Goal: Task Accomplishment & Management: Manage account settings

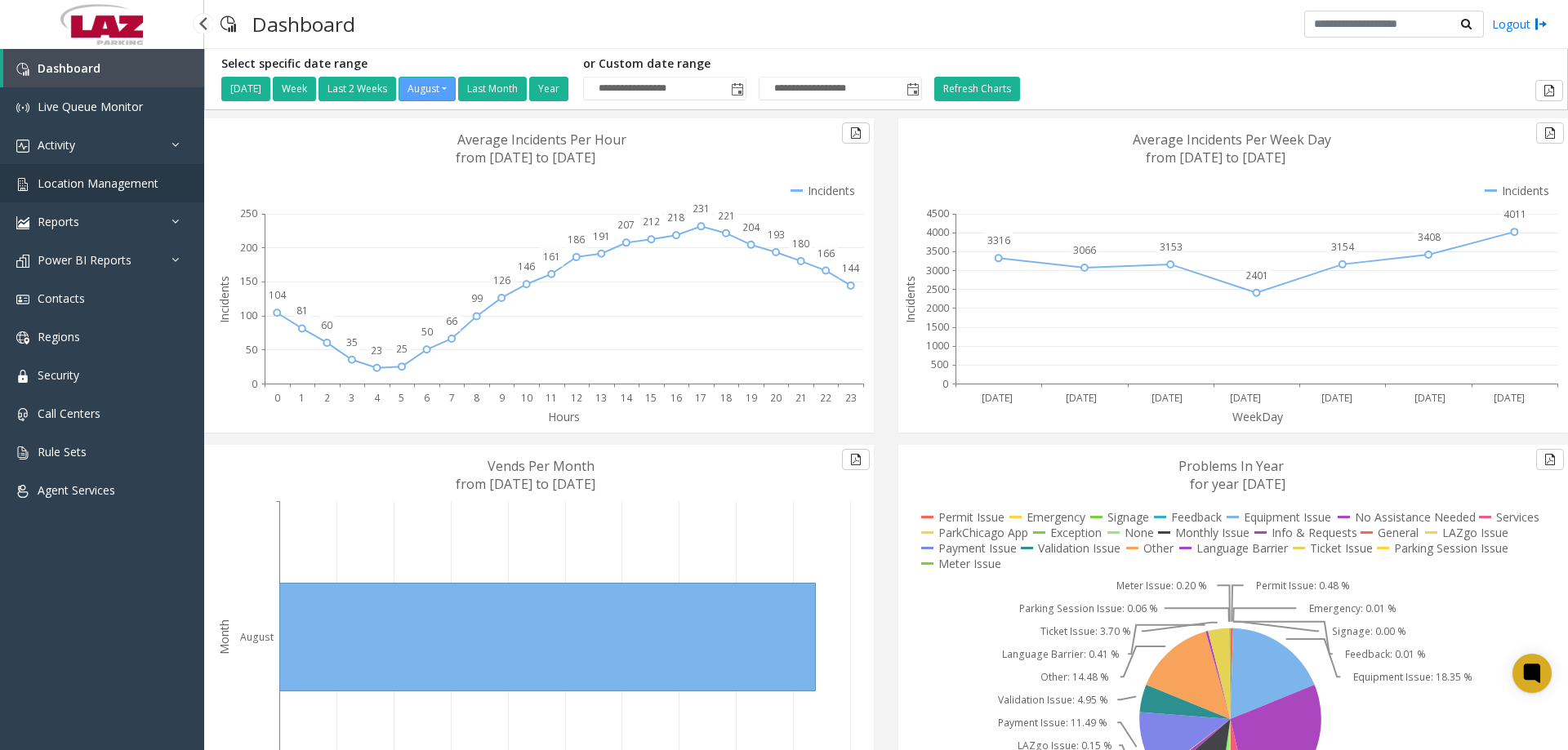
click at [65, 198] on link "Location Management" at bounding box center [102, 183] width 204 height 38
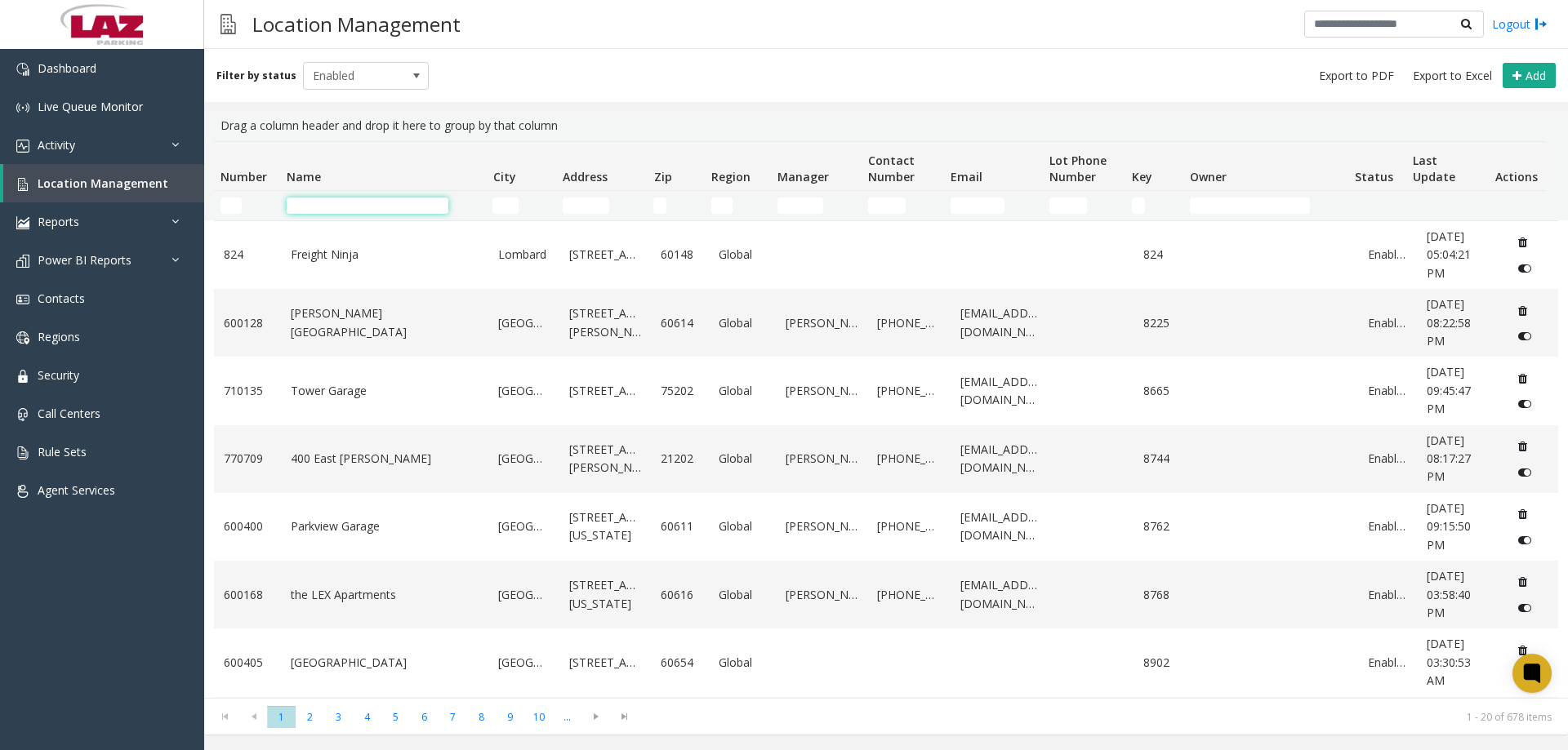
click at [329, 212] on input "Name Filter" at bounding box center [367, 205] width 162 height 16
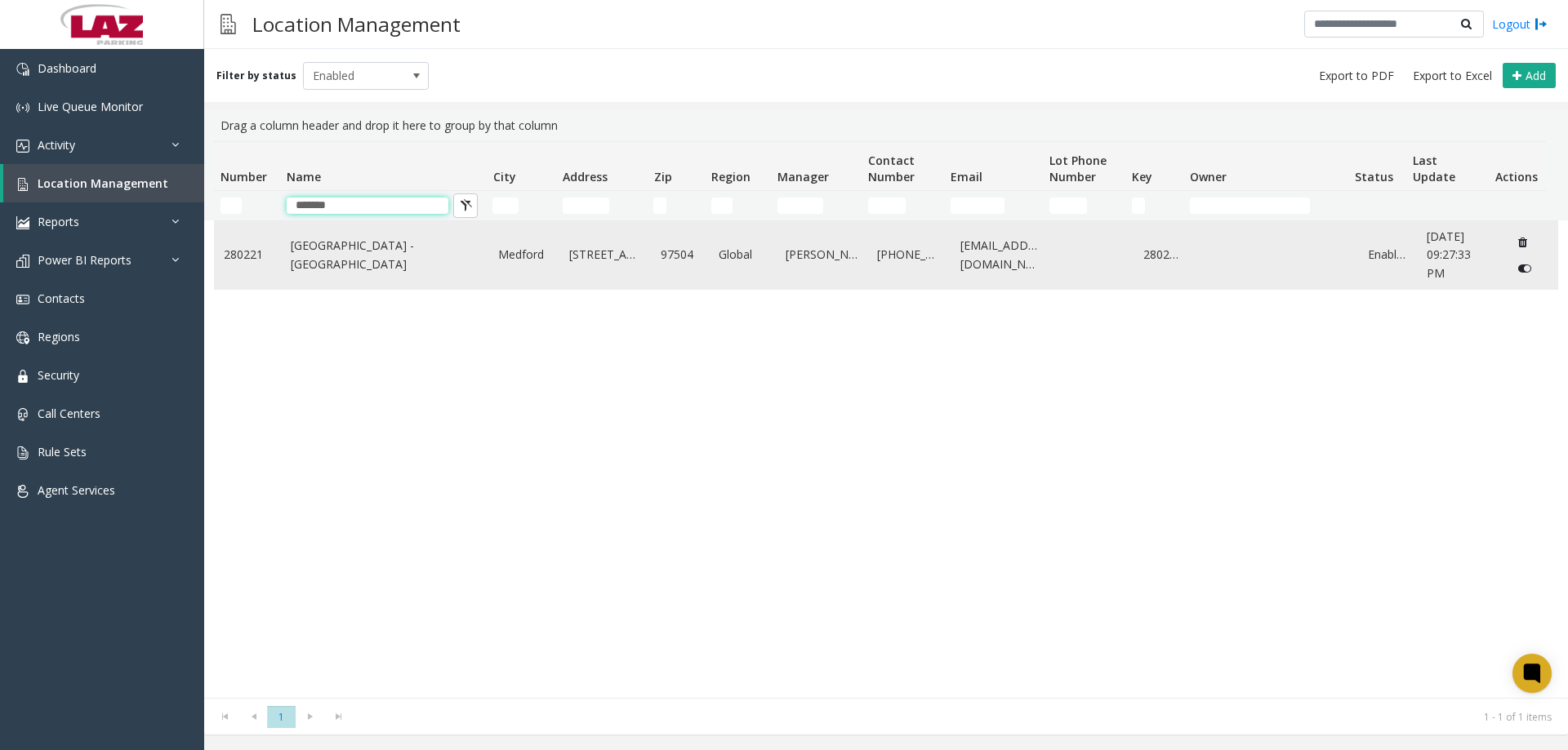
type input "*******"
click at [358, 252] on link "Rogue Valley International - Medford Airport" at bounding box center [384, 255] width 189 height 36
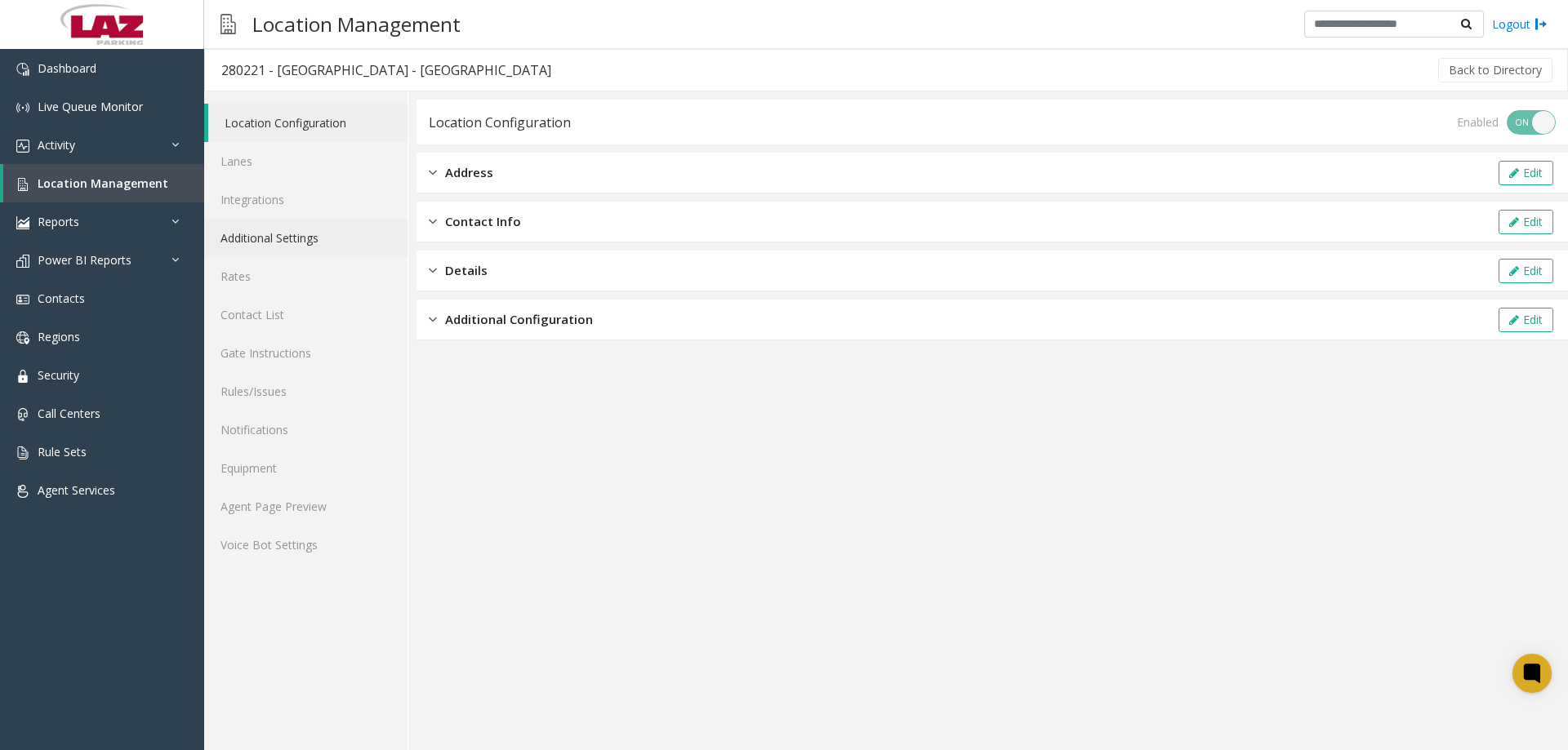
click at [271, 223] on link "Additional Settings" at bounding box center [306, 238] width 203 height 38
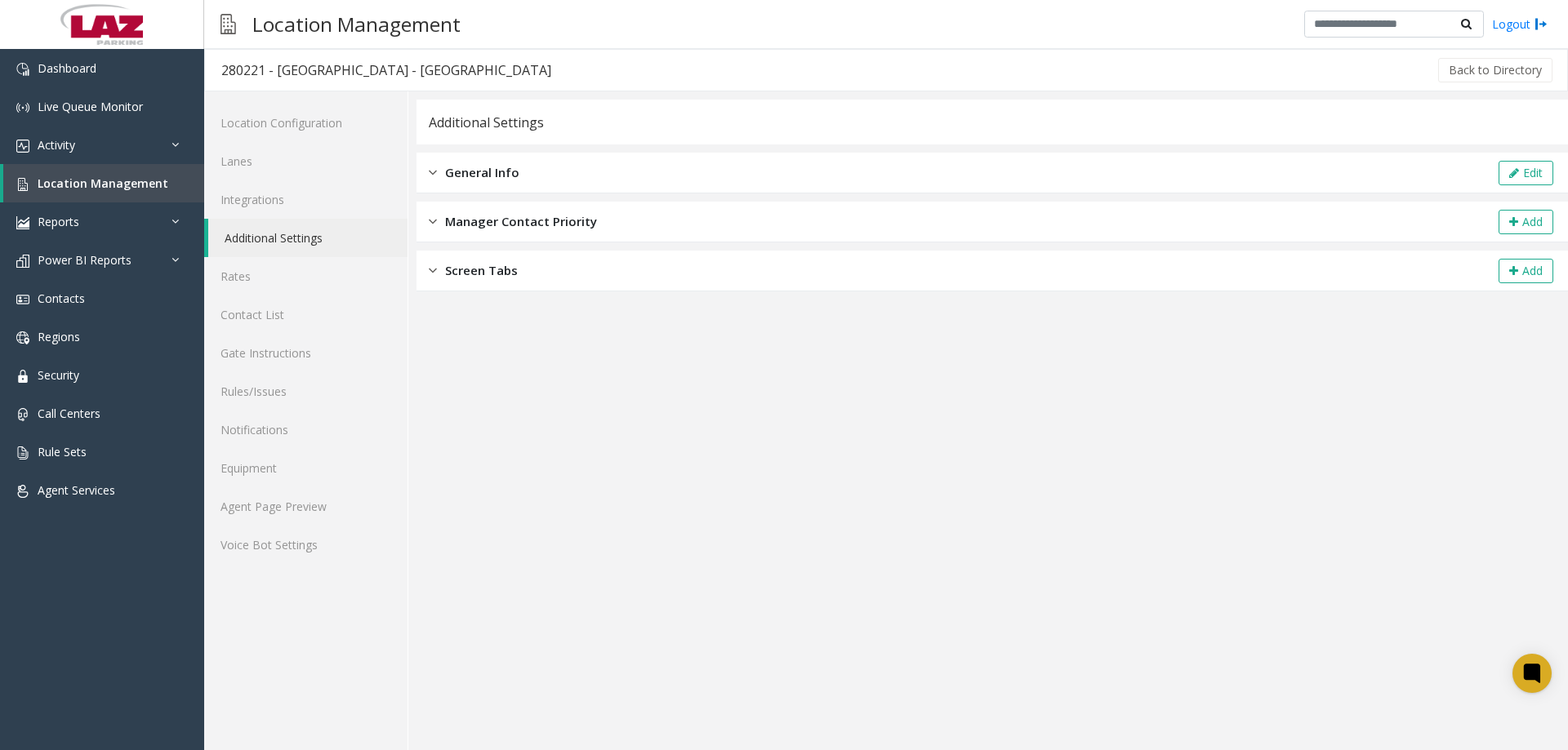
click at [461, 283] on div "Screen Tabs Add" at bounding box center [992, 271] width 1151 height 41
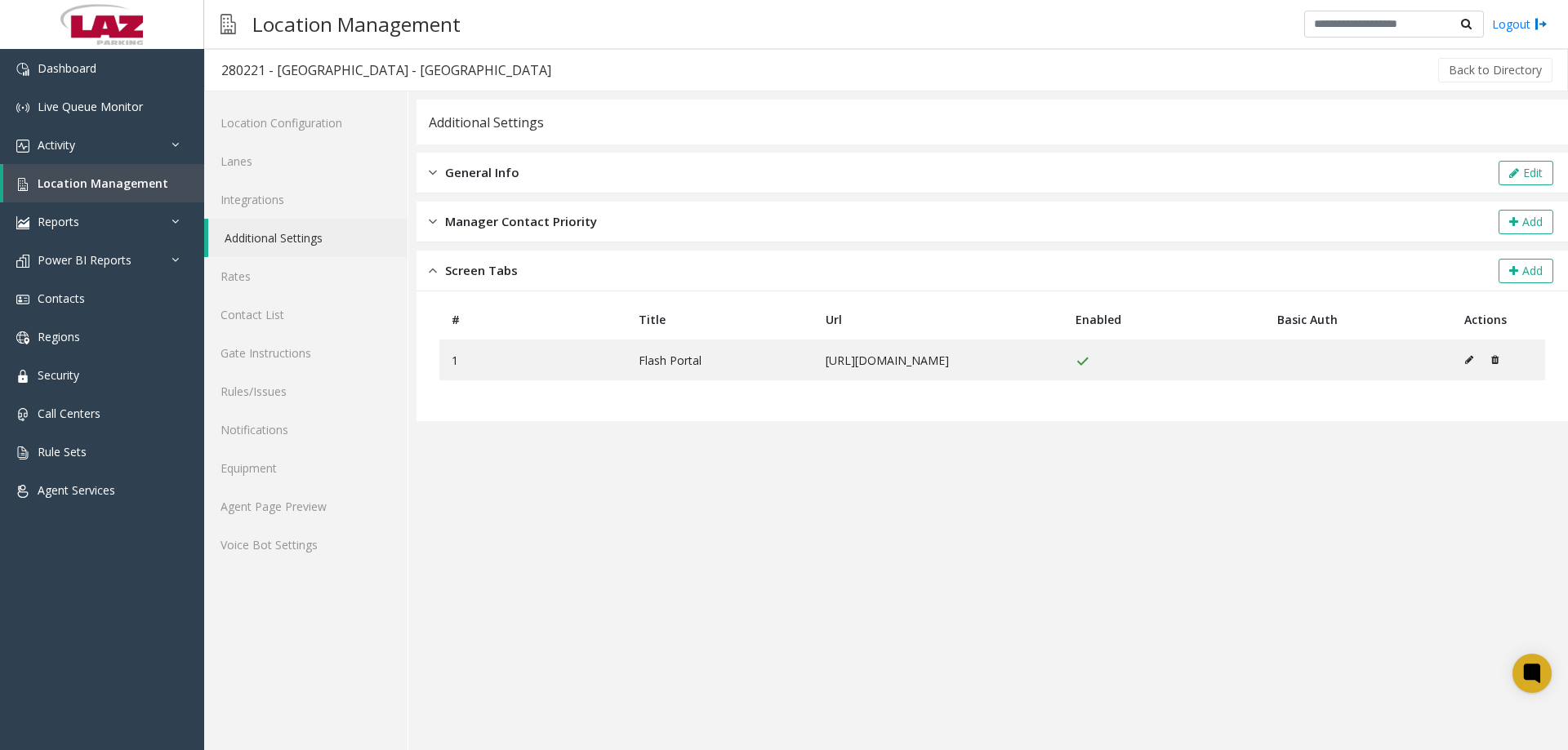
click at [577, 495] on app-general-info "**********" at bounding box center [992, 424] width 1151 height 650
drag, startPoint x: 1007, startPoint y: 362, endPoint x: 758, endPoint y: 370, distance: 249.1
click at [757, 370] on tr "1 Flash Portal https://s.flashvalet.com/Secure/Login.aspx" at bounding box center [992, 359] width 1106 height 41
copy tr "https://s.flashvalet.com/Secure/Login.aspx"
click at [124, 190] on span "Location Management" at bounding box center [103, 183] width 130 height 15
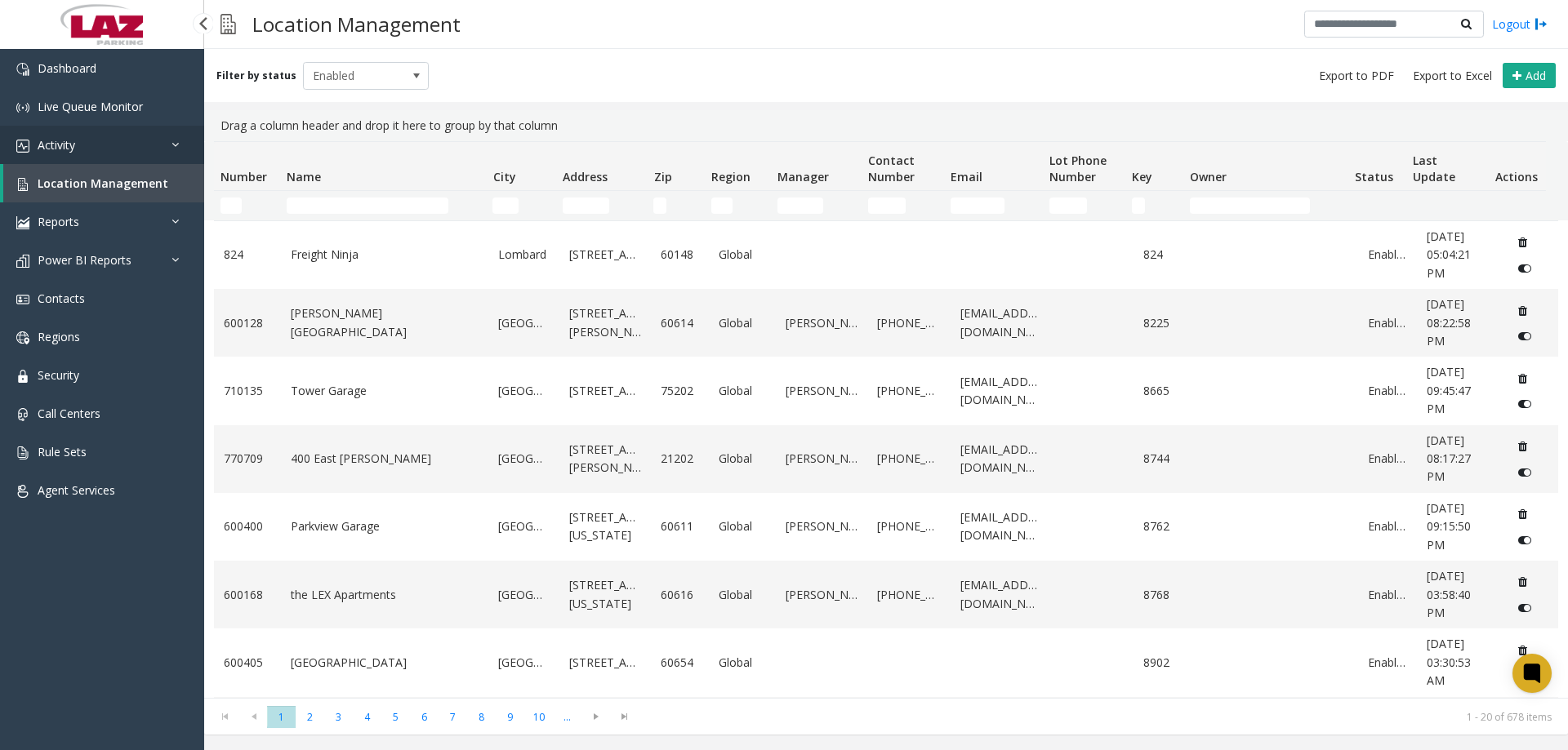
click at [83, 151] on link "Activity" at bounding box center [102, 145] width 204 height 38
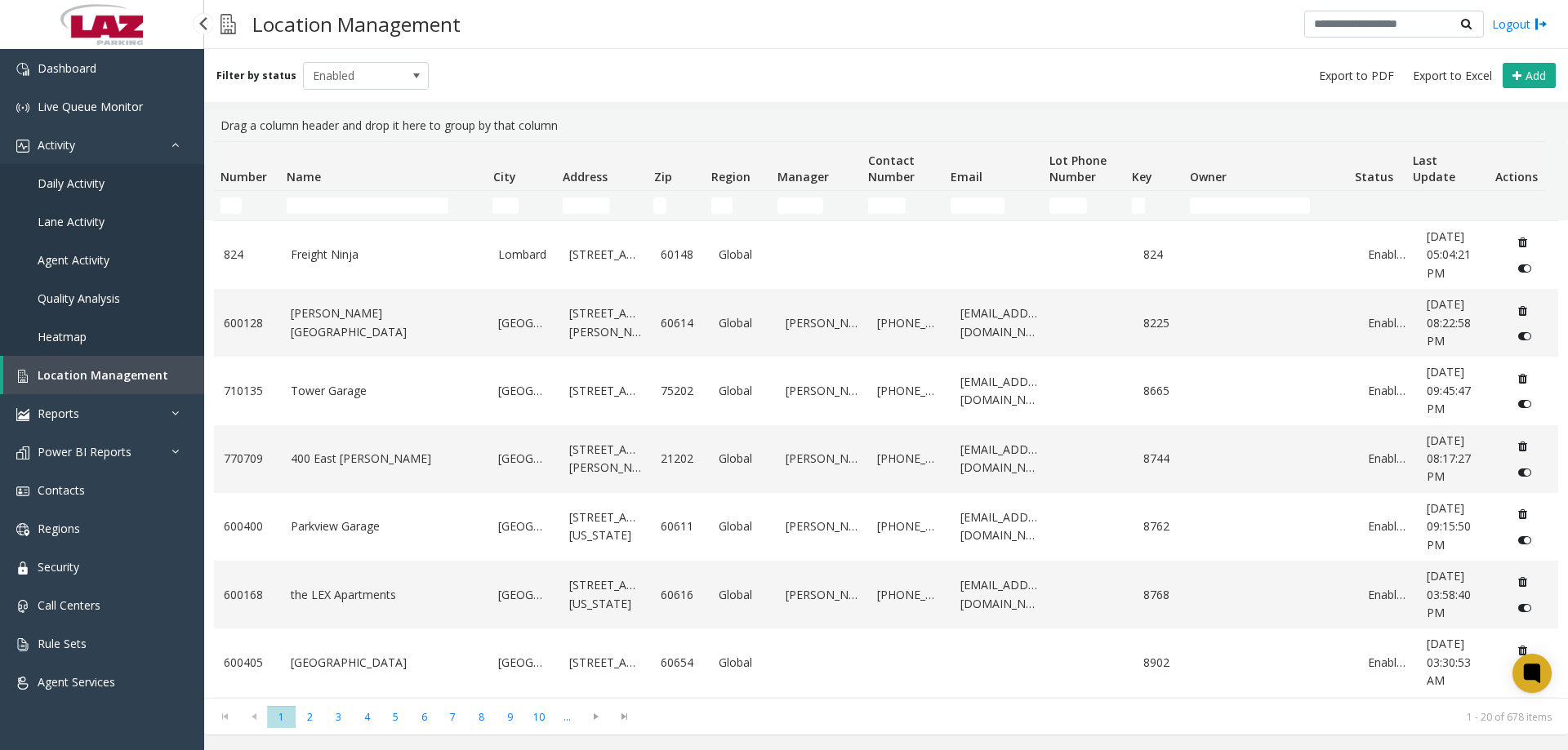
click at [80, 189] on span "Daily Activity" at bounding box center [71, 183] width 67 height 15
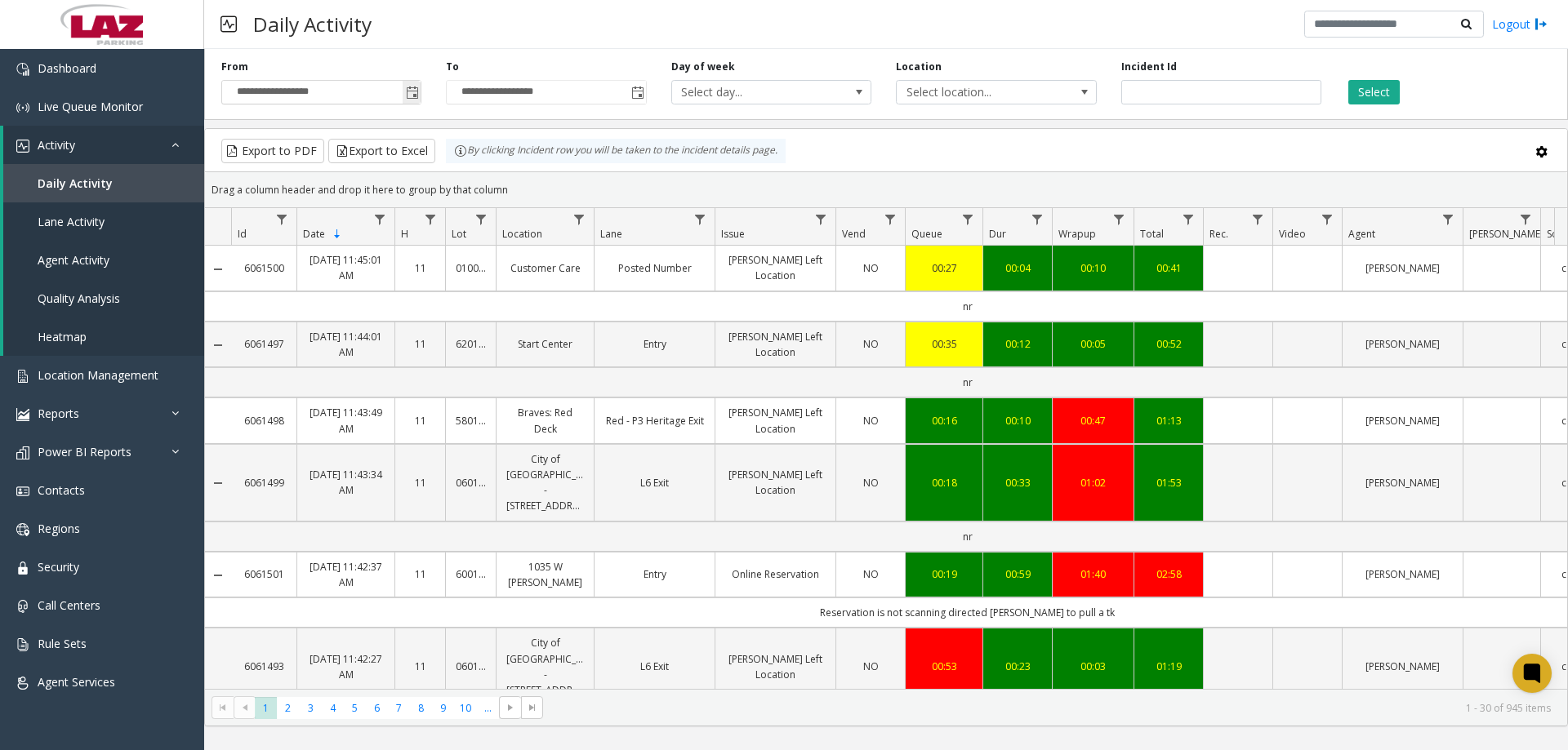
click at [412, 100] on span "Toggle popup" at bounding box center [412, 93] width 13 height 13
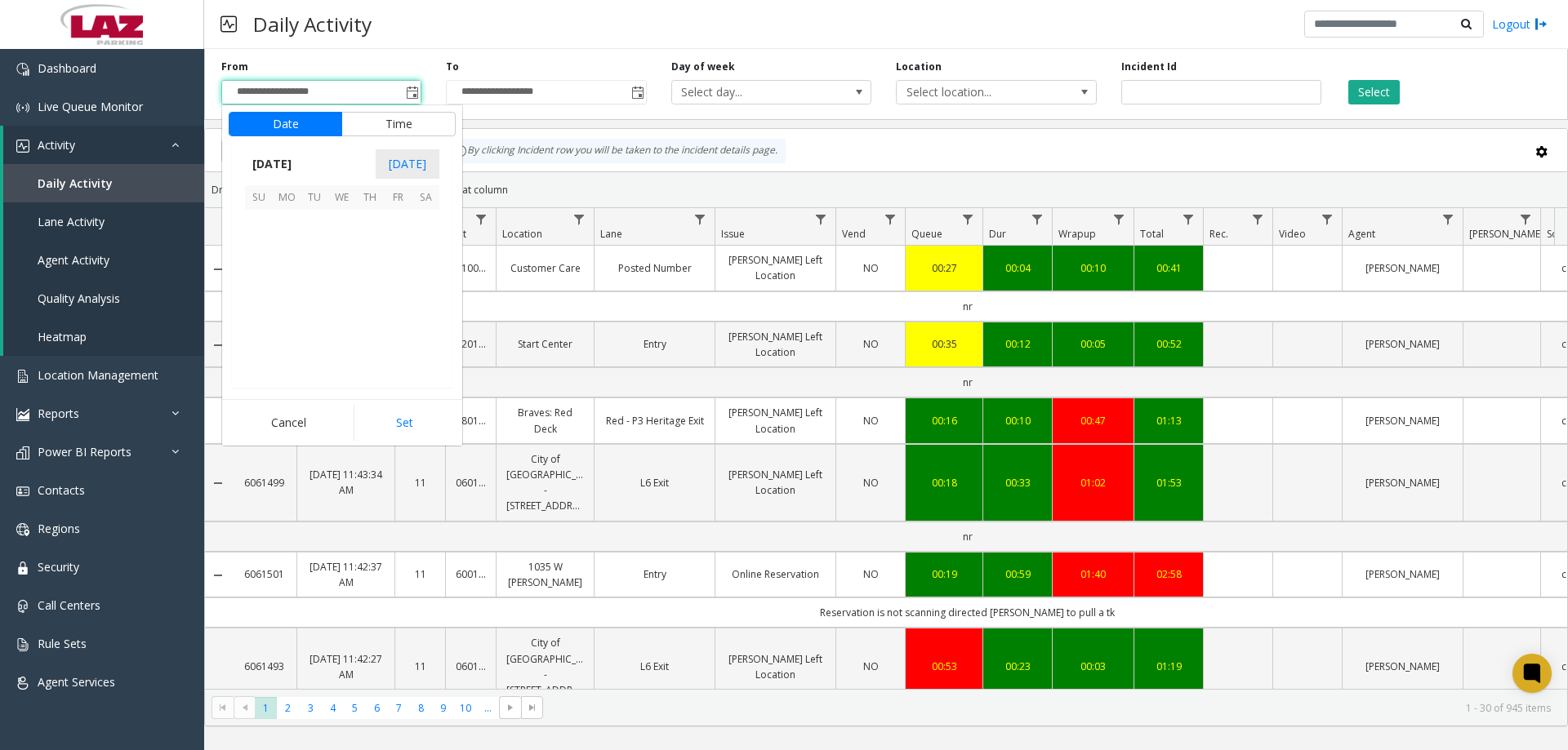
scroll to position [292702, 0]
click at [289, 280] on span "11" at bounding box center [287, 279] width 28 height 28
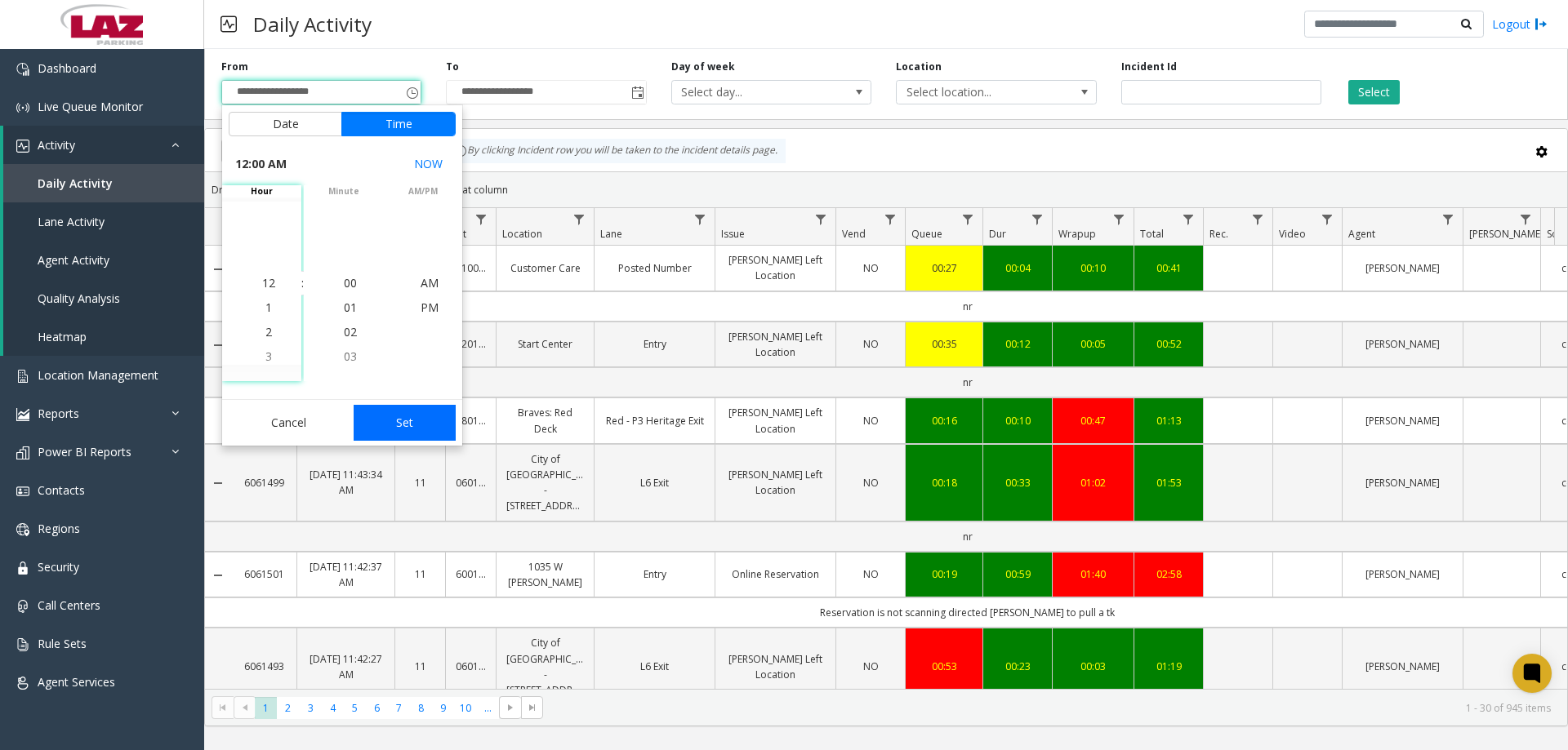
click at [395, 410] on button "Set" at bounding box center [404, 422] width 103 height 35
type input "**********"
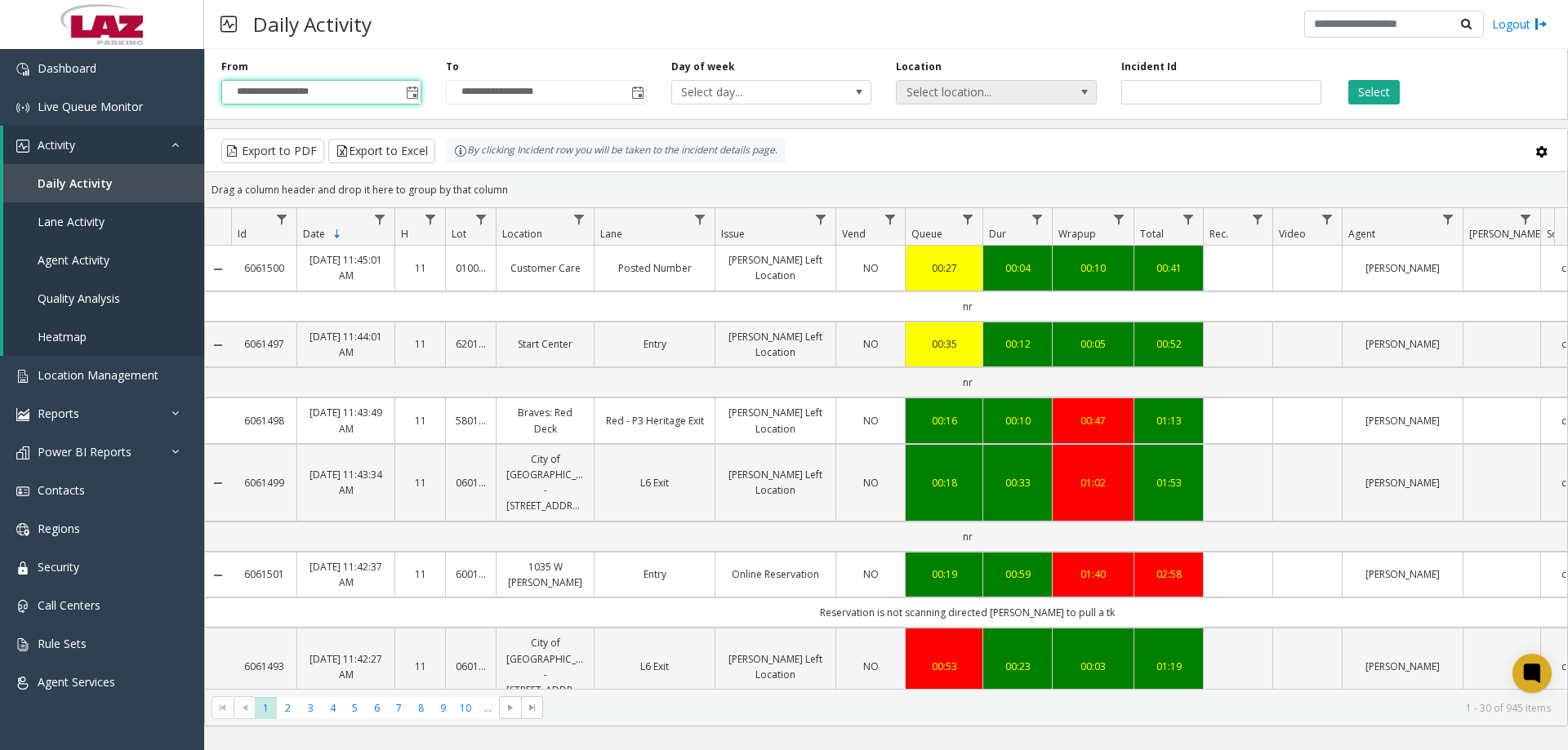
click at [961, 95] on span "Select location..." at bounding box center [976, 92] width 159 height 23
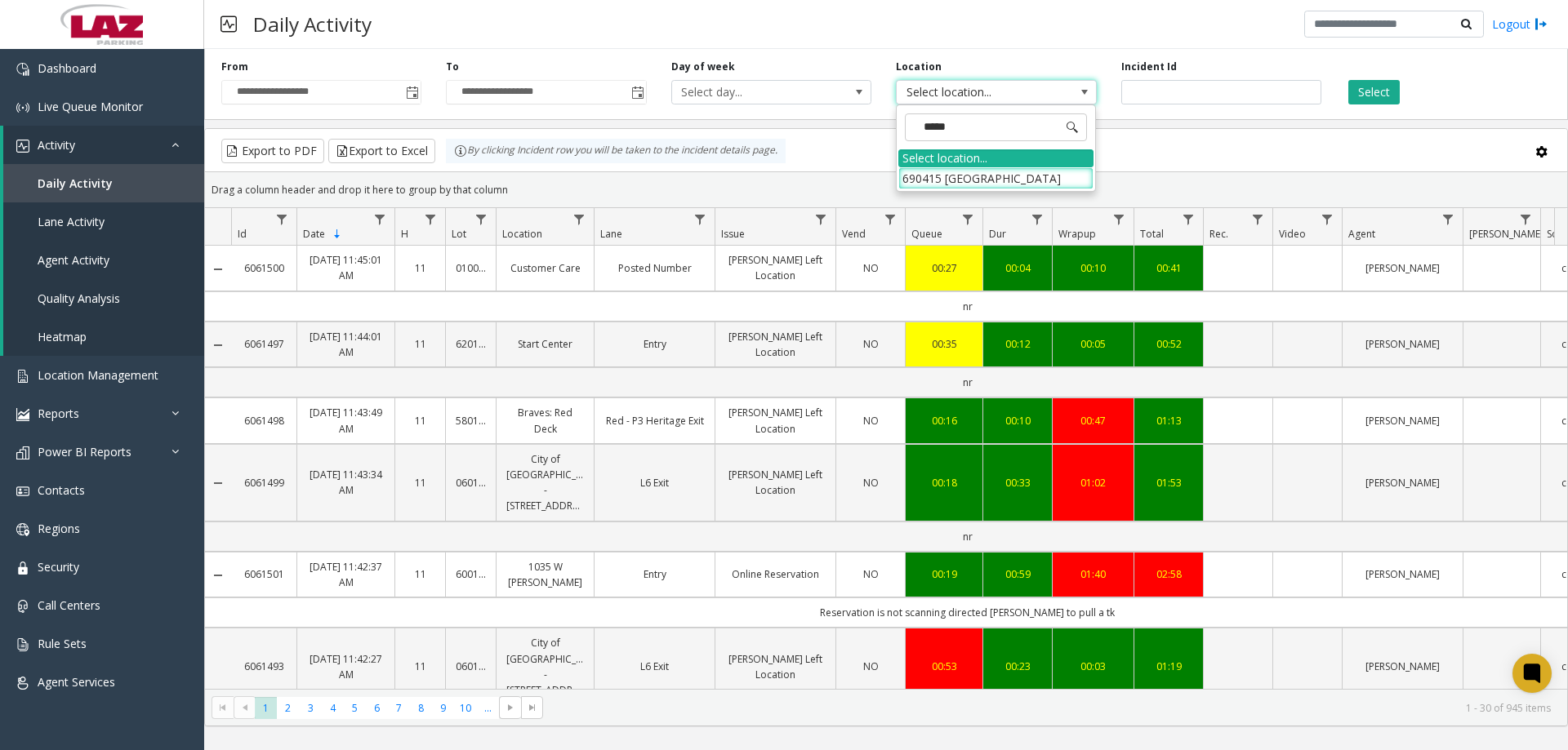
type input "******"
click at [999, 182] on li "690415 [GEOGRAPHIC_DATA]" at bounding box center [996, 178] width 196 height 22
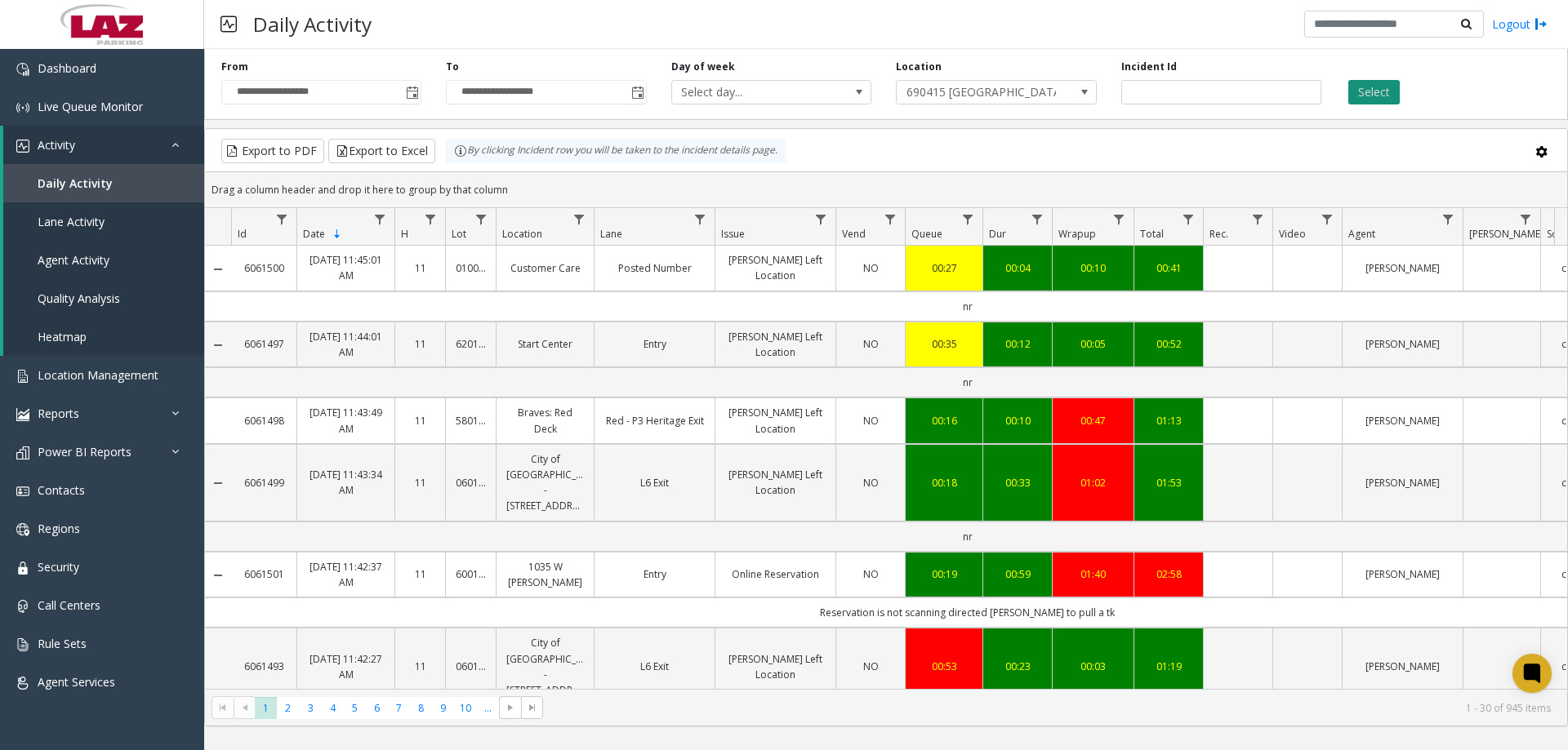
click at [1379, 98] on button "Select" at bounding box center [1374, 92] width 52 height 25
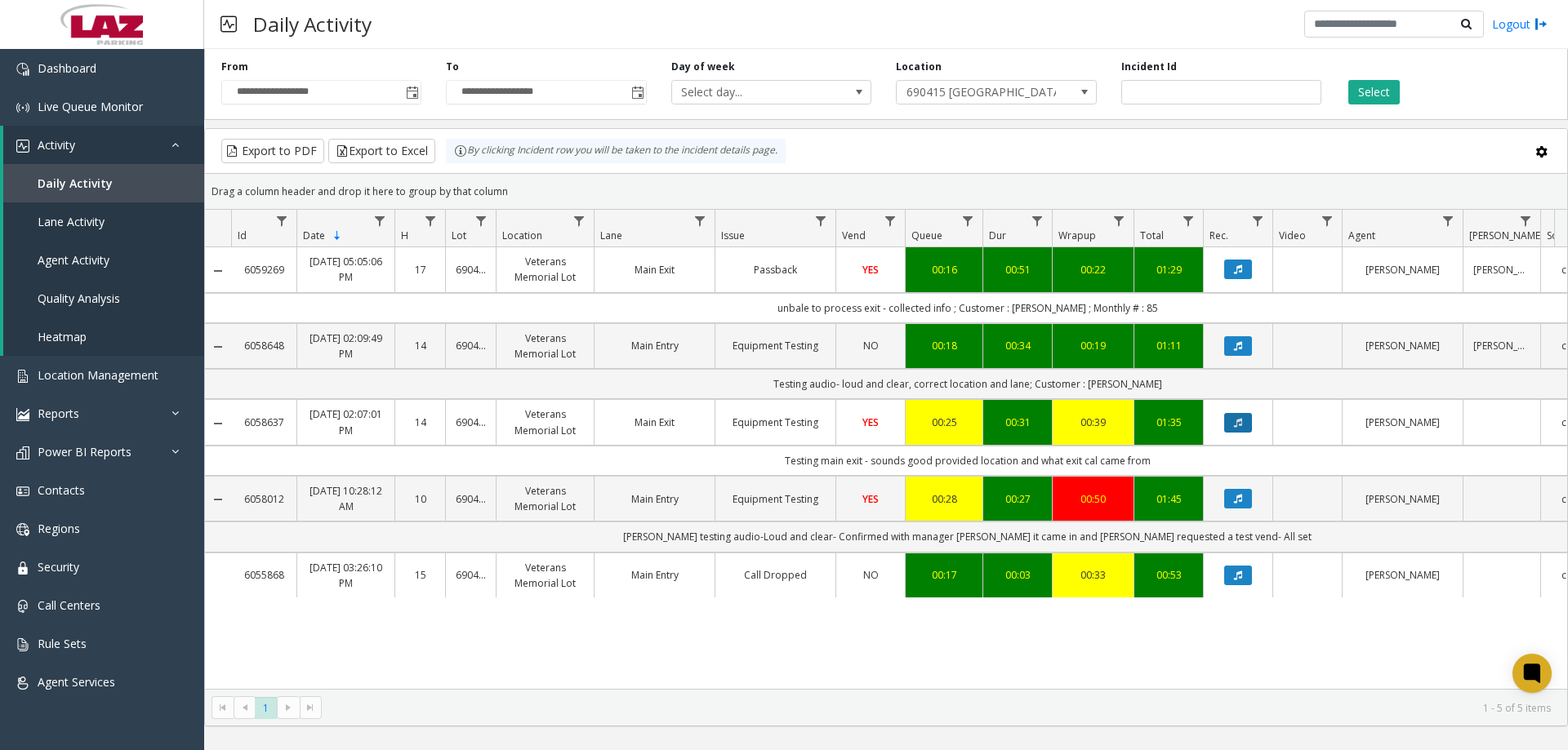
click at [1228, 420] on button "Data table" at bounding box center [1237, 422] width 28 height 19
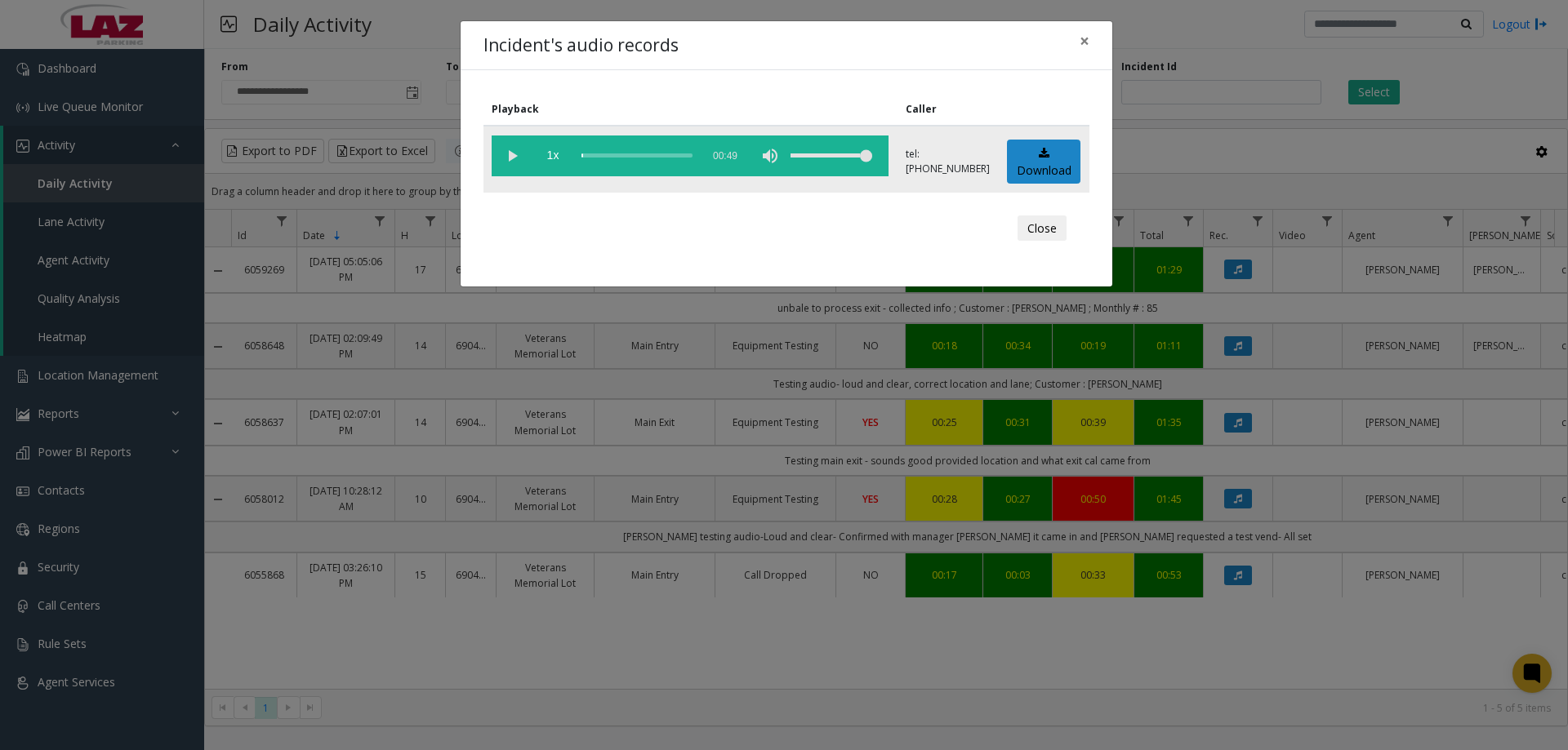
click at [510, 159] on vg-play-pause at bounding box center [512, 155] width 41 height 41
click at [591, 156] on div "scrub bar" at bounding box center [637, 155] width 111 height 41
click at [604, 157] on div "scrub bar" at bounding box center [637, 155] width 111 height 41
click at [609, 157] on div "scrub bar" at bounding box center [637, 155] width 111 height 41
click at [621, 157] on div "scrub bar" at bounding box center [637, 155] width 111 height 41
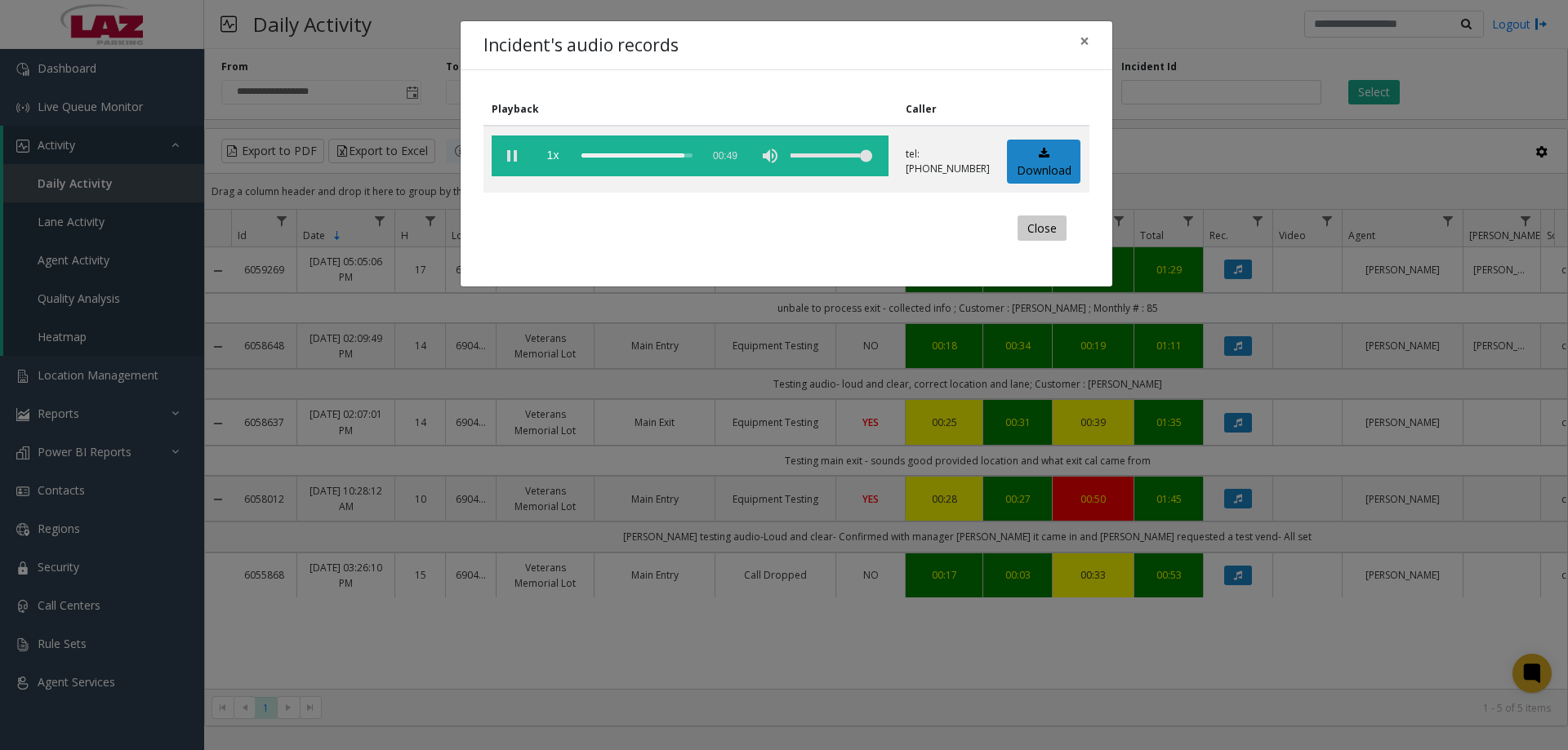
click at [1029, 229] on button "Close" at bounding box center [1042, 228] width 49 height 26
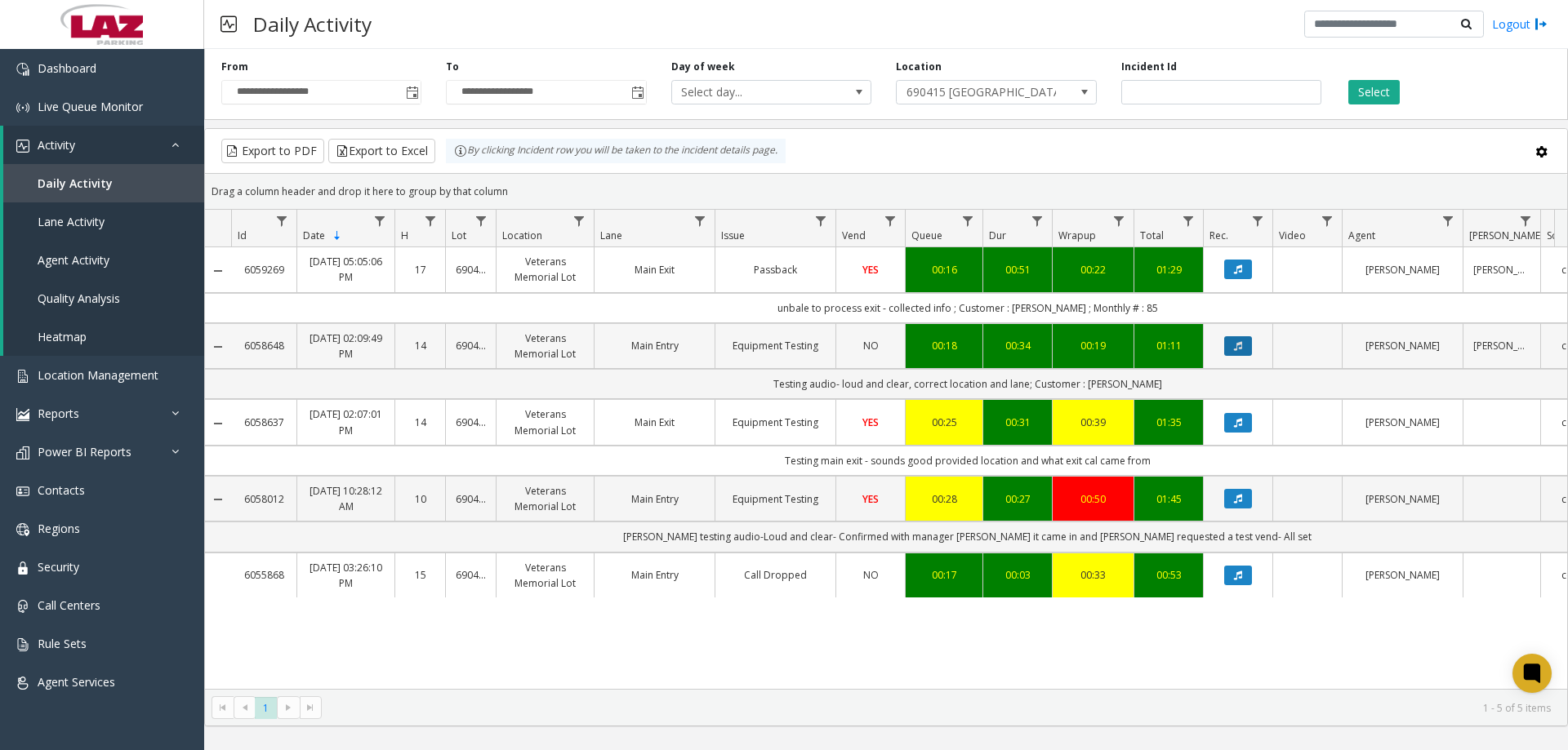
click at [1234, 345] on icon "Data table" at bounding box center [1237, 346] width 9 height 10
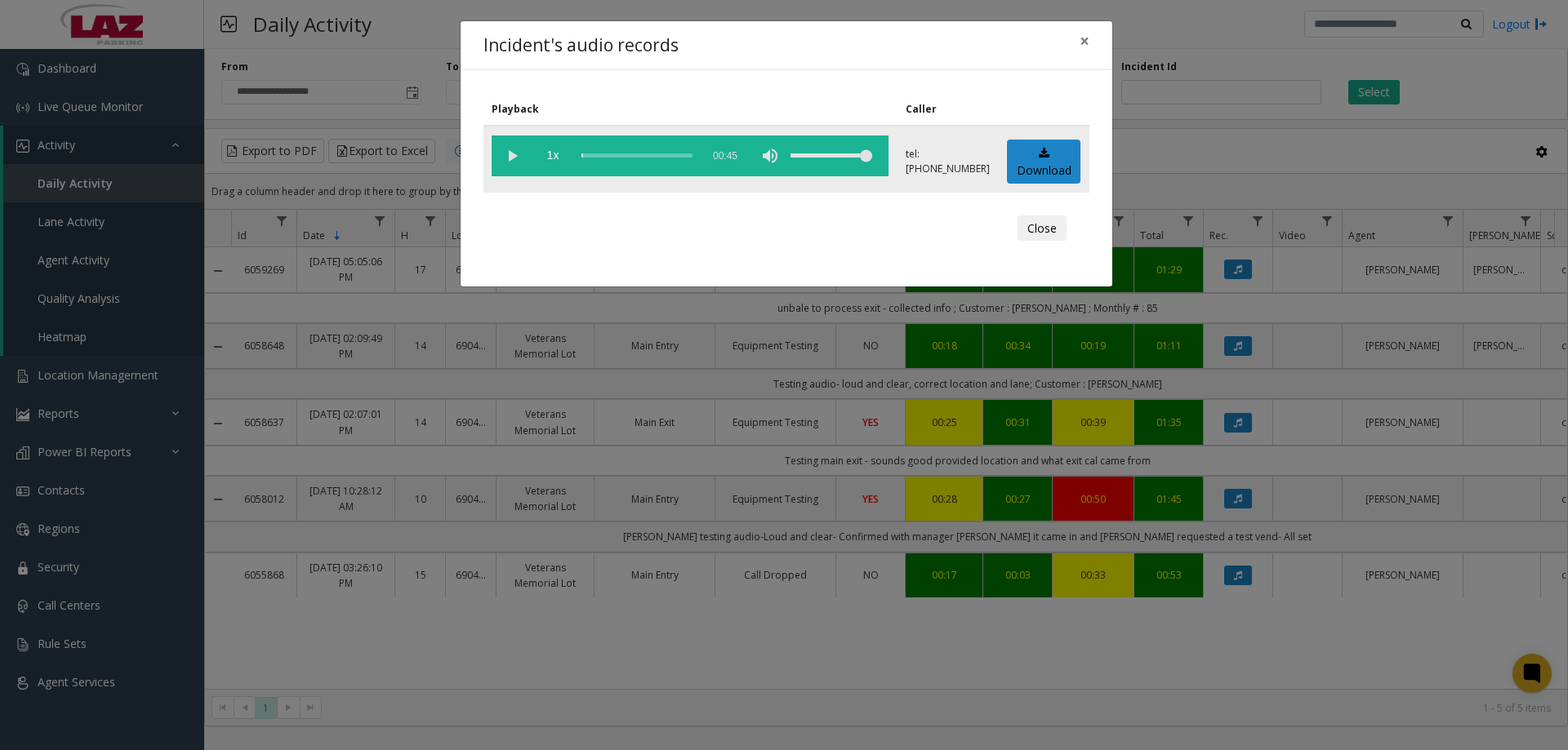
click at [506, 161] on vg-play-pause at bounding box center [512, 155] width 41 height 41
click at [626, 157] on div "scrub bar" at bounding box center [637, 155] width 111 height 41
click at [615, 156] on div "scrub bar" at bounding box center [637, 155] width 111 height 41
click at [1053, 231] on button "Close" at bounding box center [1042, 228] width 49 height 26
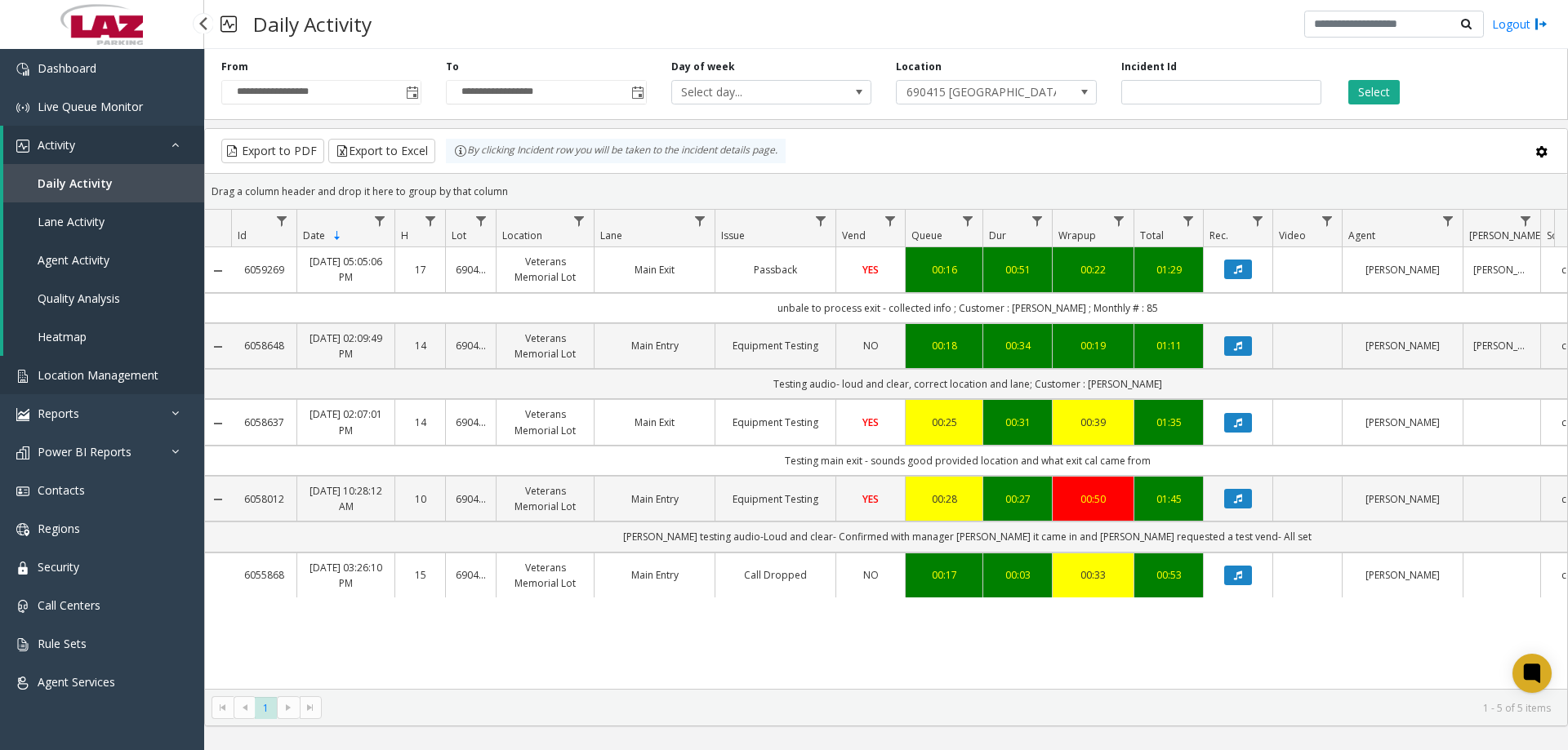
click at [96, 367] on link "Location Management" at bounding box center [102, 375] width 204 height 38
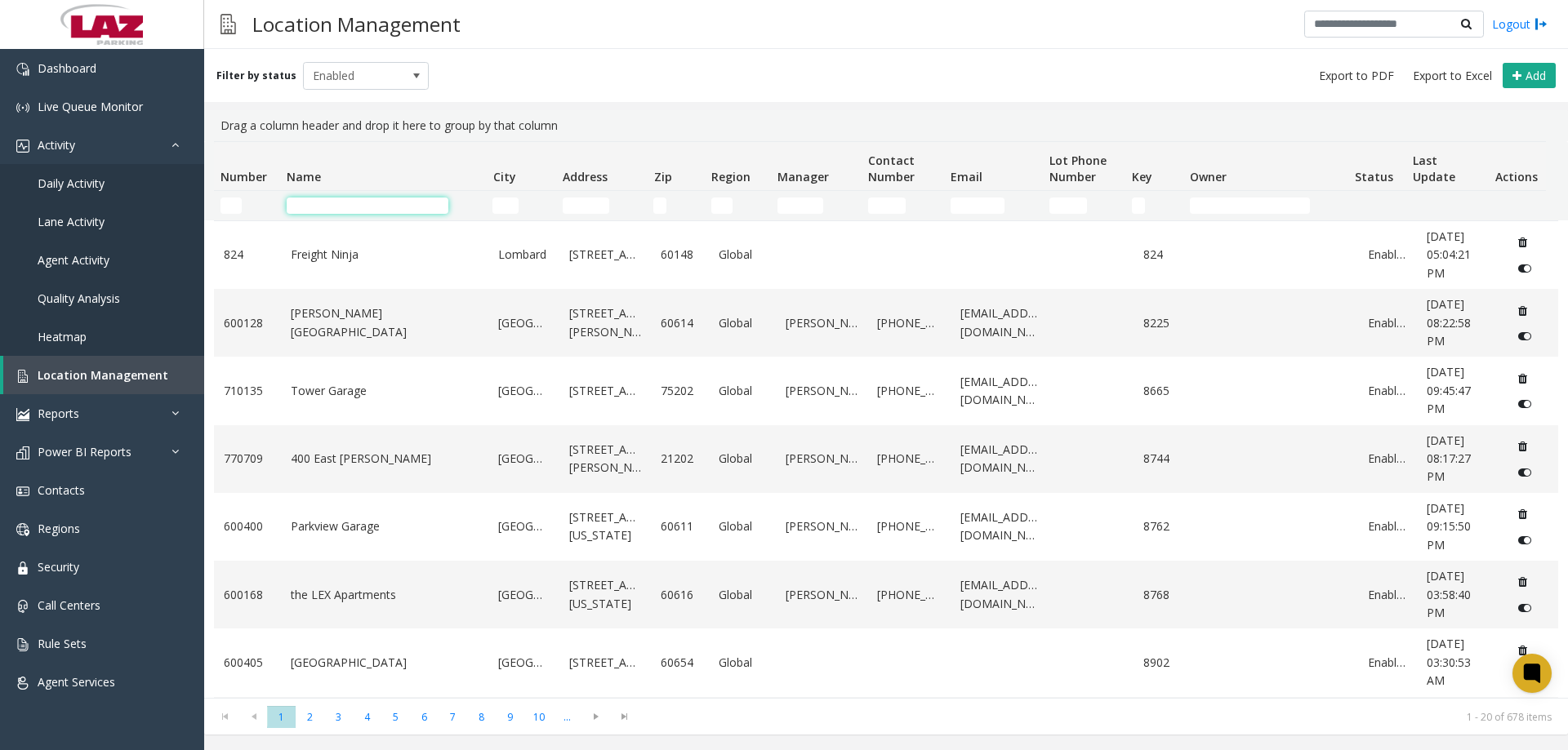
click at [362, 207] on input "Name Filter" at bounding box center [367, 205] width 162 height 16
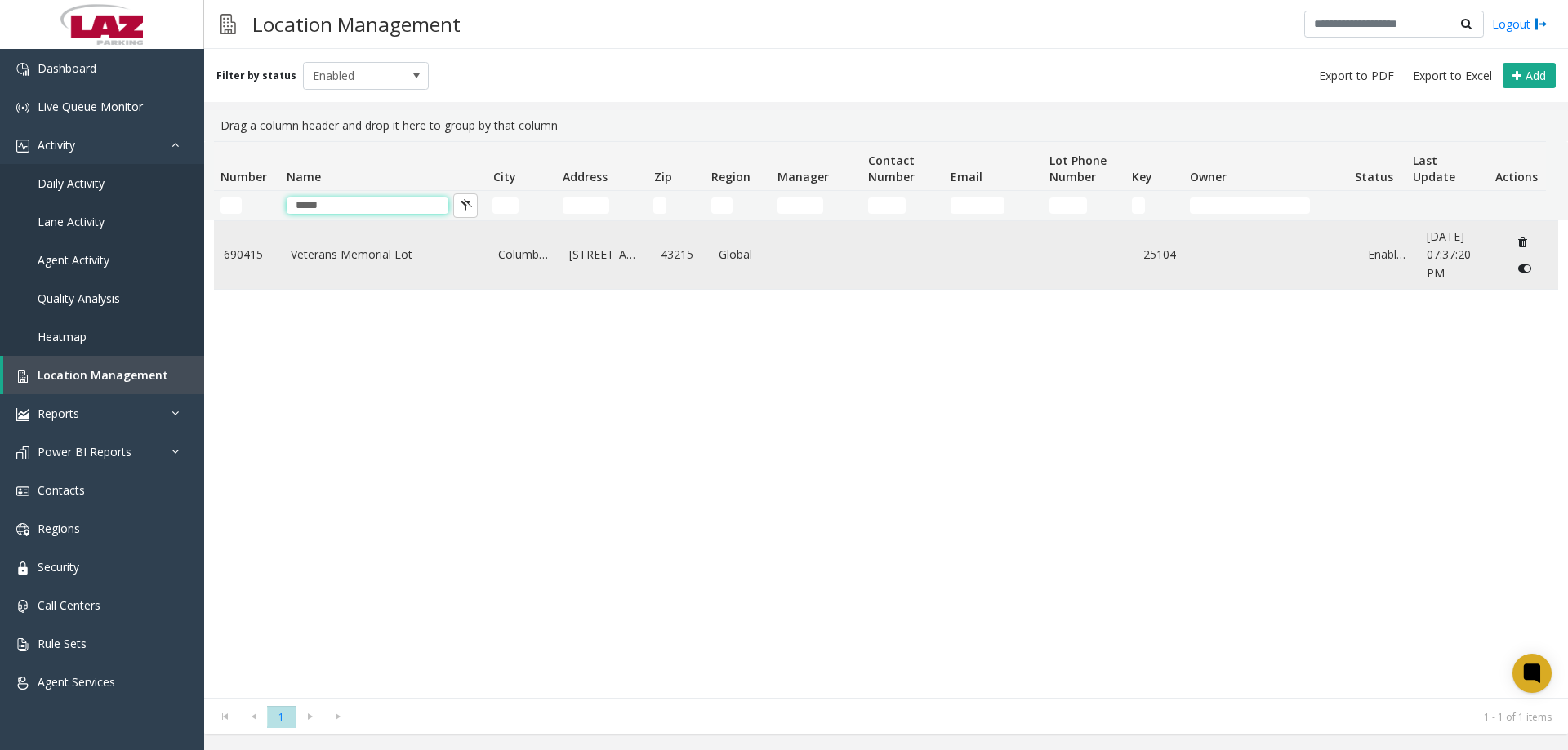
type input "*****"
click at [365, 261] on link "Veterans Memorial Lot" at bounding box center [384, 254] width 189 height 18
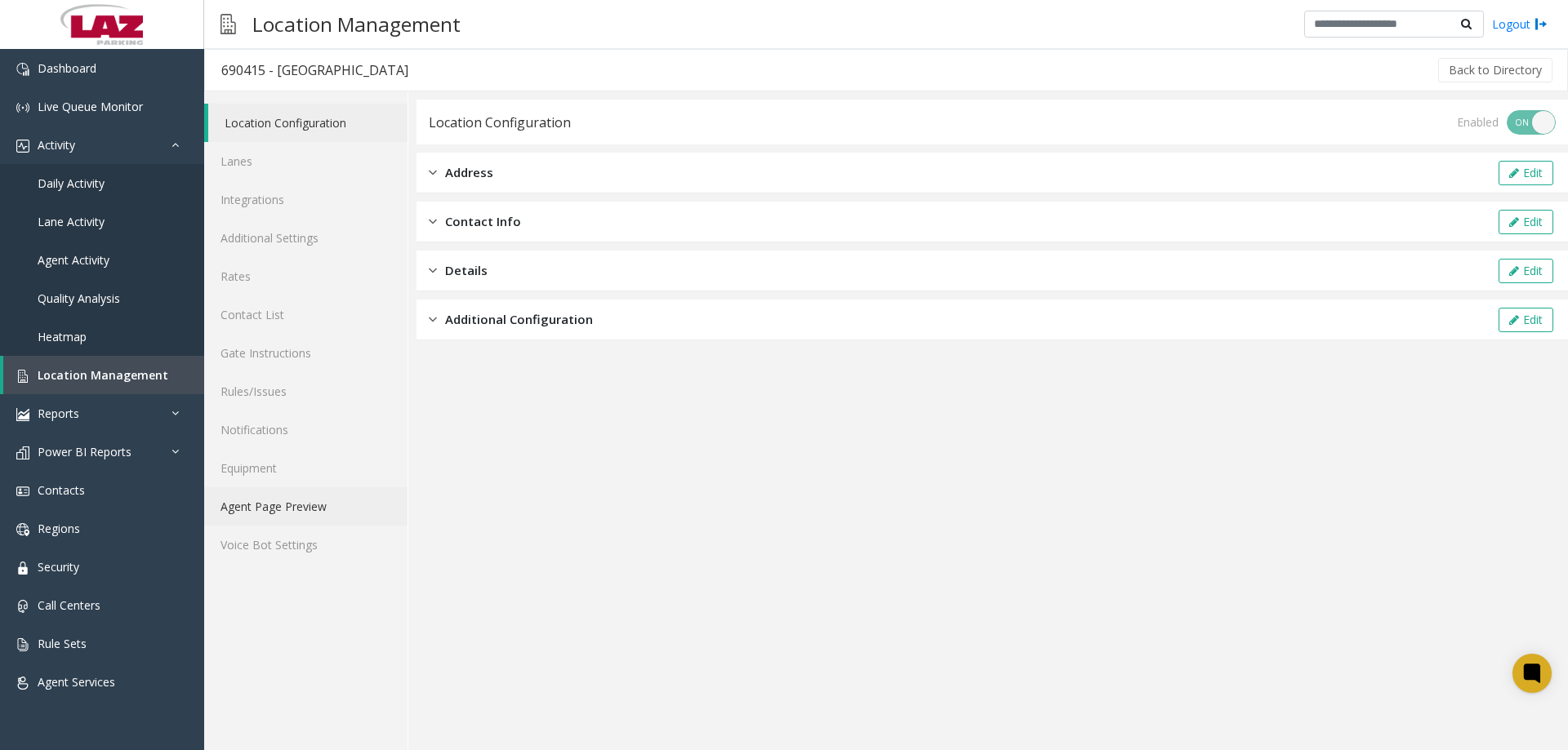
click at [315, 513] on link "Agent Page Preview" at bounding box center [306, 507] width 203 height 38
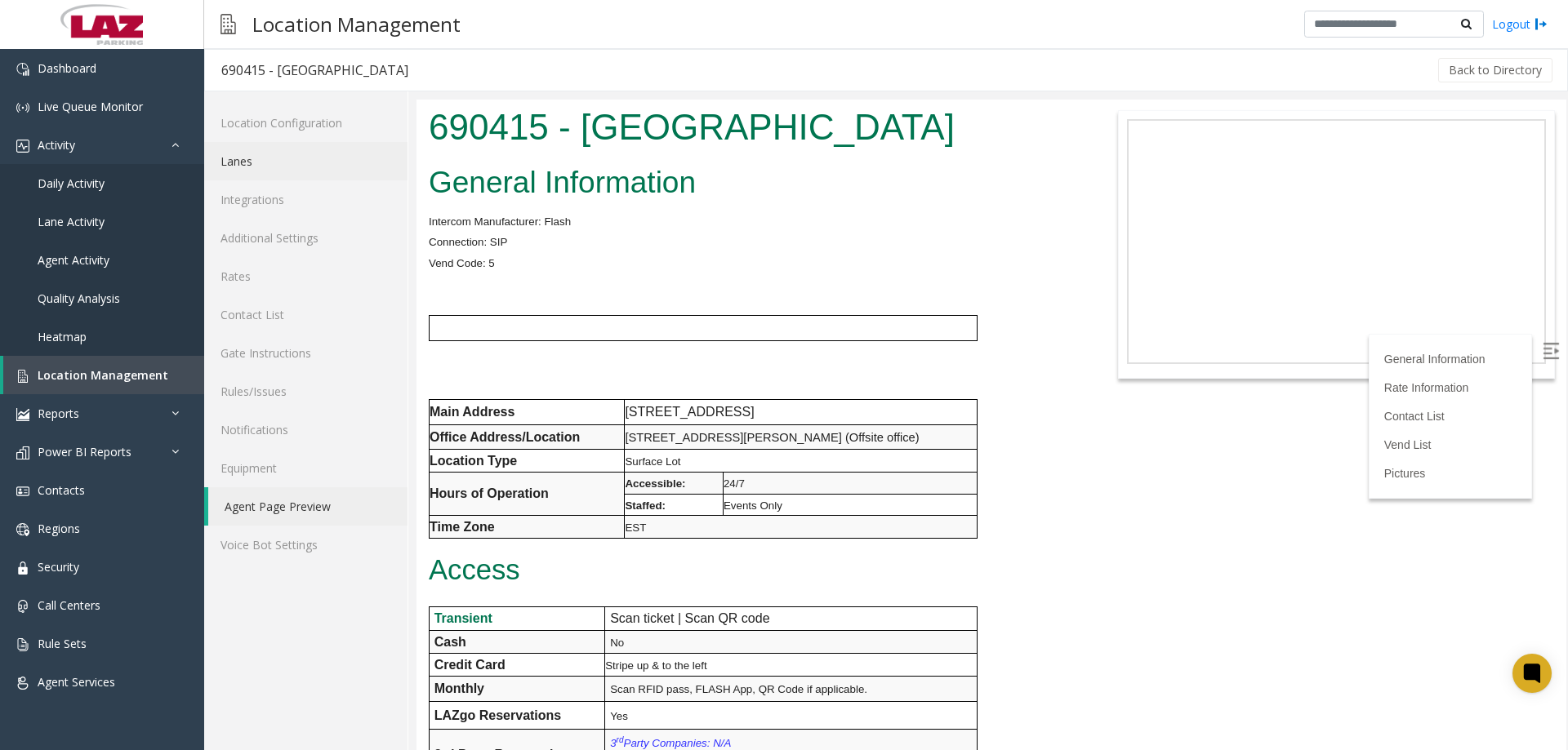
click at [299, 170] on link "Lanes" at bounding box center [306, 161] width 203 height 38
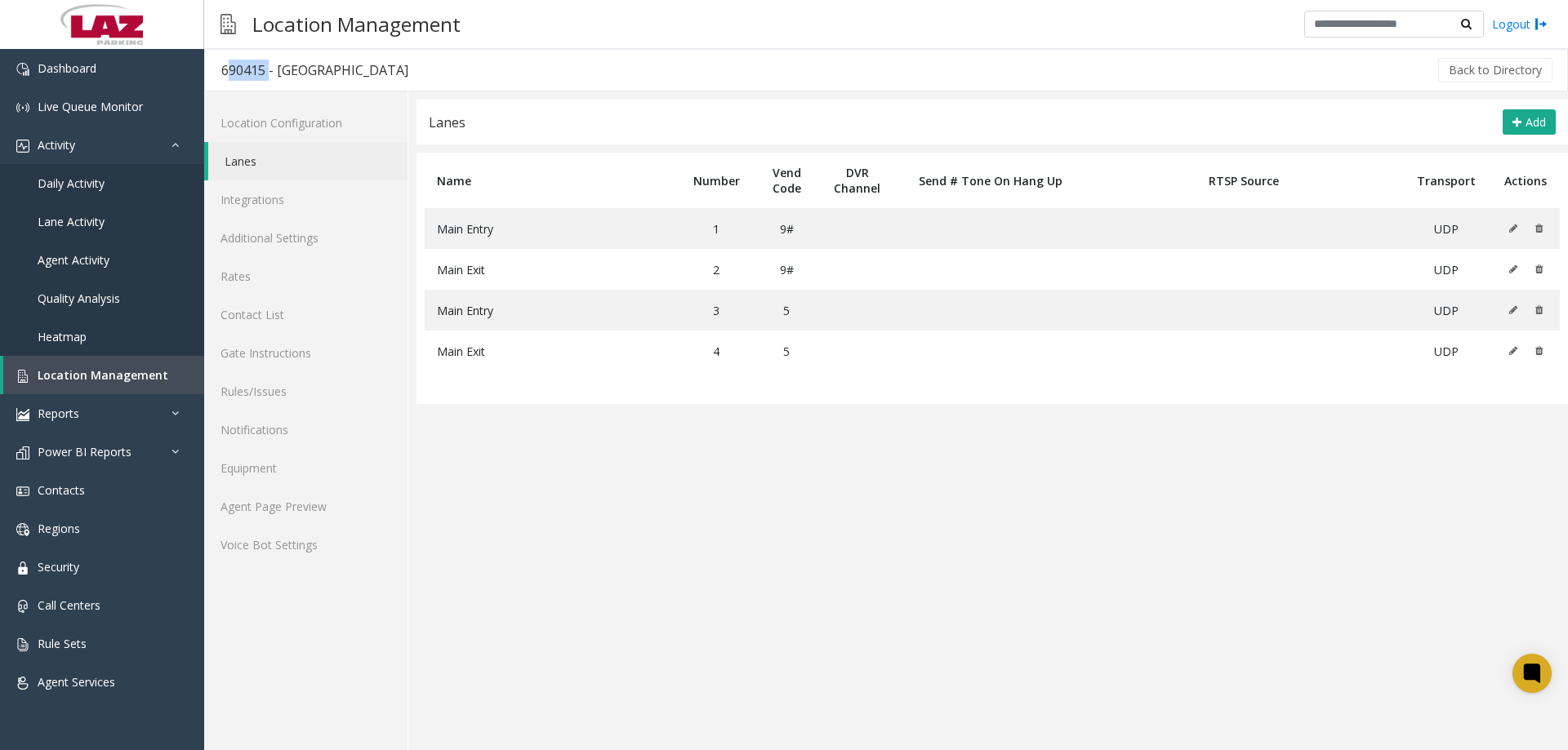
drag, startPoint x: 265, startPoint y: 74, endPoint x: 218, endPoint y: 74, distance: 47.0
click at [216, 75] on h3 "690415 - Veterans Memorial Lot" at bounding box center [314, 70] width 219 height 37
copy div "690415"
click at [248, 507] on link "Agent Page Preview" at bounding box center [306, 507] width 203 height 38
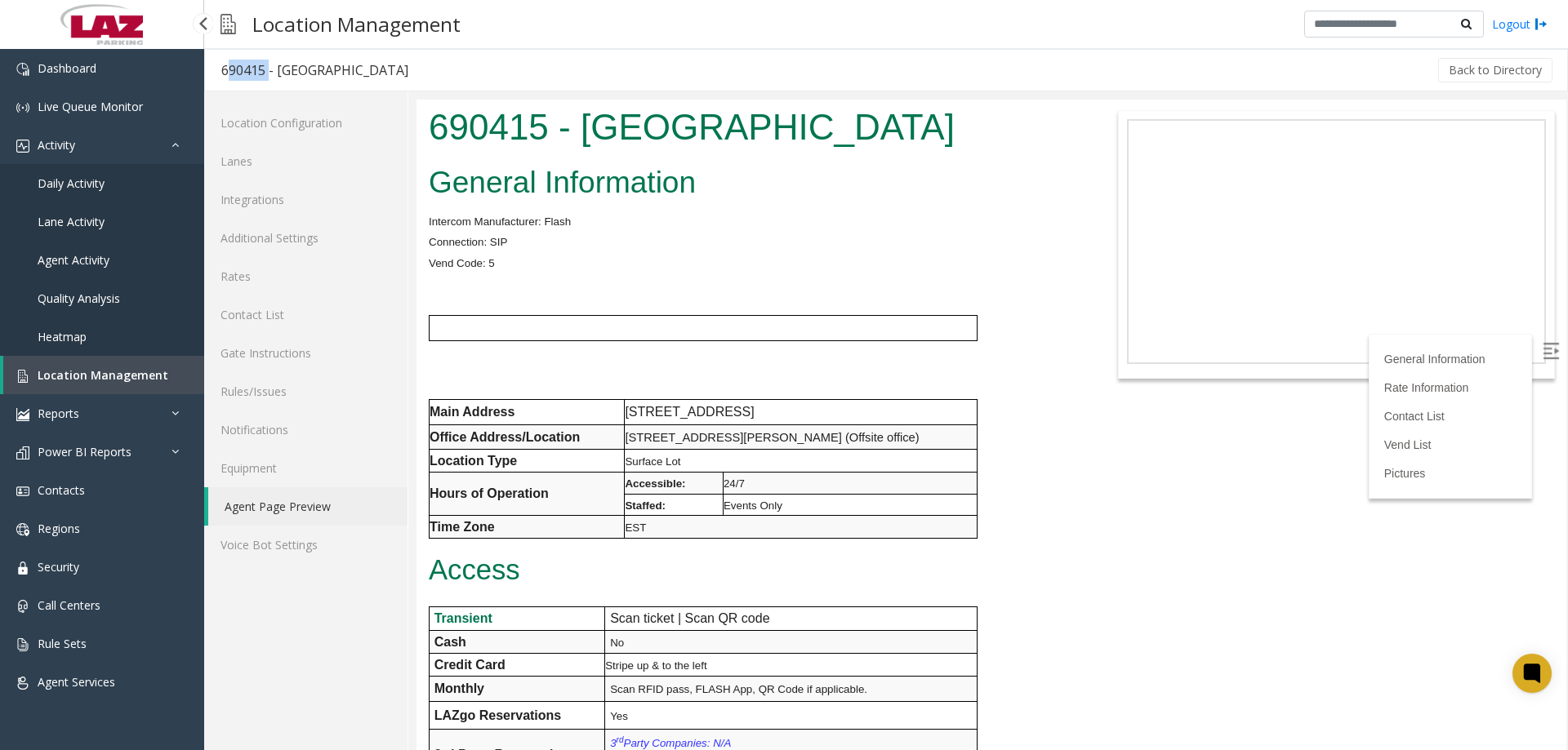
click at [96, 387] on link "Location Management" at bounding box center [104, 375] width 201 height 38
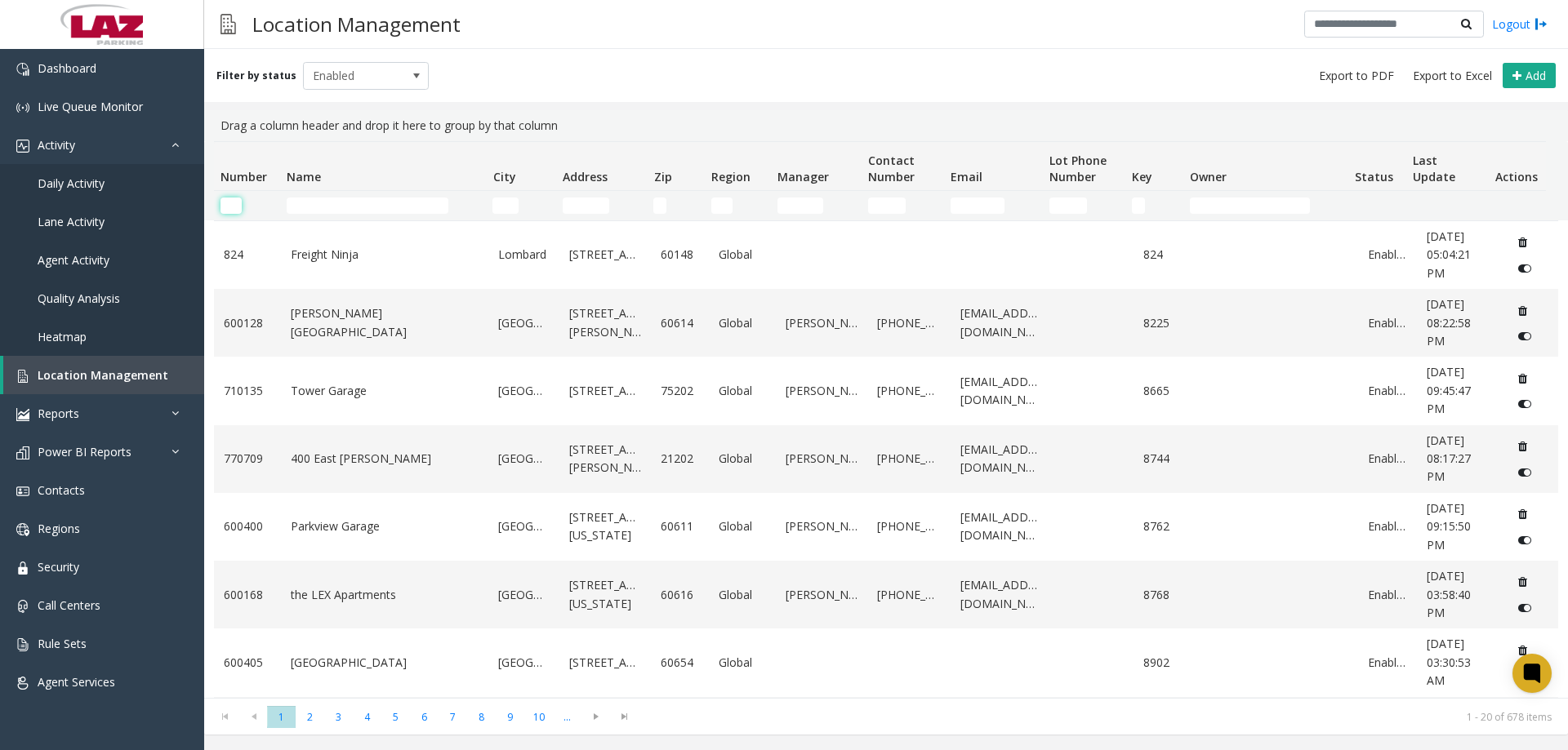
click at [234, 205] on input "Number Filter" at bounding box center [231, 205] width 21 height 16
paste input "******"
type input "******"
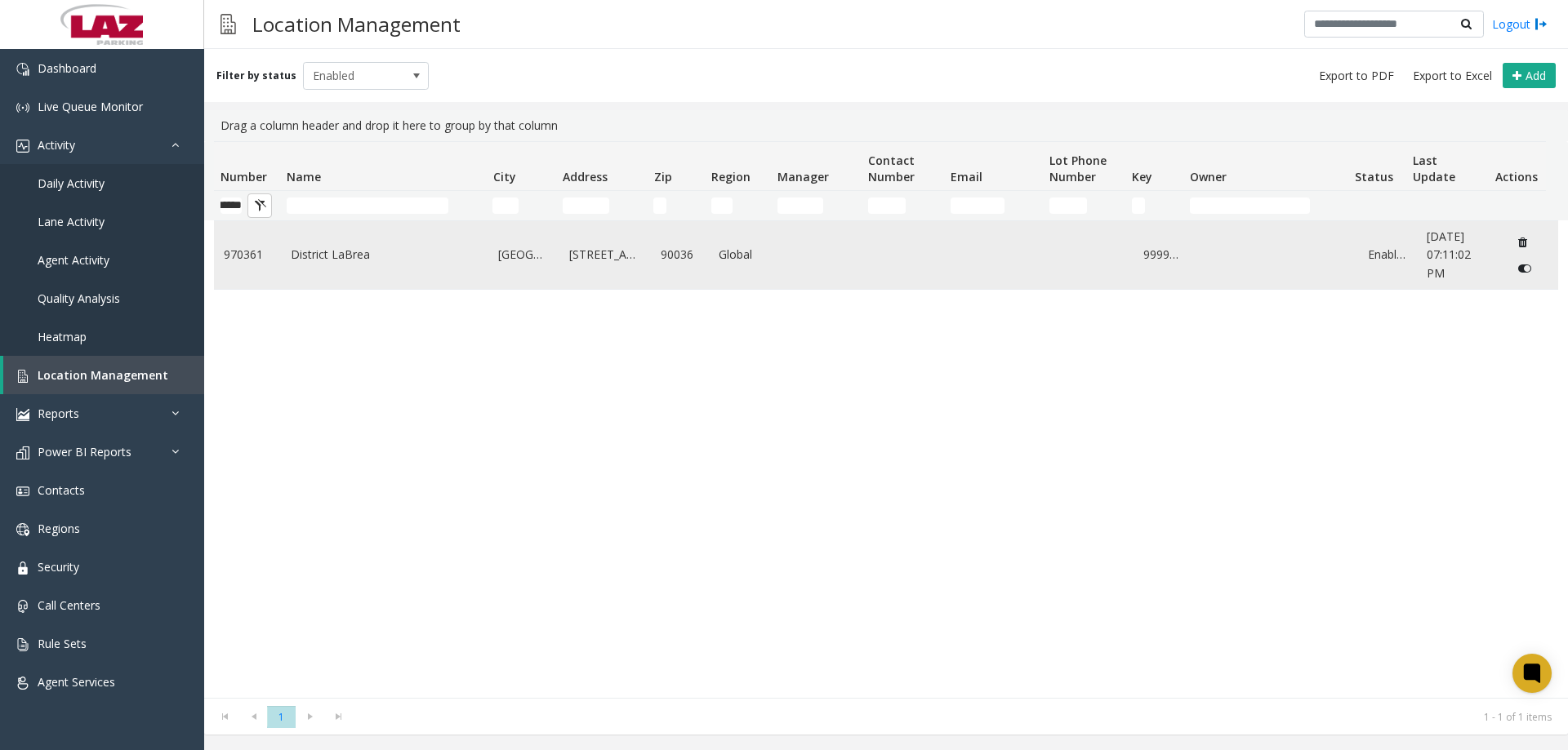
scroll to position [0, 0]
click at [314, 259] on link "District LaBrea" at bounding box center [384, 254] width 189 height 18
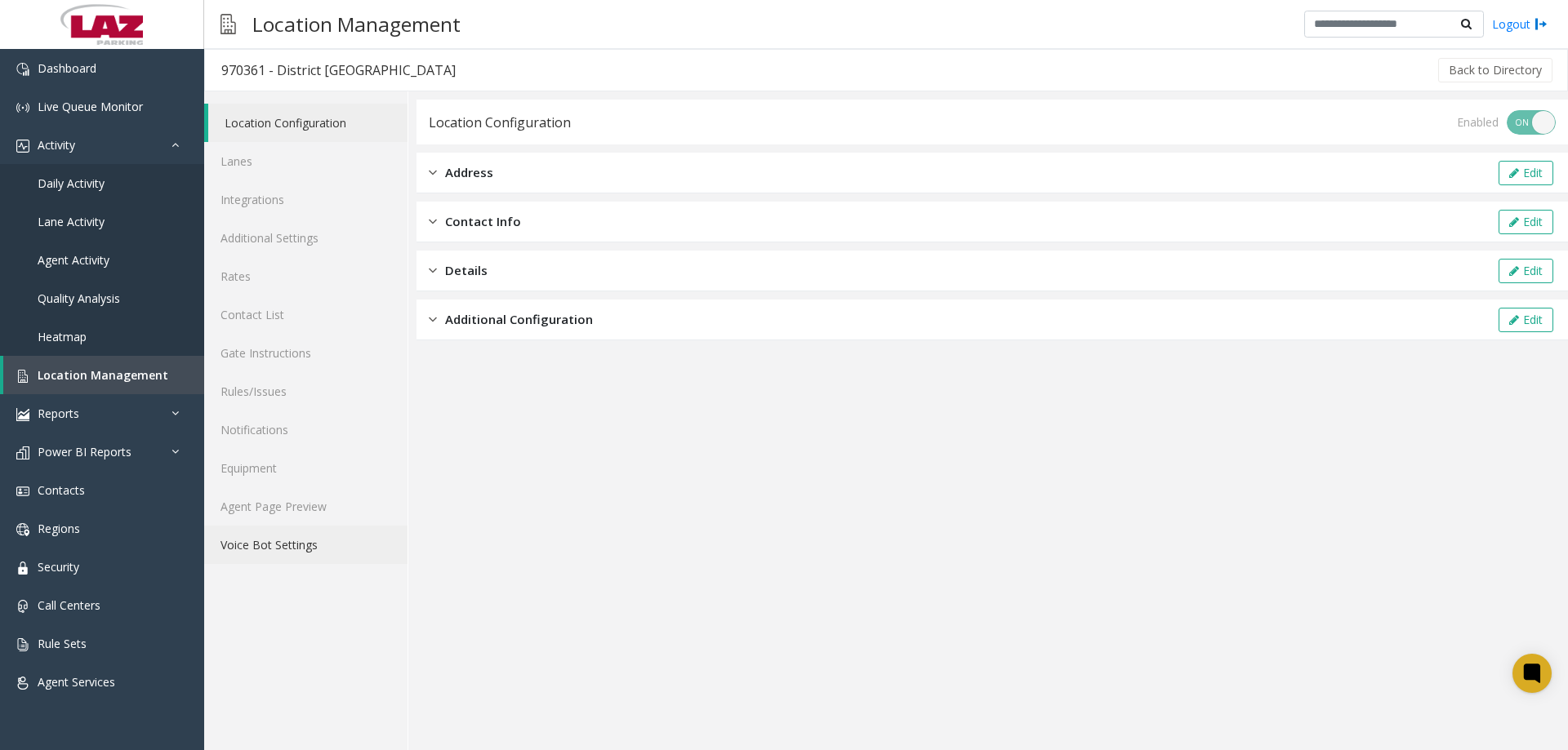
click at [267, 527] on link "Voice Bot Settings" at bounding box center [306, 545] width 203 height 38
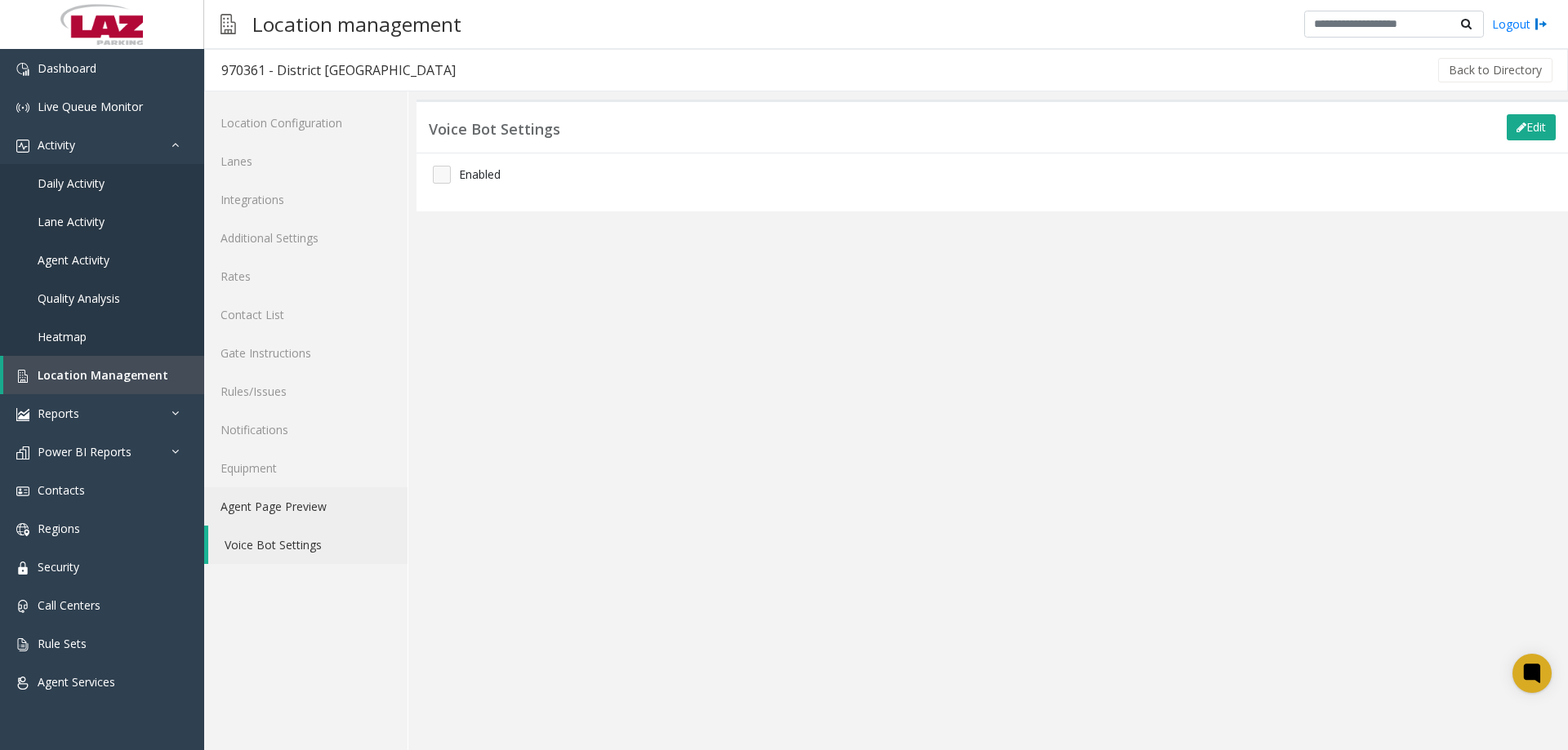
click at [273, 511] on link "Agent Page Preview" at bounding box center [306, 507] width 203 height 38
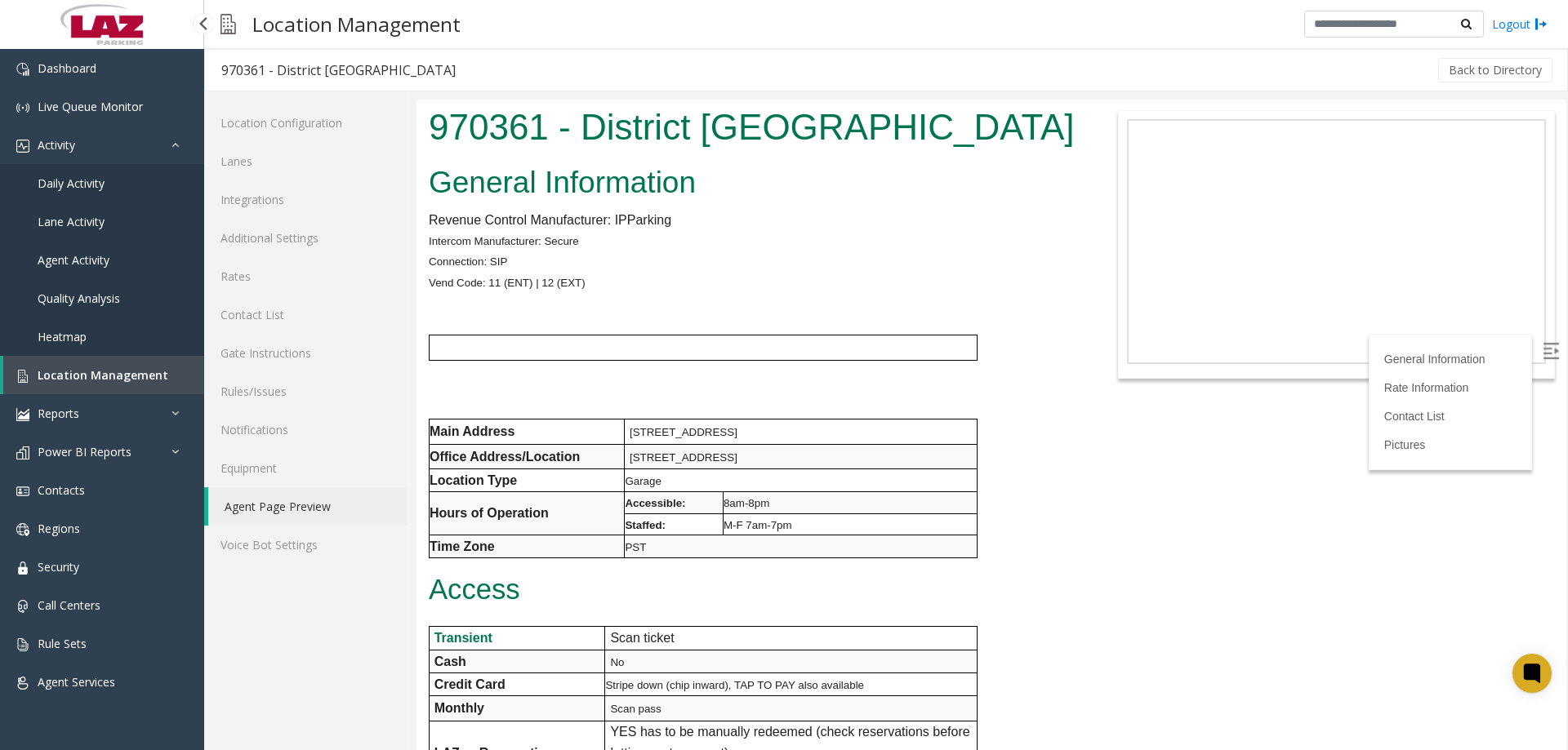
click at [73, 192] on link "Daily Activity" at bounding box center [102, 183] width 204 height 38
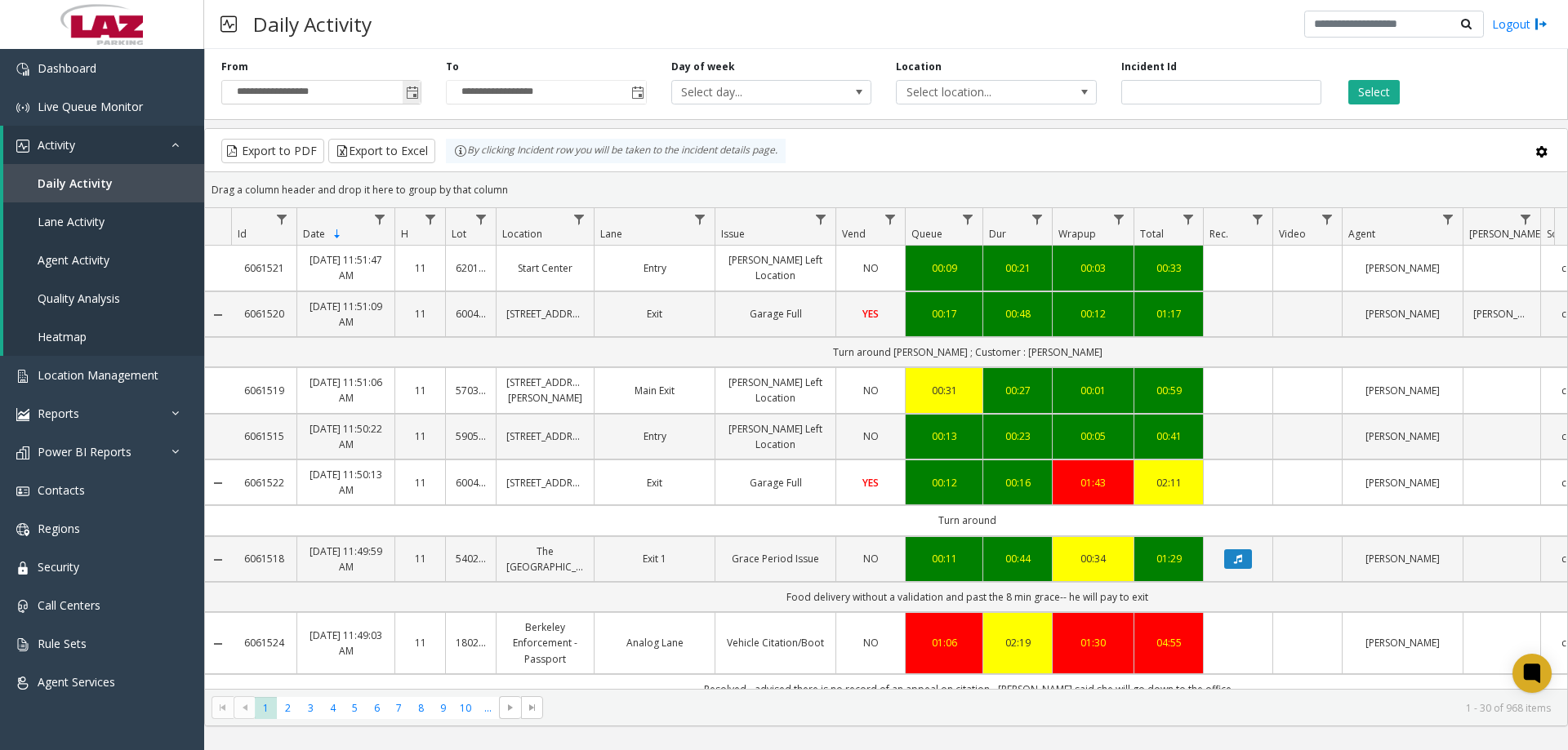
click at [409, 97] on span "Toggle popup" at bounding box center [412, 93] width 13 height 13
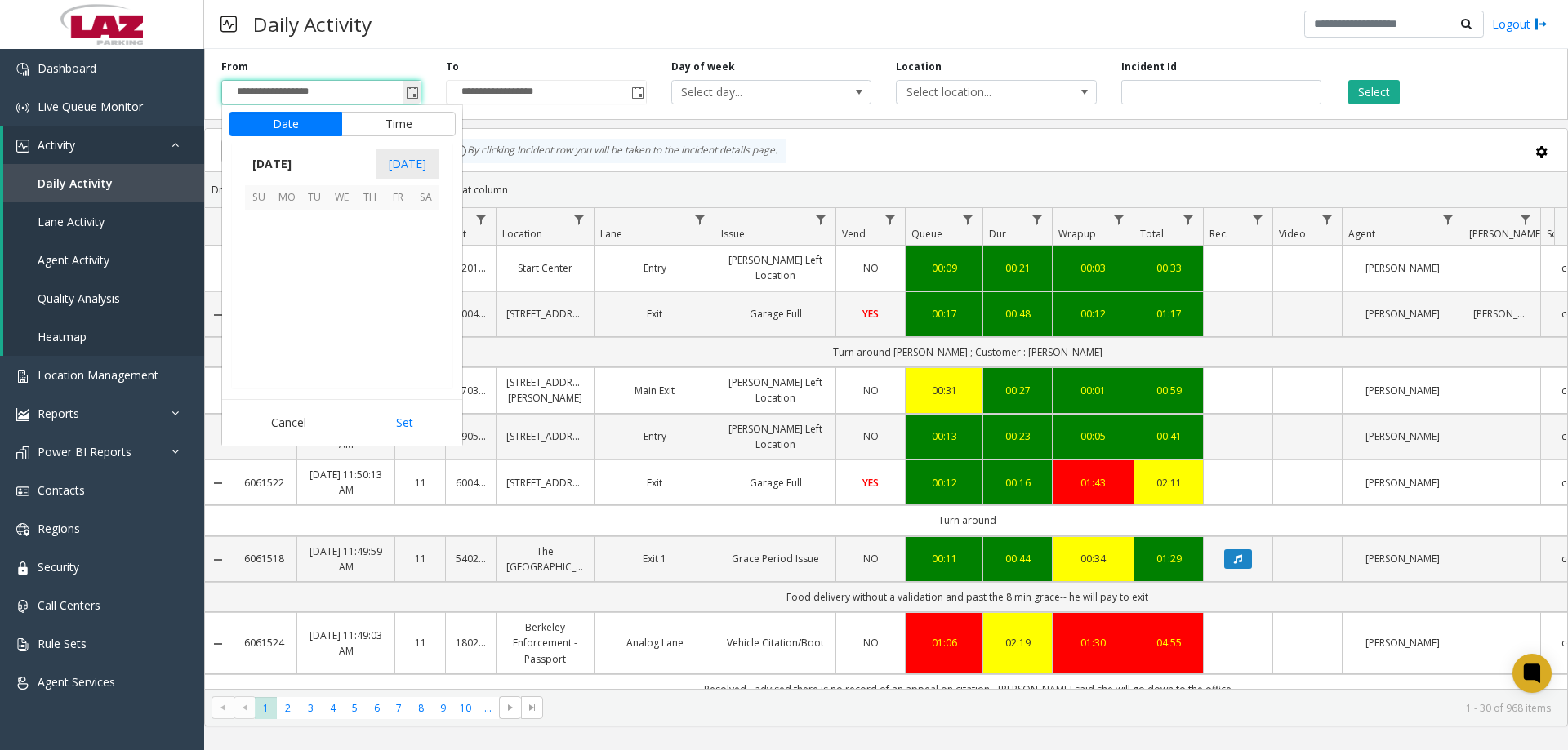
scroll to position [292702, 0]
click at [288, 311] on span "18" at bounding box center [287, 307] width 28 height 28
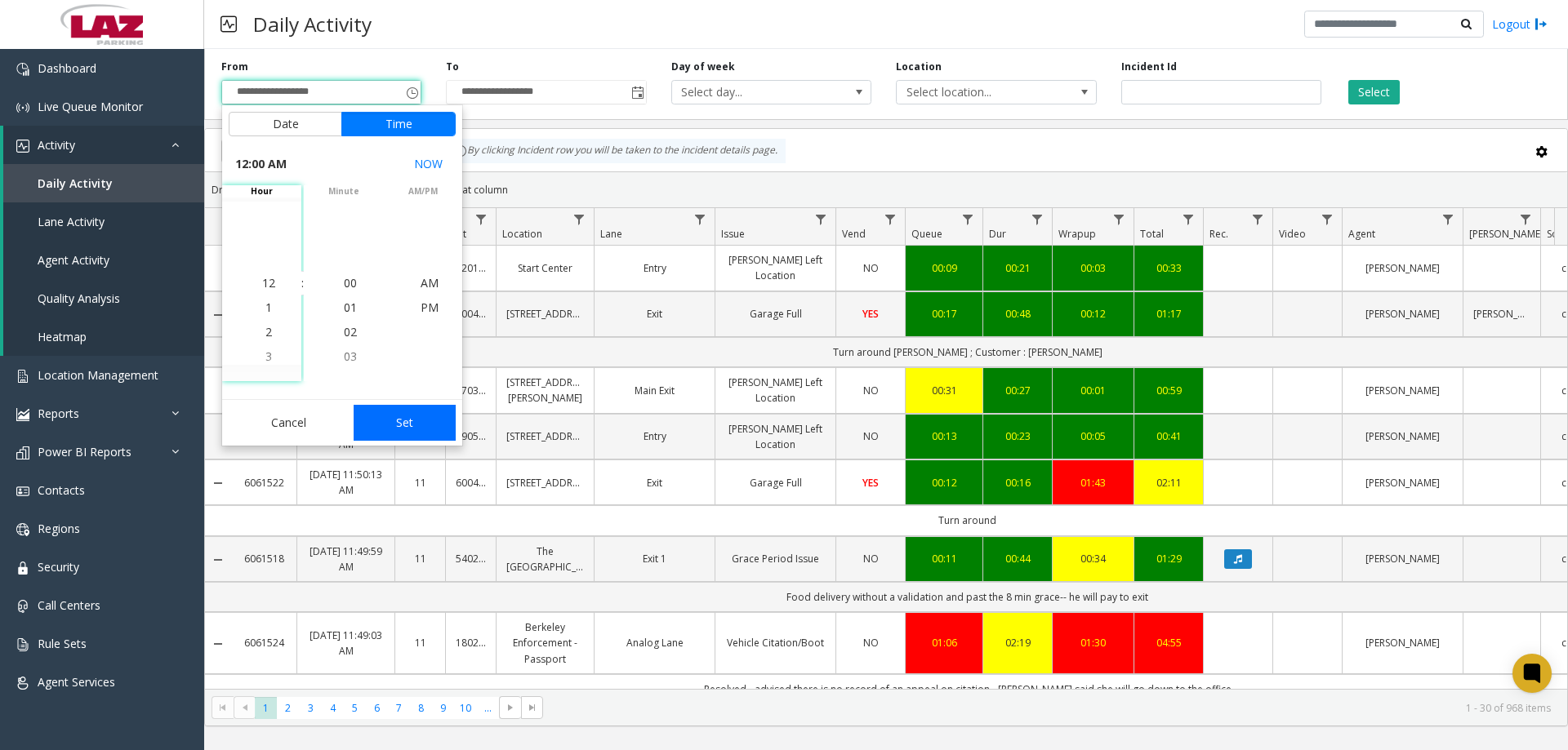
click at [396, 423] on button "Set" at bounding box center [404, 422] width 103 height 35
type input "**********"
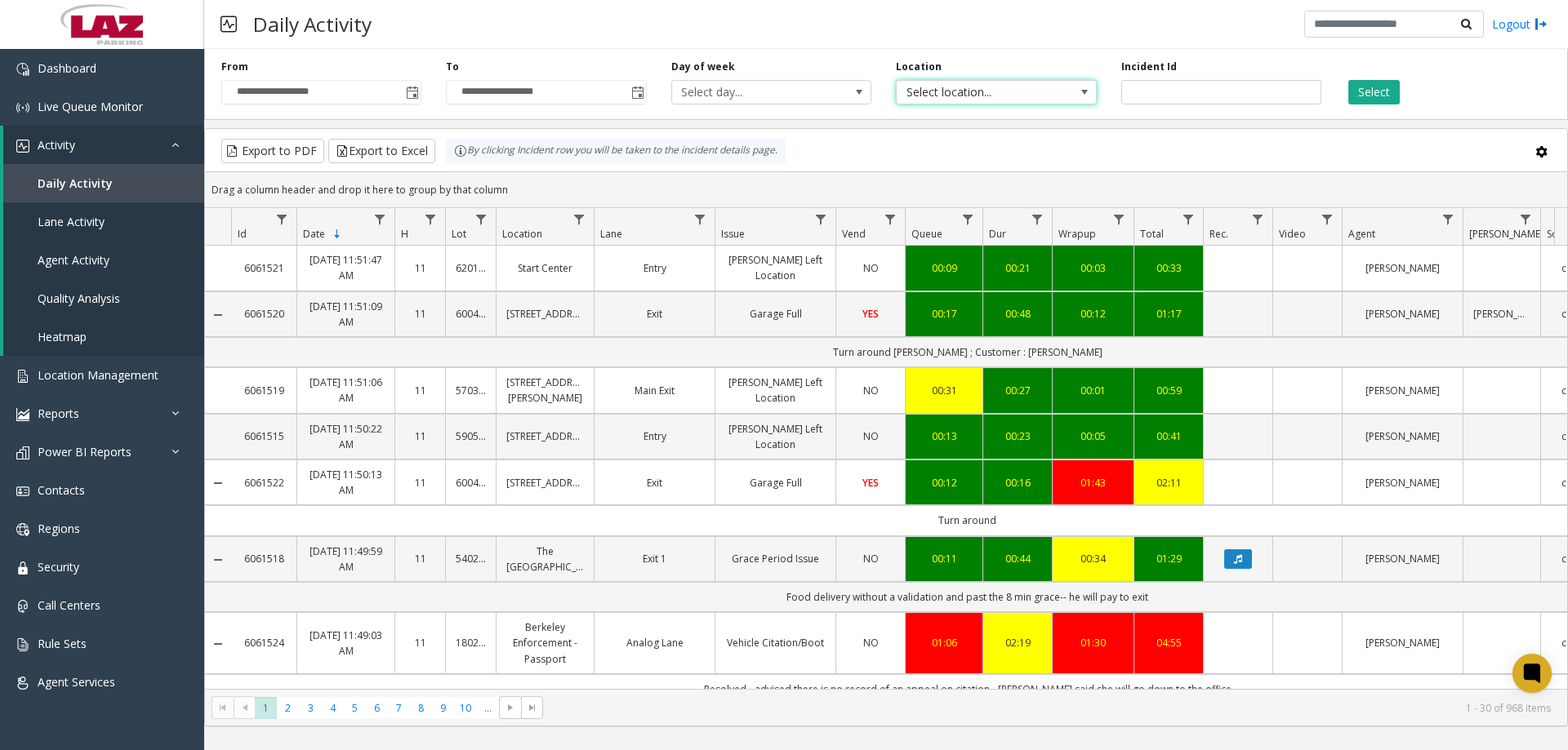
click at [1037, 85] on span "Select location..." at bounding box center [976, 92] width 159 height 23
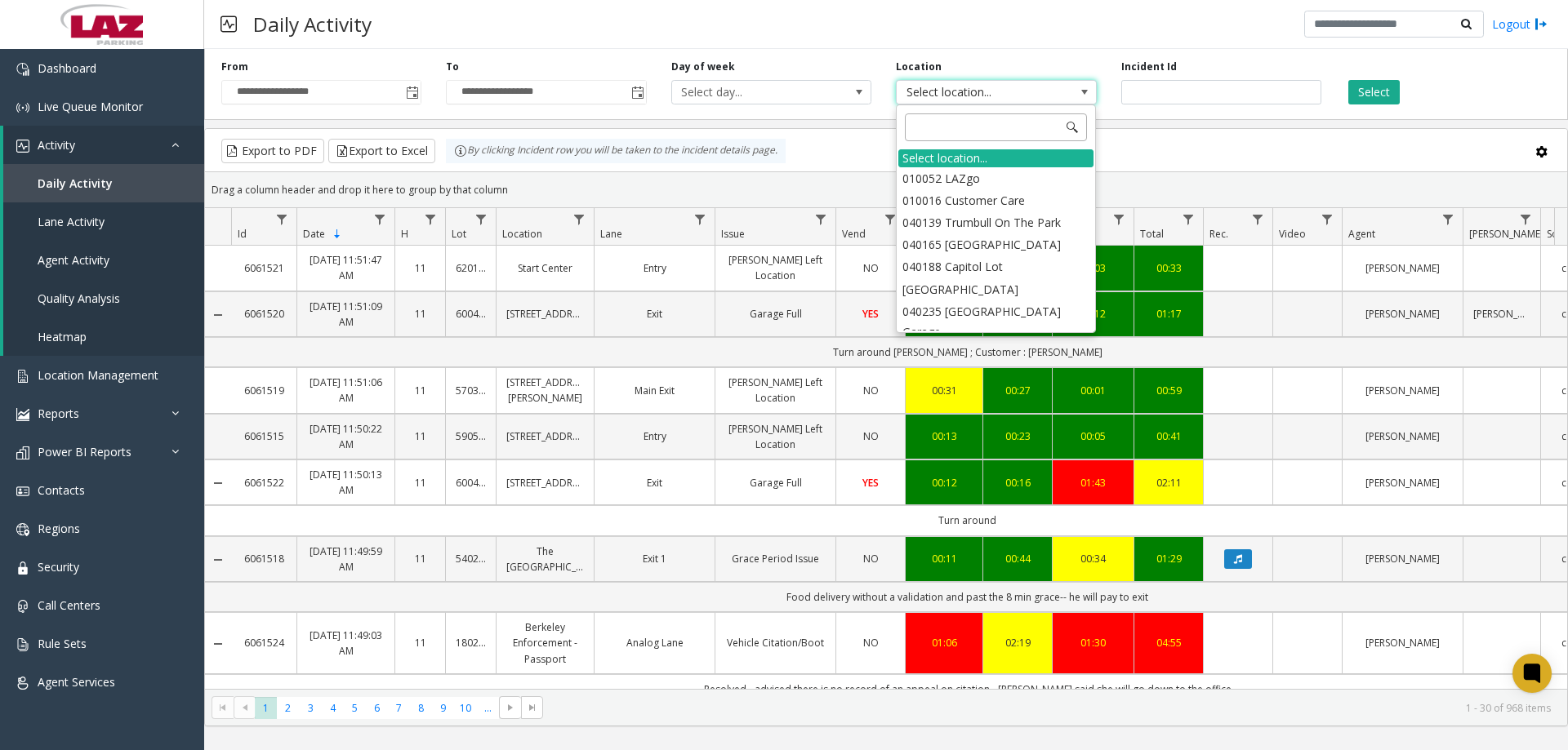
type input "******"
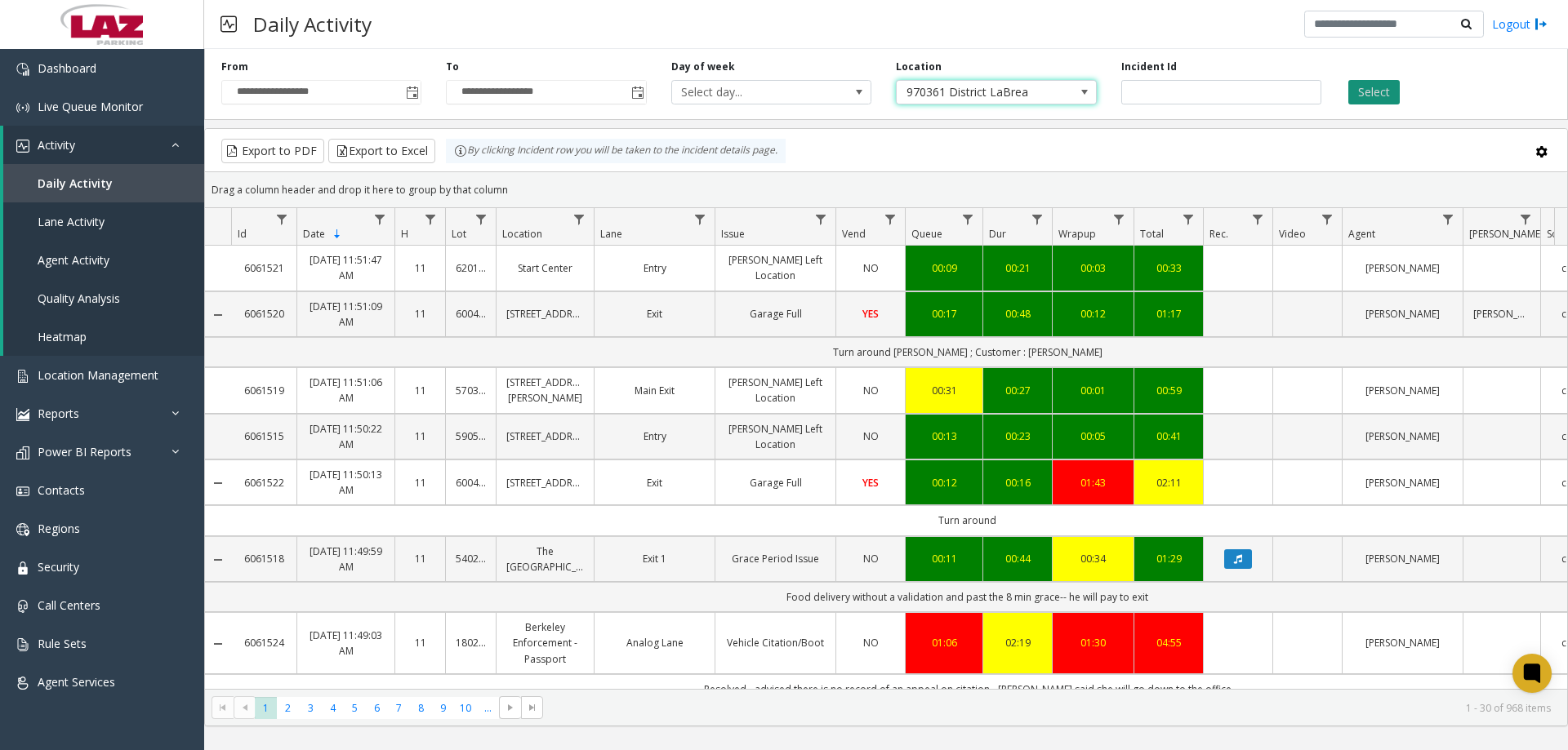
click at [1355, 89] on button "Select" at bounding box center [1374, 92] width 52 height 25
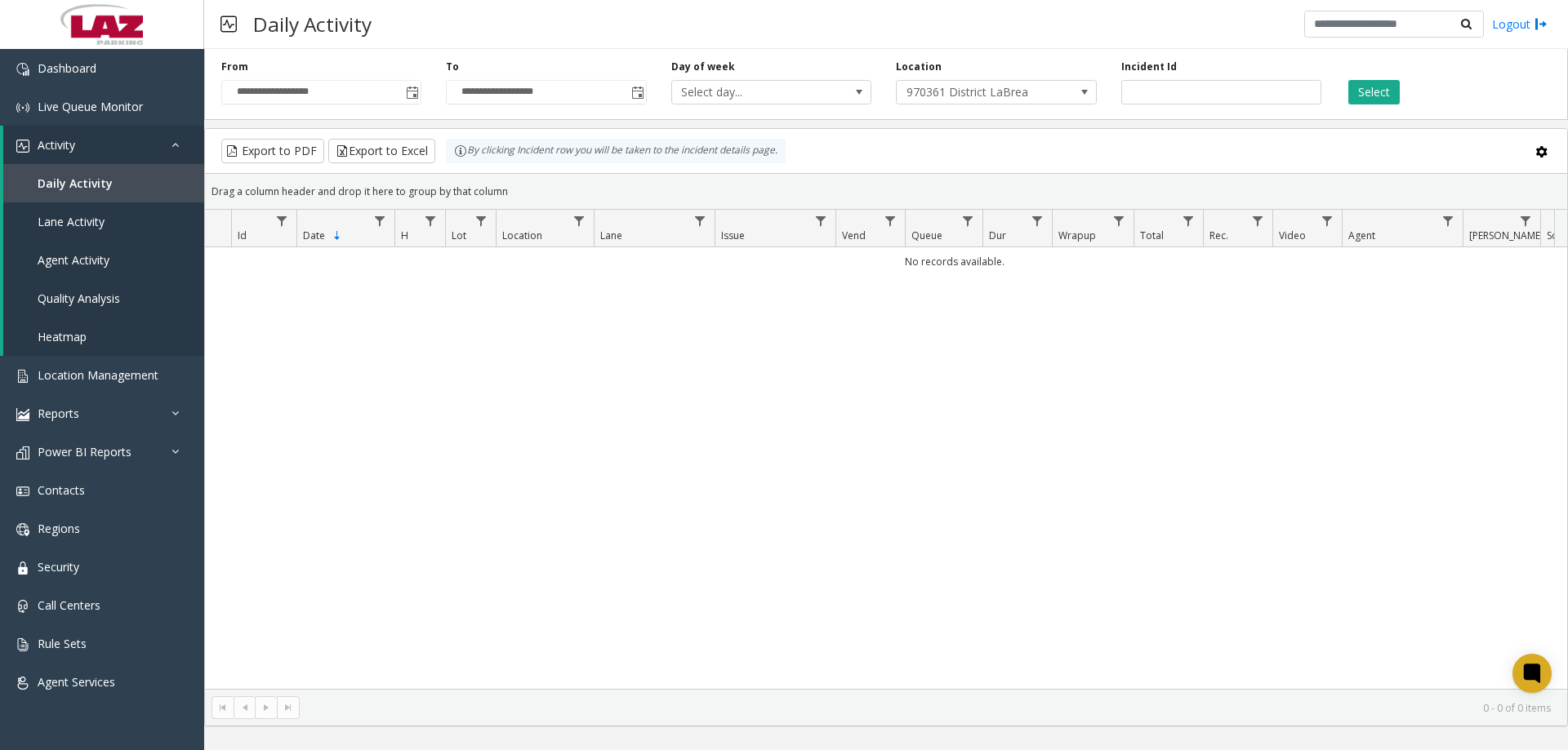
click at [496, 347] on div "No records available." at bounding box center [886, 467] width 1362 height 442
click at [71, 51] on link "Dashboard" at bounding box center [102, 68] width 204 height 38
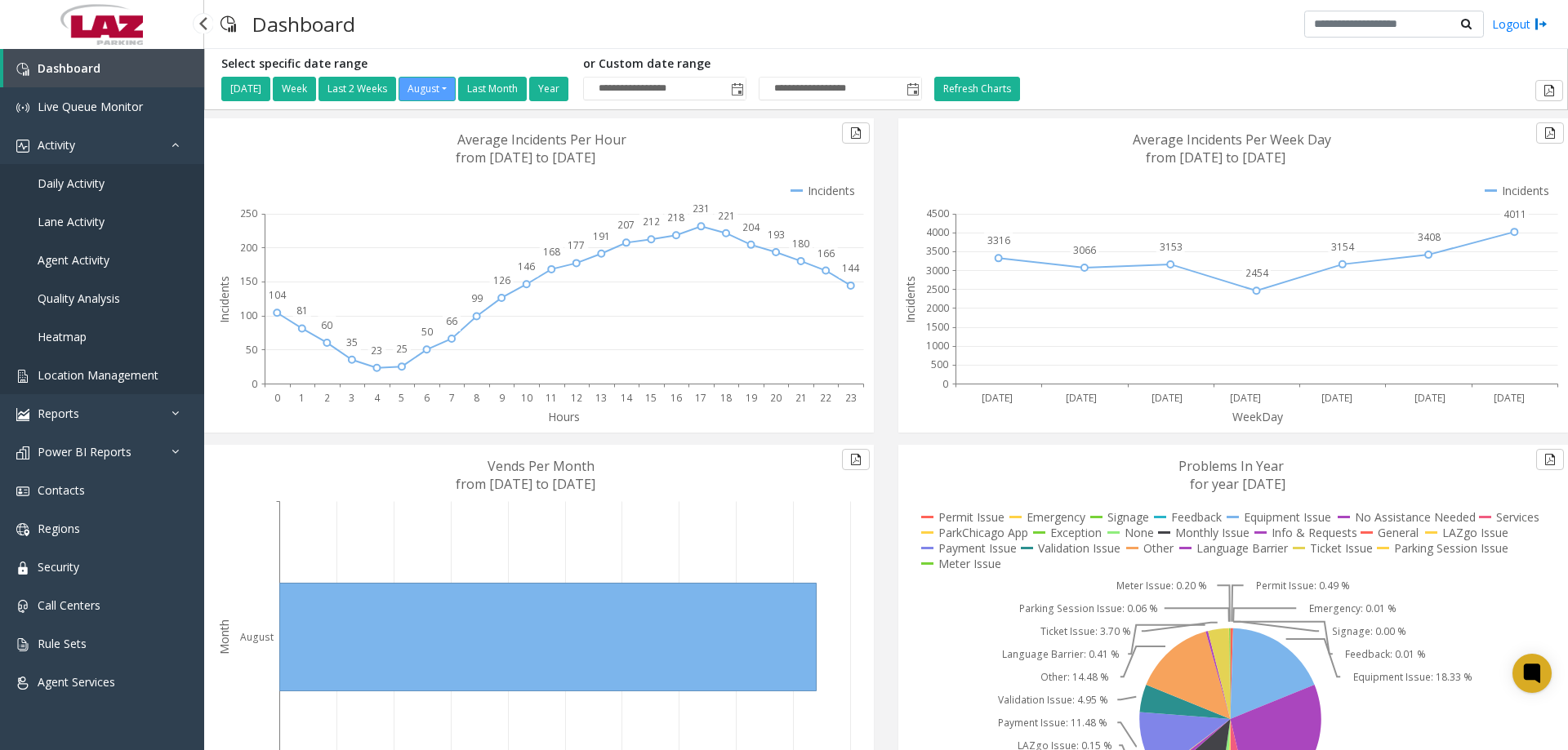
click at [84, 364] on link "Location Management" at bounding box center [102, 375] width 204 height 38
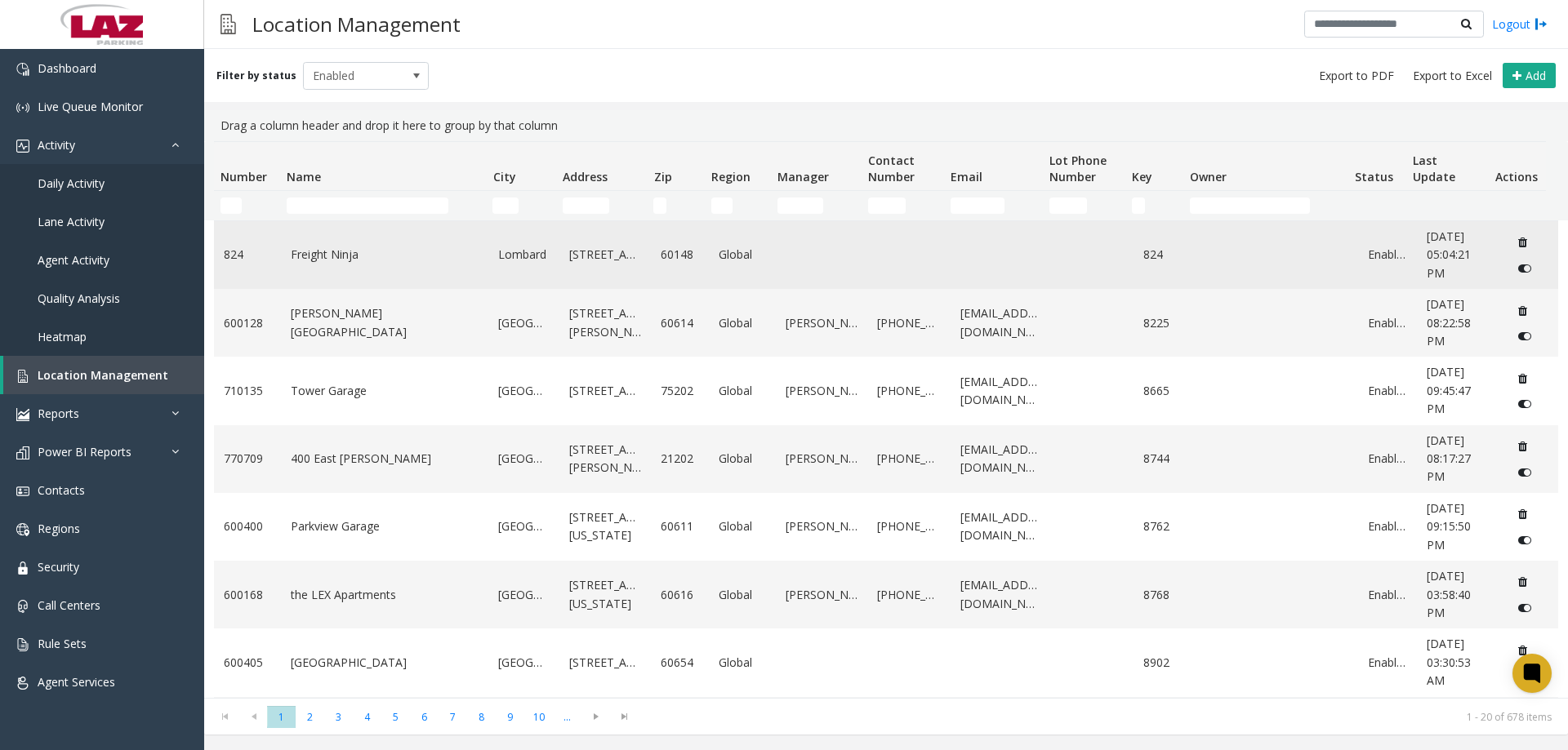
click at [300, 257] on link "Freight Ninja" at bounding box center [384, 254] width 189 height 18
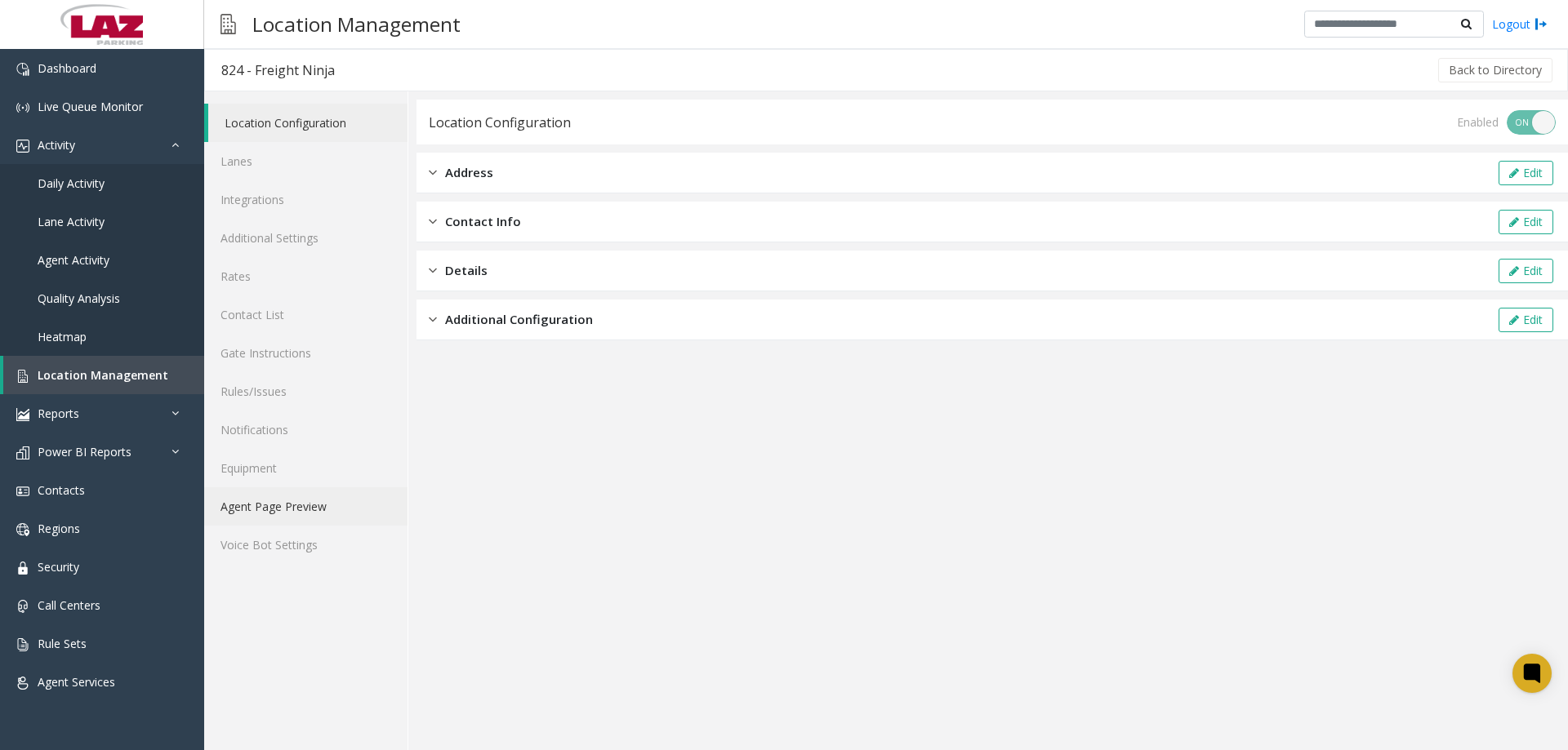
click at [289, 500] on link "Agent Page Preview" at bounding box center [306, 507] width 203 height 38
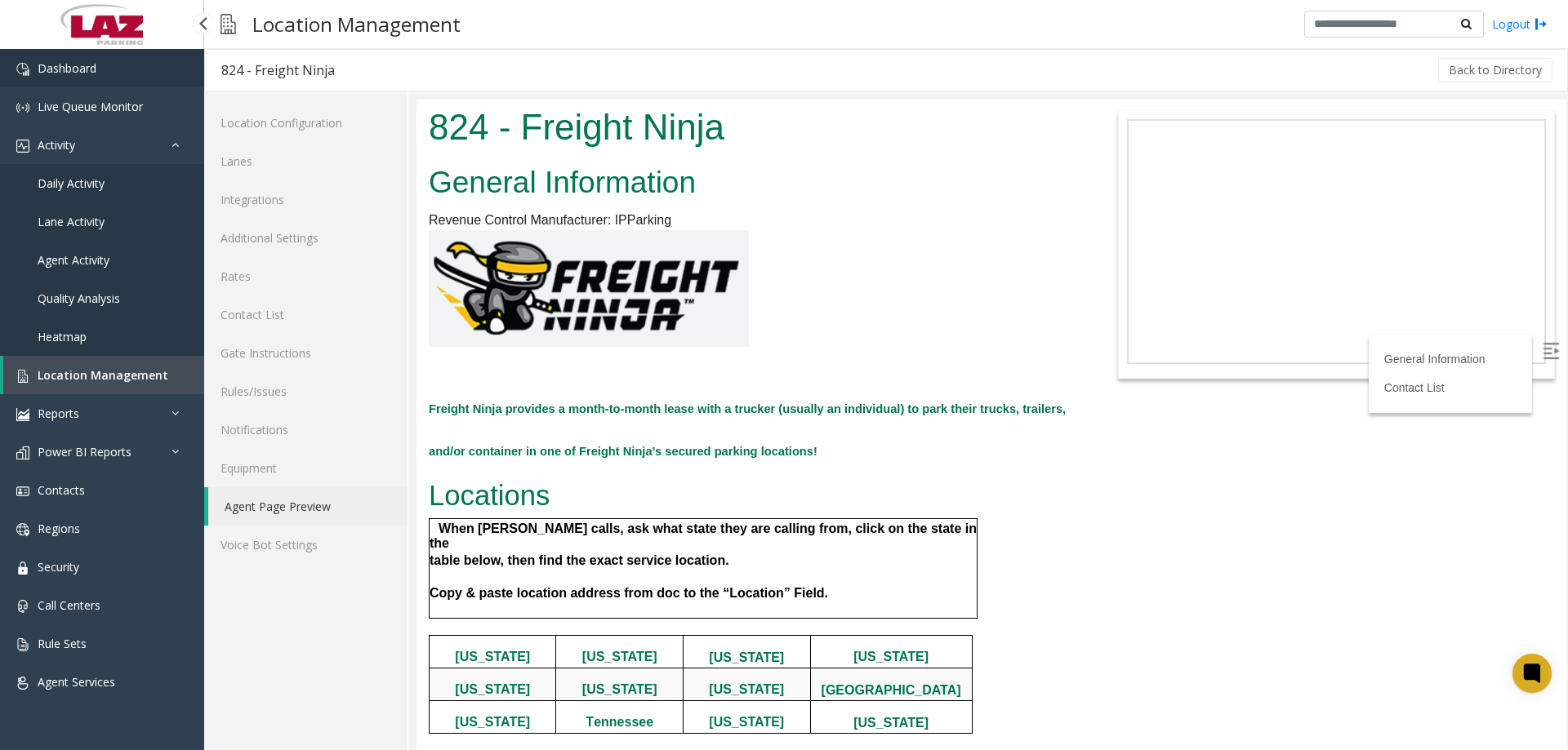
click at [59, 73] on span "Dashboard" at bounding box center [66, 68] width 58 height 15
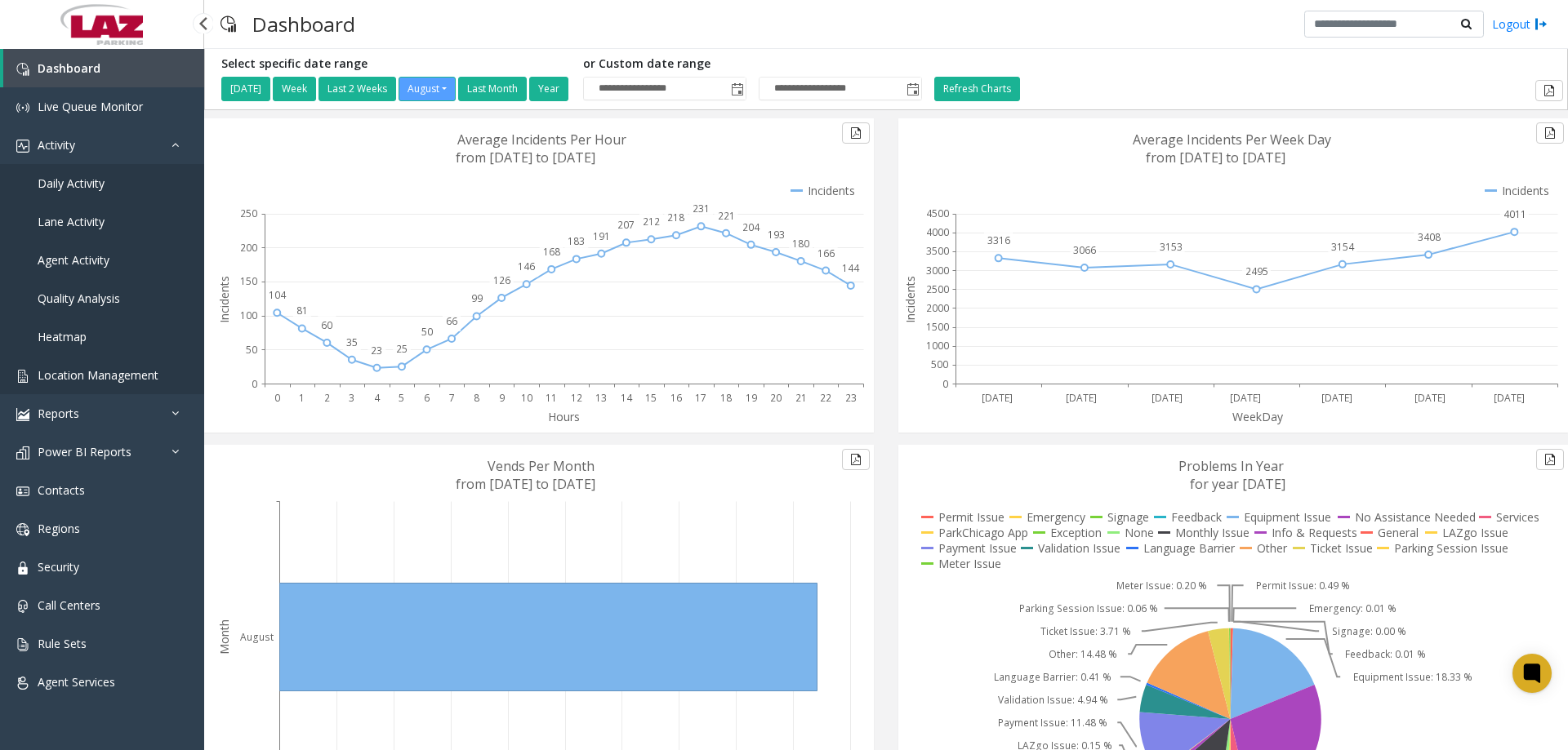
click at [91, 374] on span "Location Management" at bounding box center [98, 375] width 121 height 15
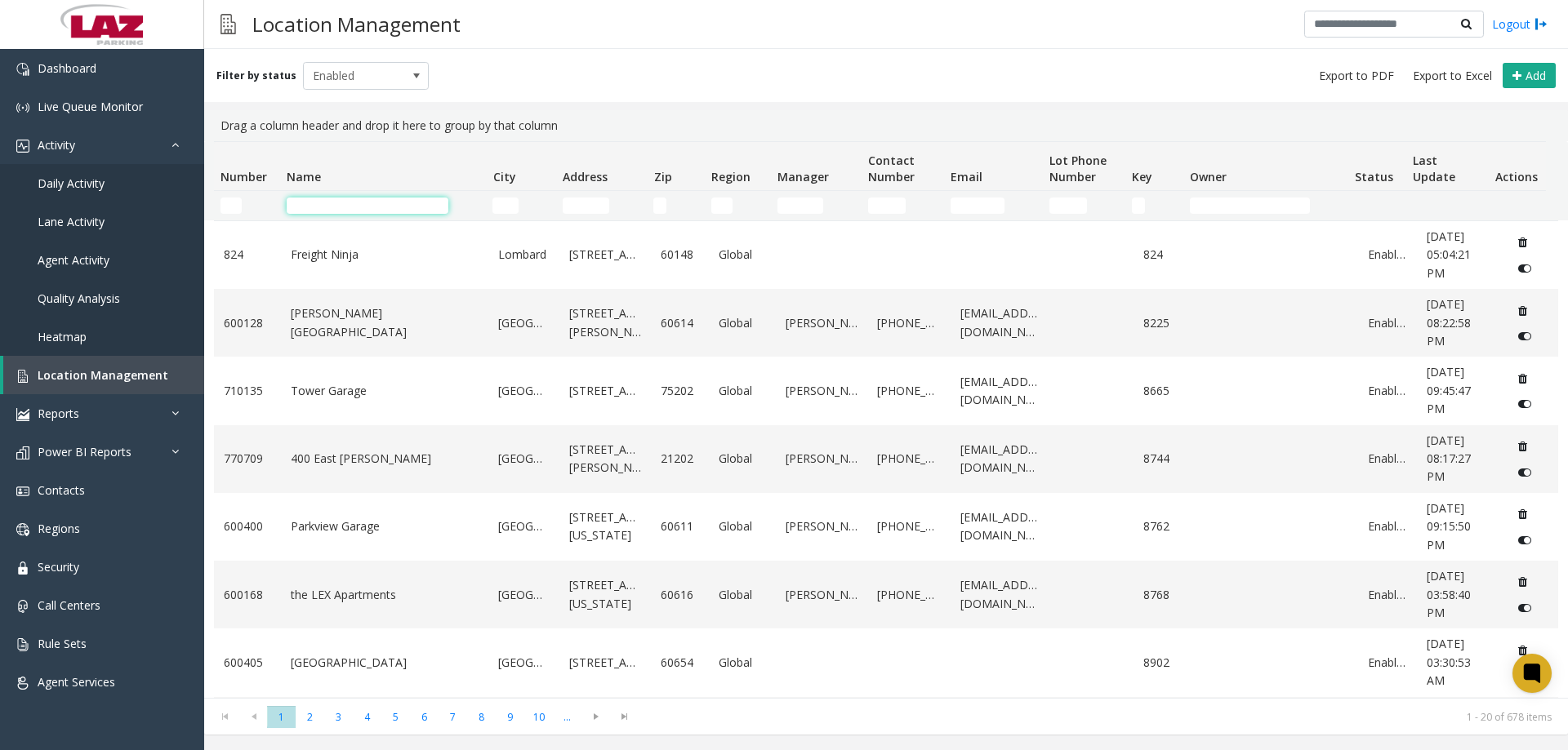
click at [320, 207] on input "Name Filter" at bounding box center [367, 205] width 162 height 16
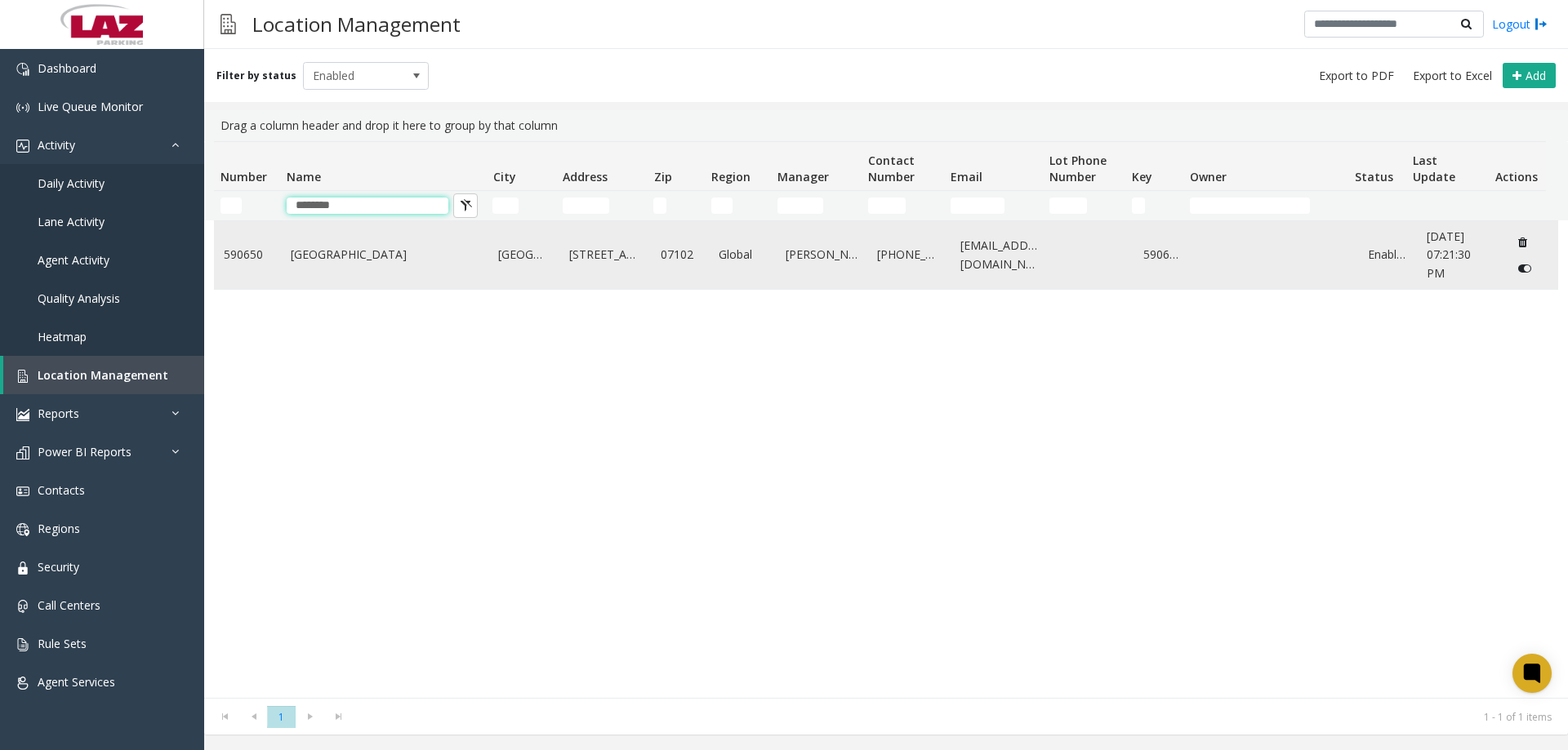
type input "********"
click at [384, 257] on link "One Newark Center" at bounding box center [384, 254] width 189 height 18
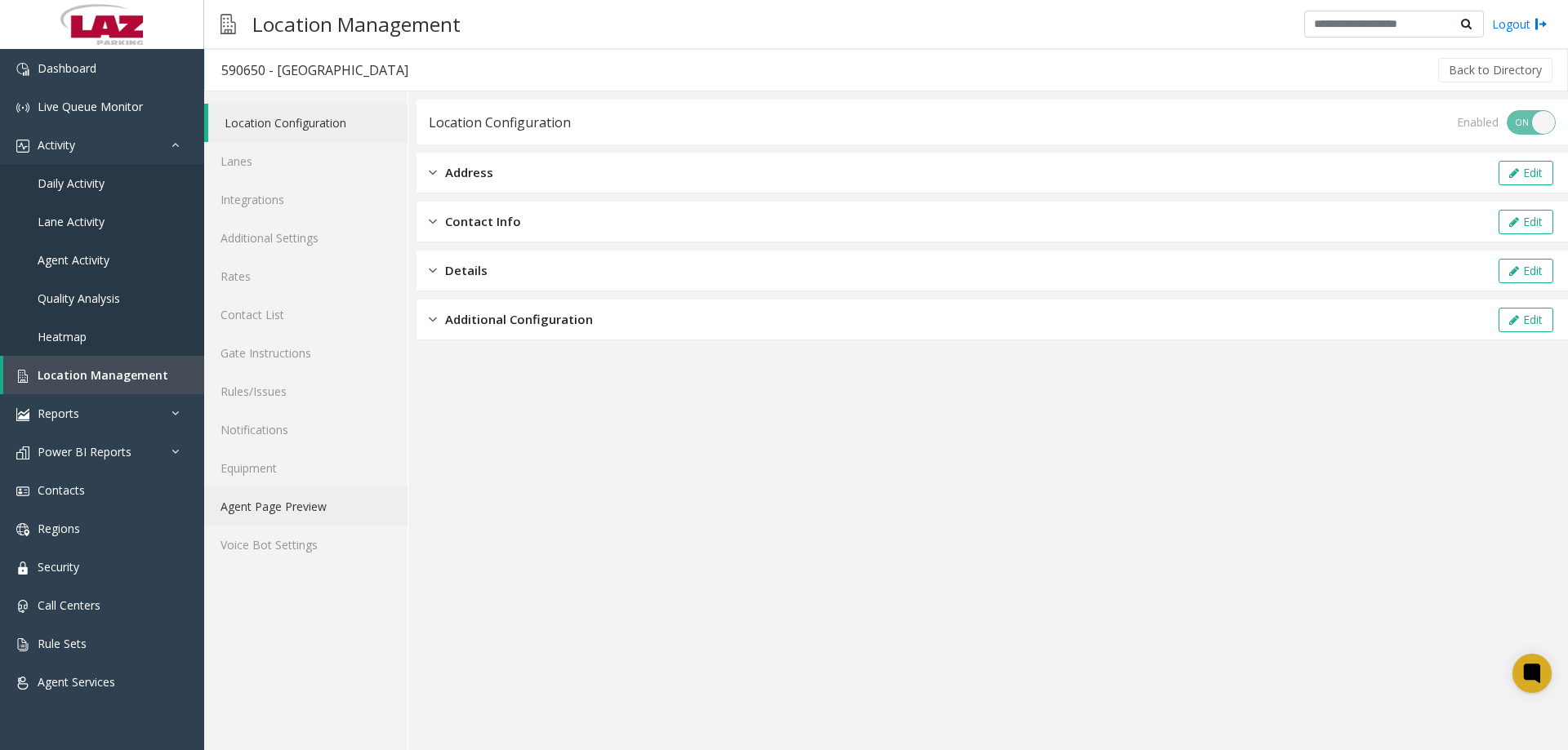
click at [270, 508] on link "Agent Page Preview" at bounding box center [306, 507] width 203 height 38
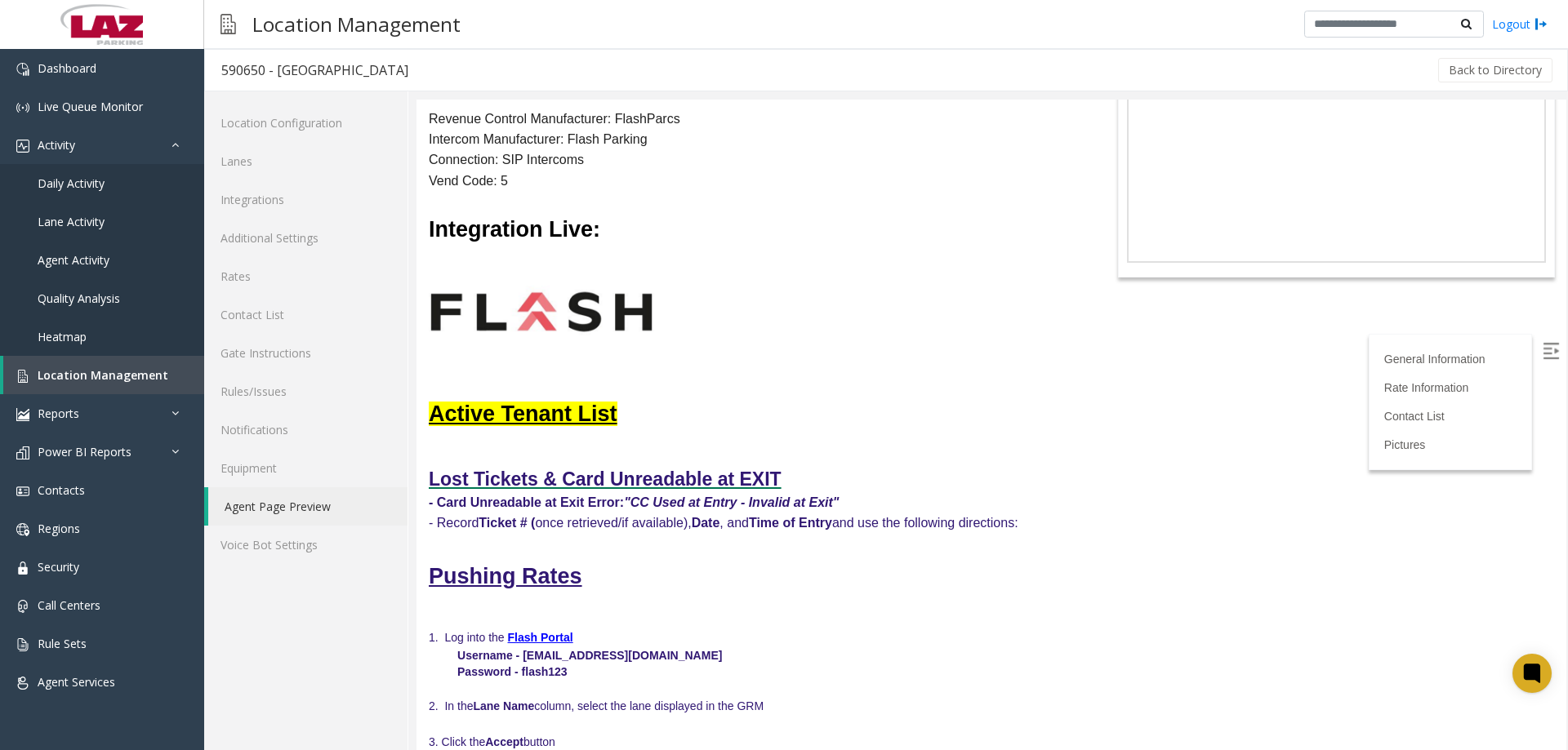
scroll to position [245, 0]
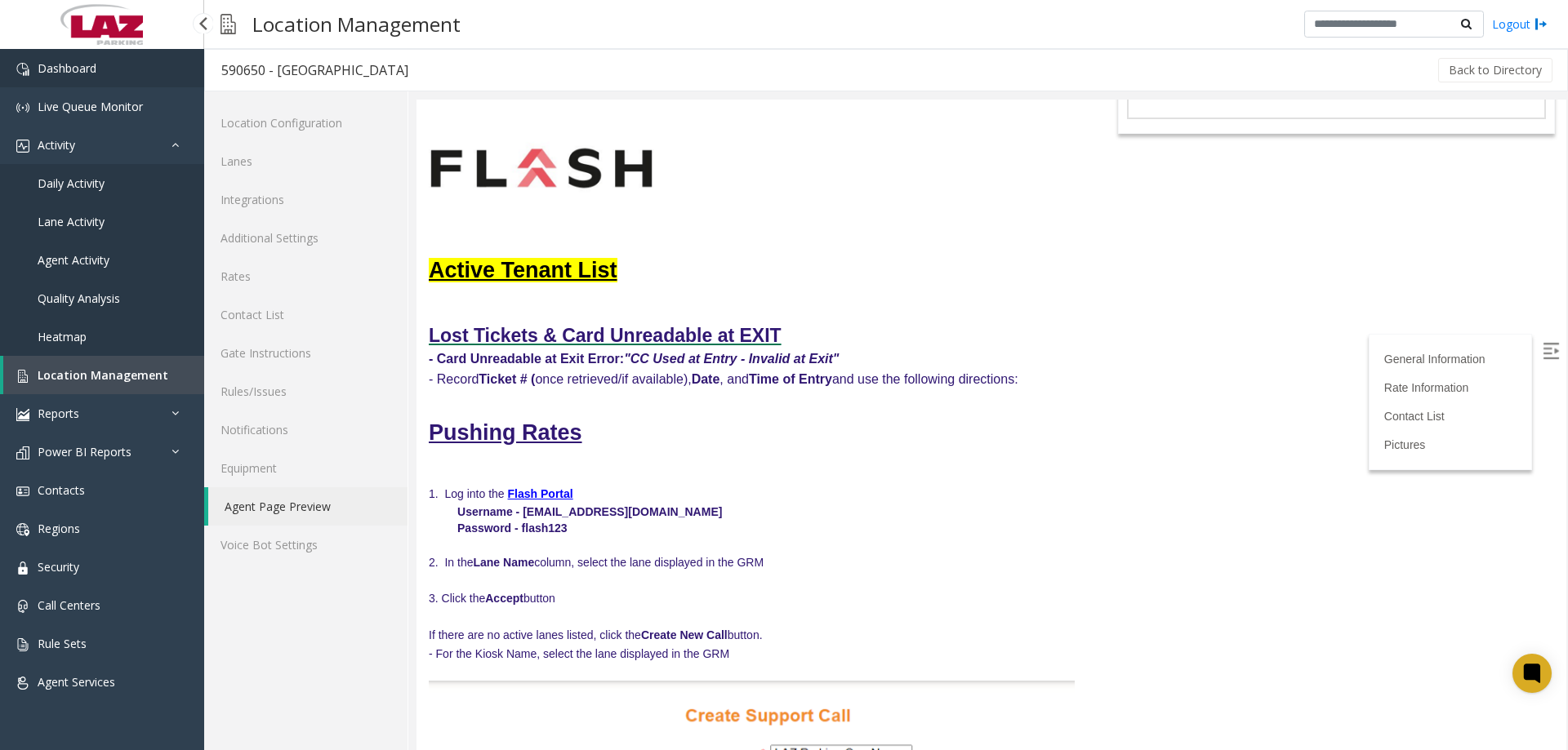
click at [113, 69] on link "Dashboard" at bounding box center [102, 68] width 204 height 38
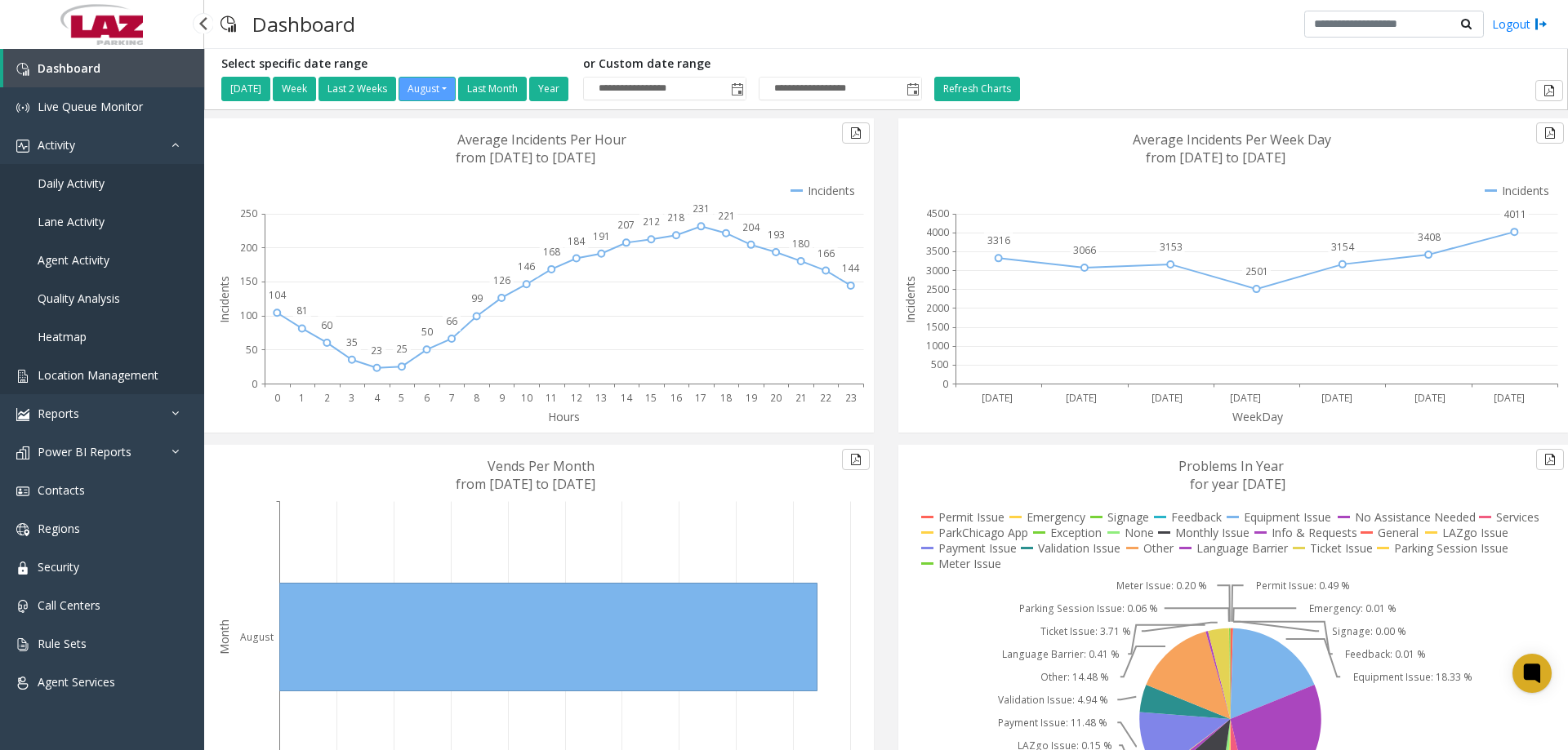
click at [129, 371] on span "Location Management" at bounding box center [98, 375] width 121 height 15
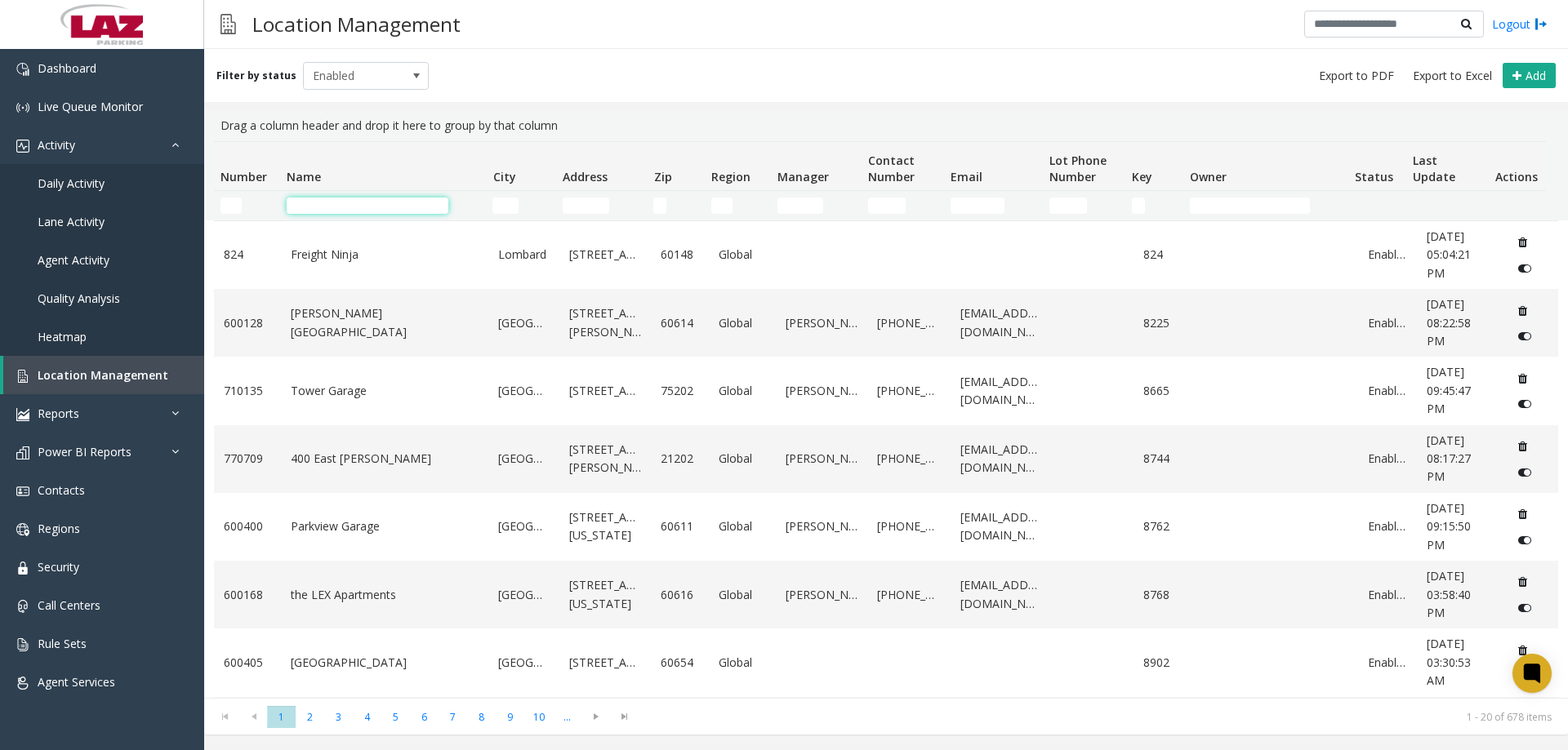
click at [318, 212] on input "Name Filter" at bounding box center [367, 205] width 162 height 16
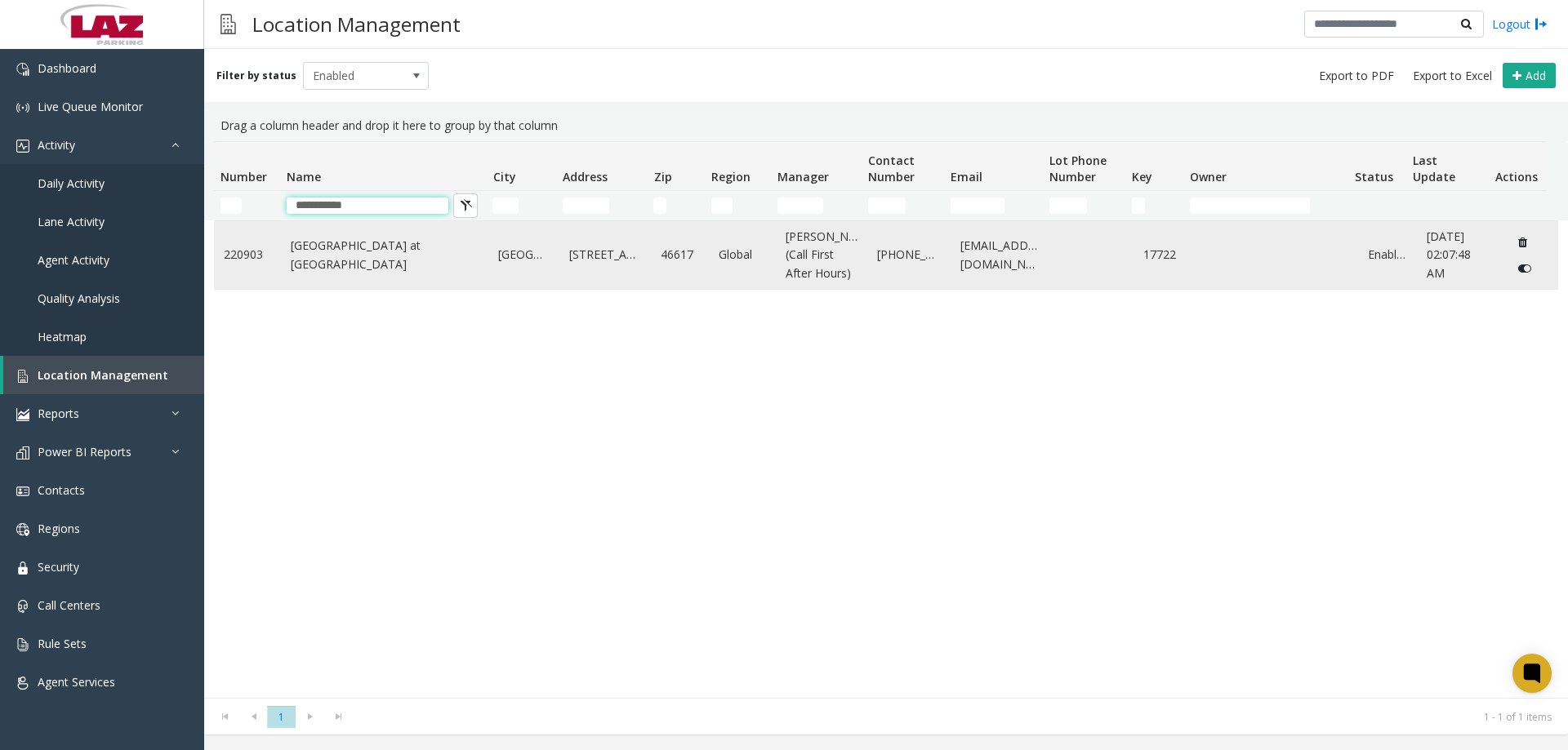
type input "**********"
click at [320, 267] on link "Eddy Street Commons at Notre Dame" at bounding box center [384, 255] width 189 height 36
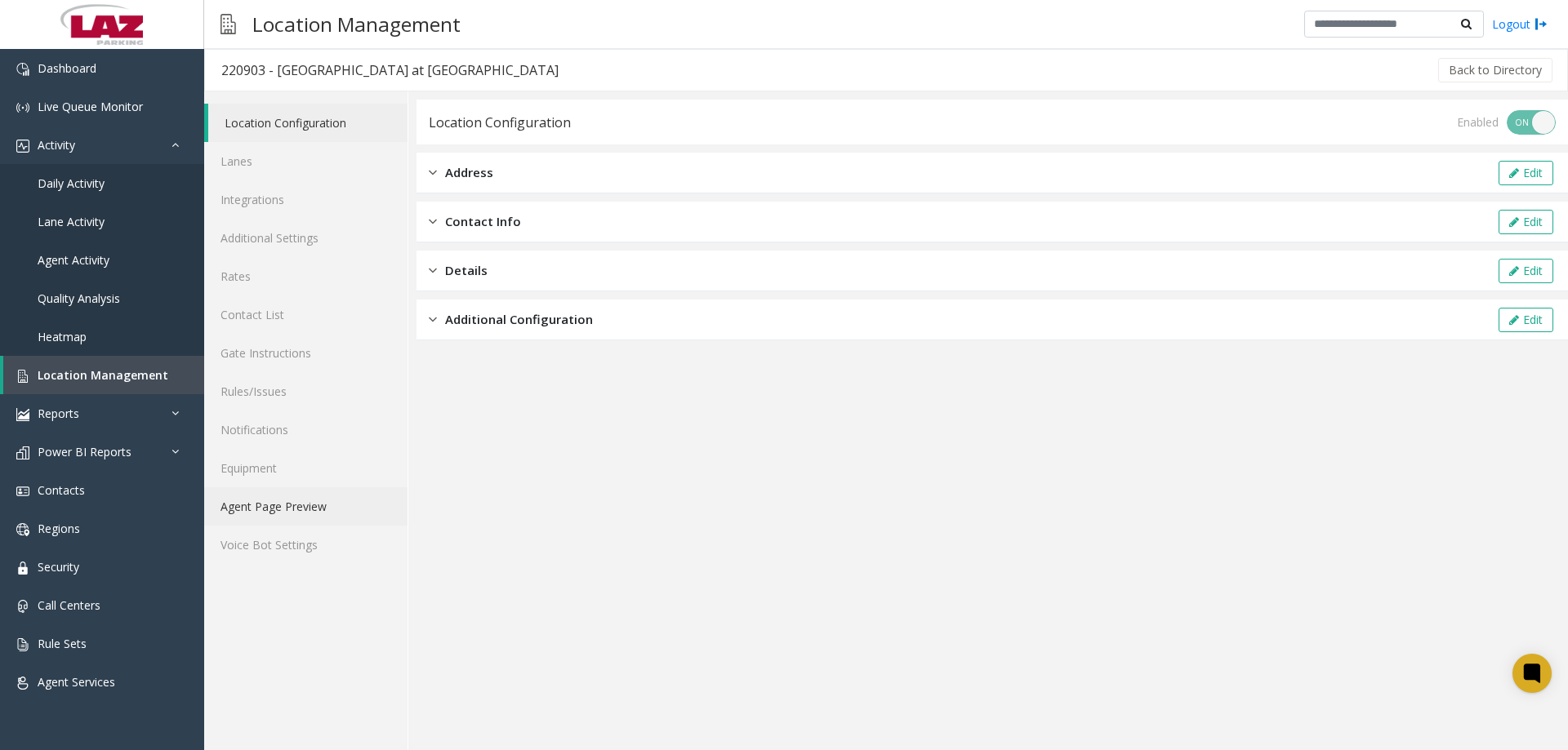
click at [316, 510] on link "Agent Page Preview" at bounding box center [306, 507] width 203 height 38
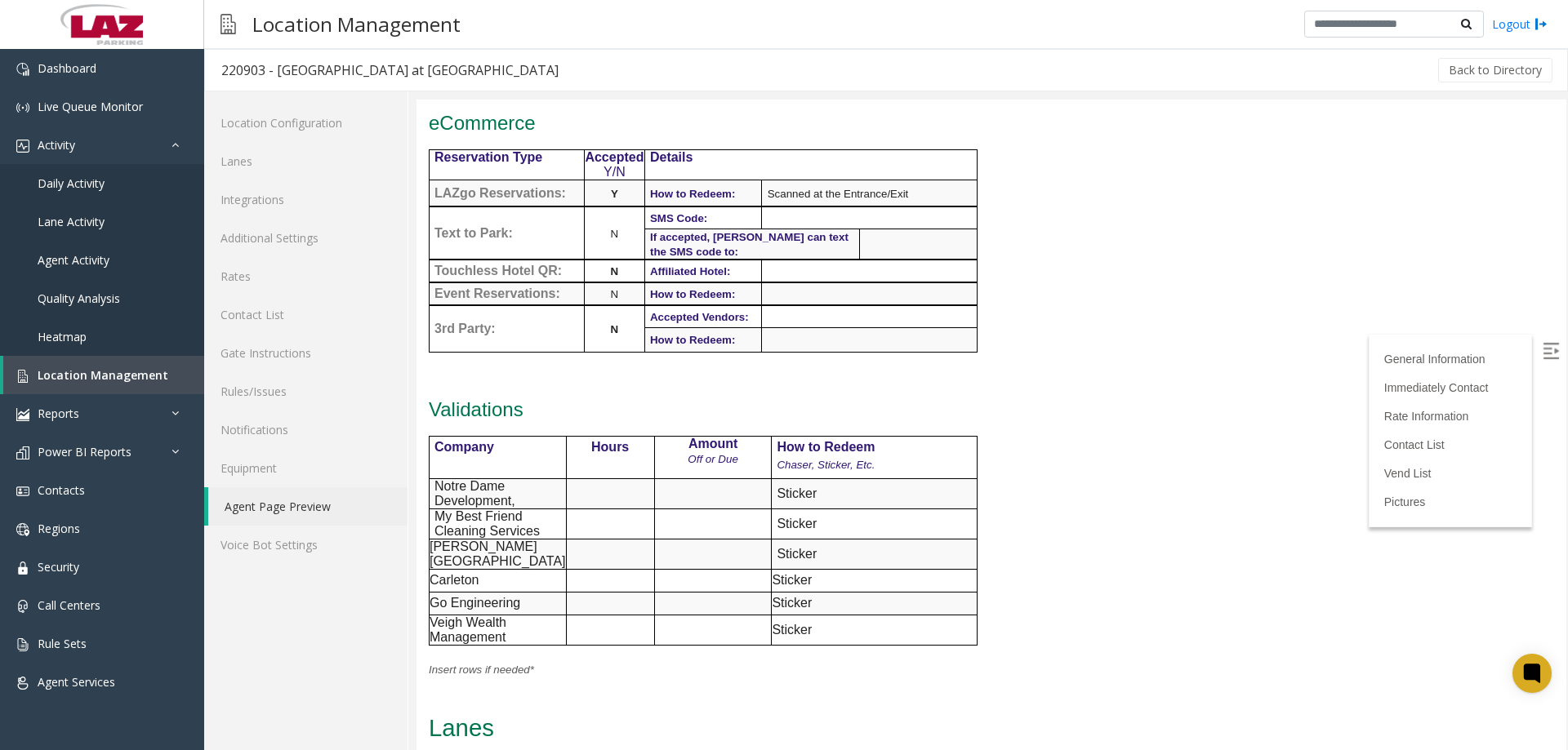
scroll to position [1714, 0]
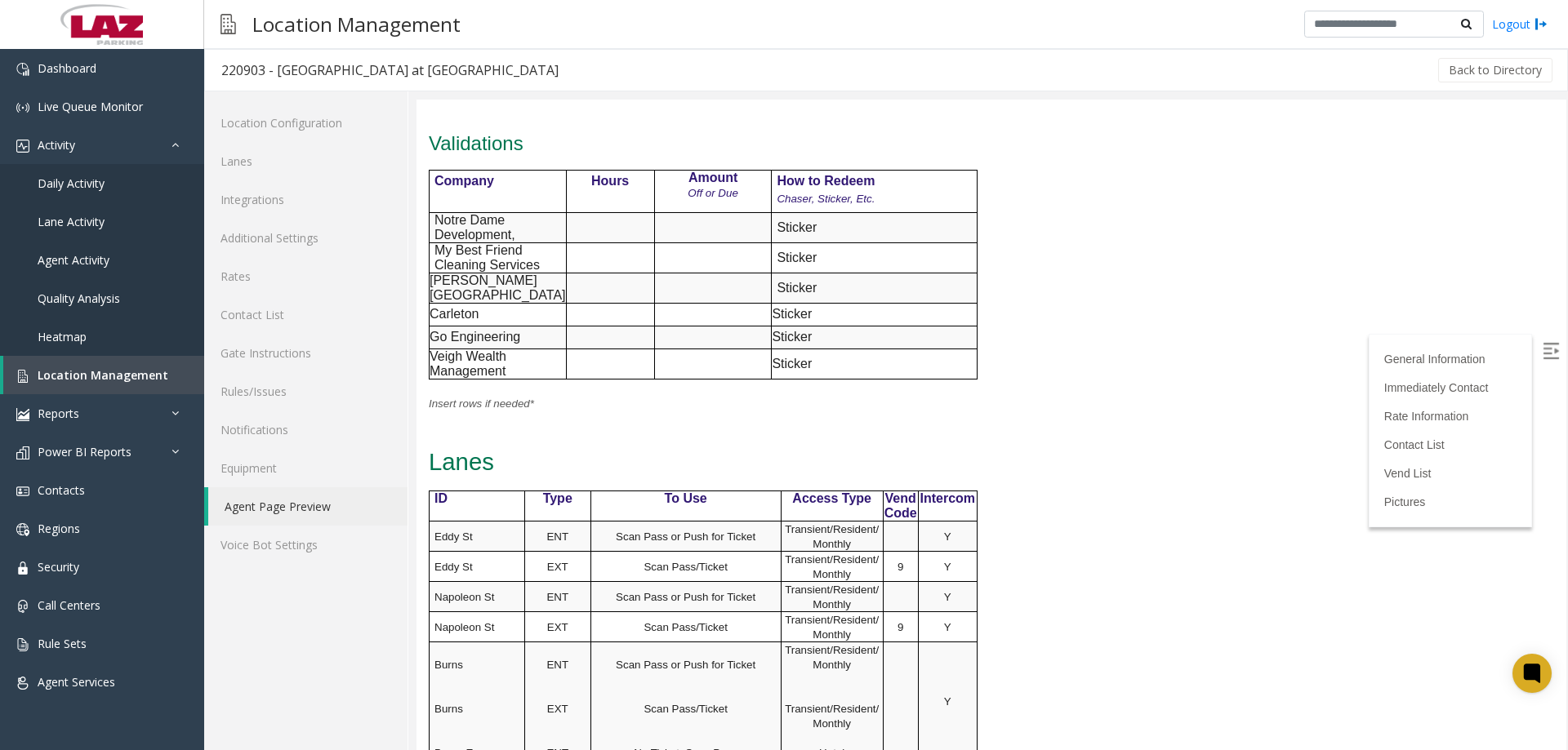
drag, startPoint x: 1567, startPoint y: 341, endPoint x: 1566, endPoint y: 417, distance: 76.0
click at [1566, 417] on div at bounding box center [992, 424] width 1151 height 650
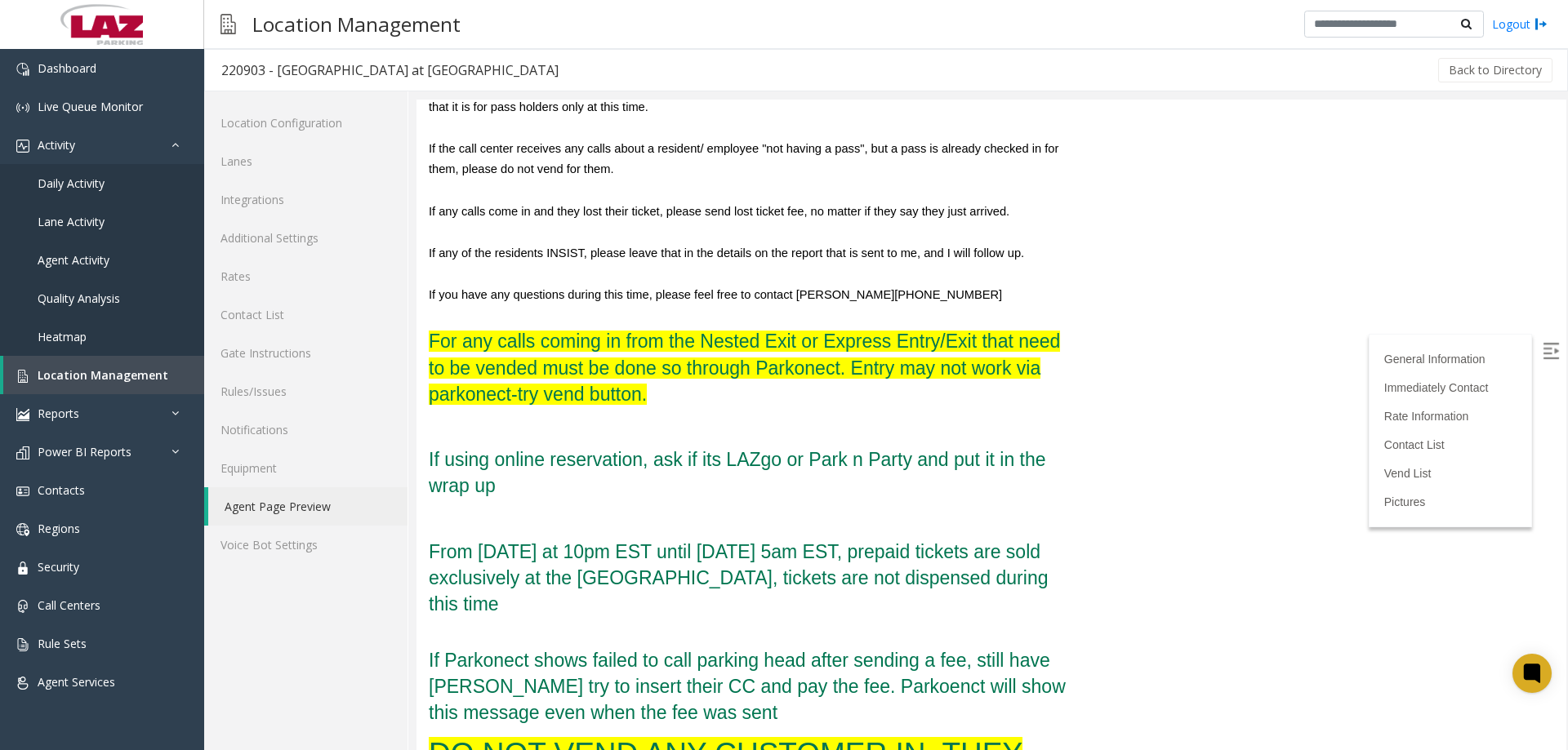
scroll to position [0, 0]
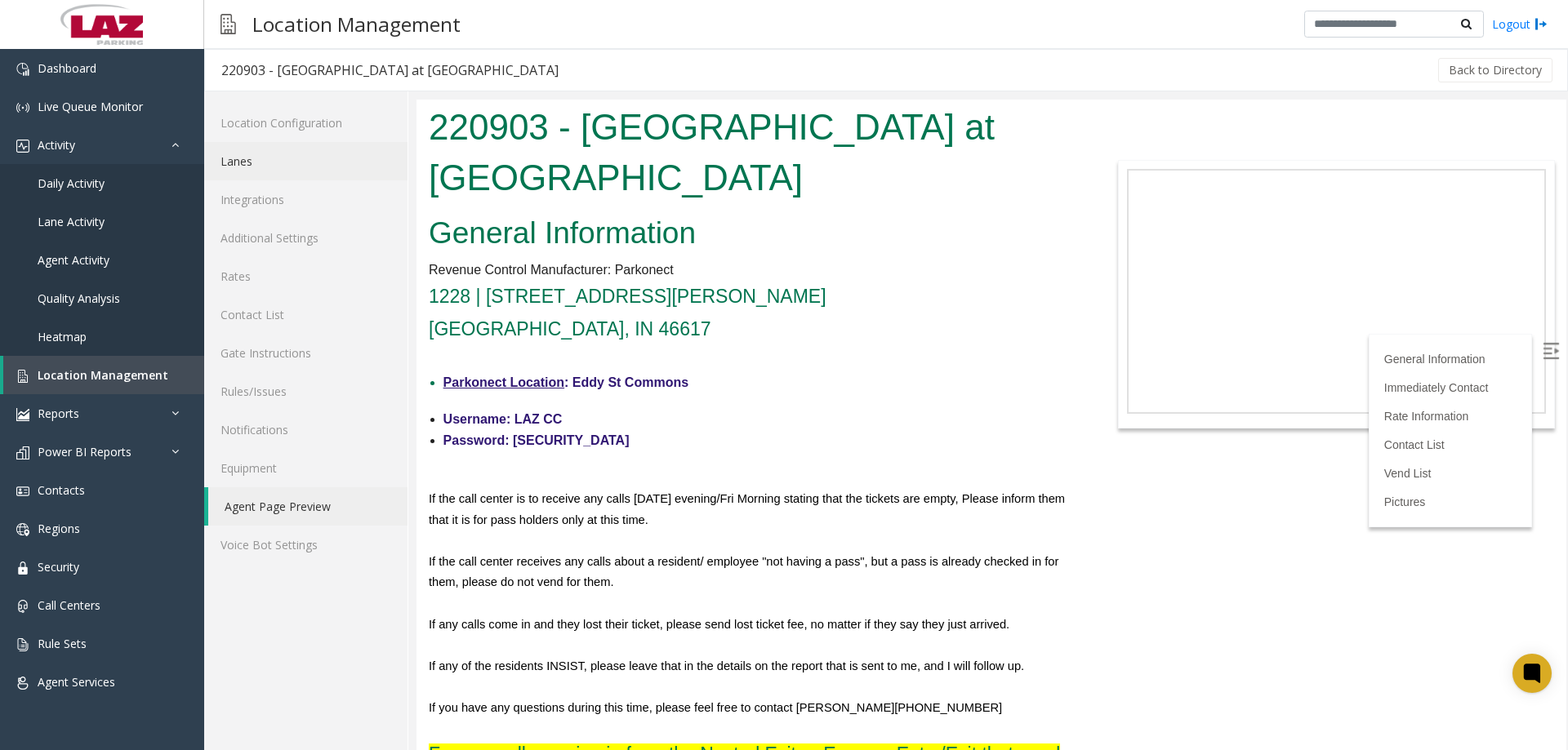
click at [258, 156] on link "Lanes" at bounding box center [306, 161] width 203 height 38
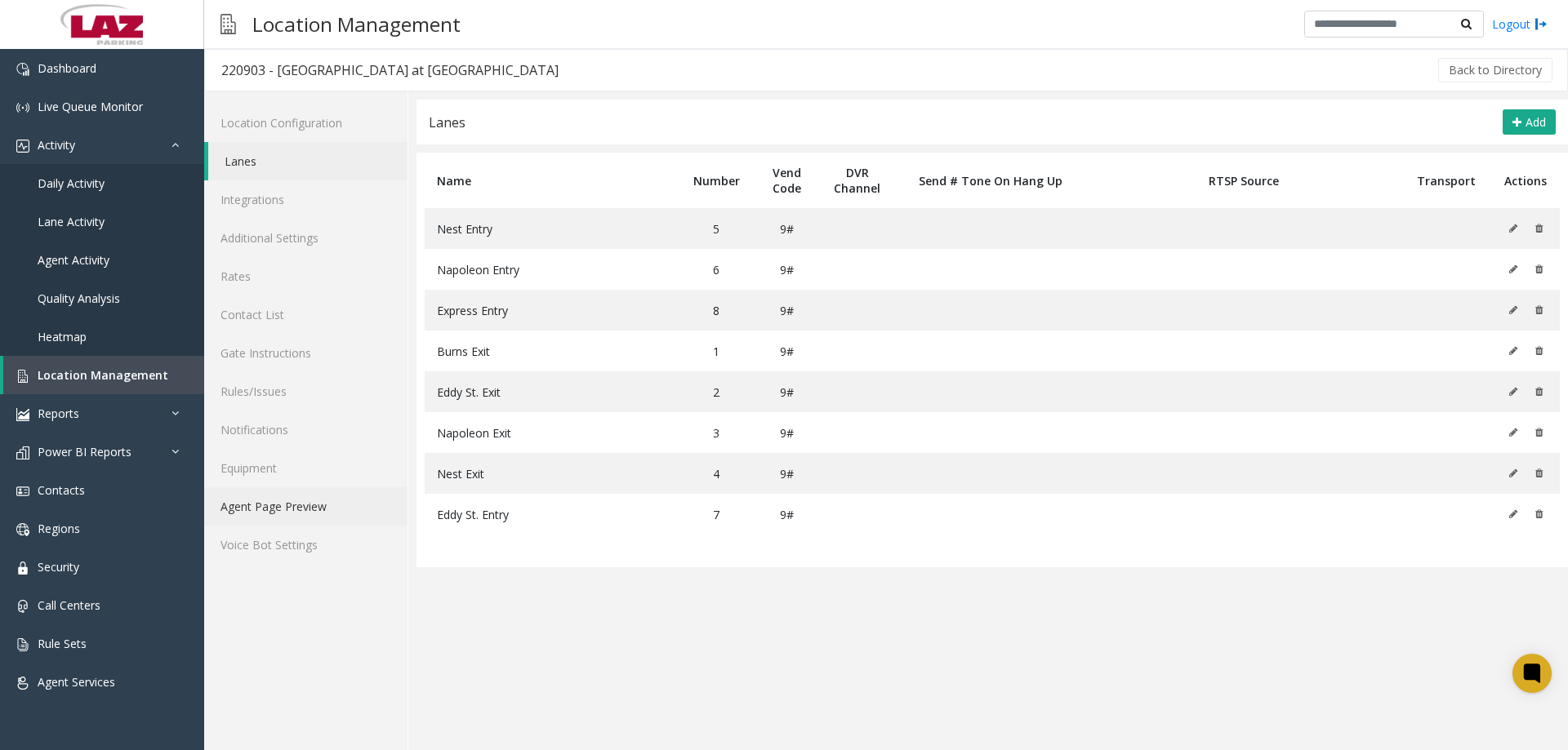
click at [318, 517] on link "Agent Page Preview" at bounding box center [306, 507] width 203 height 38
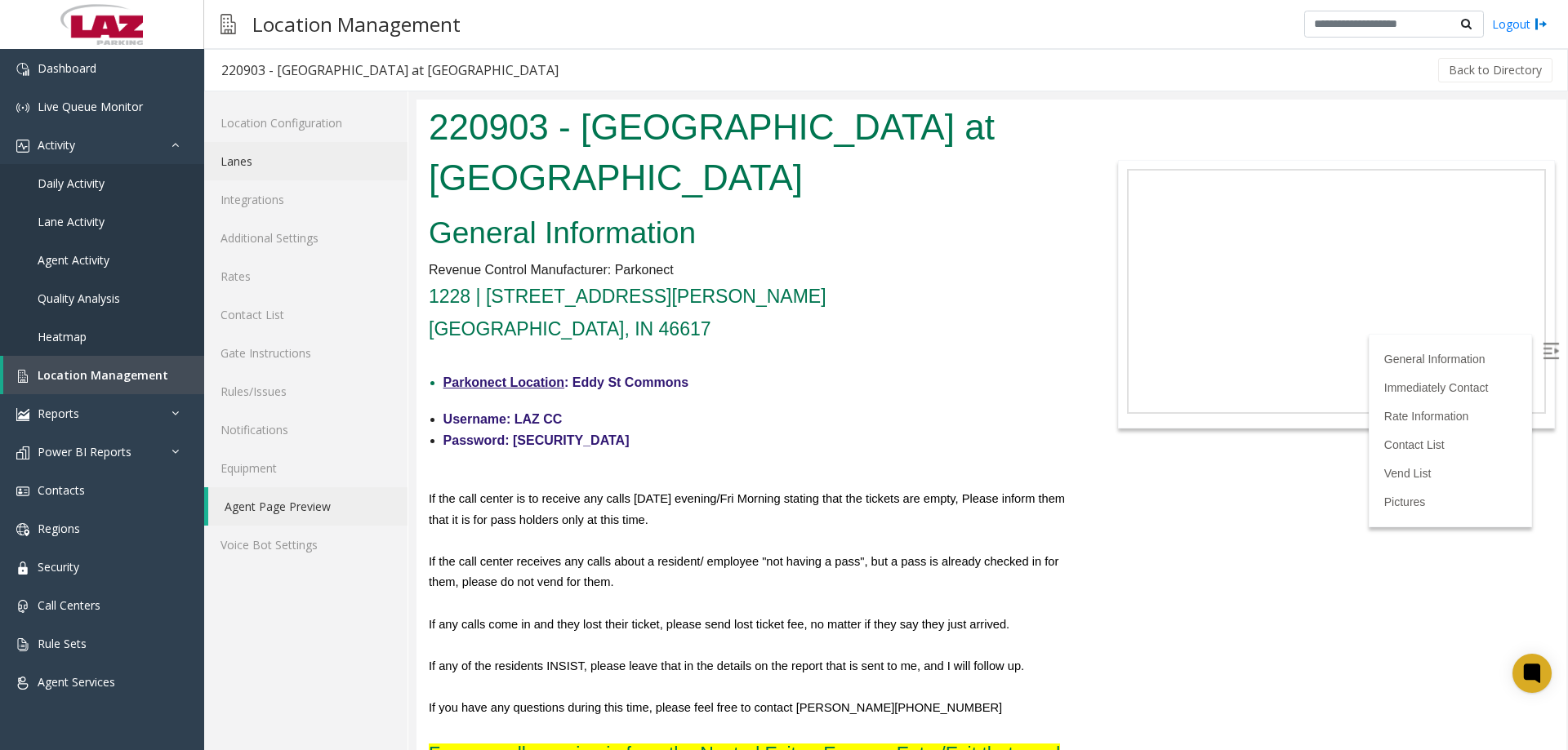
click at [262, 161] on link "Lanes" at bounding box center [306, 161] width 203 height 38
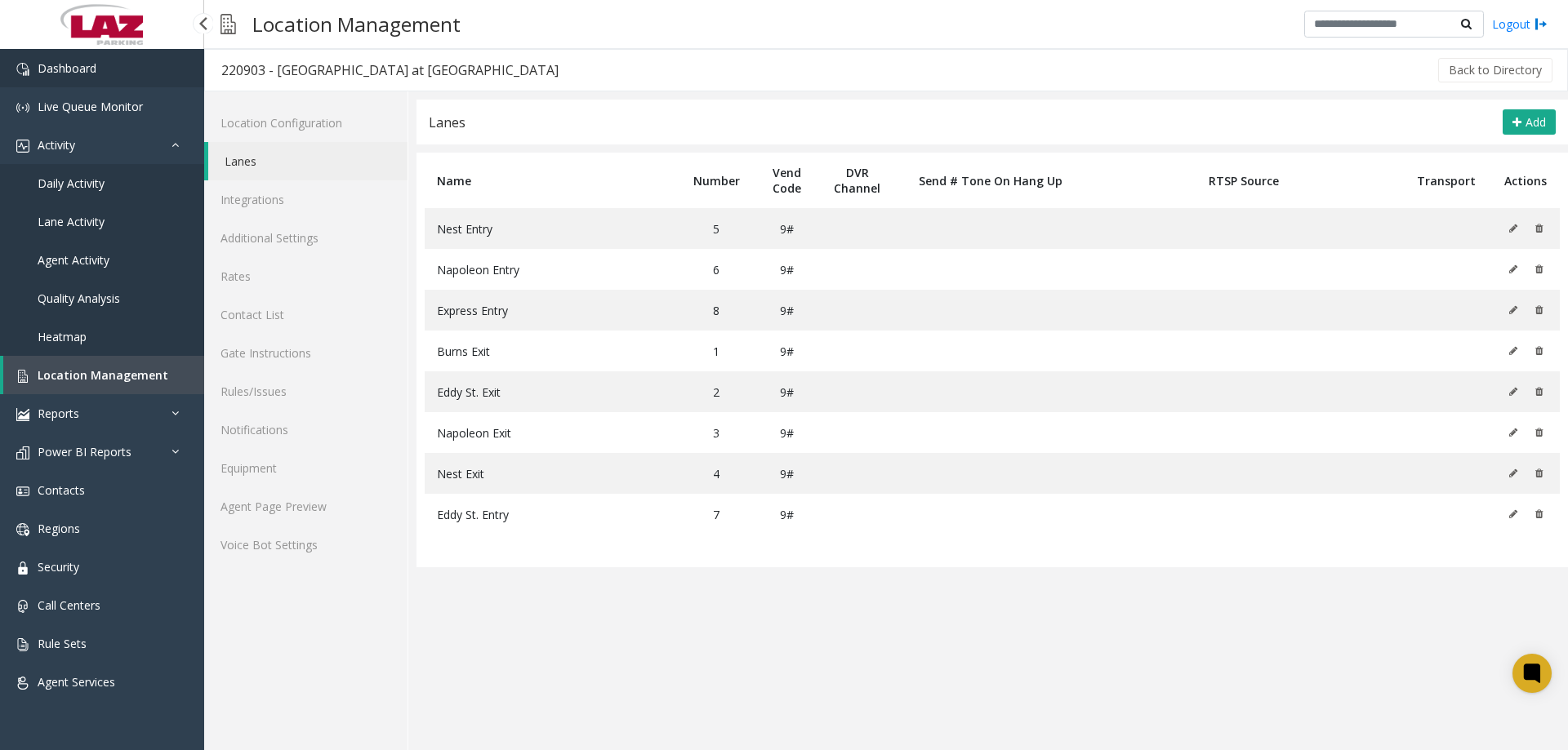
click at [95, 57] on link "Dashboard" at bounding box center [102, 68] width 204 height 38
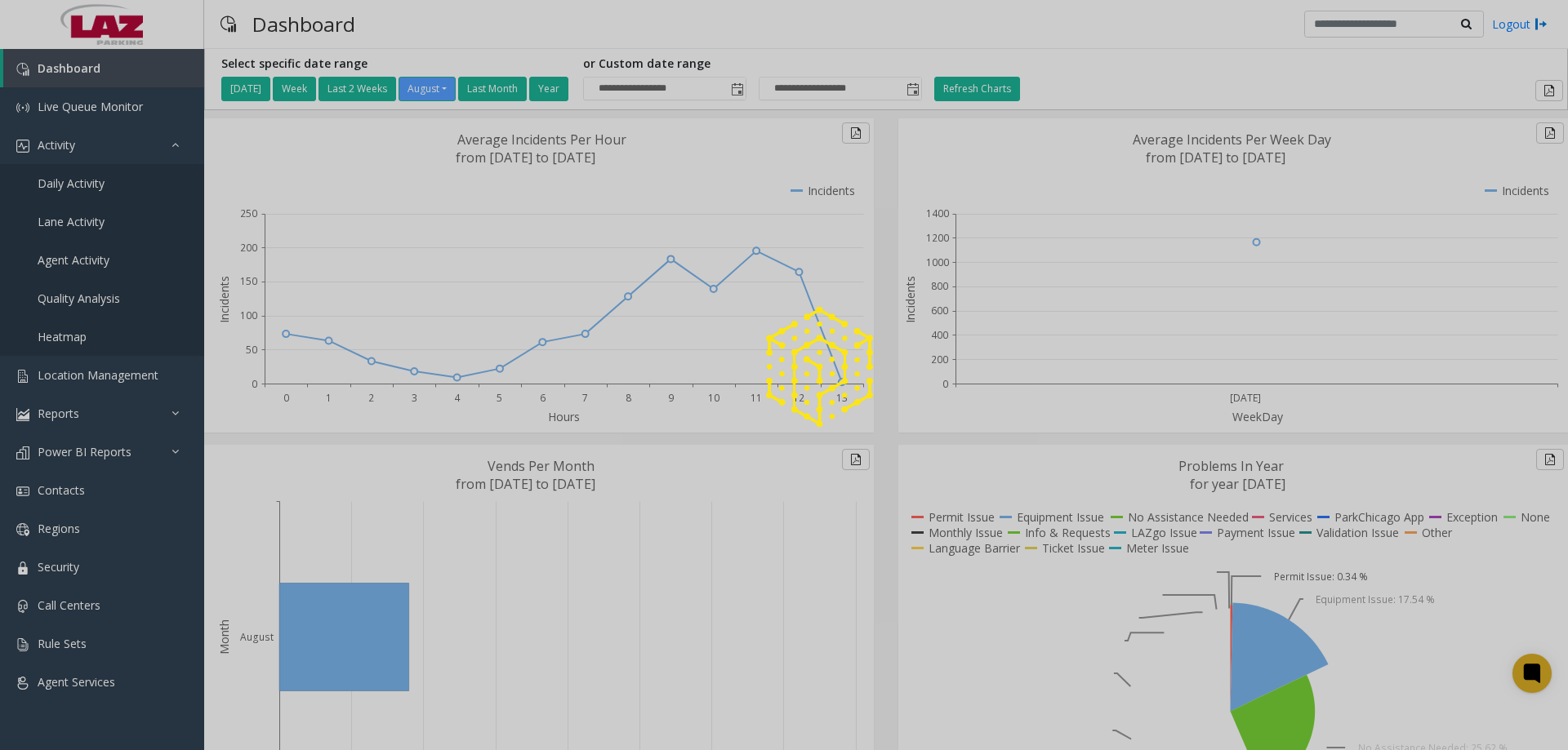
click at [1106, 25] on div "Dashboard Logout" at bounding box center [886, 24] width 1364 height 49
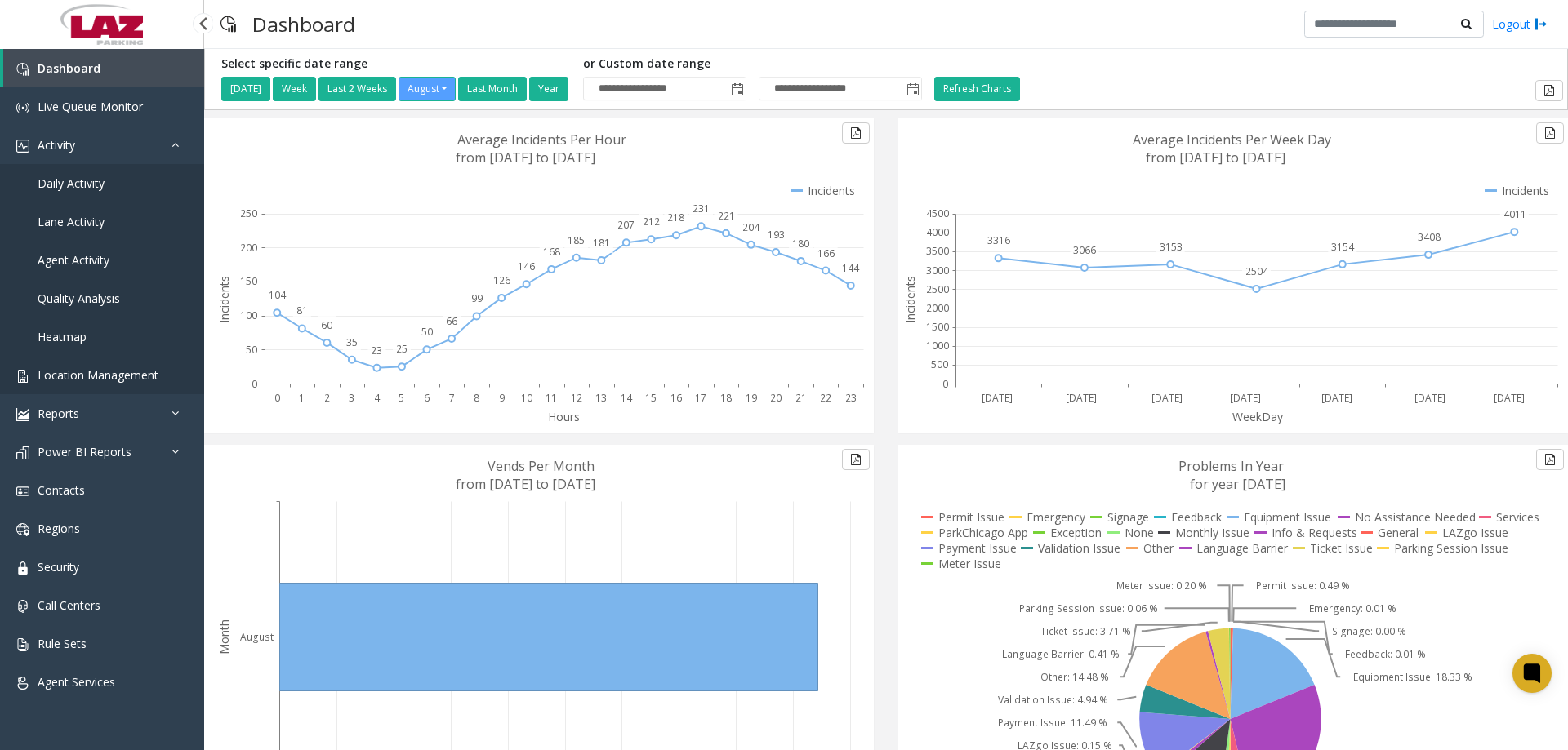
click at [103, 363] on link "Location Management" at bounding box center [102, 375] width 204 height 38
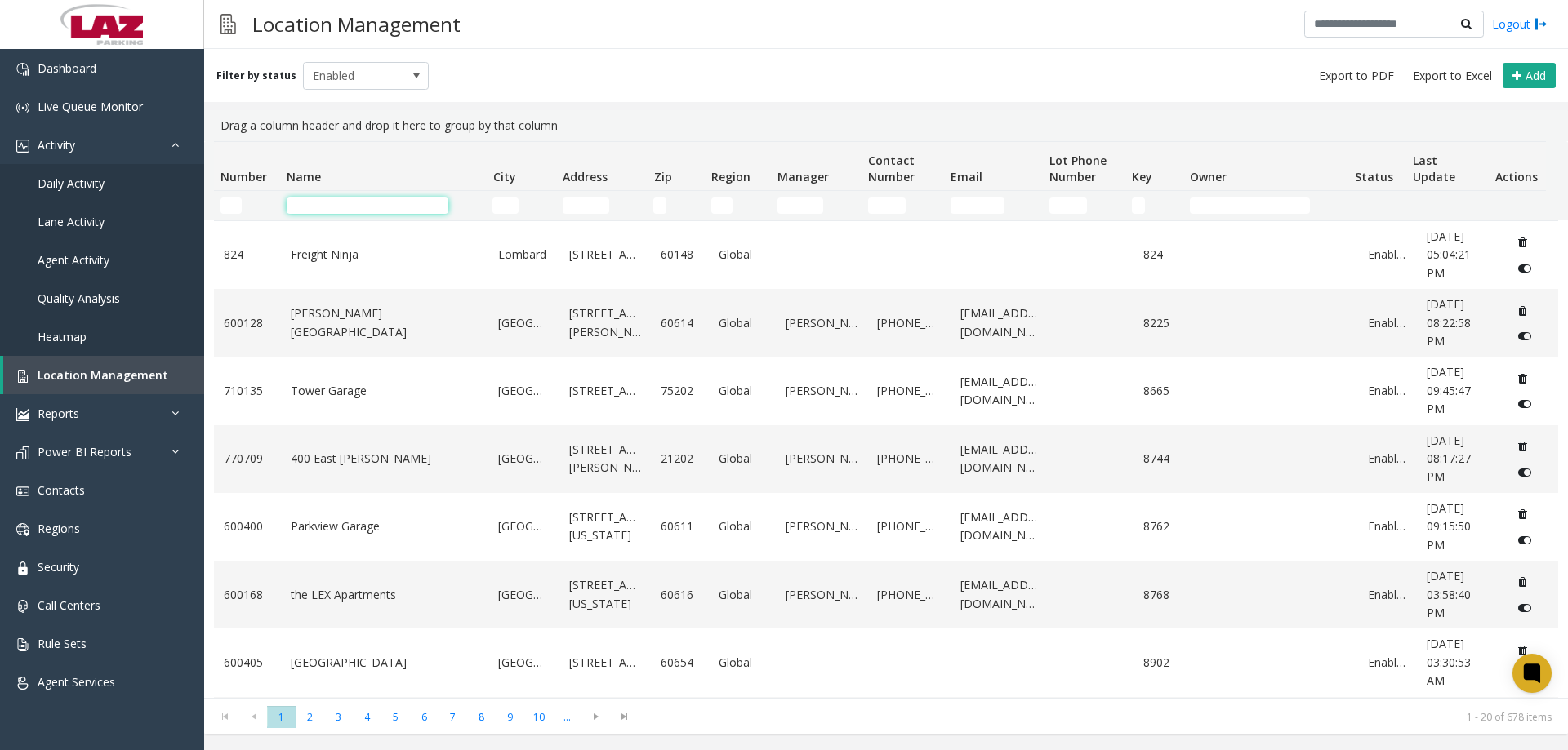
click at [322, 205] on input "Name Filter" at bounding box center [367, 205] width 162 height 16
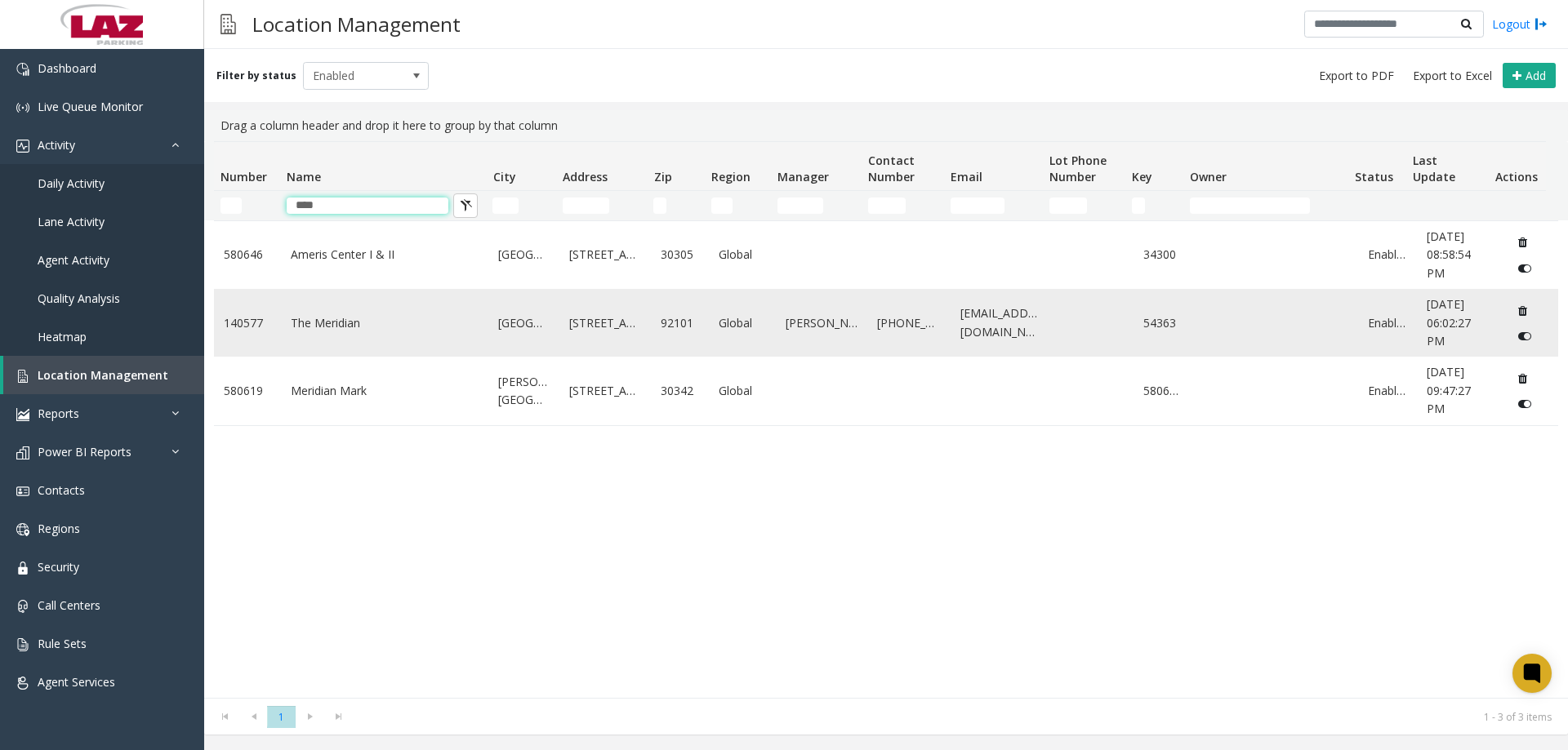
type input "****"
click at [344, 332] on link "The Meridian" at bounding box center [384, 323] width 189 height 18
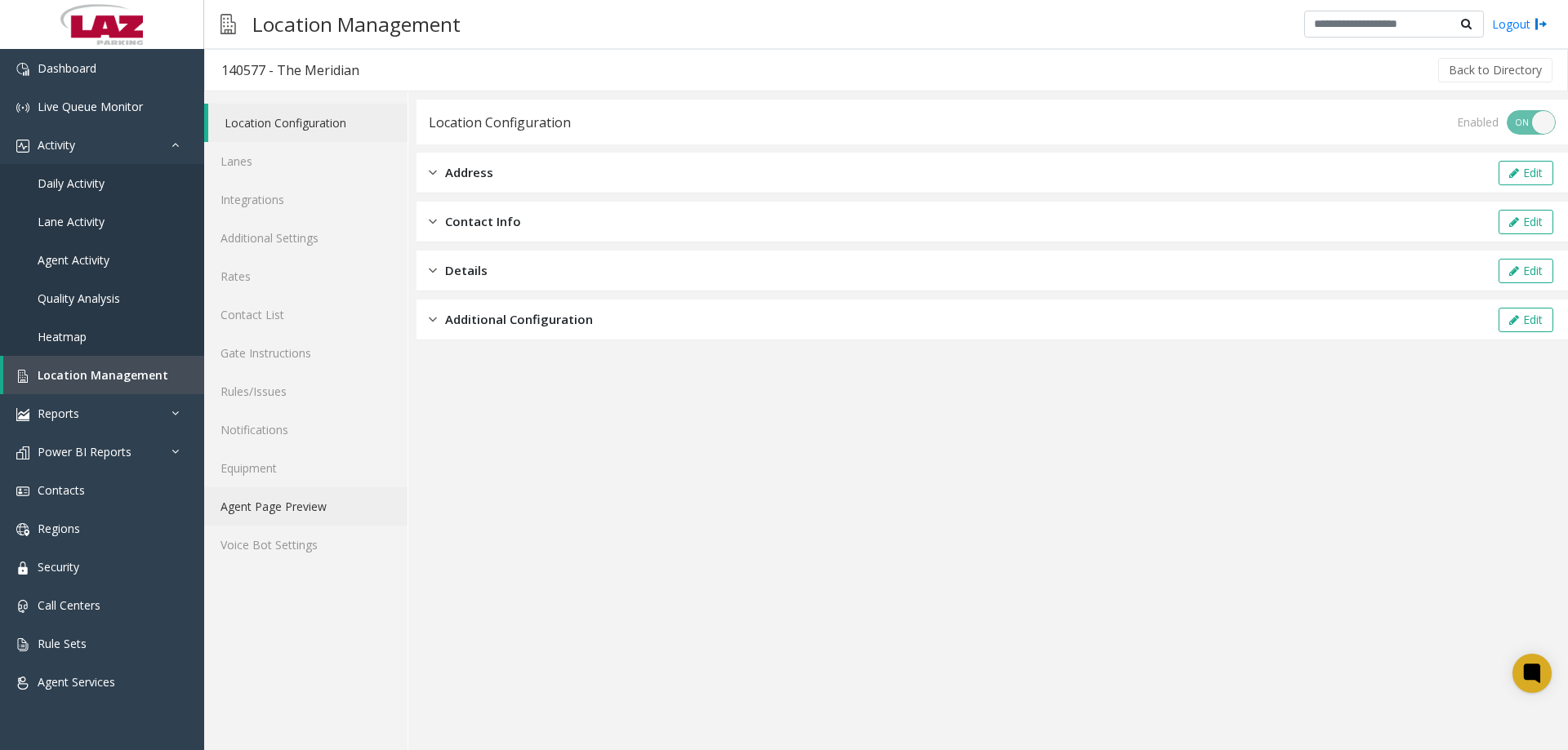
click at [284, 521] on link "Agent Page Preview" at bounding box center [306, 507] width 203 height 38
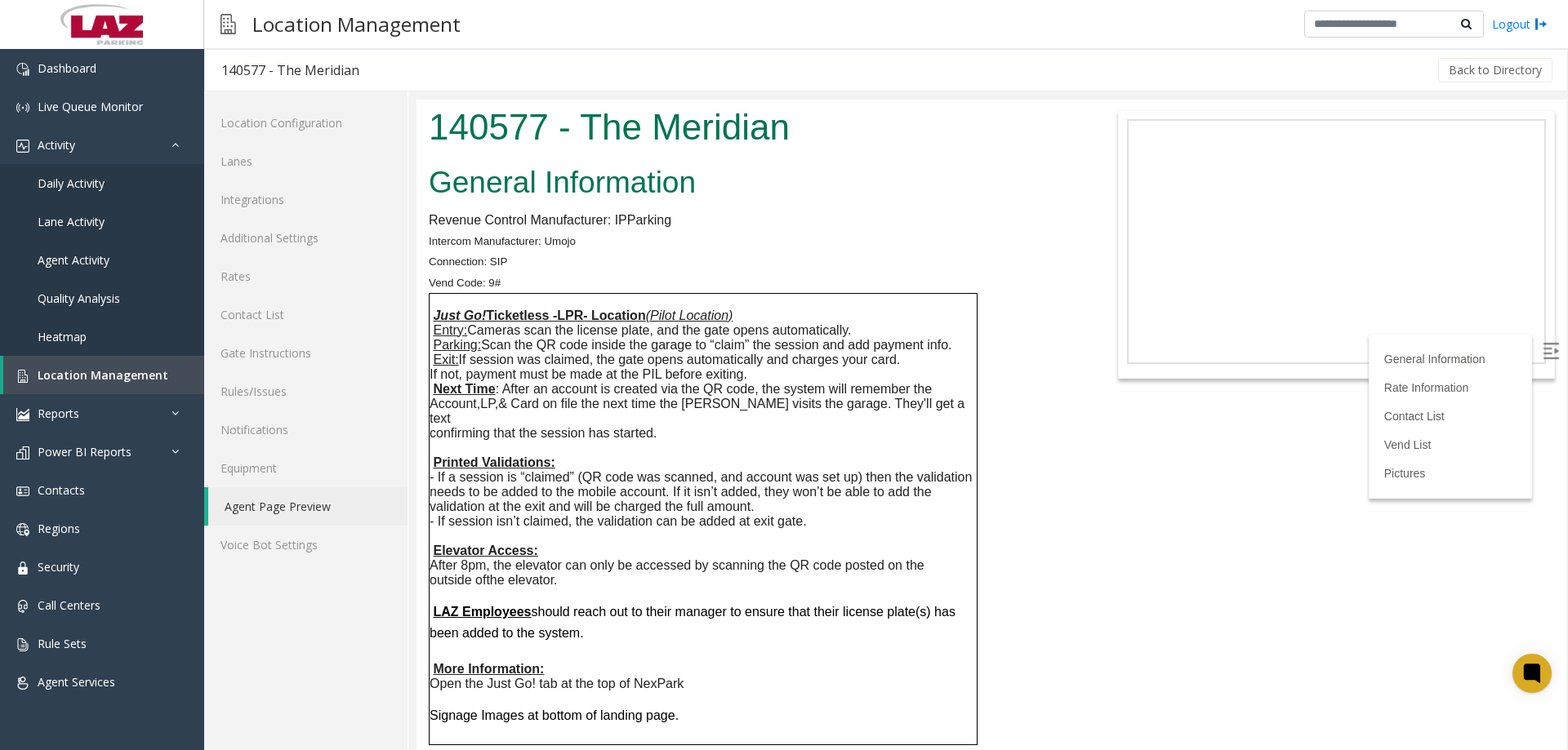
click at [1540, 359] on label at bounding box center [1553, 352] width 25 height 25
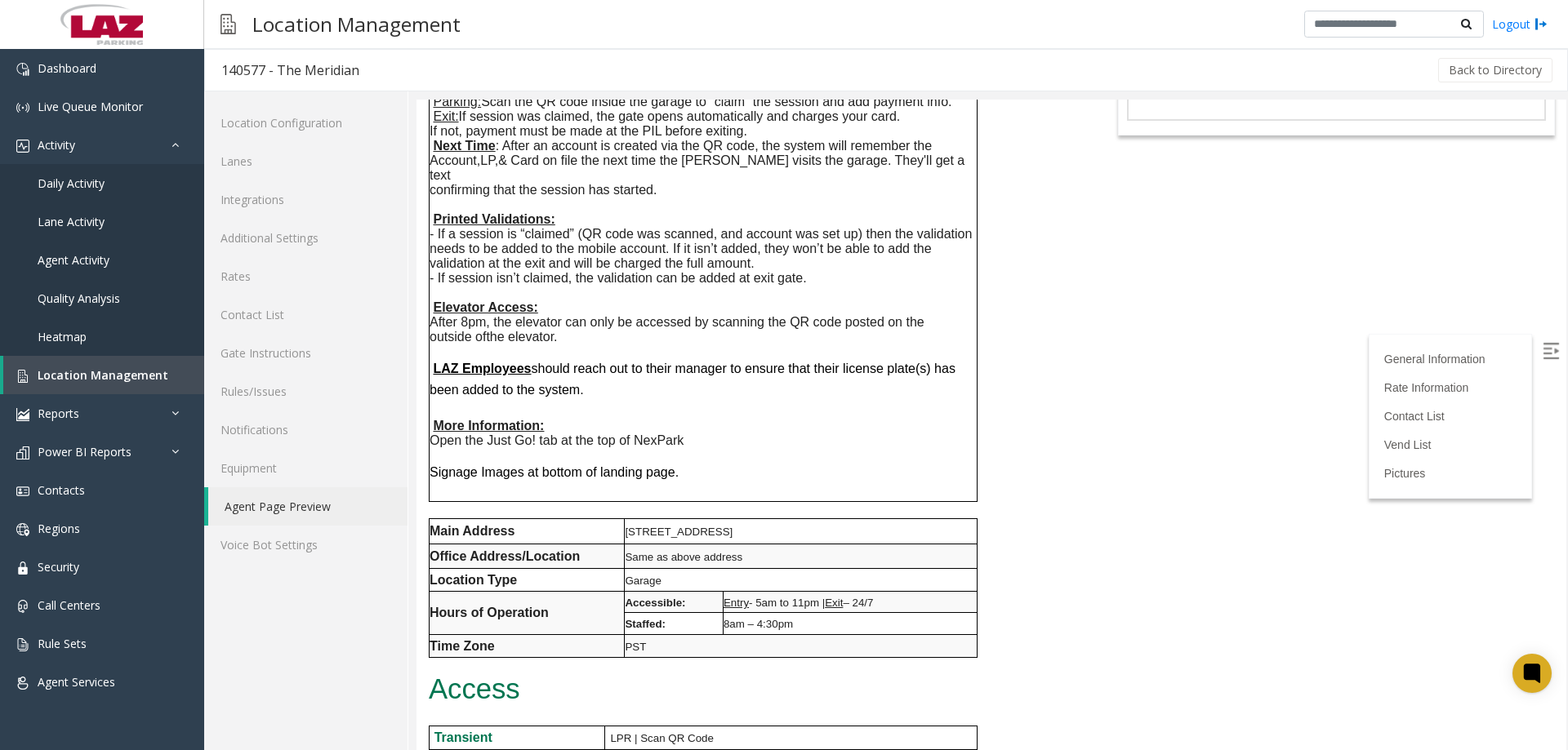
scroll to position [571, 0]
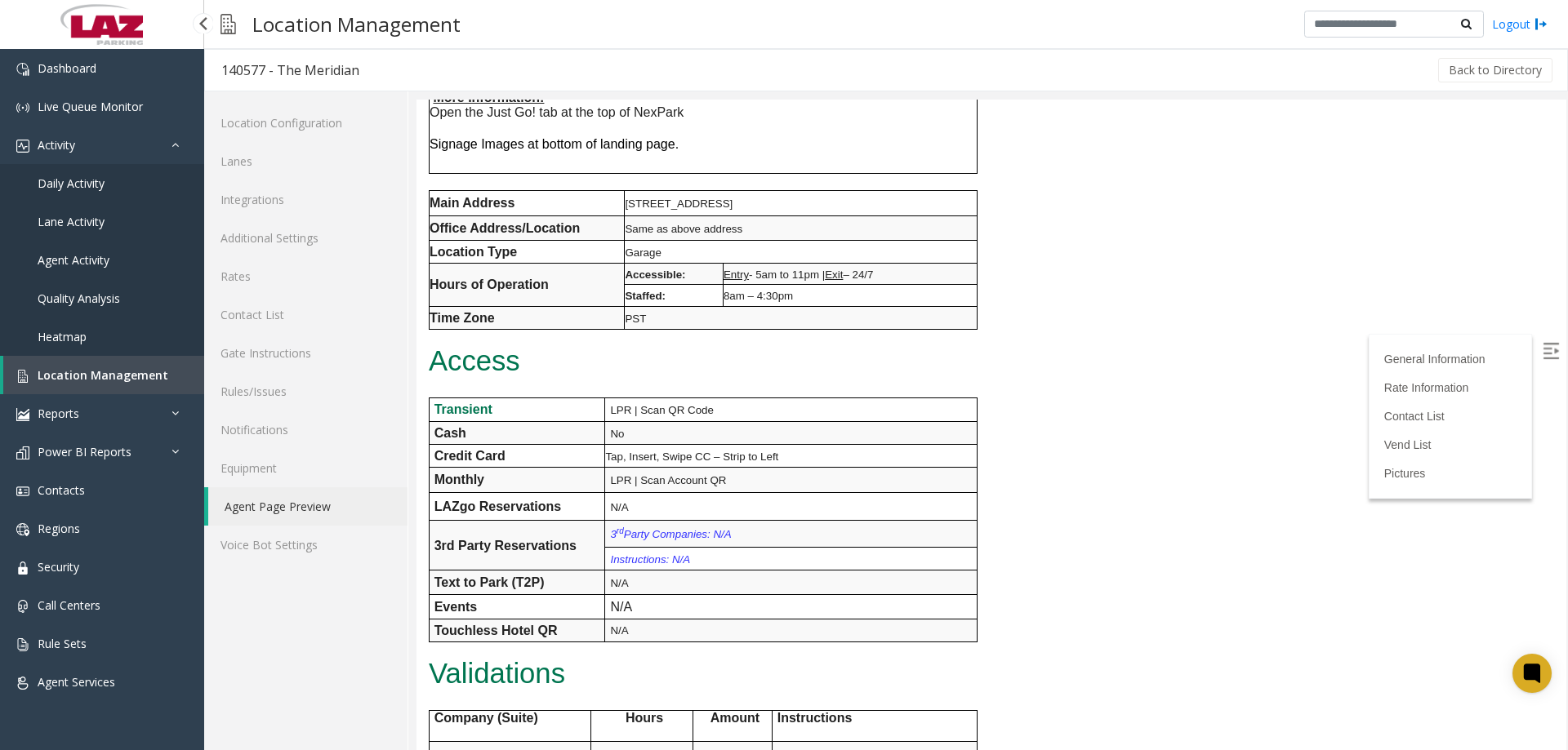
click at [91, 384] on link "Location Management" at bounding box center [104, 375] width 201 height 38
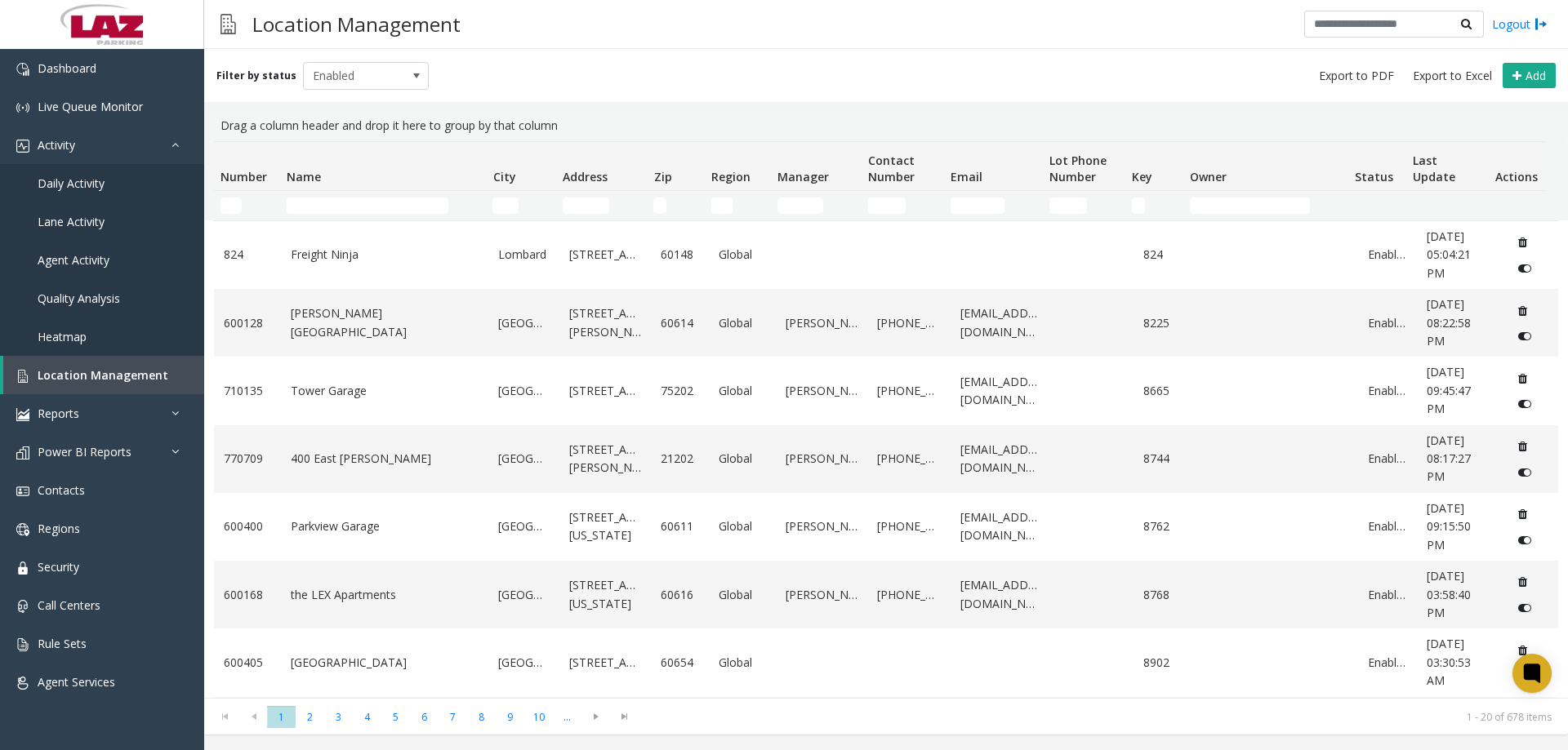
click at [311, 217] on td "Name Filter" at bounding box center [382, 205] width 206 height 30
click at [316, 212] on input "Name Filter" at bounding box center [367, 205] width 162 height 16
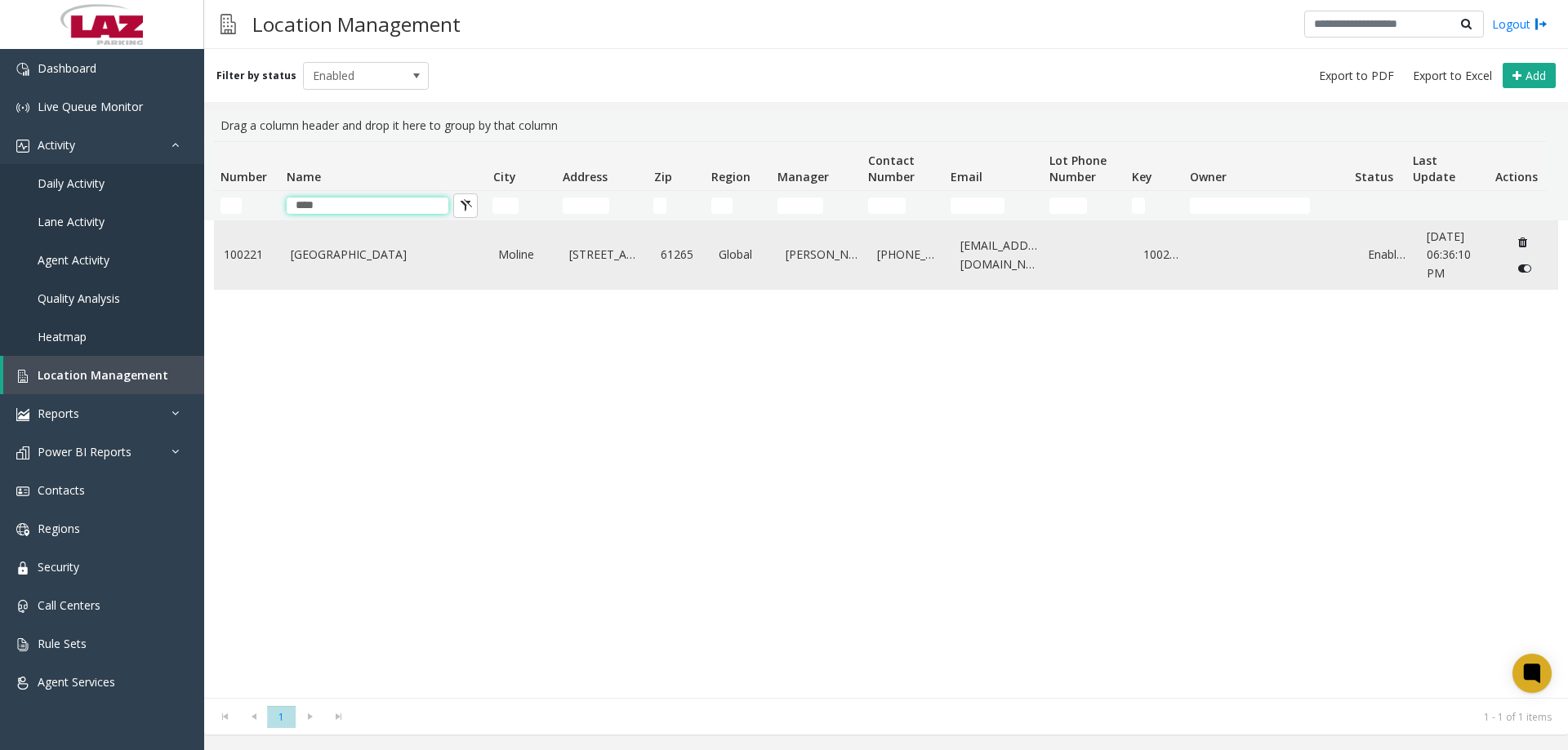
type input "****"
click at [356, 259] on link "Quad City International Airport" at bounding box center [384, 254] width 189 height 18
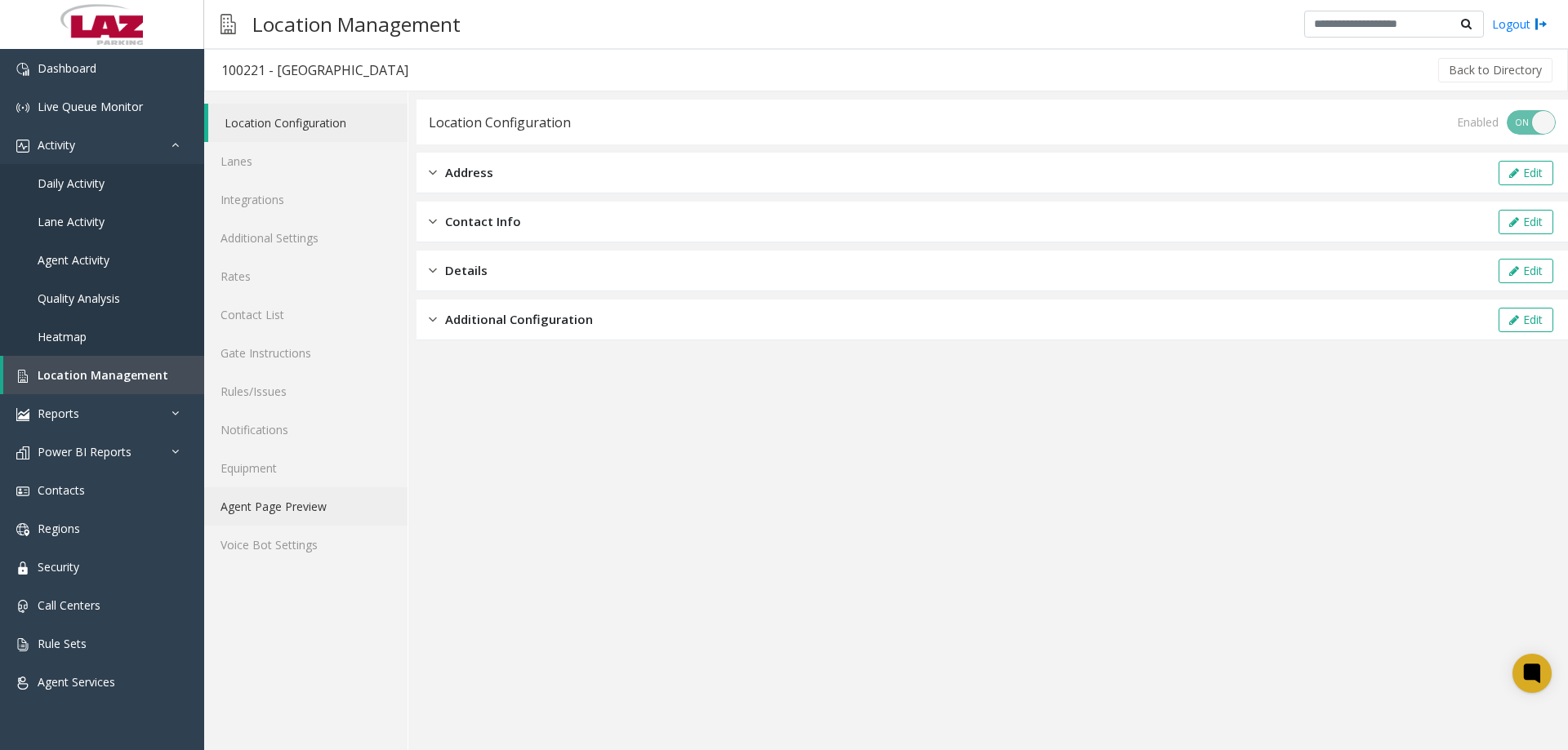
click at [294, 501] on link "Agent Page Preview" at bounding box center [306, 507] width 203 height 38
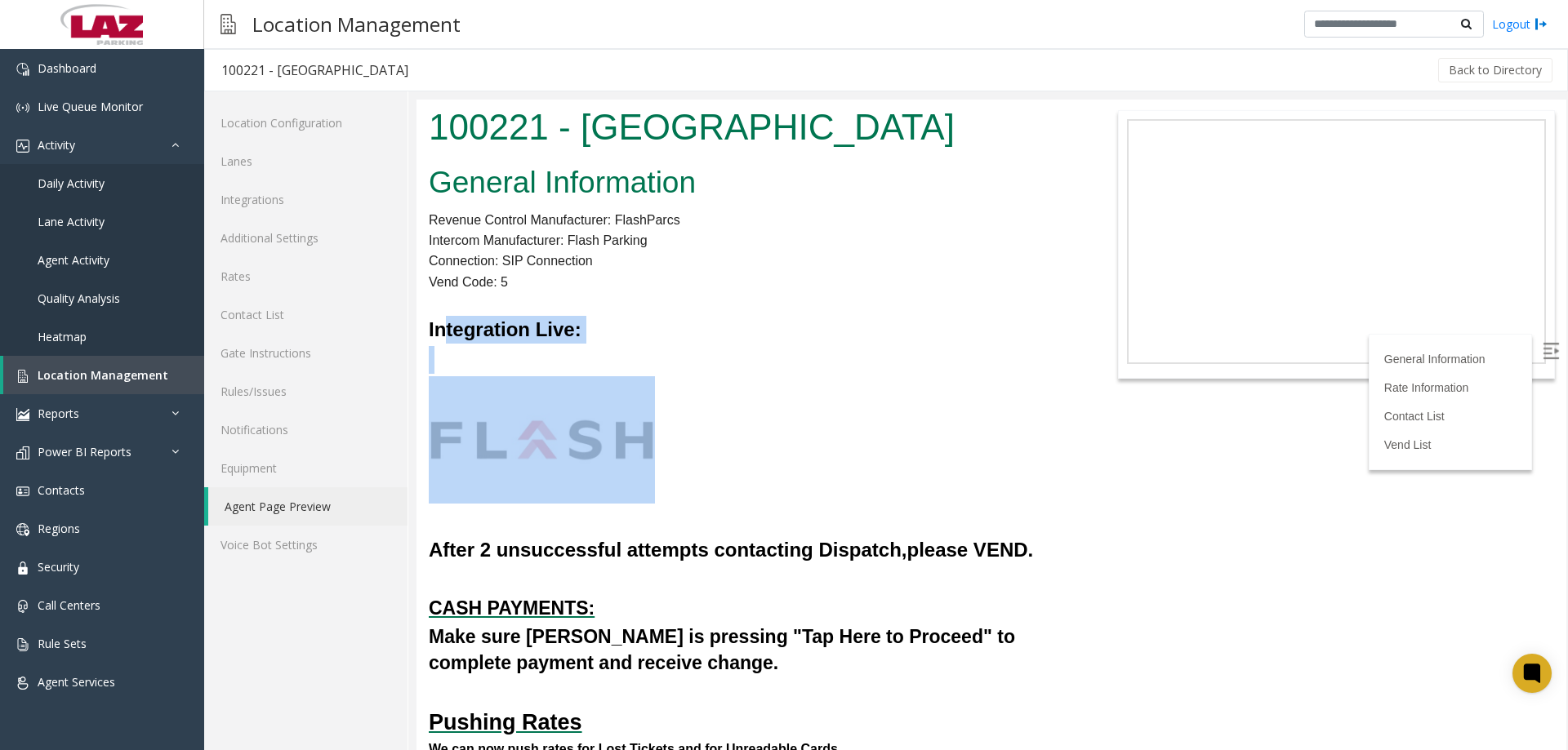
drag, startPoint x: 673, startPoint y: 433, endPoint x: 444, endPoint y: 334, distance: 249.5
click at [842, 388] on h4 at bounding box center [751, 440] width 646 height 127
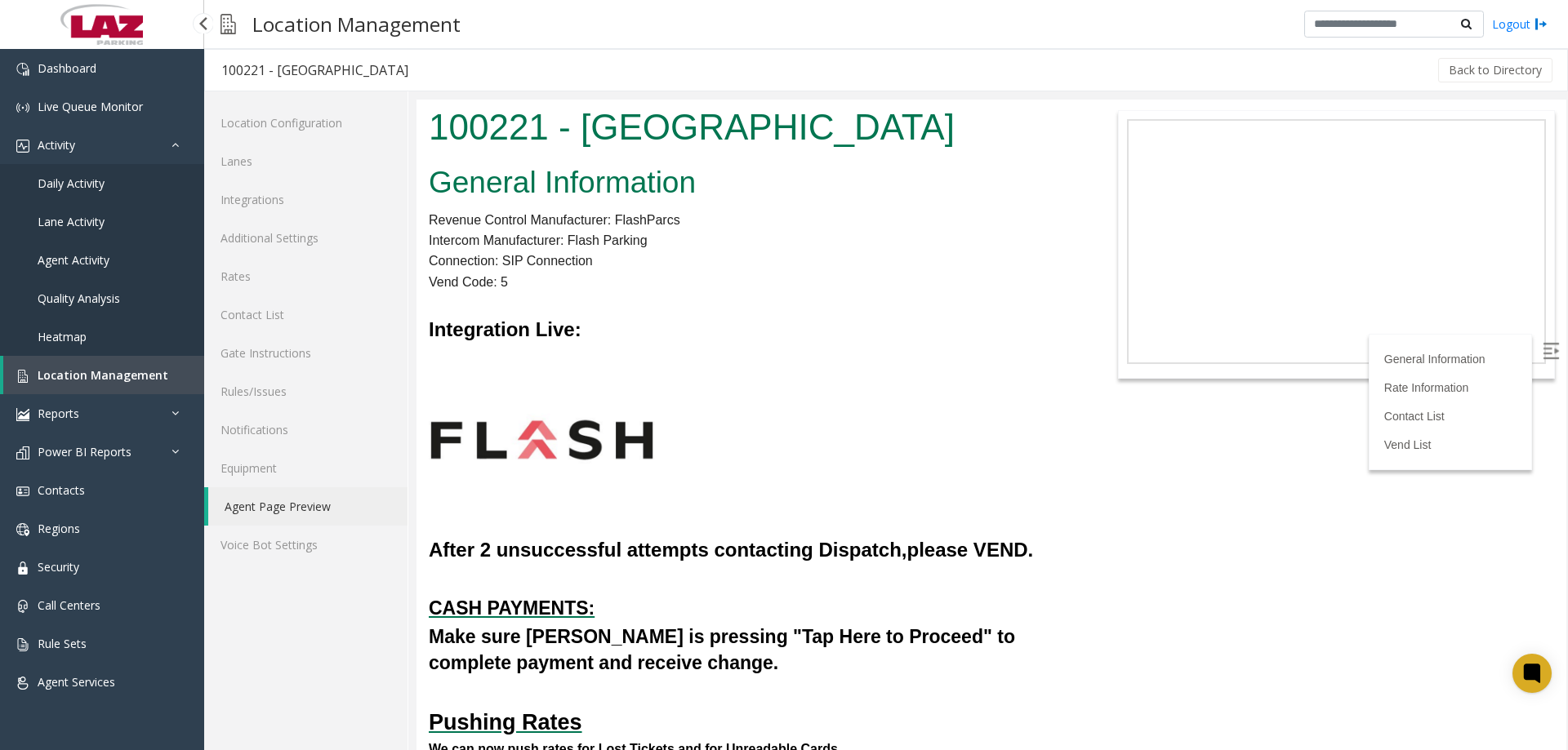
click at [112, 367] on span "Location Management" at bounding box center [103, 375] width 130 height 15
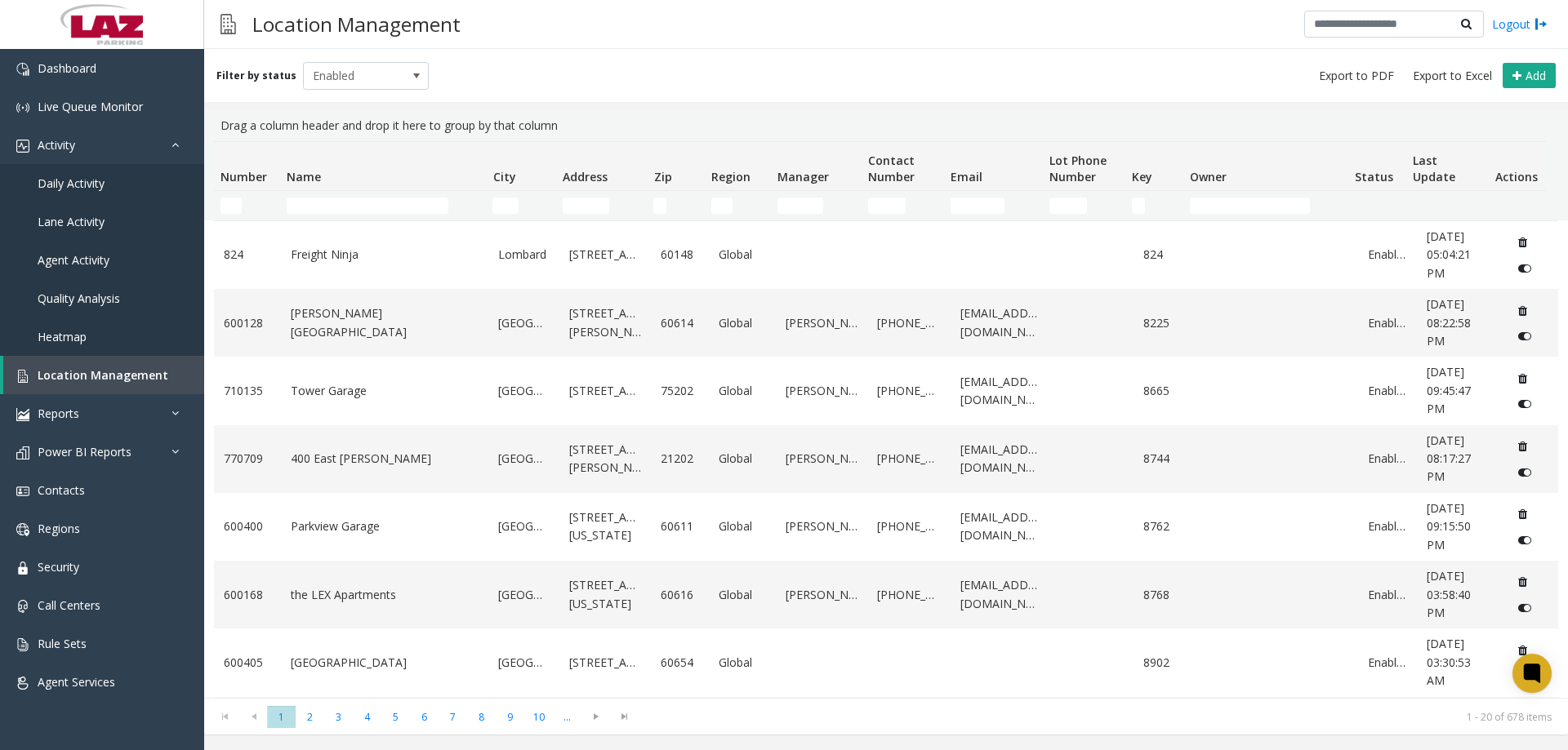
click at [333, 216] on td "Name Filter" at bounding box center [382, 205] width 206 height 30
click at [333, 215] on td "Name Filter" at bounding box center [382, 205] width 206 height 30
click at [332, 207] on input "Name Filter" at bounding box center [367, 205] width 162 height 16
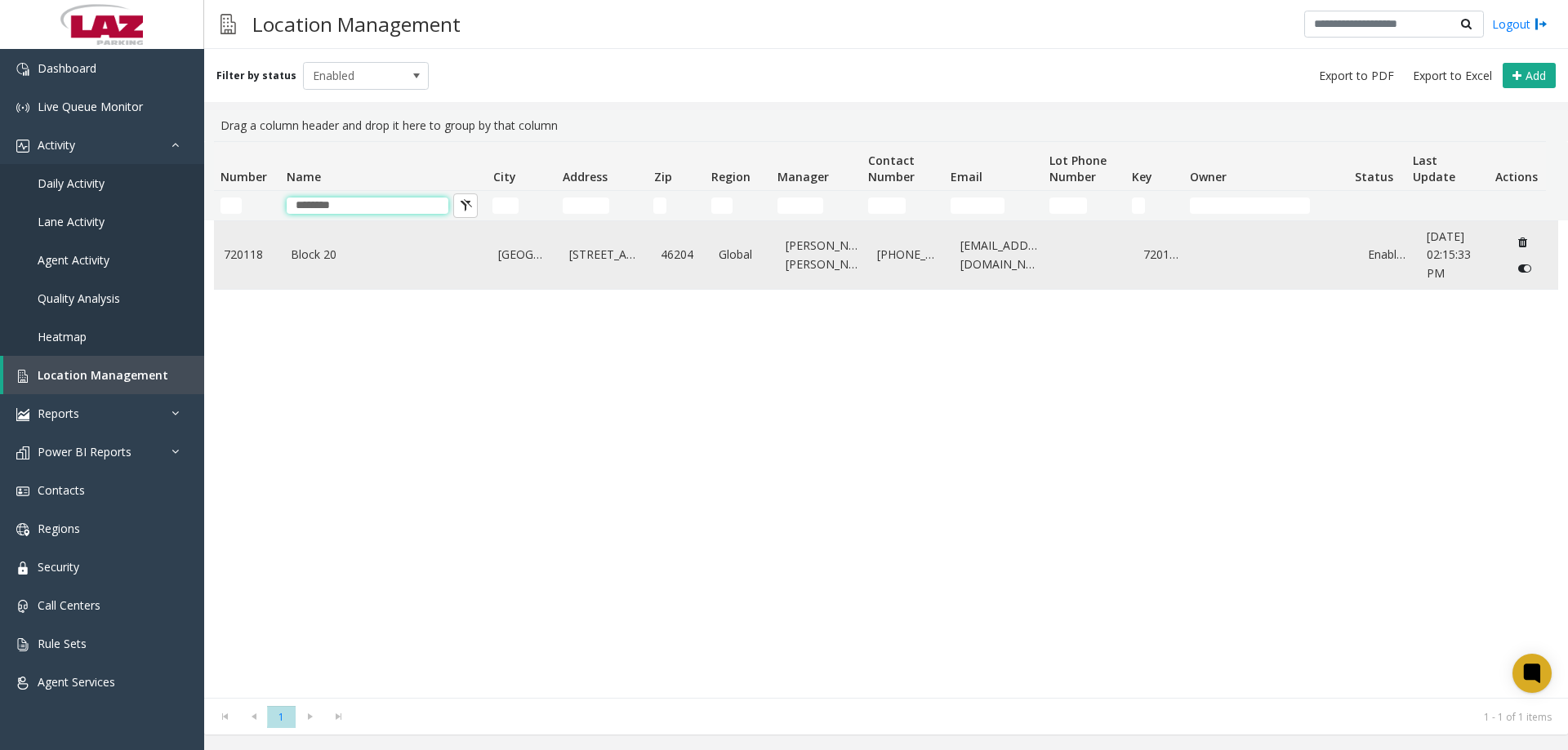
type input "********"
click at [325, 251] on link "Block 20" at bounding box center [384, 254] width 189 height 18
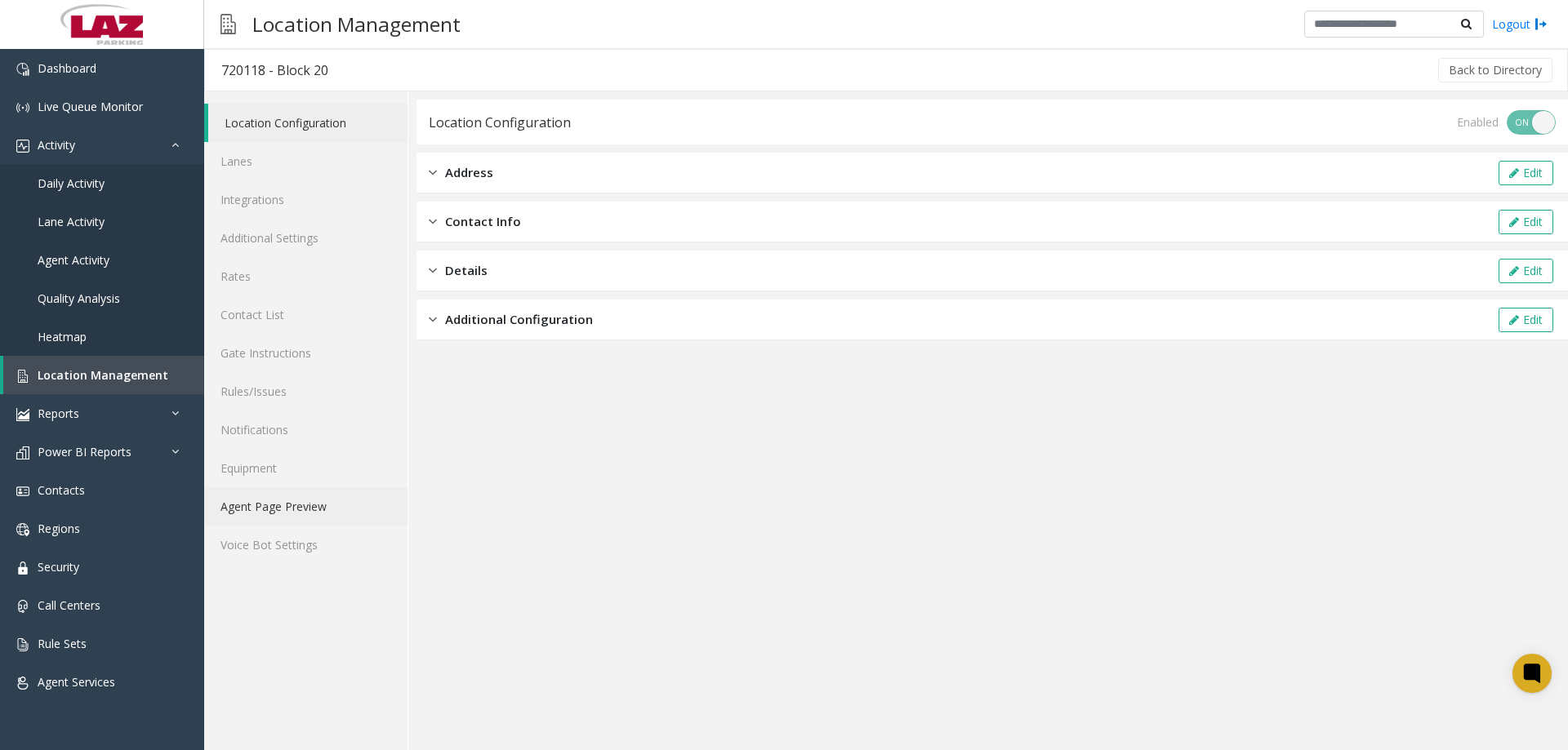
click at [280, 497] on link "Agent Page Preview" at bounding box center [306, 507] width 203 height 38
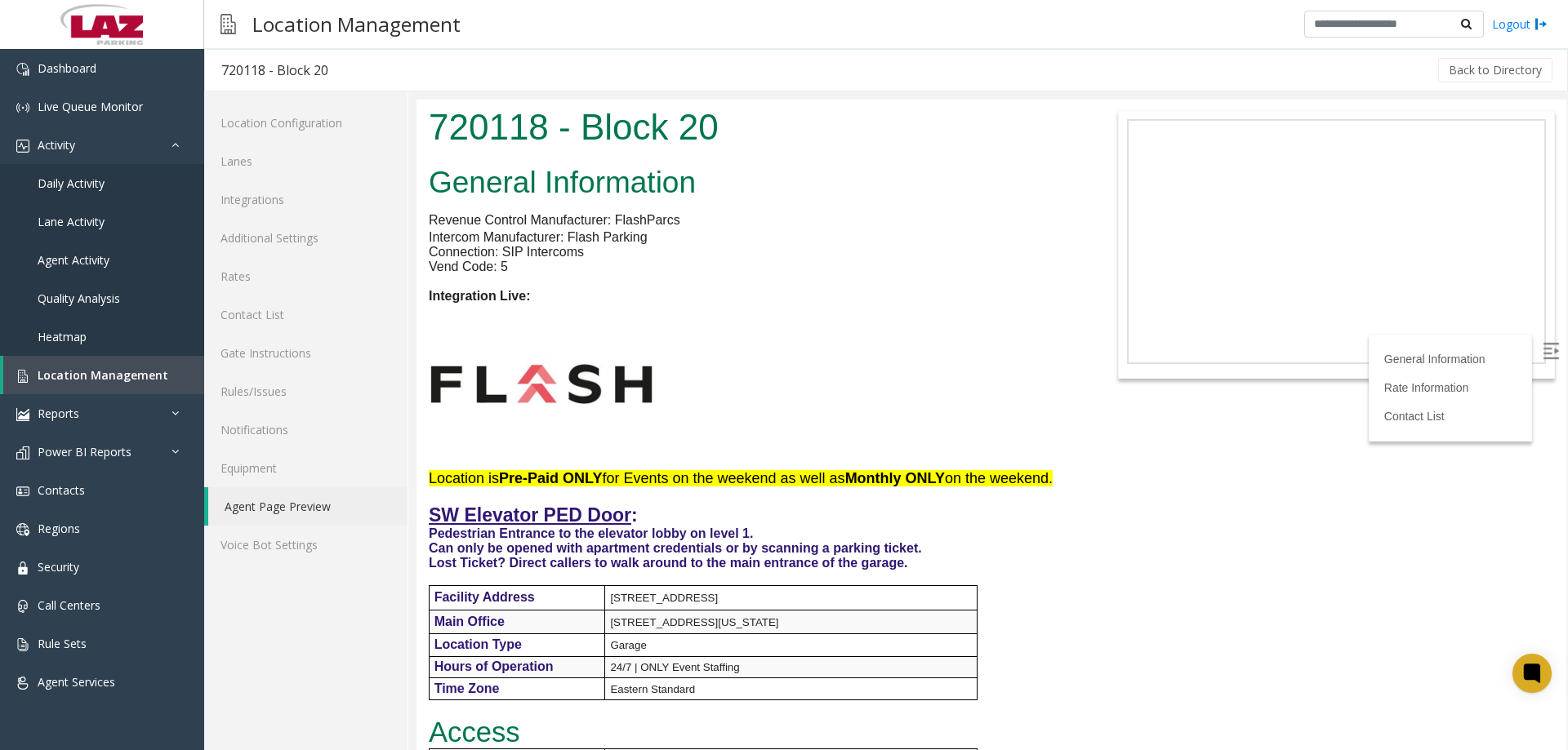
click at [991, 263] on p "Vend Code: 5" at bounding box center [751, 266] width 646 height 14
click at [278, 633] on div "Location Configuration Lanes Integrations Additional Settings Rates Contact Lis…" at bounding box center [306, 420] width 204 height 659
click at [967, 262] on p "Vend Code: 5" at bounding box center [751, 266] width 646 height 14
click at [889, 254] on p "Connection: SIP Intercoms" at bounding box center [751, 252] width 646 height 14
click at [618, 390] on img at bounding box center [541, 384] width 225 height 126
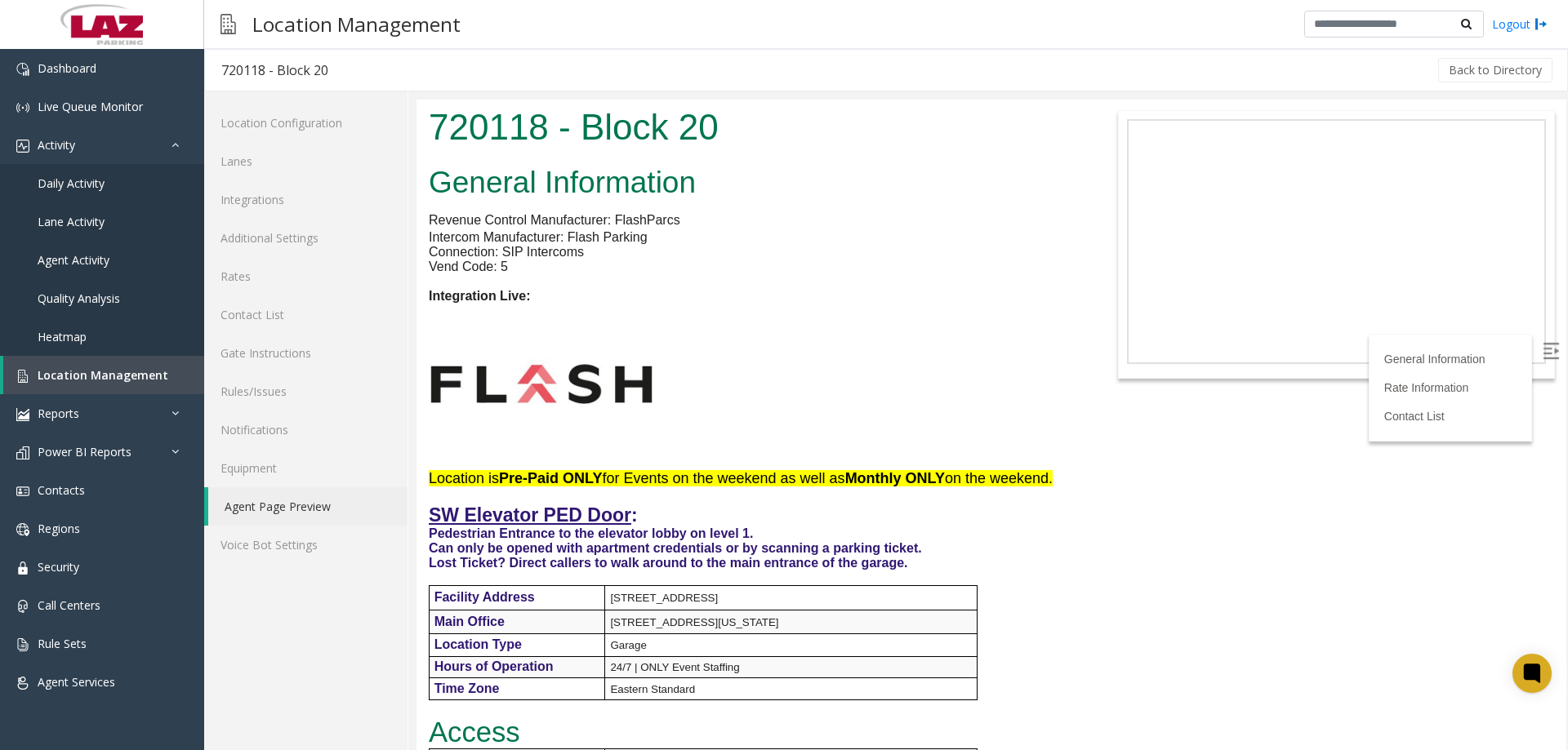
click at [902, 53] on div "Back to Directory" at bounding box center [950, 70] width 1211 height 41
click at [69, 80] on link "Dashboard" at bounding box center [102, 68] width 204 height 38
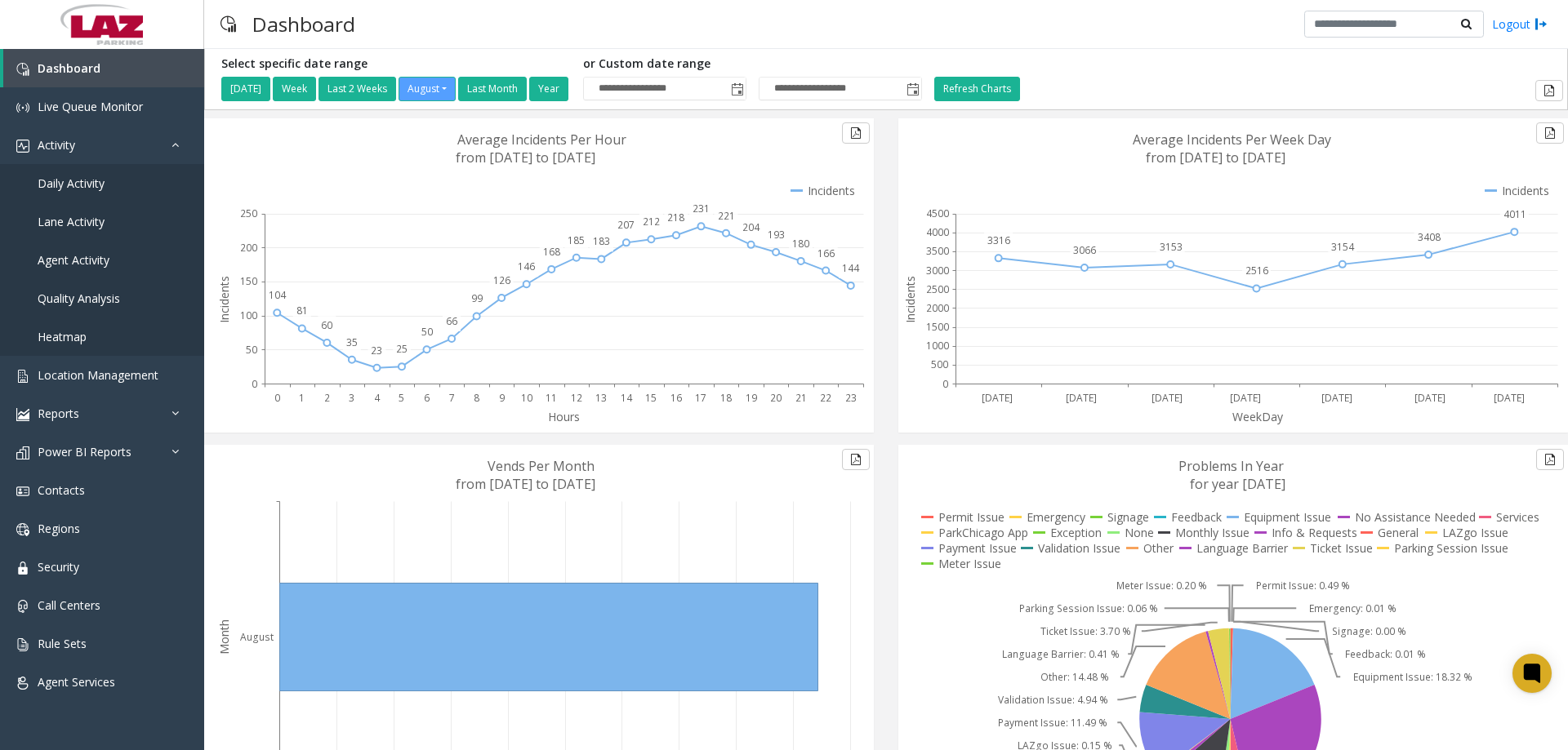
click at [1122, 48] on div "Dashboard Logout" at bounding box center [886, 24] width 1364 height 49
click at [135, 358] on link "Location Management" at bounding box center [102, 375] width 204 height 38
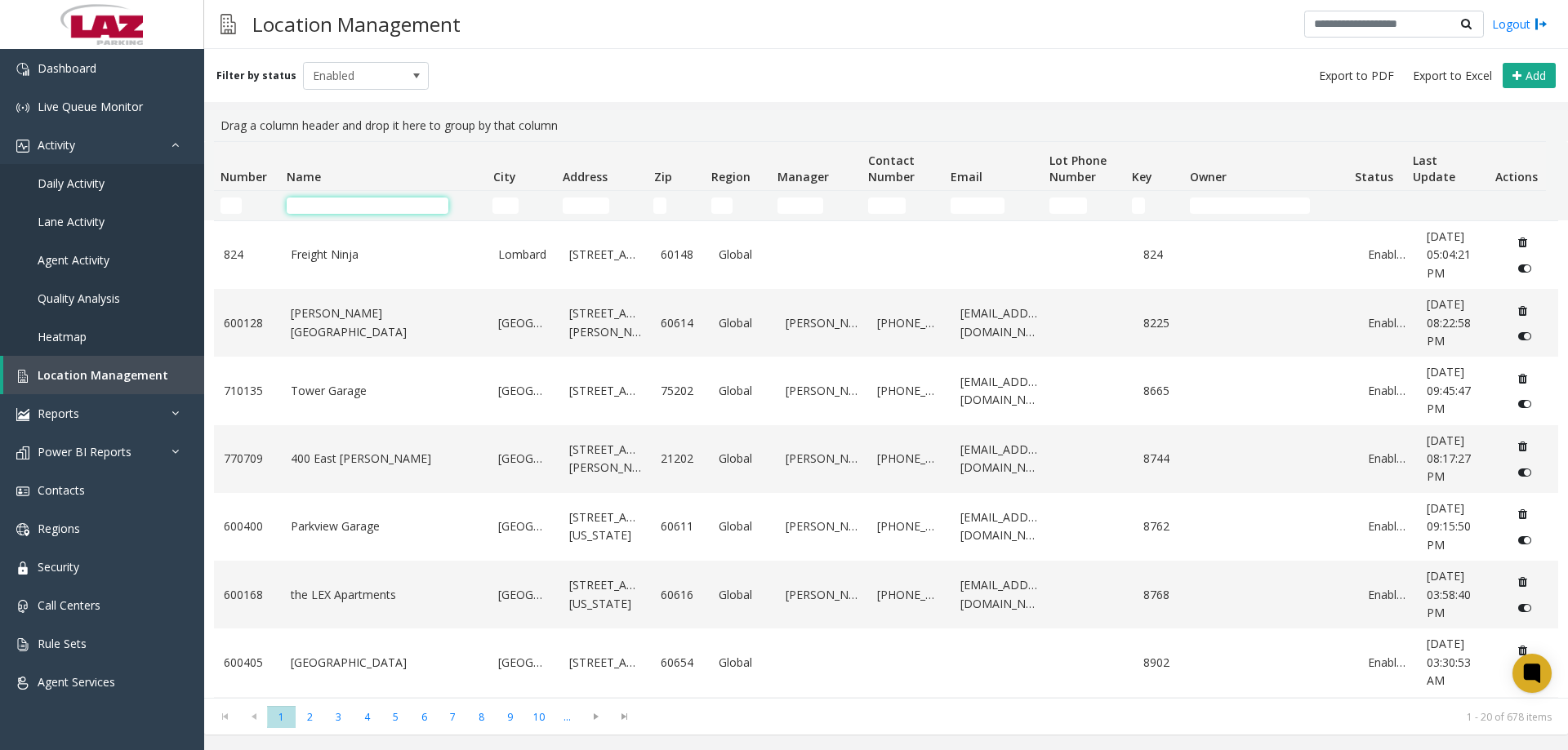
click at [334, 211] on input "Name Filter" at bounding box center [367, 205] width 162 height 16
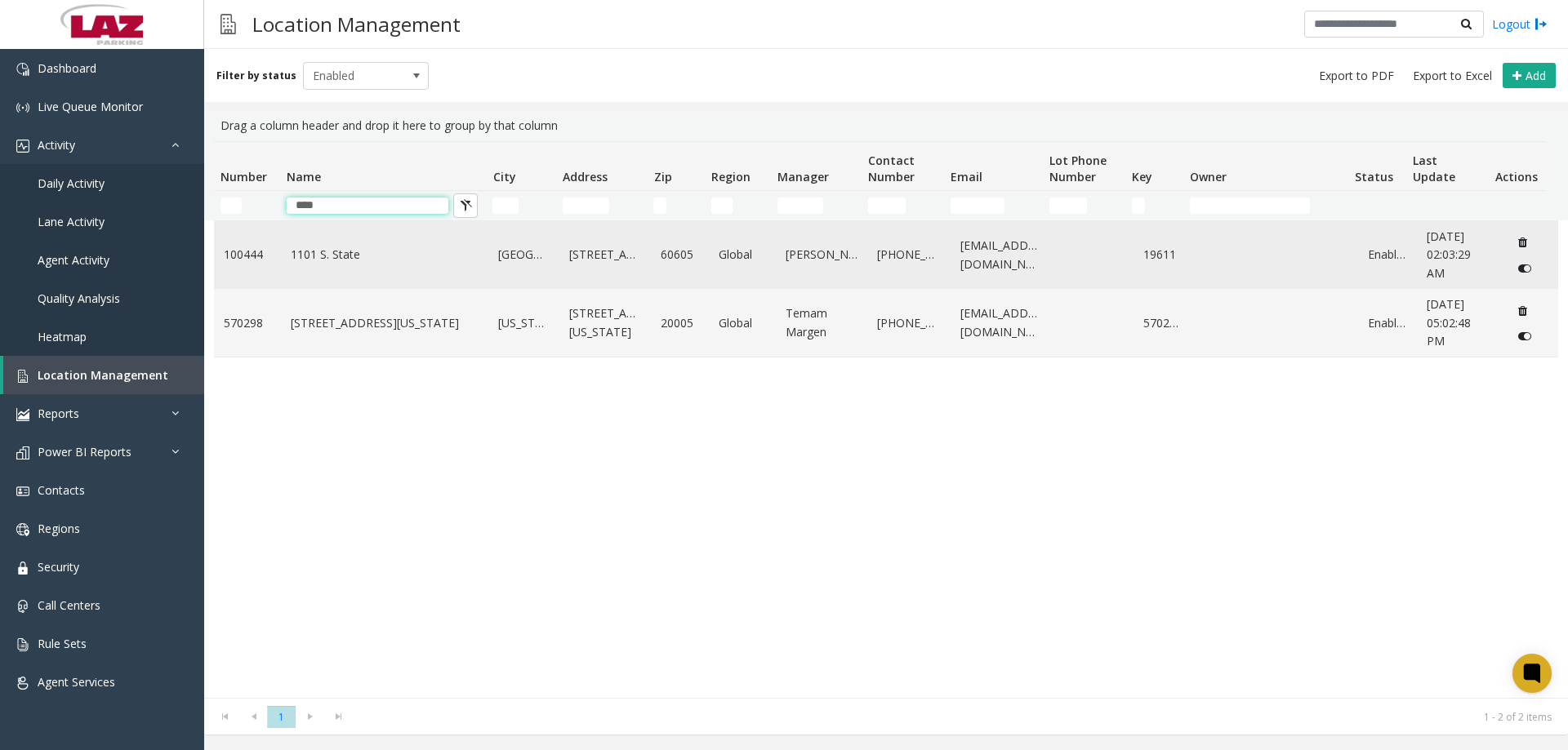
type input "****"
click at [332, 246] on link "1101 S. State" at bounding box center [384, 254] width 189 height 18
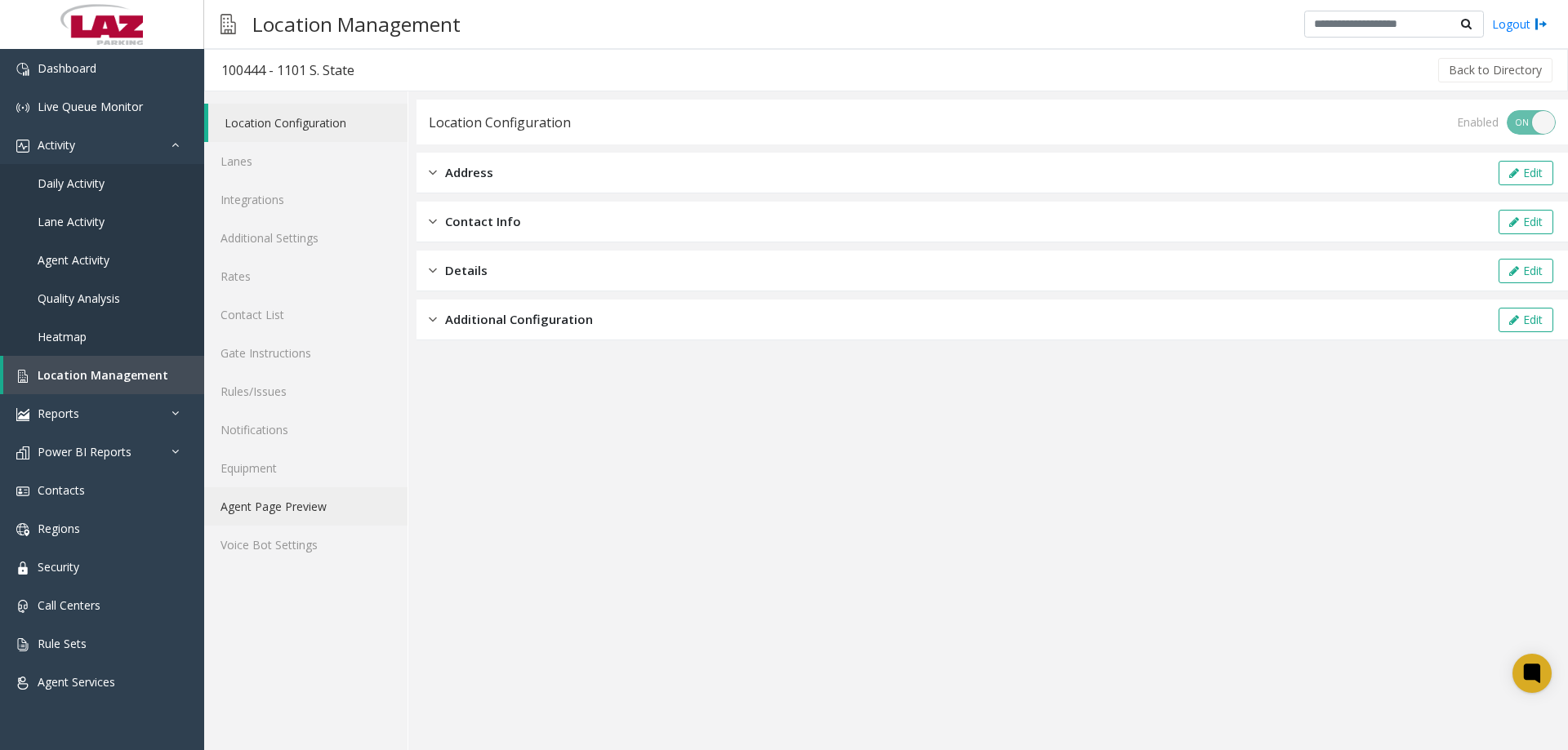
click at [311, 501] on link "Agent Page Preview" at bounding box center [306, 507] width 203 height 38
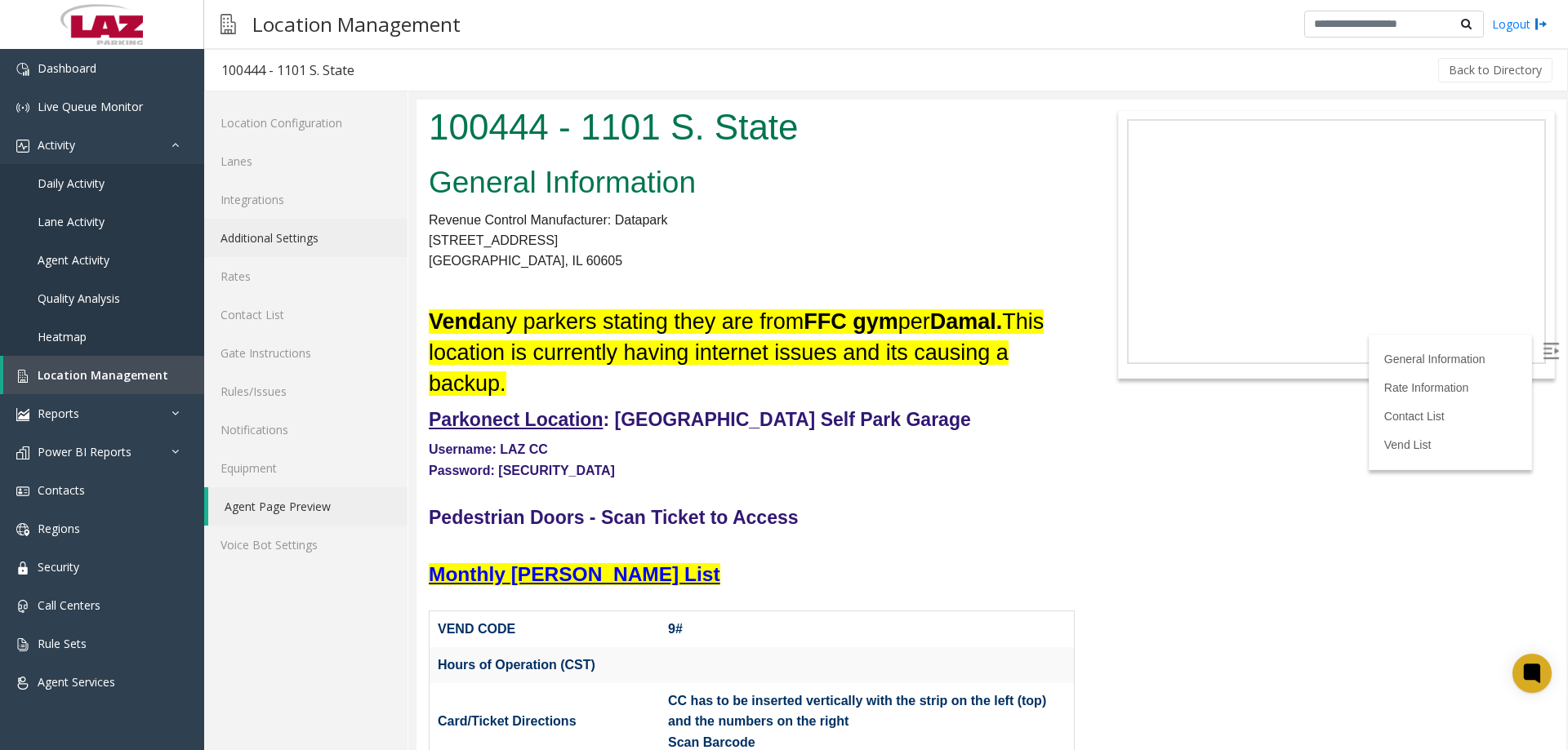
click at [257, 235] on link "Additional Settings" at bounding box center [306, 238] width 203 height 38
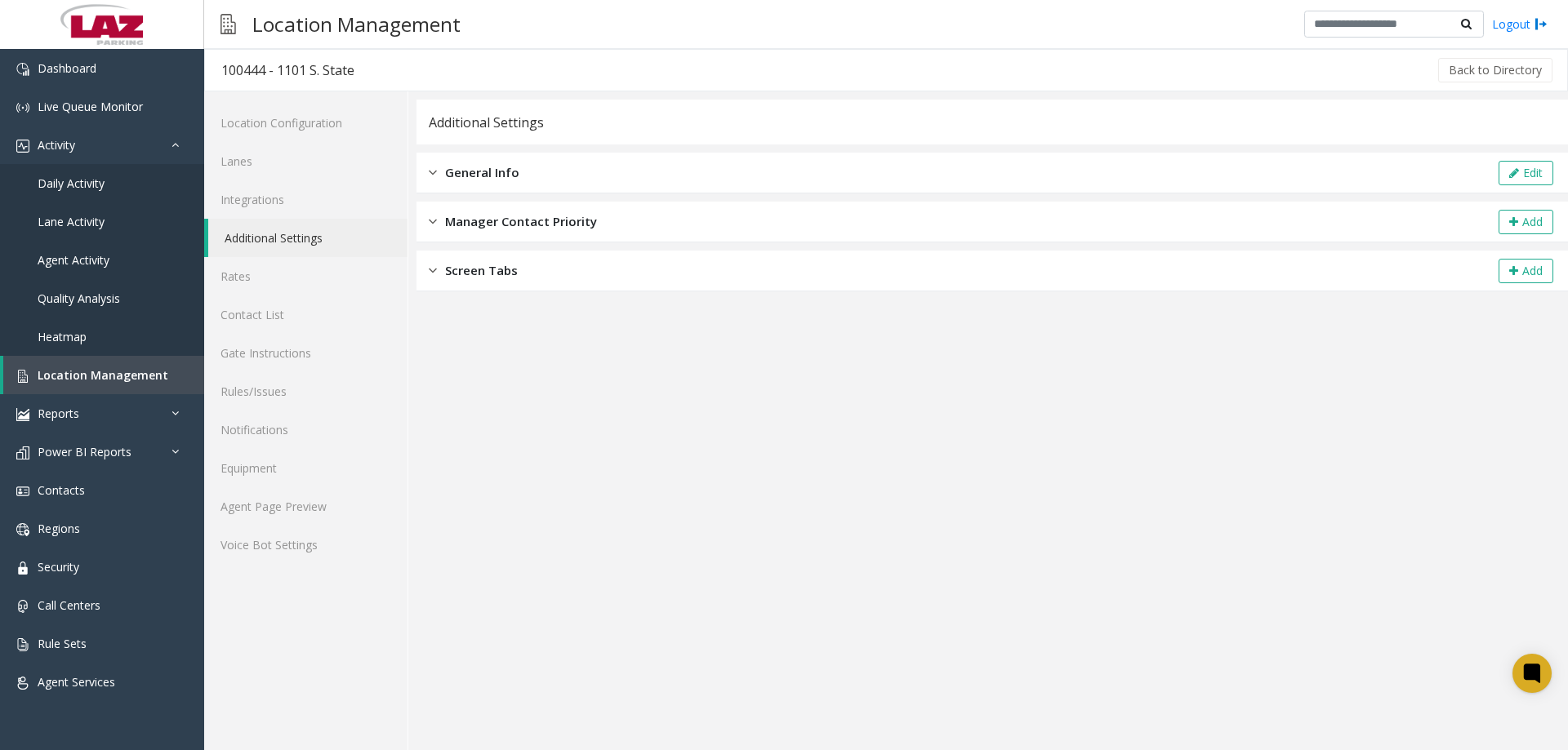
click at [689, 178] on div "General Info Edit" at bounding box center [992, 172] width 1151 height 41
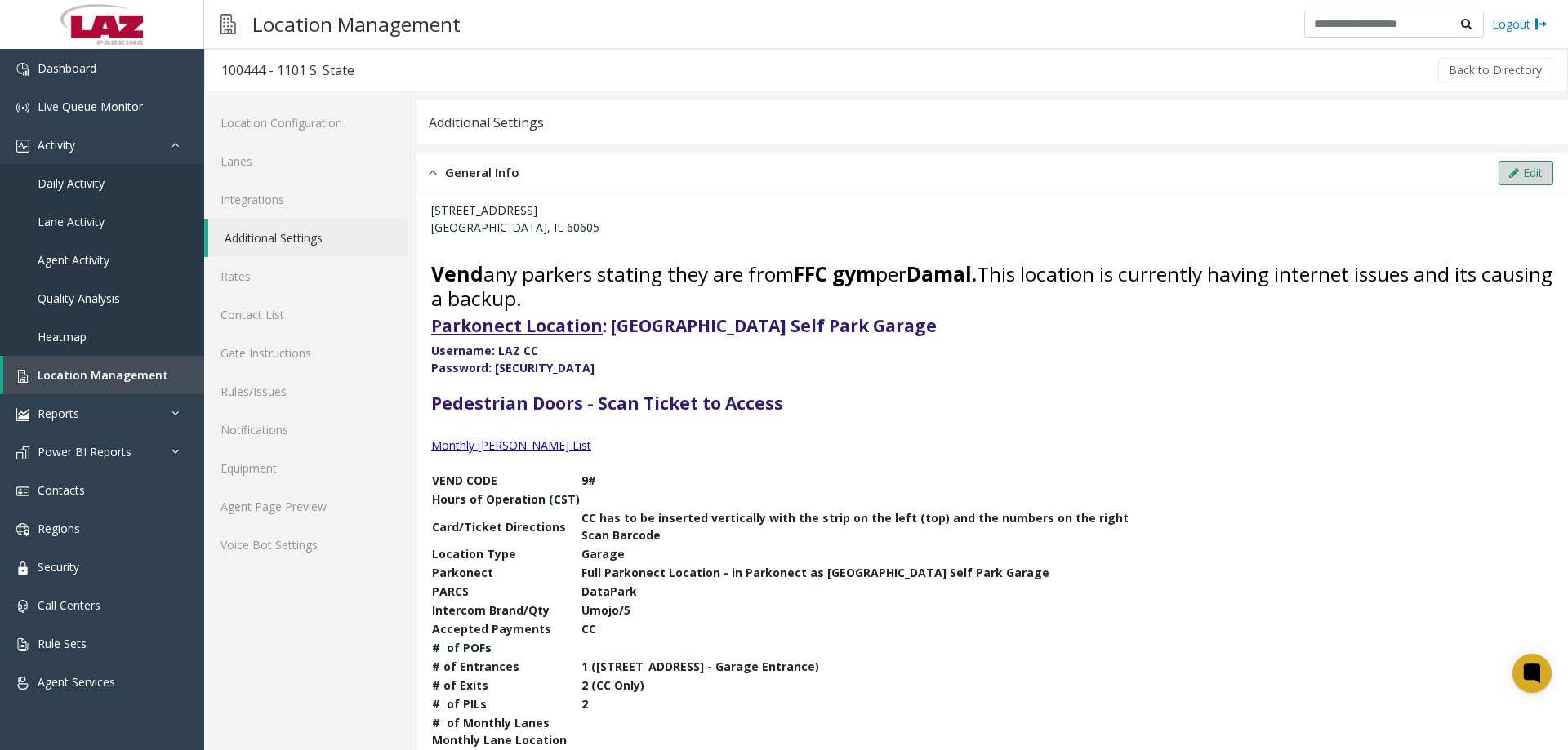
click at [1510, 177] on button "Edit" at bounding box center [1525, 173] width 55 height 25
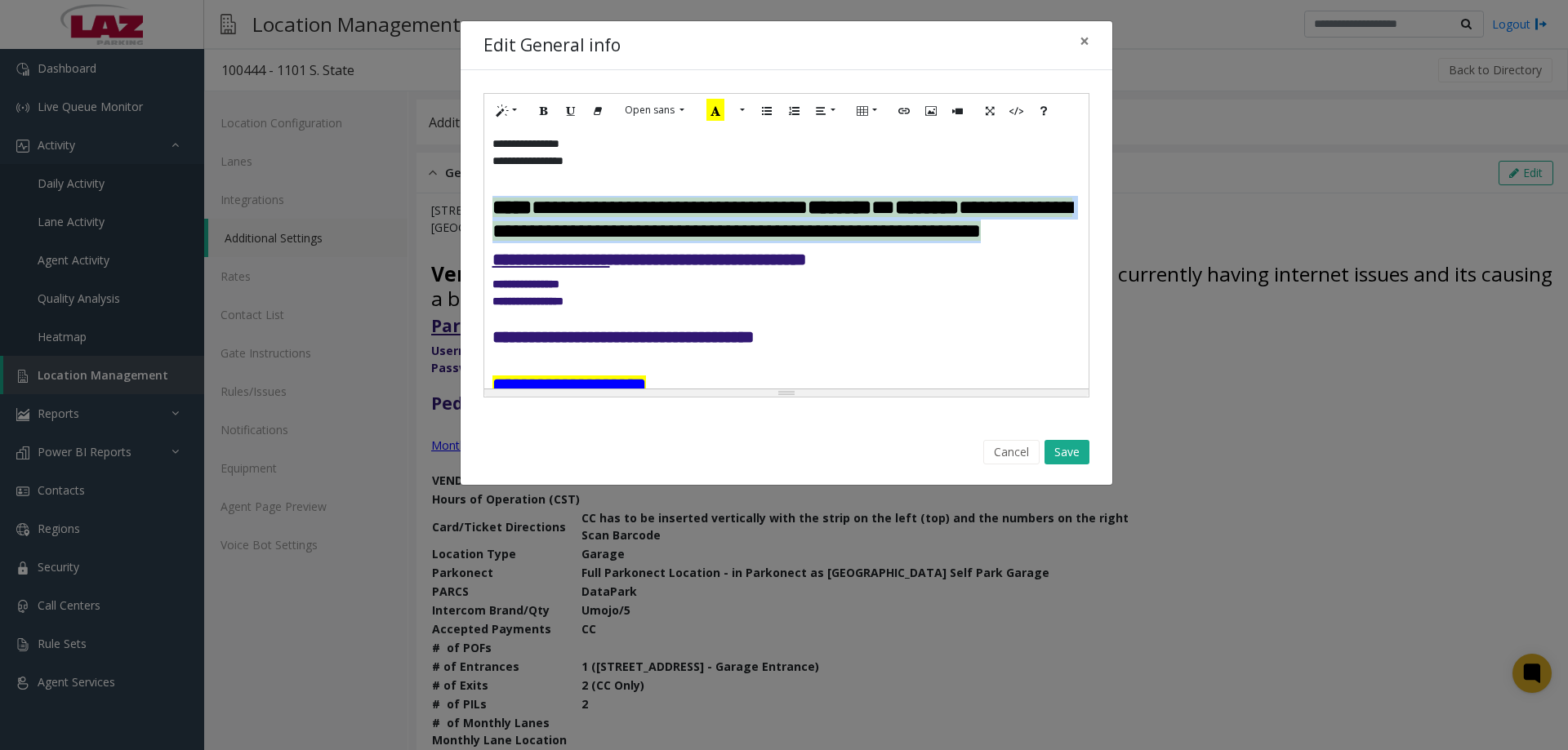
drag, startPoint x: 670, startPoint y: 263, endPoint x: 466, endPoint y: 207, distance: 211.5
click at [466, 207] on div "**********" at bounding box center [787, 245] width 652 height 351
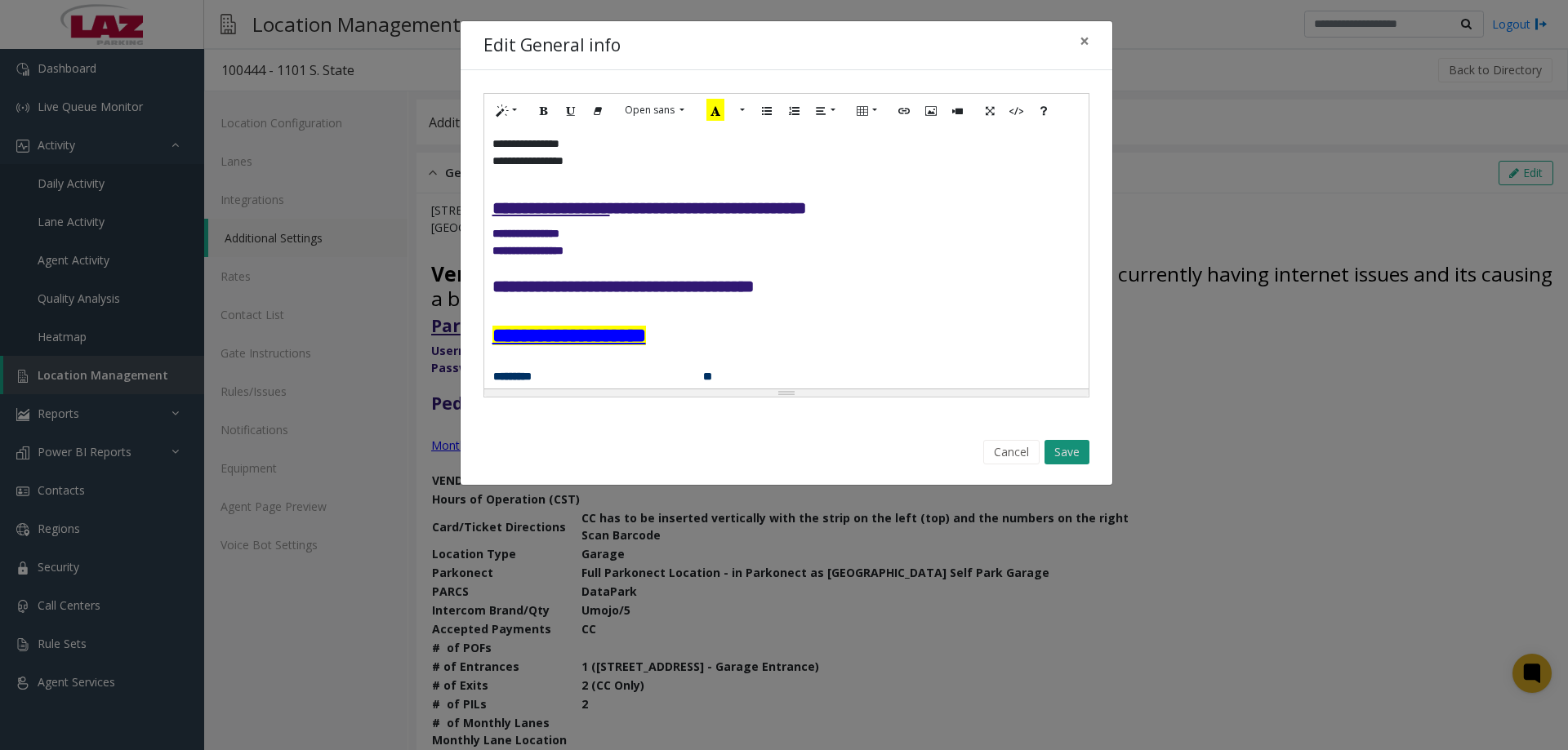
click at [1081, 441] on button "Save" at bounding box center [1067, 452] width 45 height 25
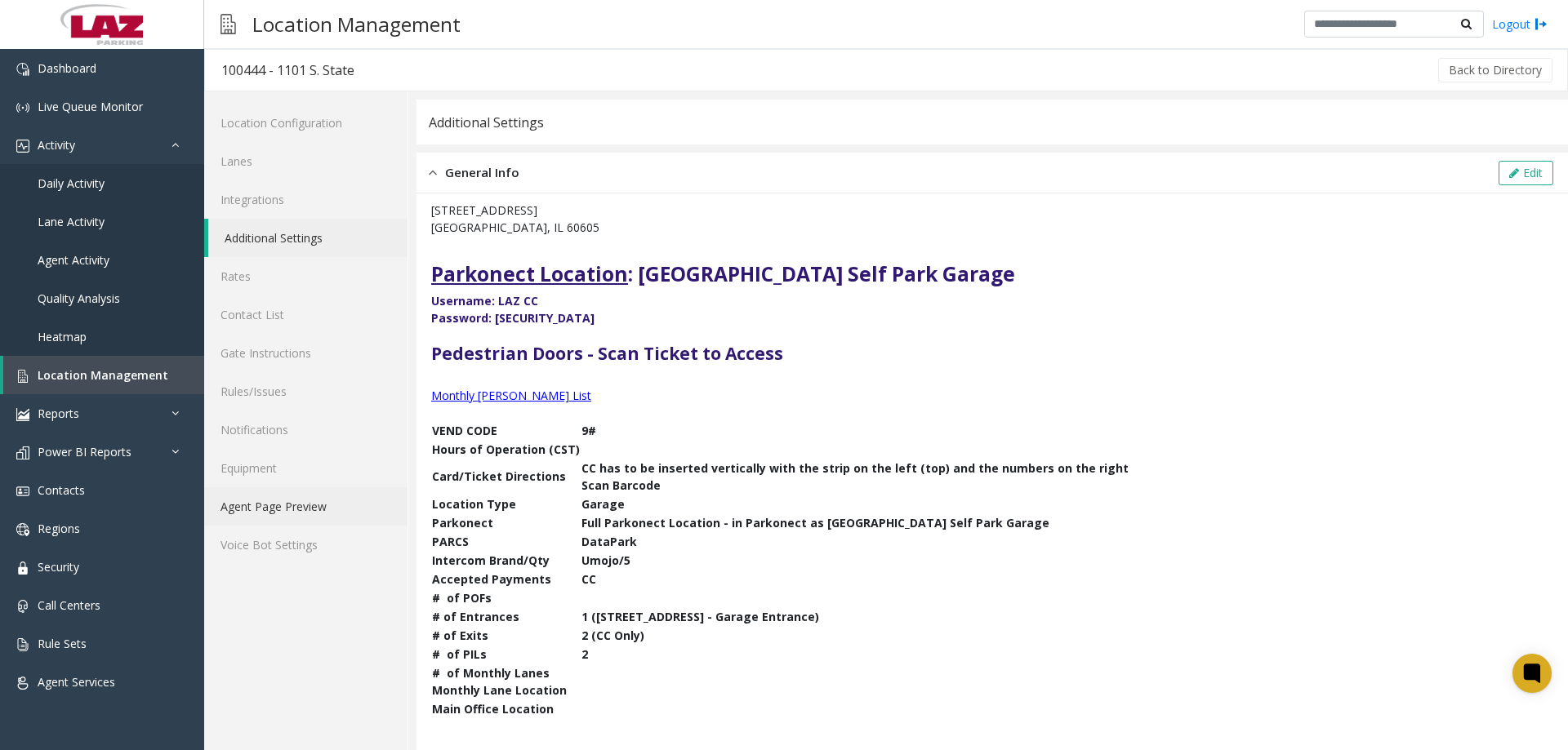
click at [267, 497] on link "Agent Page Preview" at bounding box center [306, 507] width 203 height 38
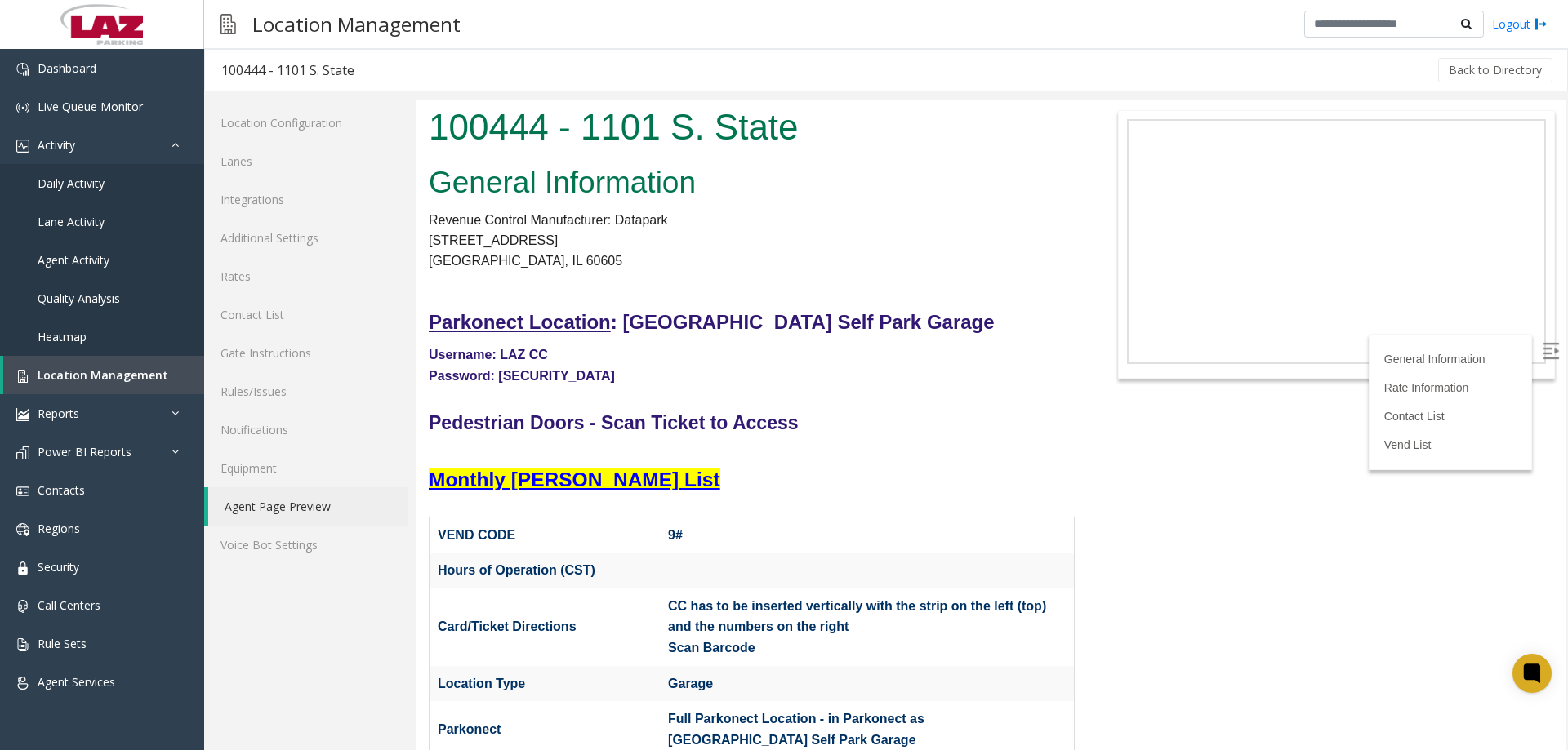
click at [496, 53] on div "Back to Directory" at bounding box center [962, 70] width 1184 height 41
click at [146, 378] on span "Location Management" at bounding box center [103, 375] width 130 height 15
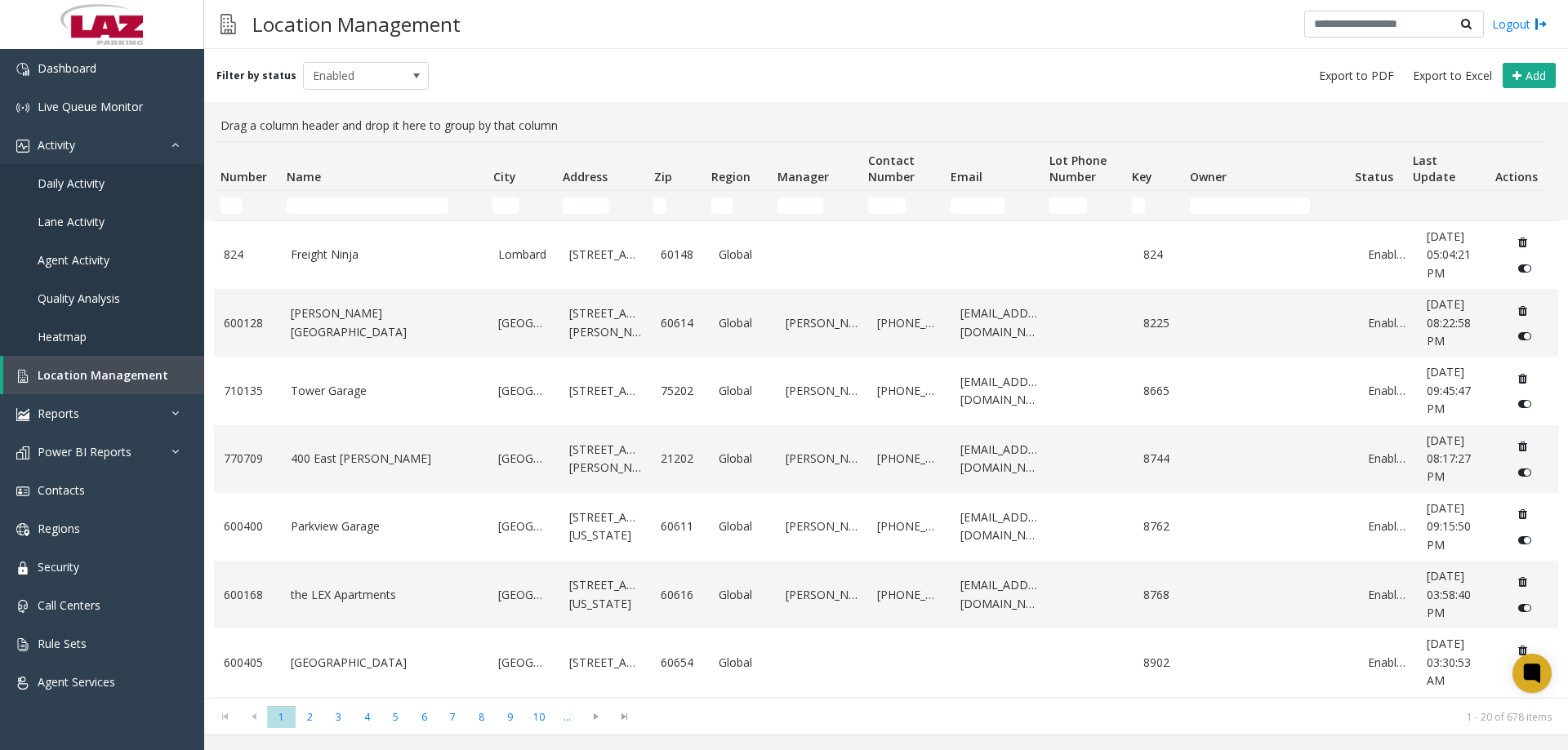
click at [684, 20] on div "Location Management Logout" at bounding box center [886, 24] width 1364 height 49
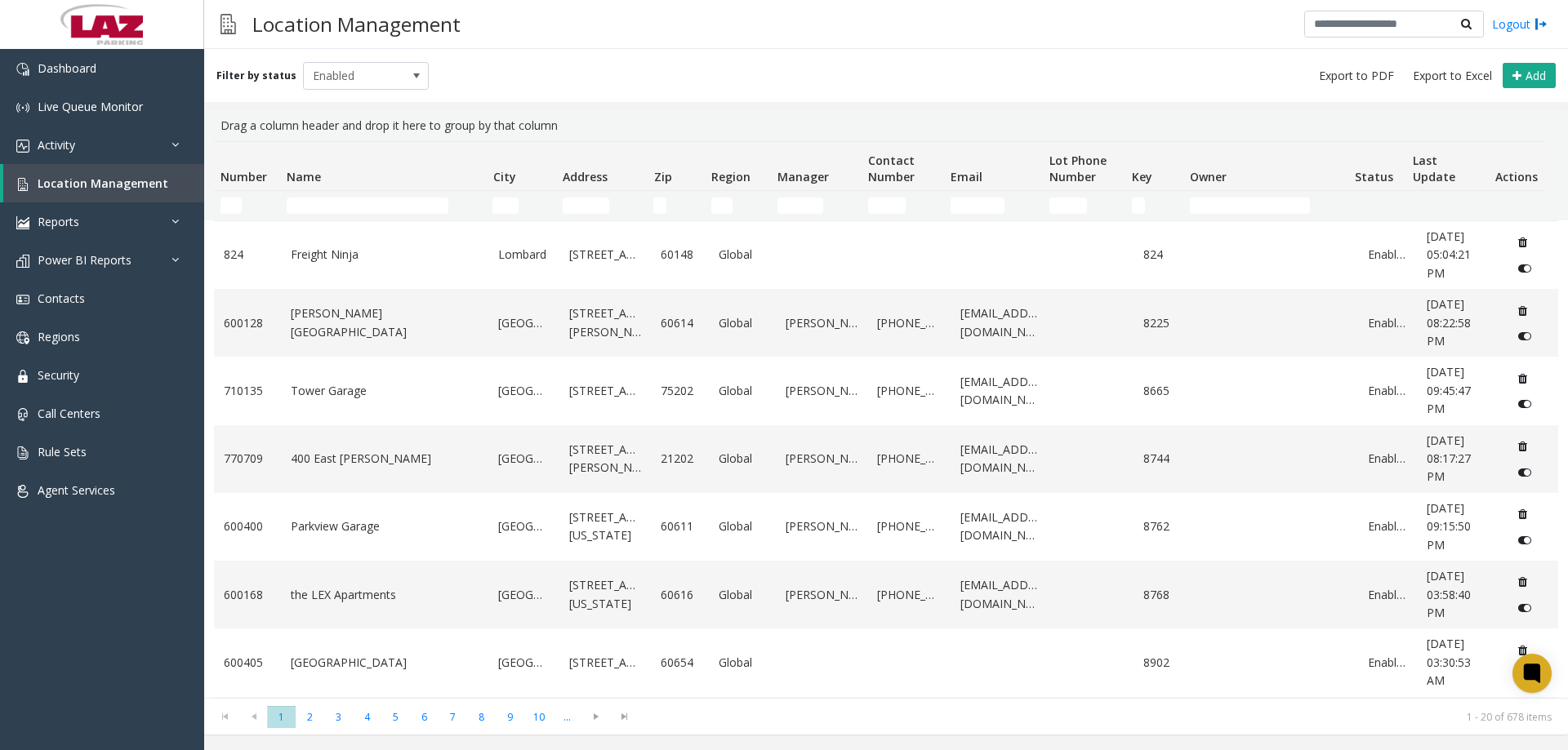
click at [332, 194] on td "Name Filter" at bounding box center [382, 205] width 206 height 30
click at [334, 203] on input "Name Filter" at bounding box center [367, 205] width 162 height 16
click at [373, 209] on input "*" at bounding box center [367, 205] width 162 height 16
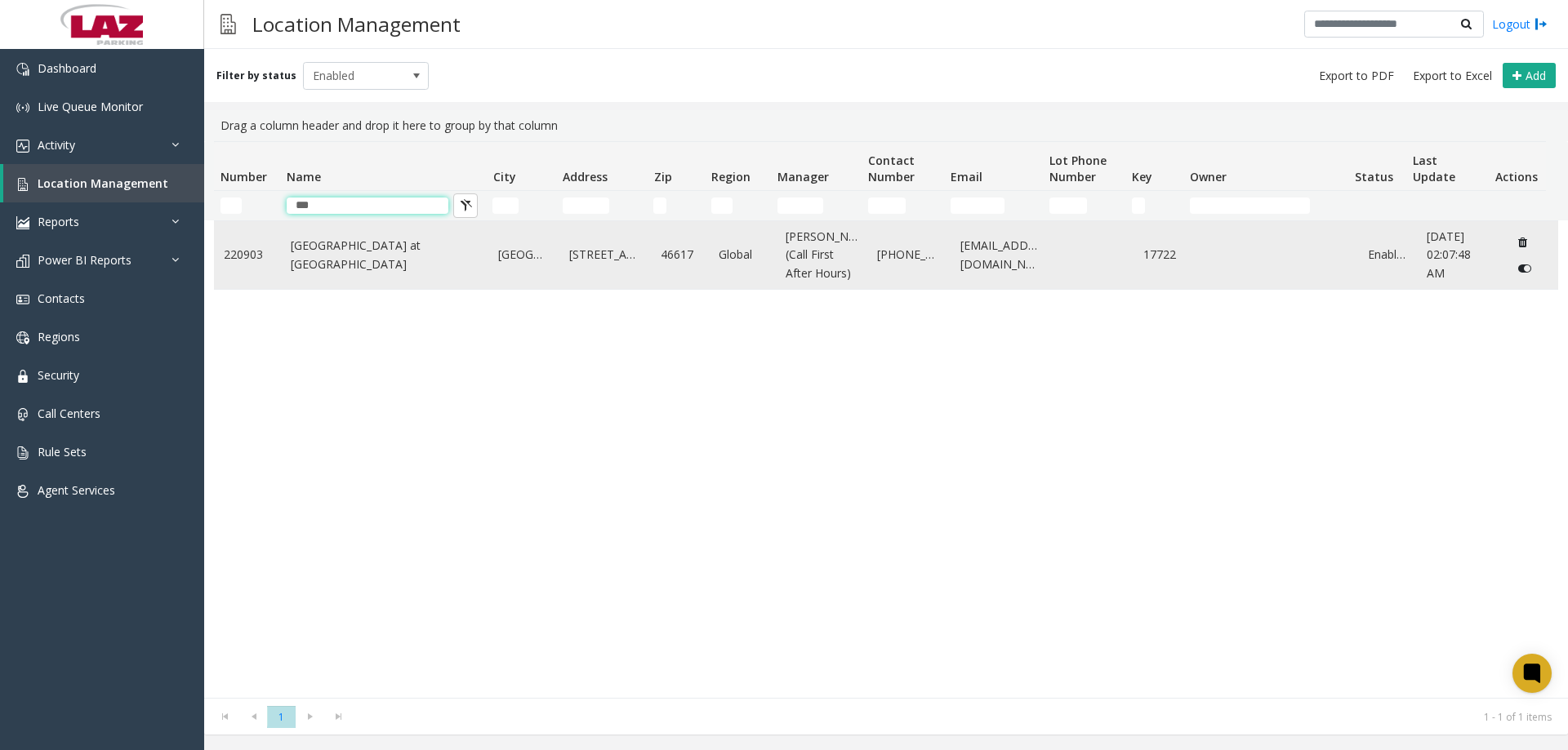
type input "***"
click at [384, 254] on link "[GEOGRAPHIC_DATA] at [GEOGRAPHIC_DATA]" at bounding box center [384, 255] width 189 height 36
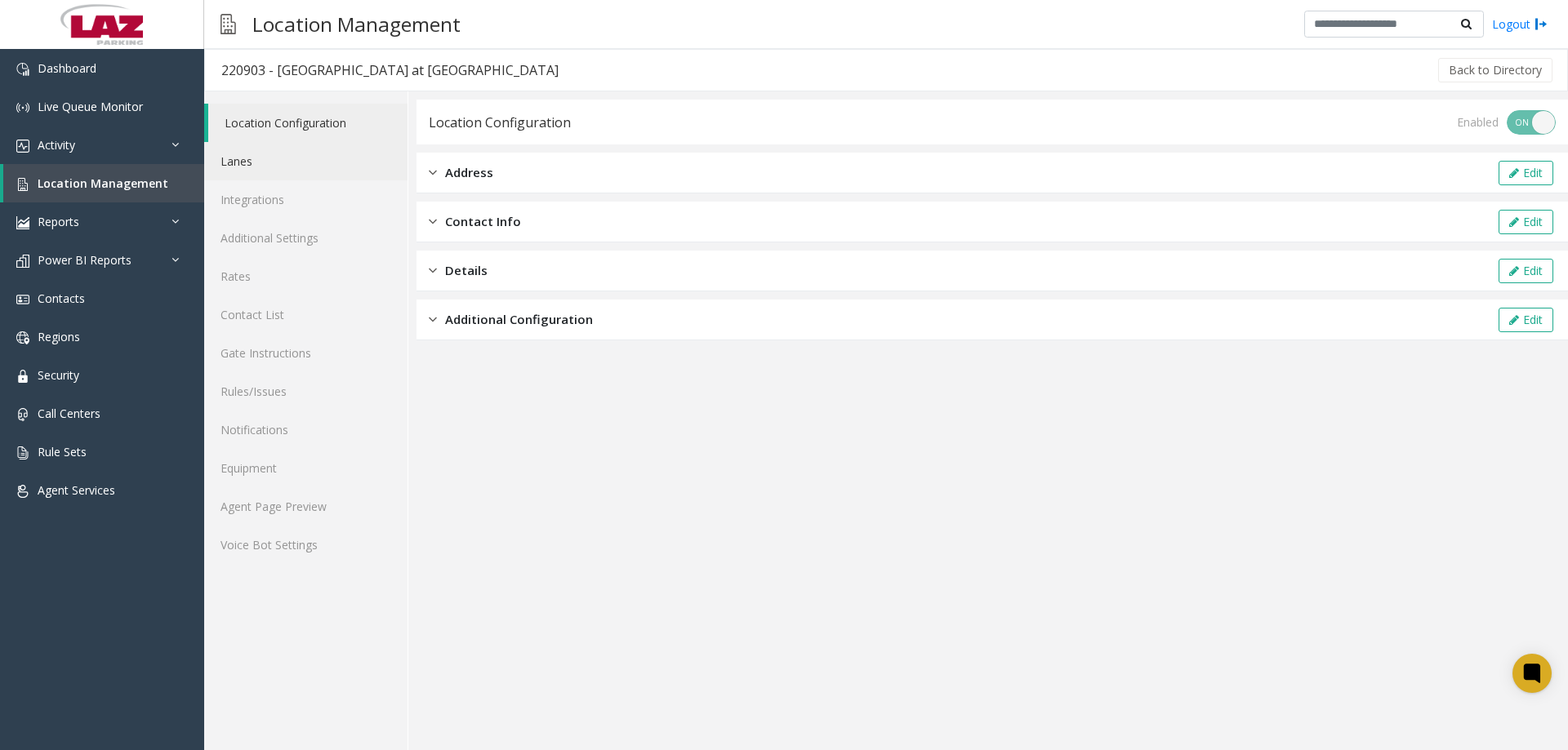
click at [254, 175] on link "Lanes" at bounding box center [306, 161] width 203 height 38
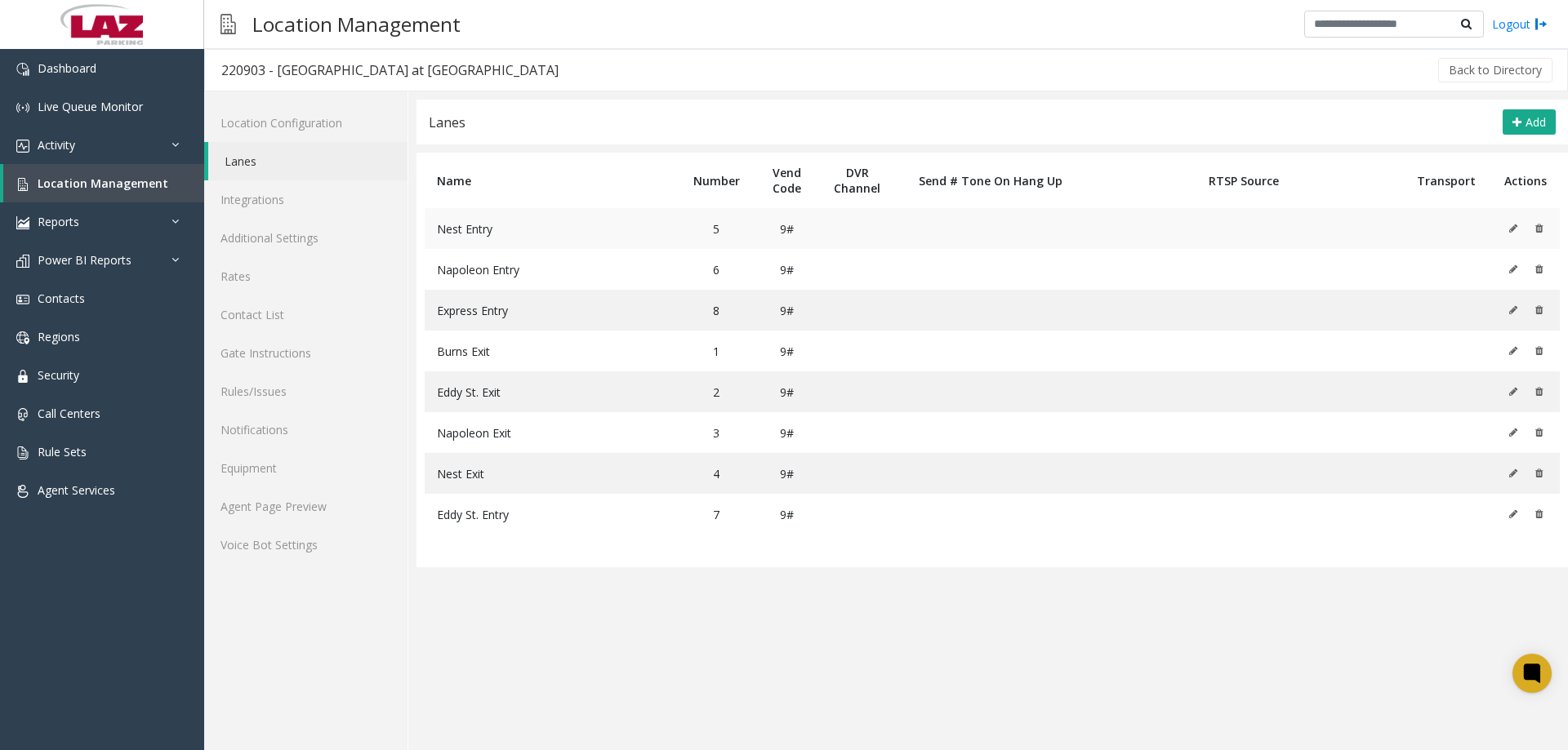
drag, startPoint x: 555, startPoint y: 240, endPoint x: 564, endPoint y: 239, distance: 9.1
click at [559, 240] on td "Nest Entry" at bounding box center [551, 228] width 253 height 41
click at [567, 273] on td "Napoleon Entry" at bounding box center [551, 269] width 253 height 41
click at [571, 311] on td "Express Entry" at bounding box center [551, 309] width 253 height 41
click at [594, 349] on td "Burns Exit" at bounding box center [551, 351] width 253 height 41
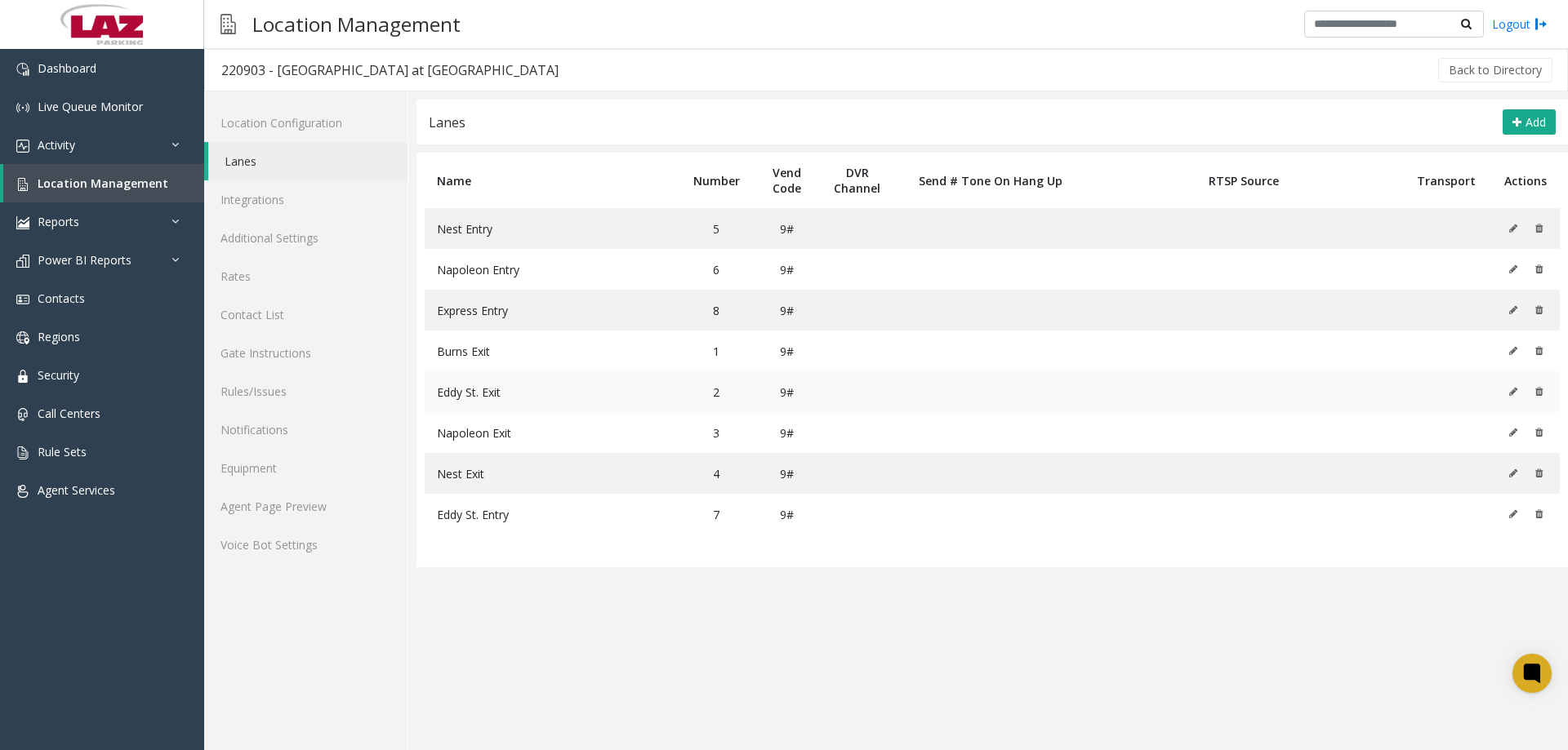
click at [577, 391] on td "Eddy St. Exit" at bounding box center [551, 392] width 253 height 41
click at [568, 430] on td "Napoleon Exit" at bounding box center [551, 432] width 253 height 41
click at [569, 477] on td "Nest Exit" at bounding box center [551, 473] width 253 height 41
click at [585, 525] on td "Eddy St. Entry" at bounding box center [551, 513] width 253 height 41
click at [289, 515] on link "Agent Page Preview" at bounding box center [306, 507] width 203 height 38
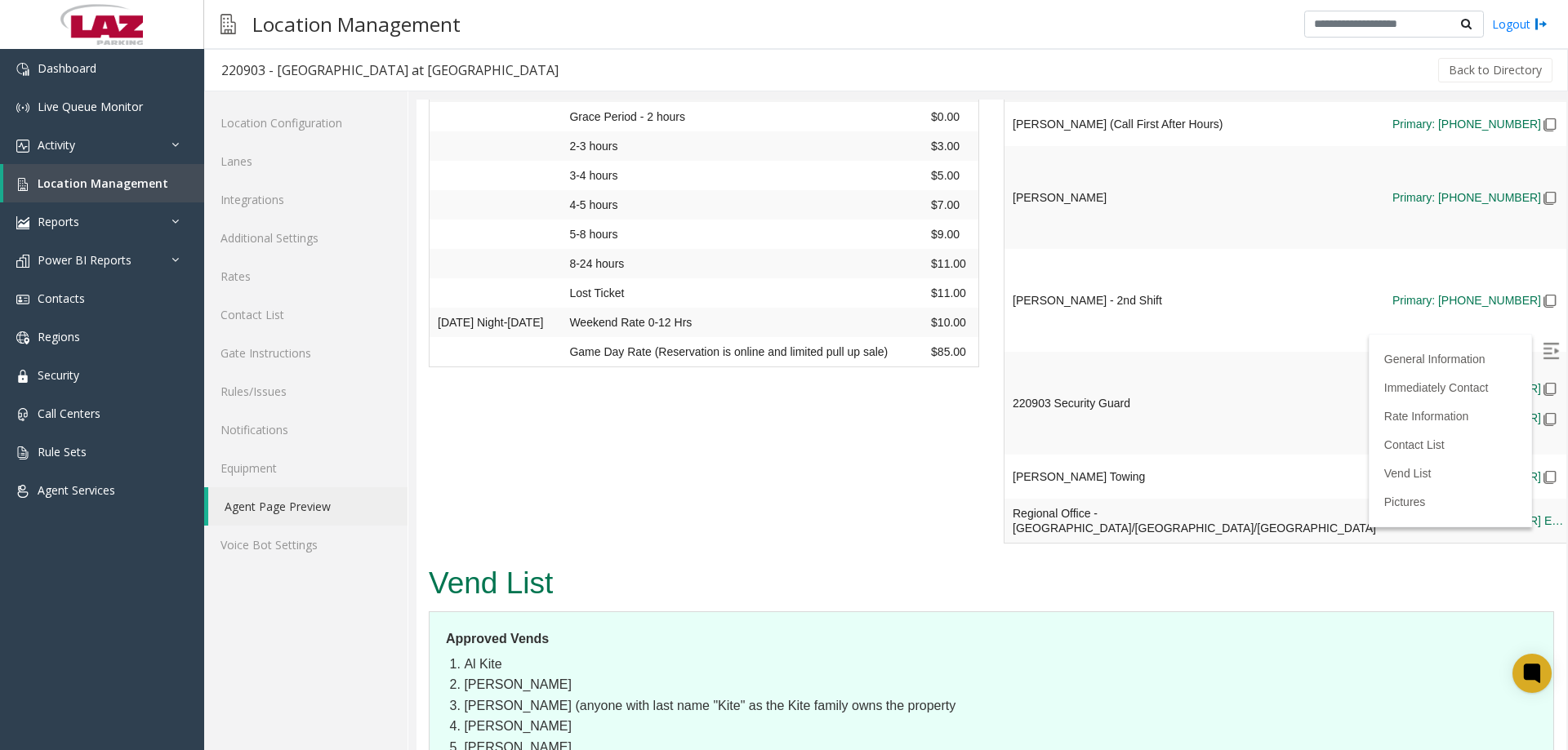
scroll to position [2775, 0]
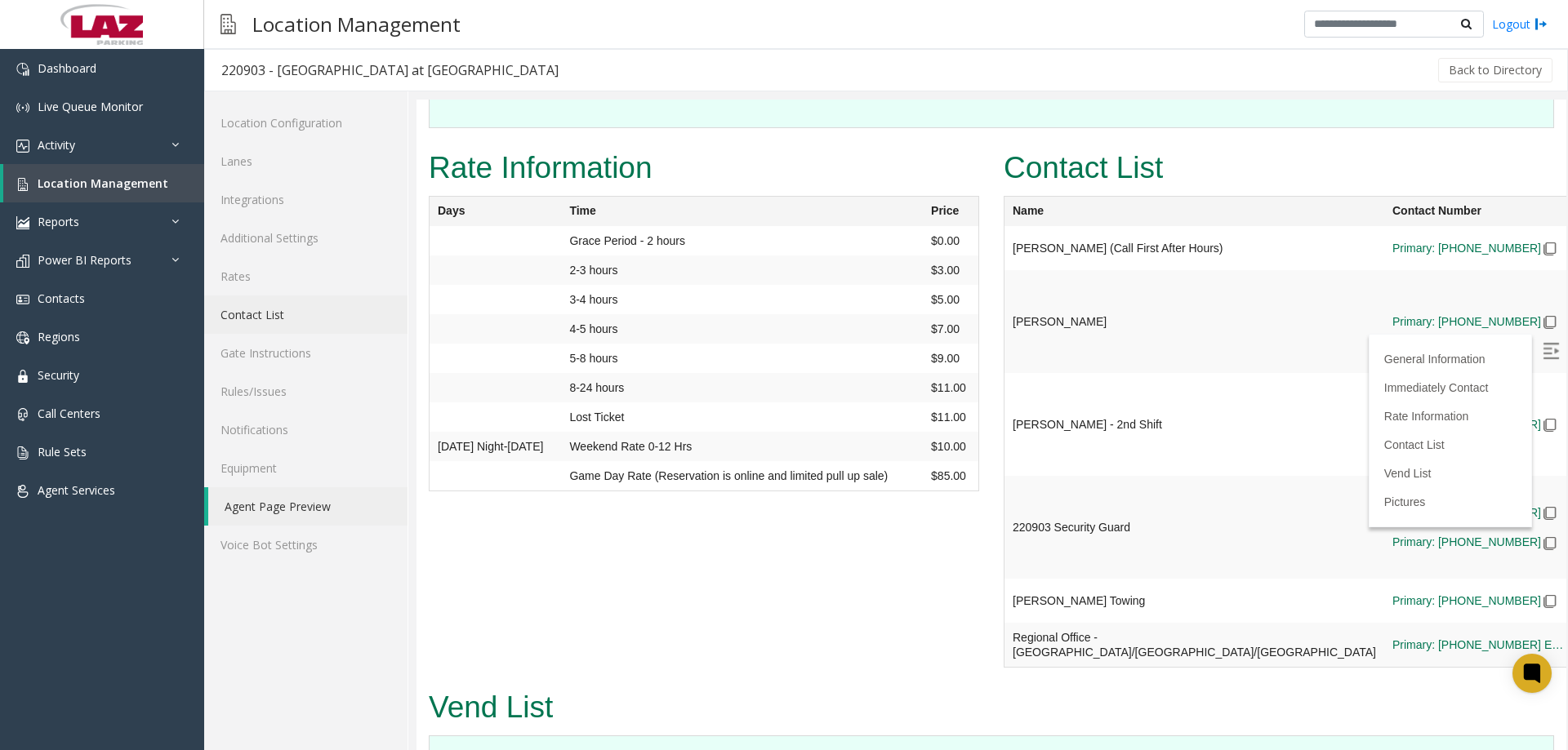
click at [257, 306] on link "Contact List" at bounding box center [306, 314] width 203 height 38
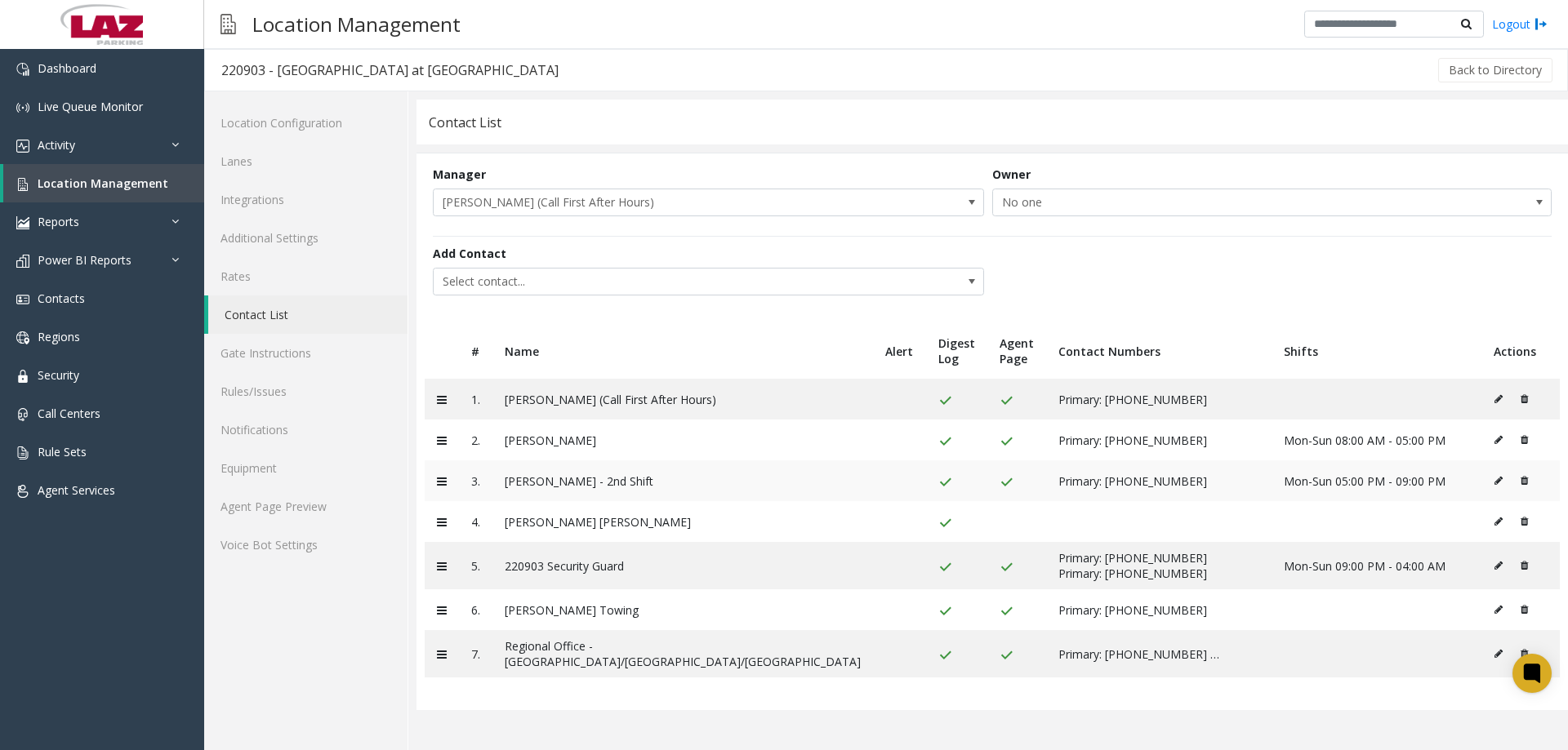
click at [1494, 486] on icon at bounding box center [1498, 481] width 9 height 10
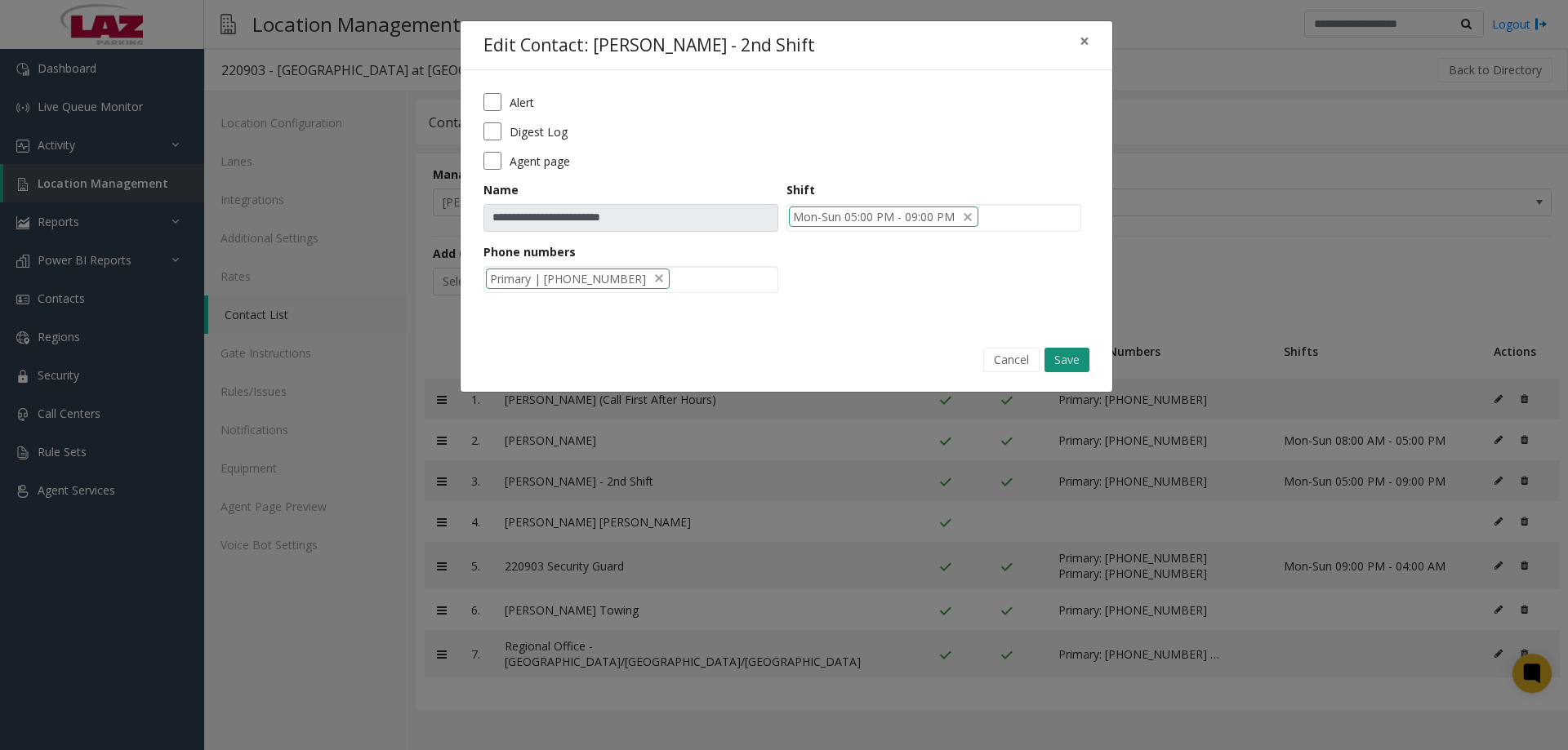
click at [1068, 360] on button "Save" at bounding box center [1067, 360] width 45 height 25
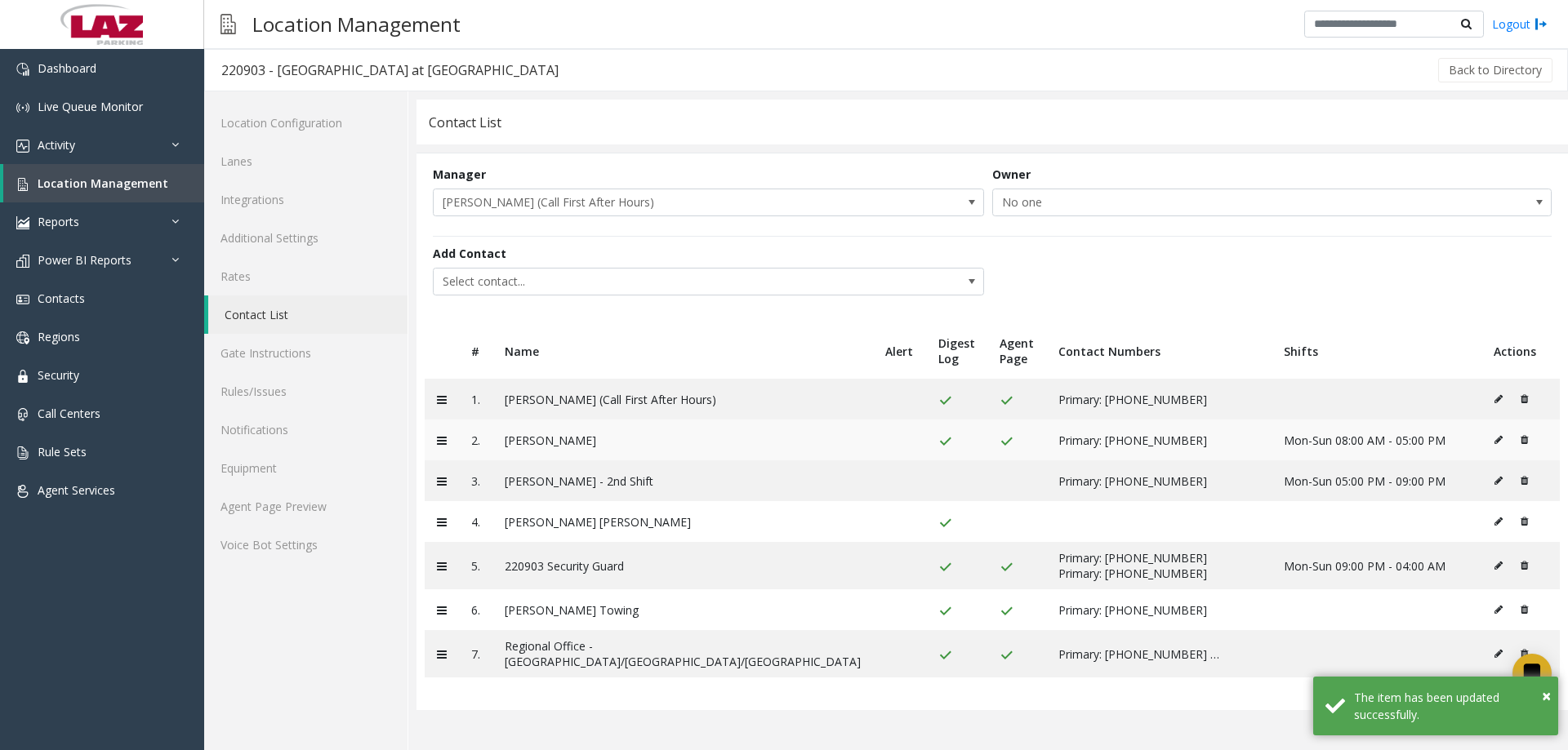
click at [1494, 444] on icon at bounding box center [1498, 440] width 9 height 10
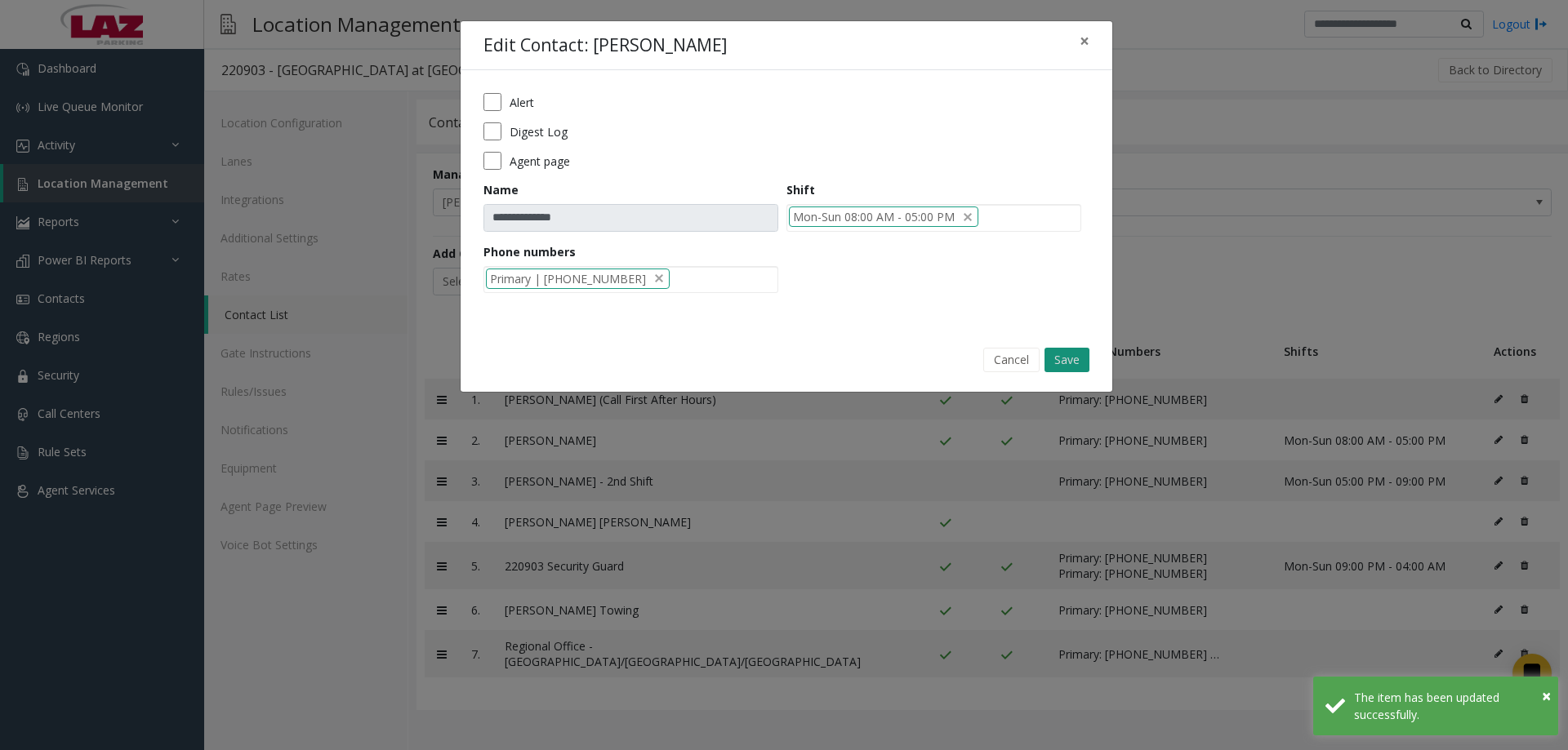
click at [1053, 361] on button "Save" at bounding box center [1067, 360] width 45 height 25
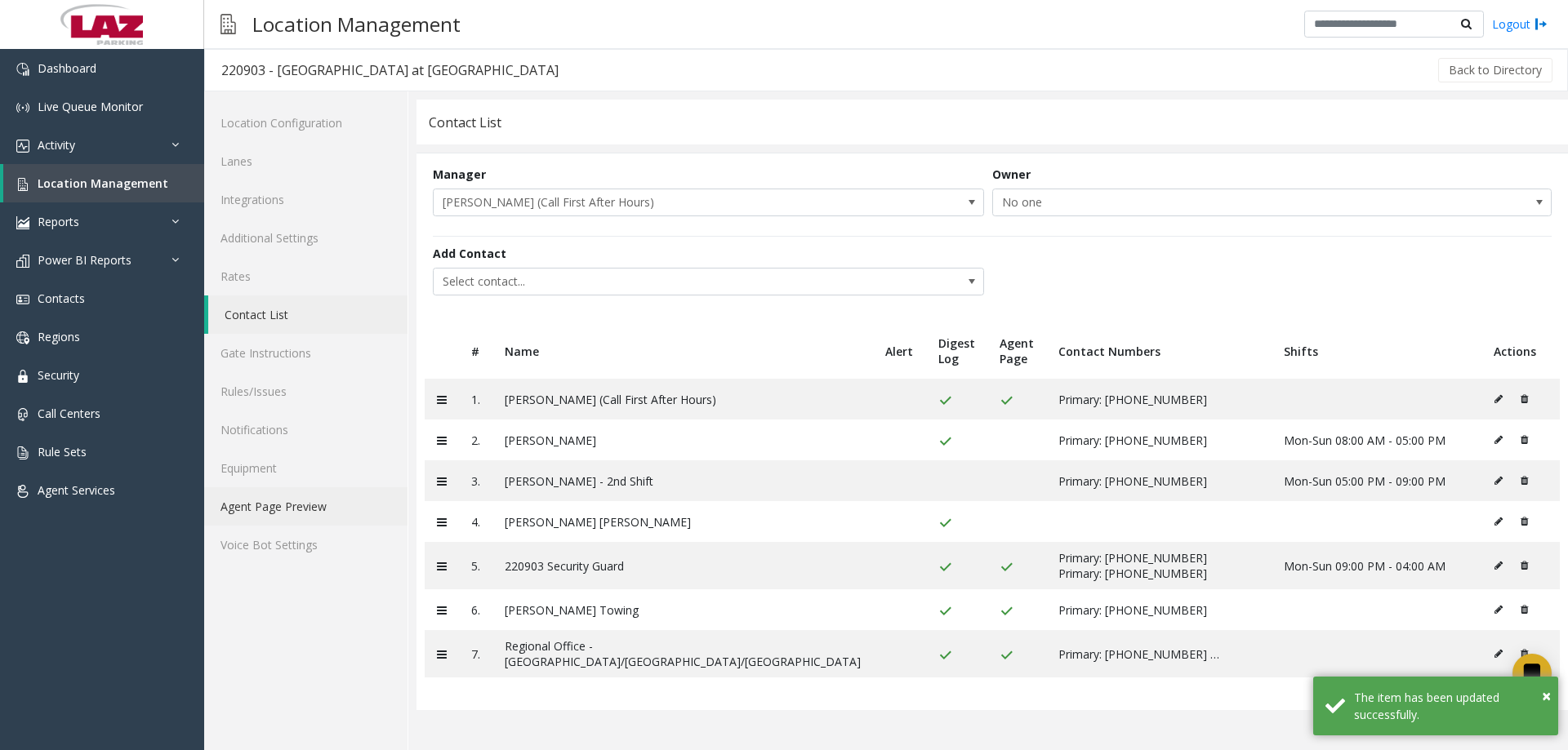
click at [329, 511] on link "Agent Page Preview" at bounding box center [306, 507] width 203 height 38
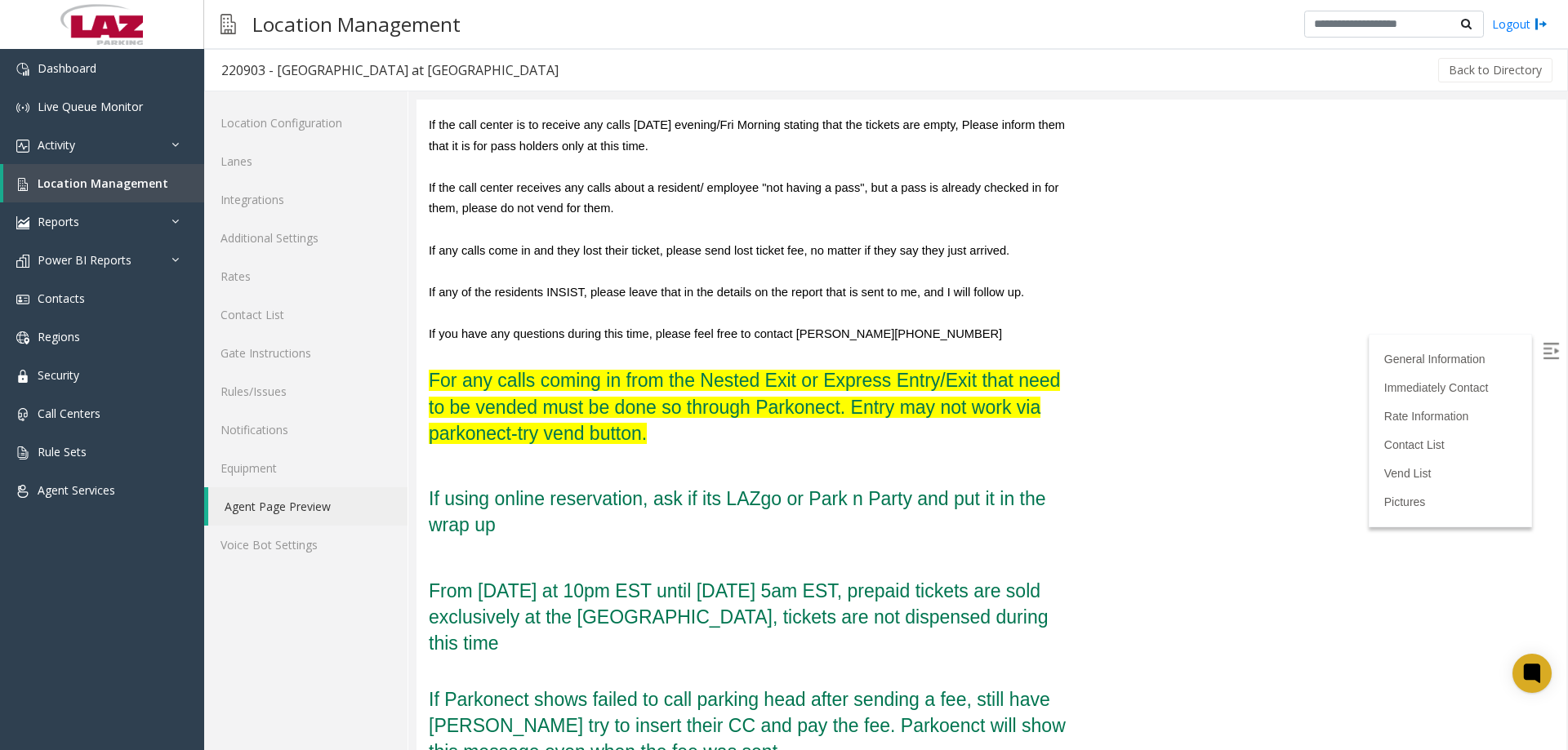
scroll to position [245, 0]
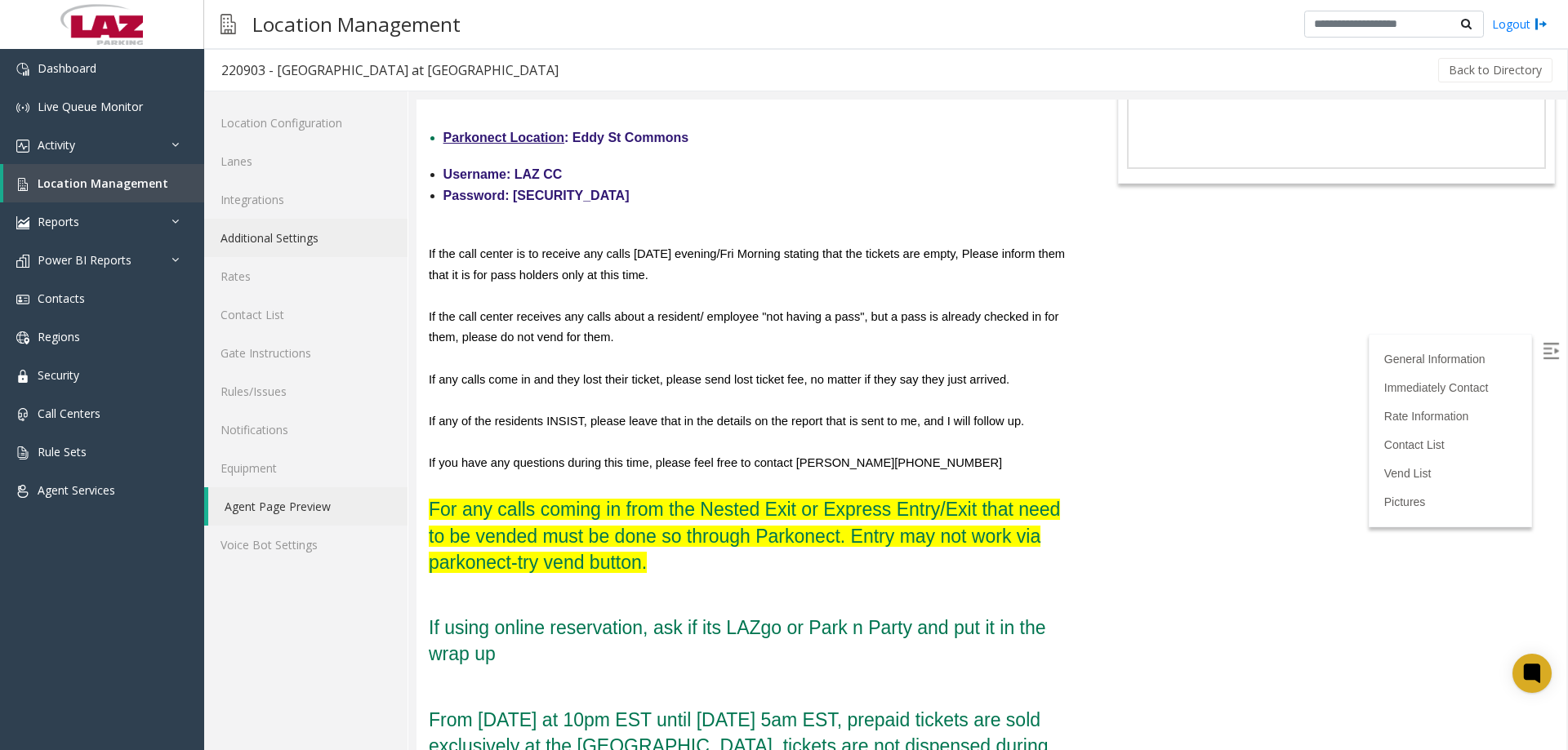
click at [337, 224] on link "Additional Settings" at bounding box center [306, 238] width 203 height 38
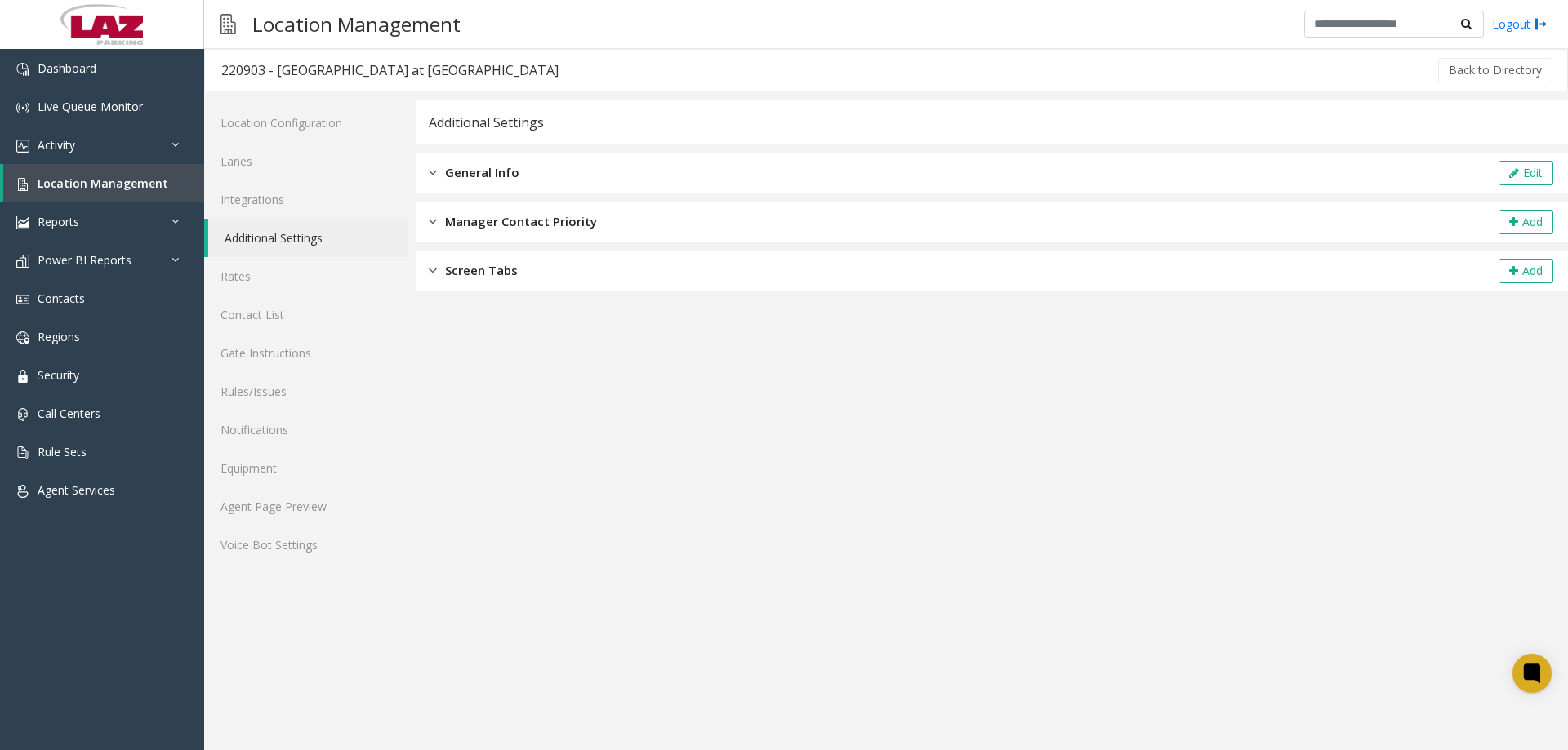
click at [579, 169] on div "General Info Edit" at bounding box center [992, 172] width 1151 height 41
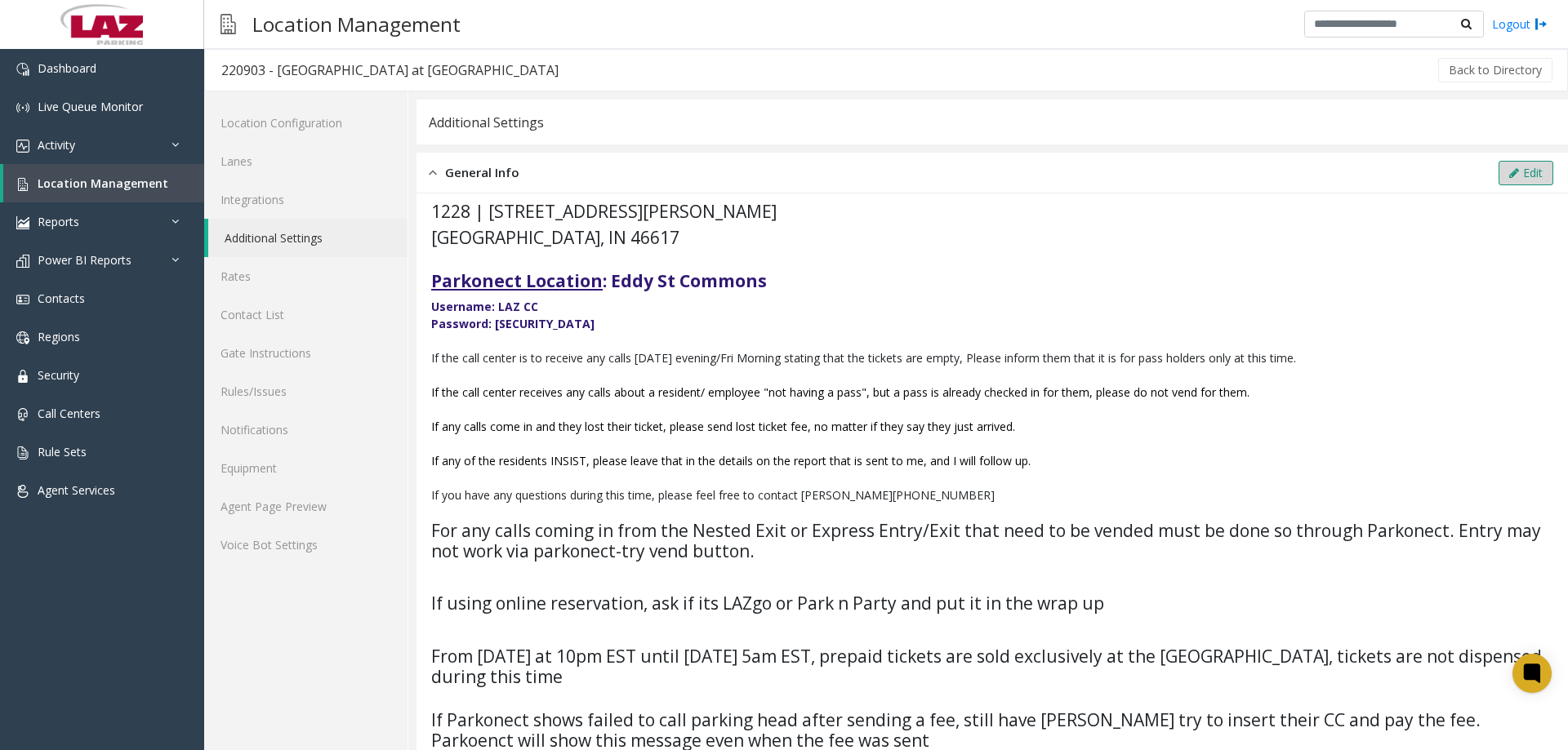
click at [1519, 169] on button "Edit" at bounding box center [1525, 173] width 55 height 25
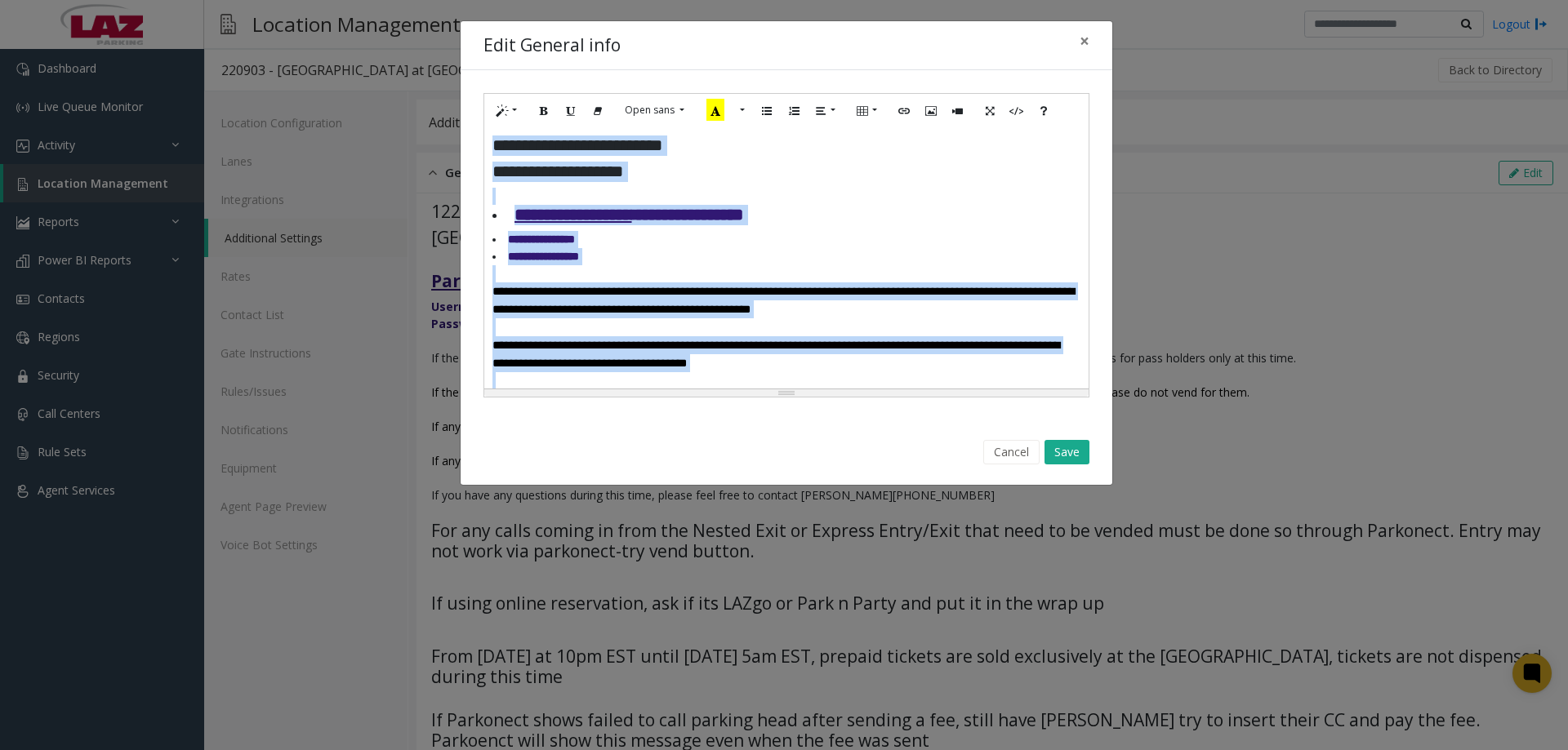
drag, startPoint x: 861, startPoint y: 259, endPoint x: 494, endPoint y: 147, distance: 383.7
click at [494, 147] on div "**********" at bounding box center [786, 258] width 604 height 261
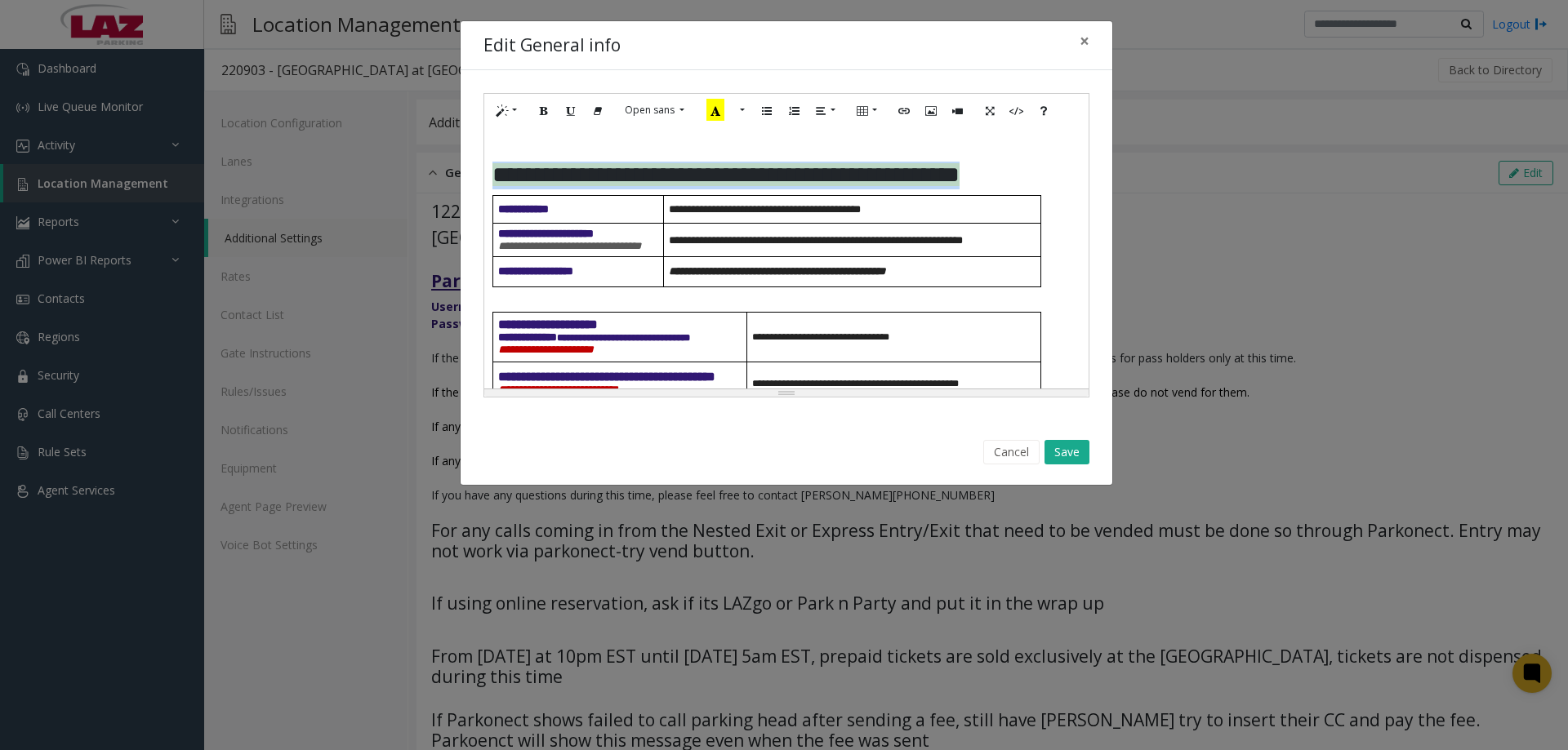
drag, startPoint x: 1050, startPoint y: 307, endPoint x: 475, endPoint y: 228, distance: 580.4
click at [475, 228] on div "**********" at bounding box center [787, 245] width 652 height 351
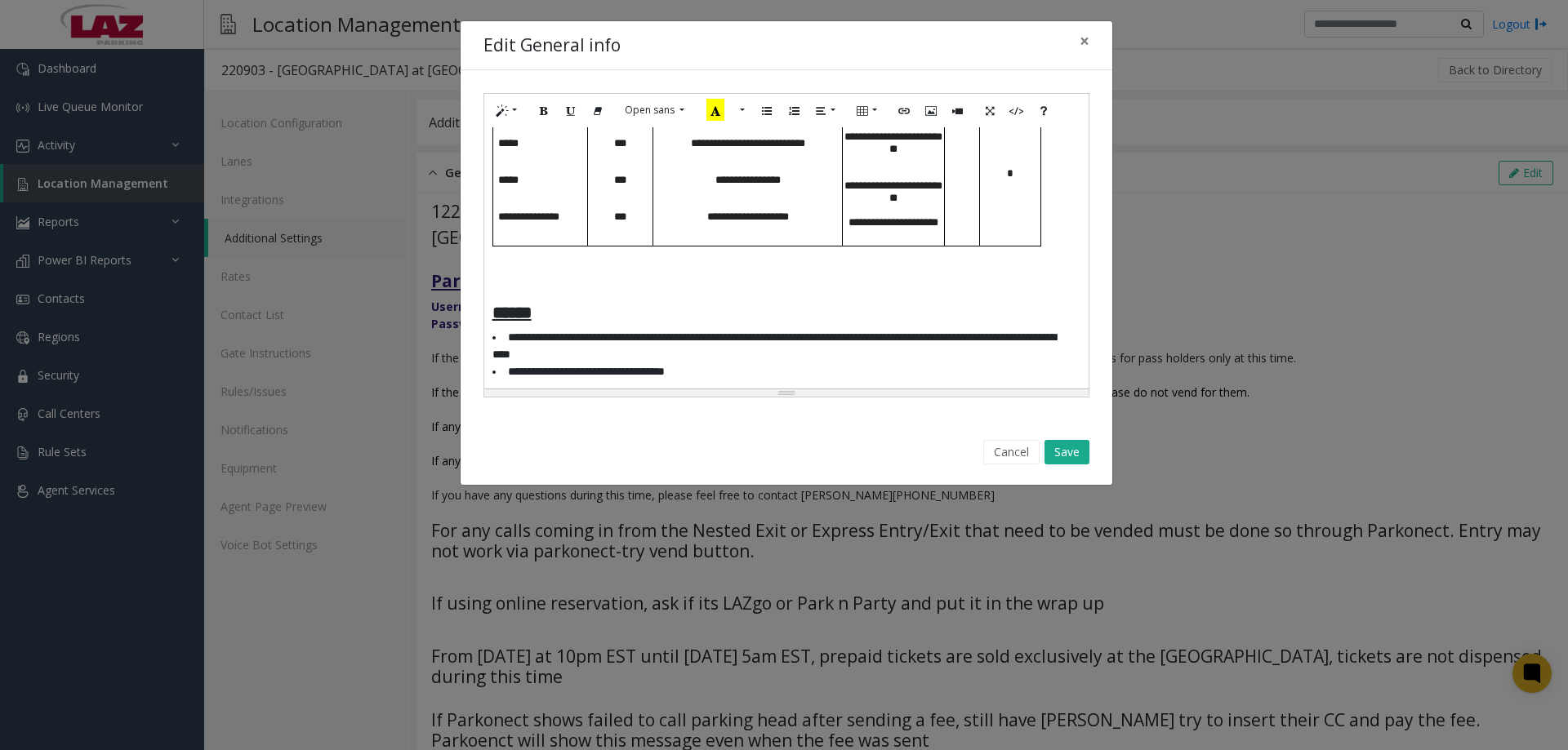
scroll to position [1189, 0]
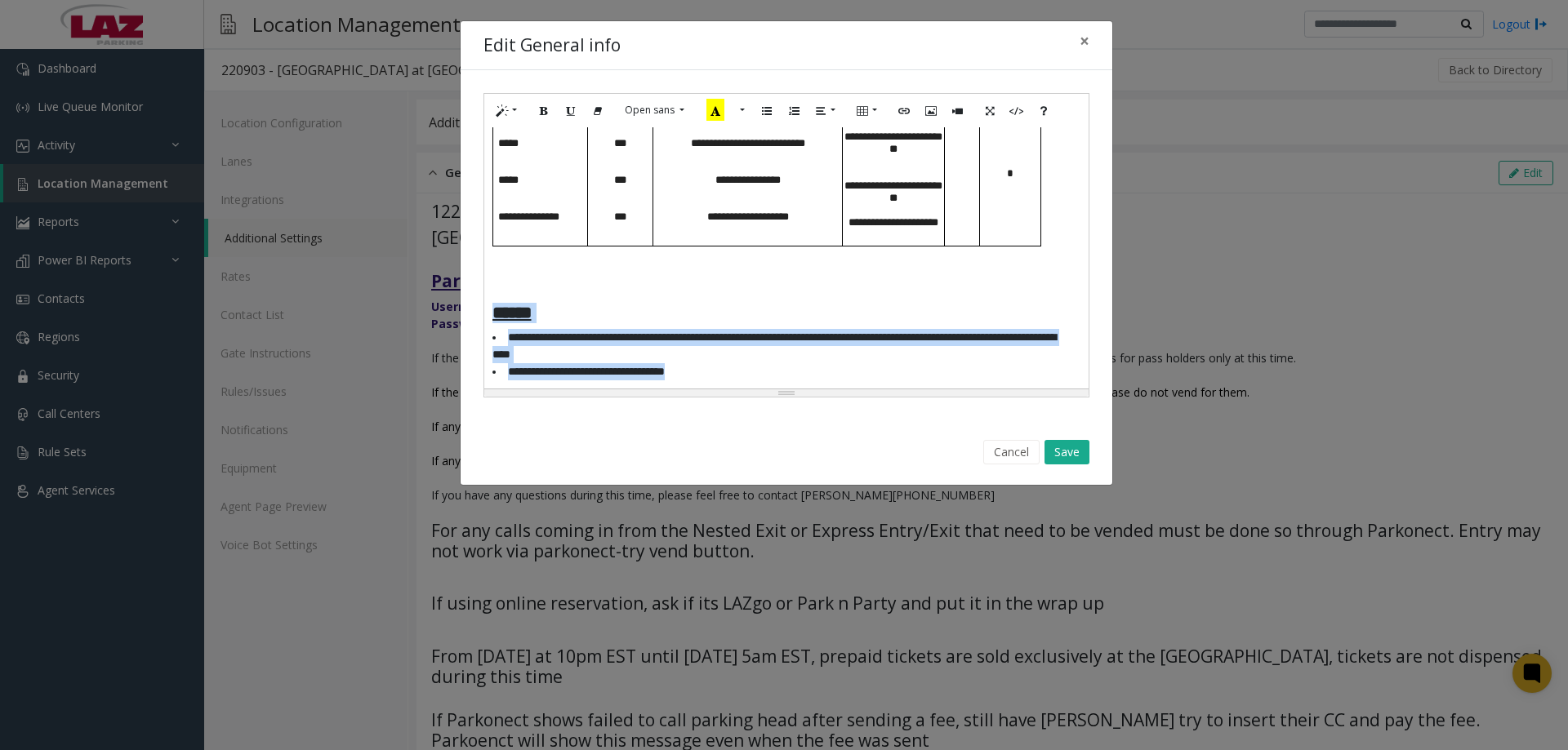
drag, startPoint x: 761, startPoint y: 368, endPoint x: 485, endPoint y: 317, distance: 280.7
click at [485, 317] on div "**********" at bounding box center [786, 258] width 604 height 261
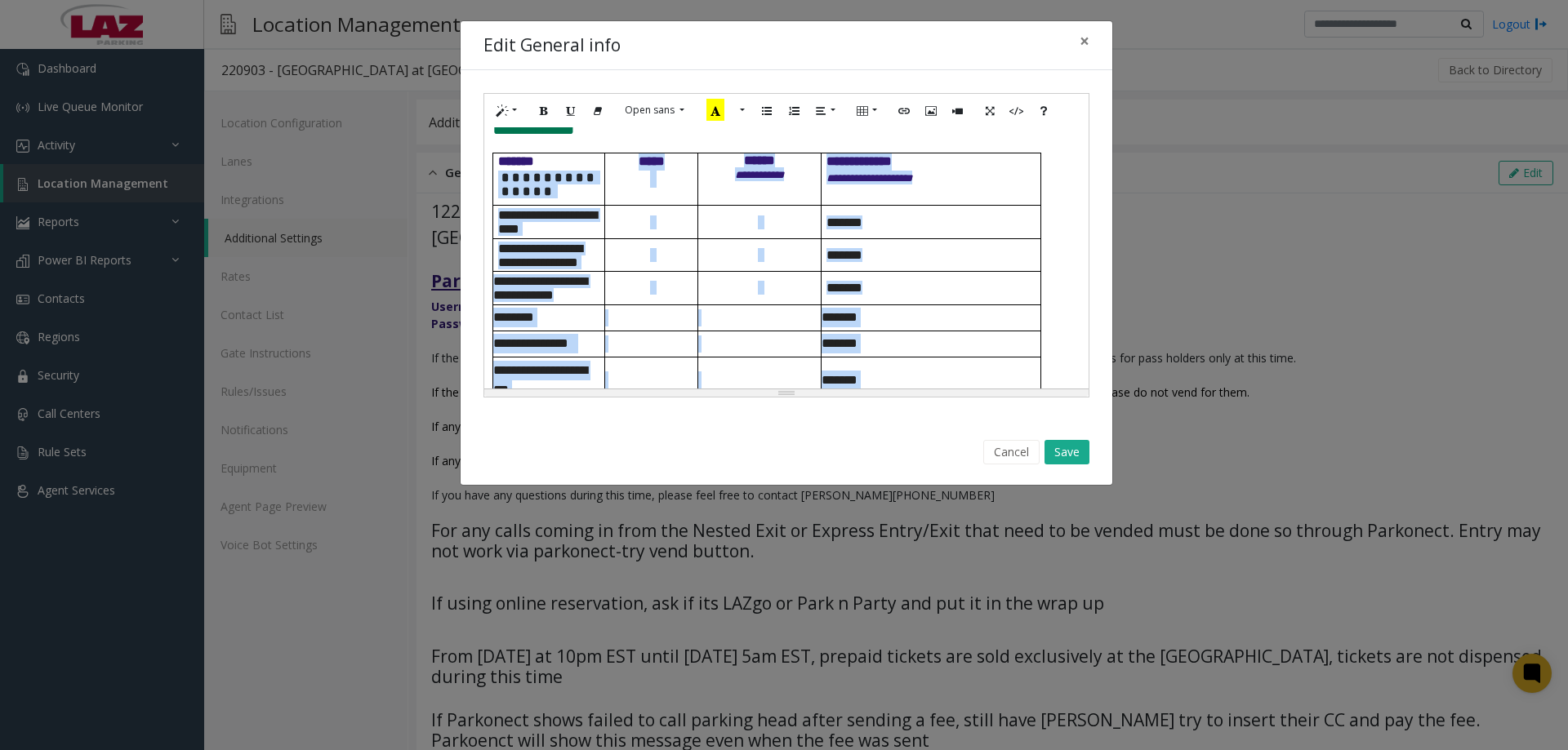
scroll to position [485, 0]
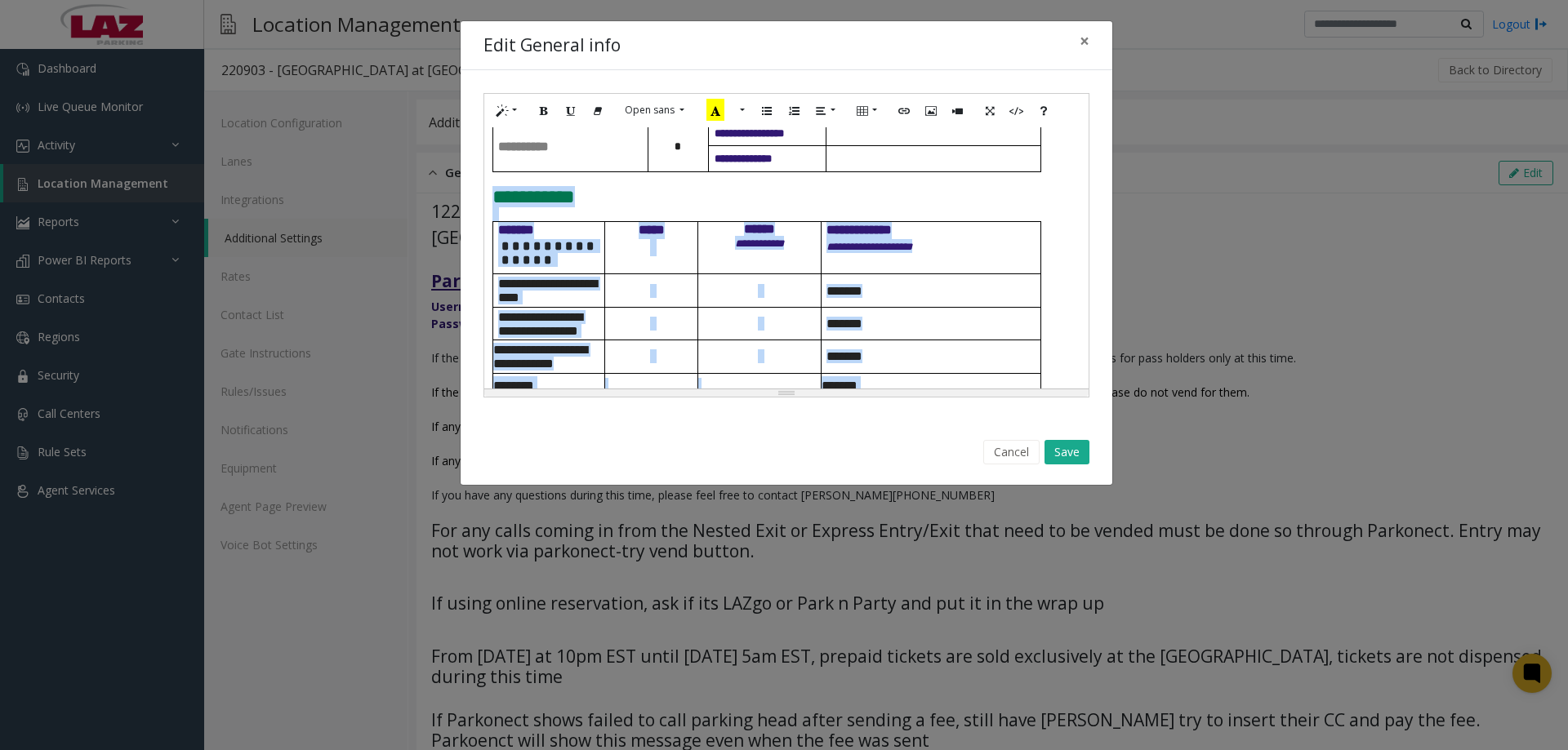
drag, startPoint x: 968, startPoint y: 301, endPoint x: 490, endPoint y: 263, distance: 479.5
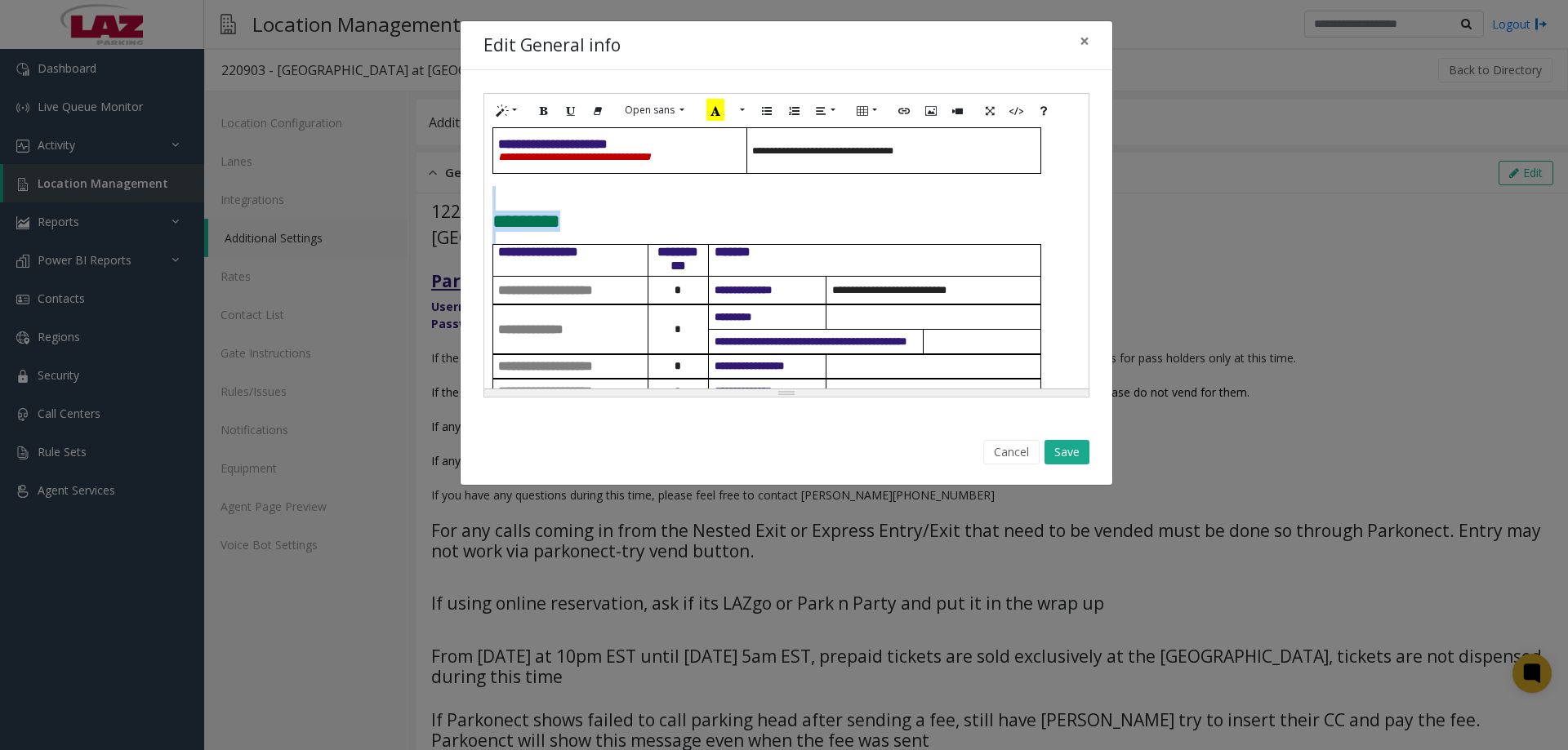
scroll to position [158, 0]
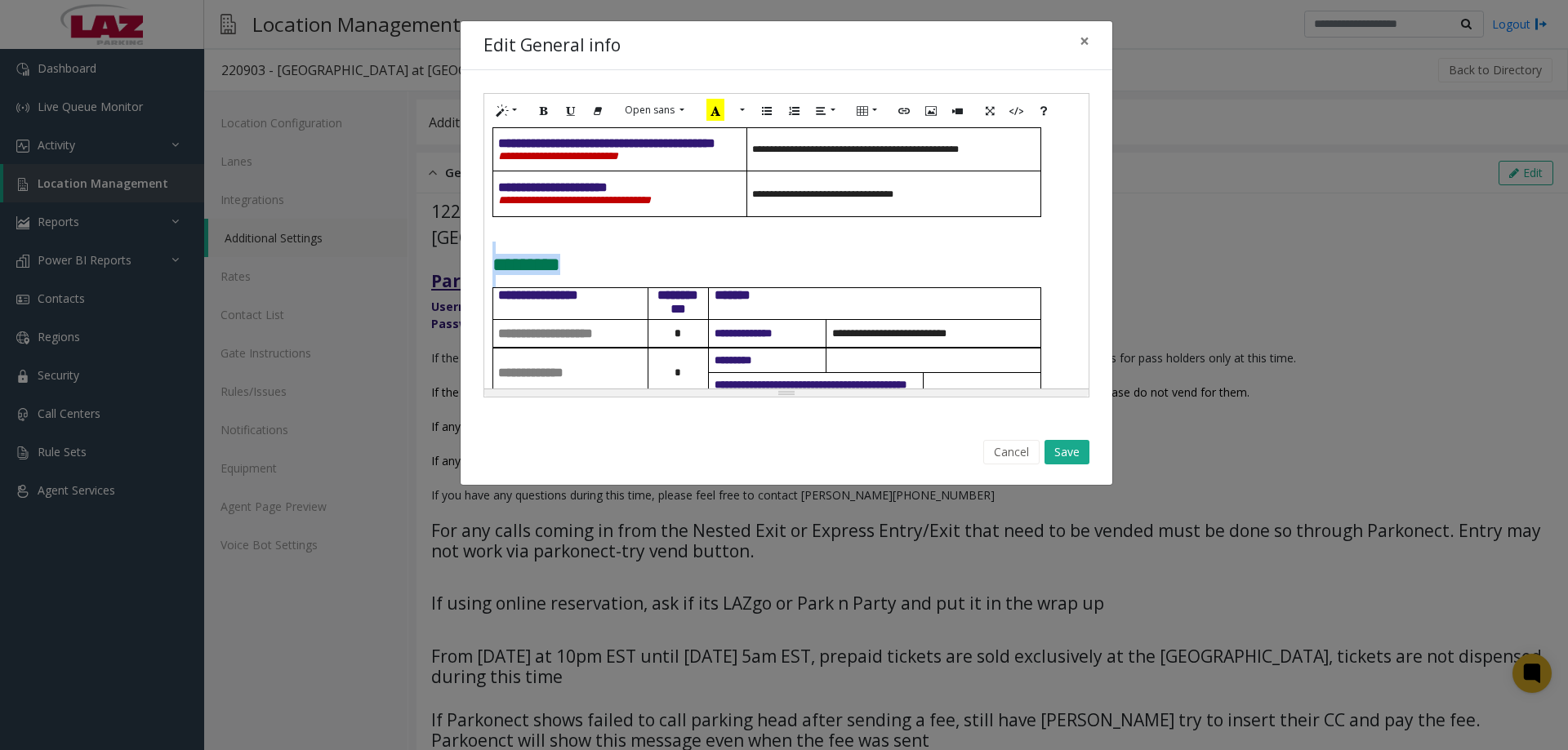
drag, startPoint x: 991, startPoint y: 302, endPoint x: 501, endPoint y: 278, distance: 490.6
click at [501, 278] on div "**********" at bounding box center [786, 258] width 604 height 261
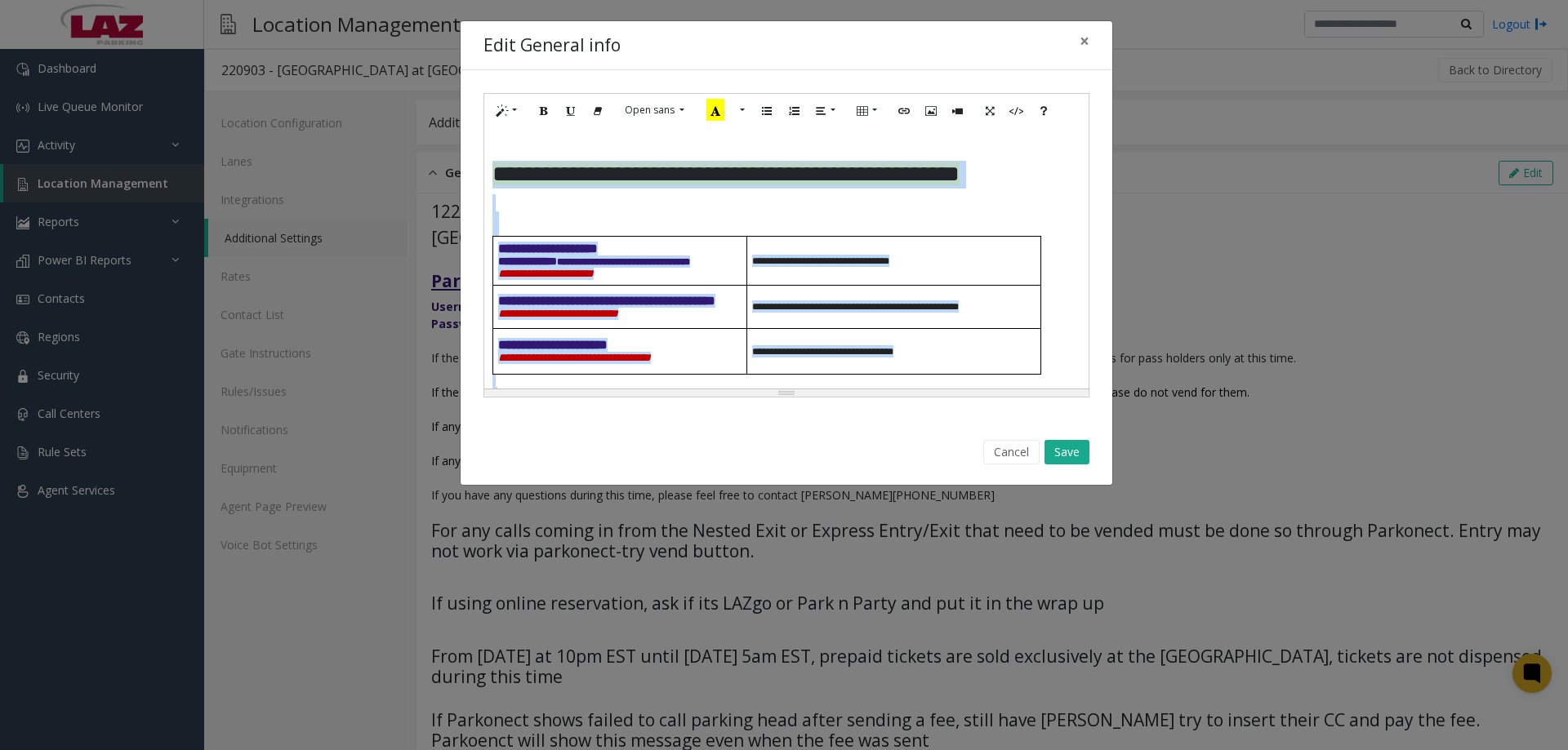
scroll to position [0, 0]
drag, startPoint x: 951, startPoint y: 274, endPoint x: 504, endPoint y: 245, distance: 447.9
click at [499, 239] on div "**********" at bounding box center [786, 258] width 604 height 261
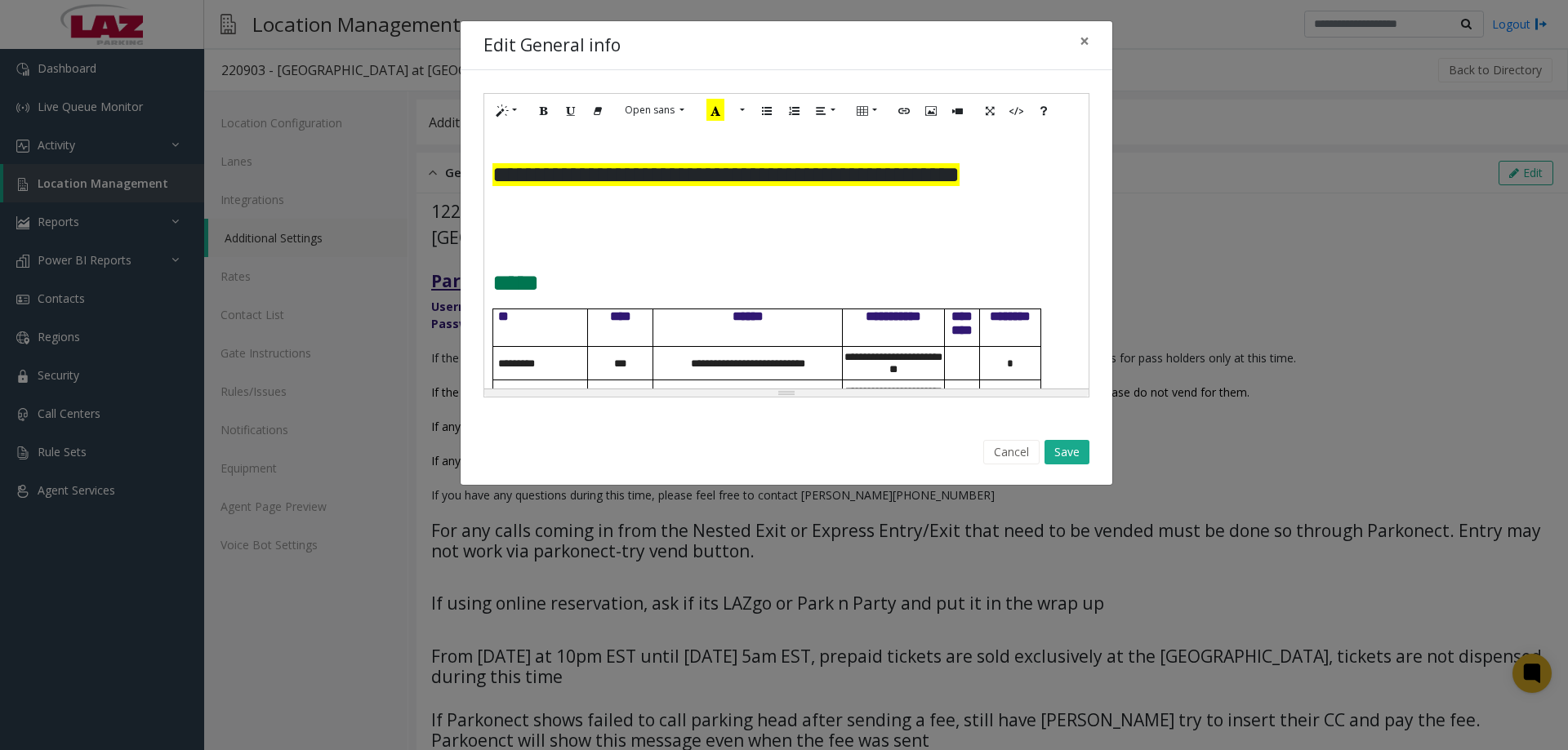
click at [496, 295] on span "*****" at bounding box center [516, 283] width 47 height 24
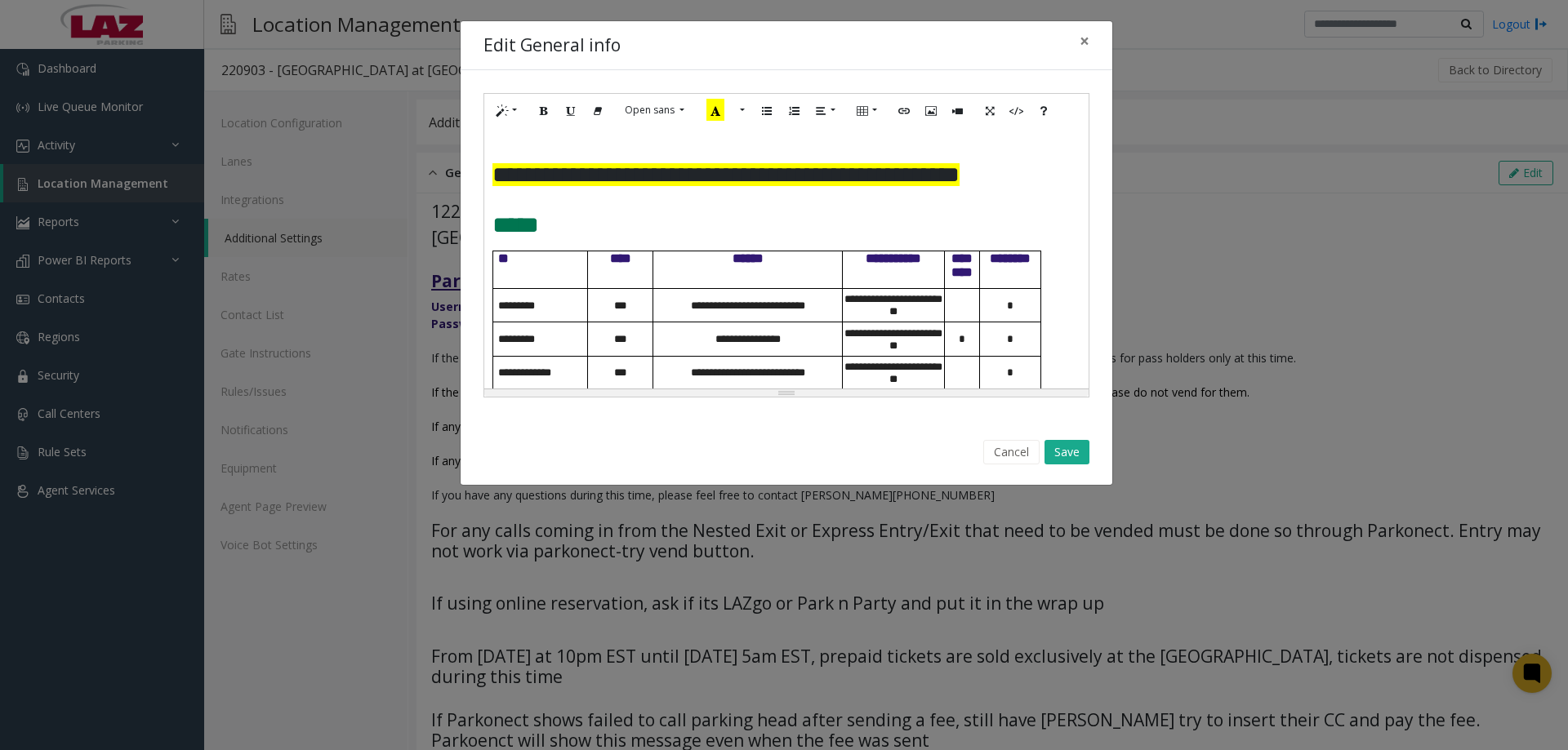
click at [495, 173] on span "**********" at bounding box center [726, 174] width 467 height 23
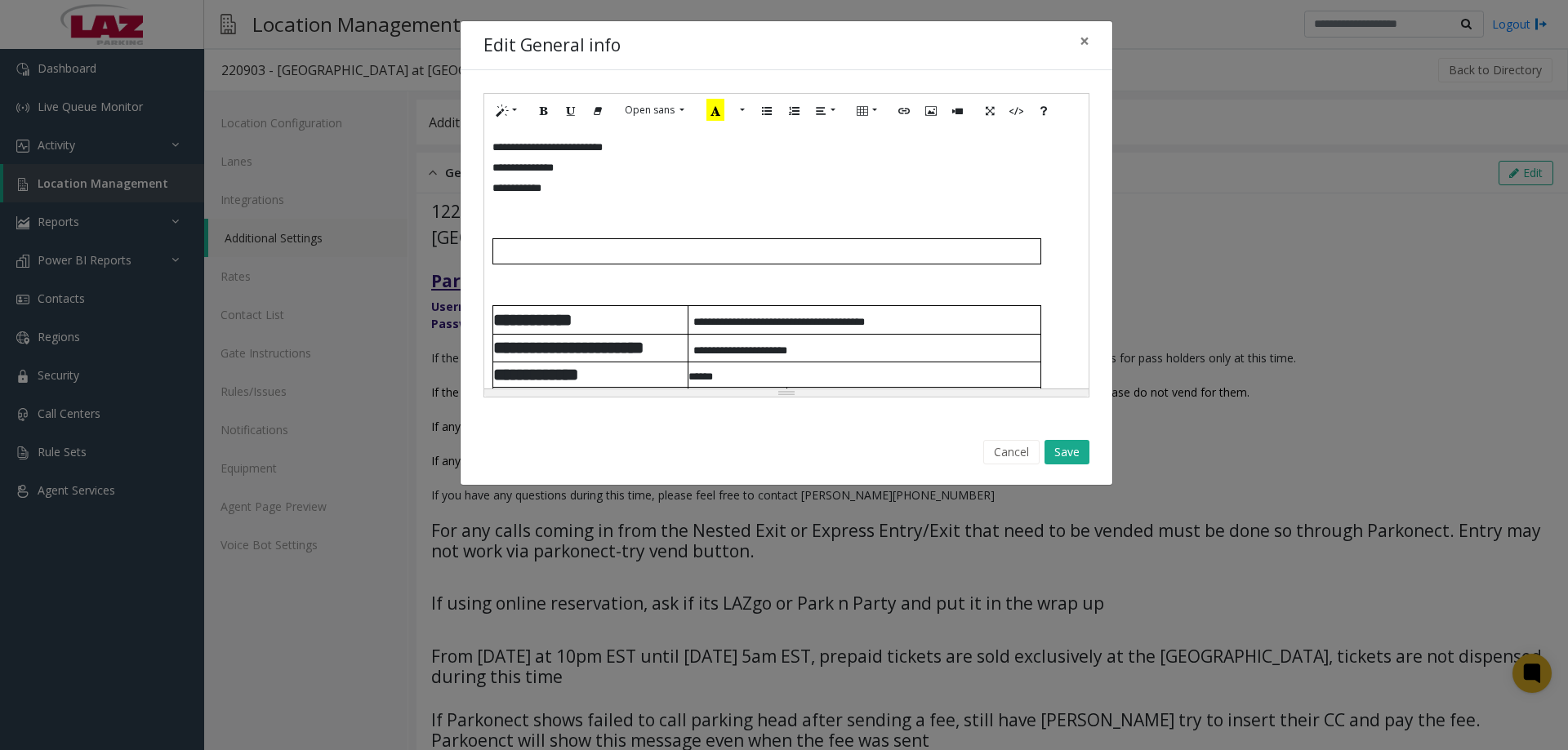
click at [489, 145] on div "**********" at bounding box center [786, 258] width 604 height 261
click at [637, 150] on p "**********" at bounding box center [780, 145] width 576 height 20
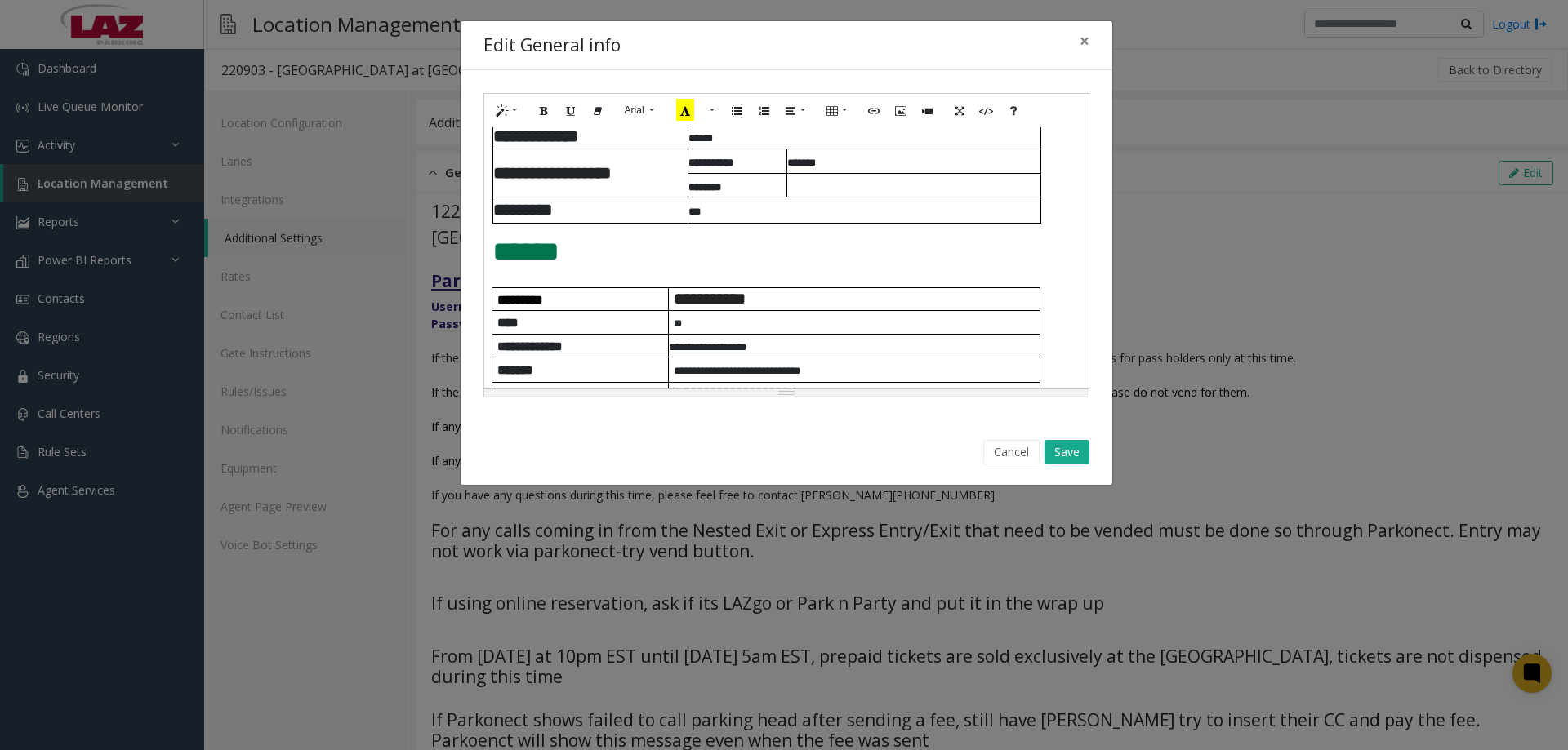
scroll to position [245, 0]
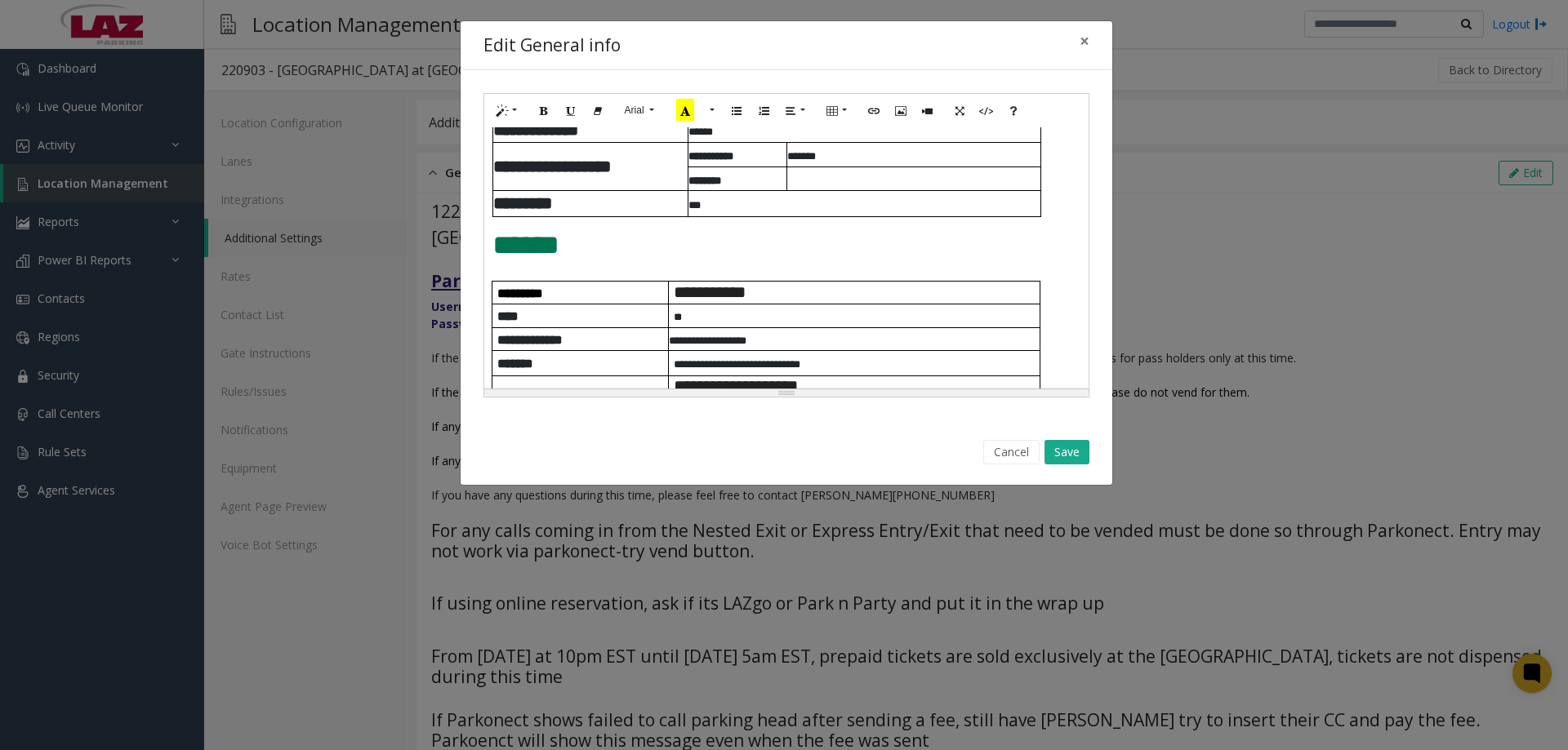
click at [499, 245] on span "******" at bounding box center [526, 244] width 67 height 28
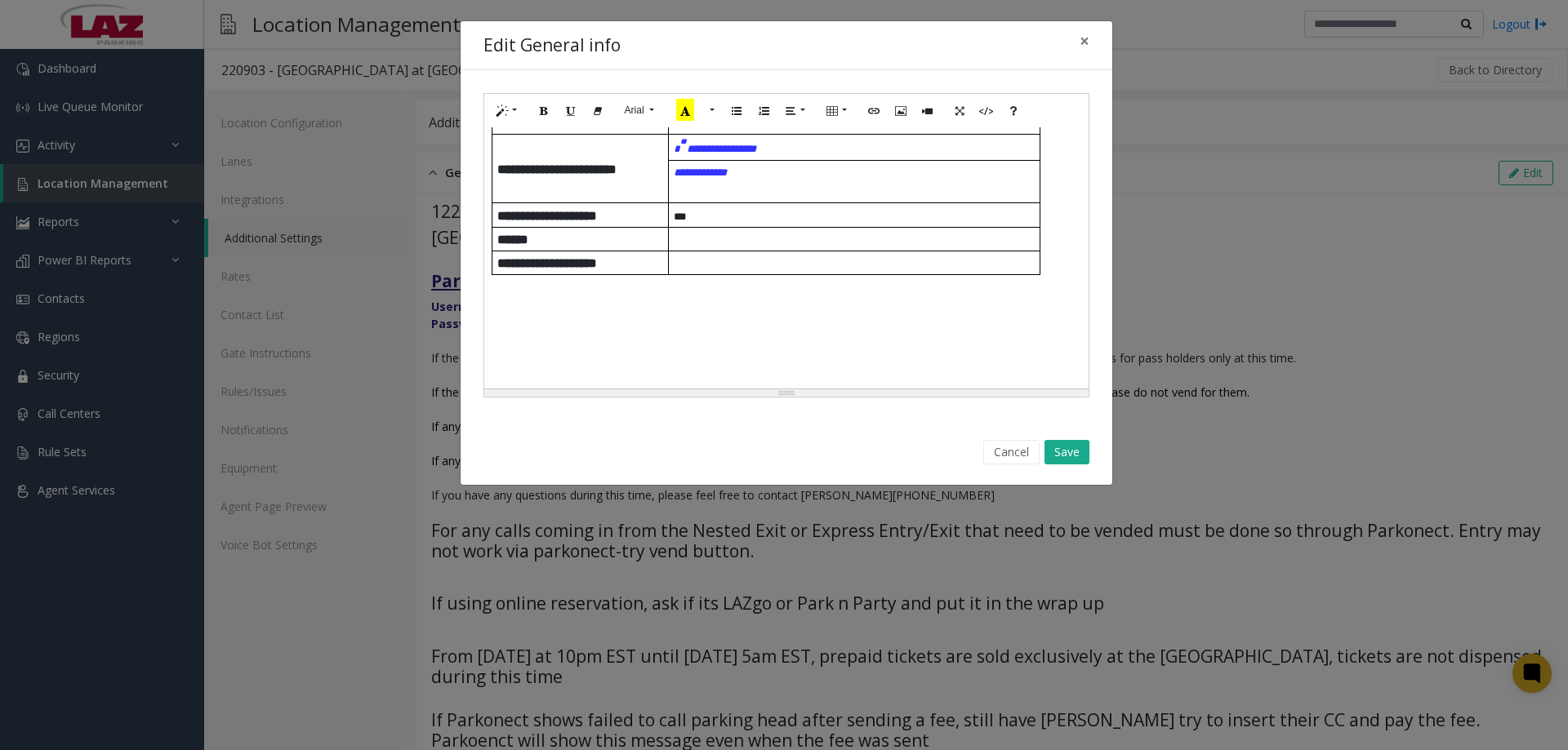
scroll to position [816, 0]
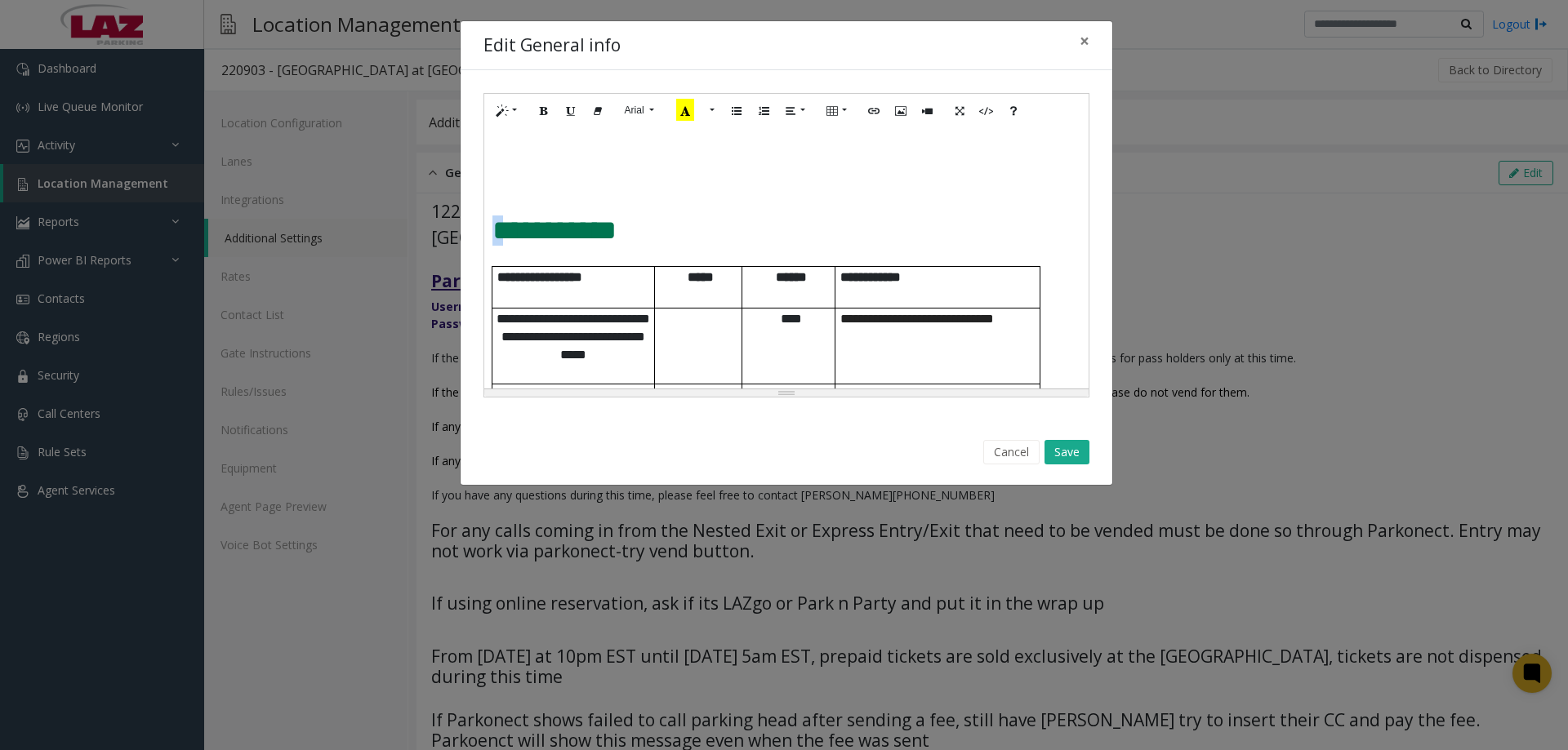
click at [499, 228] on span "**********" at bounding box center [555, 230] width 125 height 28
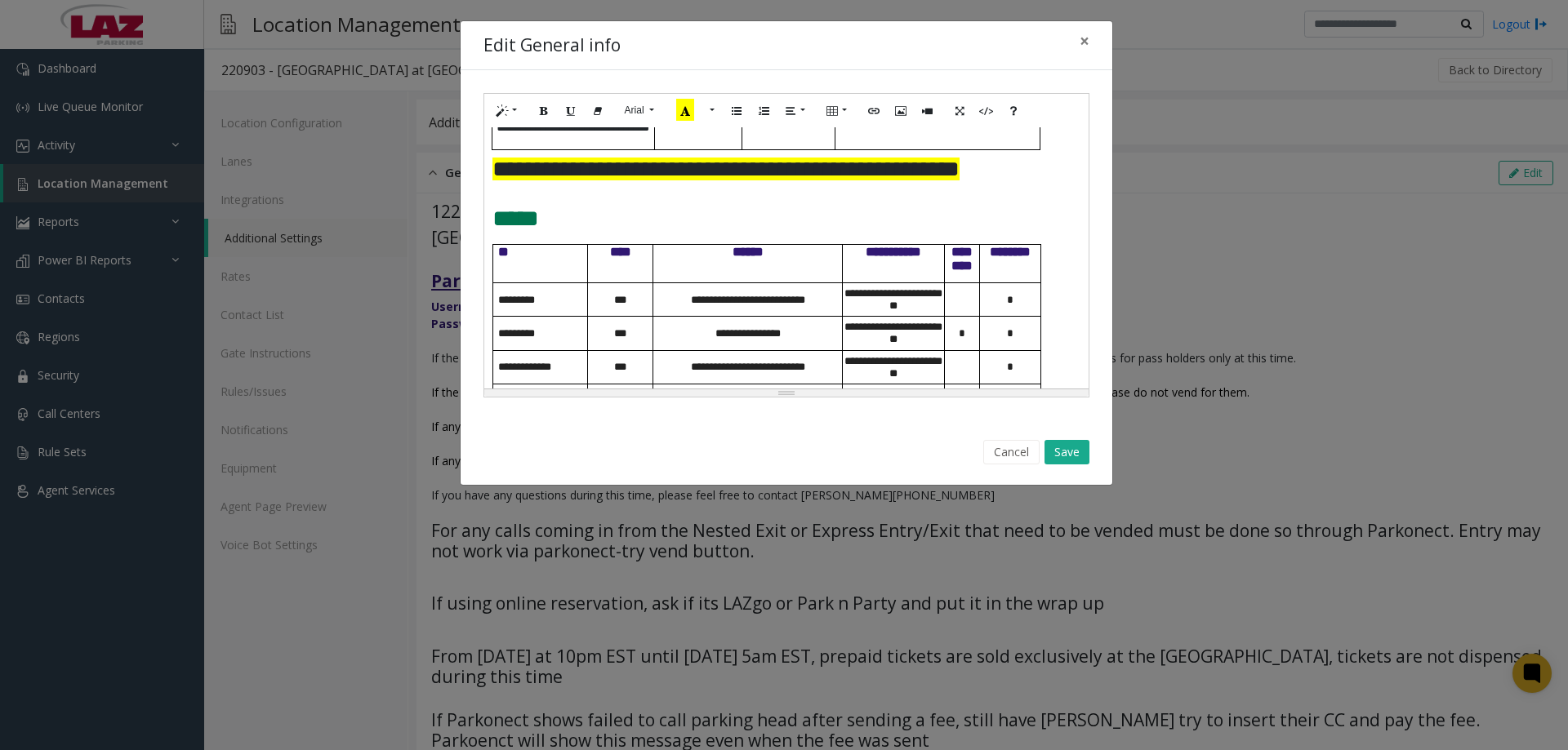
scroll to position [898, 0]
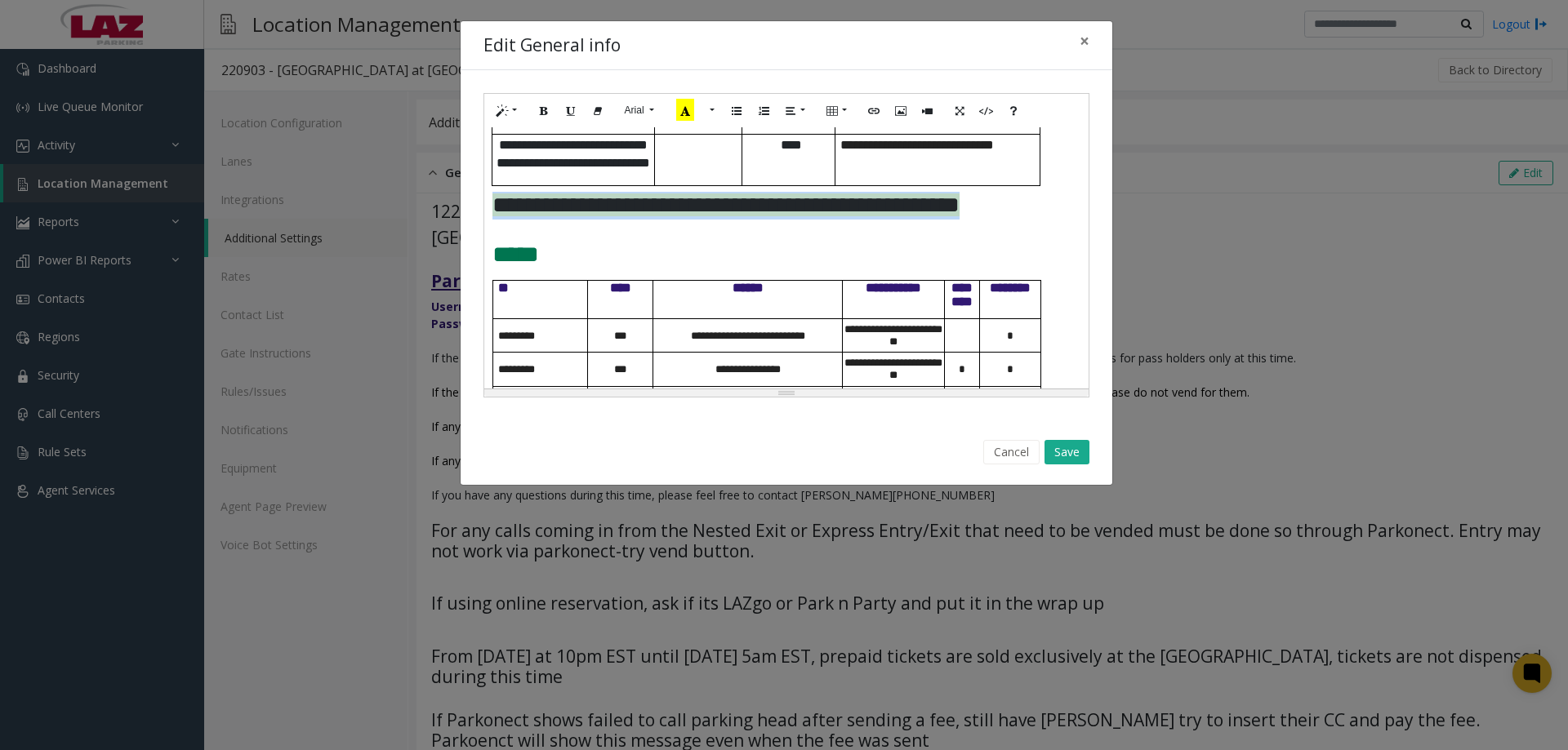
drag, startPoint x: 530, startPoint y: 238, endPoint x: 483, endPoint y: 201, distance: 59.8
click at [484, 201] on div "**********" at bounding box center [786, 258] width 604 height 261
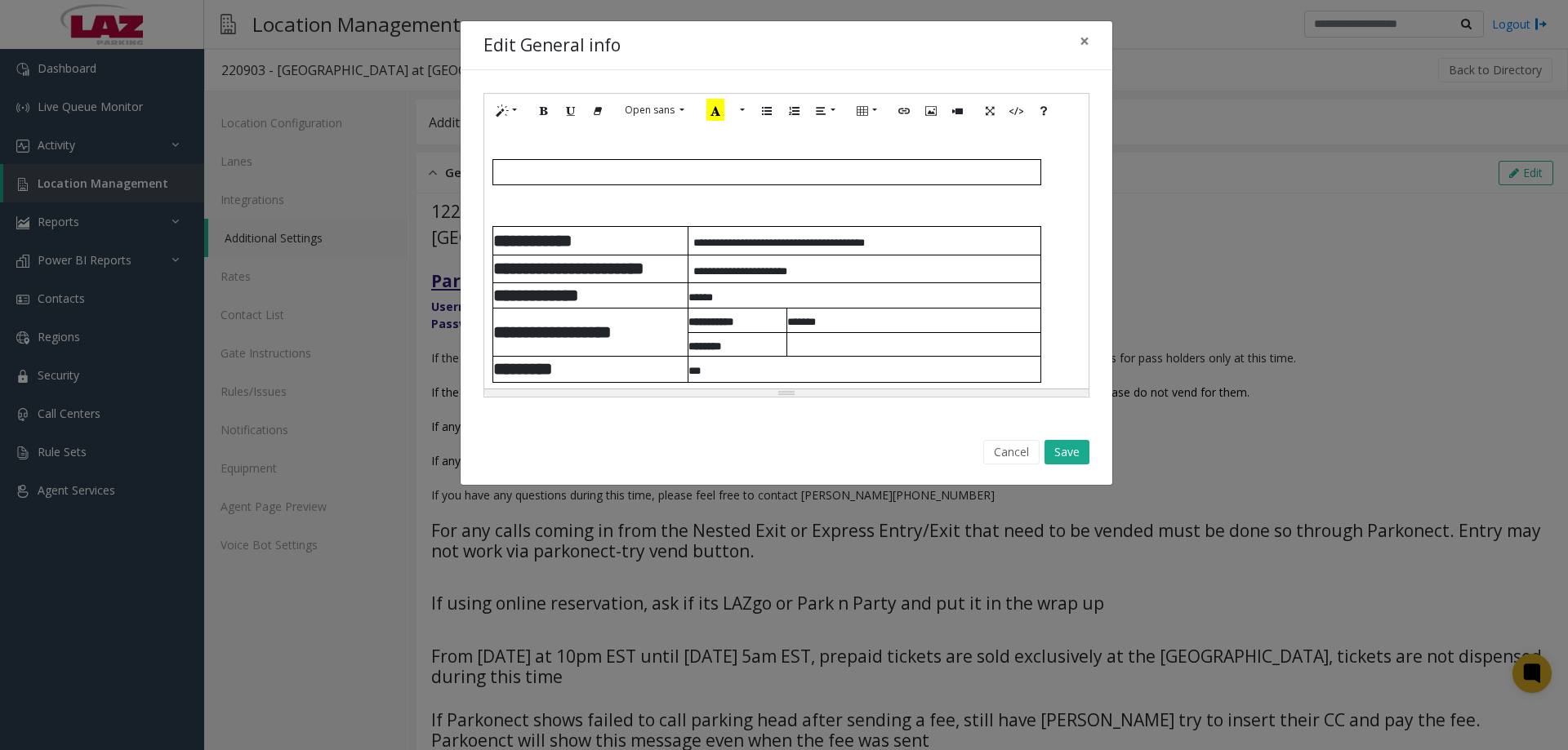
scroll to position [0, 0]
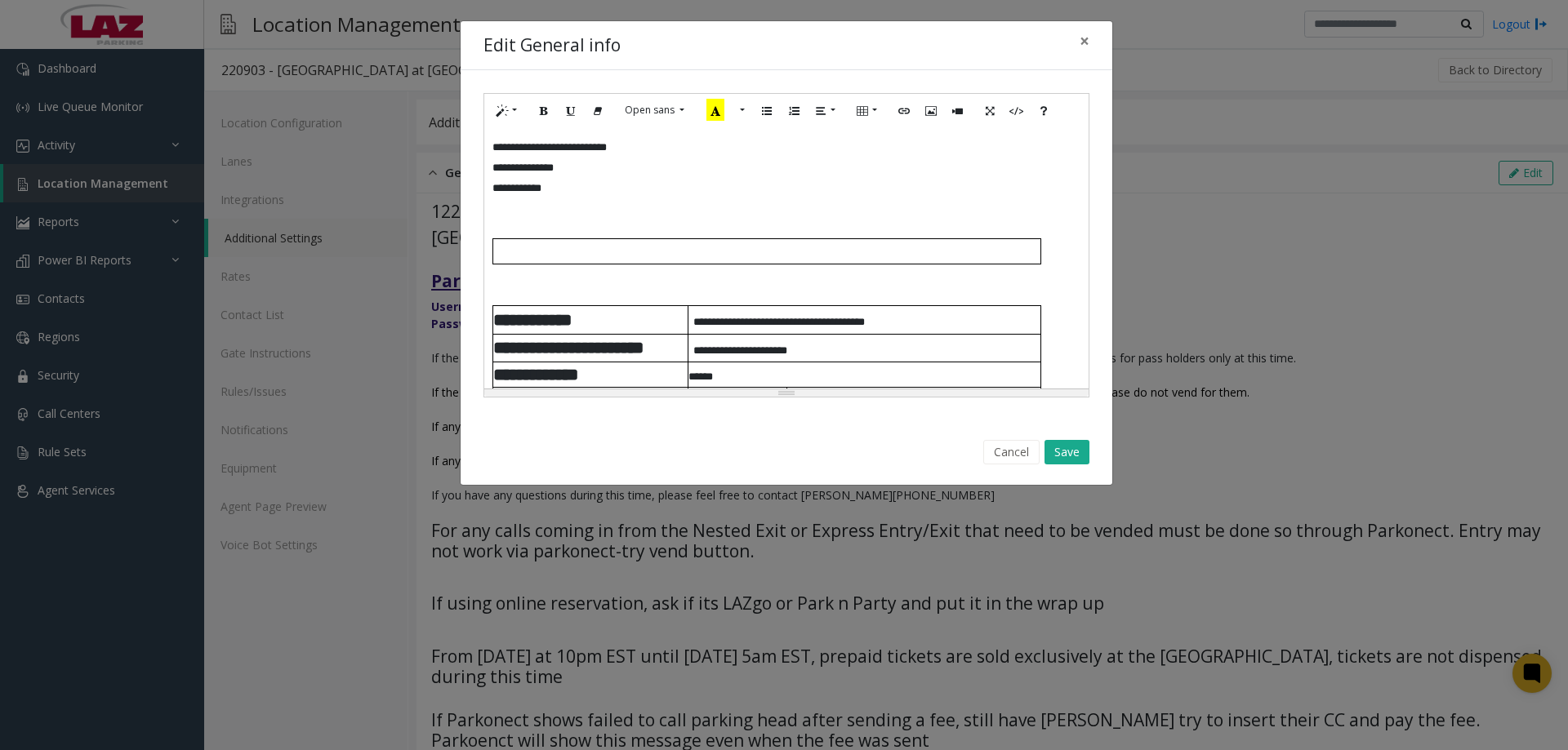
click at [517, 250] on p at bounding box center [767, 251] width 547 height 18
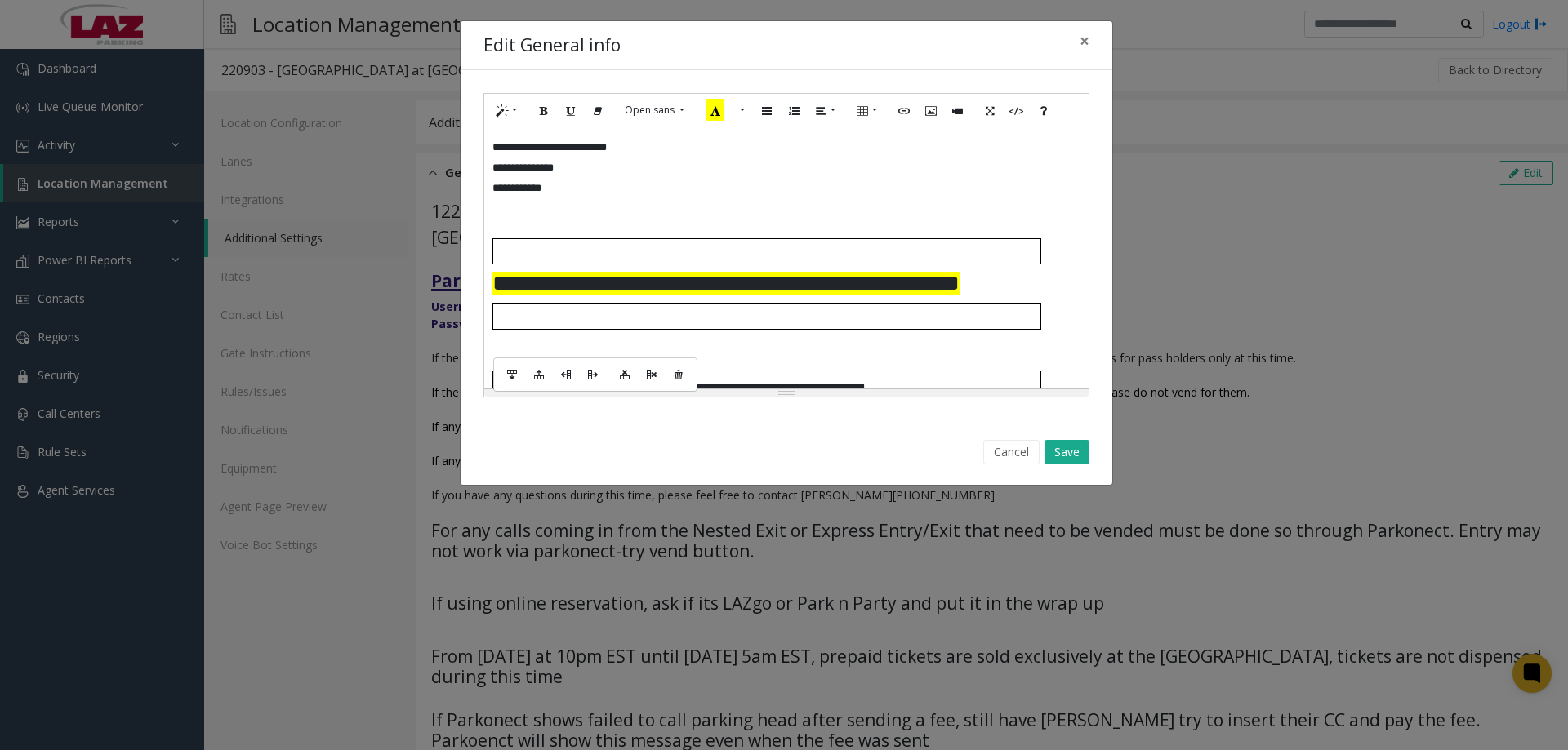
click at [591, 329] on td at bounding box center [767, 316] width 548 height 25
drag, startPoint x: 1053, startPoint y: 344, endPoint x: 552, endPoint y: 355, distance: 501.1
click at [552, 355] on h4 "**********" at bounding box center [780, 725] width 576 height 846
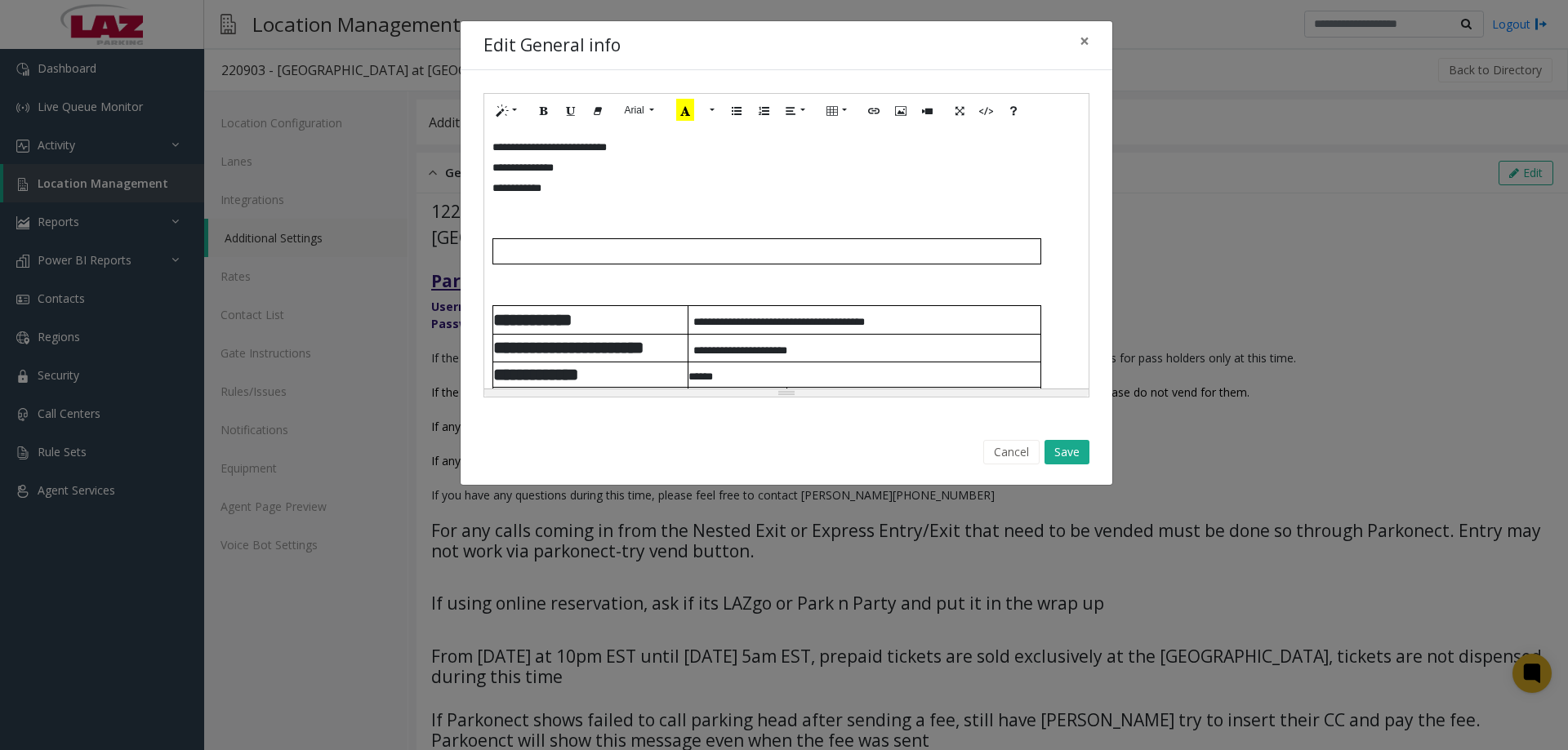
click at [941, 253] on p at bounding box center [767, 251] width 547 height 18
drag, startPoint x: 1047, startPoint y: 249, endPoint x: 549, endPoint y: 249, distance: 498.0
click at [571, 246] on h4 "**********" at bounding box center [780, 609] width 576 height 948
click at [544, 250] on p at bounding box center [767, 251] width 547 height 18
drag, startPoint x: 507, startPoint y: 237, endPoint x: 518, endPoint y: 261, distance: 26.4
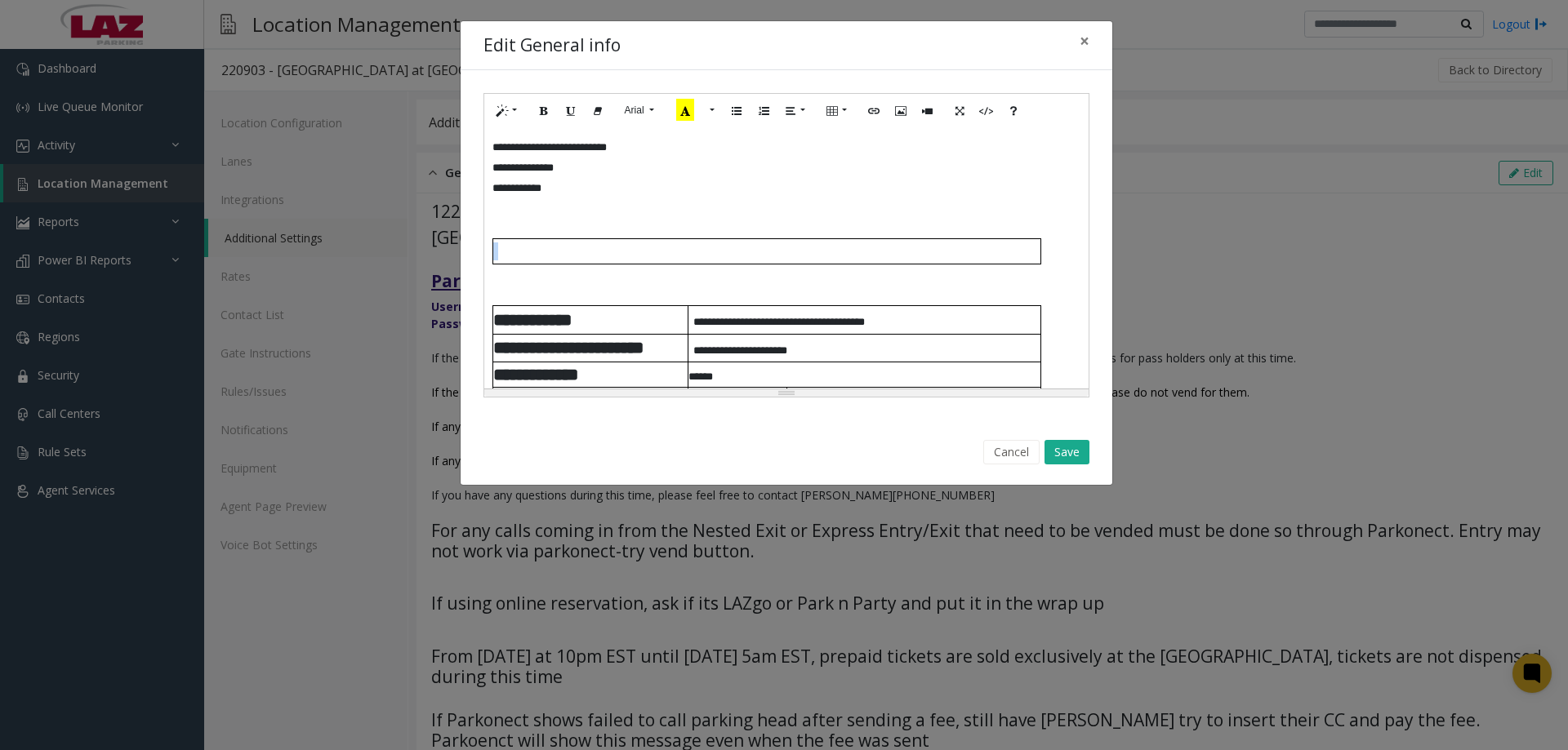
click at [518, 261] on h4 "**********" at bounding box center [780, 609] width 576 height 948
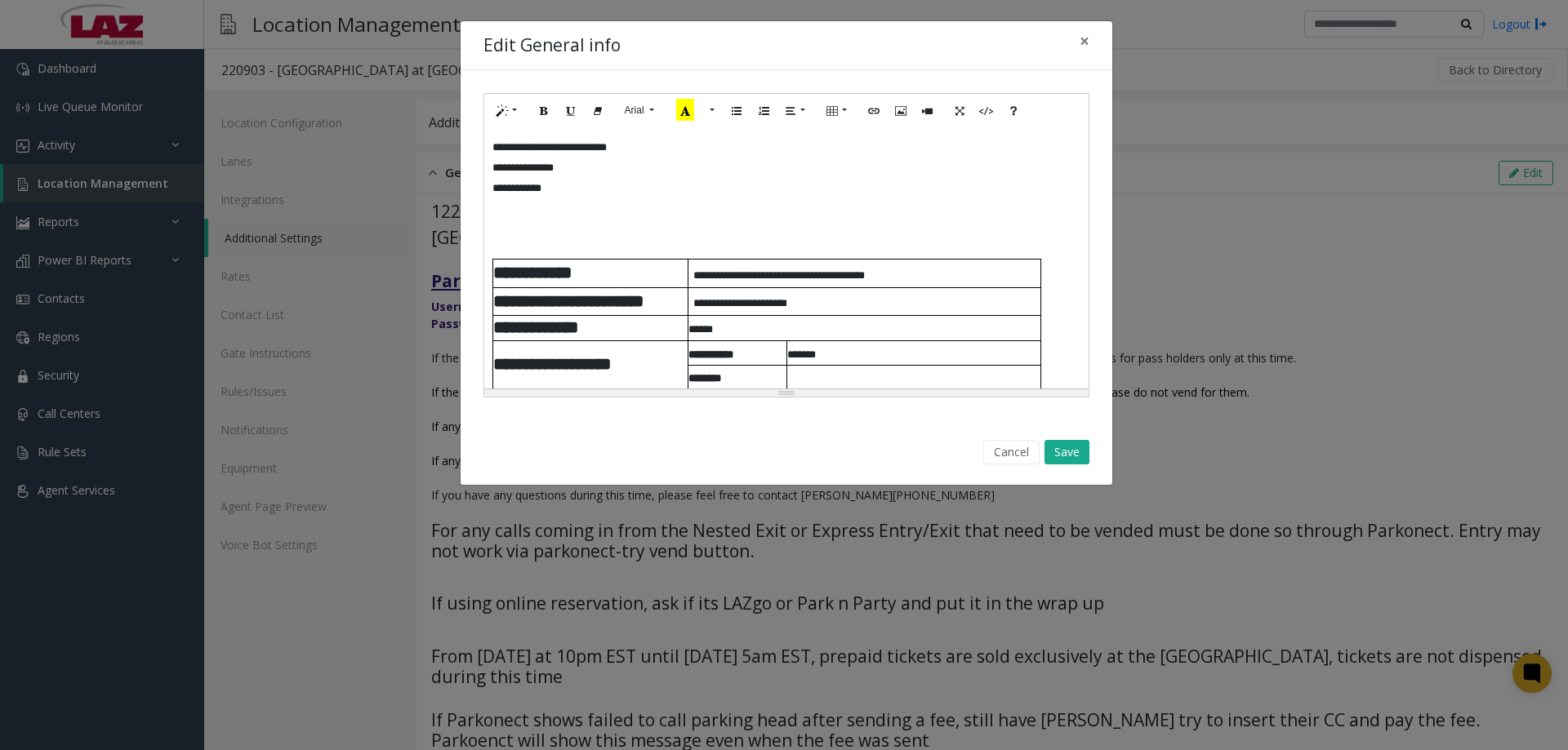
click at [484, 226] on div "**********" at bounding box center [786, 258] width 604 height 261
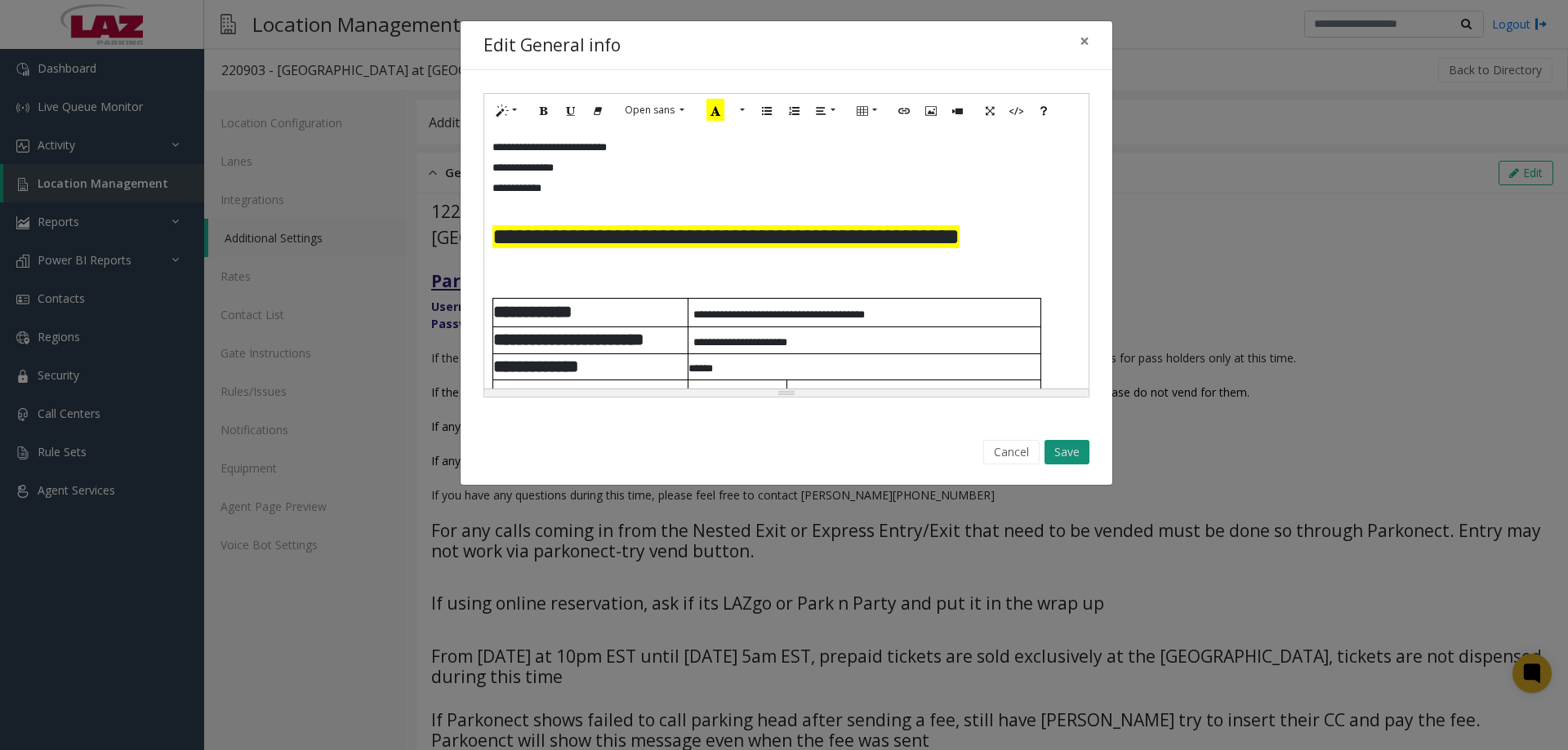
click at [1054, 452] on button "Save" at bounding box center [1067, 452] width 45 height 25
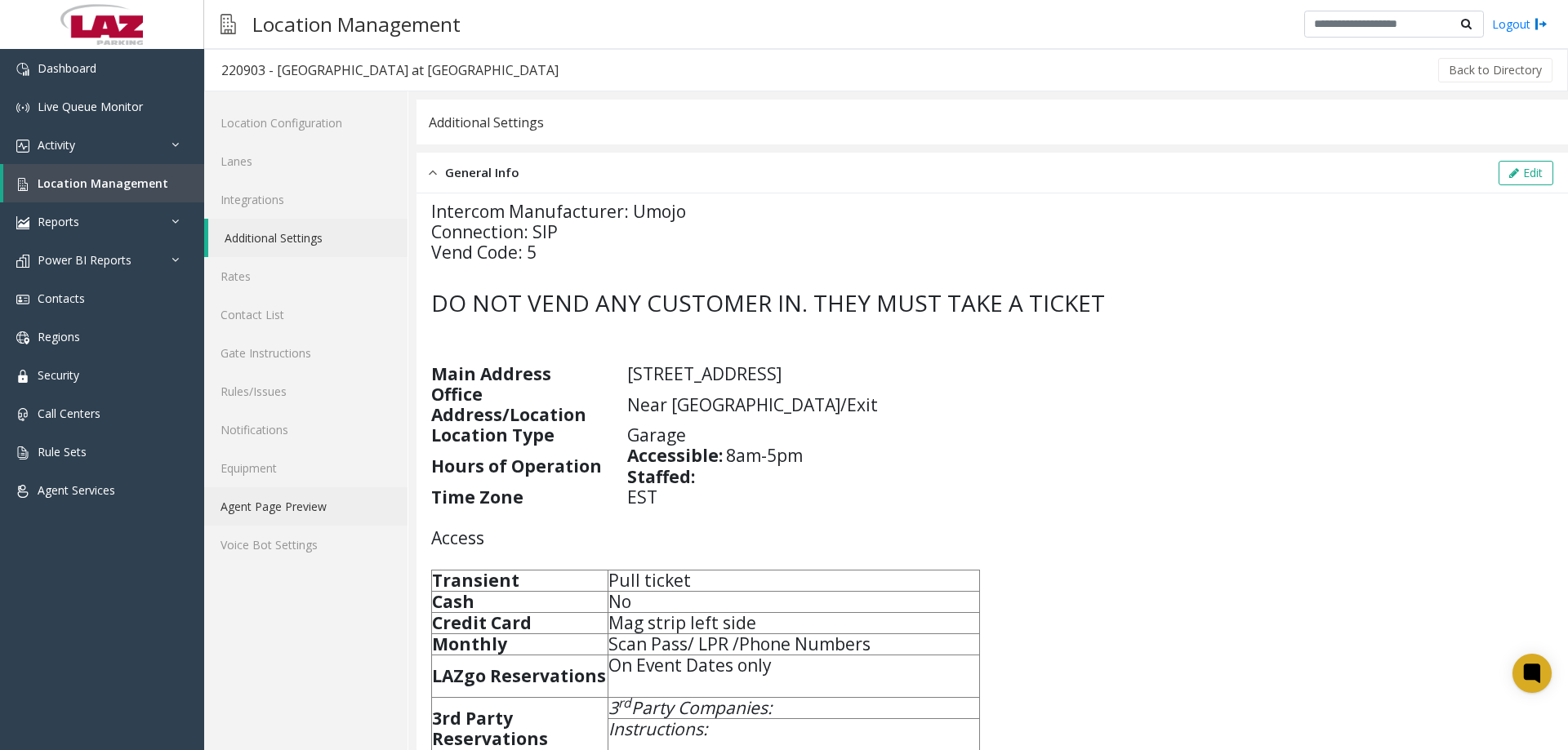
click at [262, 508] on link "Agent Page Preview" at bounding box center [306, 507] width 203 height 38
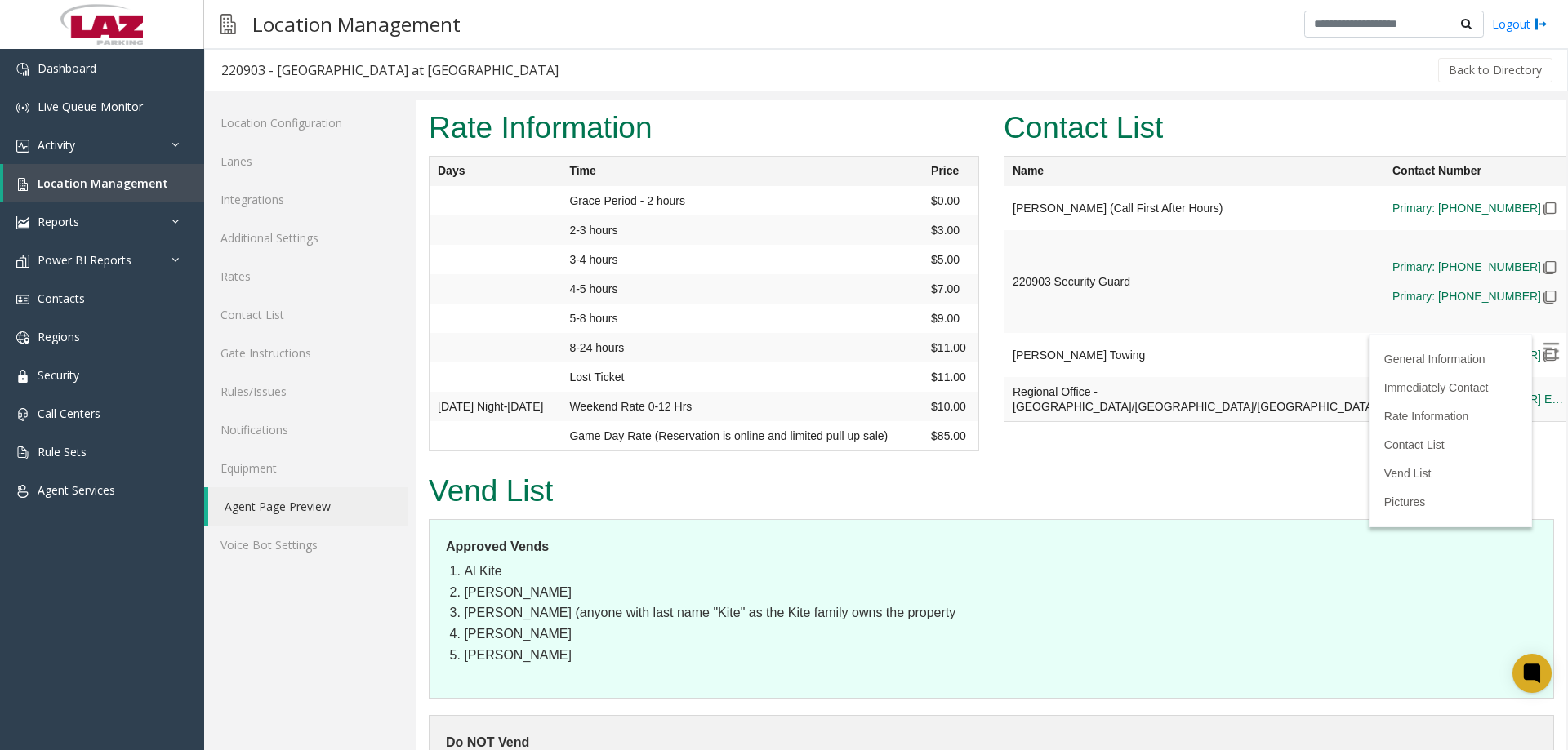
scroll to position [1306, 0]
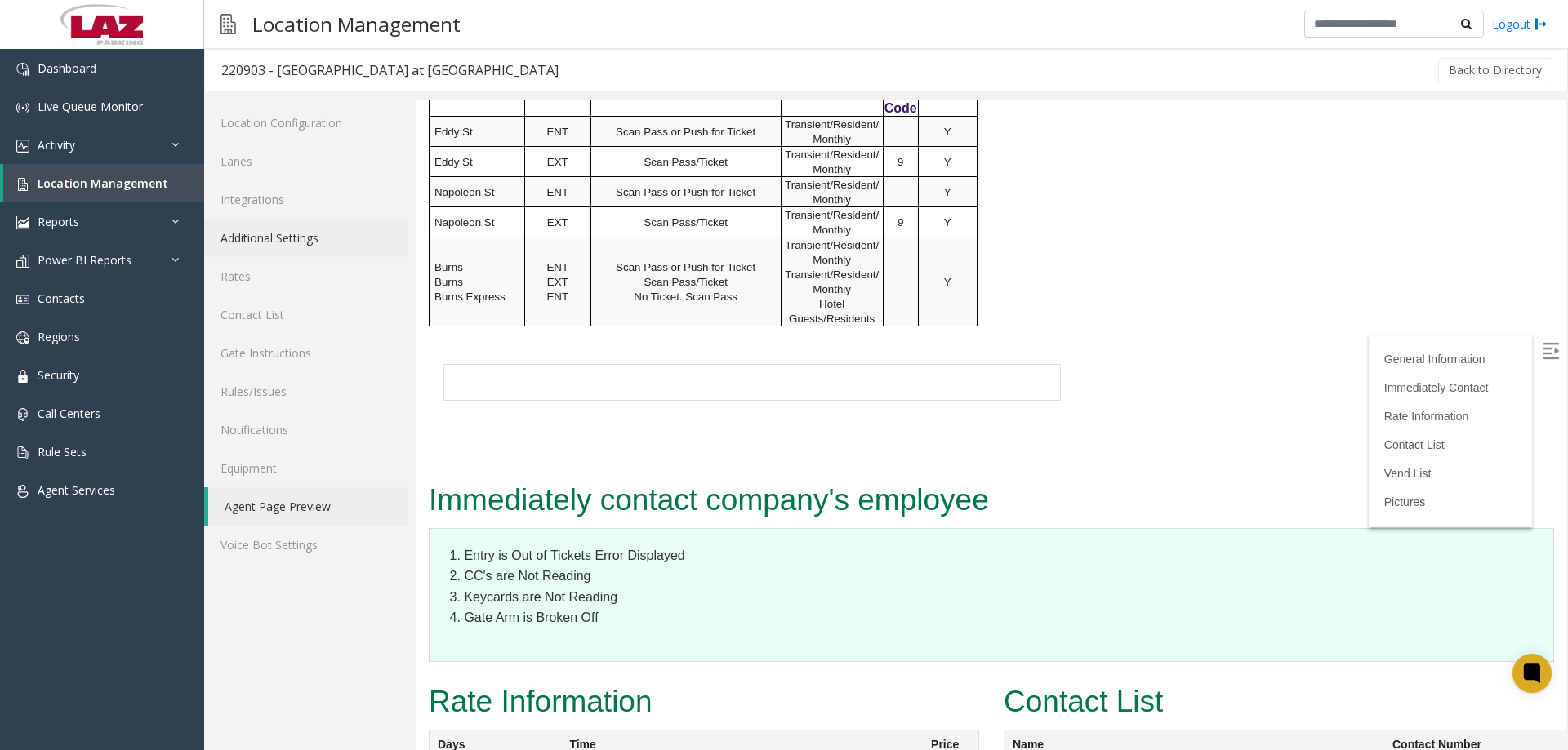
click at [305, 241] on link "Additional Settings" at bounding box center [306, 238] width 203 height 38
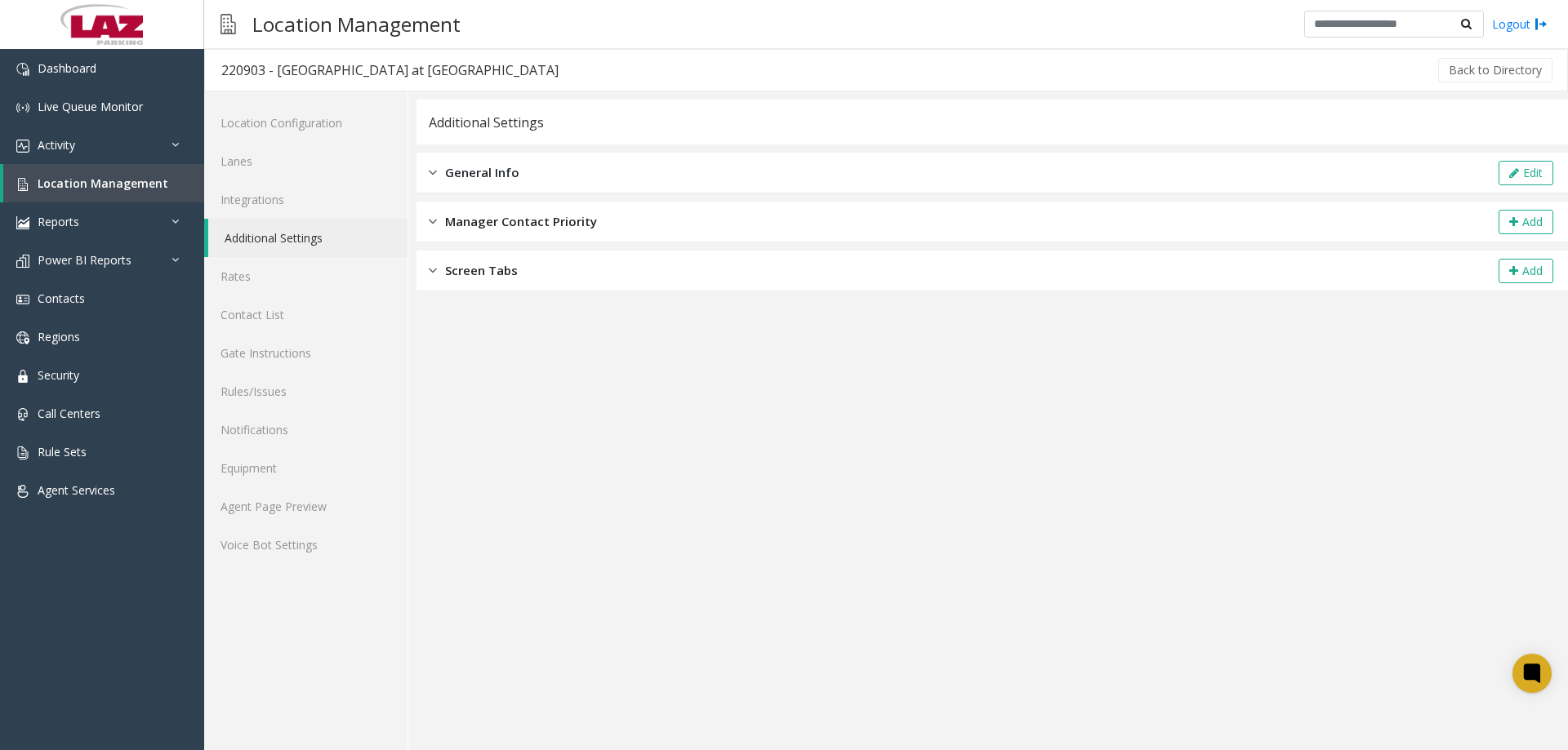
drag, startPoint x: 488, startPoint y: 166, endPoint x: 928, endPoint y: 185, distance: 440.4
click at [492, 166] on span "General Info" at bounding box center [482, 172] width 75 height 19
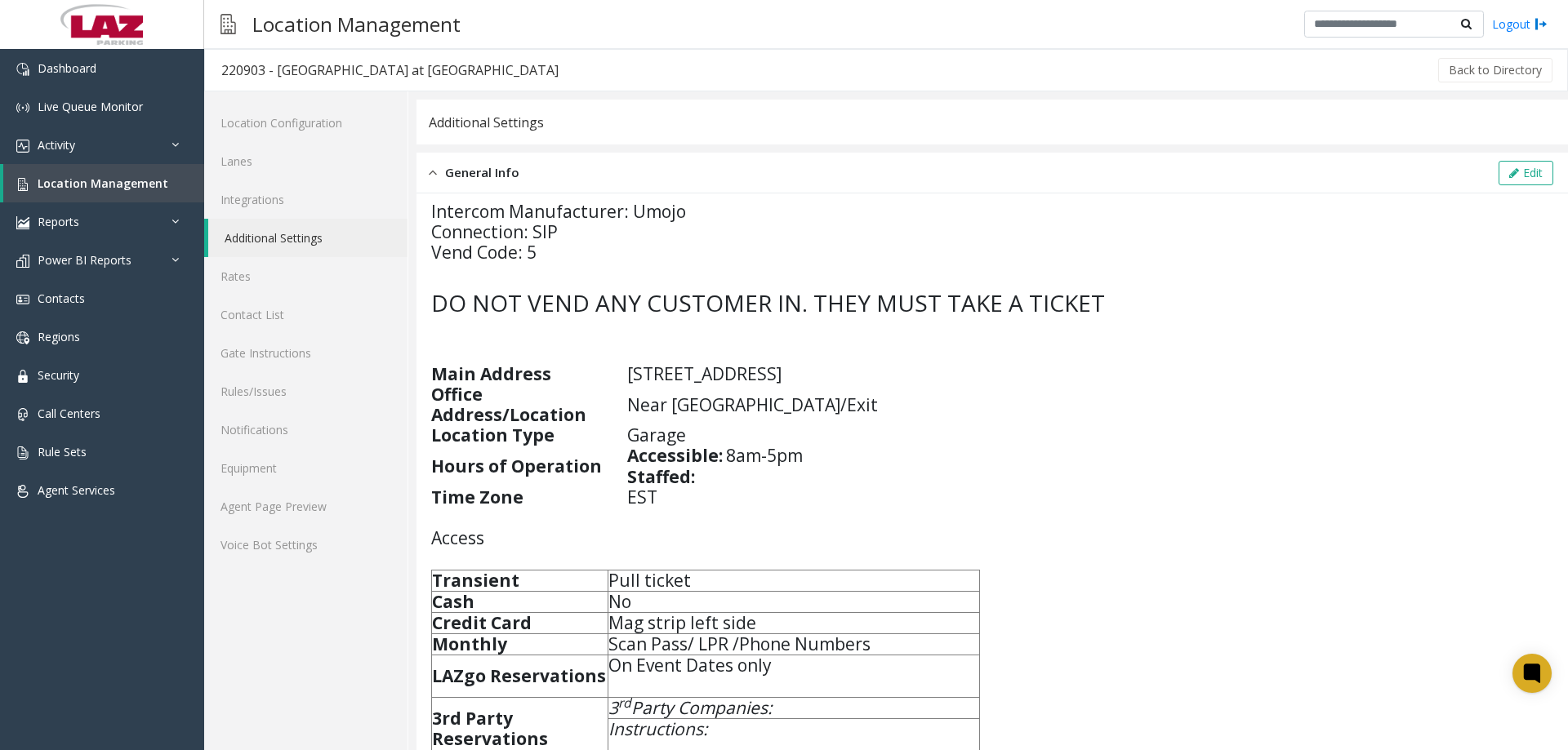
click at [1496, 173] on div "Edit" at bounding box center [1526, 173] width 59 height 25
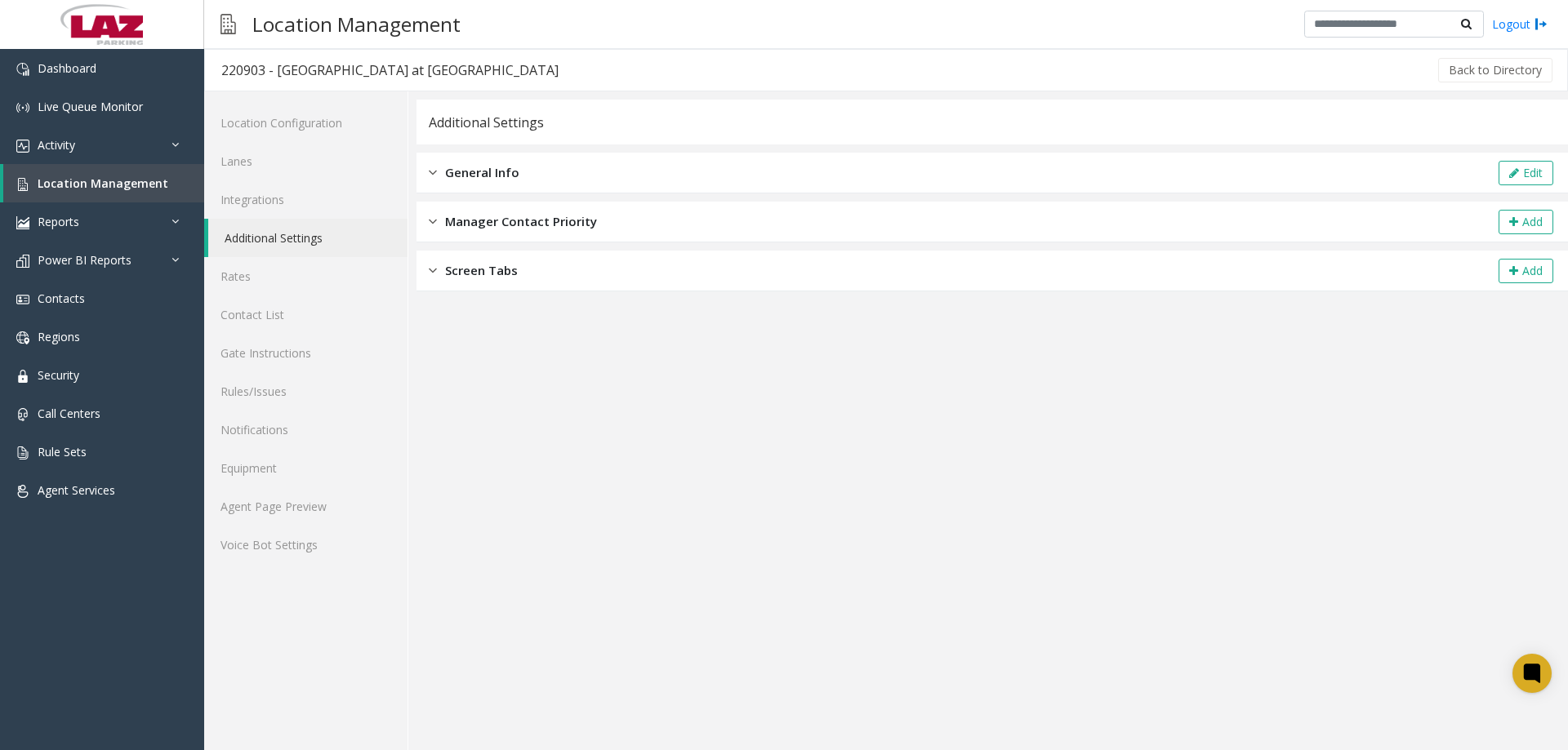
click at [523, 185] on div "General Info Edit" at bounding box center [992, 172] width 1151 height 41
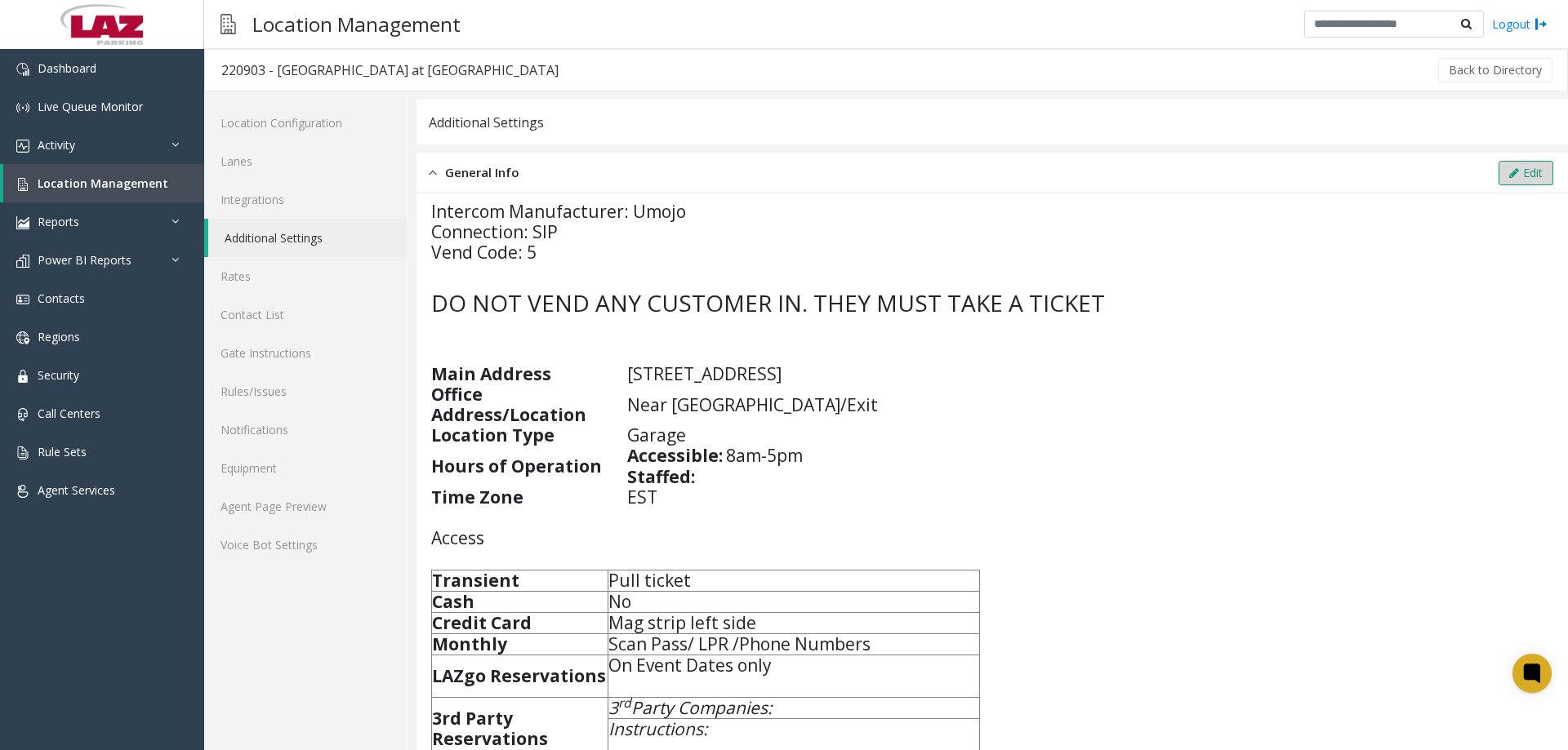
click at [1498, 167] on button "Edit" at bounding box center [1525, 173] width 55 height 25
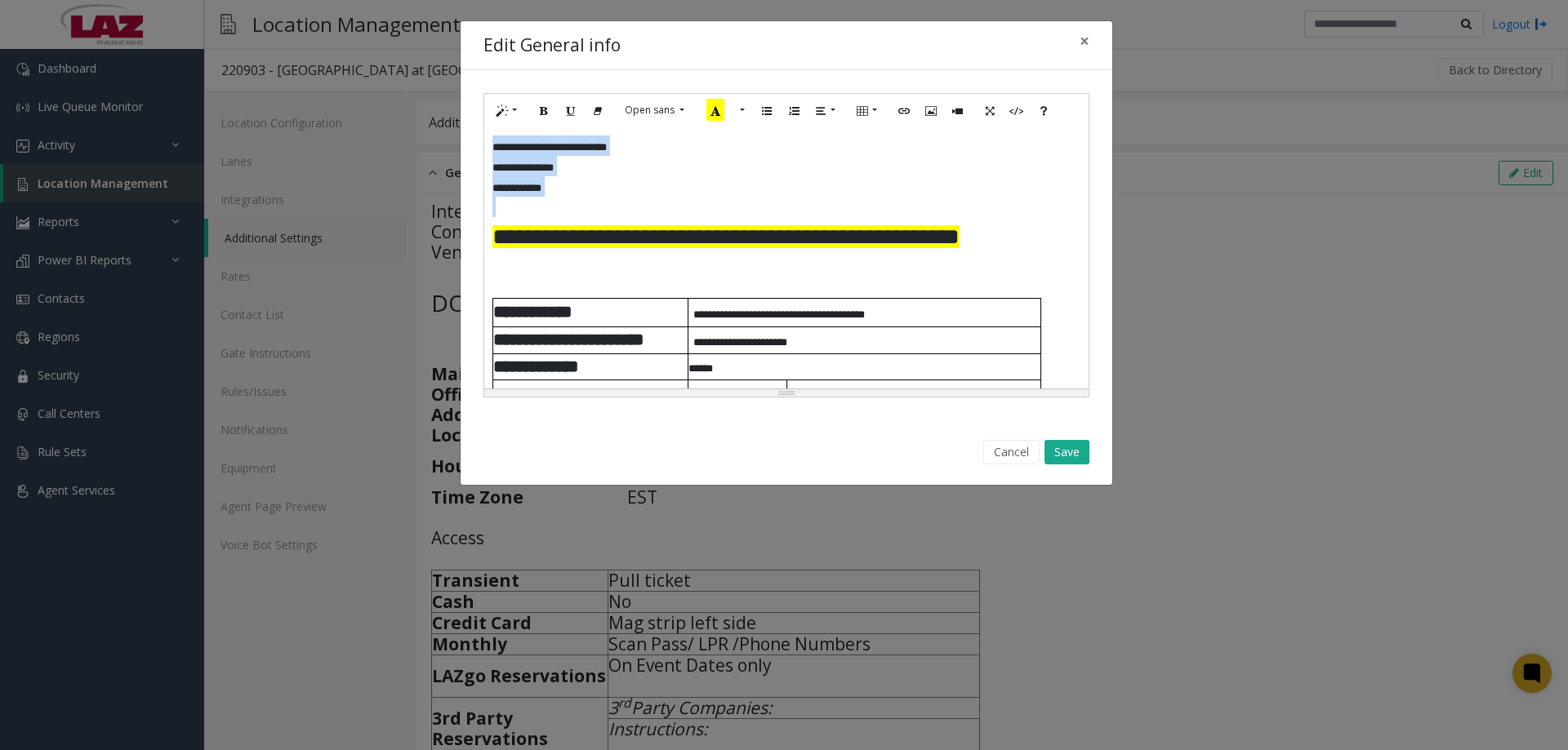
drag, startPoint x: 543, startPoint y: 182, endPoint x: 473, endPoint y: 147, distance: 78.3
click at [473, 147] on div "**********" at bounding box center [787, 245] width 652 height 351
click at [731, 111] on button "Recent Color" at bounding box center [715, 110] width 35 height 25
click at [721, 107] on div "Normal Quote Code Header 1 Header 2 Header 3 Header 4 Header 5 Header 6 Arial A…" at bounding box center [786, 110] width 604 height 34
click at [714, 110] on button "More Color" at bounding box center [710, 110] width 16 height 25
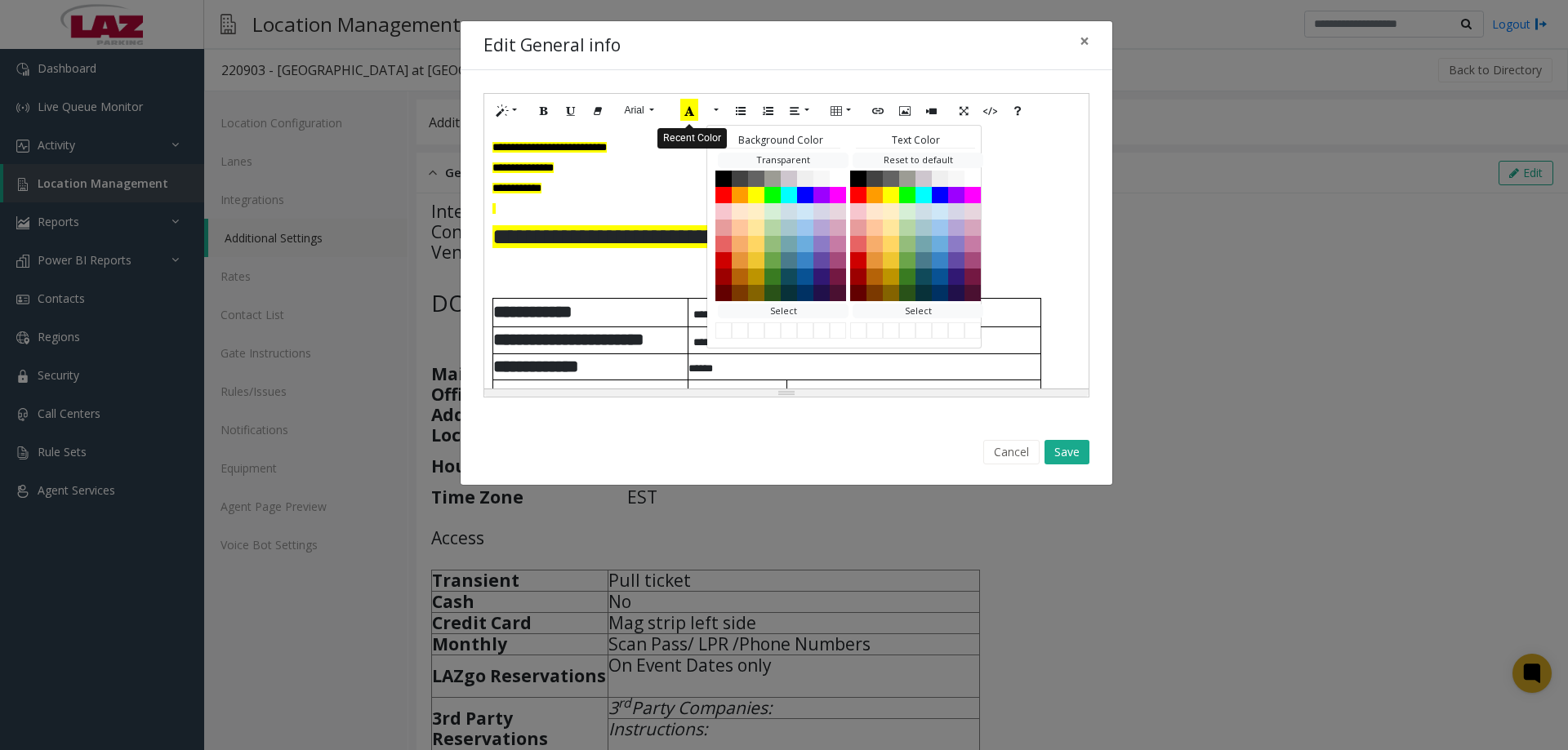
click at [687, 107] on icon "Recent Color" at bounding box center [689, 109] width 18 height 22
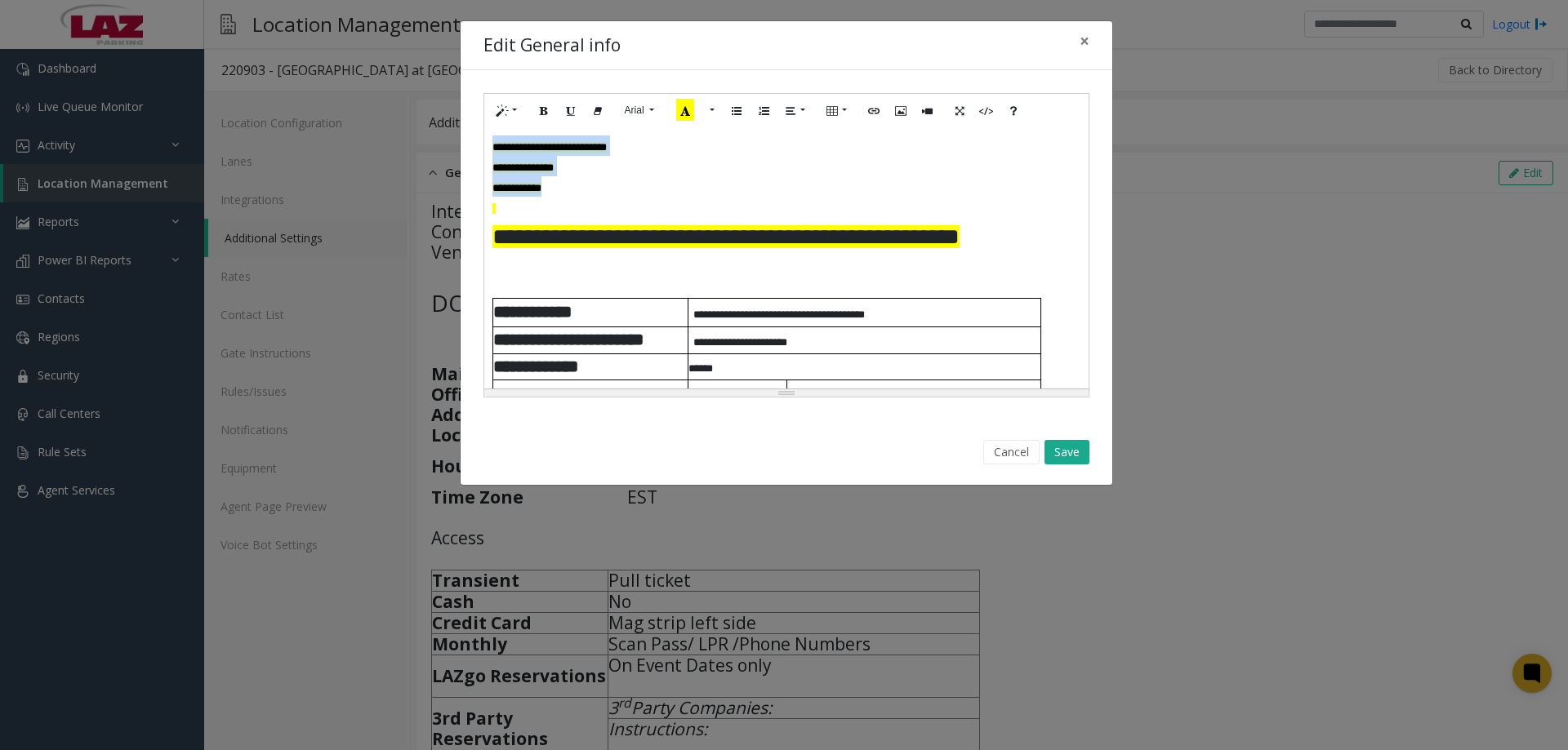
drag, startPoint x: 583, startPoint y: 185, endPoint x: 490, endPoint y: 147, distance: 100.5
click at [490, 147] on div "**********" at bounding box center [786, 258] width 604 height 261
click at [714, 116] on button "More Color" at bounding box center [710, 110] width 16 height 25
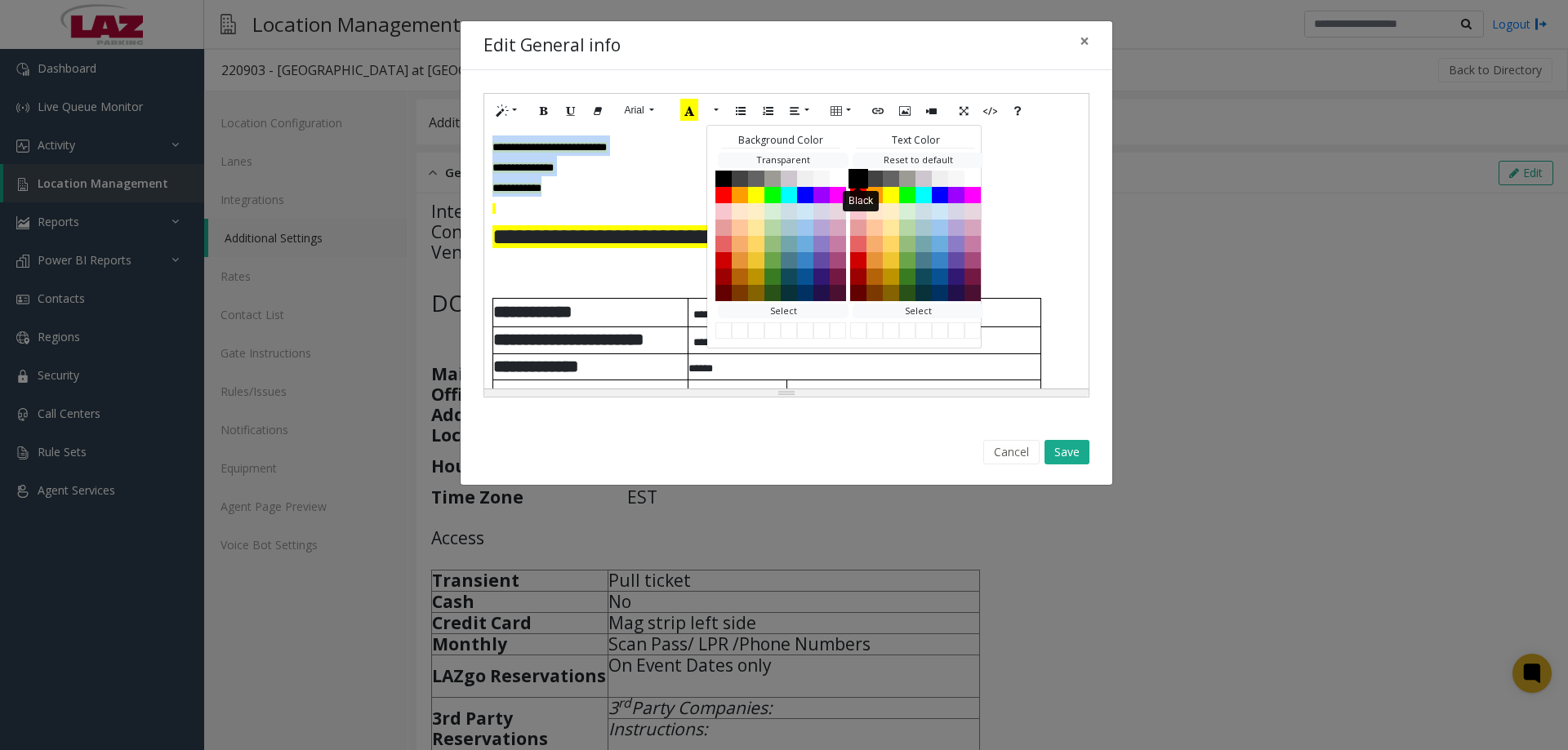
click at [858, 176] on button "Black" at bounding box center [858, 178] width 19 height 19
click at [835, 179] on button "White" at bounding box center [838, 178] width 19 height 19
click at [618, 215] on p at bounding box center [780, 206] width 576 height 20
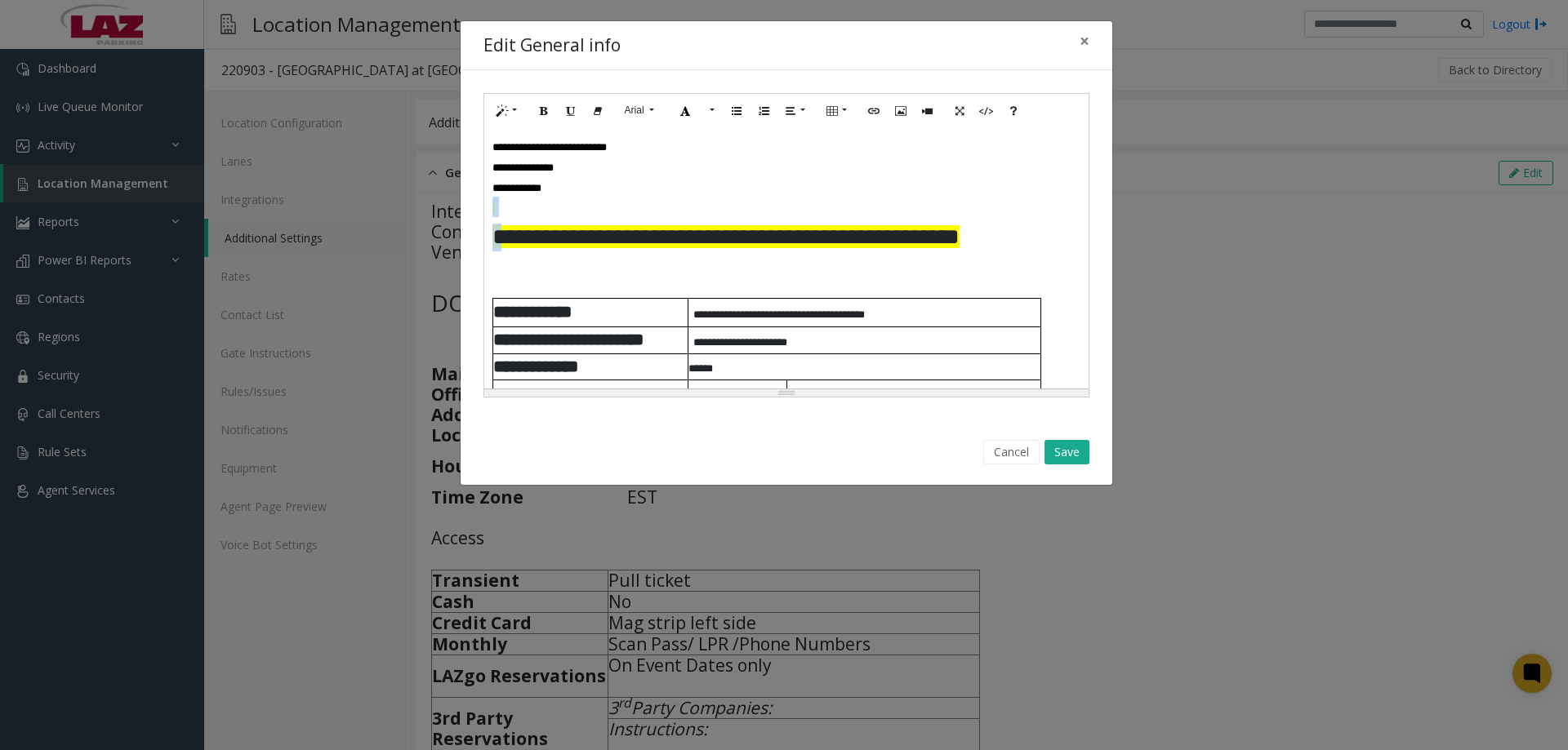
drag, startPoint x: 507, startPoint y: 218, endPoint x: 489, endPoint y: 212, distance: 19.0
click at [489, 212] on div "**********" at bounding box center [786, 258] width 604 height 261
click at [515, 211] on p at bounding box center [780, 206] width 576 height 20
click at [493, 209] on font at bounding box center [494, 208] width 3 height 11
click at [525, 241] on span "**********" at bounding box center [726, 237] width 467 height 23
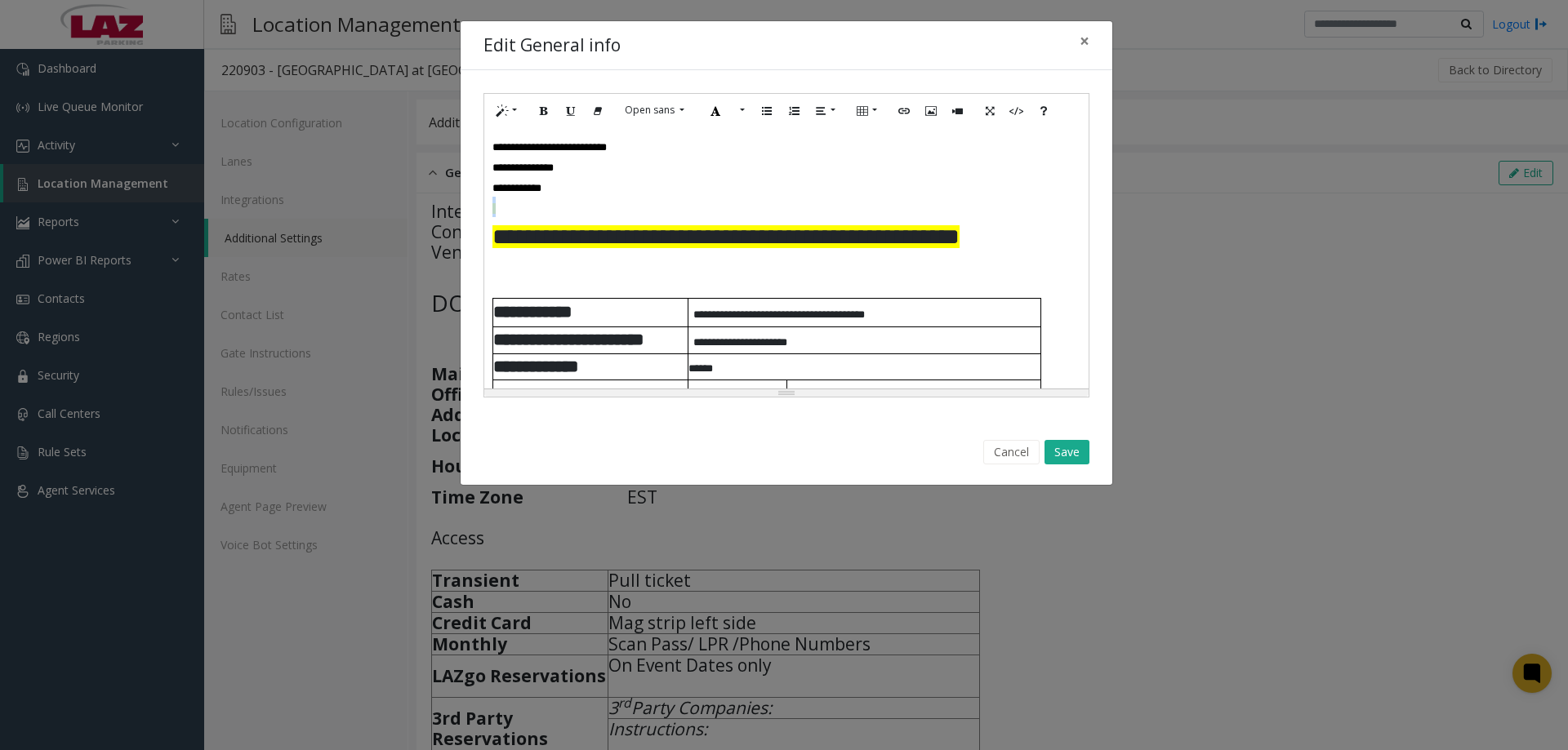
drag, startPoint x: 498, startPoint y: 209, endPoint x: 486, endPoint y: 206, distance: 12.4
click at [486, 206] on div "**********" at bounding box center [786, 258] width 604 height 261
click at [1065, 455] on button "Save" at bounding box center [1067, 452] width 45 height 25
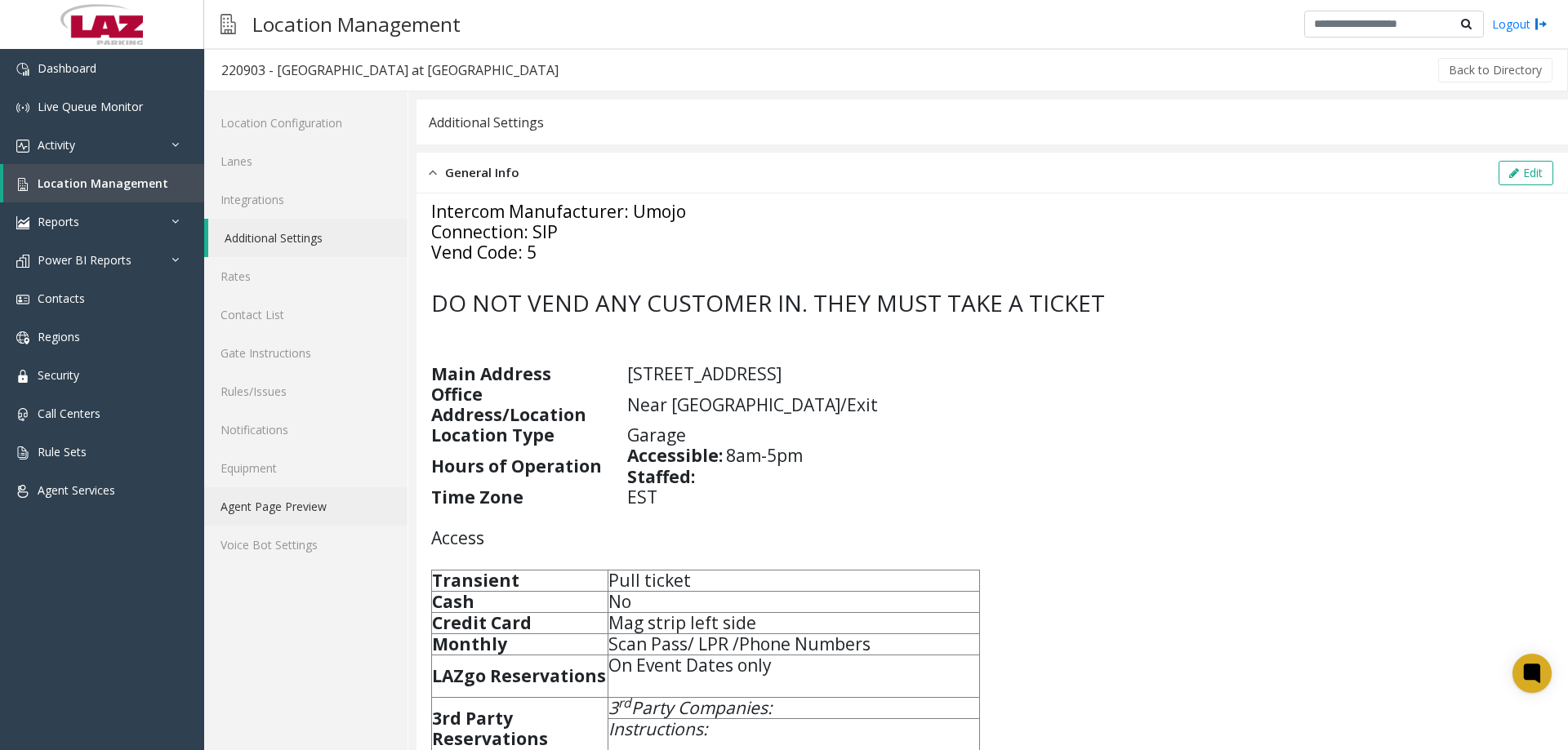
click at [284, 510] on link "Agent Page Preview" at bounding box center [306, 507] width 203 height 38
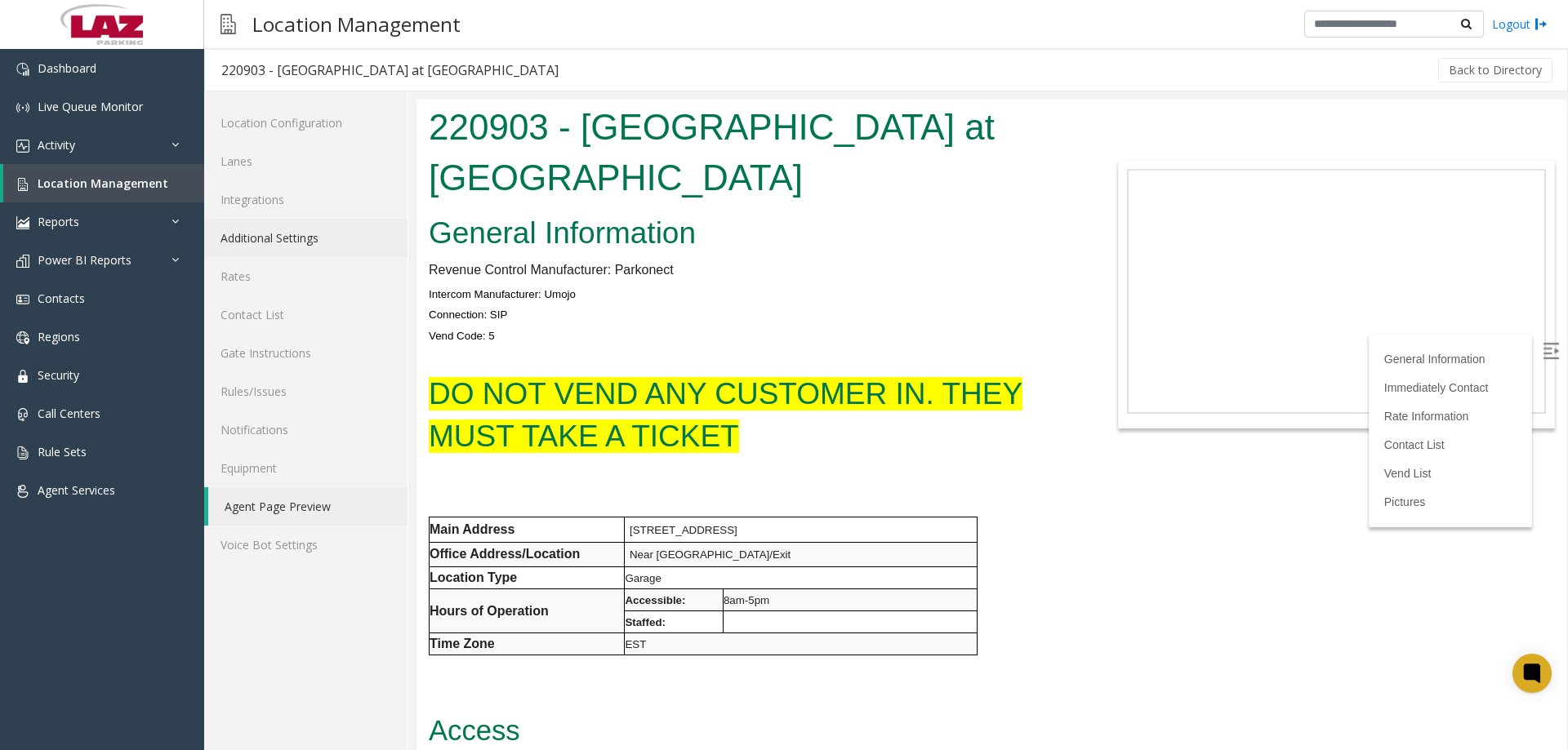
click at [270, 233] on link "Additional Settings" at bounding box center [306, 238] width 203 height 38
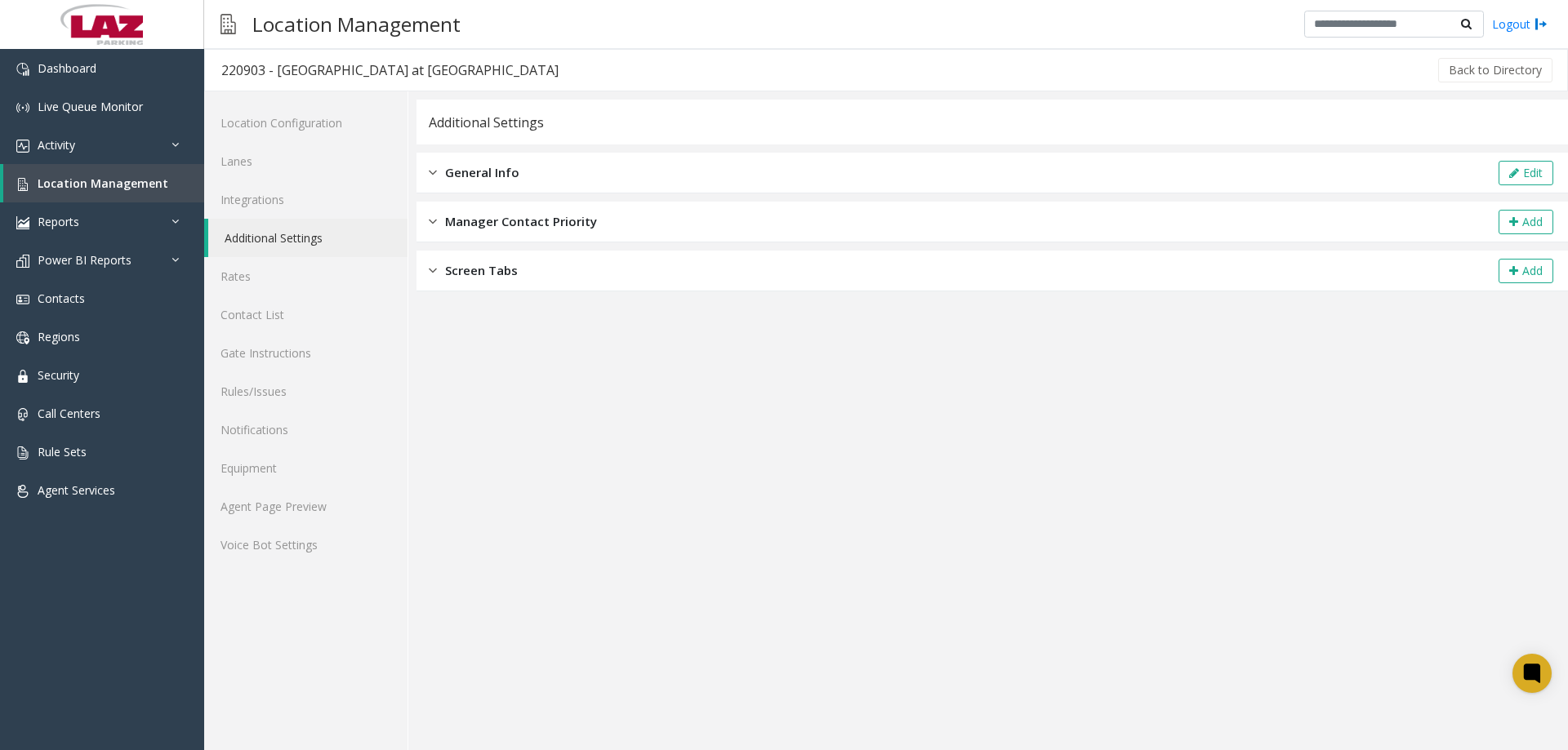
drag, startPoint x: 600, startPoint y: 172, endPoint x: 1526, endPoint y: 138, distance: 926.6
click at [605, 170] on div "General Info Edit" at bounding box center [992, 172] width 1151 height 41
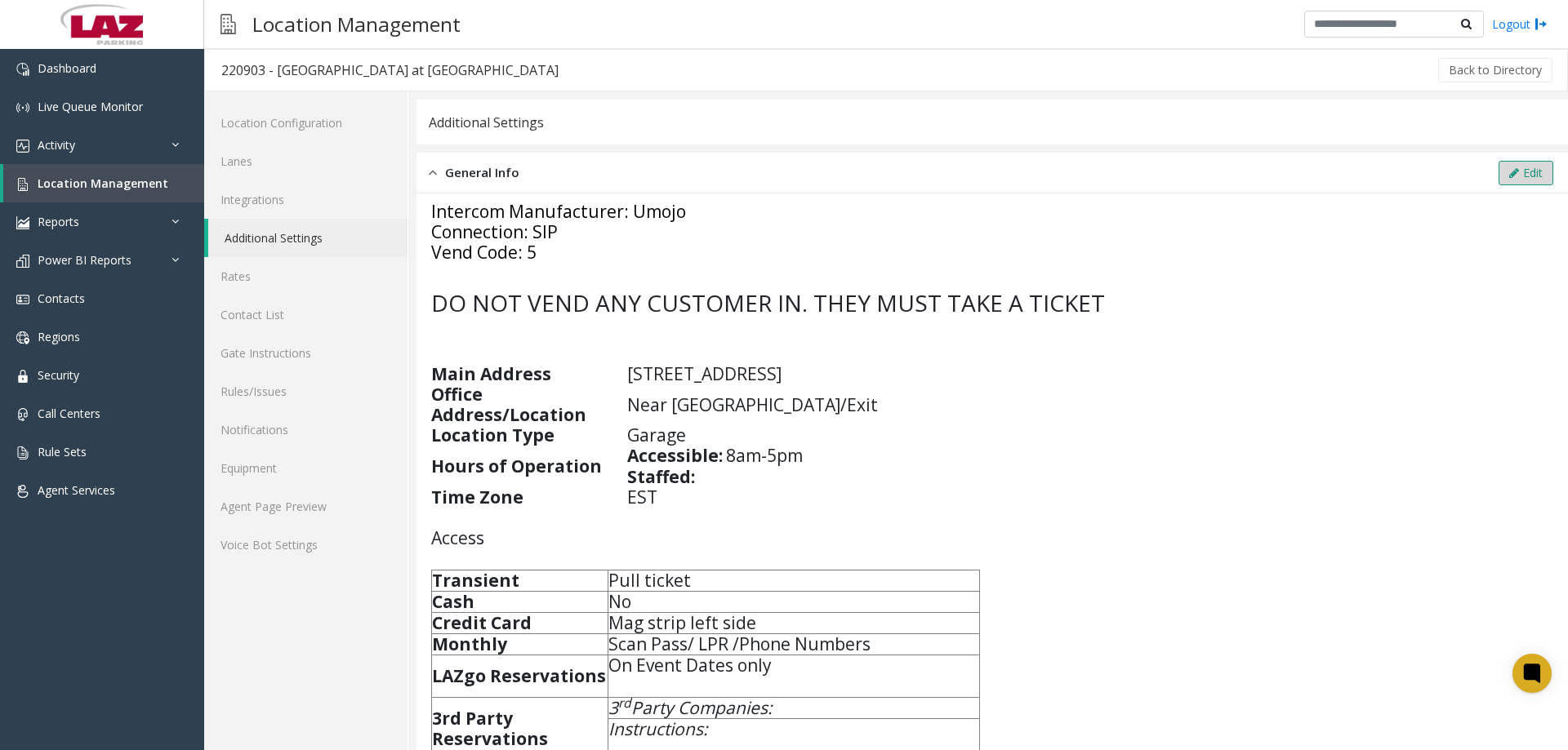
click at [1521, 166] on button "Edit" at bounding box center [1525, 173] width 55 height 25
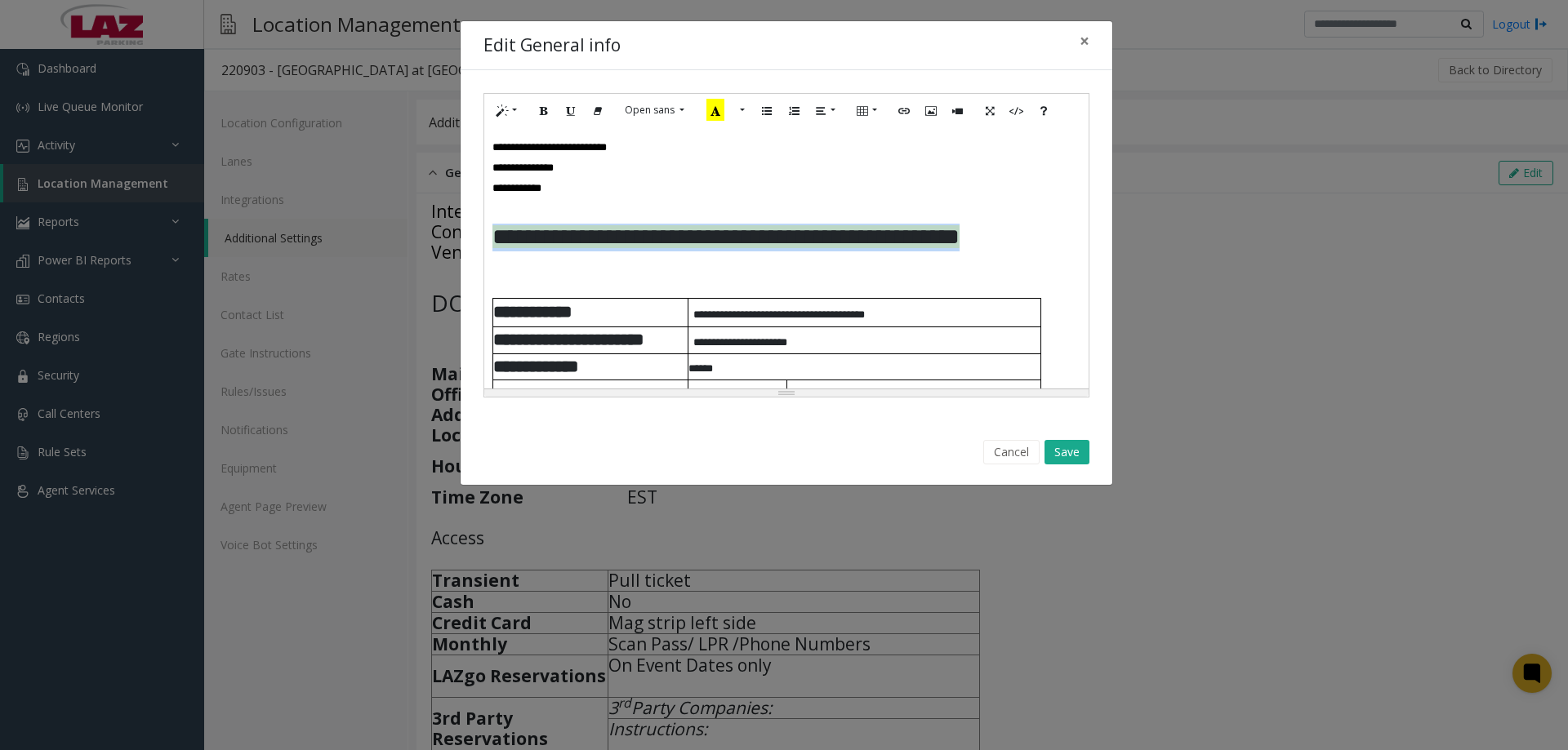
drag, startPoint x: 680, startPoint y: 273, endPoint x: 488, endPoint y: 230, distance: 196.8
click at [488, 230] on div "**********" at bounding box center [786, 258] width 604 height 261
click at [734, 114] on button "More Color" at bounding box center [740, 110] width 16 height 25
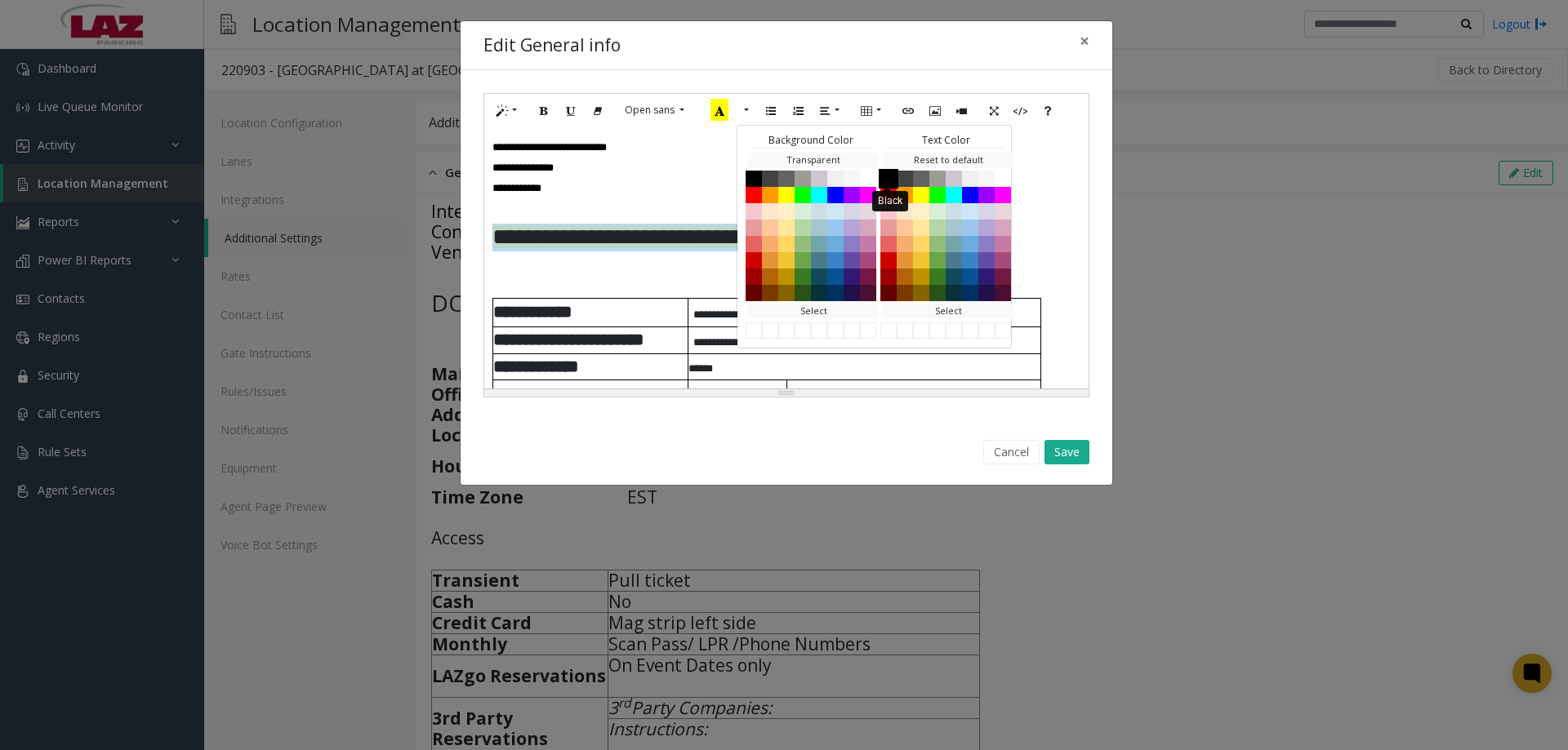
click at [886, 170] on button "Black" at bounding box center [888, 178] width 19 height 19
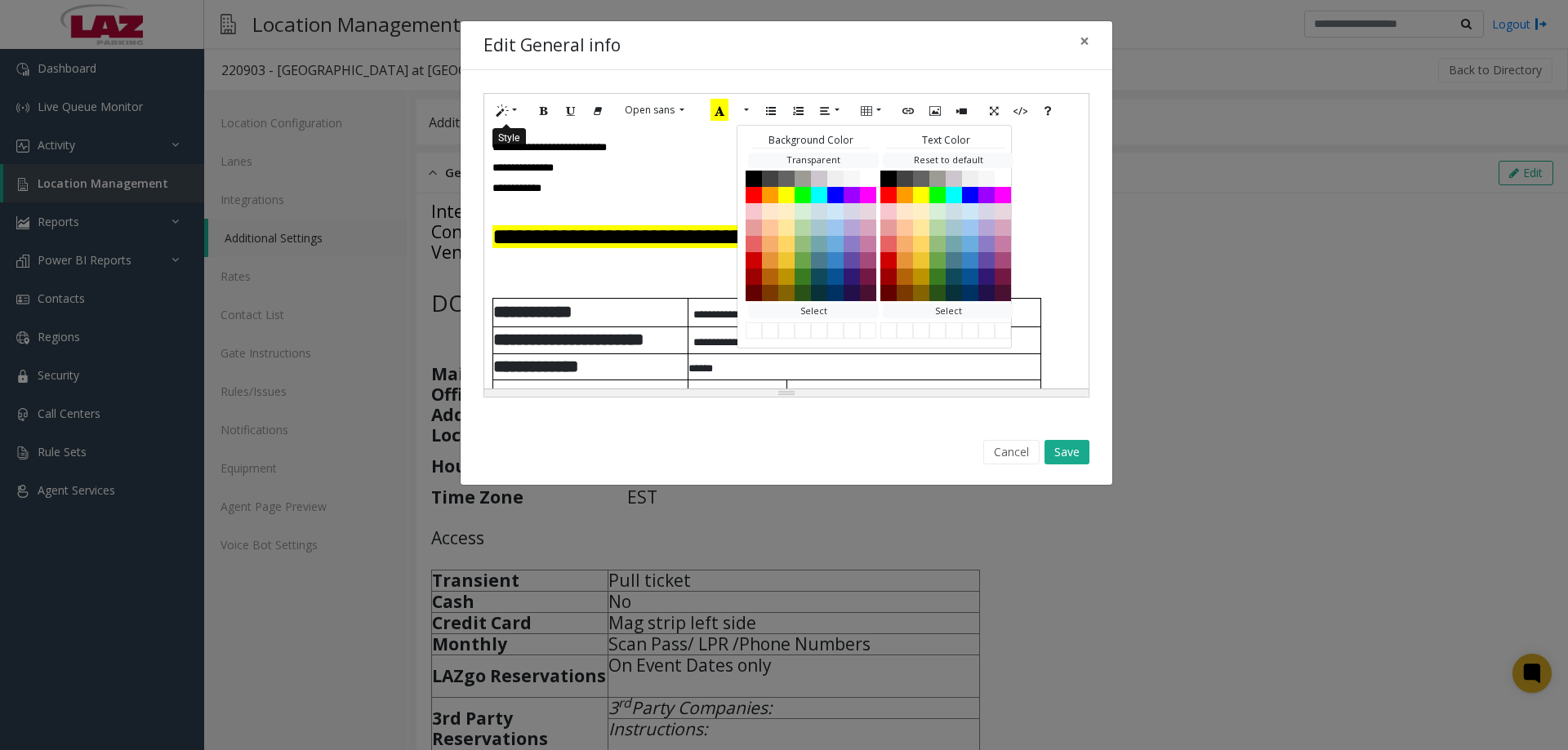
click at [521, 116] on button "Style" at bounding box center [506, 110] width 37 height 25
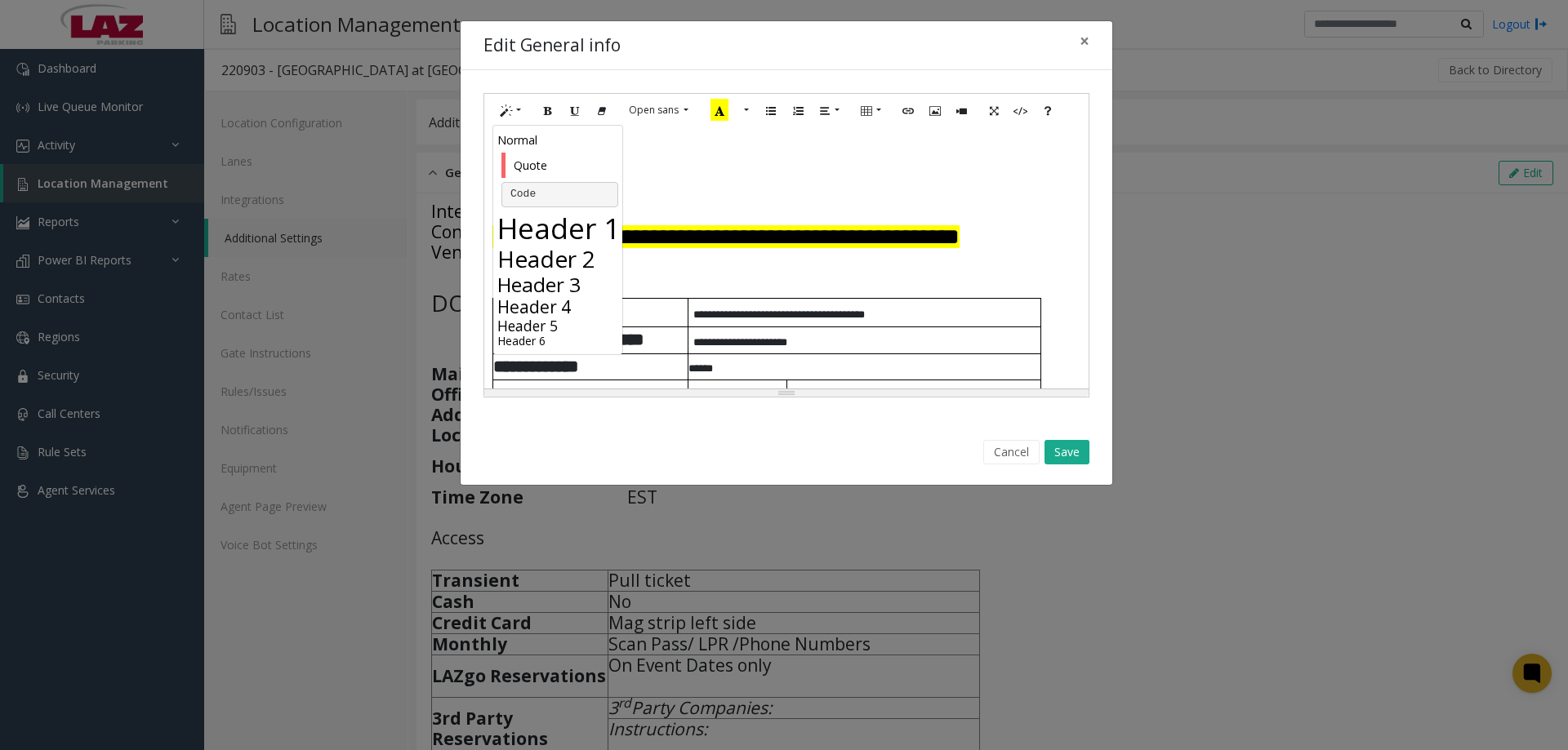
click at [551, 283] on h3 "Header 3" at bounding box center [560, 284] width 125 height 24
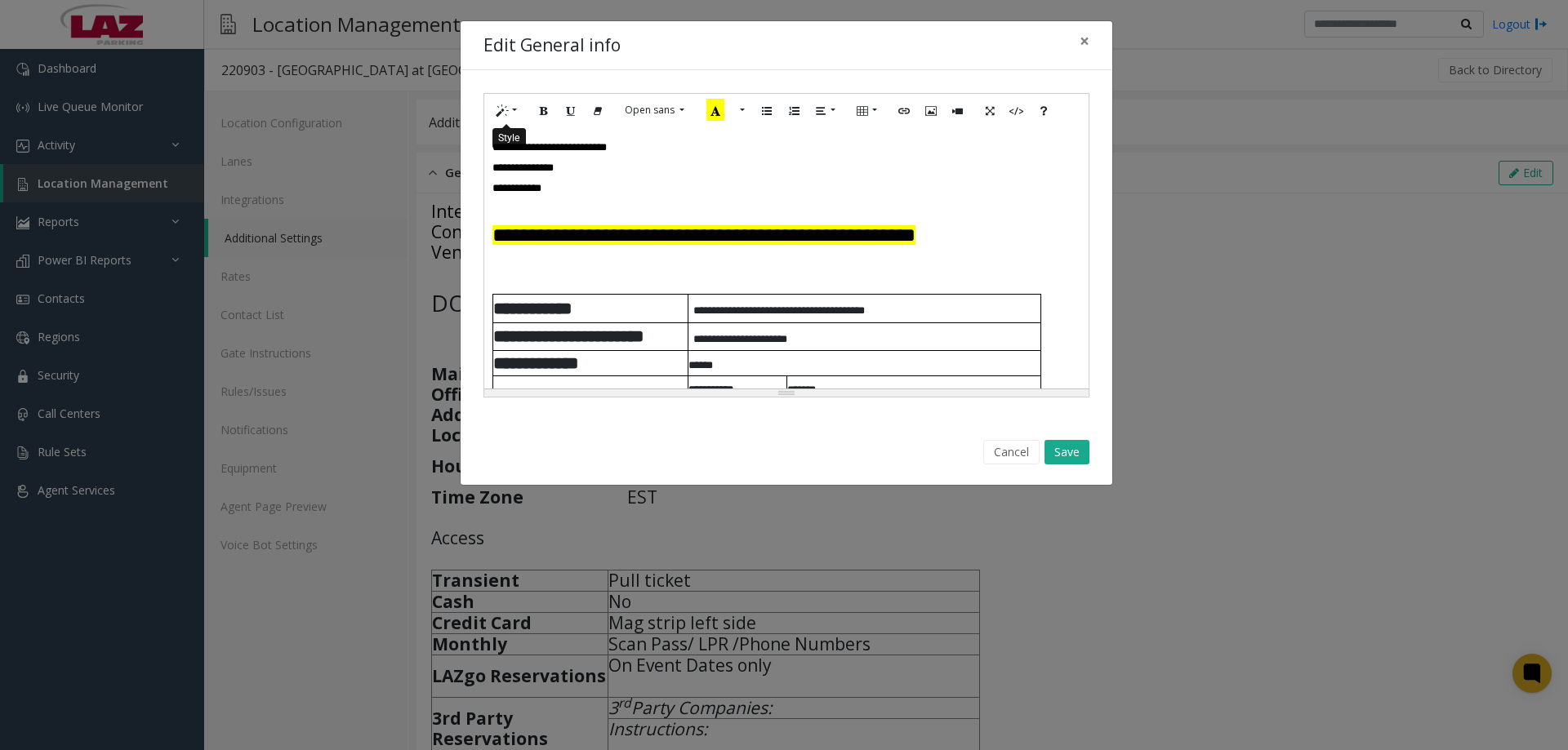
click at [520, 112] on button "Style" at bounding box center [506, 110] width 37 height 25
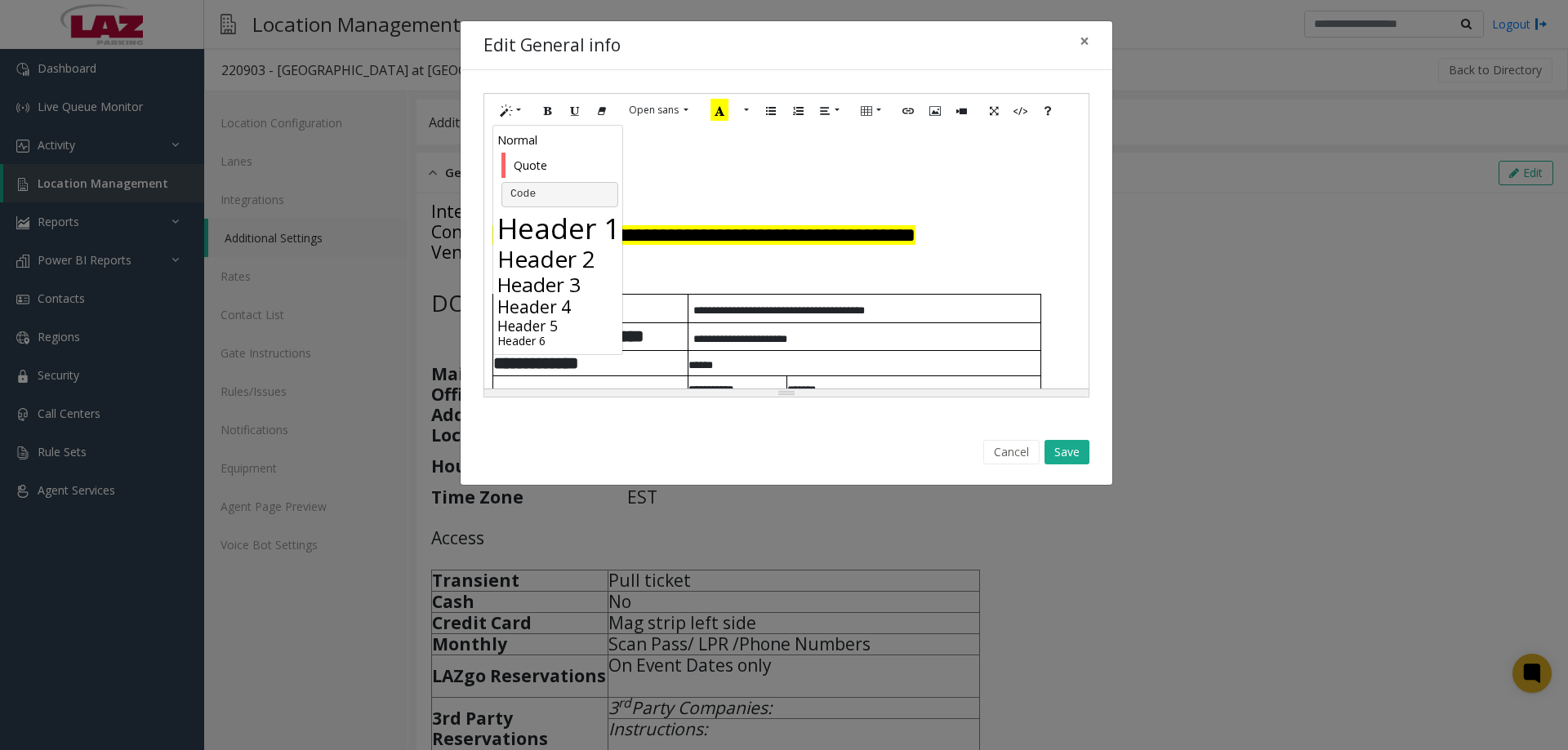
click at [551, 300] on h4 "Header 4" at bounding box center [560, 306] width 125 height 20
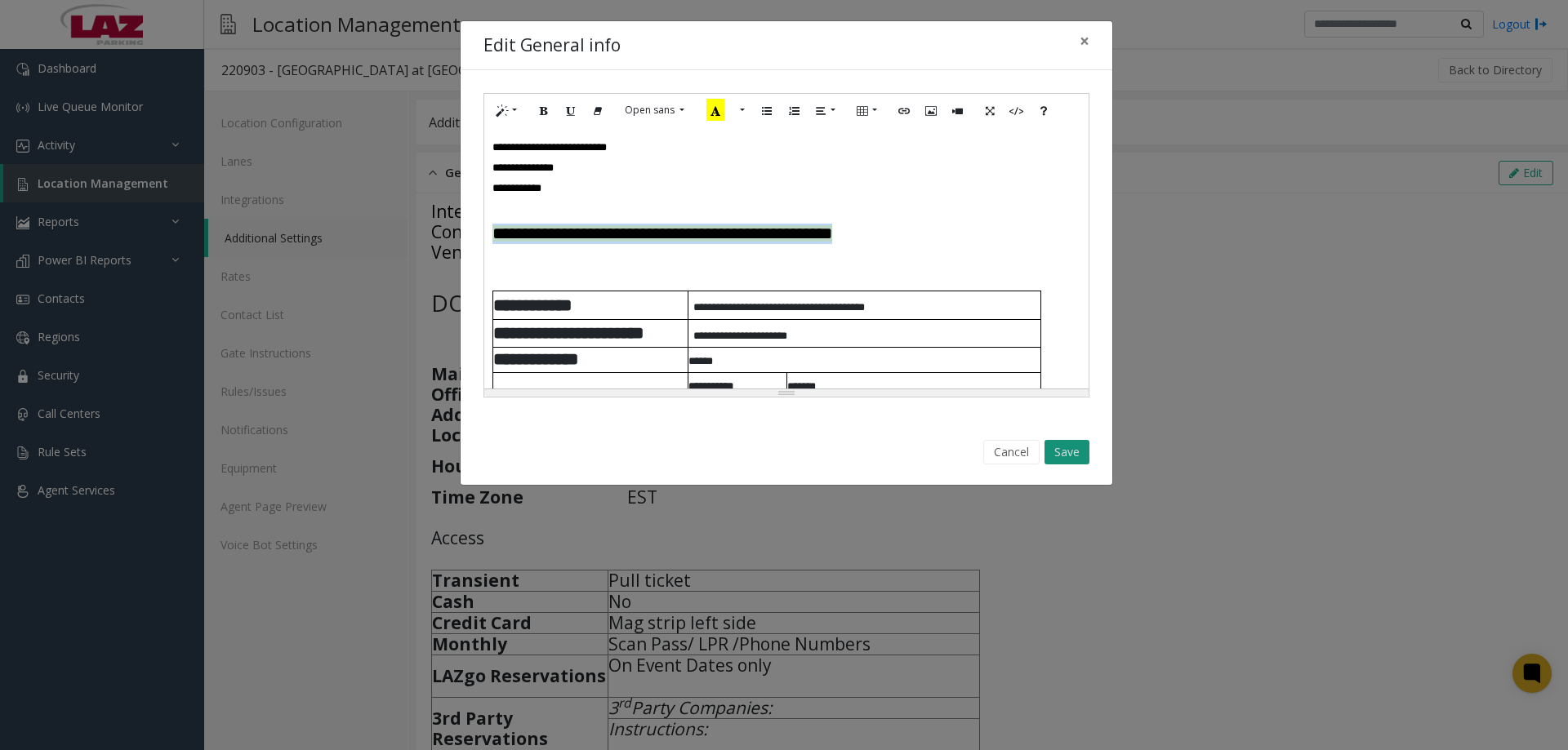
click at [1063, 455] on button "Save" at bounding box center [1067, 452] width 45 height 25
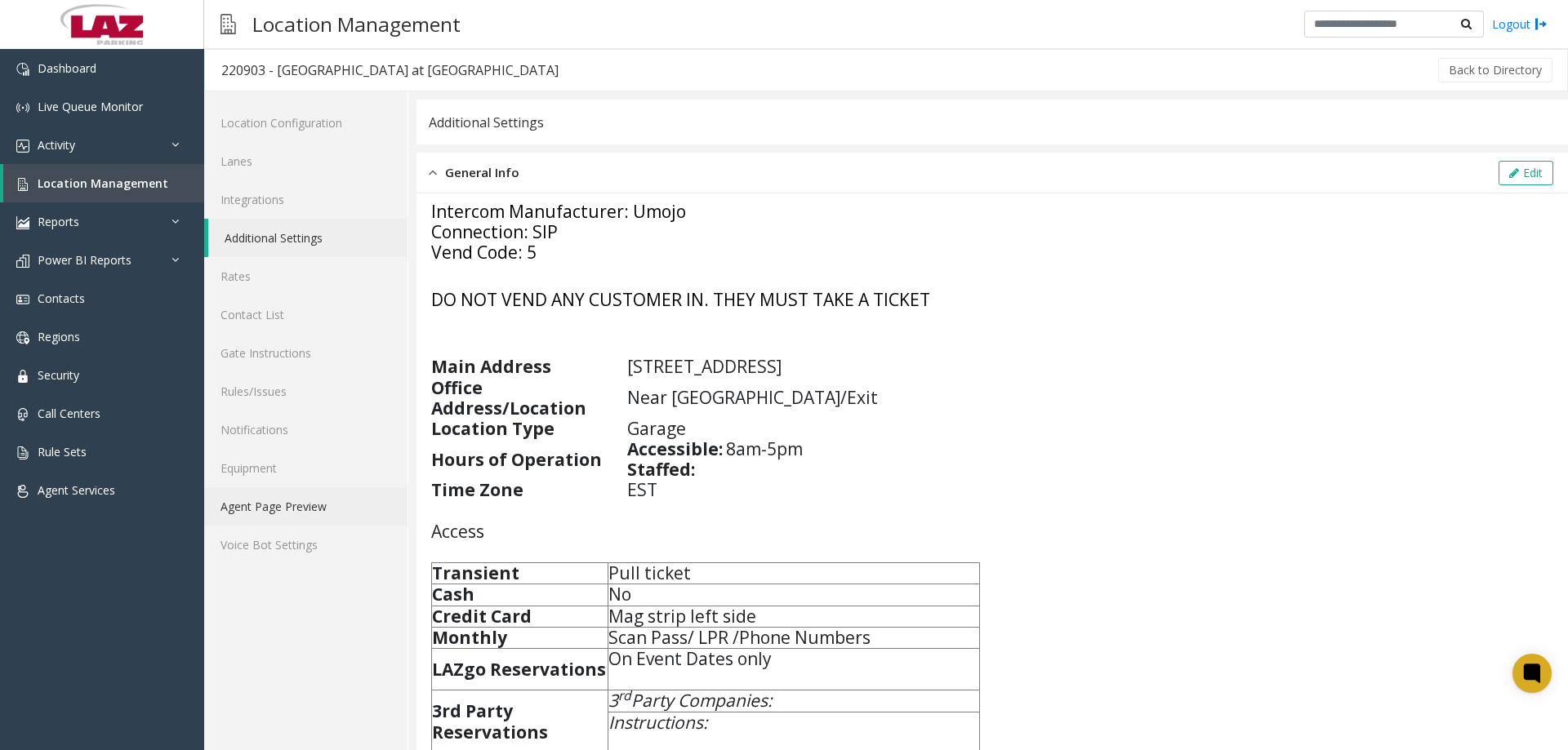
click at [290, 513] on link "Agent Page Preview" at bounding box center [306, 507] width 203 height 38
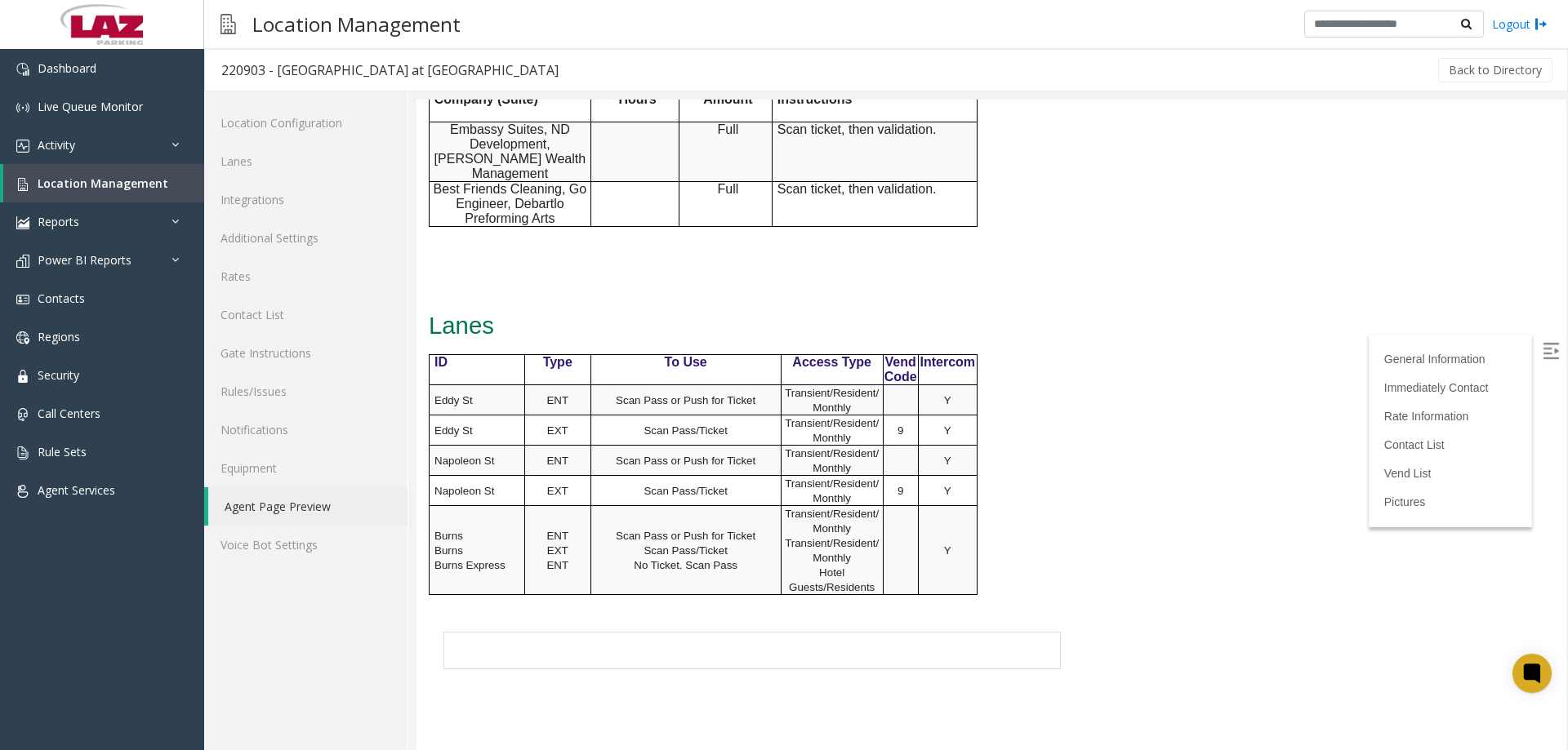
scroll to position [1143, 0]
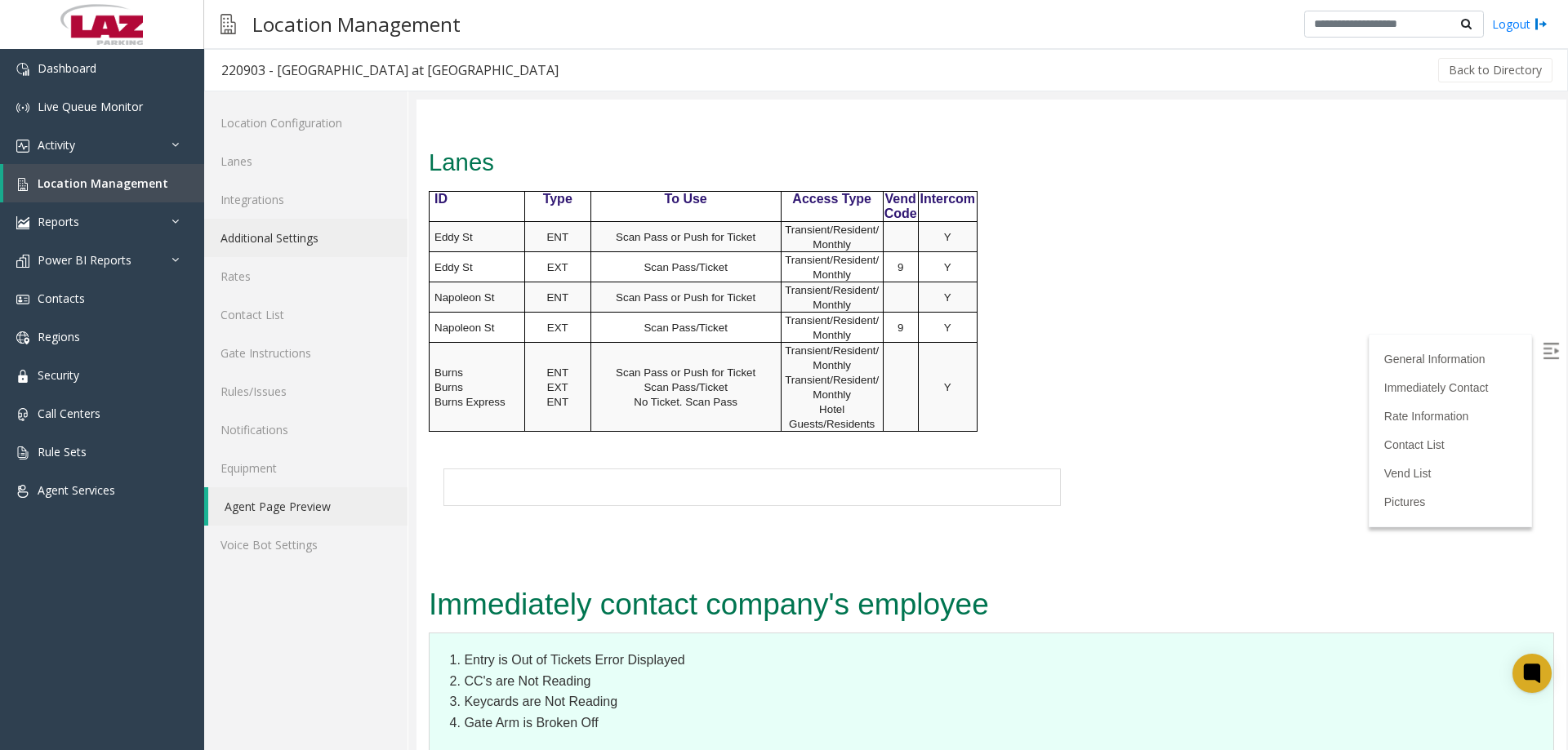
click at [279, 232] on link "Additional Settings" at bounding box center [306, 238] width 203 height 38
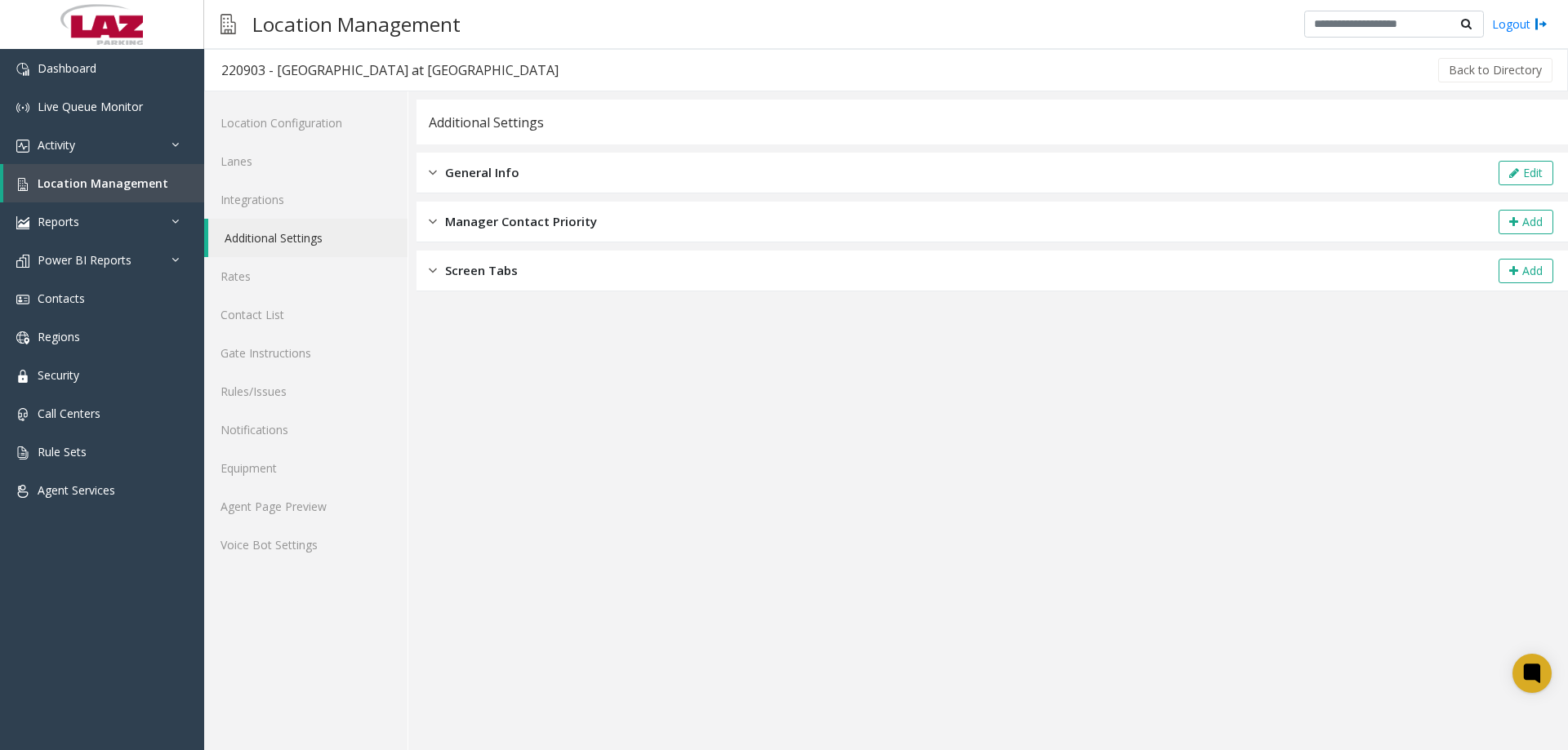
drag, startPoint x: 633, startPoint y: 160, endPoint x: 1354, endPoint y: 147, distance: 721.1
click at [635, 158] on div "General Info Edit" at bounding box center [992, 172] width 1151 height 41
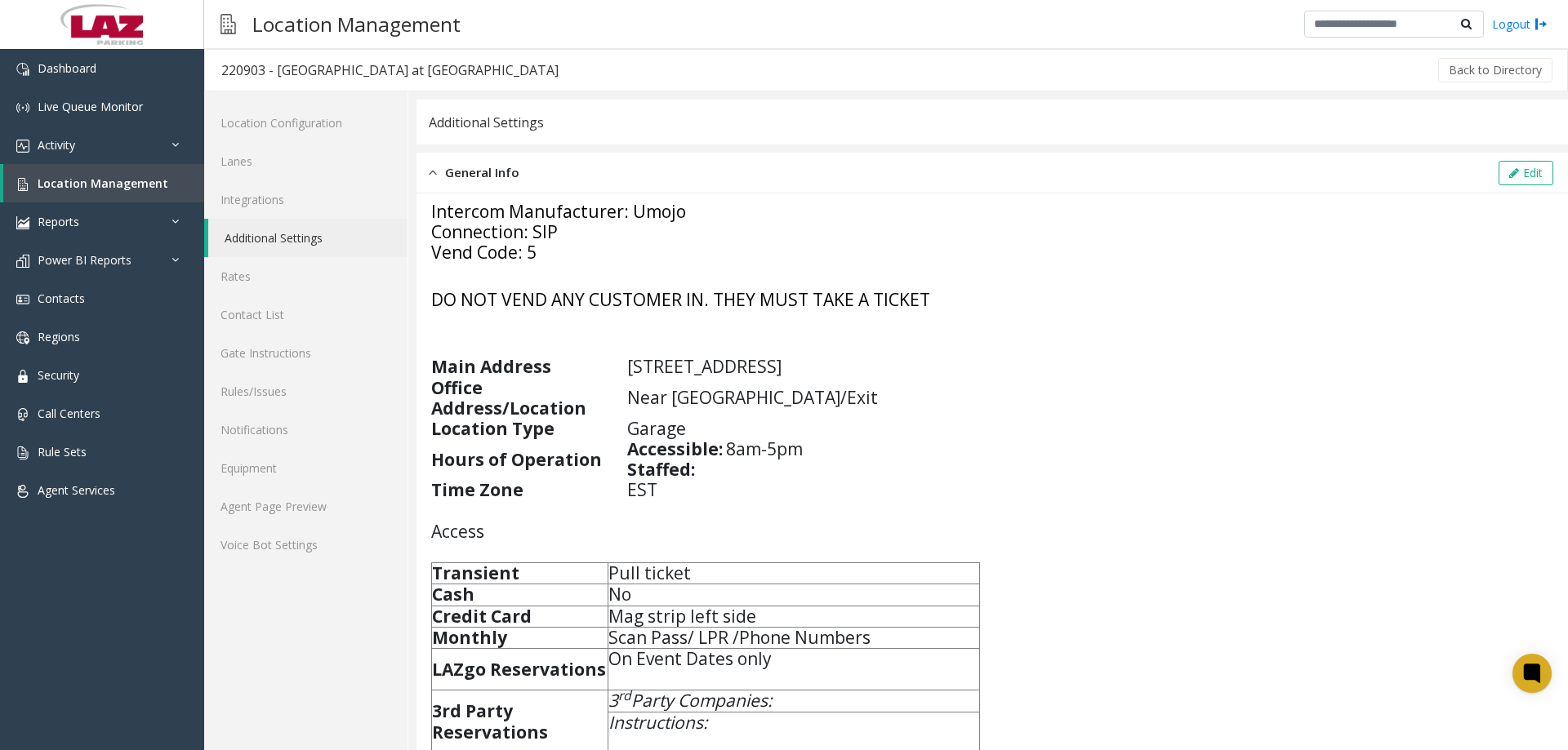
click at [1531, 158] on div "General Info Edit" at bounding box center [992, 172] width 1151 height 41
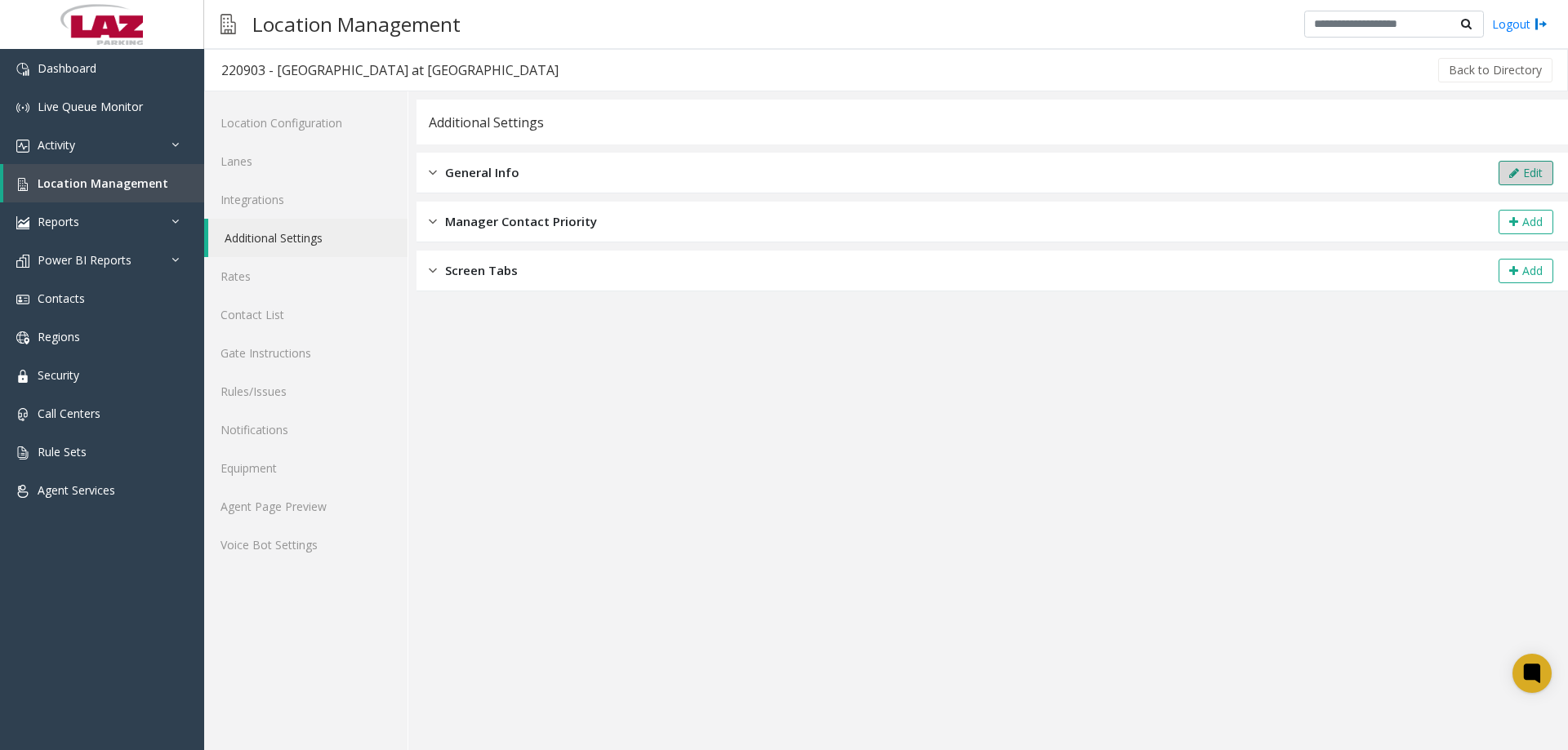
click at [1546, 161] on button "Edit" at bounding box center [1525, 173] width 55 height 25
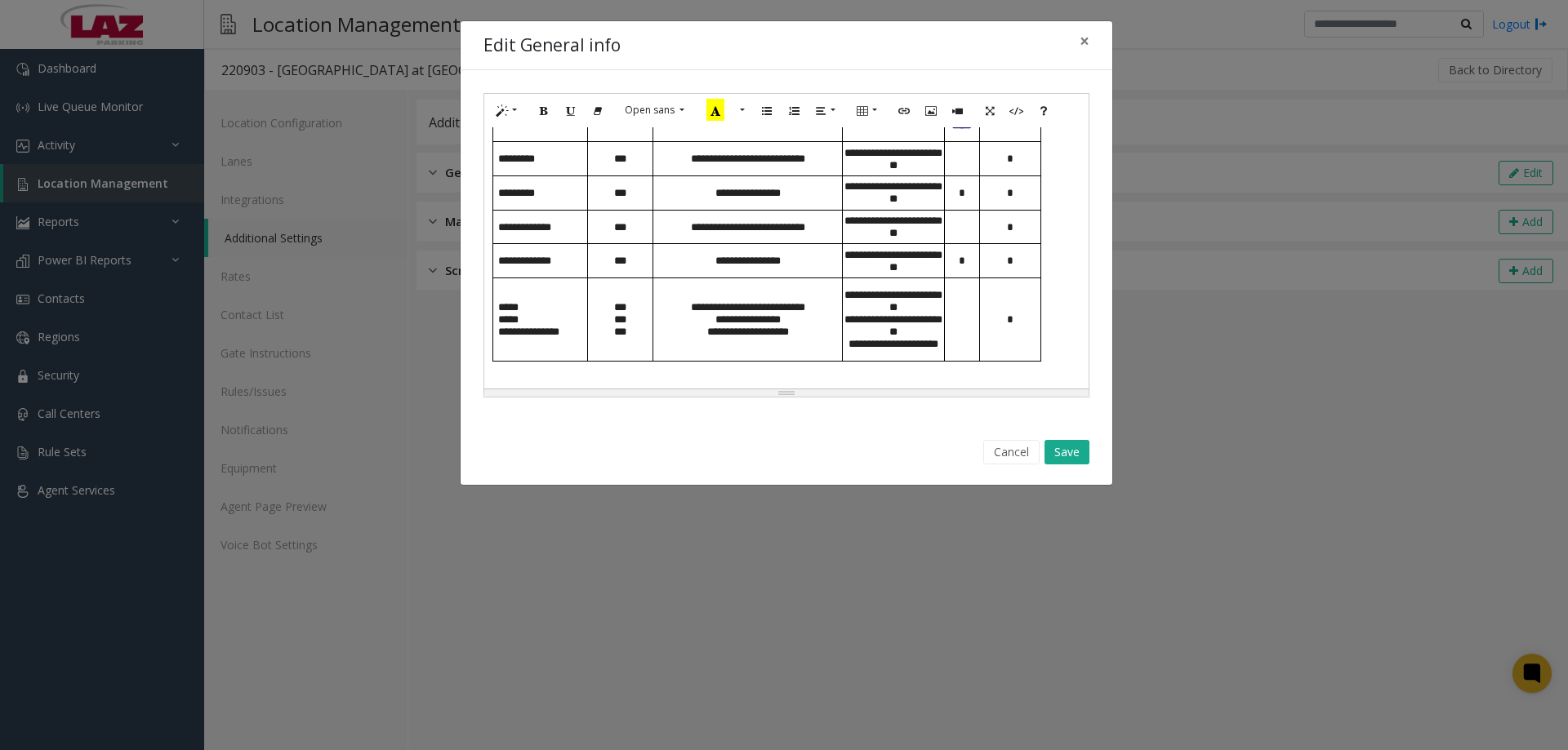
scroll to position [1134, 0]
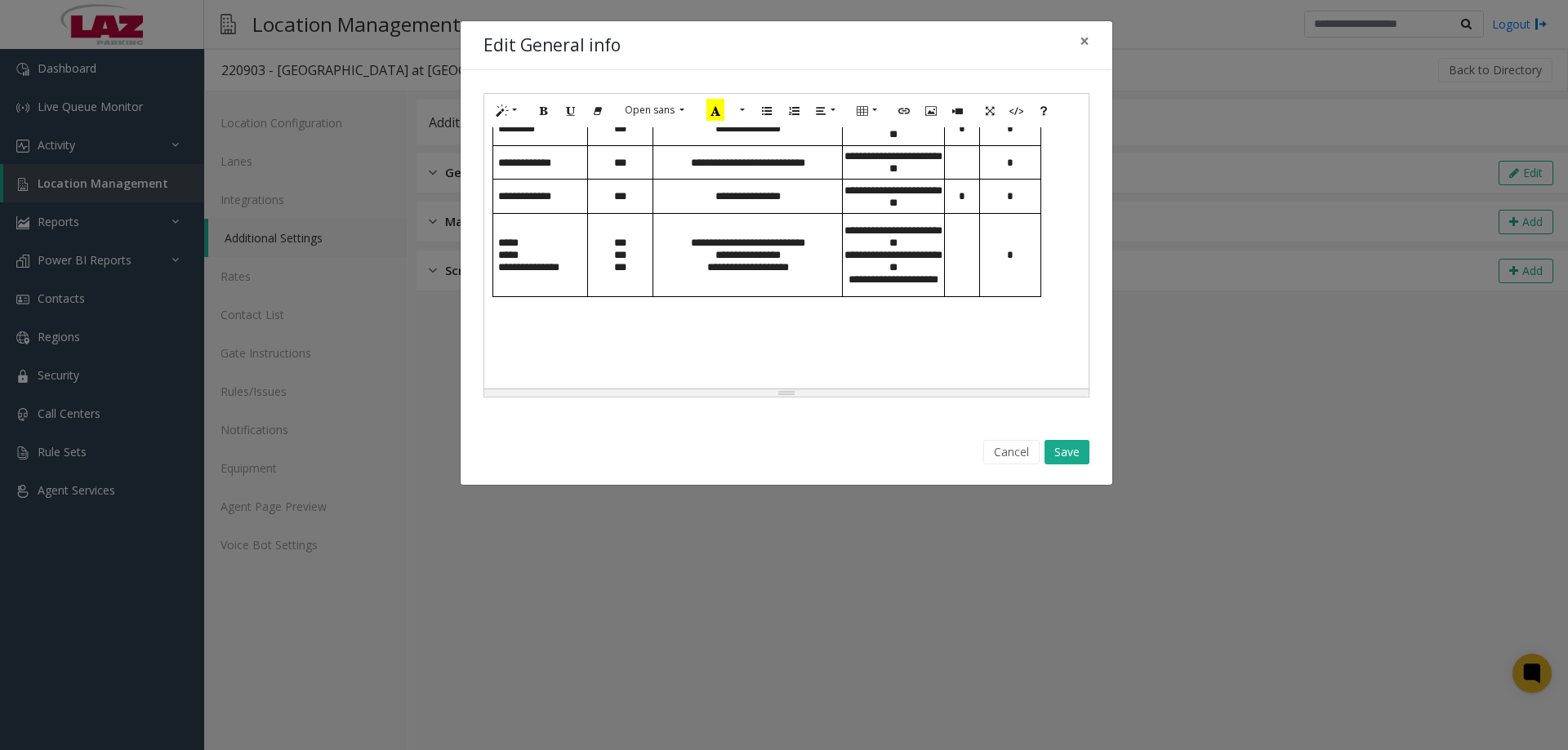
click at [593, 349] on h4 at bounding box center [786, 353] width 588 height 41
drag, startPoint x: 1007, startPoint y: 445, endPoint x: 973, endPoint y: 450, distance: 34.4
click at [1005, 445] on button "Cancel" at bounding box center [1011, 452] width 57 height 25
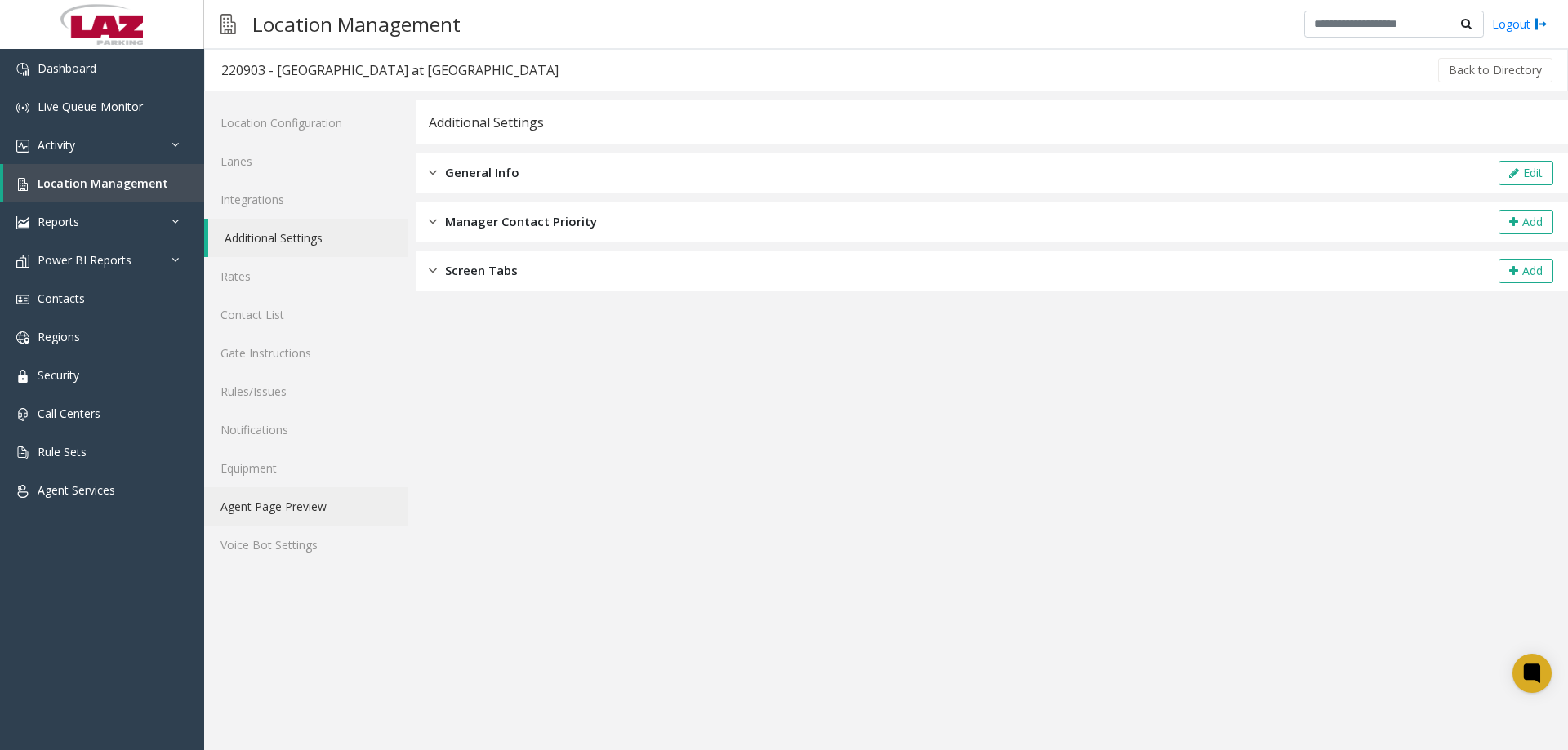
click at [316, 503] on link "Agent Page Preview" at bounding box center [306, 507] width 203 height 38
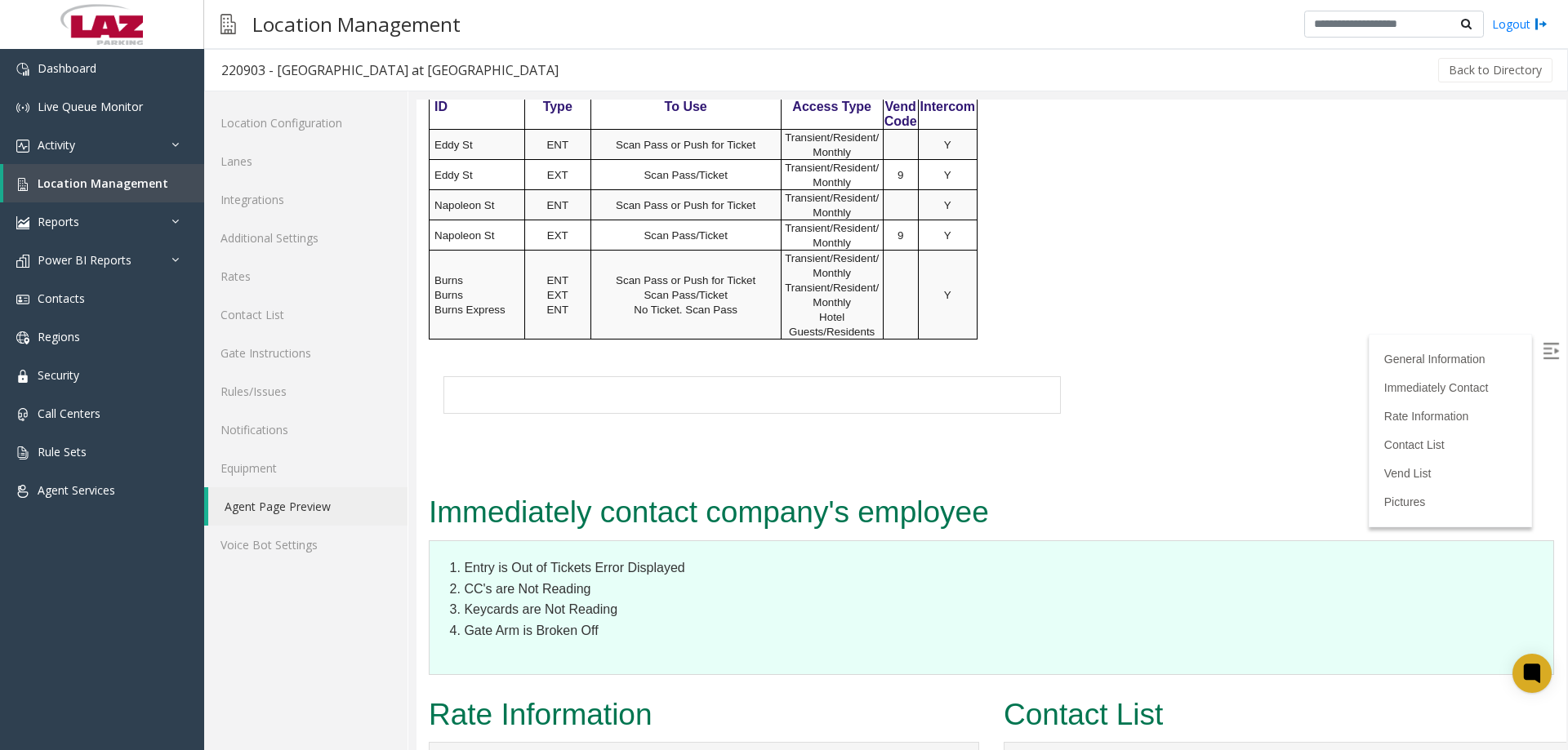
scroll to position [1306, 0]
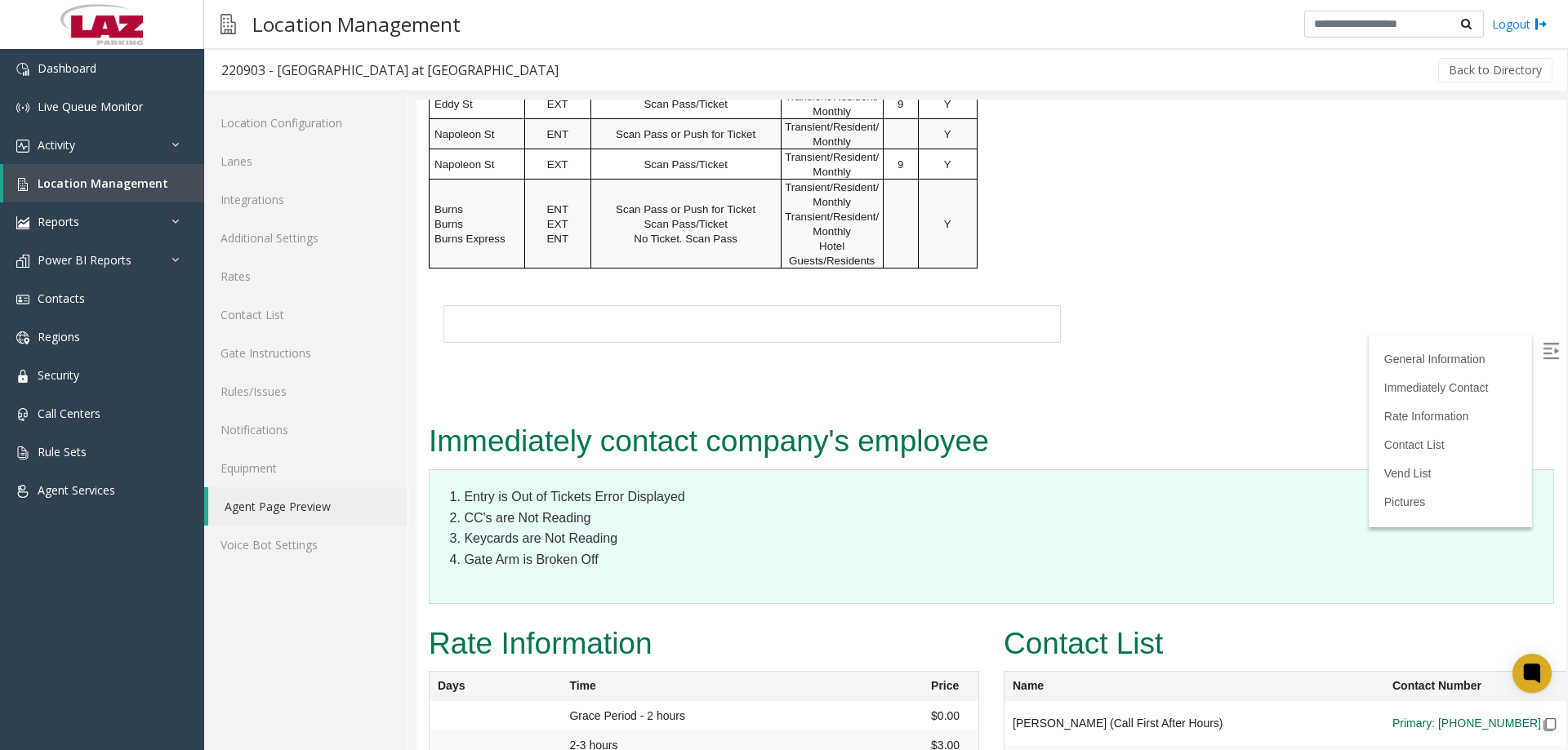
click at [799, 315] on td at bounding box center [862, 324] width 397 height 36
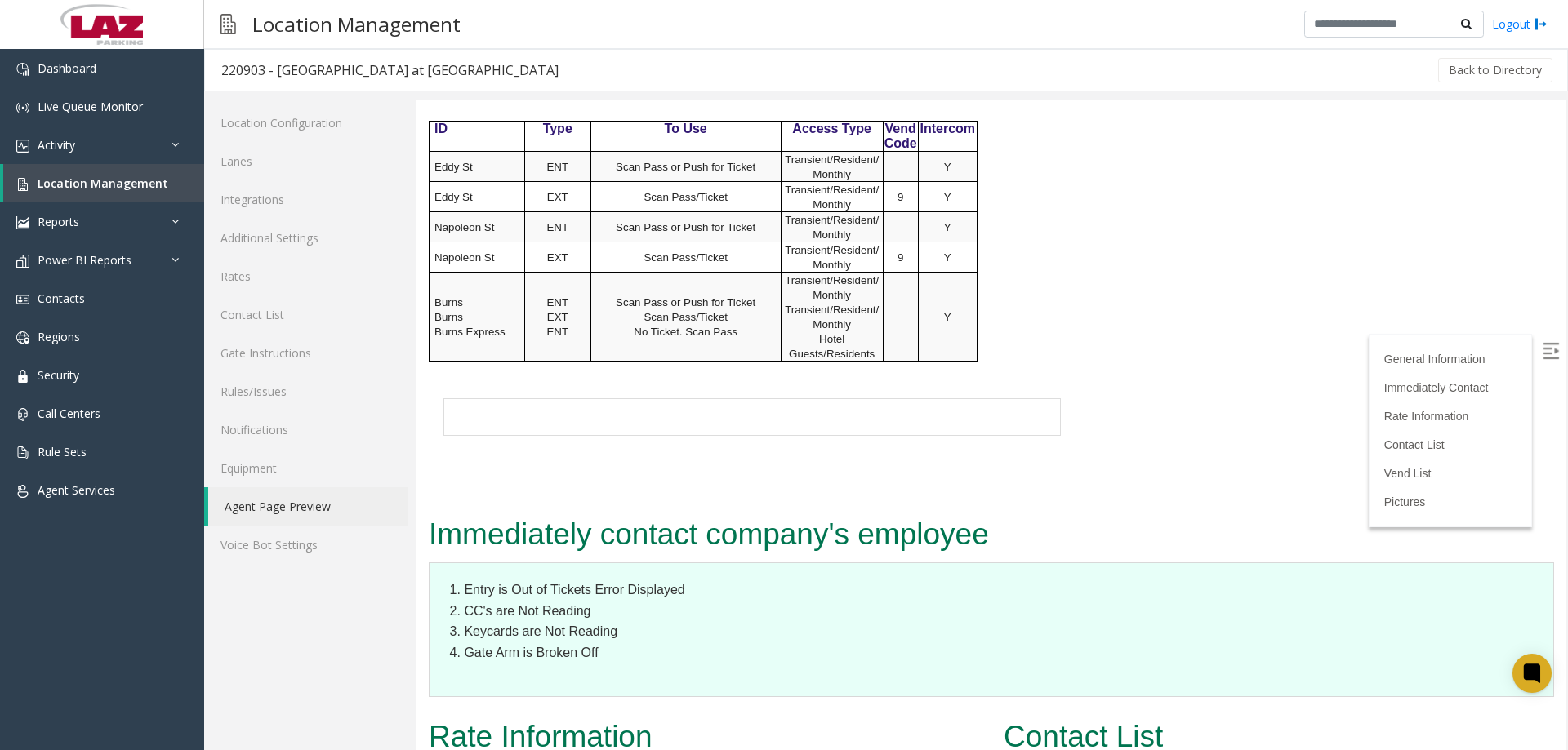
scroll to position [979, 0]
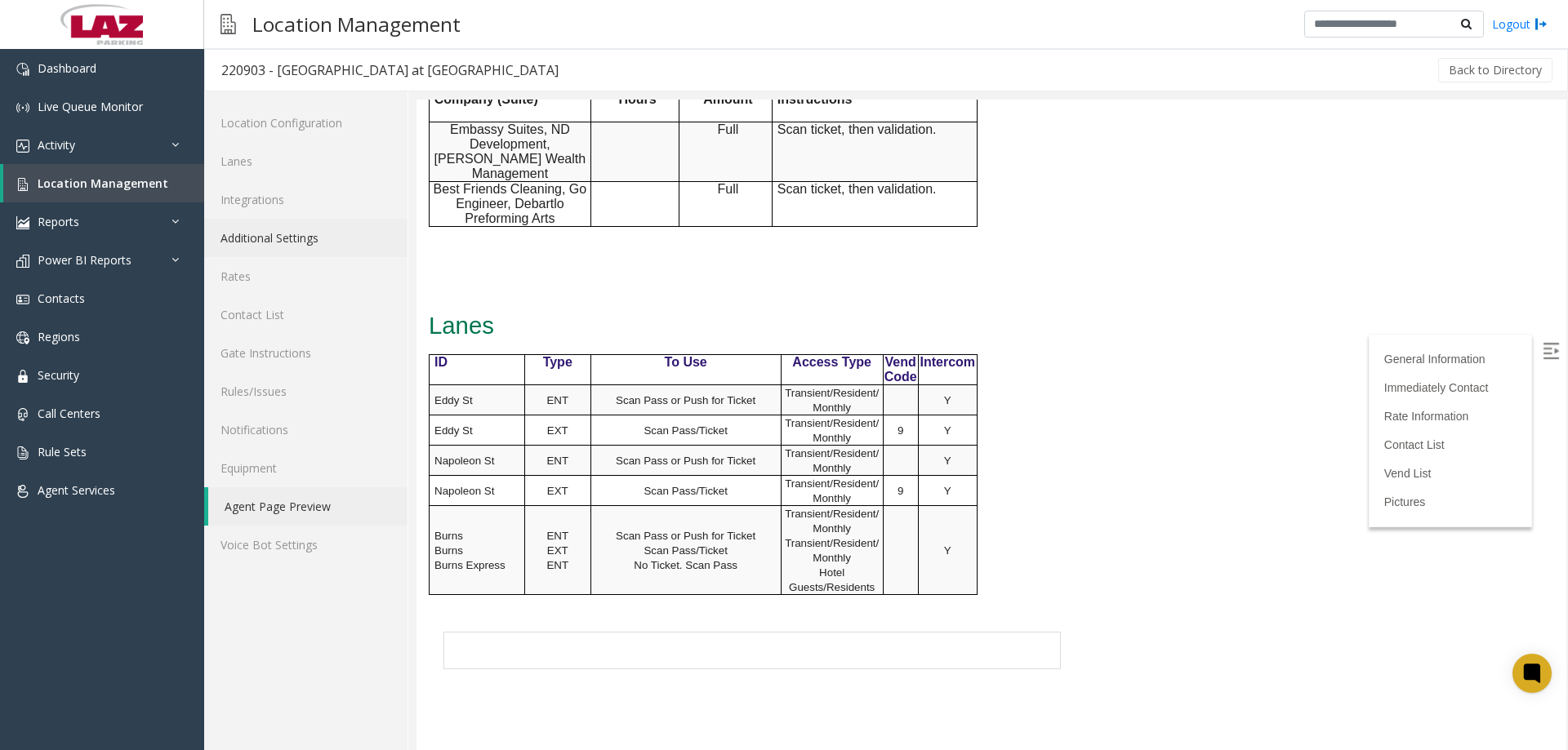
click at [245, 233] on link "Additional Settings" at bounding box center [306, 238] width 203 height 38
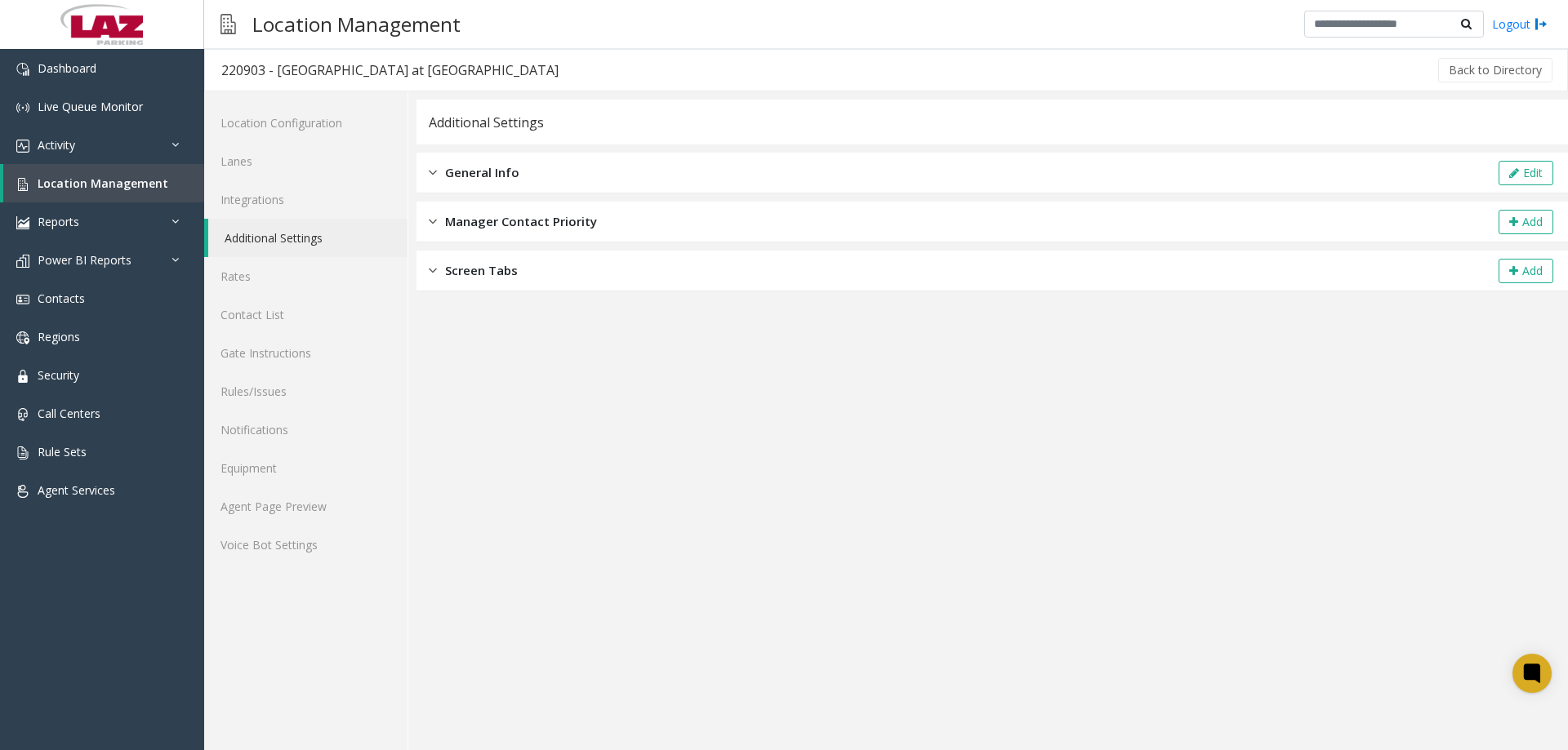
drag, startPoint x: 560, startPoint y: 159, endPoint x: 878, endPoint y: 148, distance: 318.2
click at [558, 161] on div "General Info Edit" at bounding box center [992, 172] width 1151 height 41
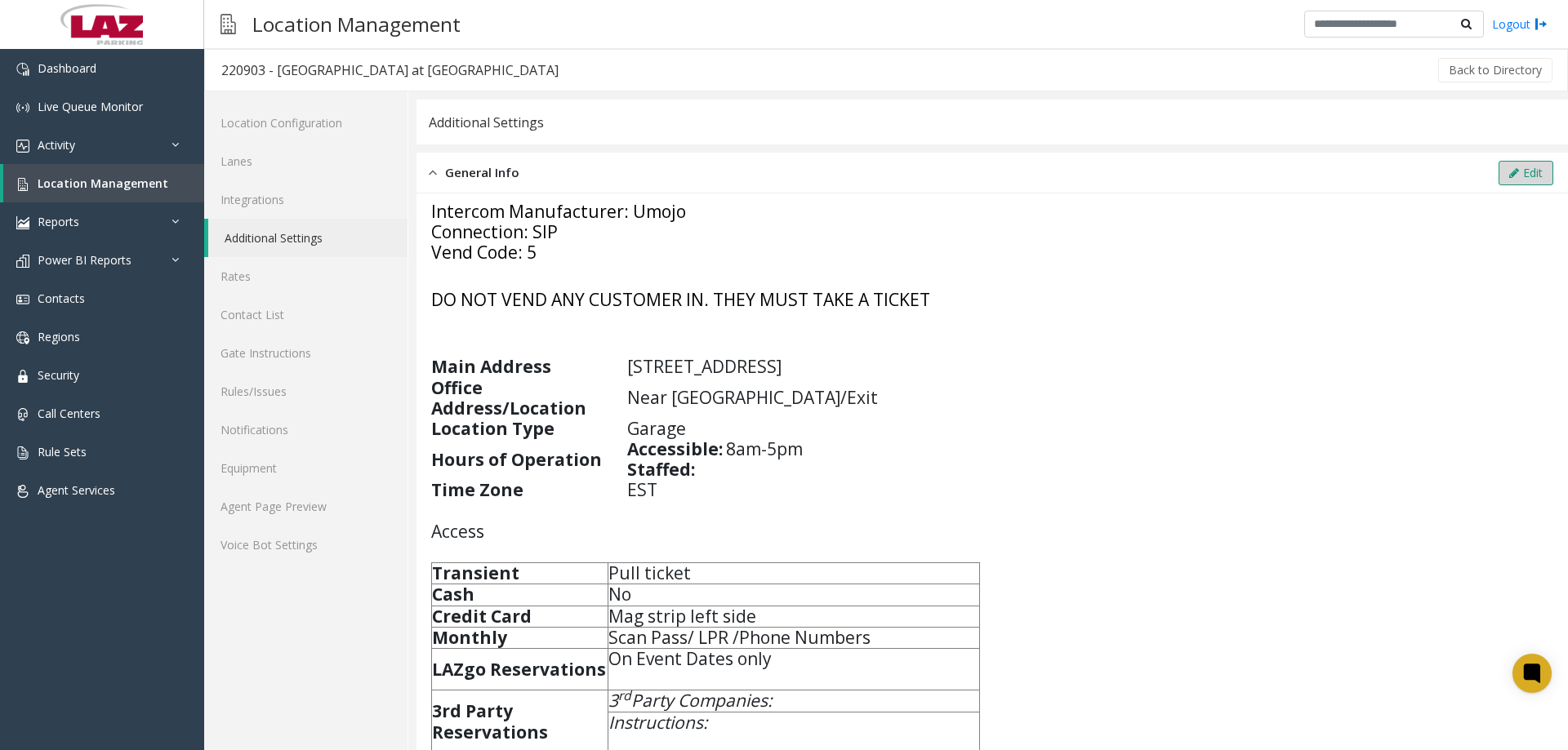
click at [1520, 170] on button "Edit" at bounding box center [1525, 173] width 55 height 25
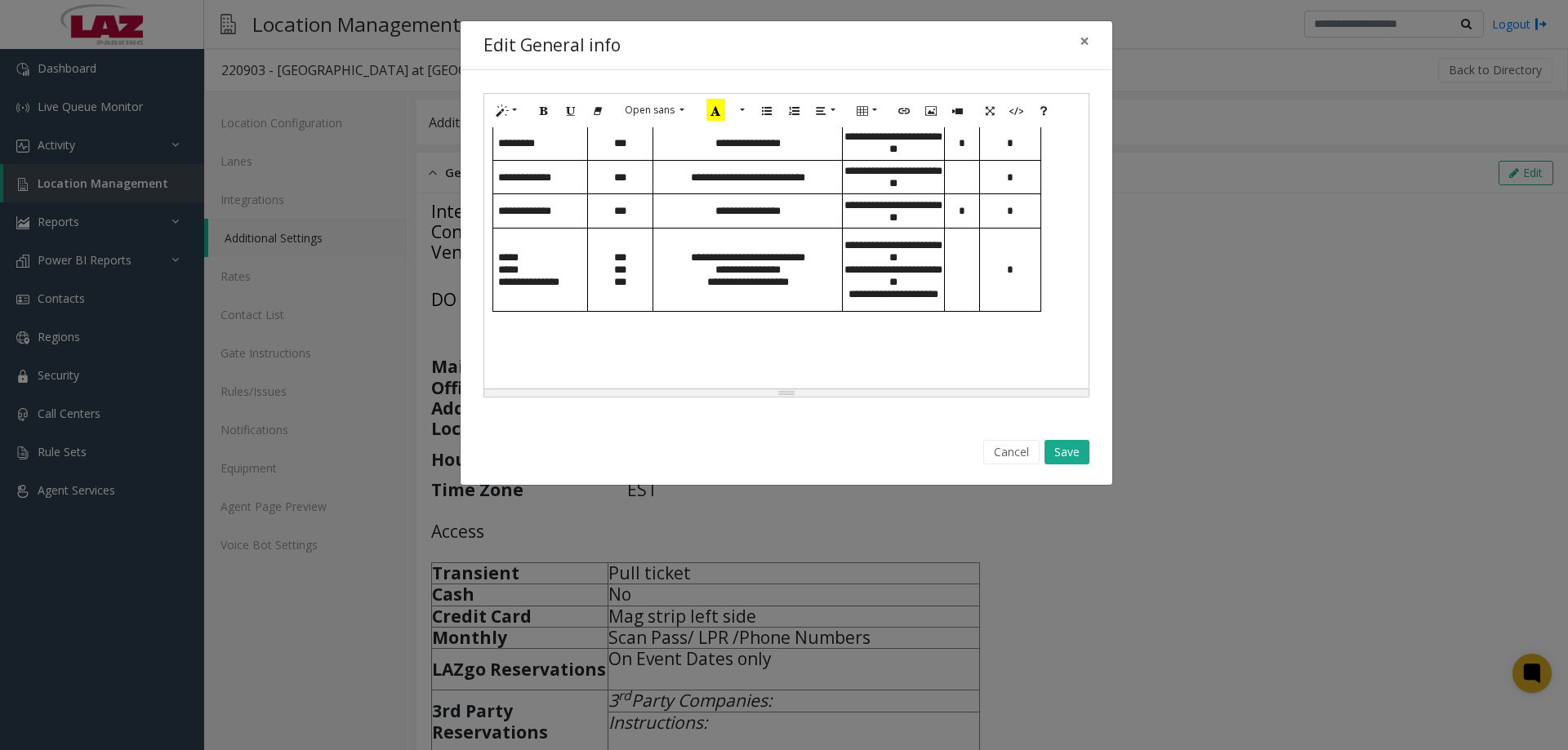
scroll to position [1134, 0]
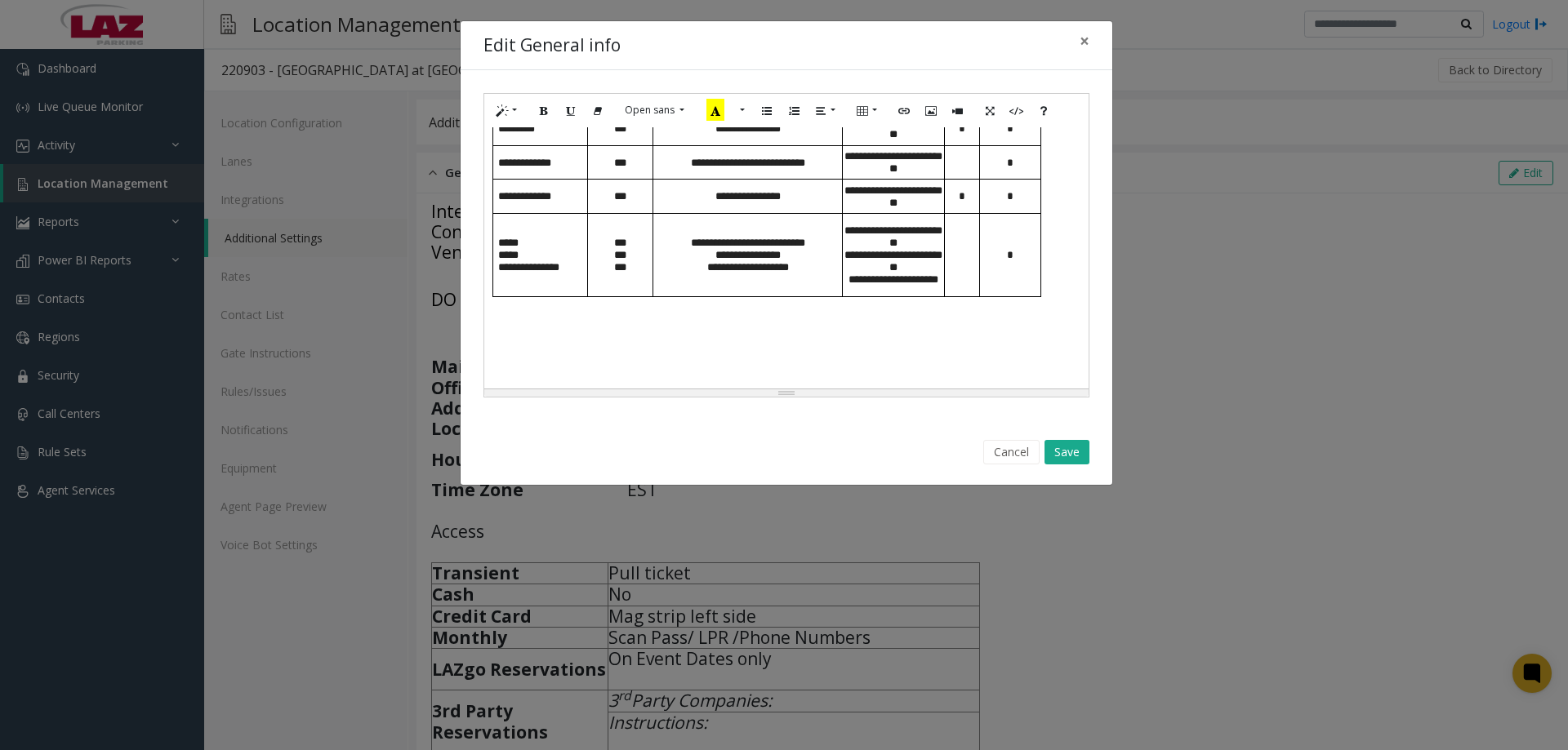
drag, startPoint x: 647, startPoint y: 355, endPoint x: 633, endPoint y: 351, distance: 14.6
click at [645, 352] on h4 at bounding box center [786, 353] width 588 height 41
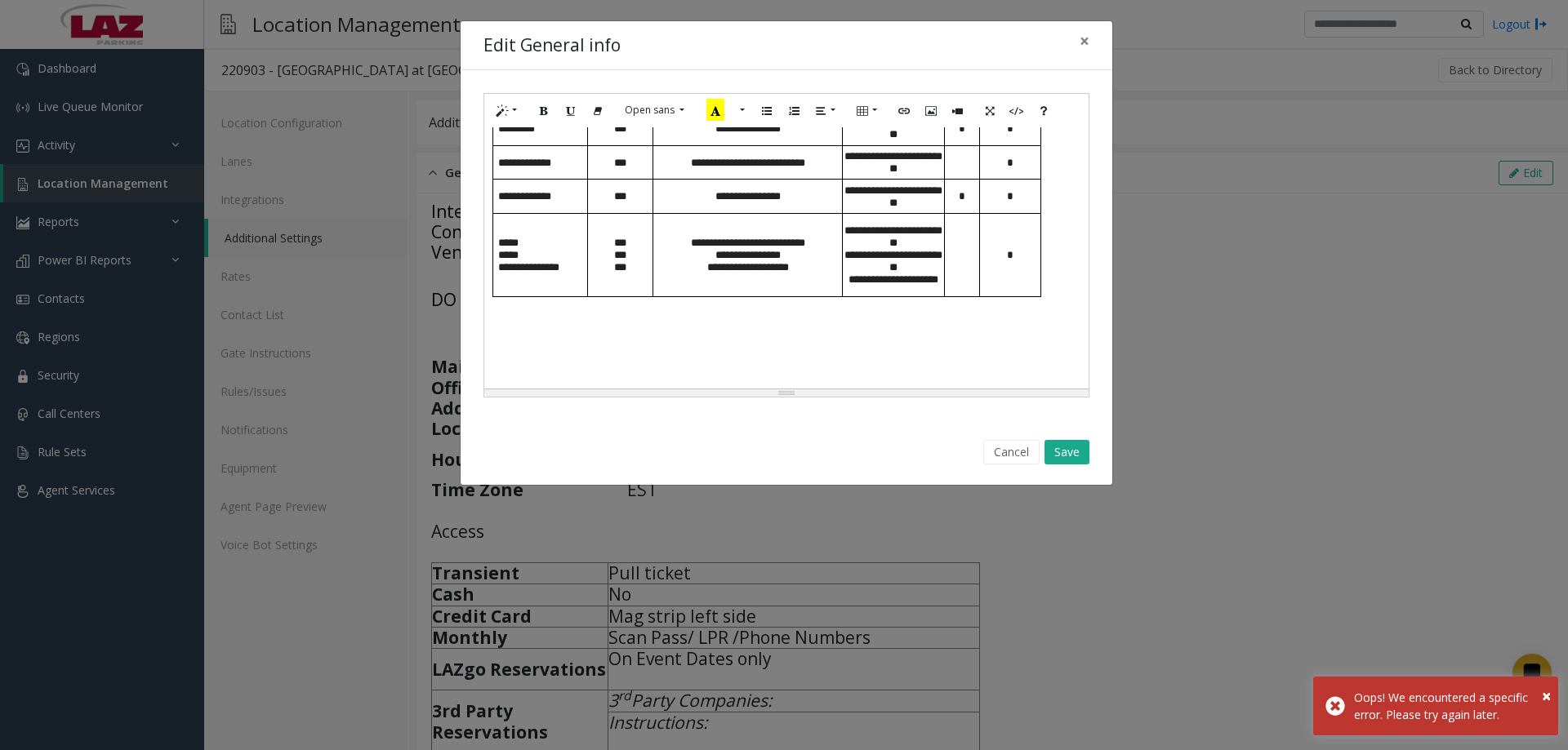
click at [524, 355] on h4 at bounding box center [786, 353] width 588 height 41
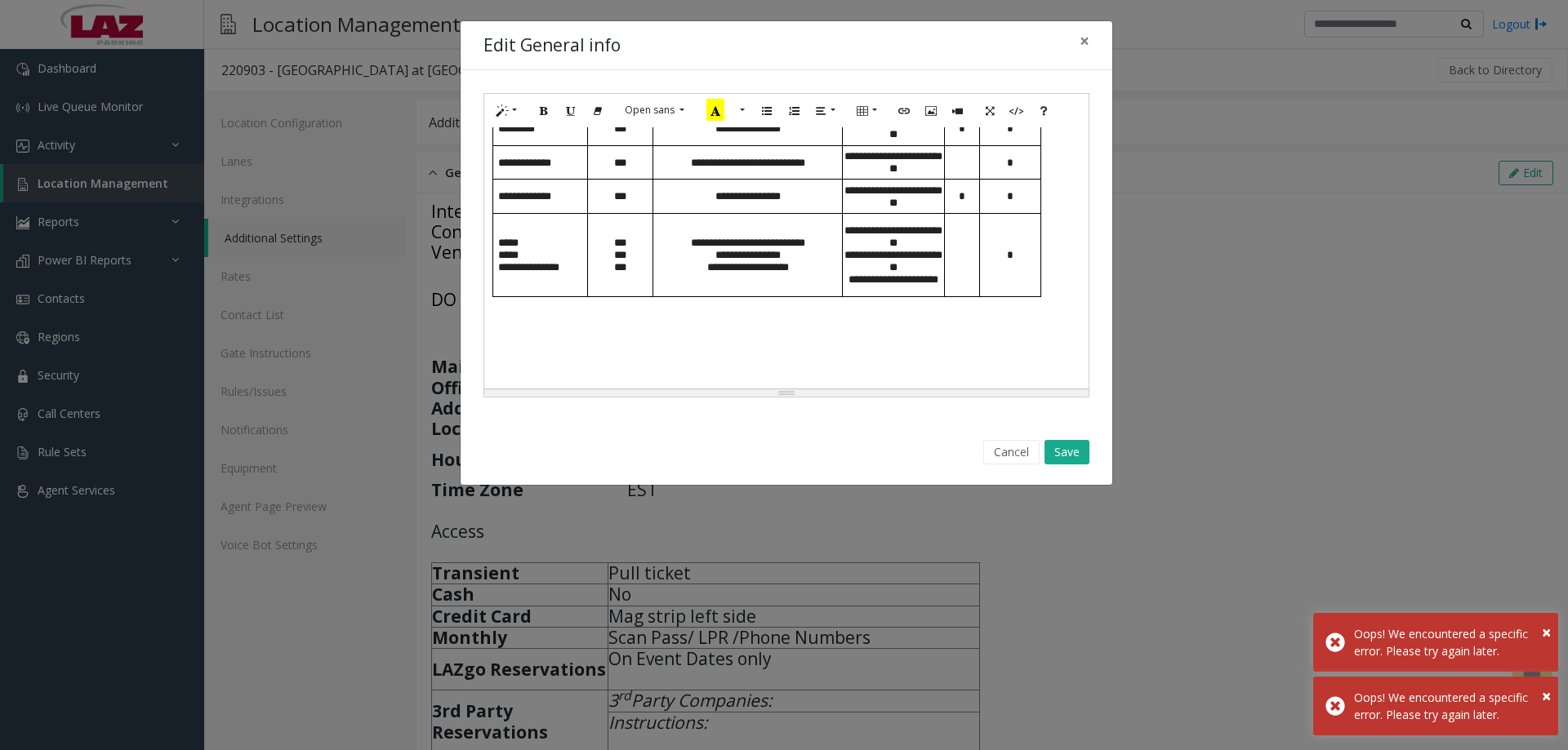
click at [524, 355] on h4 at bounding box center [786, 353] width 588 height 41
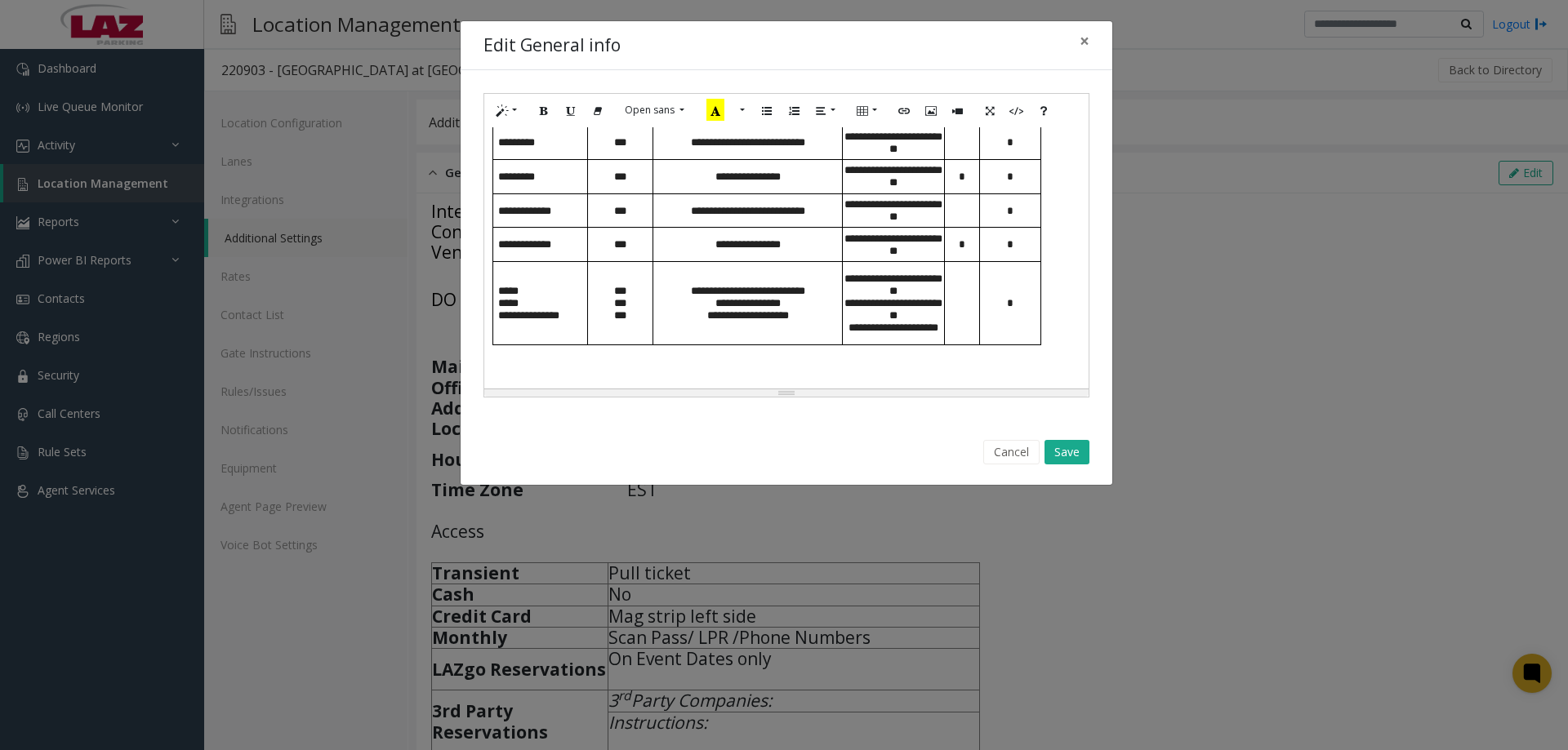
scroll to position [1069, 0]
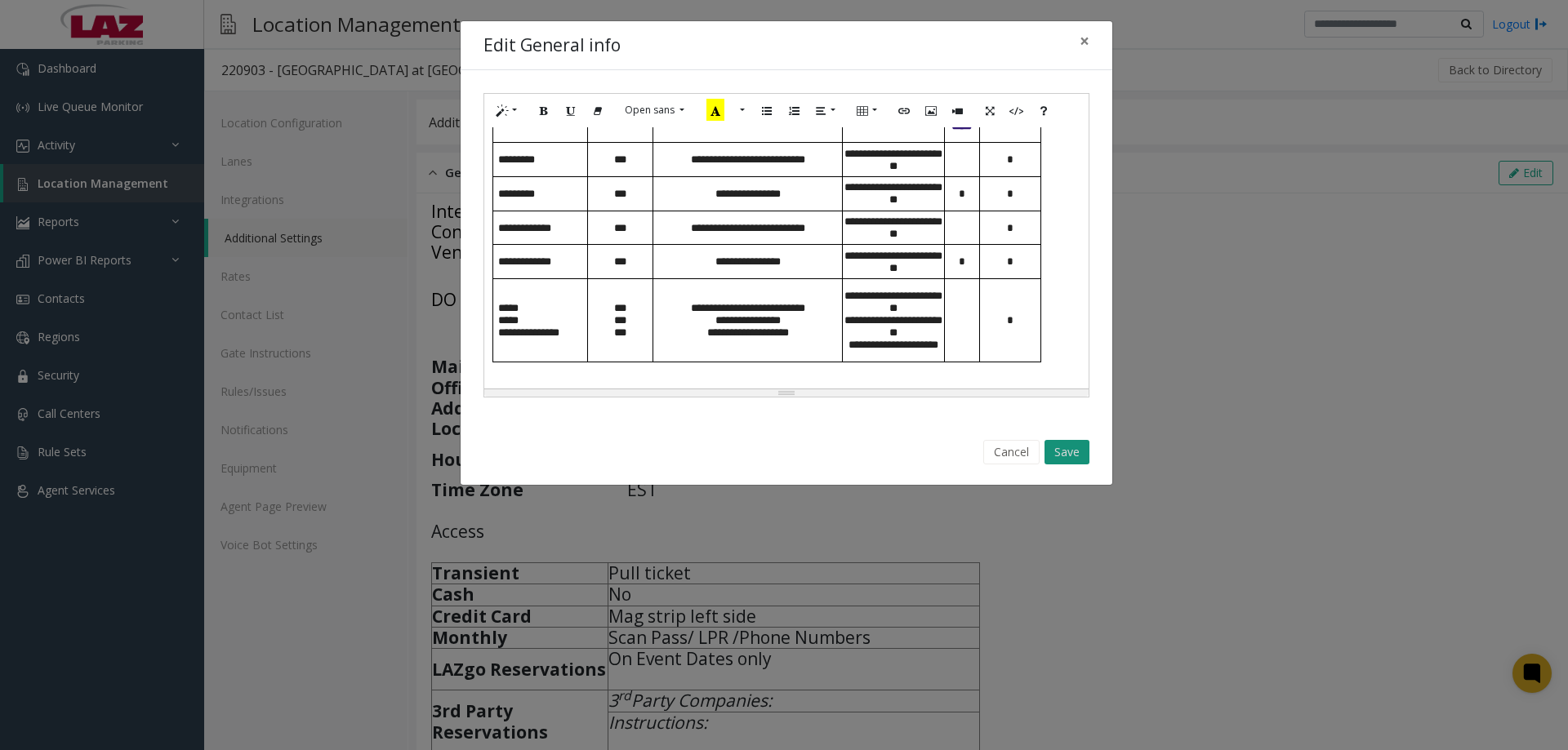
click at [1057, 445] on button "Save" at bounding box center [1067, 452] width 45 height 25
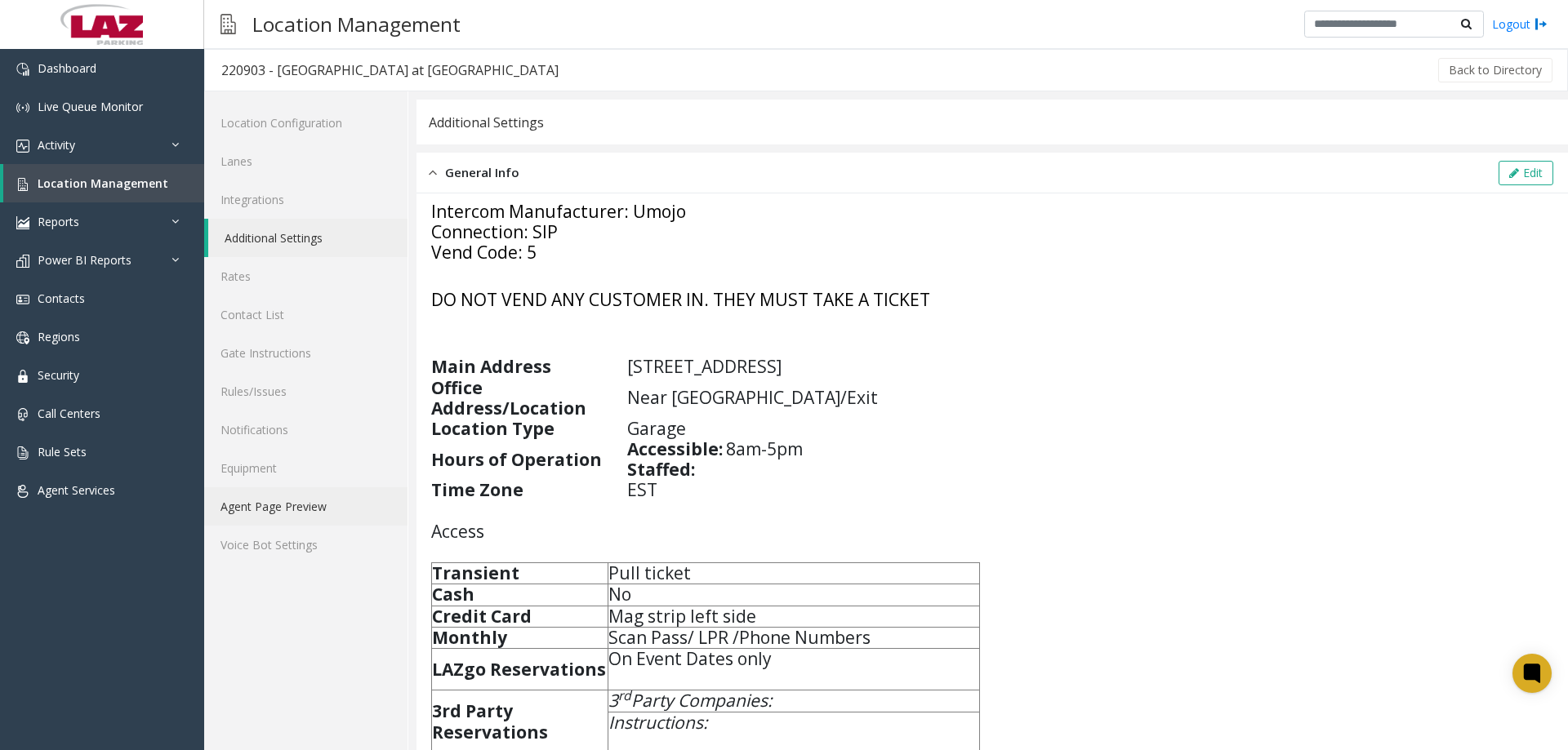
click at [293, 498] on link "Agent Page Preview" at bounding box center [306, 507] width 203 height 38
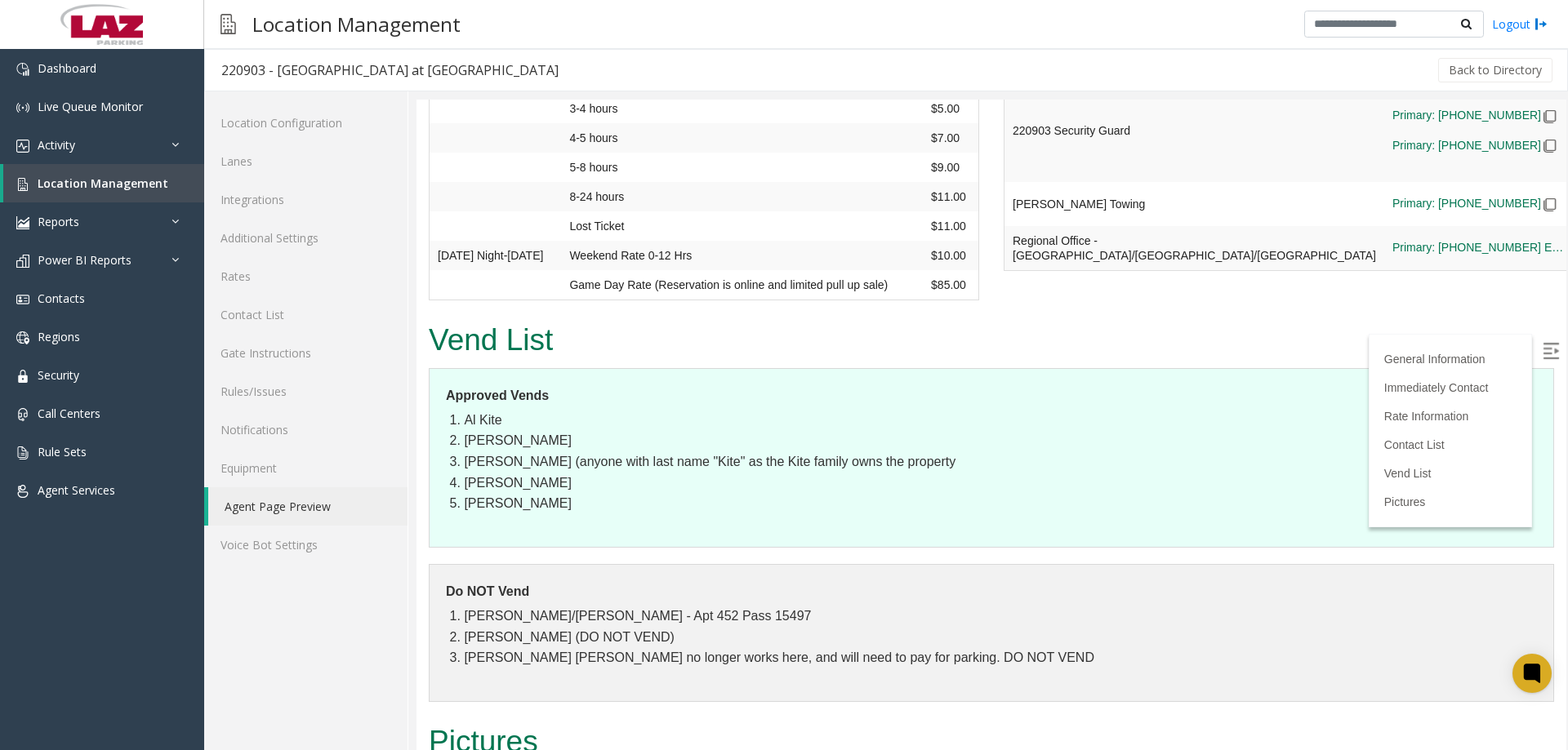
scroll to position [1714, 0]
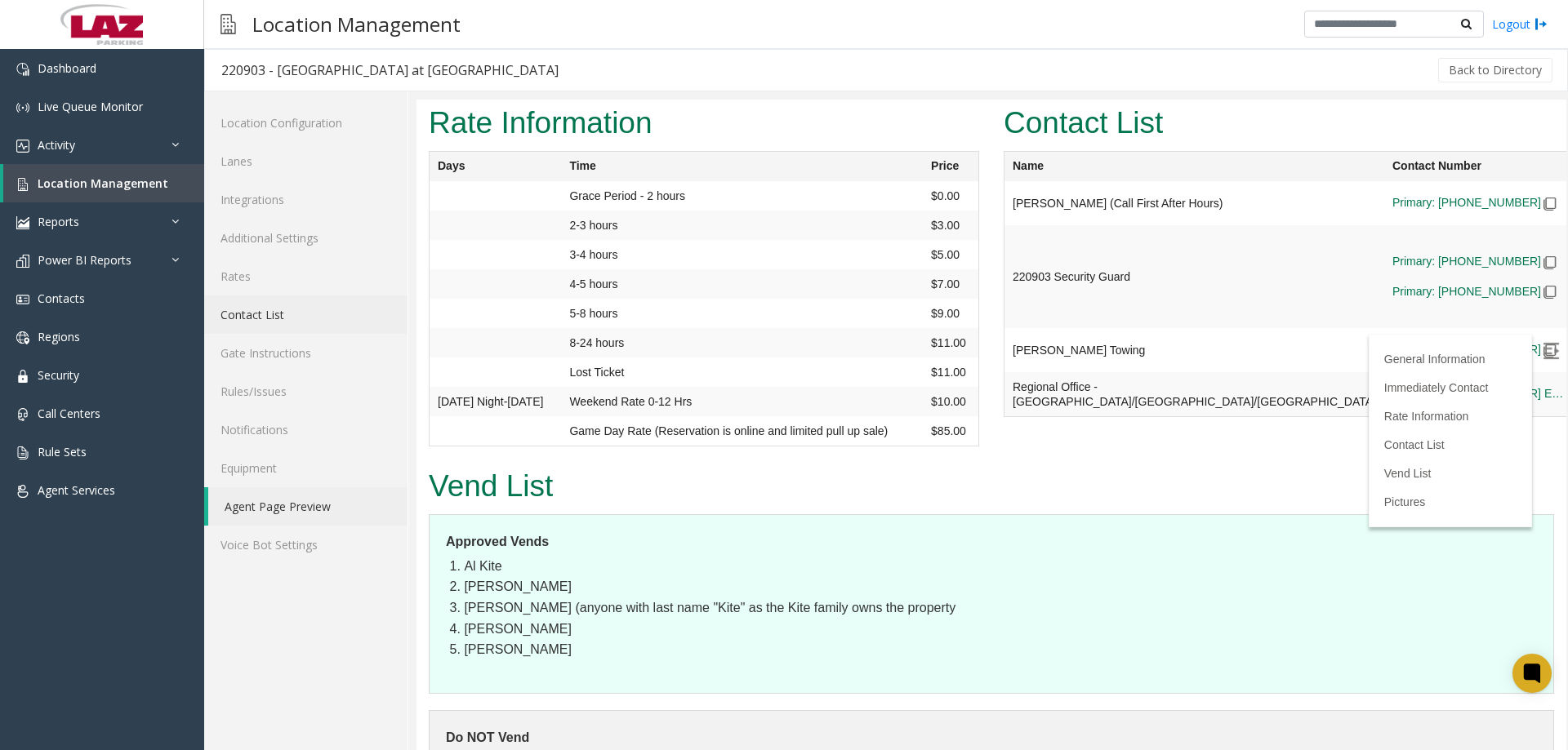
click at [240, 312] on link "Contact List" at bounding box center [306, 314] width 203 height 38
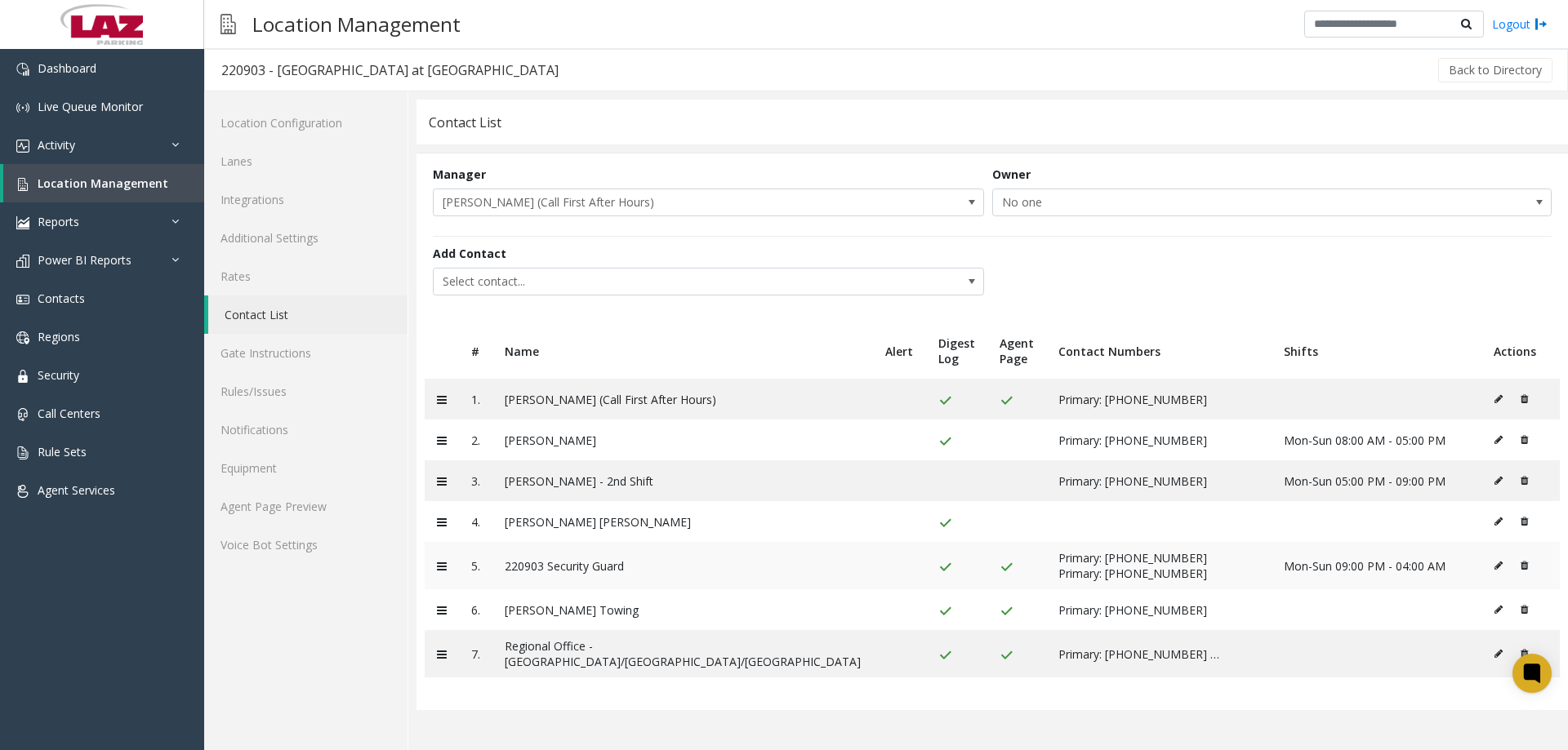
click at [1494, 569] on icon at bounding box center [1498, 565] width 9 height 10
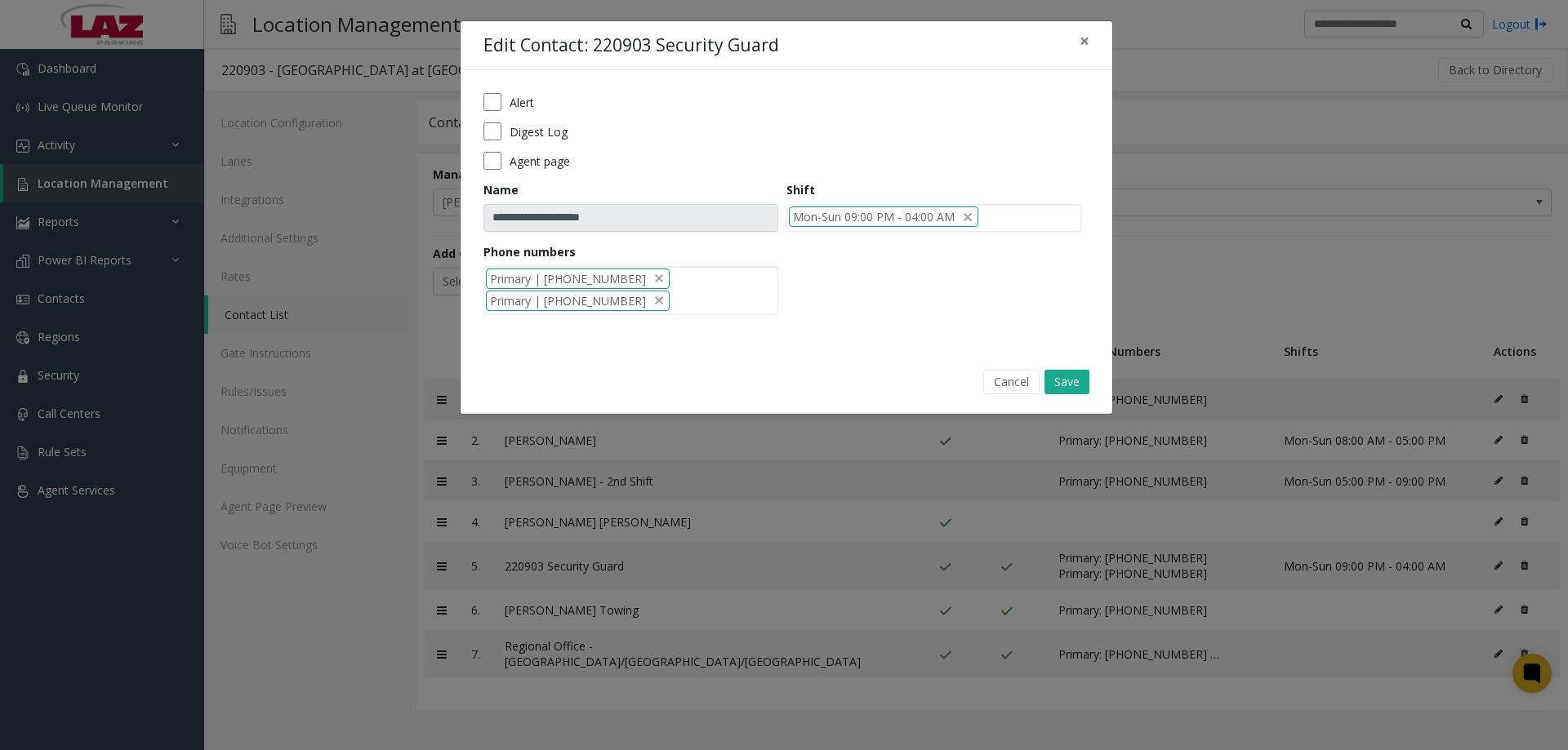
click at [478, 161] on div "**********" at bounding box center [787, 209] width 652 height 279
click at [1075, 388] on button "Save" at bounding box center [1067, 382] width 45 height 25
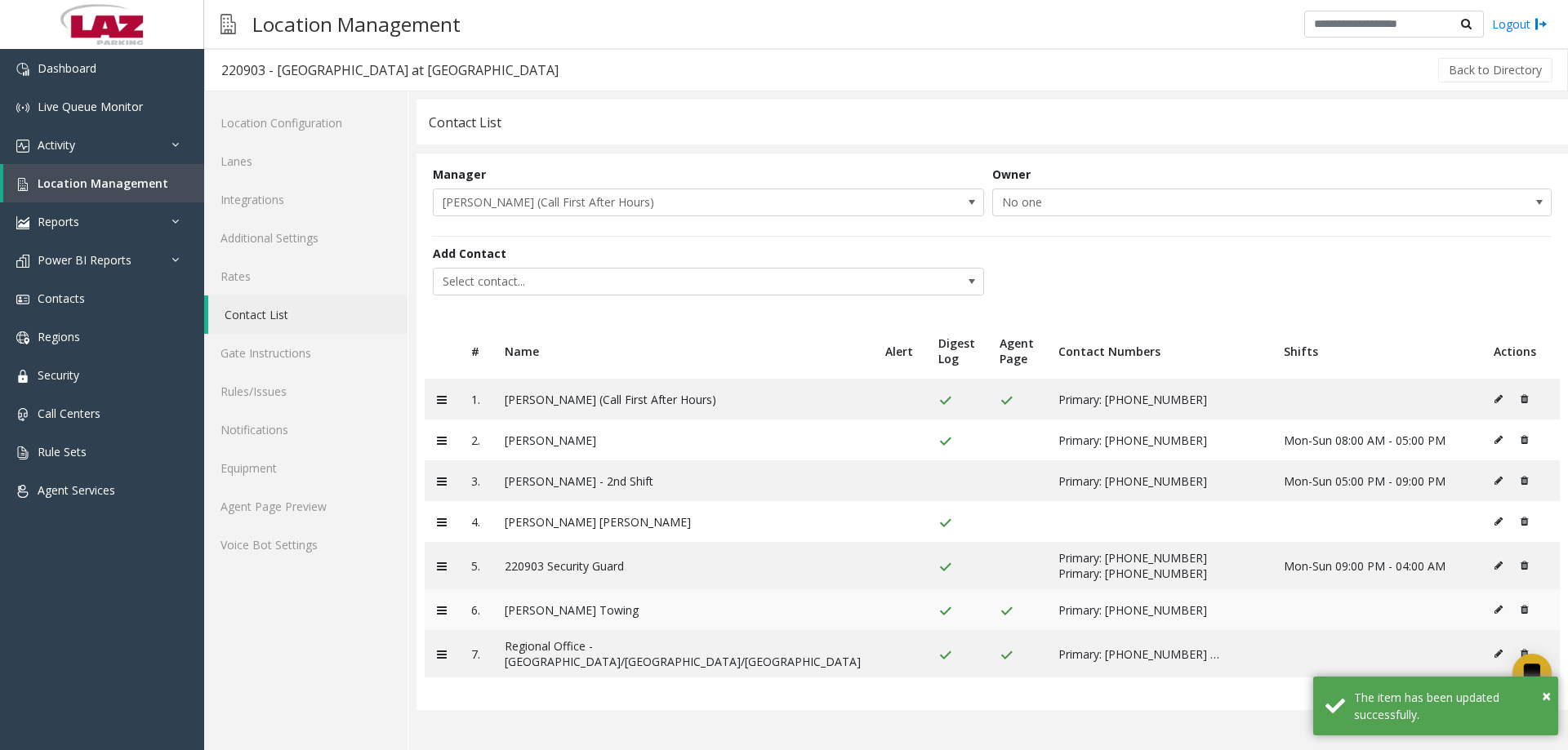
click at [1494, 615] on icon at bounding box center [1498, 609] width 9 height 10
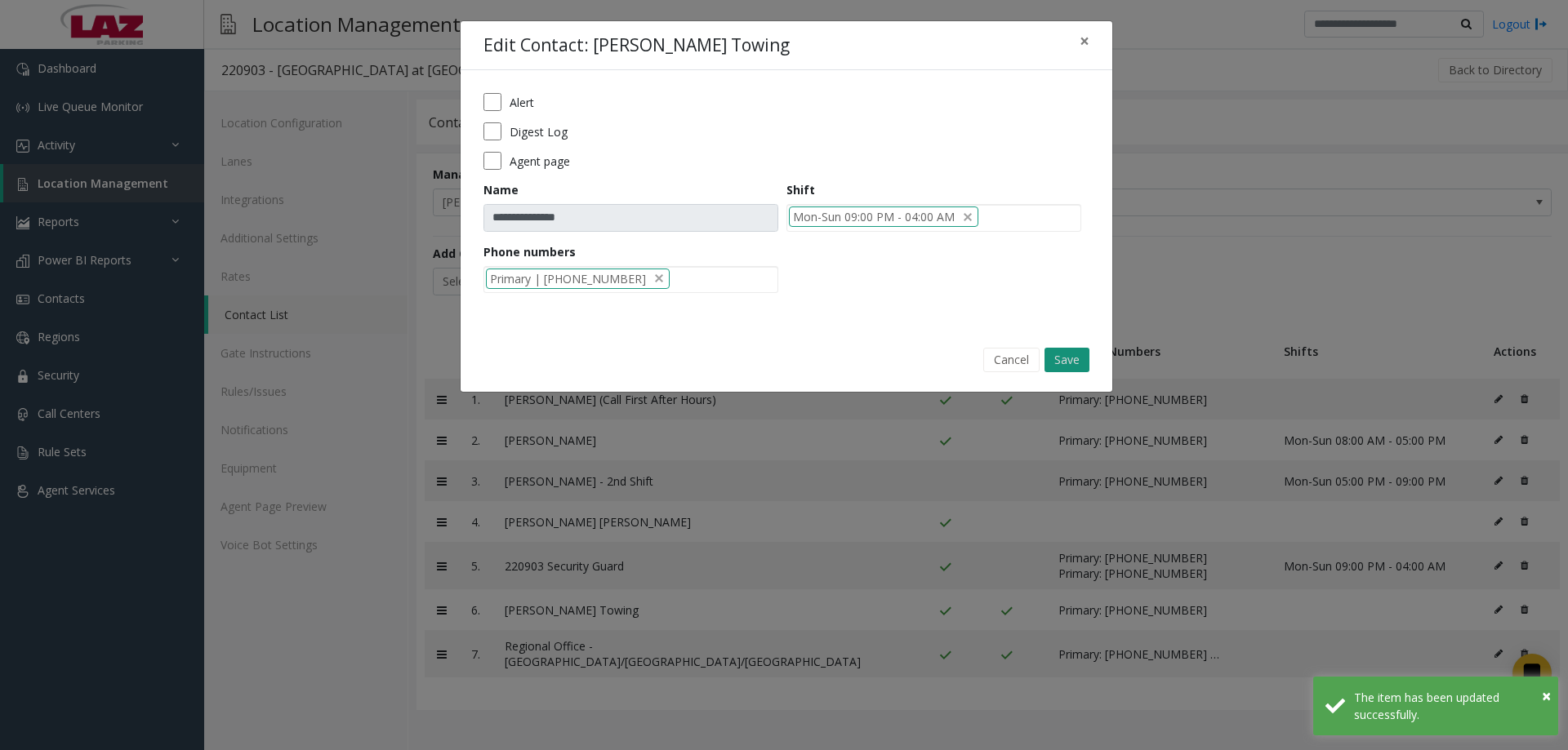
click at [1062, 362] on button "Save" at bounding box center [1067, 360] width 45 height 25
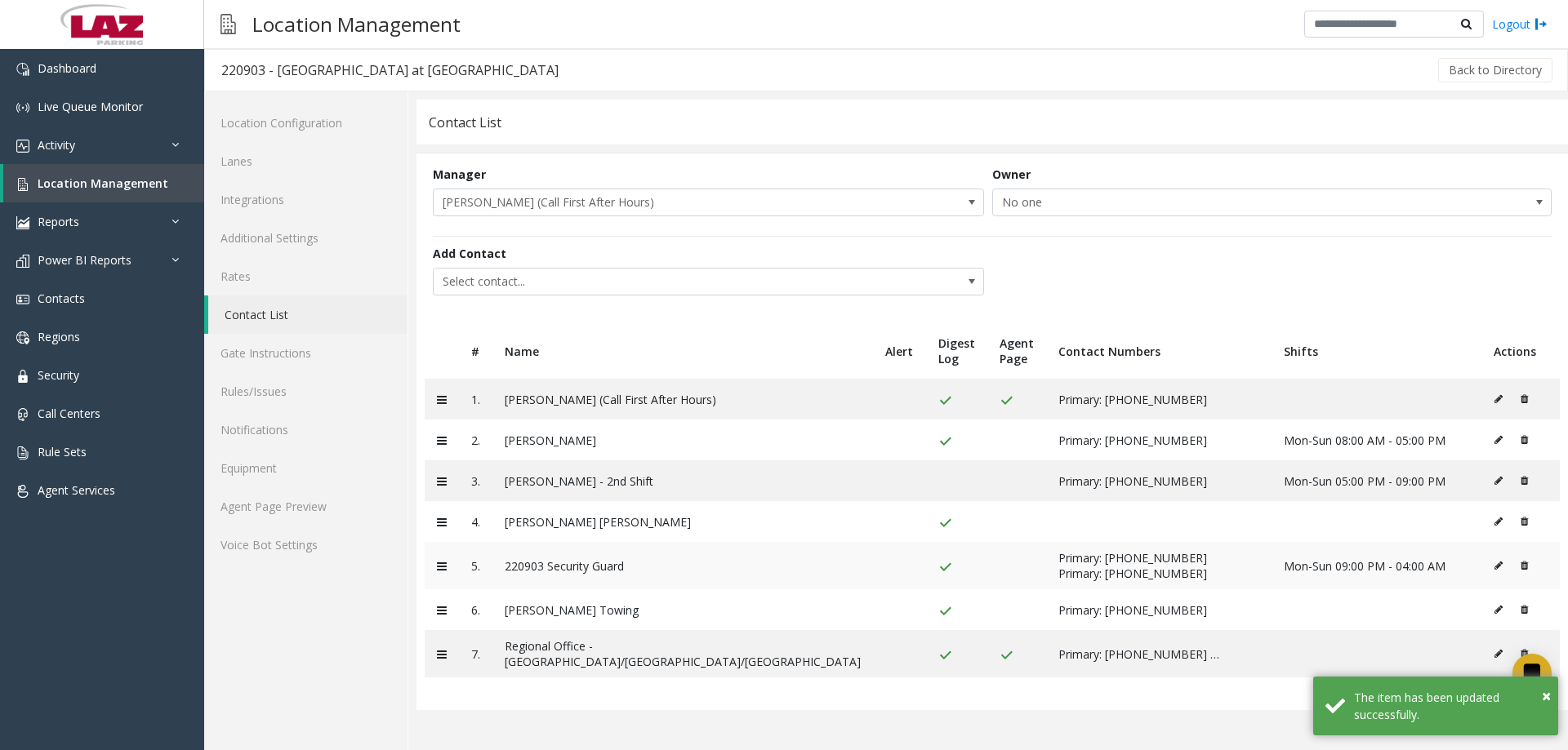
click at [1482, 570] on td at bounding box center [1521, 565] width 79 height 47
click at [1493, 577] on button at bounding box center [1502, 566] width 18 height 25
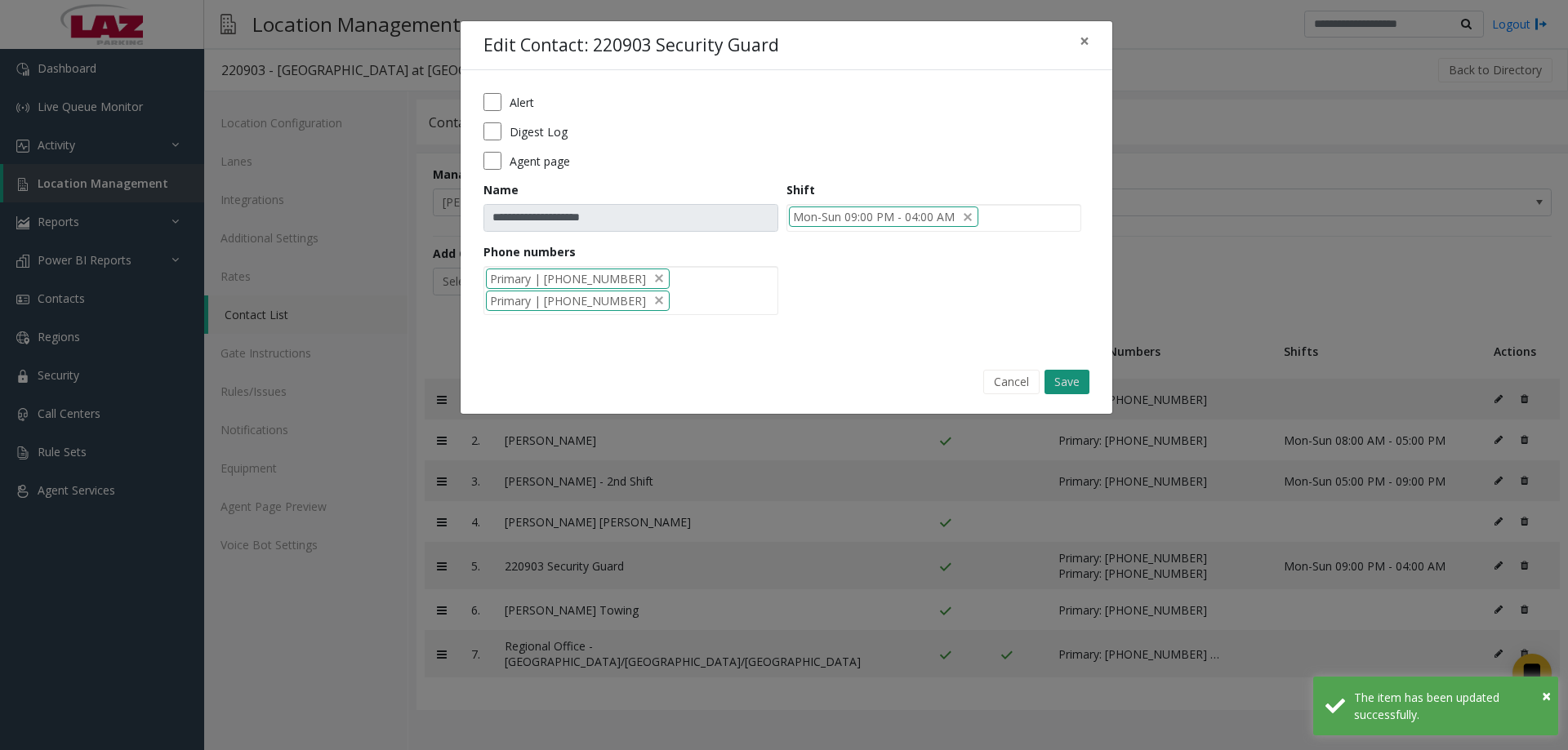
click at [1084, 385] on button "Save" at bounding box center [1067, 382] width 45 height 25
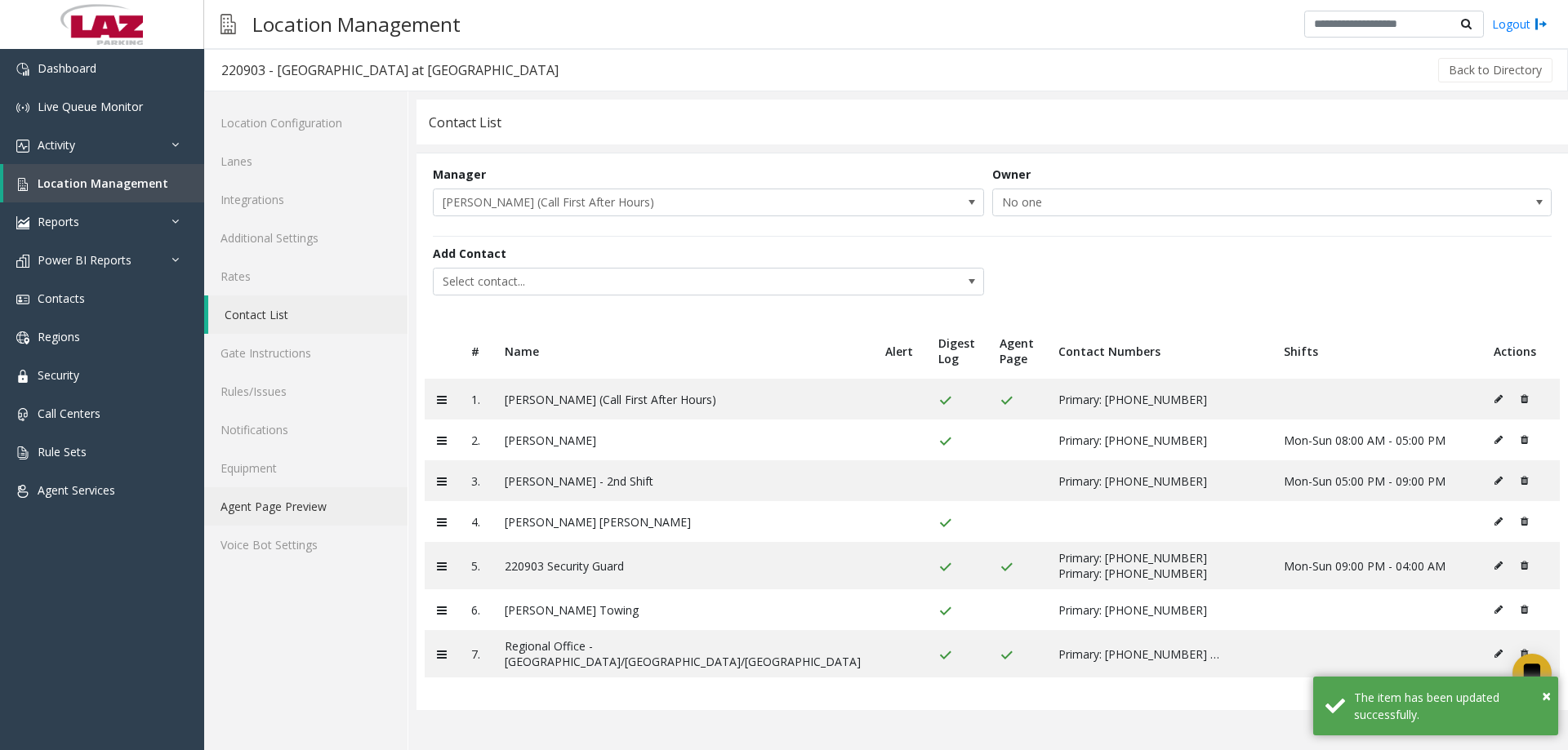
click at [298, 493] on link "Agent Page Preview" at bounding box center [306, 507] width 203 height 38
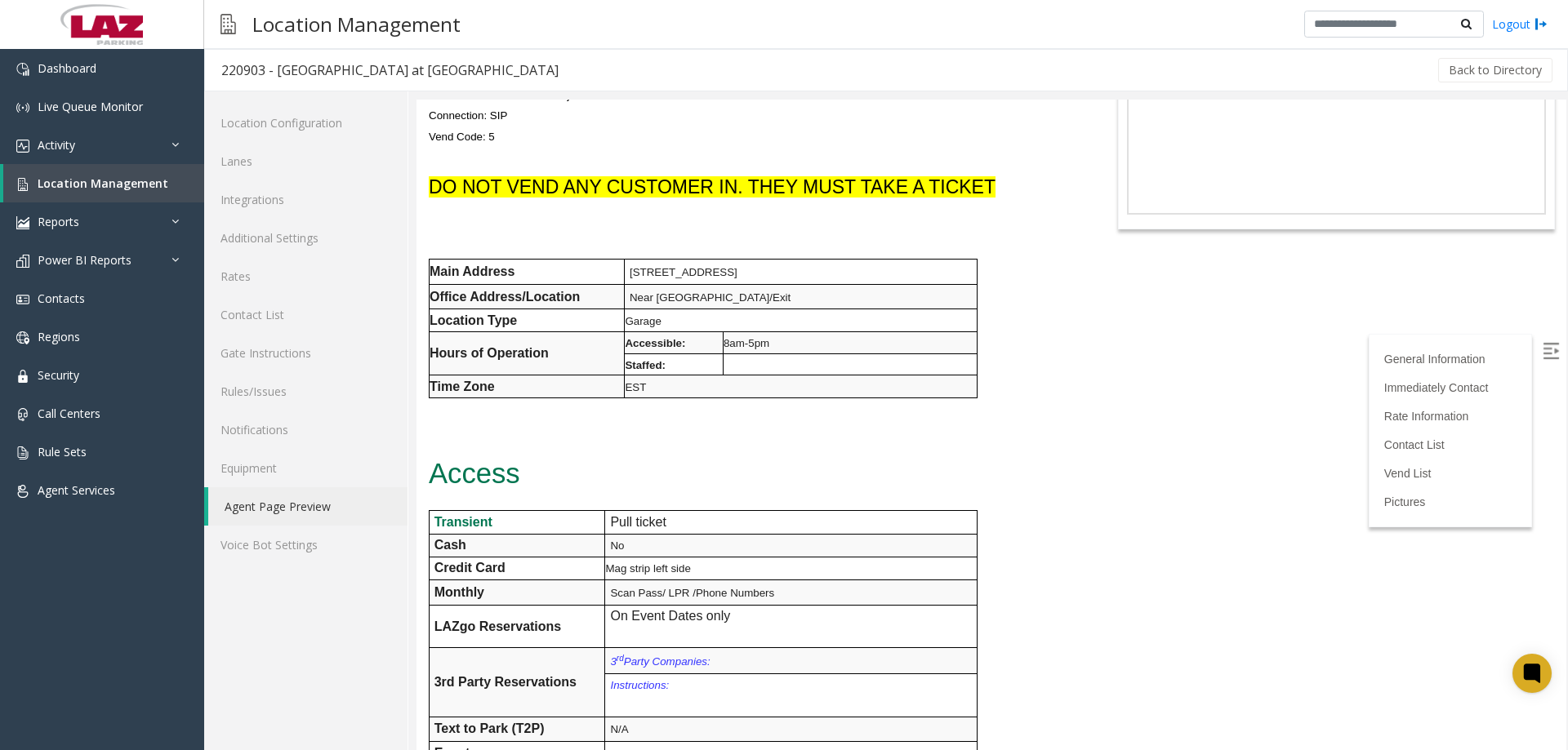
scroll to position [245, 0]
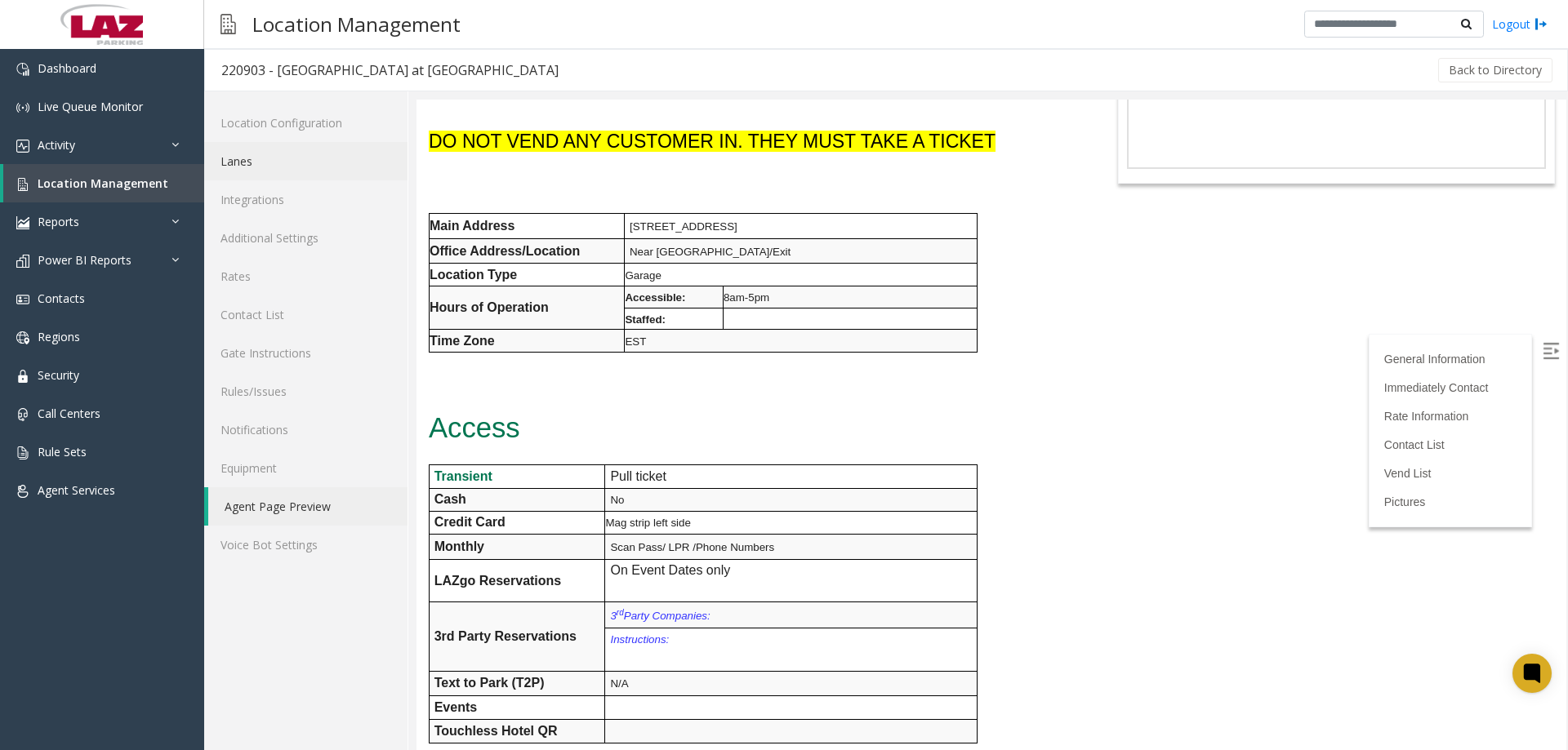
click at [345, 178] on link "Lanes" at bounding box center [306, 161] width 203 height 38
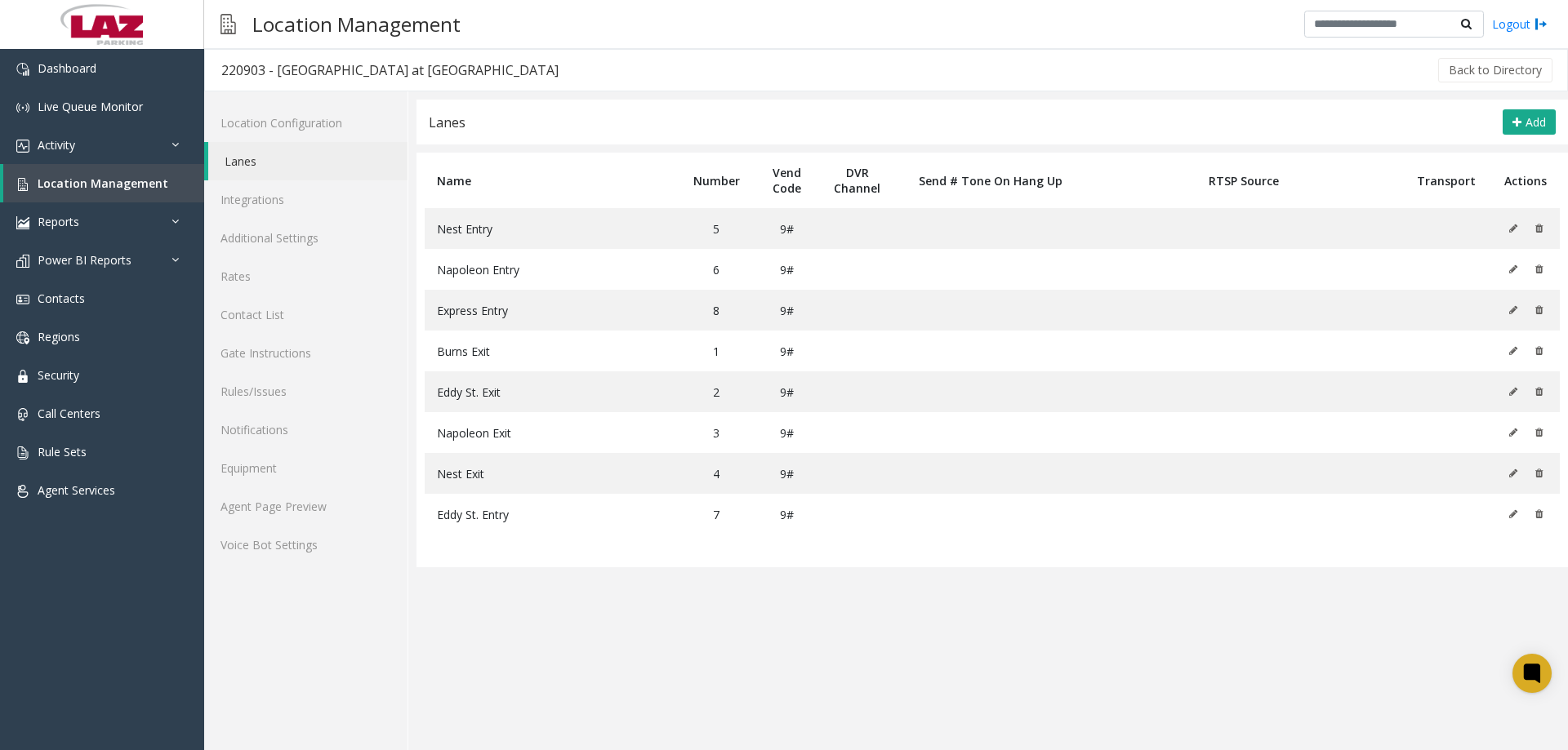
click at [640, 626] on app-lanes "Lanes Add Name Number Vend Code DVR Channel Send # Tone On Hang Up RTSP Source …" at bounding box center [992, 424] width 1151 height 650
click at [1509, 123] on button "Add" at bounding box center [1529, 122] width 53 height 26
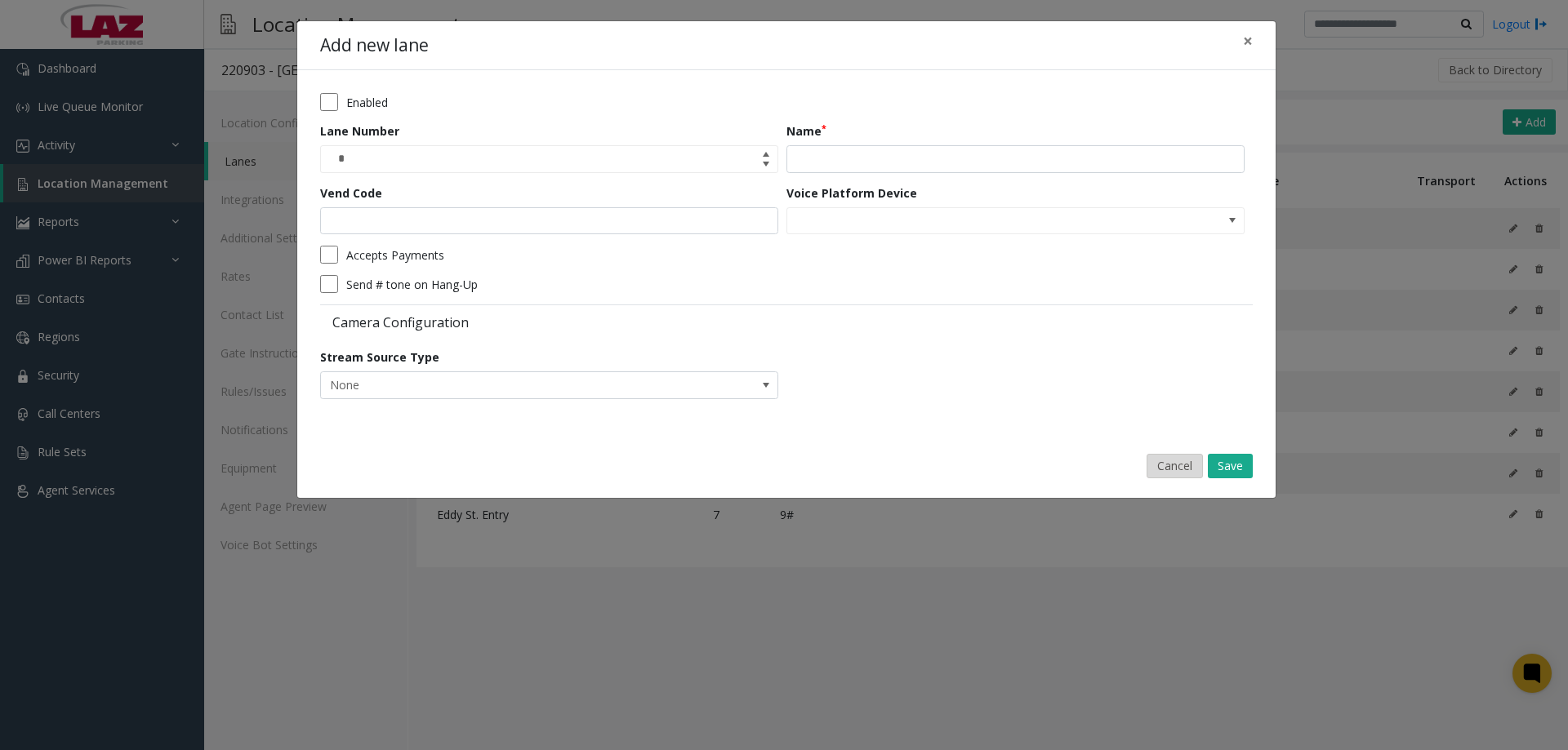
click at [1157, 461] on button "Cancel" at bounding box center [1174, 466] width 57 height 25
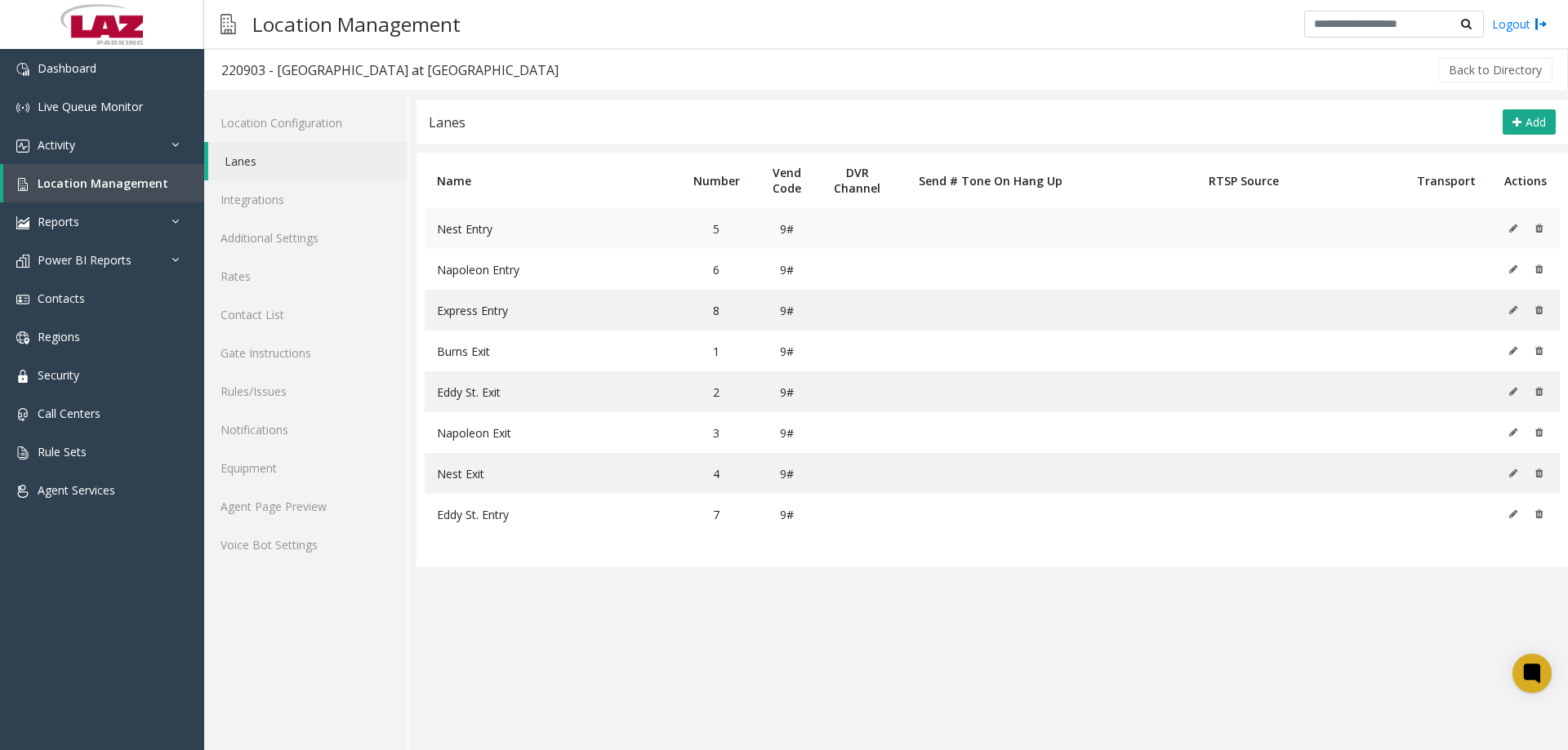
click at [1510, 229] on icon at bounding box center [1512, 228] width 9 height 10
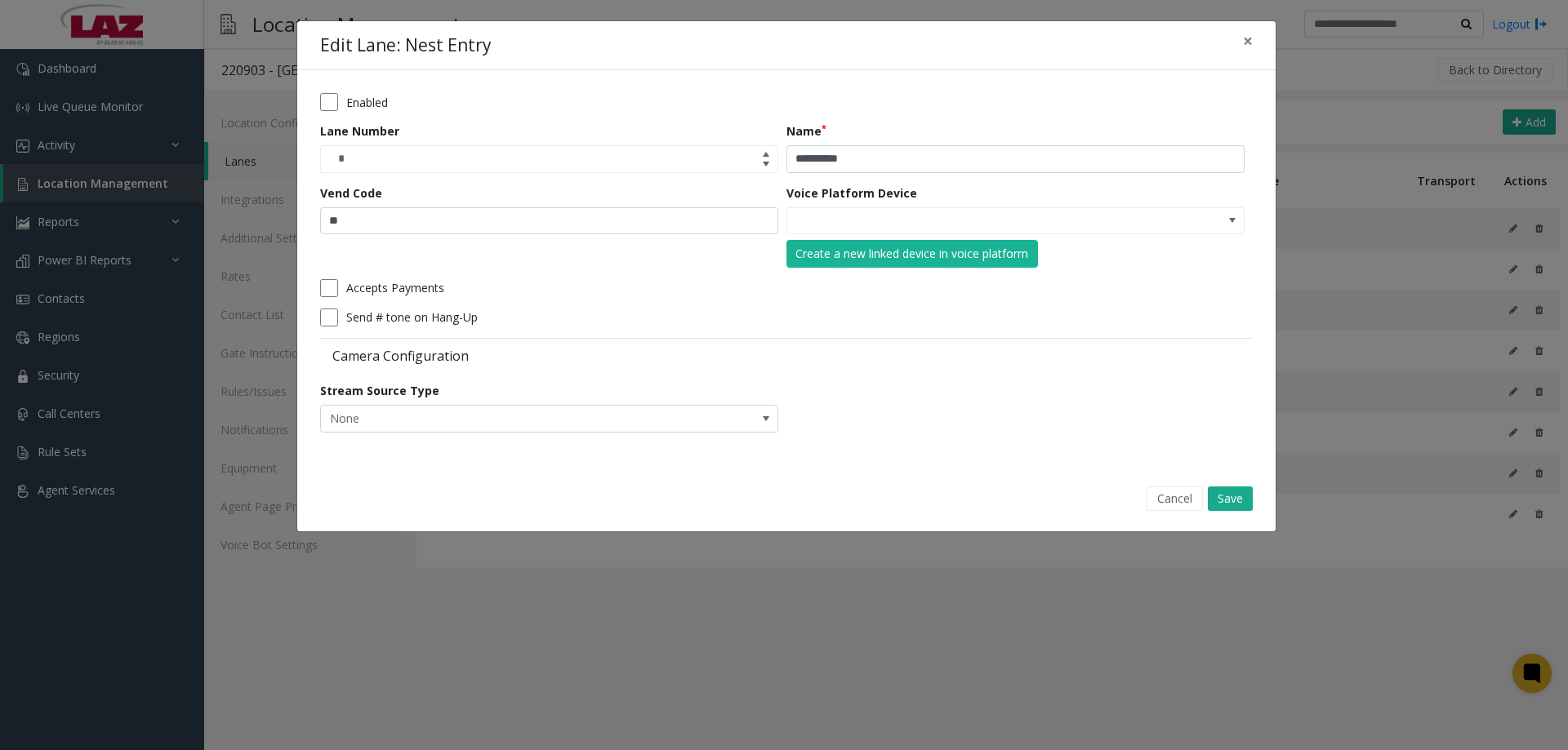
click at [1189, 497] on button "Cancel" at bounding box center [1174, 499] width 57 height 25
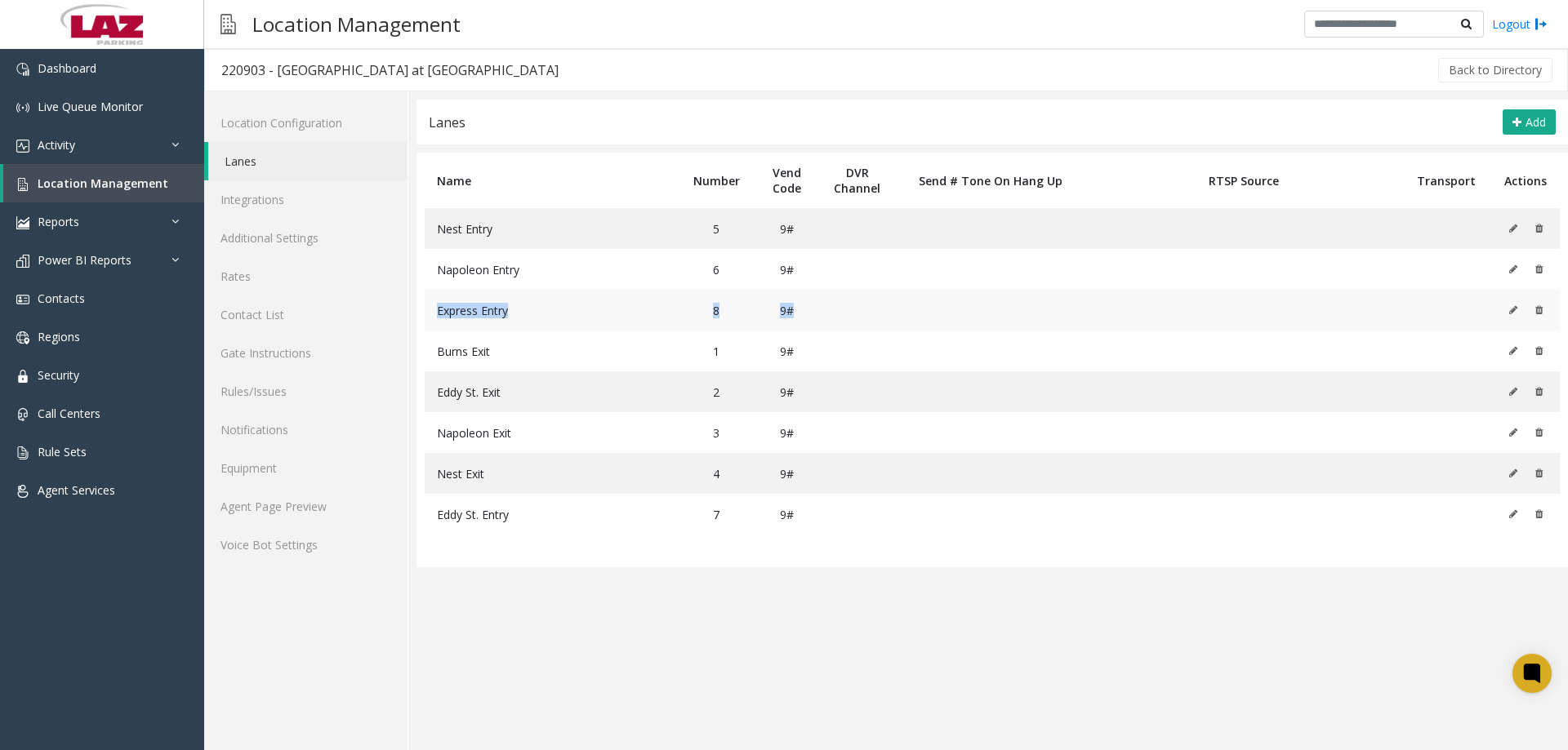
drag, startPoint x: 1483, startPoint y: 288, endPoint x: 1487, endPoint y: 299, distance: 11.7
click at [1487, 299] on tbody "Nest Entry 5 9# Napoleon Entry 6 9# Express Entry 8 9# Burns Exit 1 9# Eddy St.…" at bounding box center [992, 371] width 1135 height 327
click at [1510, 352] on button at bounding box center [1517, 352] width 18 height 25
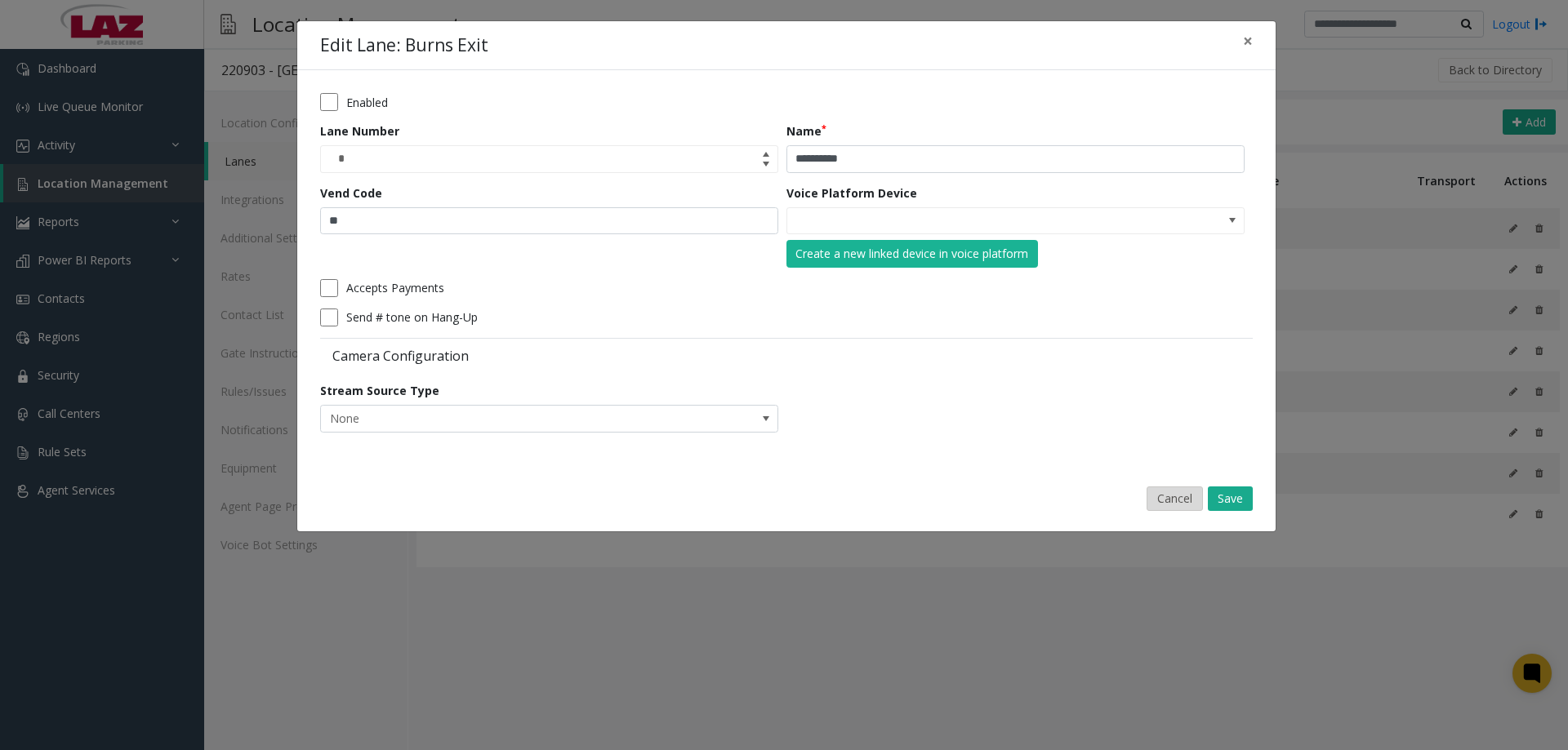
click at [1154, 494] on button "Cancel" at bounding box center [1174, 499] width 57 height 25
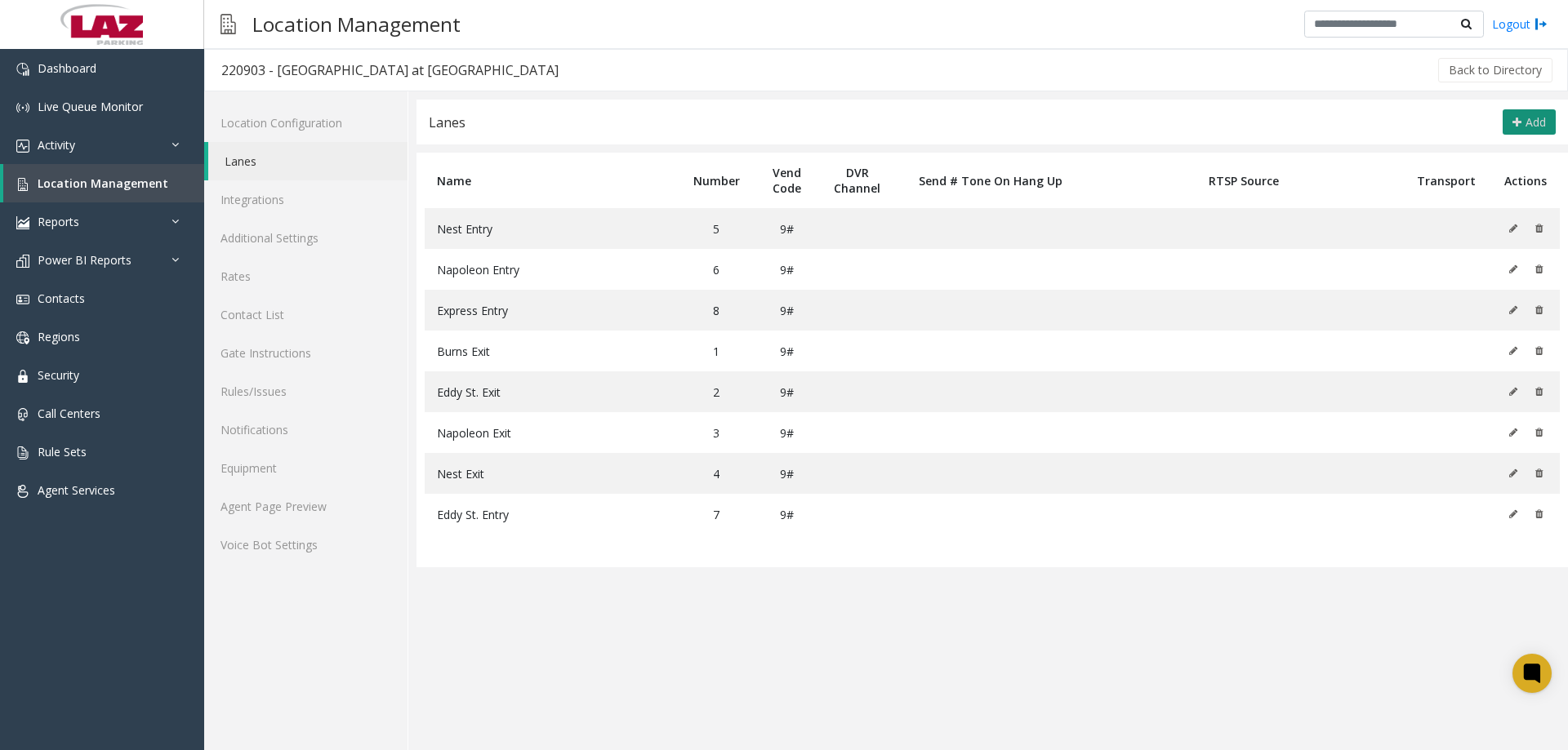
click at [1509, 125] on button "Add" at bounding box center [1529, 122] width 53 height 26
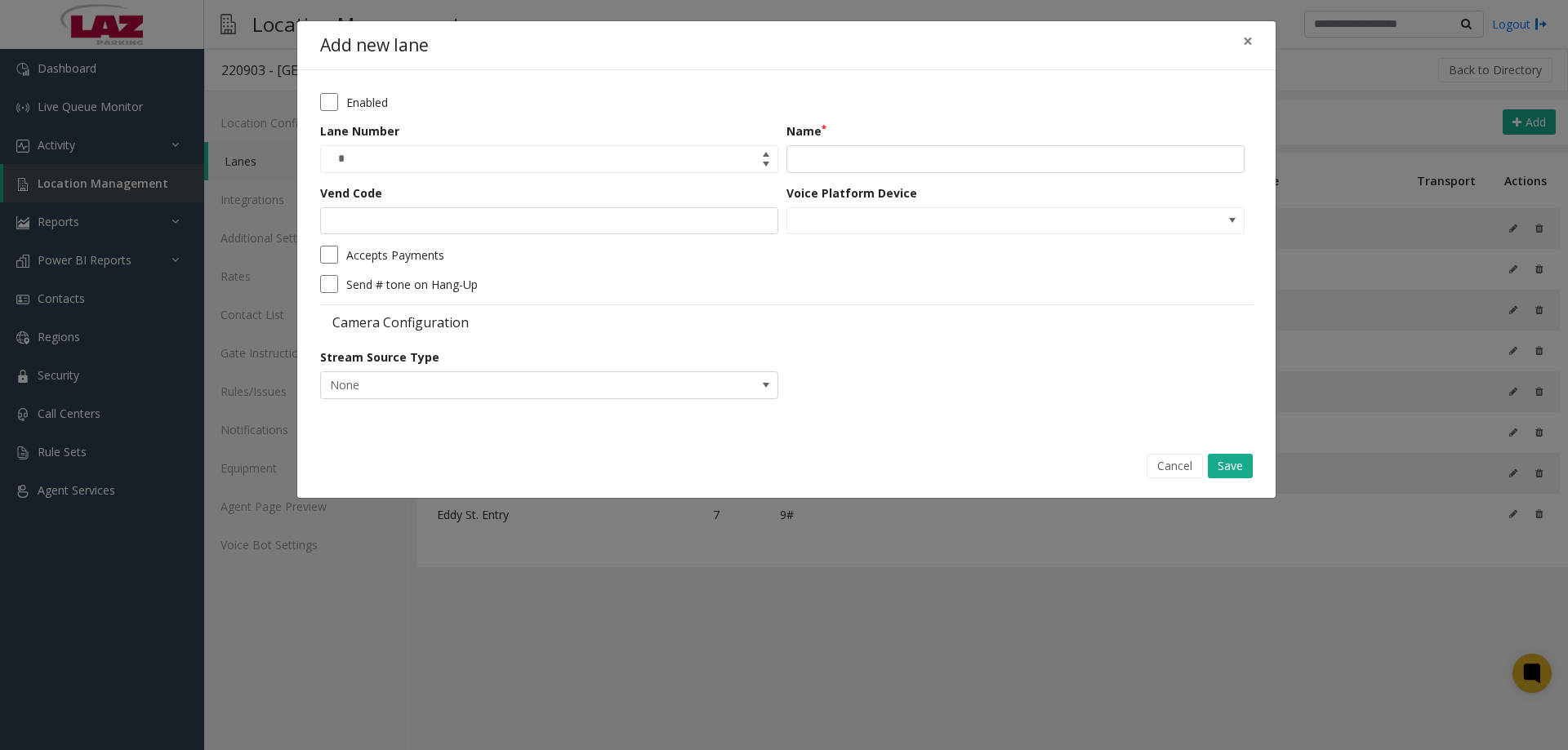
click at [905, 260] on div "Accepts Payments" at bounding box center [782, 254] width 924 height 18
click at [867, 163] on input "Name" at bounding box center [1015, 159] width 458 height 28
type input "**********"
click at [488, 206] on div "Vend Code" at bounding box center [553, 210] width 466 height 51
click at [498, 216] on input "Vend Code" at bounding box center [549, 220] width 458 height 28
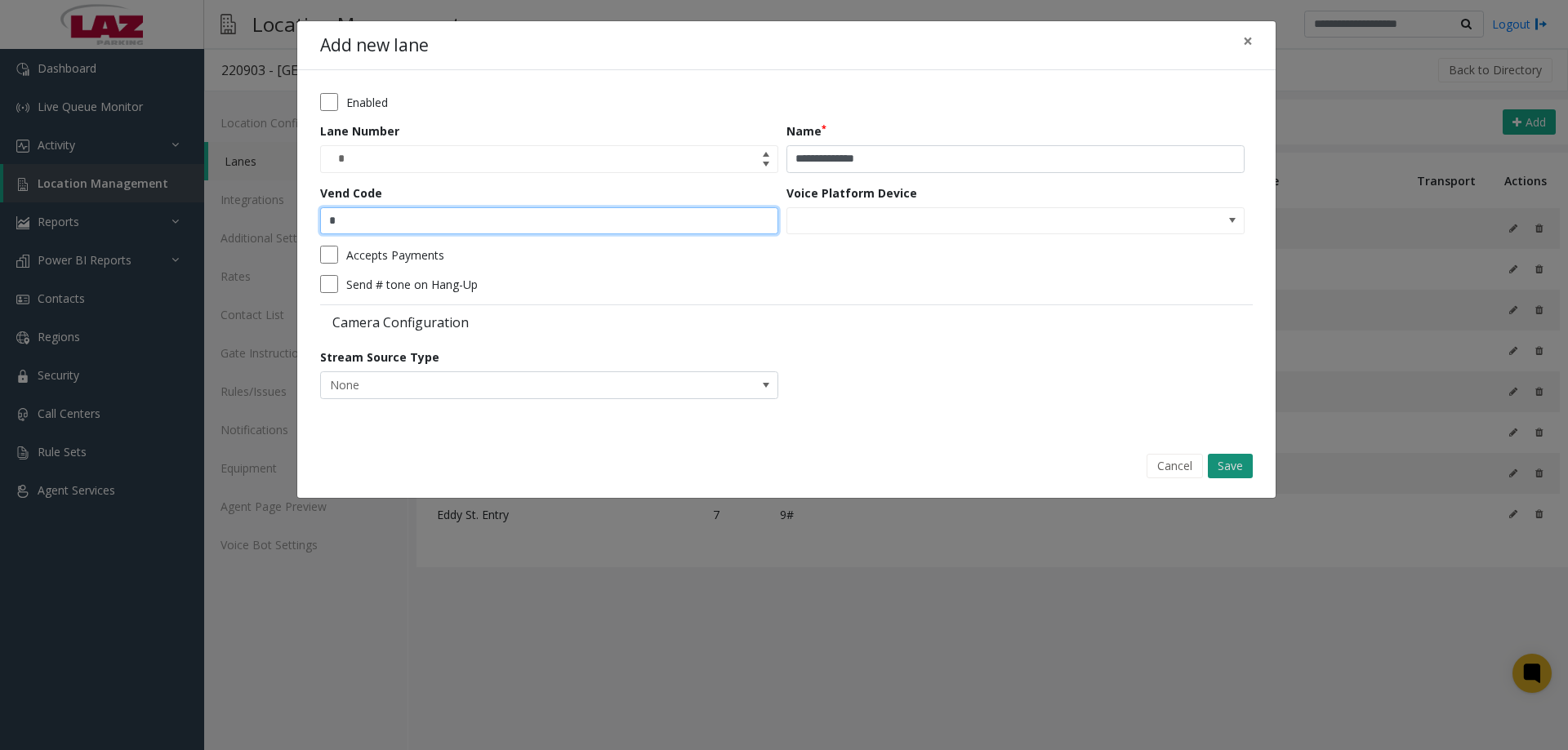
type input "*"
click at [1234, 460] on button "Save" at bounding box center [1230, 466] width 45 height 25
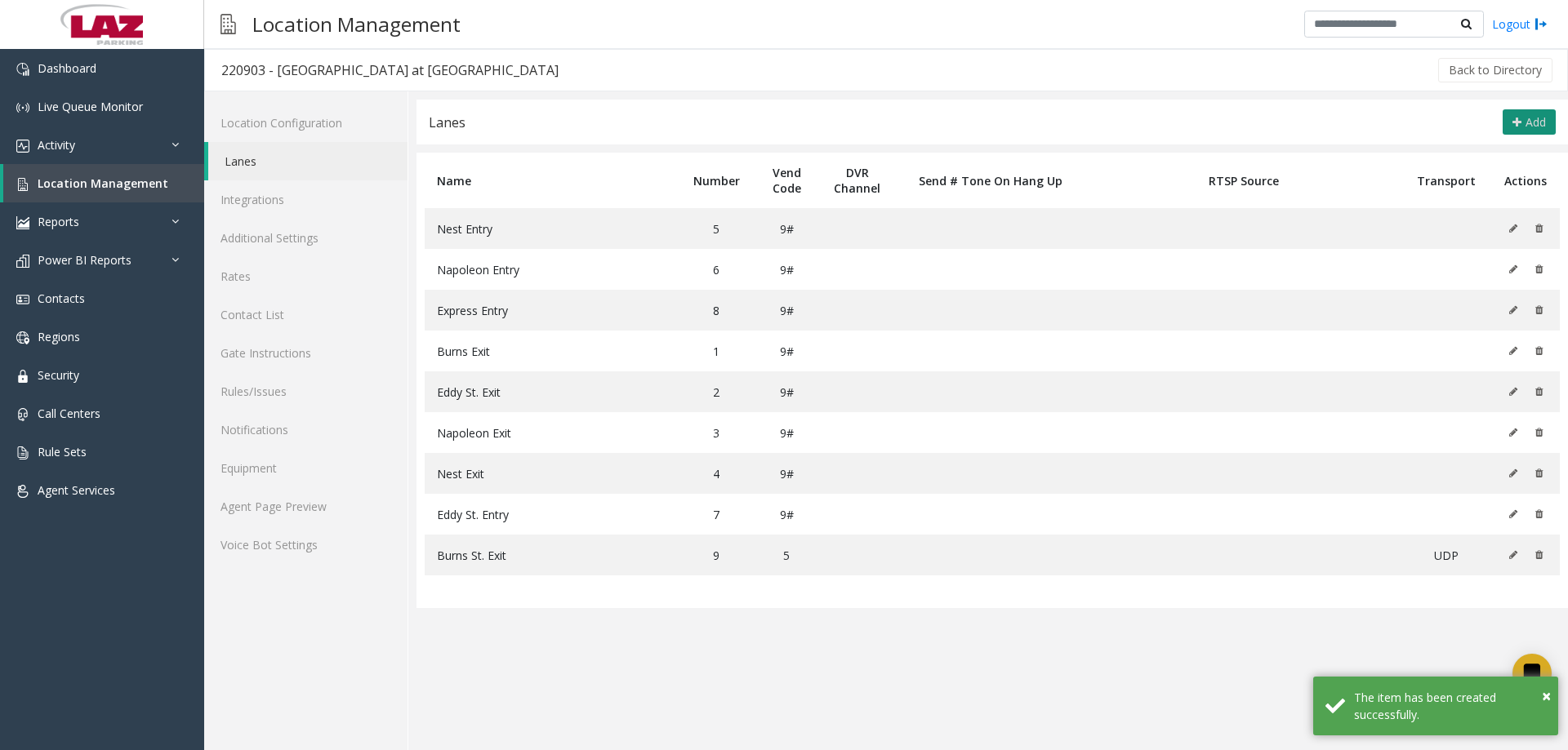
click at [1527, 122] on span "Add" at bounding box center [1535, 122] width 20 height 15
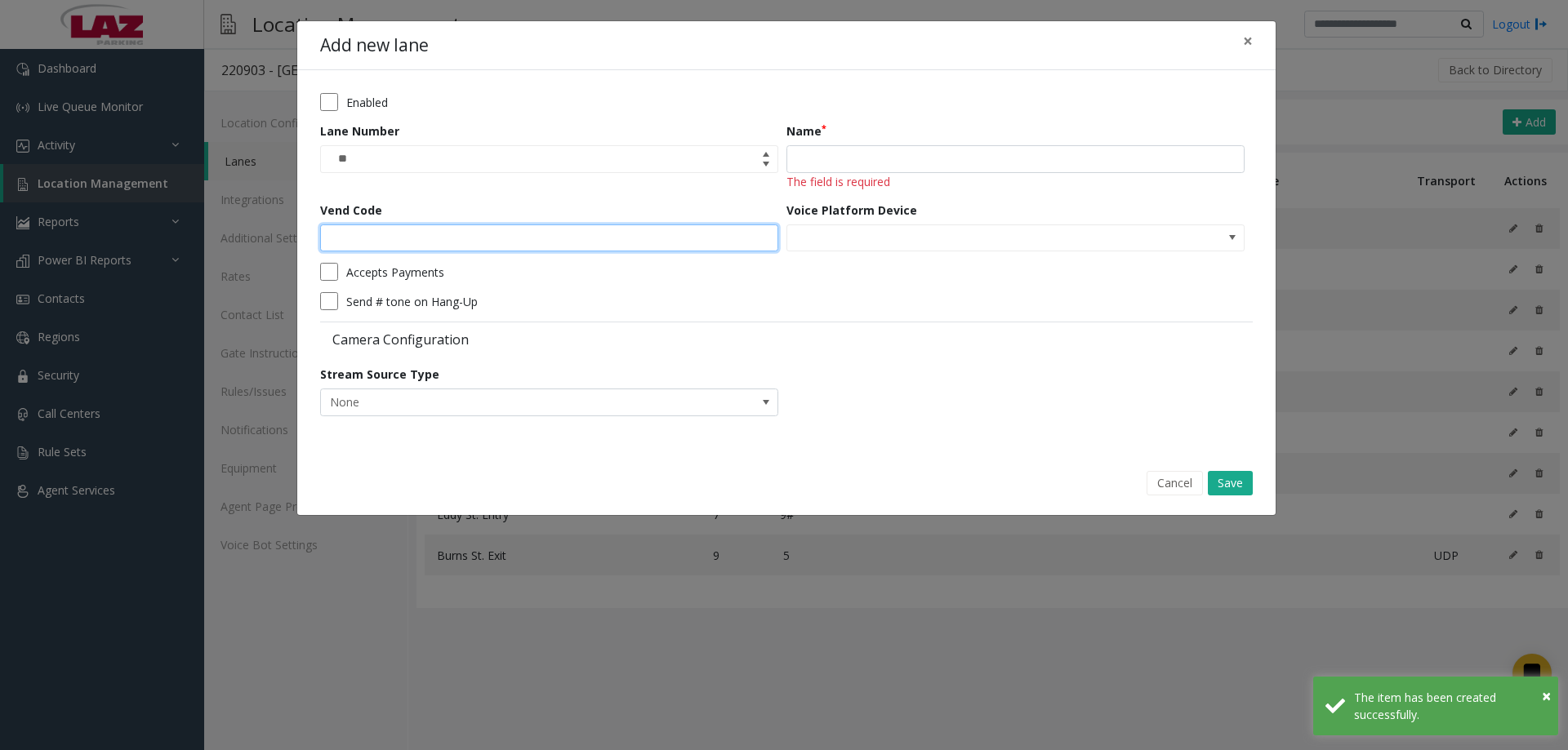
click at [535, 236] on input "Vend Code" at bounding box center [549, 238] width 458 height 28
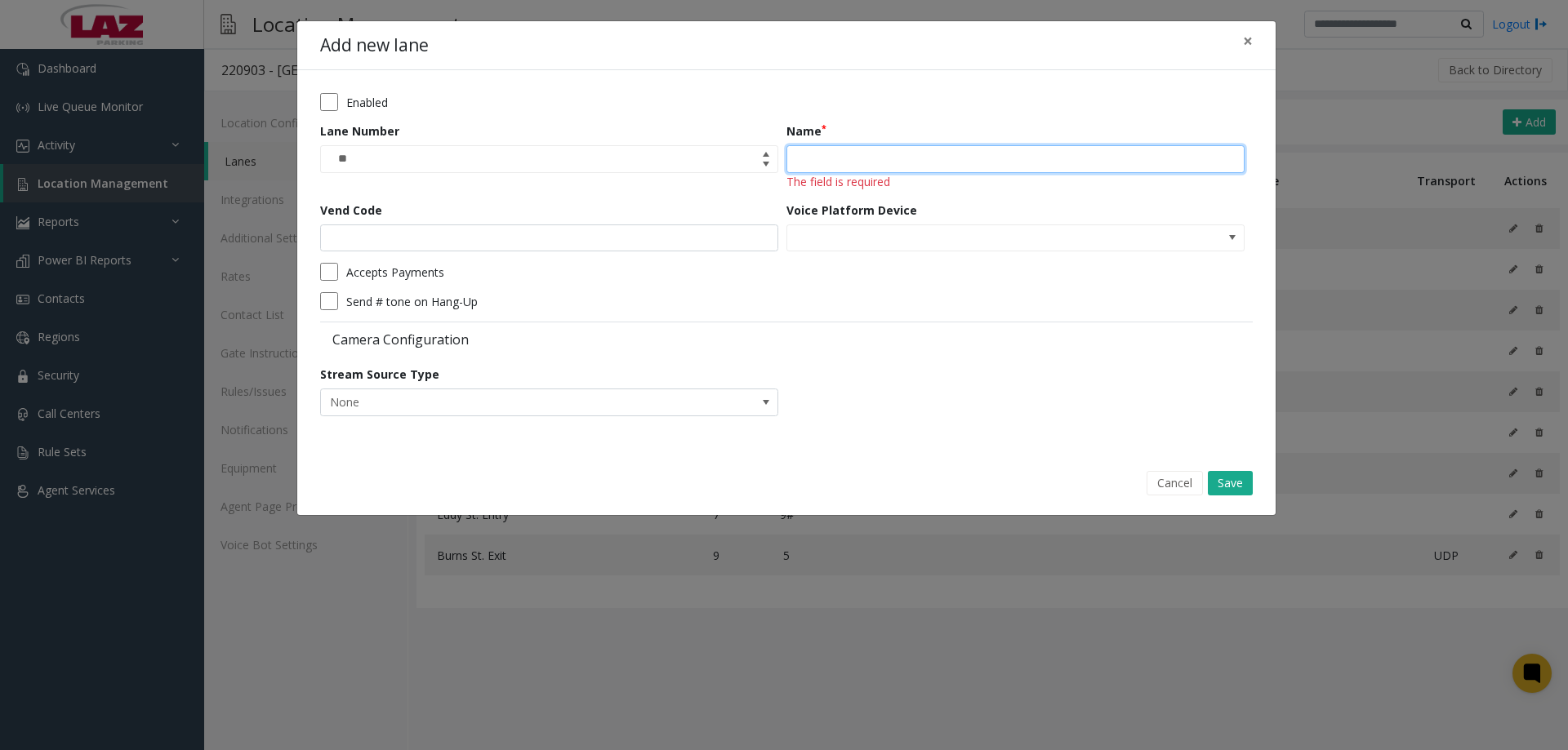
click at [959, 146] on input "Name" at bounding box center [1015, 159] width 458 height 28
paste input "**********"
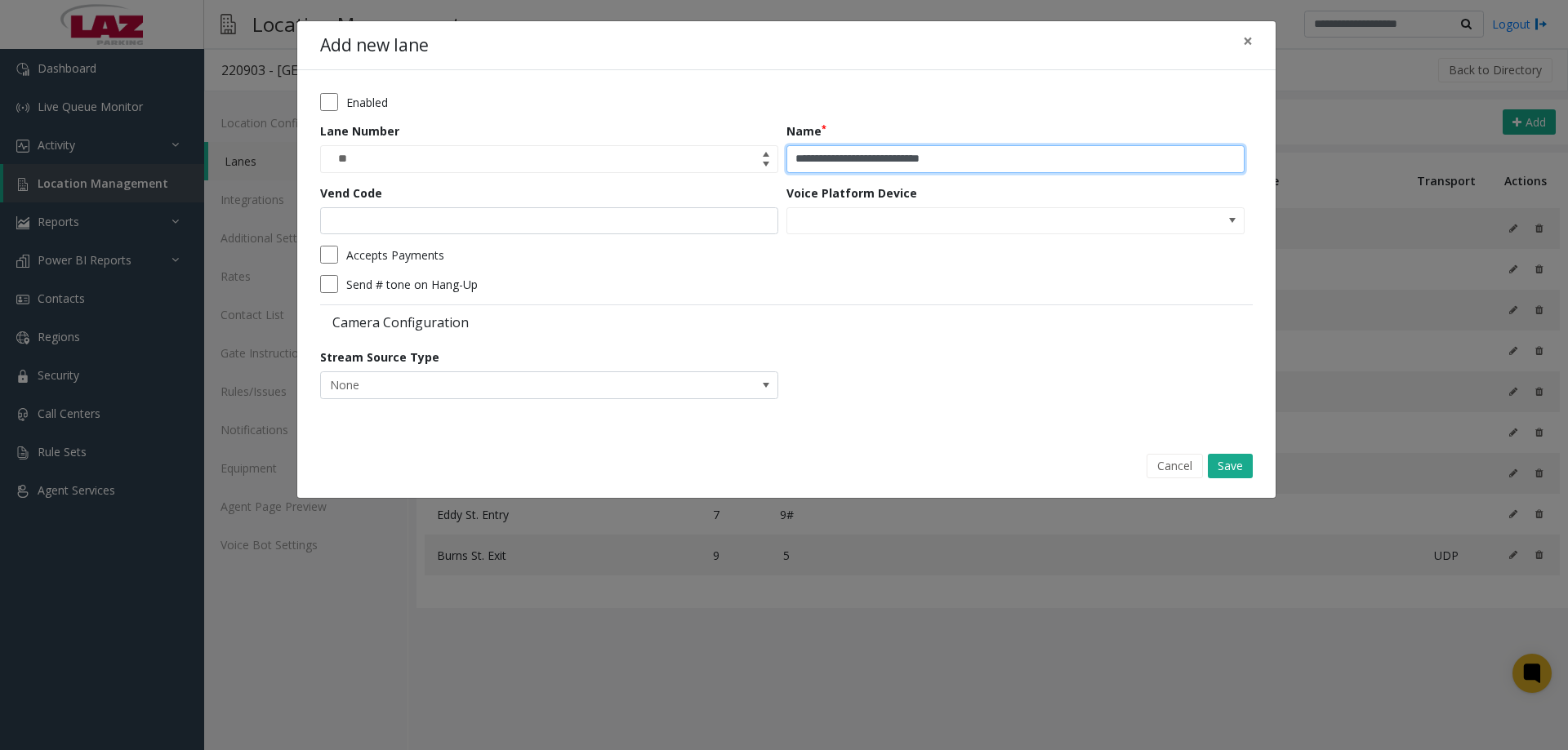
type input "**********"
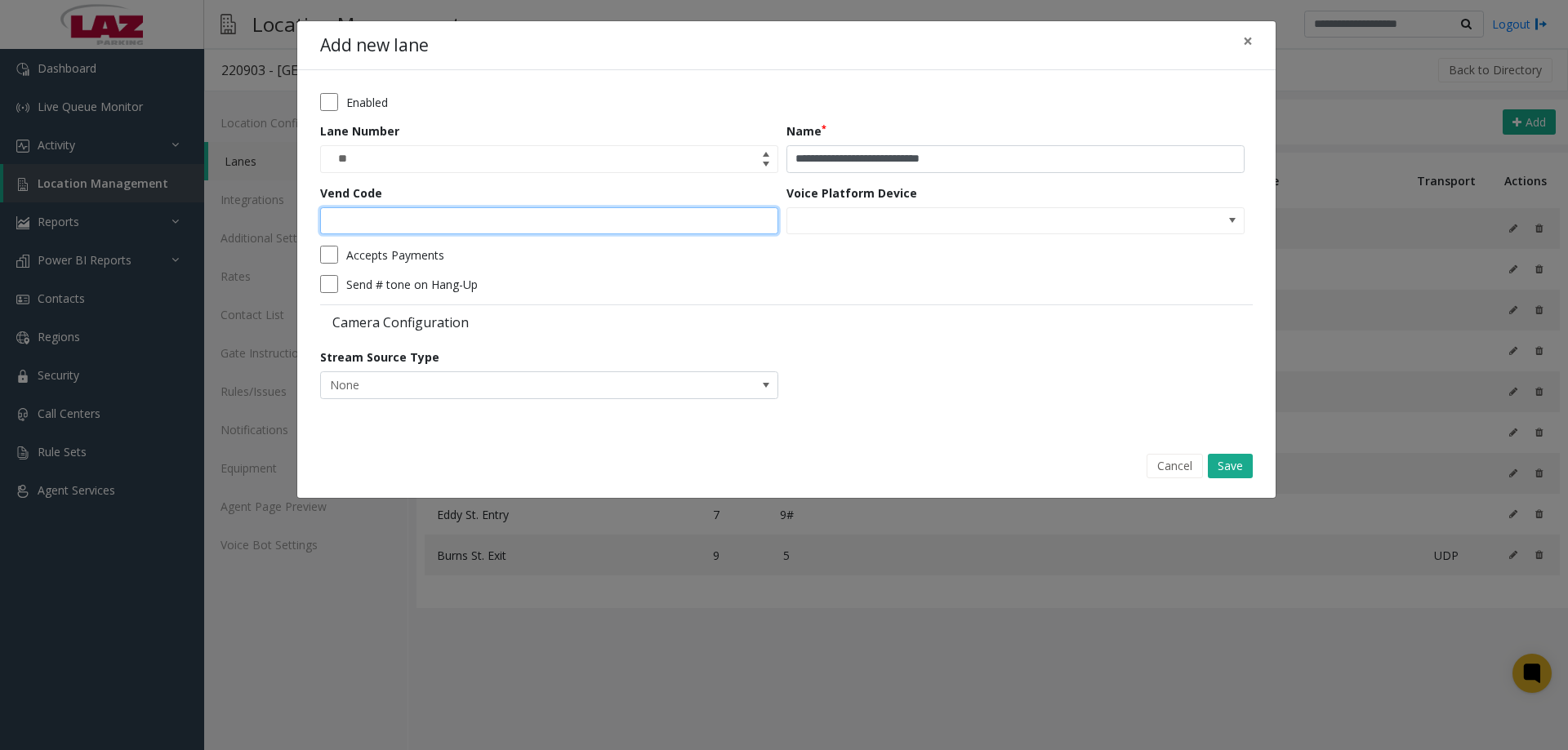
click at [568, 229] on input "Vend Code" at bounding box center [549, 220] width 458 height 28
type input "*"
click at [1234, 474] on button "Save" at bounding box center [1230, 466] width 45 height 25
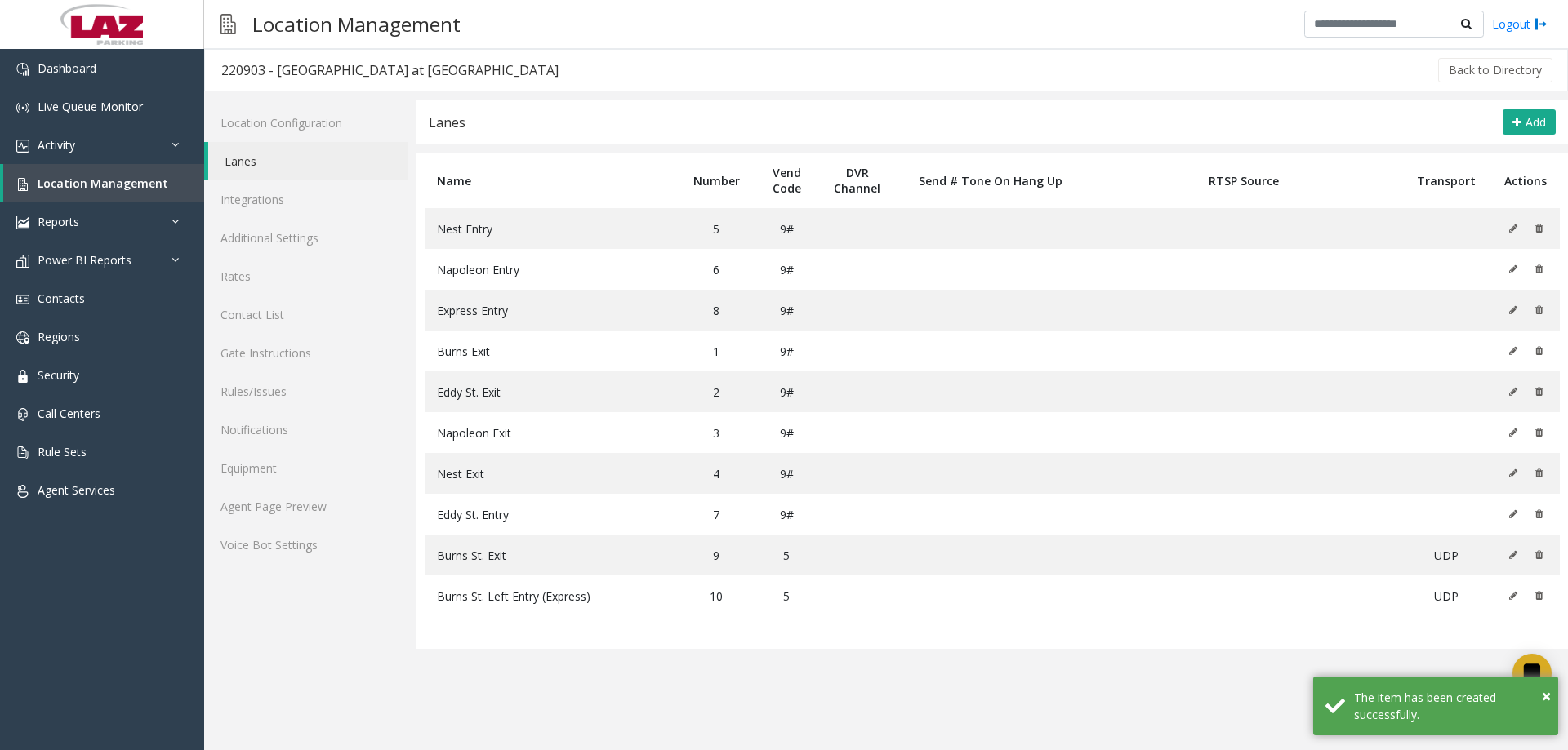
click at [1515, 107] on div "Lanes Add" at bounding box center [992, 122] width 1151 height 45
click at [1533, 119] on span "Add" at bounding box center [1535, 122] width 20 height 15
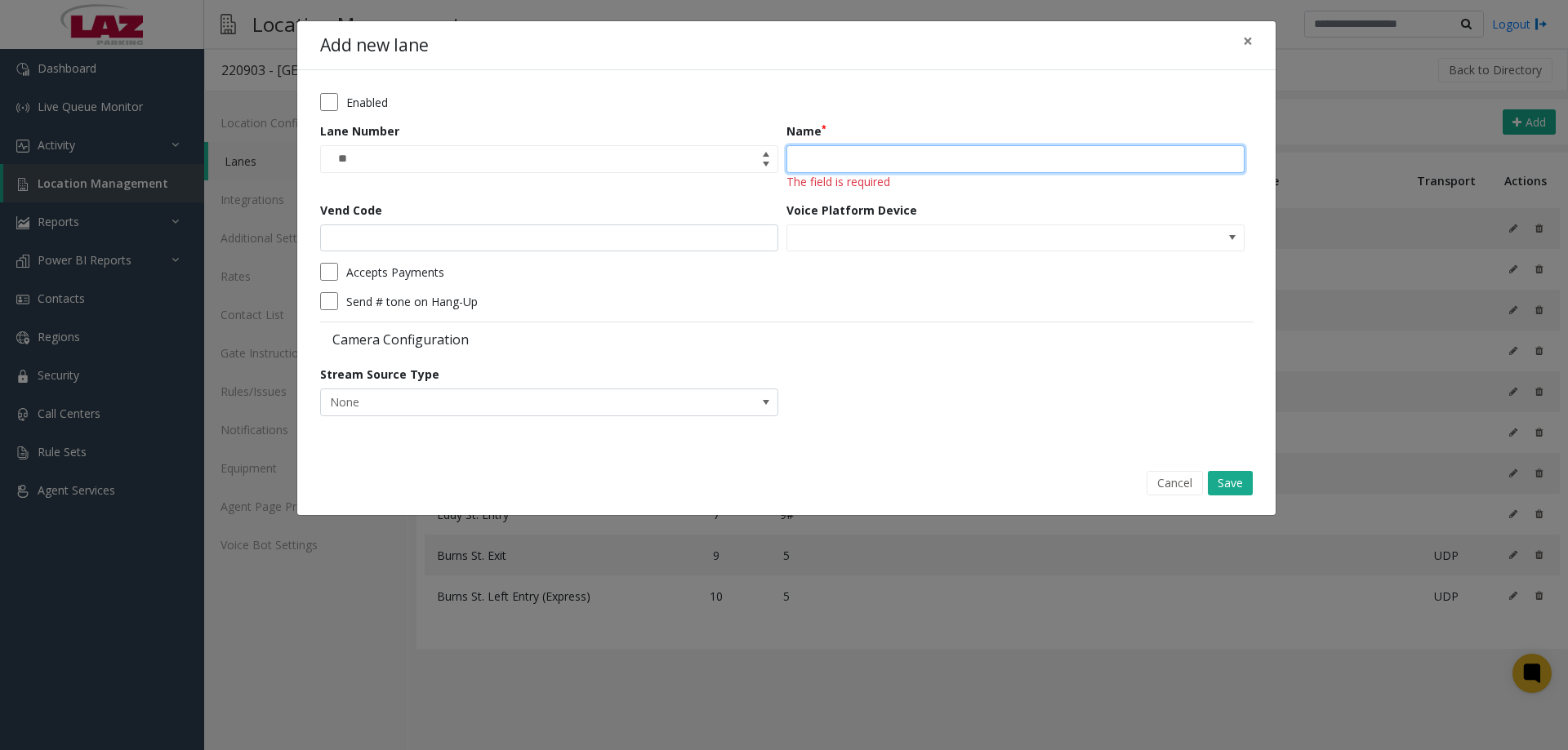
click at [1043, 158] on input "Name" at bounding box center [1015, 159] width 458 height 28
paste input "**********"
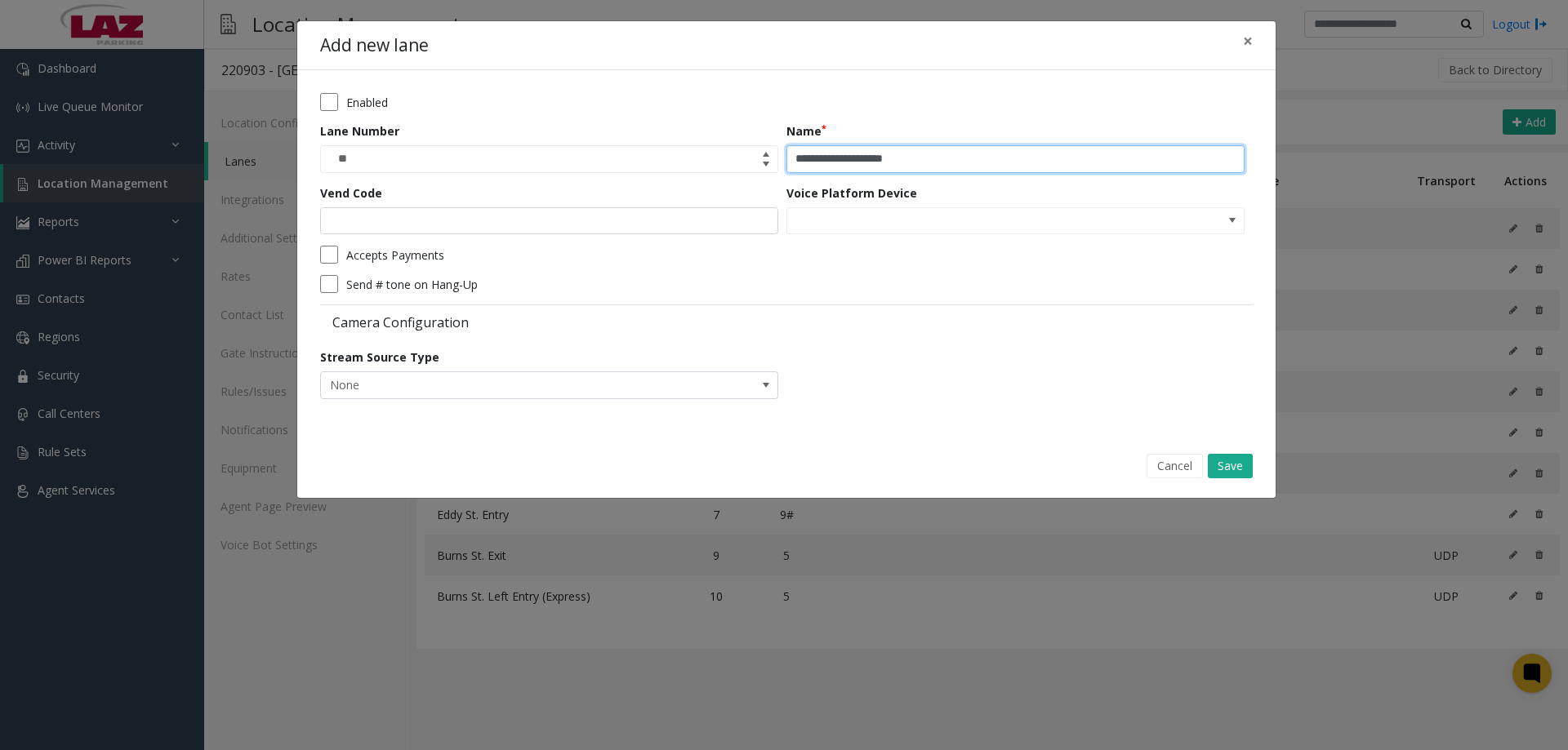
type input "**********"
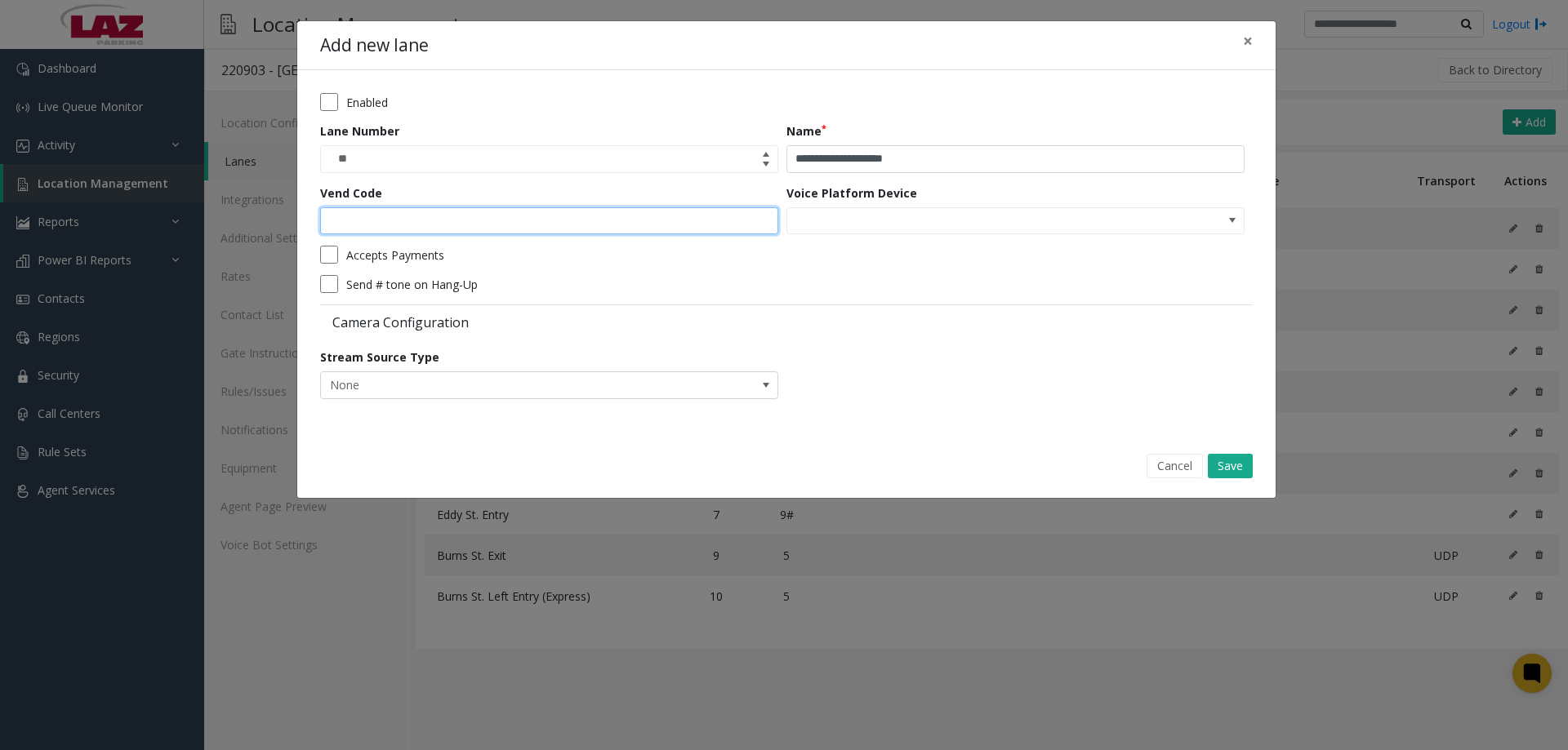
click at [543, 223] on input "Vend Code" at bounding box center [549, 220] width 458 height 28
type input "*"
click at [1224, 454] on button "Save" at bounding box center [1230, 466] width 45 height 25
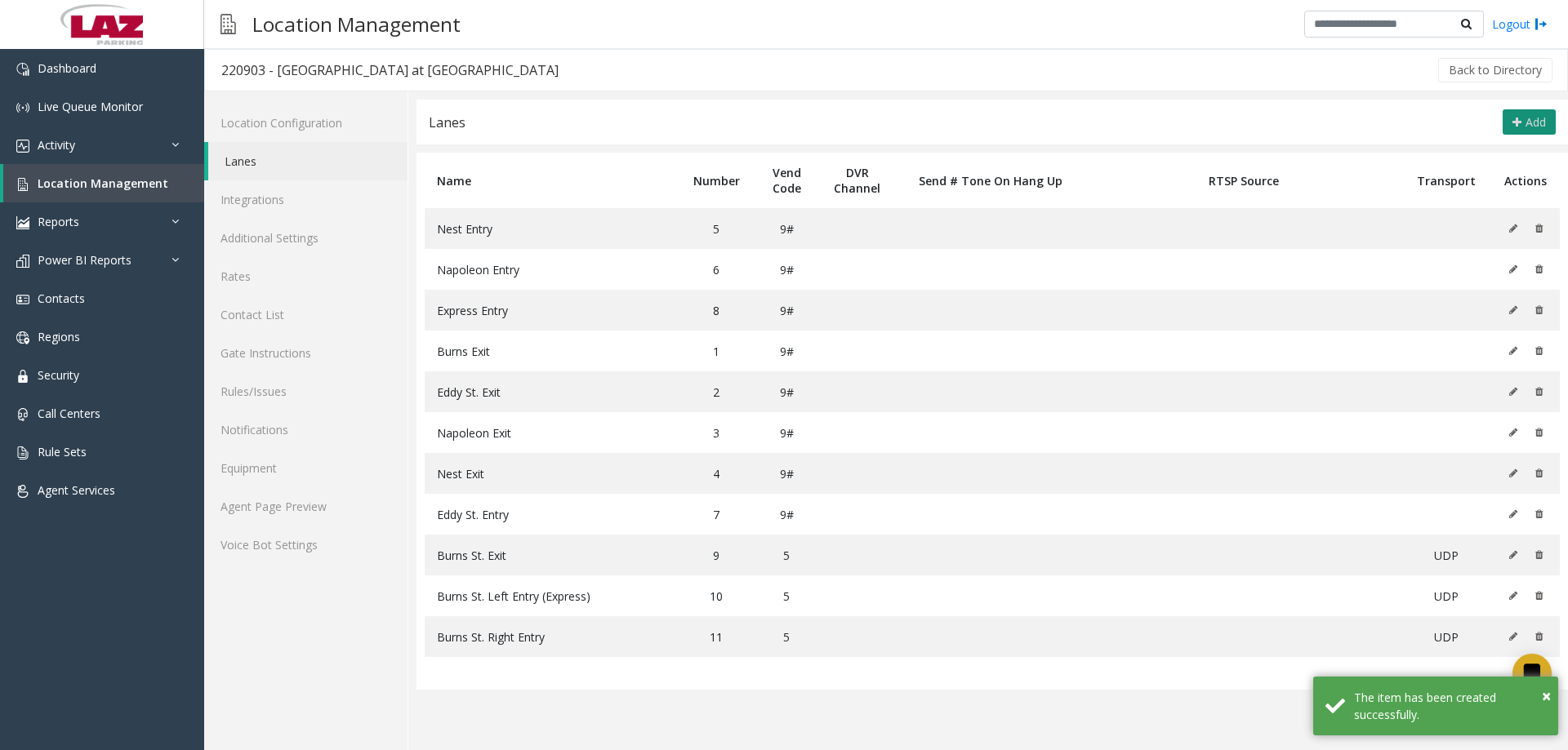
click at [1525, 129] on button "Add" at bounding box center [1529, 122] width 53 height 26
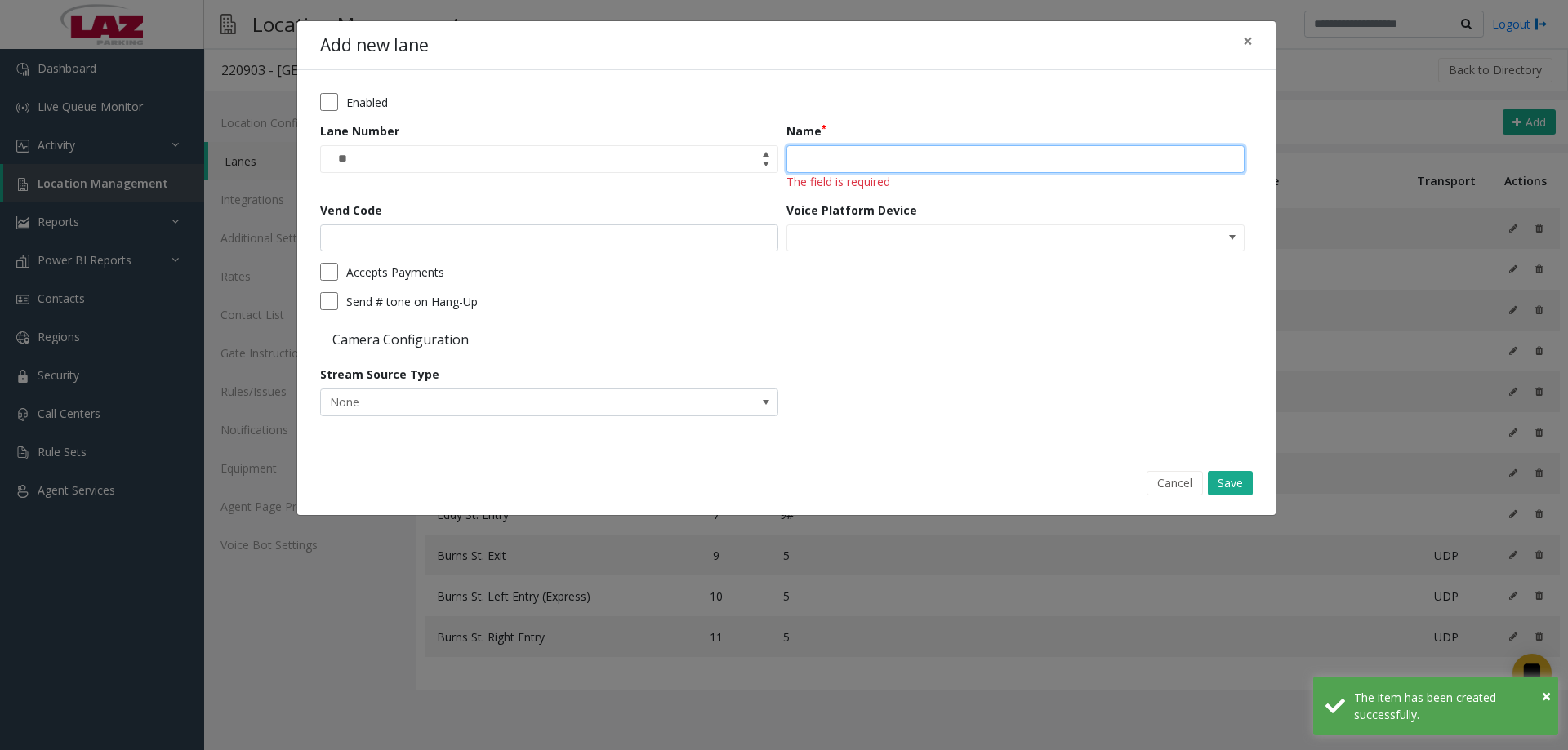
click at [929, 165] on input "Name" at bounding box center [1015, 159] width 458 height 28
paste input "**********"
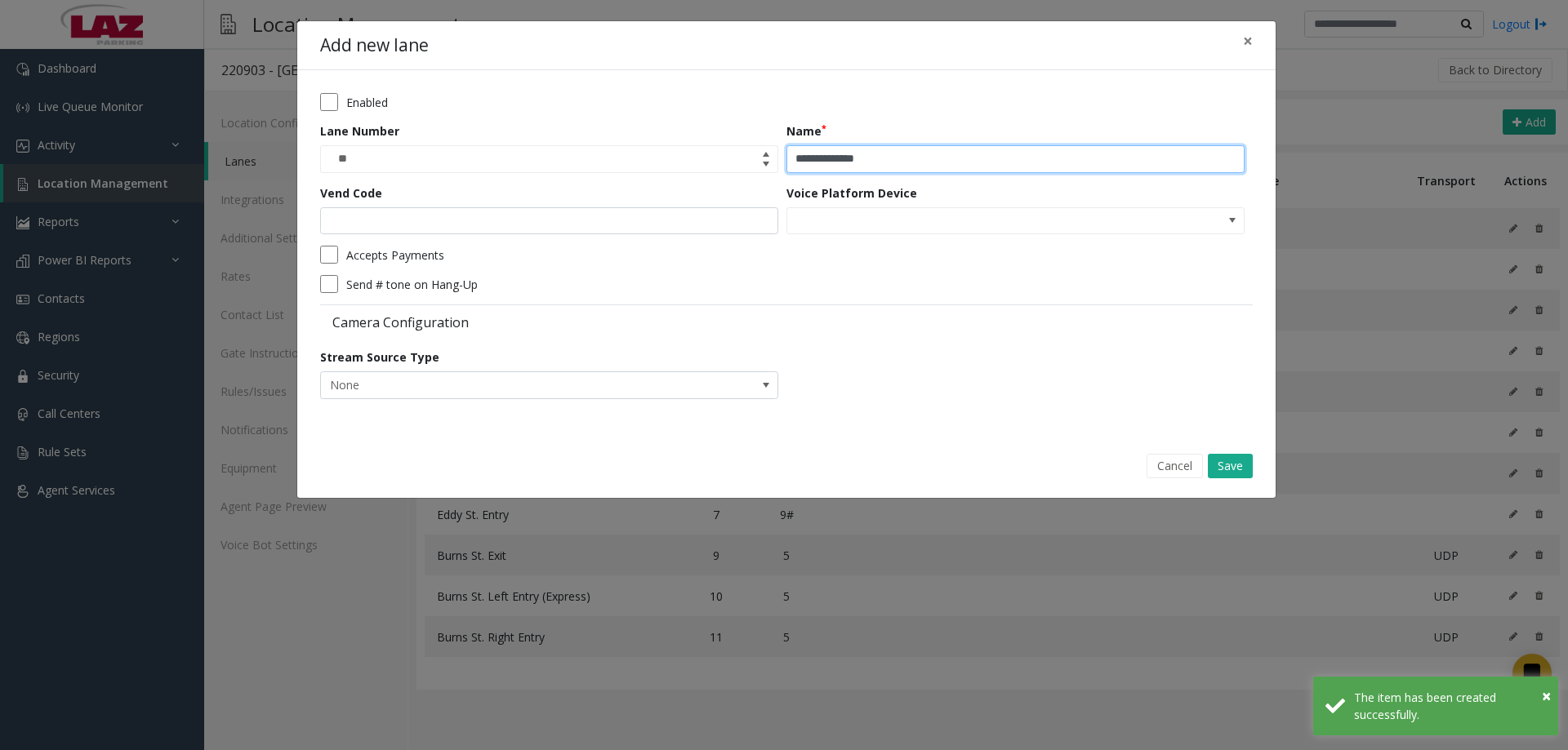
type input "**********"
click at [565, 241] on form "**********" at bounding box center [786, 251] width 933 height 317
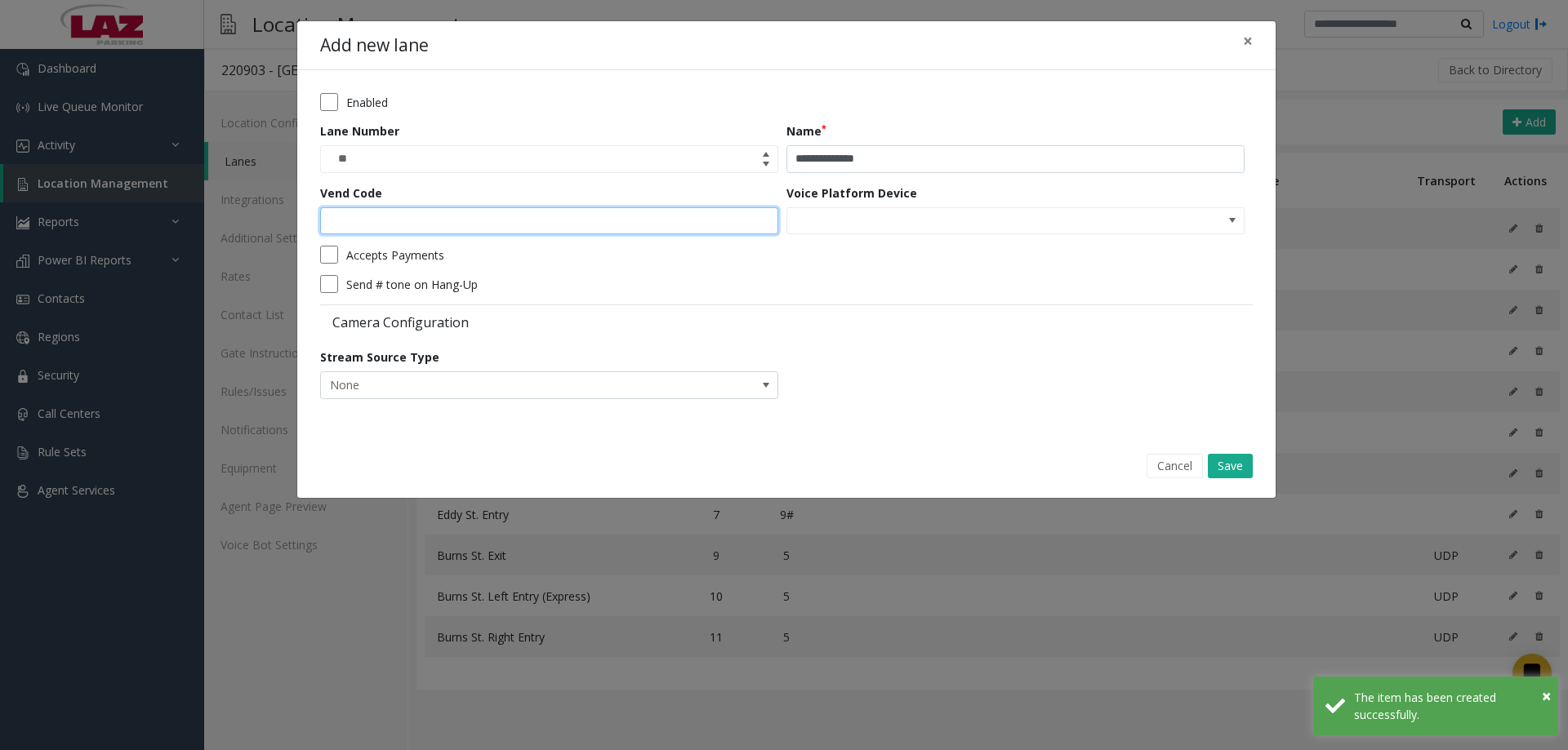
click at [565, 233] on input "Vend Code" at bounding box center [549, 220] width 458 height 28
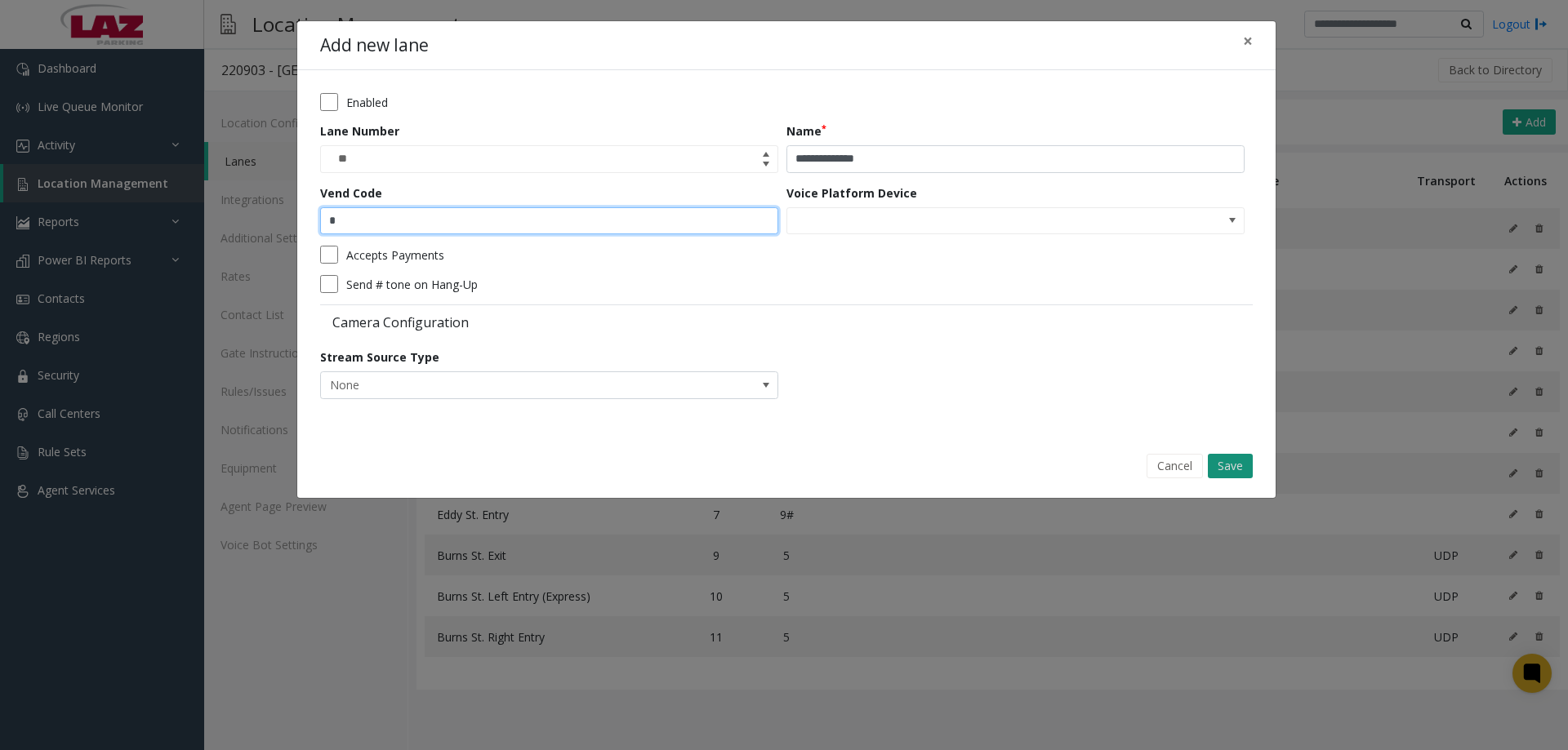
type input "*"
click at [1235, 476] on button "Save" at bounding box center [1230, 466] width 45 height 25
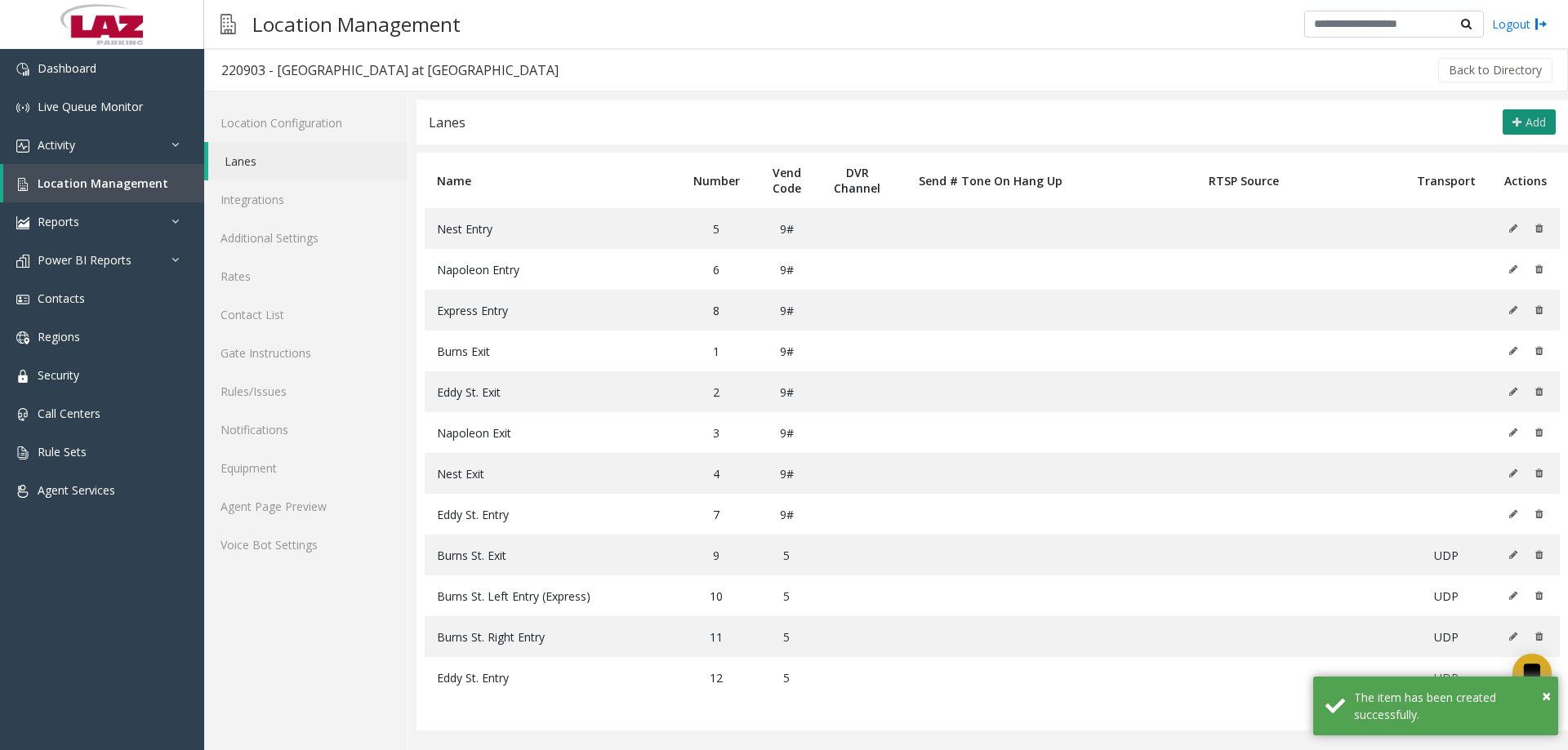
click at [1514, 124] on icon at bounding box center [1516, 123] width 9 height 13
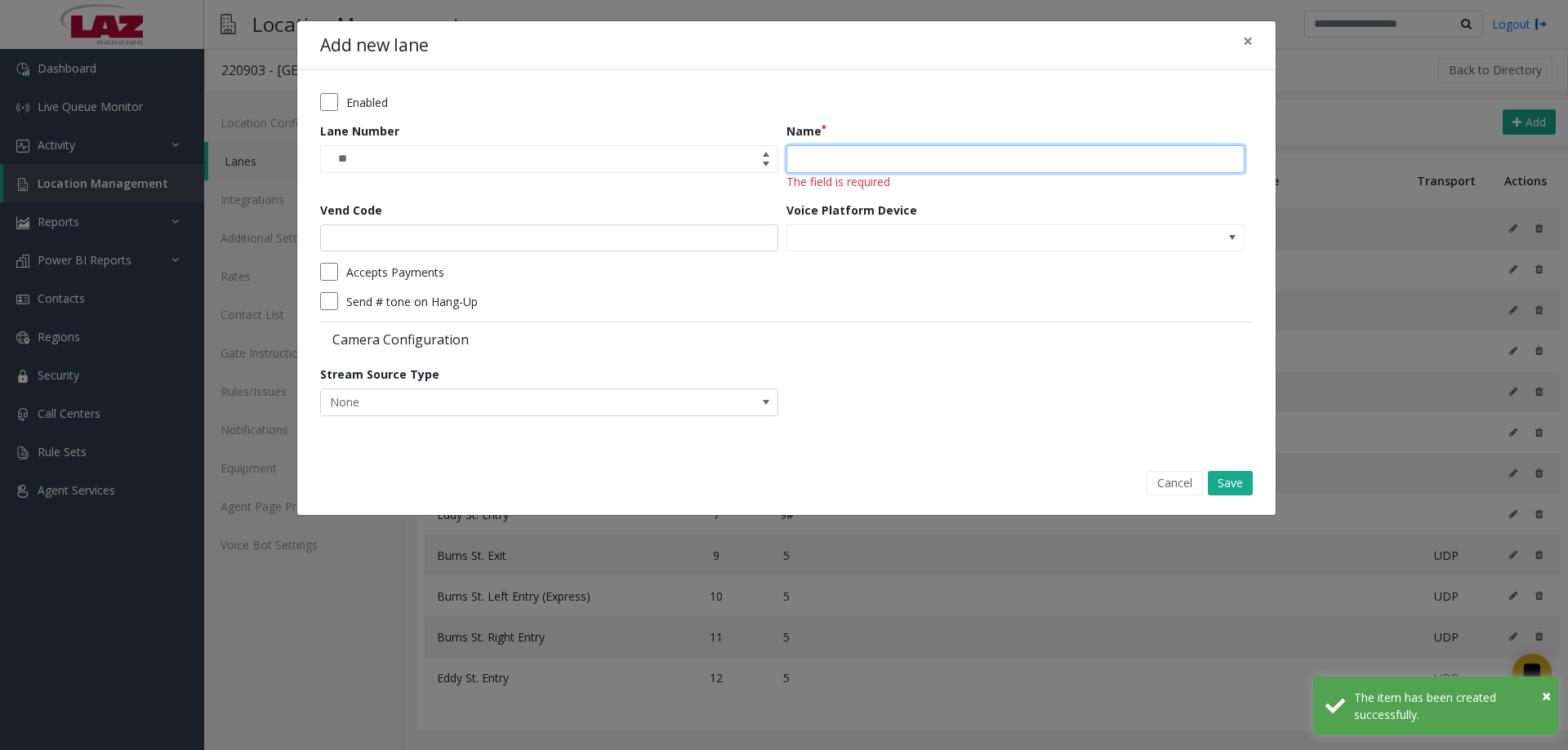
click at [901, 167] on input "Name" at bounding box center [1015, 159] width 458 height 28
paste input "**********"
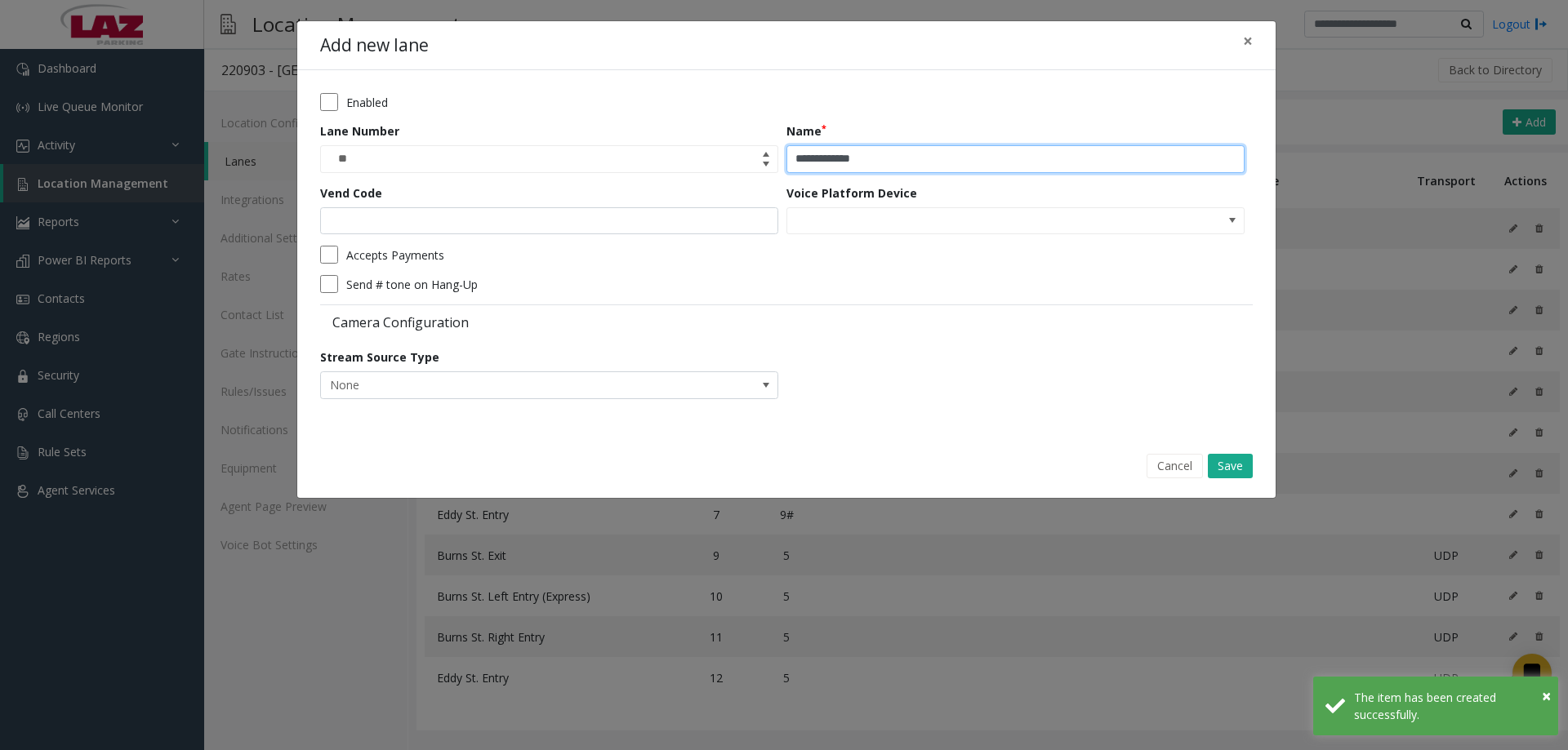
type input "**********"
click at [674, 206] on div "Vend Code" at bounding box center [553, 210] width 466 height 51
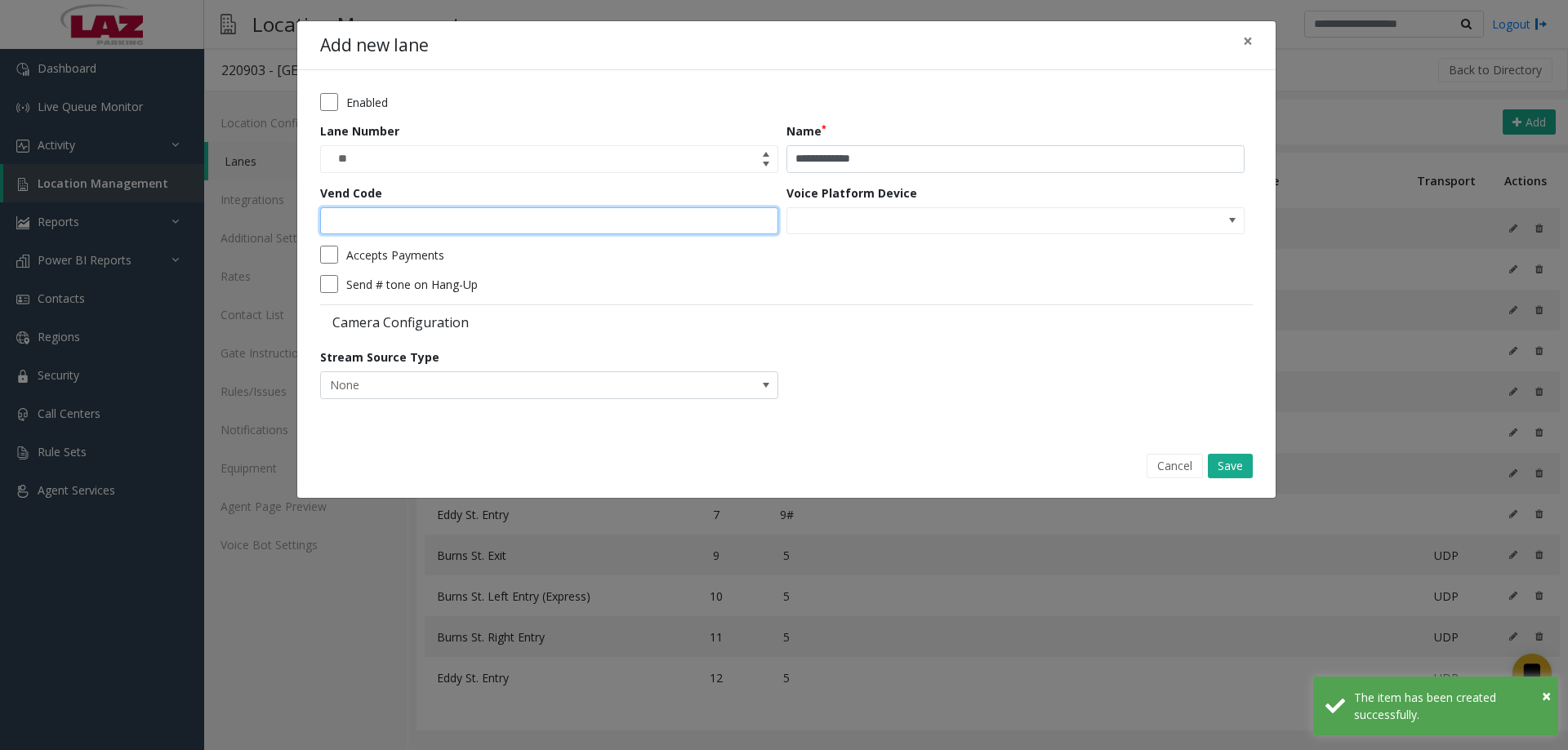
click at [663, 219] on input "Vend Code" at bounding box center [549, 220] width 458 height 28
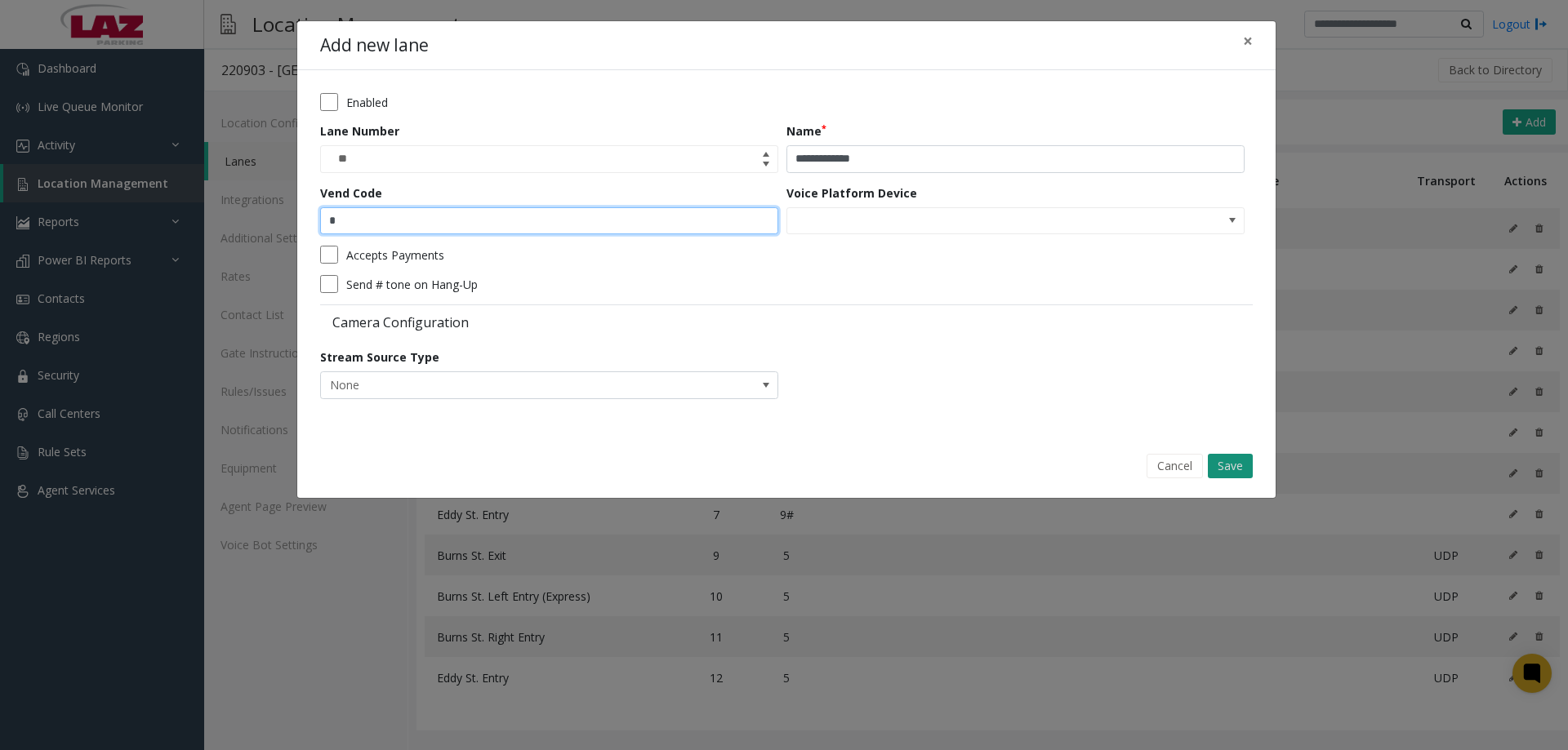
type input "*"
click at [1235, 477] on button "Save" at bounding box center [1230, 466] width 45 height 25
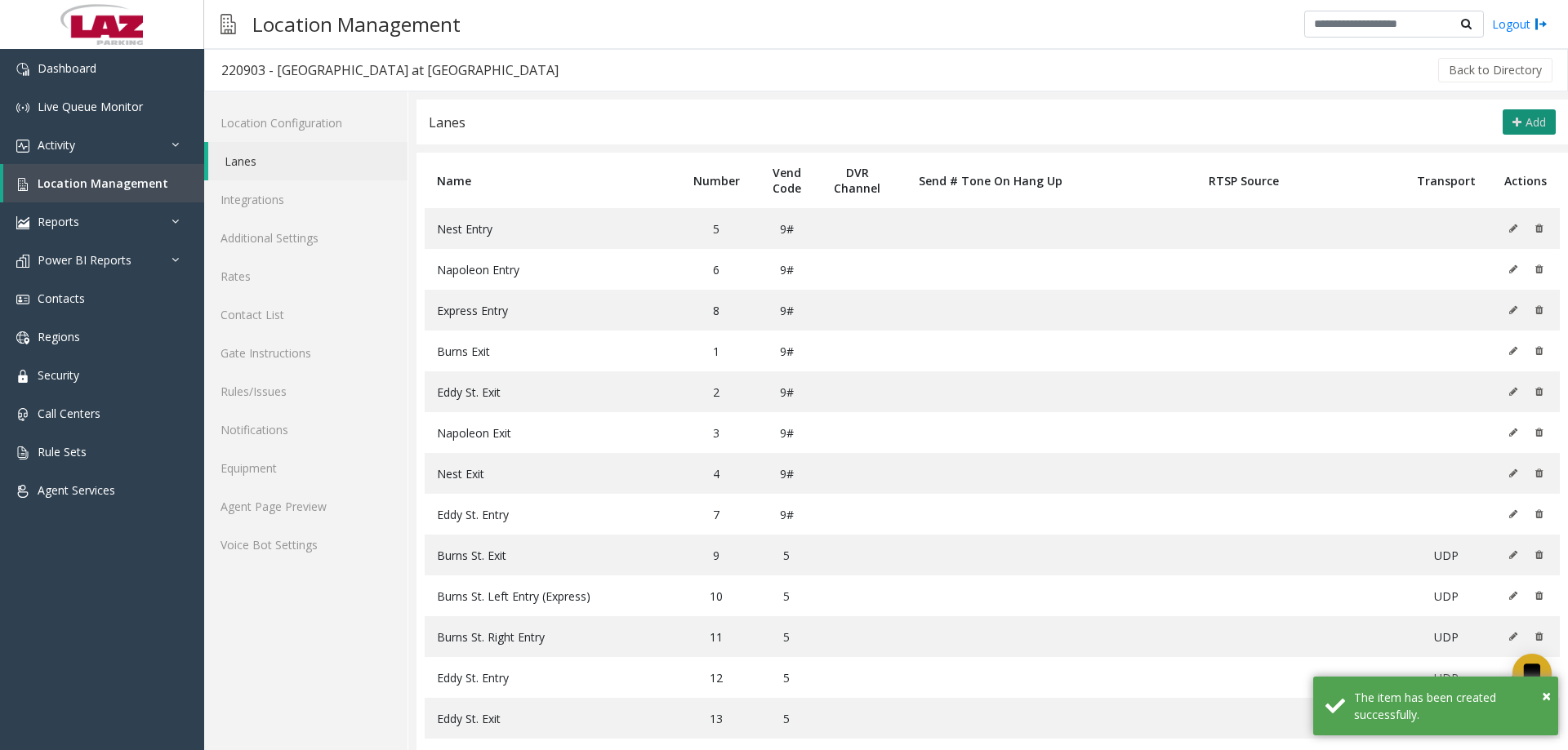
click at [1526, 119] on span "Add" at bounding box center [1535, 122] width 20 height 15
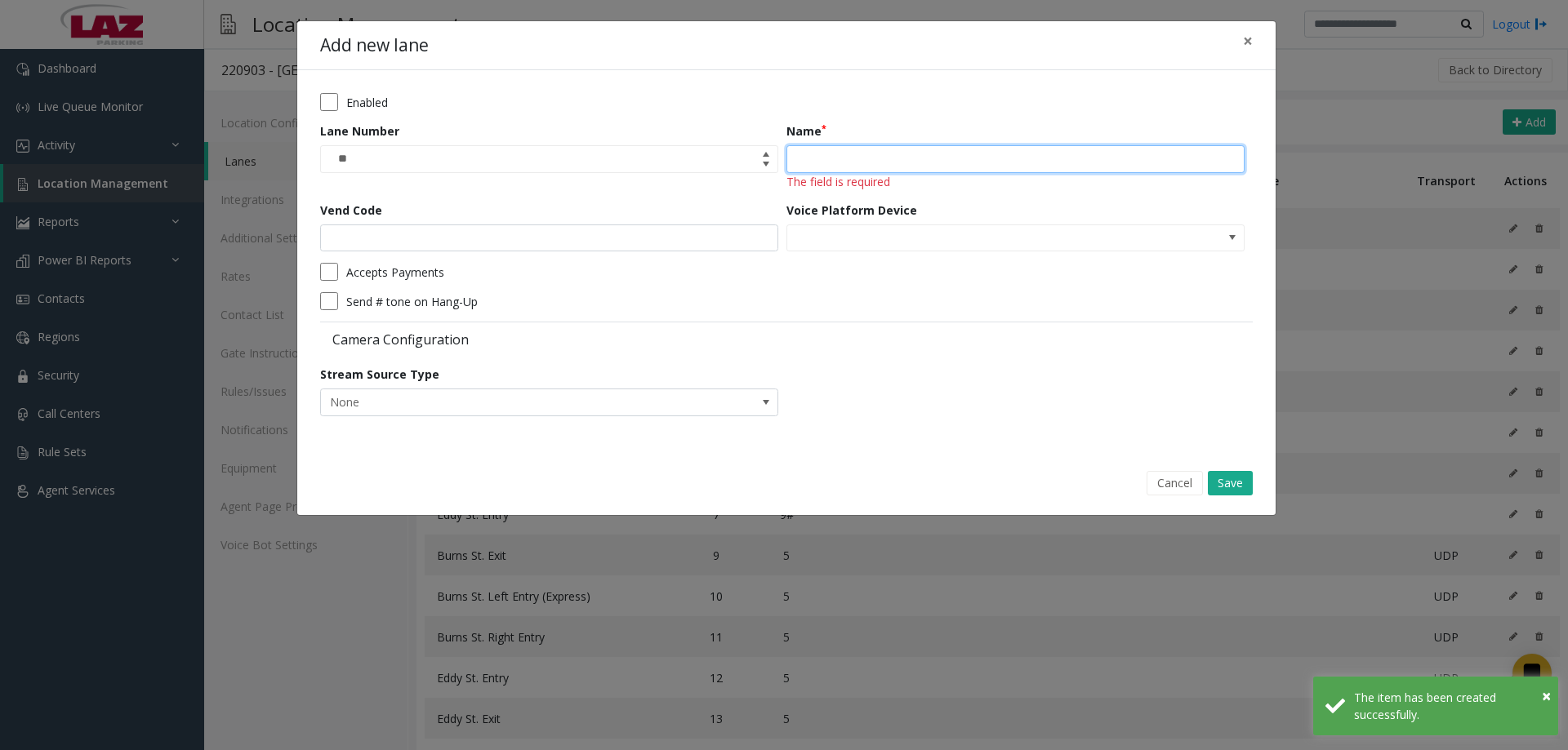
drag, startPoint x: 826, startPoint y: 147, endPoint x: 781, endPoint y: 177, distance: 54.1
click at [826, 147] on input "Name" at bounding box center [1015, 159] width 458 height 28
paste input "**********"
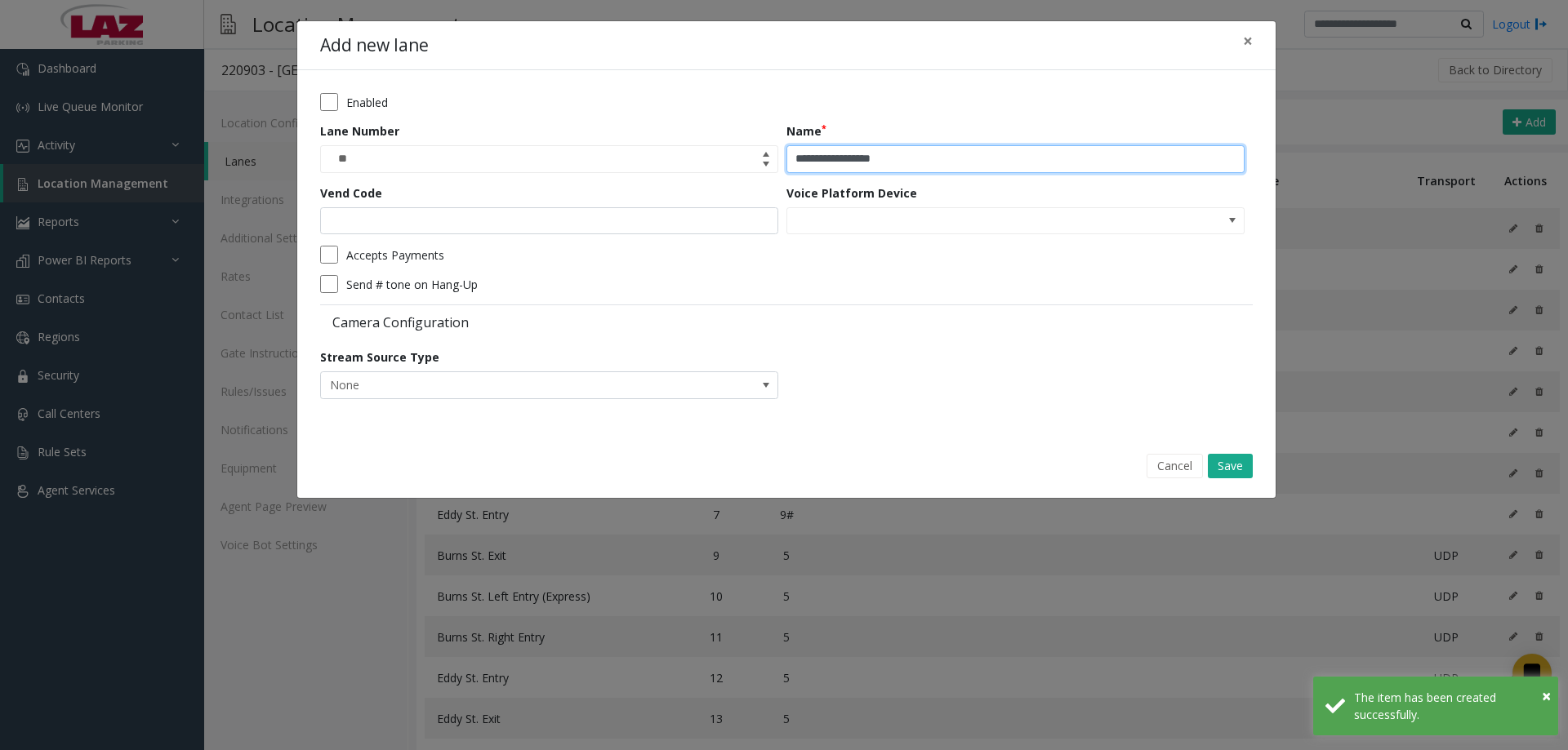
type input "**********"
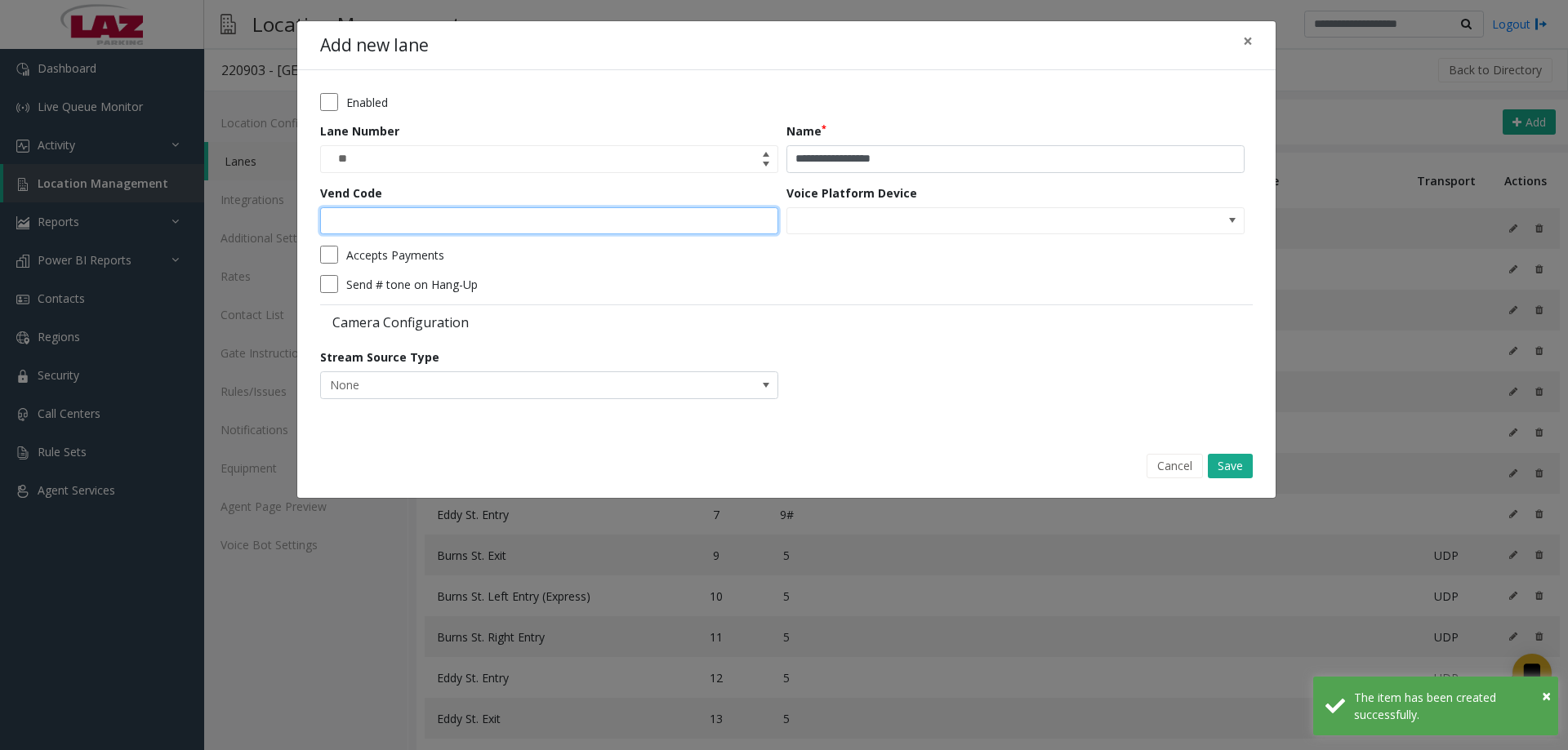
click at [510, 217] on input "Vend Code" at bounding box center [549, 220] width 458 height 28
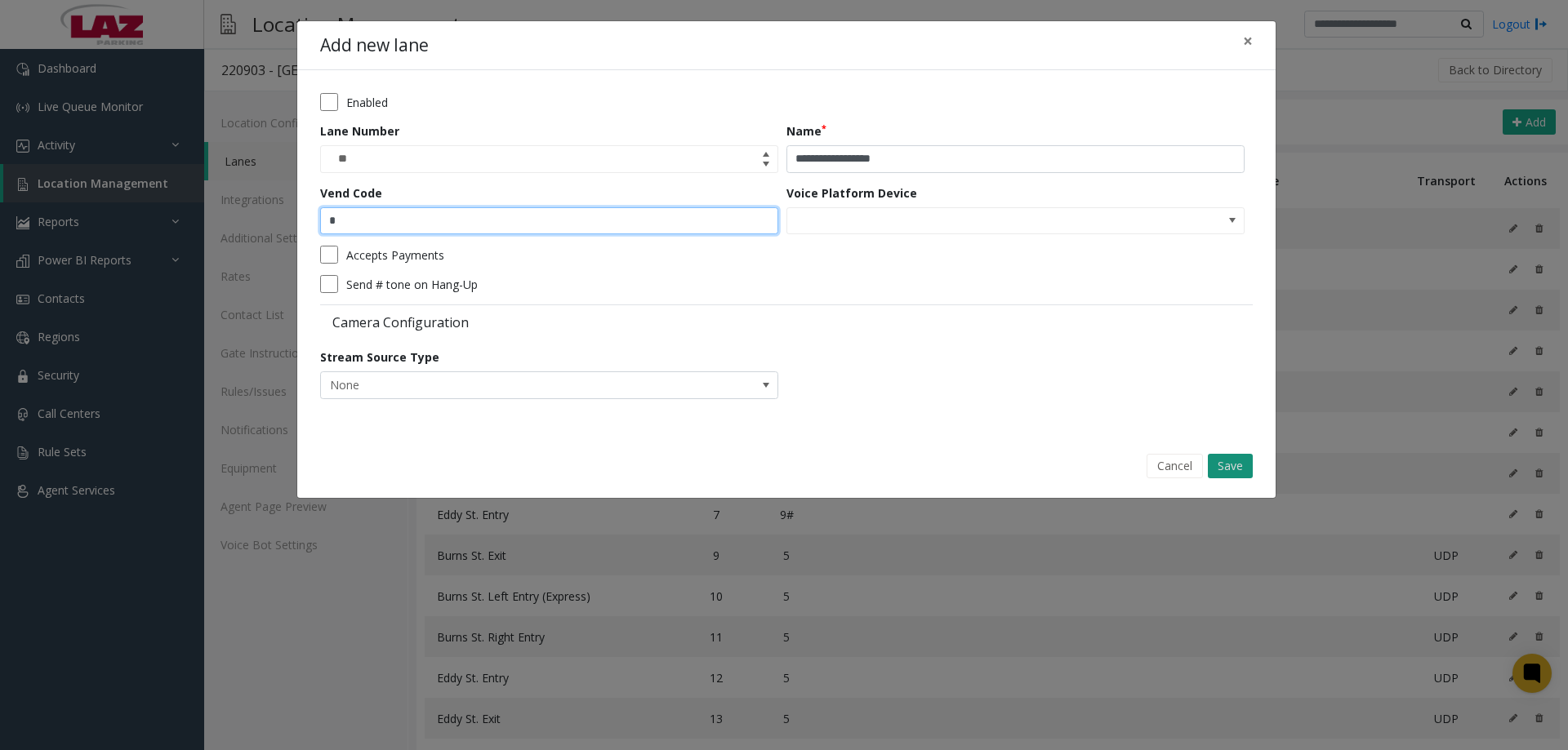
type input "*"
click at [1247, 464] on button "Save" at bounding box center [1230, 466] width 45 height 25
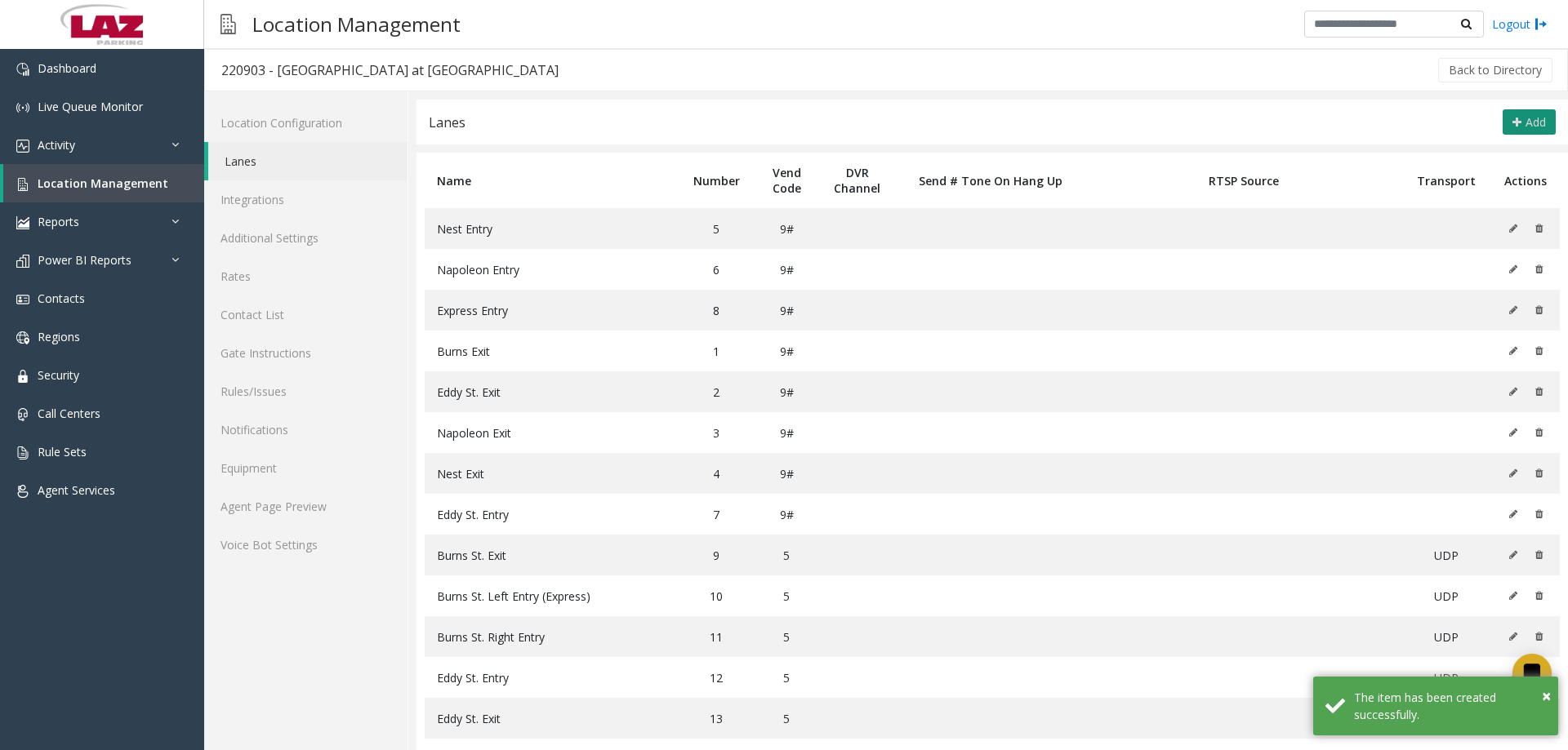
click at [1519, 129] on button "Add" at bounding box center [1529, 122] width 53 height 26
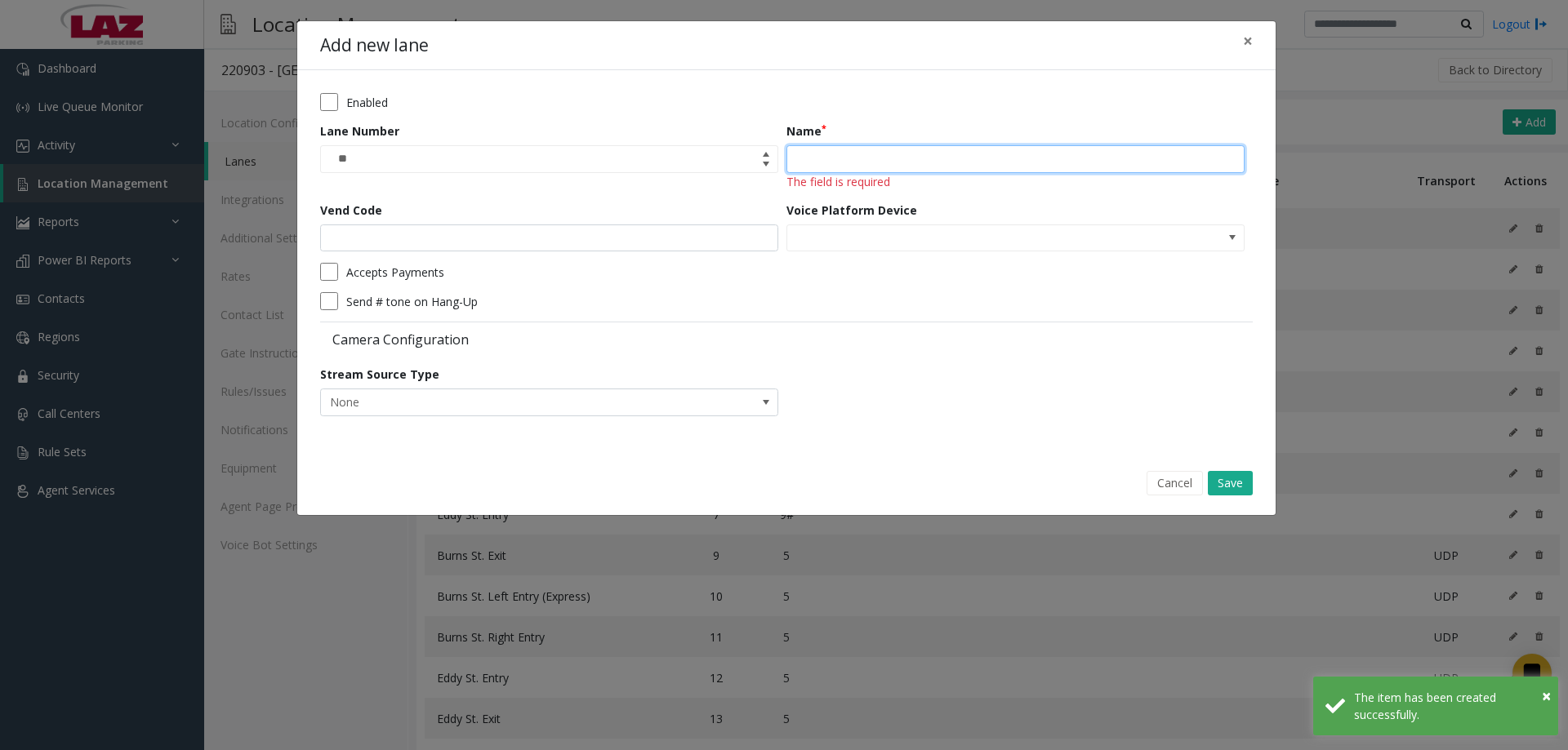
click at [853, 163] on input "Name" at bounding box center [1015, 159] width 458 height 28
paste input "**********"
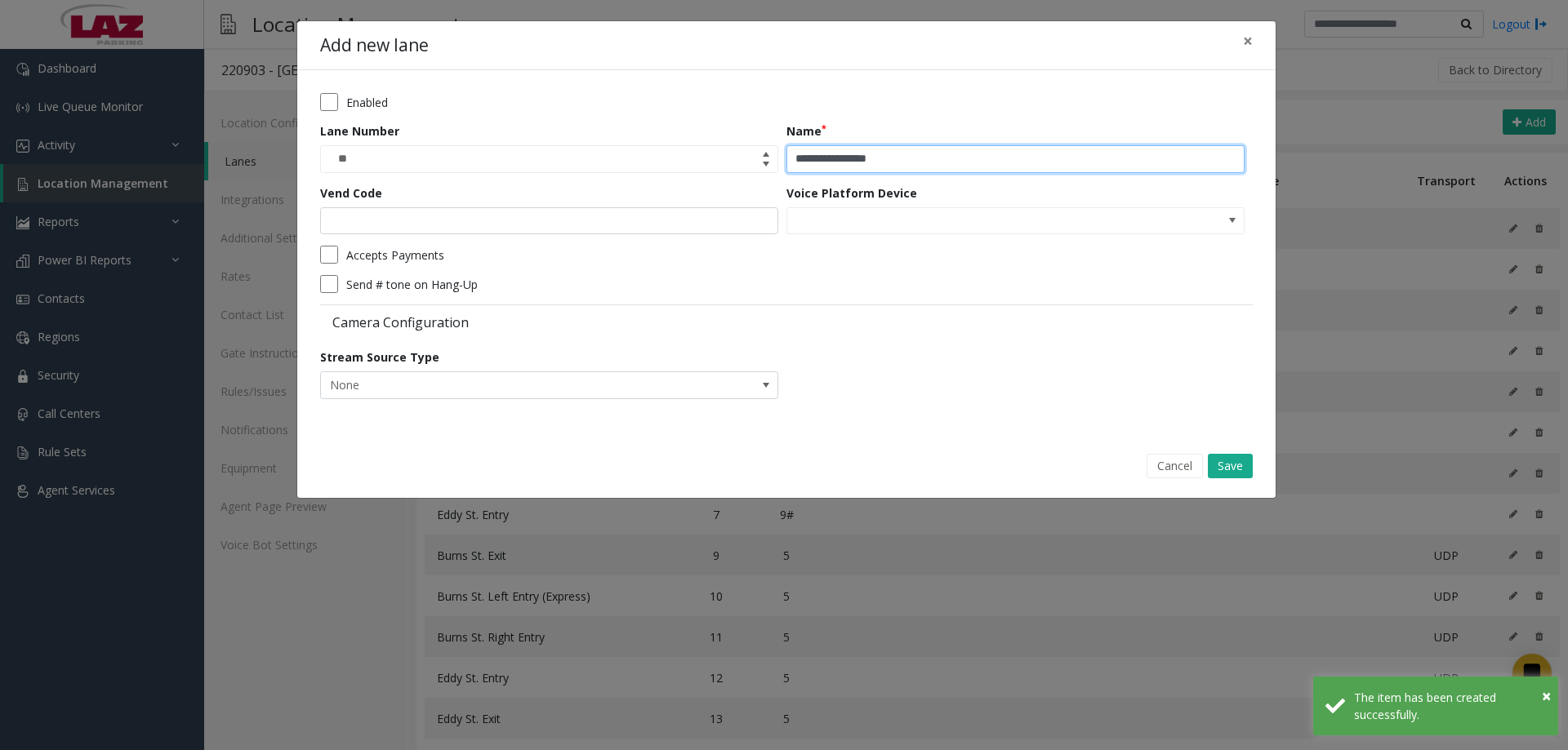
type input "**********"
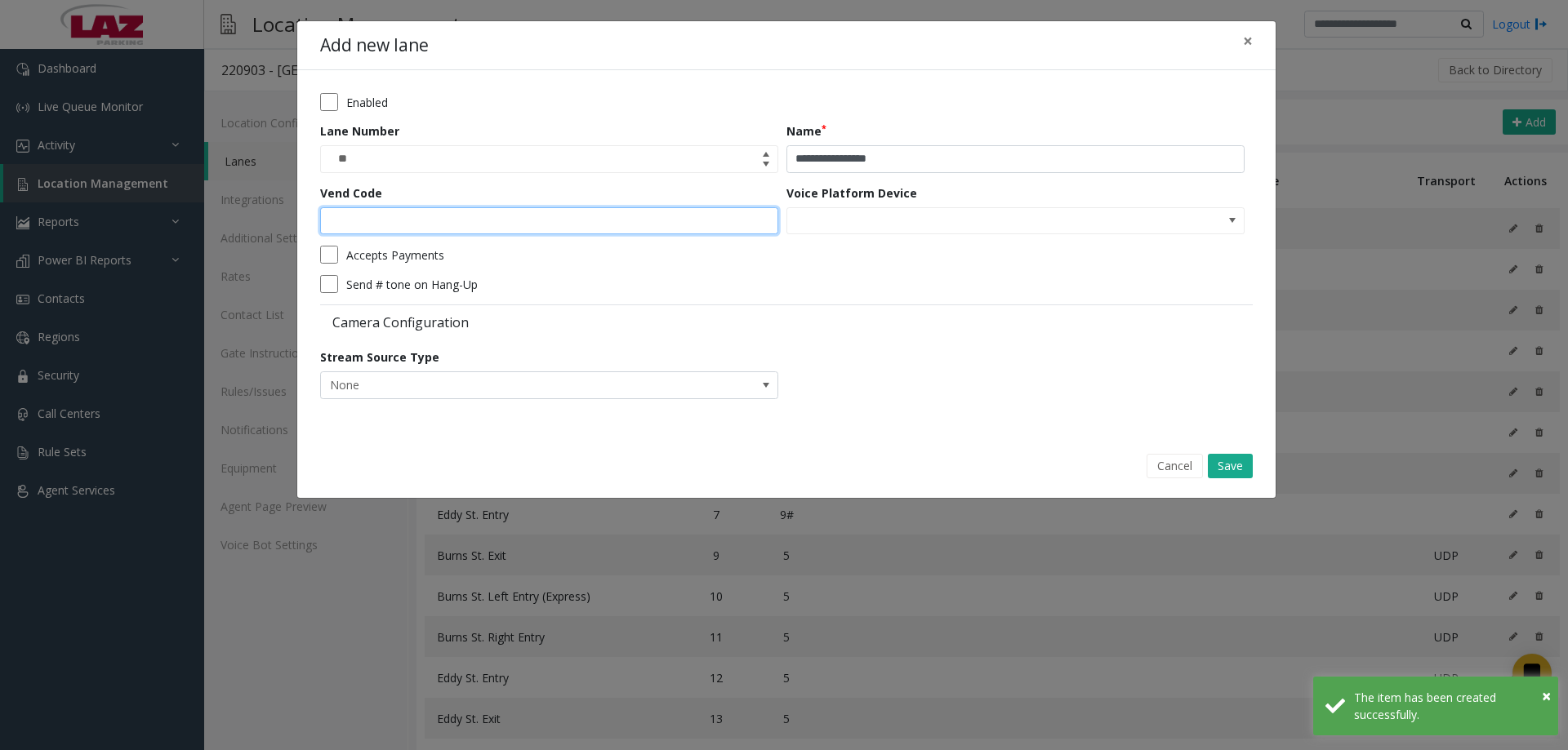
click at [543, 228] on input "Vend Code" at bounding box center [549, 220] width 458 height 28
type input "*"
click at [1233, 463] on button "Save" at bounding box center [1230, 466] width 45 height 25
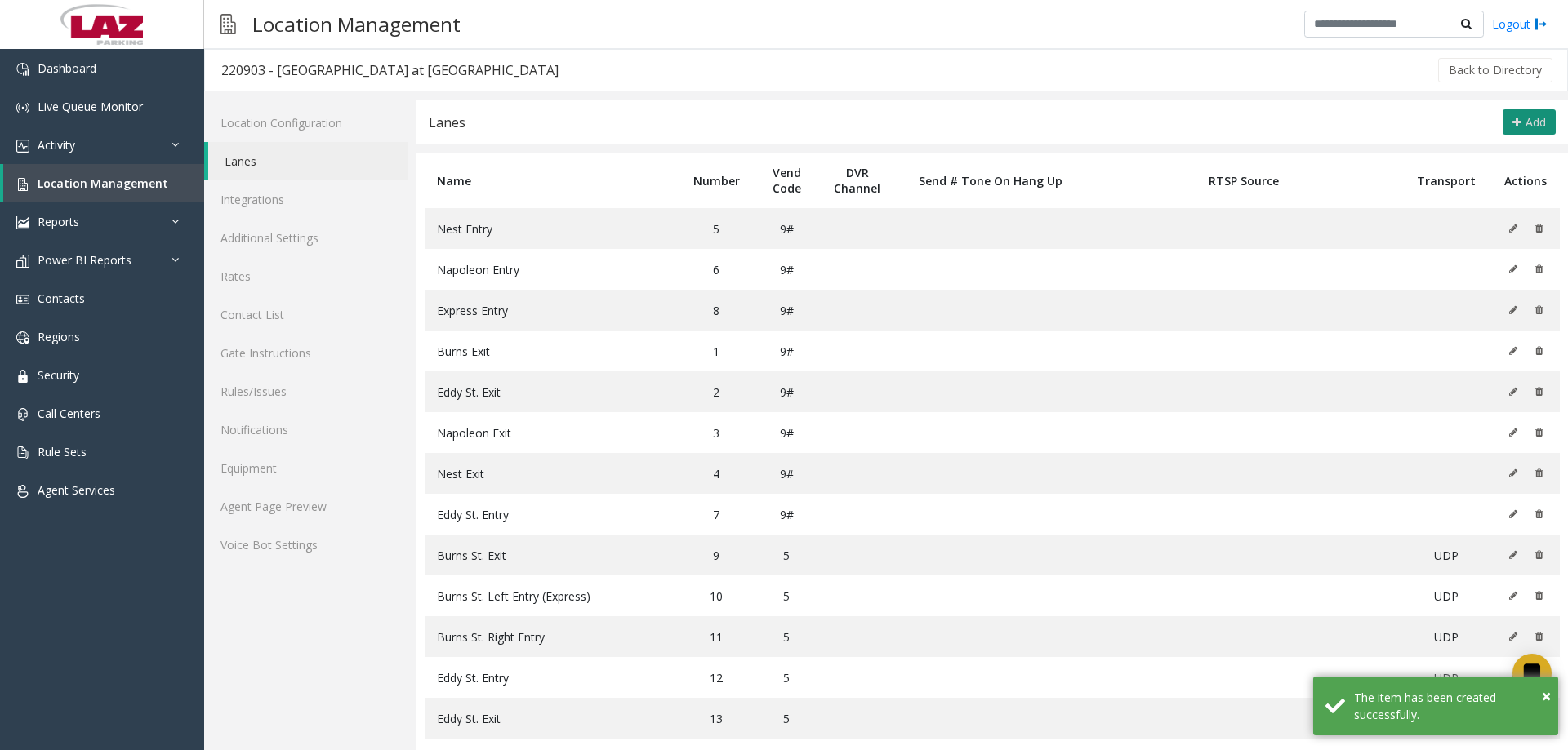
click at [1515, 131] on button "Add" at bounding box center [1529, 122] width 53 height 26
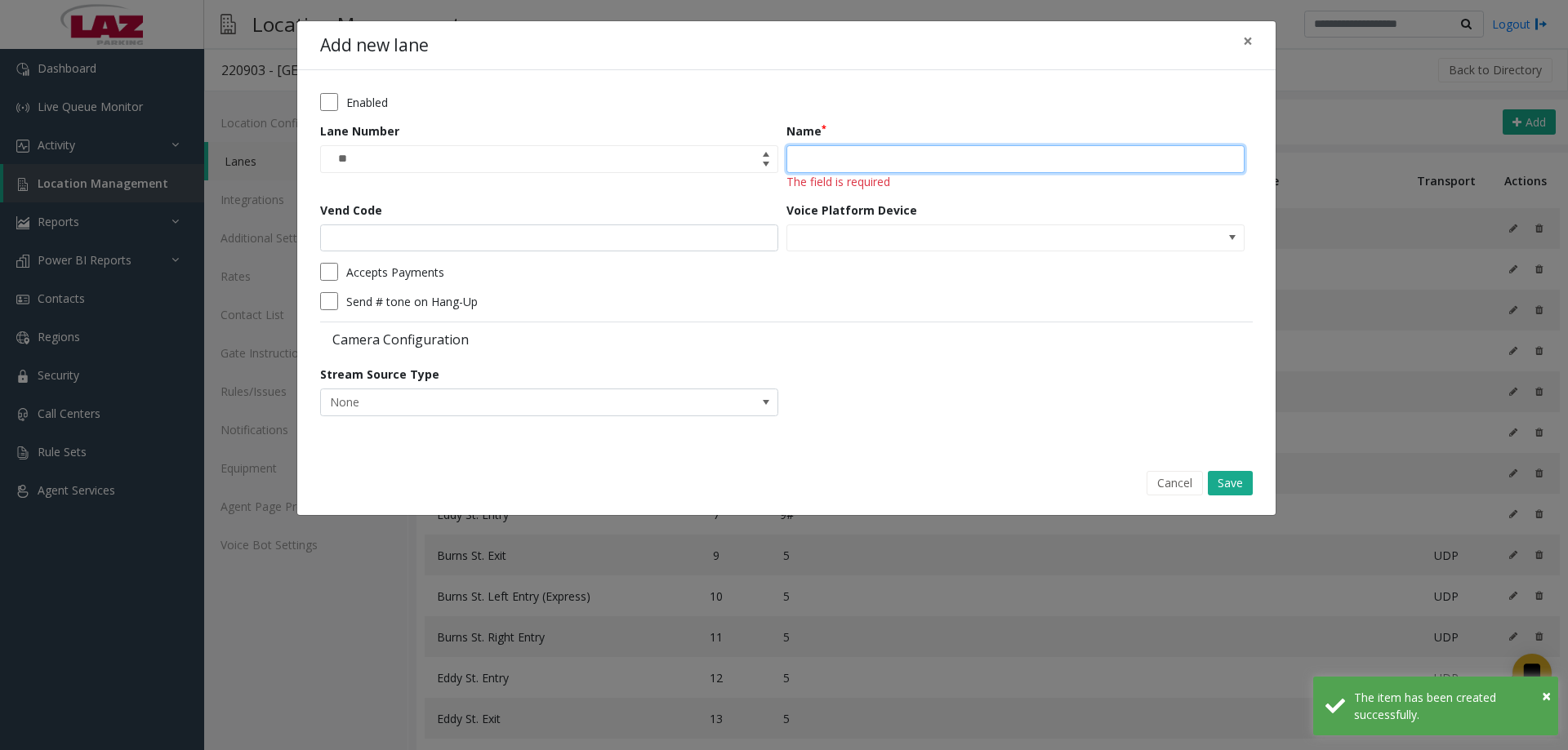
click at [841, 168] on input "Name" at bounding box center [1015, 159] width 458 height 28
paste input "**********"
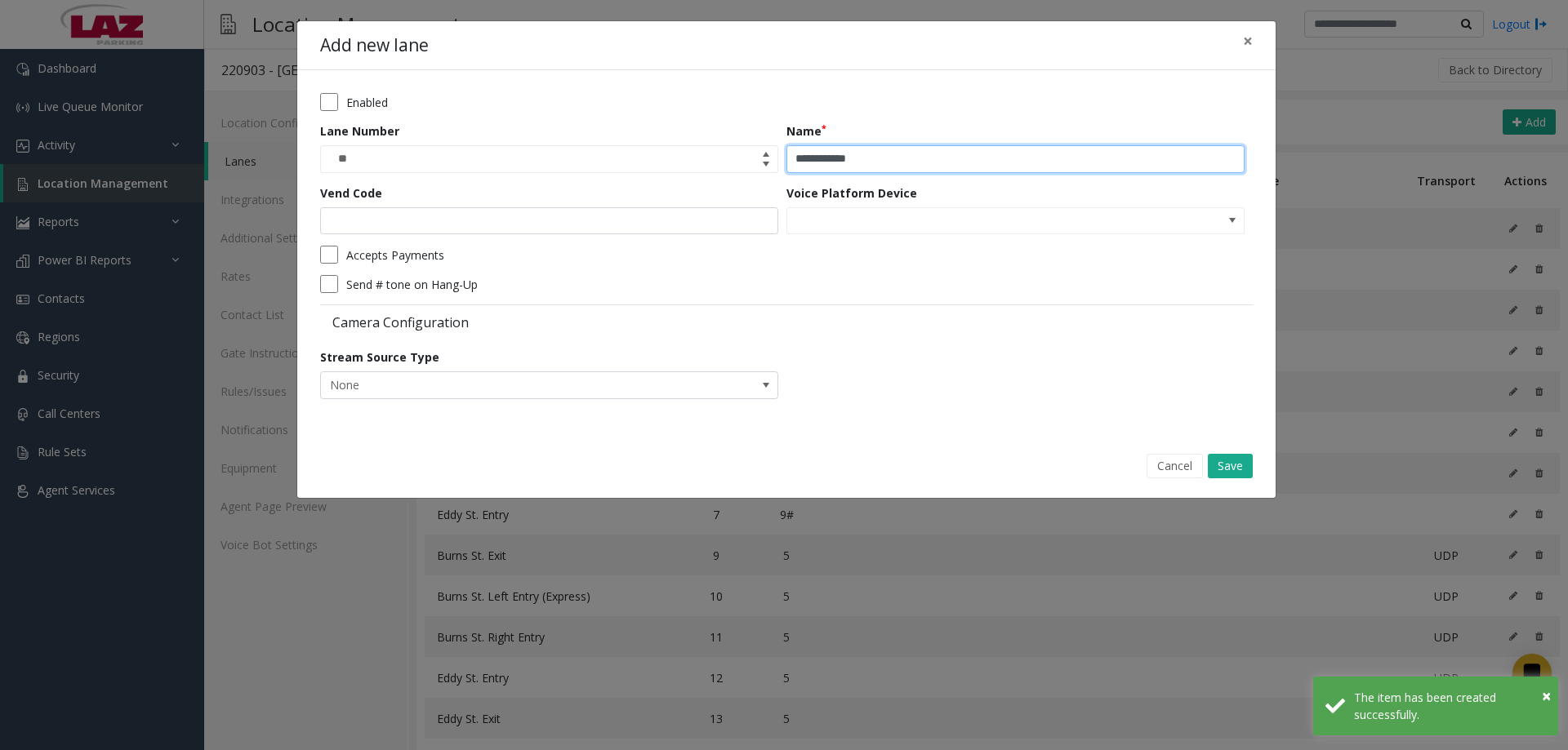
type input "**********"
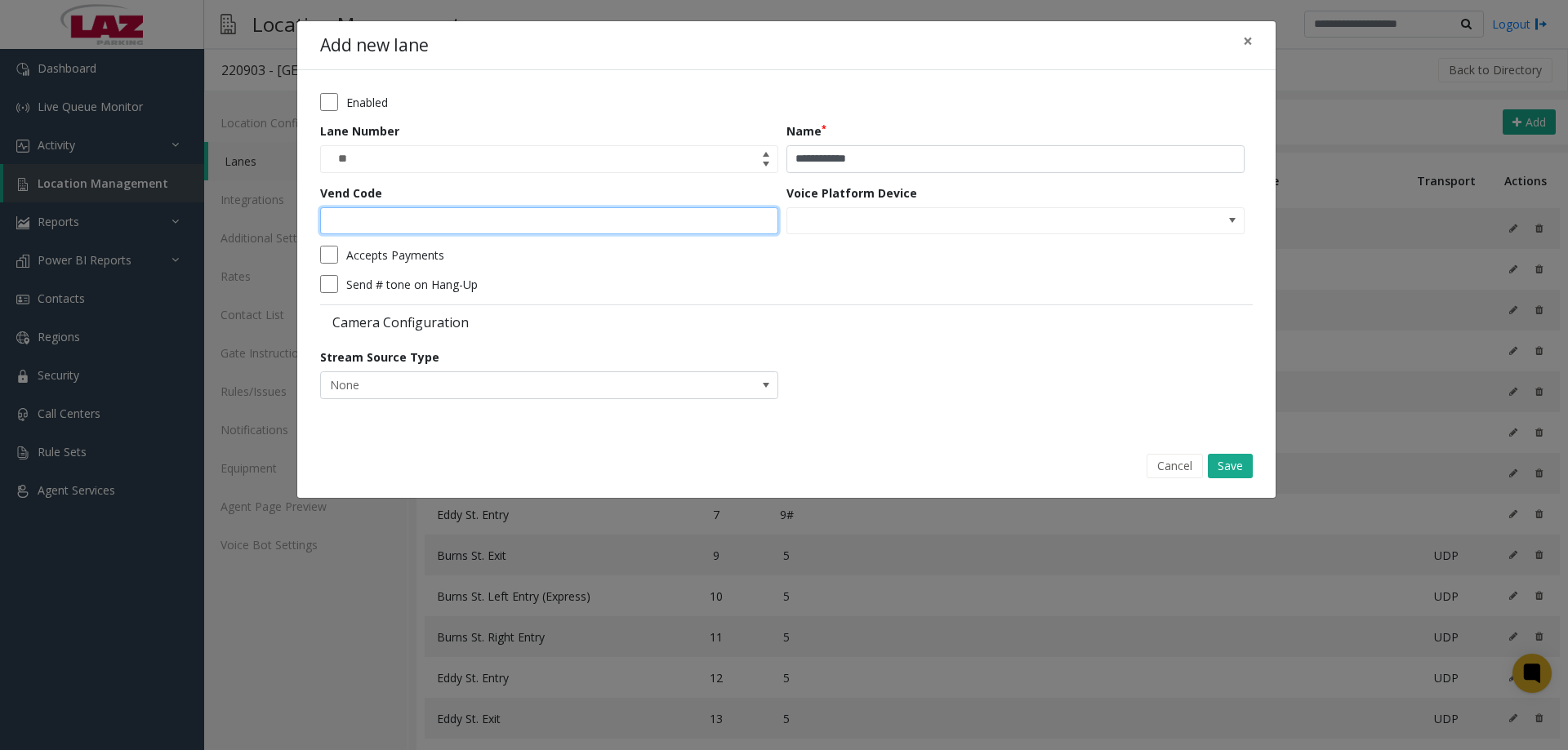
click at [559, 224] on input "Vend Code" at bounding box center [549, 220] width 458 height 28
type input "*"
click at [1220, 461] on button "Save" at bounding box center [1230, 466] width 45 height 25
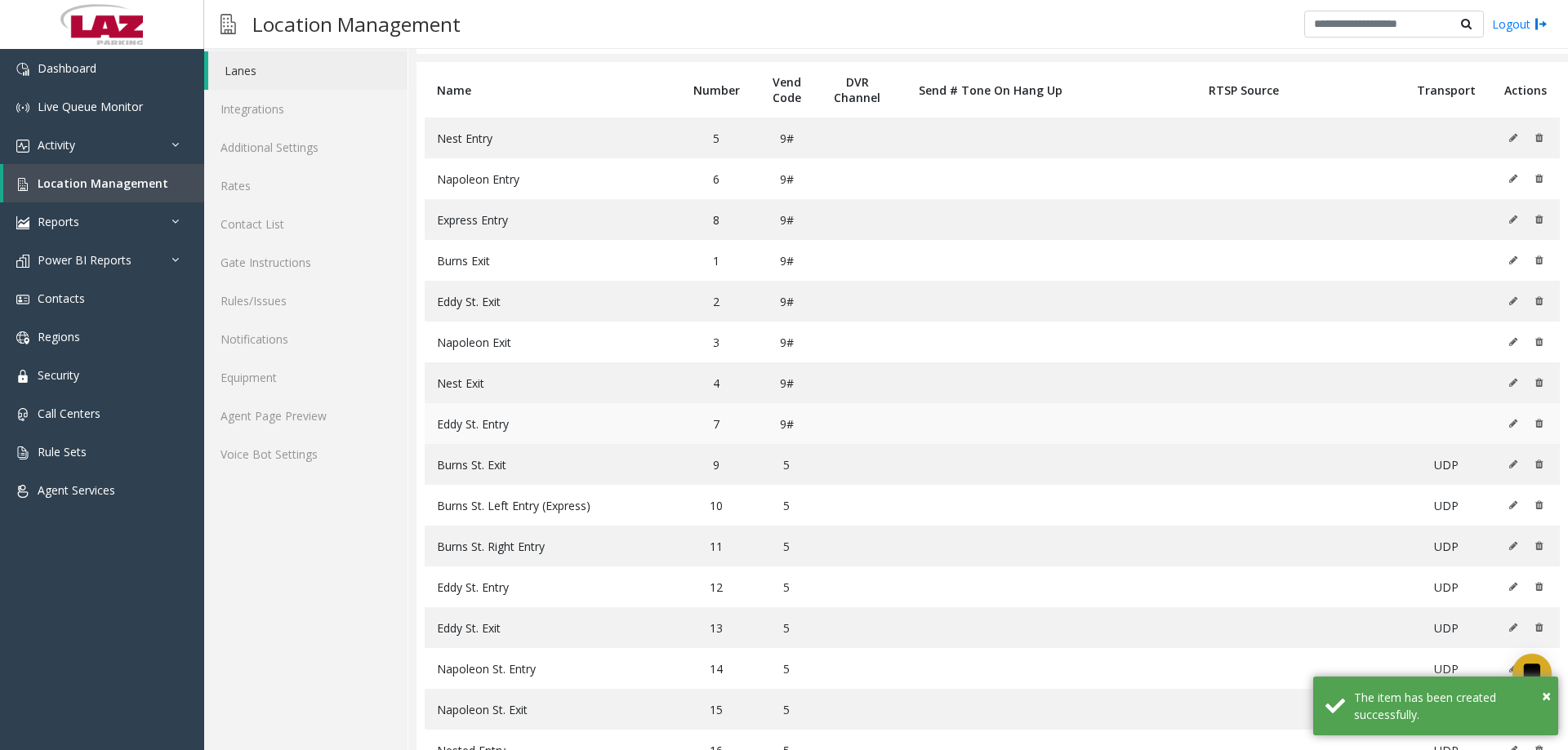
scroll to position [62, 0]
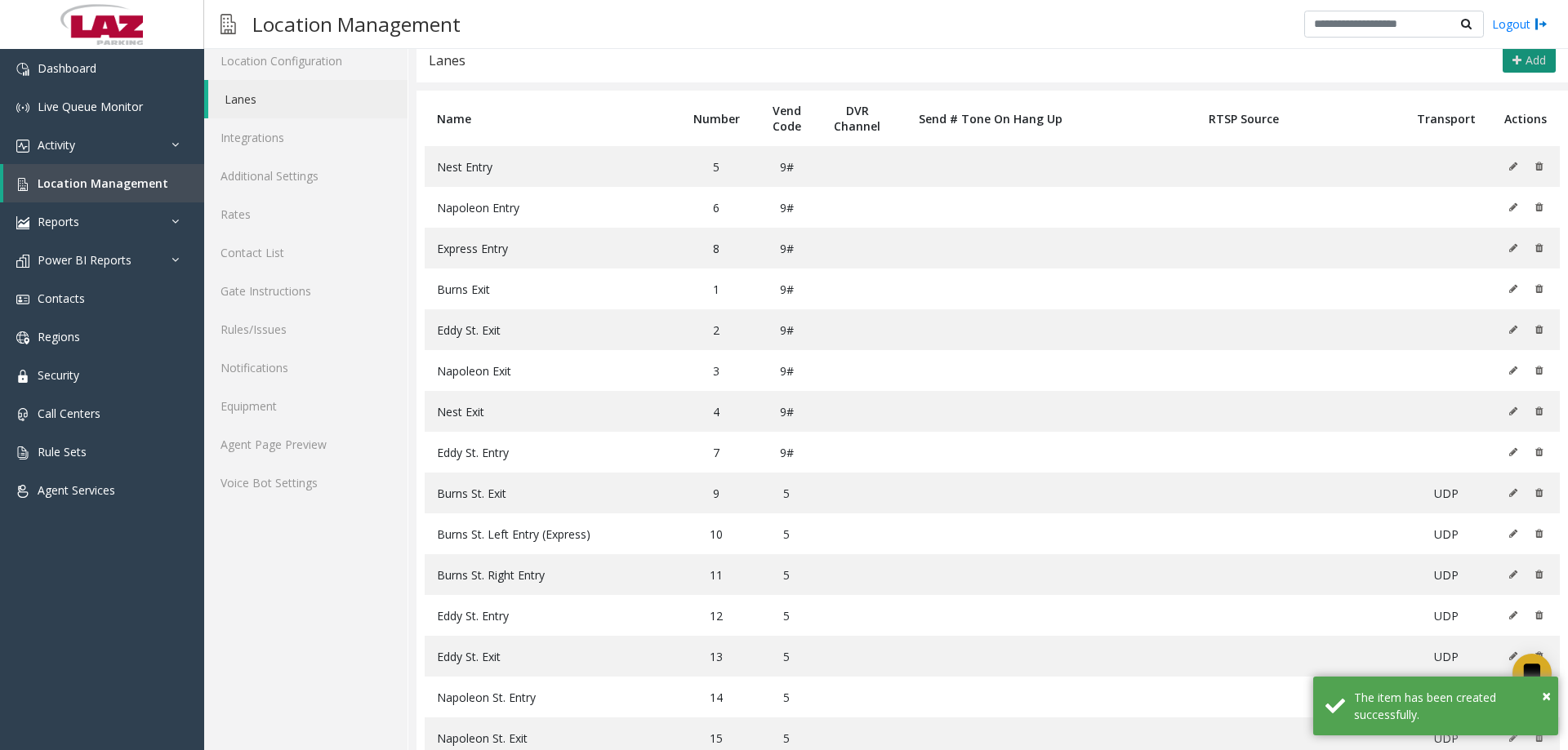
click at [1505, 70] on button "Add" at bounding box center [1529, 59] width 53 height 26
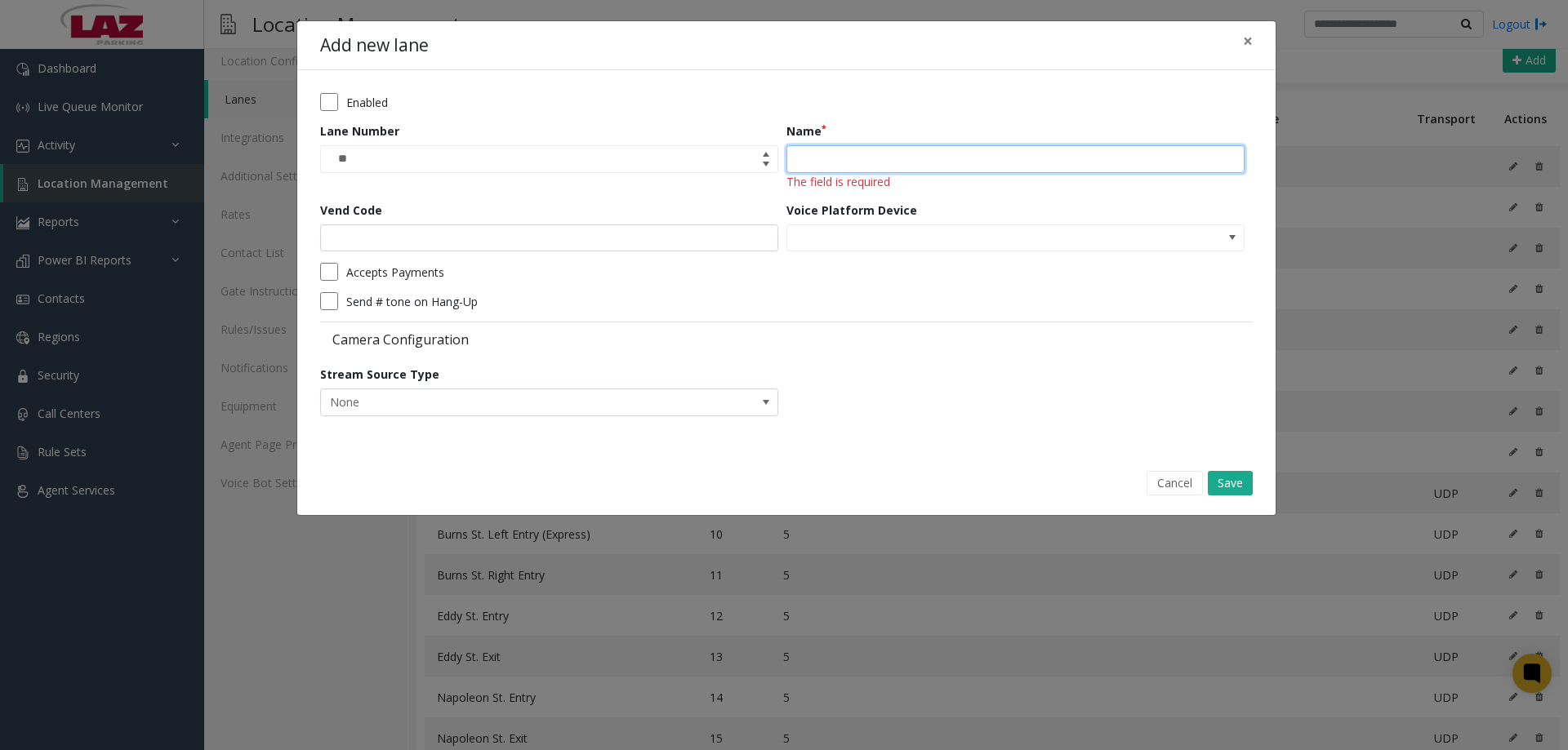
click at [871, 154] on input "Name" at bounding box center [1015, 159] width 458 height 28
paste input "**********"
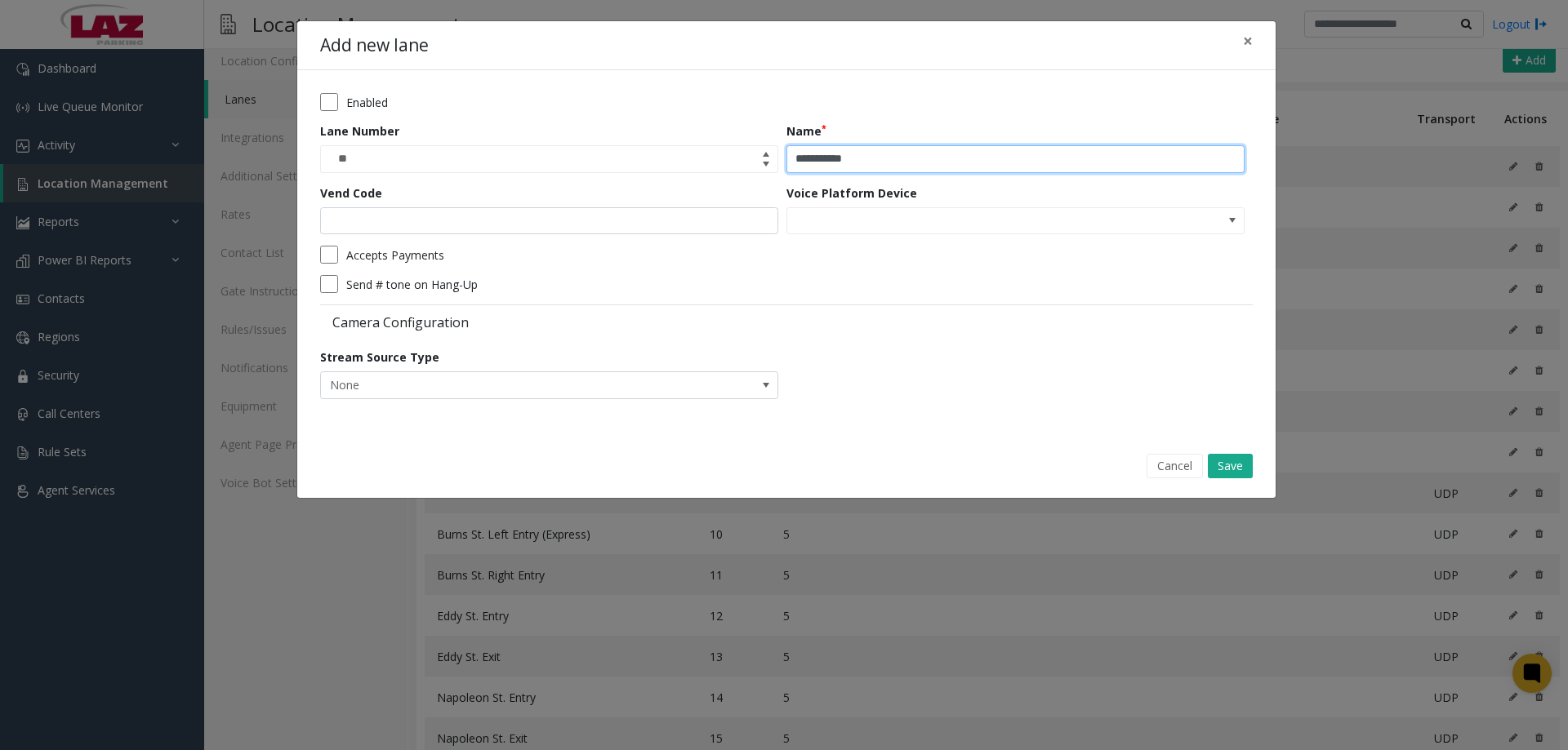
type input "**********"
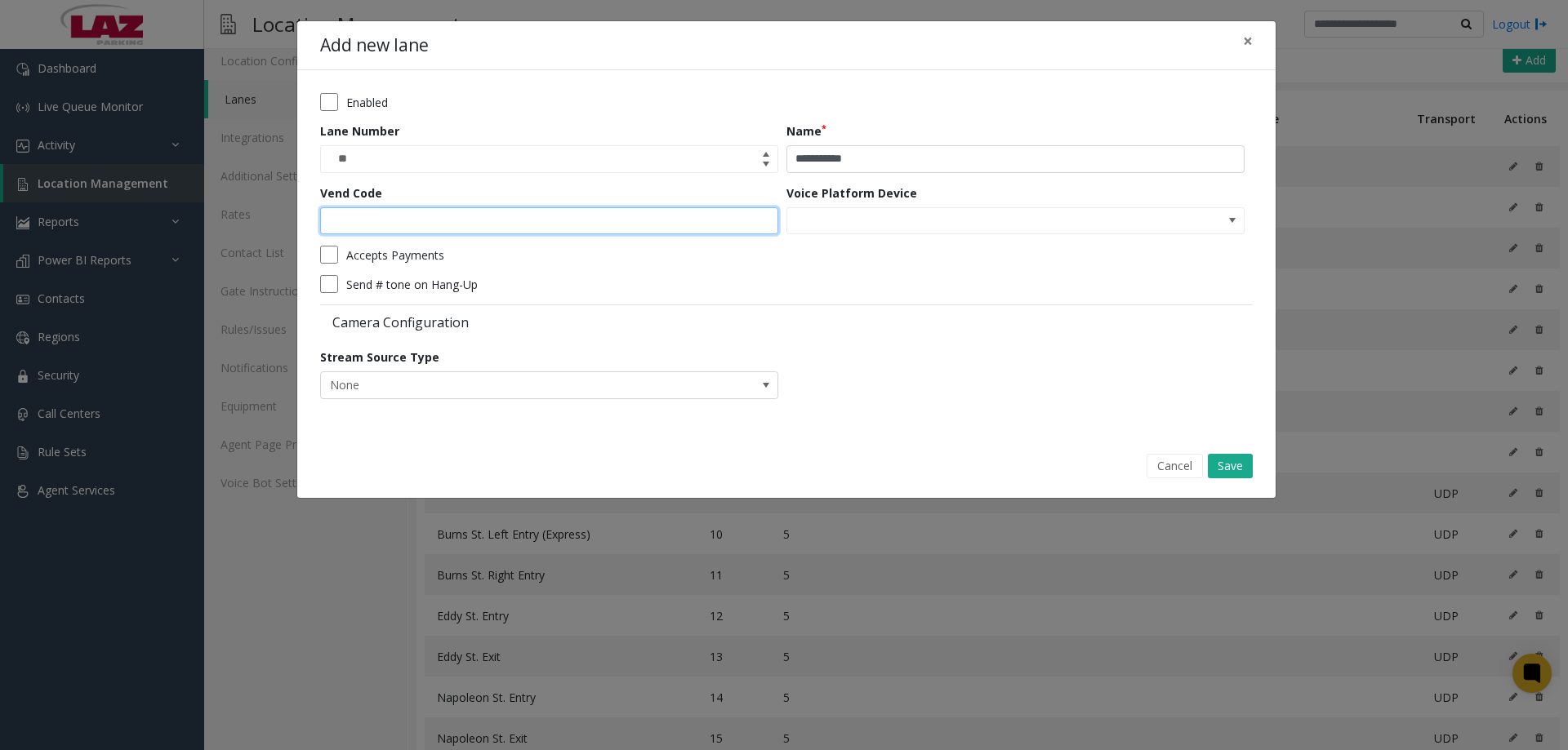
click at [472, 212] on input "Vend Code" at bounding box center [549, 220] width 458 height 28
type input "*"
click at [1223, 461] on button "Save" at bounding box center [1230, 466] width 45 height 25
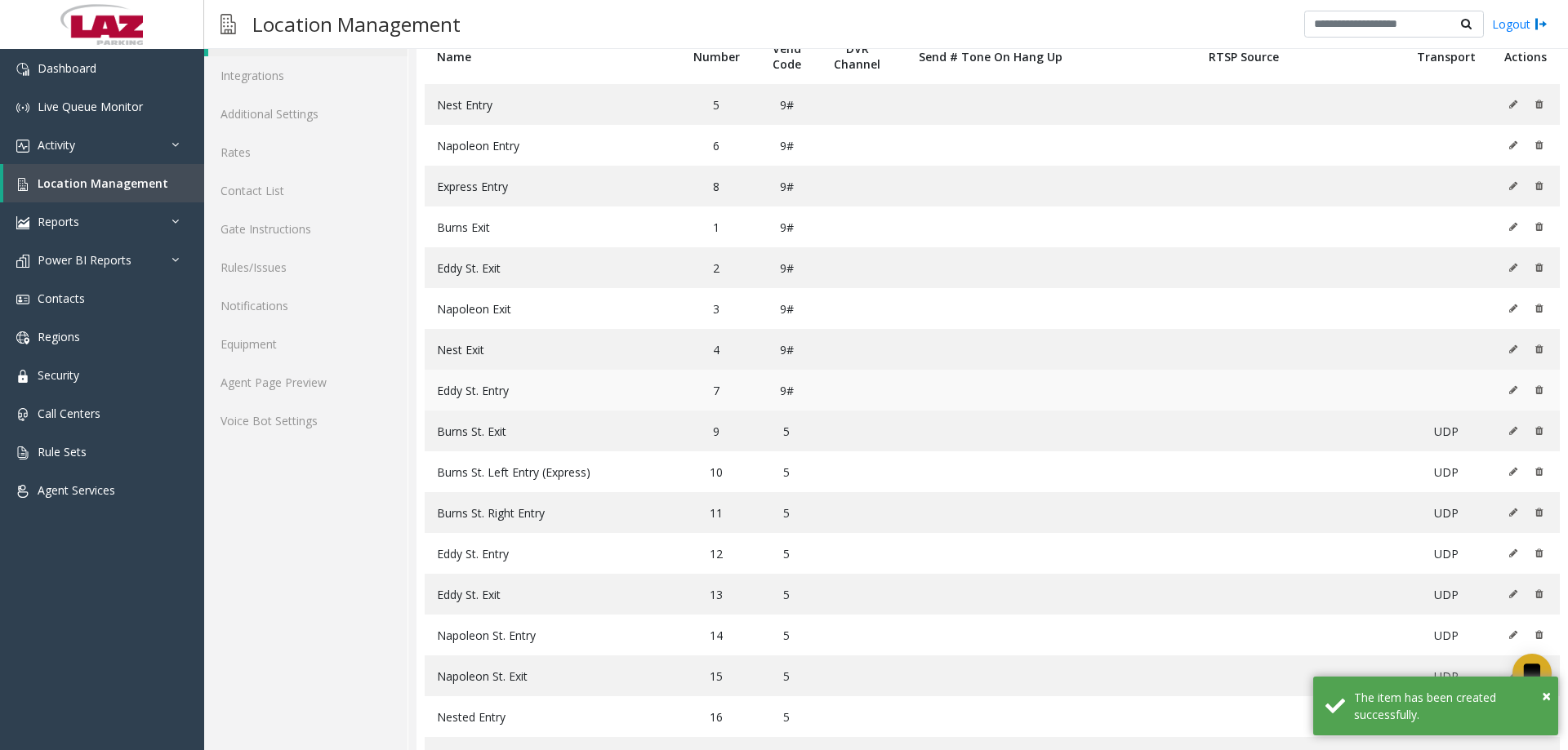
scroll to position [185, 0]
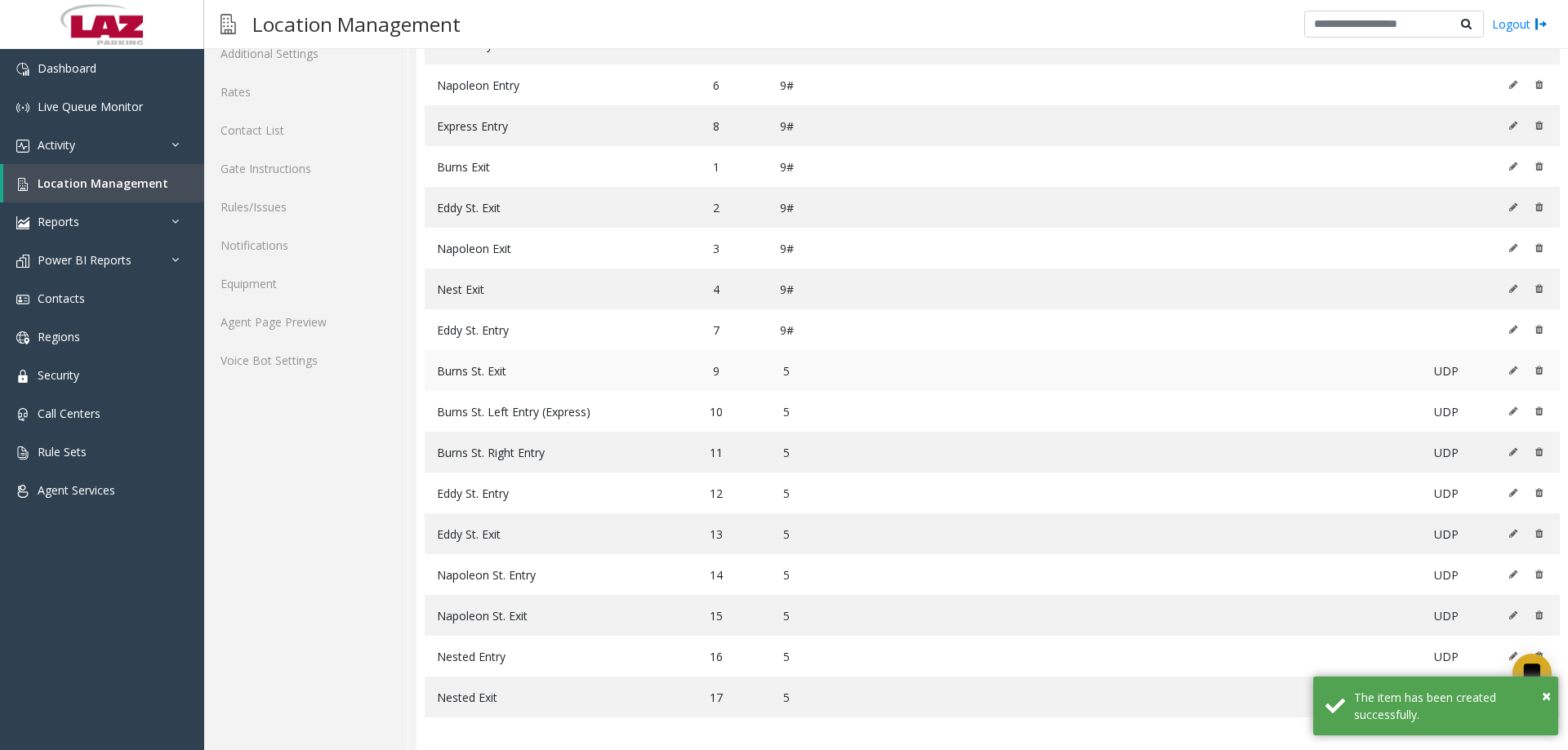
click at [715, 371] on td "9" at bounding box center [716, 371] width 78 height 41
click at [715, 407] on td "10" at bounding box center [716, 411] width 78 height 41
click at [714, 441] on td "11" at bounding box center [716, 452] width 78 height 41
click at [729, 489] on td "12" at bounding box center [716, 492] width 78 height 41
click at [731, 525] on td "13" at bounding box center [716, 534] width 78 height 41
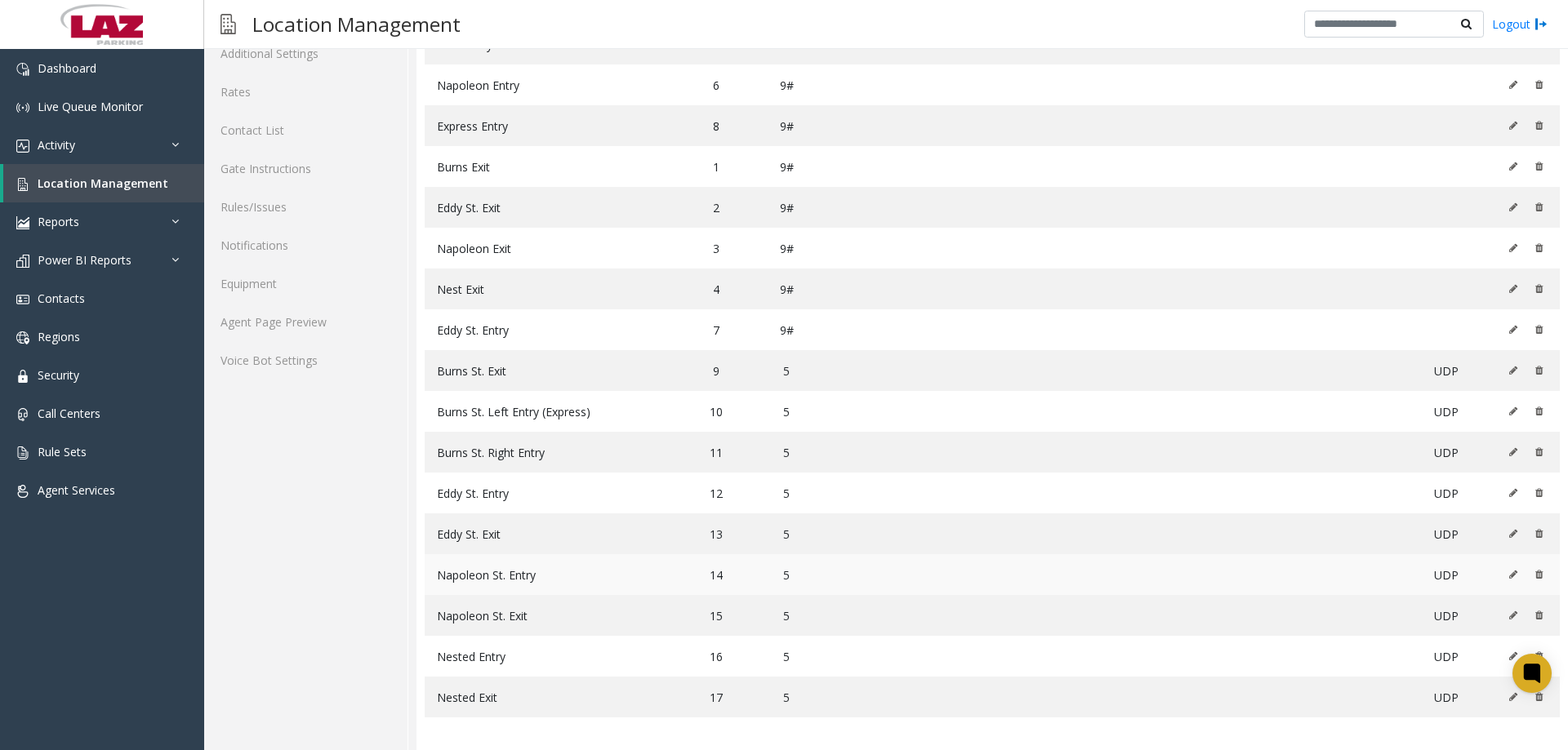
click at [726, 573] on td "14" at bounding box center [716, 575] width 78 height 41
click at [718, 608] on td "15" at bounding box center [716, 615] width 78 height 41
click at [723, 647] on td "16" at bounding box center [716, 656] width 78 height 41
click at [725, 686] on td "17" at bounding box center [716, 696] width 78 height 41
click at [713, 364] on td "9" at bounding box center [716, 371] width 78 height 41
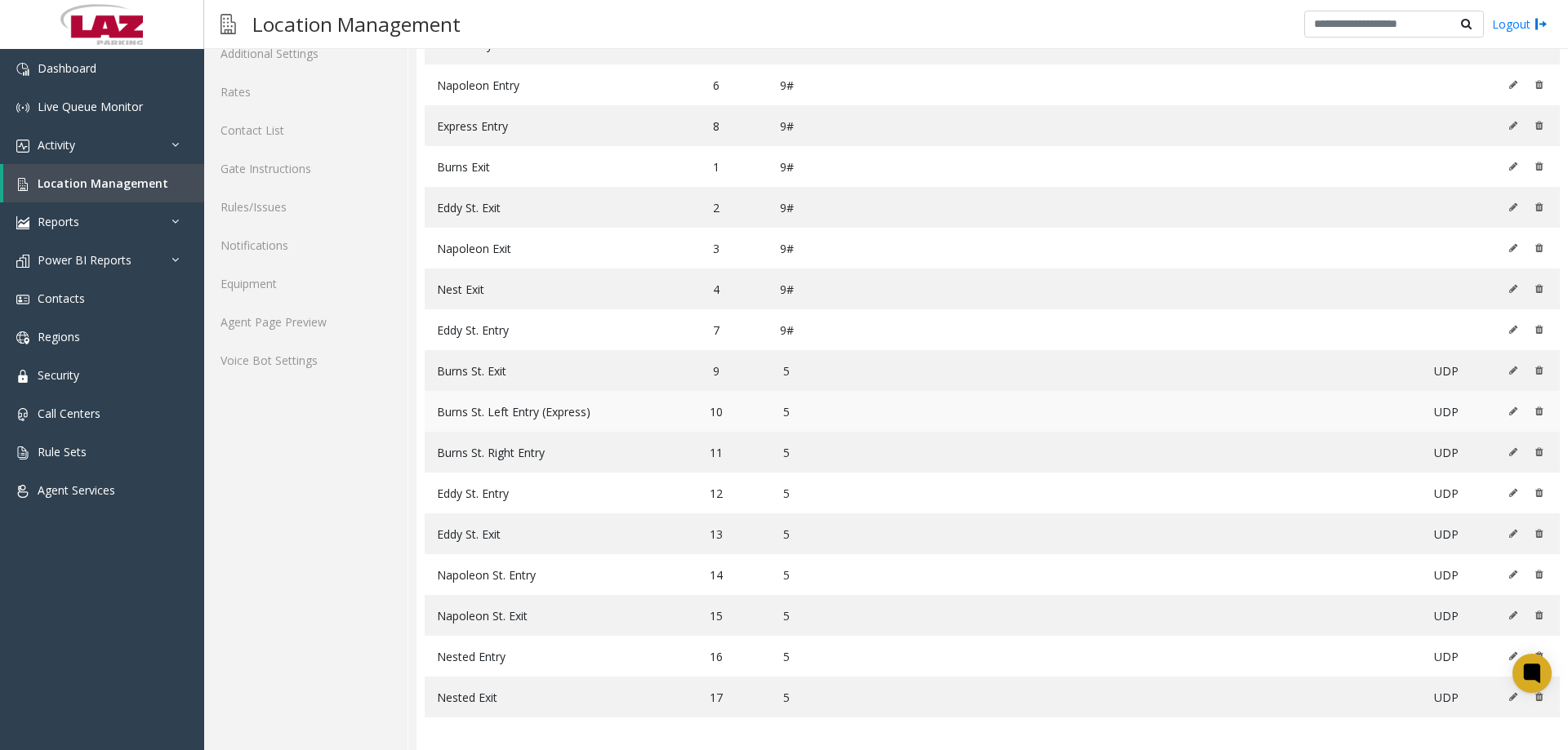
click at [723, 411] on td "10" at bounding box center [716, 411] width 78 height 41
click at [716, 449] on td "11" at bounding box center [716, 452] width 78 height 41
click at [725, 502] on td "12" at bounding box center [716, 492] width 78 height 41
click at [726, 523] on td "13" at bounding box center [716, 534] width 78 height 41
click at [717, 561] on td "14" at bounding box center [716, 575] width 78 height 41
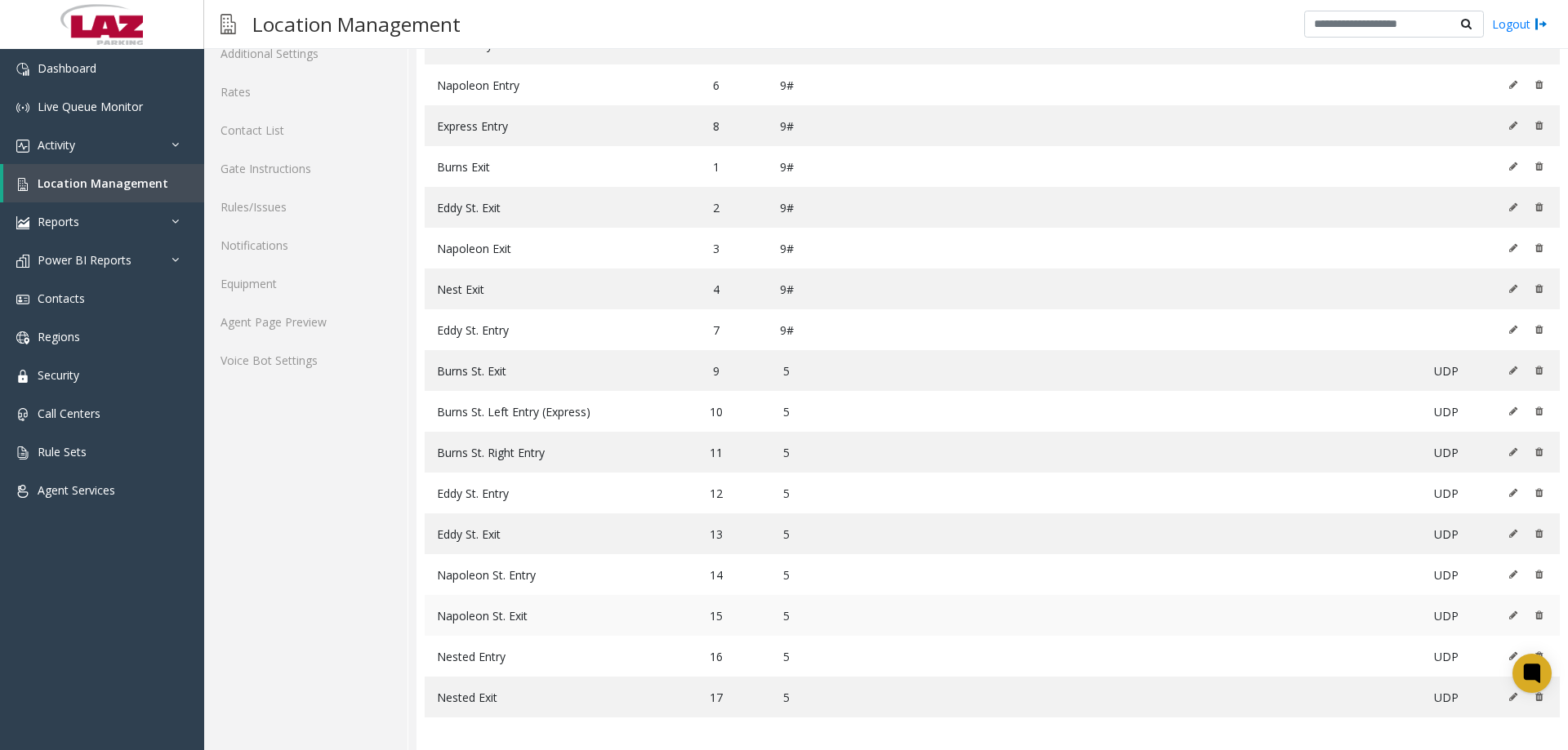
click at [731, 608] on td "15" at bounding box center [716, 615] width 78 height 41
click at [712, 660] on td "16" at bounding box center [716, 656] width 78 height 41
drag, startPoint x: 718, startPoint y: 696, endPoint x: 649, endPoint y: 731, distance: 77.4
click at [717, 696] on td "17" at bounding box center [716, 696] width 78 height 41
click at [318, 311] on link "Agent Page Preview" at bounding box center [306, 322] width 203 height 38
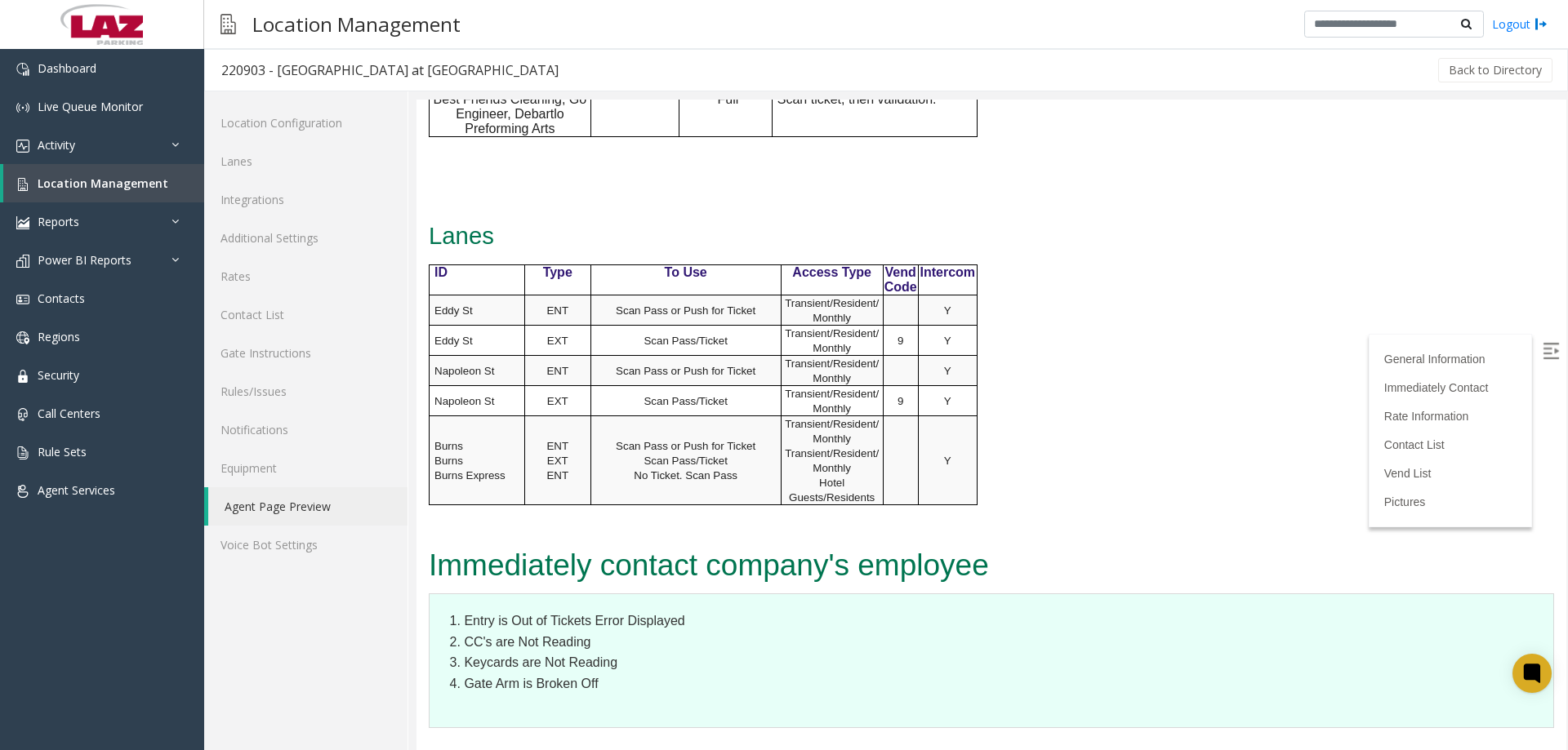
scroll to position [1061, 0]
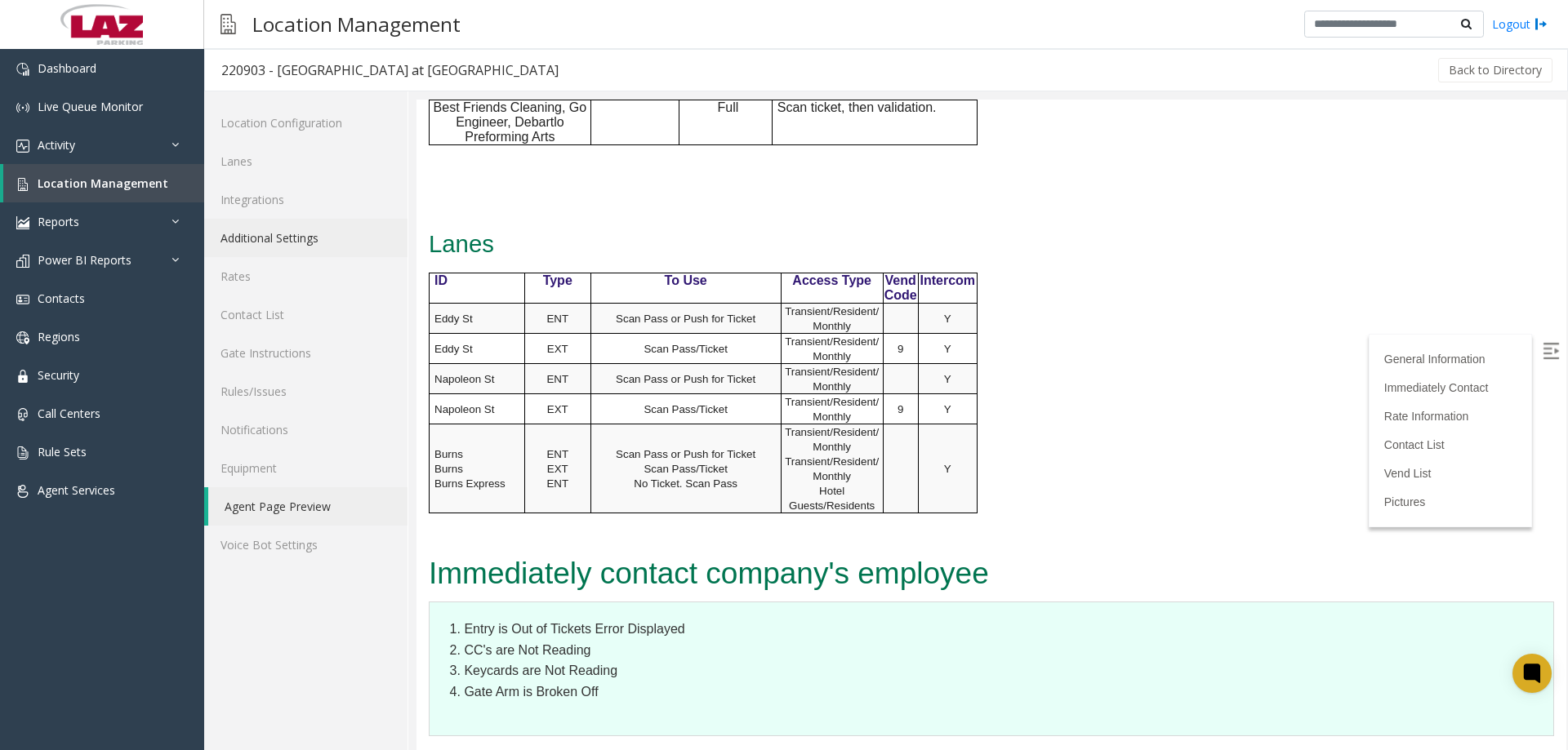
click at [290, 239] on link "Additional Settings" at bounding box center [306, 238] width 203 height 38
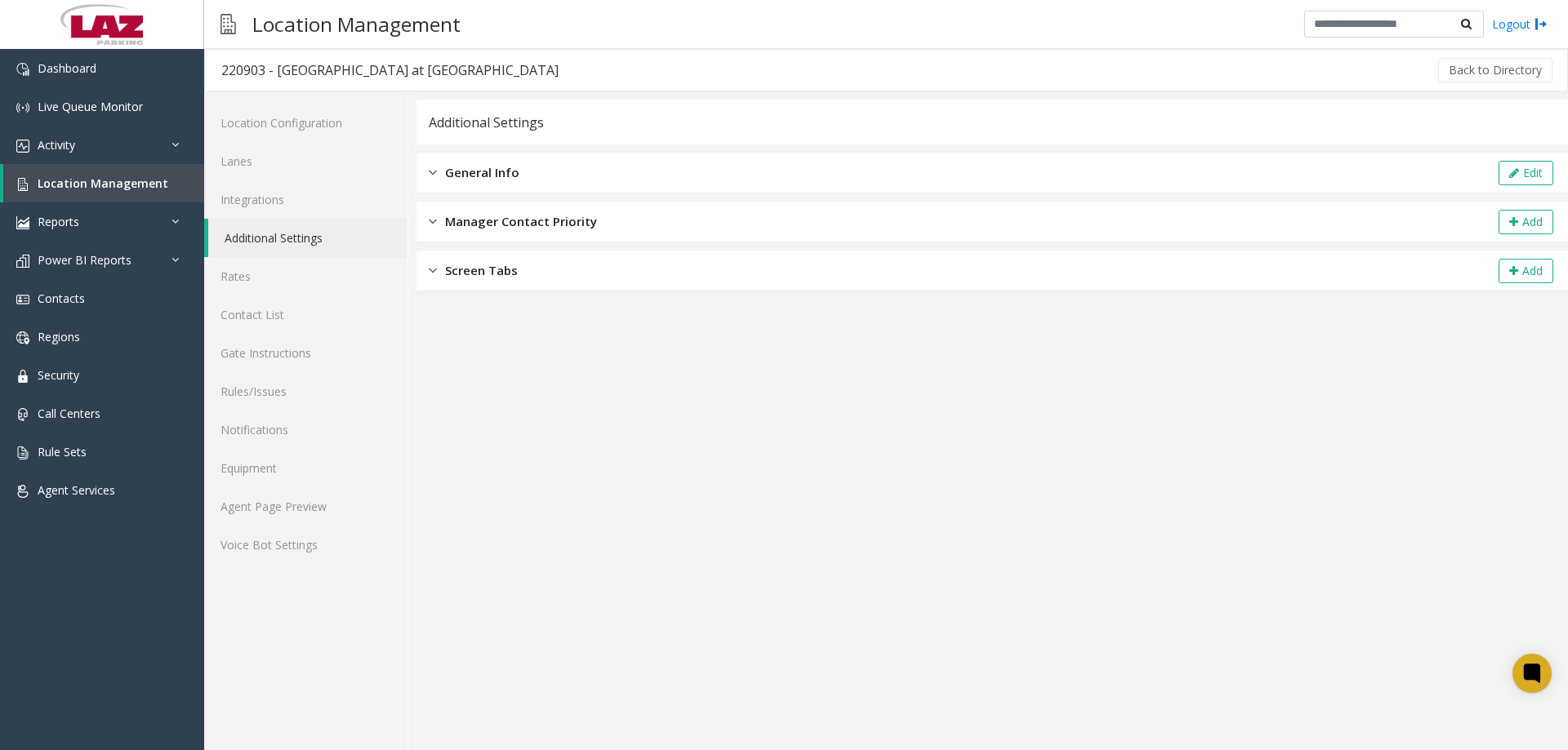
drag, startPoint x: 536, startPoint y: 169, endPoint x: 616, endPoint y: 185, distance: 81.6
click at [540, 167] on div "General Info Edit" at bounding box center [992, 172] width 1151 height 41
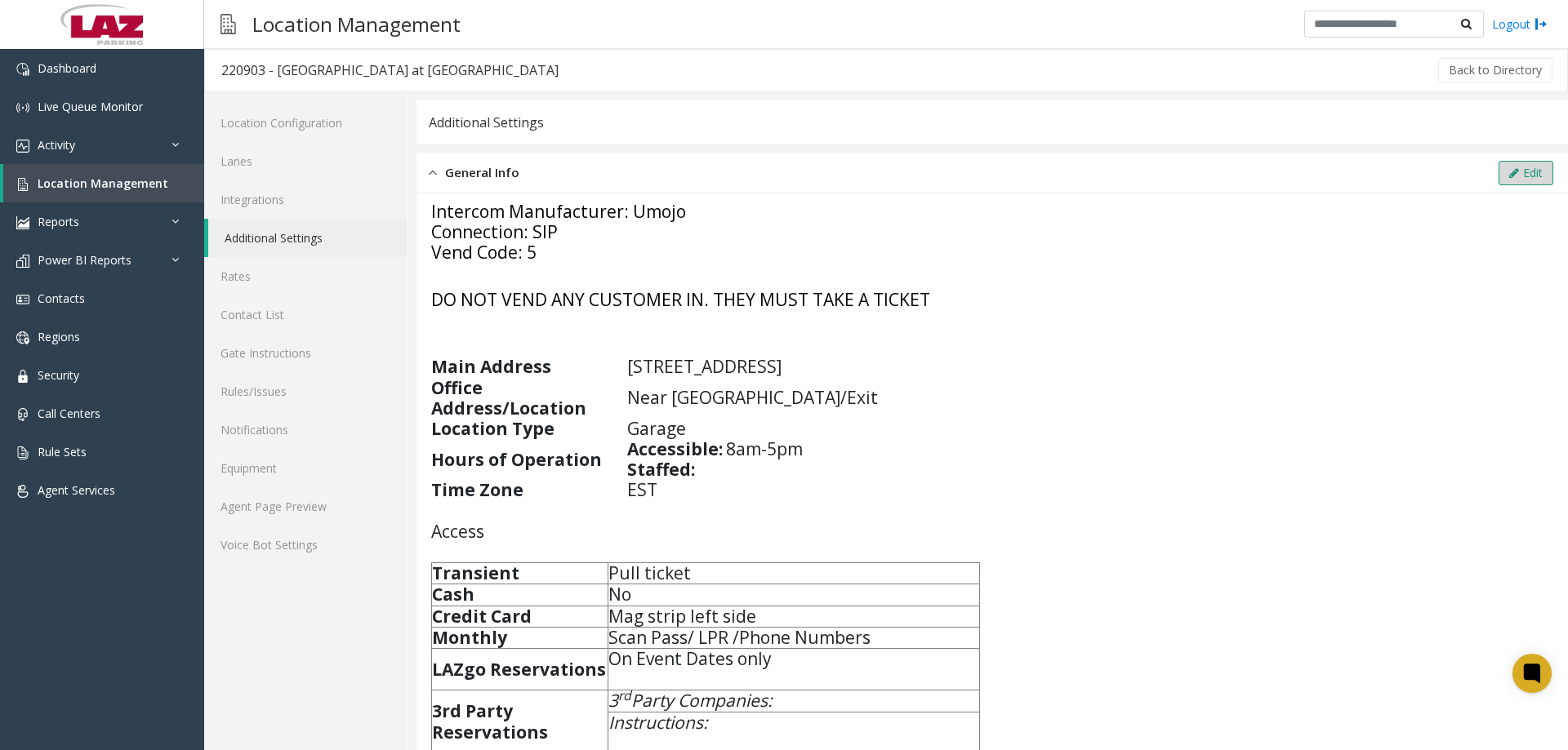
click at [1514, 183] on button "Edit" at bounding box center [1525, 173] width 55 height 25
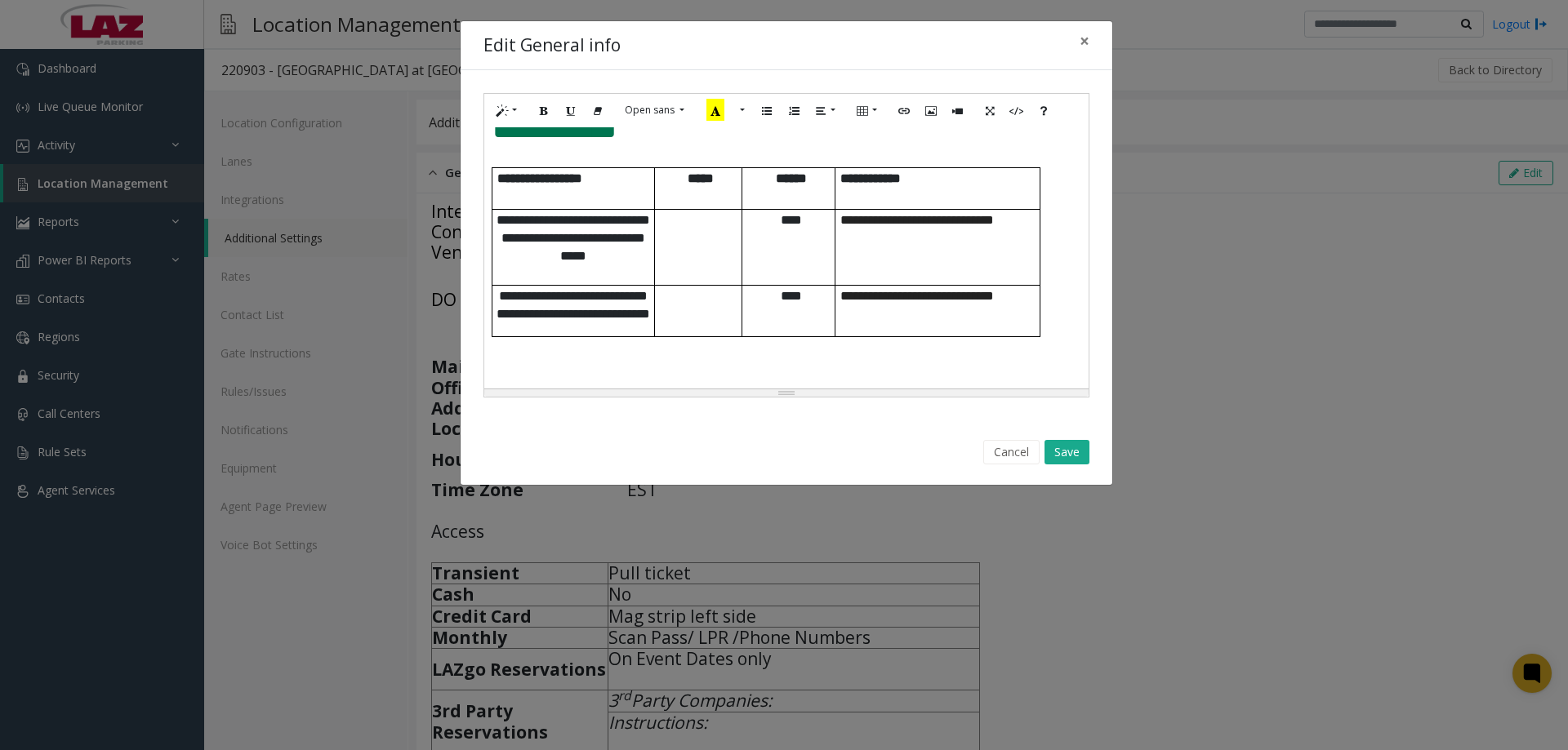
scroll to position [905, 0]
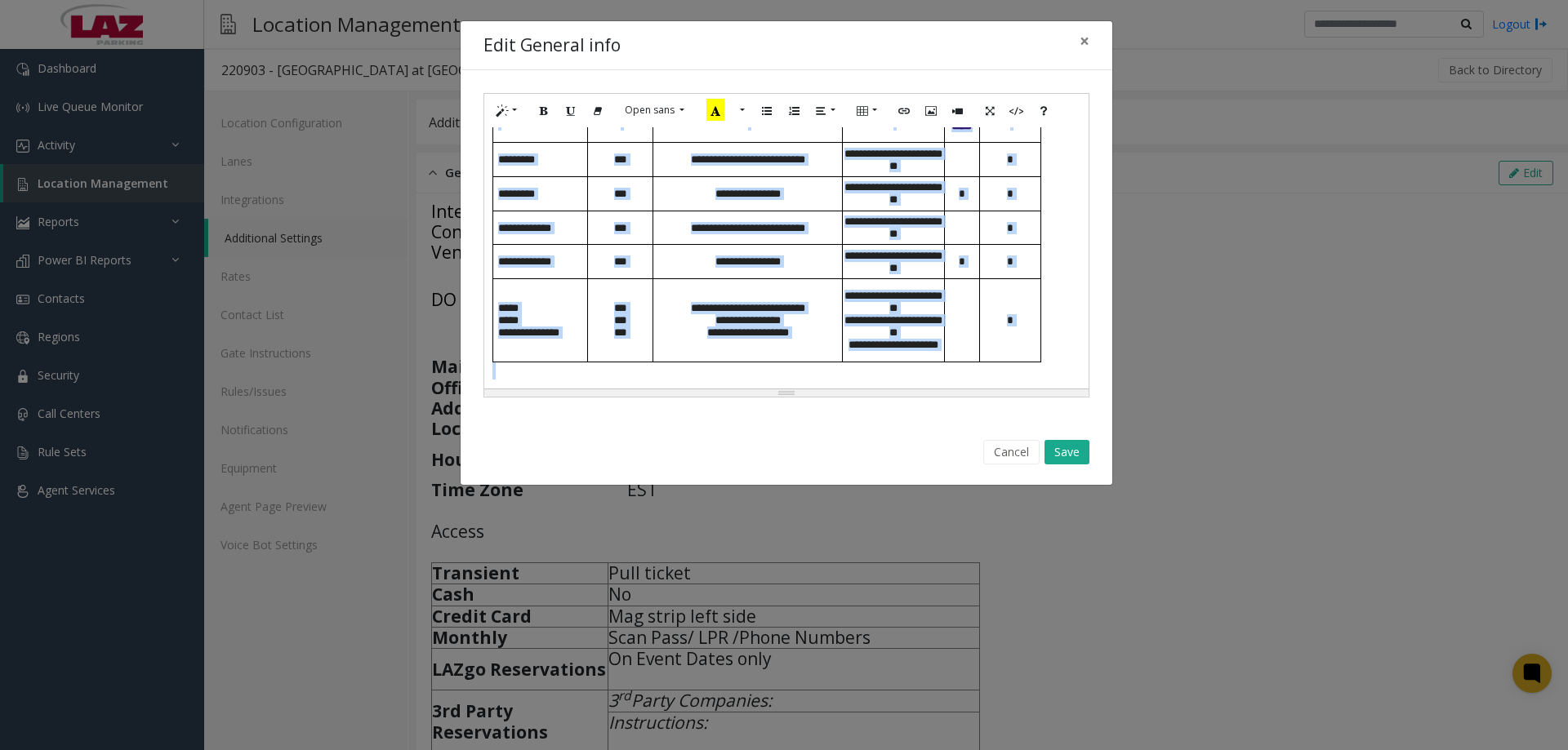
drag, startPoint x: 491, startPoint y: 263, endPoint x: 1020, endPoint y: 372, distance: 540.1
click at [1020, 373] on div "**********" at bounding box center [786, 258] width 604 height 261
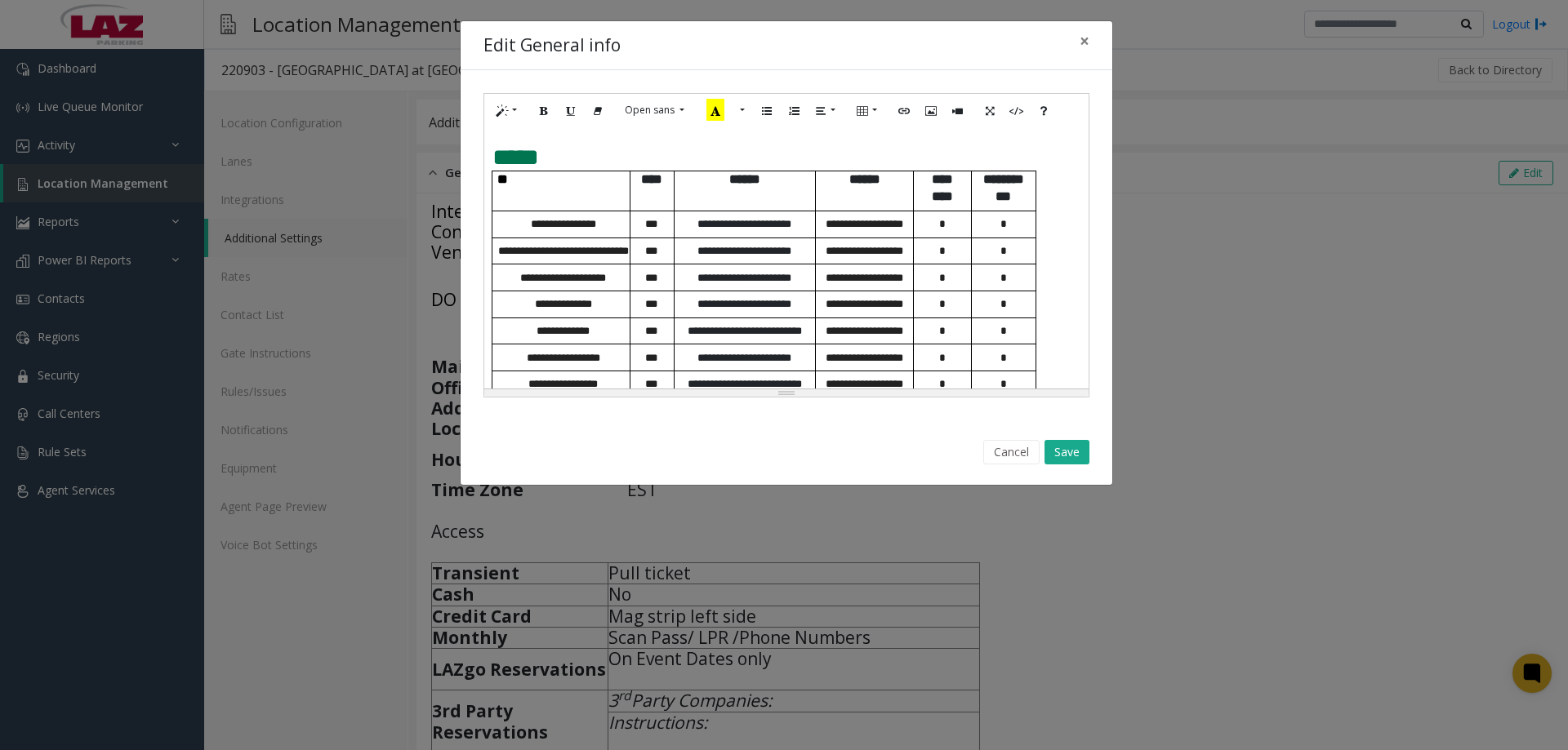
scroll to position [1057, 0]
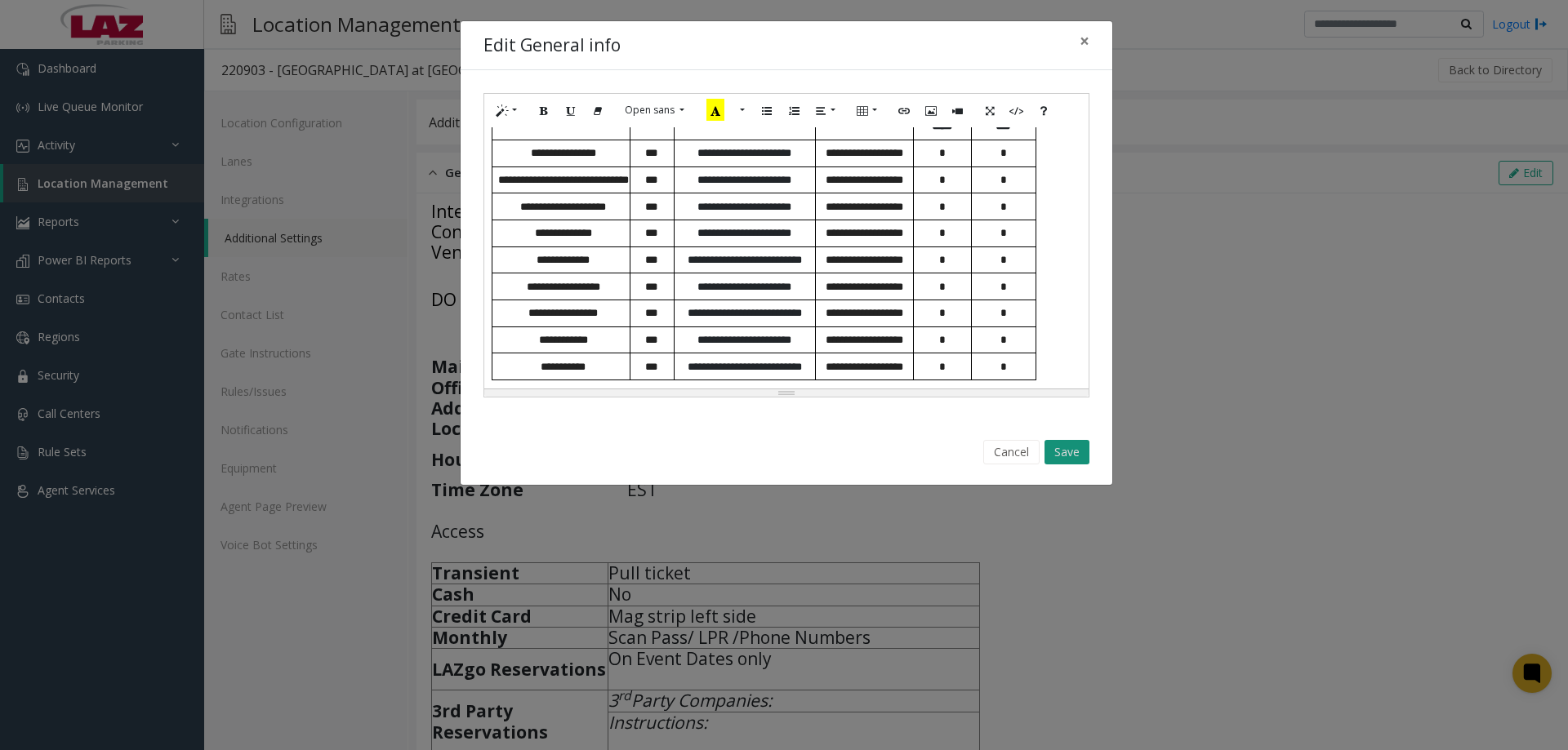
click at [1056, 444] on button "Save" at bounding box center [1067, 452] width 45 height 25
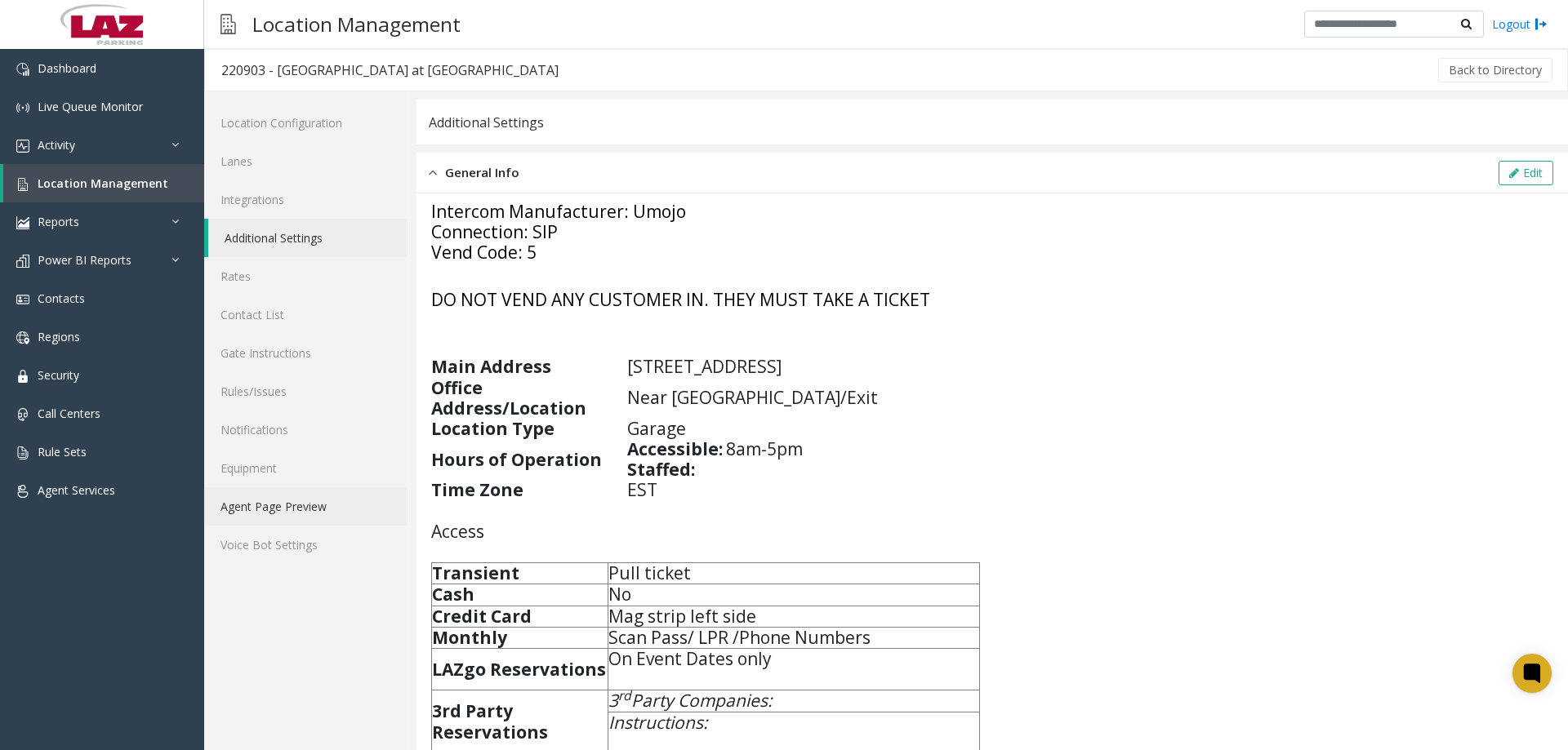
click at [298, 506] on link "Agent Page Preview" at bounding box center [306, 507] width 203 height 38
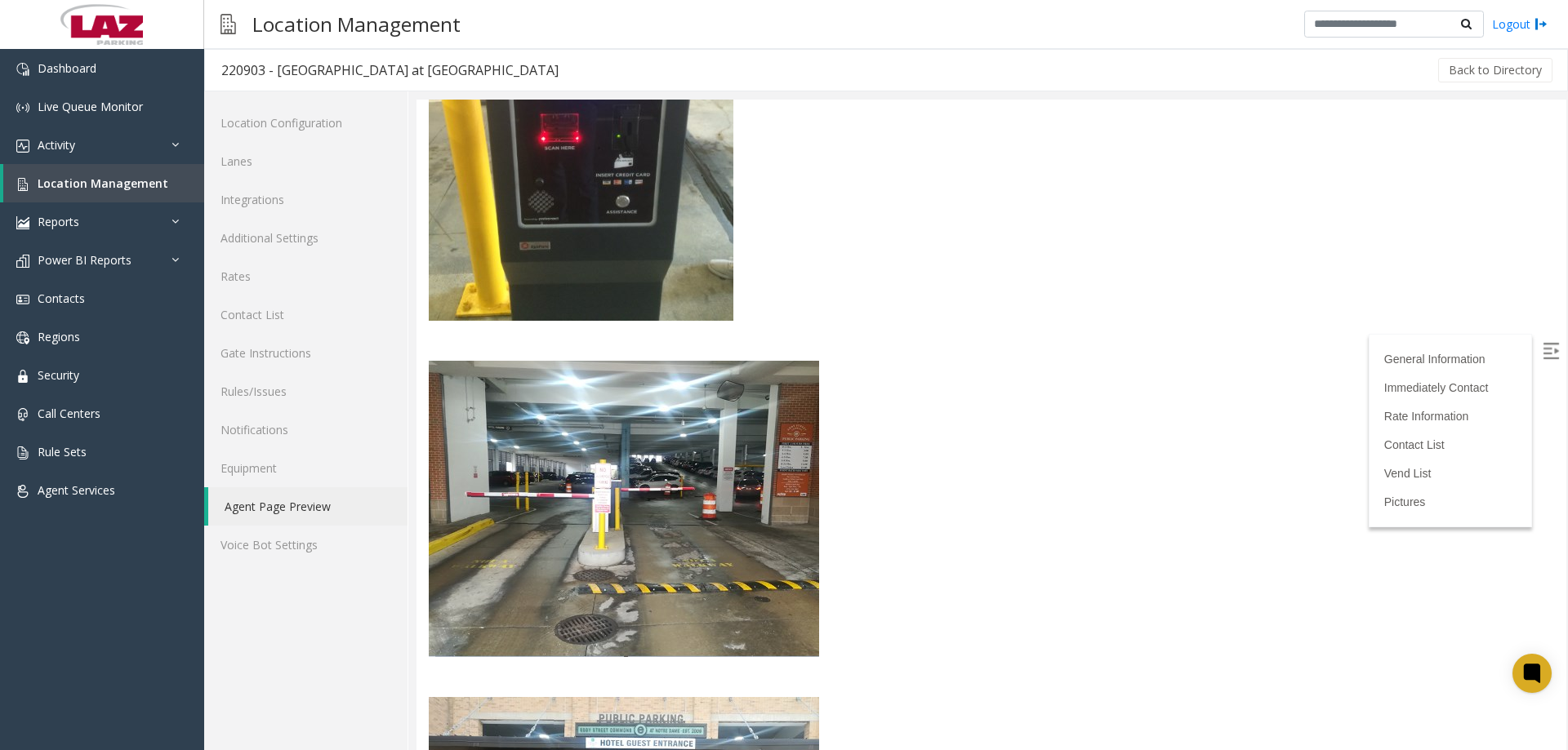
scroll to position [3183, 0]
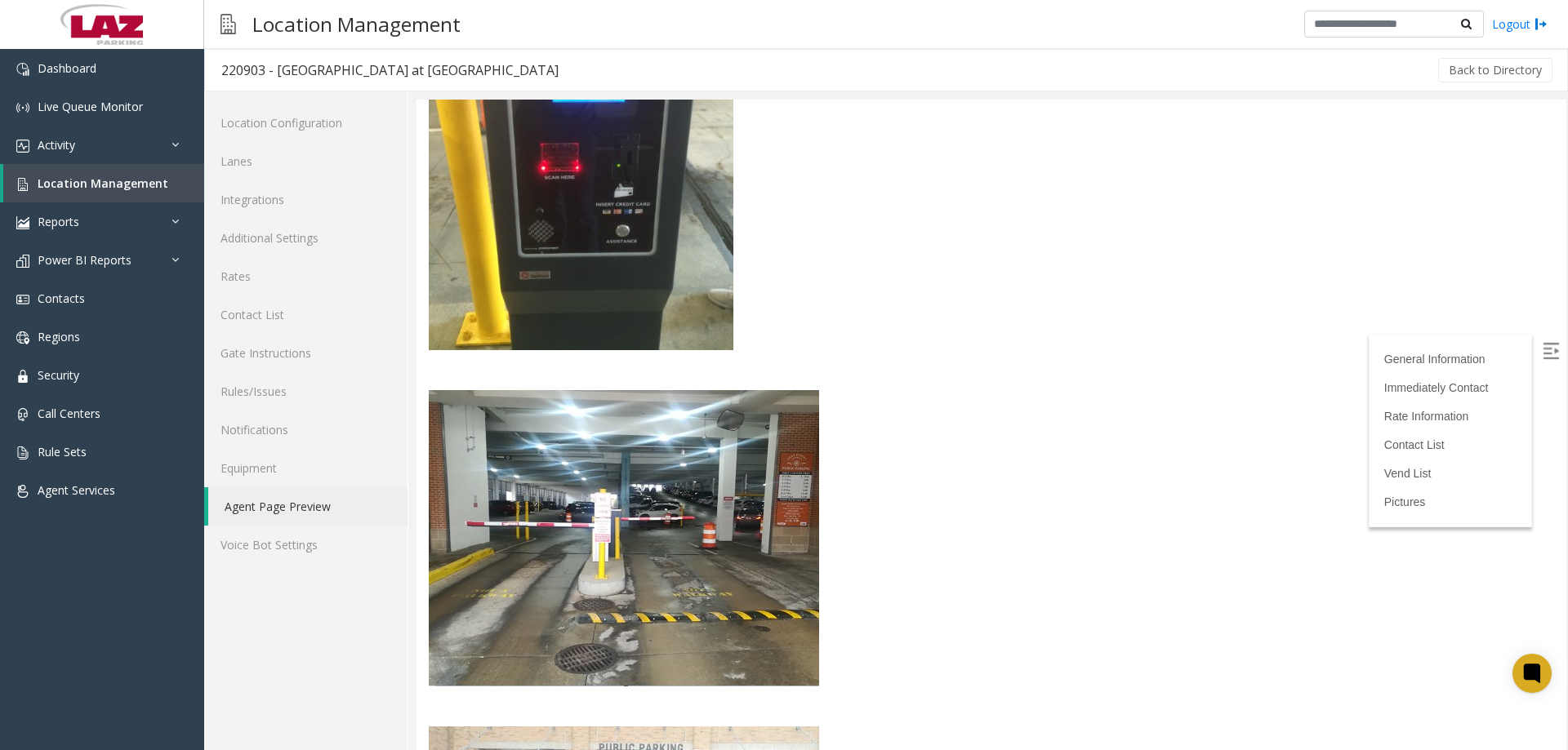
drag, startPoint x: 1983, startPoint y: 650, endPoint x: 1563, endPoint y: 423, distance: 477.4
click at [1468, 556] on div "Pictures" at bounding box center [992, 540] width 1150 height 2281
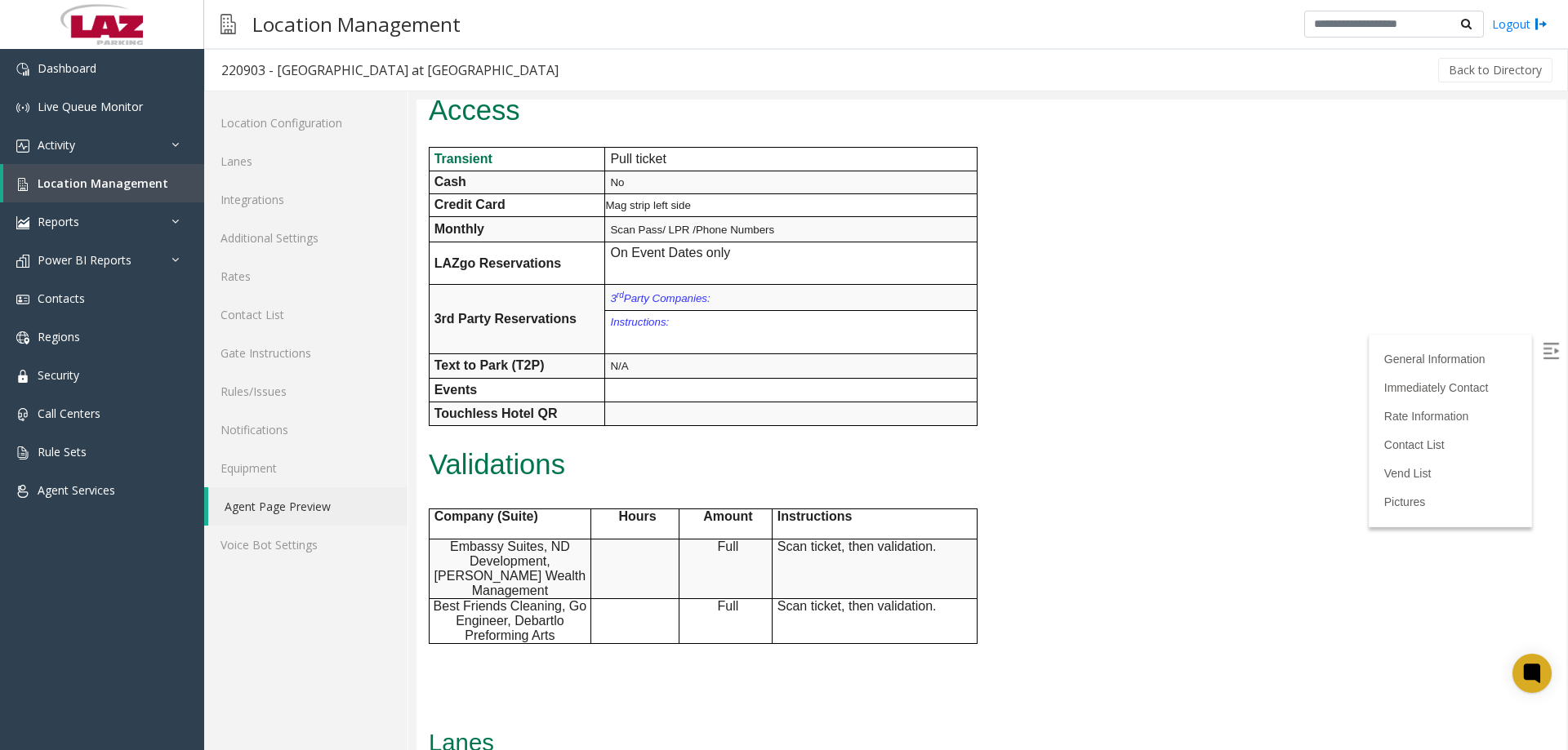
scroll to position [0, 0]
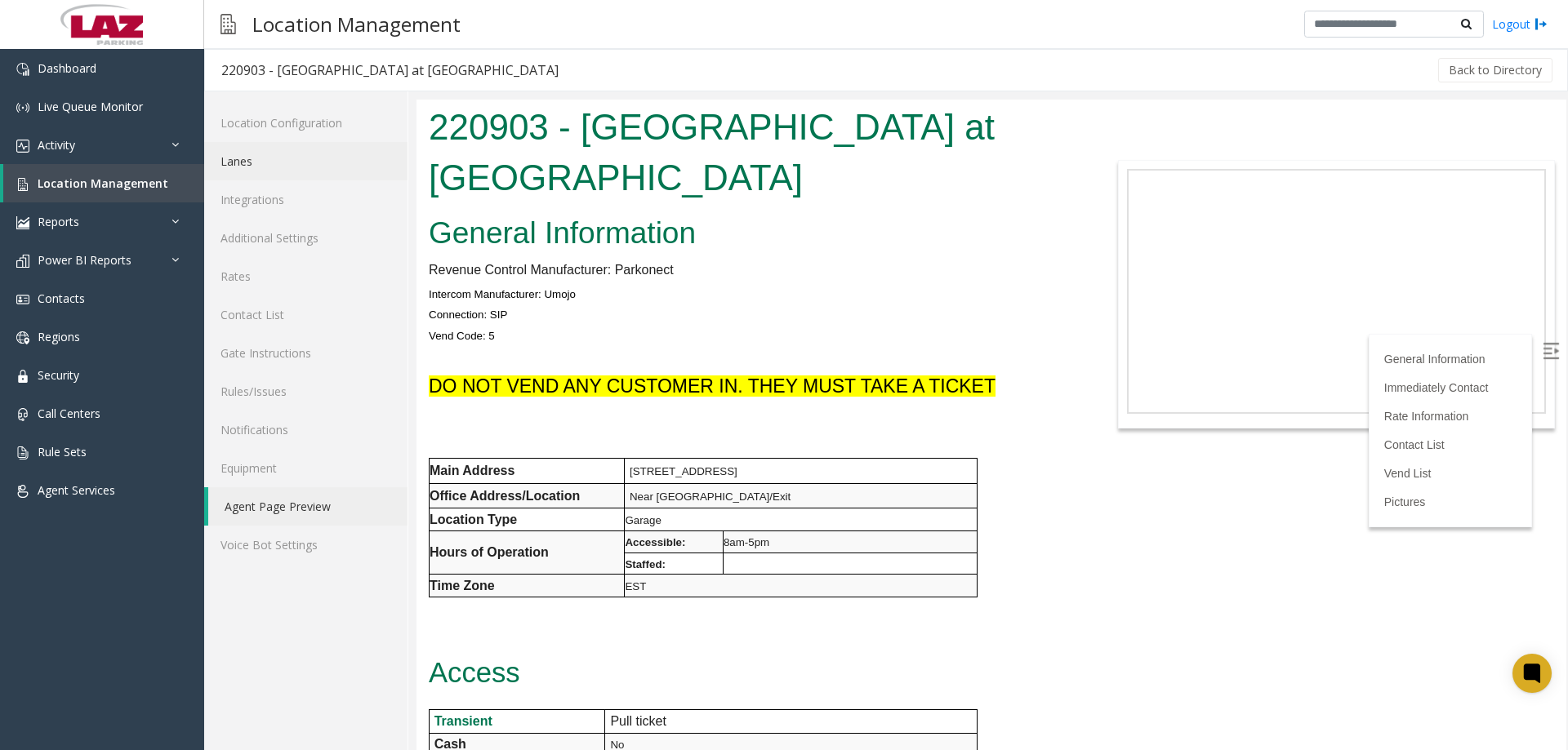
click at [242, 161] on link "Lanes" at bounding box center [306, 161] width 203 height 38
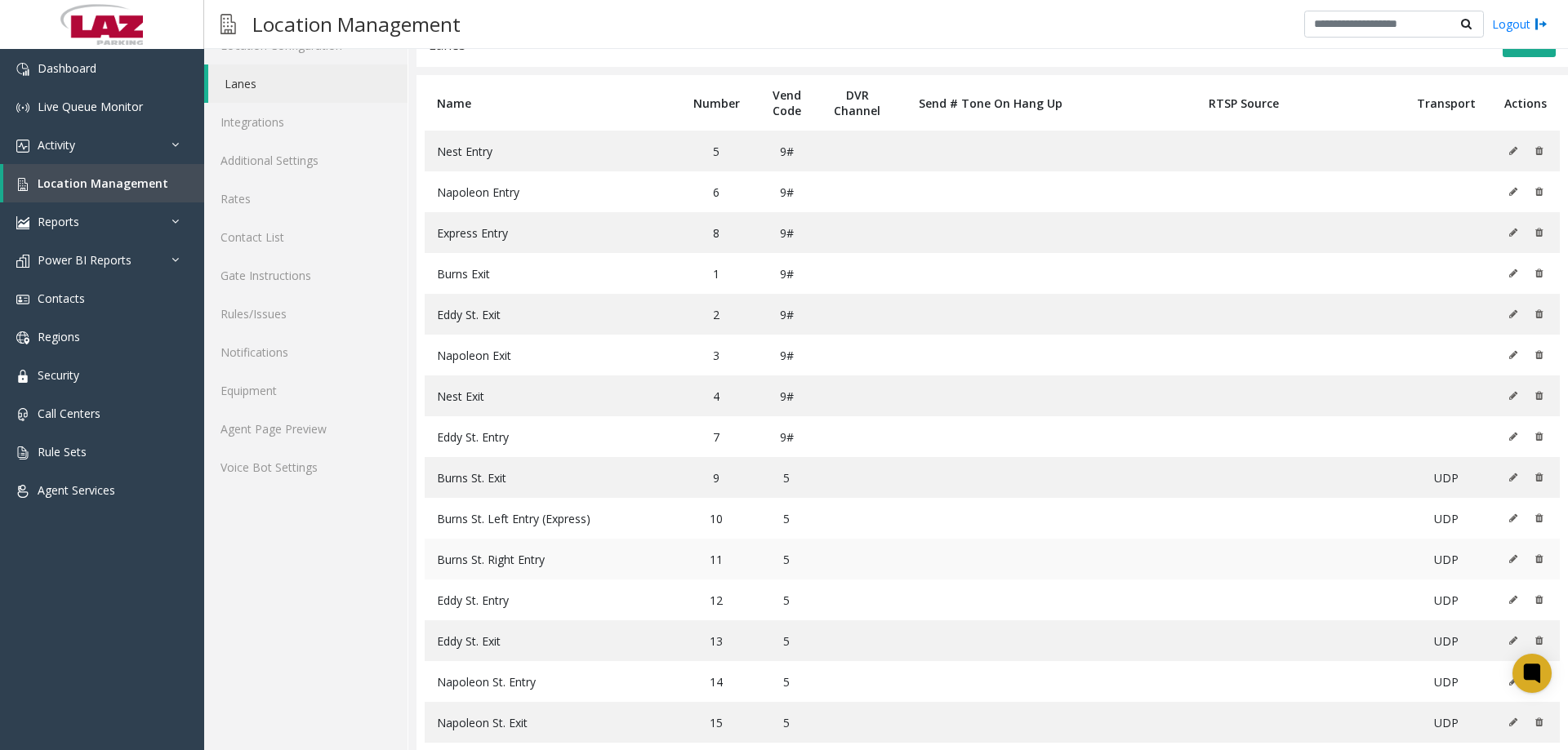
scroll to position [185, 0]
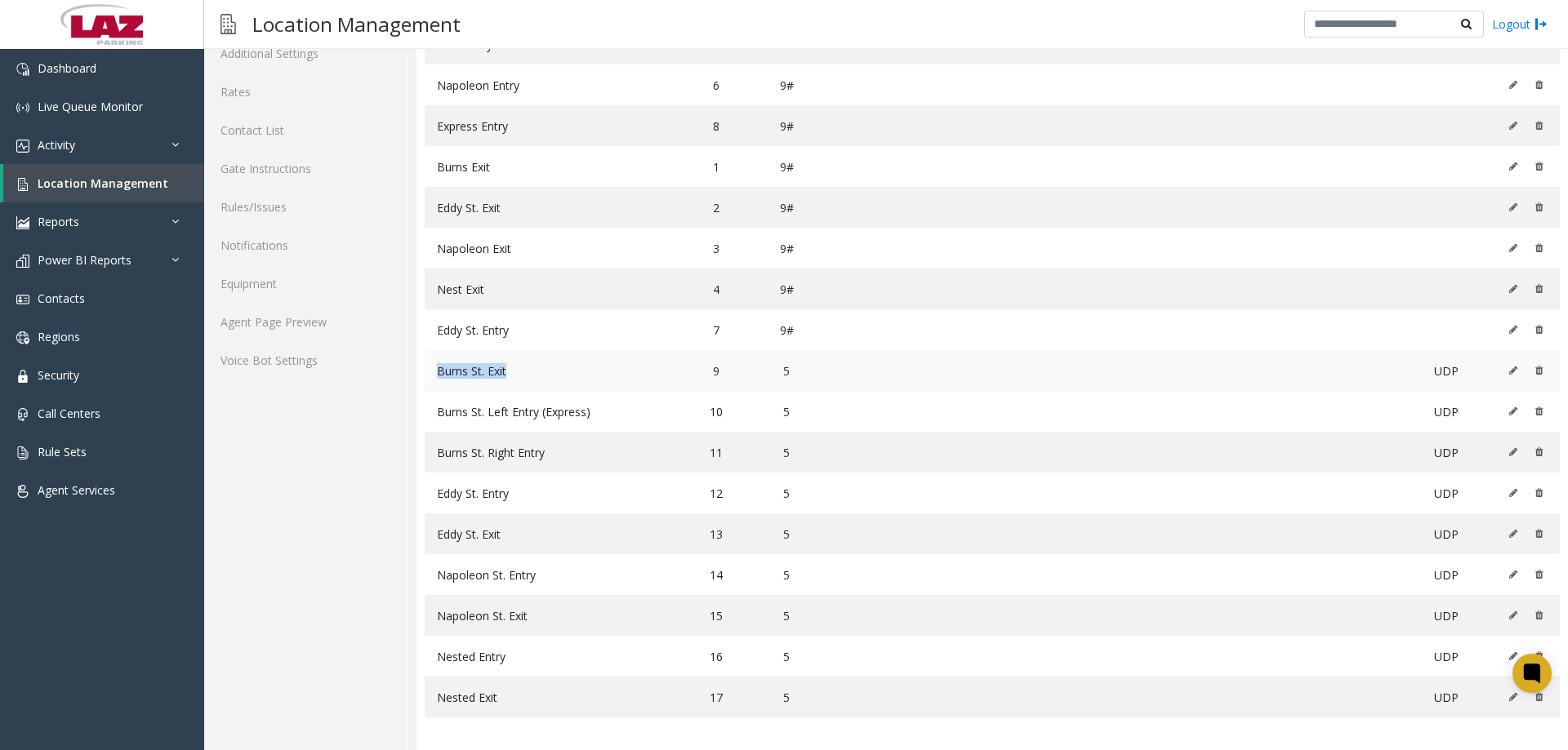
drag, startPoint x: 453, startPoint y: 377, endPoint x: 439, endPoint y: 377, distance: 14.0
click at [439, 377] on td "Burns St. Exit" at bounding box center [551, 371] width 253 height 41
drag, startPoint x: 561, startPoint y: 409, endPoint x: 430, endPoint y: 420, distance: 131.5
click at [430, 420] on td "Burns St. Left Entry (Express)" at bounding box center [551, 411] width 253 height 41
copy span "Burns St. Left Entry (Express)"
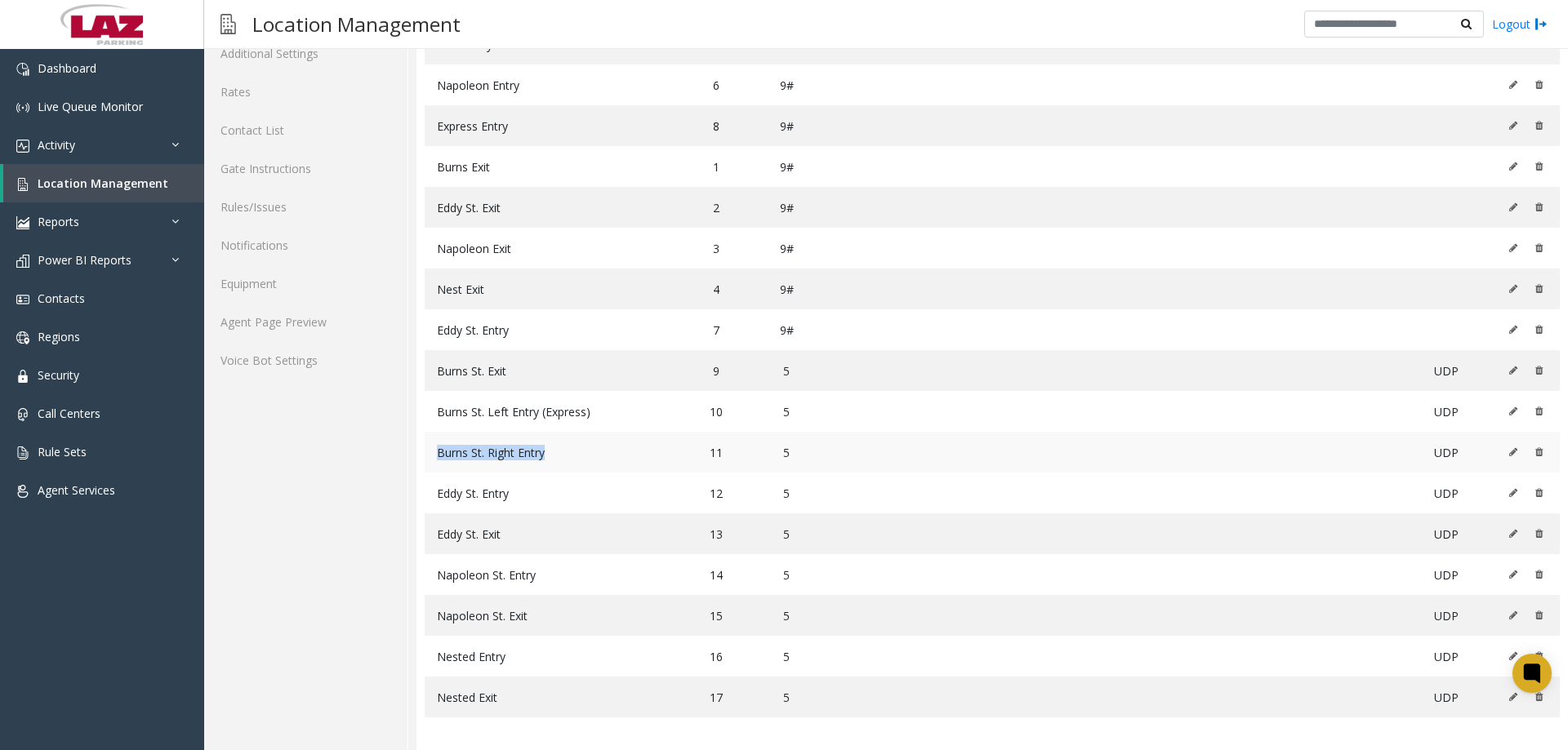
drag, startPoint x: 552, startPoint y: 453, endPoint x: 439, endPoint y: 455, distance: 113.0
click at [439, 455] on td "Burns St. Right Entry" at bounding box center [551, 452] width 253 height 41
copy span "Burns St. Right Entry"
drag, startPoint x: 527, startPoint y: 500, endPoint x: 427, endPoint y: 502, distance: 100.0
click at [427, 502] on td "Eddy St. Entry" at bounding box center [551, 492] width 253 height 41
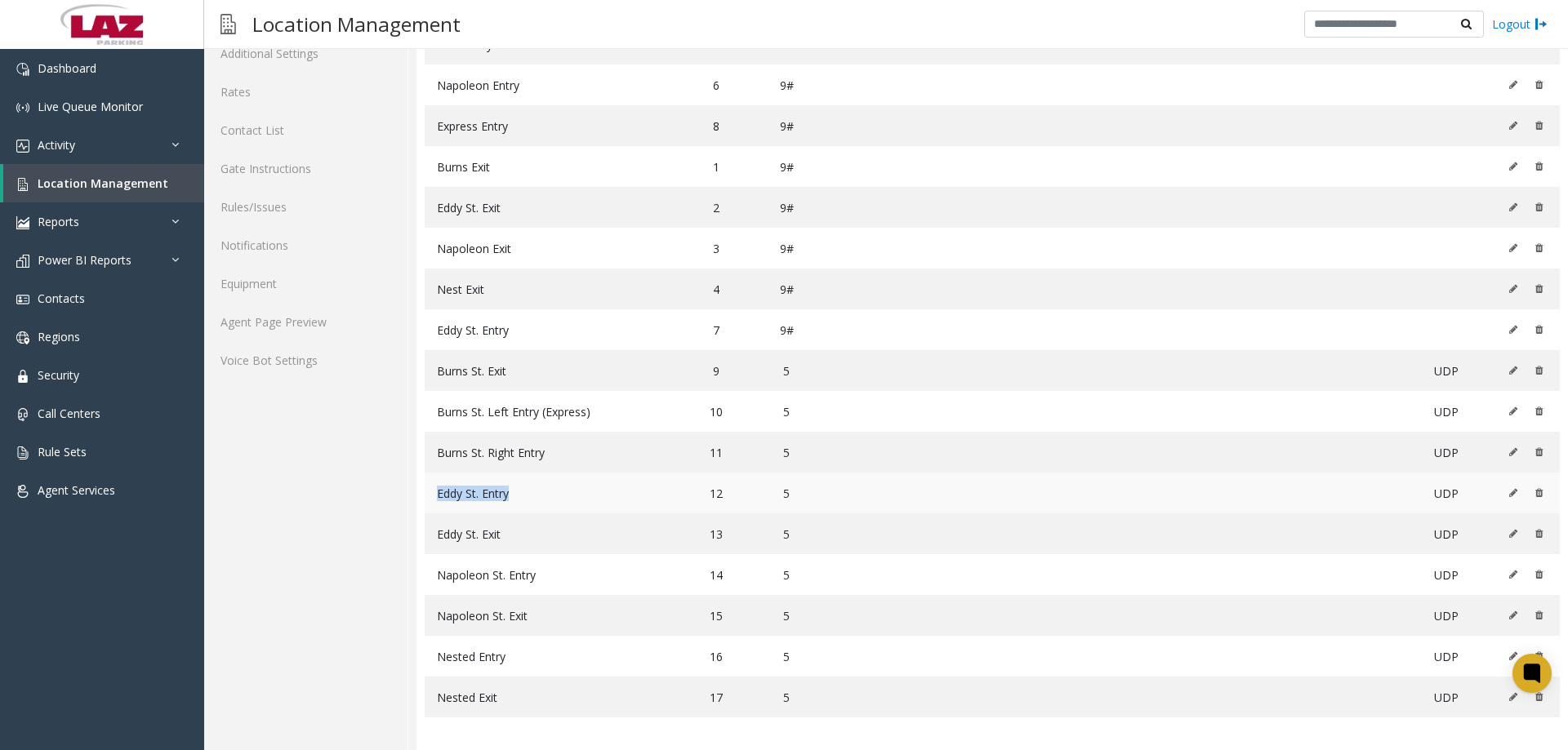
copy span "Eddy St. Entry"
drag, startPoint x: 527, startPoint y: 531, endPoint x: 424, endPoint y: 534, distance: 103.0
click at [424, 534] on table "Name Number Vend Code DVR Channel Send # Tone On Hang Up RTSP Source Transport …" at bounding box center [992, 359] width 1151 height 782
copy span "Eddy St. Exit"
drag, startPoint x: 488, startPoint y: 578, endPoint x: 433, endPoint y: 578, distance: 55.0
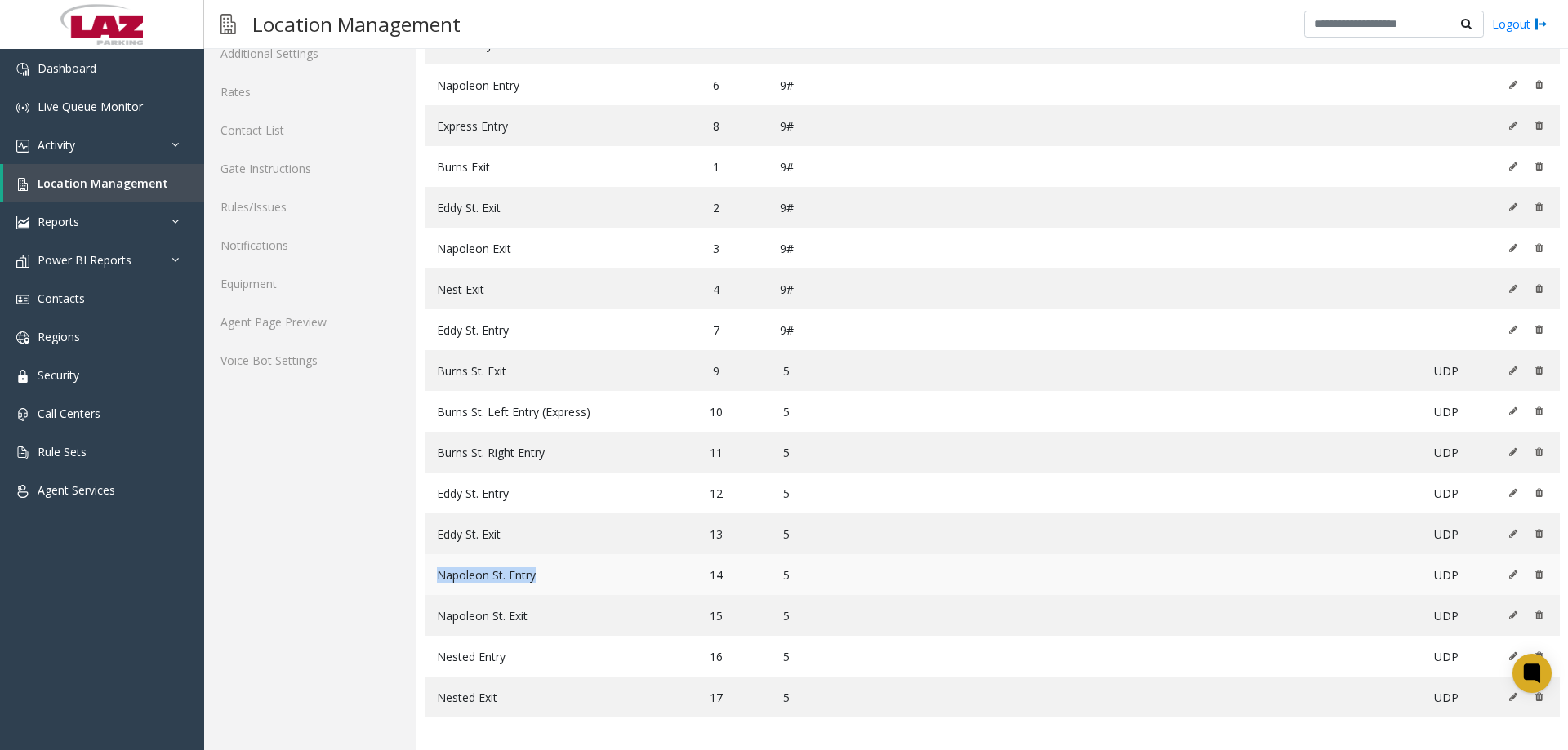
click at [433, 578] on td "Napoleon St. Entry" at bounding box center [551, 575] width 253 height 41
copy span "Napoleon St. Entry"
drag, startPoint x: 565, startPoint y: 615, endPoint x: 440, endPoint y: 617, distance: 125.0
click at [440, 617] on td "Napoleon St. Exit" at bounding box center [551, 615] width 253 height 41
copy span "Napoleon St. Exit"
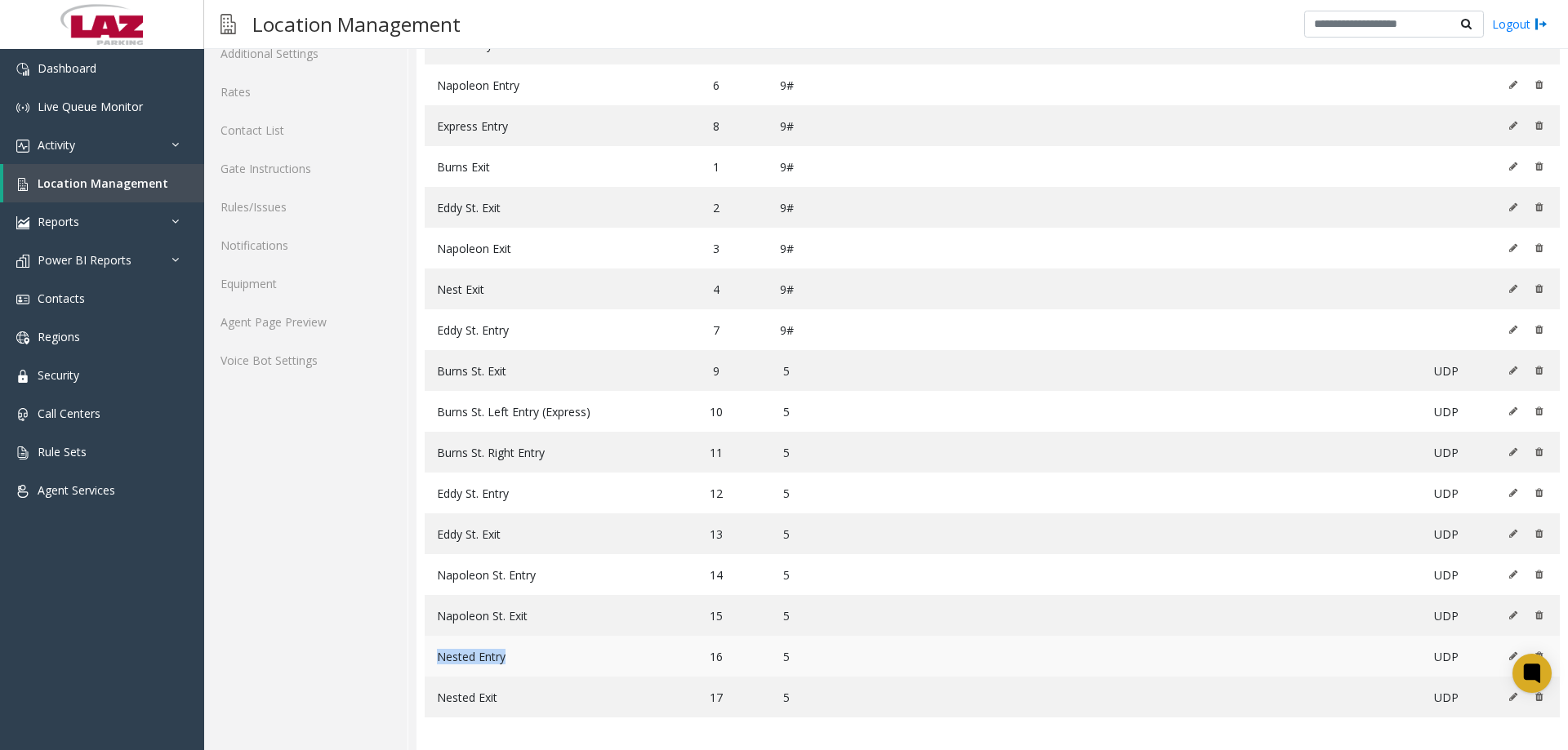
drag, startPoint x: 516, startPoint y: 661, endPoint x: 435, endPoint y: 670, distance: 81.5
click at [435, 670] on td "Nested Entry" at bounding box center [551, 656] width 253 height 41
copy span "Nested Entry"
drag, startPoint x: 507, startPoint y: 694, endPoint x: 427, endPoint y: 713, distance: 82.2
click at [427, 713] on td "Nested Exit" at bounding box center [551, 696] width 253 height 41
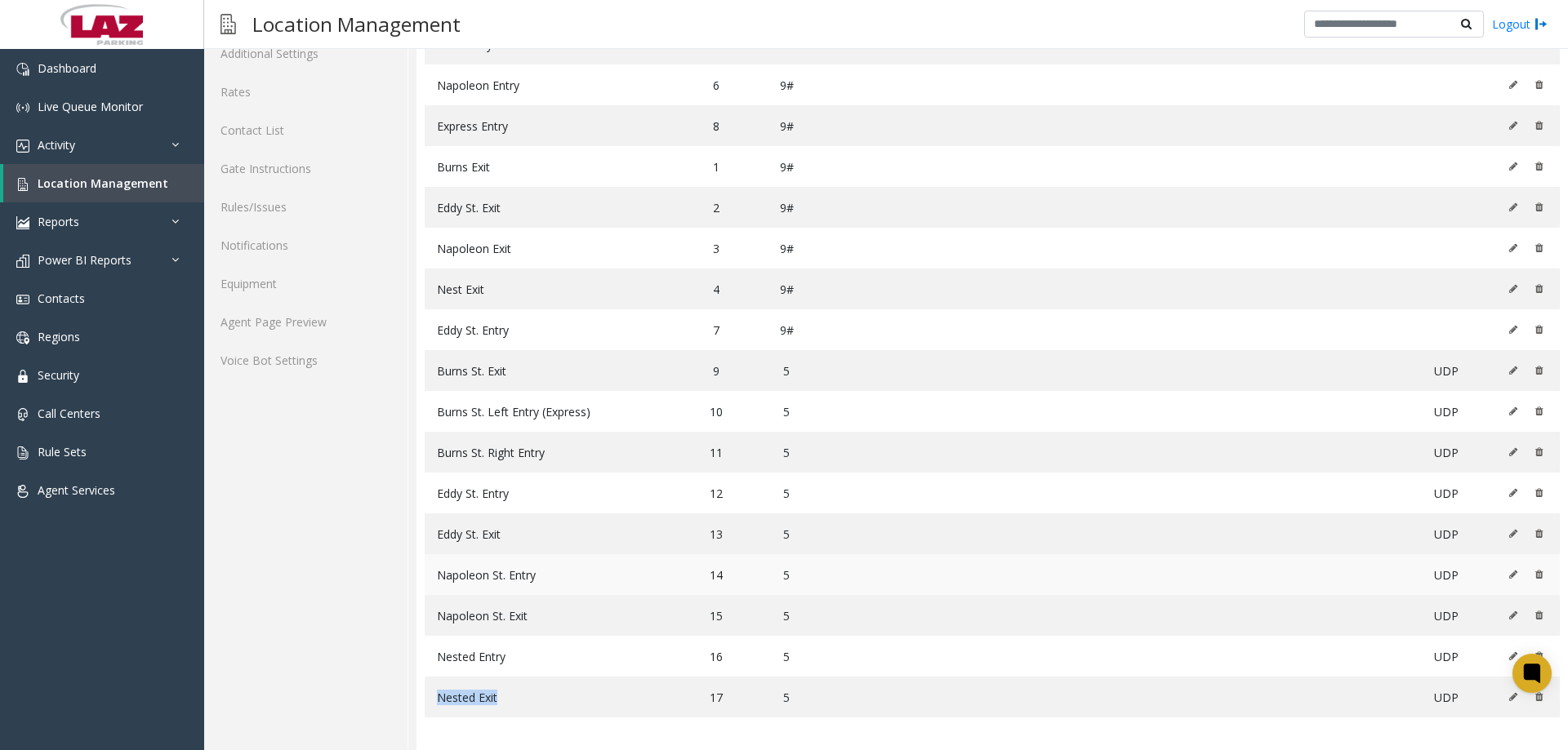
copy span "Nested Exit"
click at [387, 612] on div "Location Configuration Lanes Integrations Additional Settings Rates Contact Lis…" at bounding box center [306, 329] width 204 height 843
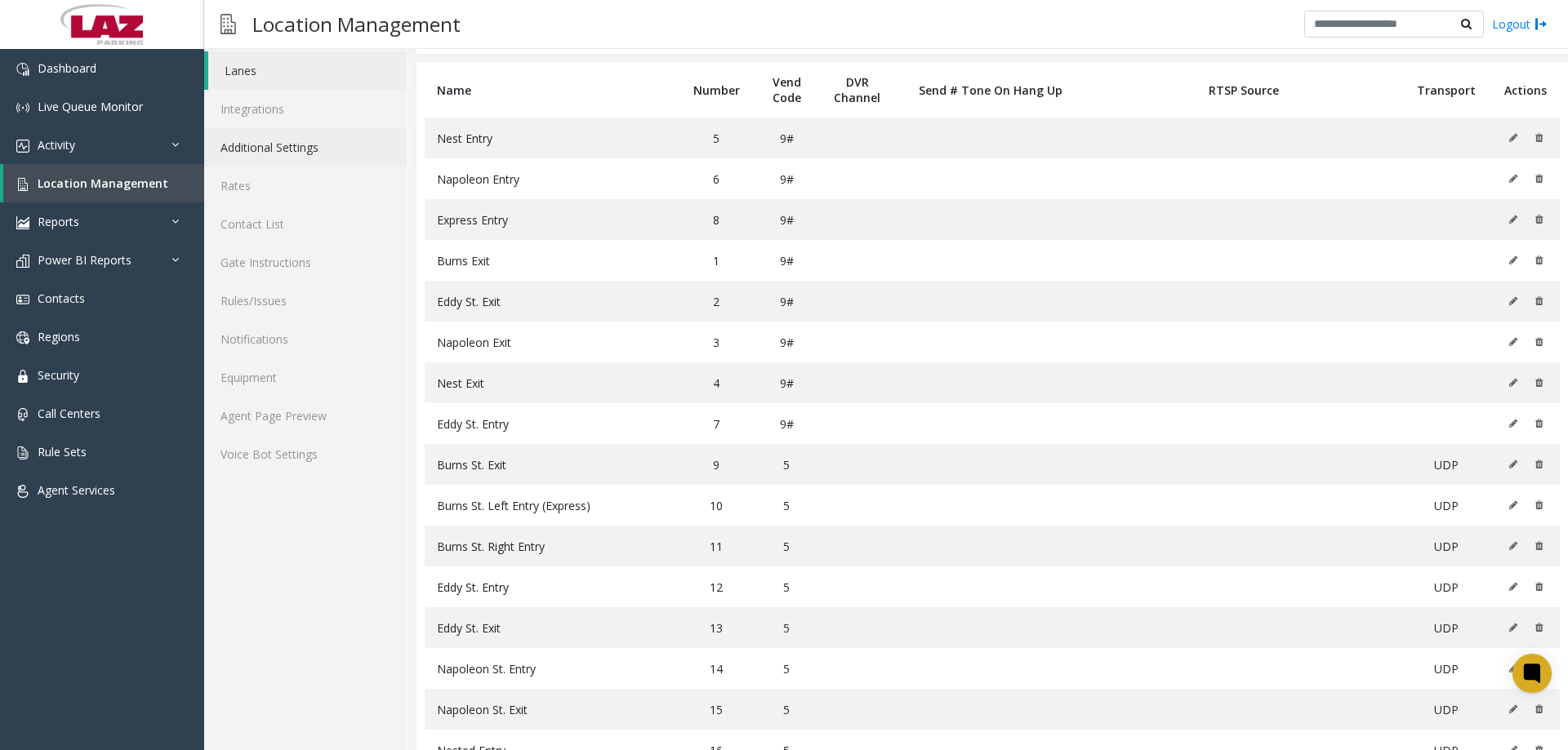
scroll to position [0, 0]
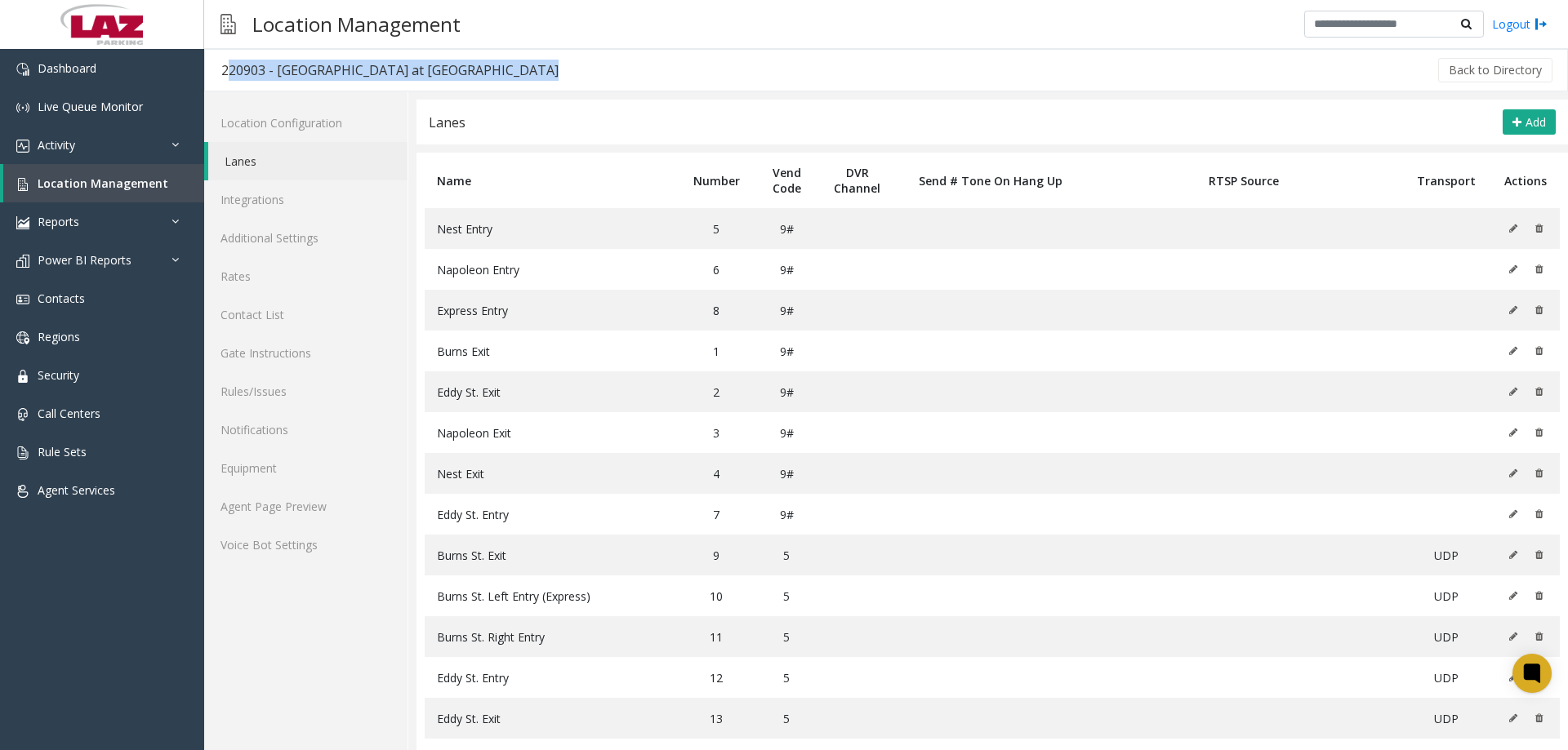
drag, startPoint x: 521, startPoint y: 69, endPoint x: 219, endPoint y: 66, distance: 302.0
click at [219, 66] on div "220903 - Eddy Street Commons at Notre Dame Back to Directory" at bounding box center [886, 70] width 1364 height 42
copy div "220903 - Eddy Street Commons at Notre Dame"
click at [575, 61] on div "Back to Directory" at bounding box center [1065, 70] width 980 height 41
drag, startPoint x: 527, startPoint y: 65, endPoint x: 209, endPoint y: 74, distance: 318.1
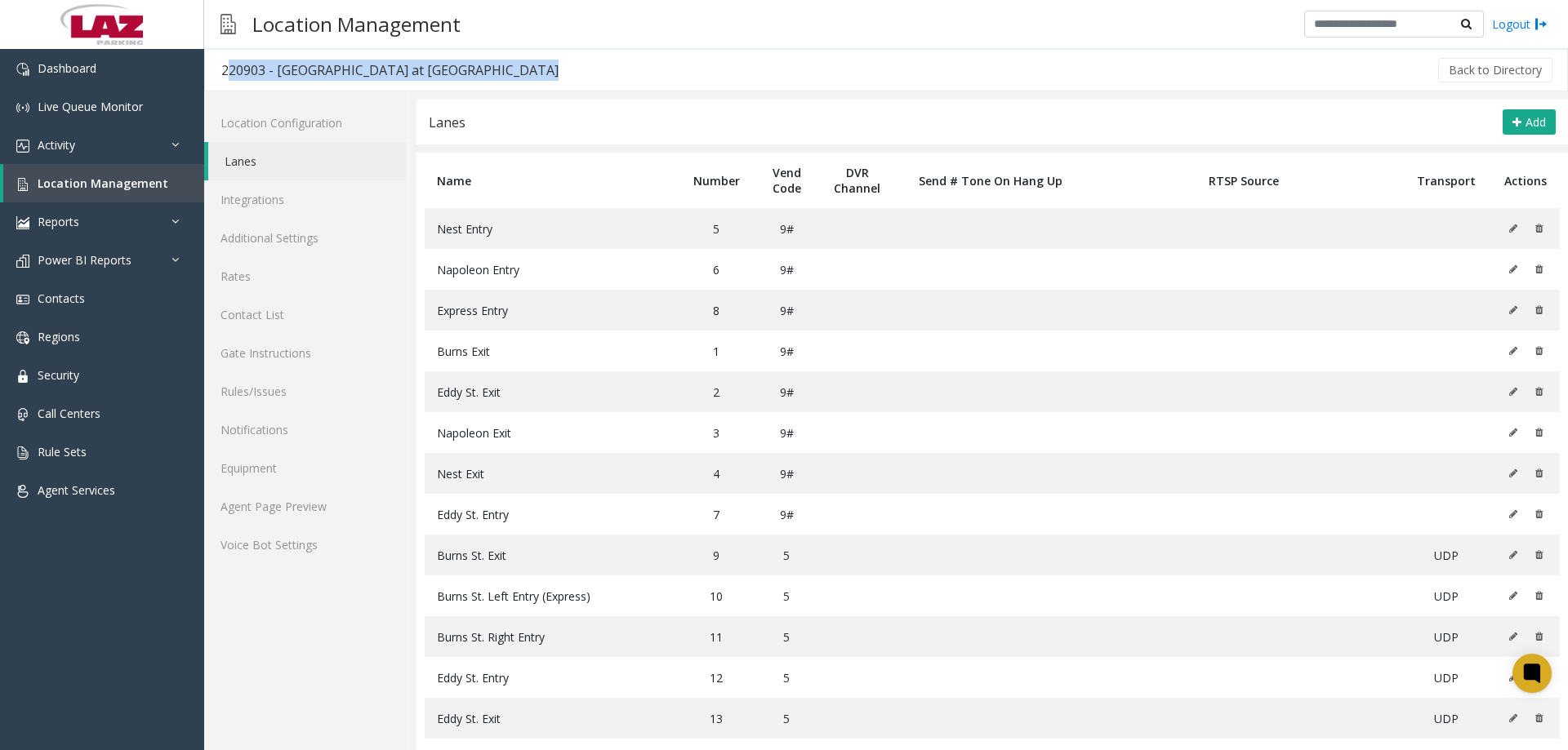
click at [209, 74] on div "220903 - Eddy Street Commons at Notre Dame Back to Directory" at bounding box center [886, 70] width 1364 height 42
copy div "220903 - Eddy Street Commons at Notre Dame"
click at [678, 78] on div "Back to Directory" at bounding box center [1065, 70] width 980 height 41
click at [269, 503] on link "Agent Page Preview" at bounding box center [306, 507] width 203 height 38
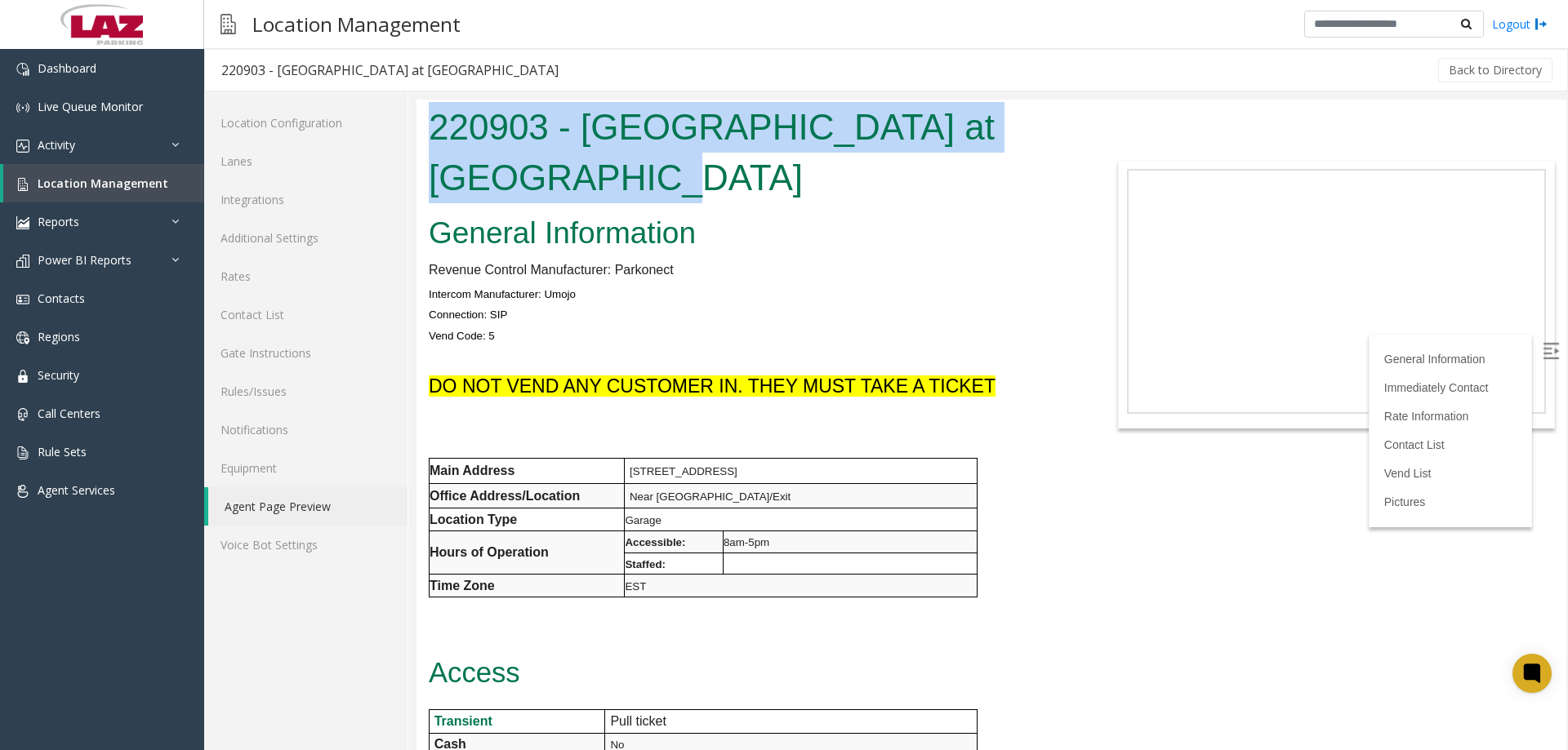
drag, startPoint x: 673, startPoint y: 190, endPoint x: 427, endPoint y: 120, distance: 255.8
click at [427, 120] on div "220903 - Eddy Street Commons at Notre Dame" at bounding box center [751, 154] width 670 height 109
drag, startPoint x: 842, startPoint y: 377, endPoint x: 432, endPoint y: 376, distance: 410.0
click at [432, 376] on h4 "DO NOT VEND ANY CUSTOMER IN. THEY MUST TAKE A TICKET" at bounding box center [751, 385] width 646 height 26
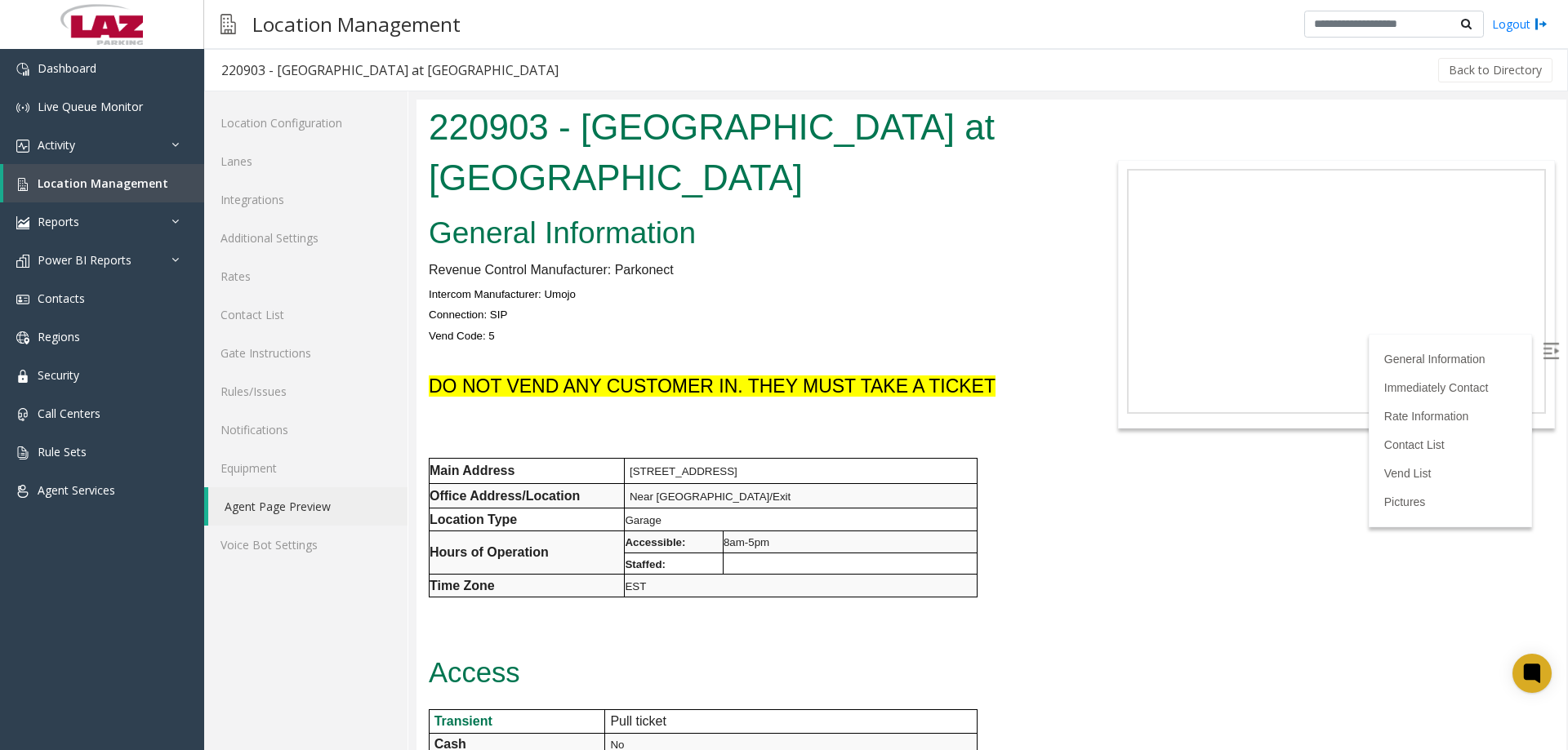
click at [527, 326] on p "Vend Code: 5" at bounding box center [751, 335] width 646 height 21
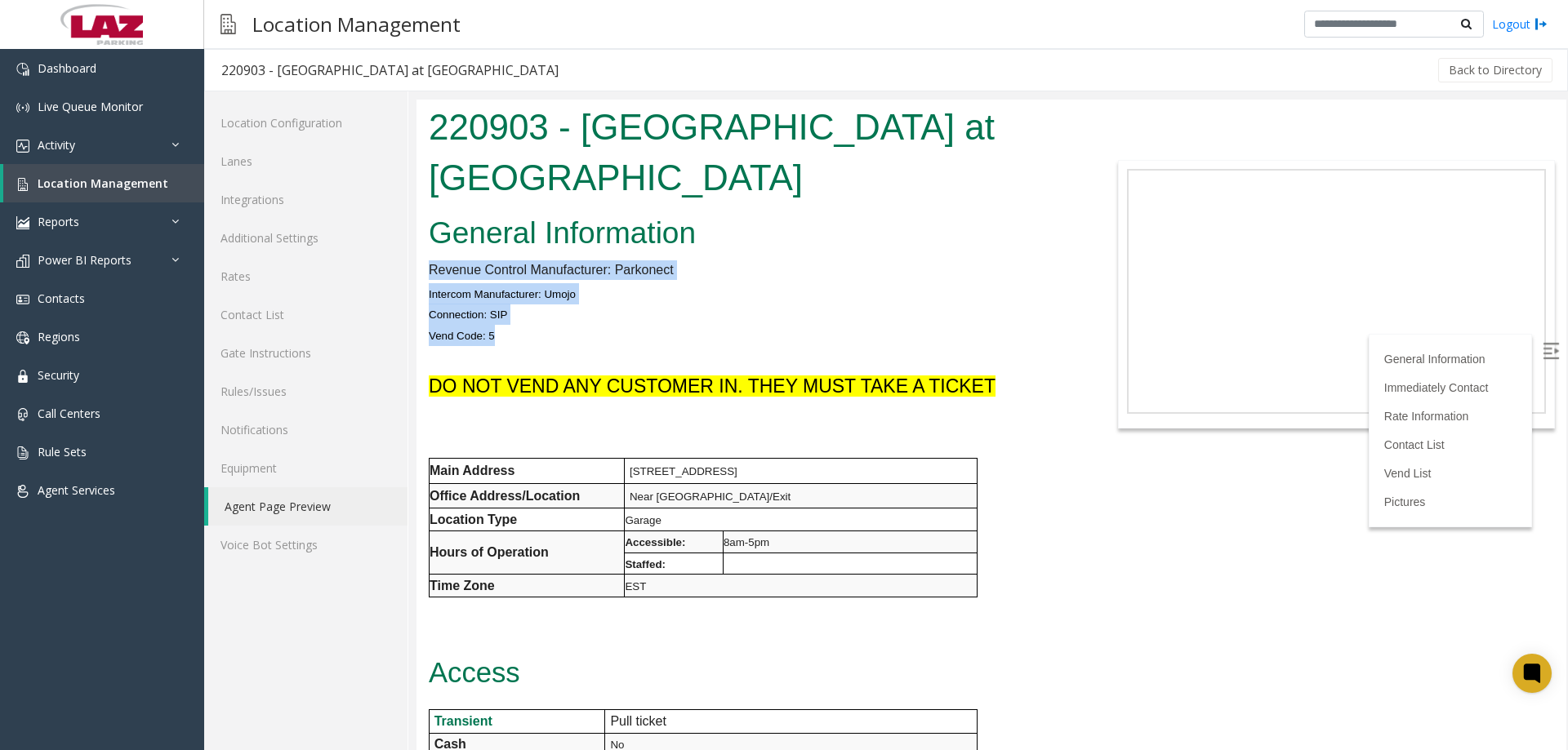
drag, startPoint x: 527, startPoint y: 334, endPoint x: 426, endPoint y: 274, distance: 117.5
drag, startPoint x: 879, startPoint y: 584, endPoint x: 427, endPoint y: 483, distance: 463.1
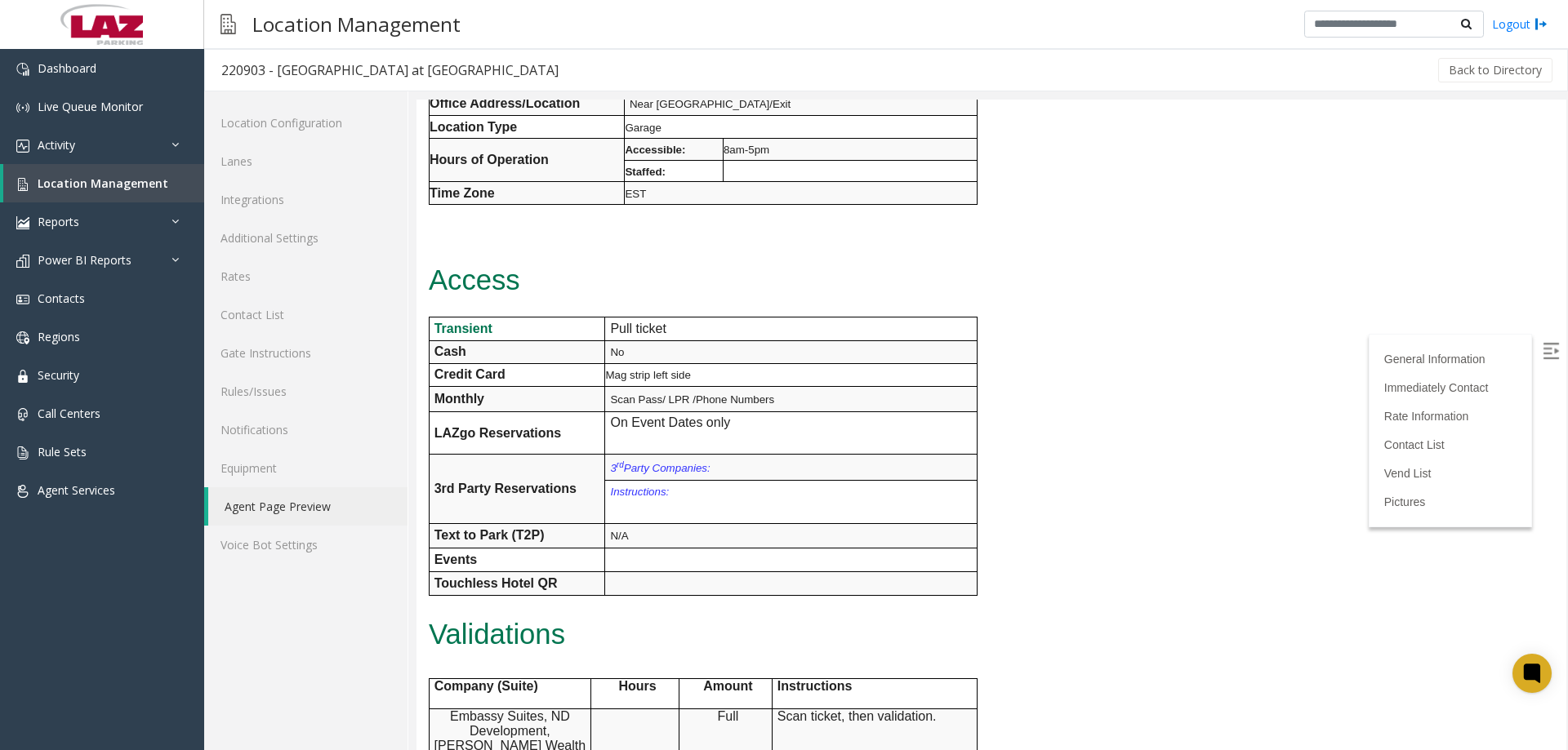
scroll to position [408, 0]
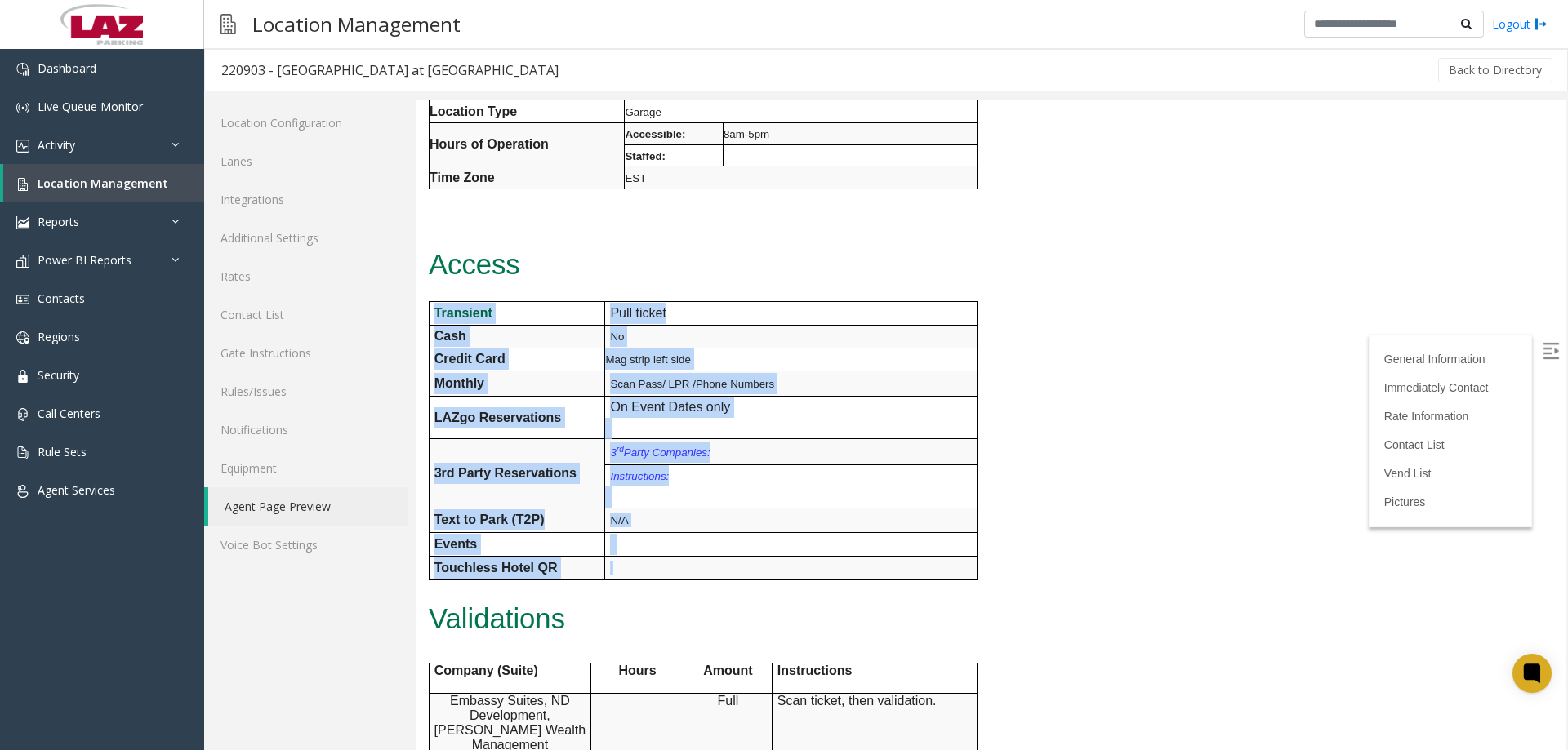
drag, startPoint x: 675, startPoint y: 557, endPoint x: 436, endPoint y: 316, distance: 339.4
click at [436, 316] on tbody "Transient Pull ticket Cash No Credit Card Mag strip left side Monthly Scan Pass…" at bounding box center [703, 440] width 548 height 279
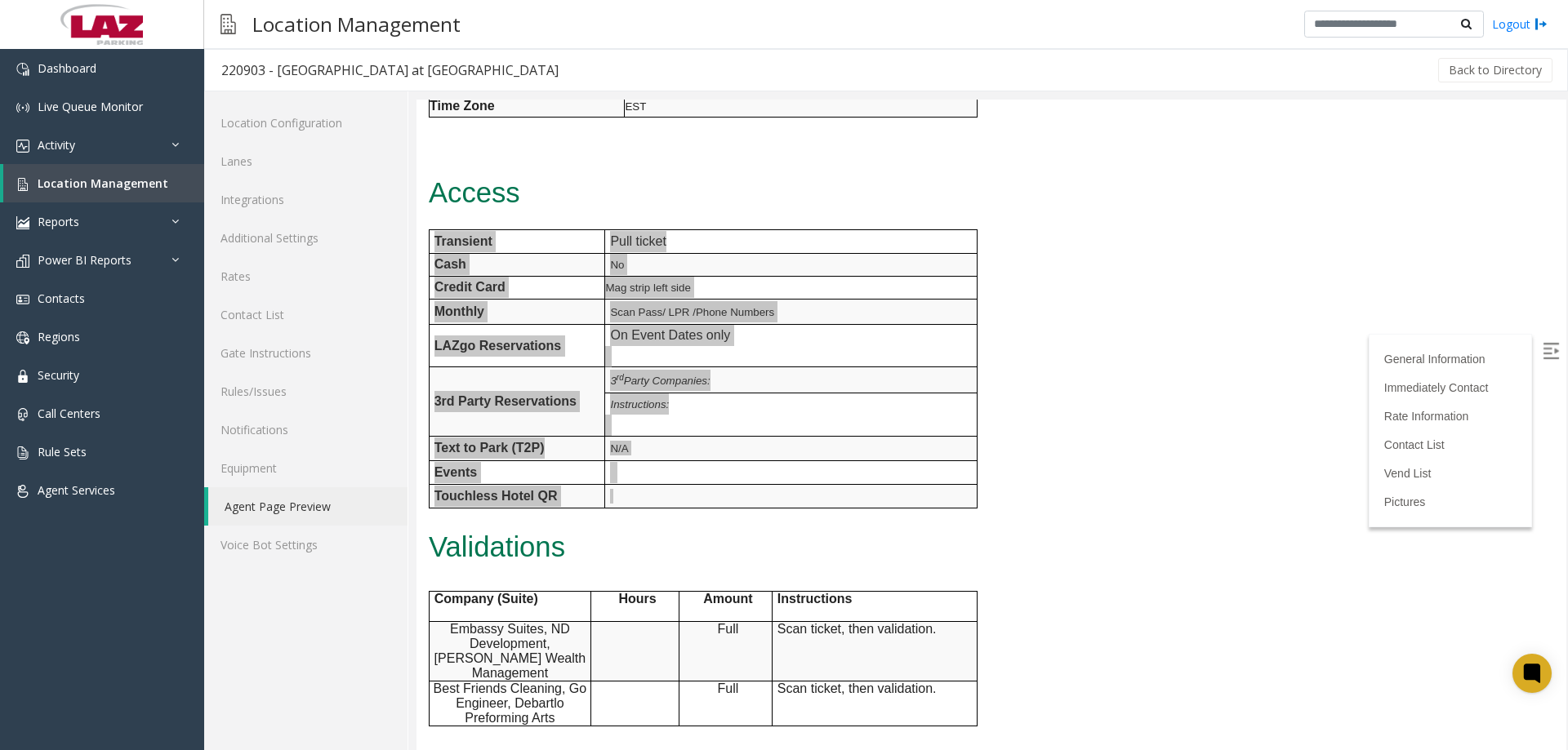
scroll to position [735, 0]
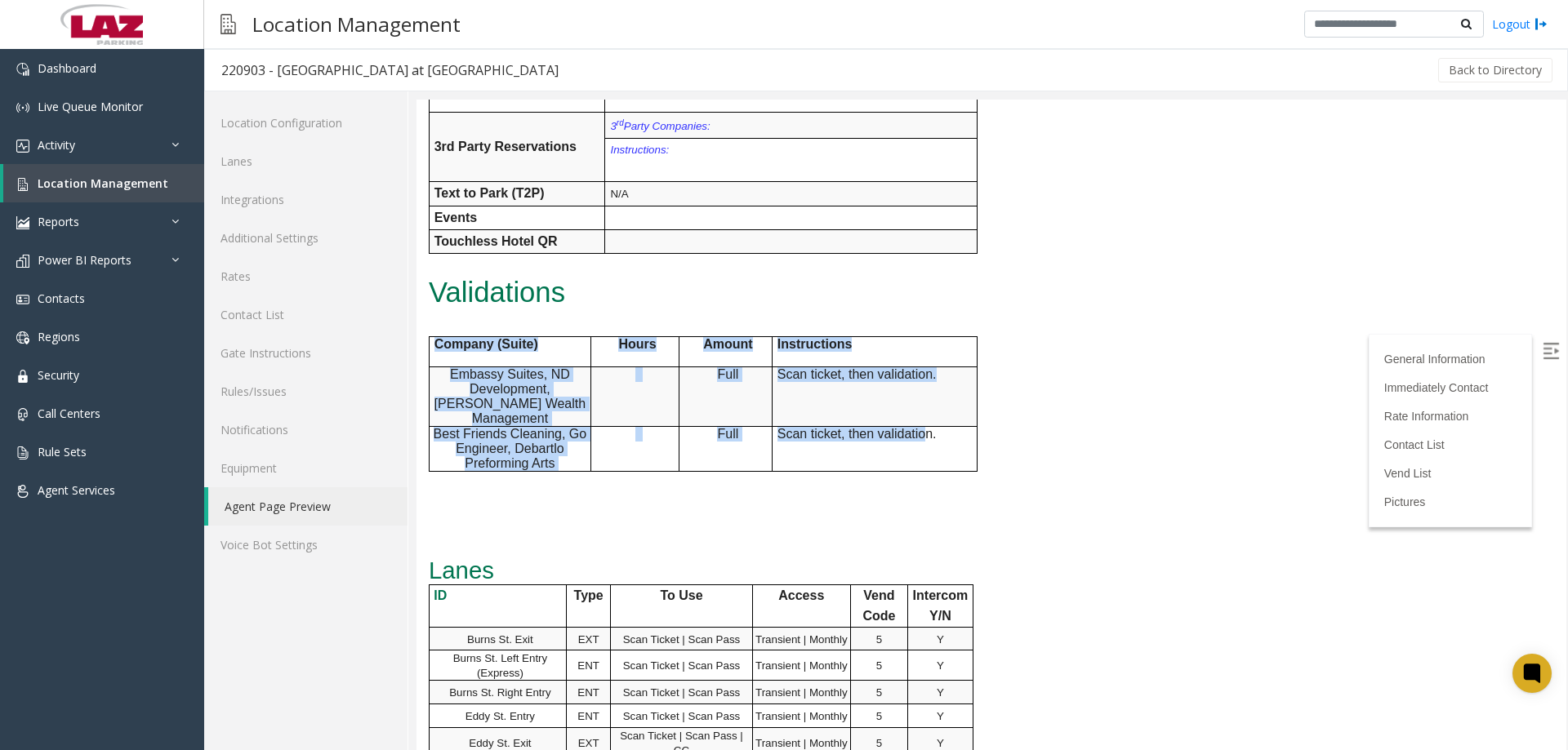
drag, startPoint x: 925, startPoint y: 439, endPoint x: 420, endPoint y: 350, distance: 512.8
click at [420, 350] on div "General Information Revenue Control Manufacturer: Parkonect Intercom Manufactur…" at bounding box center [751, 177] width 670 height 1407
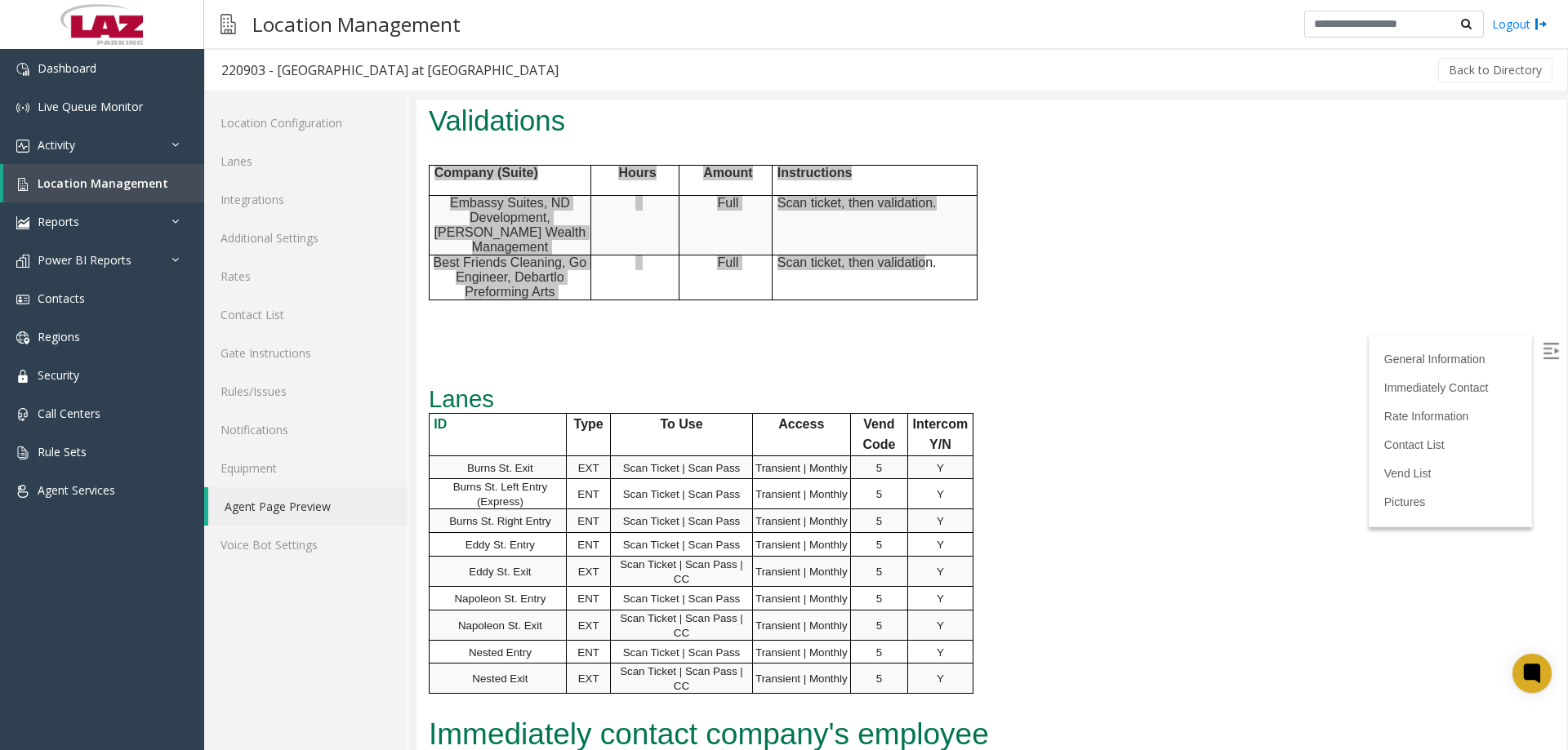
scroll to position [1143, 0]
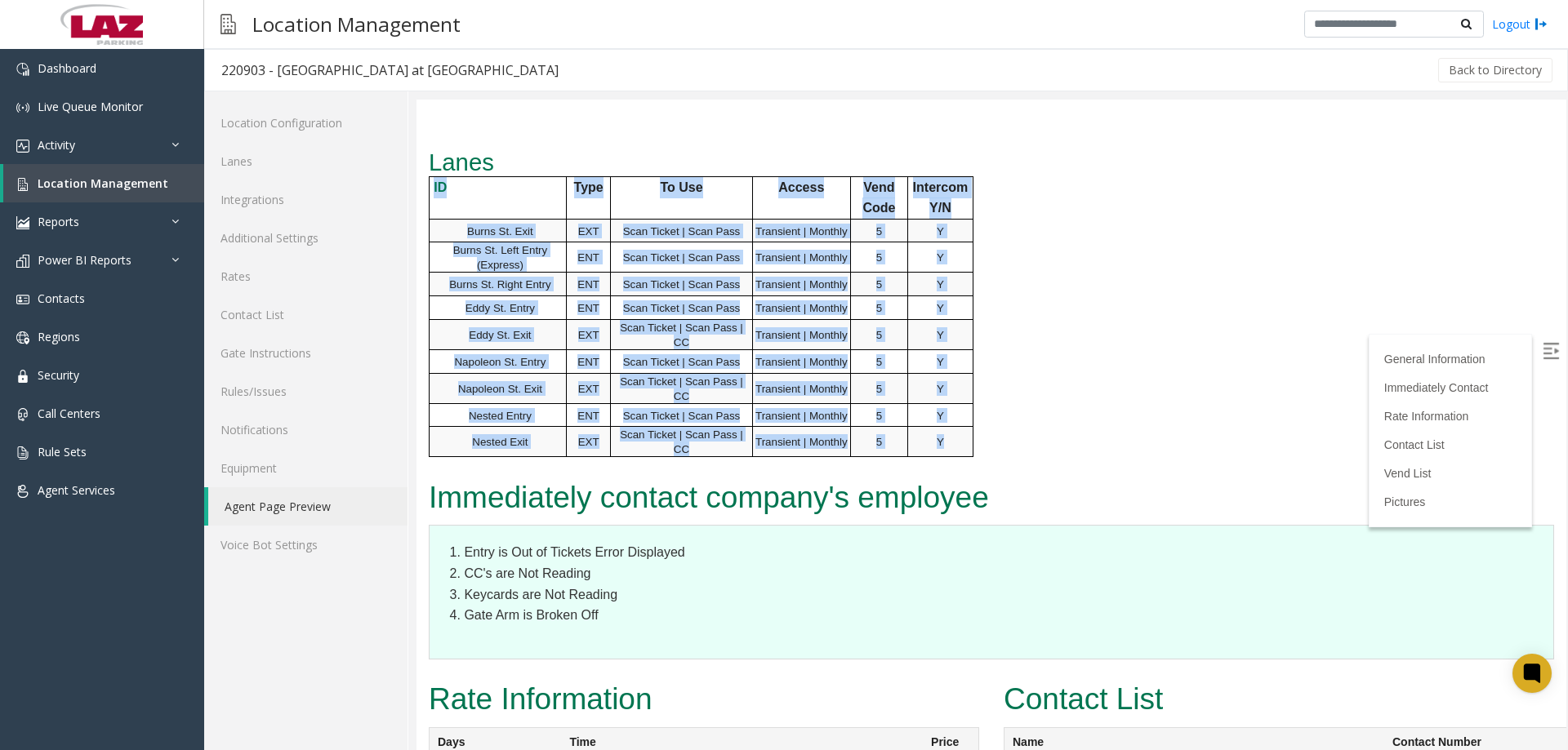
drag, startPoint x: 947, startPoint y: 429, endPoint x: 427, endPoint y: 180, distance: 576.5
click at [428, 180] on table "ID Type To Use Access Vend Code Intercom Y/N Burns St. Exit EXT Scan Ticket | S…" at bounding box center [701, 317] width 544 height 282
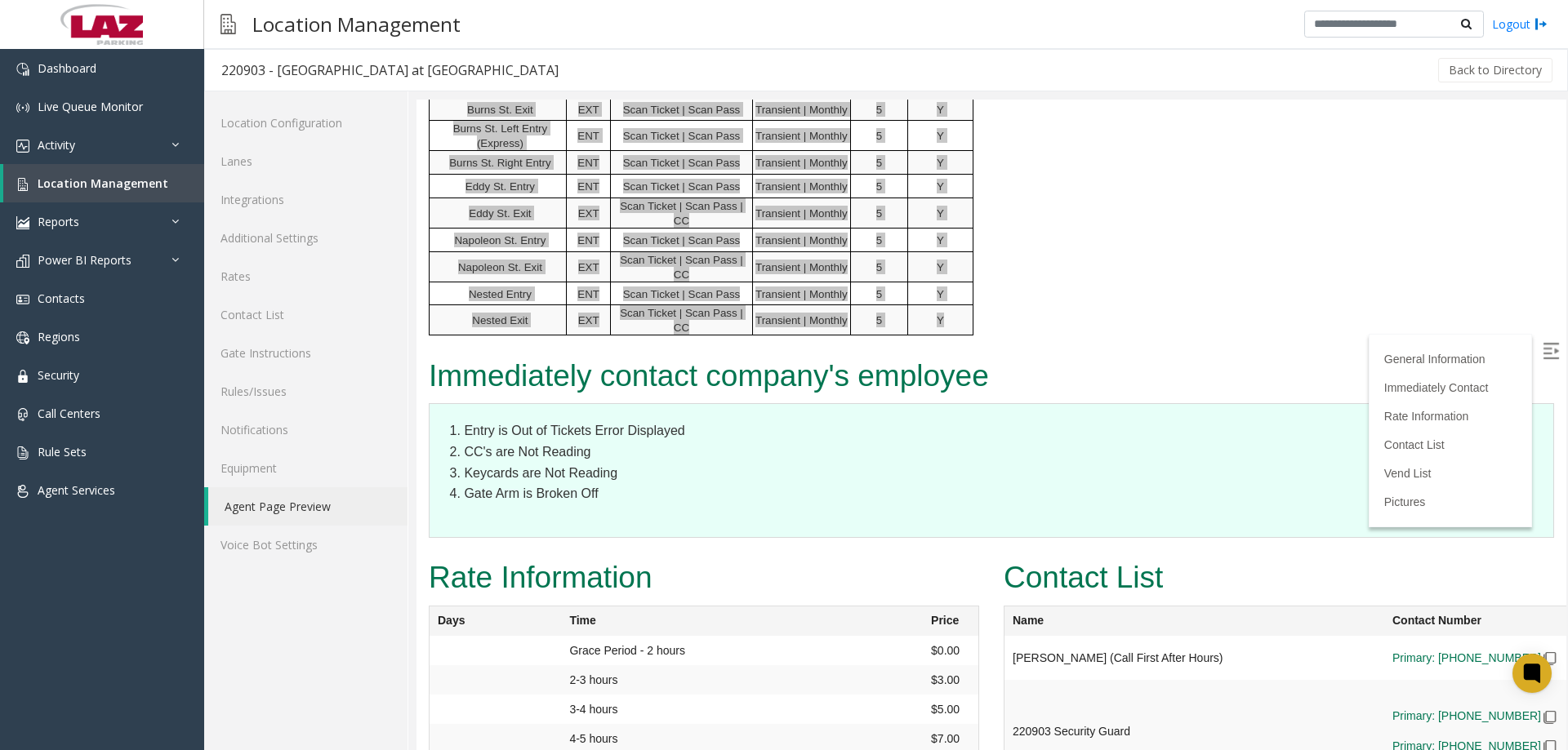
scroll to position [1469, 0]
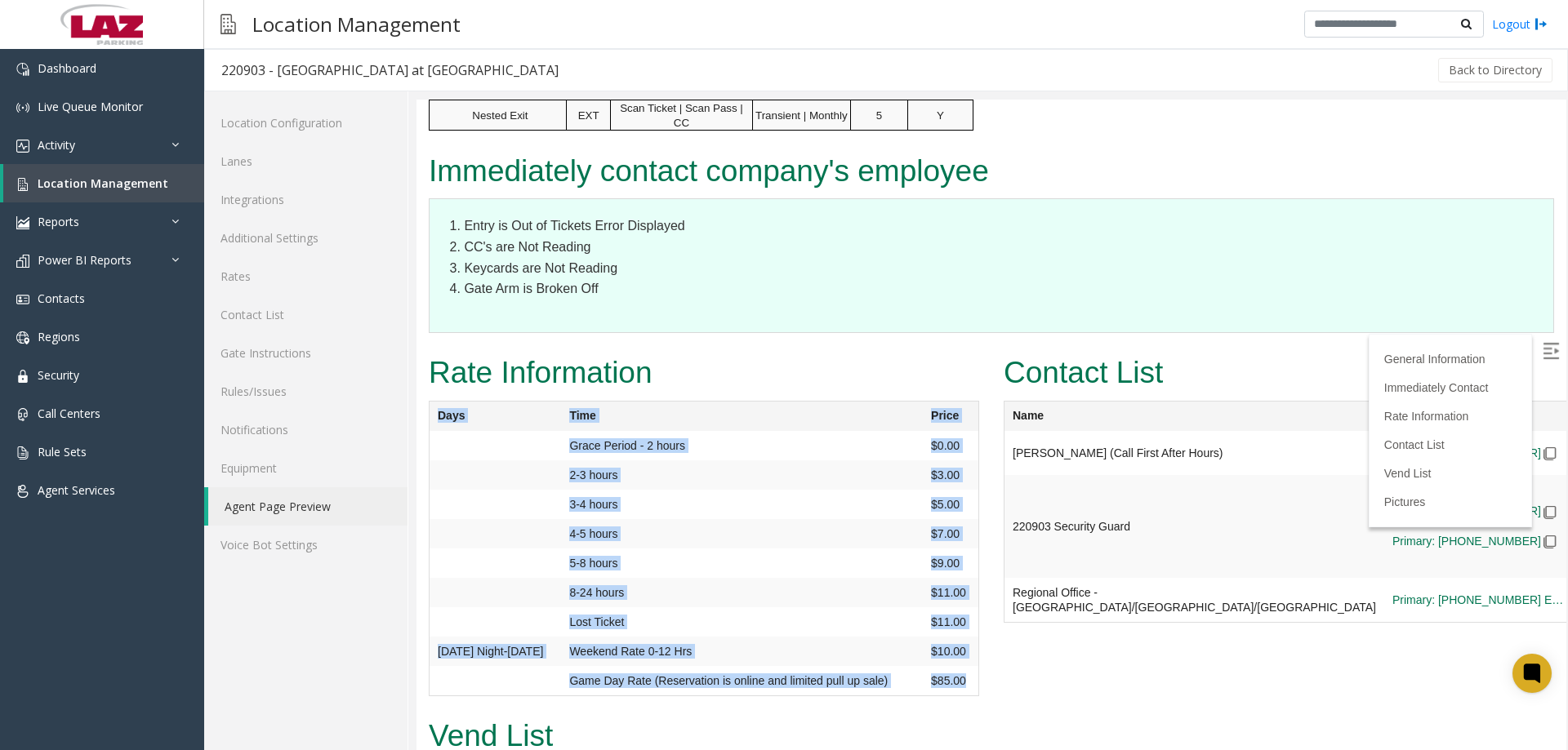
drag, startPoint x: 890, startPoint y: 643, endPoint x: 424, endPoint y: 404, distance: 523.7
click at [424, 404] on div "Rate Information Days Time Price Grace Period - 2 hours $0.00 2-3 hours $3.00 3…" at bounding box center [704, 531] width 575 height 363
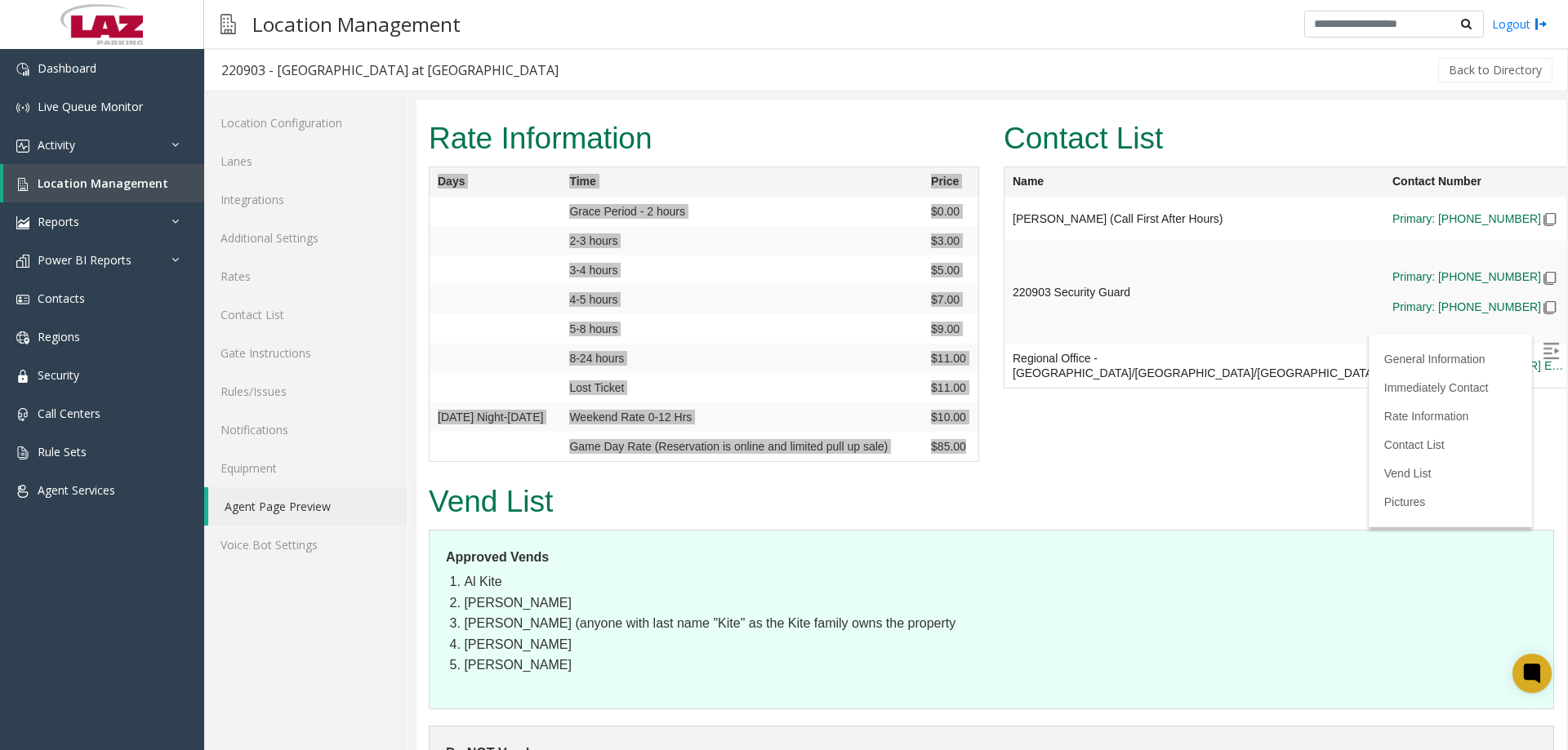
scroll to position [1714, 0]
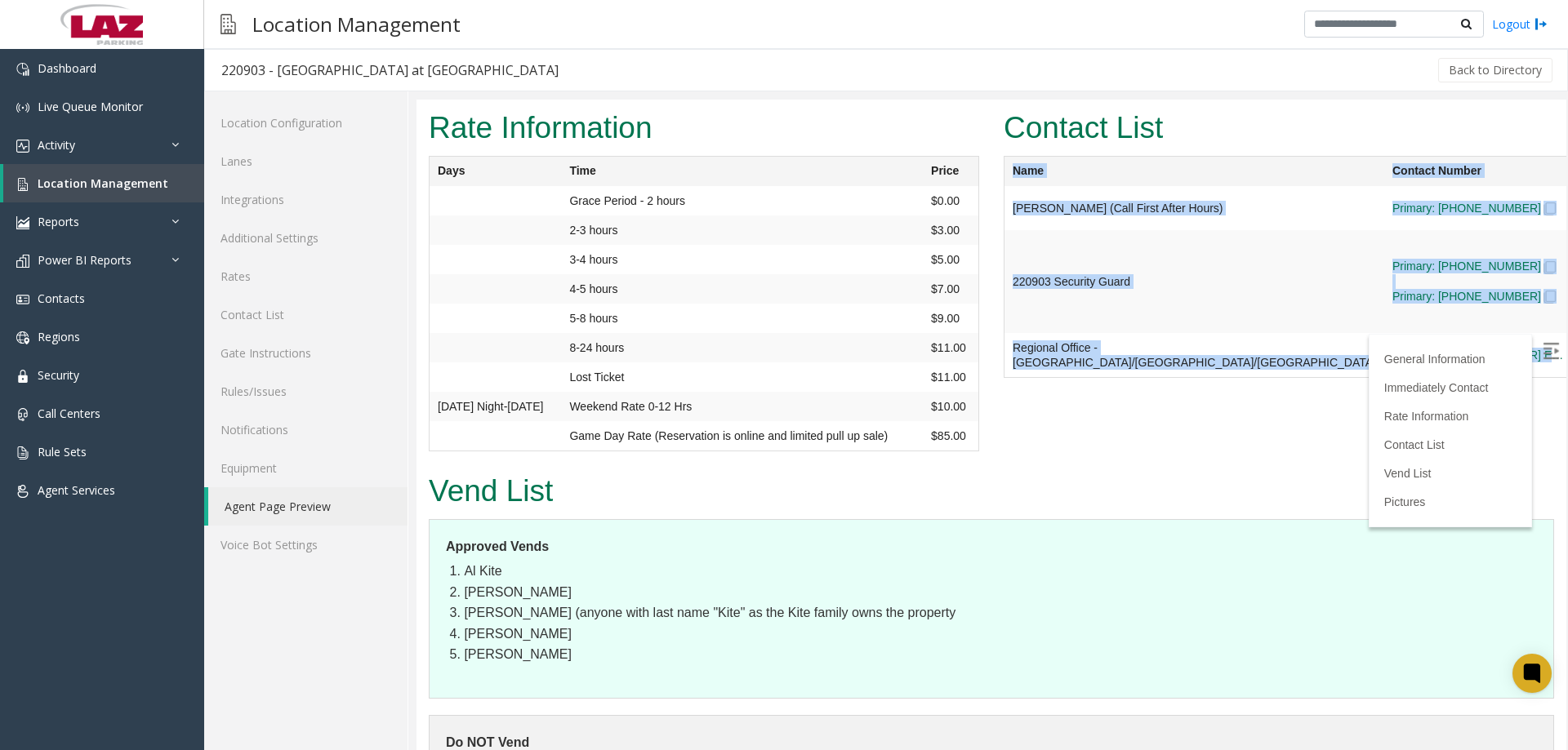
drag, startPoint x: 1004, startPoint y: 154, endPoint x: 1404, endPoint y: 330, distance: 437.0
click at [1404, 330] on table "Name Contact Number Email Shift Christine Saboski (Call First After Hours) Prim…" at bounding box center [1377, 267] width 749 height 222
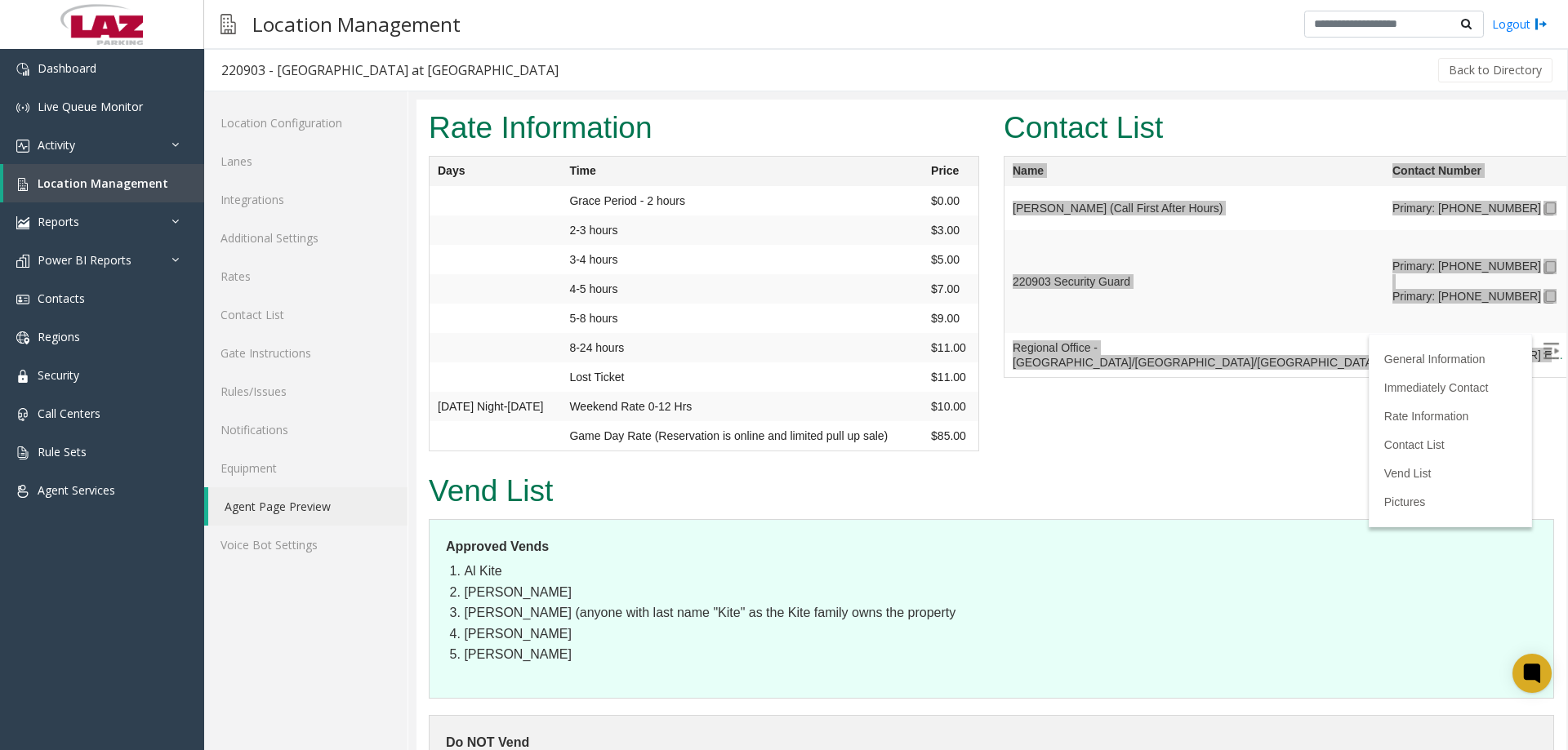
scroll to position [1877, 0]
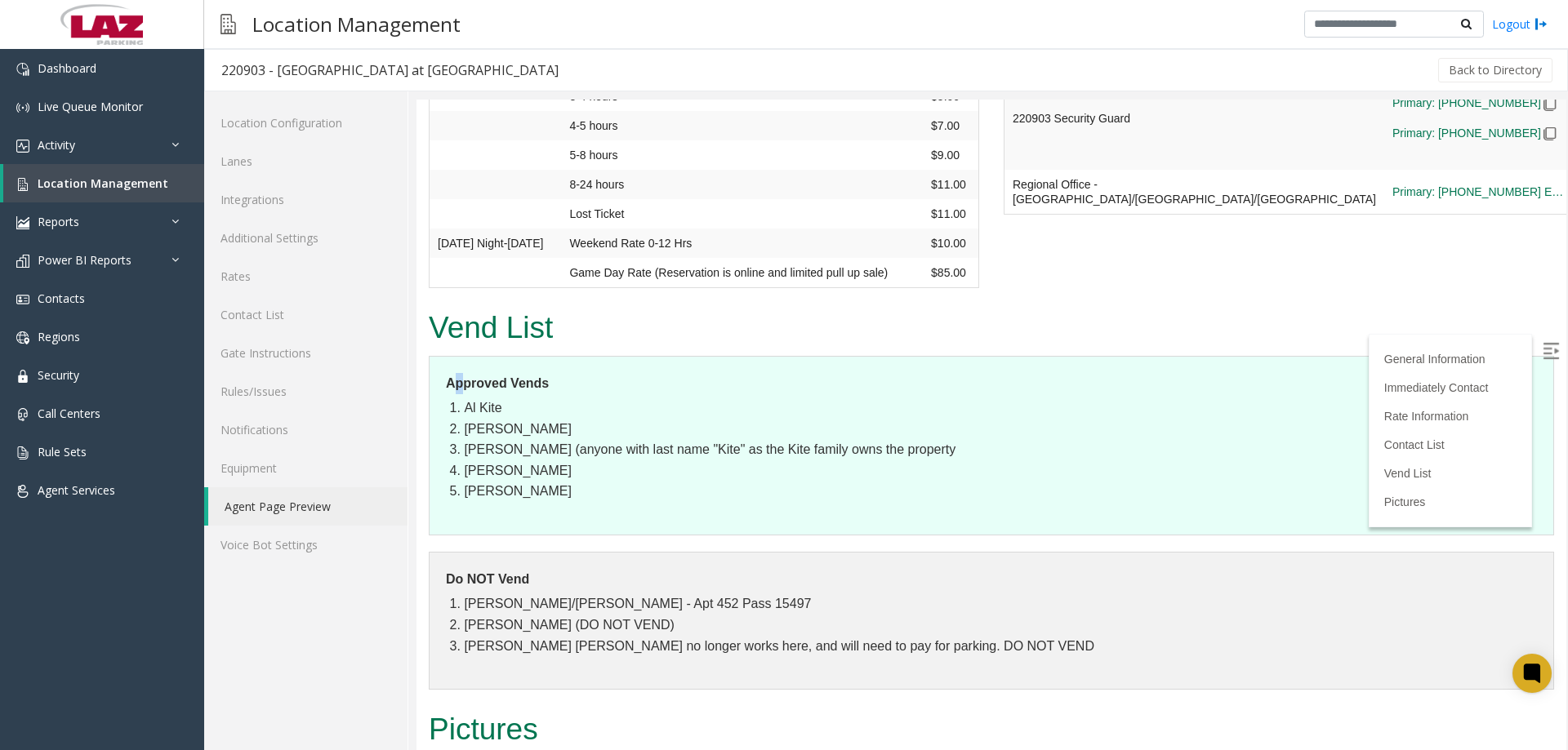
drag, startPoint x: 451, startPoint y: 367, endPoint x: 461, endPoint y: 367, distance: 10.0
click at [461, 373] on dt "Approved Vends" at bounding box center [991, 383] width 1091 height 21
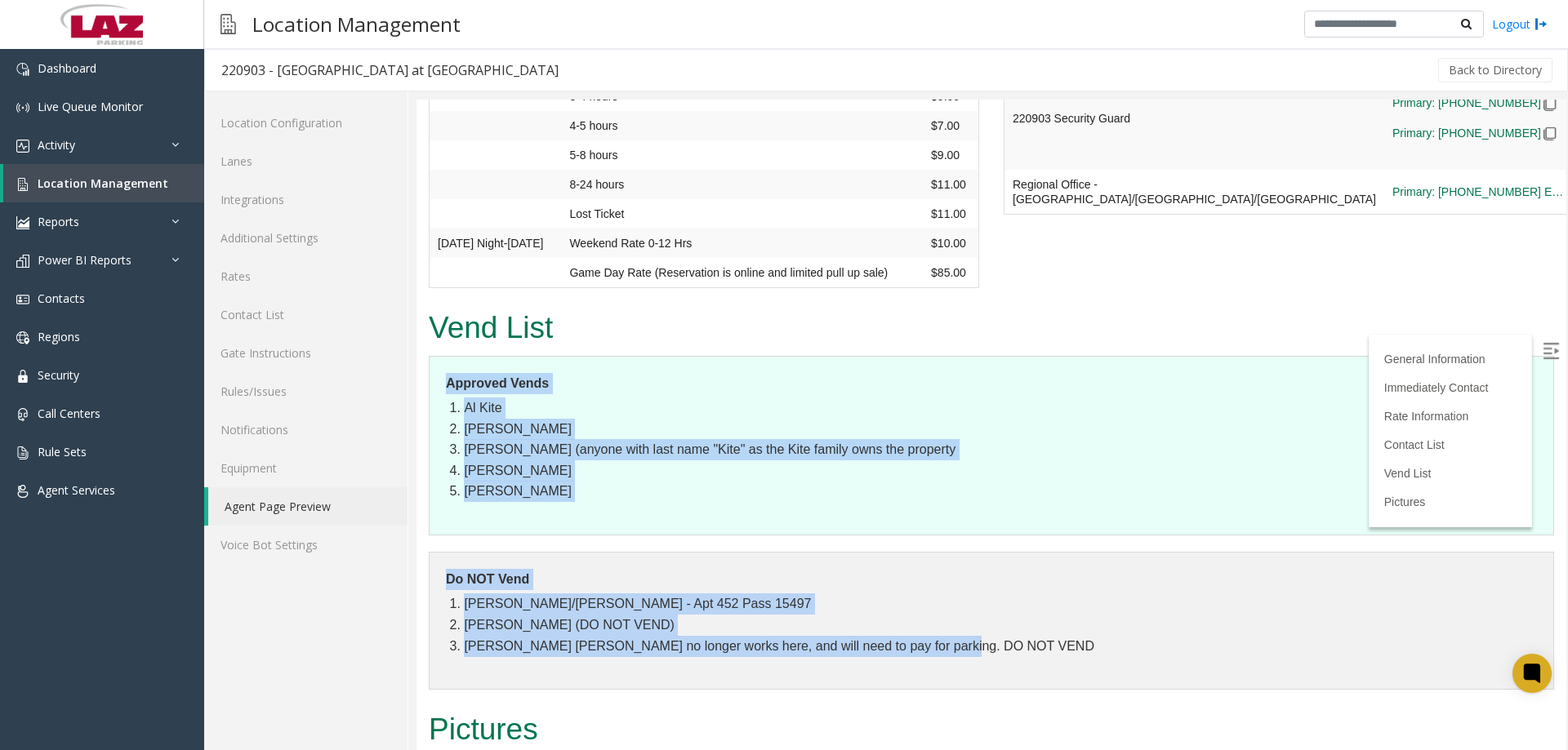
drag, startPoint x: 448, startPoint y: 372, endPoint x: 1094, endPoint y: 672, distance: 712.3
click at [1095, 672] on div "Vend List Approved Vends Al Kite Tom McGowan John Kite (anyone with last name "…" at bounding box center [992, 506] width 1150 height 402
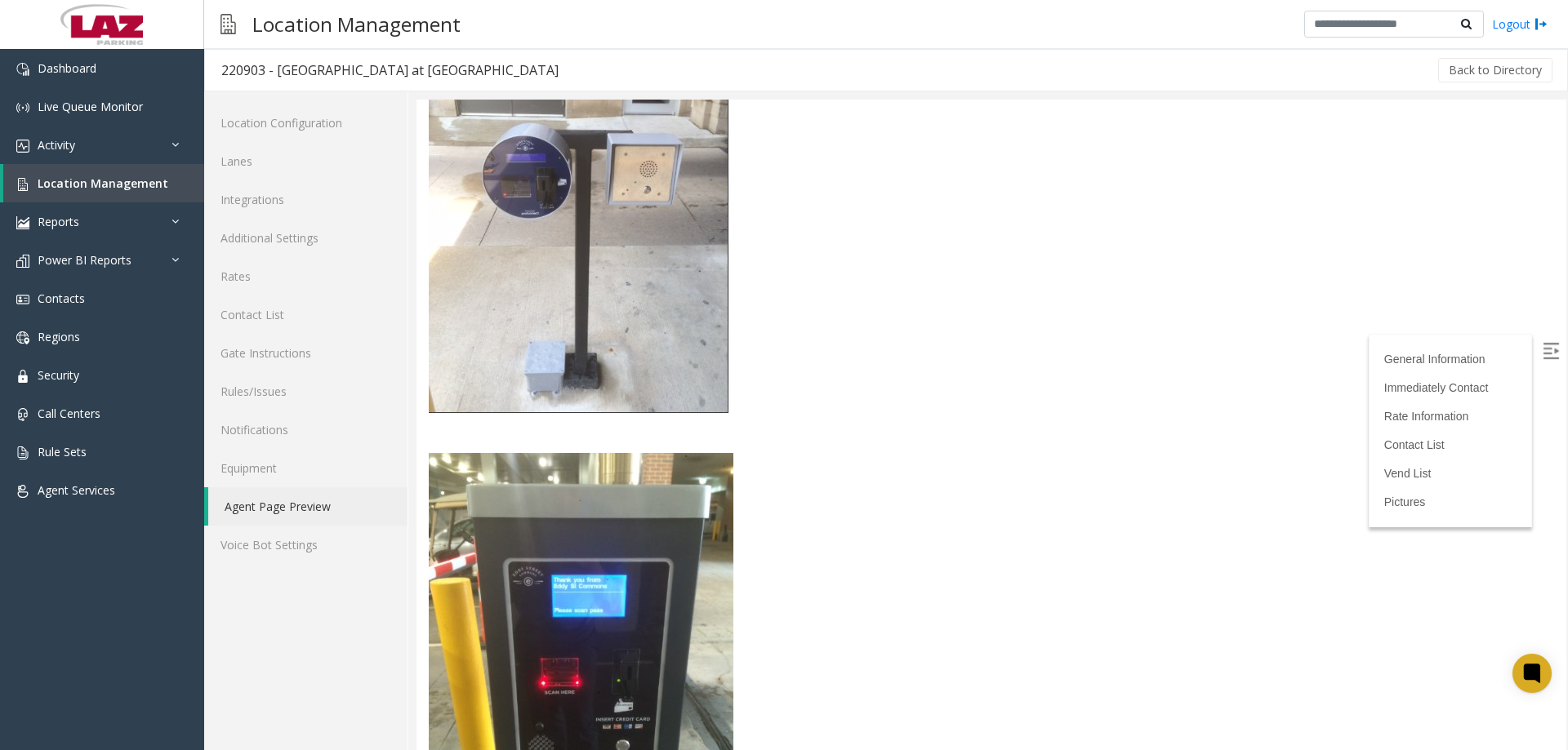
scroll to position [2693, 0]
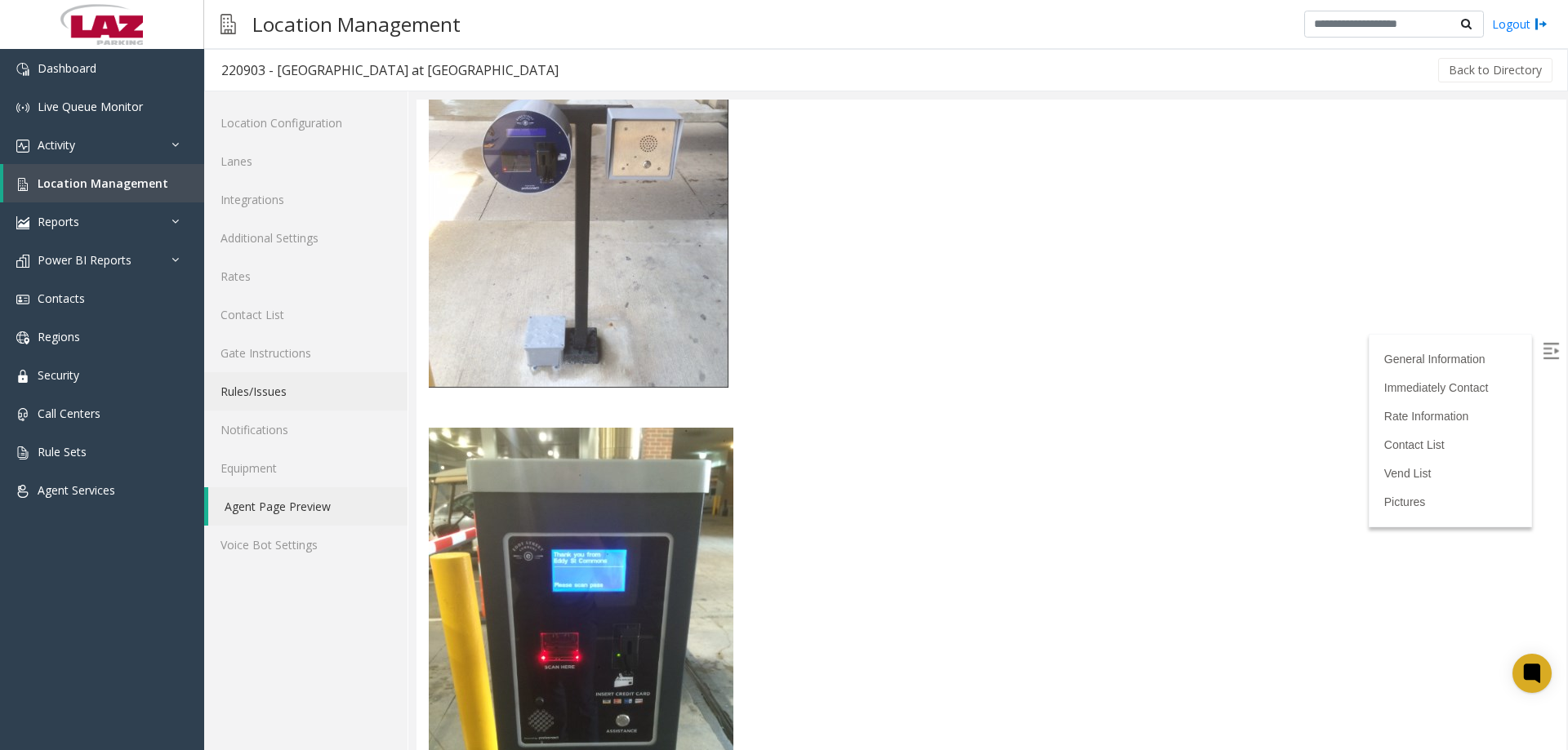
click at [294, 386] on link "Rules/Issues" at bounding box center [306, 392] width 203 height 38
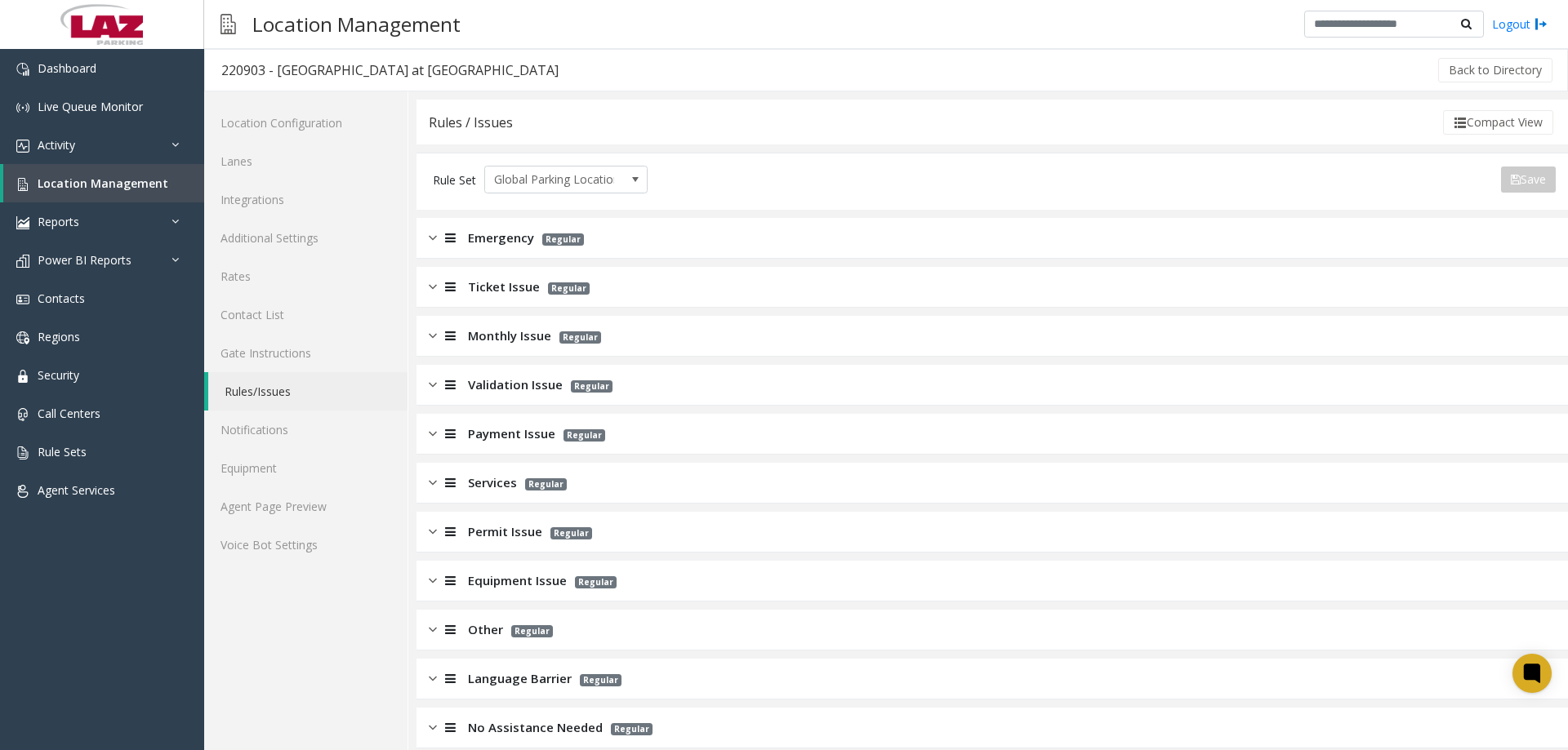
click at [580, 231] on div "Emergency Regular" at bounding box center [992, 238] width 1151 height 41
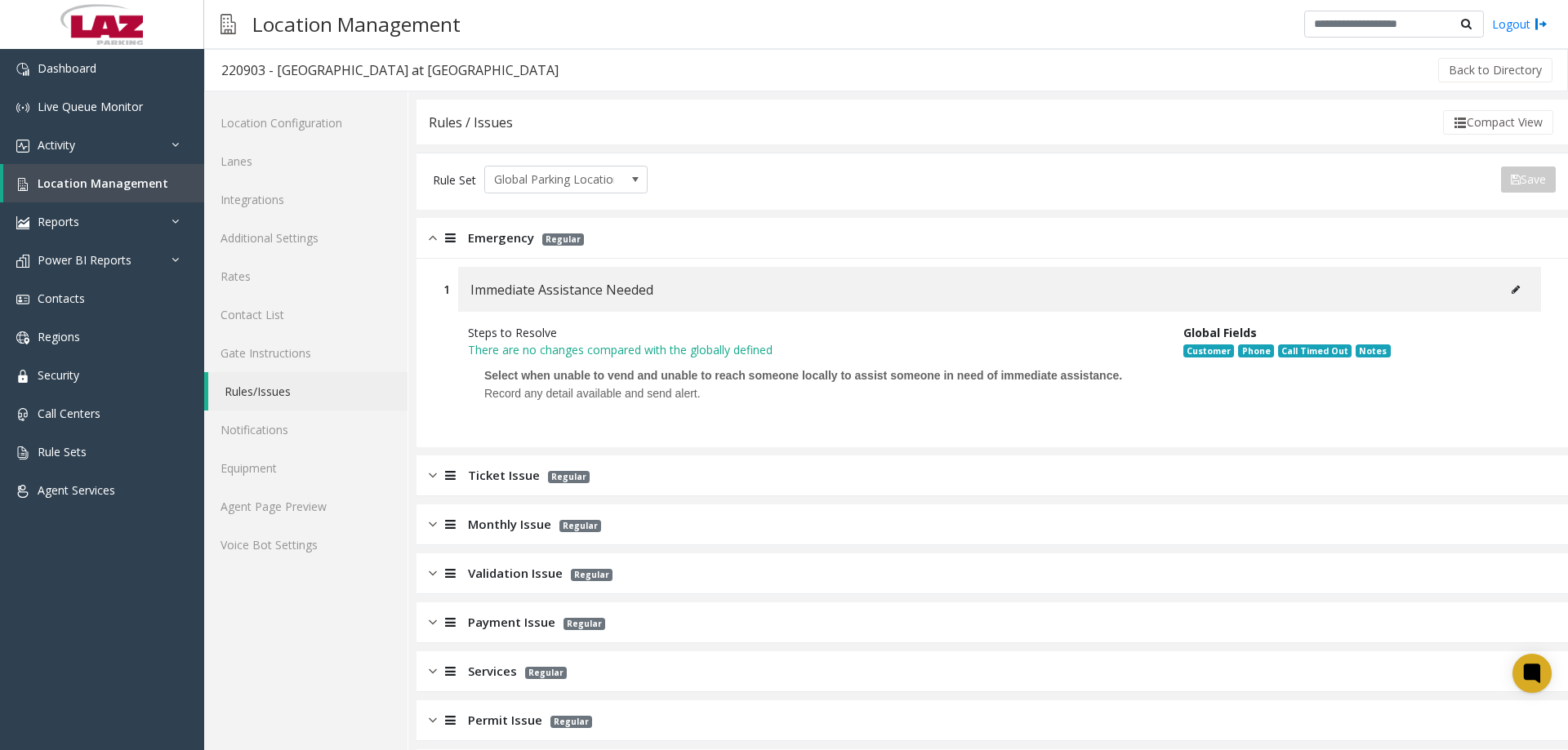
click at [530, 466] on div "Ticket Issue Regular" at bounding box center [992, 475] width 1151 height 41
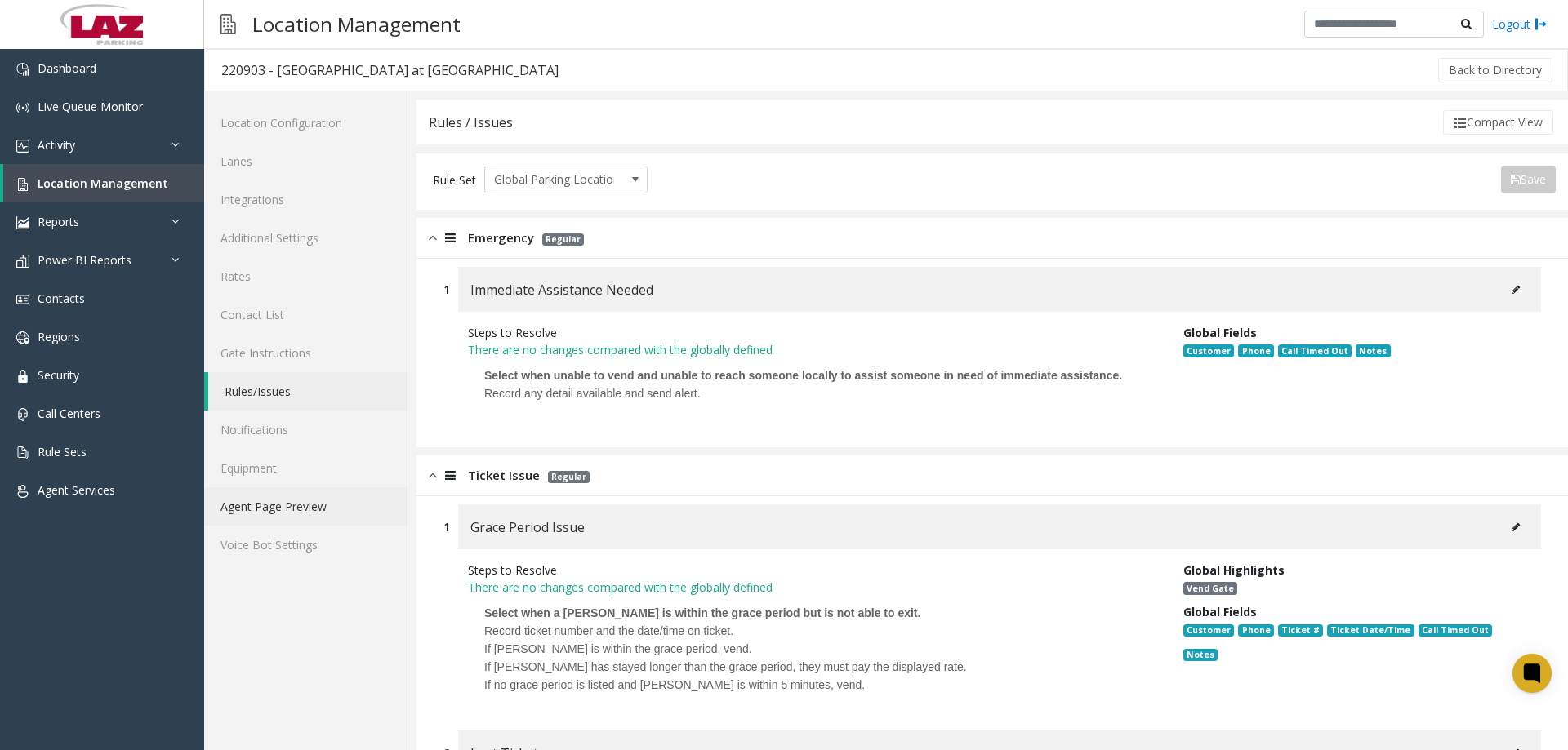
click at [302, 500] on link "Agent Page Preview" at bounding box center [306, 507] width 203 height 38
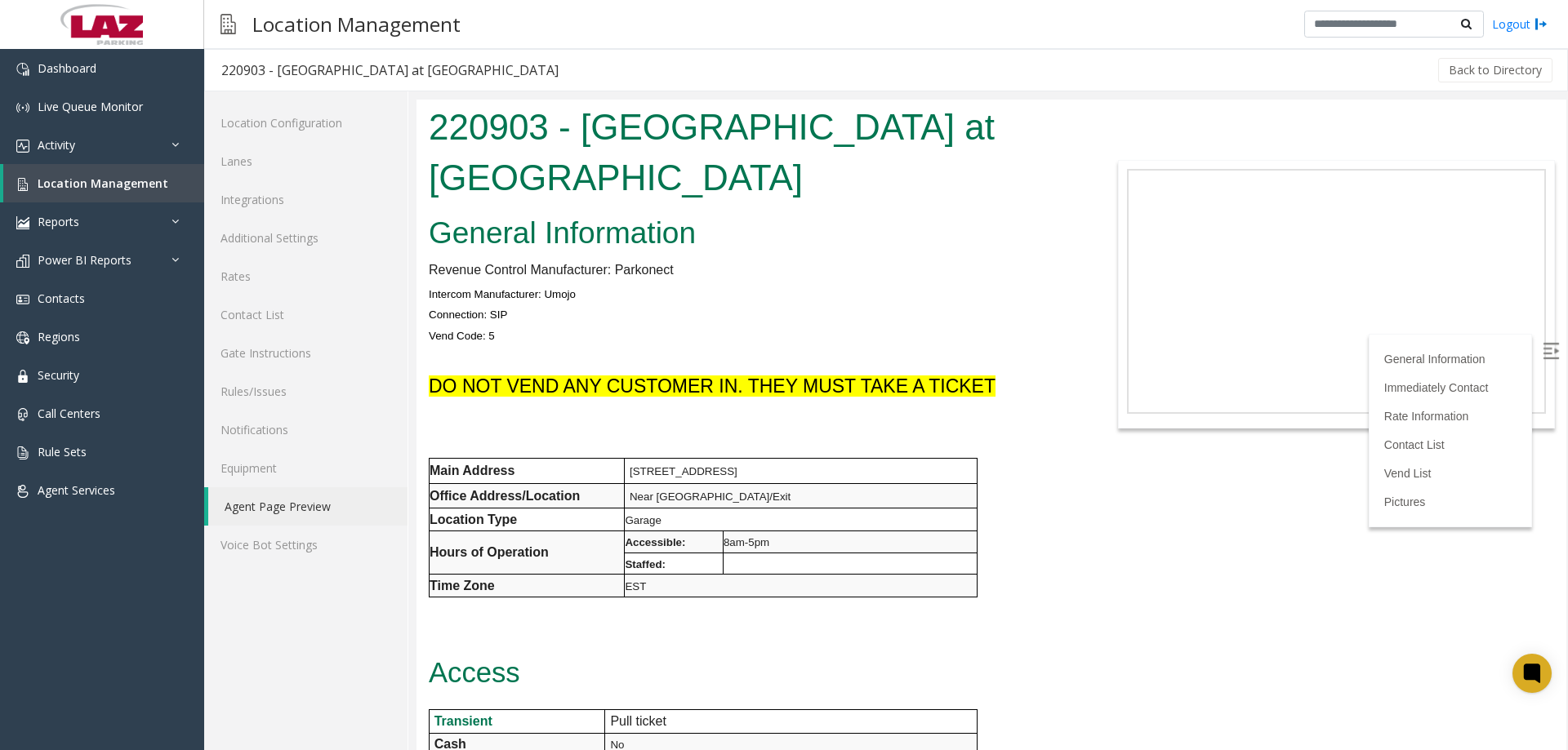
click at [627, 381] on font "DO NOT VEND ANY CUSTOMER IN. THEY MUST TAKE A TICKET" at bounding box center [711, 386] width 566 height 21
click at [772, 376] on font "DO NOT VEND ANY CUSTOMER IN. THEY MUST TAKE A TICKET" at bounding box center [711, 386] width 566 height 21
click at [647, 249] on h2 "General Information" at bounding box center [751, 234] width 646 height 42
click at [103, 77] on link "Dashboard" at bounding box center [102, 68] width 204 height 38
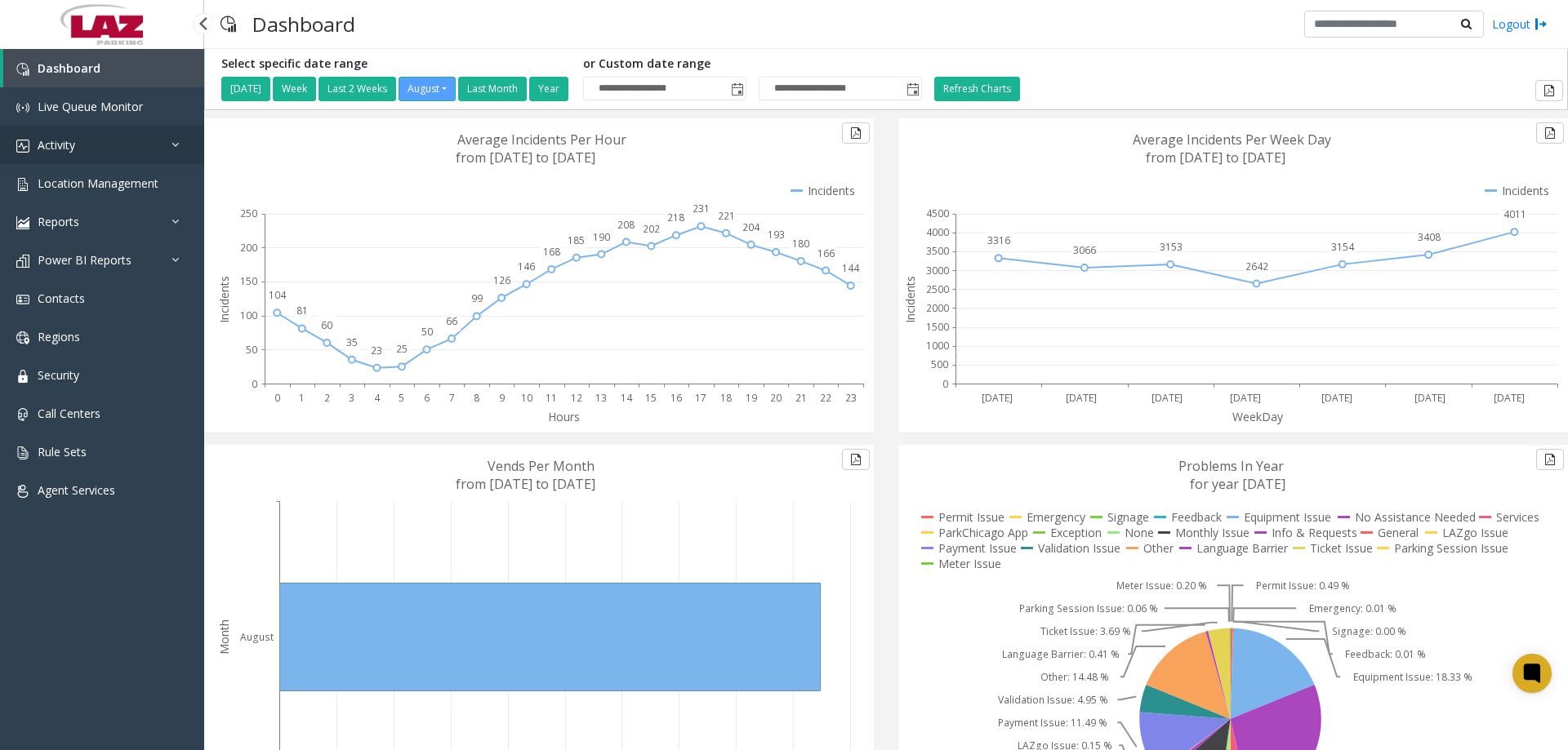
click at [88, 135] on link "Activity" at bounding box center [102, 145] width 204 height 38
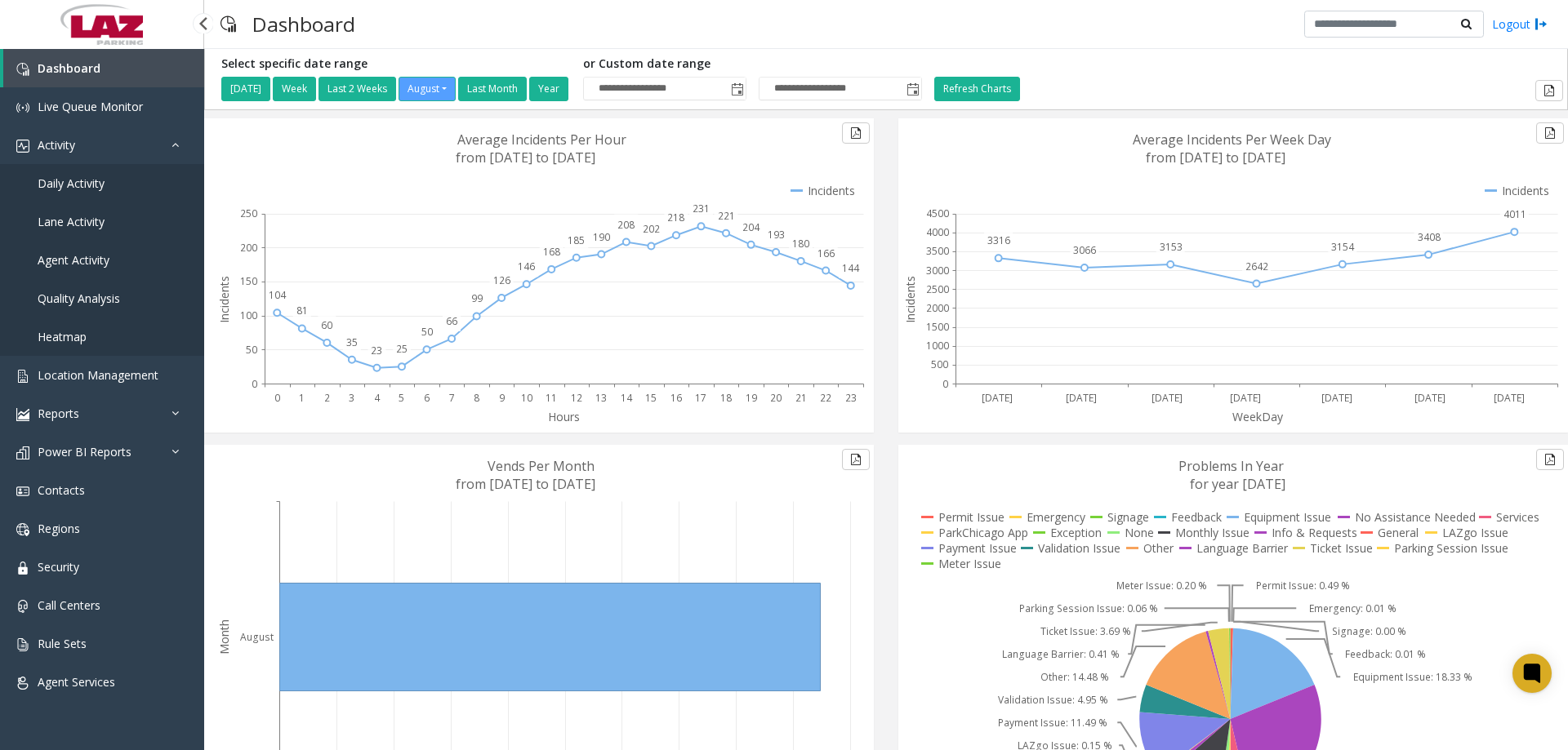
click at [104, 197] on link "Daily Activity" at bounding box center [102, 183] width 204 height 38
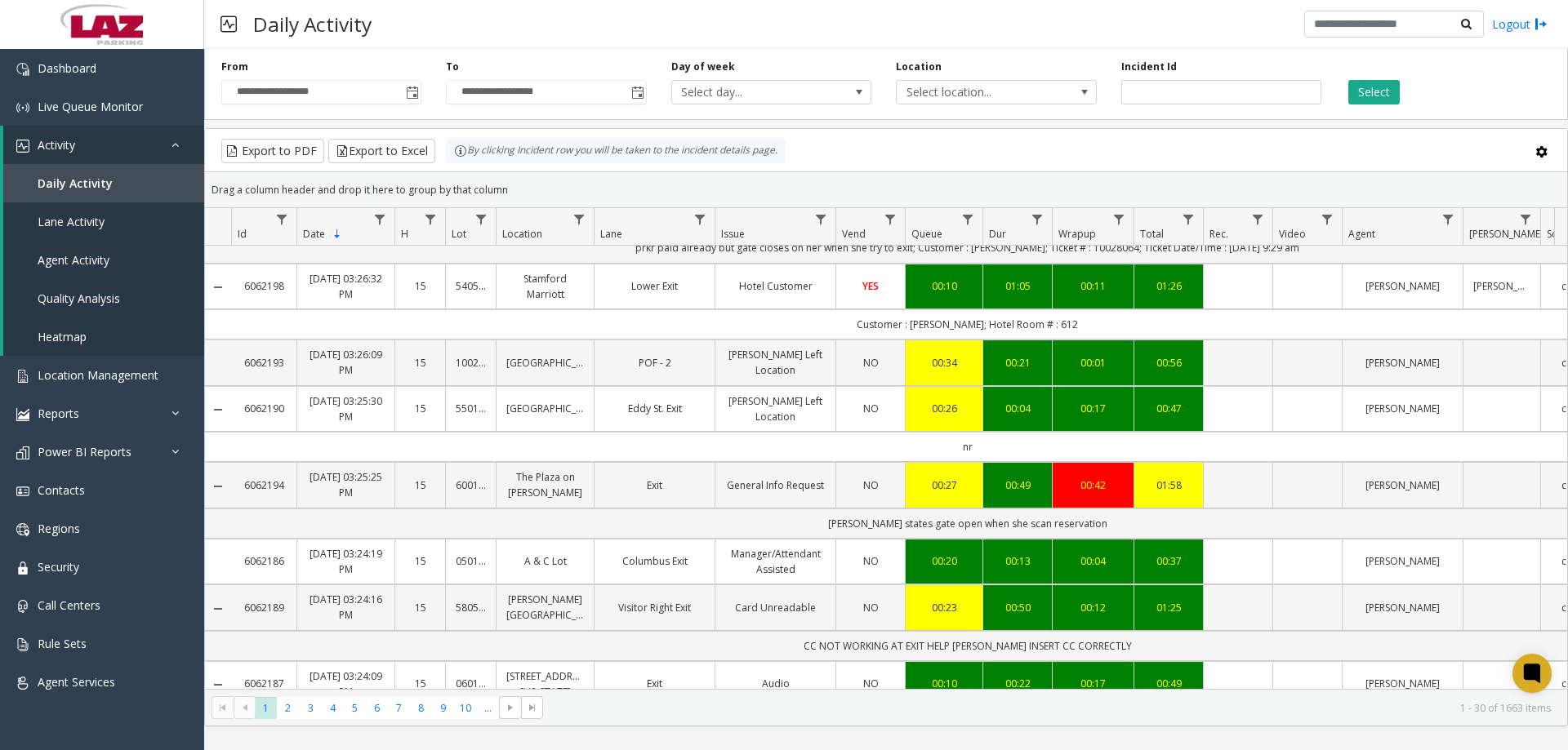
scroll to position [1771, 0]
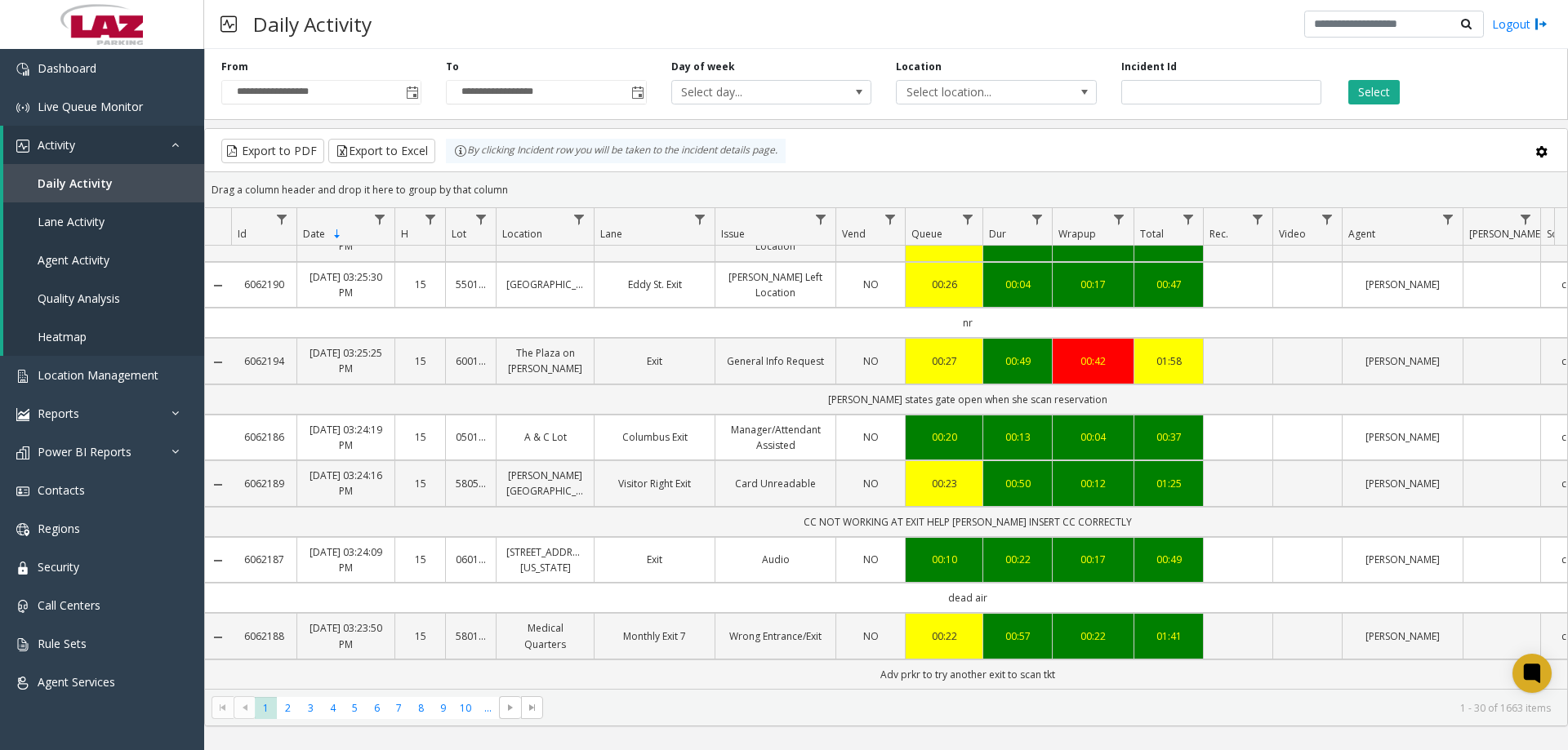
drag, startPoint x: 1567, startPoint y: 606, endPoint x: 1567, endPoint y: 295, distance: 311.0
click at [1567, 295] on kendo-grid "Export to PDF Export to Excel By clicking Incident row you will be taken to the…" at bounding box center [886, 427] width 1364 height 599
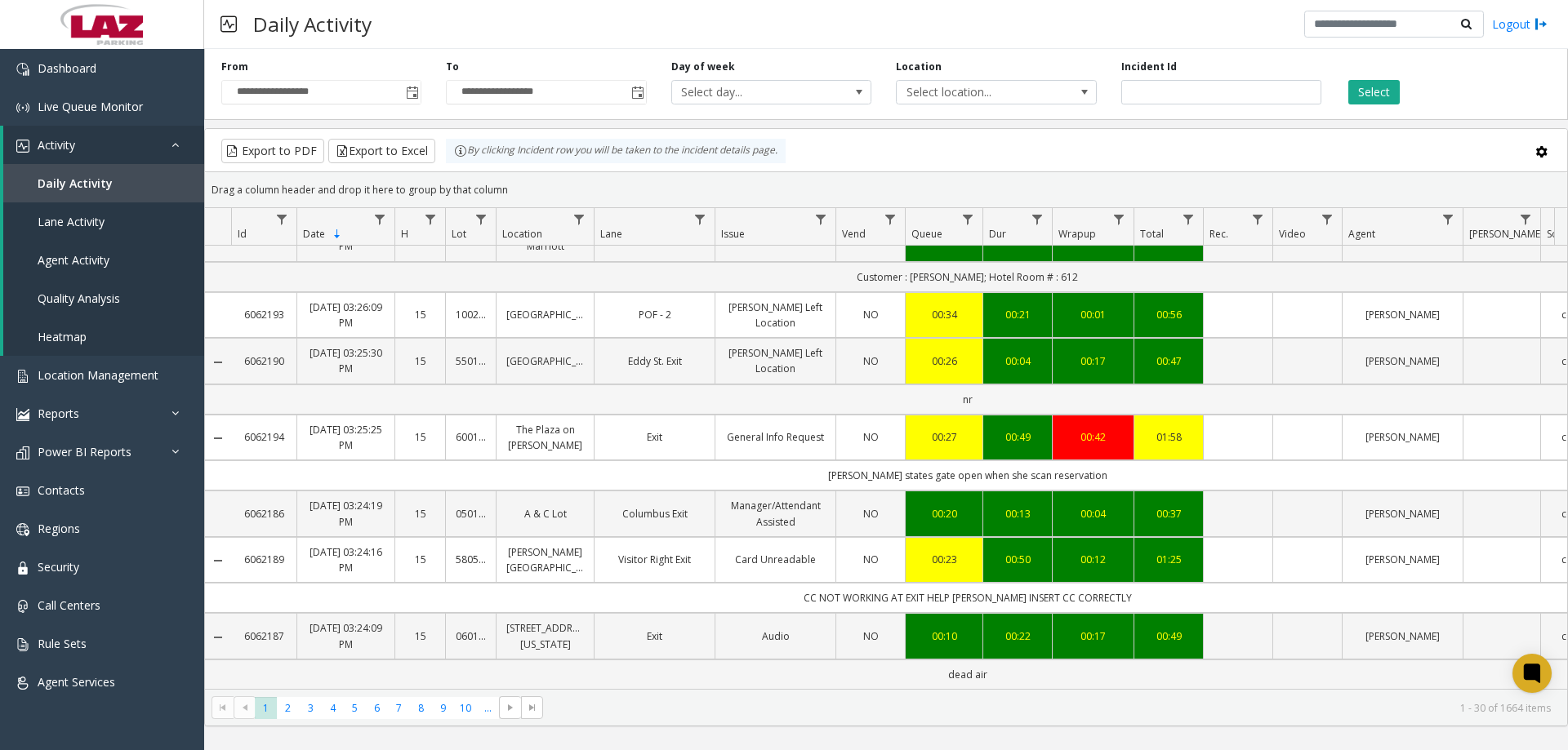
click at [533, 384] on td "nr" at bounding box center [967, 399] width 1472 height 31
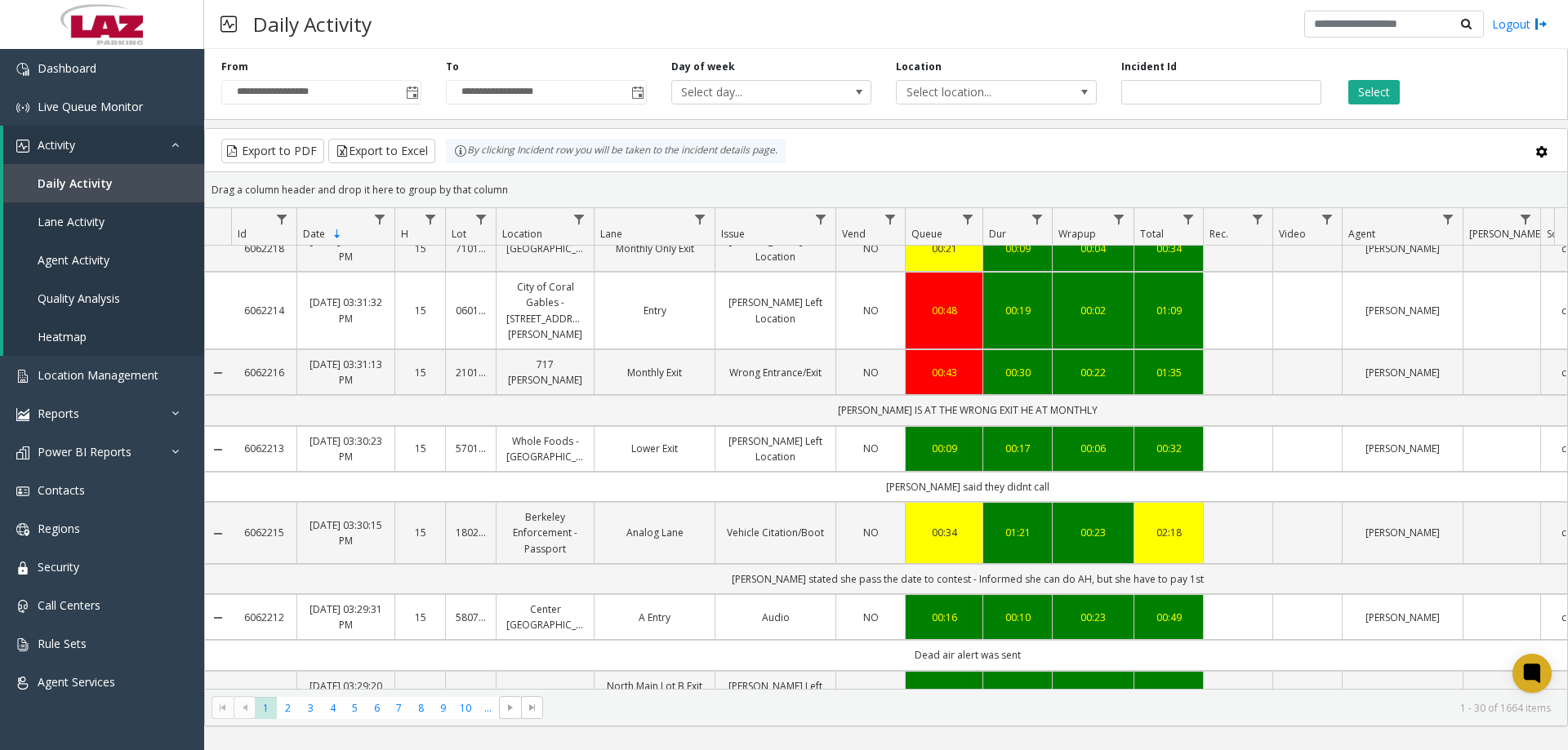
scroll to position [0, 0]
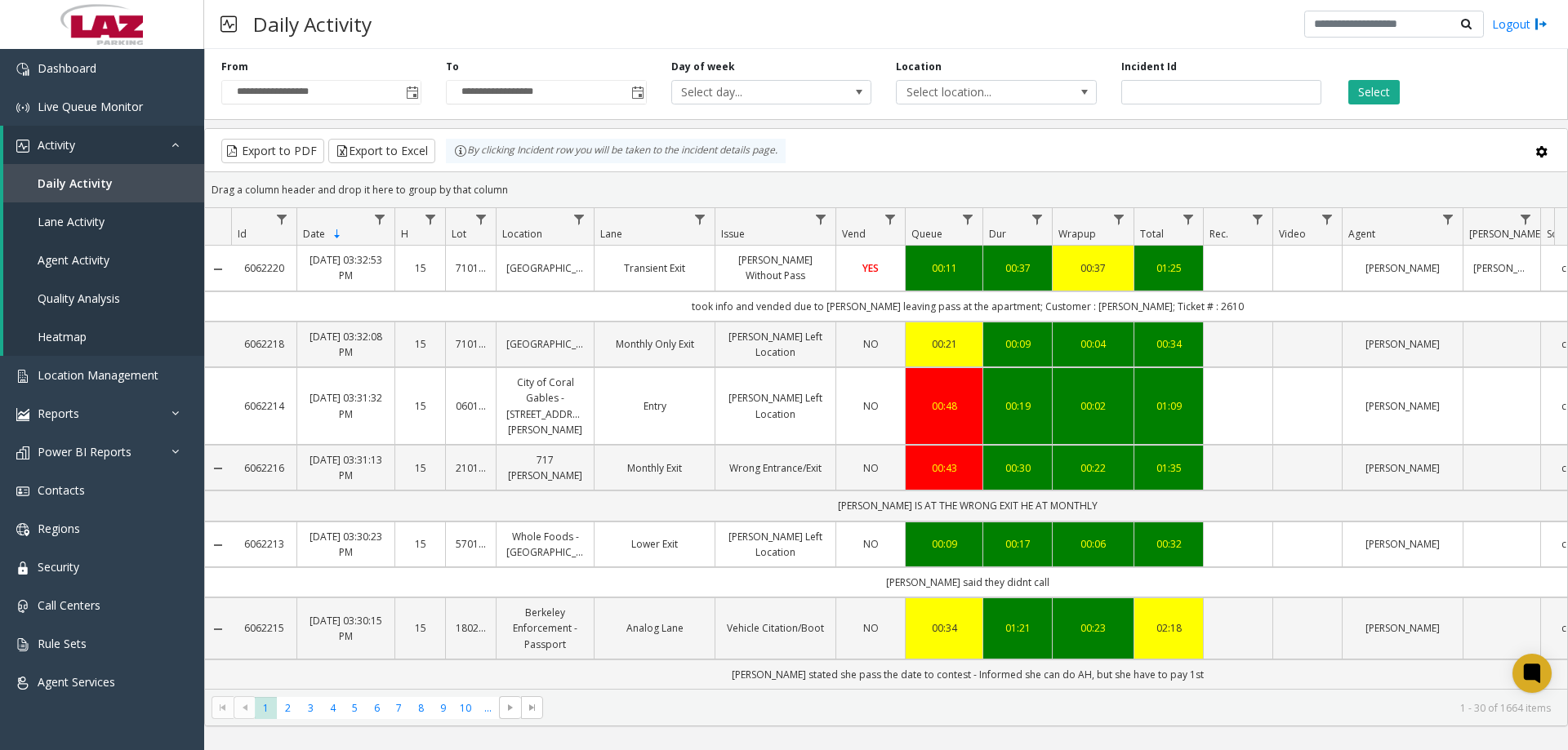
click at [574, 45] on div "Daily Activity Logout" at bounding box center [886, 24] width 1364 height 49
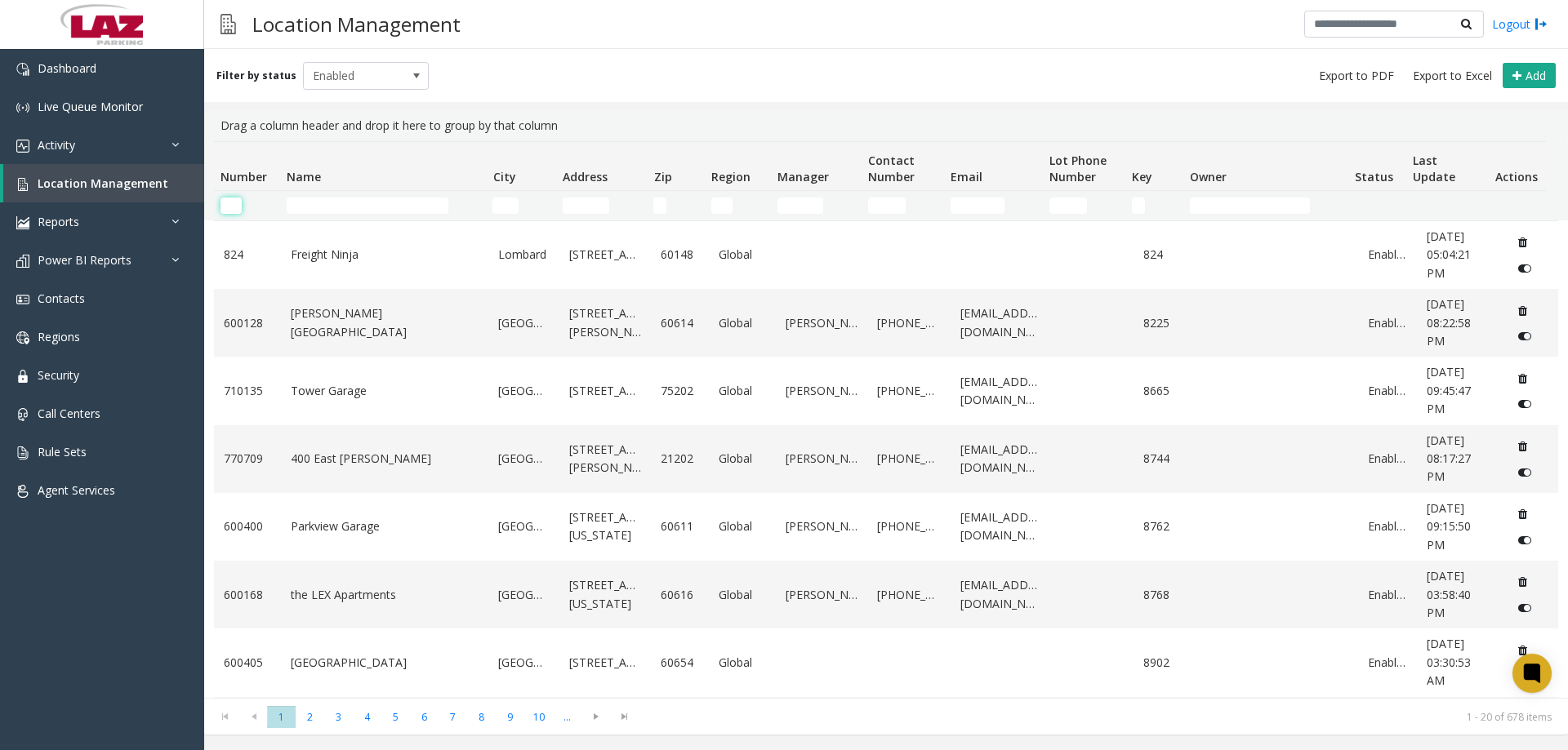
click at [222, 207] on input "Number Filter" at bounding box center [231, 205] width 21 height 16
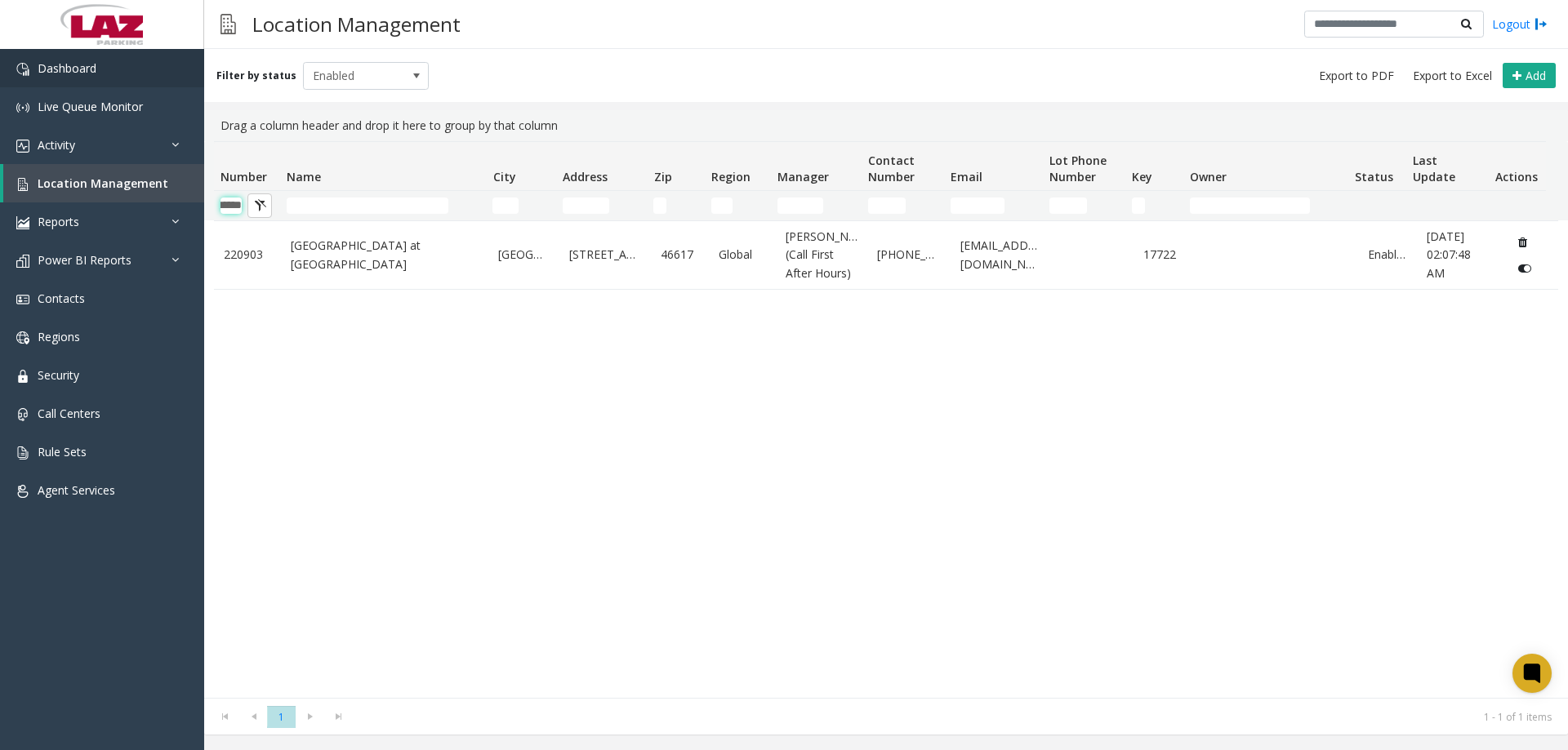
type input "******"
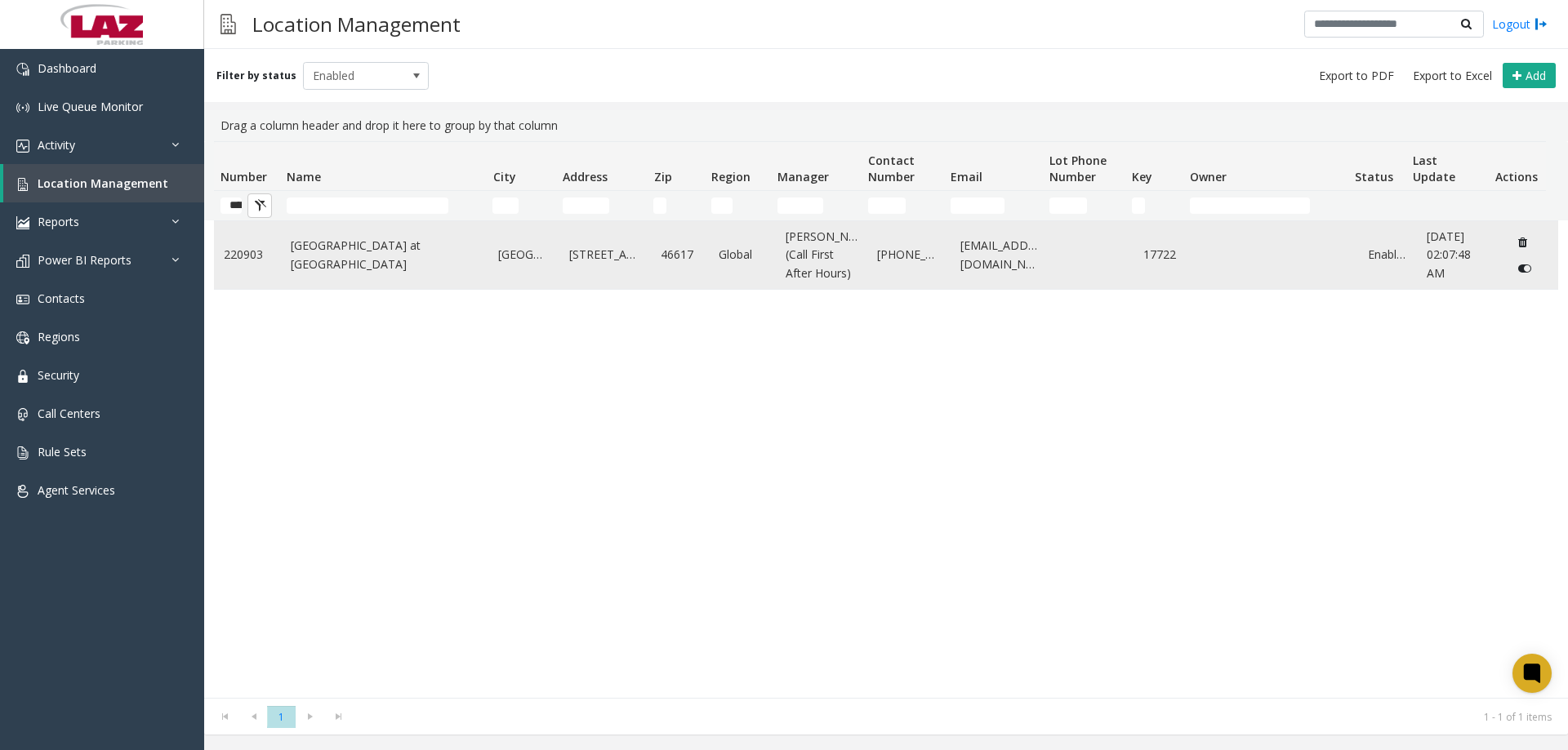
drag, startPoint x: 1127, startPoint y: 261, endPoint x: 1167, endPoint y: 269, distance: 40.8
click at [1167, 269] on td "17722" at bounding box center [1163, 255] width 58 height 68
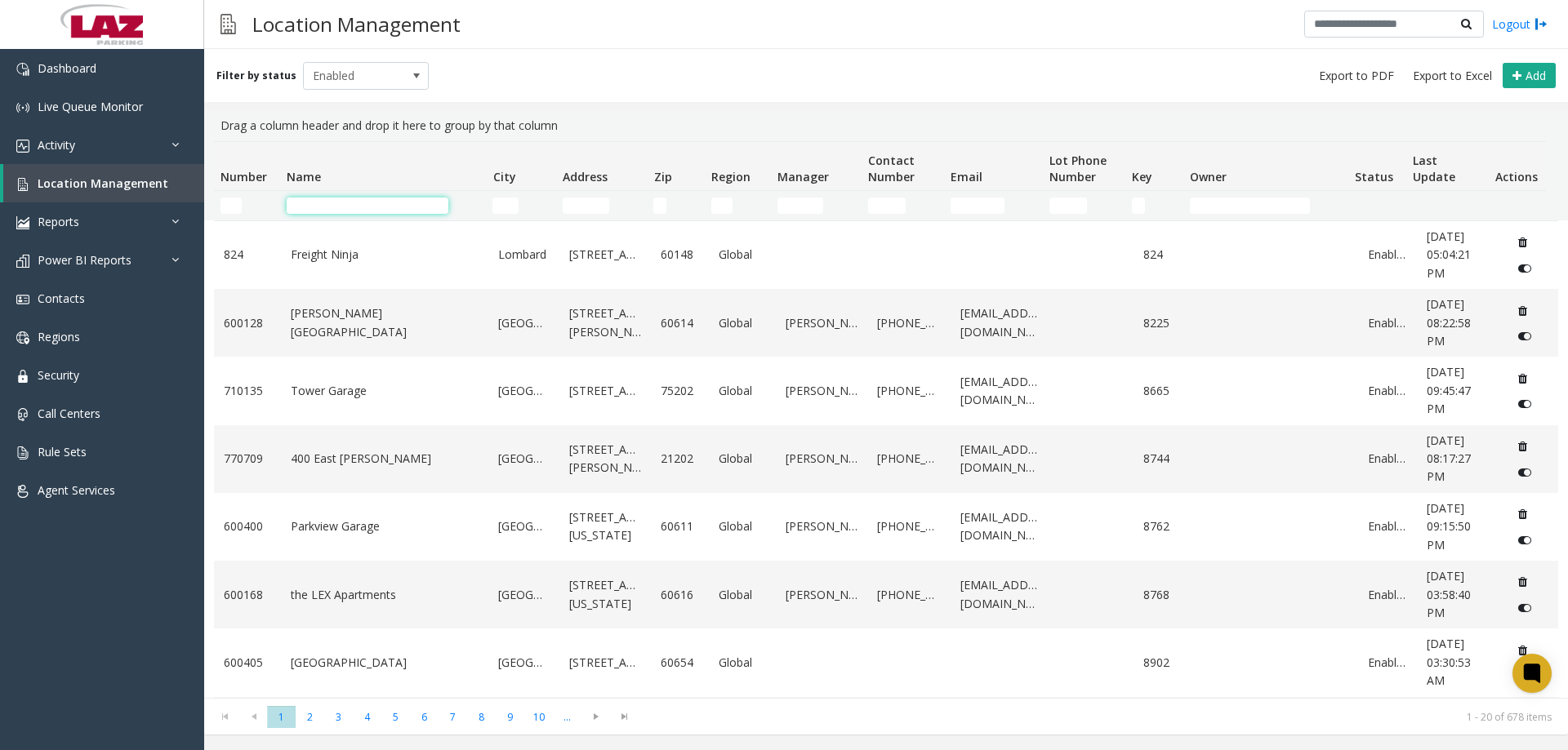
click at [317, 203] on input "Name Filter" at bounding box center [367, 205] width 162 height 16
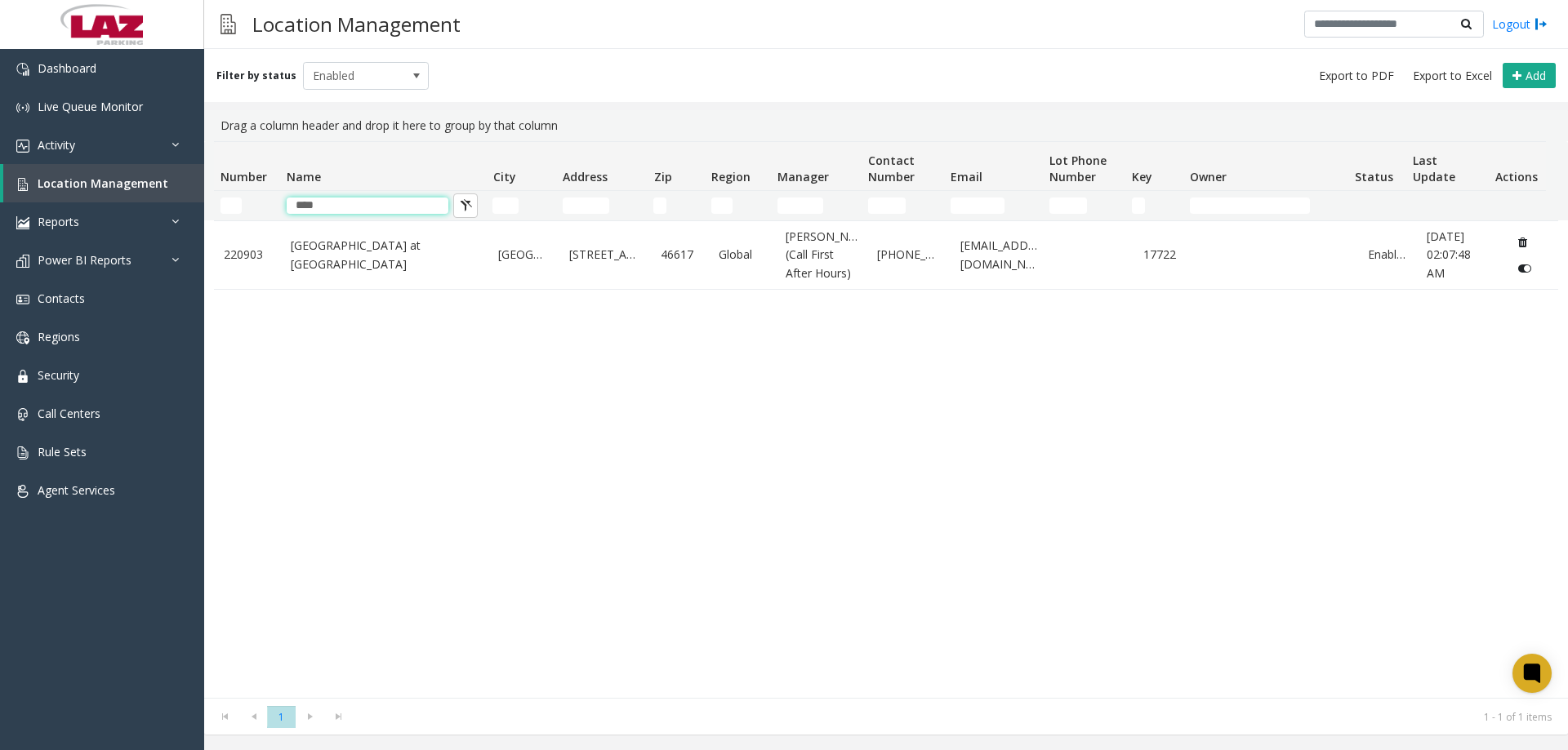
type input "****"
click at [75, 60] on span "Dashboard" at bounding box center [66, 68] width 58 height 15
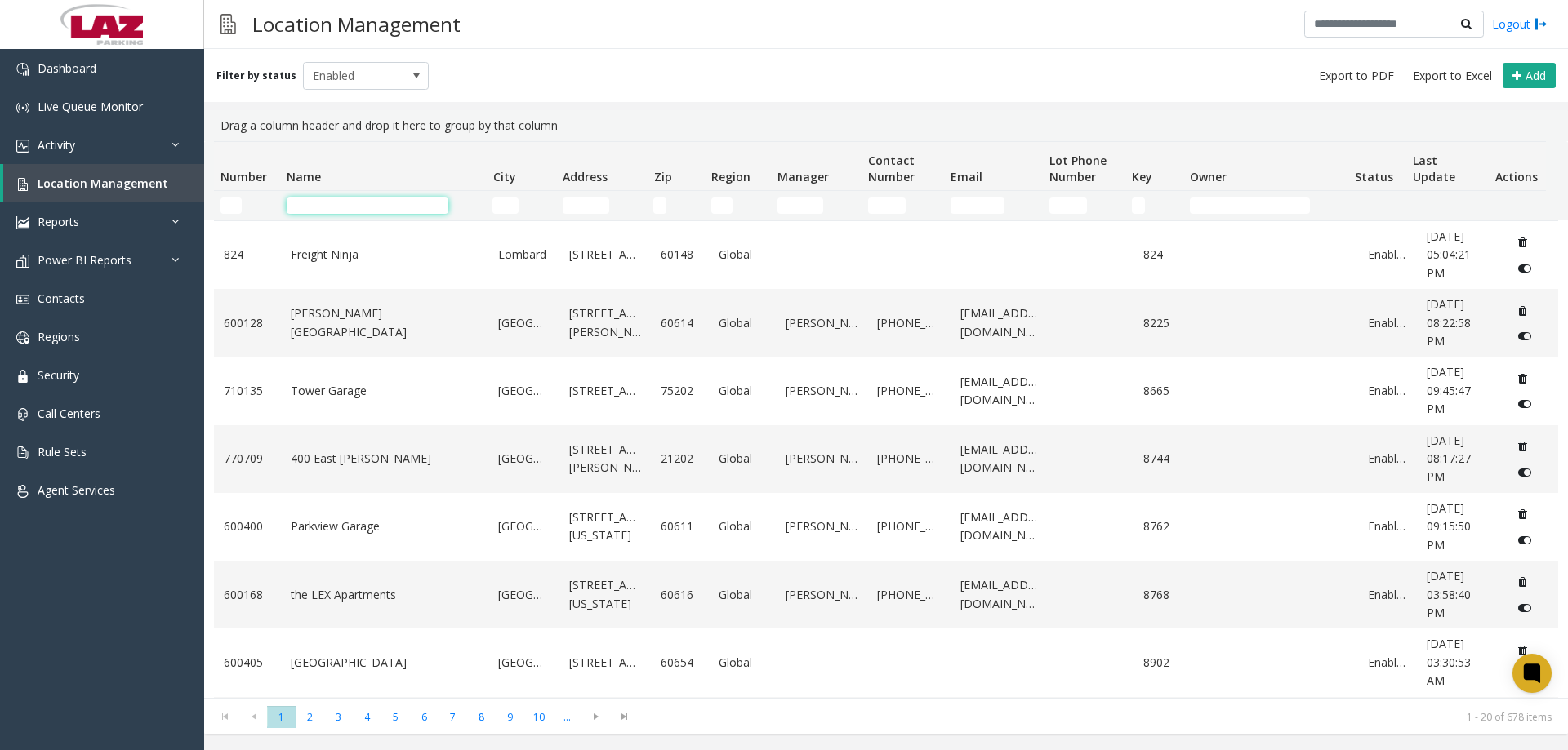
click at [323, 207] on input "Name Filter" at bounding box center [367, 205] width 162 height 16
click at [241, 205] on input "Number Filter" at bounding box center [231, 205] width 21 height 16
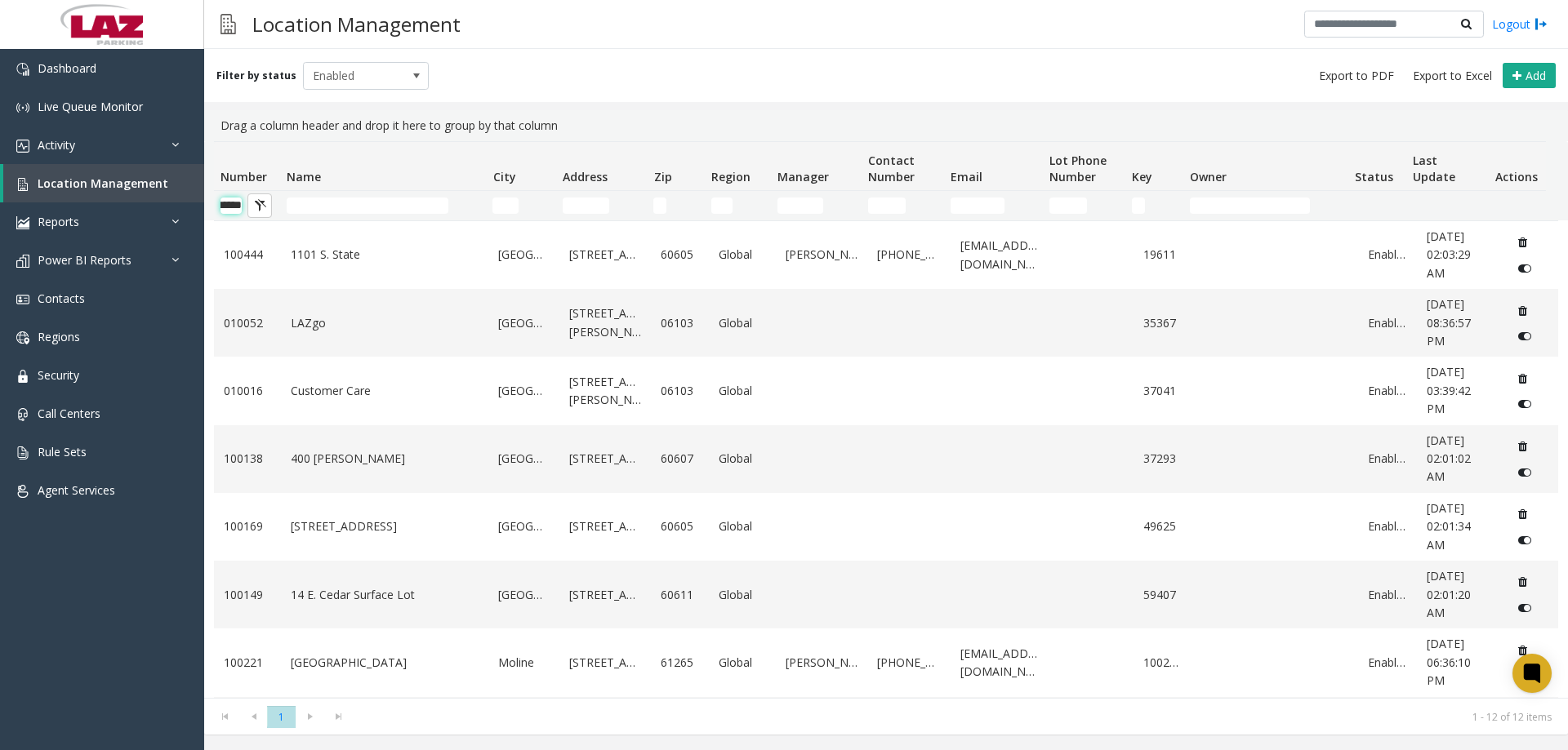
scroll to position [0, 27]
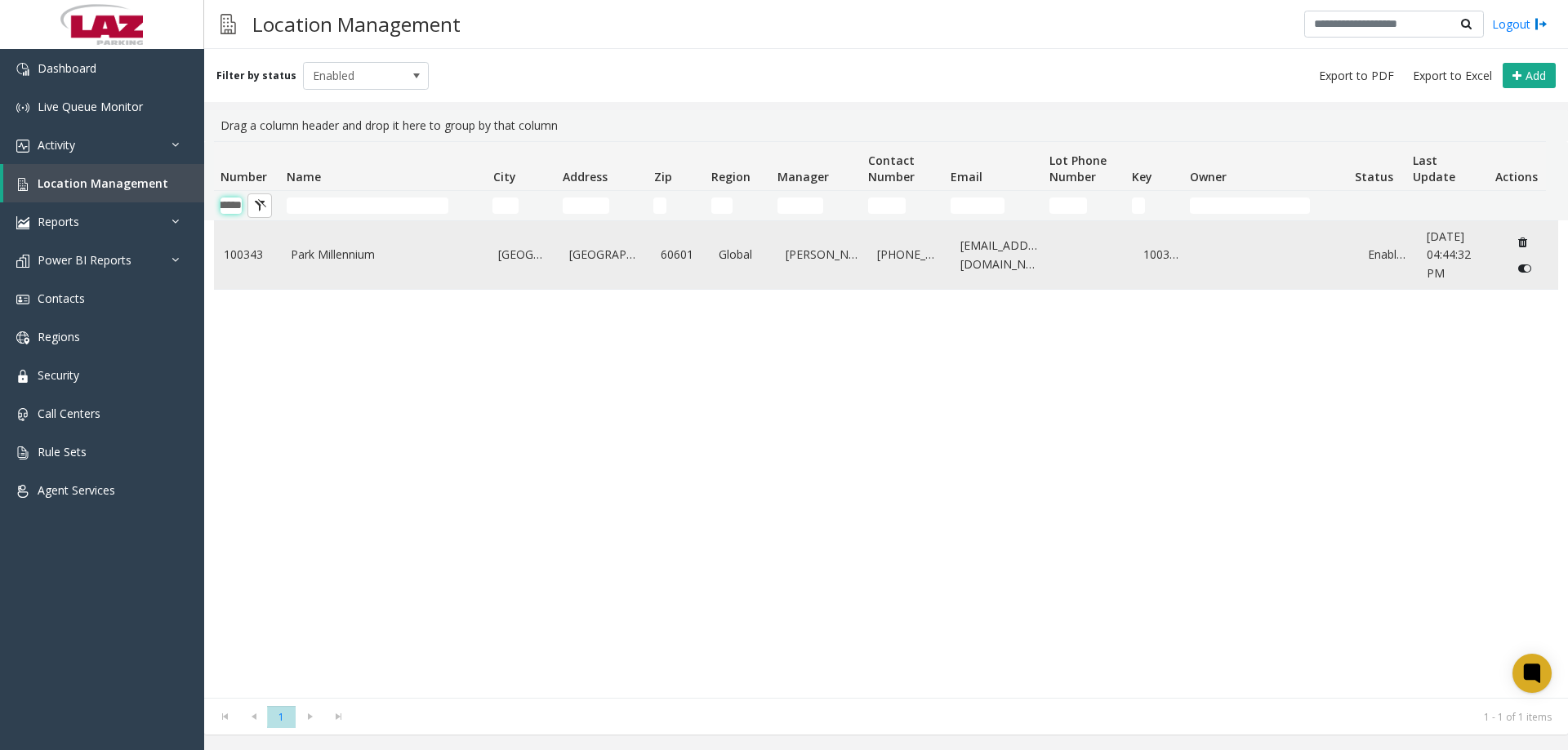
type input "******"
click at [319, 245] on link "Park Millennium" at bounding box center [384, 254] width 189 height 18
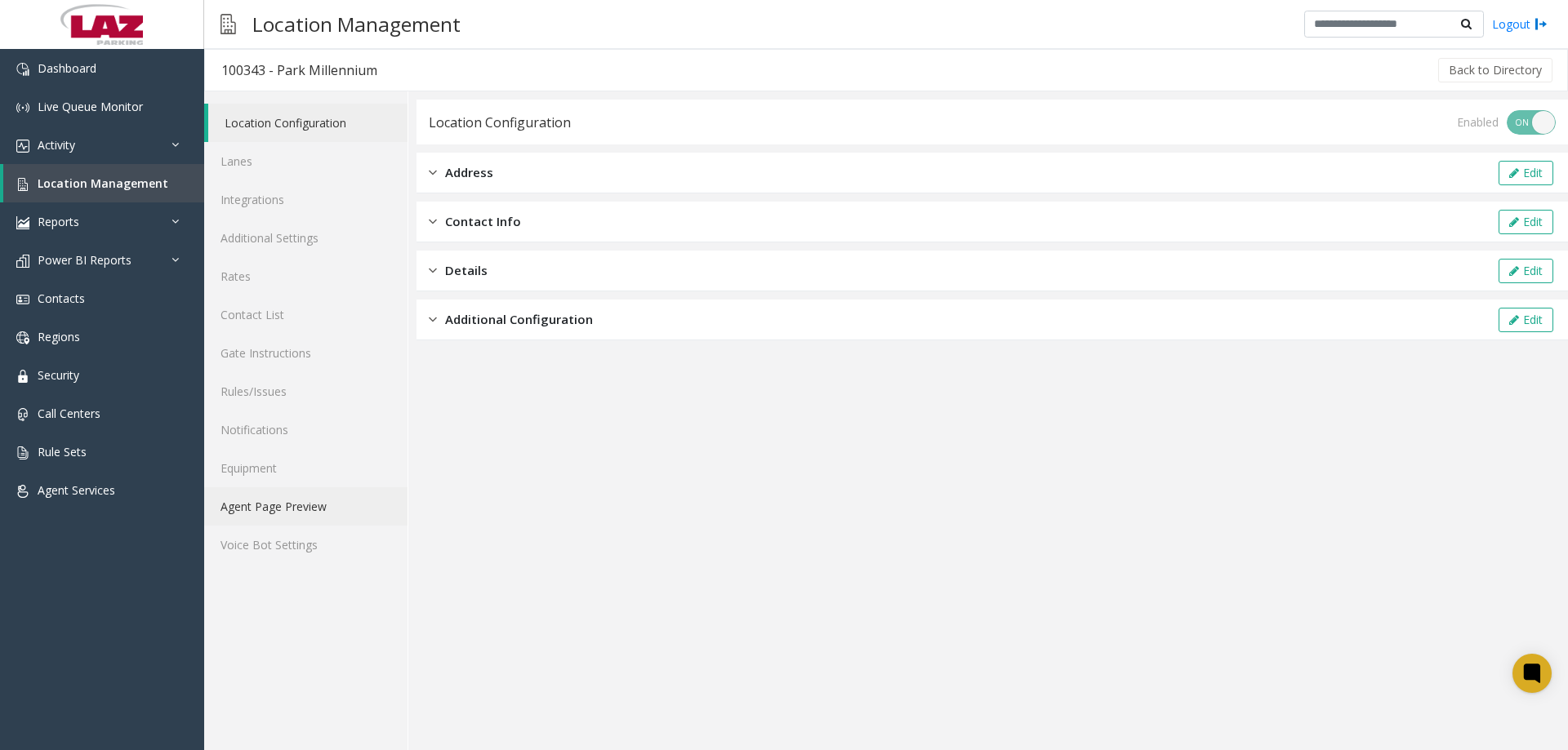
click at [306, 498] on link "Agent Page Preview" at bounding box center [306, 507] width 203 height 38
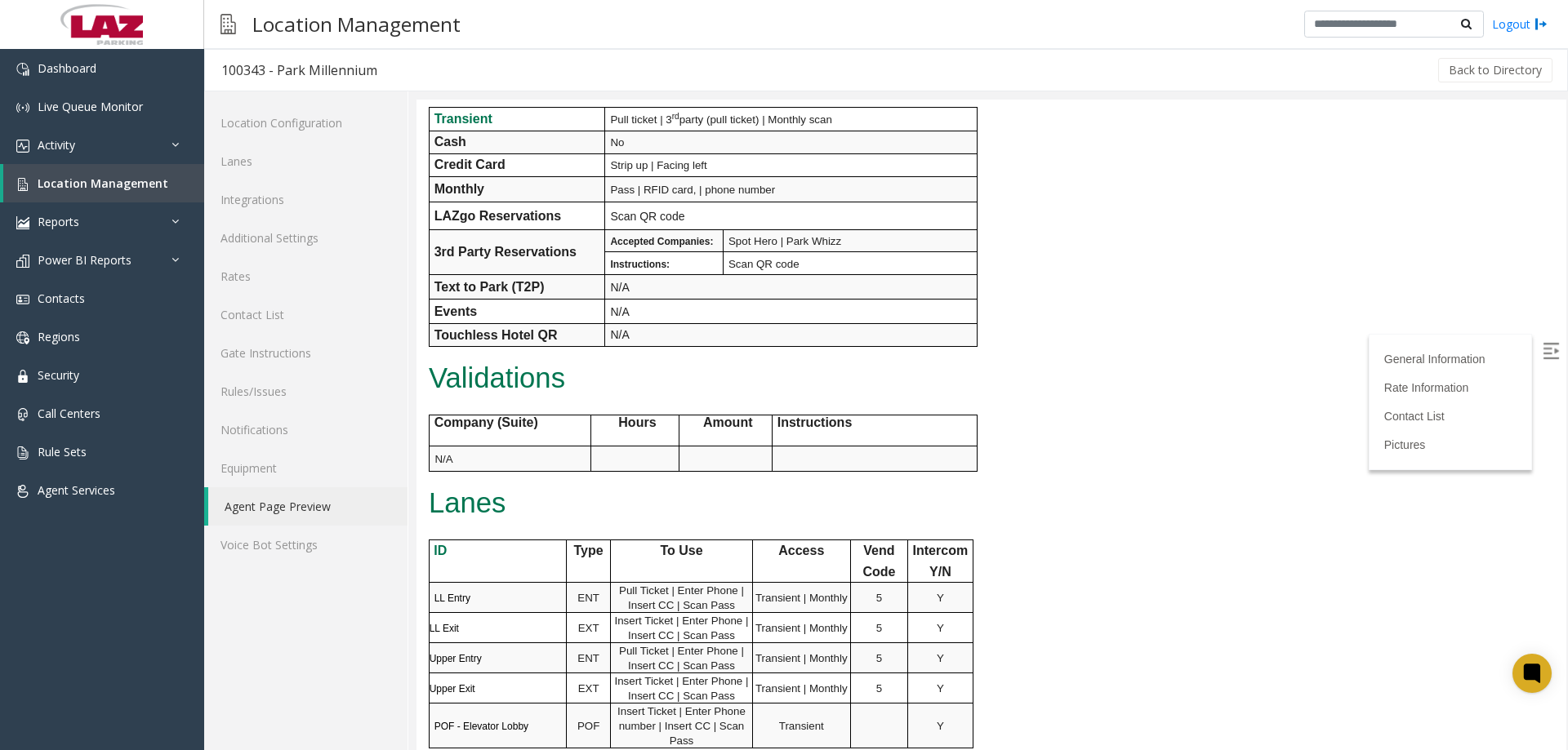
scroll to position [184, 0]
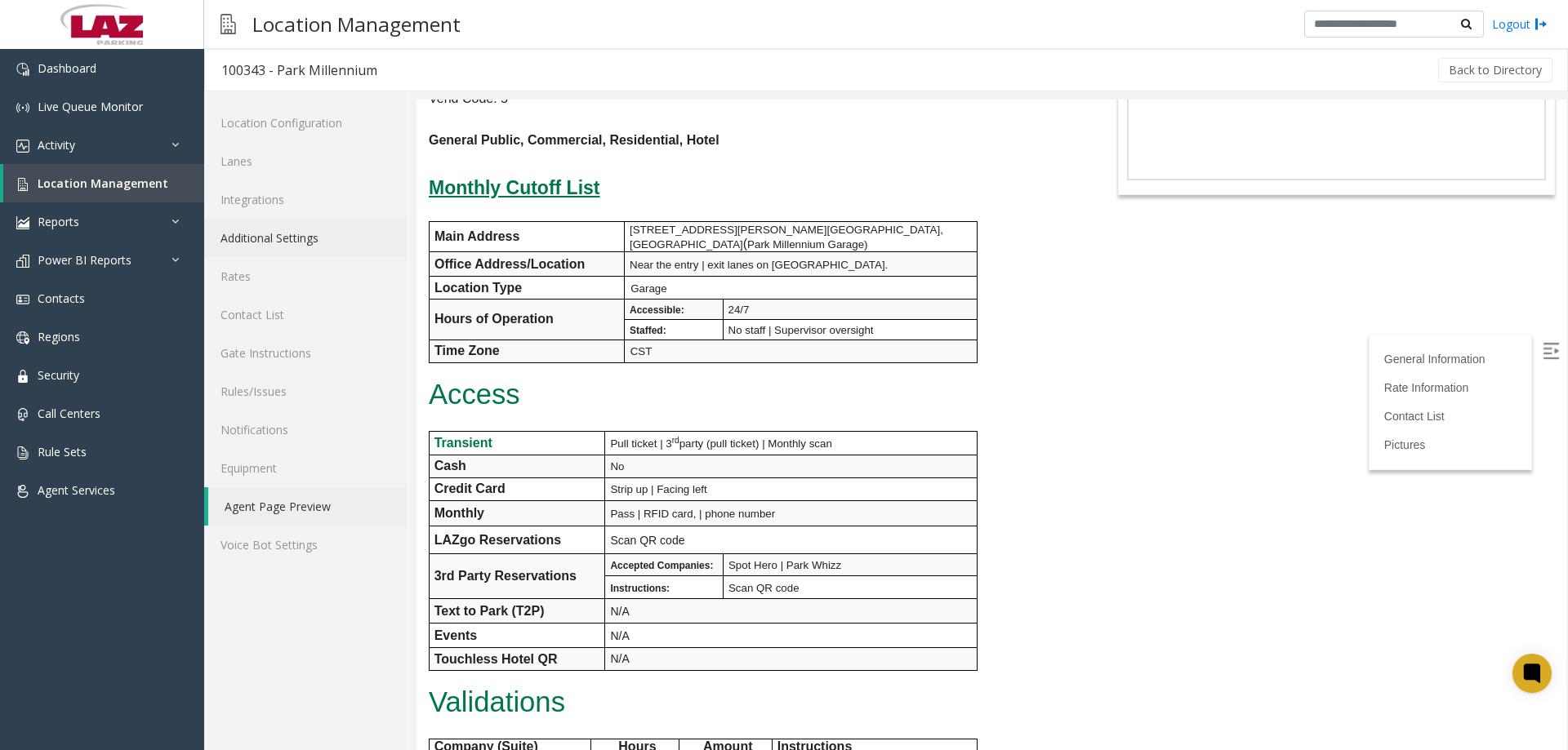
click at [272, 237] on link "Additional Settings" at bounding box center [306, 238] width 203 height 38
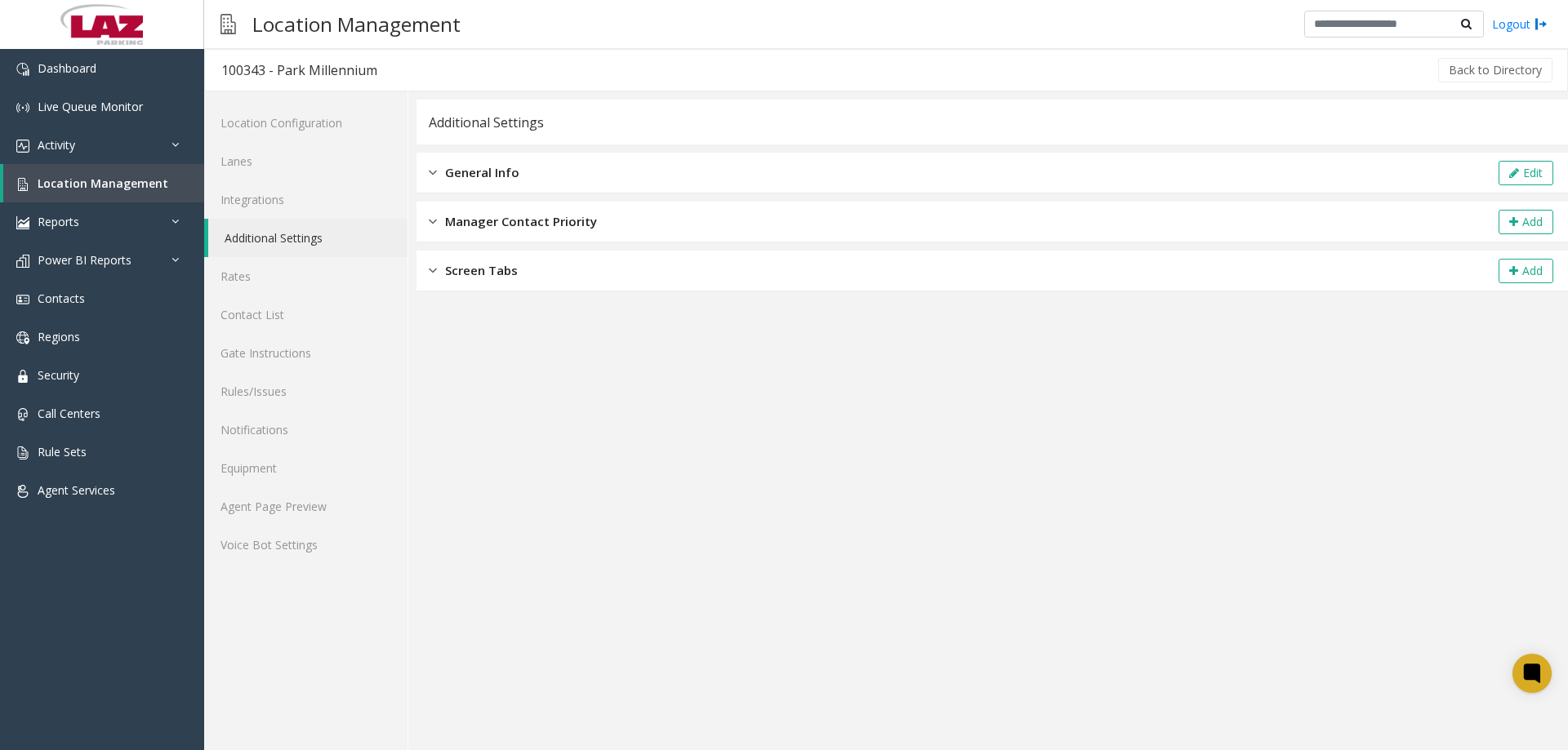
click at [577, 170] on div "General Info Edit" at bounding box center [992, 172] width 1151 height 41
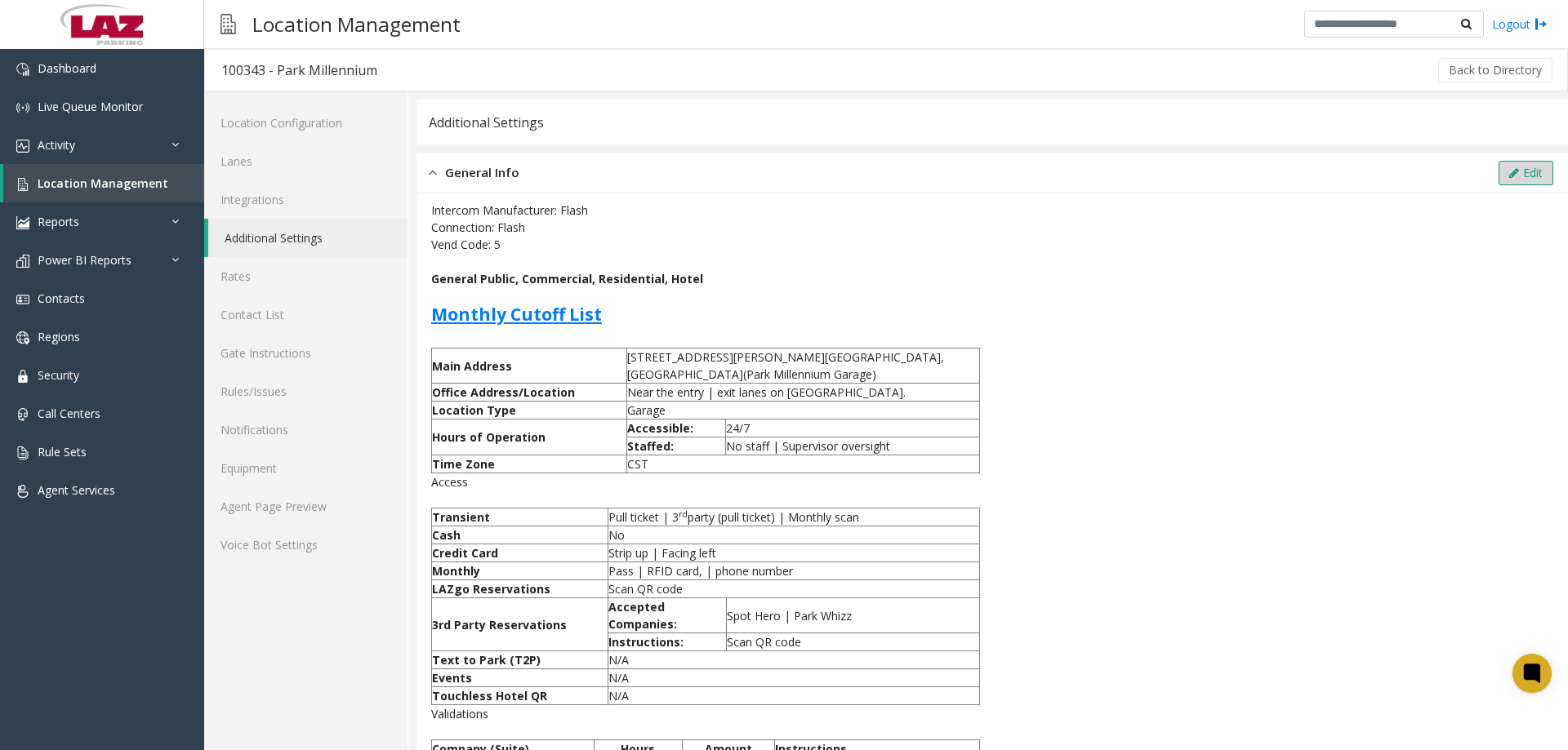
click at [1514, 170] on button "Edit" at bounding box center [1525, 173] width 55 height 25
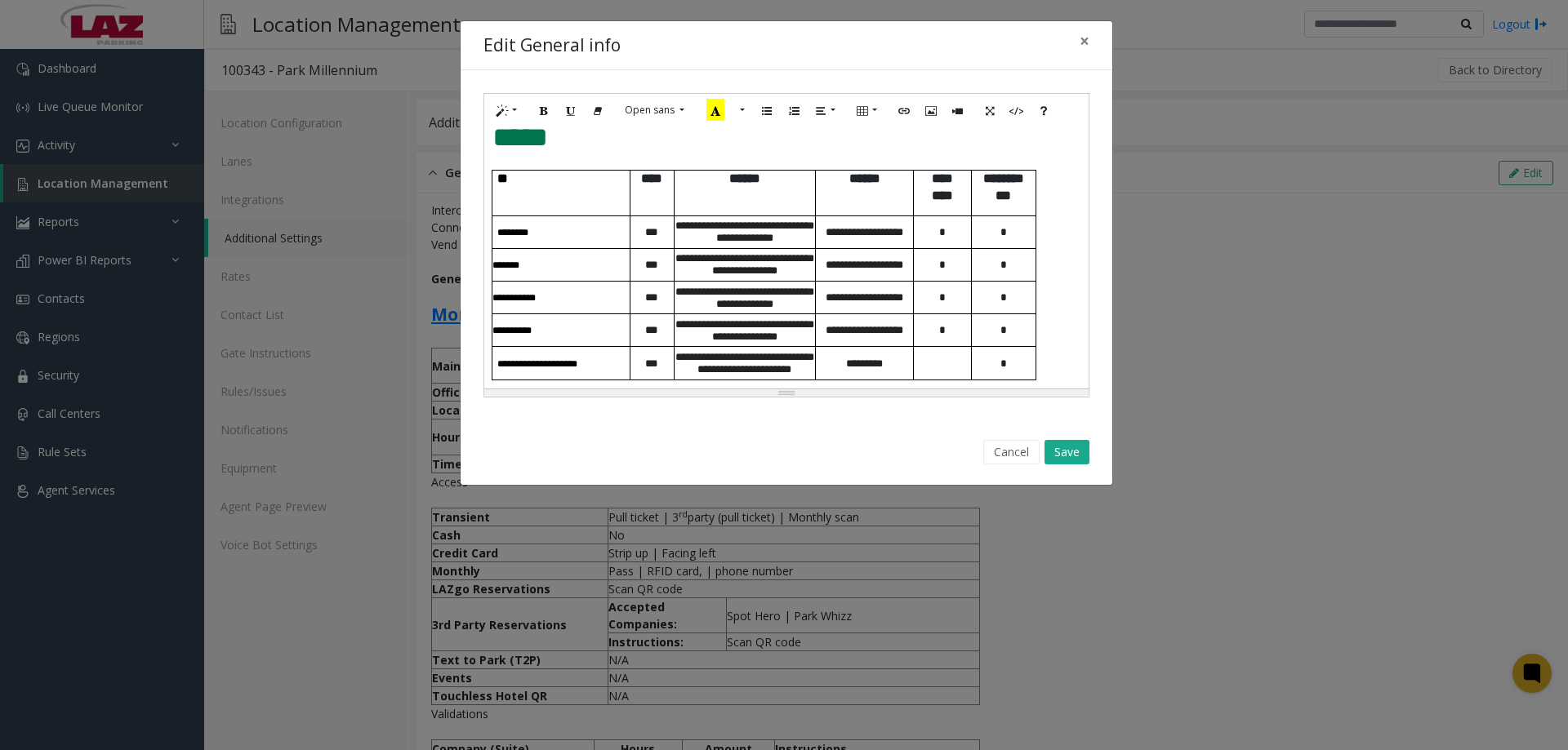
scroll to position [555, 0]
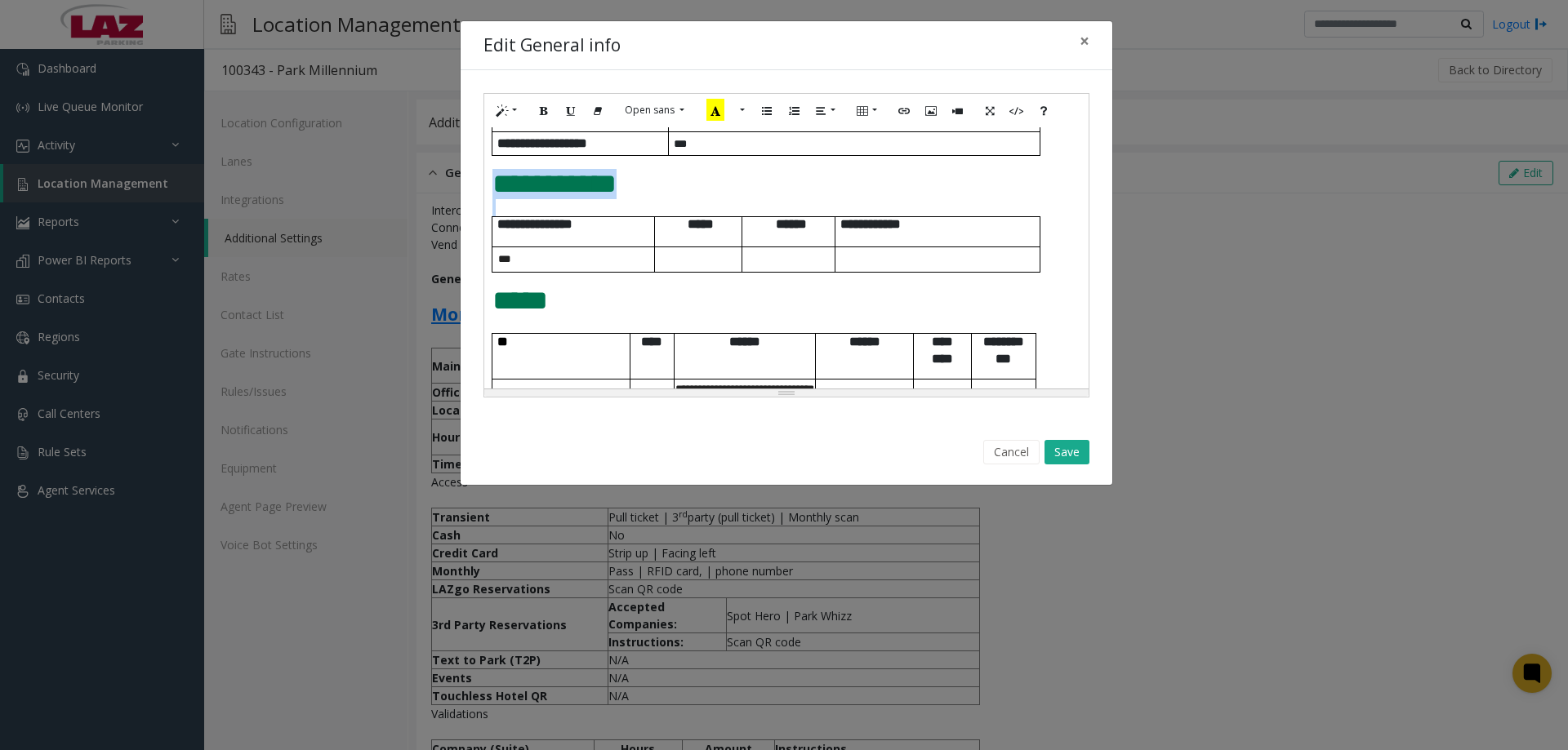
drag, startPoint x: 1052, startPoint y: 264, endPoint x: 489, endPoint y: 195, distance: 567.2
click at [489, 195] on div "**********" at bounding box center [786, 258] width 604 height 261
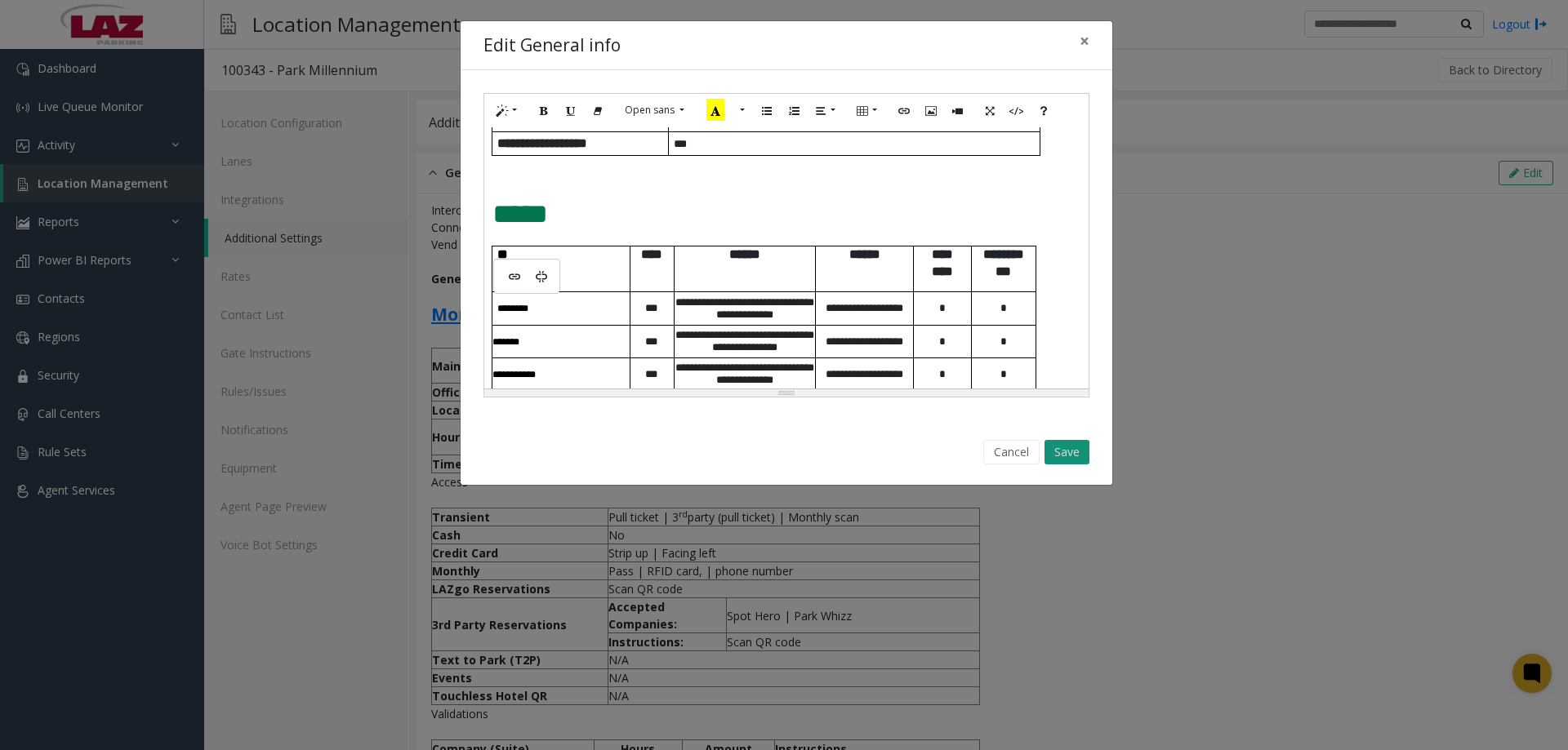
click at [1051, 444] on button "Save" at bounding box center [1067, 452] width 45 height 25
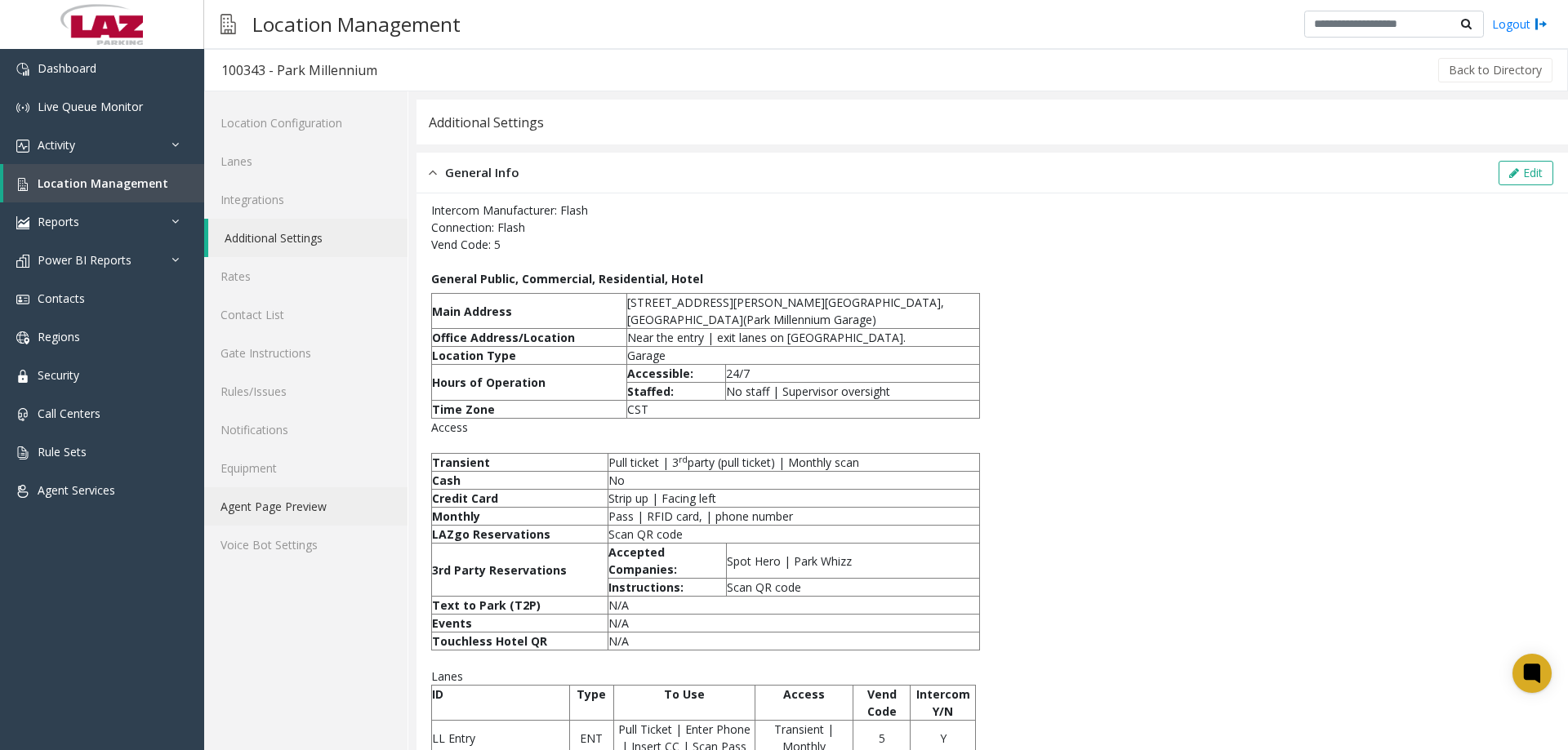
click at [274, 500] on link "Agent Page Preview" at bounding box center [306, 507] width 203 height 38
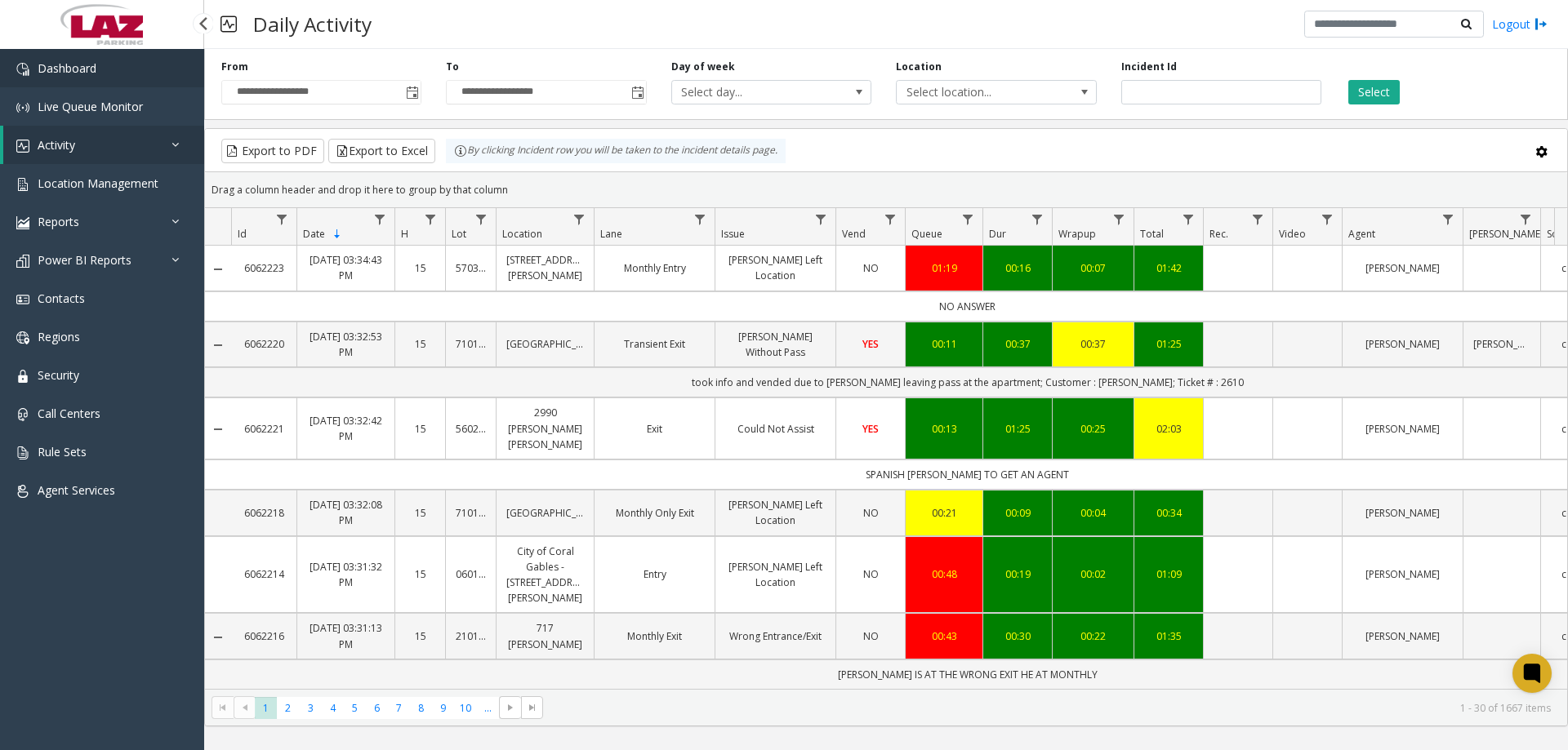
click at [43, 80] on link "Dashboard" at bounding box center [102, 68] width 204 height 38
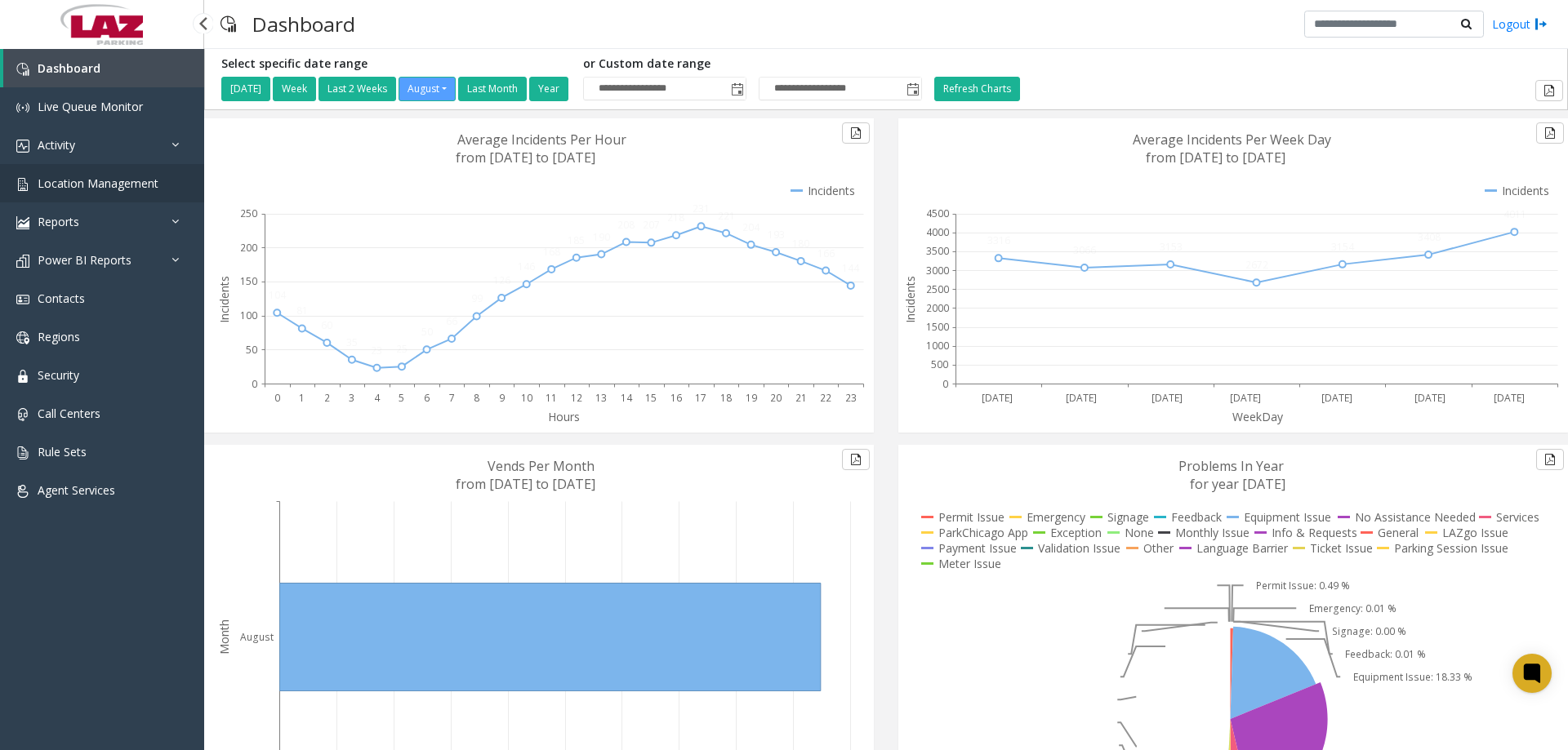
click at [115, 196] on link "Location Management" at bounding box center [102, 183] width 204 height 38
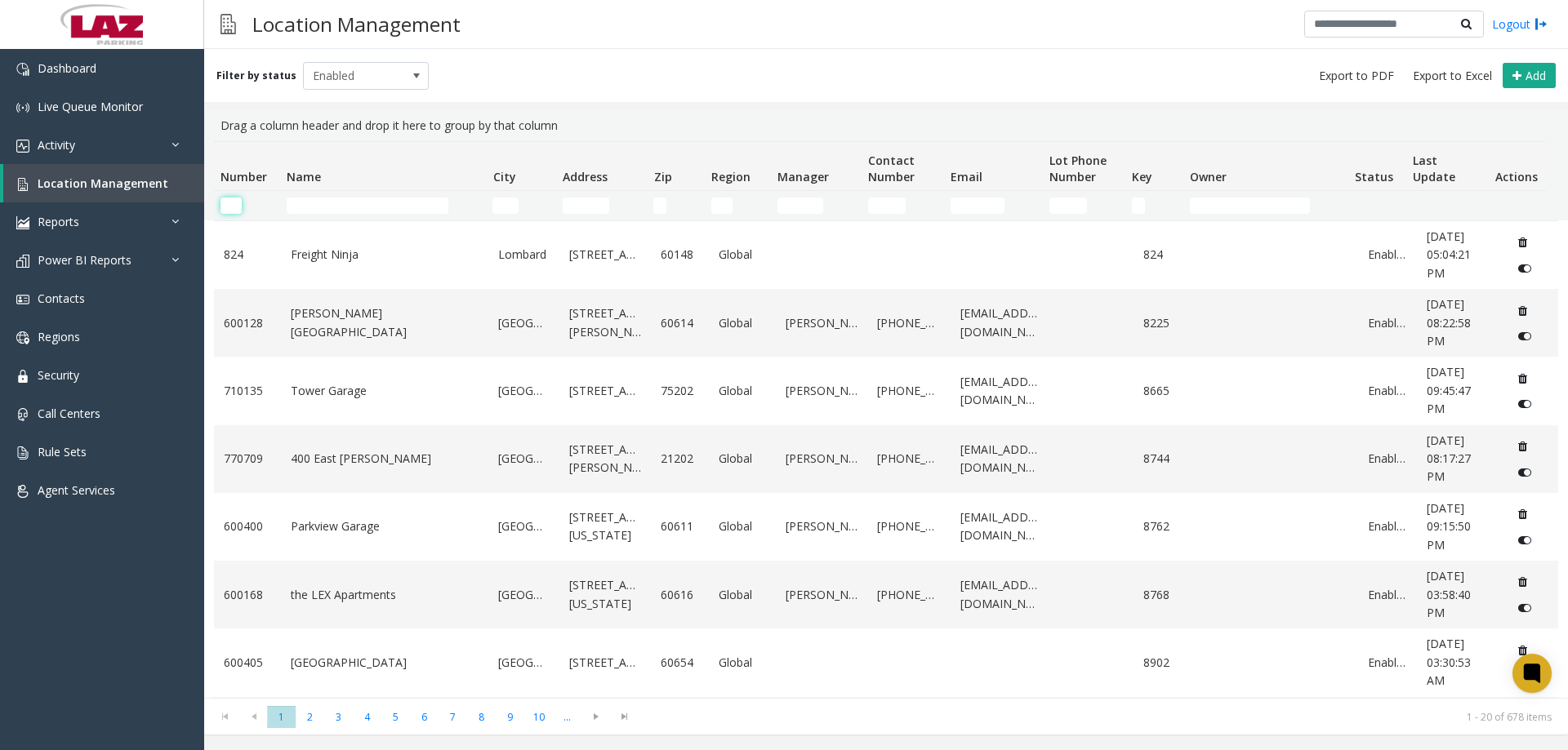
click at [238, 211] on input "Number Filter" at bounding box center [231, 205] width 21 height 16
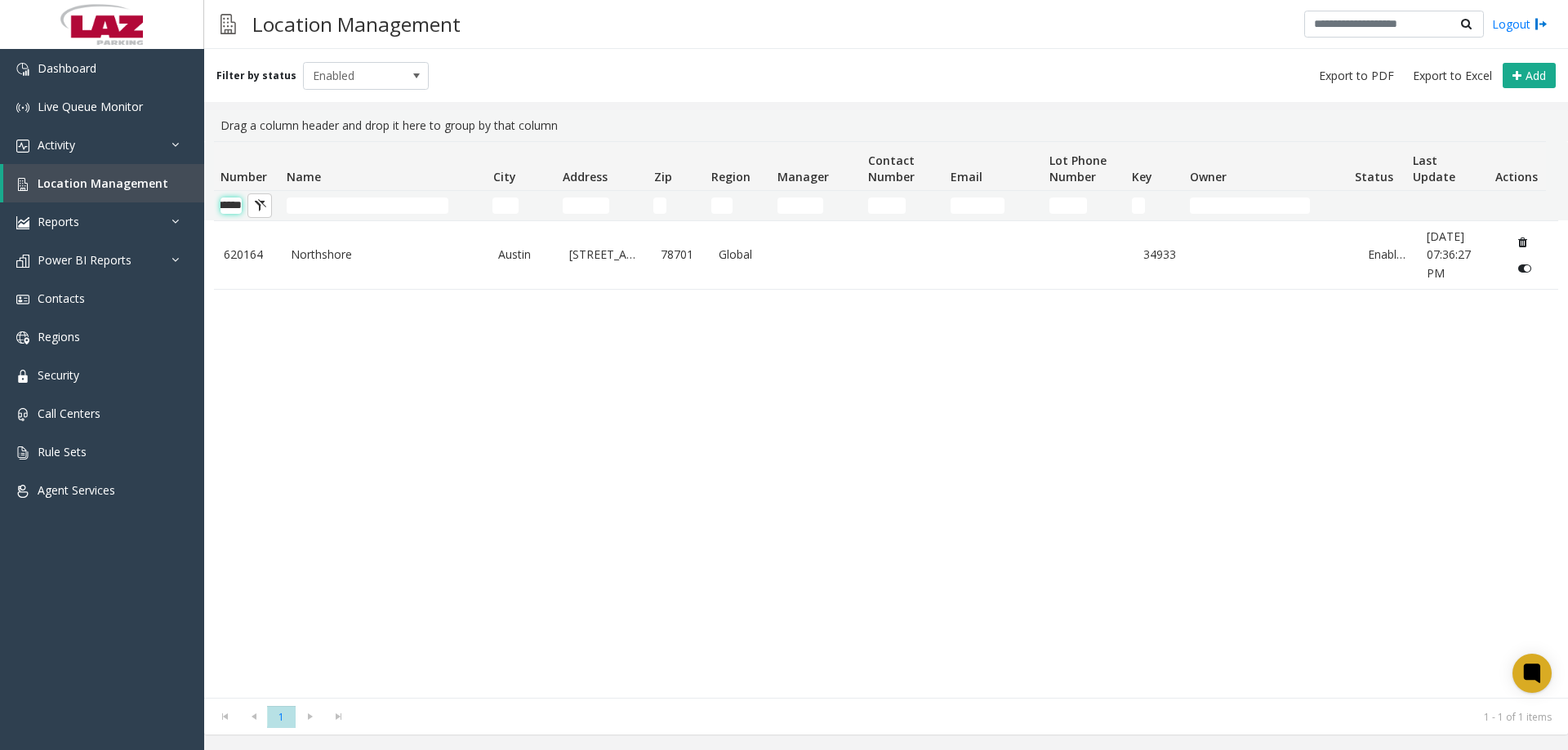
scroll to position [0, 27]
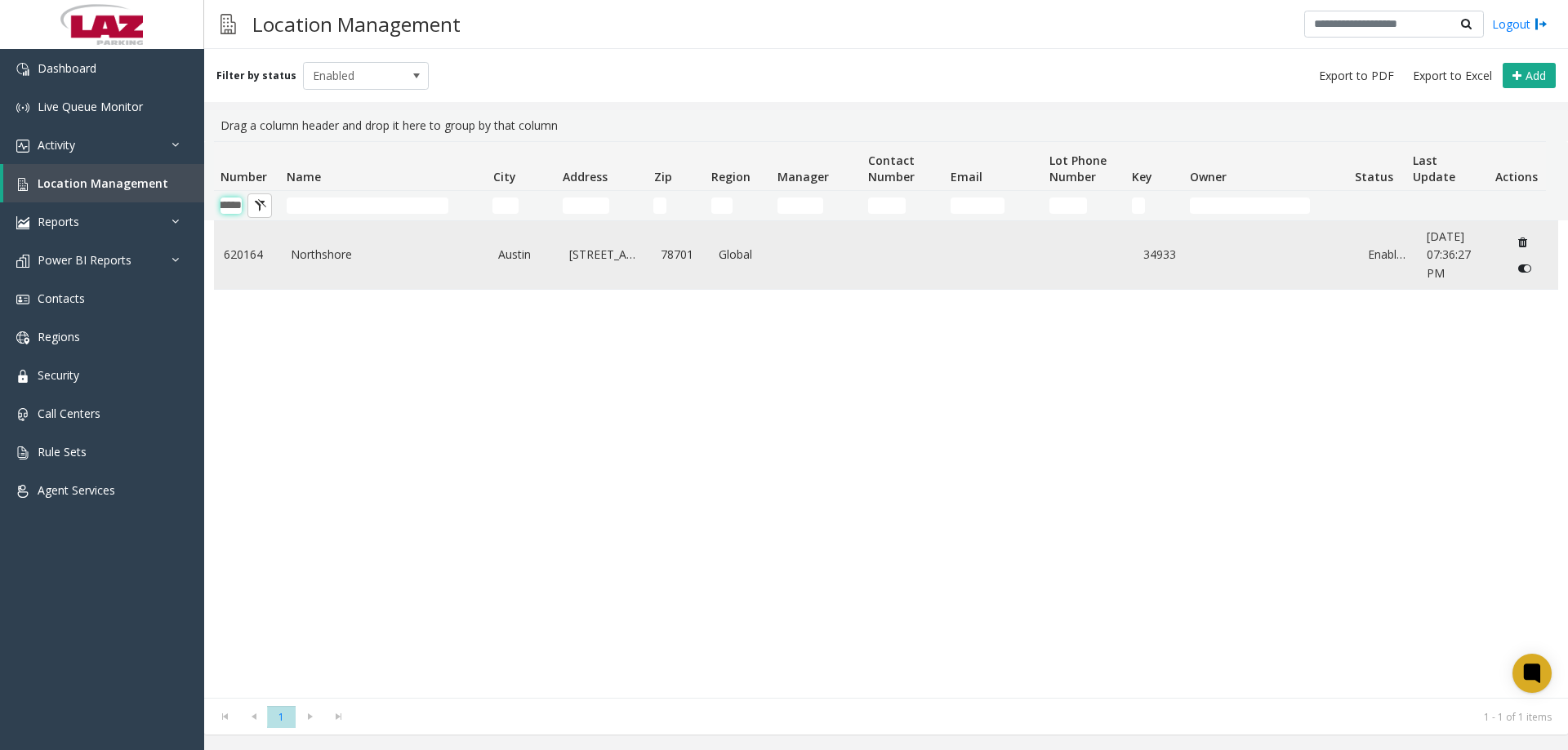
type input "******"
click at [297, 257] on link "Northshore" at bounding box center [384, 254] width 189 height 18
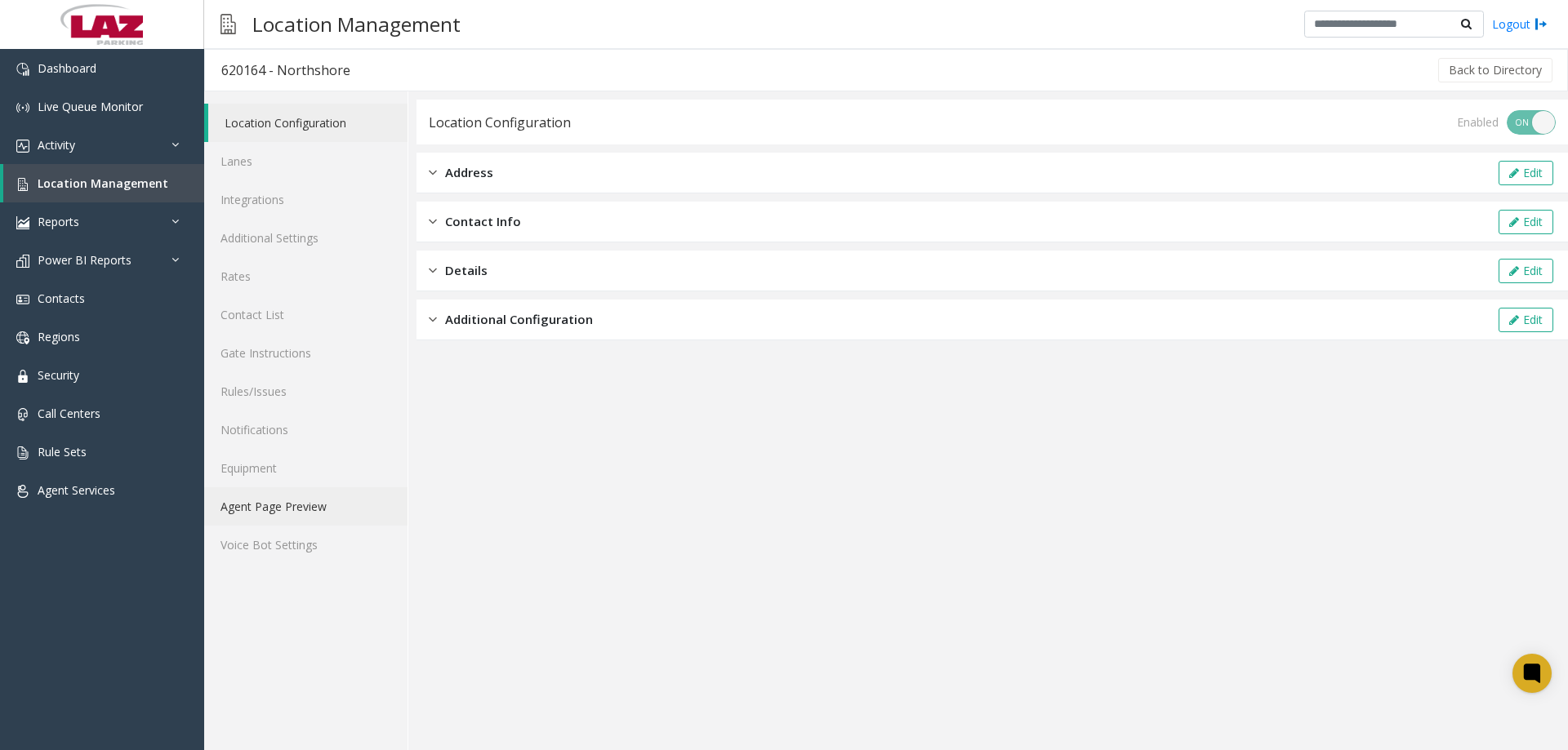
click at [265, 515] on link "Agent Page Preview" at bounding box center [306, 507] width 203 height 38
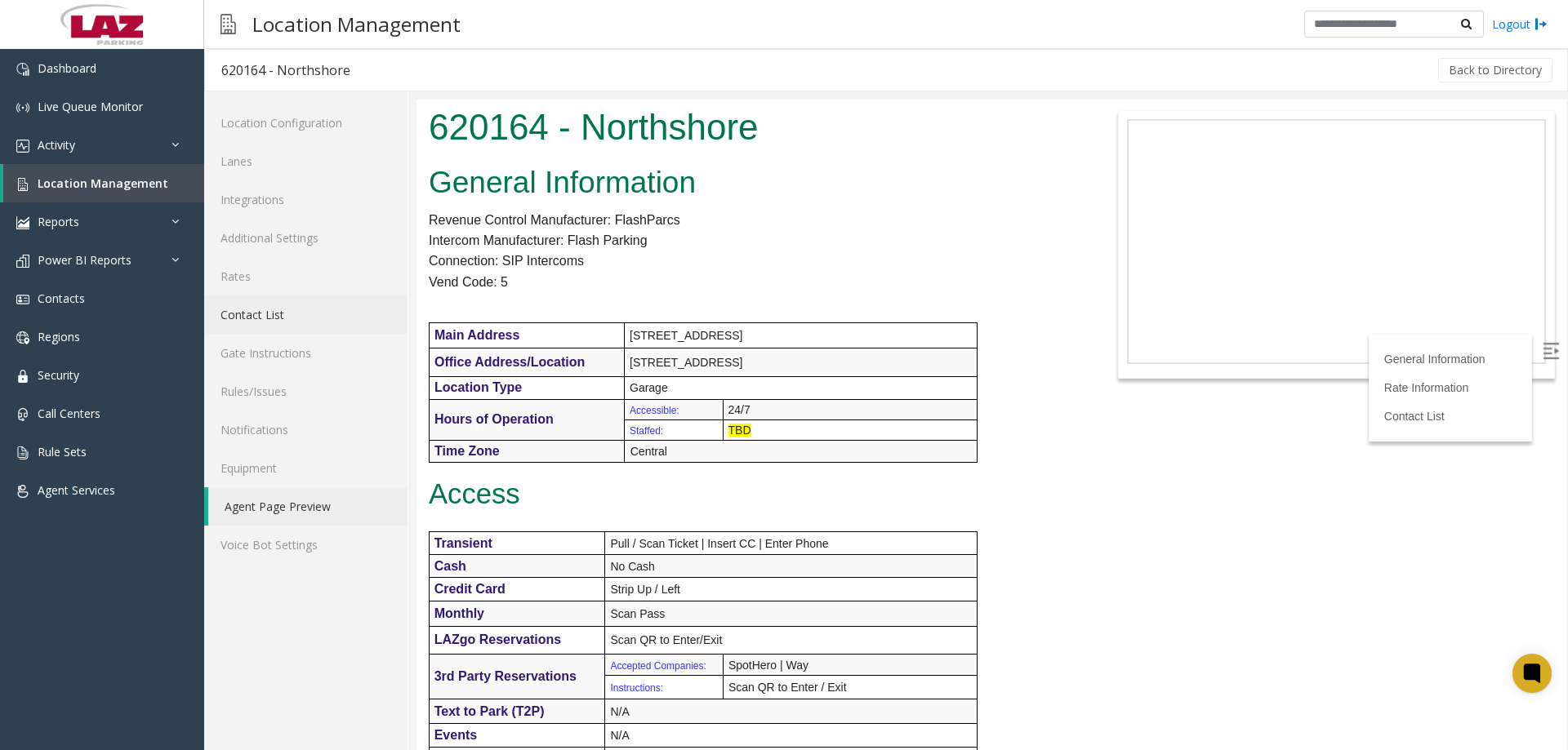
click at [251, 315] on link "Contact List" at bounding box center [306, 314] width 203 height 38
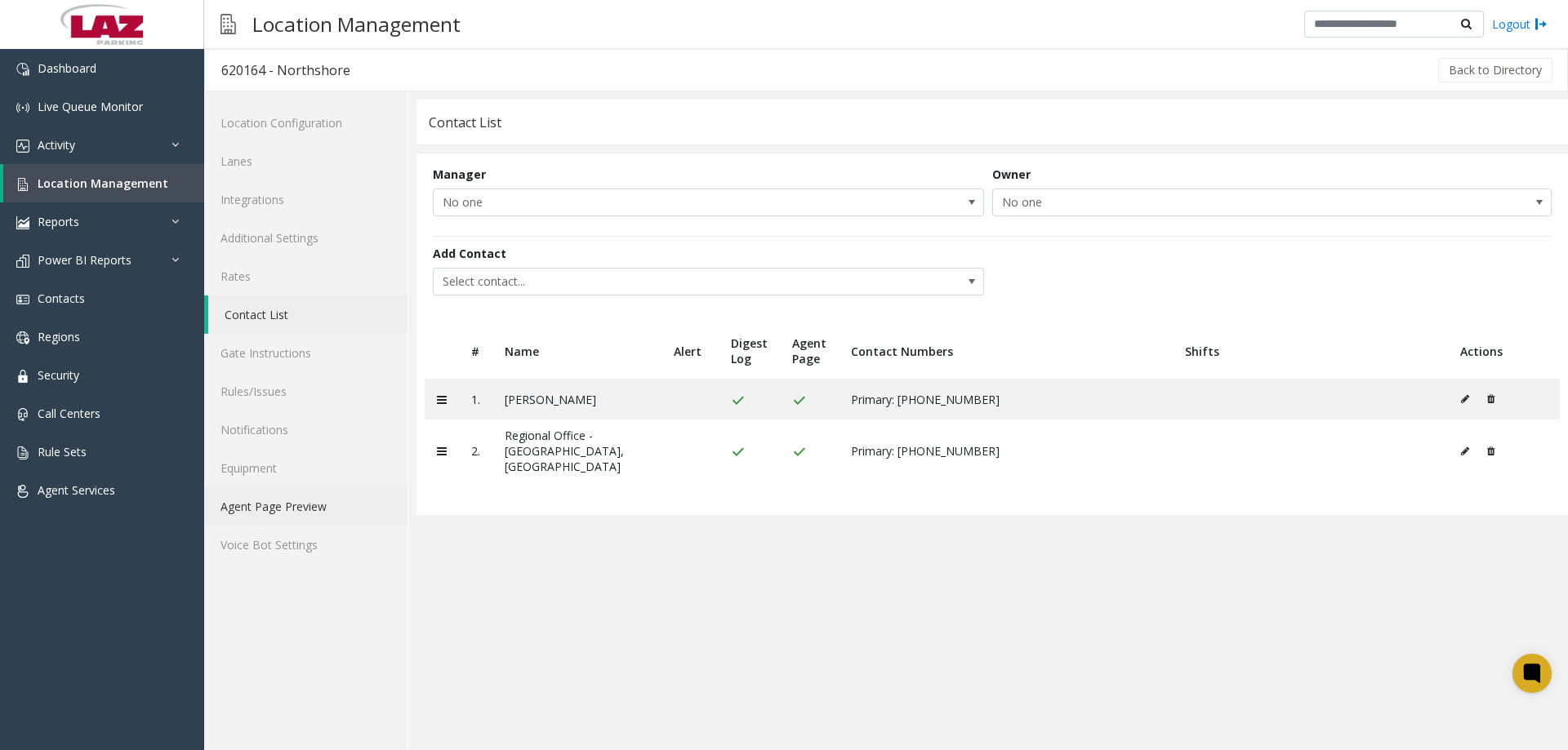
click at [291, 511] on link "Agent Page Preview" at bounding box center [306, 507] width 203 height 38
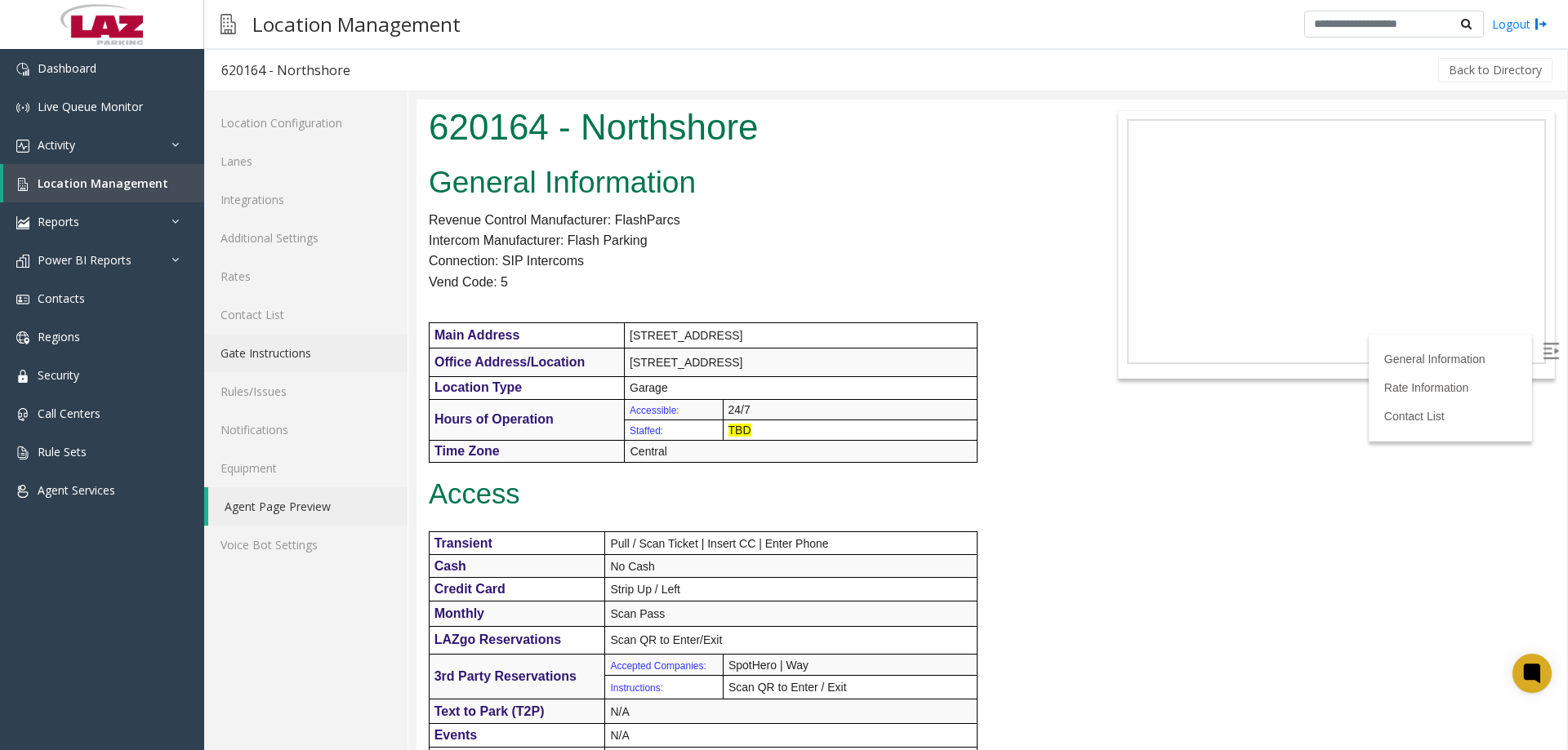
click at [295, 352] on link "Gate Instructions" at bounding box center [306, 352] width 203 height 38
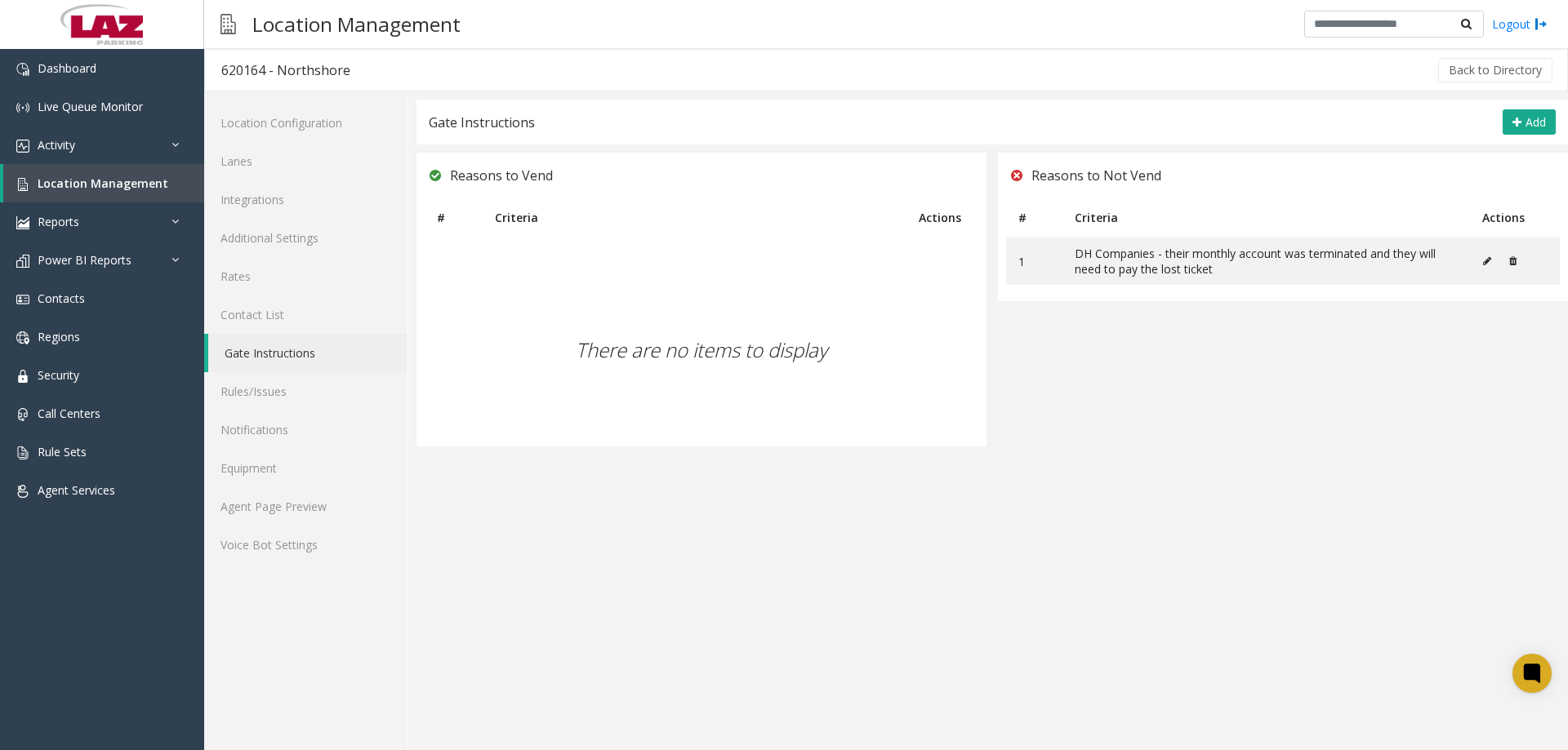
click at [284, 334] on link "Gate Instructions" at bounding box center [308, 352] width 199 height 38
click at [283, 326] on link "Contact List" at bounding box center [306, 314] width 203 height 38
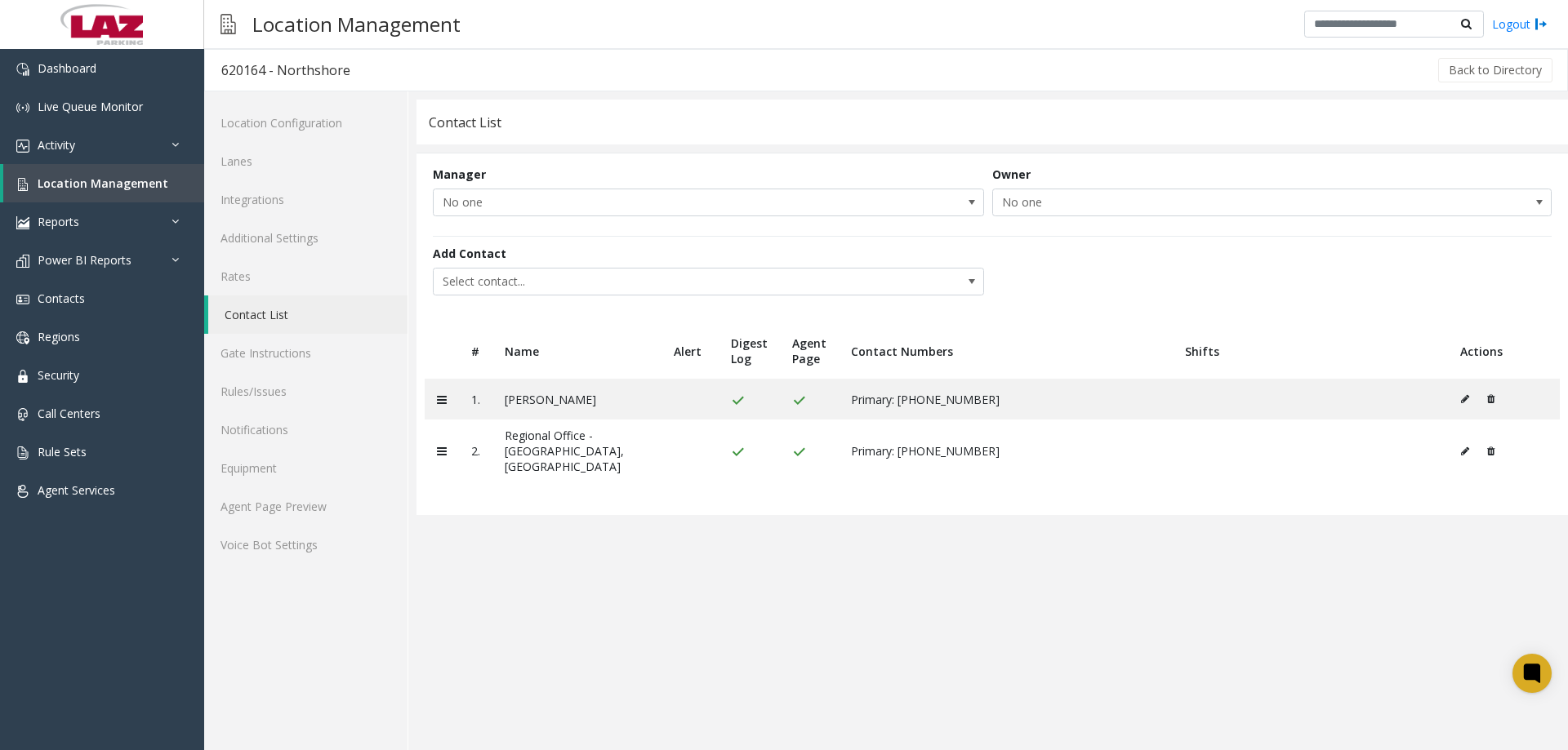
click at [601, 580] on app-contact-list "Contact List Manager No one Owner No one Add Contact Select contact... # Name A…" at bounding box center [992, 424] width 1151 height 650
click at [254, 509] on link "Agent Page Preview" at bounding box center [306, 507] width 203 height 38
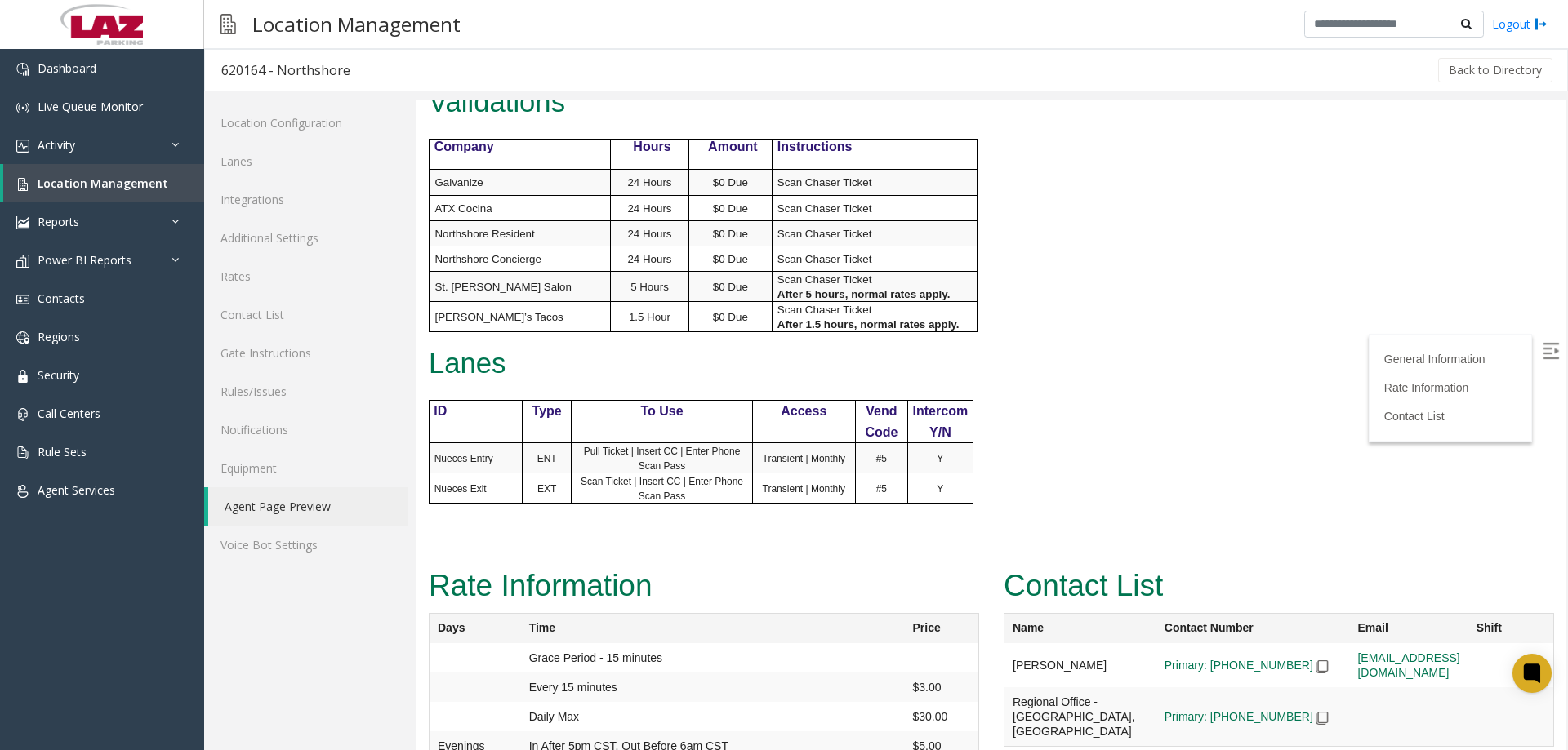
scroll to position [735, 0]
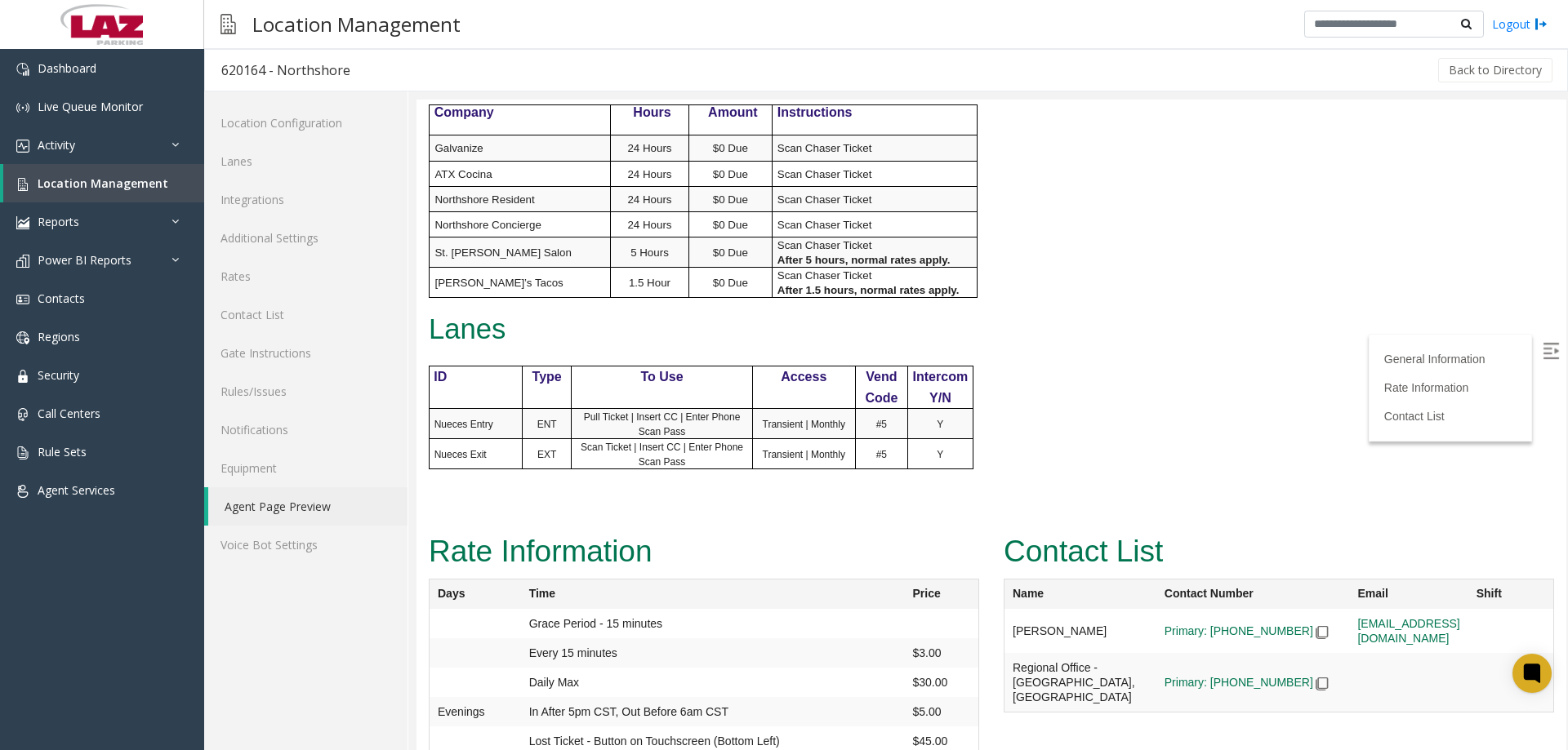
click at [245, 69] on div "620164 - Northshore" at bounding box center [286, 70] width 129 height 21
drag, startPoint x: 334, startPoint y: 66, endPoint x: 345, endPoint y: 69, distance: 11.4
click at [335, 66] on div "620164 - Northshore" at bounding box center [286, 70] width 129 height 21
drag, startPoint x: 336, startPoint y: 63, endPoint x: 217, endPoint y: 73, distance: 119.4
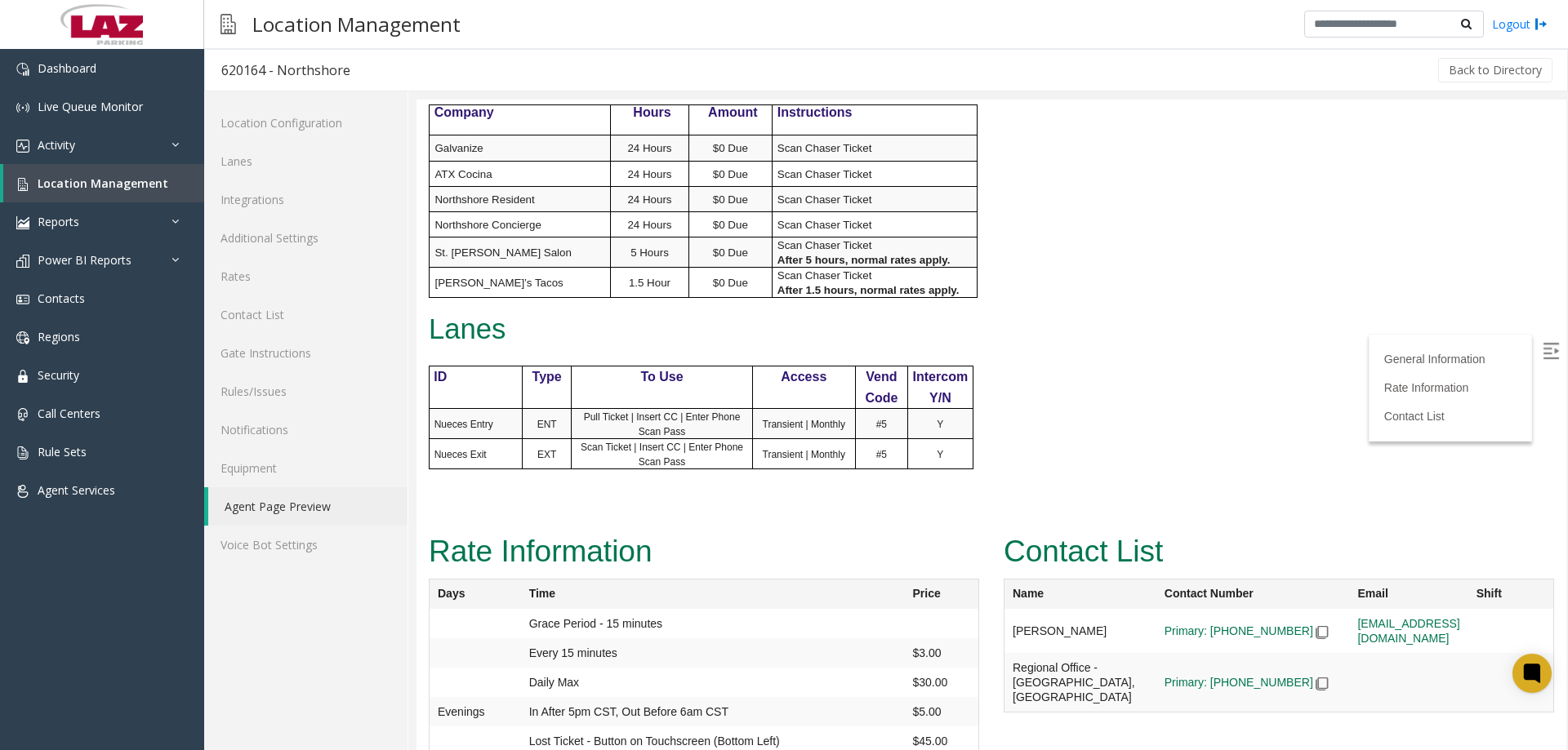
click at [217, 73] on h3 "620164 - Northshore" at bounding box center [286, 70] width 162 height 37
copy div "620164 - Northshore"
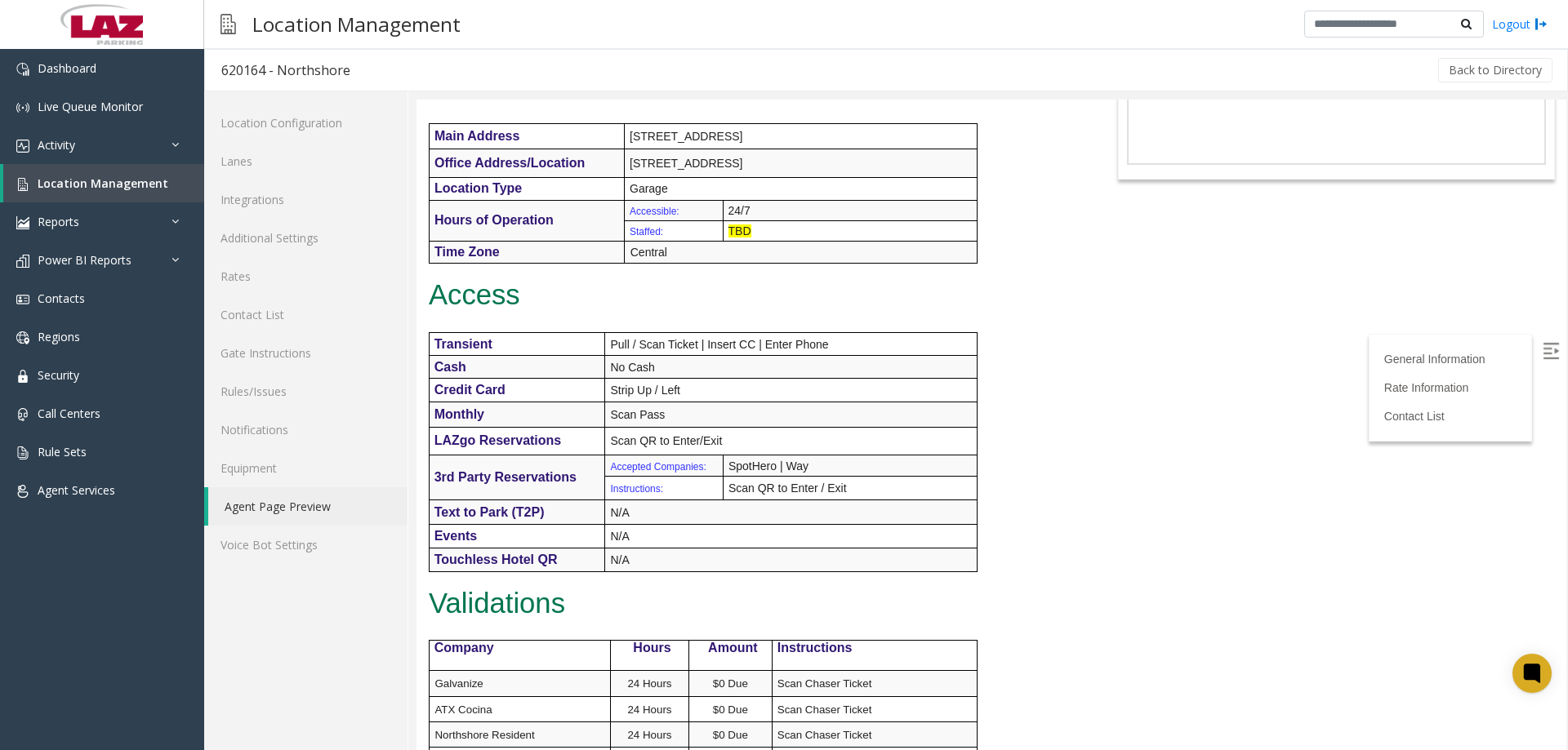
scroll to position [0, 0]
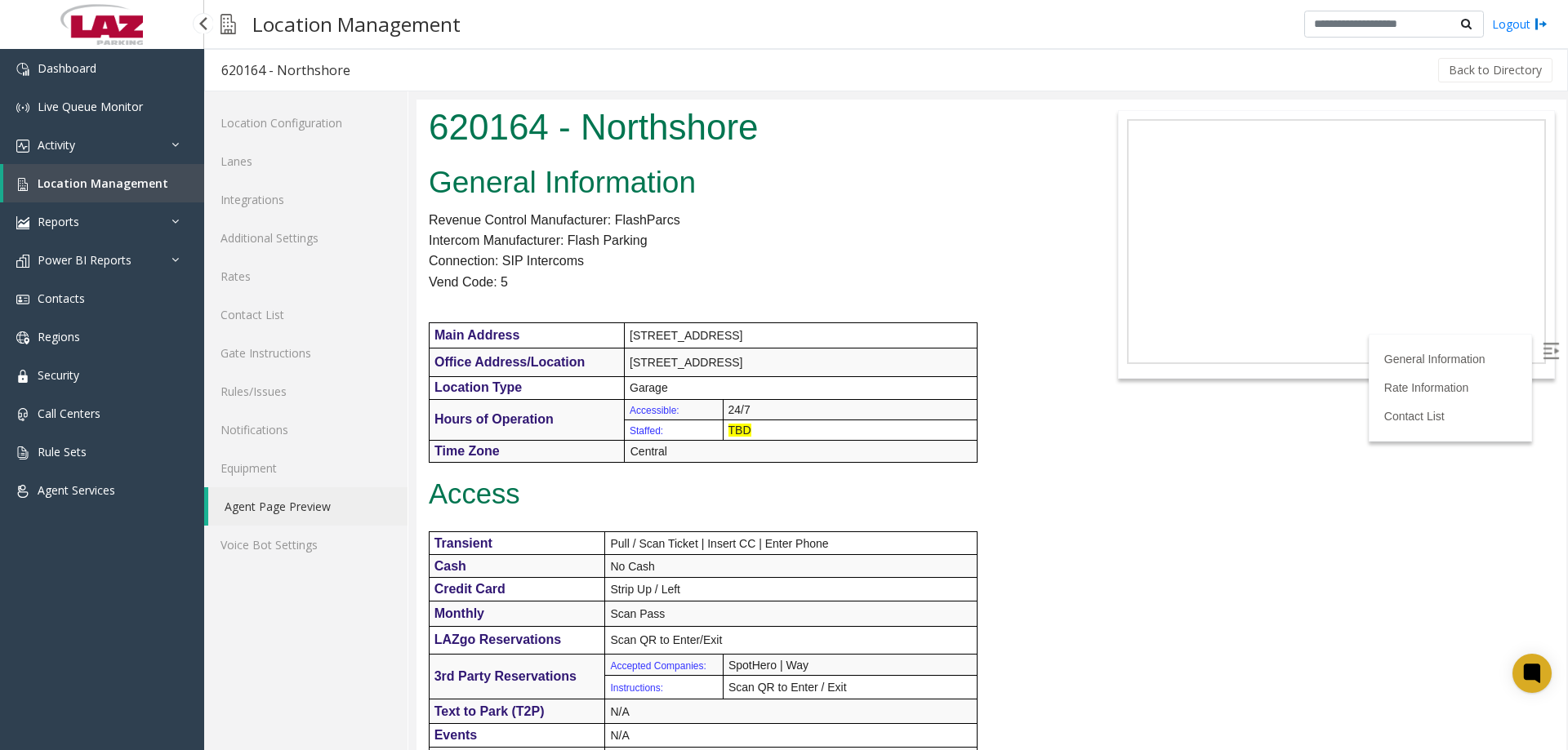
click at [80, 193] on link "Location Management" at bounding box center [104, 183] width 201 height 38
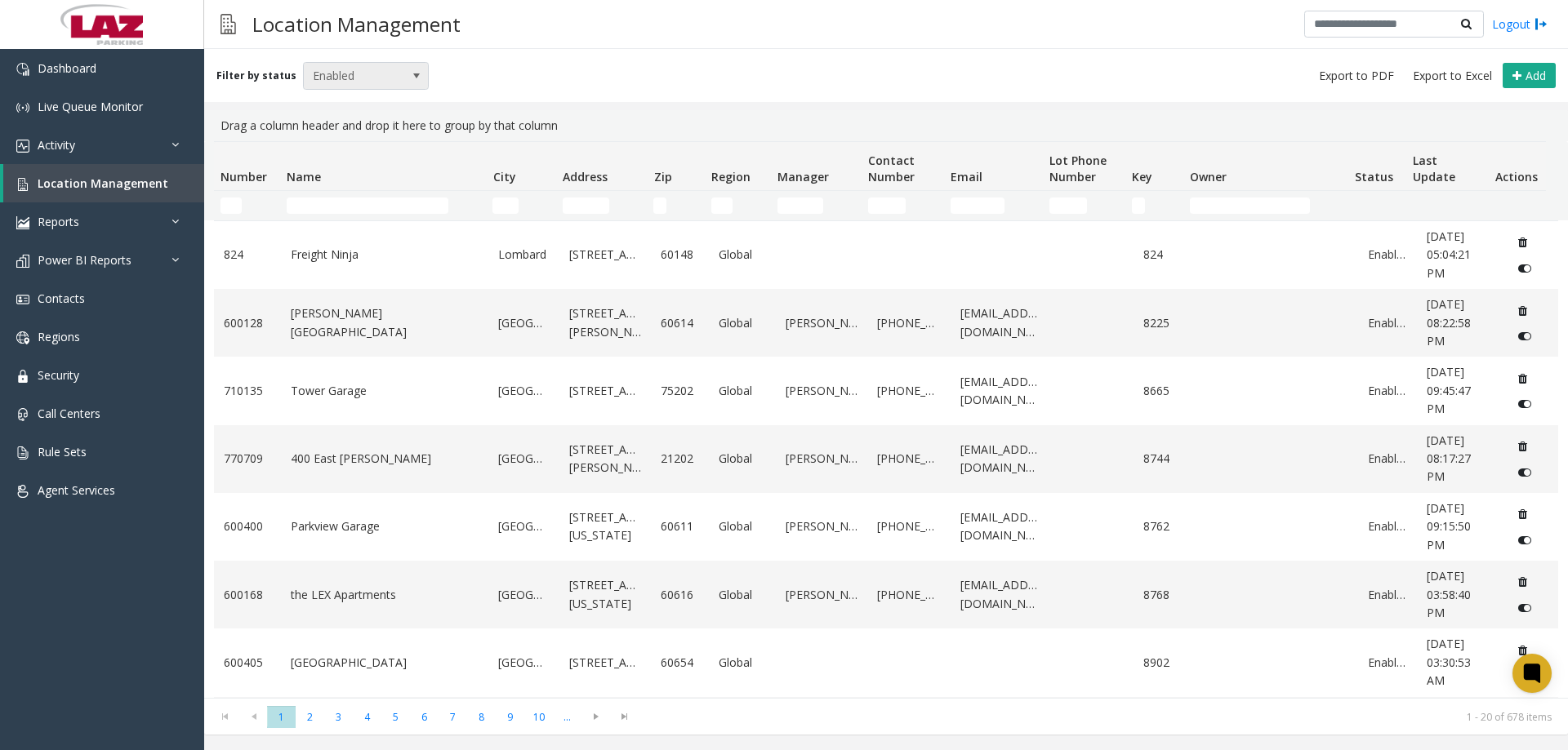
click at [328, 77] on span "Enabled" at bounding box center [354, 76] width 100 height 26
click at [345, 157] on li "Disabled" at bounding box center [358, 147] width 122 height 22
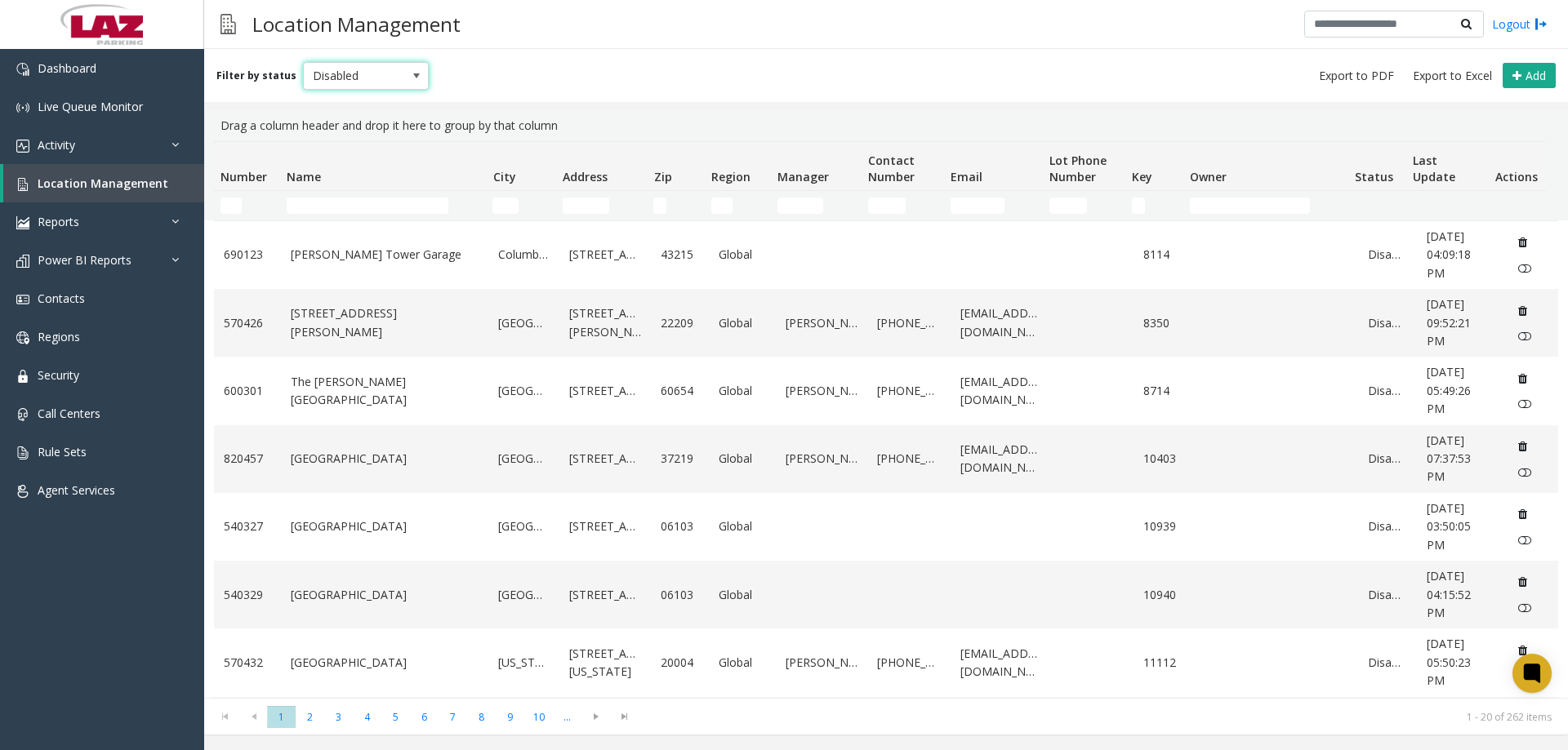
click at [344, 187] on th "Name" at bounding box center [382, 166] width 206 height 49
click at [350, 210] on input "Name Filter" at bounding box center [367, 205] width 162 height 16
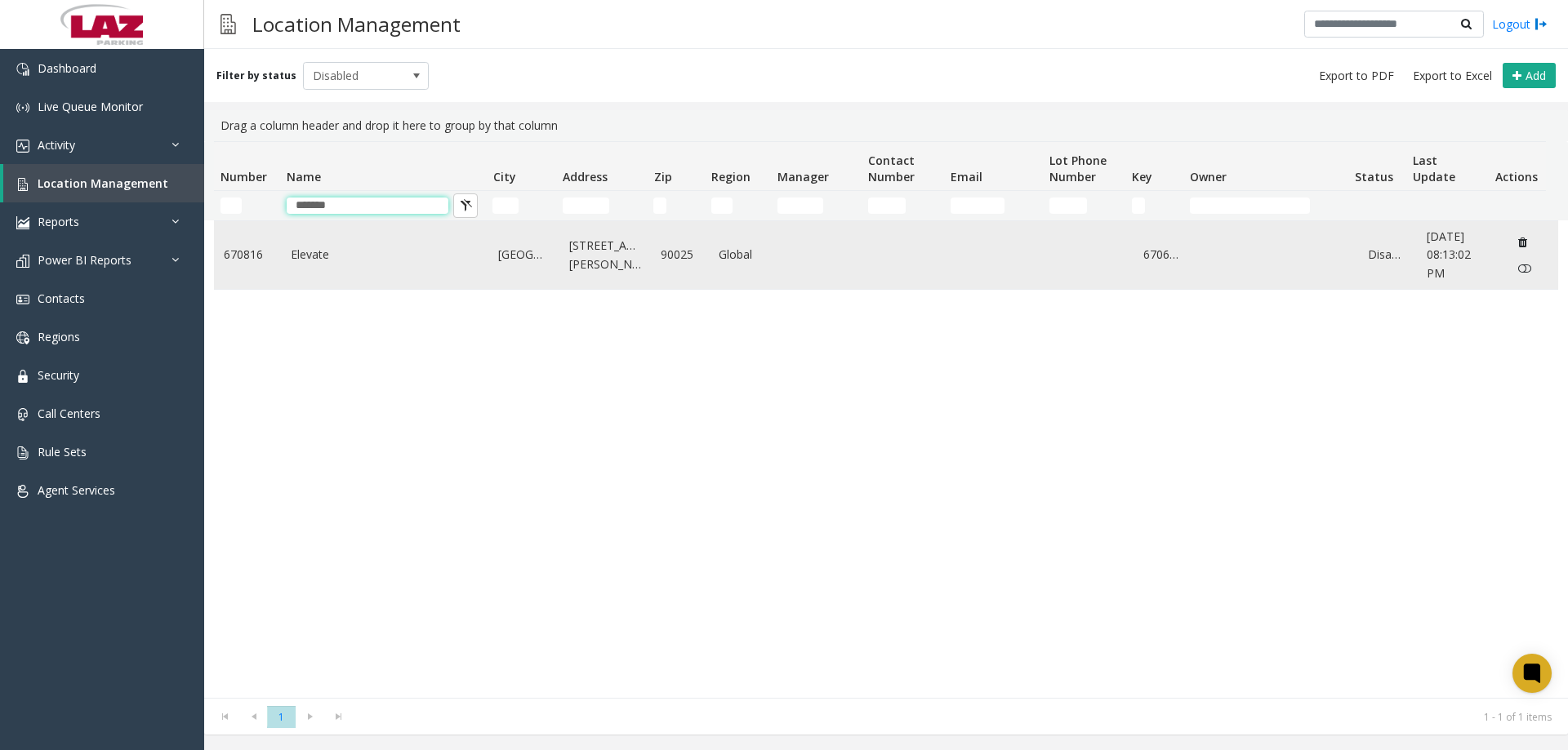
type input "*******"
click at [350, 259] on link "Elevate" at bounding box center [384, 254] width 189 height 18
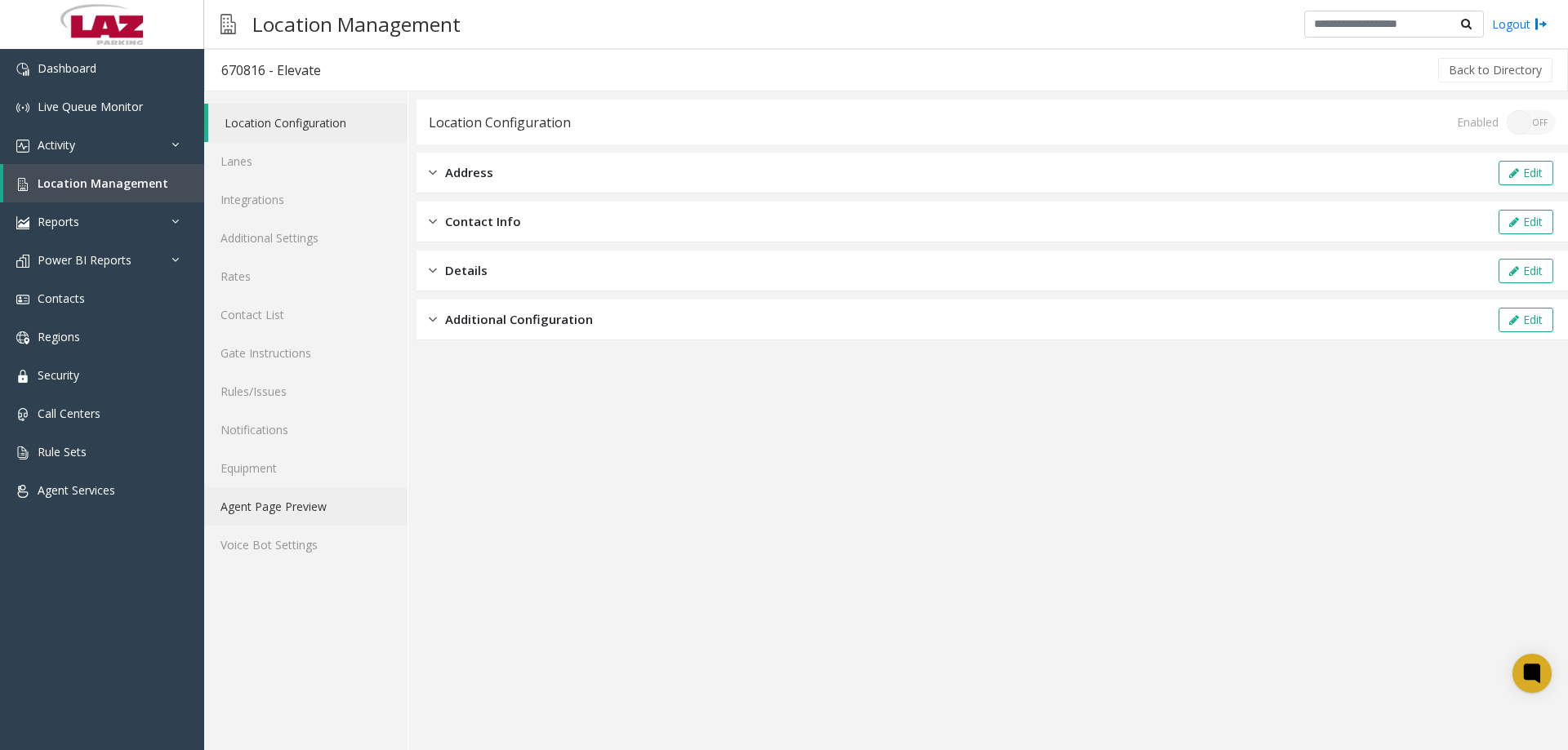
click at [272, 512] on link "Agent Page Preview" at bounding box center [306, 507] width 203 height 38
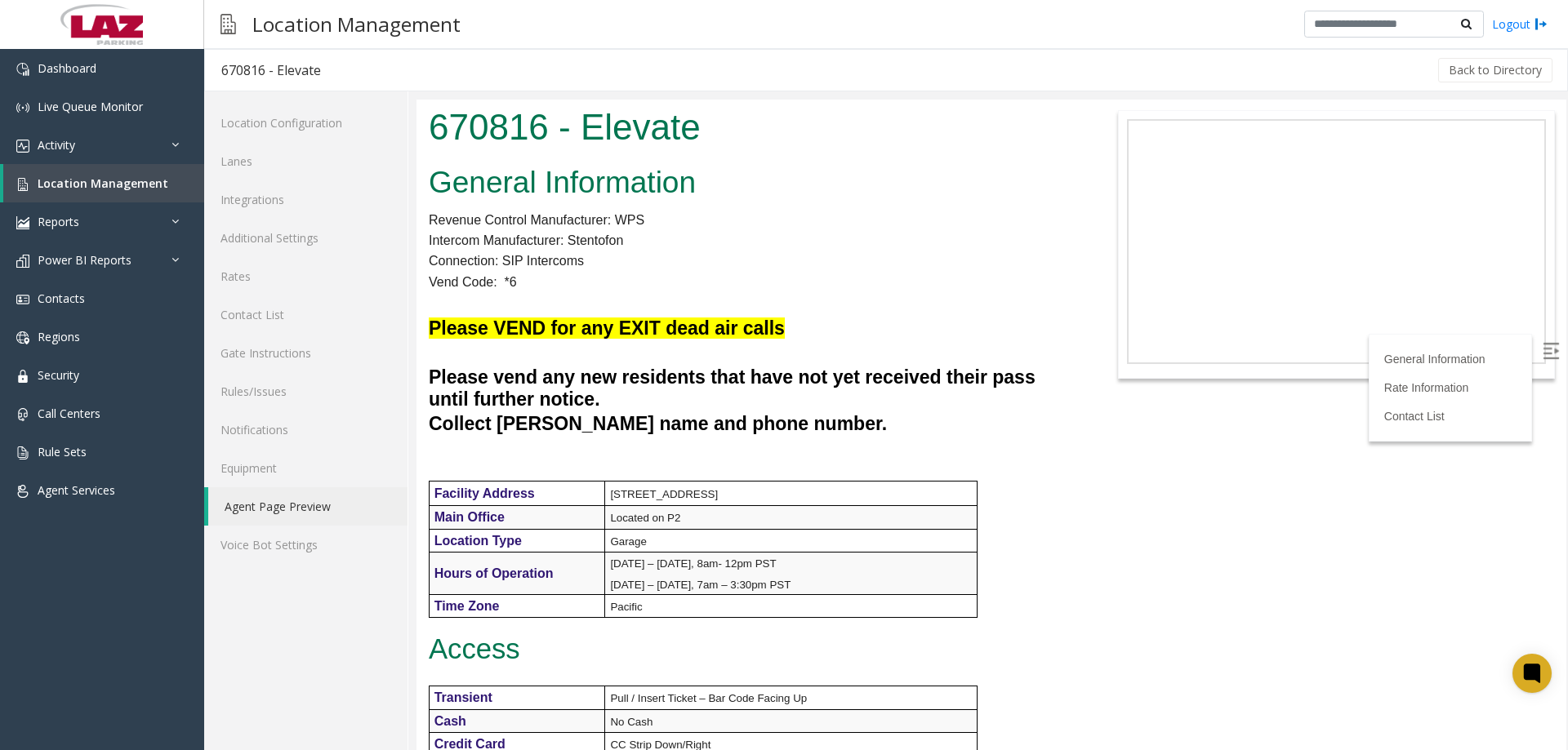
drag, startPoint x: 1561, startPoint y: 368, endPoint x: 1955, endPoint y: 183, distance: 435.3
click at [87, 191] on span "Location Management" at bounding box center [103, 183] width 130 height 15
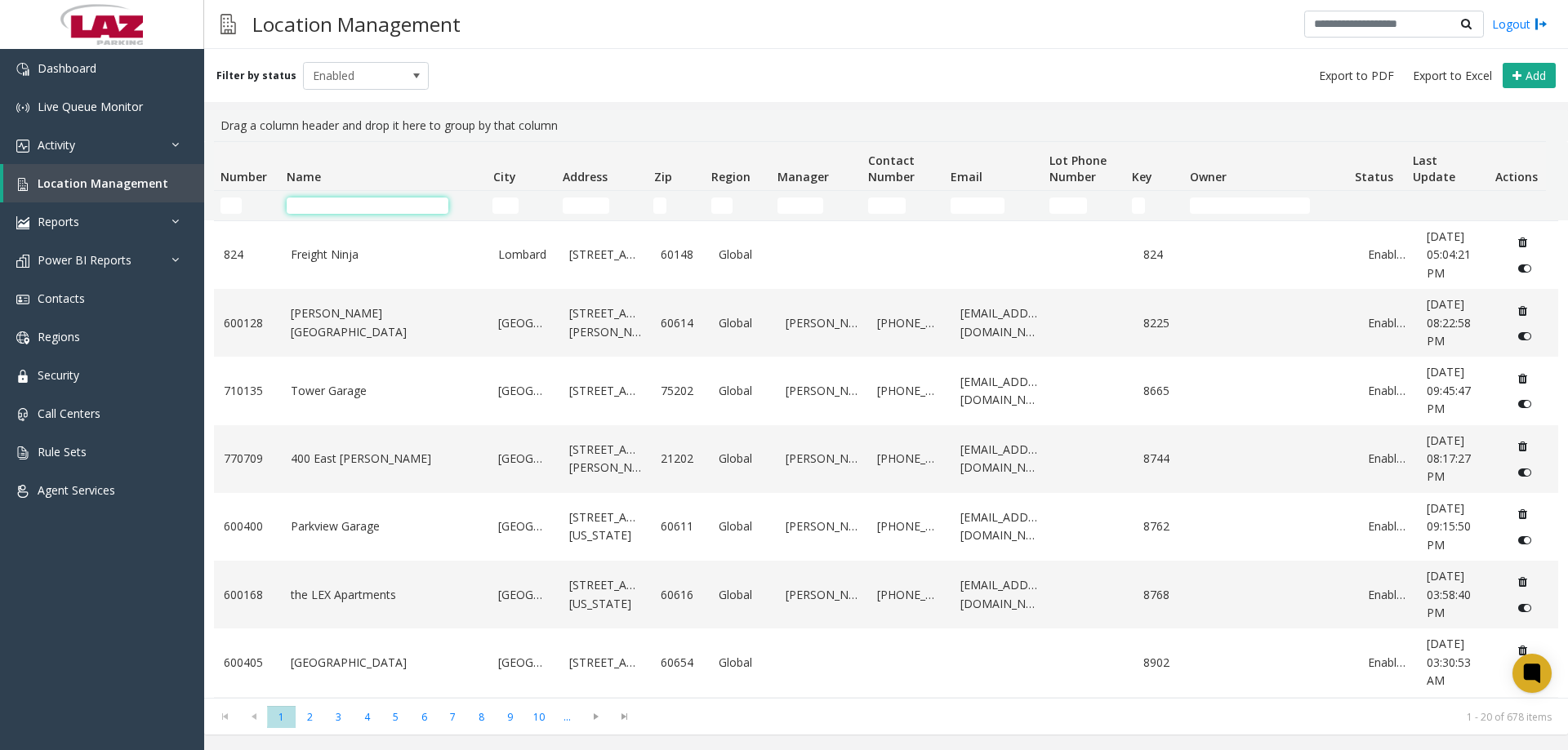
click at [357, 201] on input "Name Filter" at bounding box center [367, 205] width 162 height 16
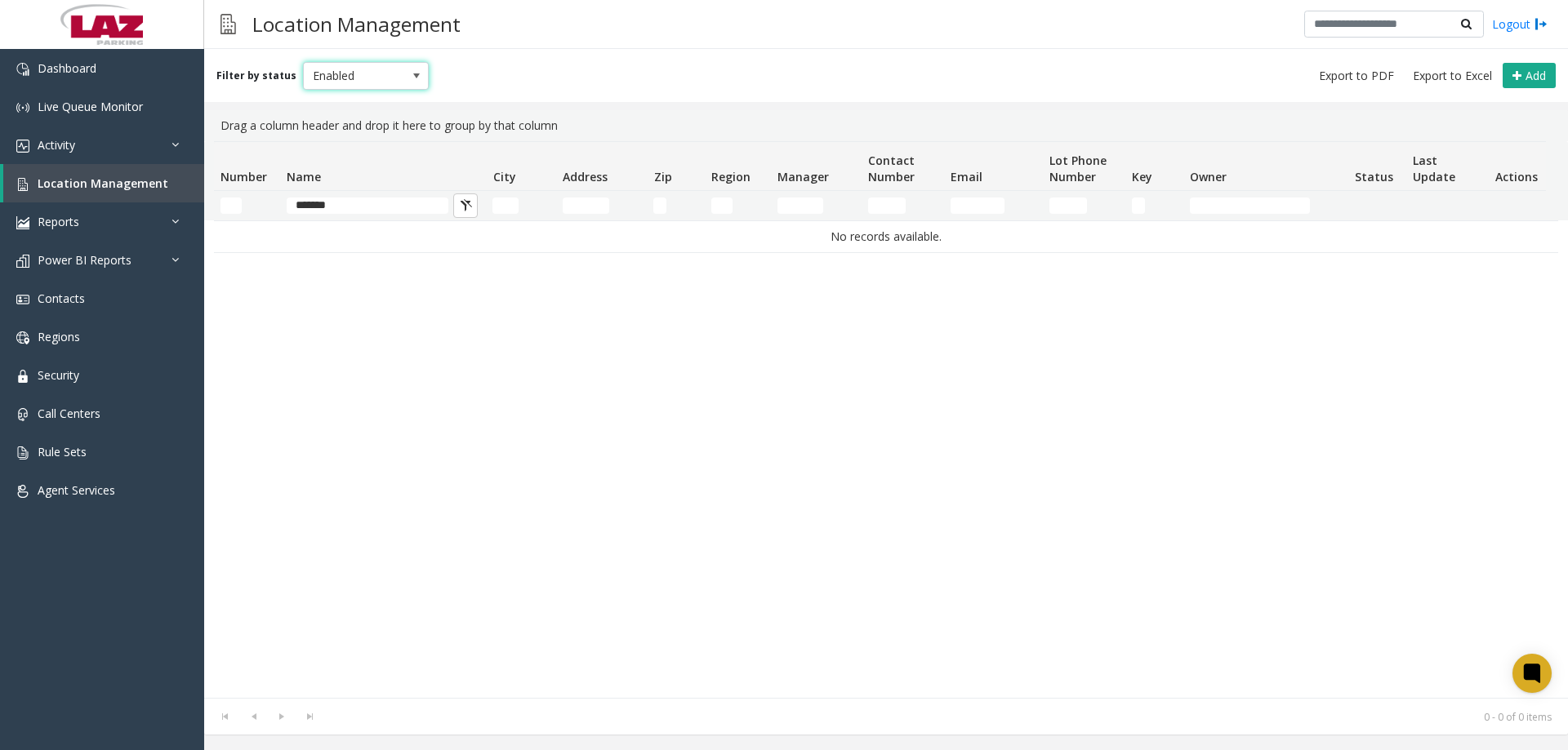
click at [349, 65] on span "Enabled" at bounding box center [354, 76] width 100 height 26
click at [342, 149] on li "Disabled" at bounding box center [358, 147] width 122 height 22
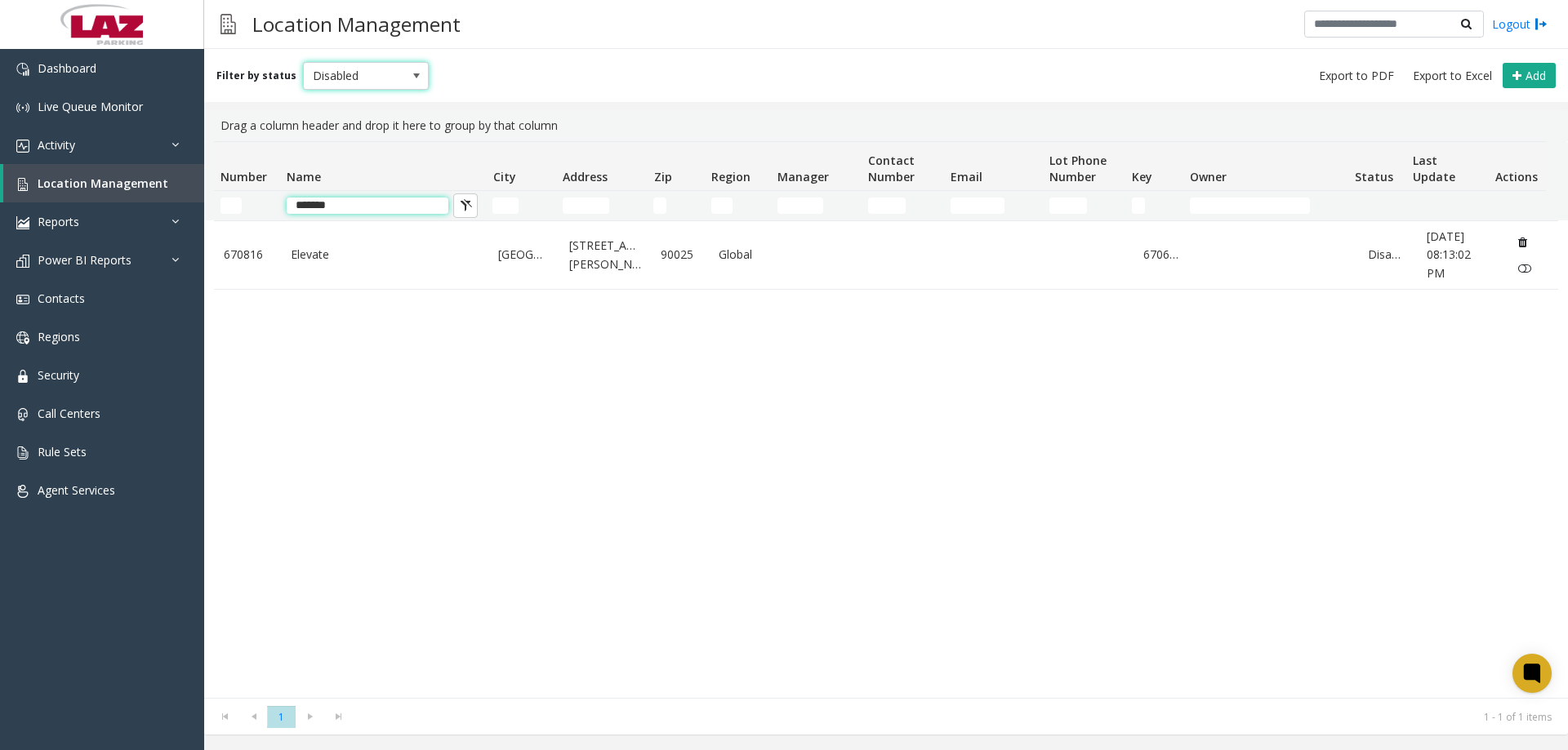
click at [341, 201] on input "*******" at bounding box center [367, 205] width 162 height 16
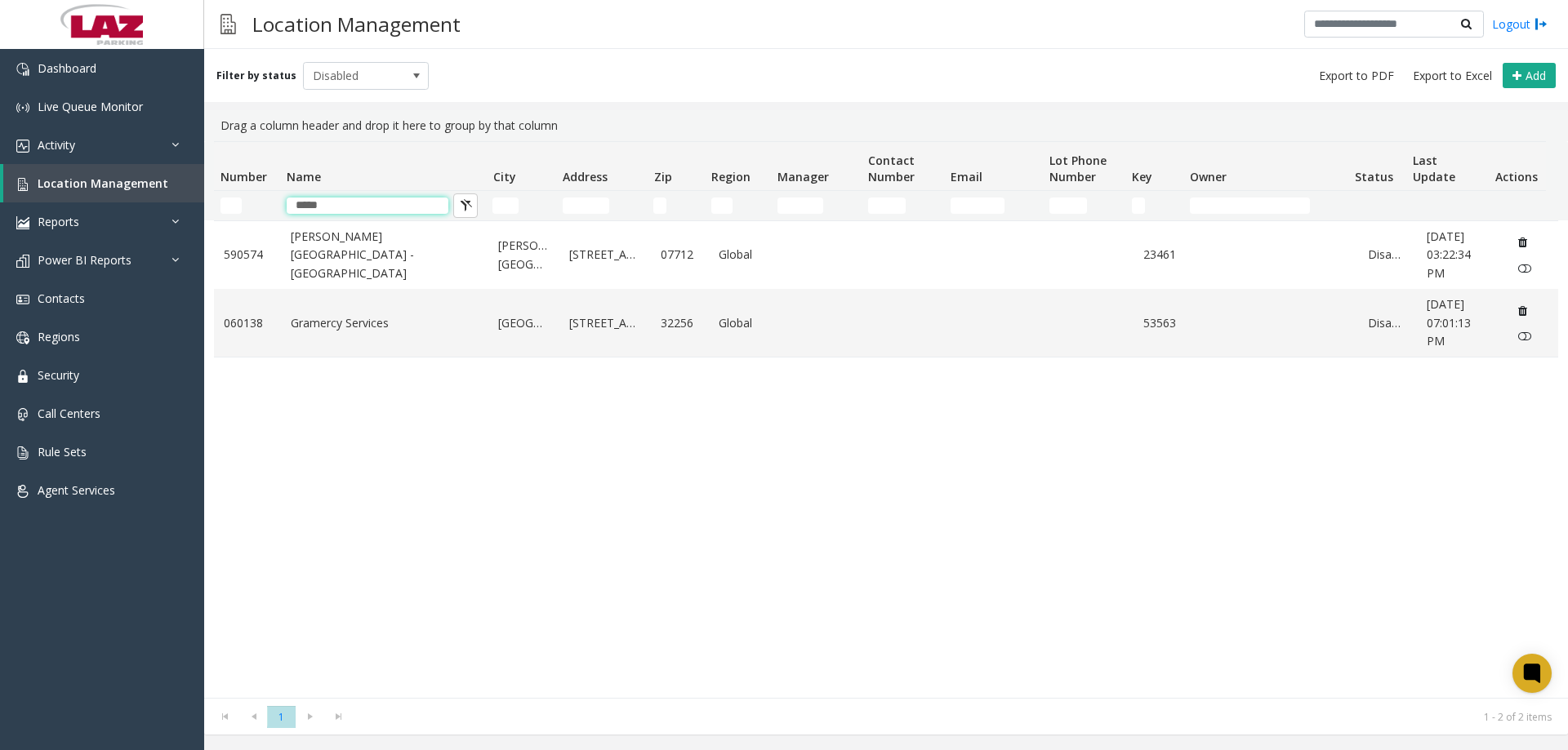
type input "******"
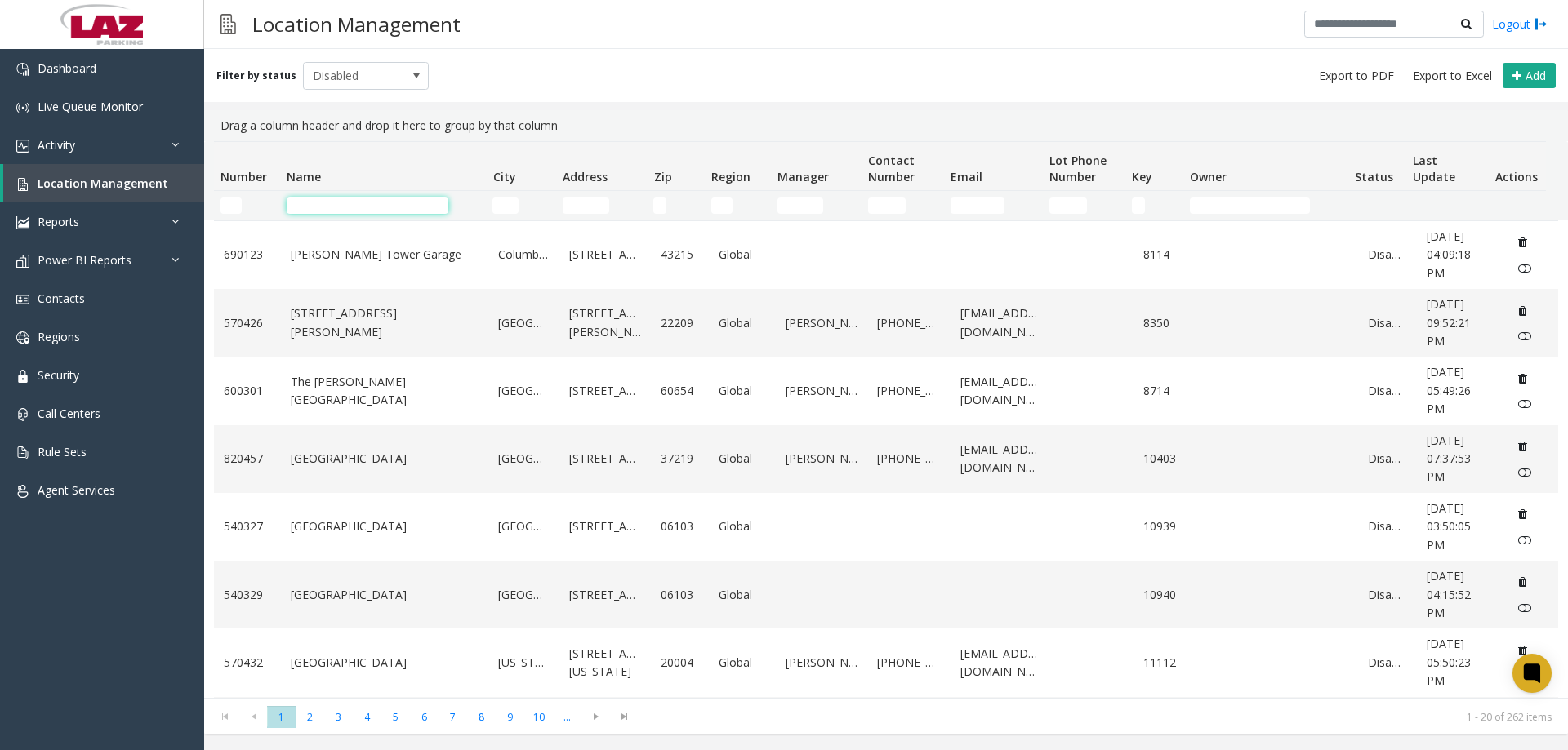
click at [337, 207] on input "Name Filter" at bounding box center [367, 205] width 162 height 16
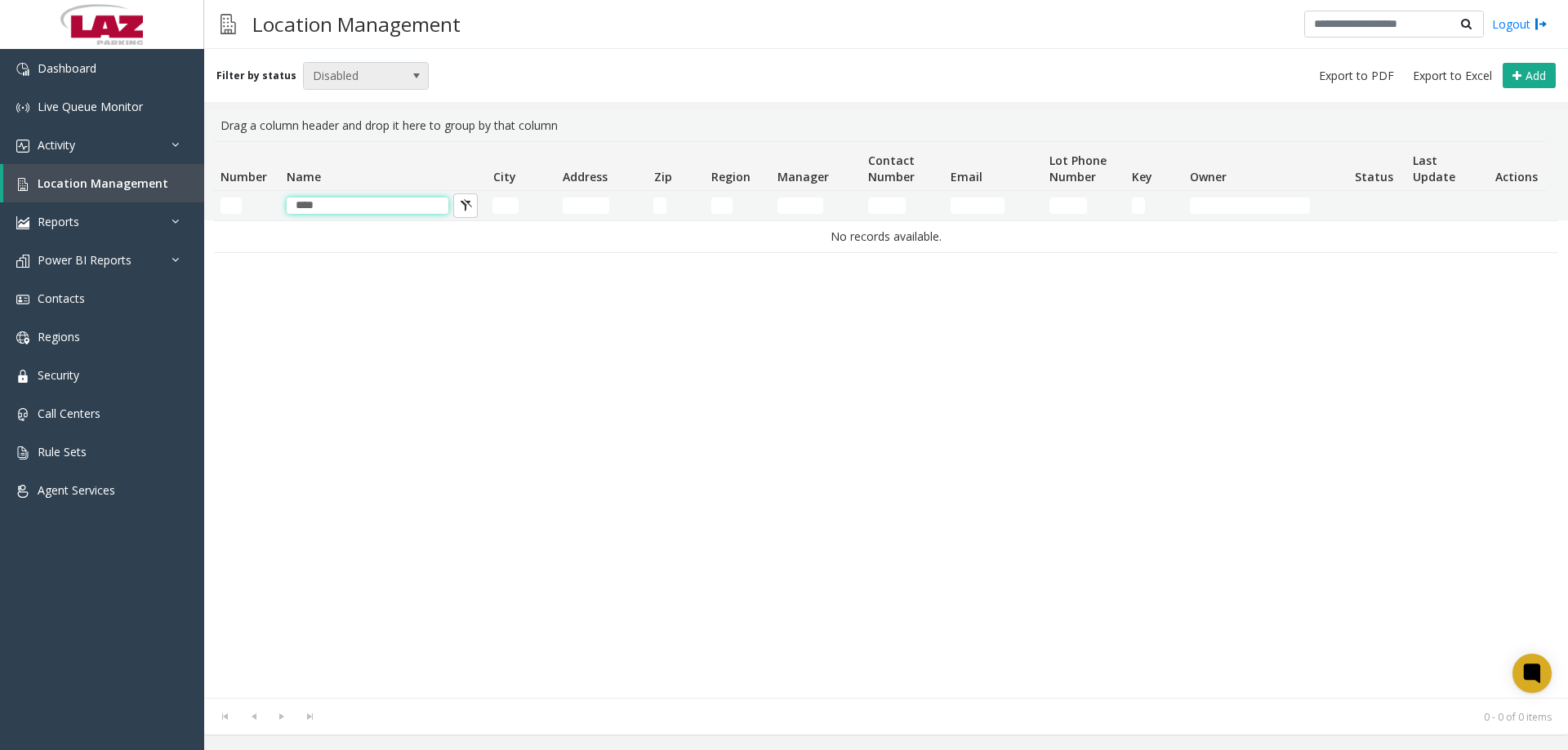
type input "****"
click at [357, 63] on span "Disabled" at bounding box center [354, 76] width 100 height 26
click at [370, 126] on li "Enabled" at bounding box center [358, 125] width 122 height 22
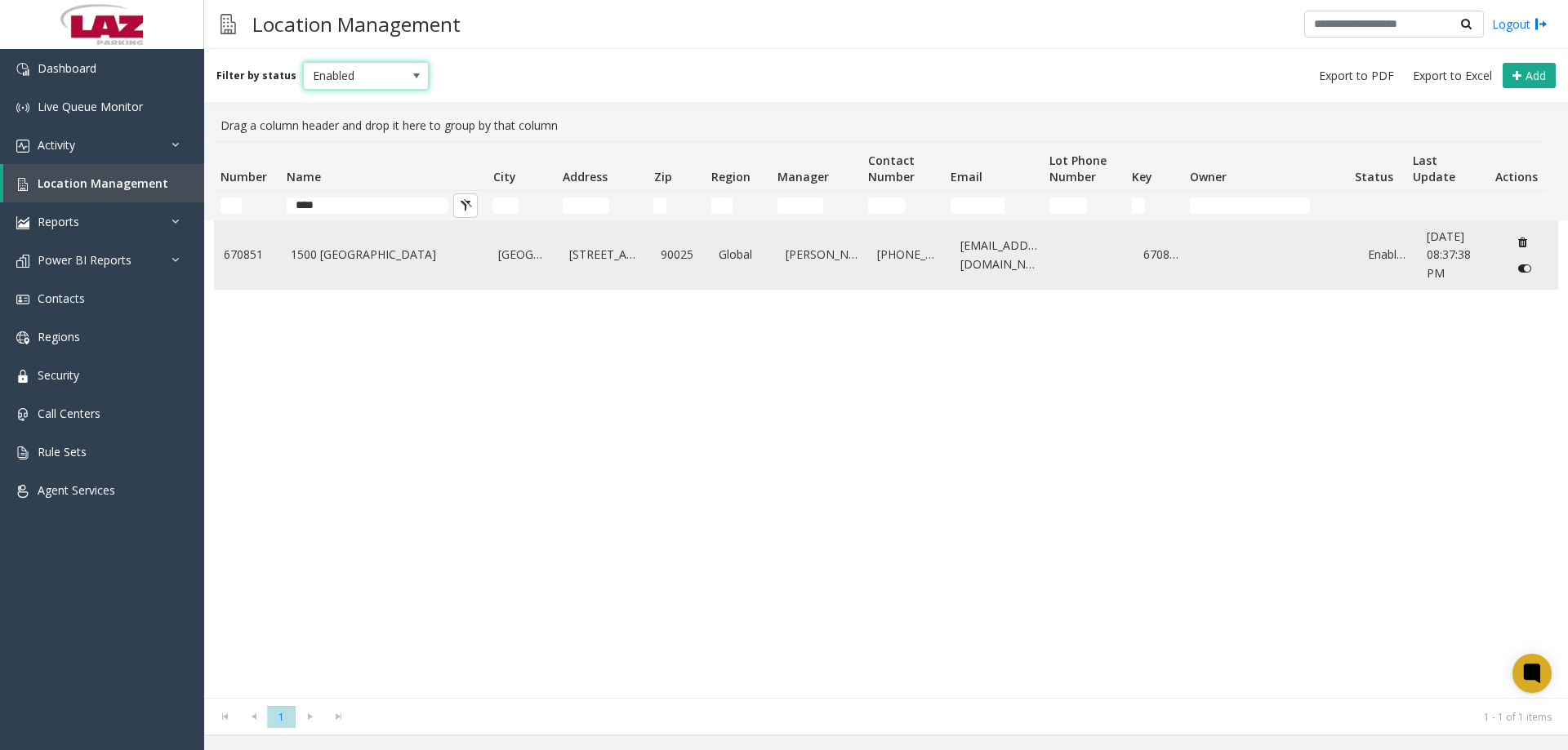
click at [351, 264] on td "1500 Granville" at bounding box center [384, 255] width 208 height 68
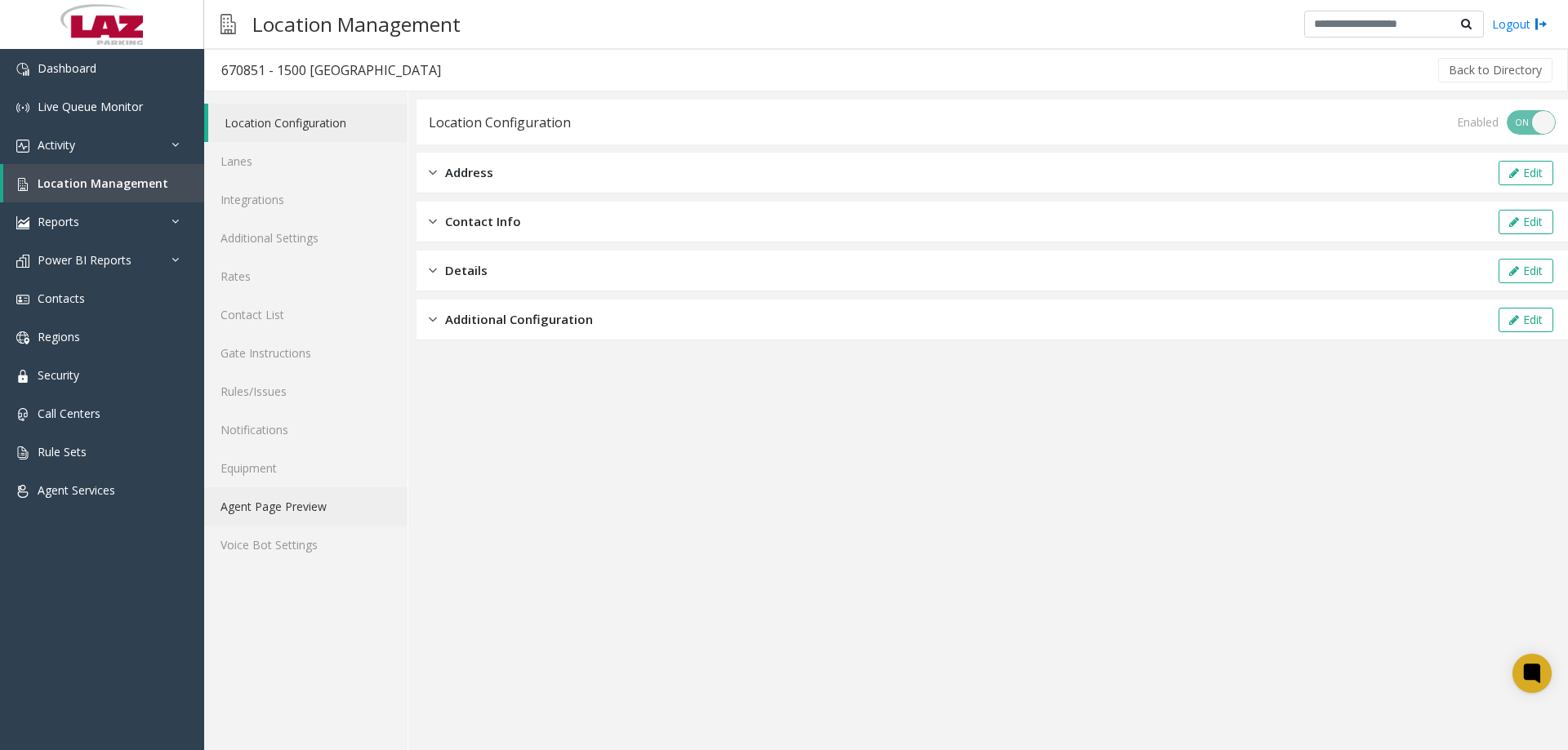
click at [297, 505] on link "Agent Page Preview" at bounding box center [306, 507] width 203 height 38
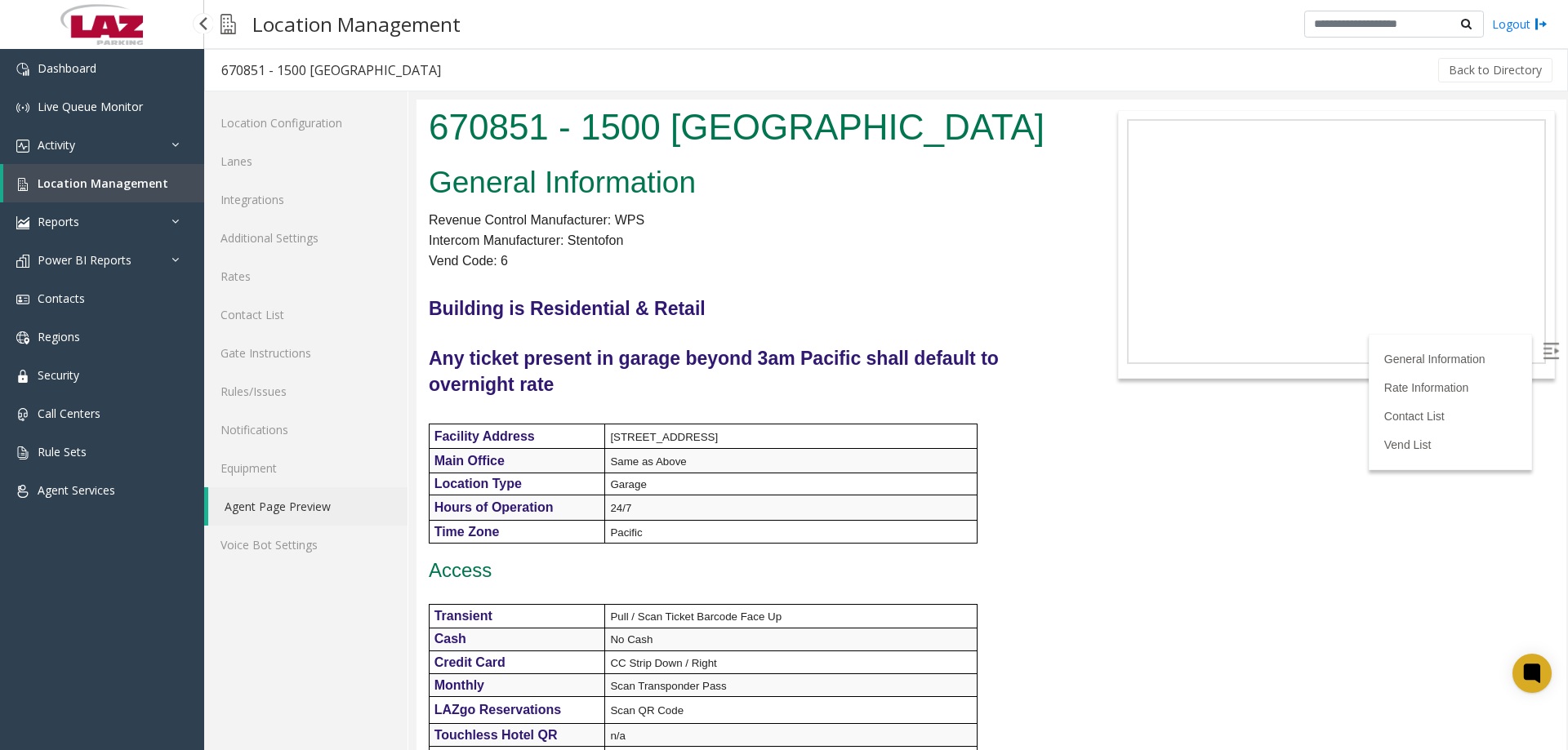
click at [107, 195] on link "Location Management" at bounding box center [104, 183] width 201 height 38
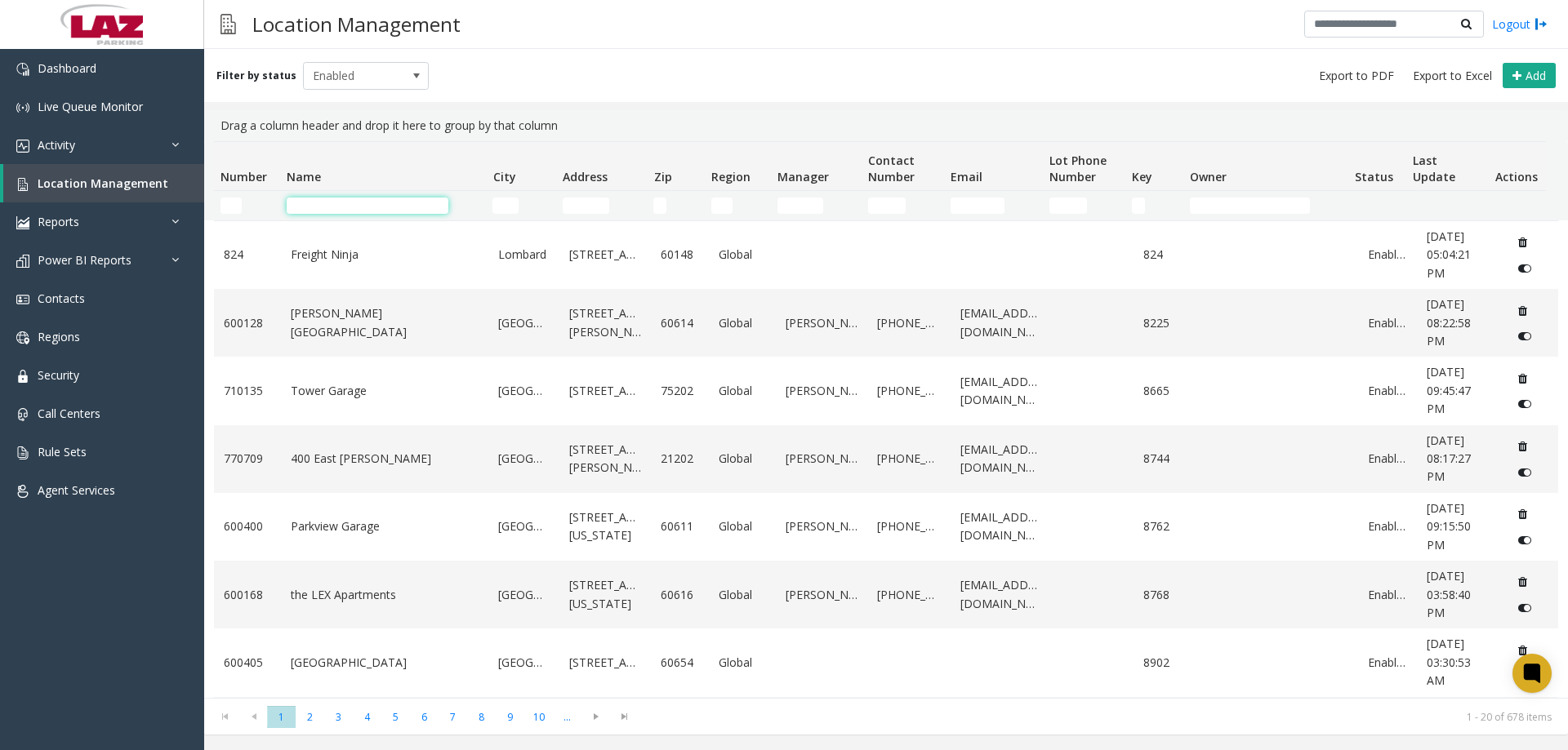
click at [361, 208] on input "Name Filter" at bounding box center [367, 205] width 162 height 16
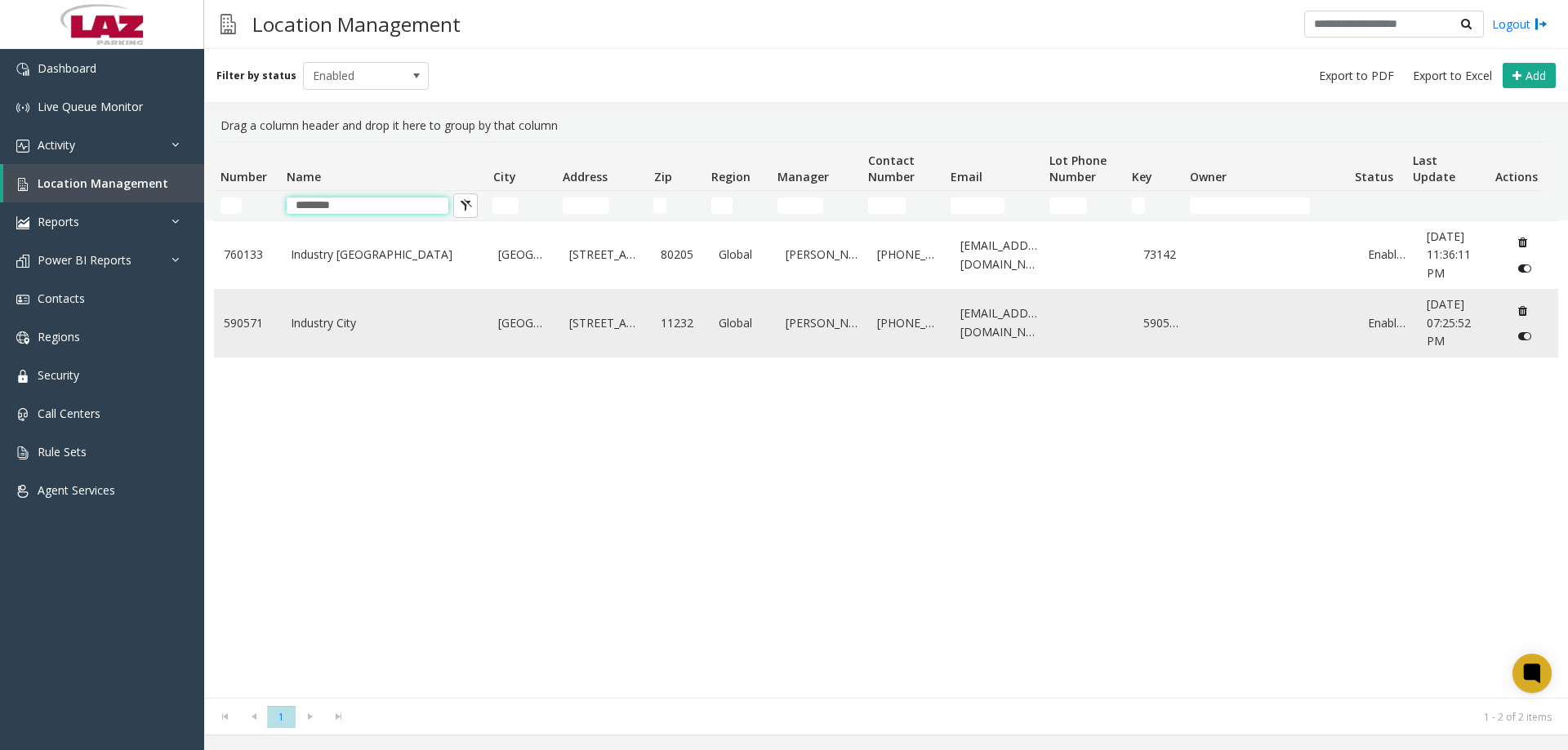
type input "********"
click at [351, 319] on link "Industry City" at bounding box center [384, 323] width 189 height 18
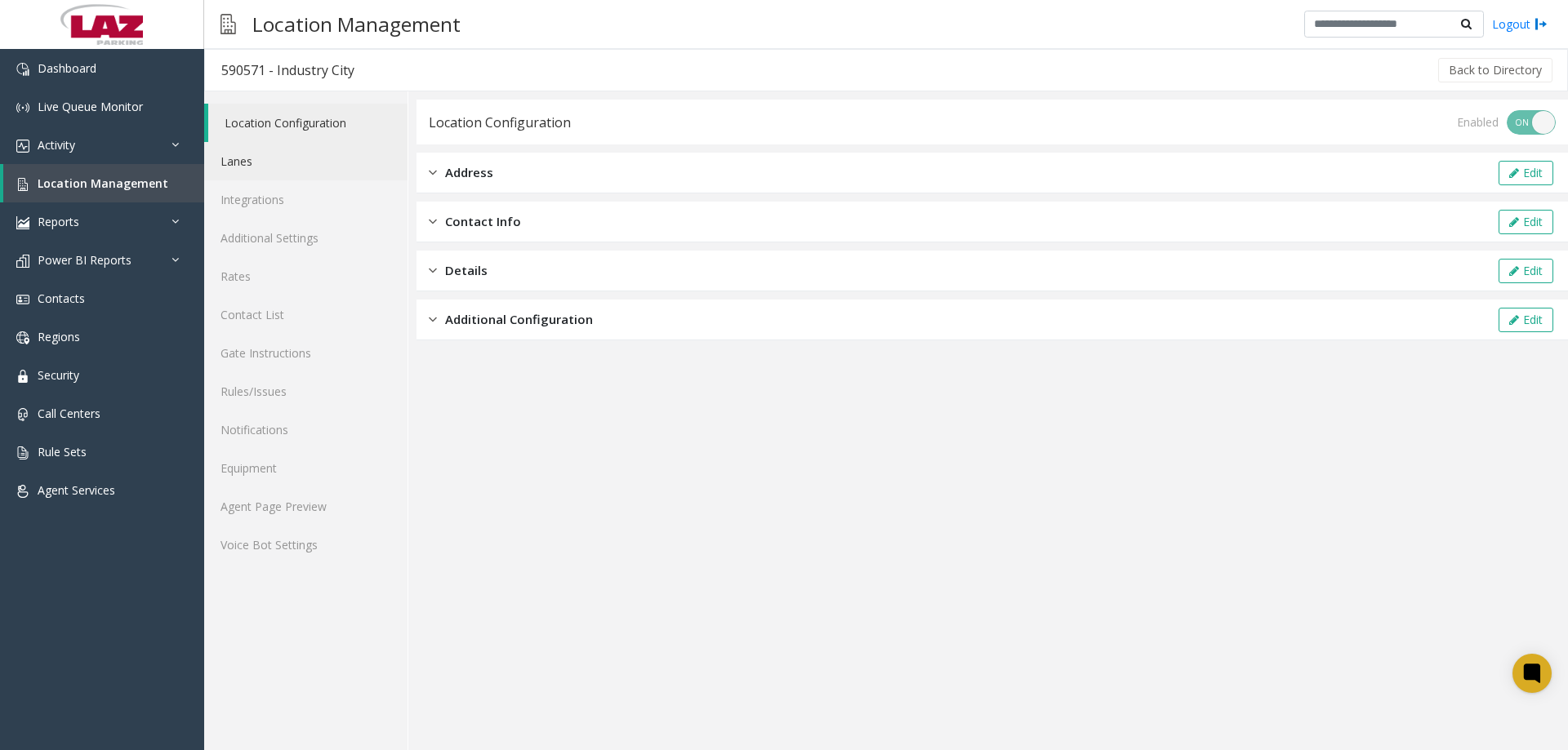
click at [280, 164] on link "Lanes" at bounding box center [306, 161] width 203 height 38
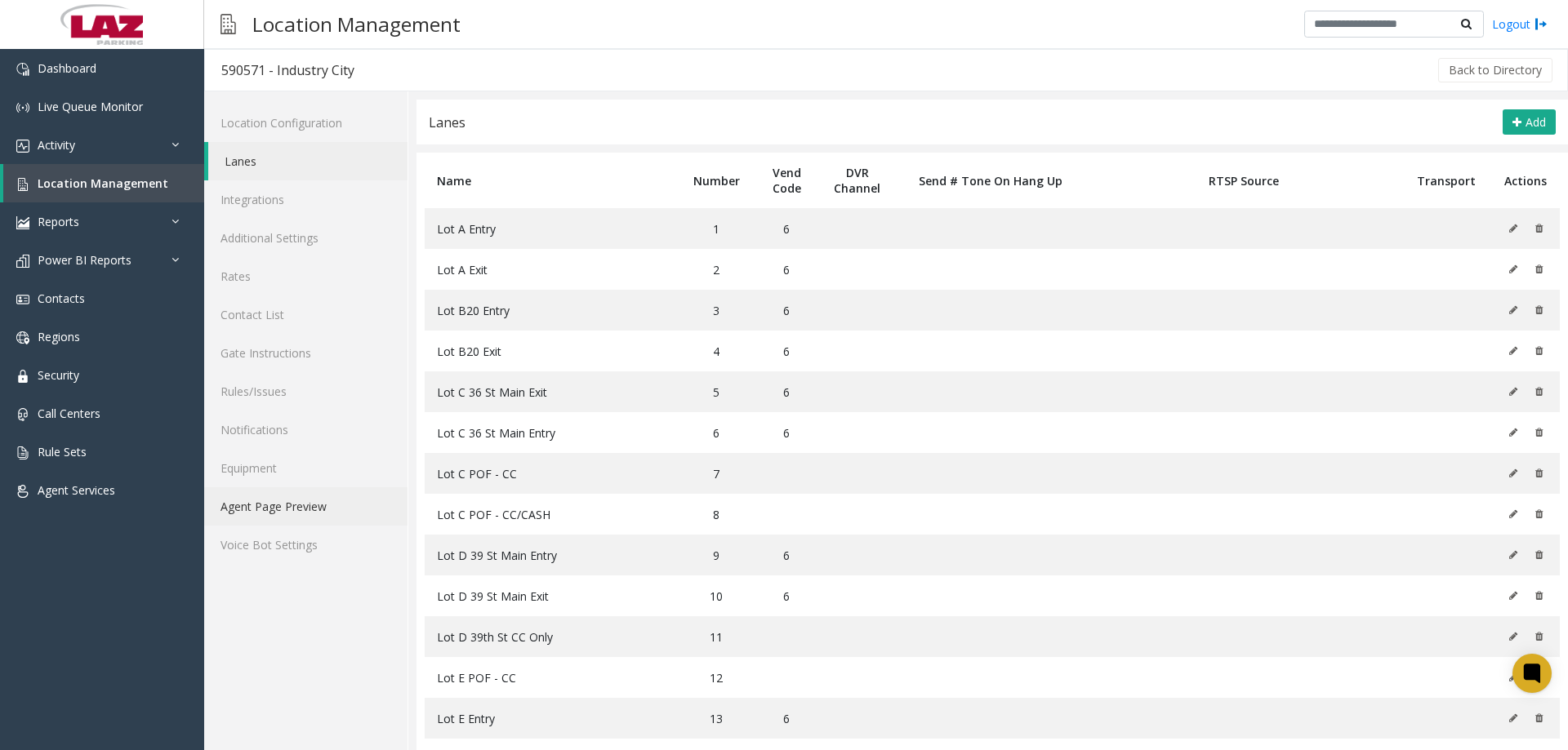
click at [285, 491] on link "Agent Page Preview" at bounding box center [306, 507] width 203 height 38
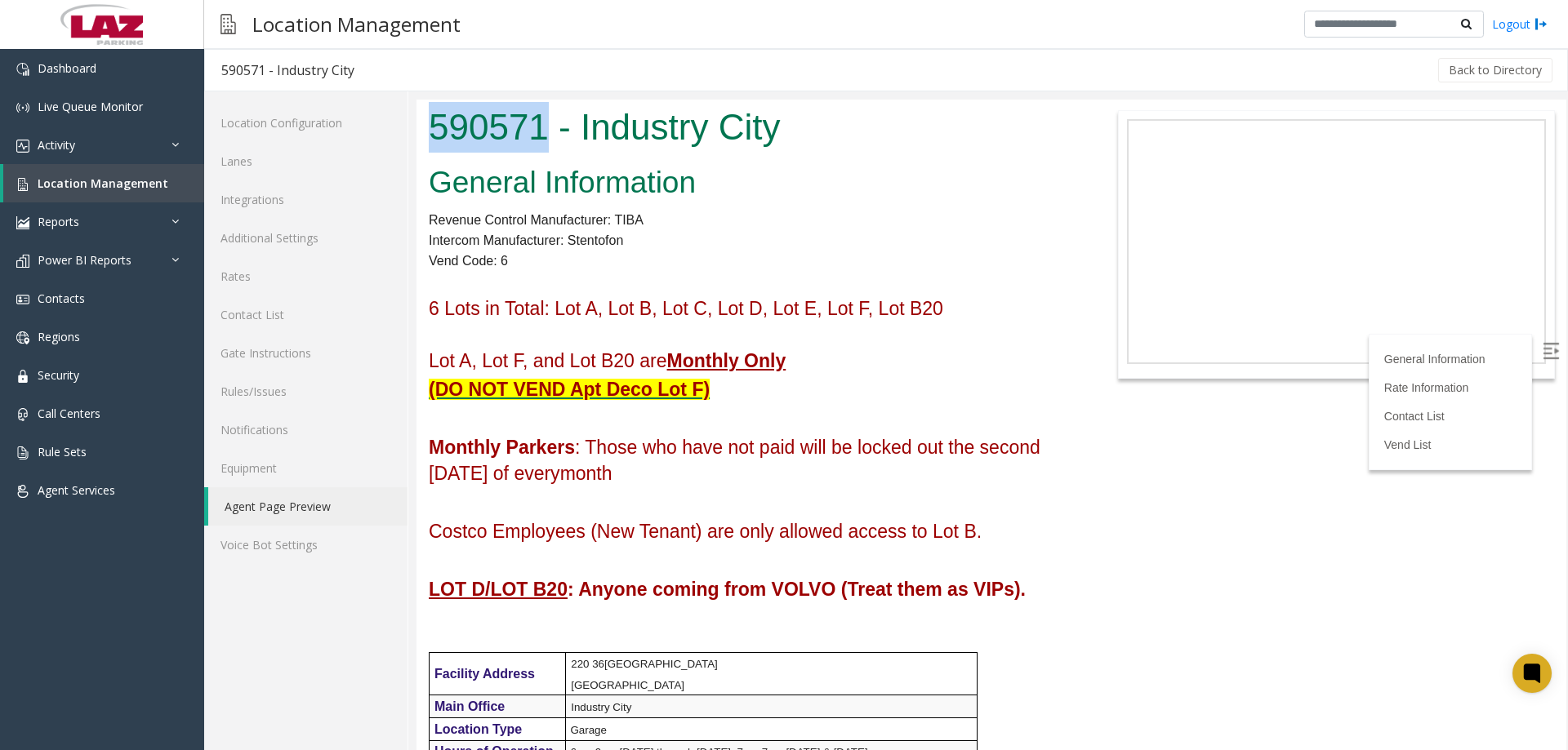
drag, startPoint x: 542, startPoint y: 128, endPoint x: 821, endPoint y: 218, distance: 293.2
click at [417, 119] on html "590571 - Industry City General Information Revenue Control Manufacturer: TIBA I…" at bounding box center [992, 424] width 1150 height 650
copy h1 "590571"
click at [79, 144] on link "Activity" at bounding box center [102, 145] width 204 height 38
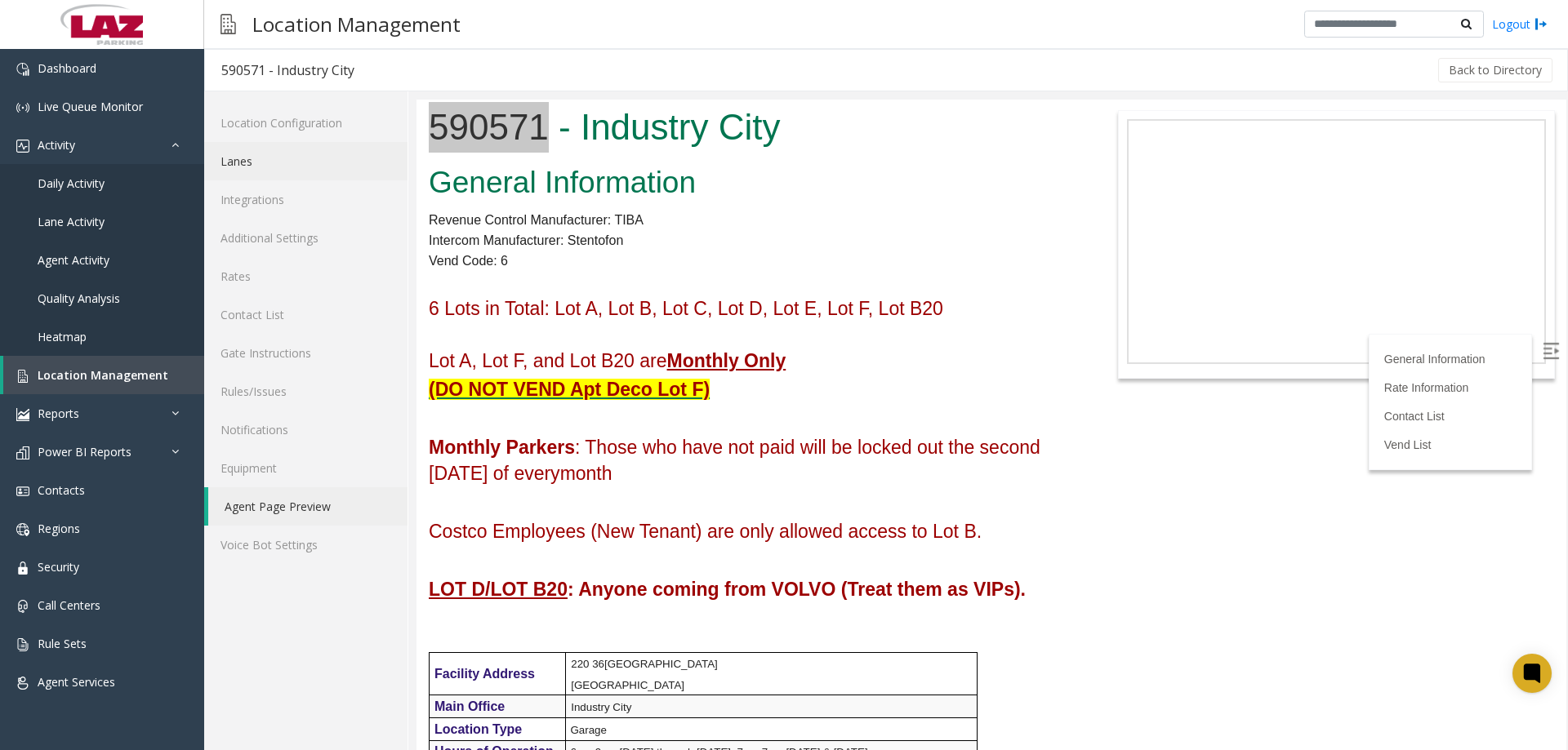
click at [258, 161] on link "Lanes" at bounding box center [306, 161] width 203 height 38
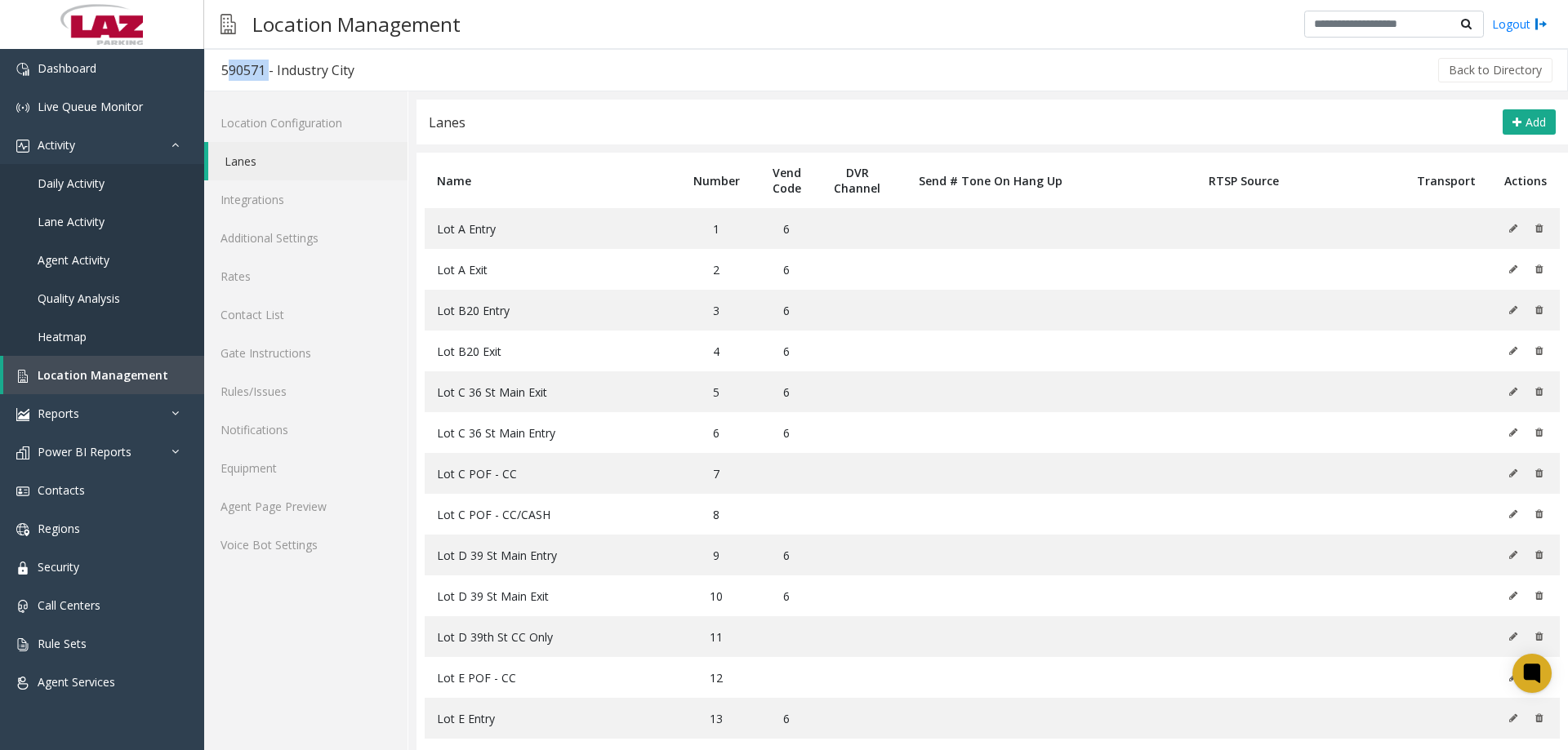
drag, startPoint x: 263, startPoint y: 68, endPoint x: 222, endPoint y: 54, distance: 43.3
click at [222, 54] on h3 "590571 - Industry City" at bounding box center [288, 70] width 166 height 37
copy div "590571"
click at [258, 311] on link "Contact List" at bounding box center [306, 314] width 203 height 38
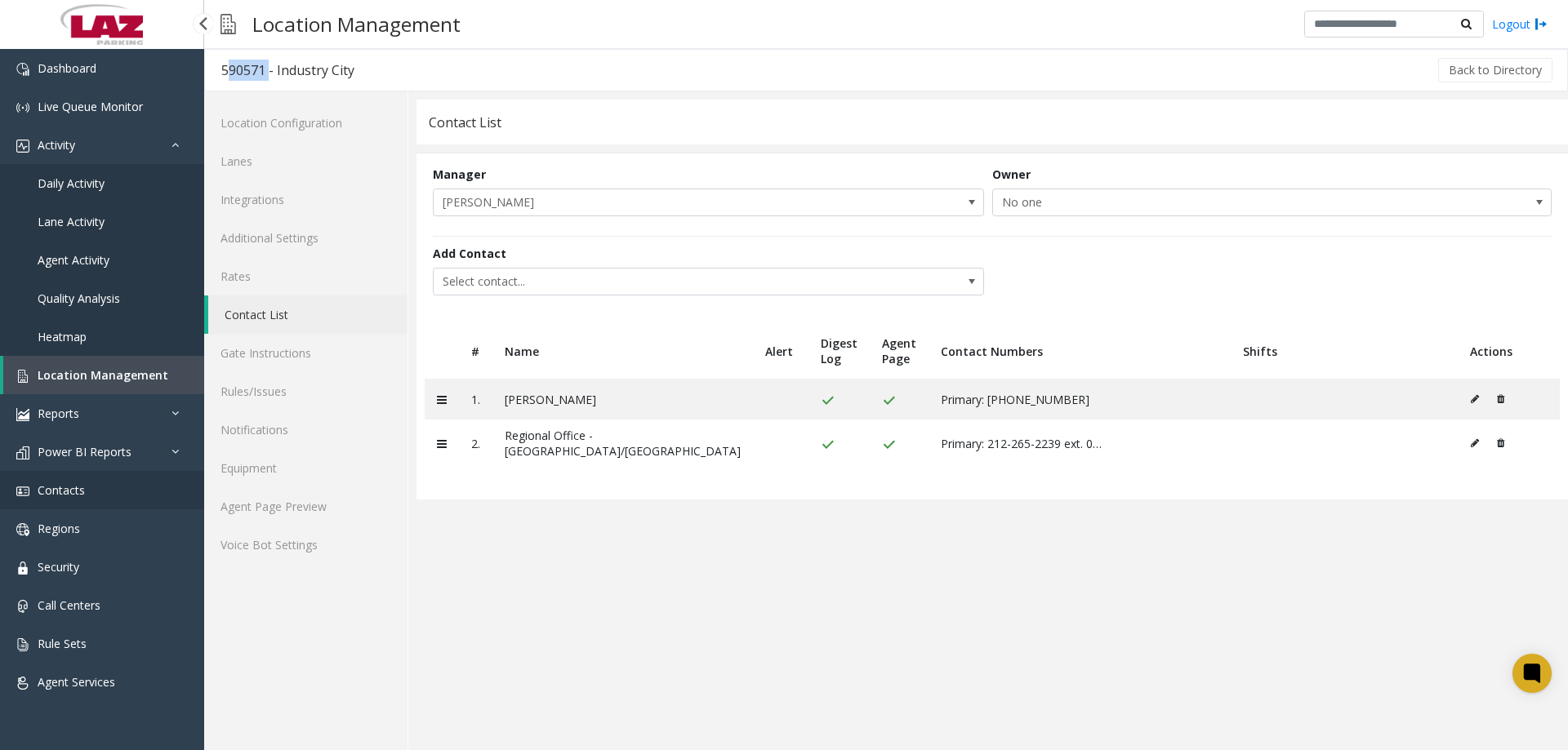
click at [82, 489] on span "Contacts" at bounding box center [60, 490] width 47 height 15
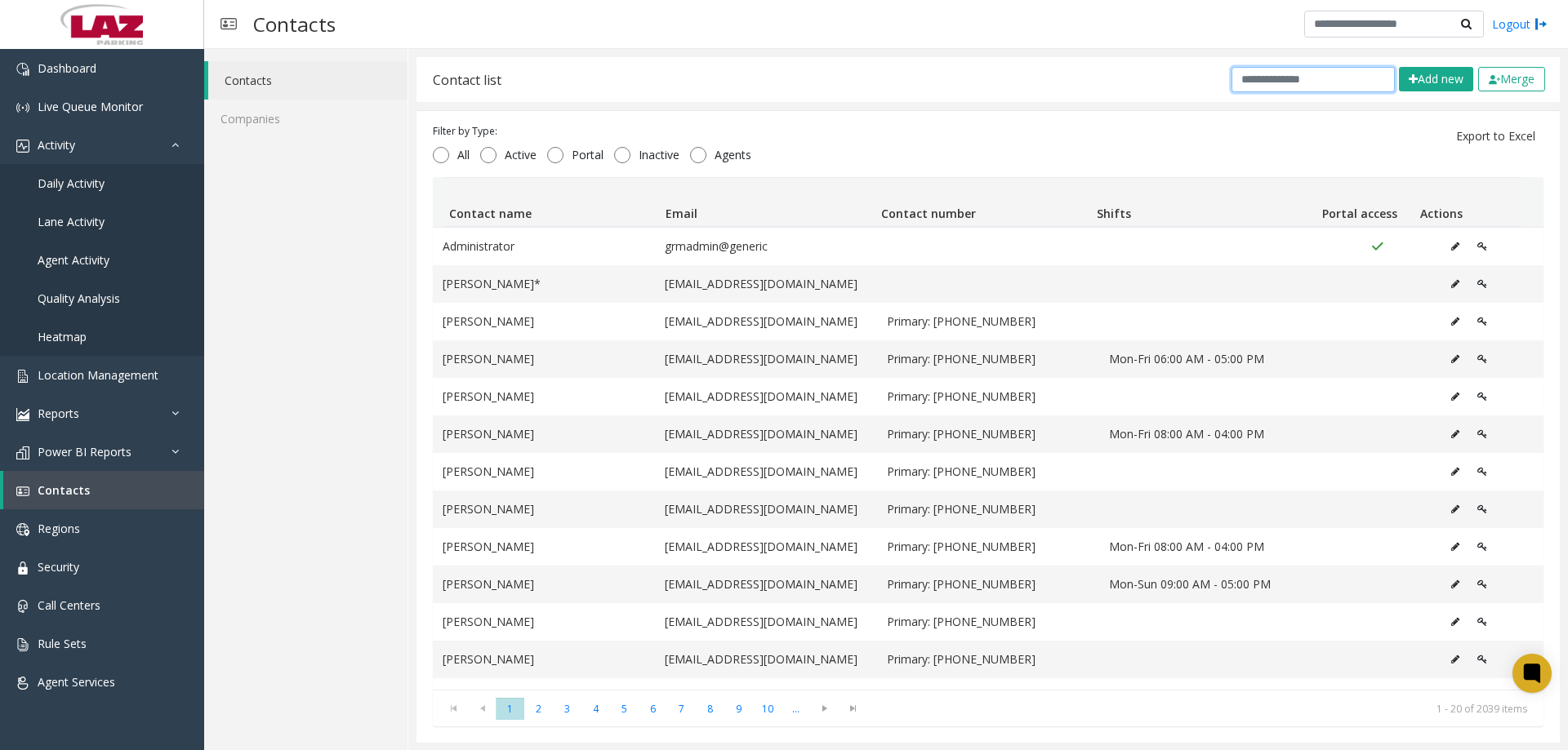
click at [1237, 85] on input "text" at bounding box center [1313, 80] width 163 height 25
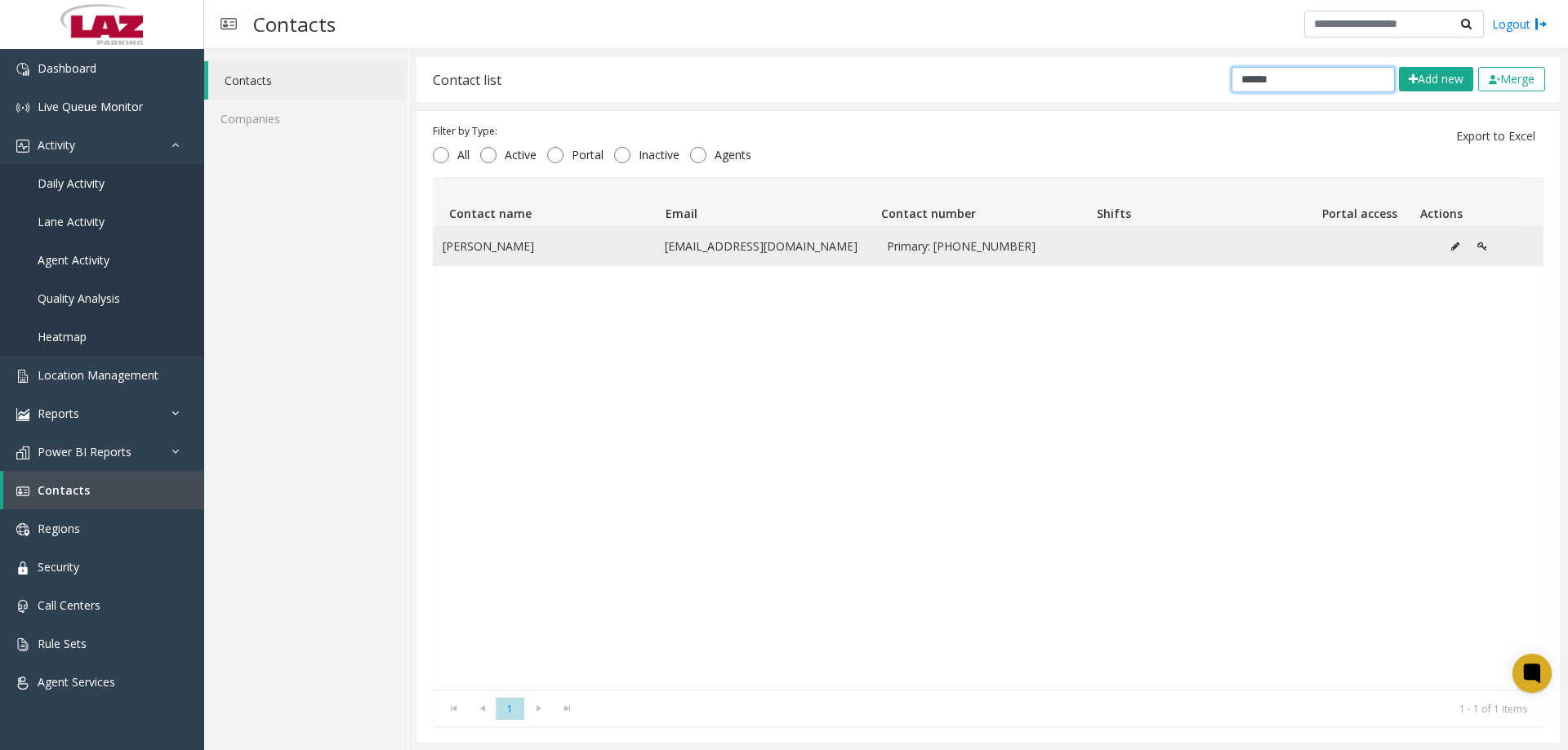
type input "******"
click at [1282, 248] on td "Data table" at bounding box center [1211, 246] width 222 height 37
click at [948, 242] on span "Primary: 512-738-7326" at bounding box center [987, 246] width 202 height 18
click at [1451, 247] on icon "Data table" at bounding box center [1455, 246] width 9 height 10
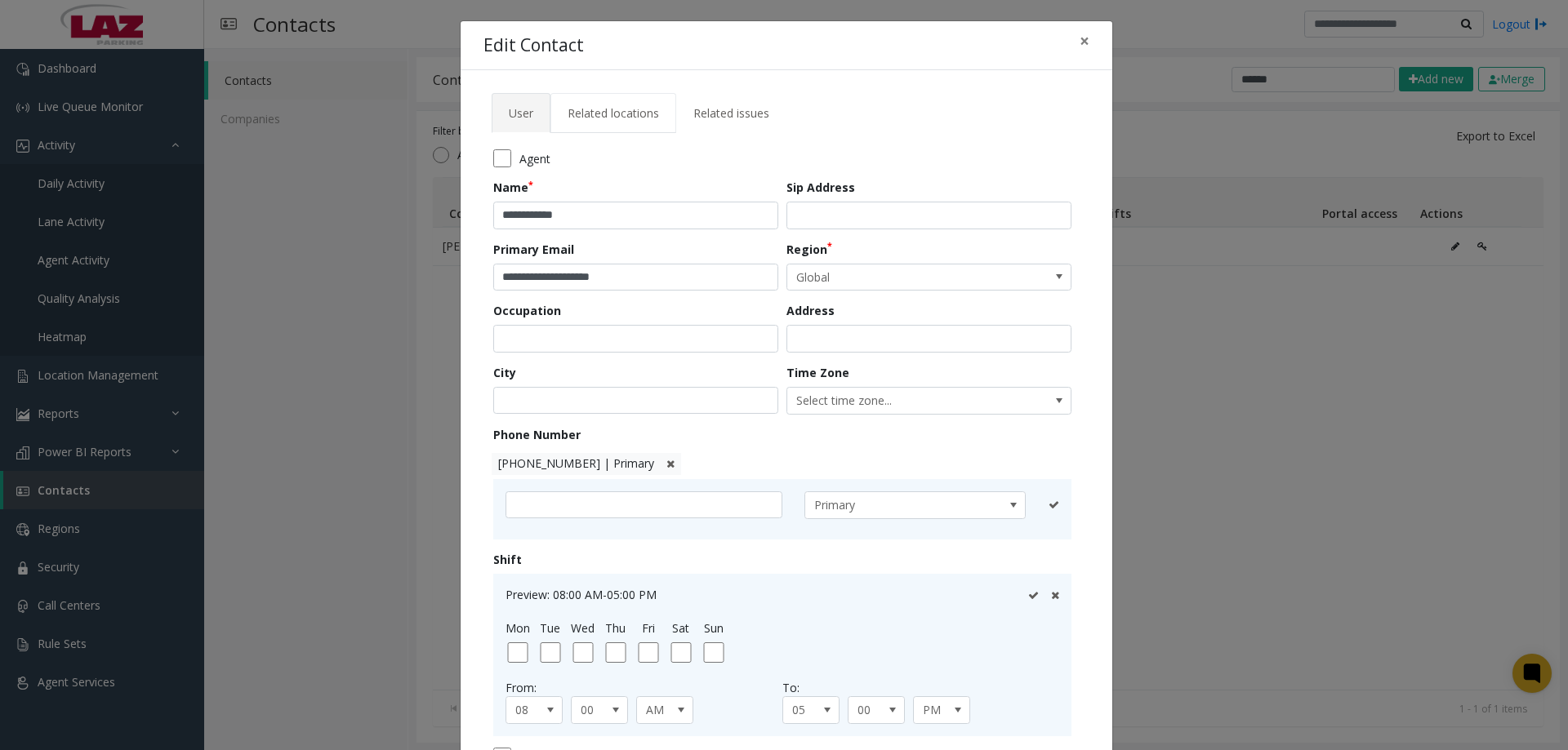
click at [599, 113] on span "Related locations" at bounding box center [612, 113] width 91 height 15
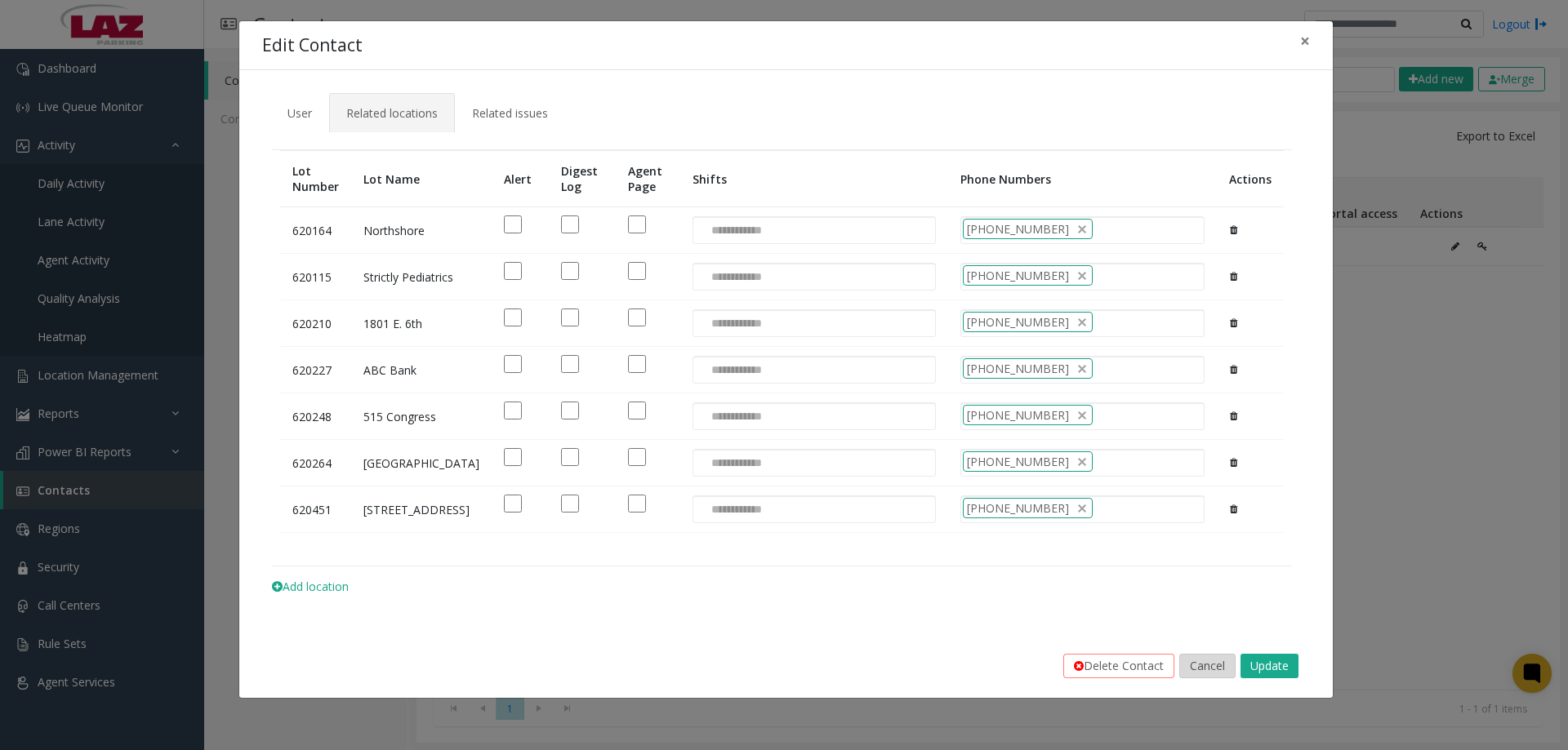
click at [1217, 678] on button "Cancel" at bounding box center [1207, 666] width 57 height 25
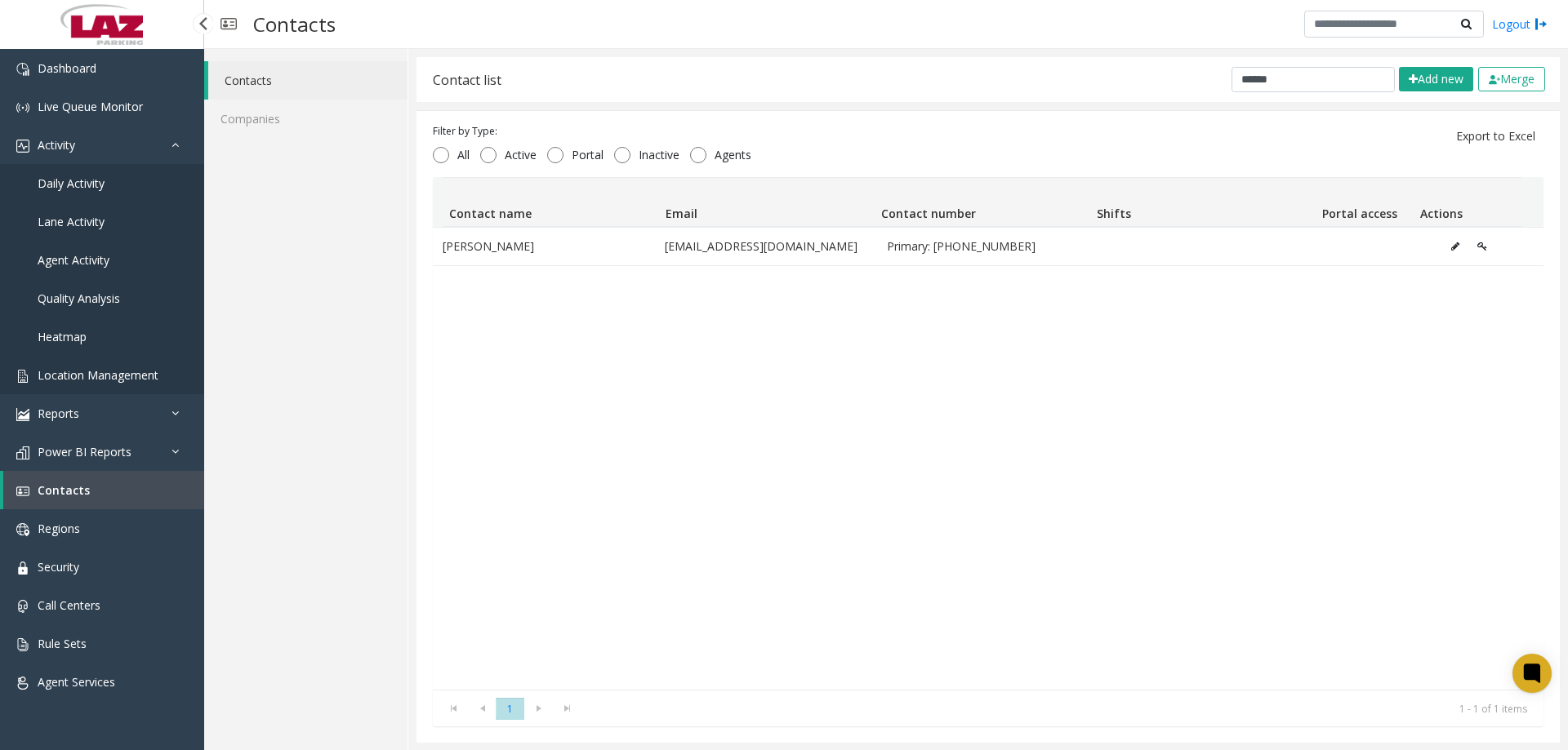
click at [62, 376] on span "Location Management" at bounding box center [98, 375] width 121 height 15
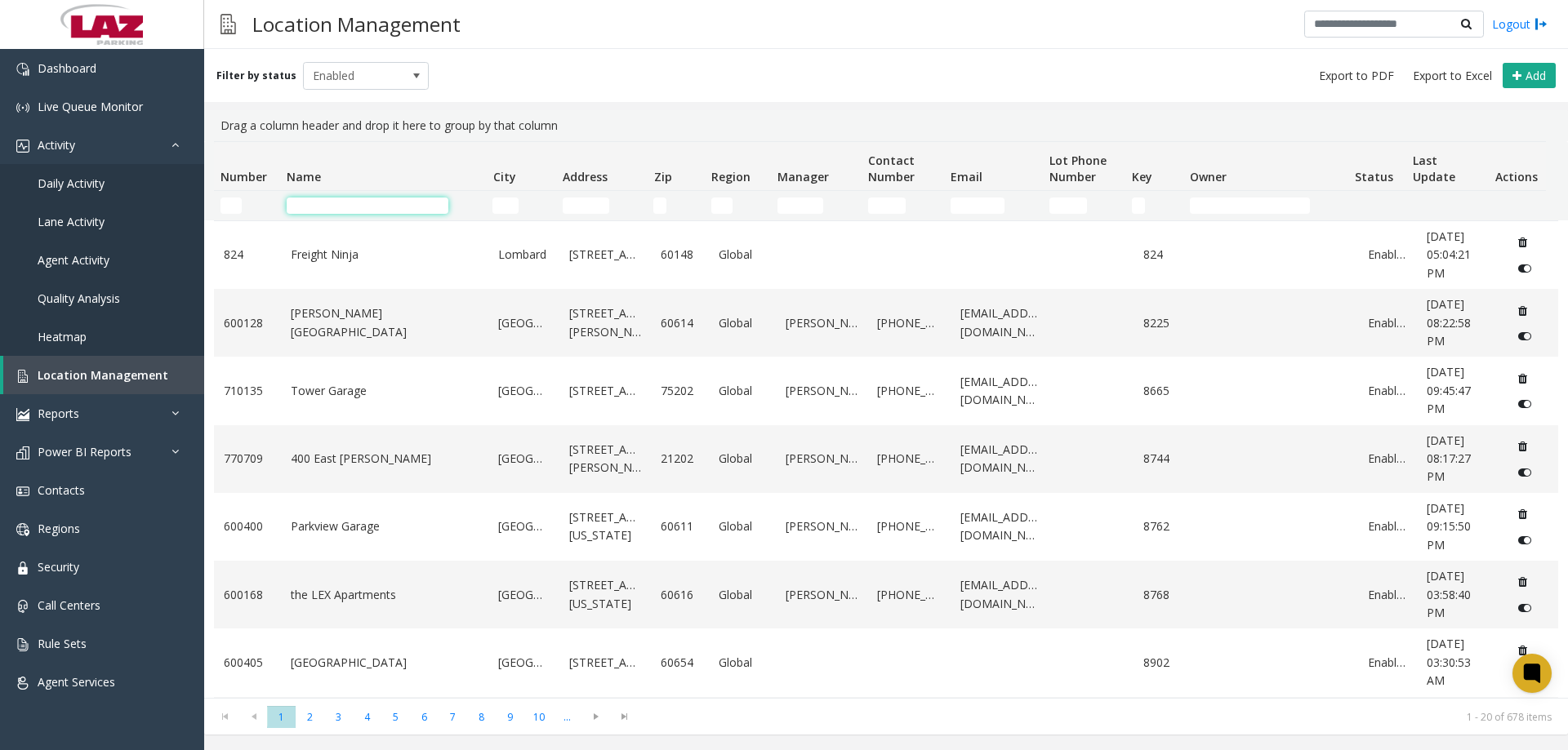
click at [338, 208] on input "Name Filter" at bounding box center [367, 205] width 162 height 16
click at [224, 201] on input "Number Filter" at bounding box center [231, 205] width 21 height 16
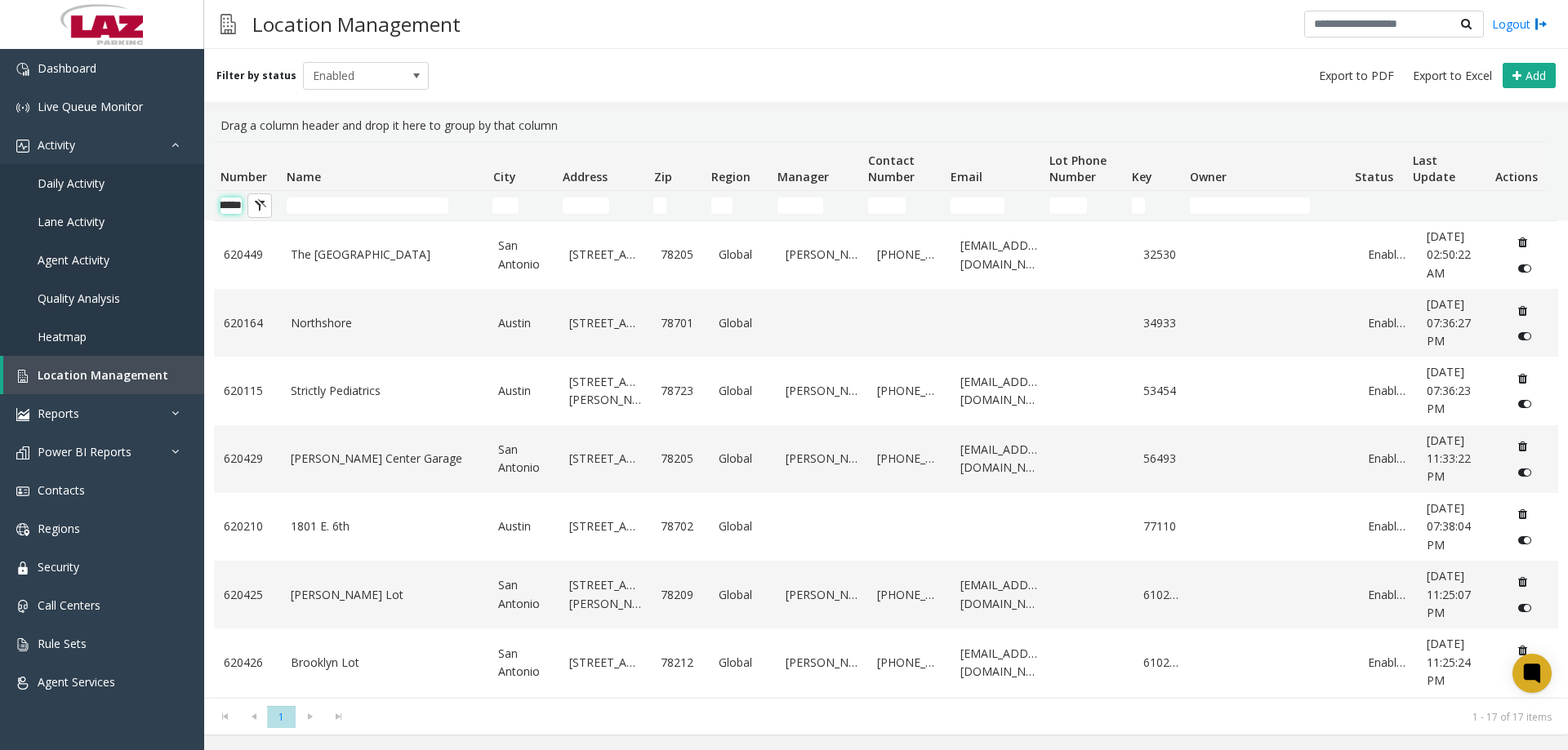
scroll to position [0, 27]
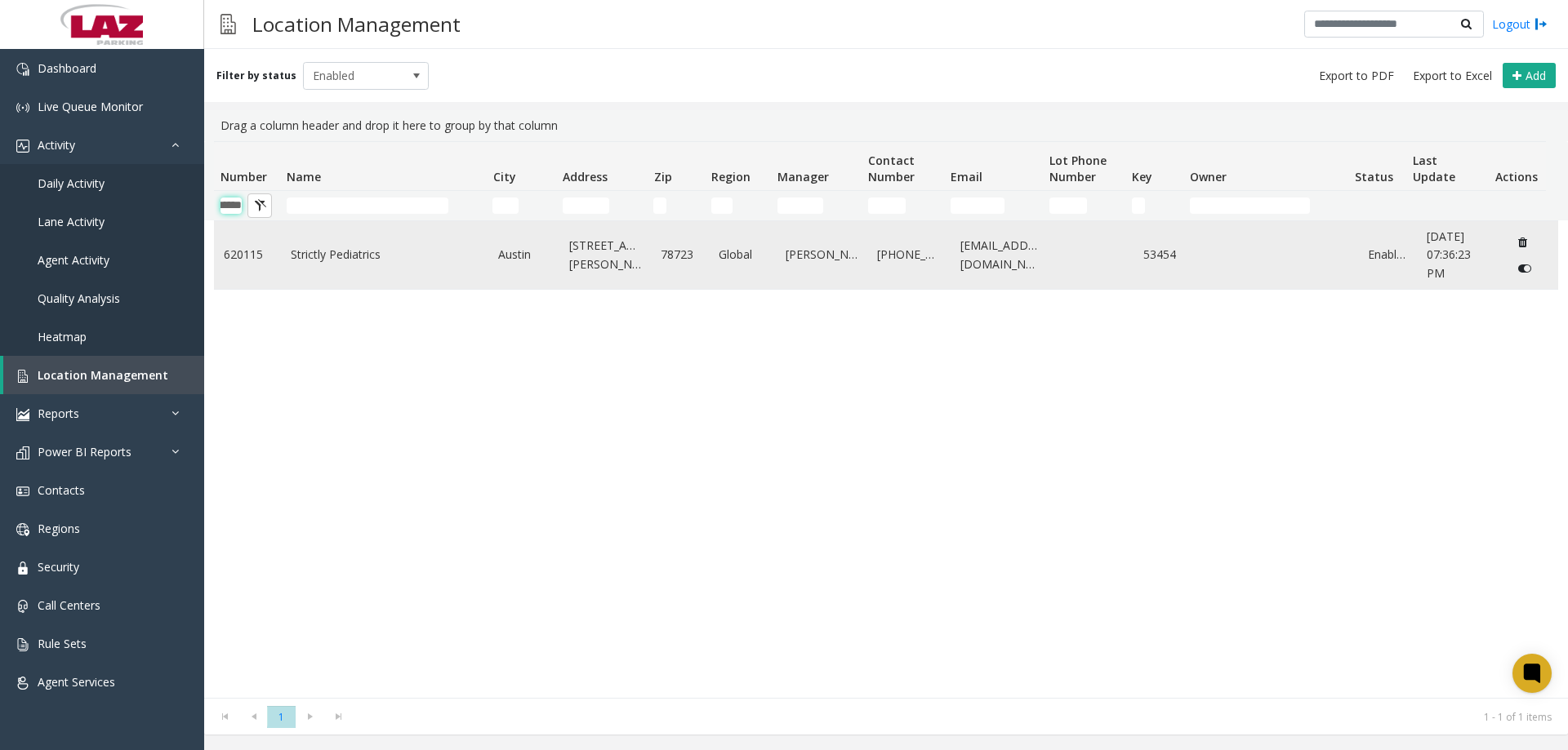
type input "******"
click at [322, 263] on link "Strictly Pediatrics" at bounding box center [384, 254] width 189 height 18
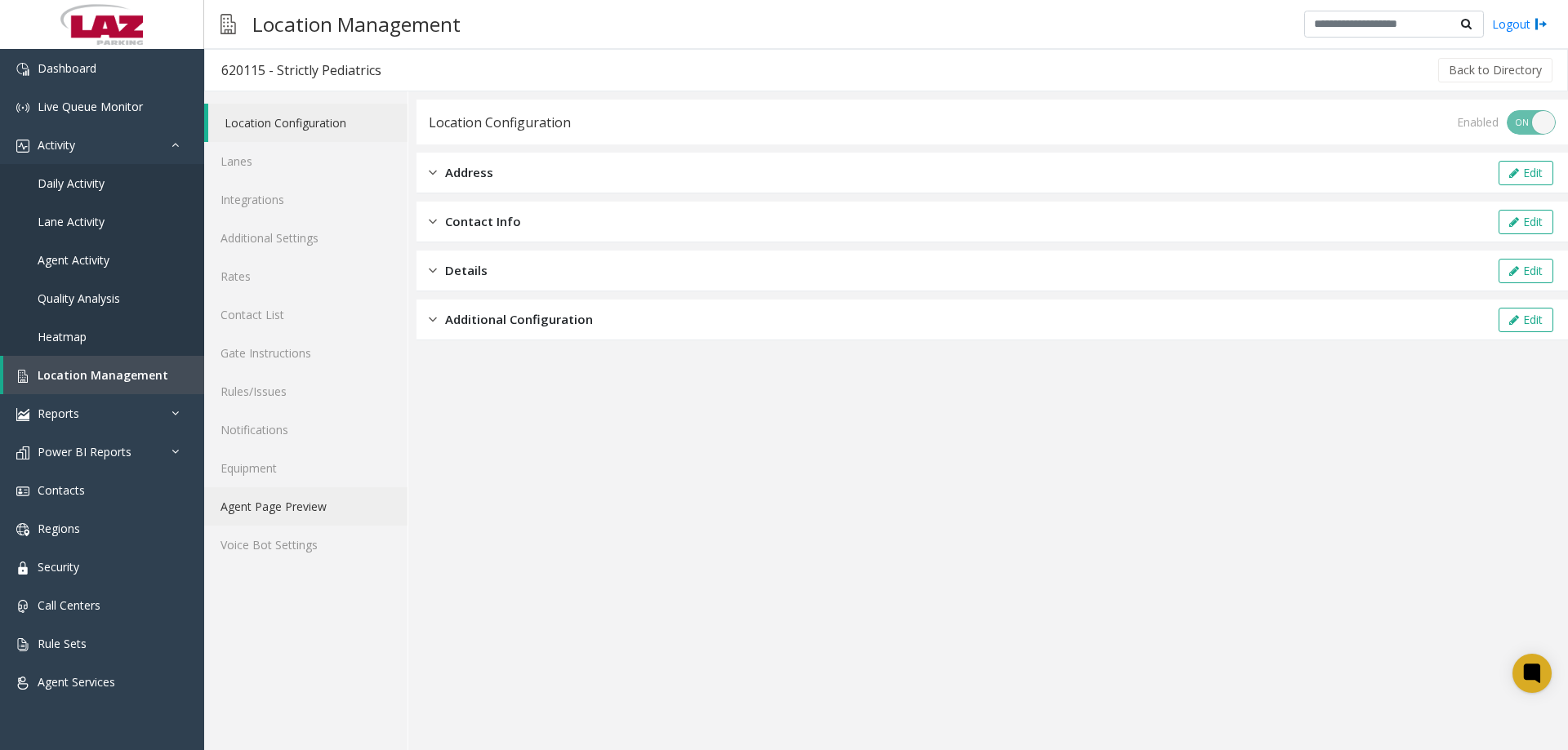
click at [309, 514] on link "Agent Page Preview" at bounding box center [306, 507] width 203 height 38
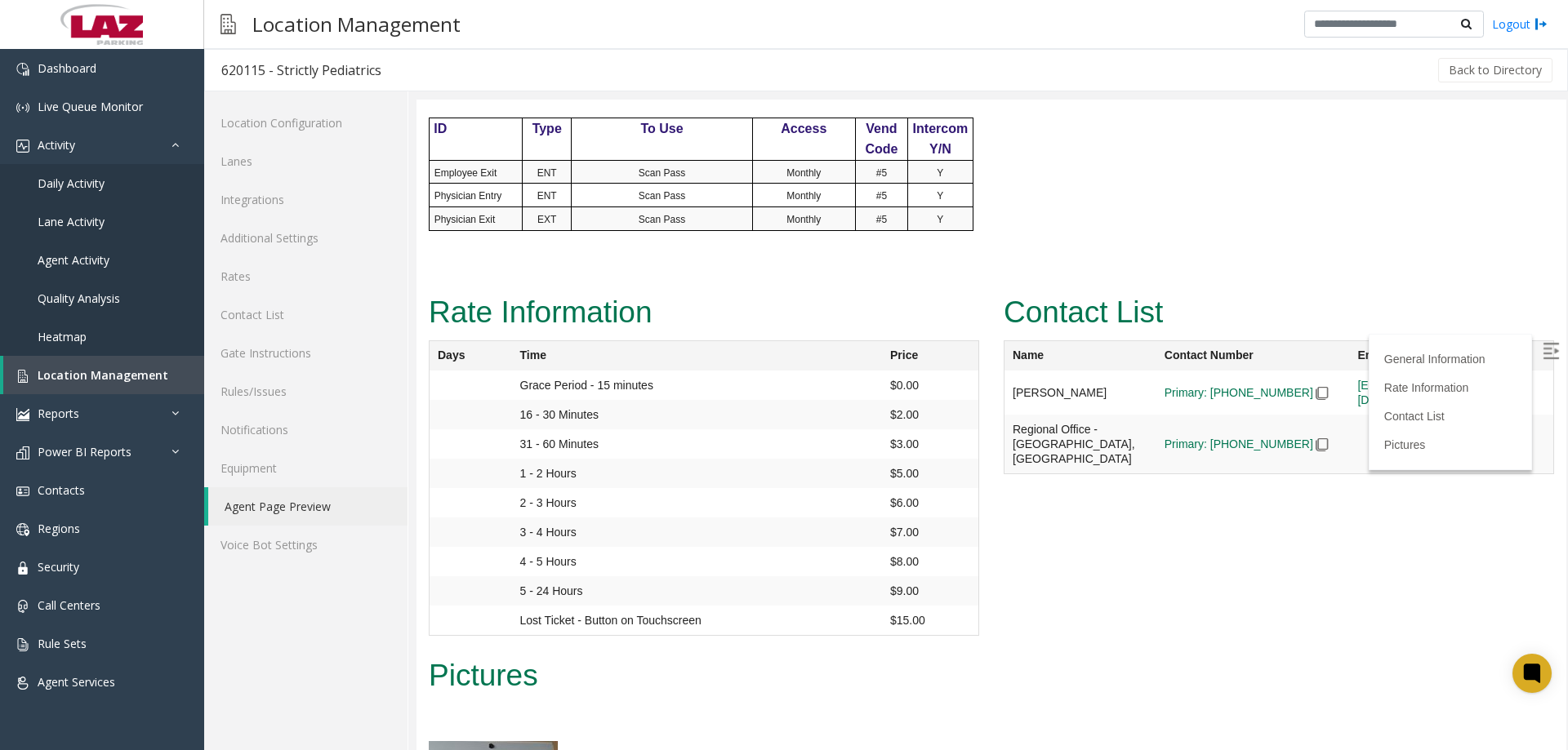
scroll to position [816, 0]
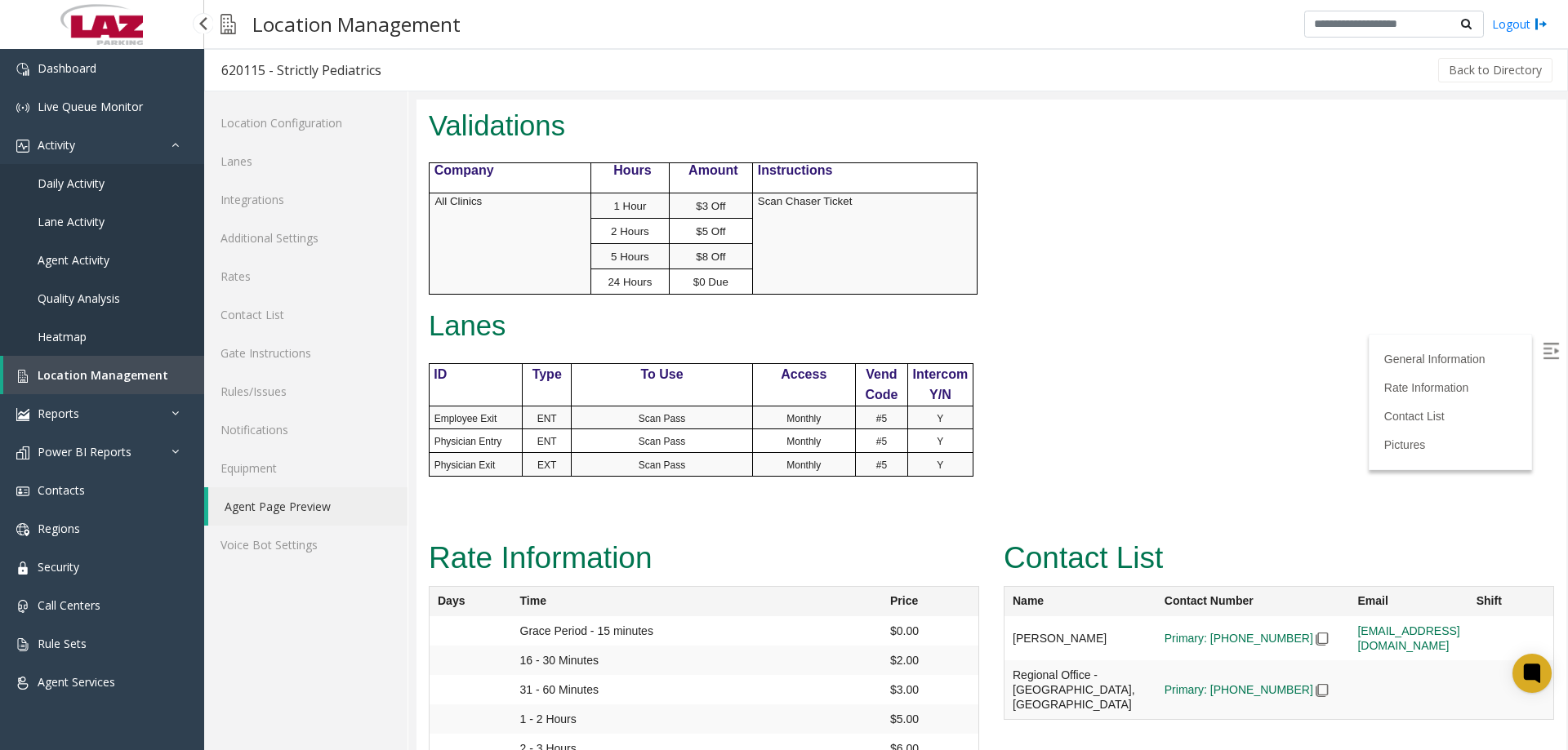
click at [90, 368] on span "Location Management" at bounding box center [103, 375] width 130 height 15
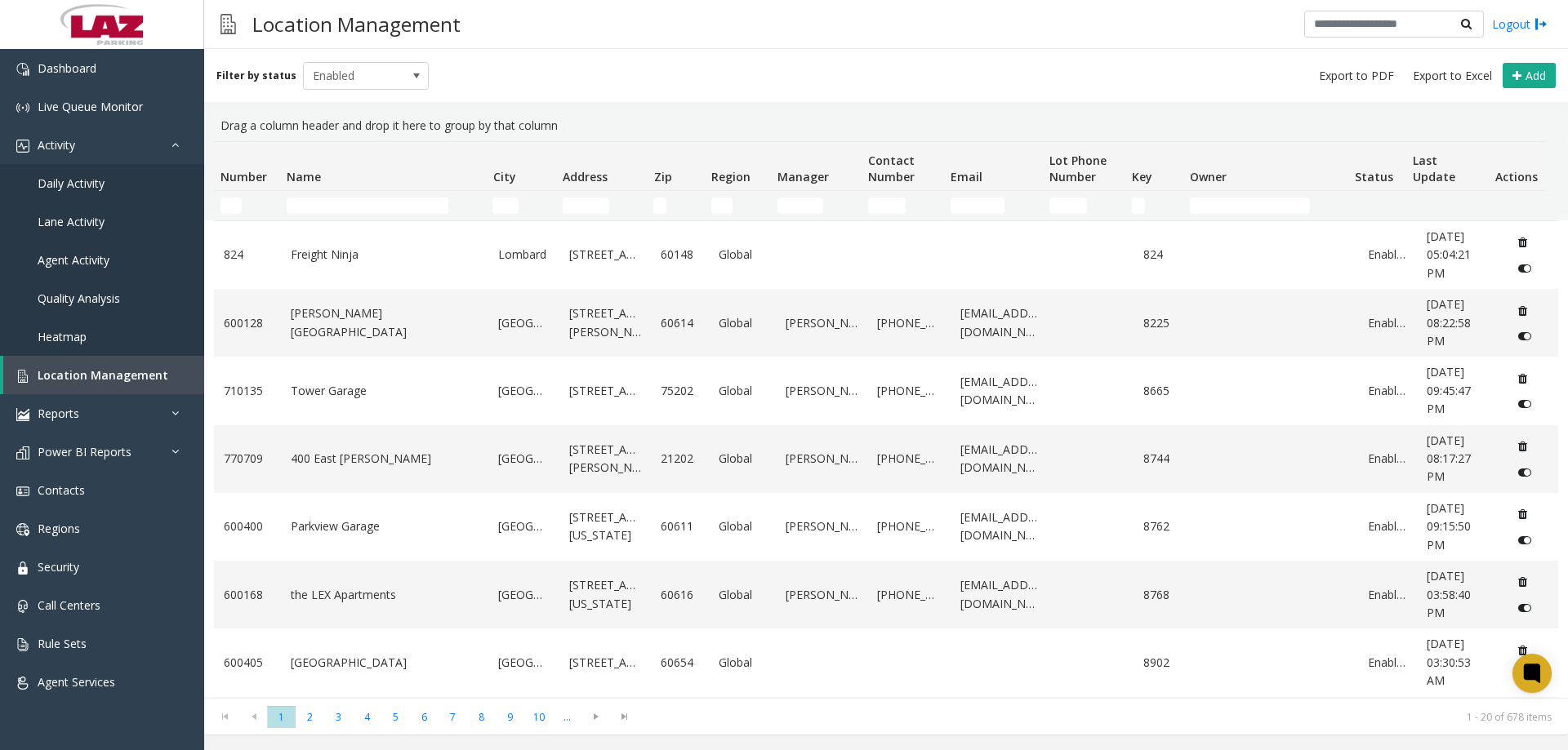
drag, startPoint x: 347, startPoint y: 193, endPoint x: 347, endPoint y: 206, distance: 13.0
click at [347, 194] on td "Name Filter" at bounding box center [382, 205] width 206 height 30
click at [240, 201] on input "Number Filter" at bounding box center [231, 205] width 21 height 16
type input "*"
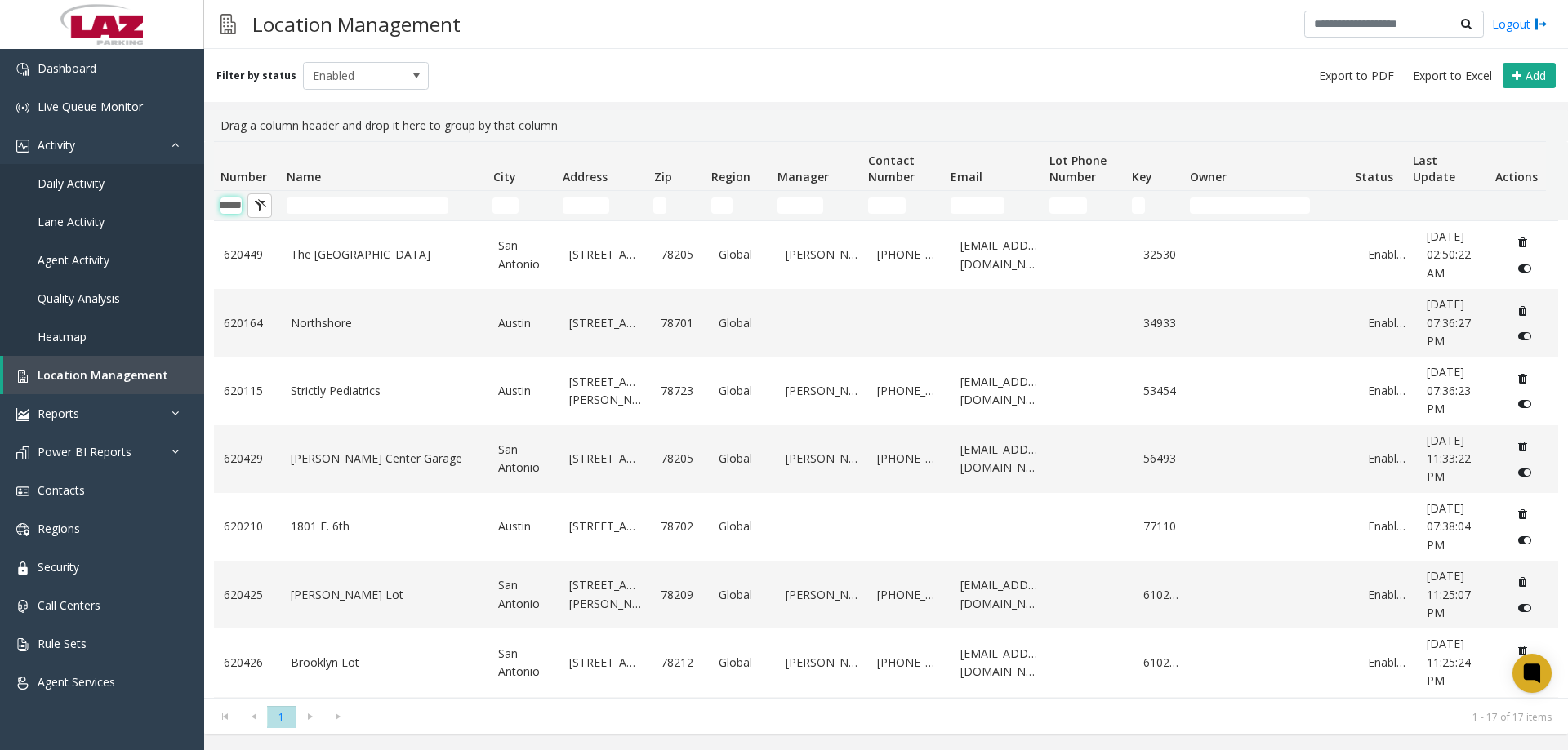
scroll to position [0, 27]
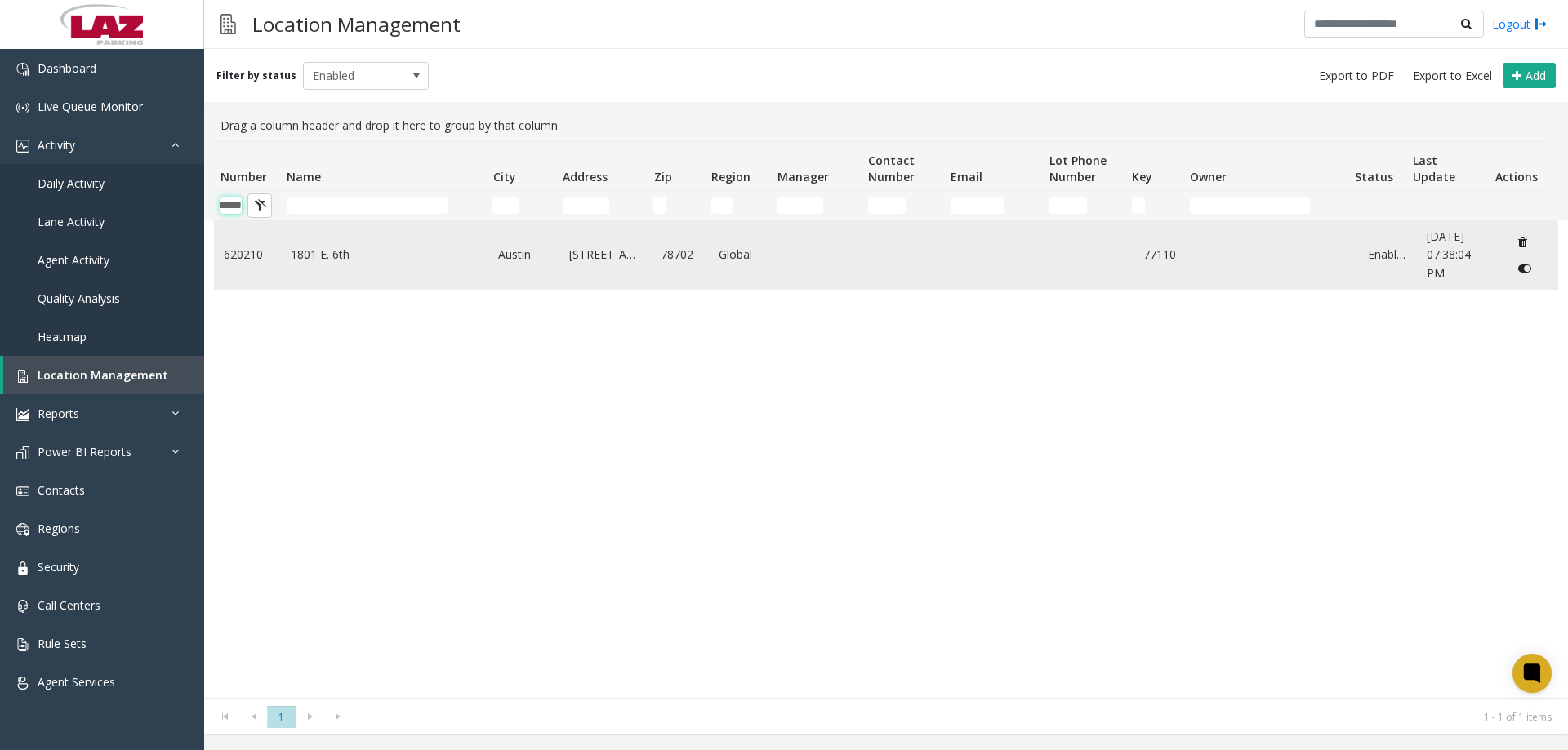
type input "******"
click at [366, 247] on link "1801 E. 6th" at bounding box center [384, 254] width 189 height 18
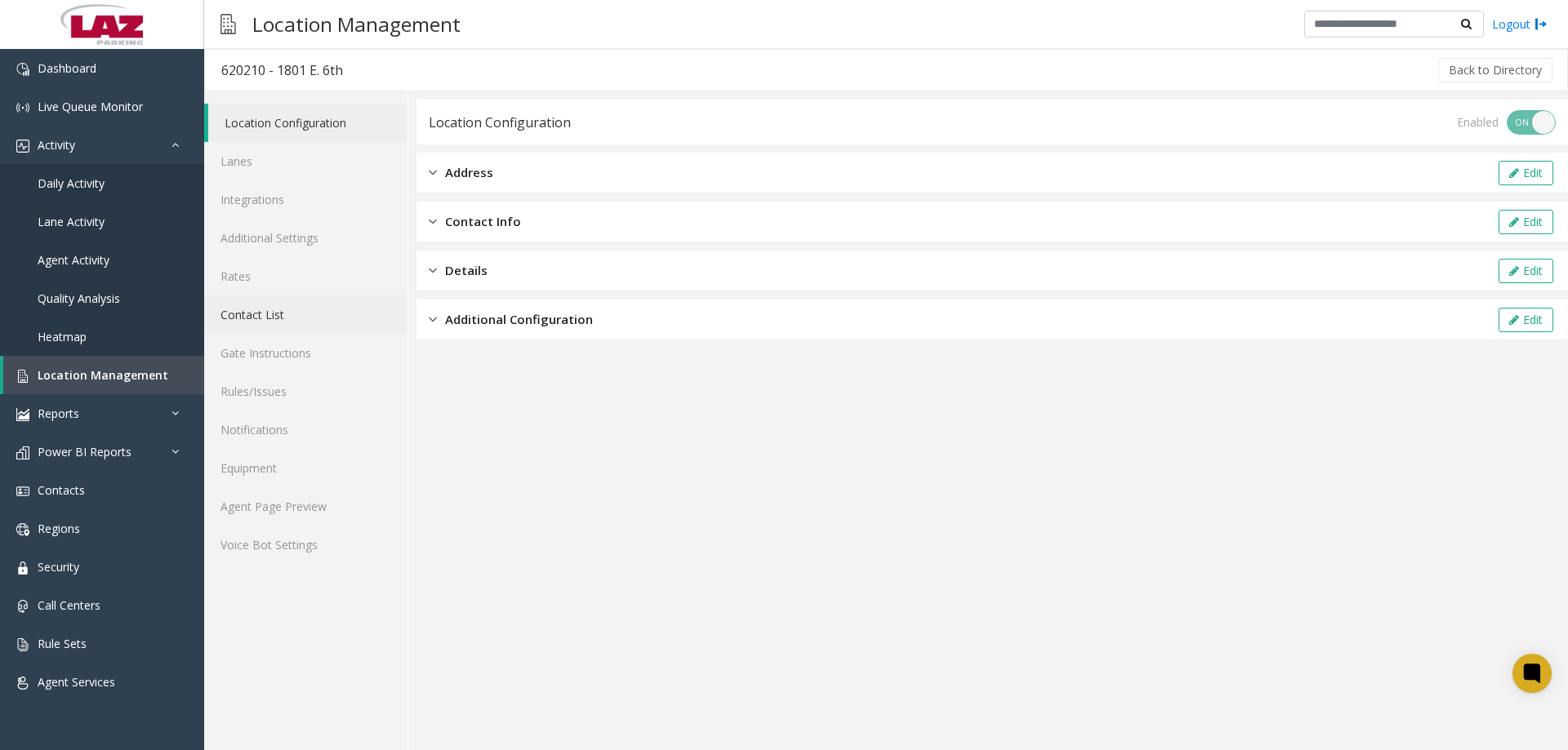
click at [289, 326] on link "Contact List" at bounding box center [306, 314] width 203 height 38
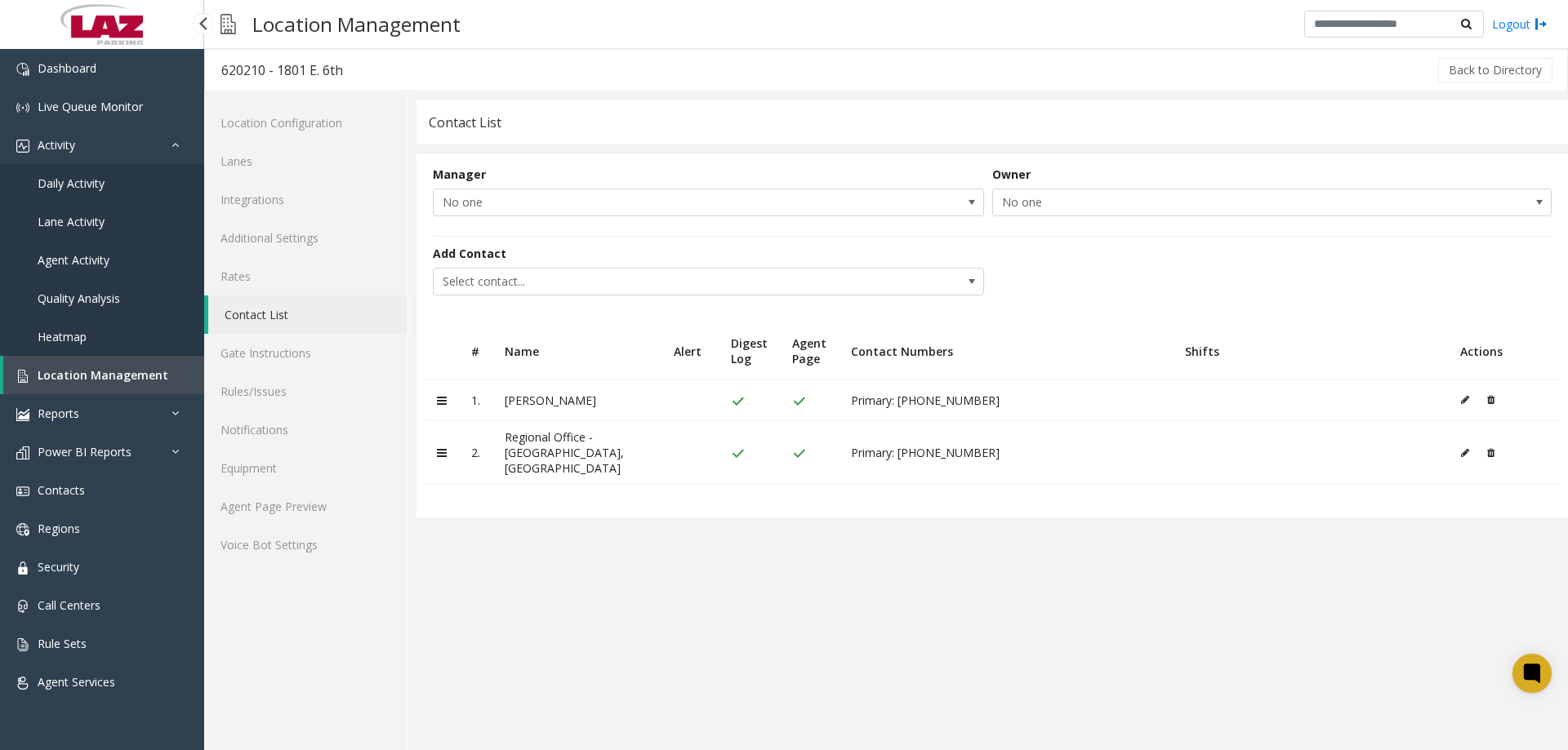
click at [114, 369] on span "Location Management" at bounding box center [103, 375] width 130 height 15
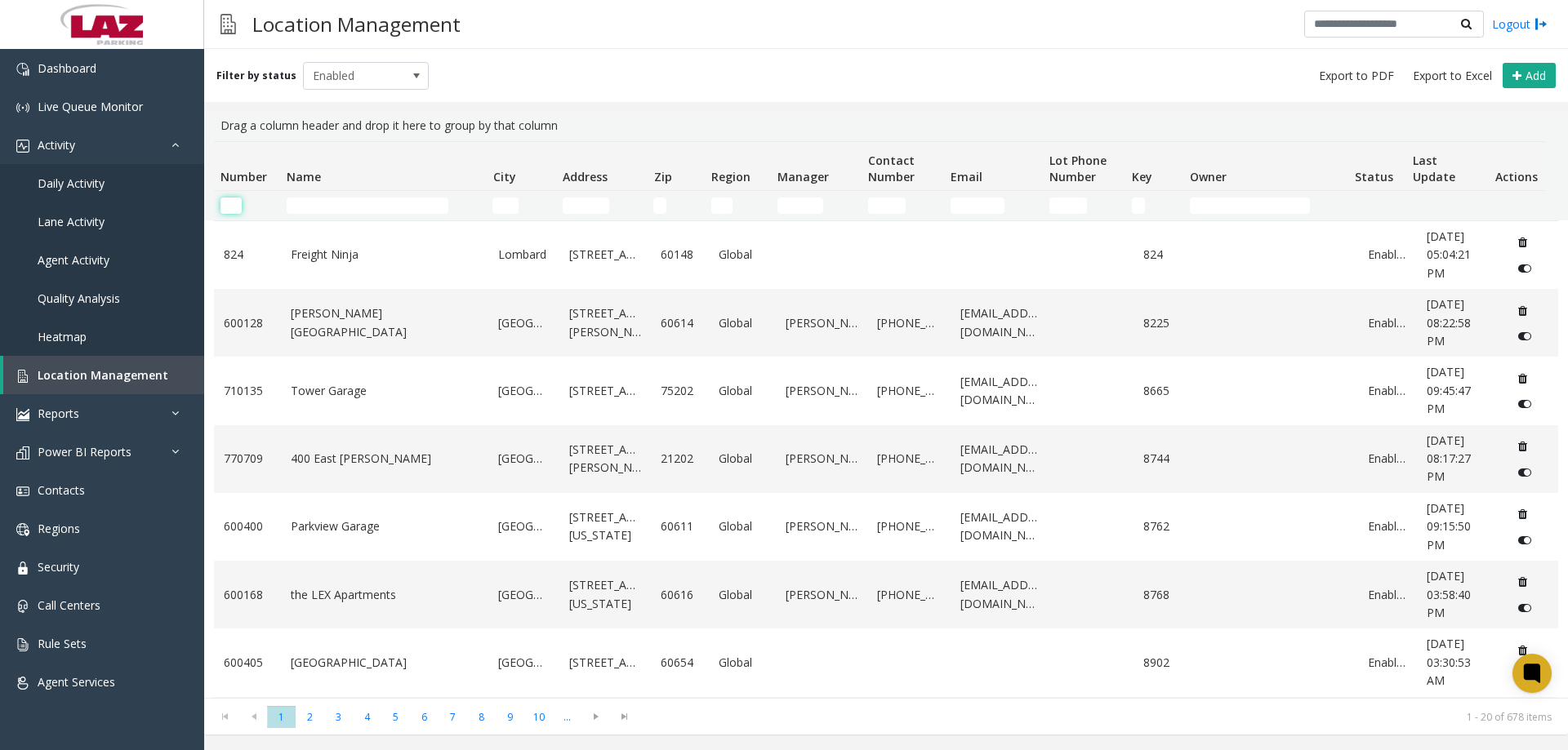
click at [231, 197] on input "Number Filter" at bounding box center [231, 205] width 21 height 16
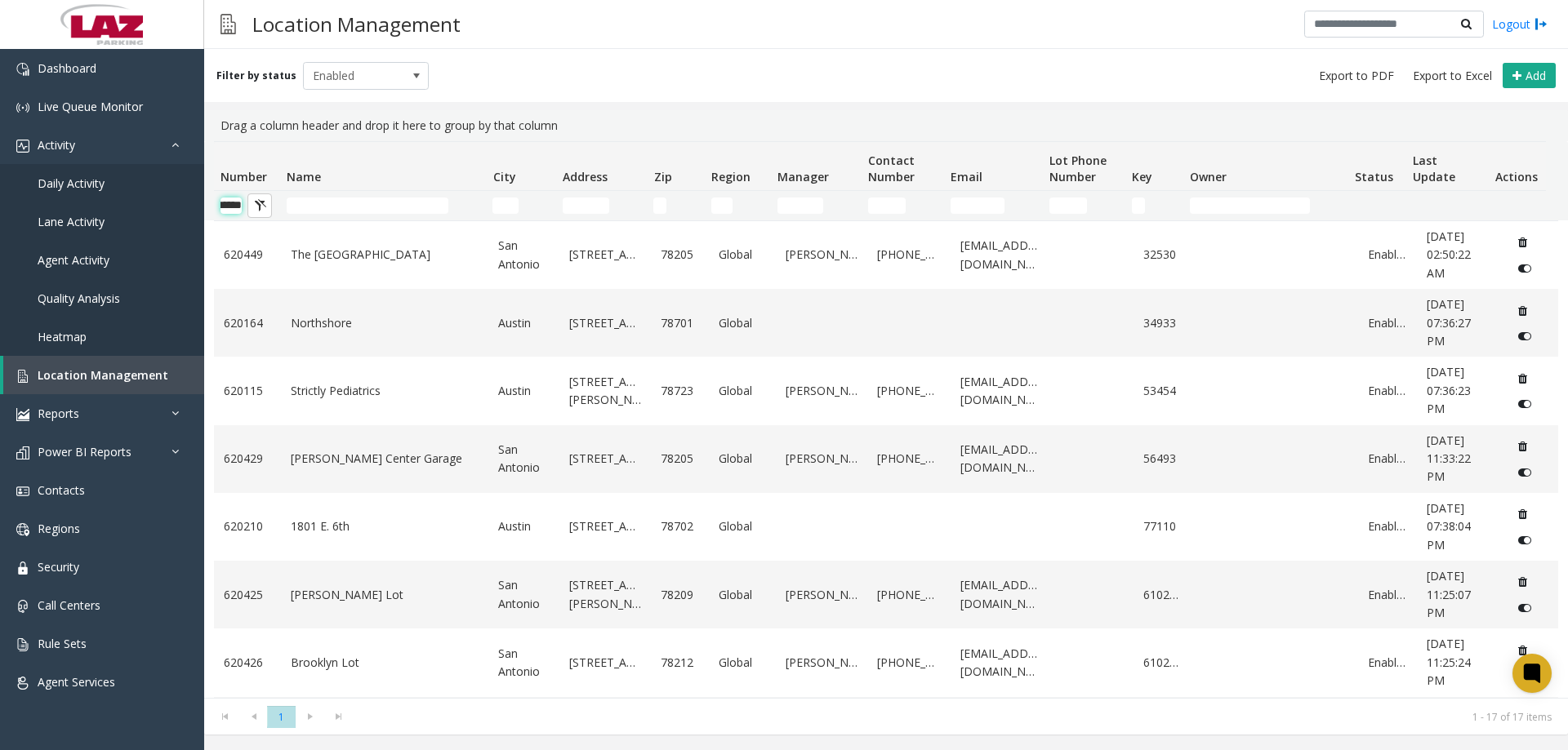
scroll to position [0, 27]
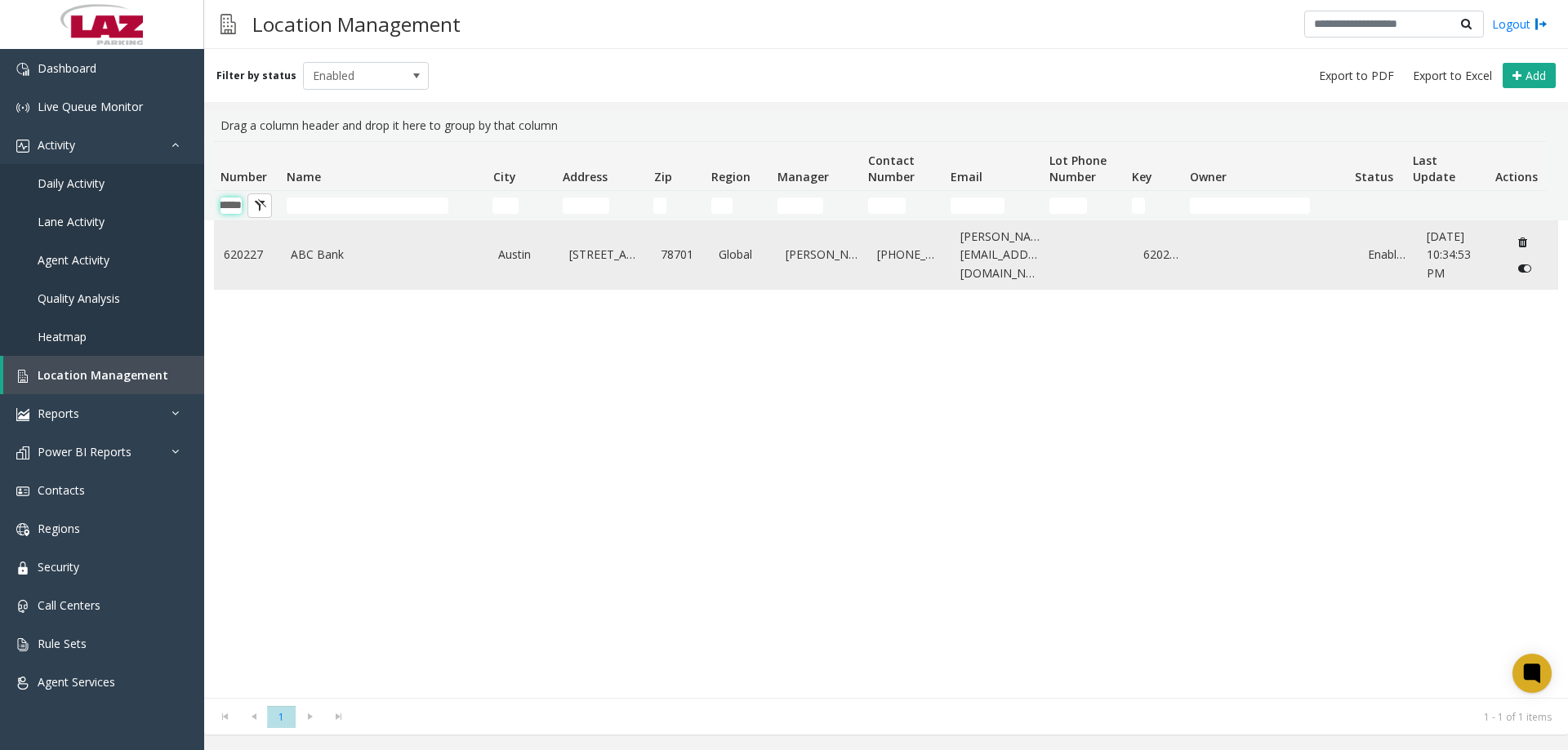
type input "******"
click at [336, 254] on link "ABC Bank" at bounding box center [384, 254] width 189 height 18
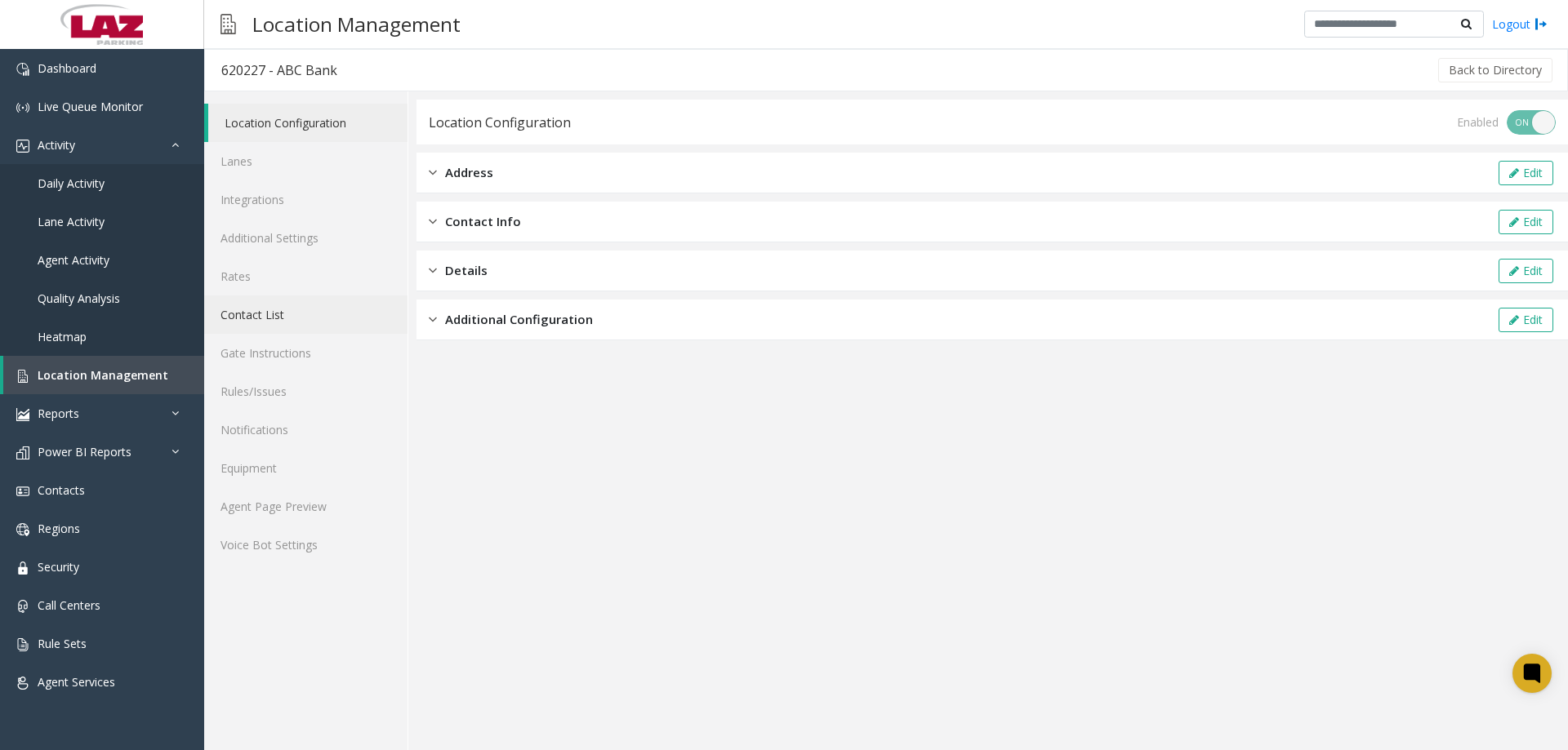
click at [268, 307] on link "Contact List" at bounding box center [306, 314] width 203 height 38
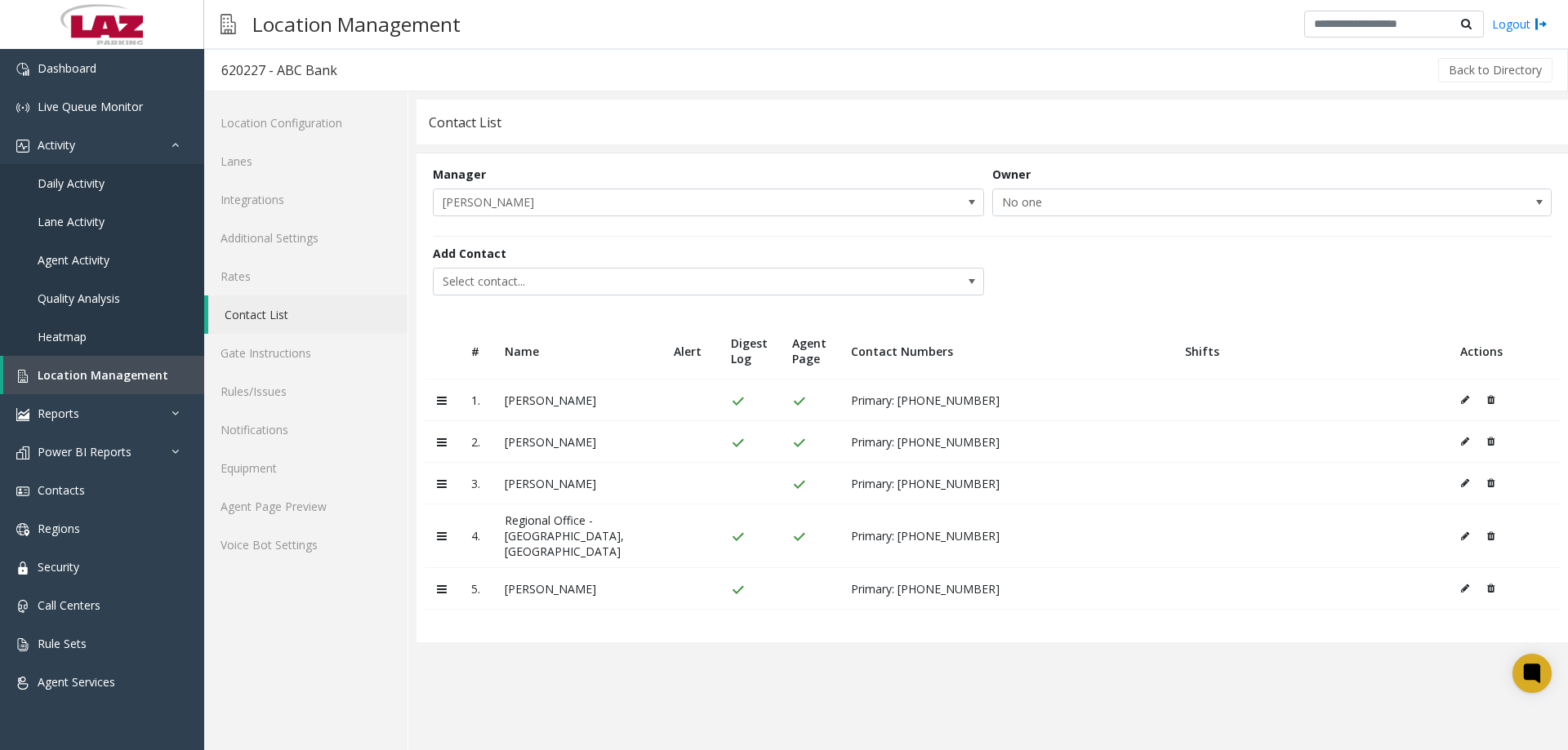
click at [1460, 446] on button at bounding box center [1468, 442] width 18 height 25
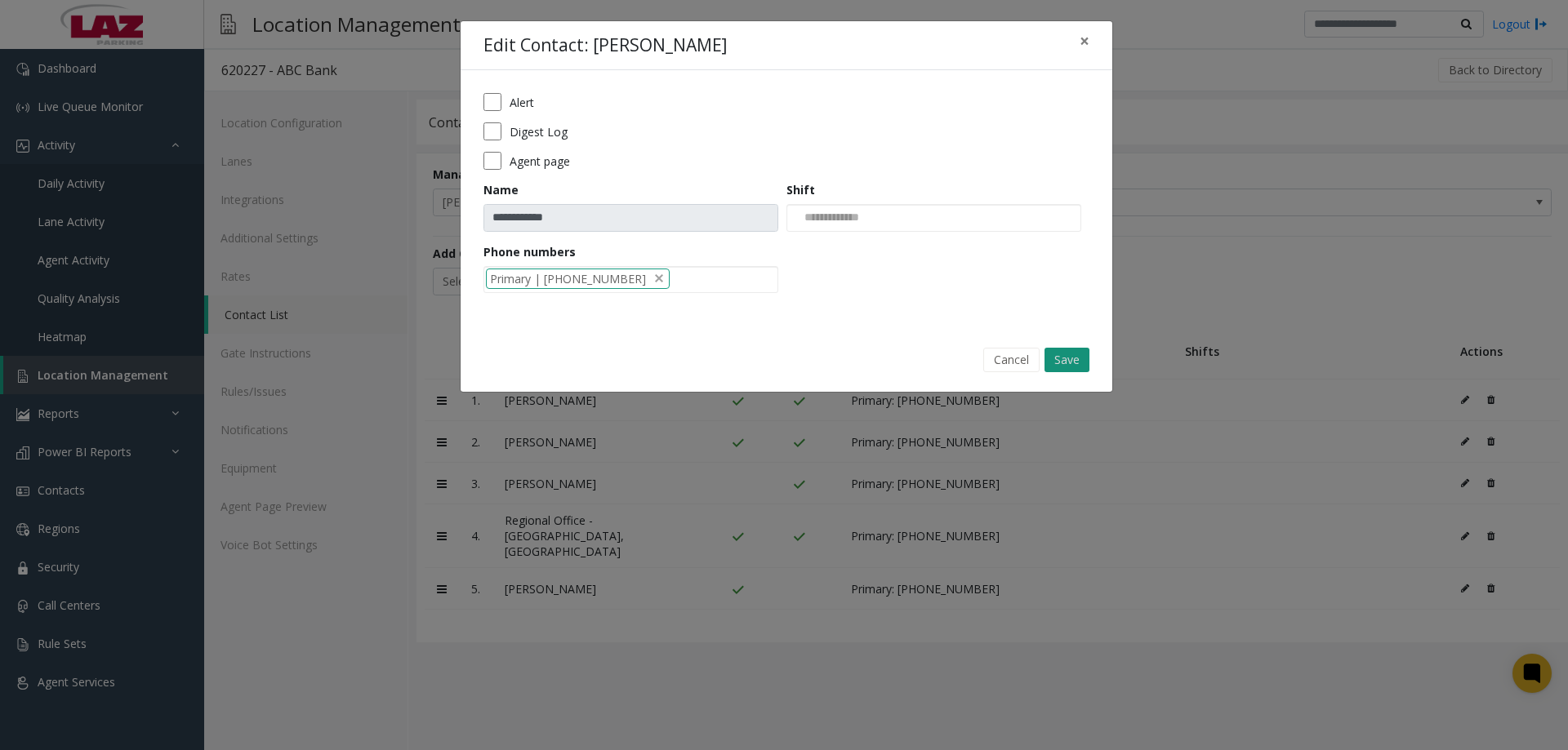
click at [1051, 358] on button "Save" at bounding box center [1067, 360] width 45 height 25
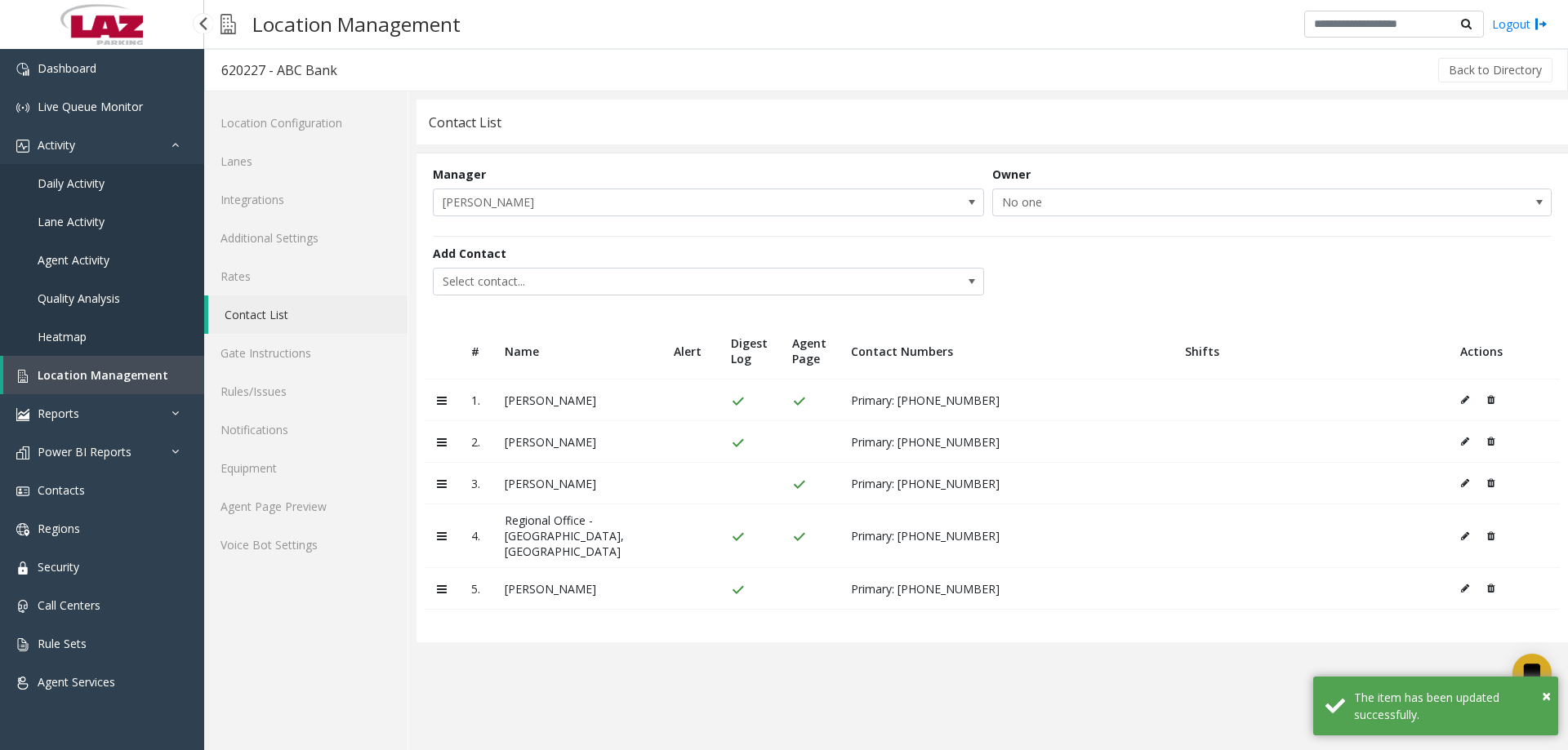
click at [65, 377] on span "Location Management" at bounding box center [103, 375] width 130 height 15
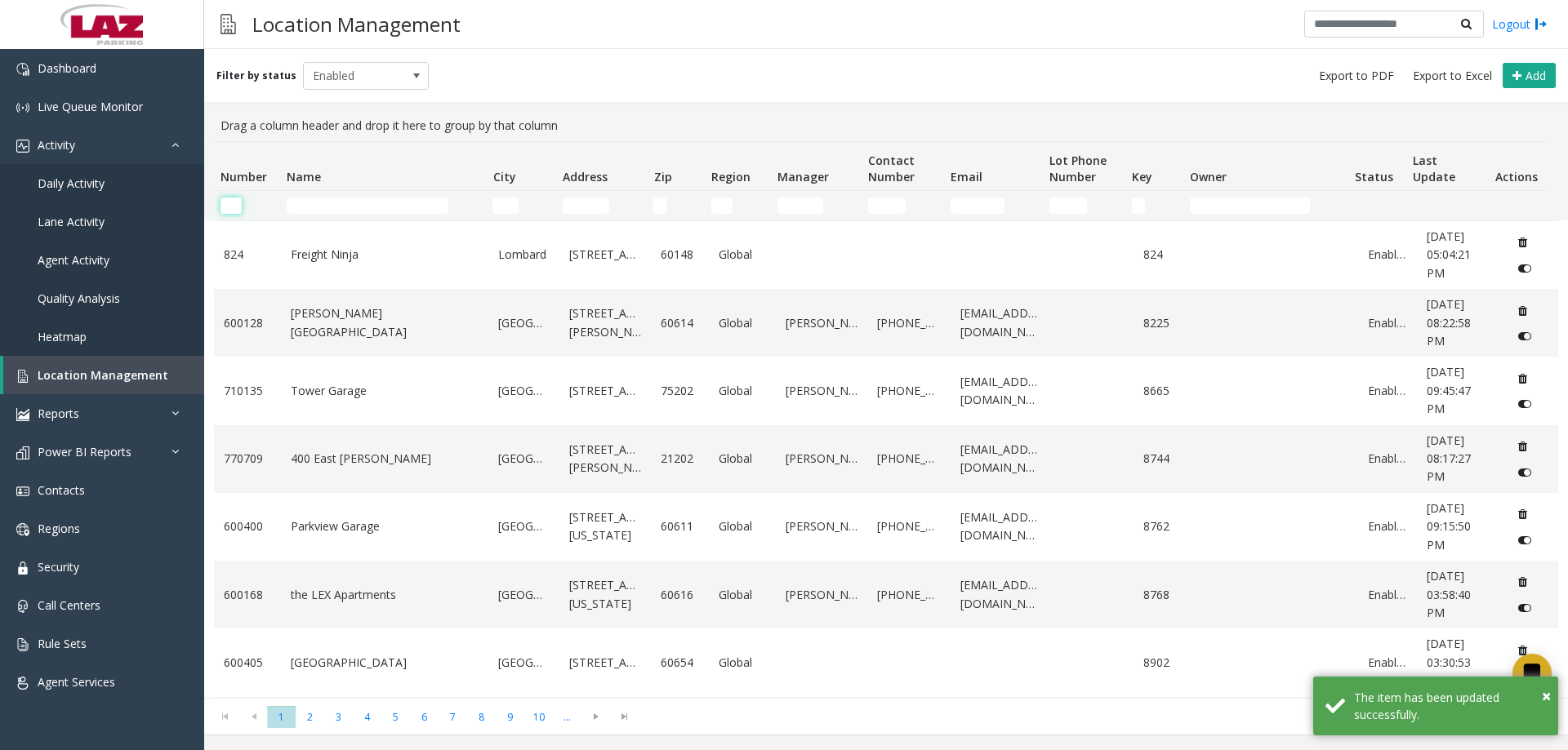
click at [223, 205] on input "Number Filter" at bounding box center [231, 205] width 21 height 16
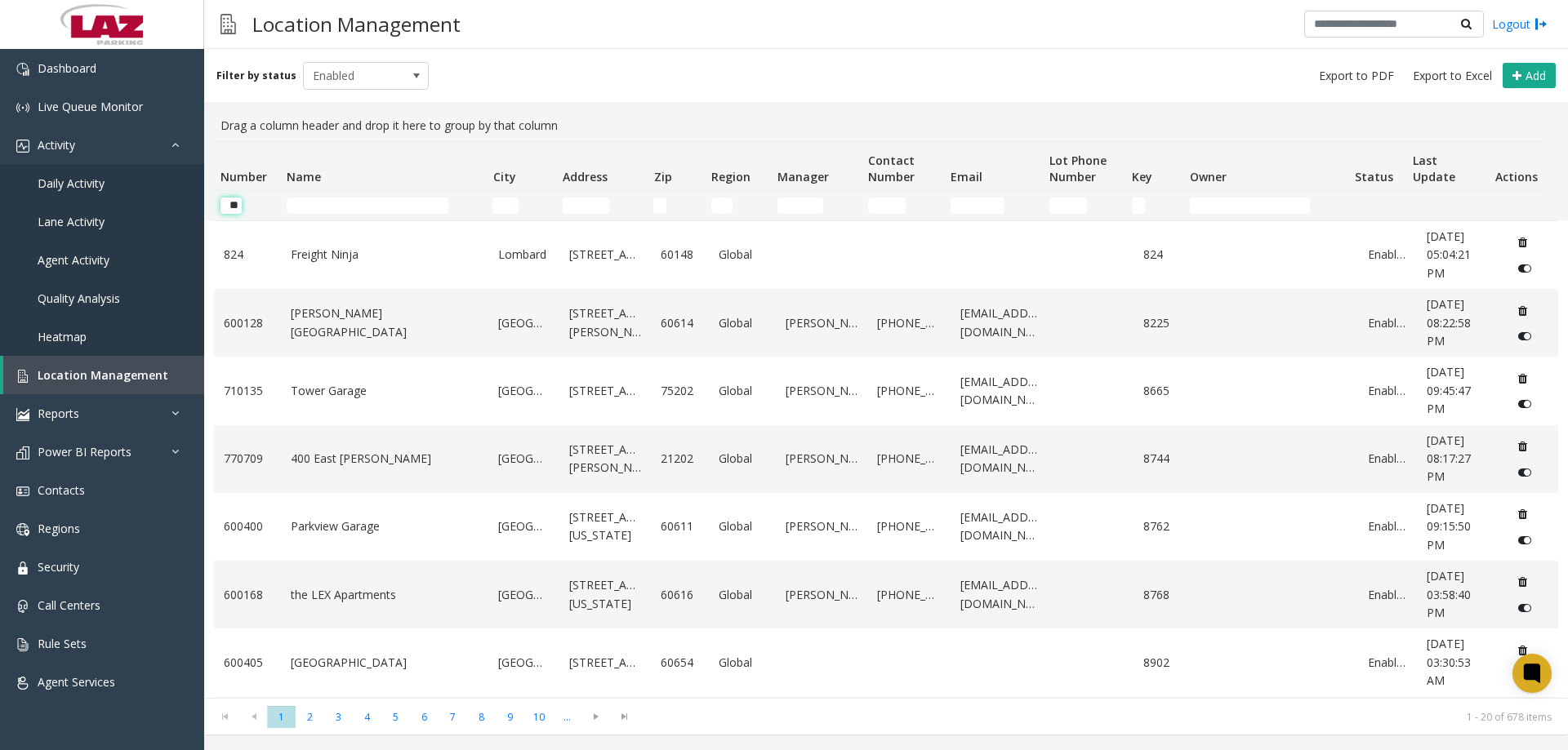
scroll to position [0, 8]
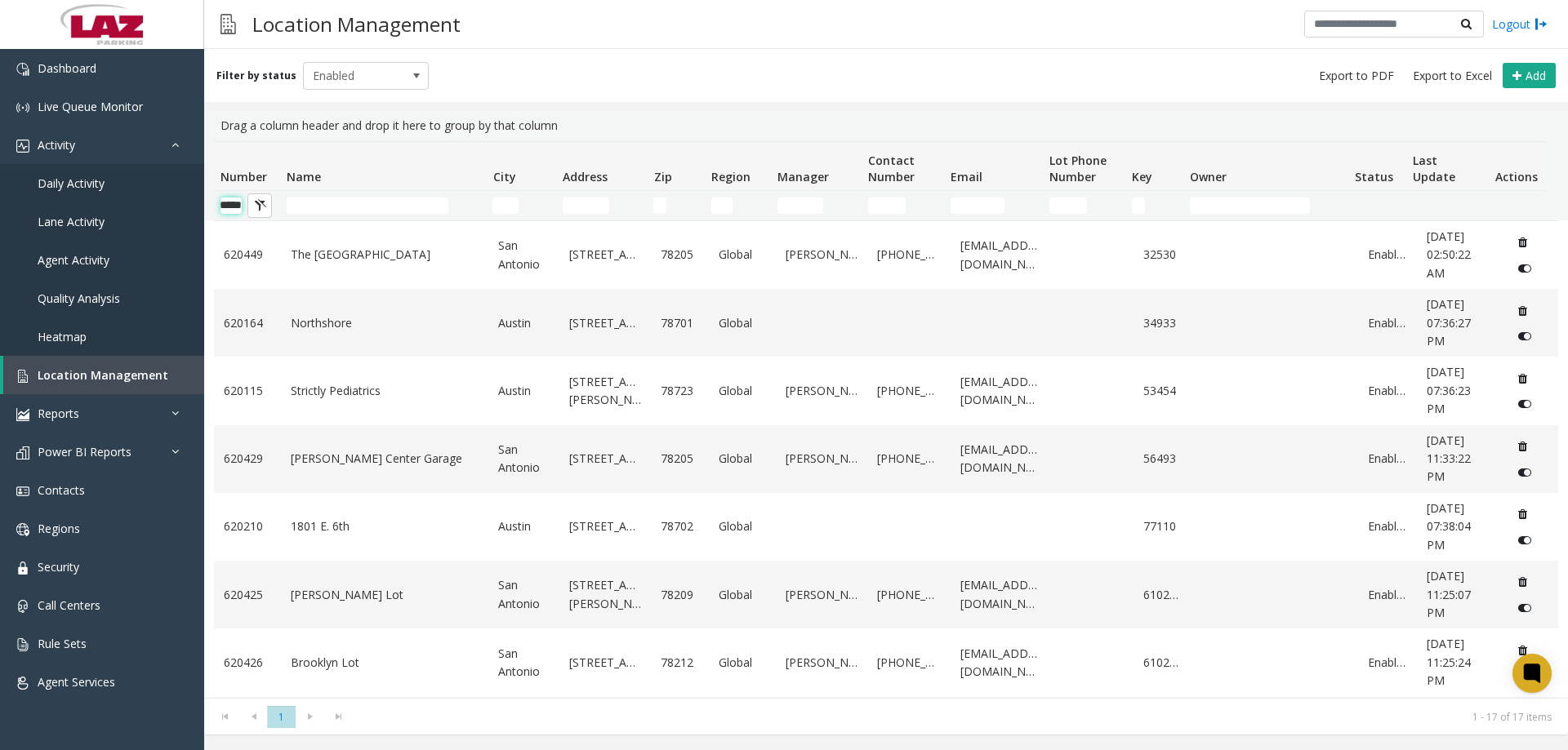
type input "******"
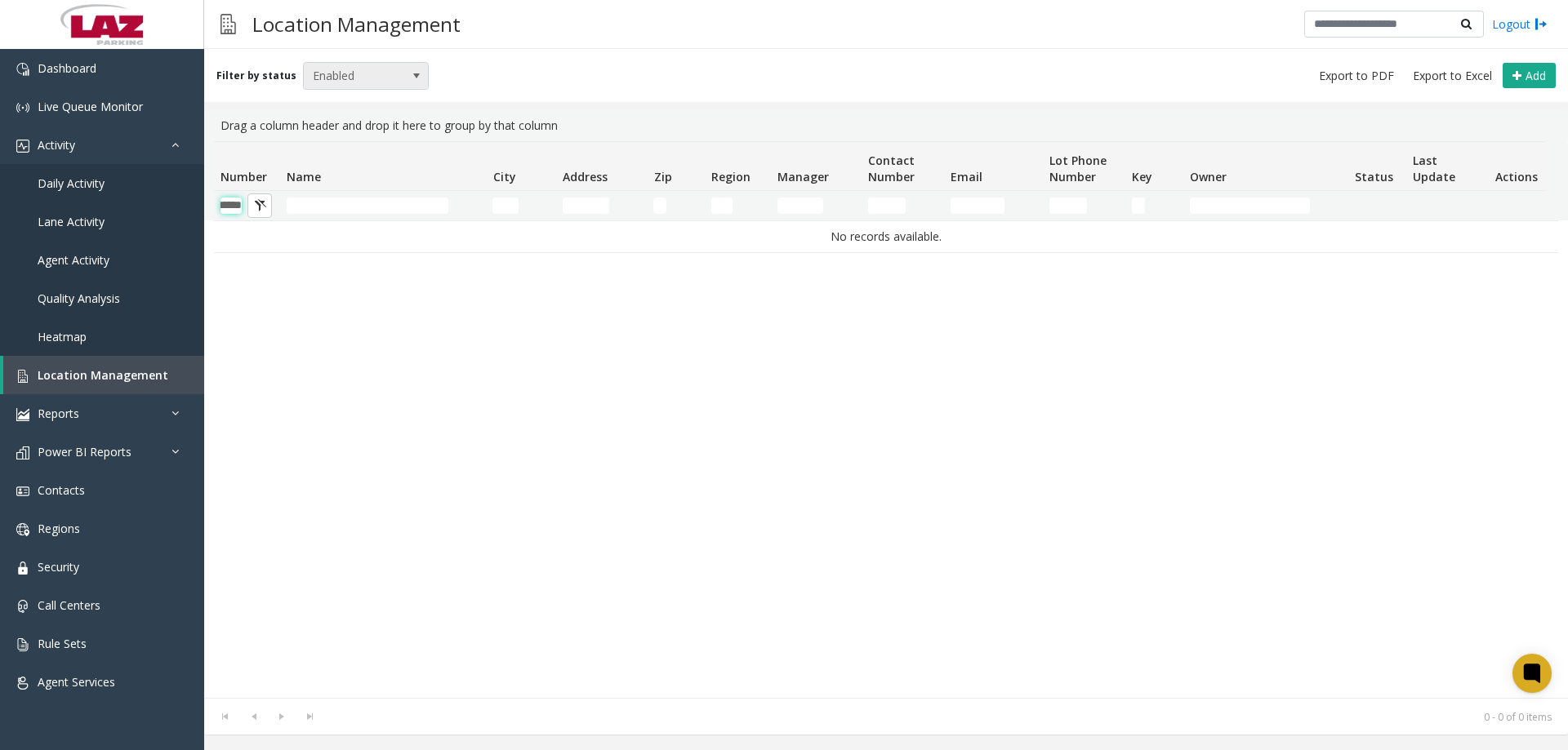
type input "******"
click at [318, 85] on span "Enabled" at bounding box center [354, 76] width 100 height 26
click at [360, 143] on li "Disabled" at bounding box center [358, 147] width 122 height 22
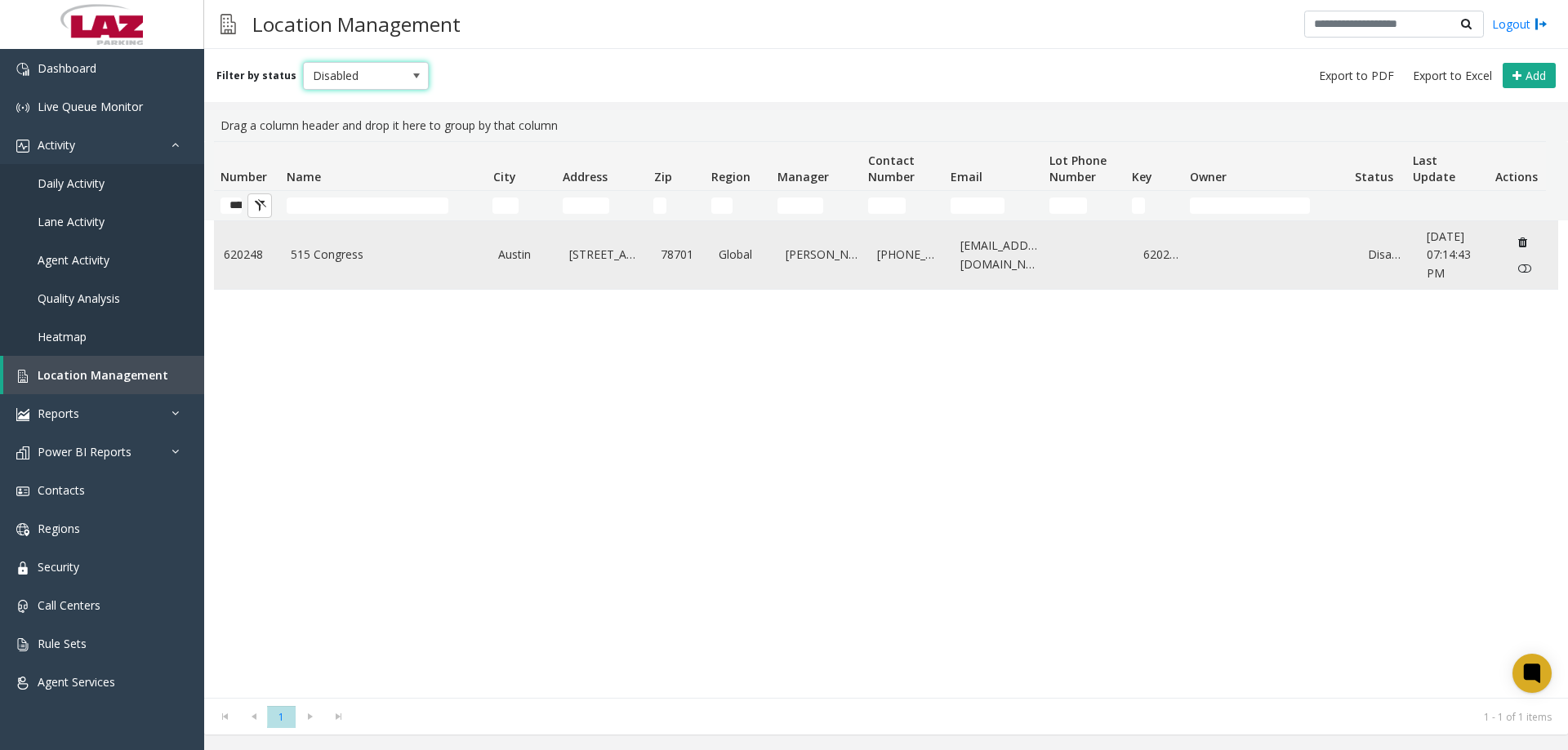
click at [361, 261] on link "515 Congress" at bounding box center [384, 254] width 189 height 18
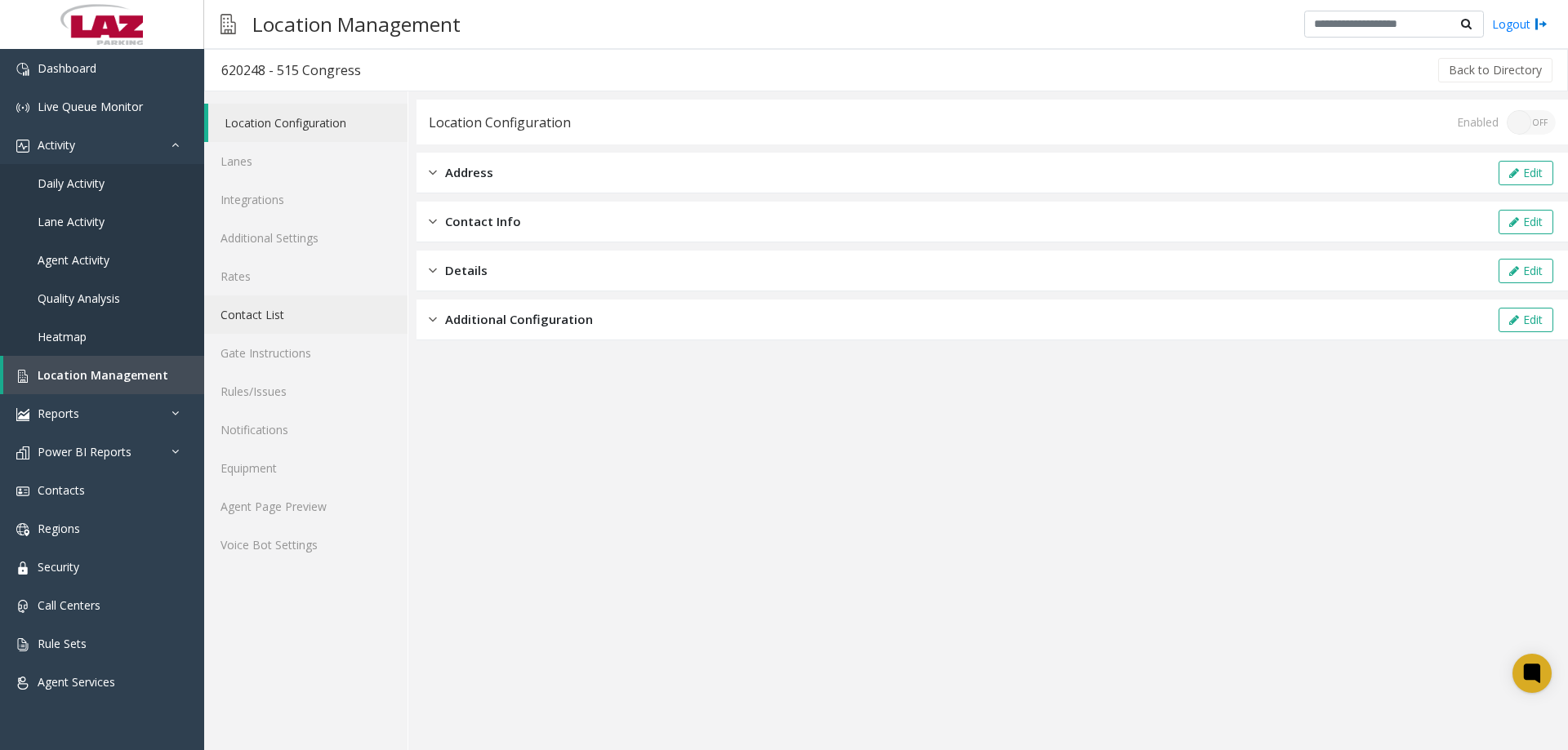
click at [275, 310] on link "Contact List" at bounding box center [306, 314] width 203 height 38
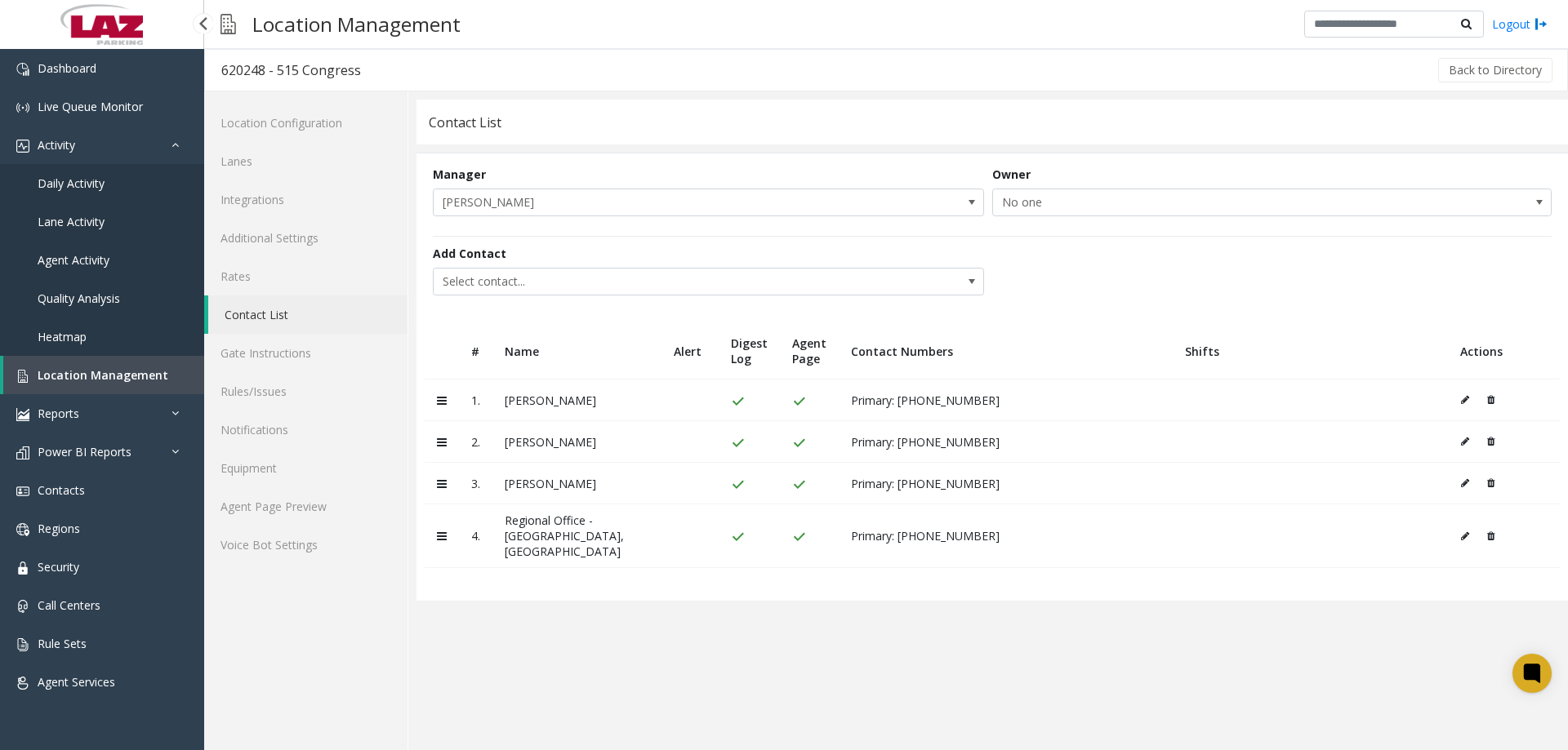
click at [79, 374] on span "Location Management" at bounding box center [103, 375] width 130 height 15
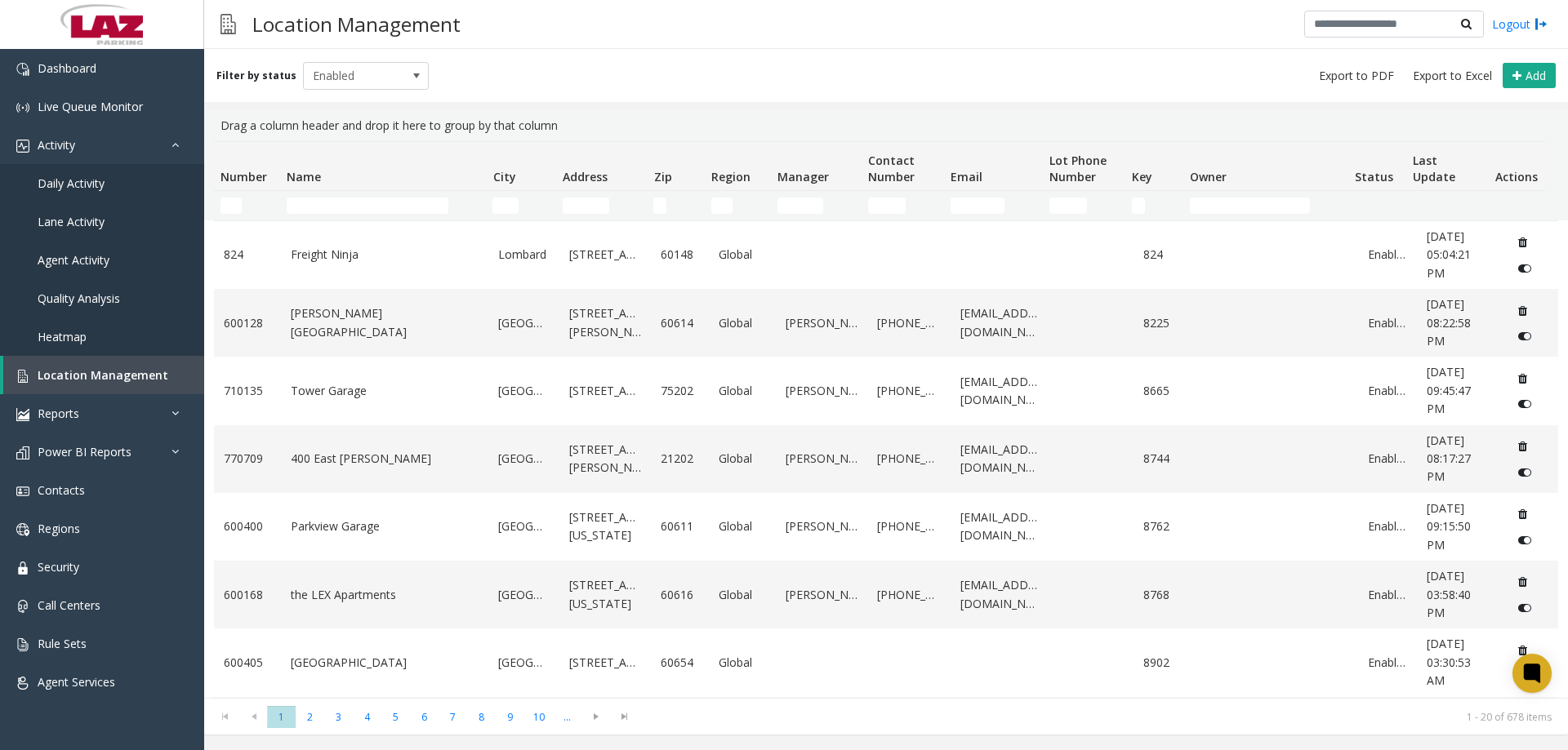
click at [238, 195] on td "Number Filter" at bounding box center [246, 205] width 66 height 30
click at [232, 205] on input "Number Filter" at bounding box center [231, 205] width 21 height 16
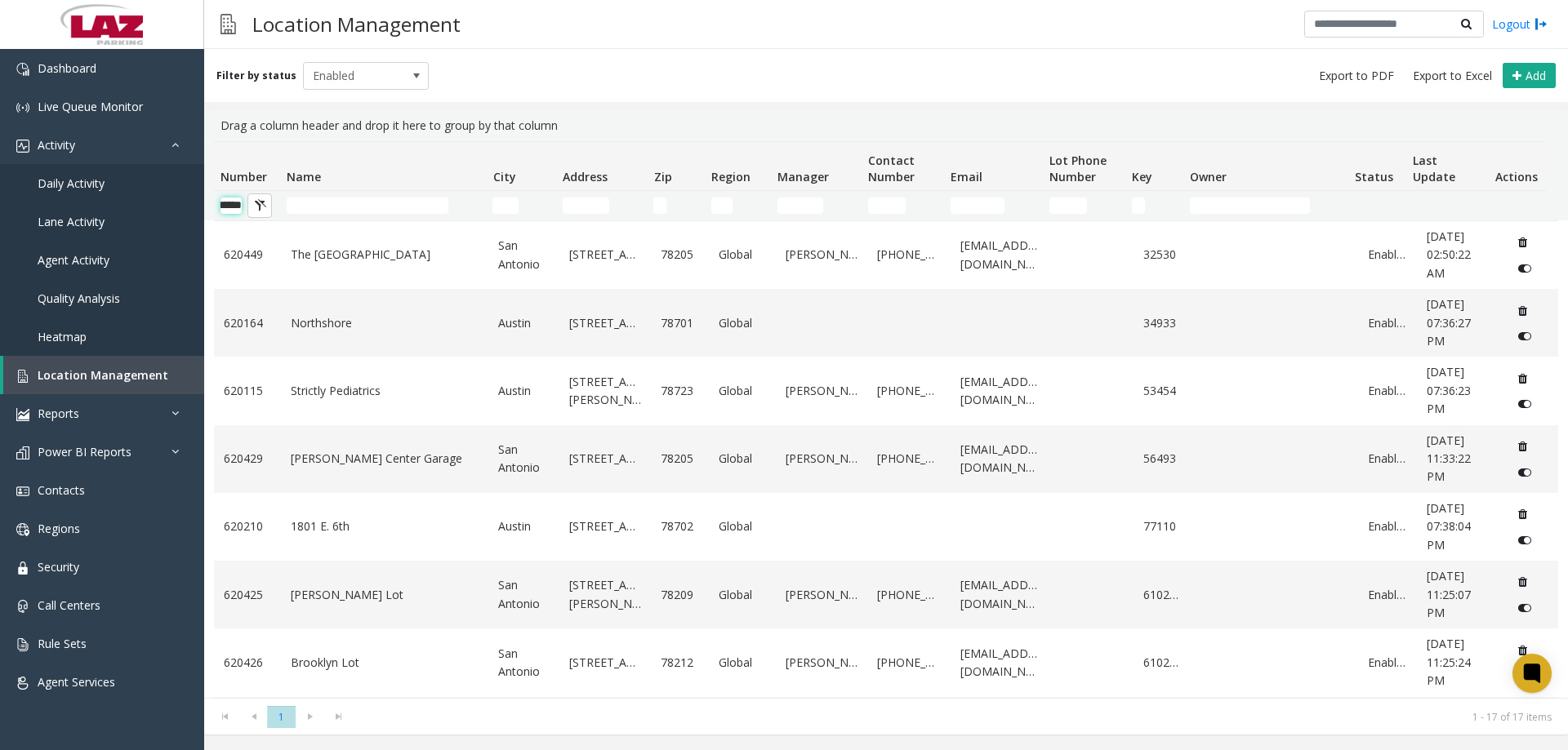
scroll to position [0, 27]
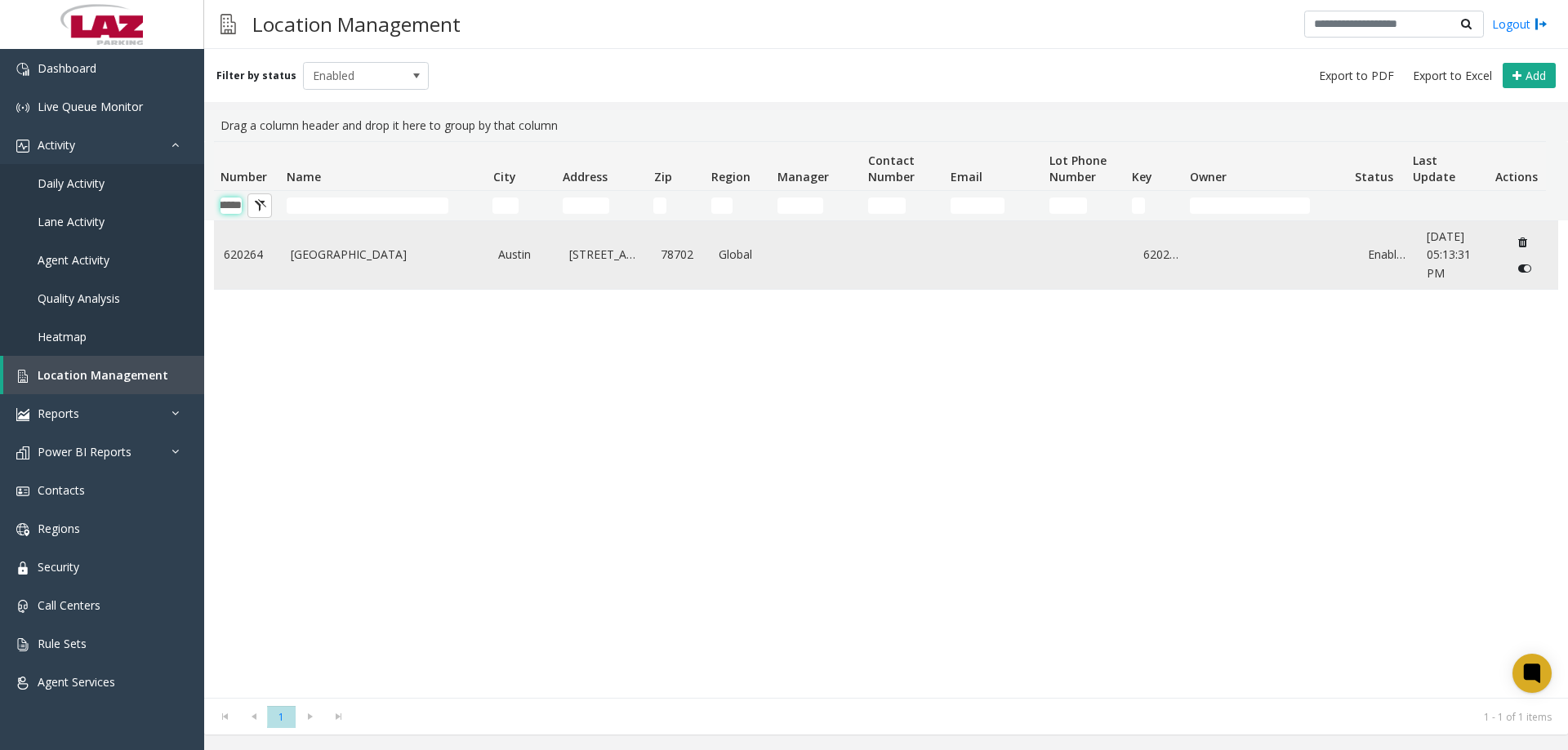
type input "******"
click at [269, 252] on link "620264" at bounding box center [246, 254] width 47 height 18
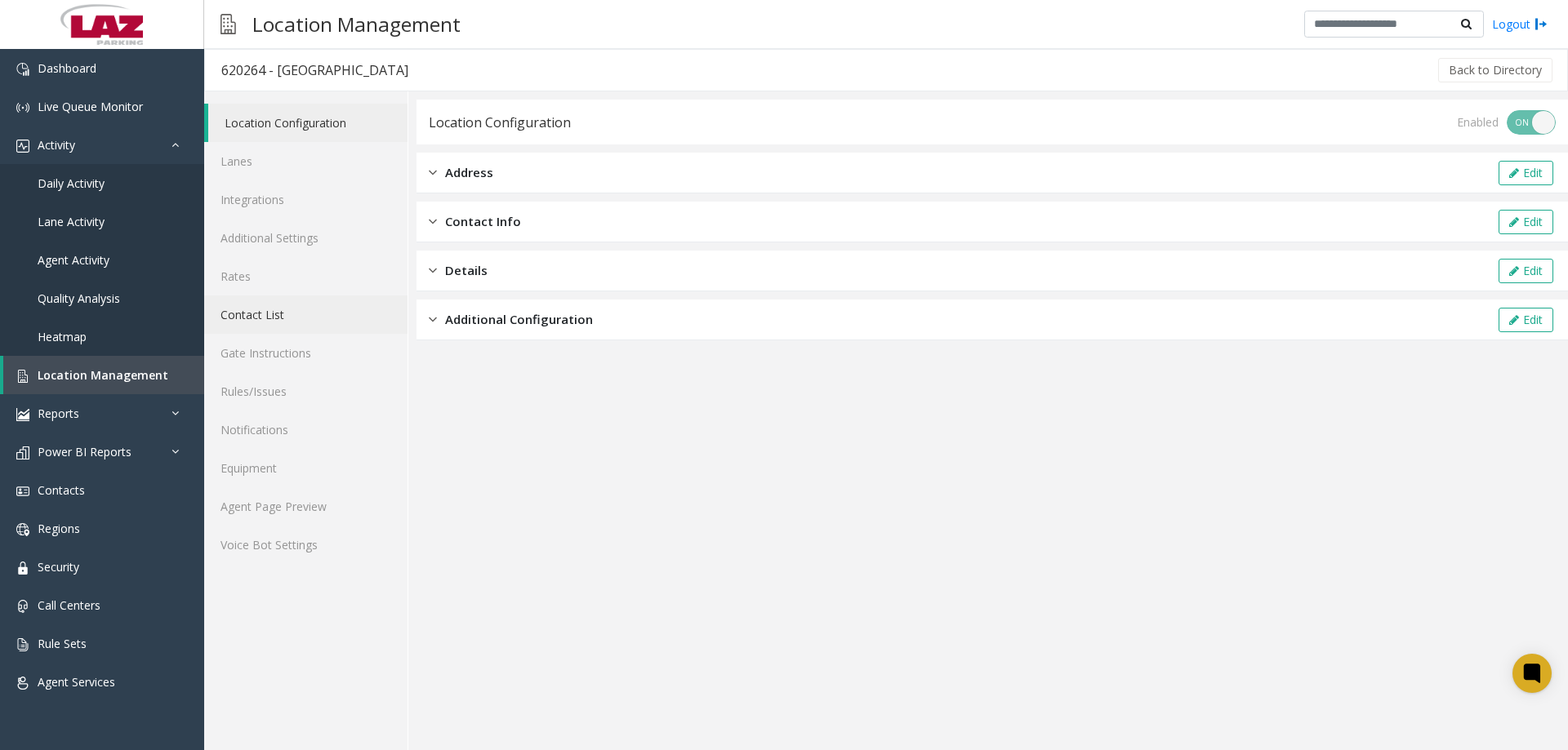
click at [250, 323] on link "Contact List" at bounding box center [306, 314] width 203 height 38
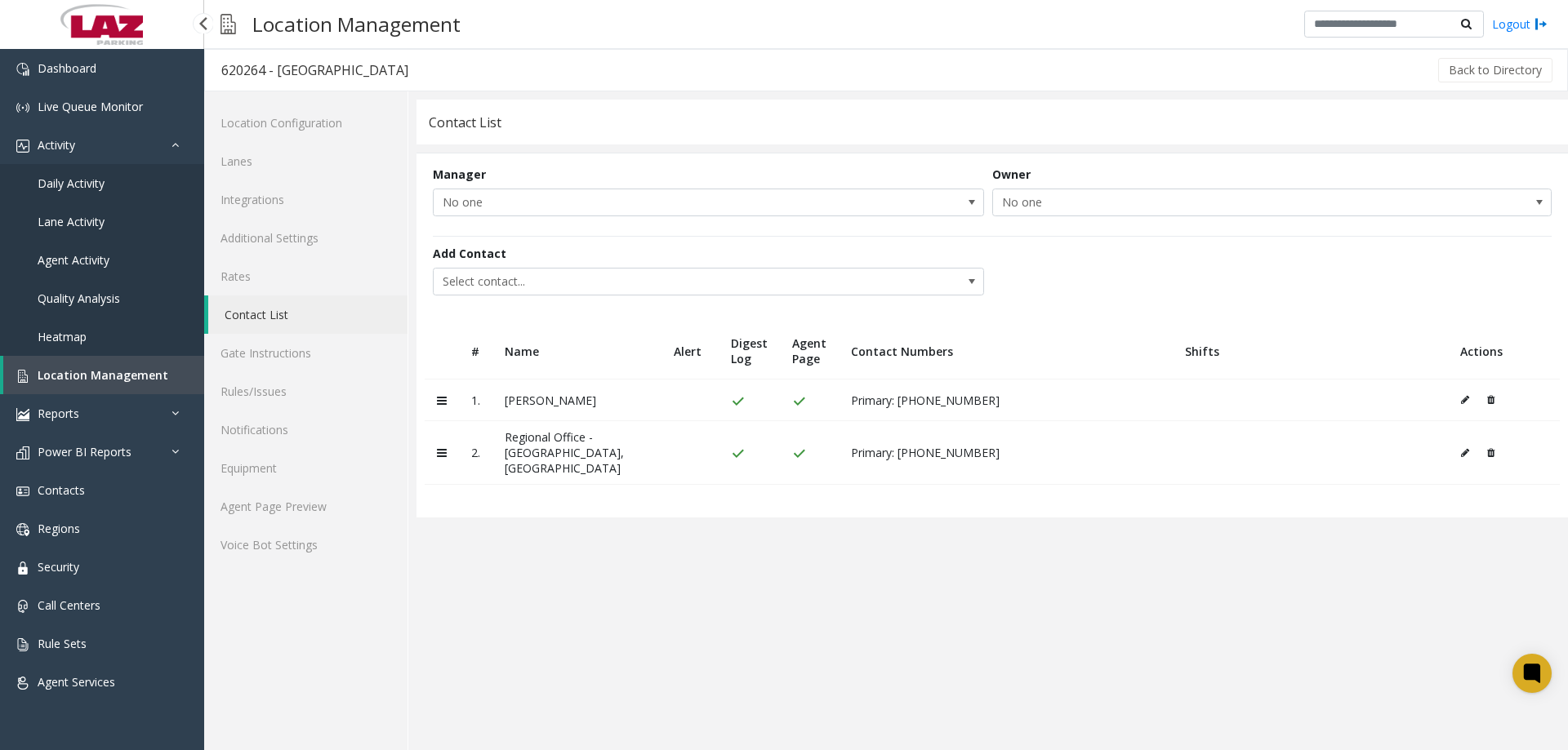
click at [96, 373] on span "Location Management" at bounding box center [103, 375] width 130 height 15
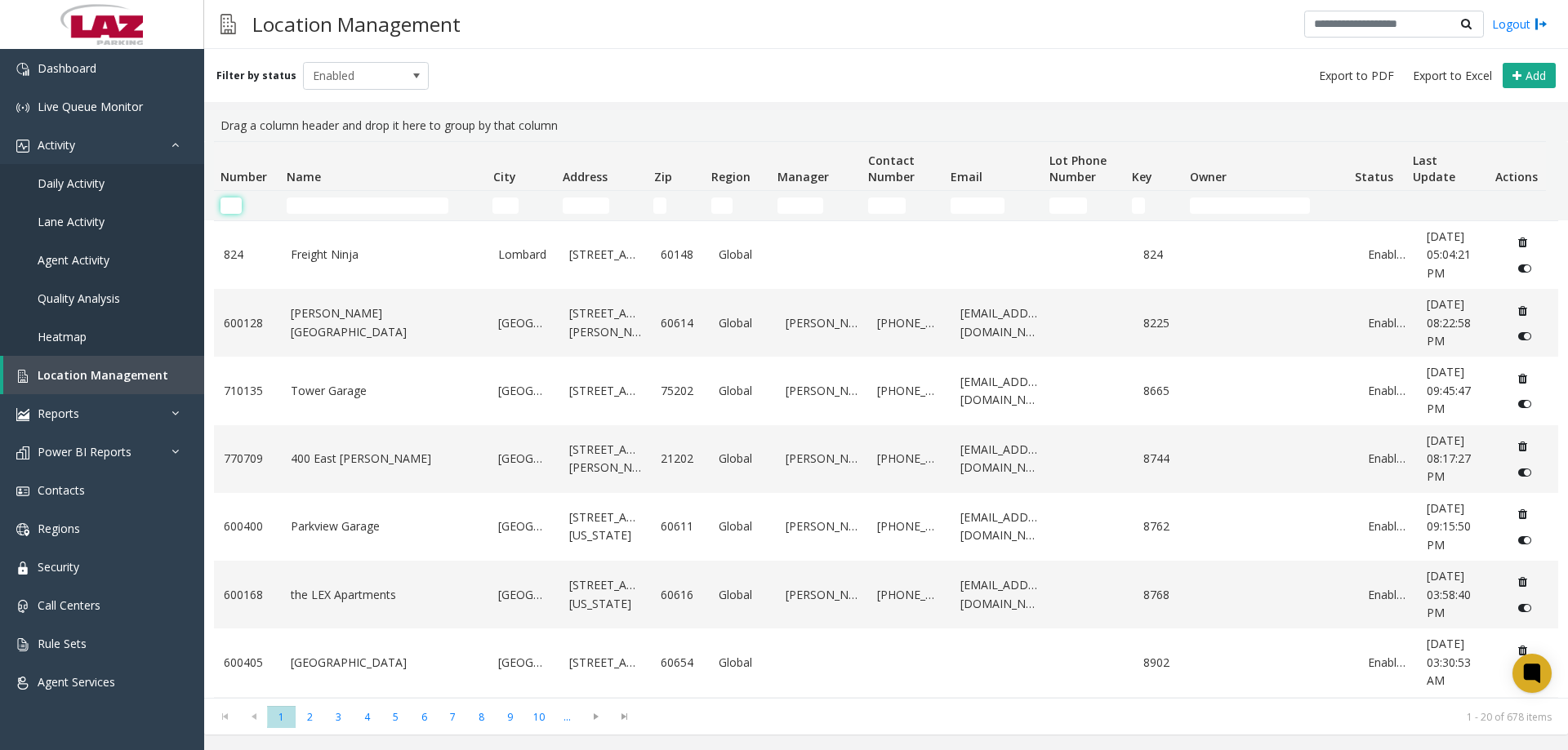
click at [228, 198] on input "Number Filter" at bounding box center [231, 205] width 21 height 16
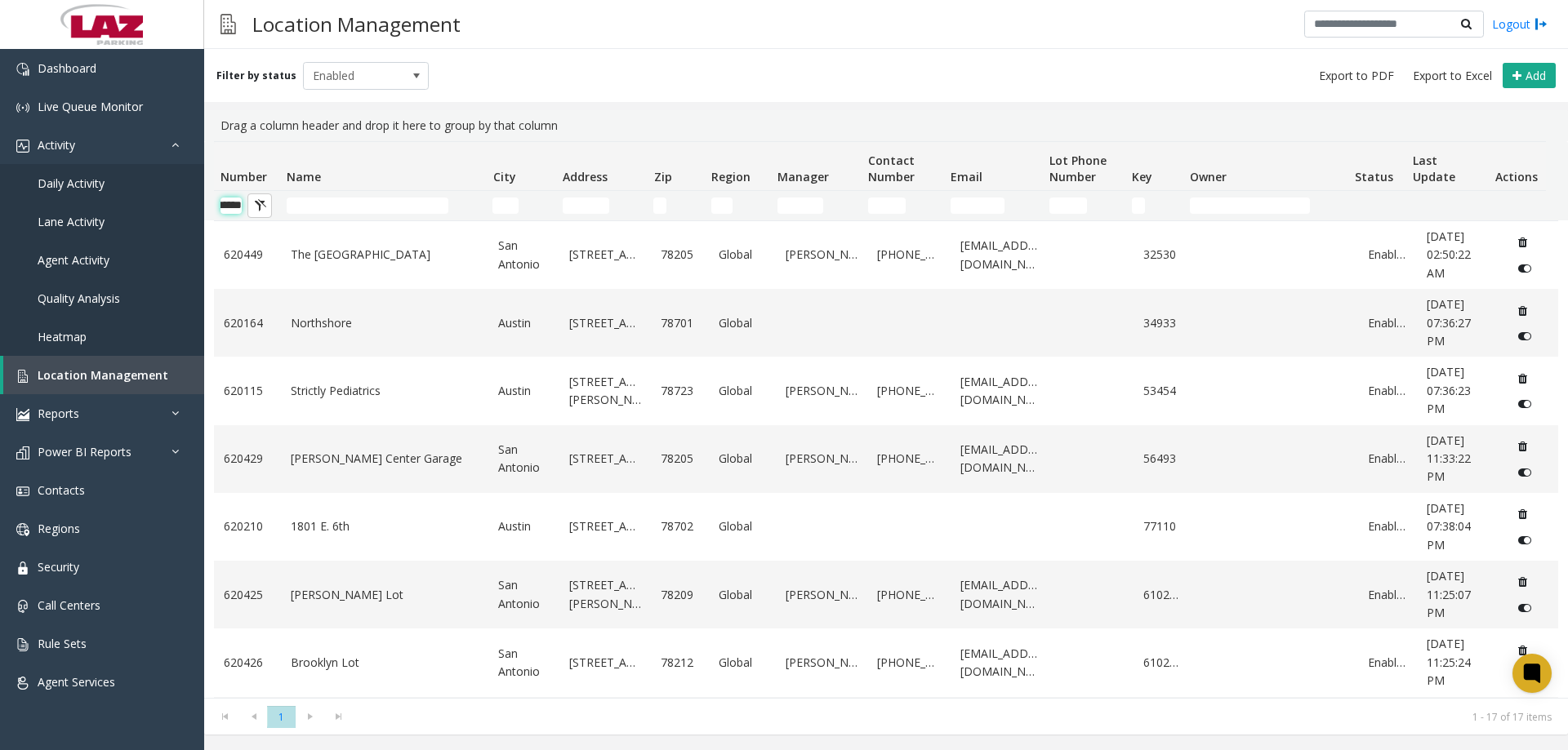
scroll to position [0, 27]
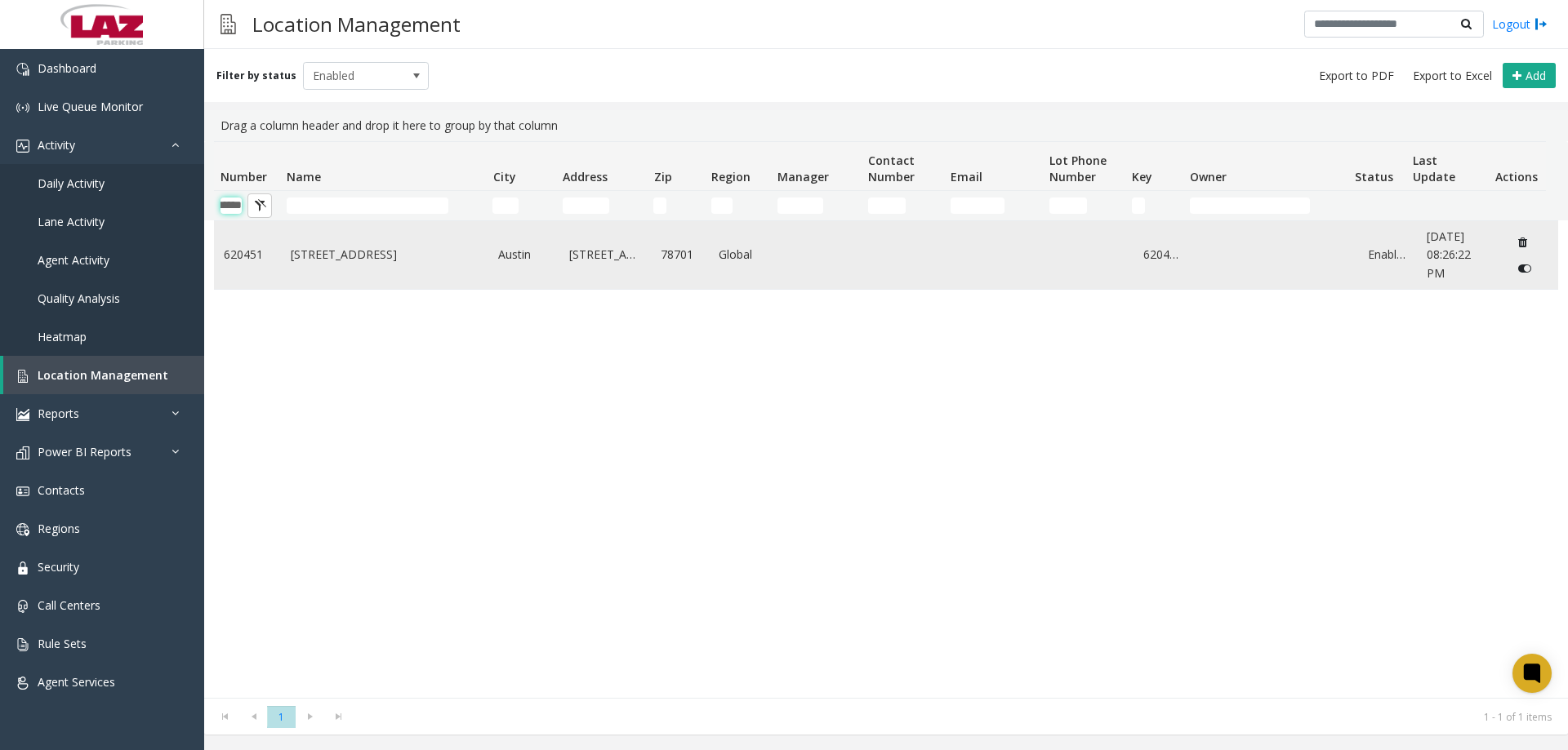
type input "******"
click at [262, 253] on link "620451" at bounding box center [246, 254] width 47 height 18
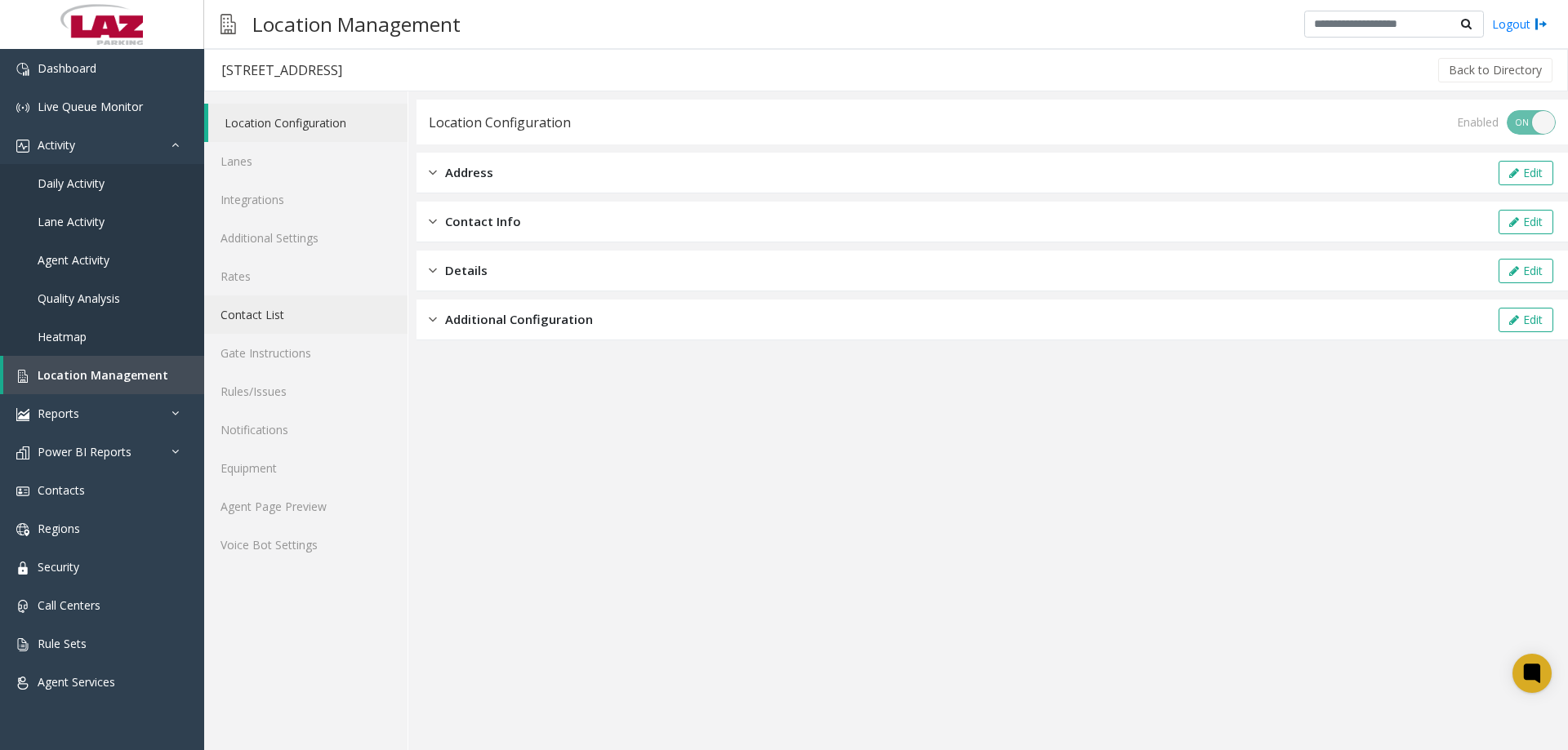
click at [245, 326] on link "Contact List" at bounding box center [306, 314] width 203 height 38
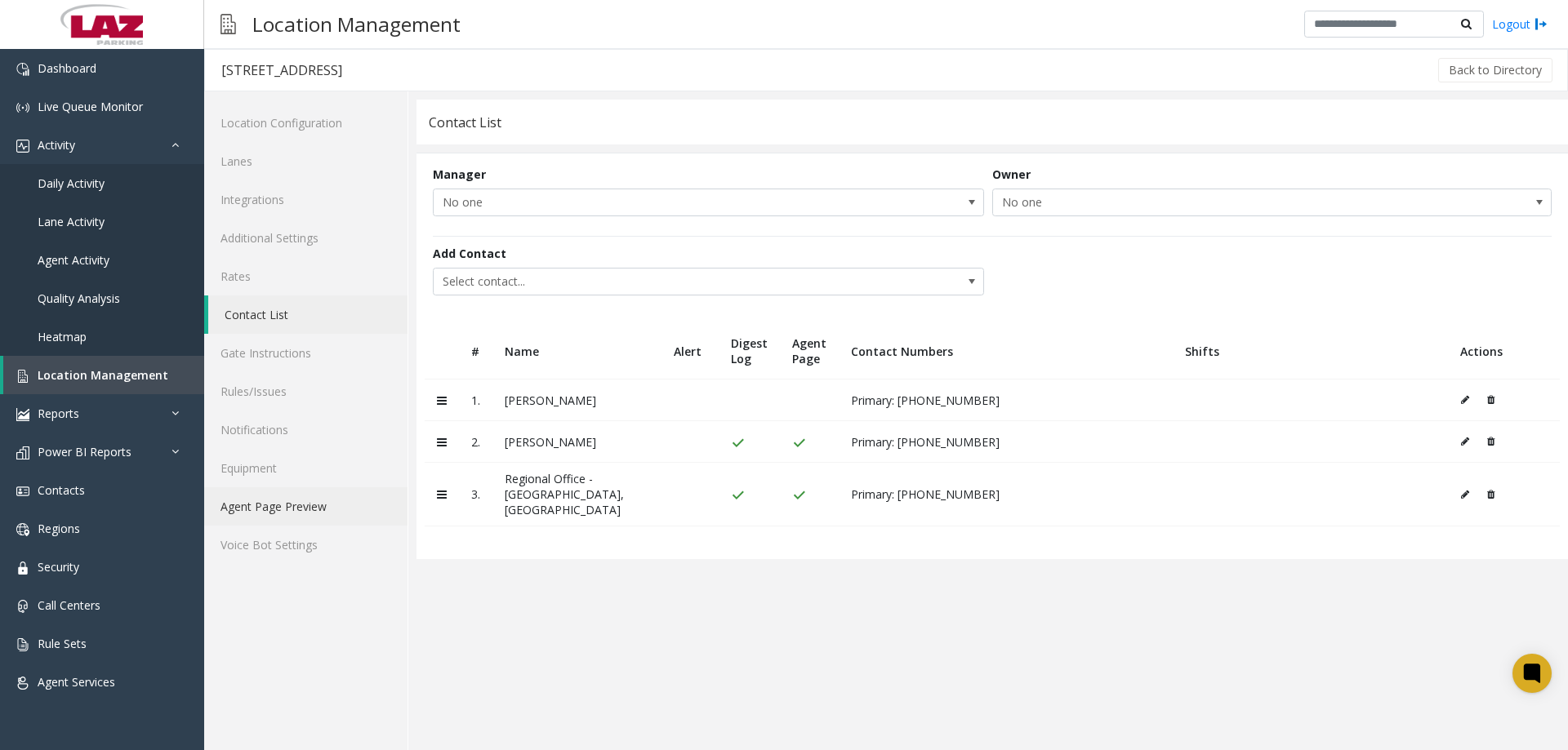
click at [300, 504] on link "Agent Page Preview" at bounding box center [306, 507] width 203 height 38
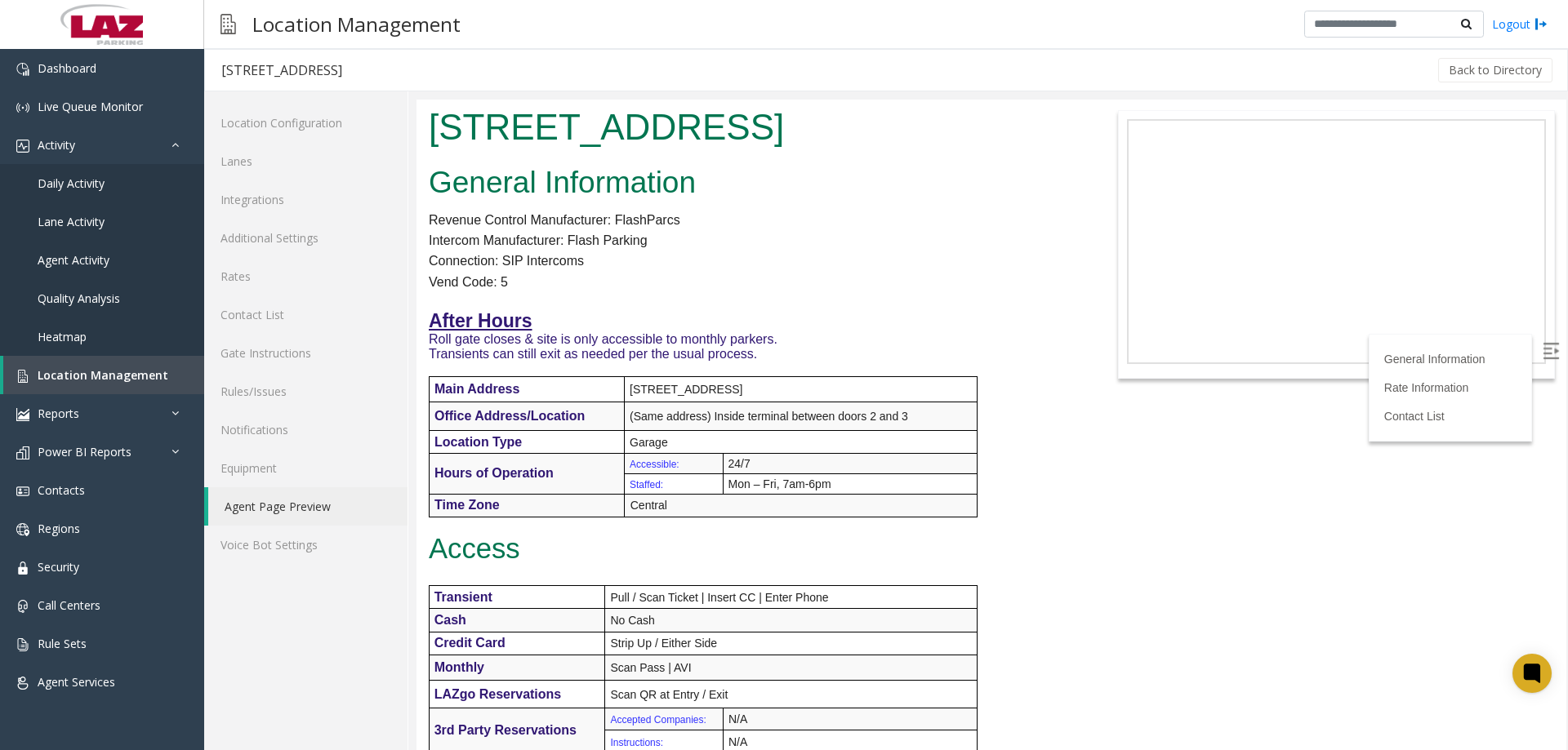
click at [852, 289] on p "Vend Code: 5" at bounding box center [751, 283] width 646 height 21
click at [76, 368] on span "Location Management" at bounding box center [103, 375] width 130 height 15
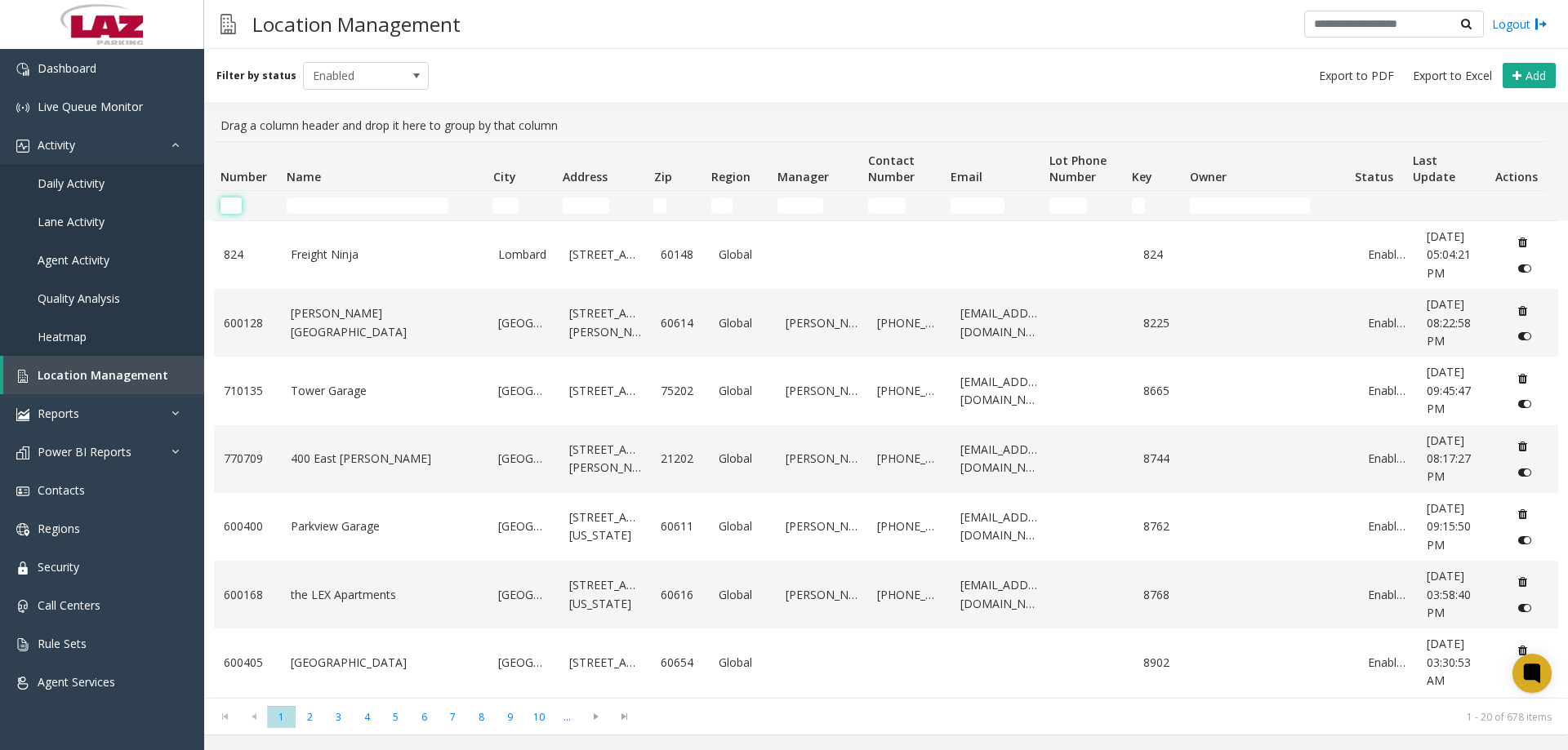
click at [236, 200] on input "Number Filter" at bounding box center [231, 205] width 21 height 16
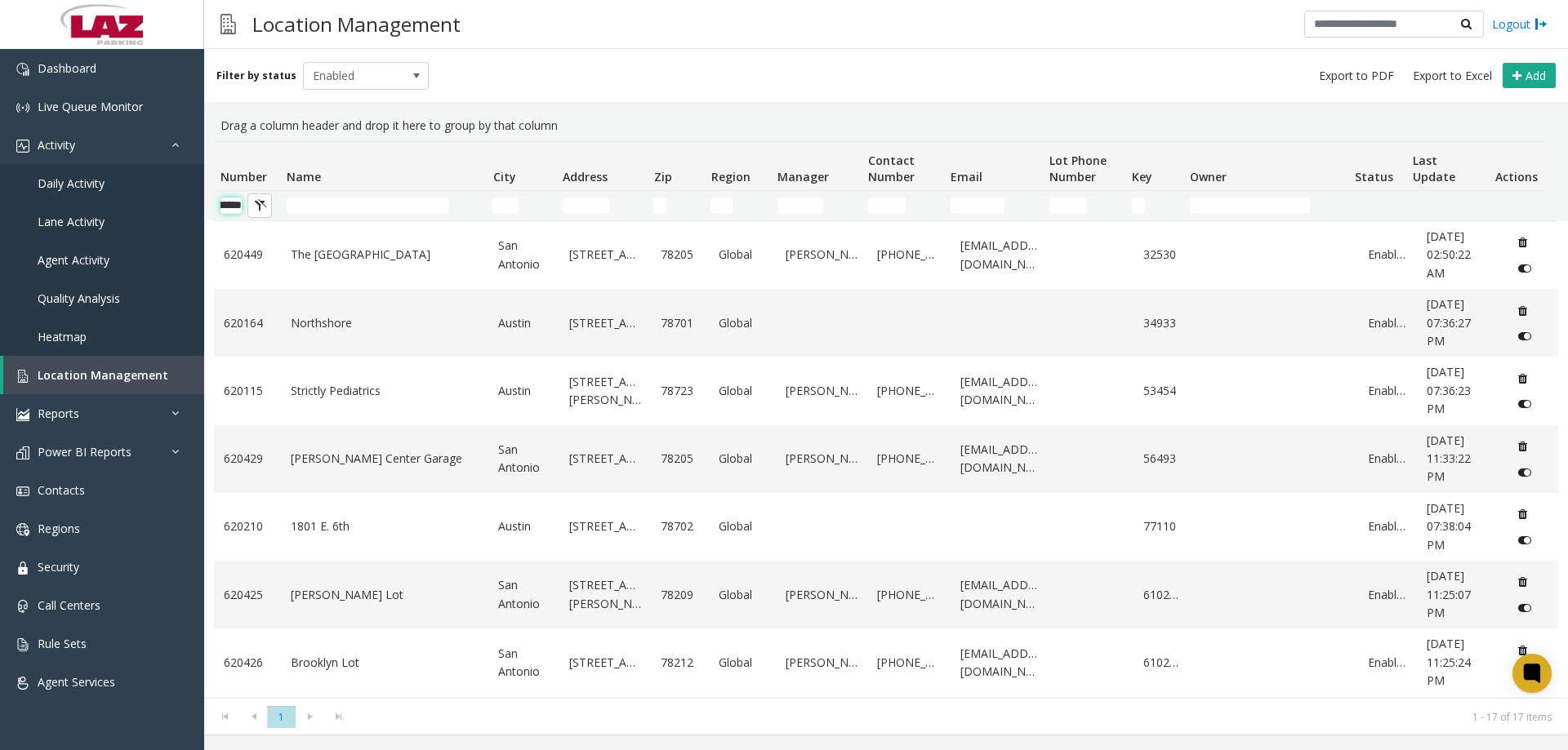
scroll to position [0, 27]
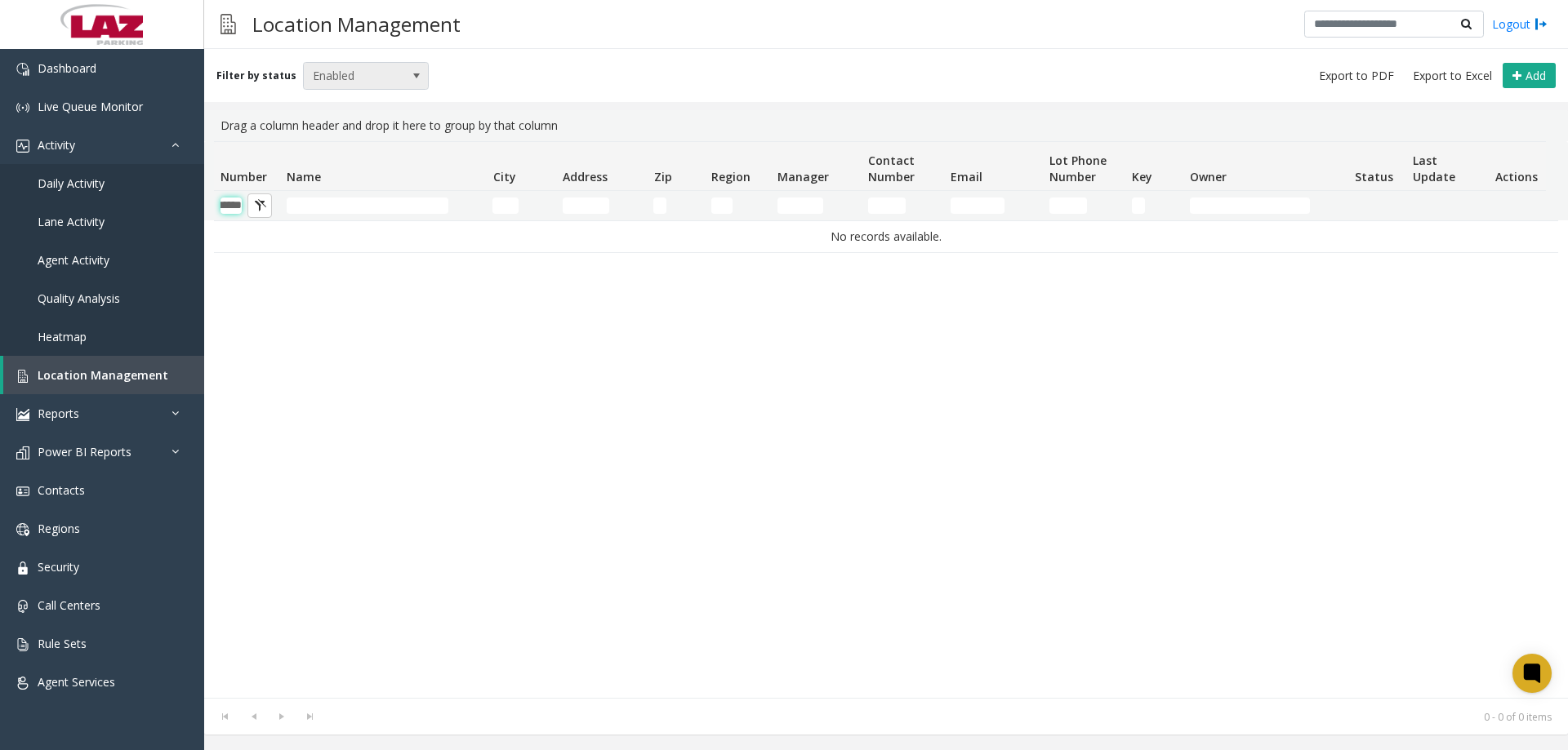
type input "******"
click at [319, 82] on span "Enabled" at bounding box center [354, 76] width 100 height 26
click at [334, 150] on li "Disabled" at bounding box center [358, 147] width 122 height 22
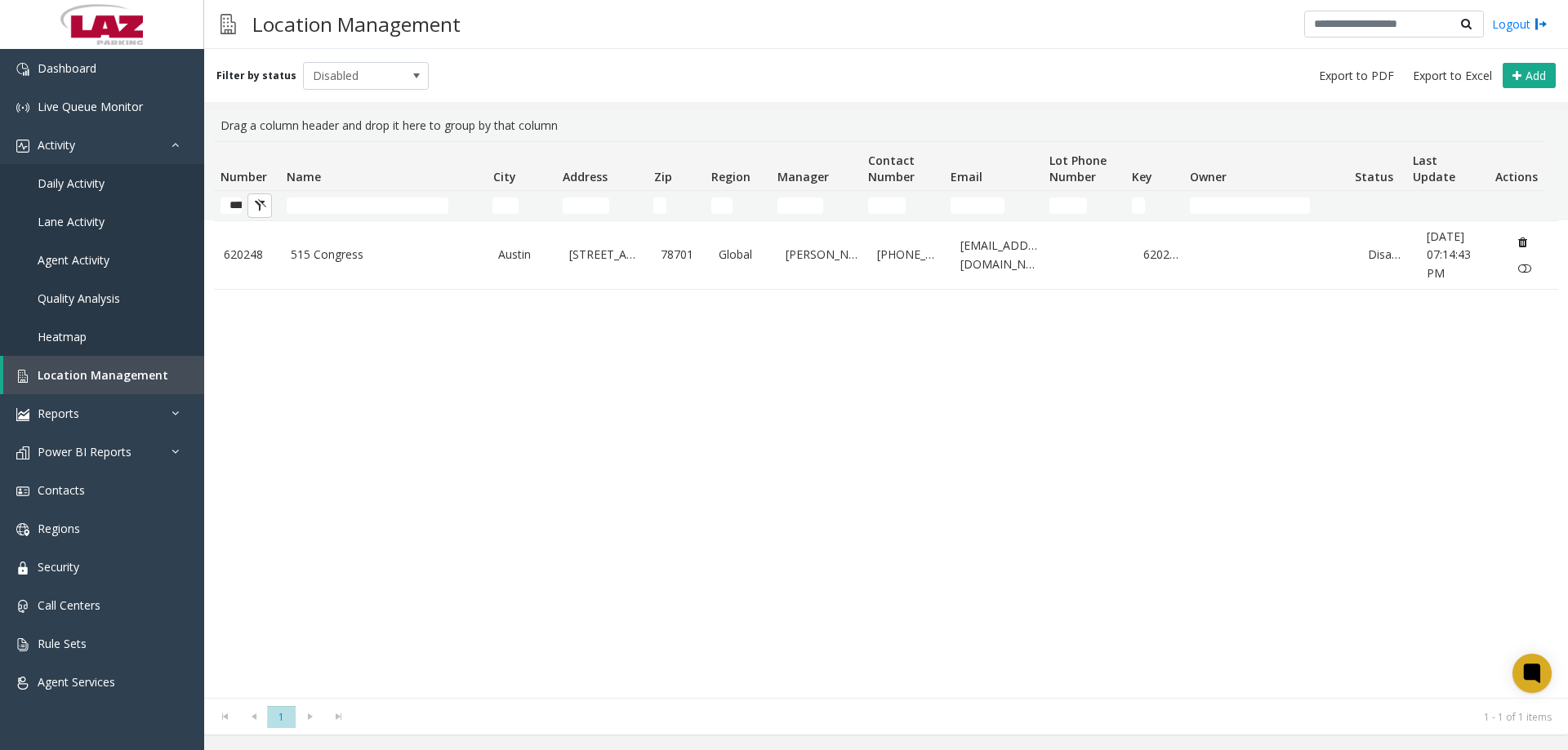
click at [388, 375] on div "620248 515 Congress Austin 515 Congress Avenue 78701 Global Lindsey Gerhard 216…" at bounding box center [886, 459] width 1344 height 477
click at [58, 59] on link "Dashboard" at bounding box center [102, 68] width 204 height 38
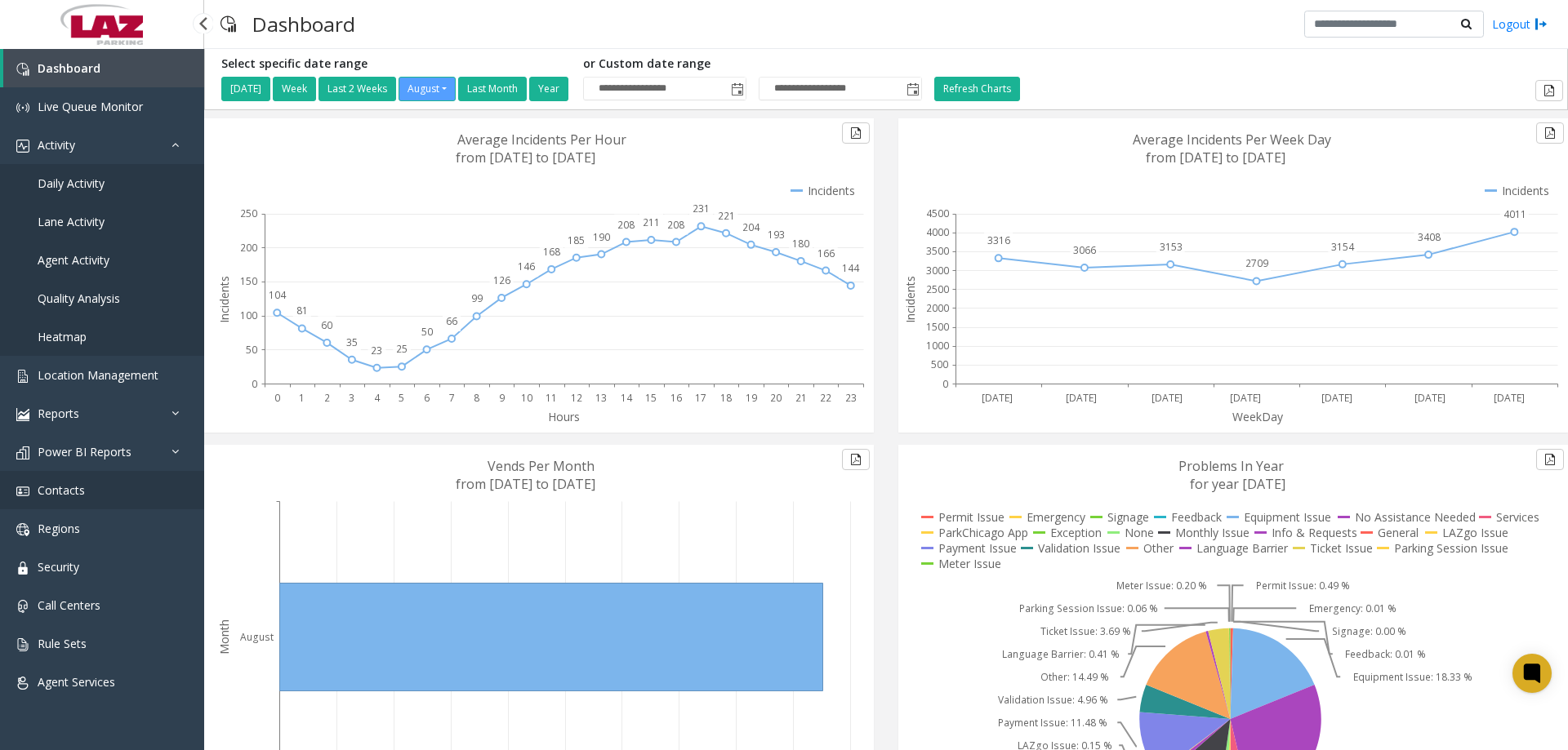
click at [72, 486] on span "Contacts" at bounding box center [60, 490] width 47 height 15
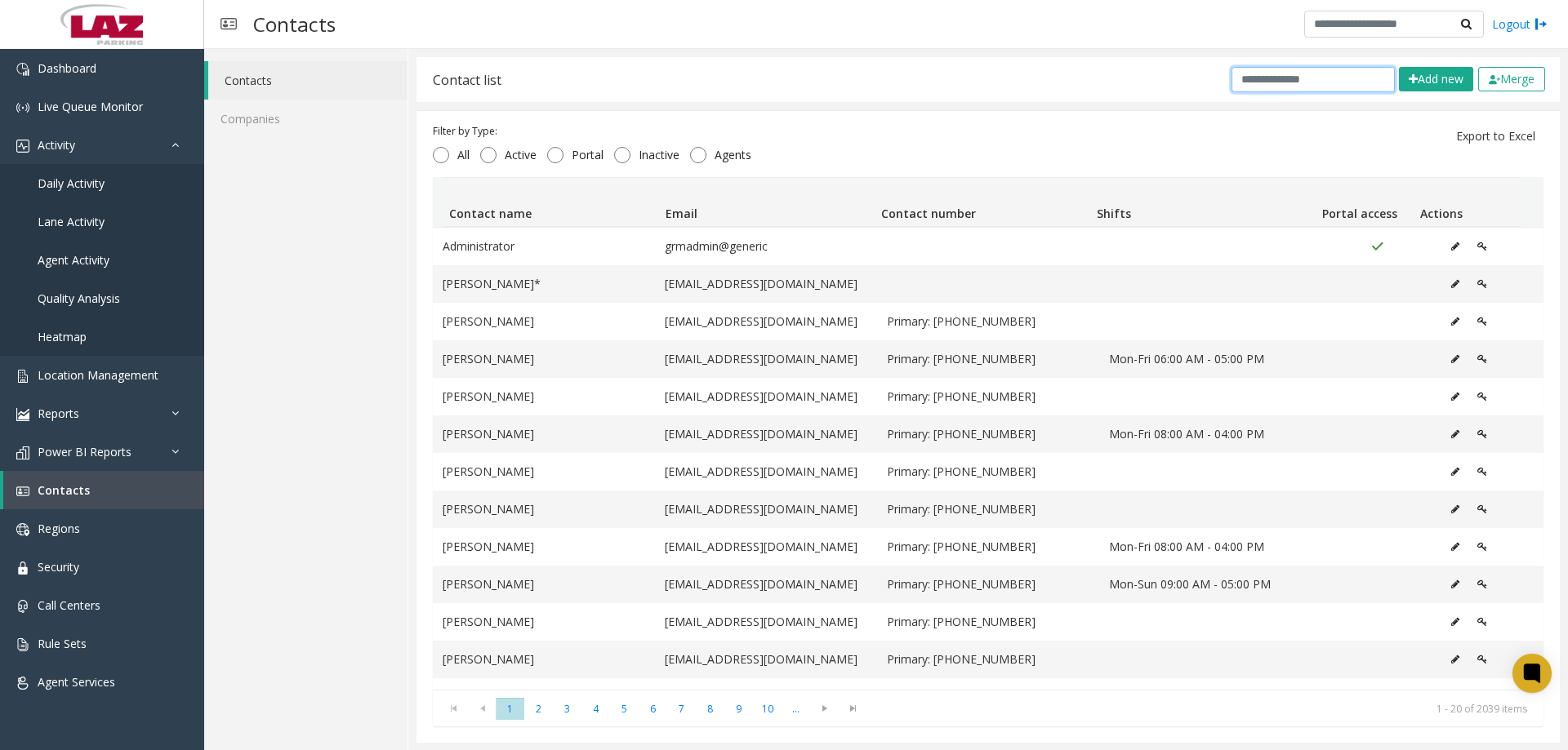
click at [1267, 85] on input "text" at bounding box center [1313, 80] width 163 height 25
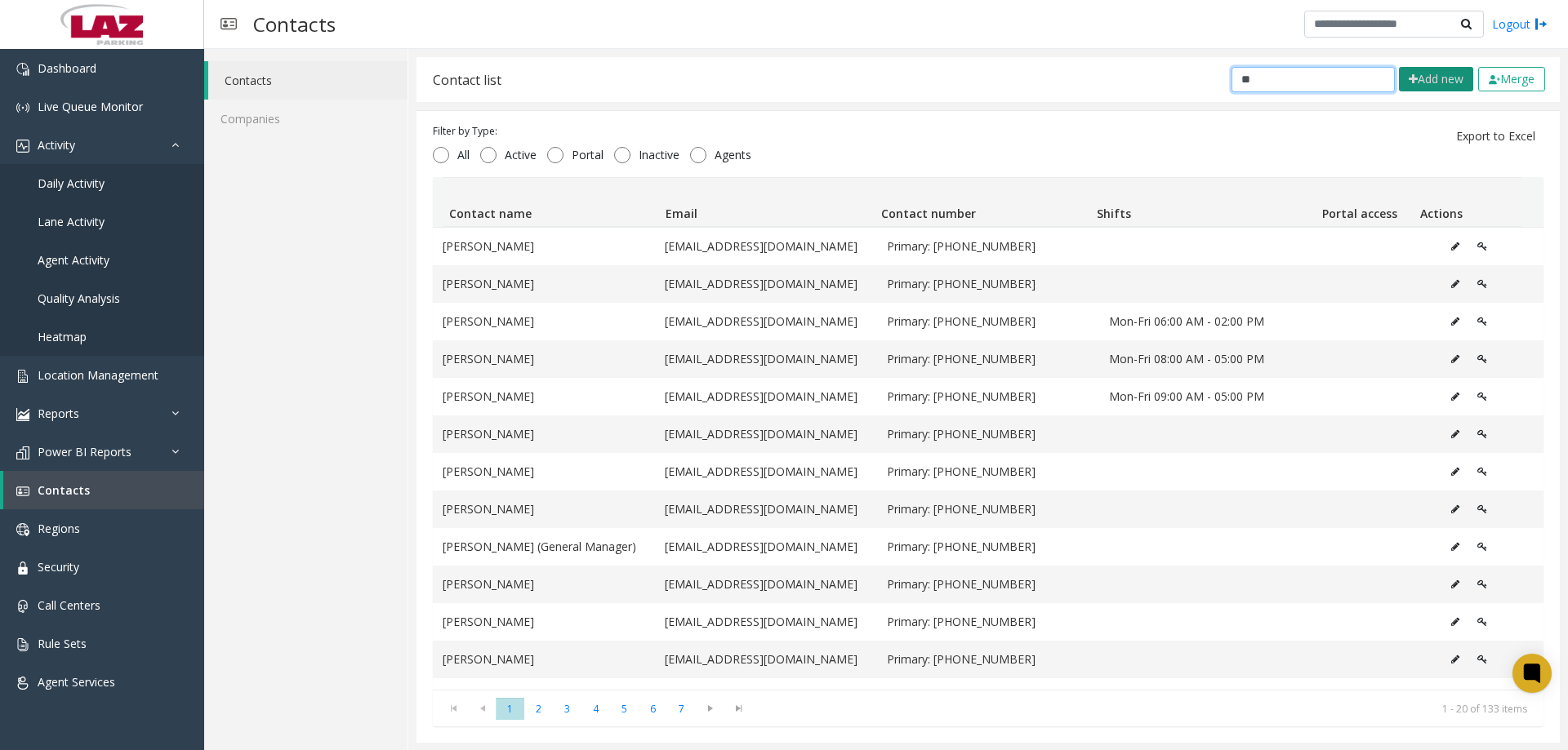
type input "**"
click at [1420, 80] on button "Add new" at bounding box center [1436, 80] width 75 height 25
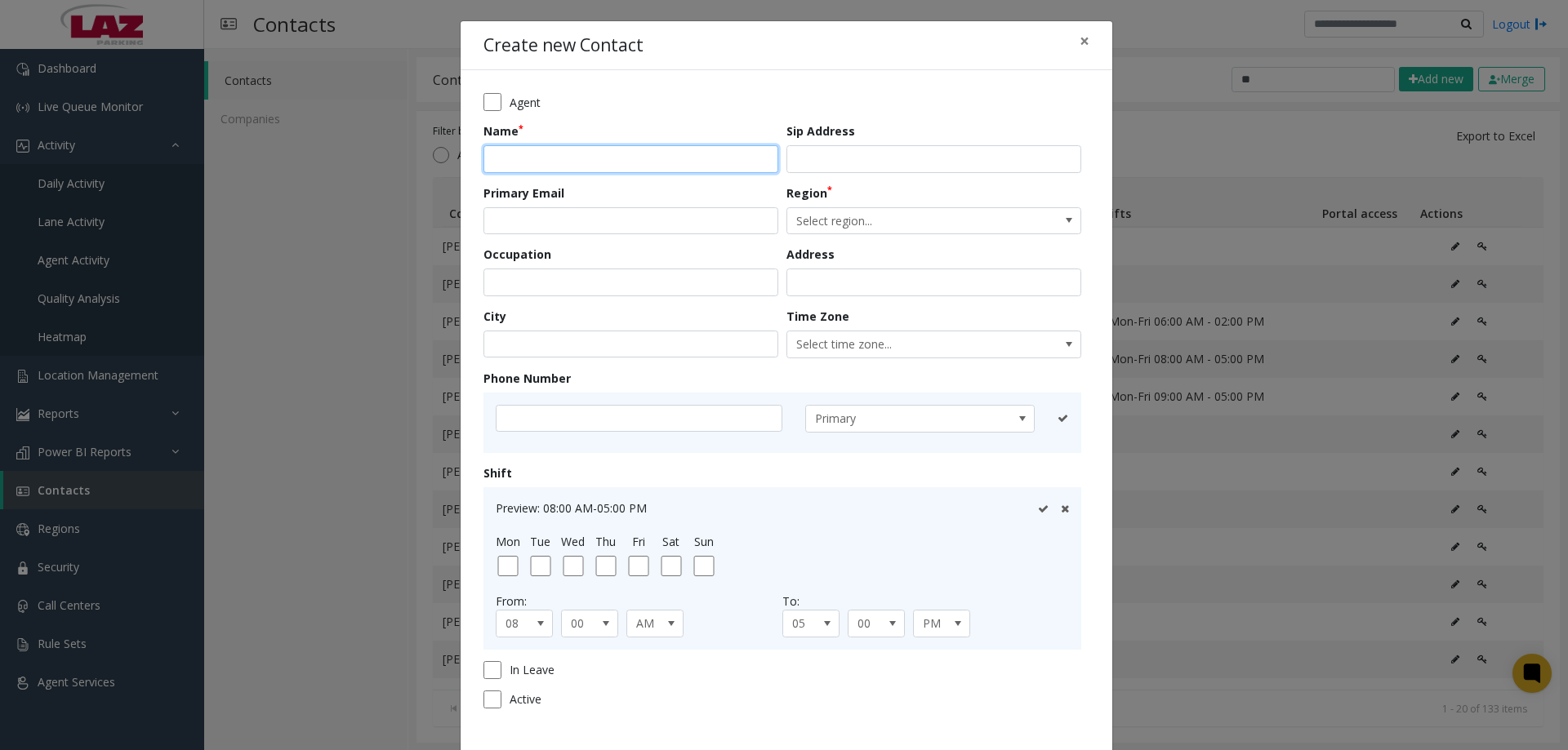
click at [546, 170] on input "text" at bounding box center [631, 159] width 295 height 28
type input "**********"
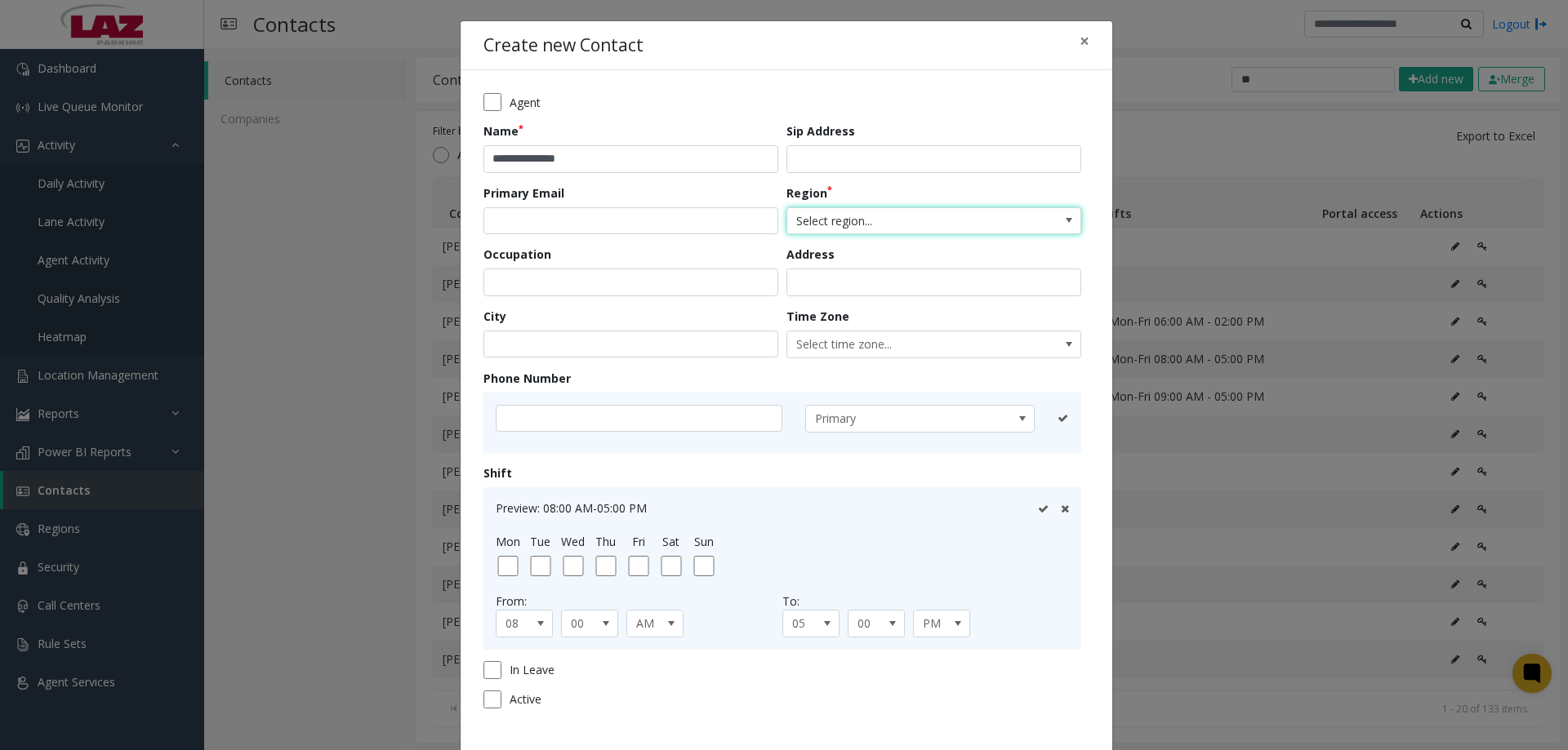
click at [851, 227] on span "Select region..." at bounding box center [904, 220] width 235 height 26
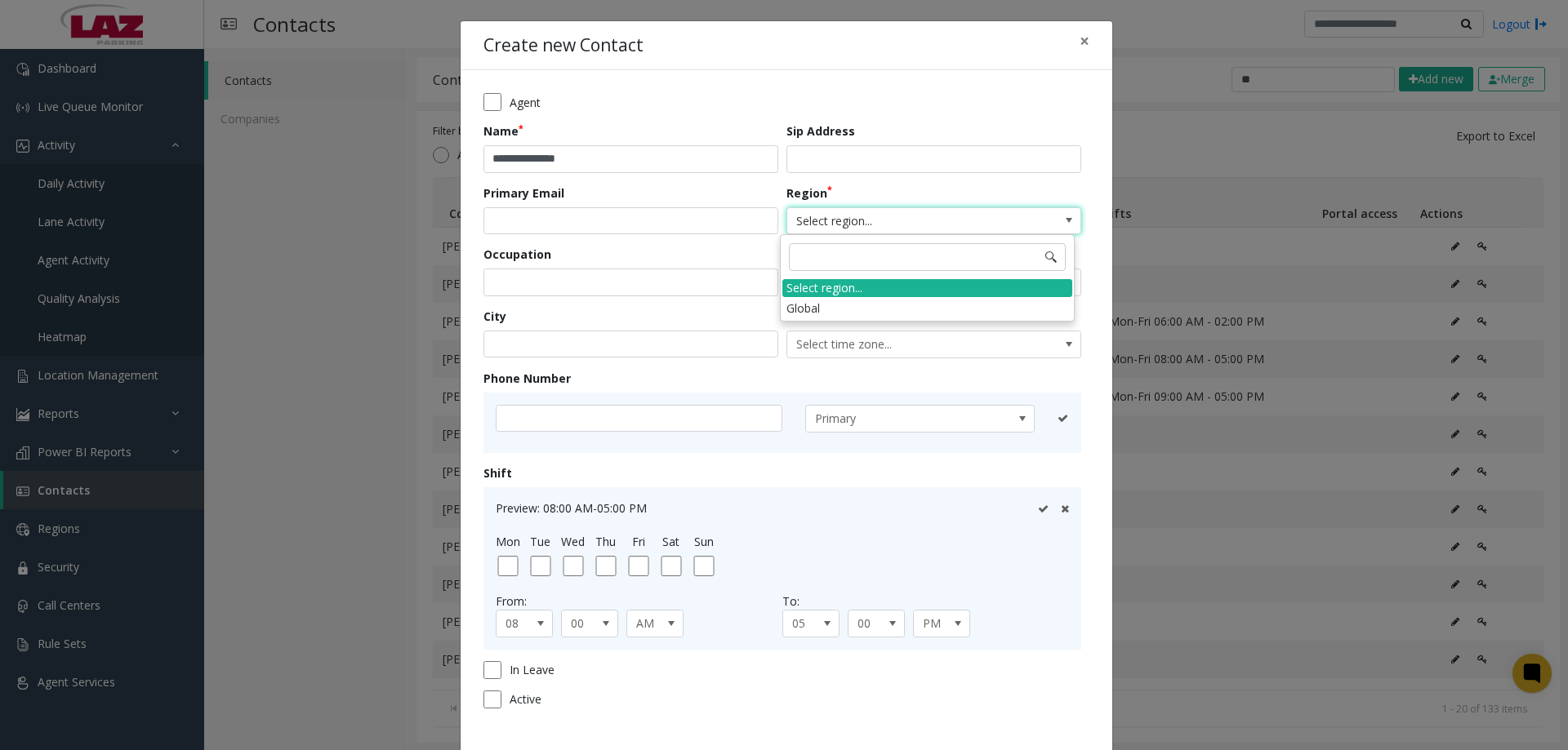
click at [830, 309] on li "Global" at bounding box center [927, 307] width 289 height 22
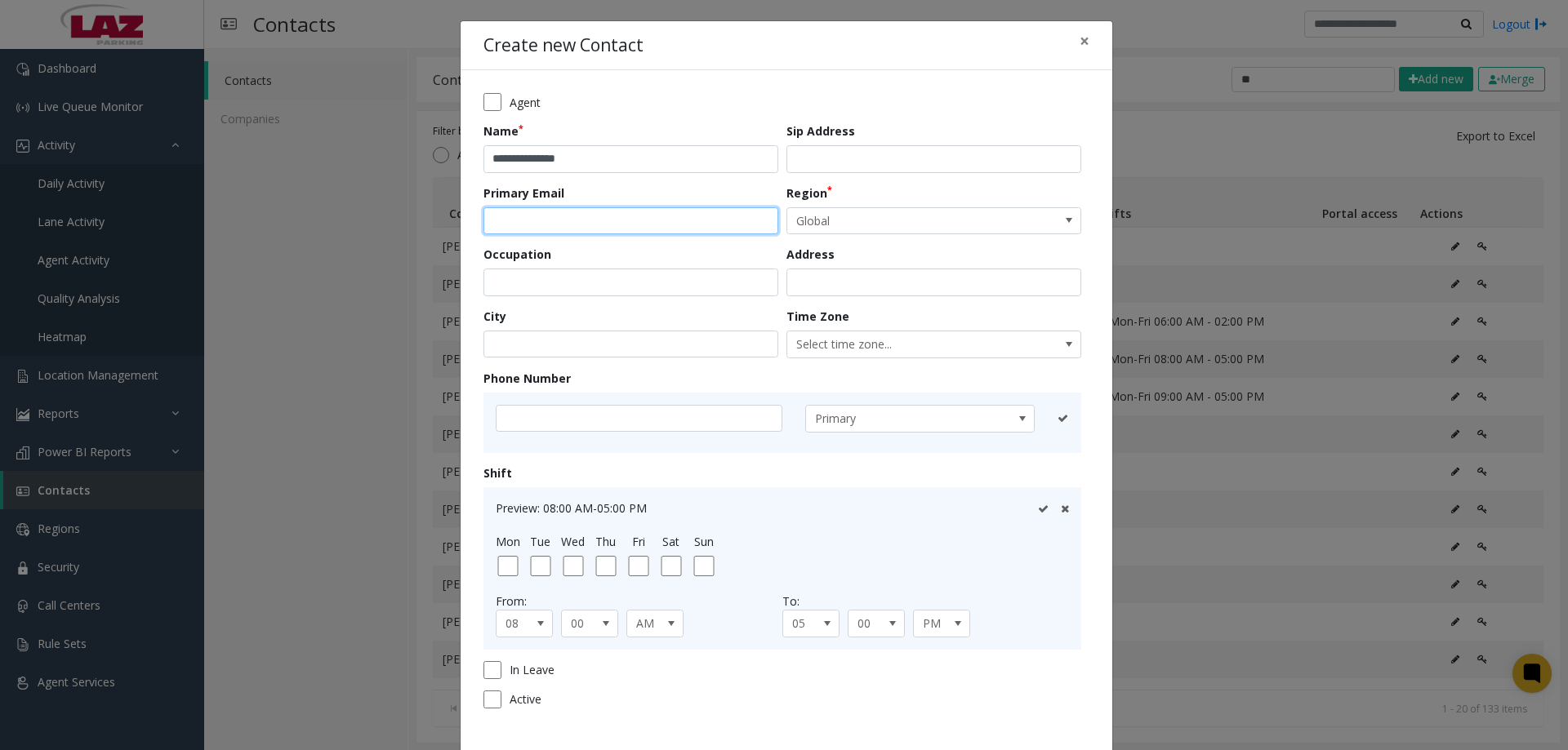
click at [588, 229] on input "email" at bounding box center [631, 220] width 295 height 28
paste input "**********"
type input "**********"
click at [553, 426] on input "text" at bounding box center [638, 419] width 287 height 28
type input "**********"
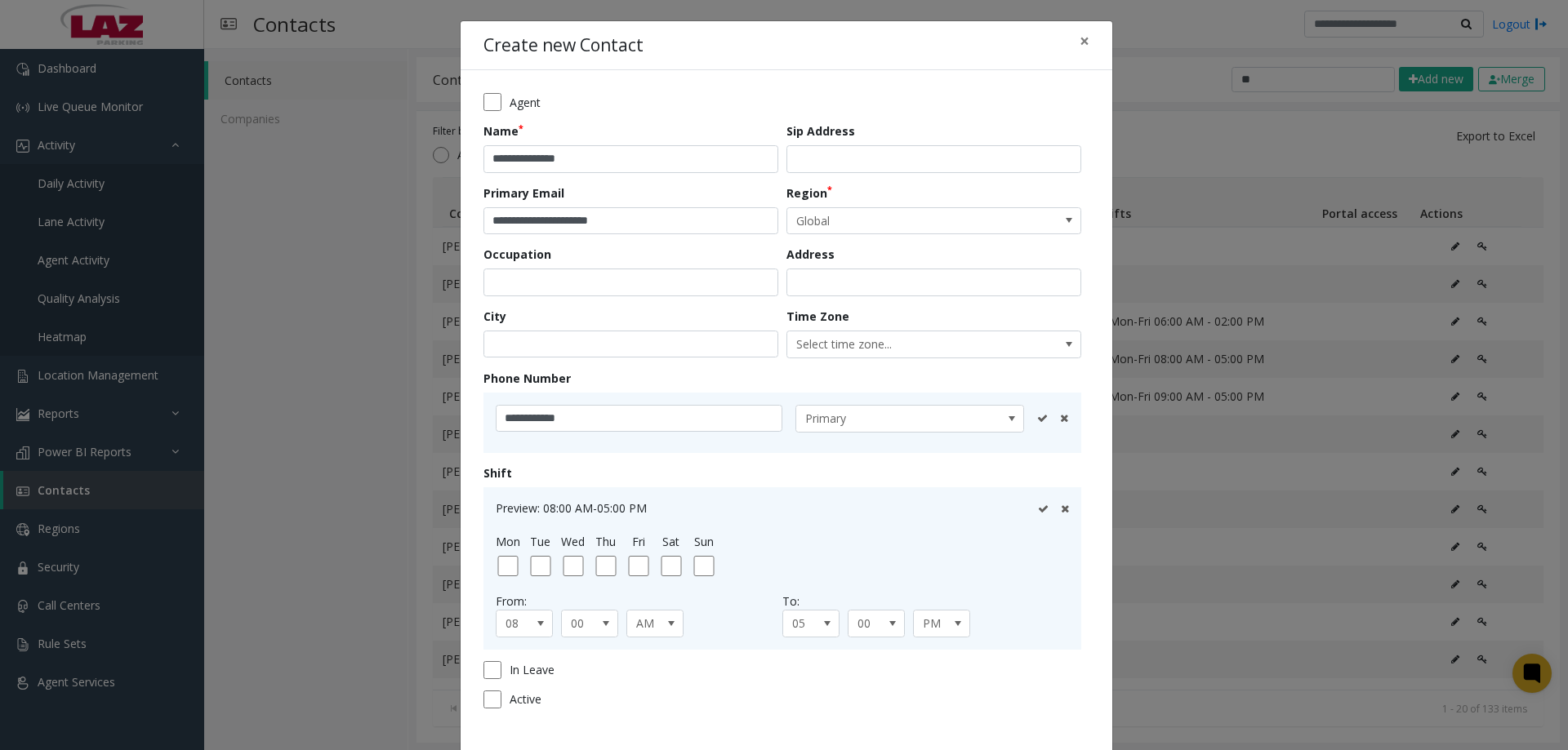
click at [1041, 417] on icon at bounding box center [1042, 418] width 11 height 11
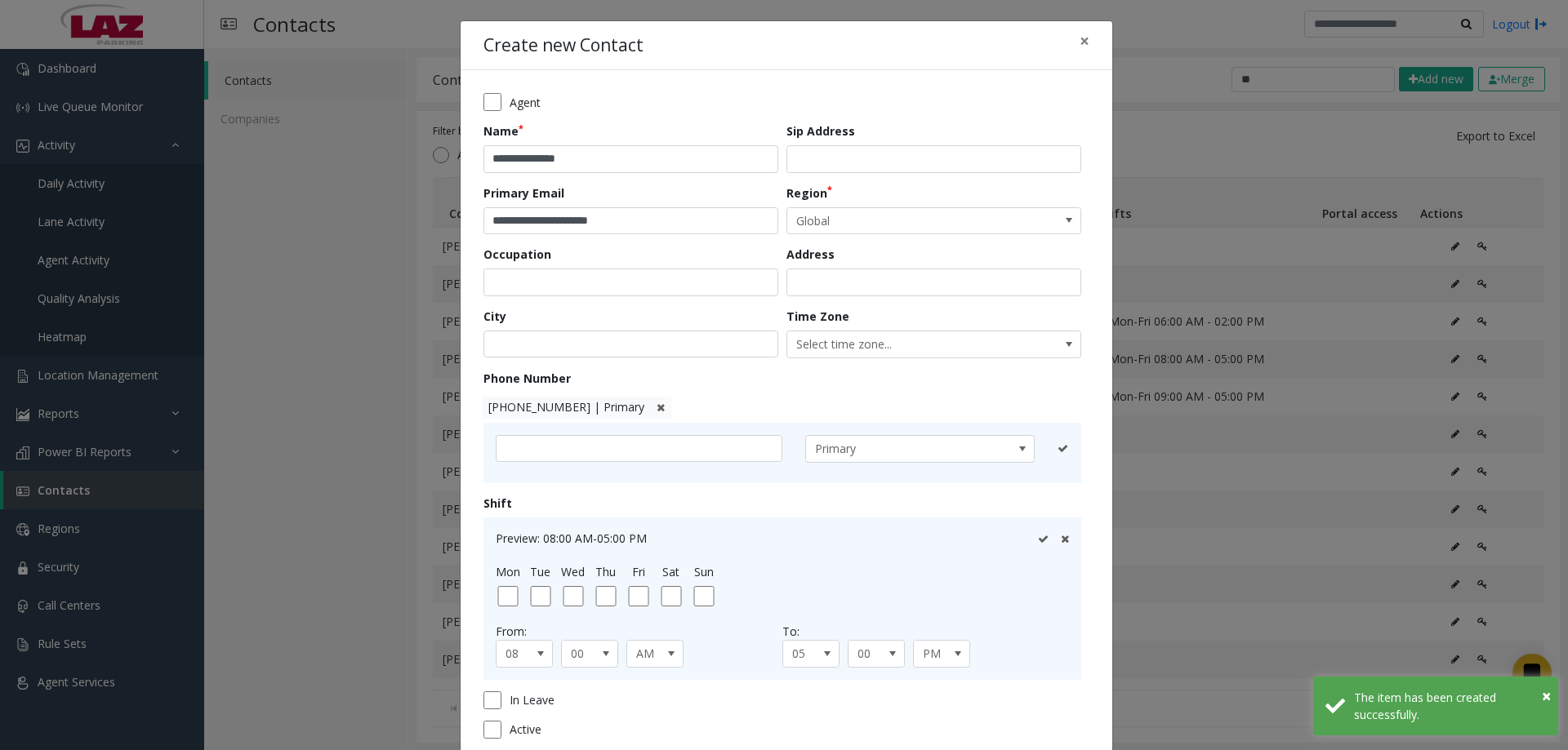
drag, startPoint x: 1041, startPoint y: 417, endPoint x: 917, endPoint y: 405, distance: 124.6
click at [917, 405] on div "512-738-7326 | Primary" at bounding box center [782, 408] width 598 height 31
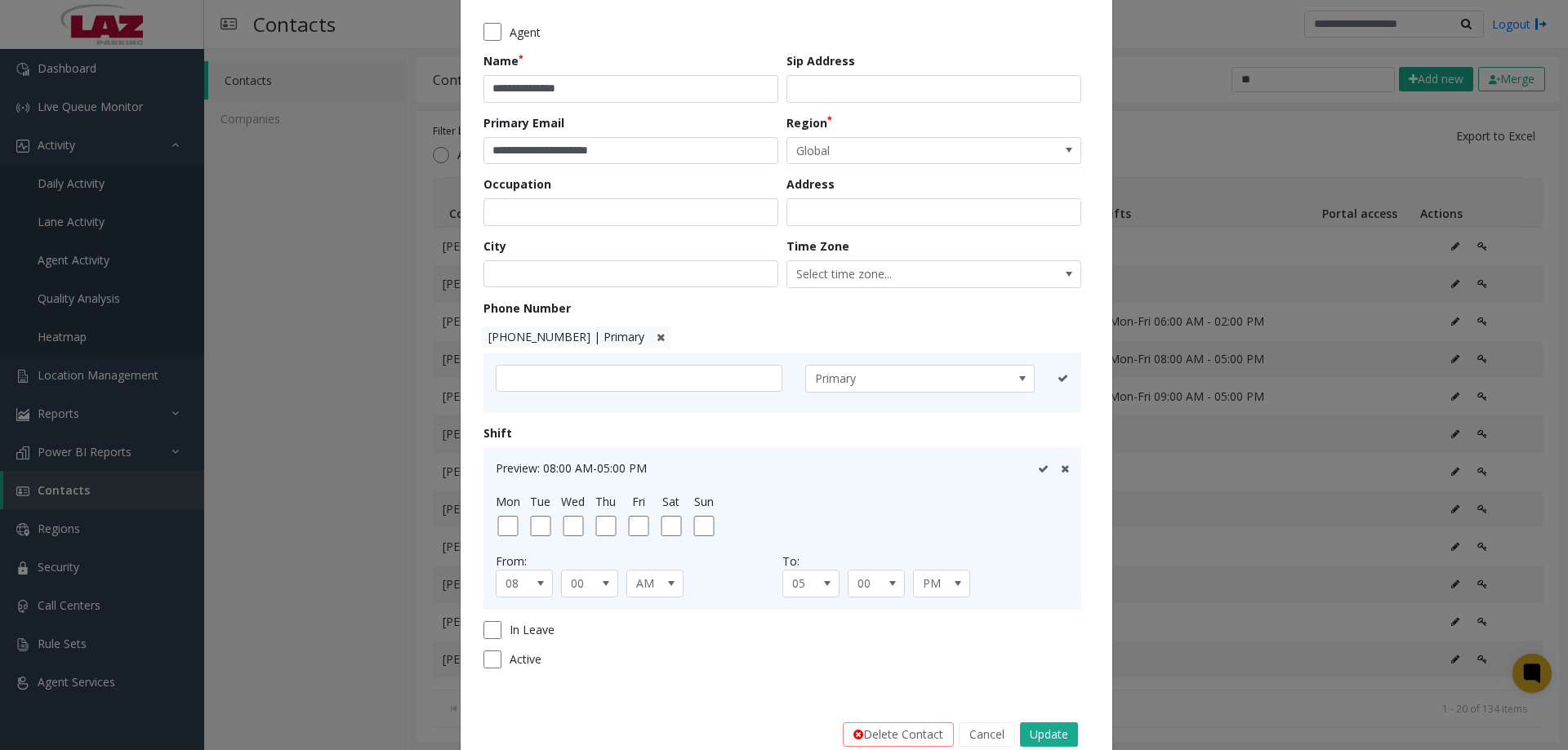
scroll to position [107, 0]
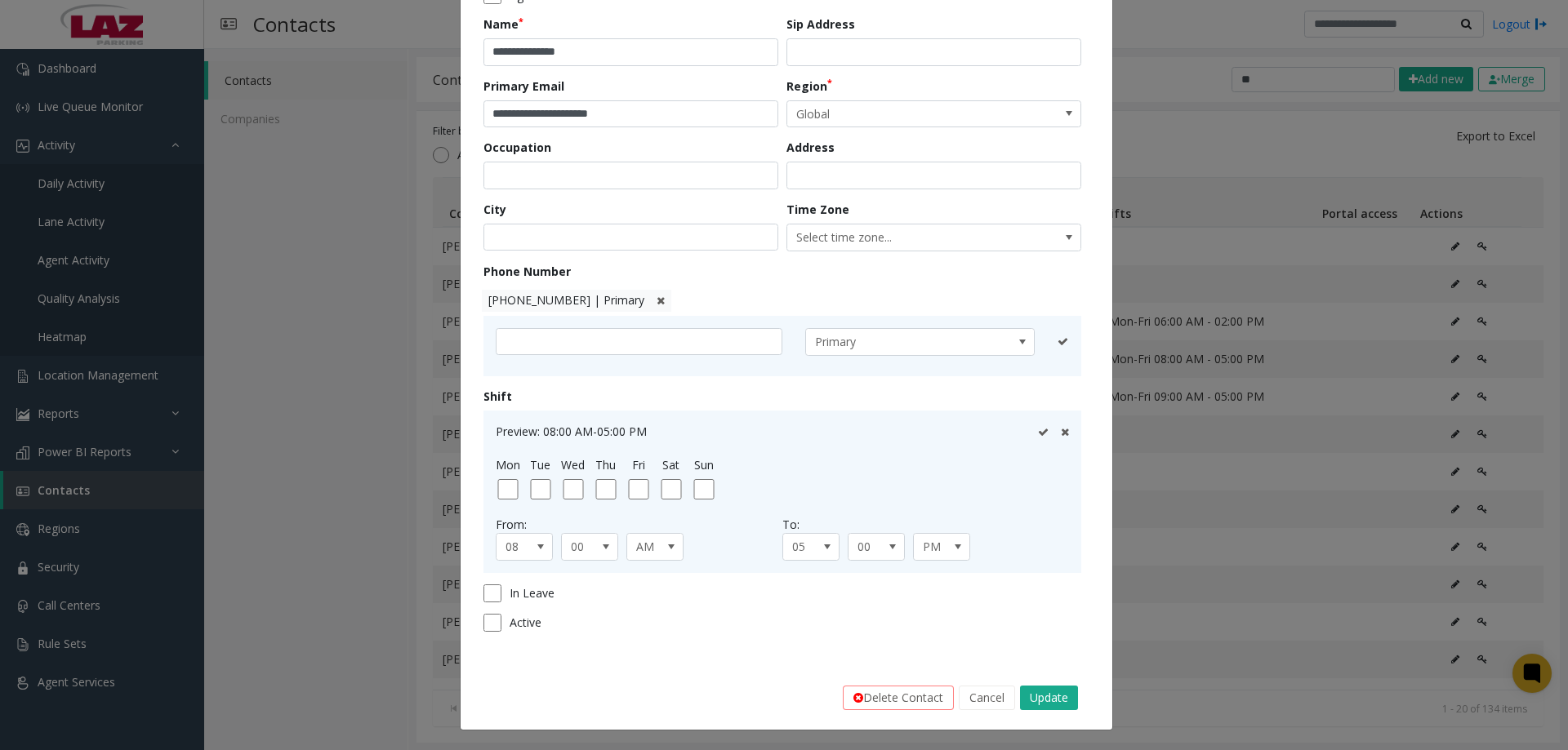
click at [1062, 432] on div "Preview: 08:00 AM-05:00 PM Mon Tue Wed Thu Fri Sat Sun From: 08 00 AM To: 05 00…" at bounding box center [782, 492] width 598 height 163
click at [1061, 434] on icon at bounding box center [1065, 432] width 9 height 11
click at [1034, 693] on button "Update" at bounding box center [1049, 698] width 58 height 25
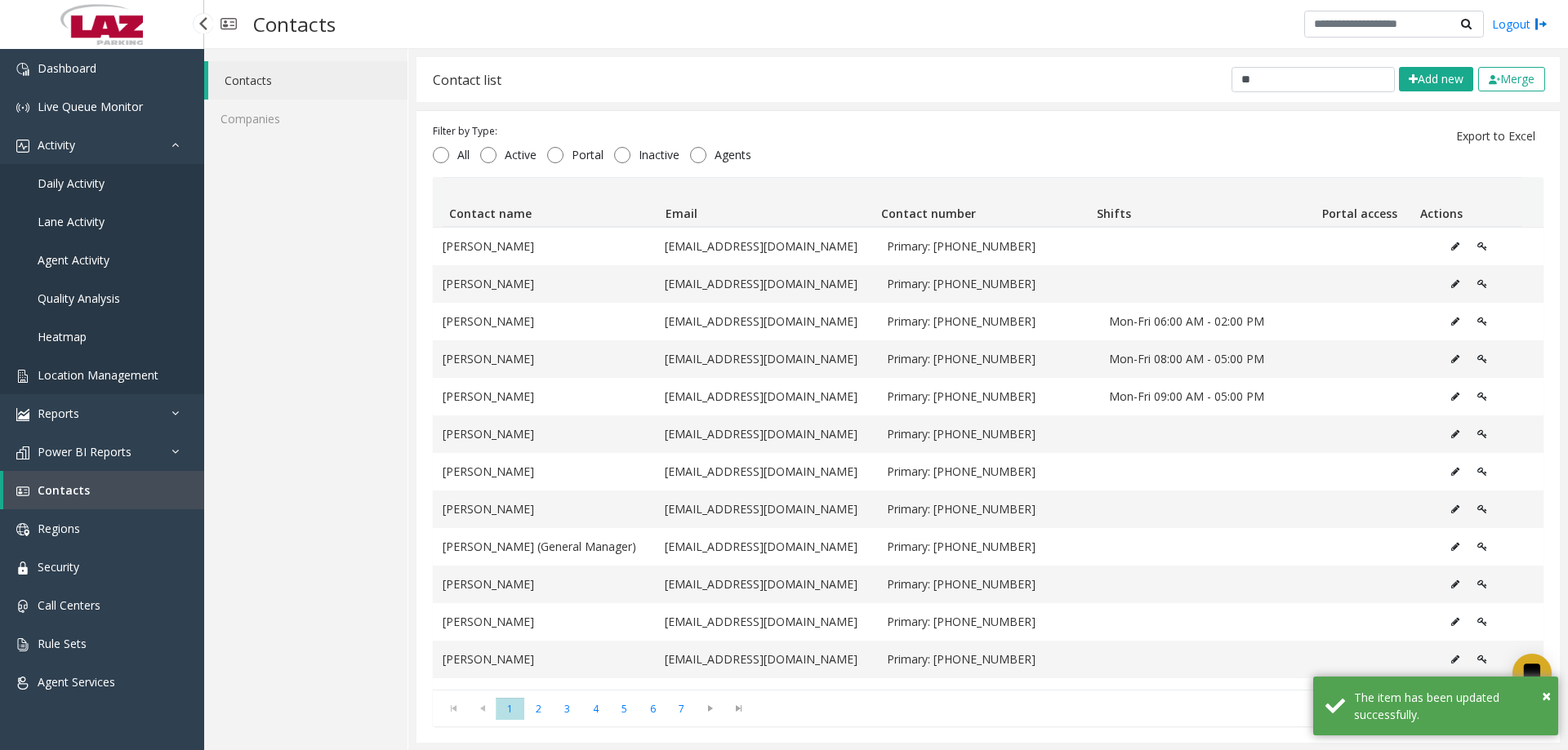
click at [114, 373] on span "Location Management" at bounding box center [98, 375] width 121 height 15
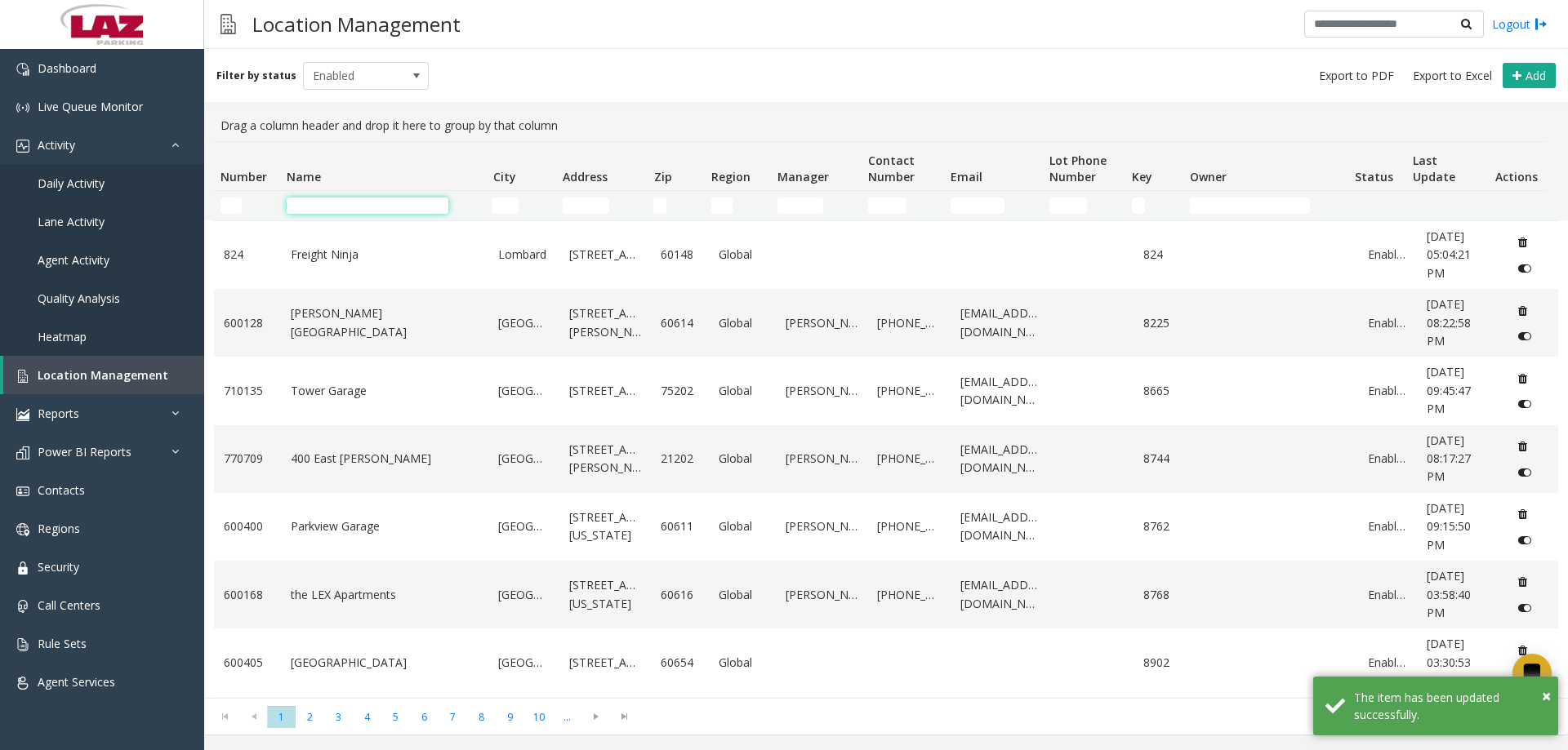
click at [322, 203] on input "Name Filter" at bounding box center [367, 205] width 162 height 16
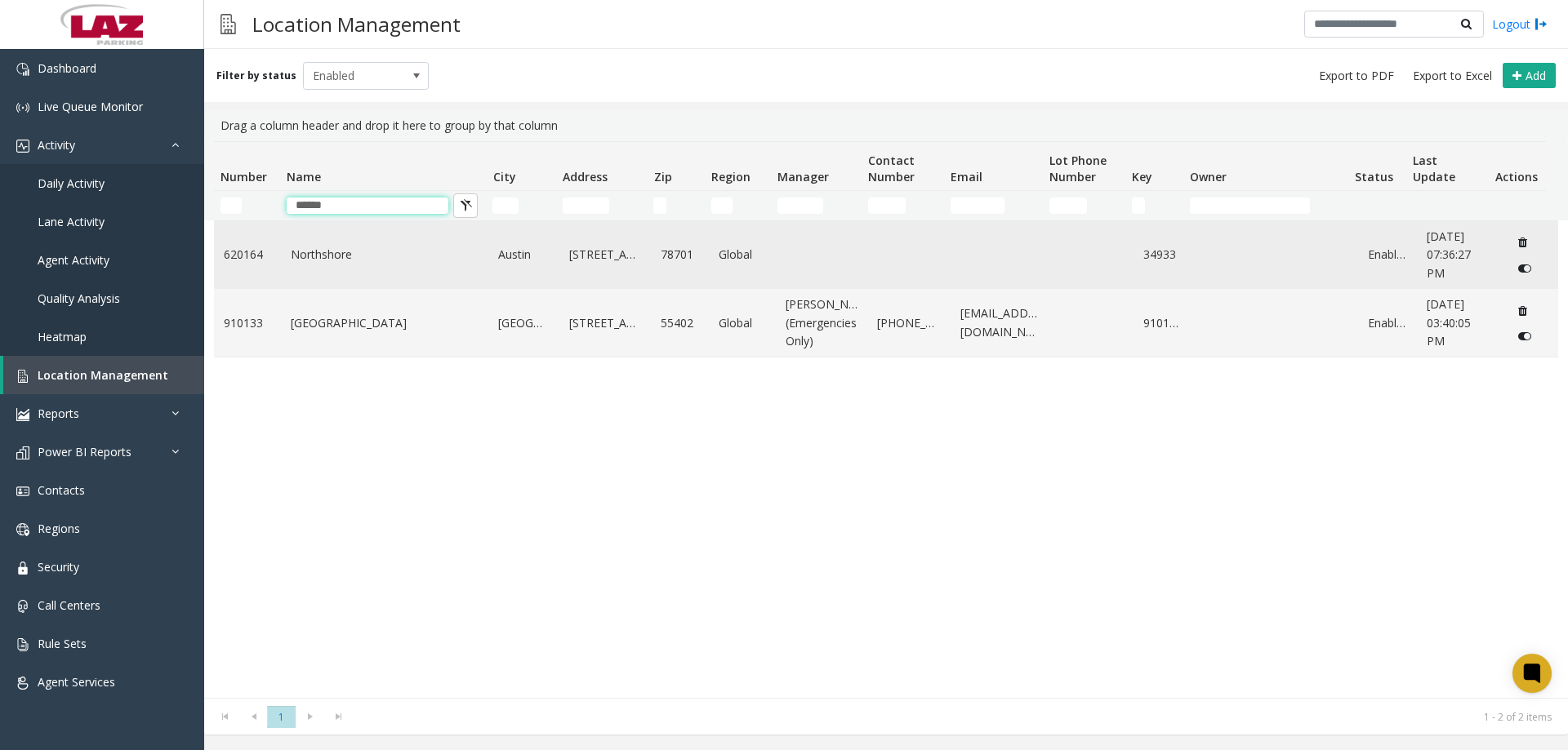
type input "******"
click at [360, 267] on td "Northshore" at bounding box center [384, 255] width 208 height 68
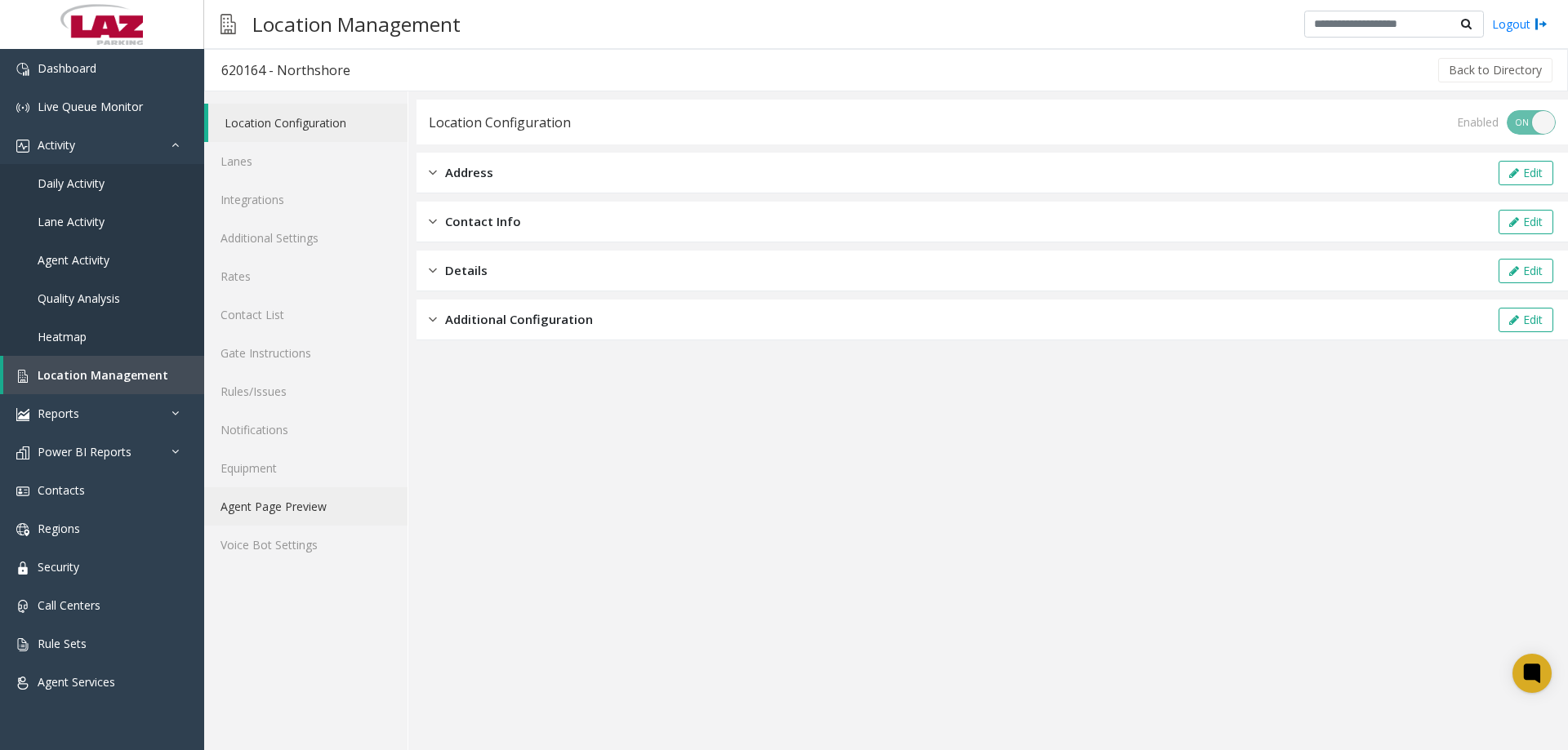
click at [295, 510] on link "Agent Page Preview" at bounding box center [306, 507] width 203 height 38
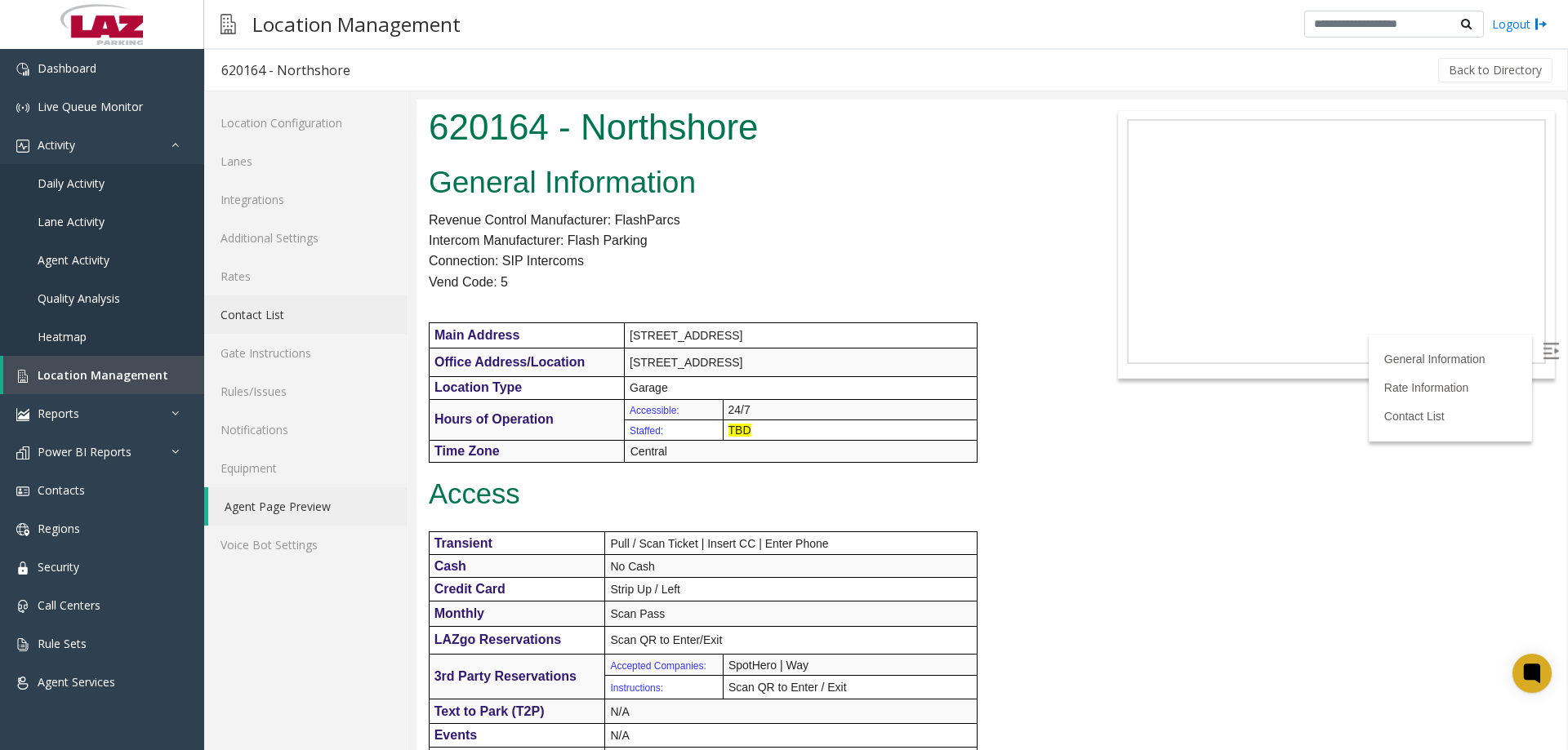
click at [273, 321] on link "Contact List" at bounding box center [306, 314] width 203 height 38
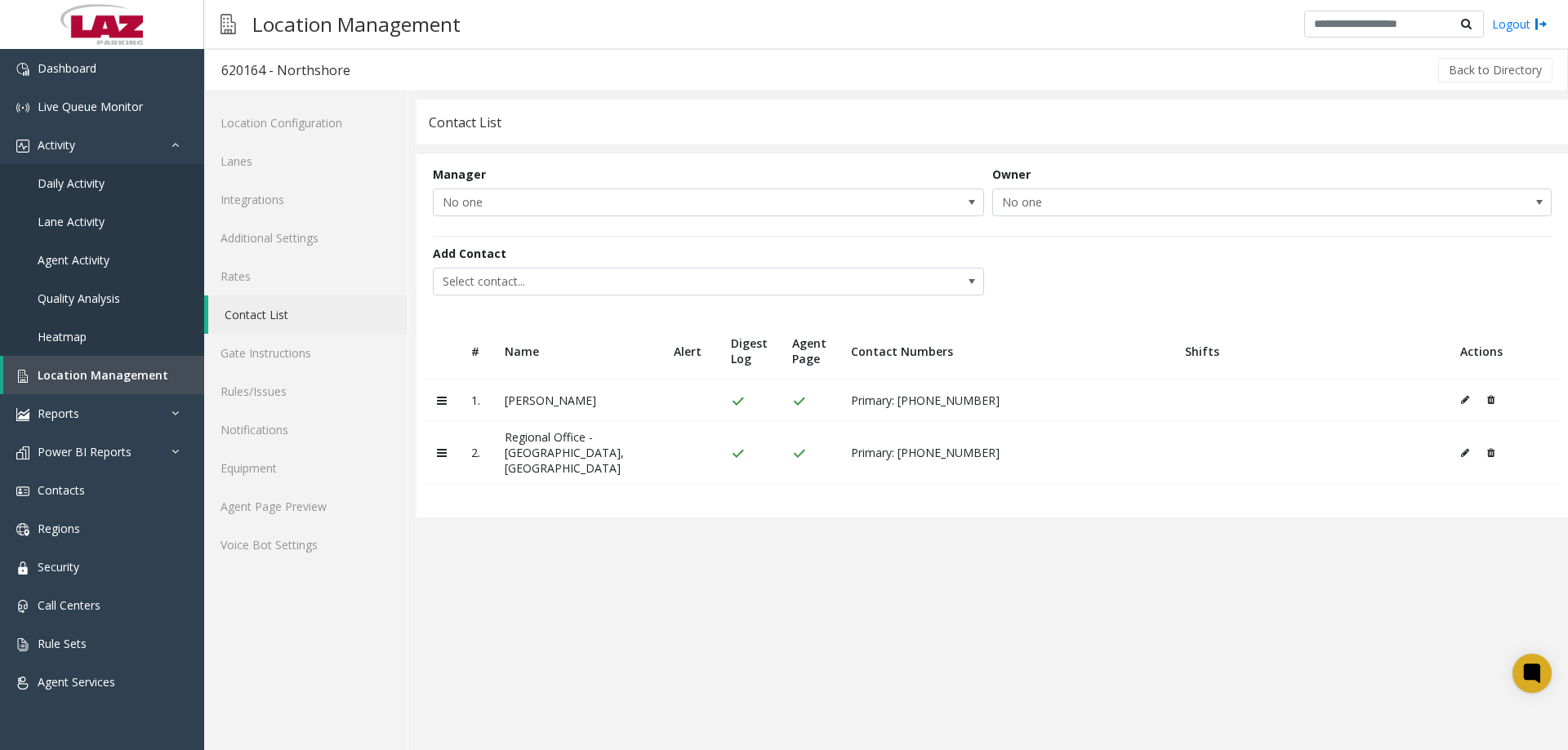
click at [1487, 396] on icon at bounding box center [1490, 399] width 8 height 10
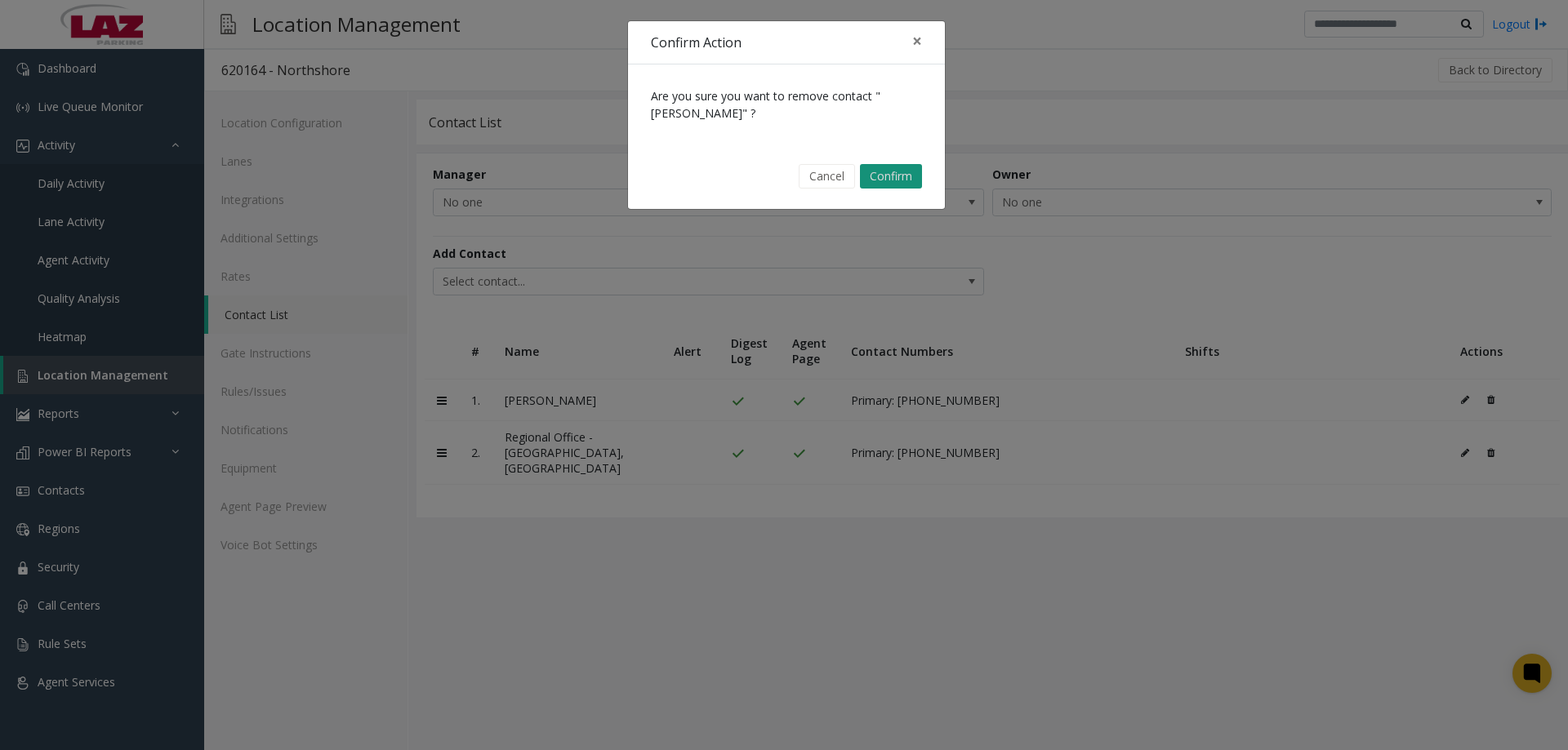
click at [866, 187] on button "Confirm" at bounding box center [890, 176] width 62 height 25
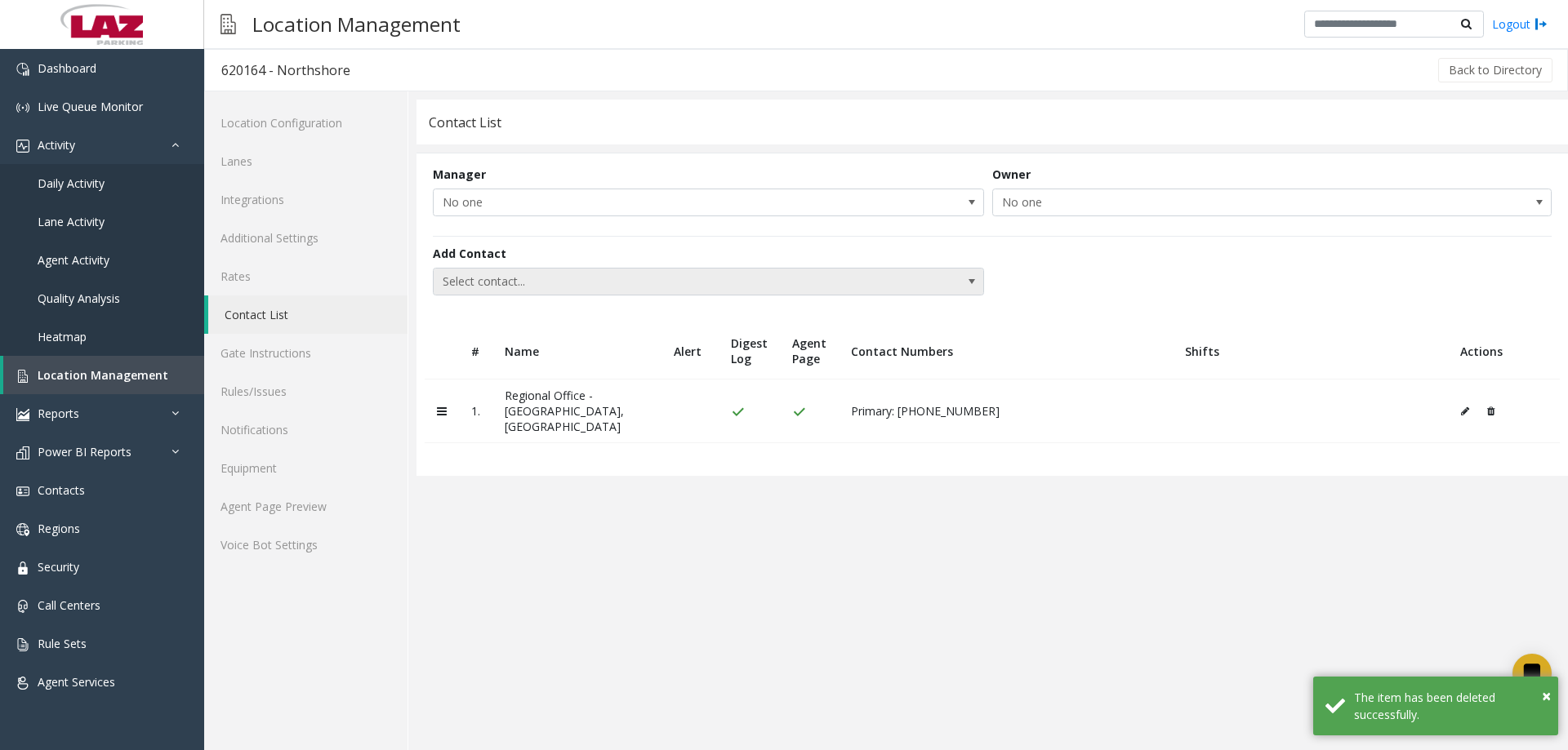
click at [667, 284] on span "Select contact..." at bounding box center [653, 281] width 439 height 26
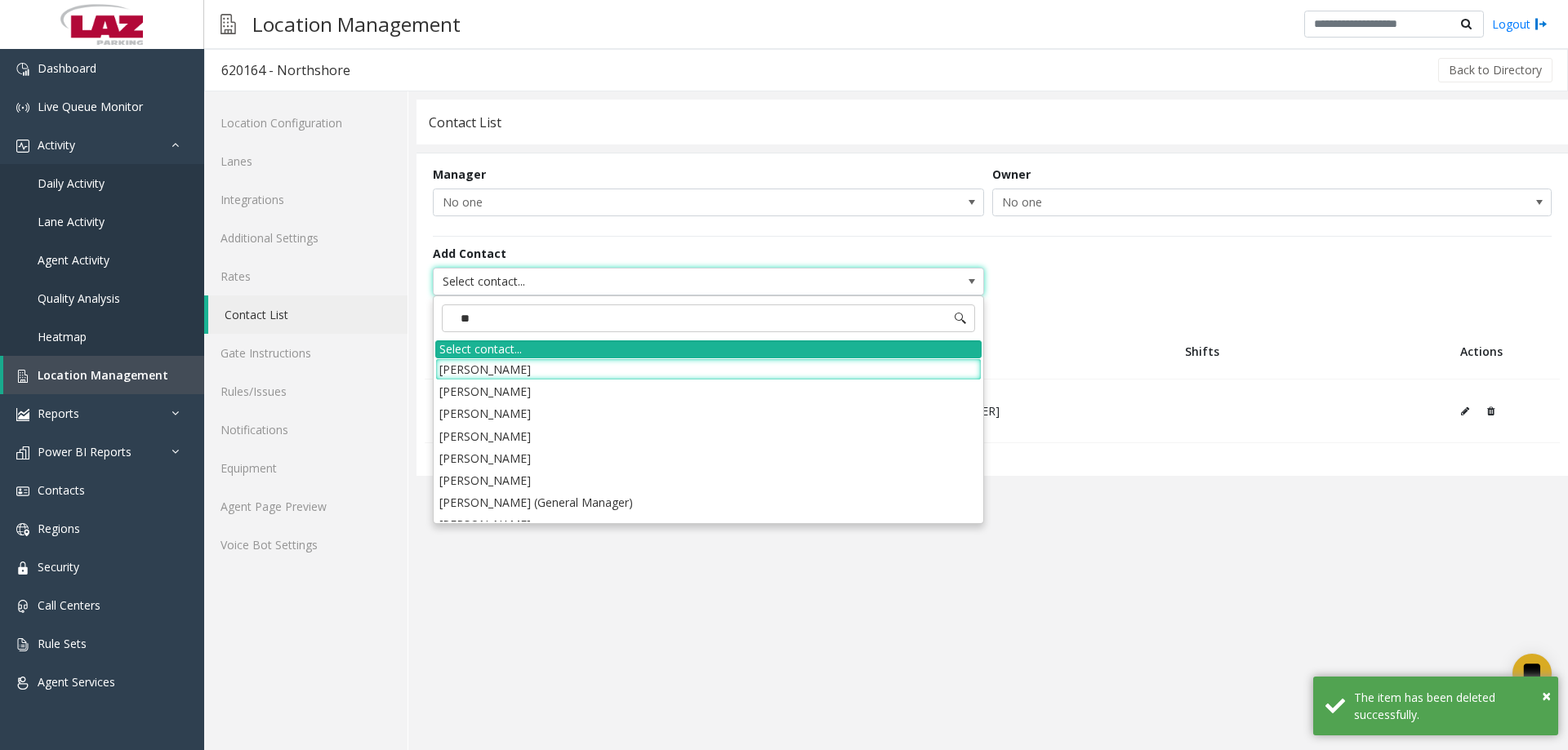
type input "***"
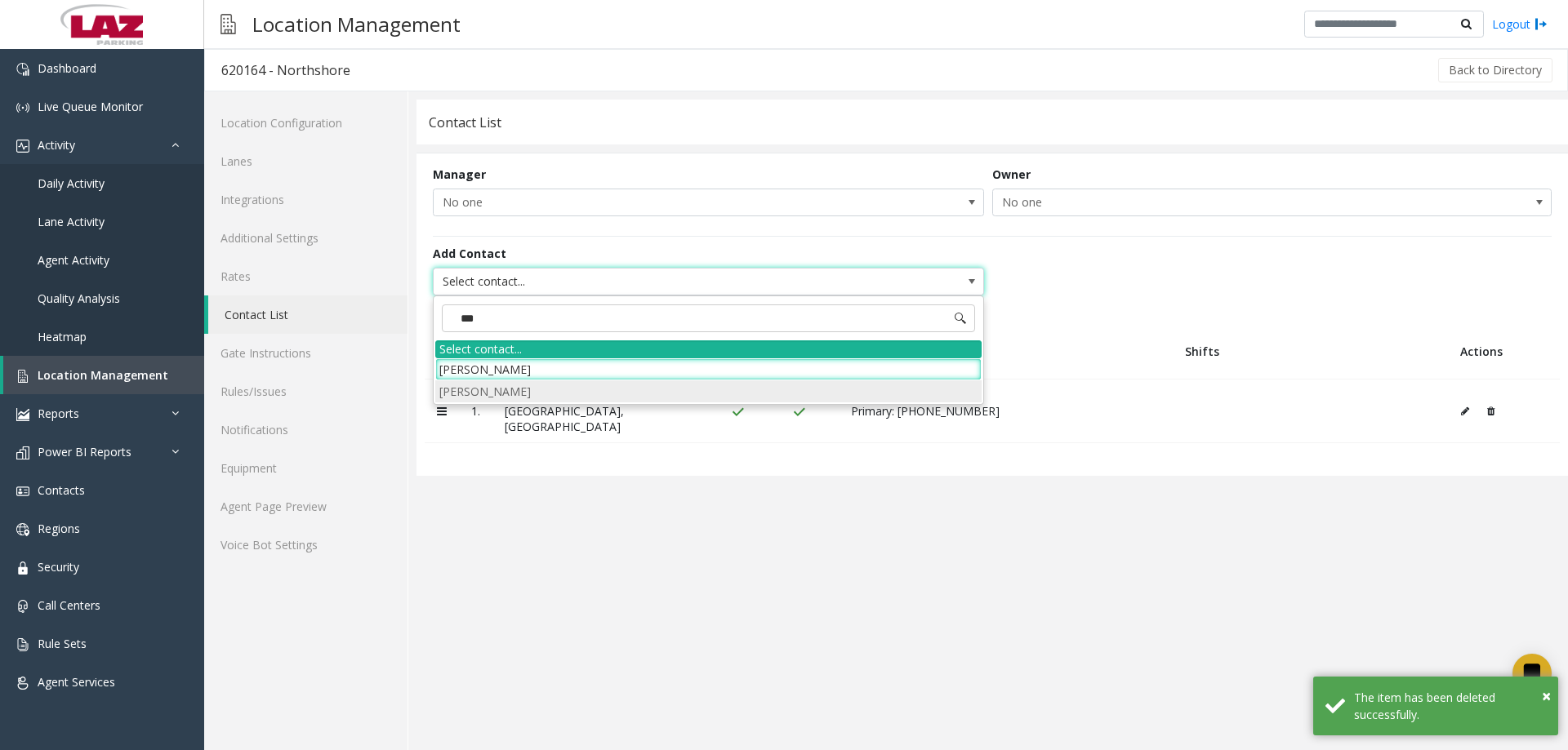
click at [532, 395] on li "Deandre Dorlean" at bounding box center [708, 391] width 546 height 22
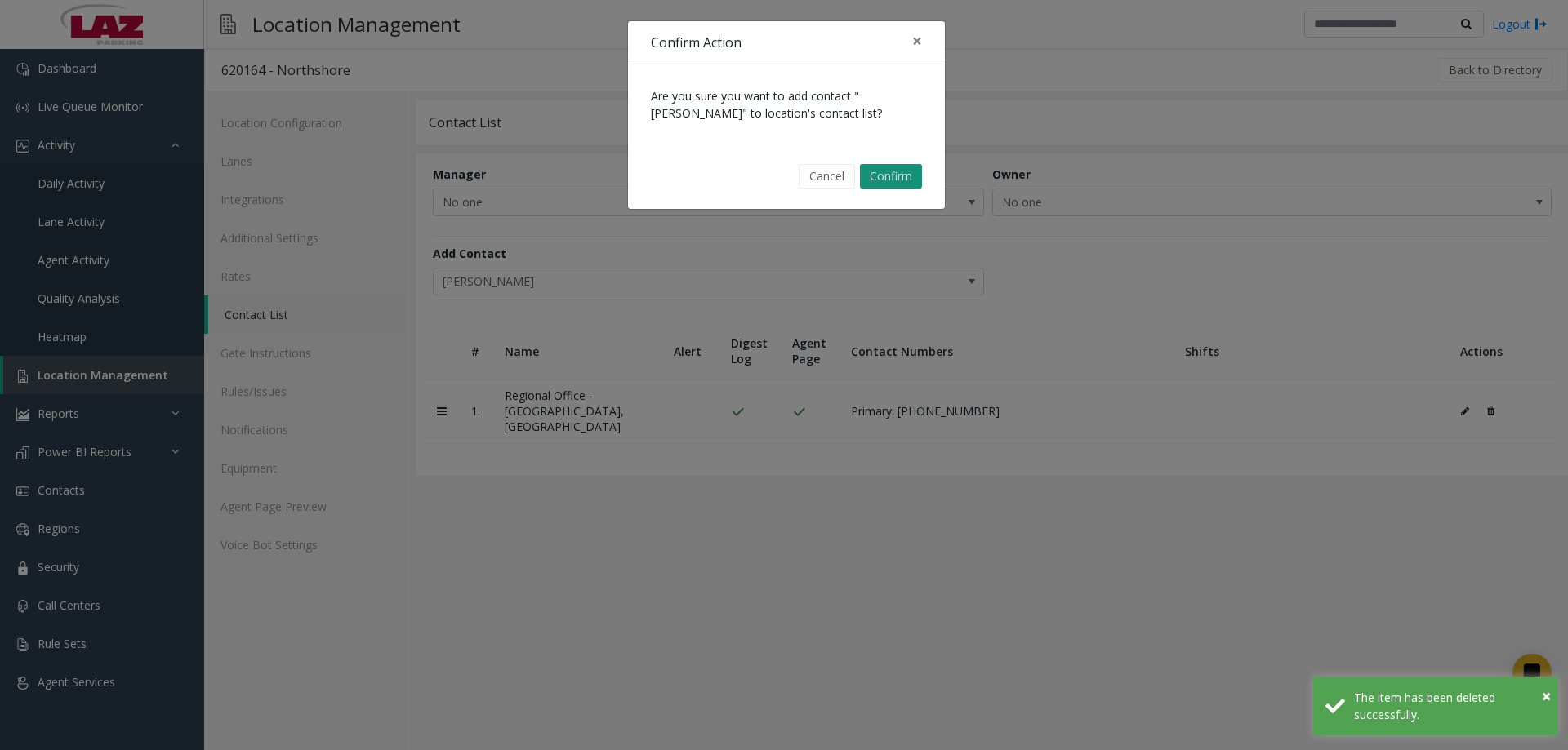
click at [874, 183] on button "Confirm" at bounding box center [890, 176] width 62 height 25
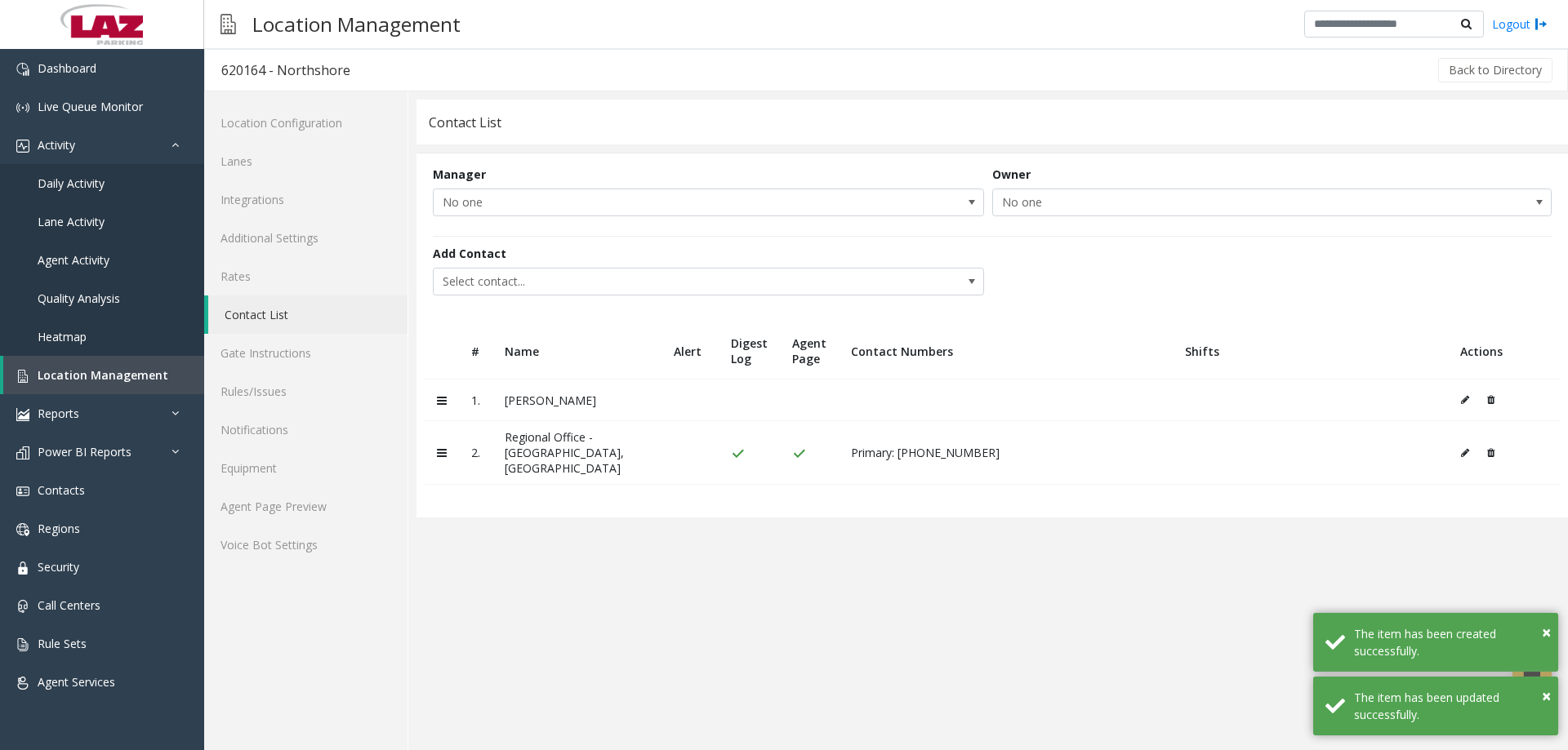
click at [1460, 400] on td at bounding box center [1504, 399] width 112 height 41
click at [1464, 401] on icon at bounding box center [1464, 399] width 9 height 10
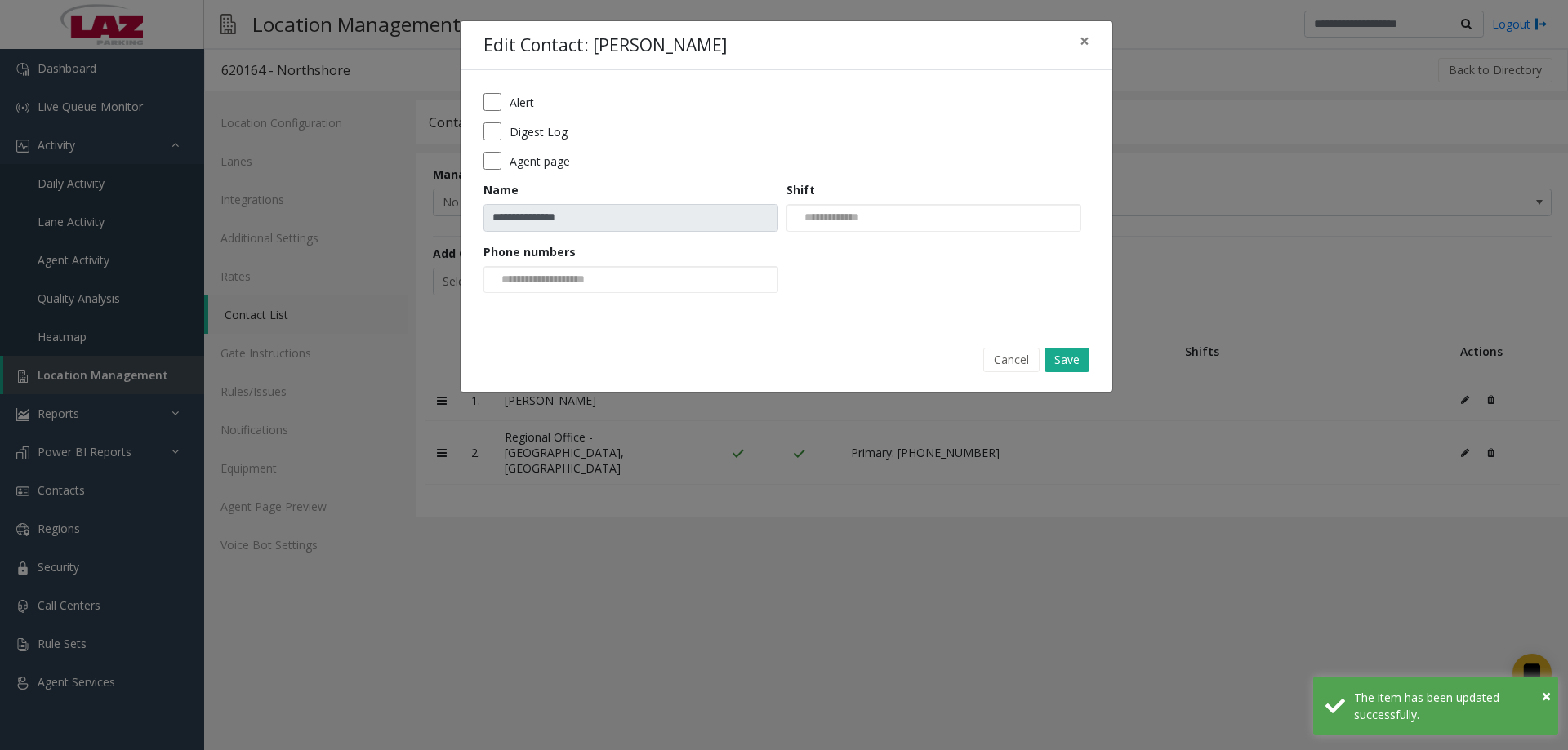
drag, startPoint x: 490, startPoint y: 179, endPoint x: 494, endPoint y: 170, distance: 9.8
click at [491, 175] on form "**********" at bounding box center [786, 198] width 606 height 212
click at [495, 172] on form "**********" at bounding box center [786, 198] width 606 height 212
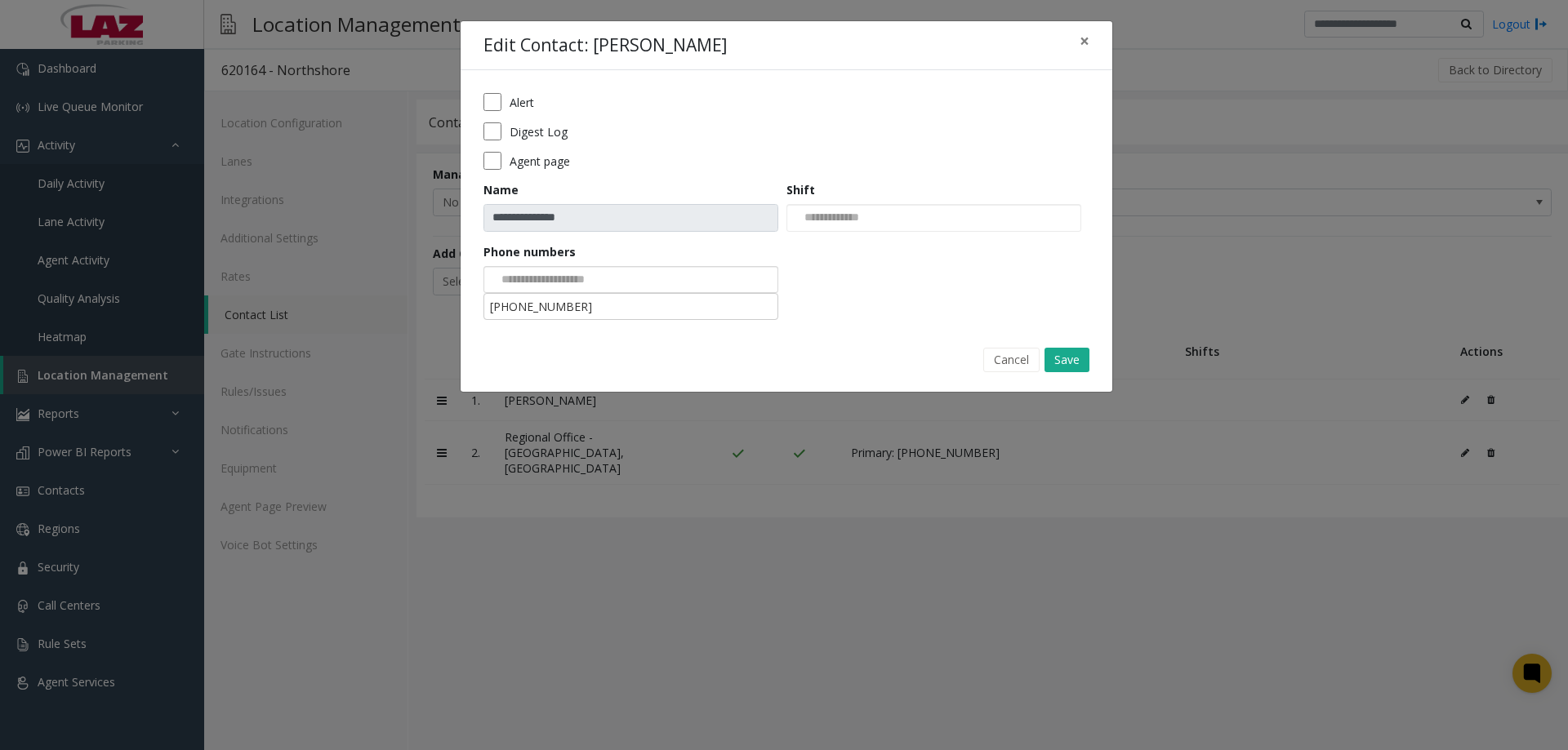
click at [546, 276] on input at bounding box center [545, 280] width 124 height 26
click at [575, 311] on li "512-738-7326" at bounding box center [631, 306] width 289 height 22
click at [1086, 363] on button "Save" at bounding box center [1067, 360] width 45 height 25
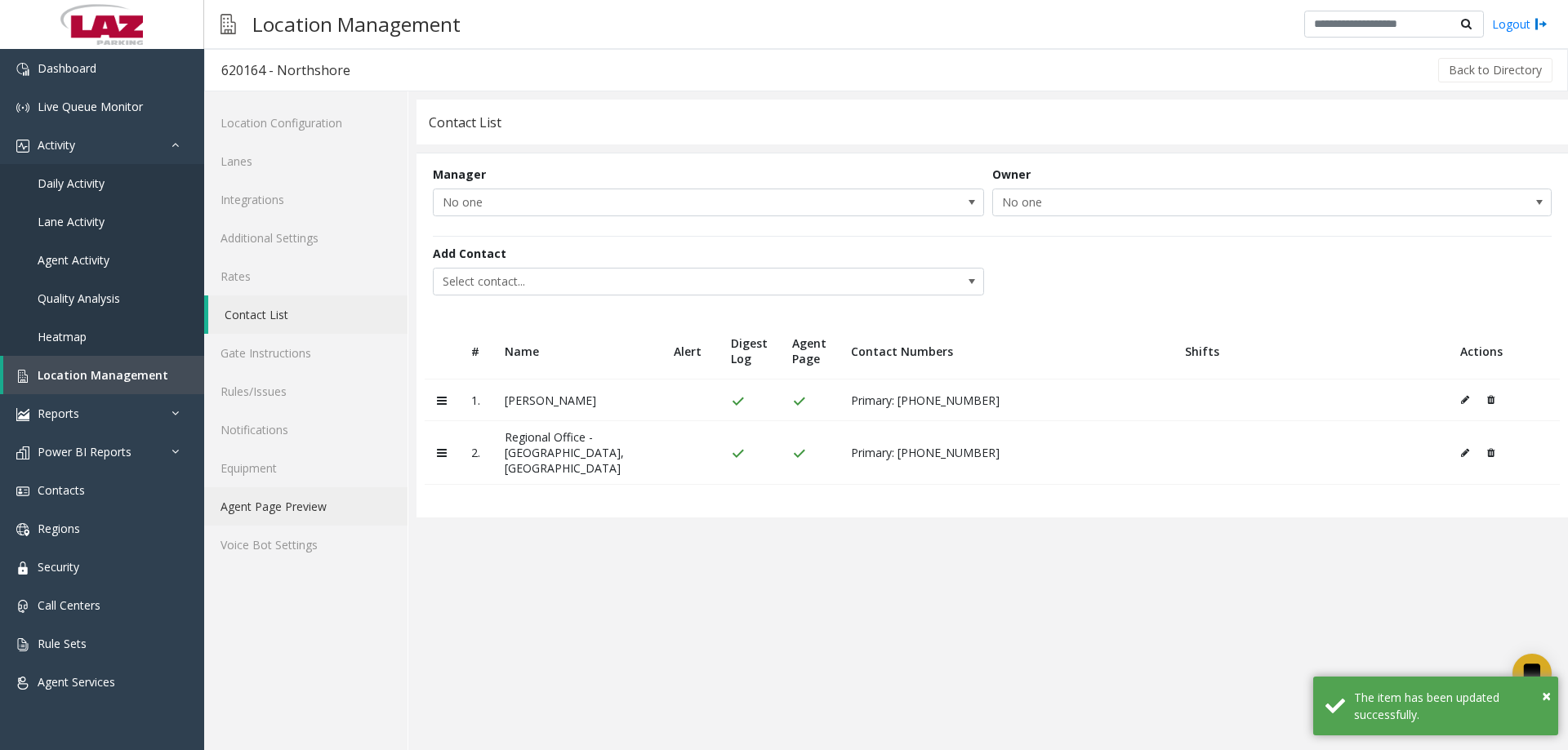
click at [277, 520] on link "Agent Page Preview" at bounding box center [306, 507] width 203 height 38
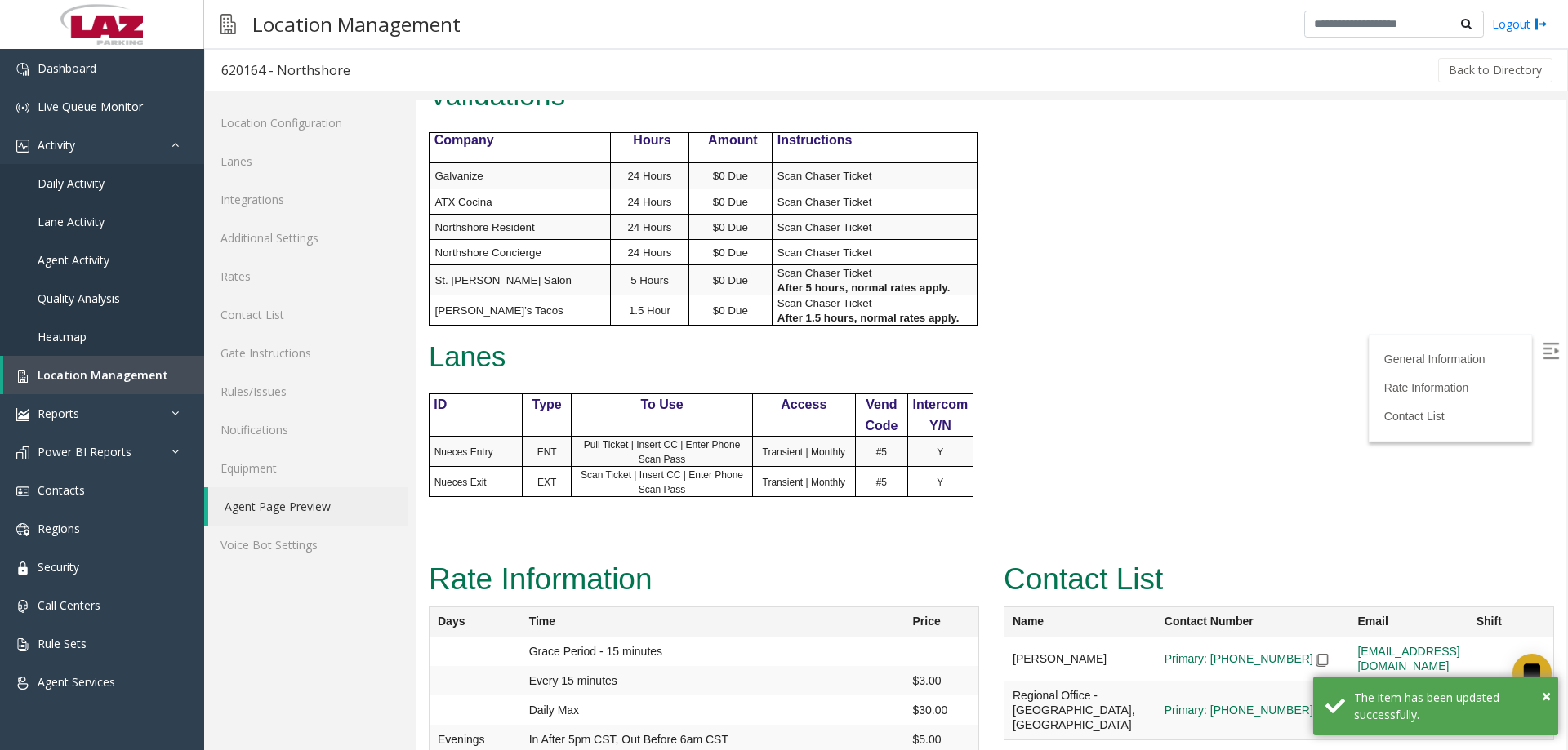
scroll to position [758, 0]
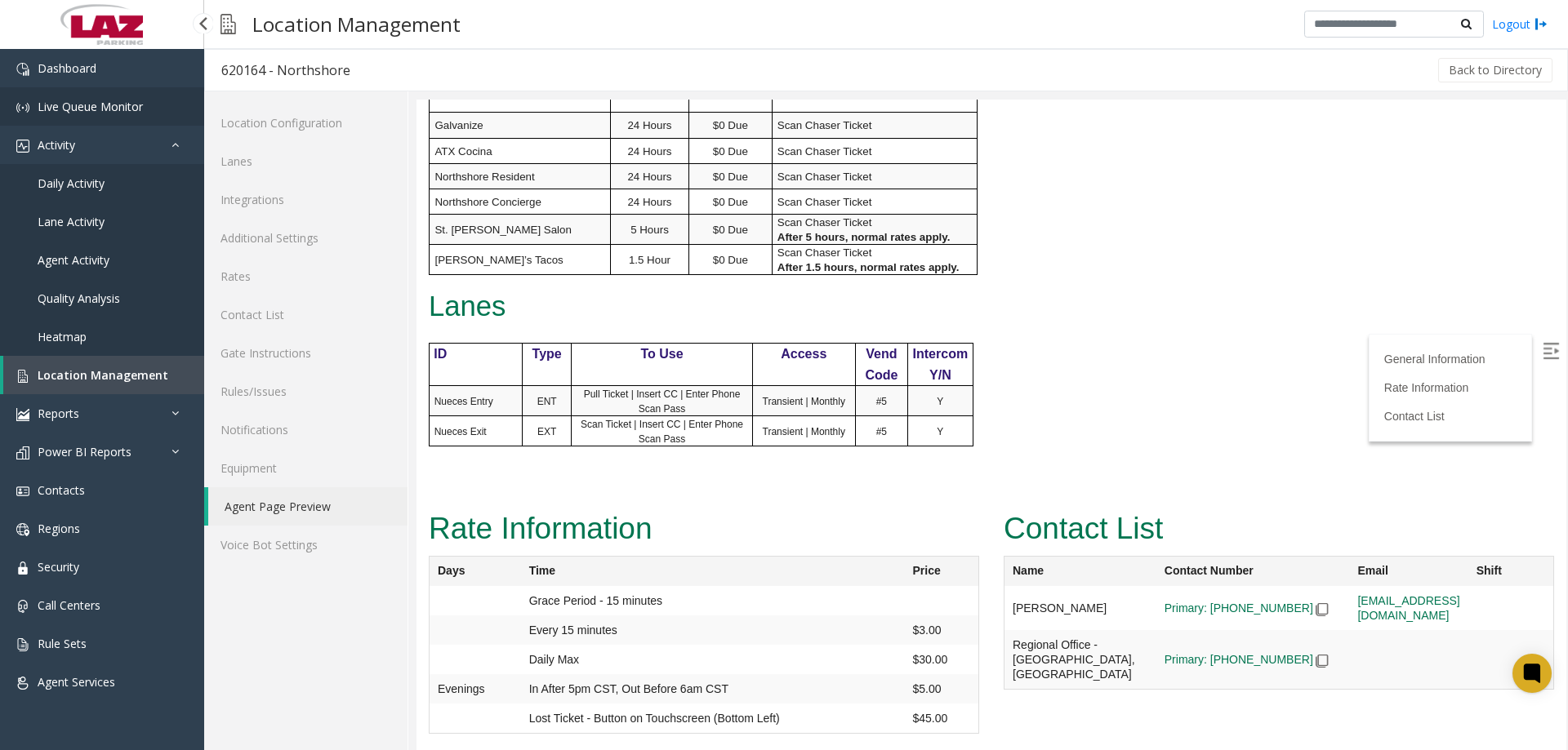
click at [105, 107] on span "Live Queue Monitor" at bounding box center [90, 106] width 105 height 15
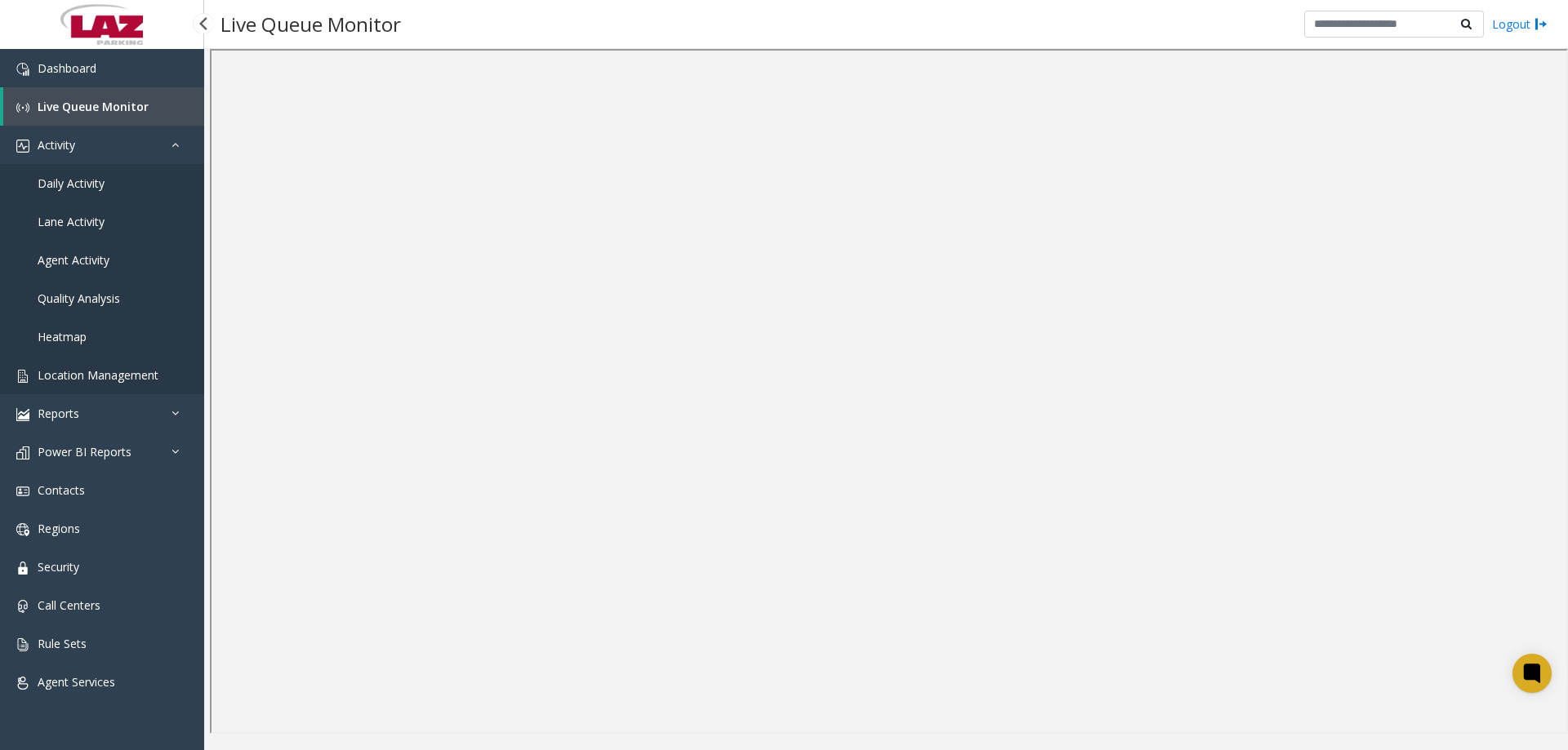
click at [75, 373] on span "Location Management" at bounding box center [98, 375] width 121 height 15
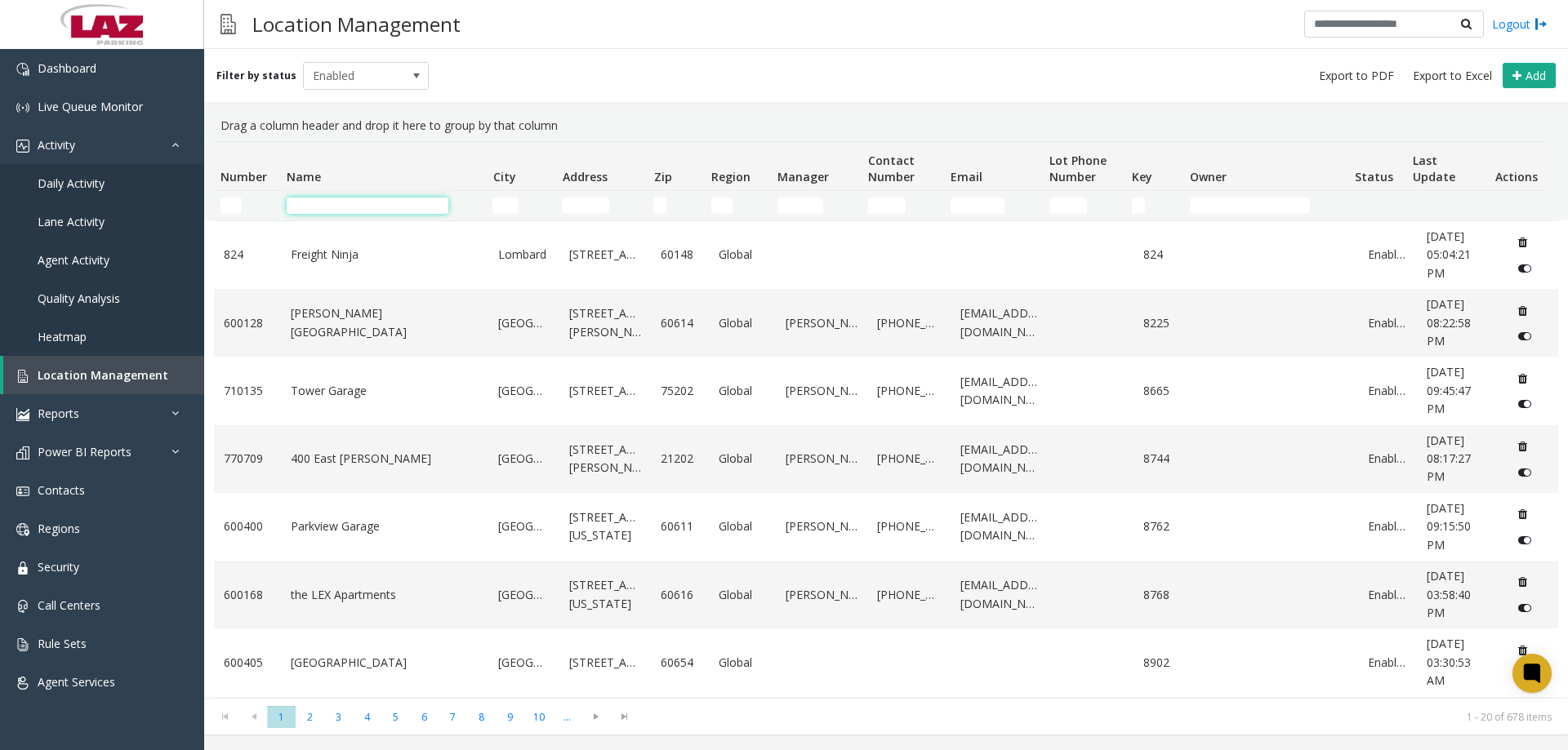
click at [322, 208] on input "Name Filter" at bounding box center [367, 205] width 162 height 16
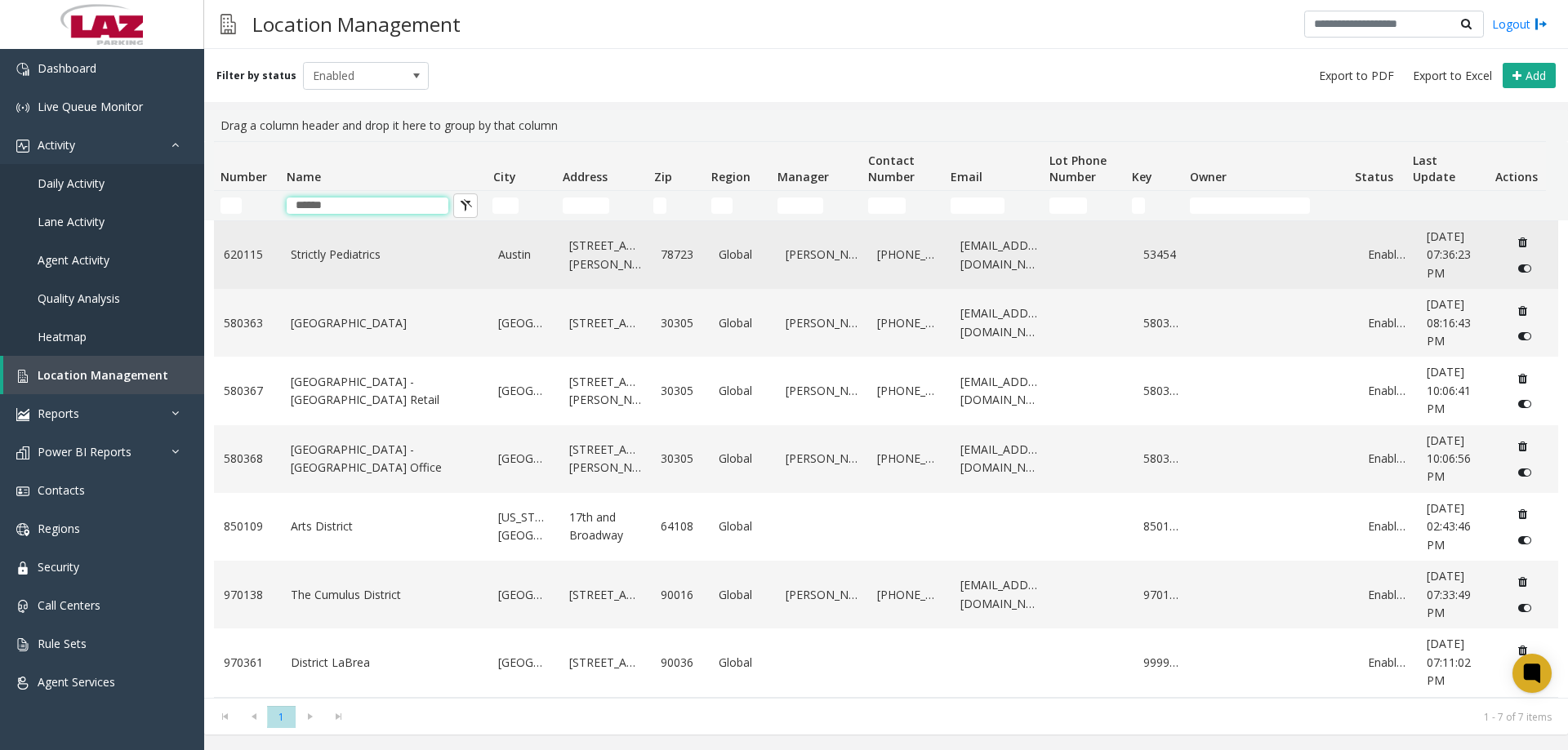
type input "******"
click at [328, 263] on link "Strictly Pediatrics" at bounding box center [384, 254] width 189 height 18
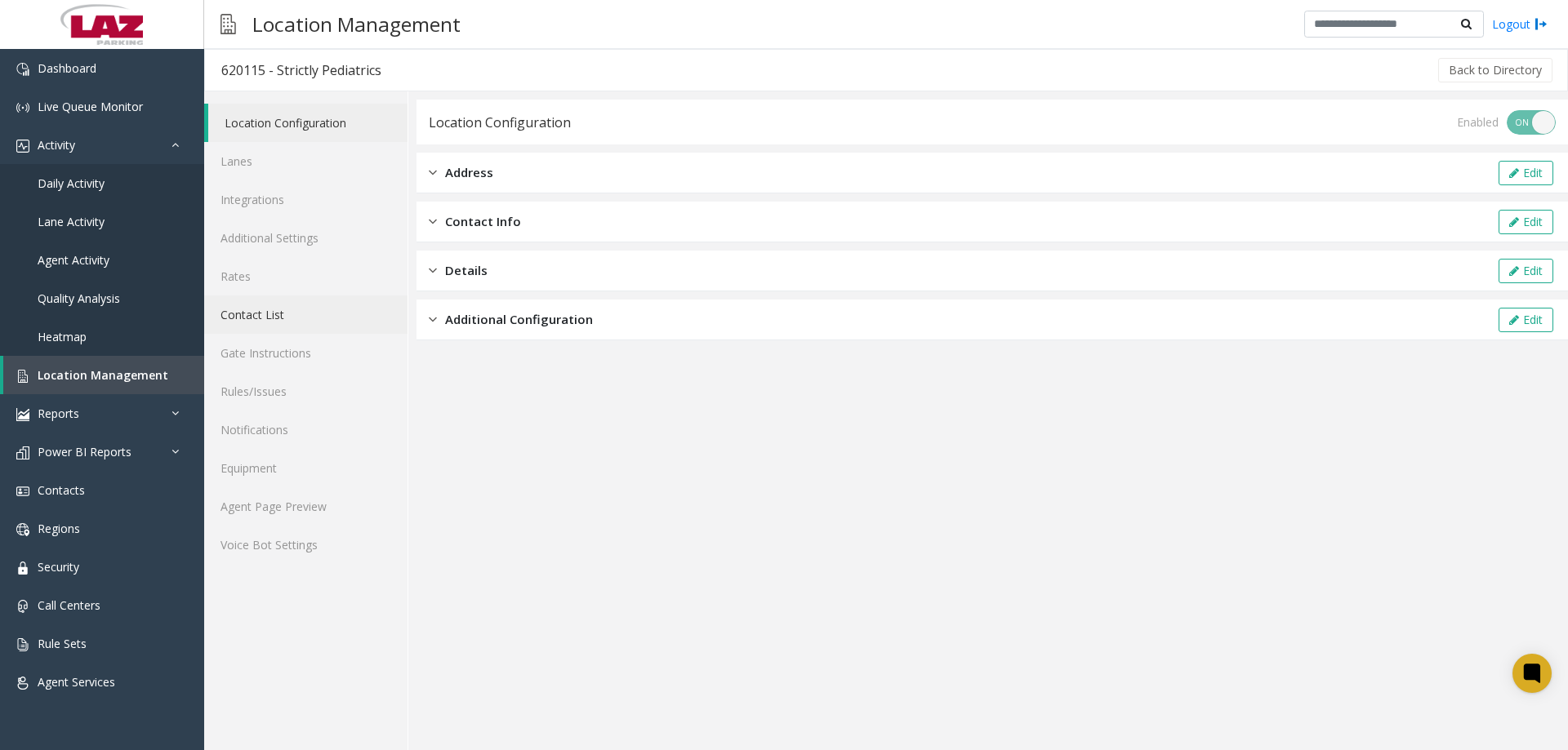
click at [267, 310] on link "Contact List" at bounding box center [306, 314] width 203 height 38
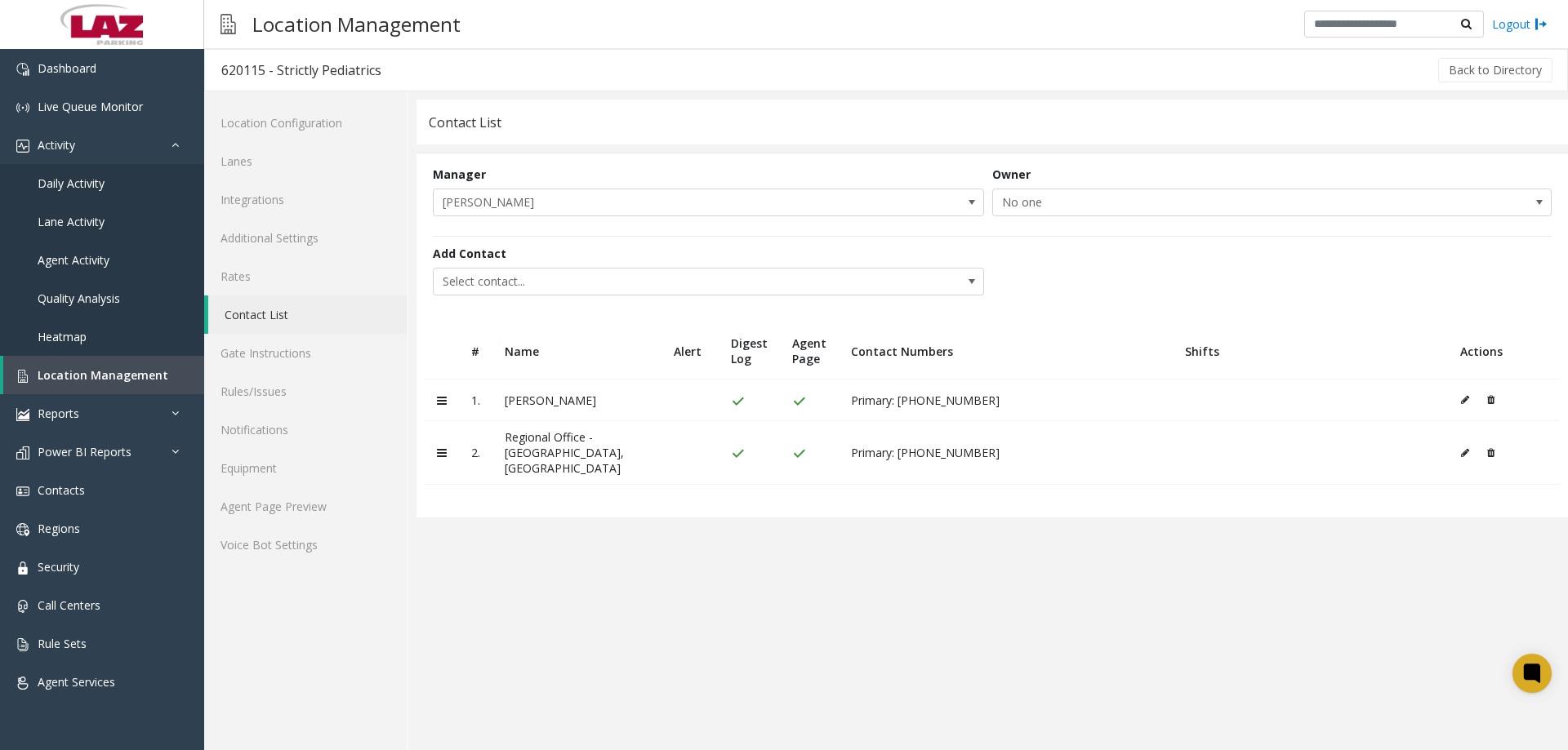
click at [1490, 396] on icon at bounding box center [1490, 399] width 8 height 10
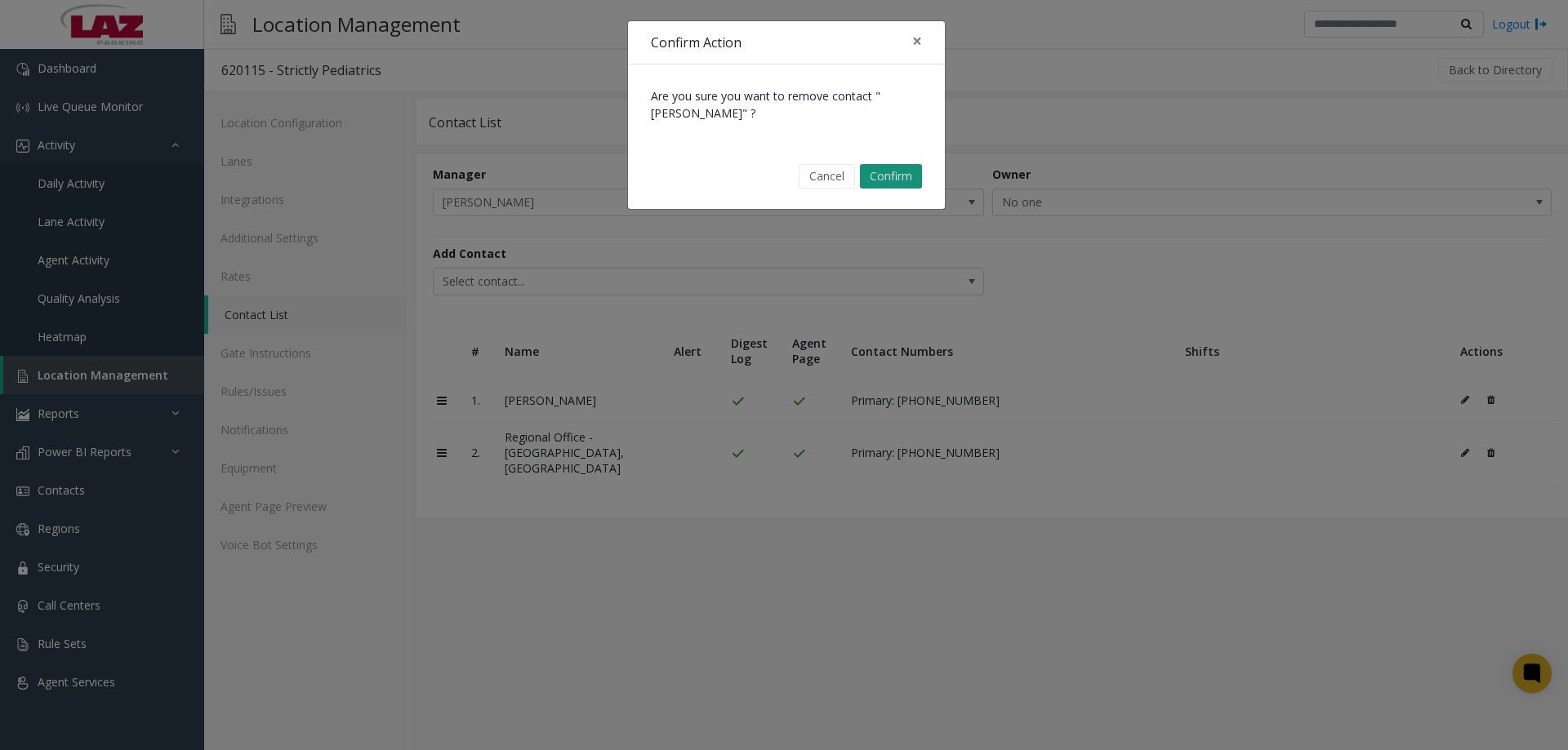
click at [891, 182] on button "Confirm" at bounding box center [890, 176] width 62 height 25
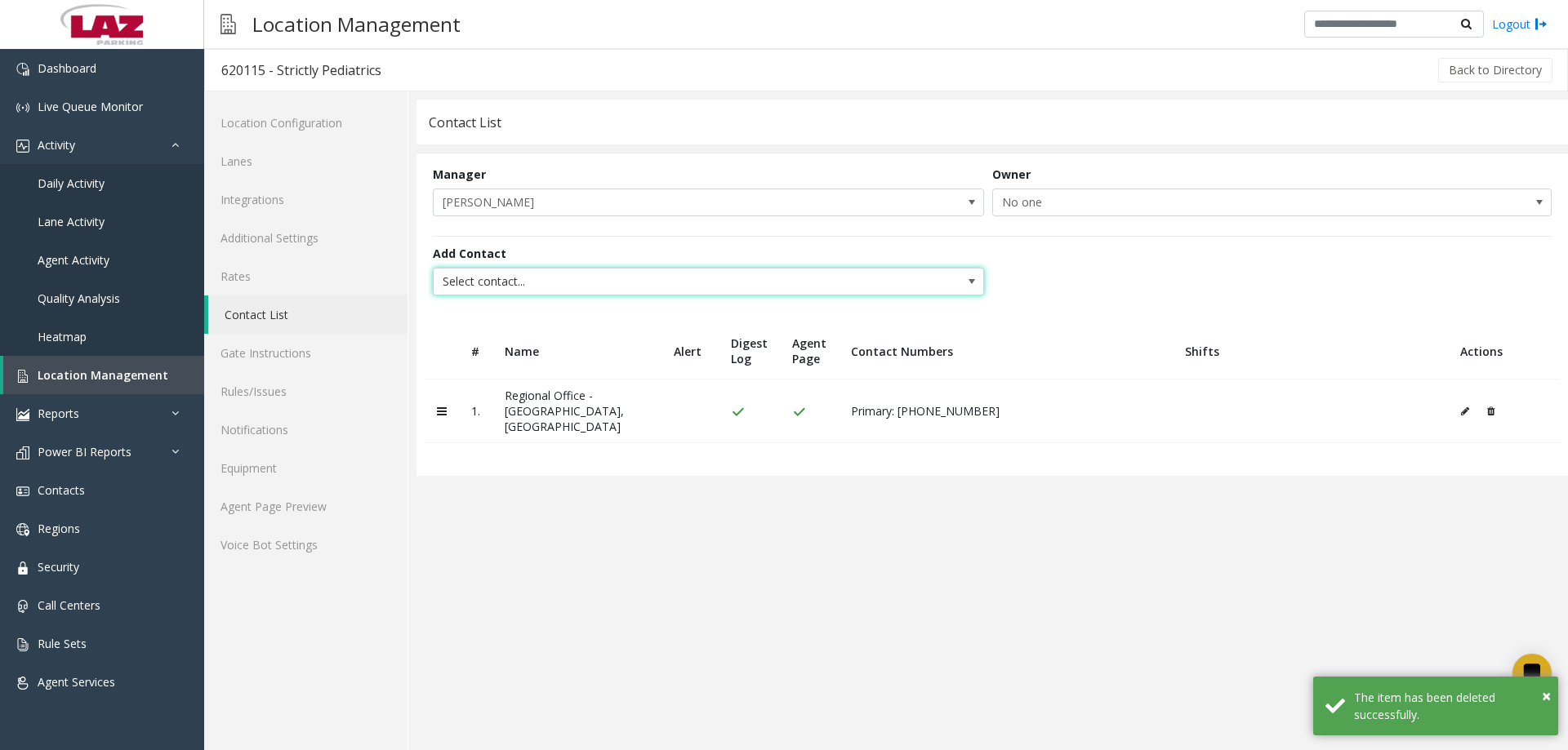
click at [560, 282] on span "Select contact..." at bounding box center [653, 281] width 439 height 26
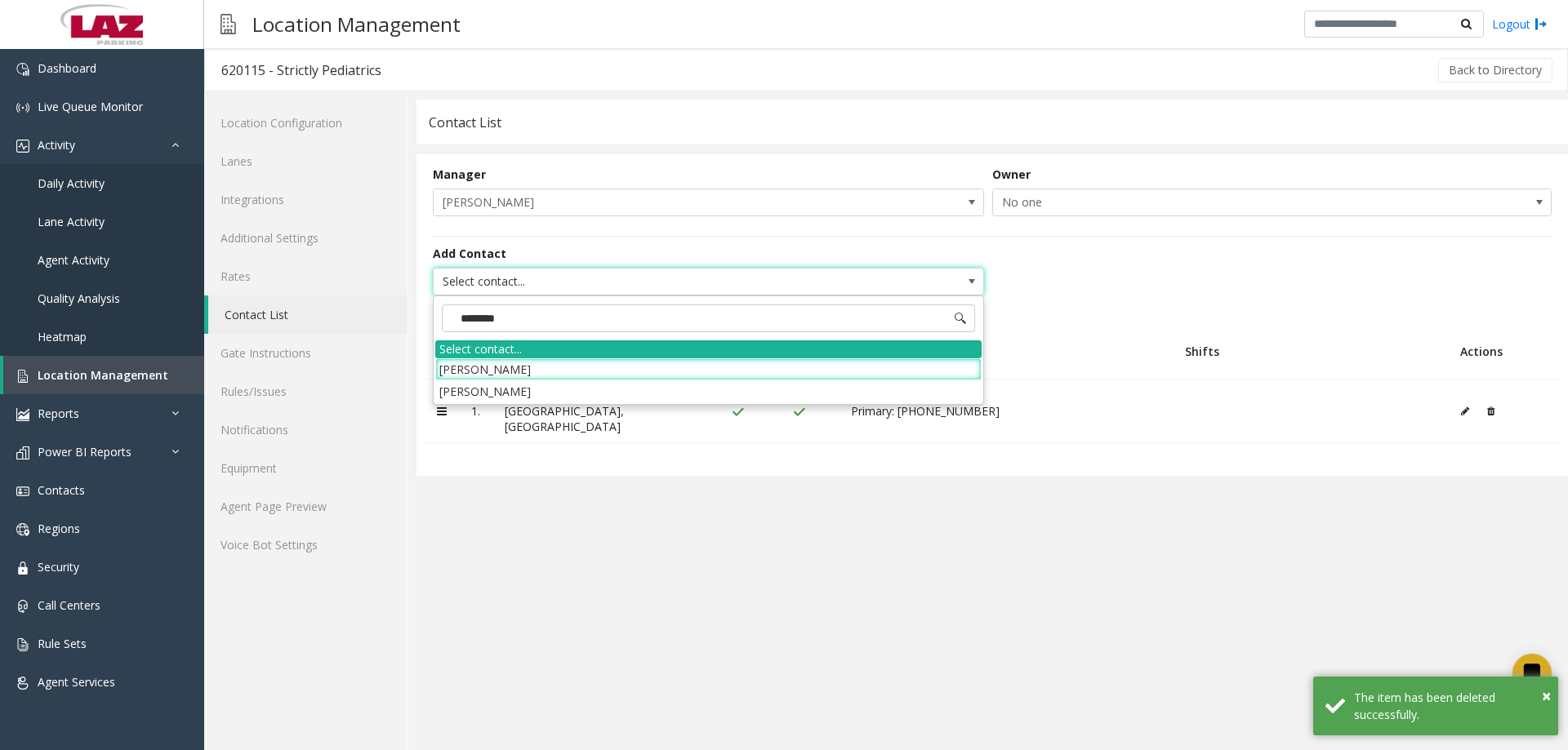
type input "*********"
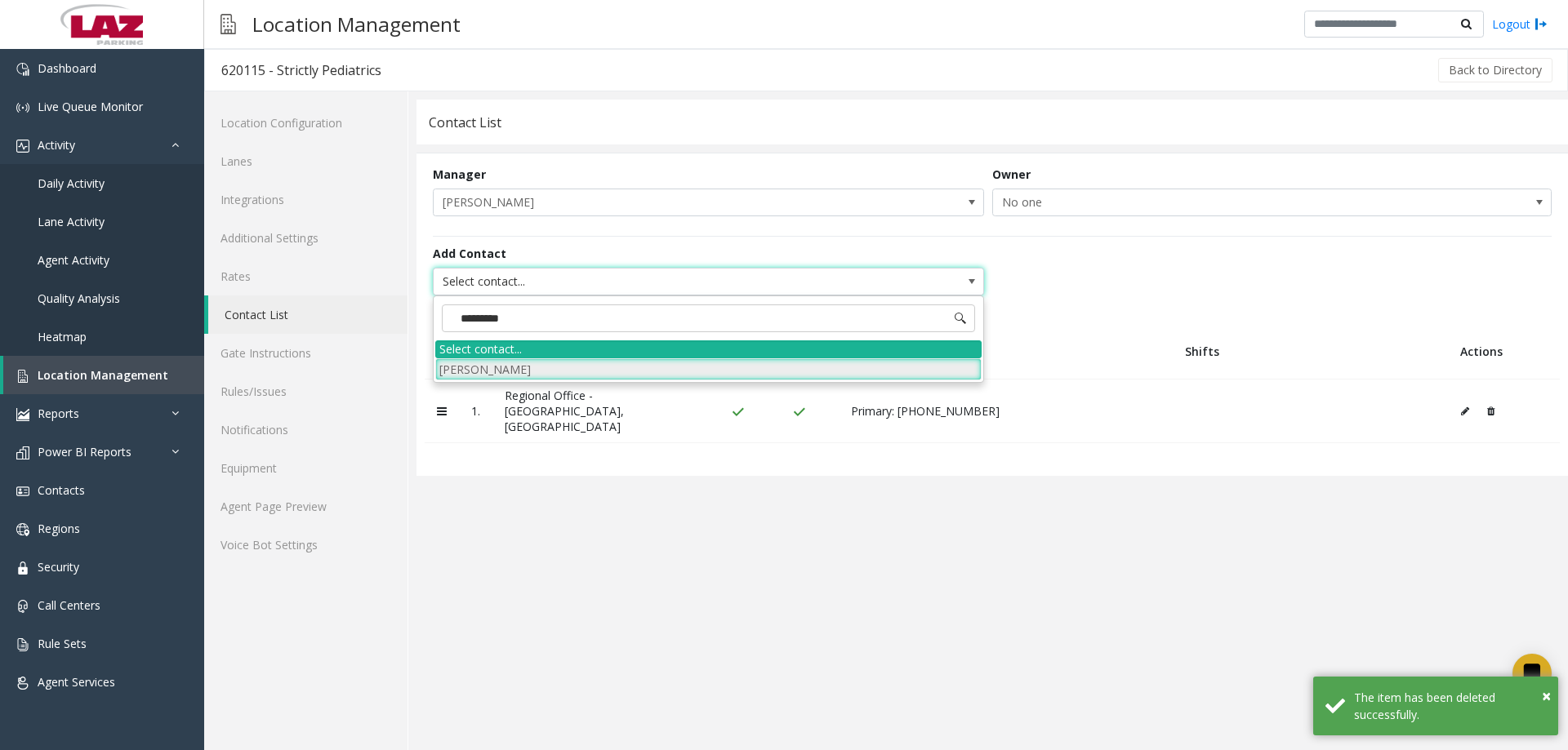
click at [498, 361] on li "Andrew Morris" at bounding box center [708, 369] width 546 height 22
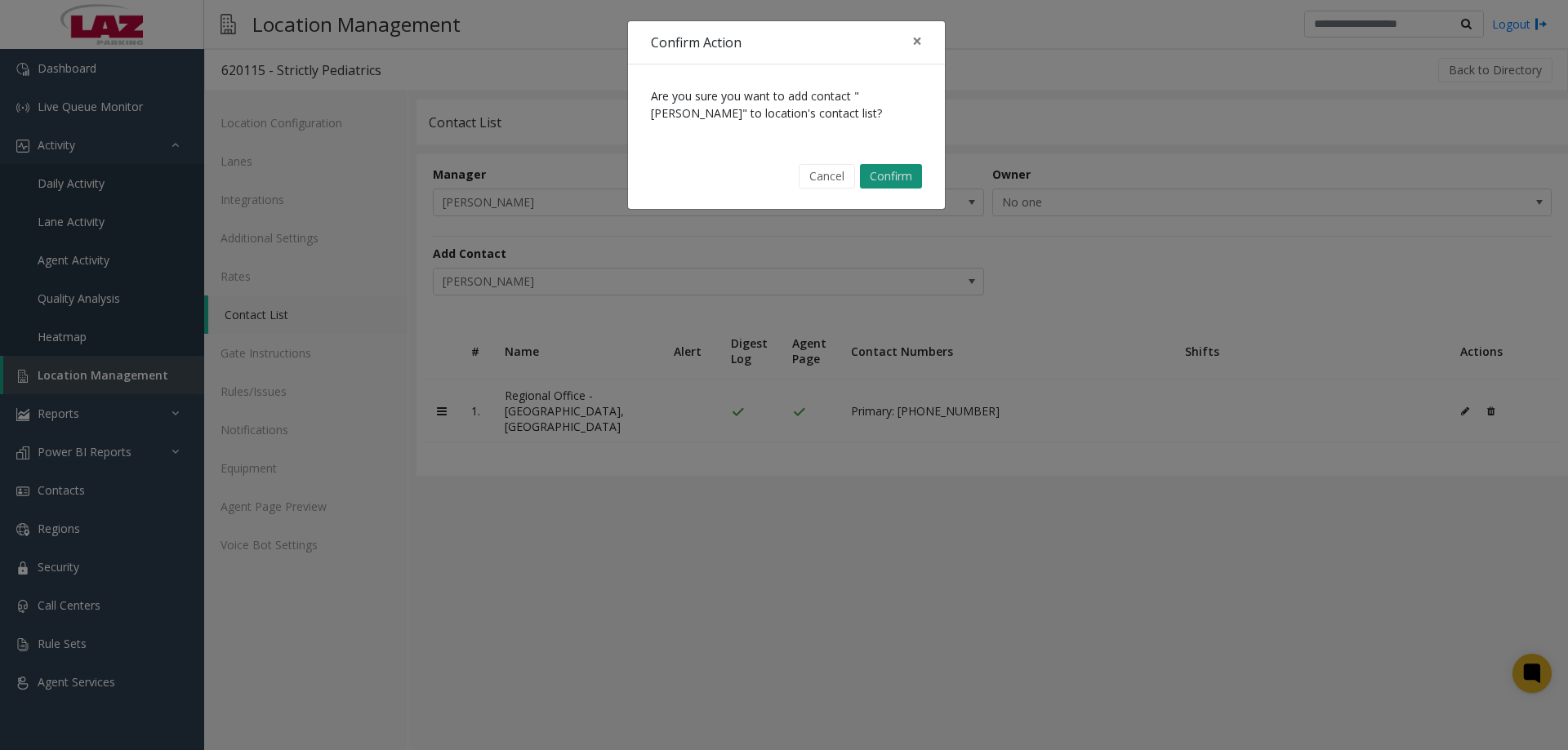
click at [876, 170] on button "Confirm" at bounding box center [890, 176] width 62 height 25
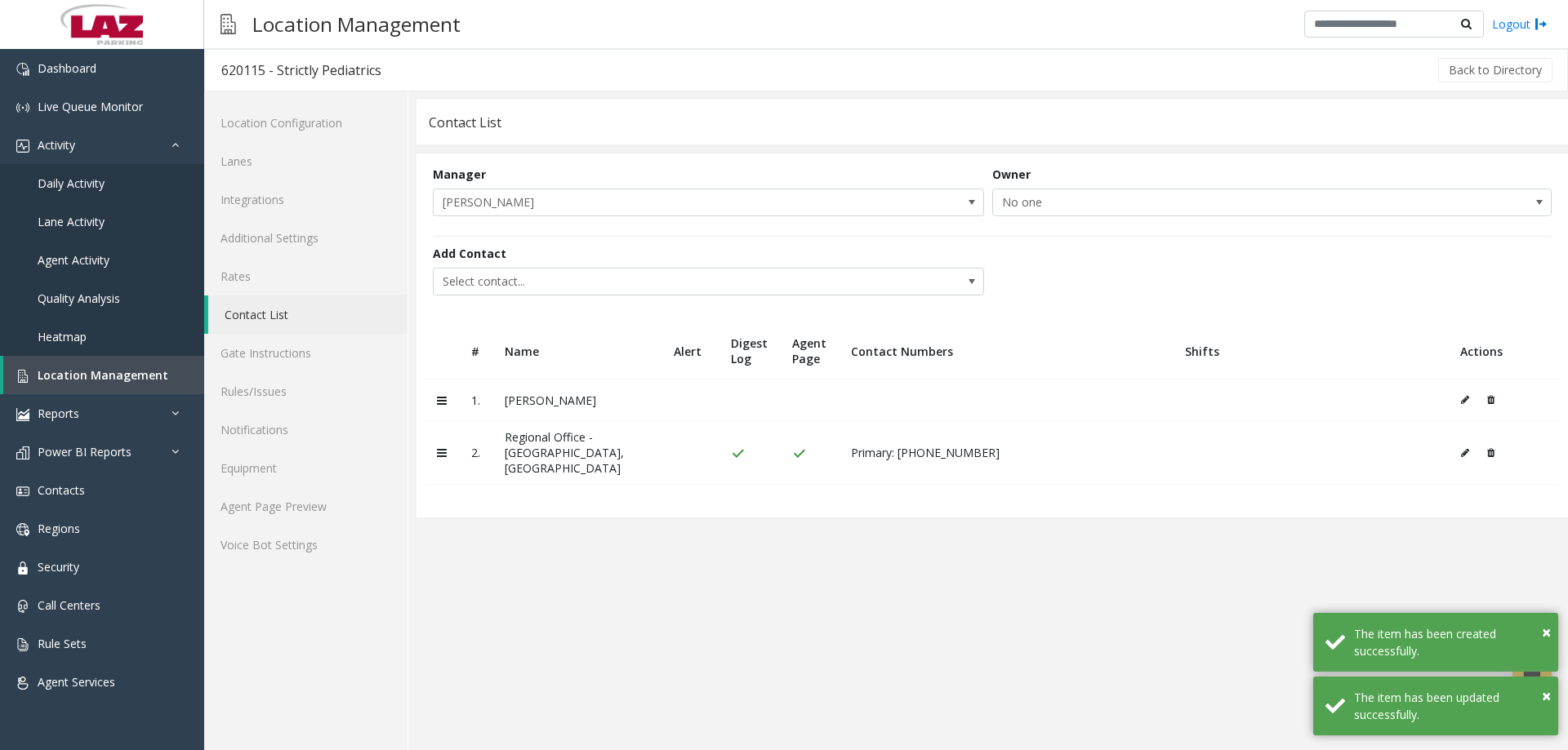
click at [1469, 395] on button at bounding box center [1468, 400] width 18 height 25
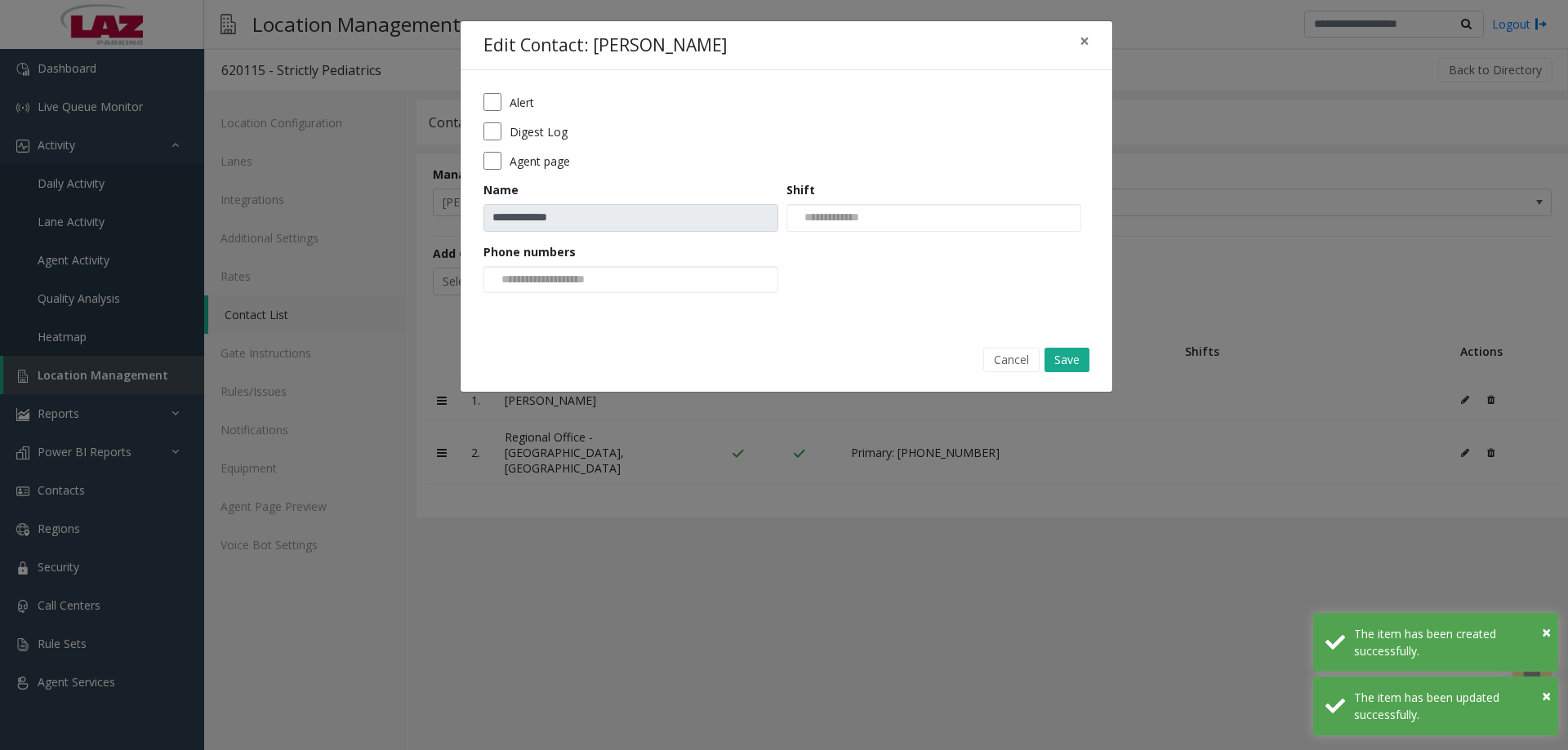
click at [483, 163] on div "**********" at bounding box center [787, 198] width 652 height 257
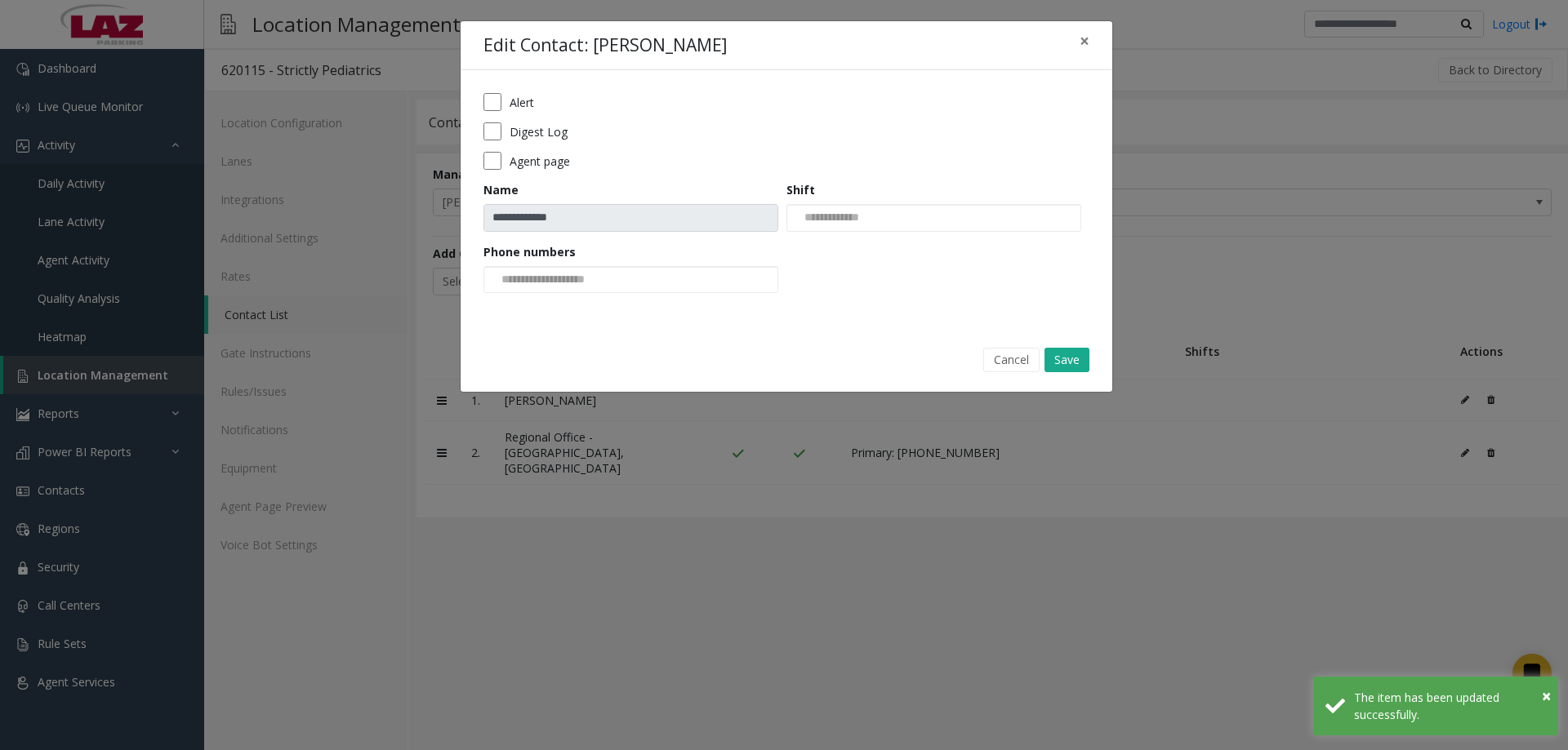
click at [494, 151] on form "**********" at bounding box center [786, 198] width 606 height 212
click at [497, 171] on form "**********" at bounding box center [786, 198] width 606 height 212
click at [558, 276] on input at bounding box center [545, 280] width 124 height 26
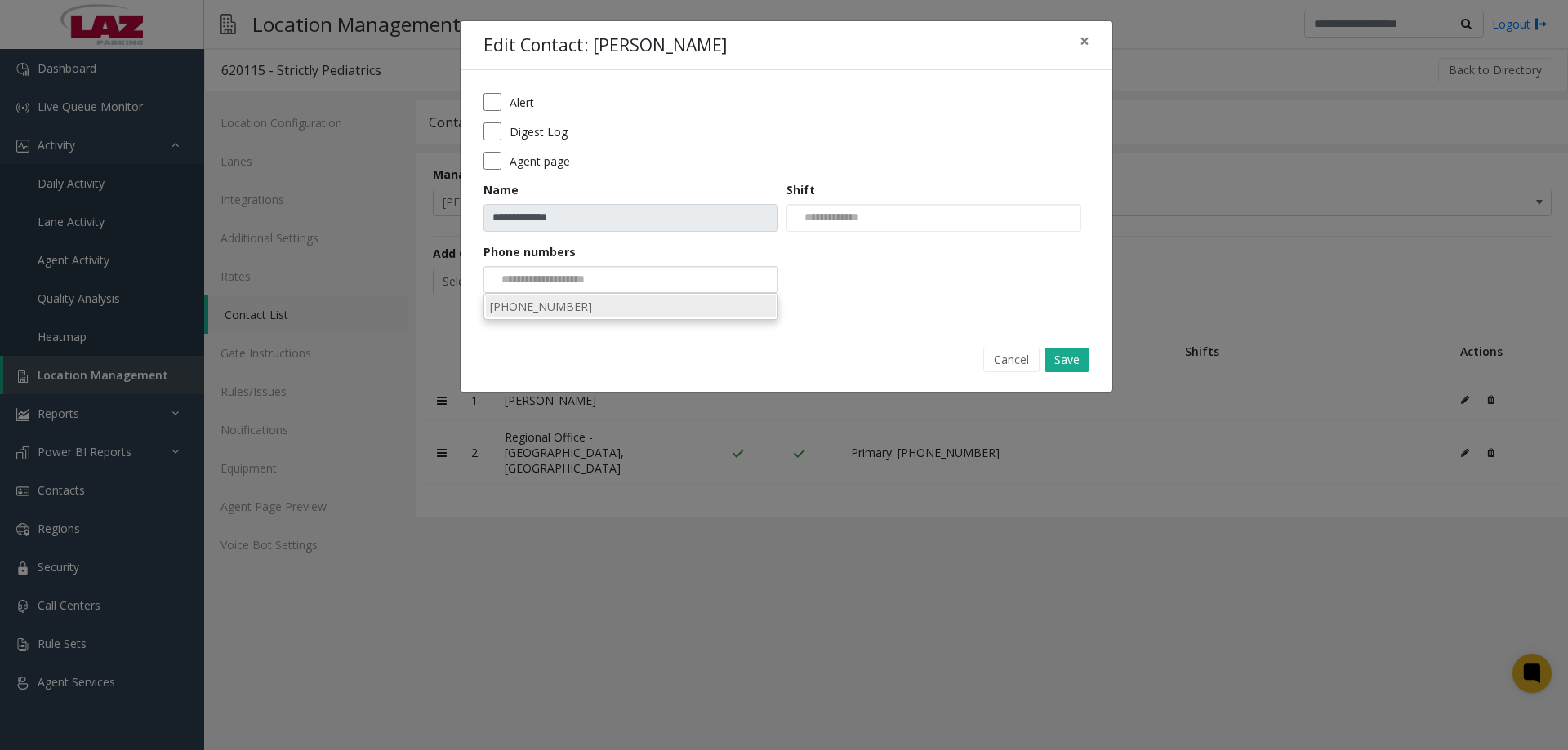
click at [571, 307] on li "818-336-7702" at bounding box center [631, 306] width 289 height 22
click at [1072, 358] on button "Save" at bounding box center [1067, 360] width 45 height 25
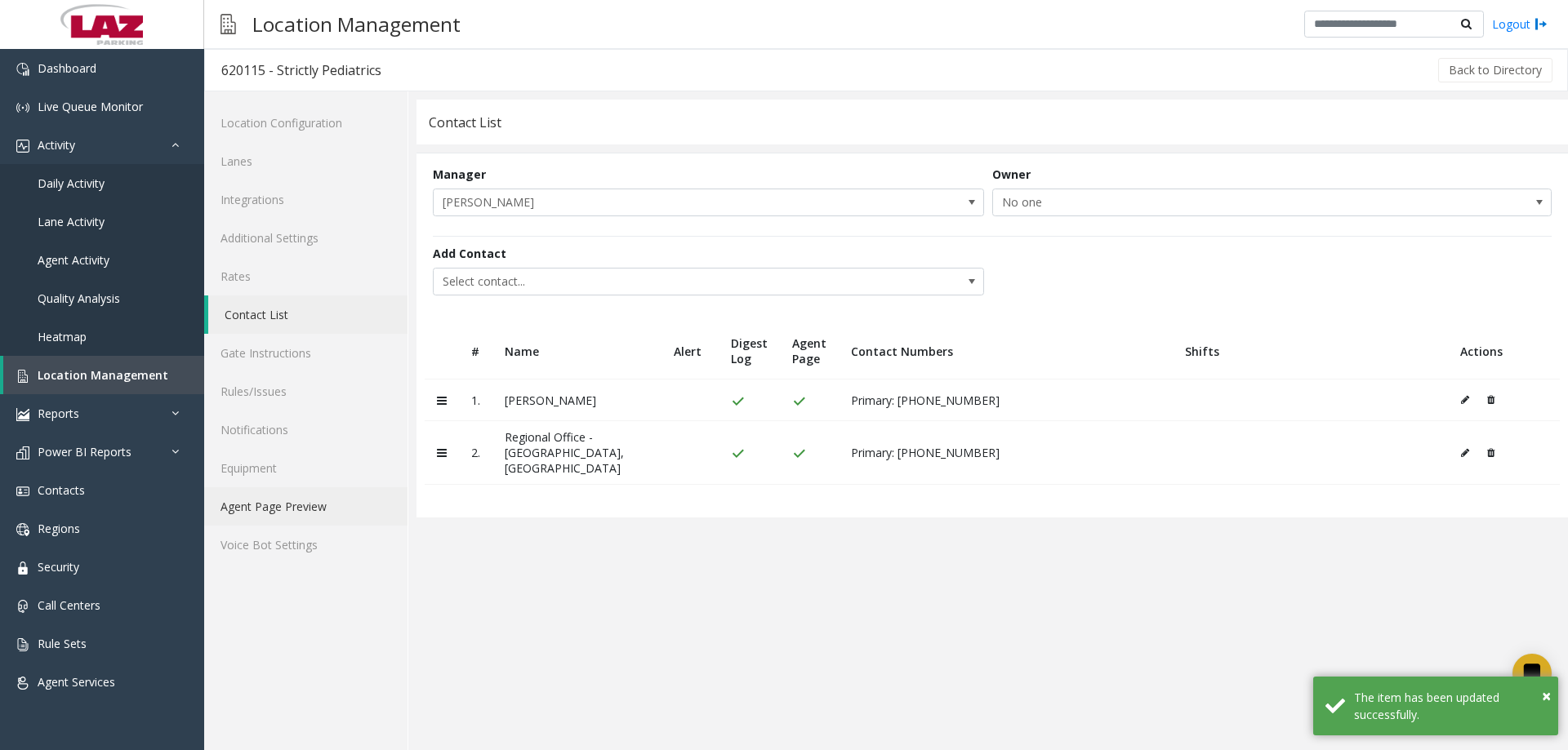
click at [284, 505] on link "Agent Page Preview" at bounding box center [306, 507] width 203 height 38
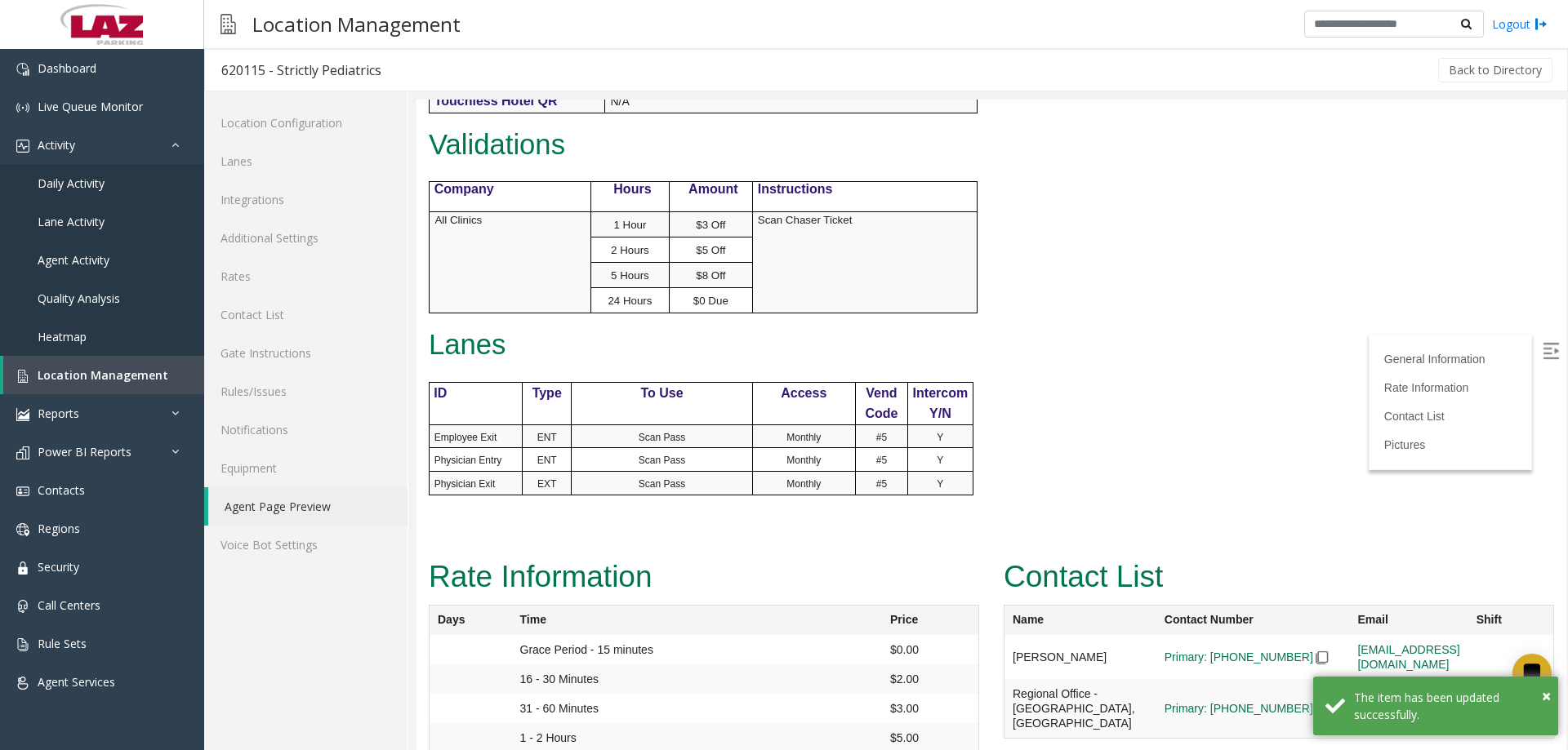
scroll to position [1061, 0]
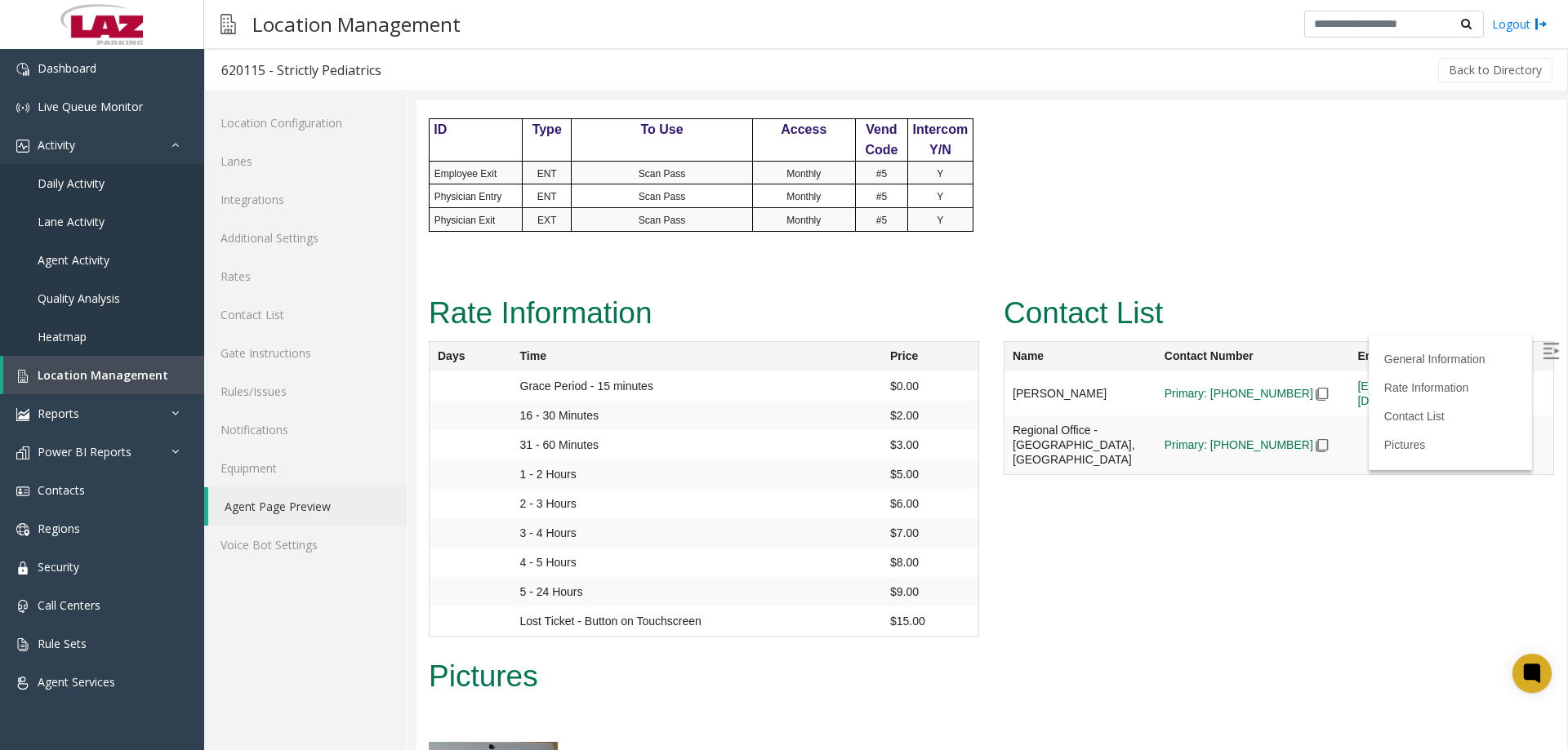
click at [1542, 348] on img at bounding box center [1550, 351] width 16 height 16
click at [78, 367] on span "Location Management" at bounding box center [103, 375] width 130 height 15
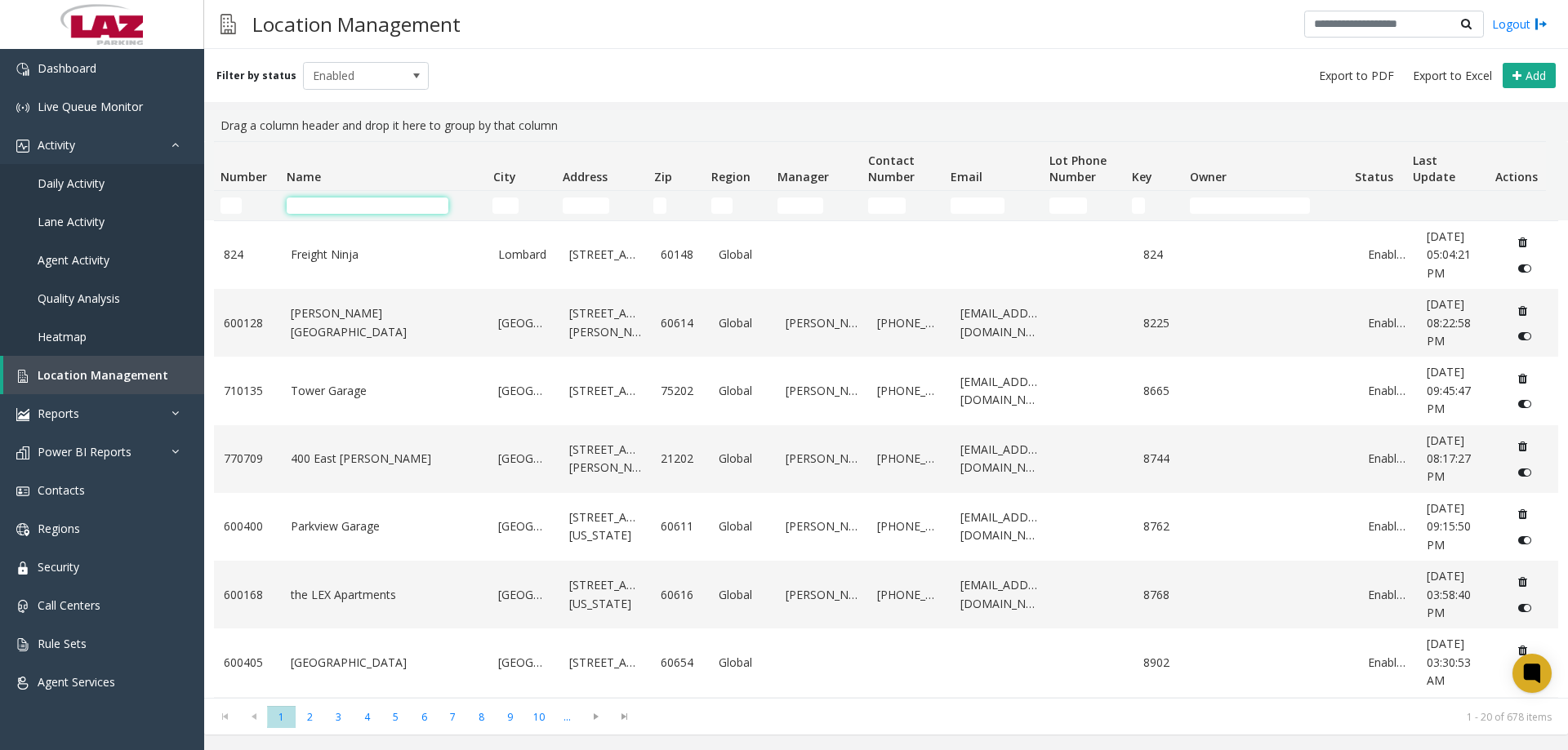
click at [357, 213] on input "Name Filter" at bounding box center [367, 205] width 162 height 16
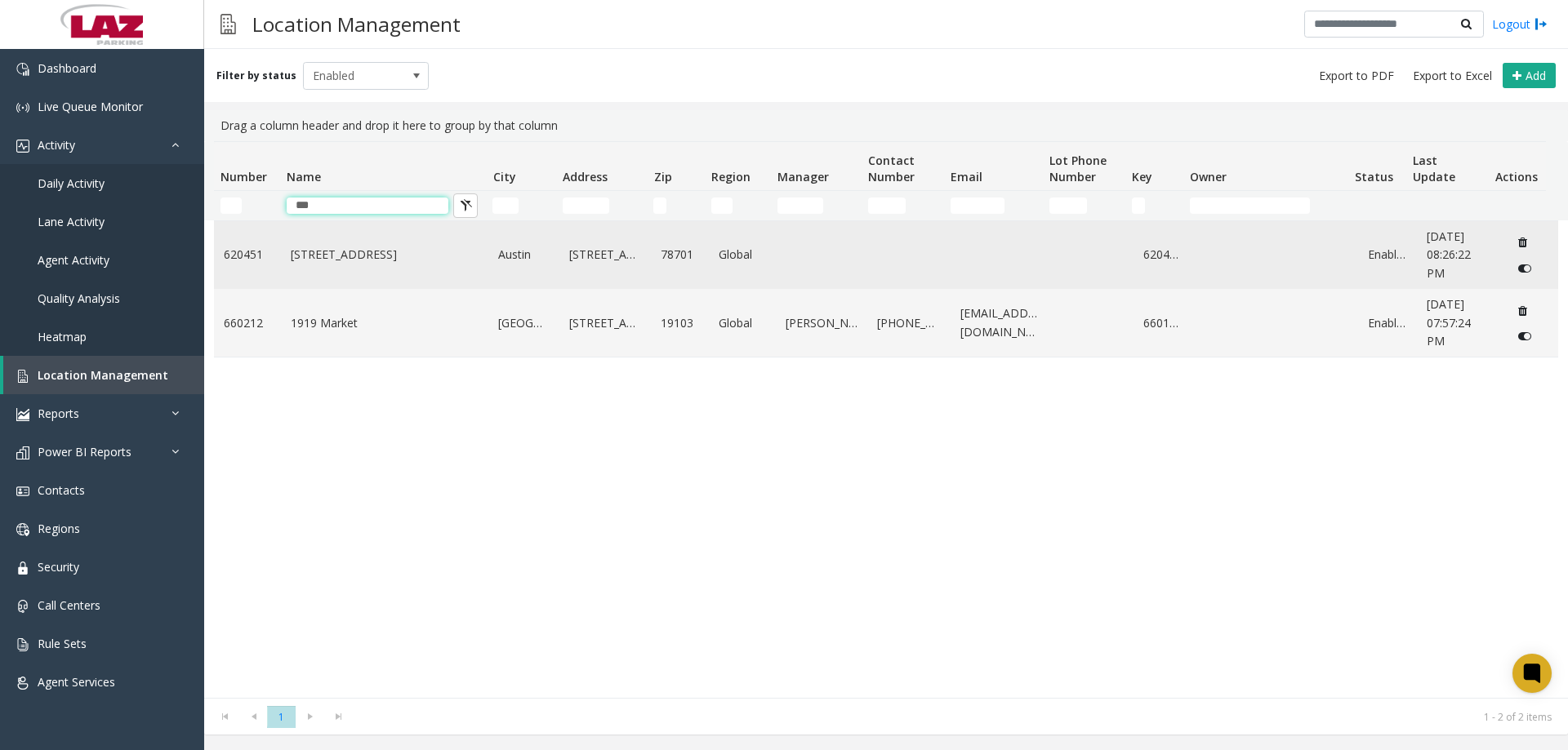
type input "***"
click at [336, 256] on link "919 Congress Ave" at bounding box center [384, 254] width 189 height 18
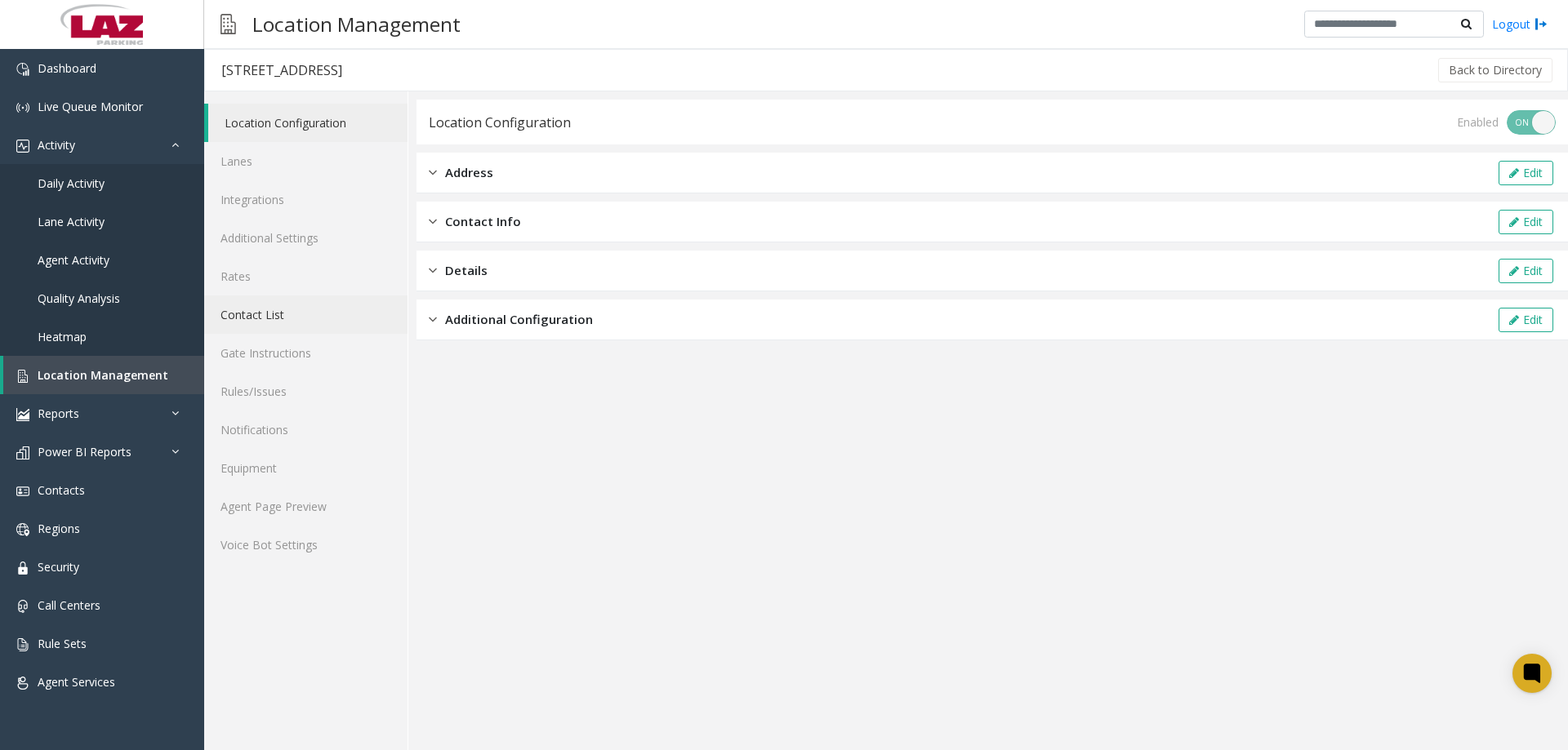
click at [279, 319] on link "Contact List" at bounding box center [306, 314] width 203 height 38
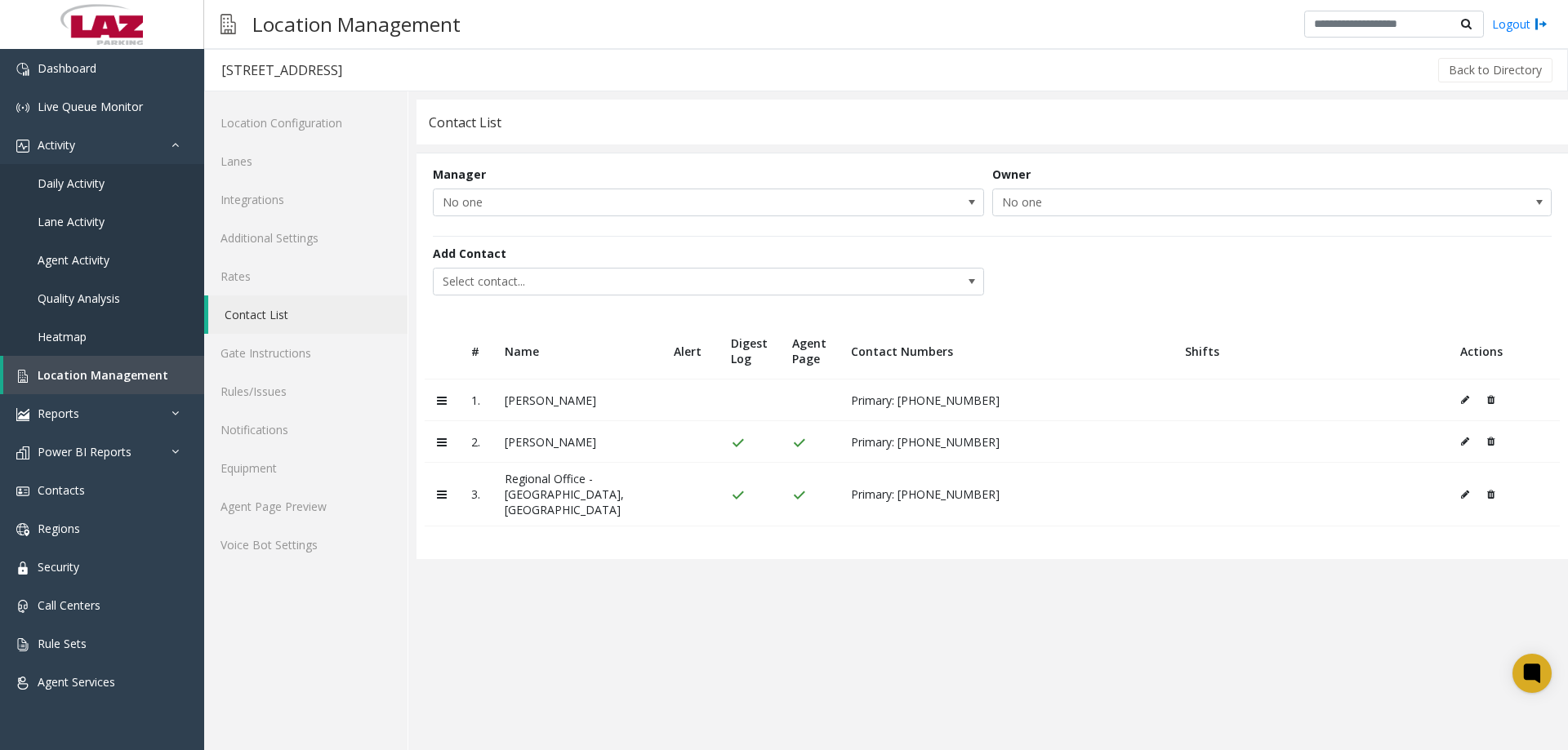
click at [1492, 439] on icon at bounding box center [1490, 442] width 8 height 10
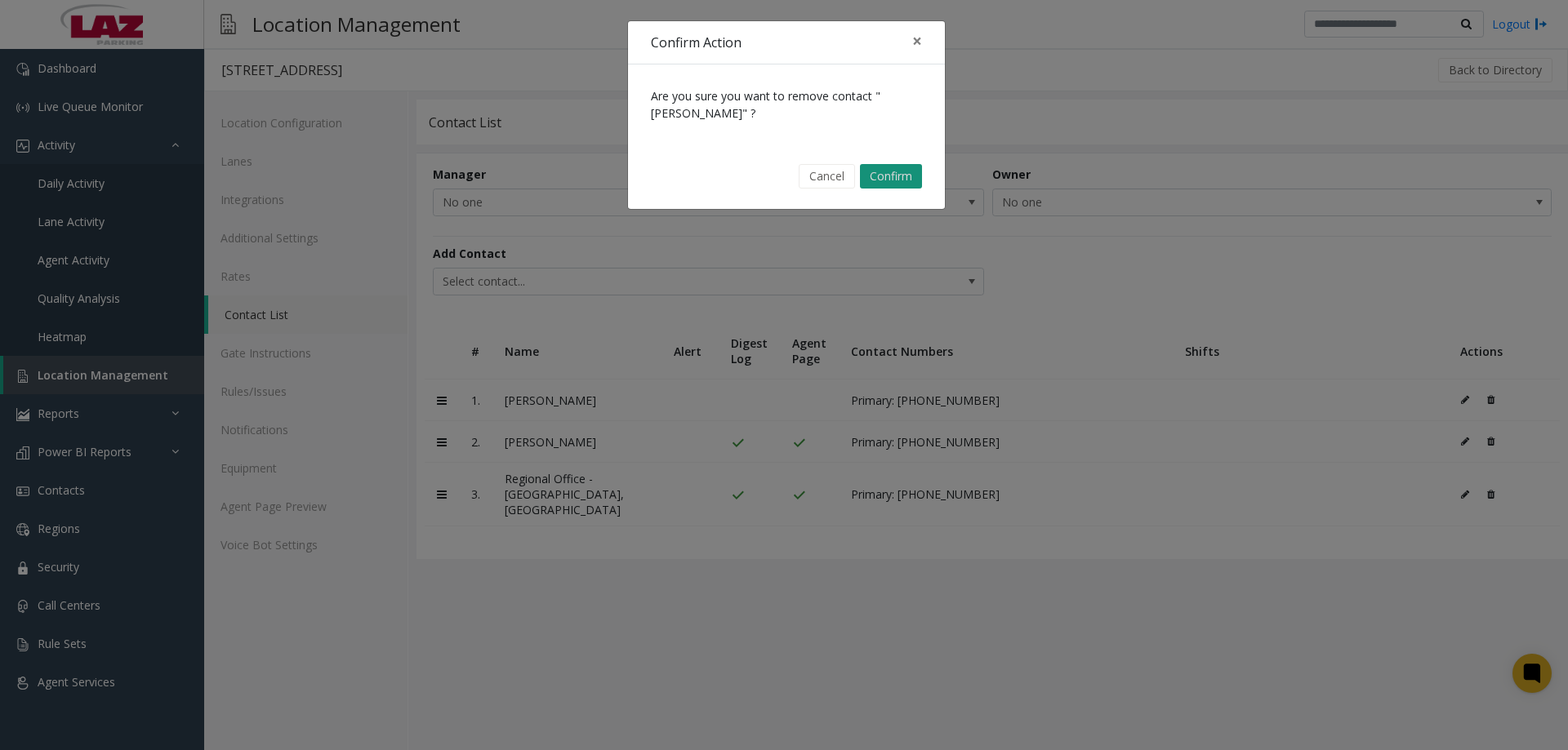
click at [887, 171] on button "Confirm" at bounding box center [890, 176] width 62 height 25
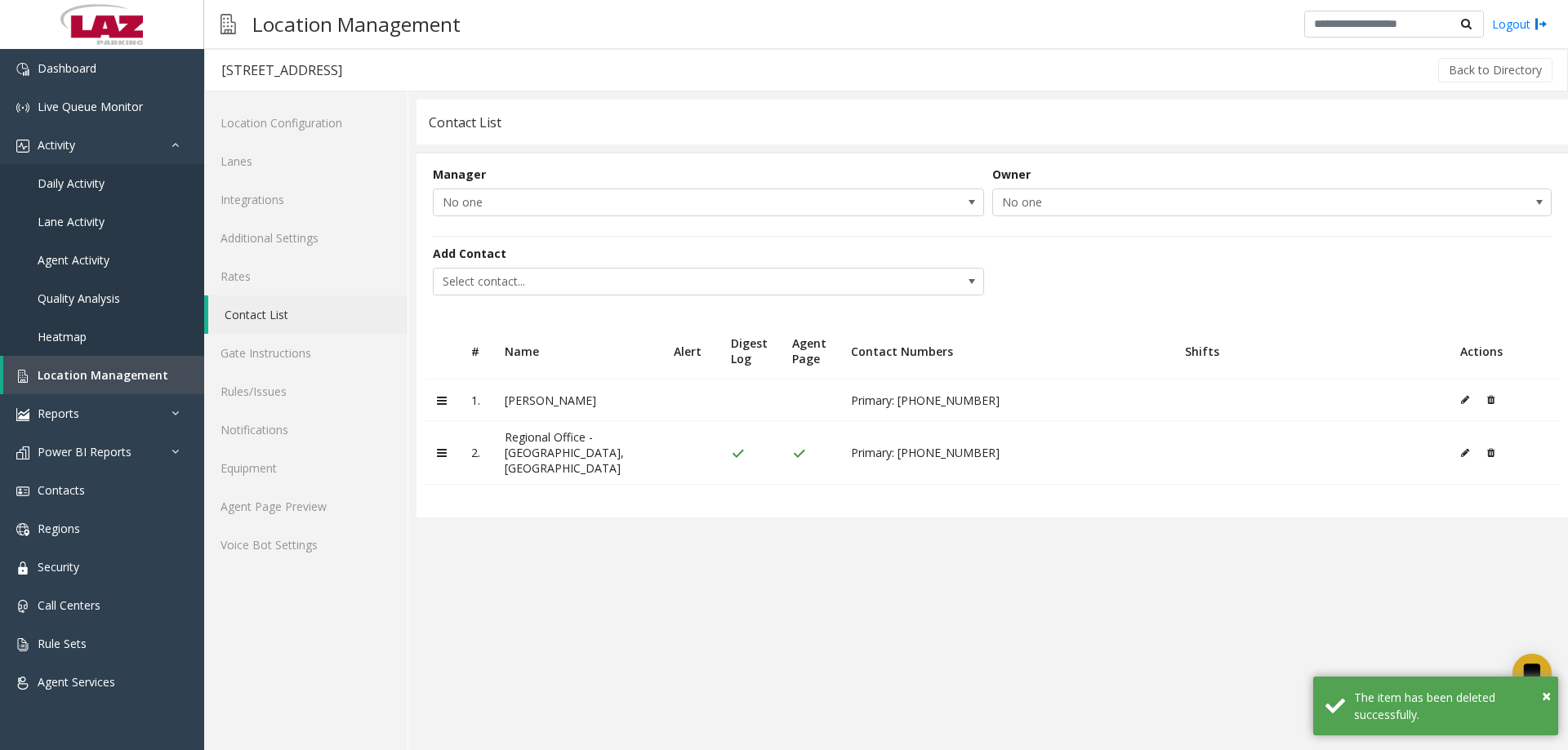
click at [1487, 397] on icon at bounding box center [1490, 399] width 8 height 10
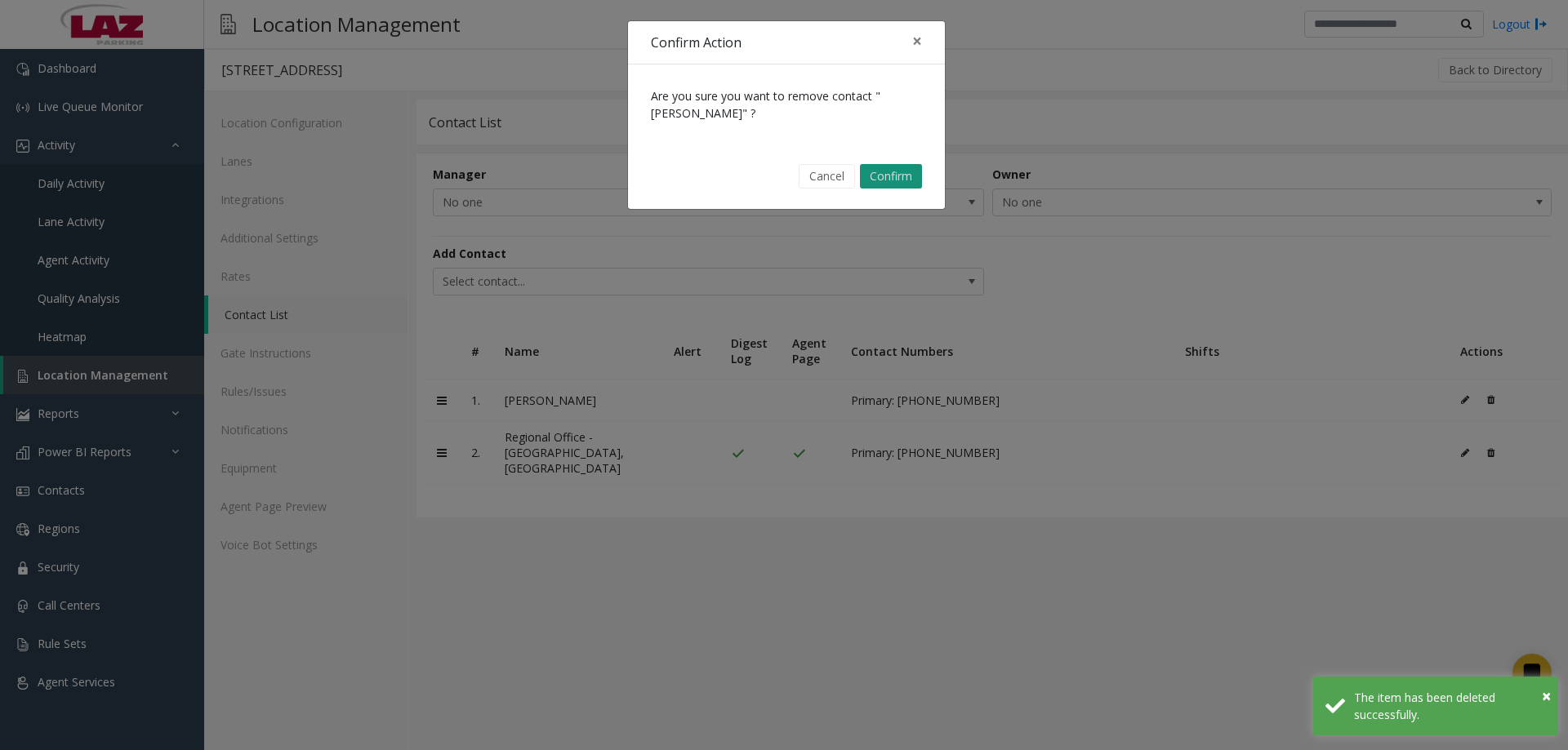
drag, startPoint x: 878, startPoint y: 177, endPoint x: 845, endPoint y: 214, distance: 49.6
click at [877, 177] on button "Confirm" at bounding box center [890, 176] width 62 height 25
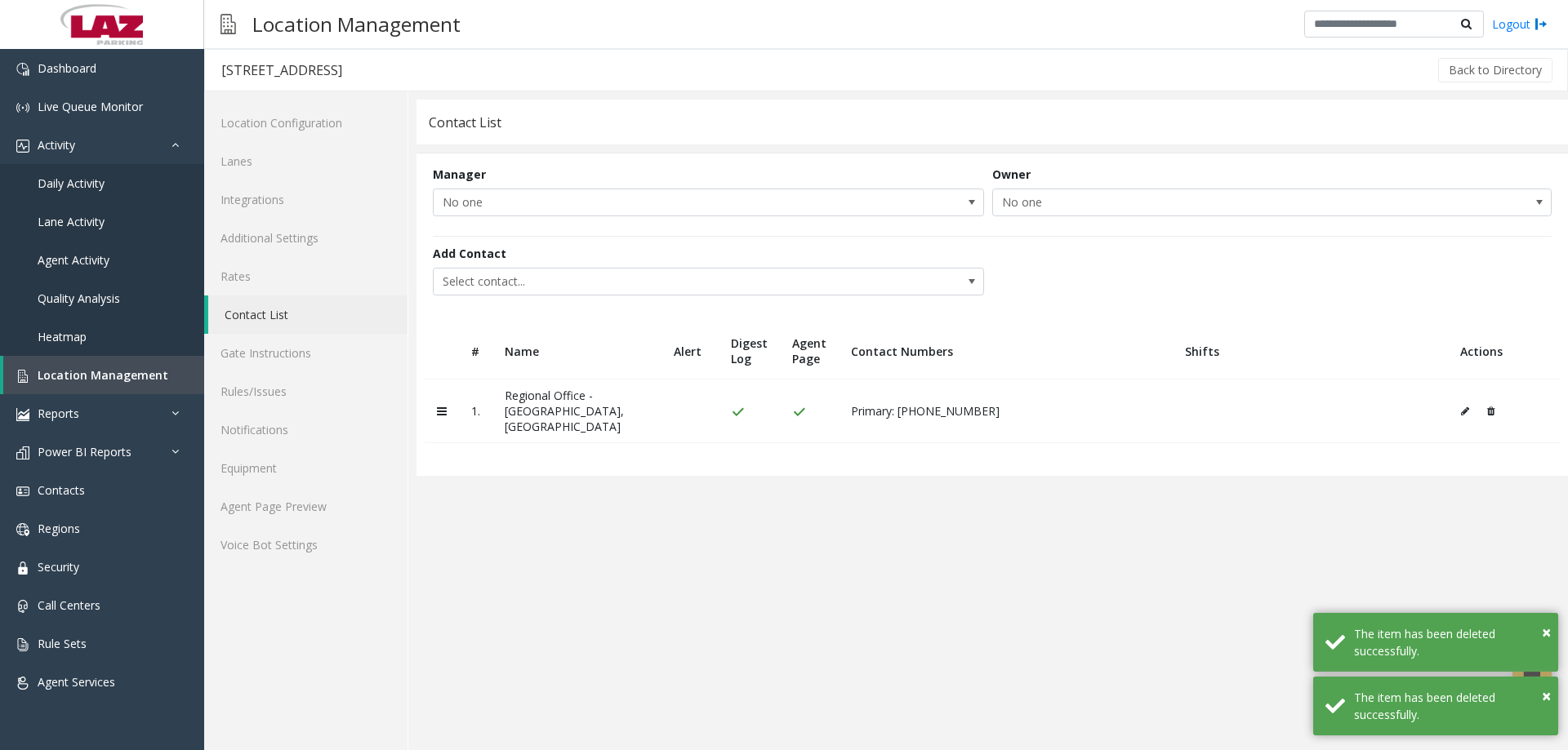
click at [749, 277] on bs-modal-backdrop at bounding box center [784, 375] width 1568 height 750
click at [722, 288] on span "Select contact..." at bounding box center [653, 281] width 439 height 26
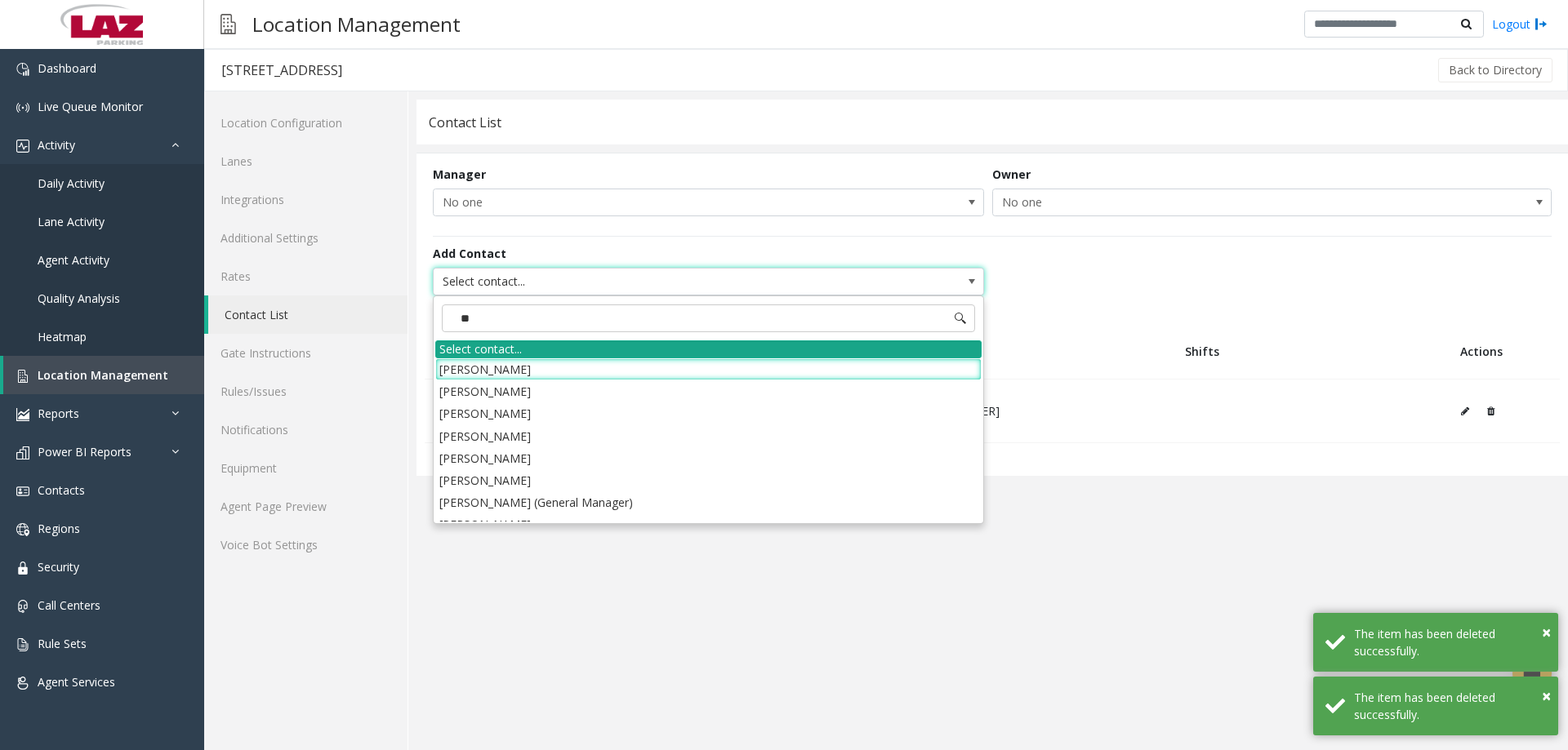
type input "***"
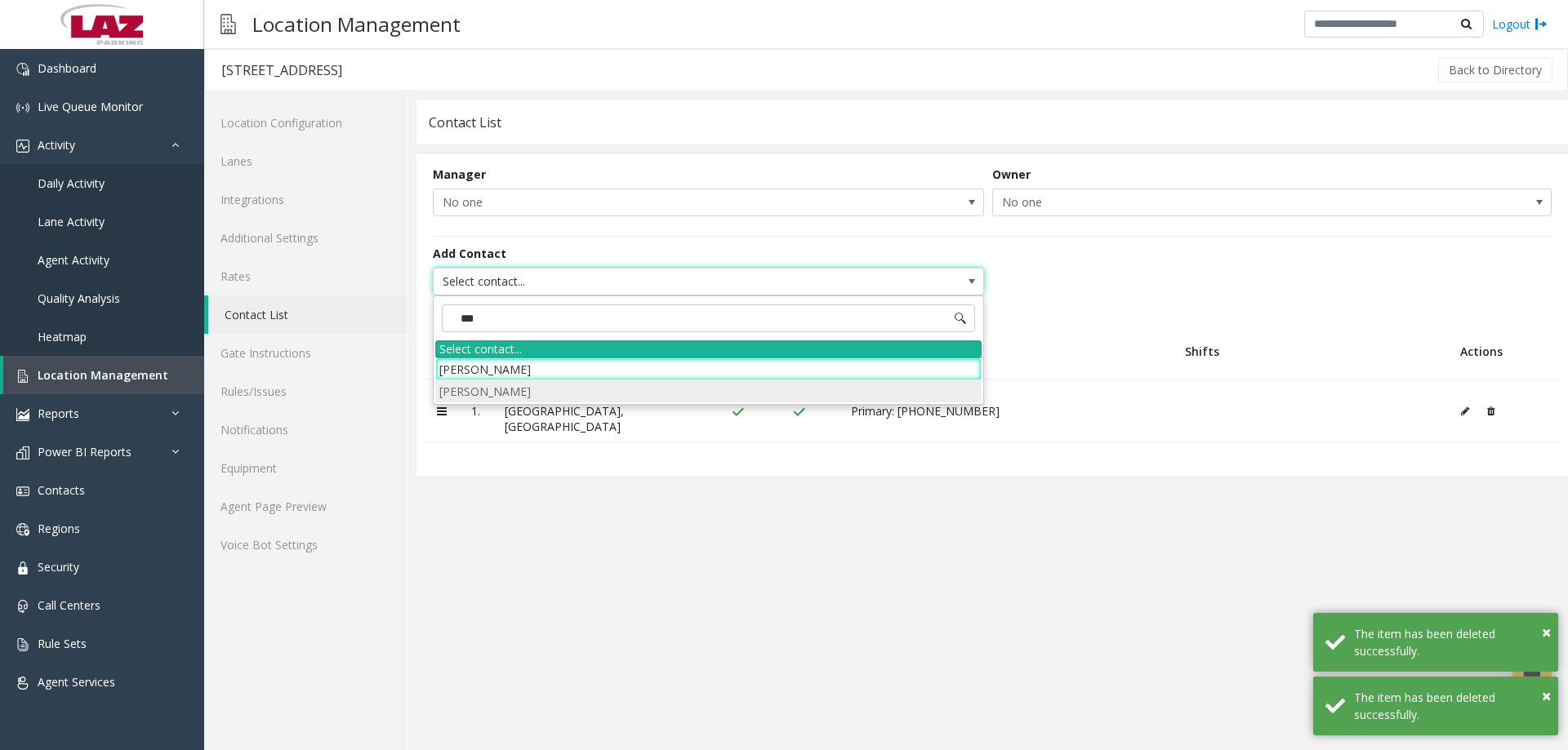
click at [512, 391] on li "Deandre Dorlean" at bounding box center [708, 391] width 546 height 22
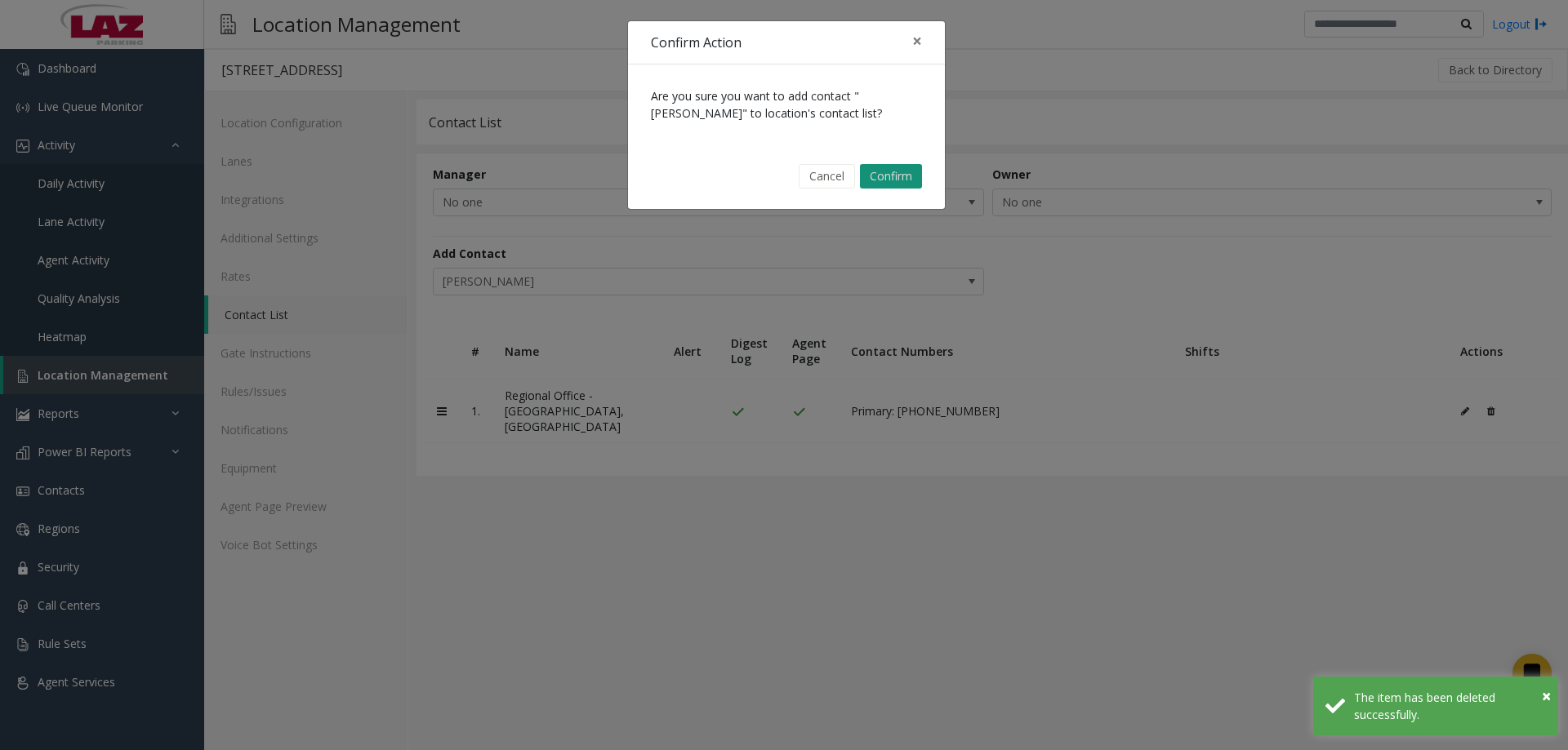
click at [897, 180] on button "Confirm" at bounding box center [890, 176] width 62 height 25
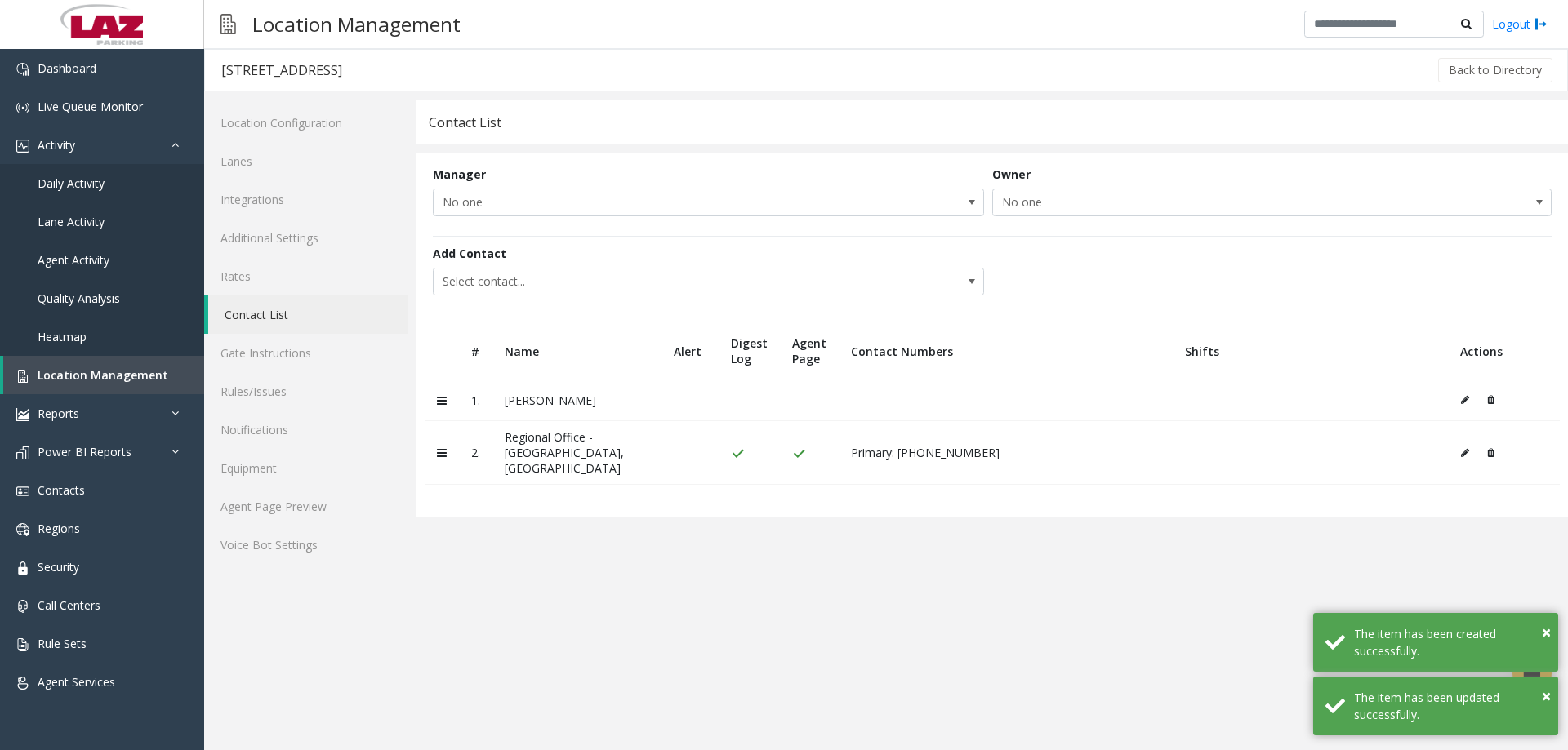
click at [1464, 401] on icon at bounding box center [1464, 399] width 9 height 10
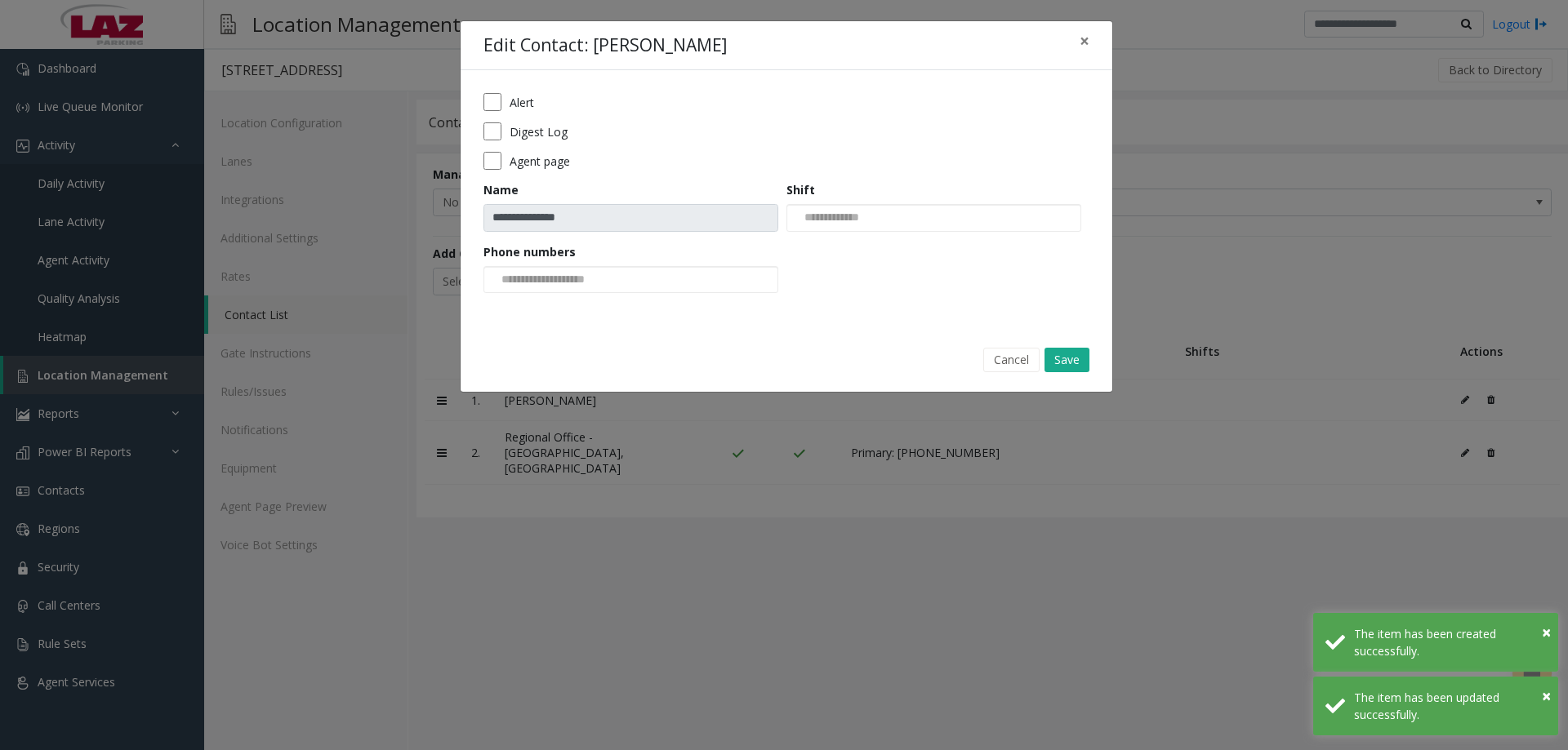
click at [486, 148] on form "**********" at bounding box center [786, 198] width 606 height 212
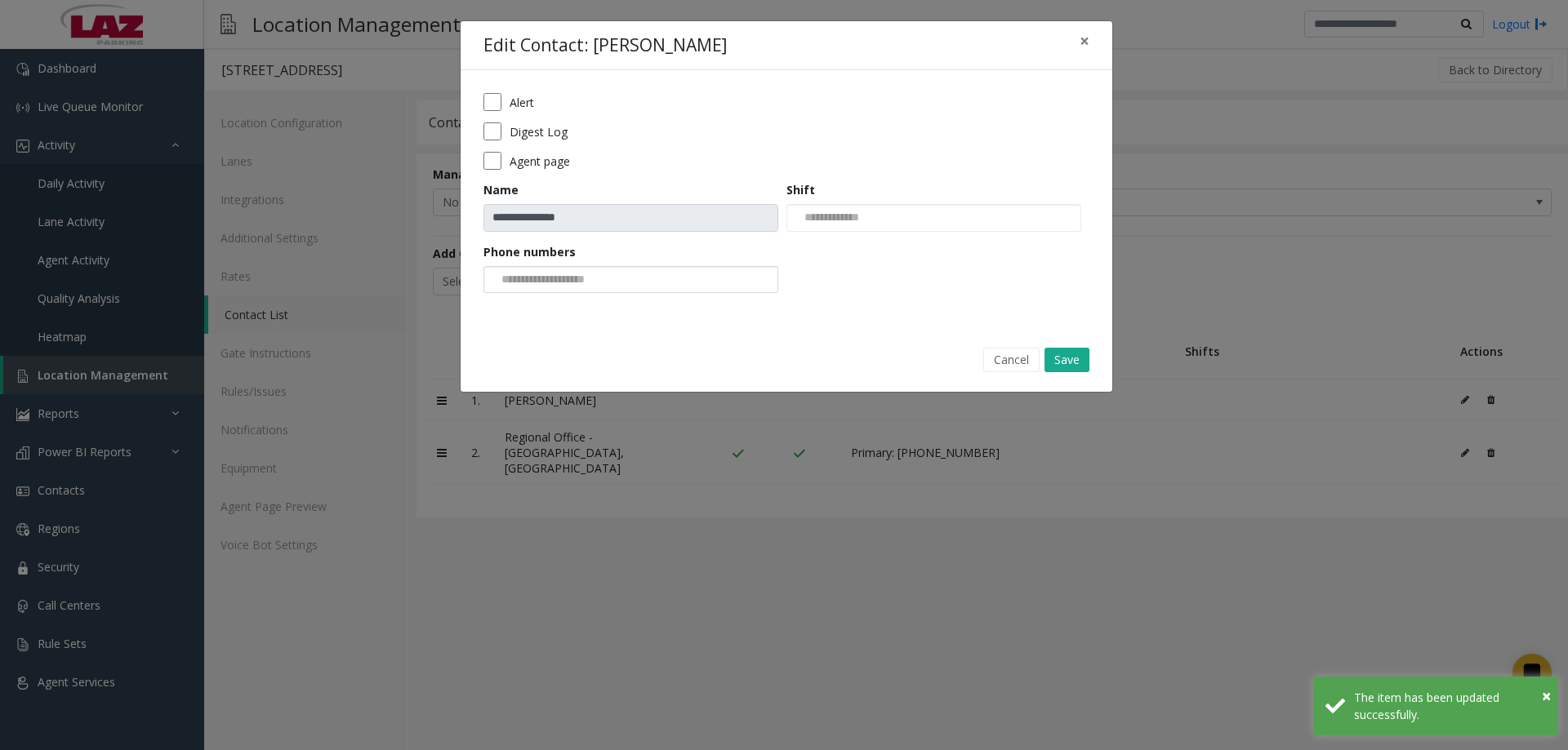
drag, startPoint x: 555, startPoint y: 302, endPoint x: 560, endPoint y: 286, distance: 16.8
click at [555, 295] on form "**********" at bounding box center [786, 198] width 606 height 212
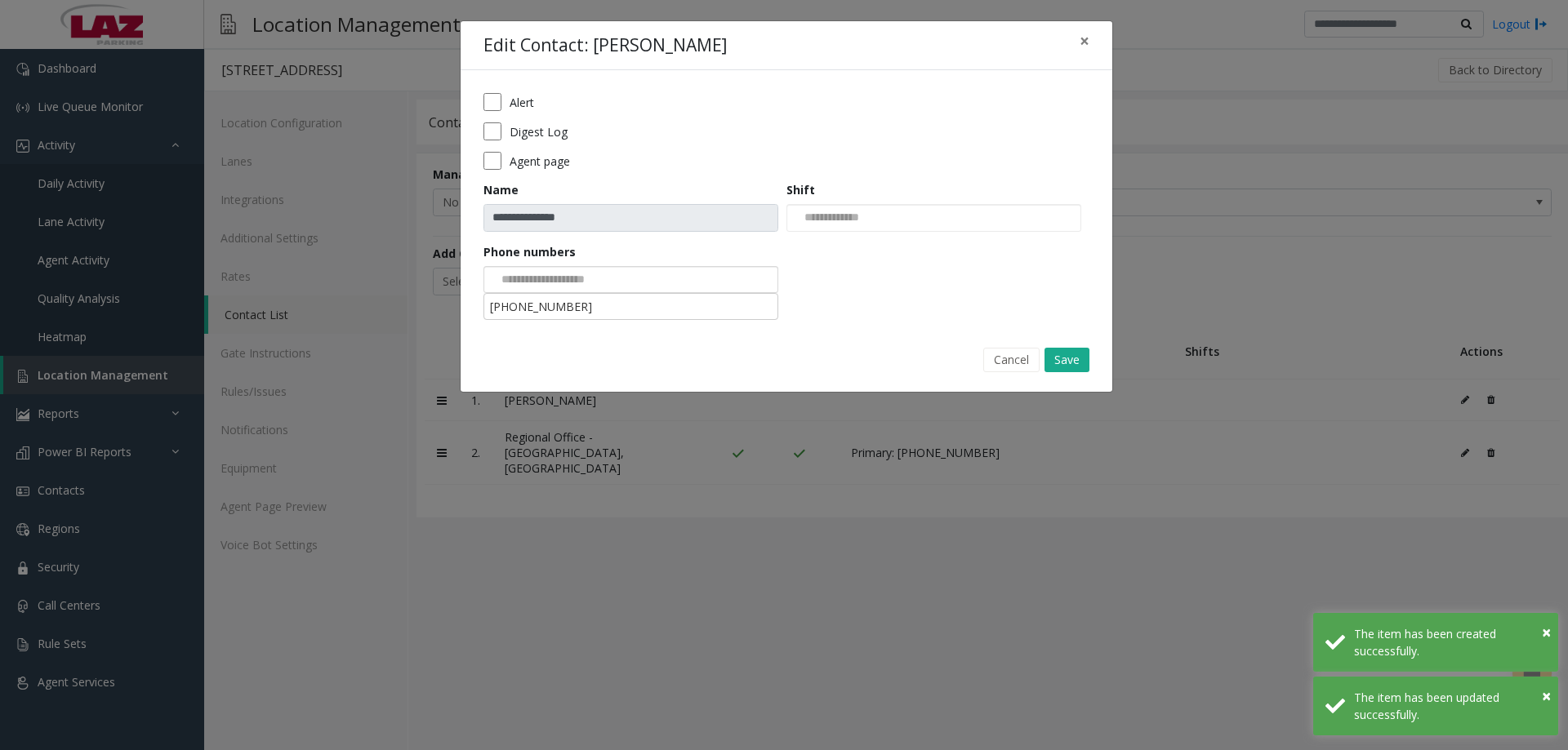
click at [560, 286] on input at bounding box center [545, 280] width 124 height 26
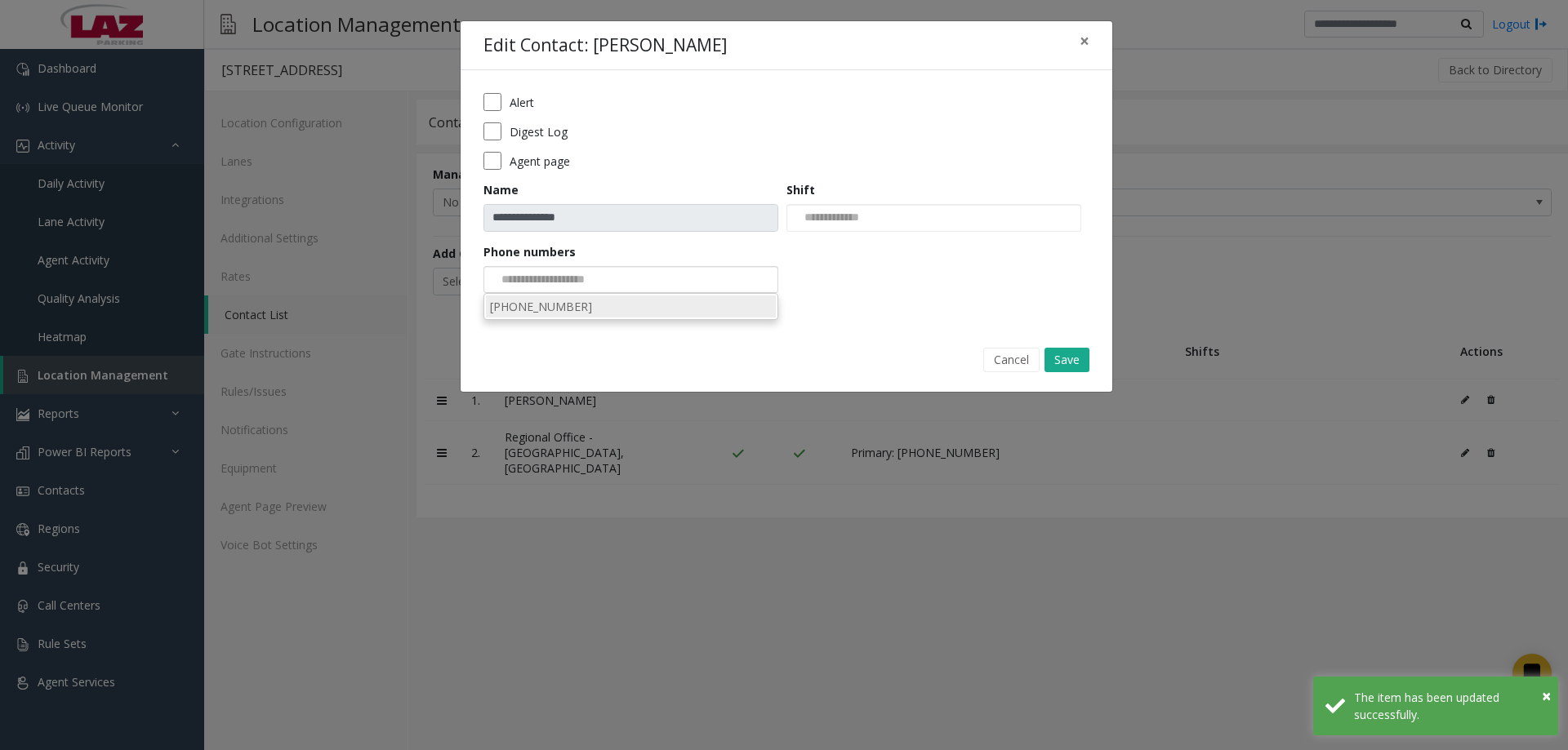
click at [579, 312] on li "512-738-7326" at bounding box center [631, 306] width 289 height 22
click at [1077, 353] on button "Save" at bounding box center [1067, 360] width 45 height 25
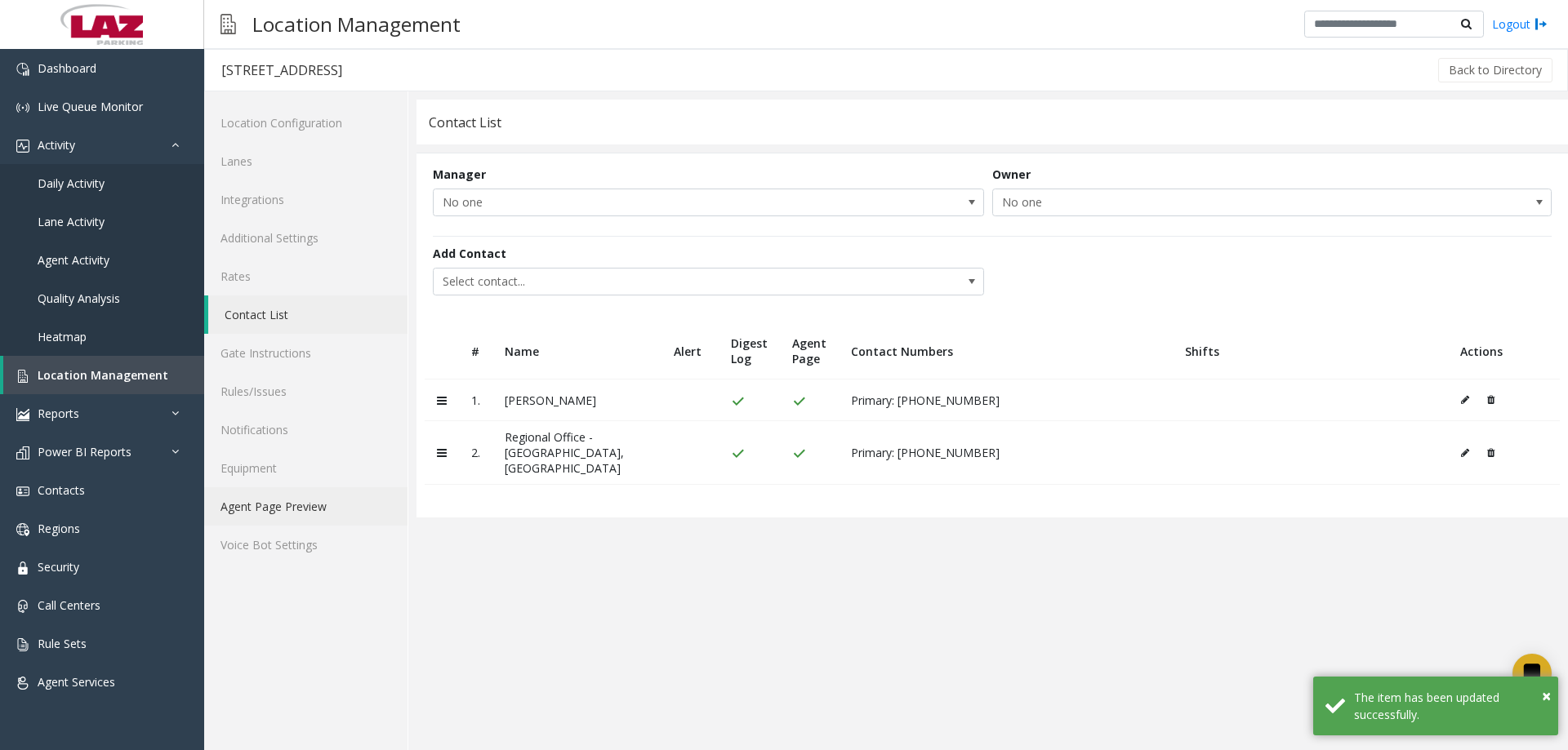
click at [280, 509] on link "Agent Page Preview" at bounding box center [306, 507] width 203 height 38
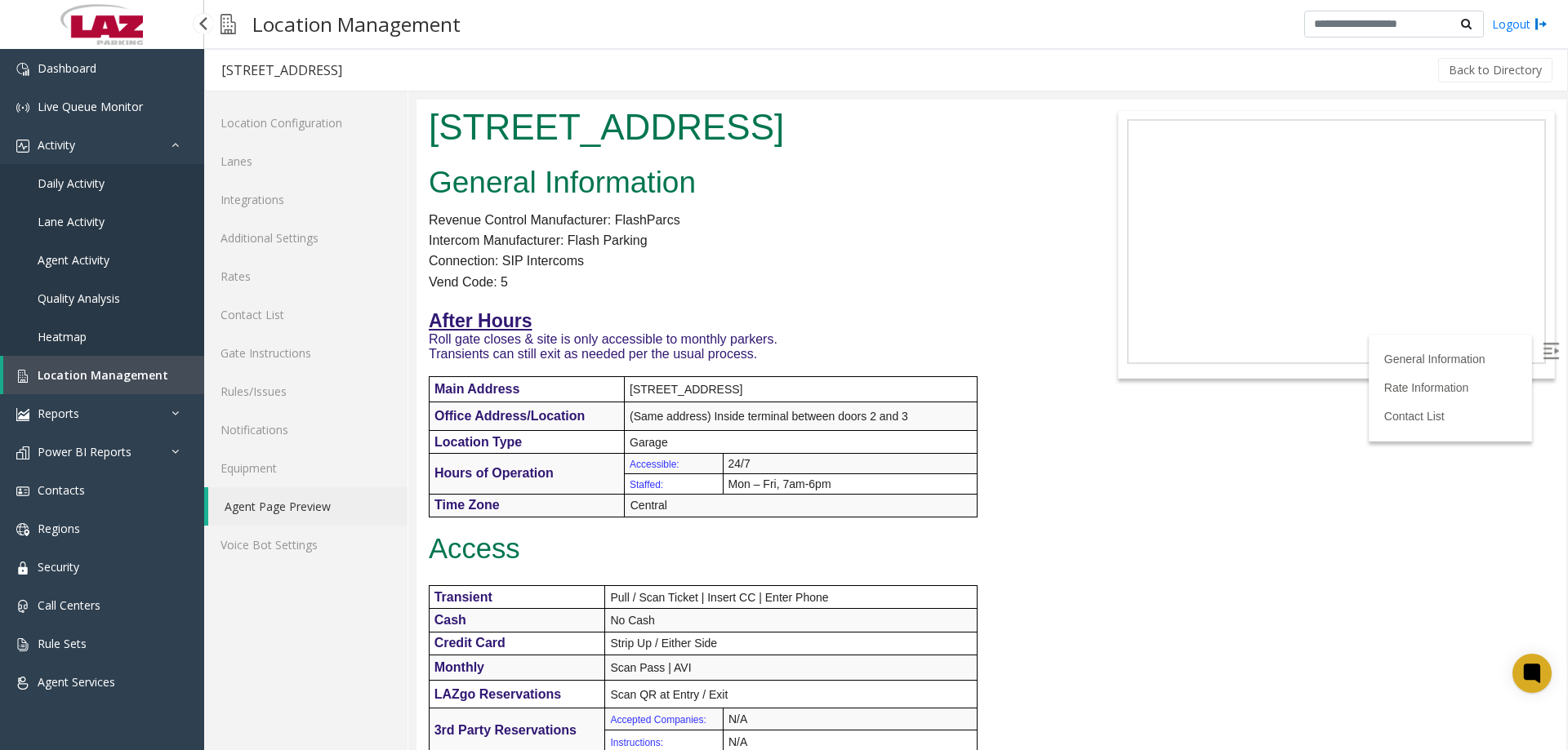
click at [87, 389] on link "Location Management" at bounding box center [104, 375] width 201 height 38
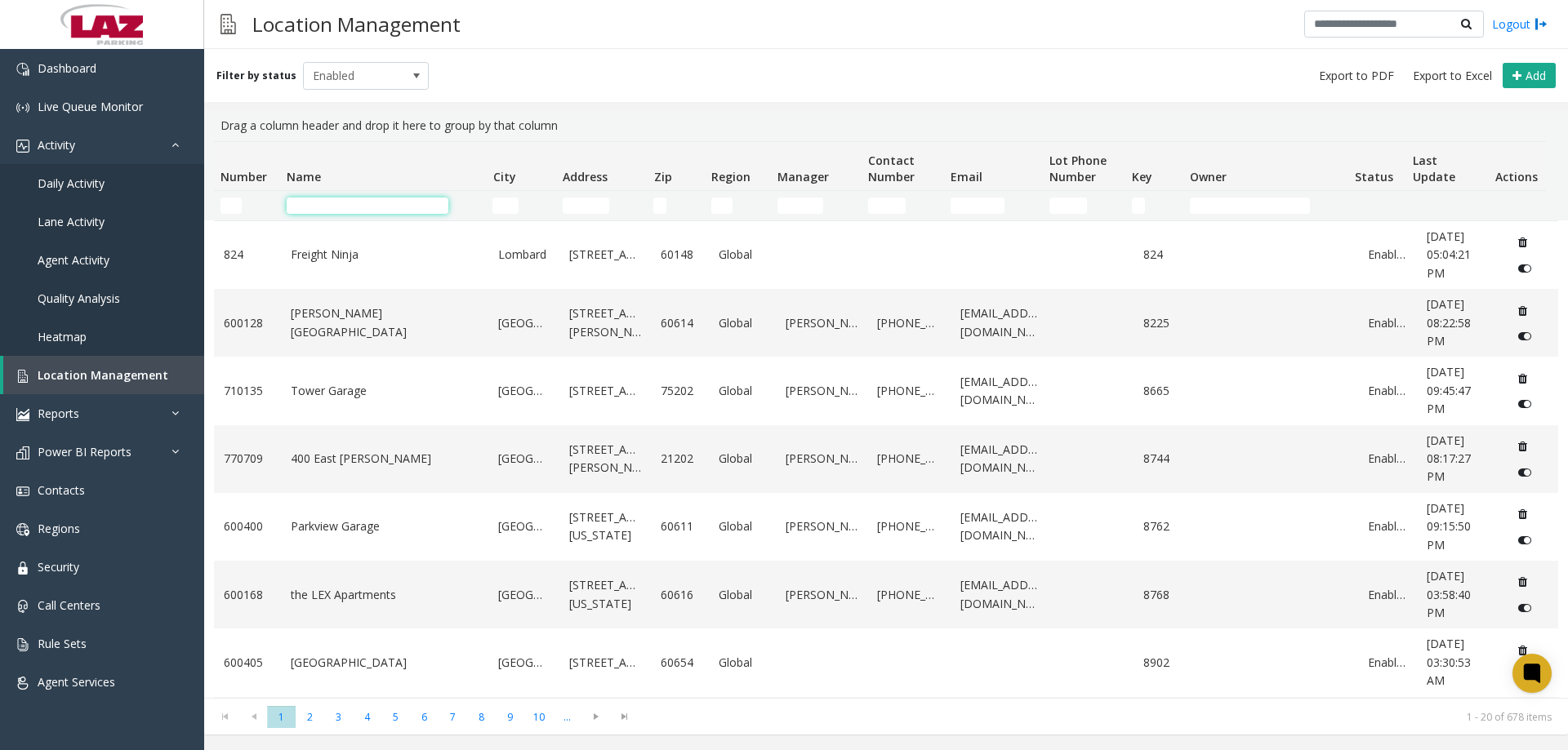
click at [388, 198] on input "Name Filter" at bounding box center [367, 205] width 162 height 16
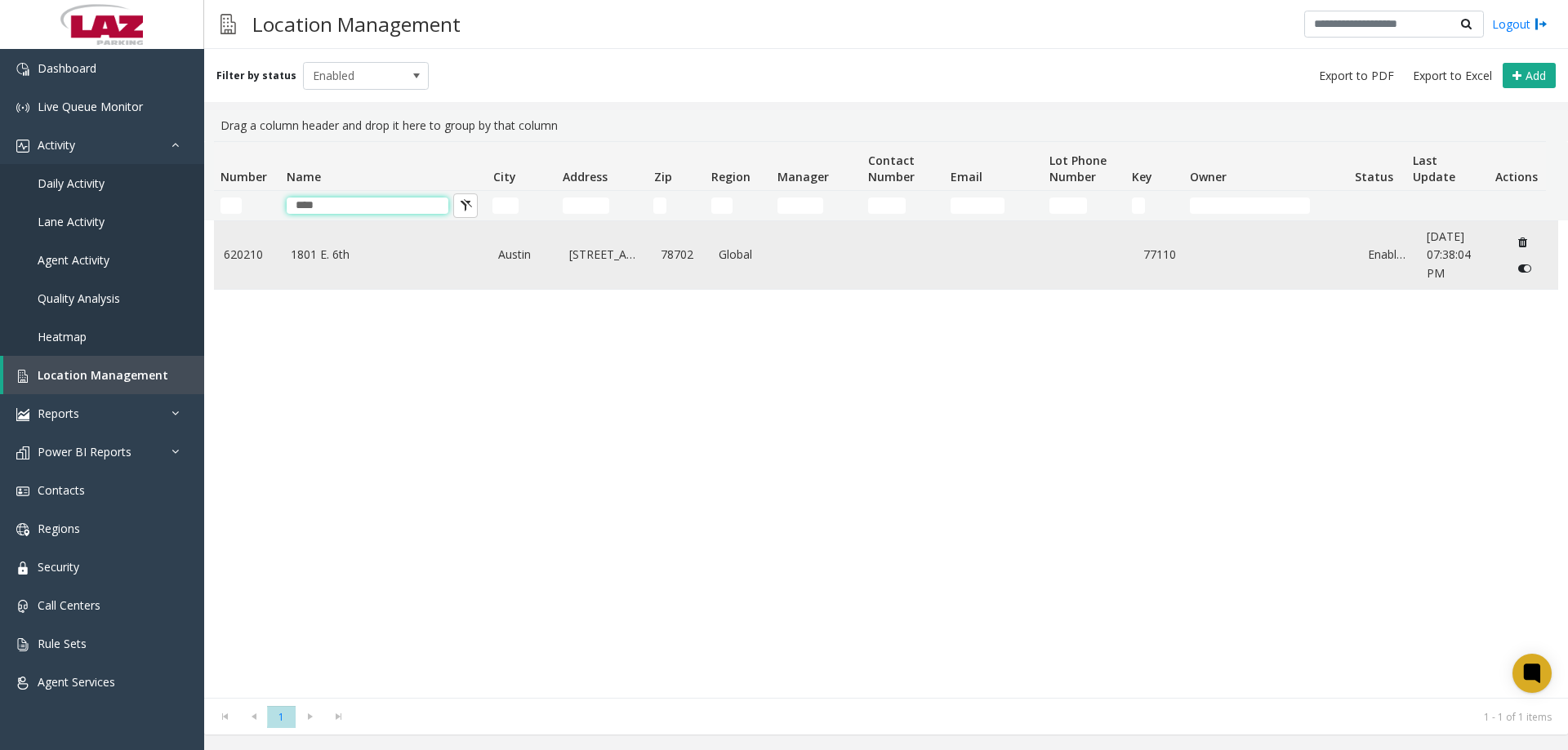
type input "****"
click at [347, 245] on link "1801 E. 6th" at bounding box center [384, 254] width 189 height 18
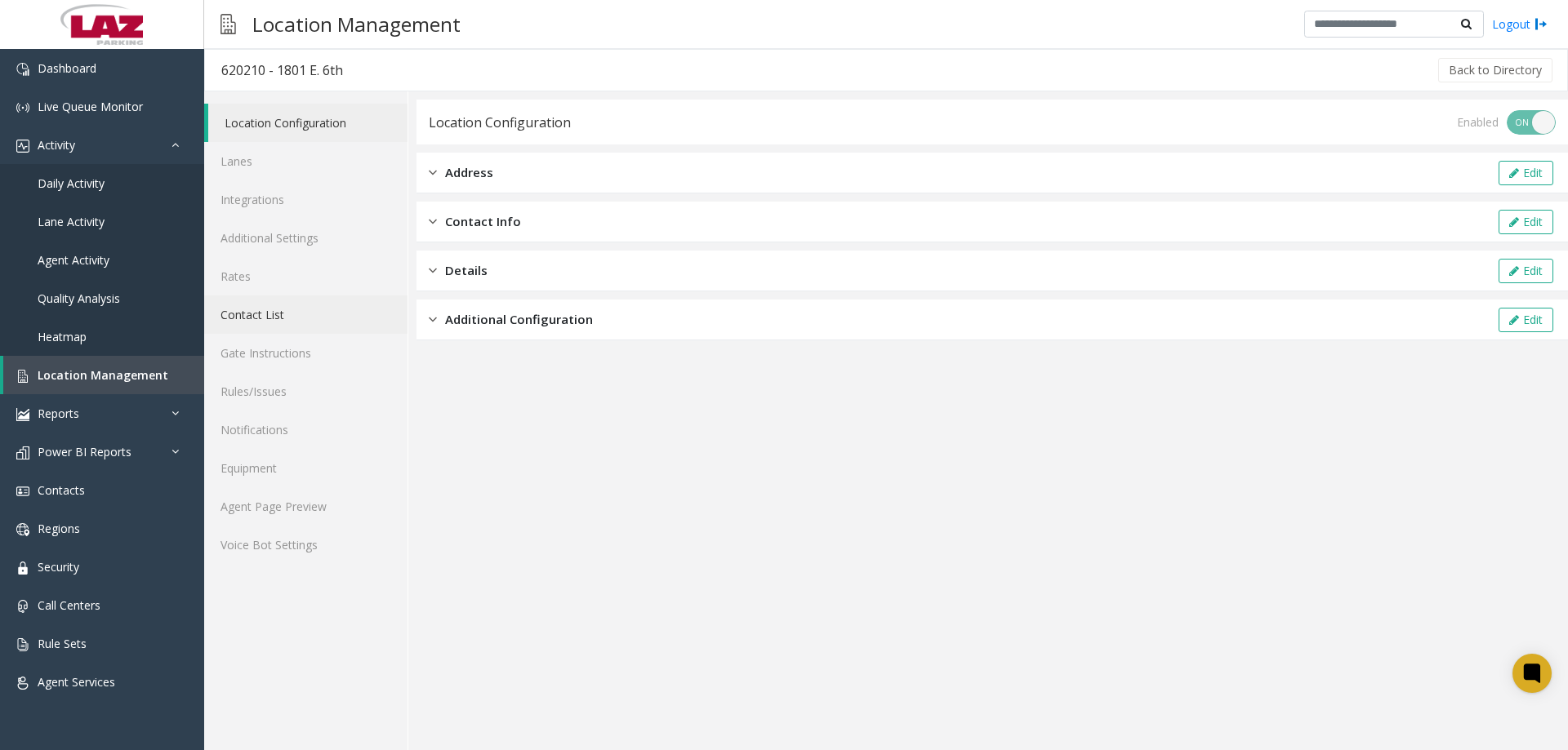
click at [273, 317] on link "Contact List" at bounding box center [306, 314] width 203 height 38
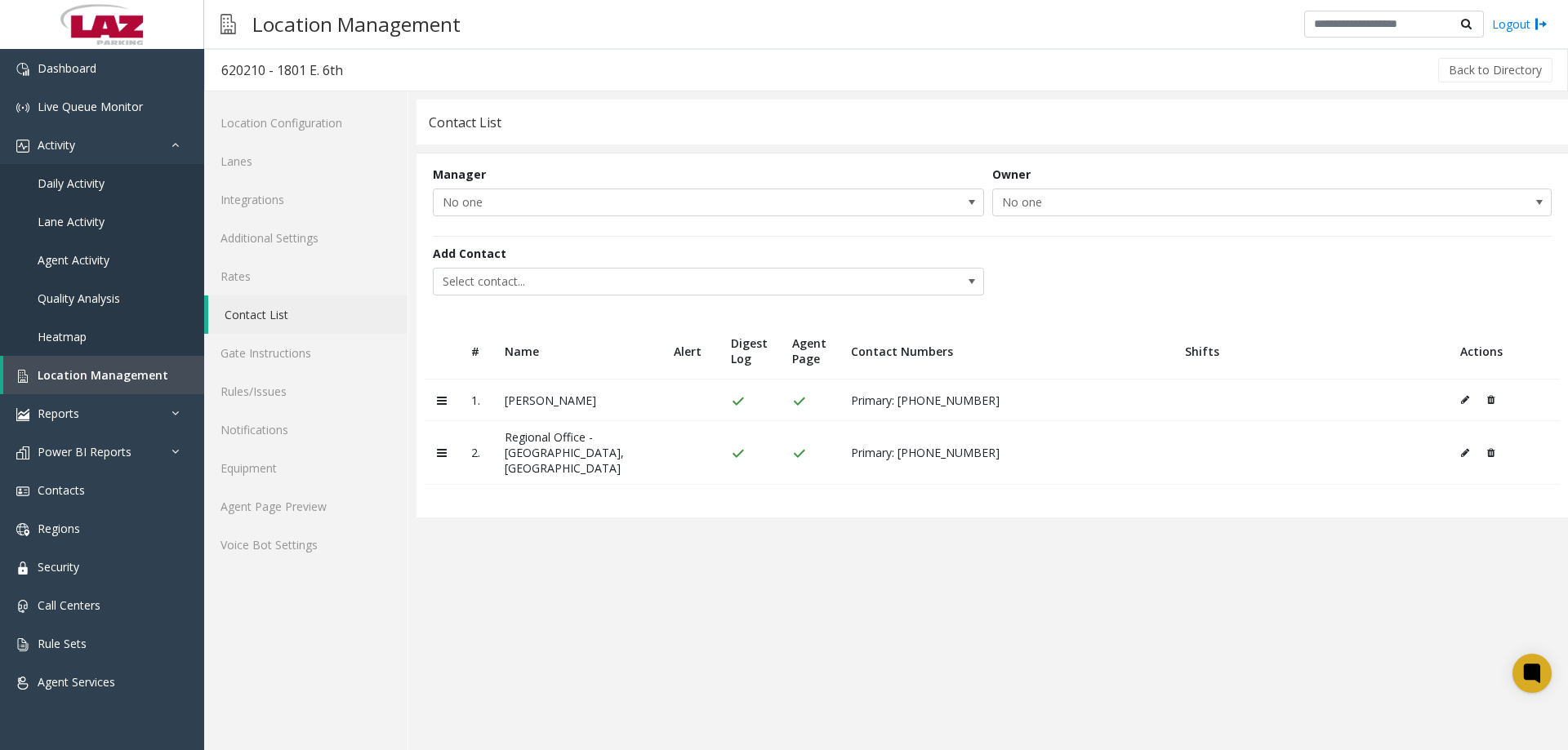
click at [1492, 399] on icon at bounding box center [1490, 399] width 8 height 10
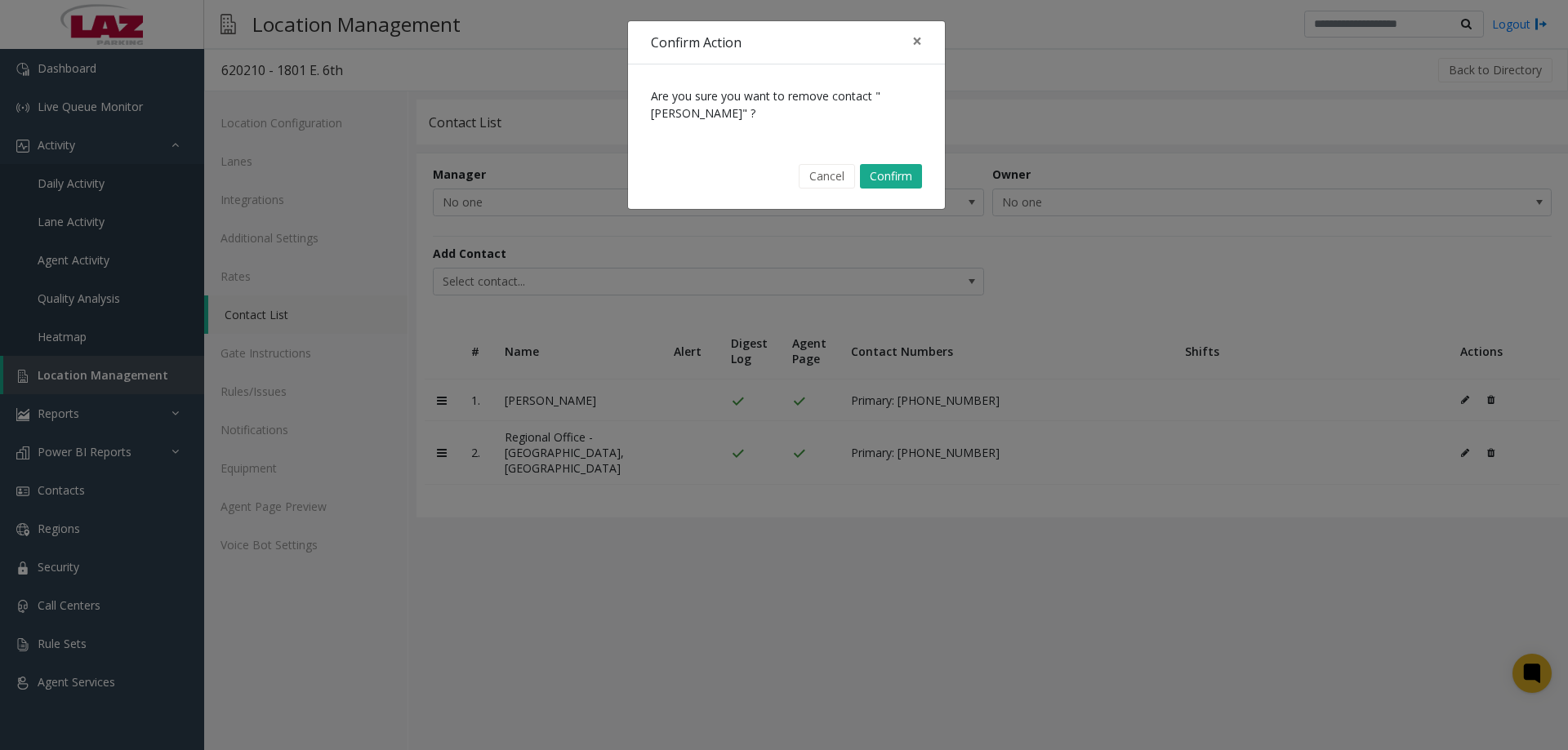
click at [922, 169] on div "Cancel Confirm" at bounding box center [786, 176] width 294 height 41
click at [911, 184] on button "Confirm" at bounding box center [890, 176] width 62 height 25
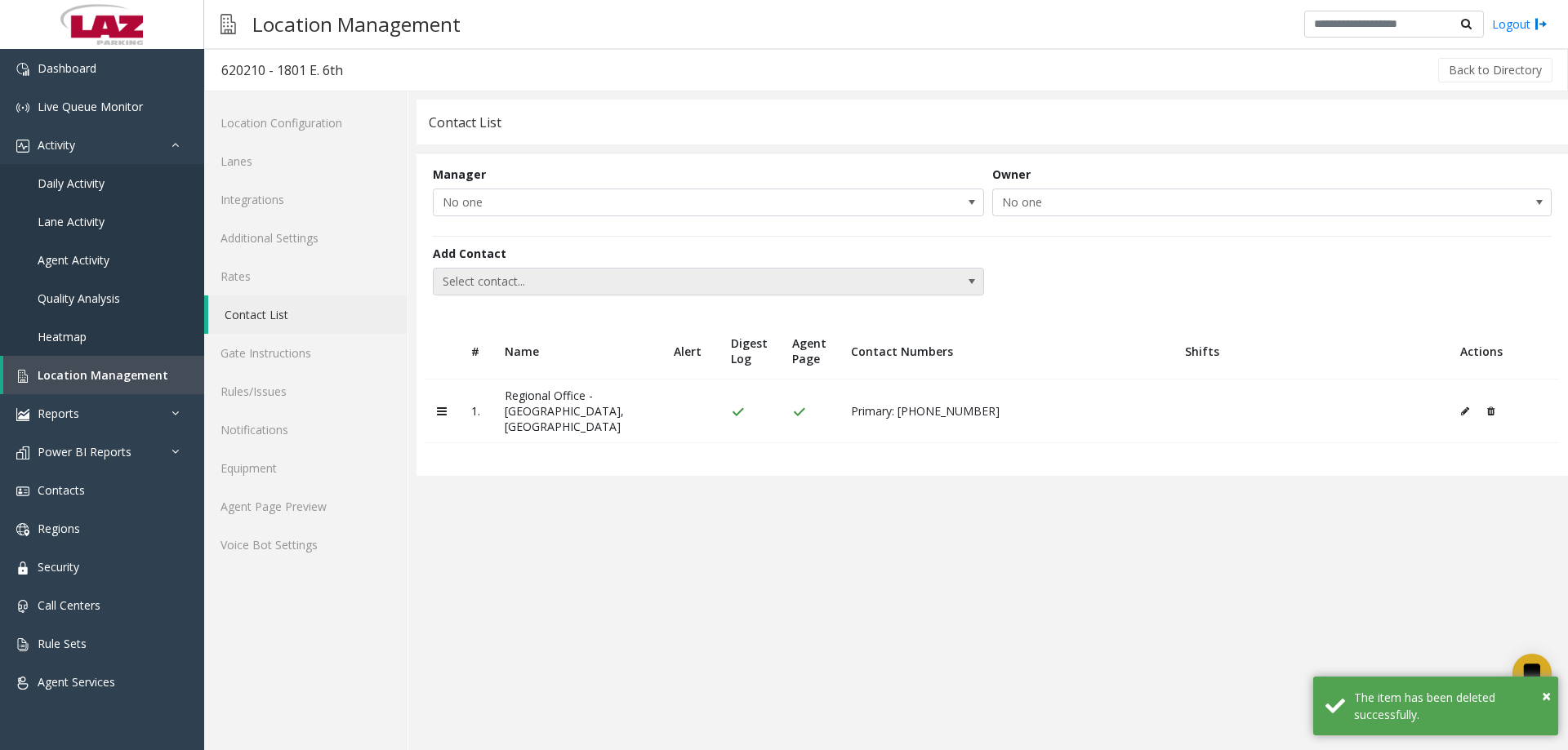
click at [781, 288] on span "Select contact..." at bounding box center [653, 281] width 439 height 26
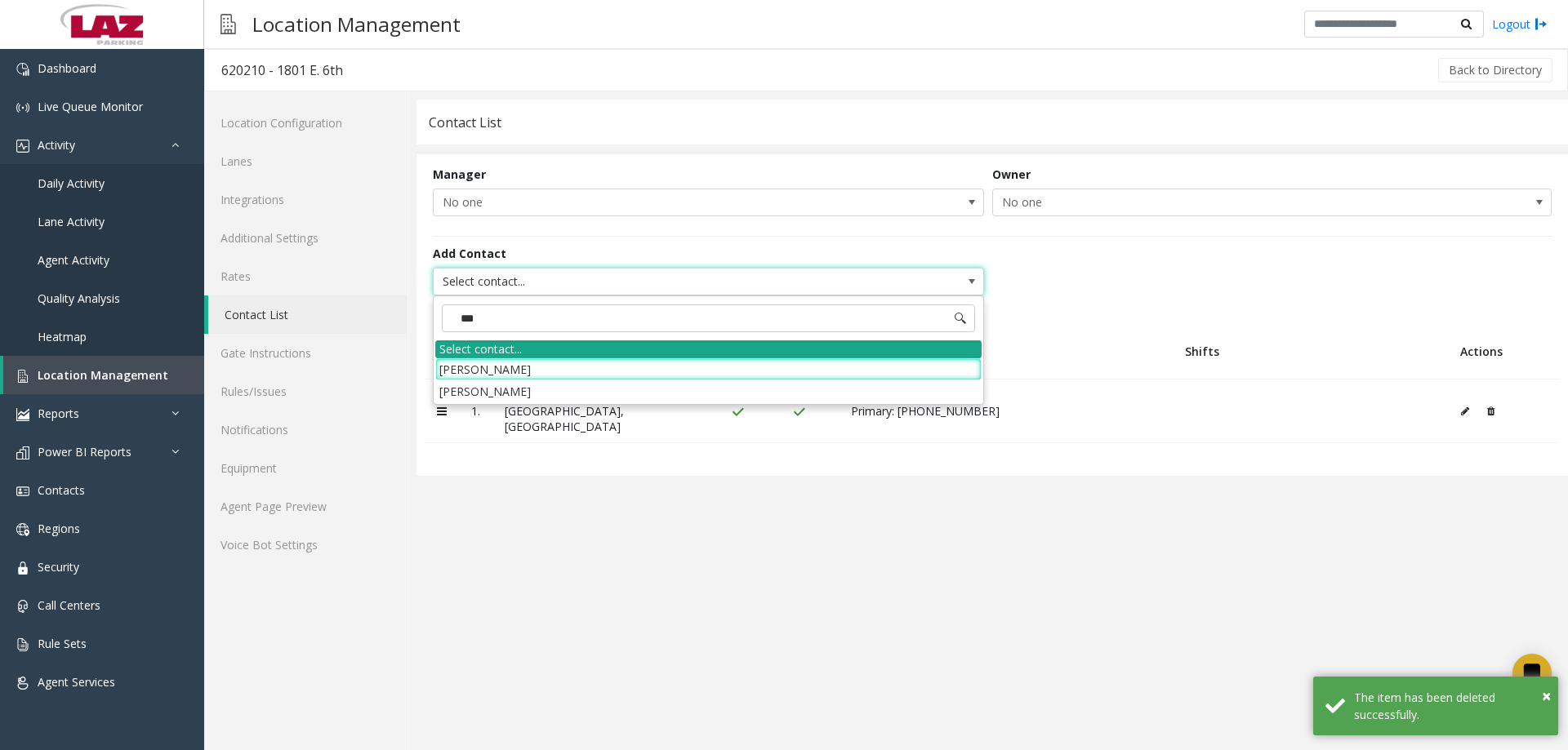
type input "****"
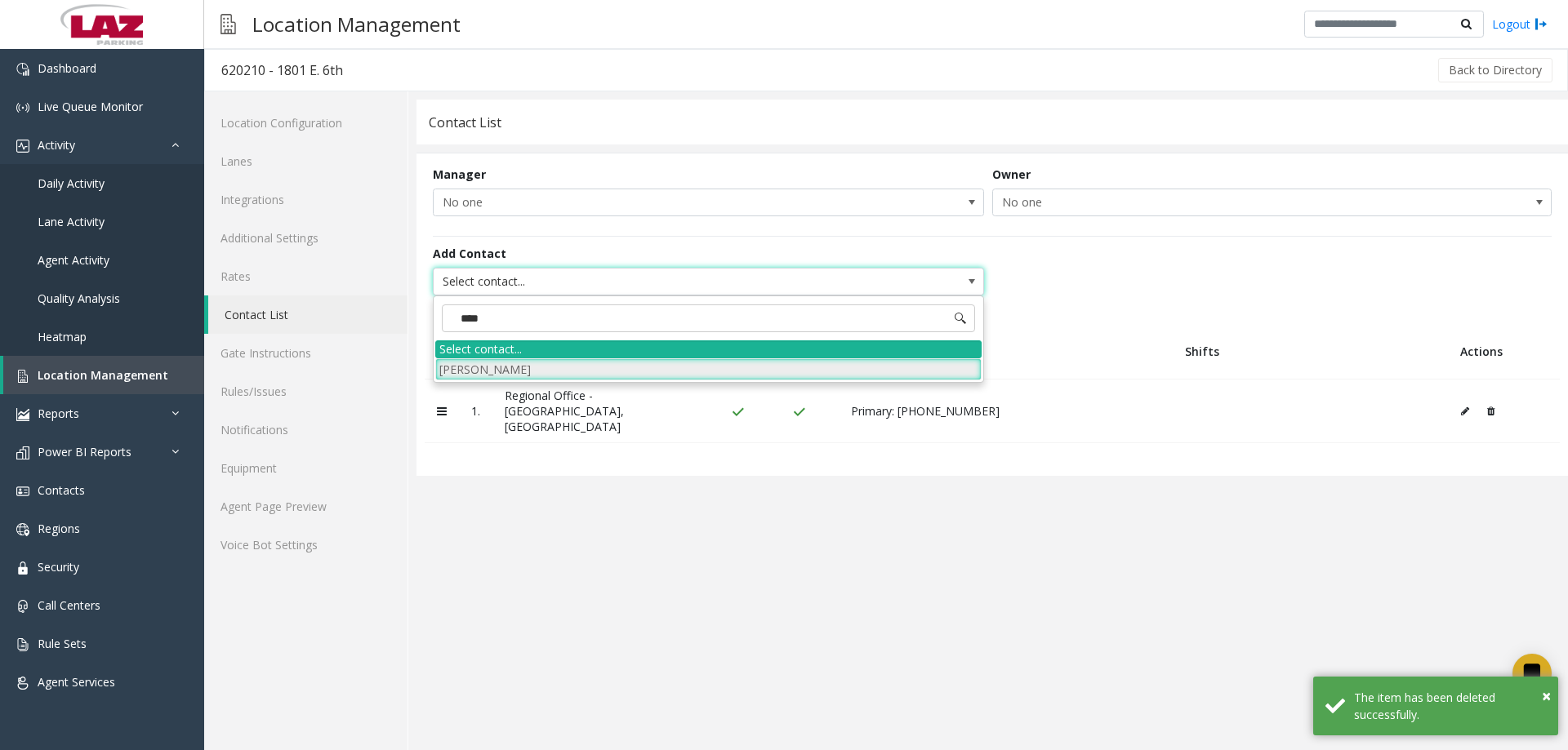
click at [542, 367] on li "Deandre Dorlean" at bounding box center [708, 369] width 546 height 22
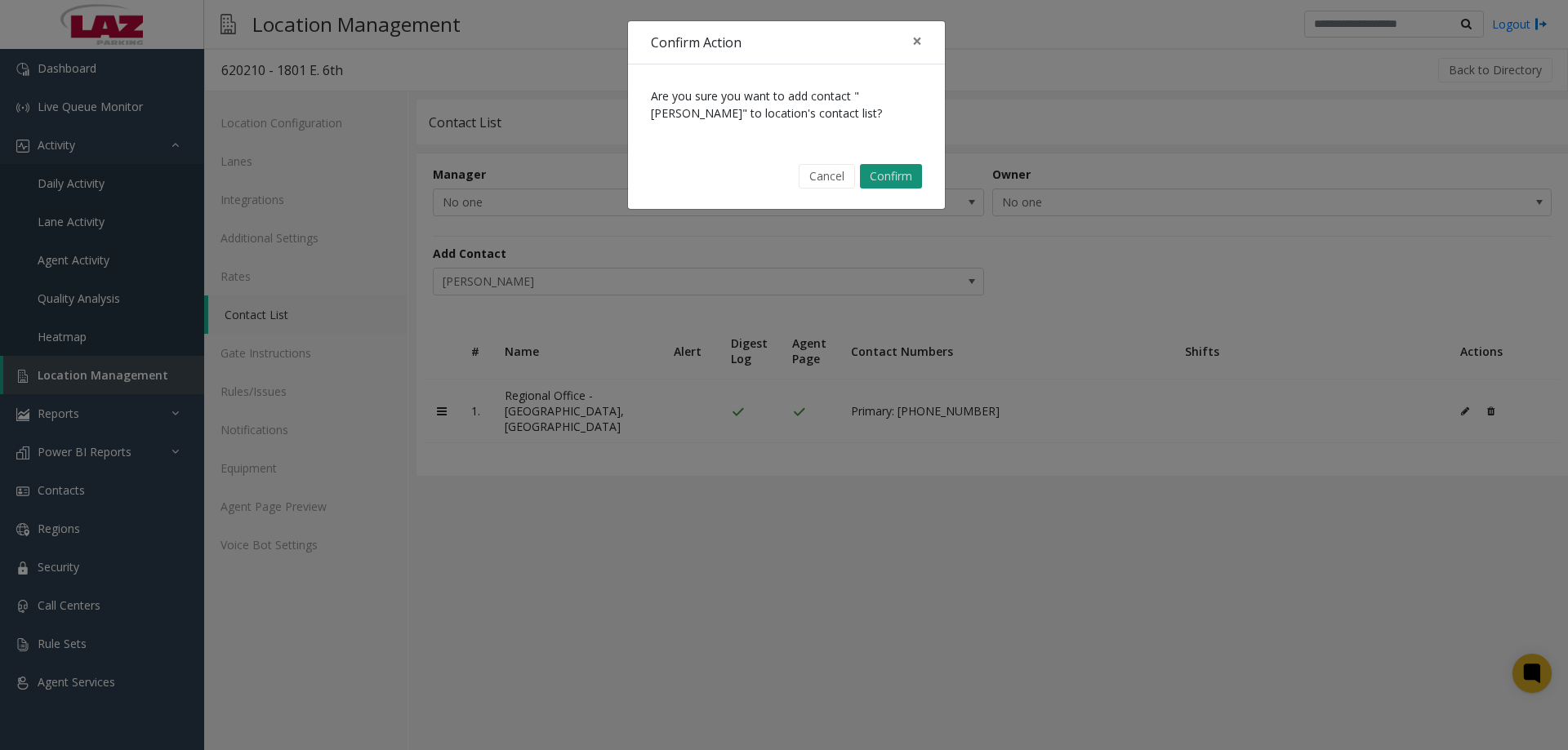
click at [876, 168] on button "Confirm" at bounding box center [890, 176] width 62 height 25
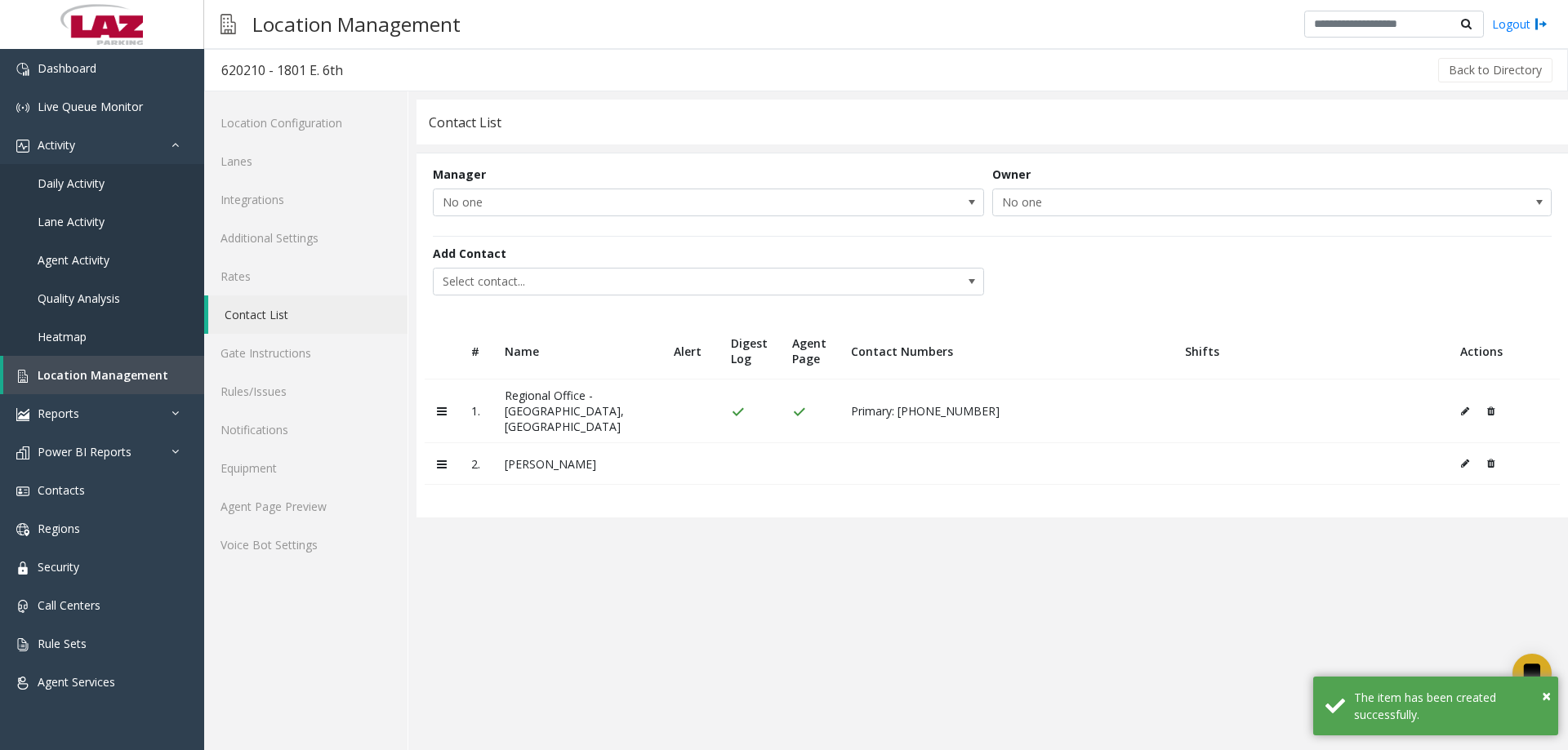
click at [1466, 459] on icon at bounding box center [1464, 464] width 9 height 10
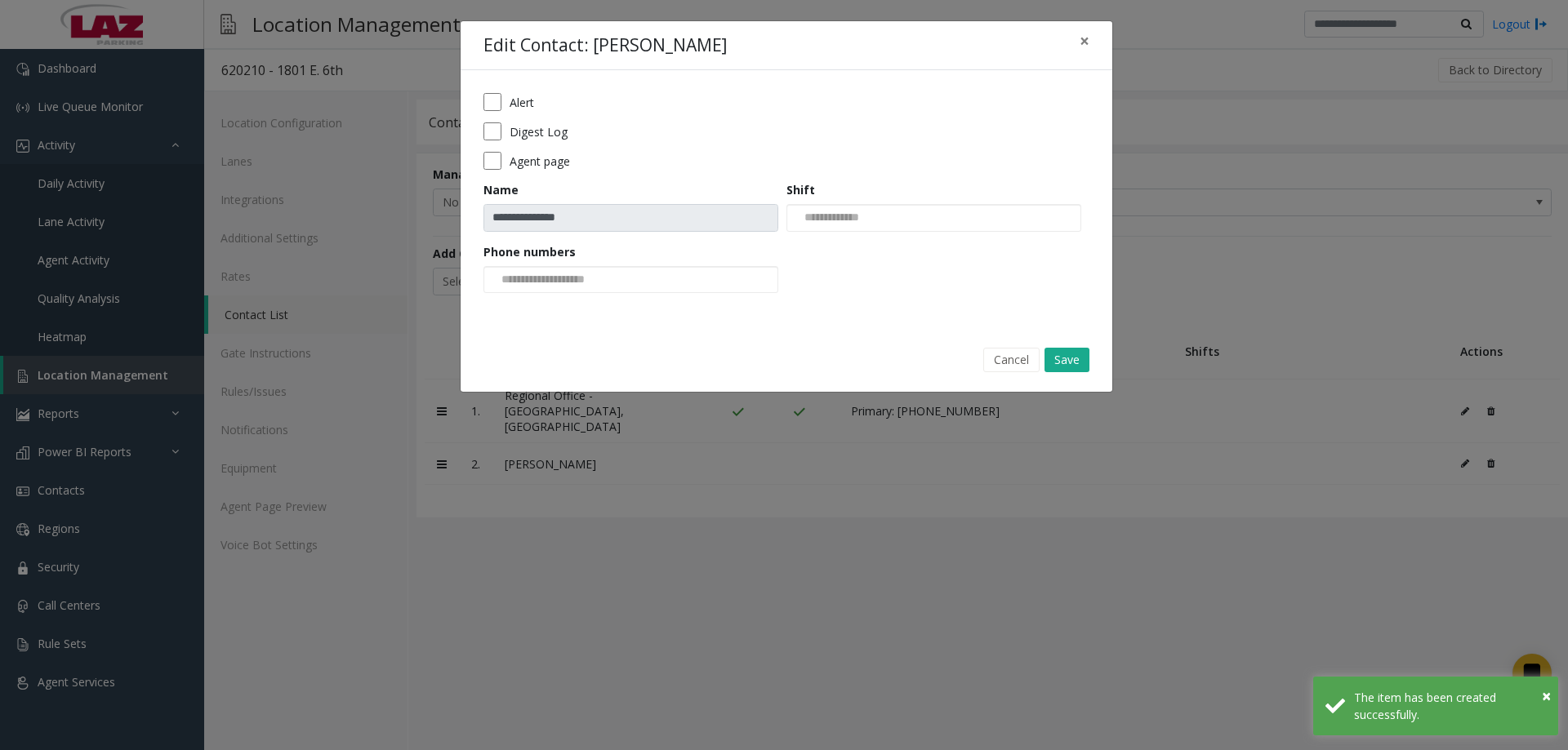
click at [501, 158] on div "Agent page" at bounding box center [786, 160] width 606 height 18
click at [546, 277] on input at bounding box center [545, 280] width 124 height 26
click at [561, 310] on li "512-738-7326" at bounding box center [631, 306] width 289 height 22
drag, startPoint x: 1072, startPoint y: 359, endPoint x: 688, endPoint y: 443, distance: 393.1
click at [1069, 359] on button "Save" at bounding box center [1067, 360] width 45 height 25
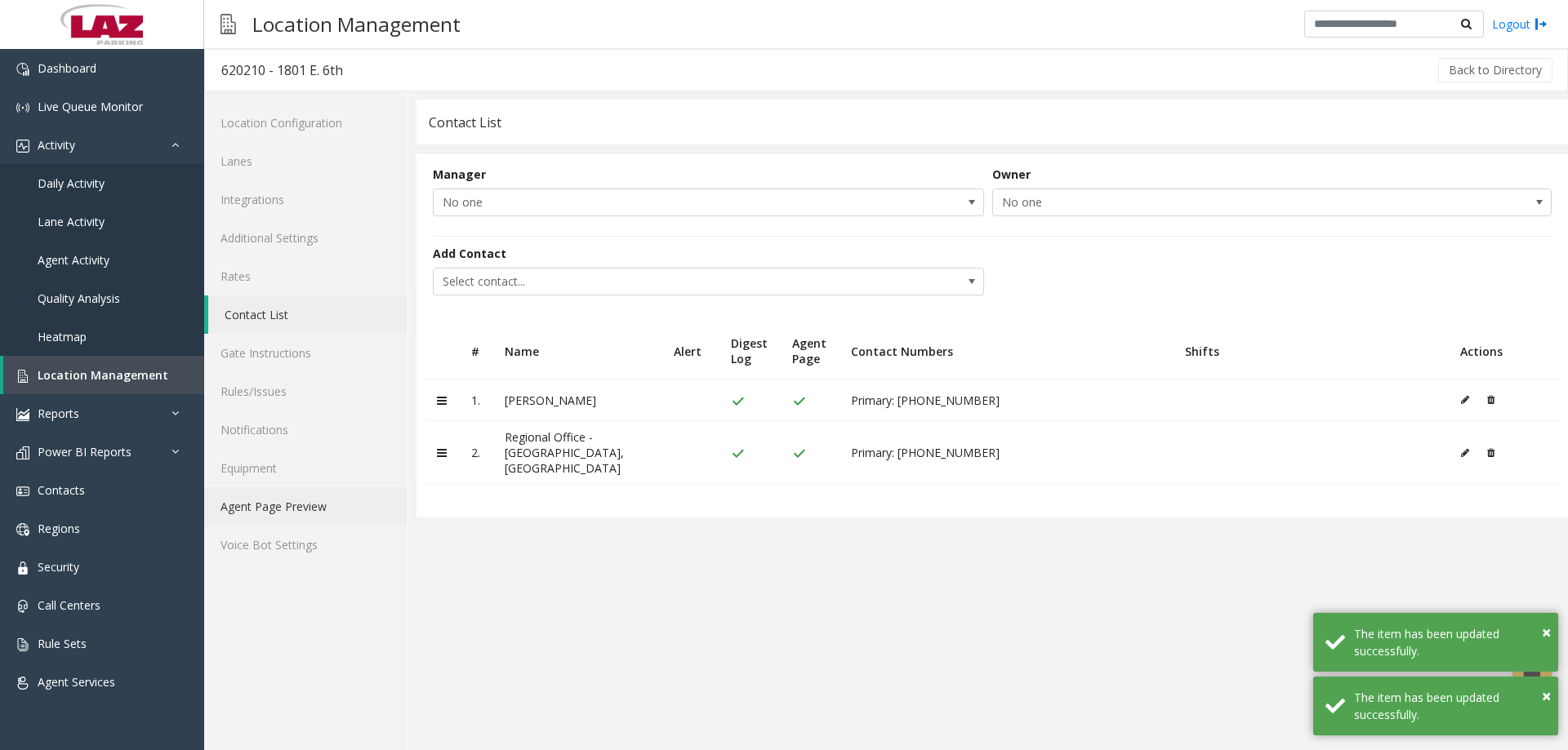
drag, startPoint x: 306, startPoint y: 498, endPoint x: 329, endPoint y: 505, distance: 24.0
click at [306, 496] on link "Agent Page Preview" at bounding box center [306, 507] width 203 height 38
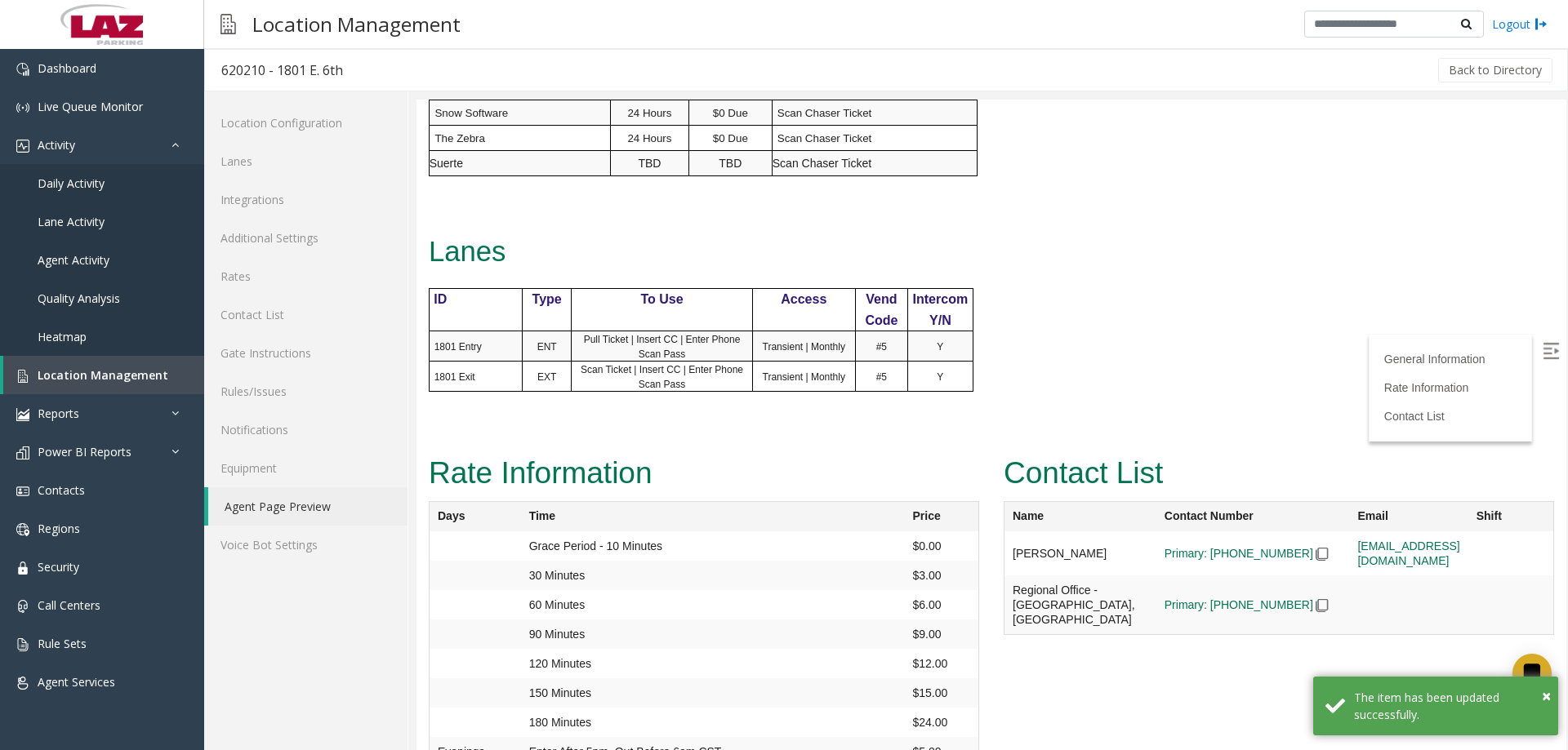
scroll to position [898, 0]
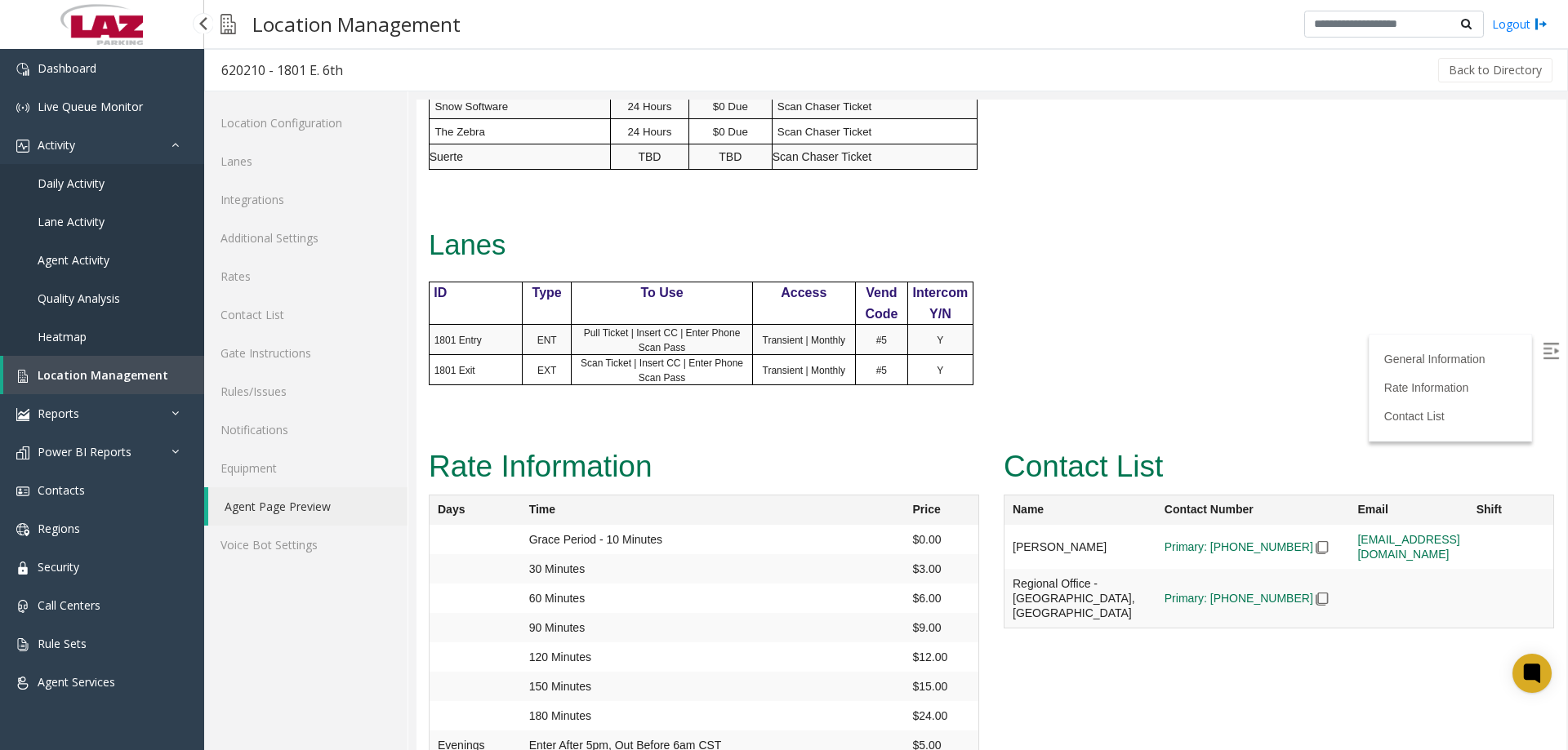
drag, startPoint x: 92, startPoint y: 366, endPoint x: 127, endPoint y: 333, distance: 48.1
click at [90, 364] on link "Location Management" at bounding box center [104, 375] width 201 height 38
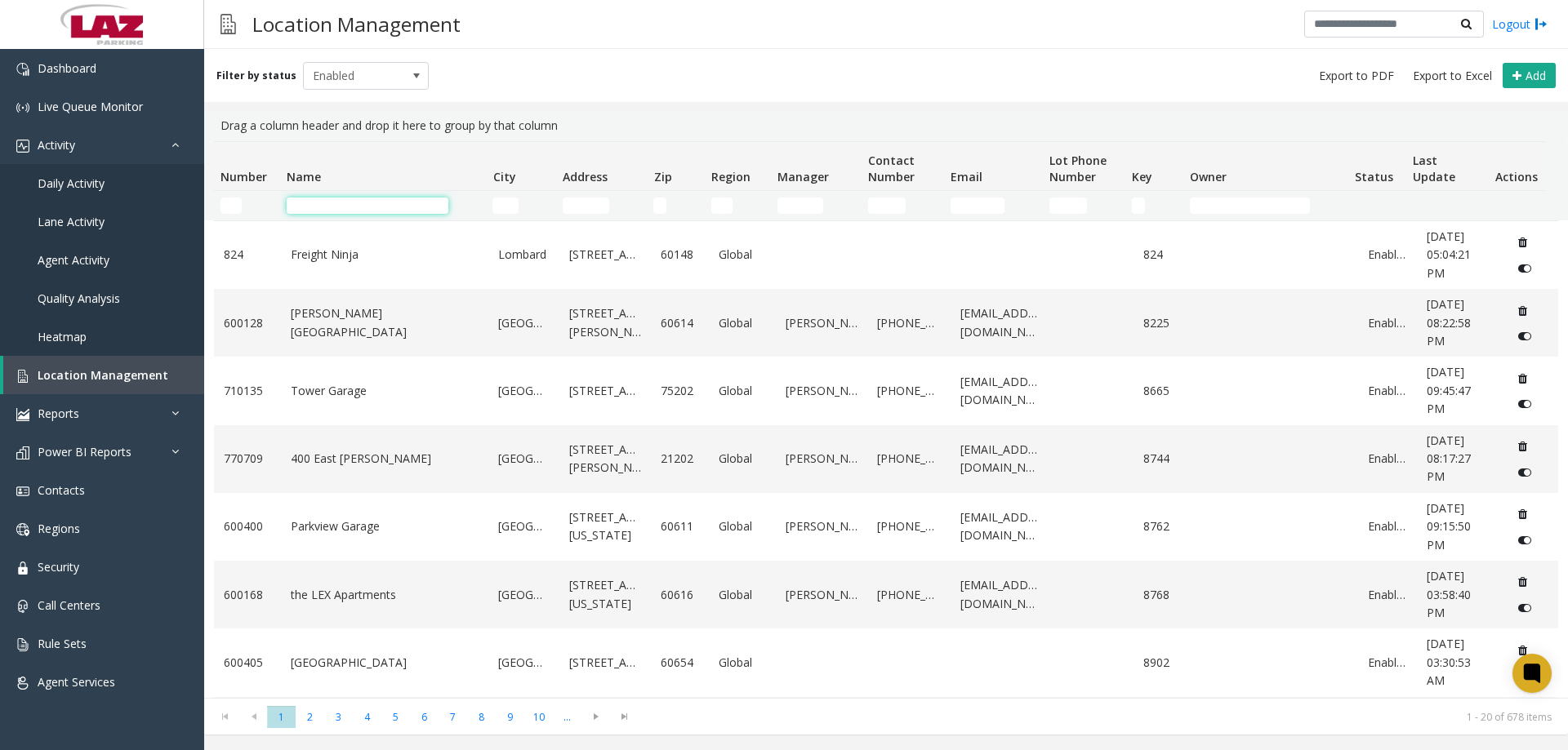
click at [317, 208] on input "Name Filter" at bounding box center [367, 205] width 162 height 16
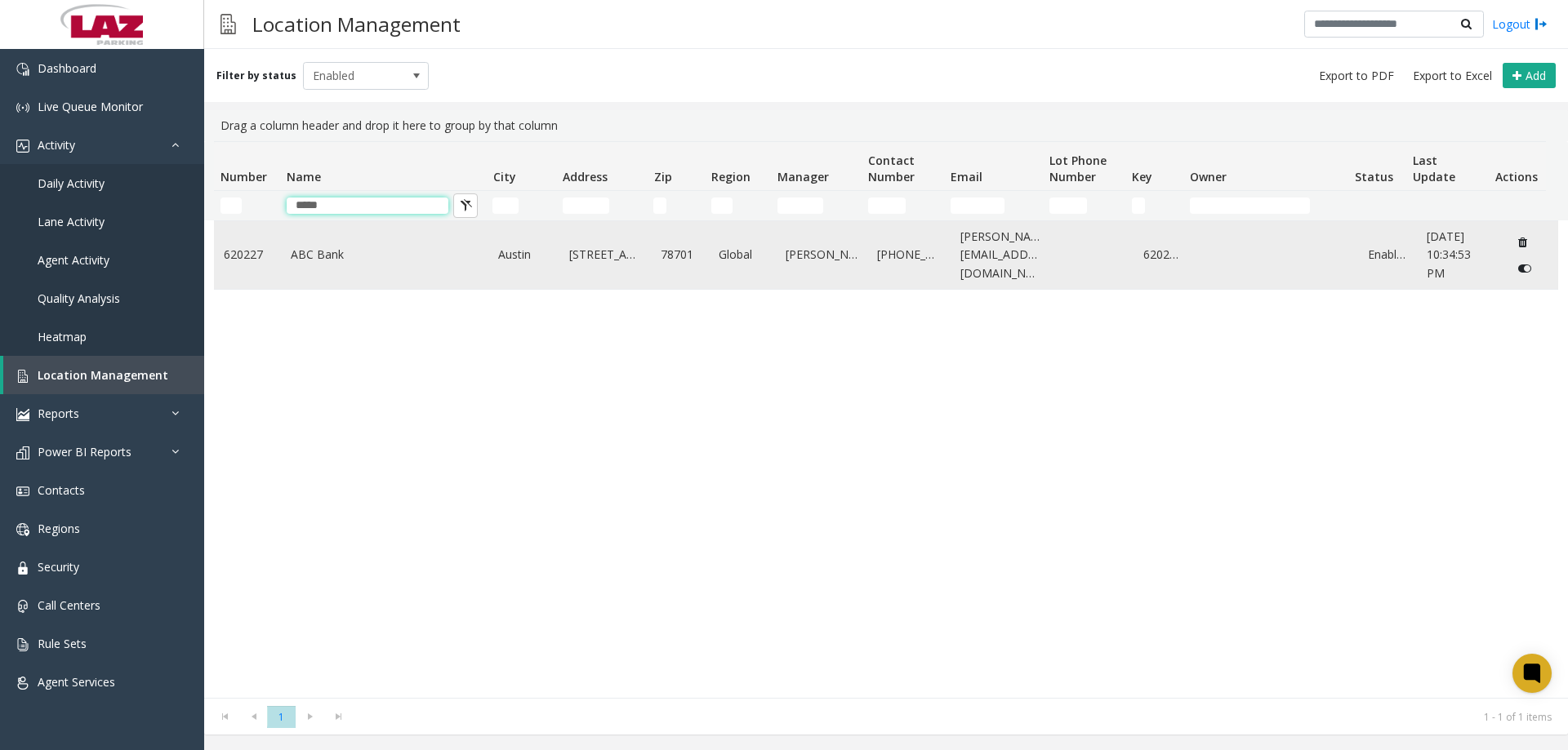
type input "*****"
click at [330, 253] on link "ABC Bank" at bounding box center [384, 254] width 189 height 18
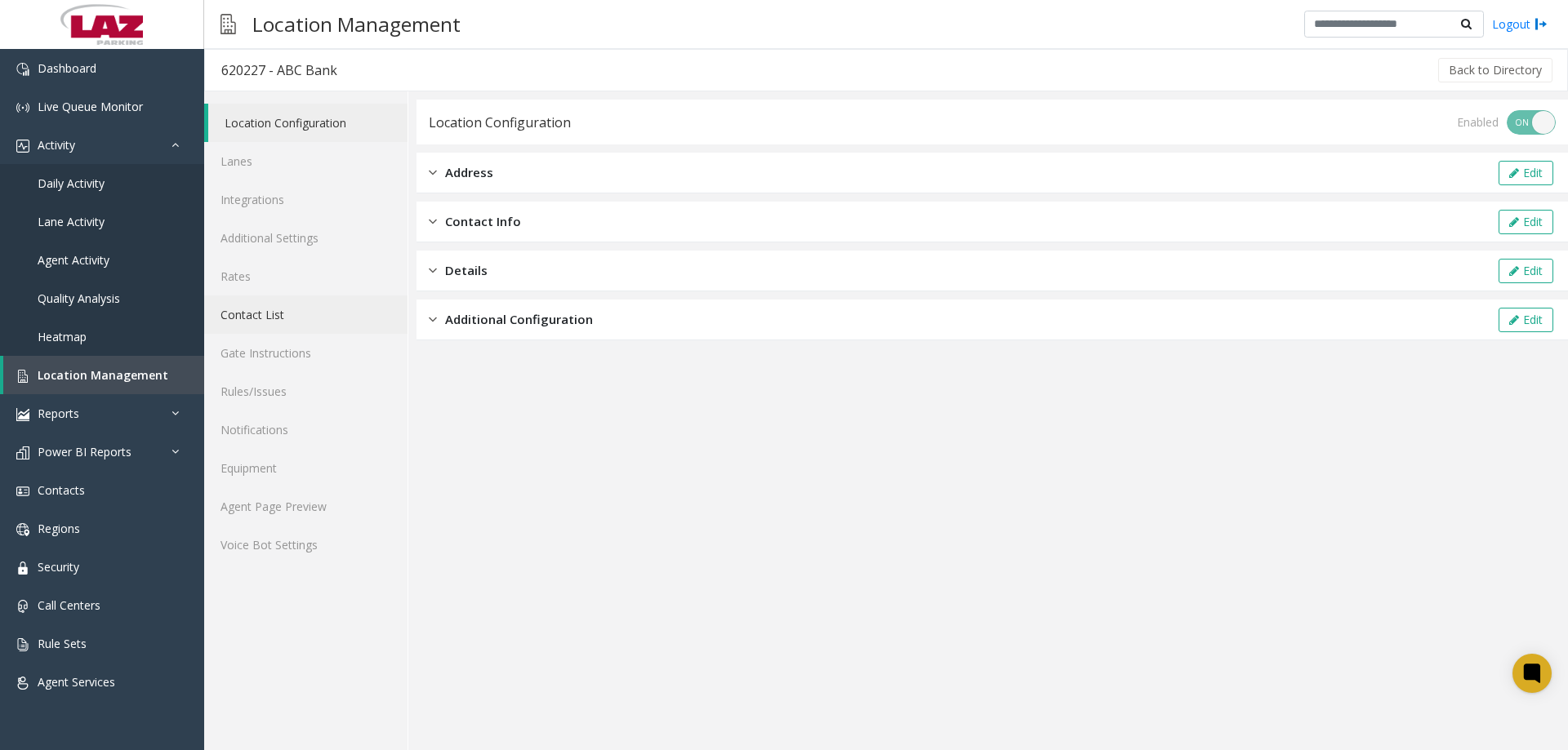
click at [270, 325] on link "Contact List" at bounding box center [306, 314] width 203 height 38
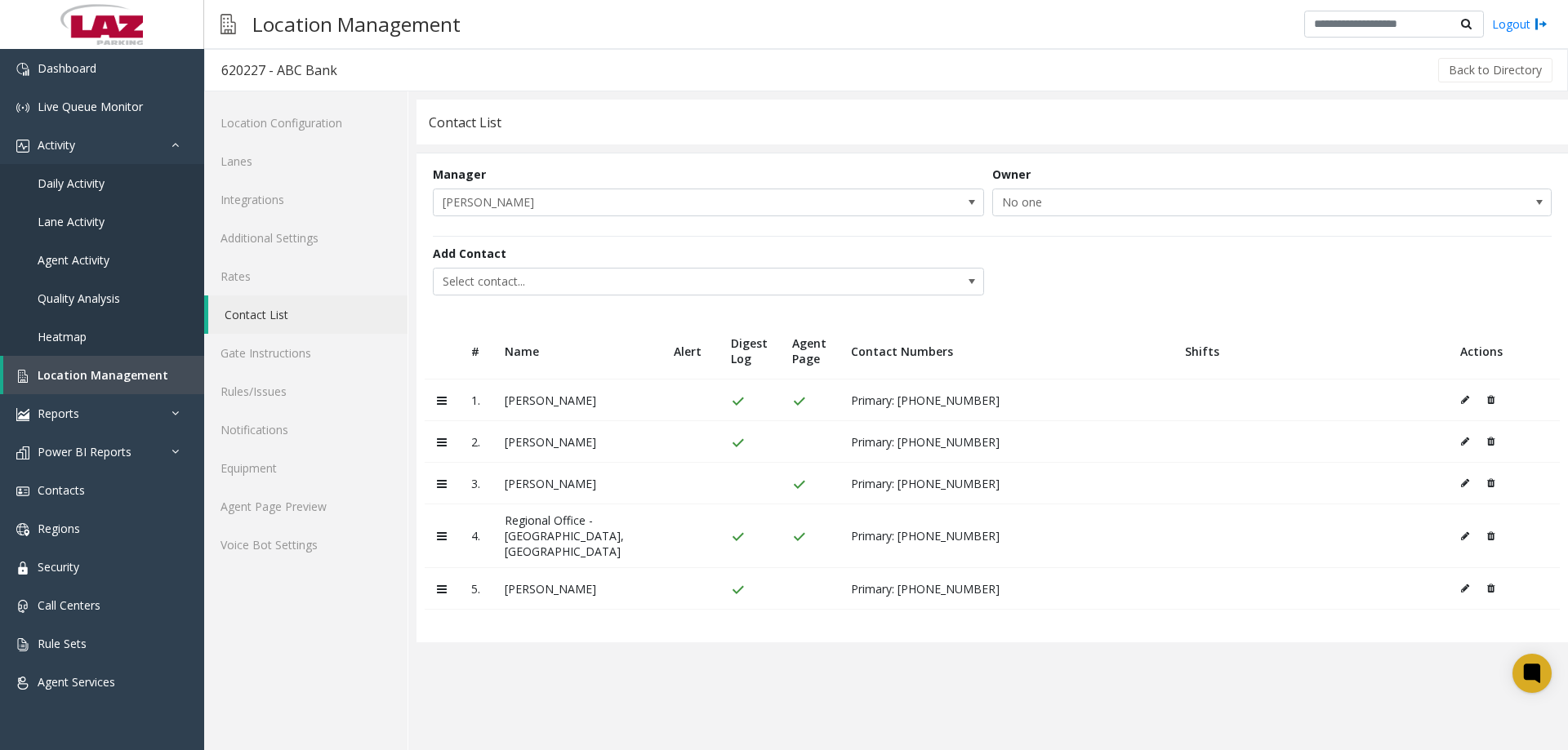
click at [1491, 442] on icon at bounding box center [1490, 442] width 8 height 10
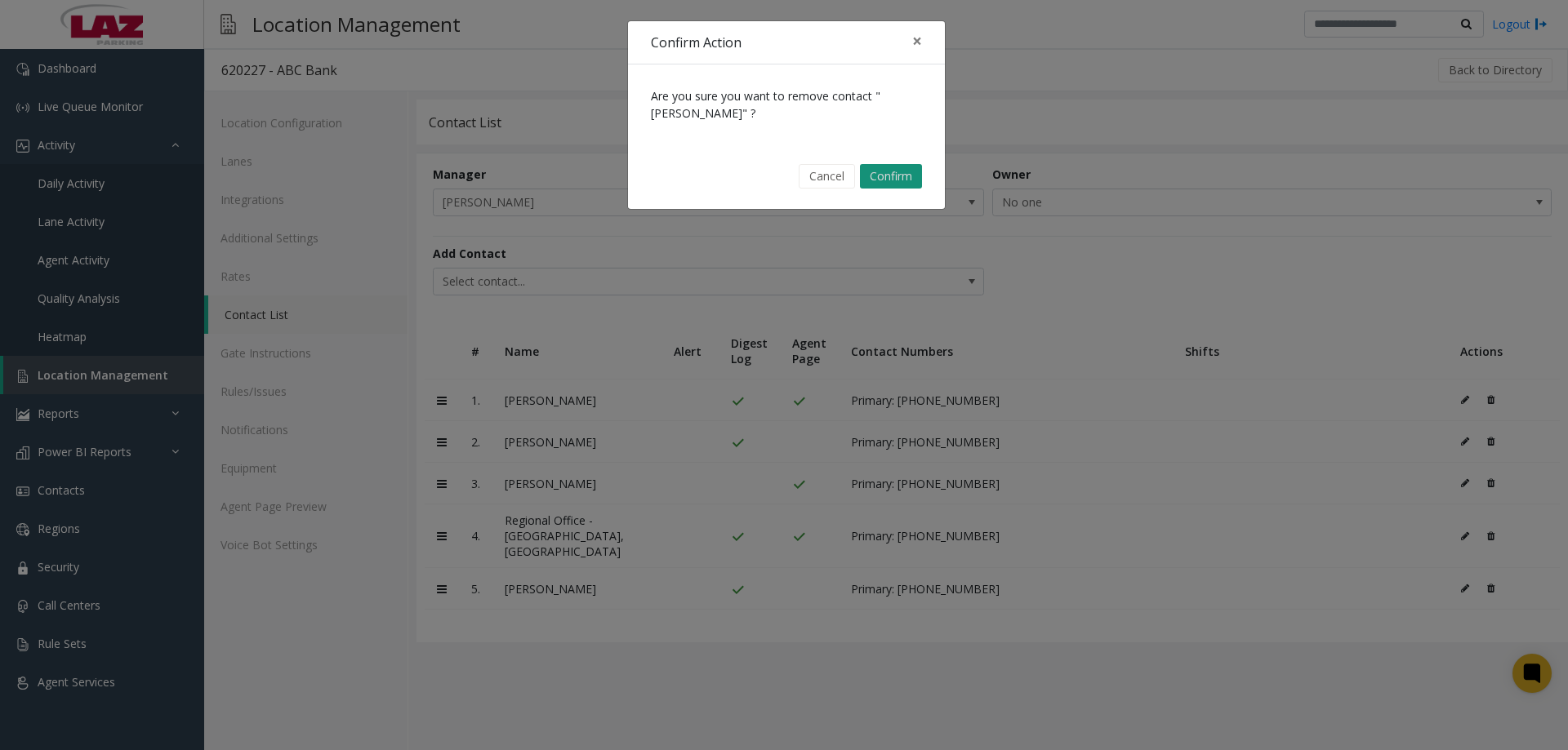
click at [887, 175] on button "Confirm" at bounding box center [890, 176] width 62 height 25
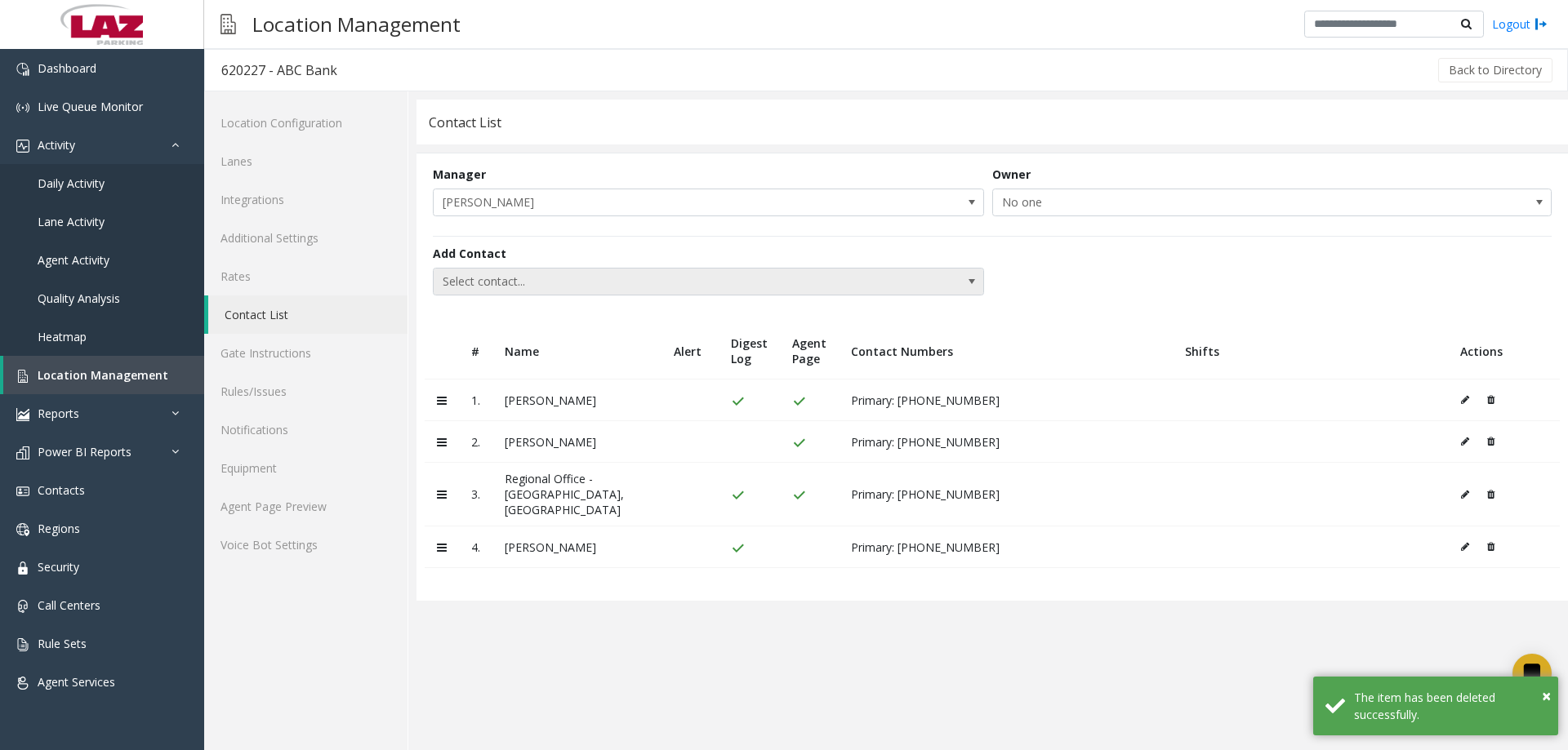
click at [488, 279] on span "Select contact..." at bounding box center [653, 281] width 439 height 26
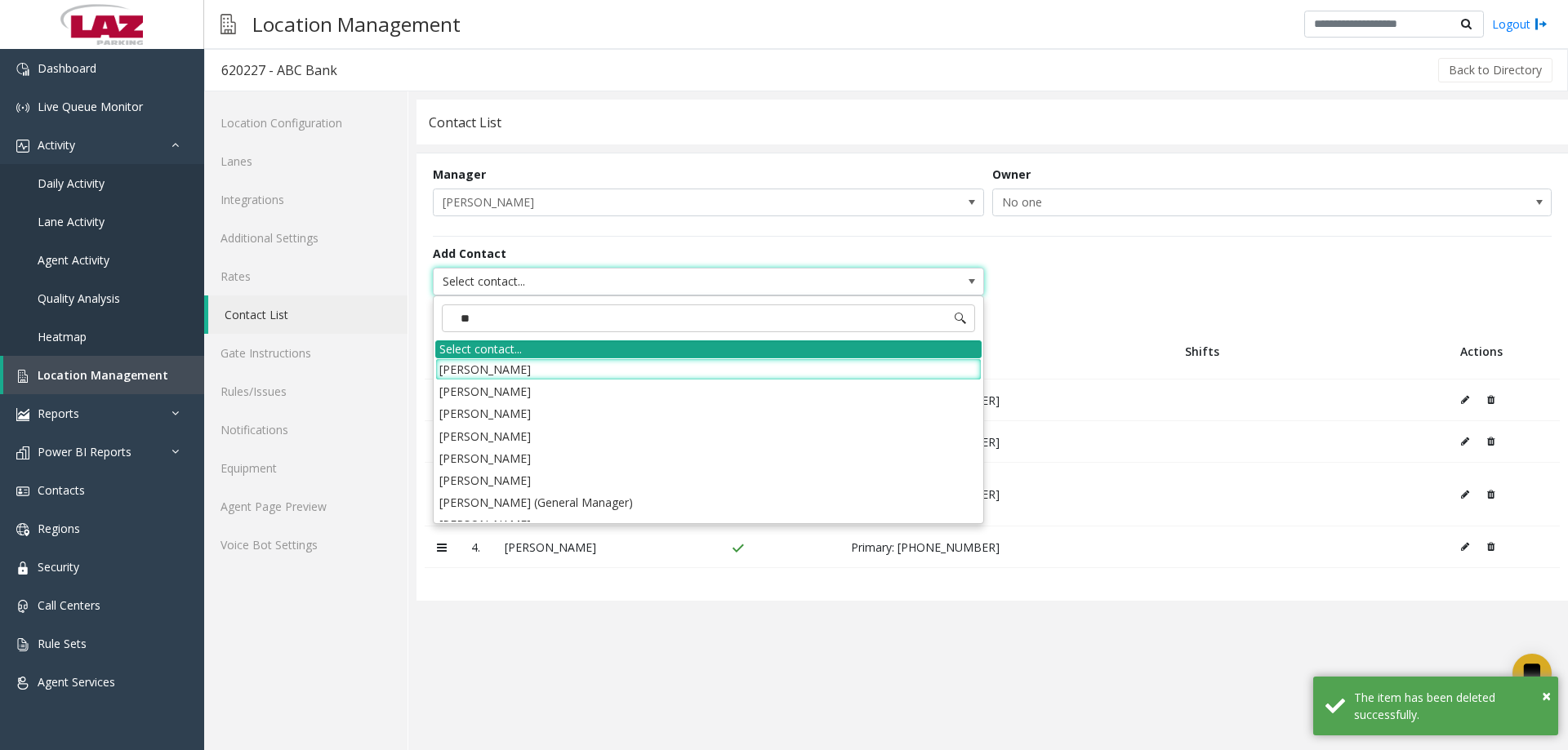
type input "***"
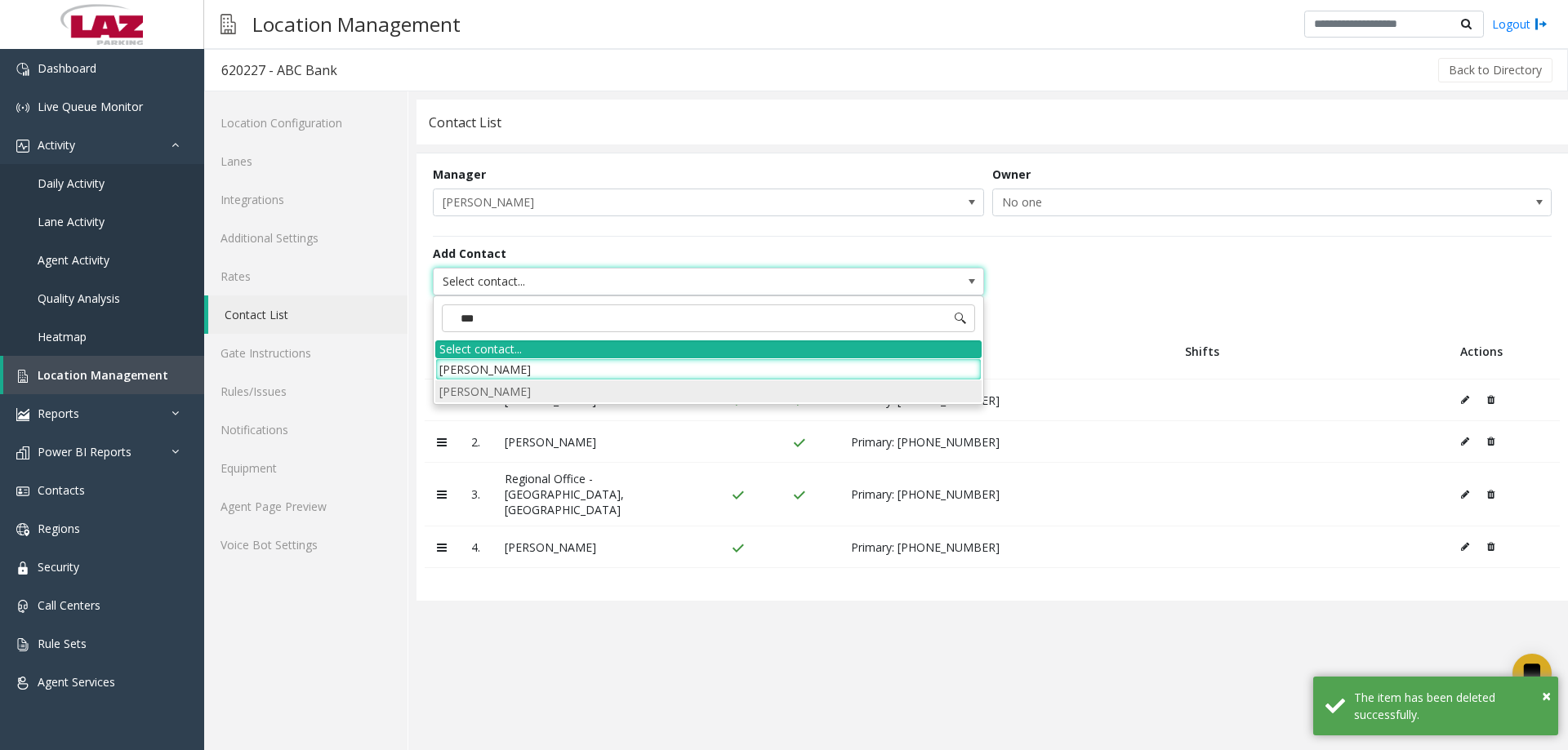
click at [508, 393] on li "Deandre Dorlean" at bounding box center [708, 391] width 546 height 22
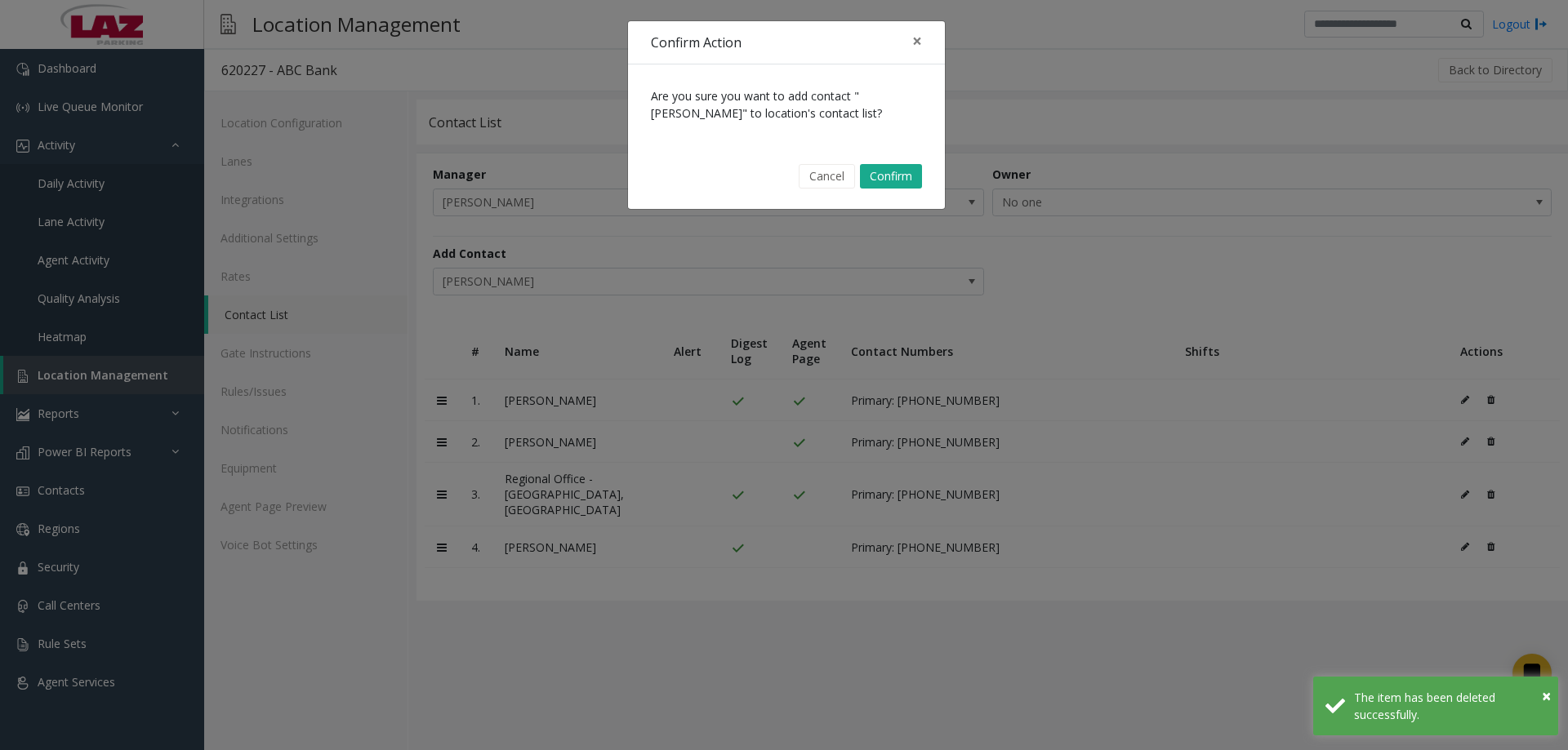
click at [910, 190] on div "Cancel Confirm" at bounding box center [786, 176] width 294 height 41
click at [902, 188] on div "Cancel Confirm" at bounding box center [786, 176] width 294 height 41
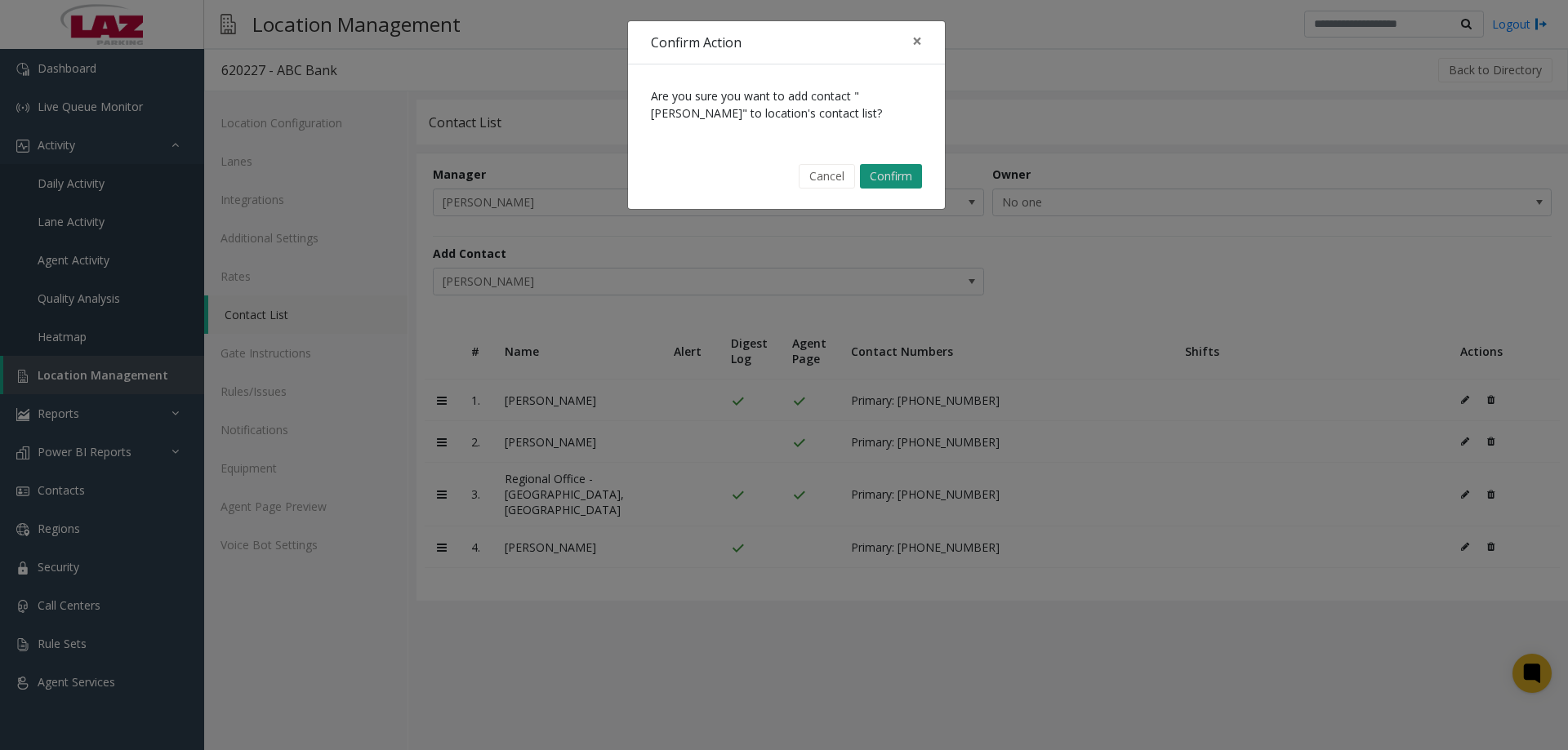
click at [867, 171] on button "Confirm" at bounding box center [890, 176] width 62 height 25
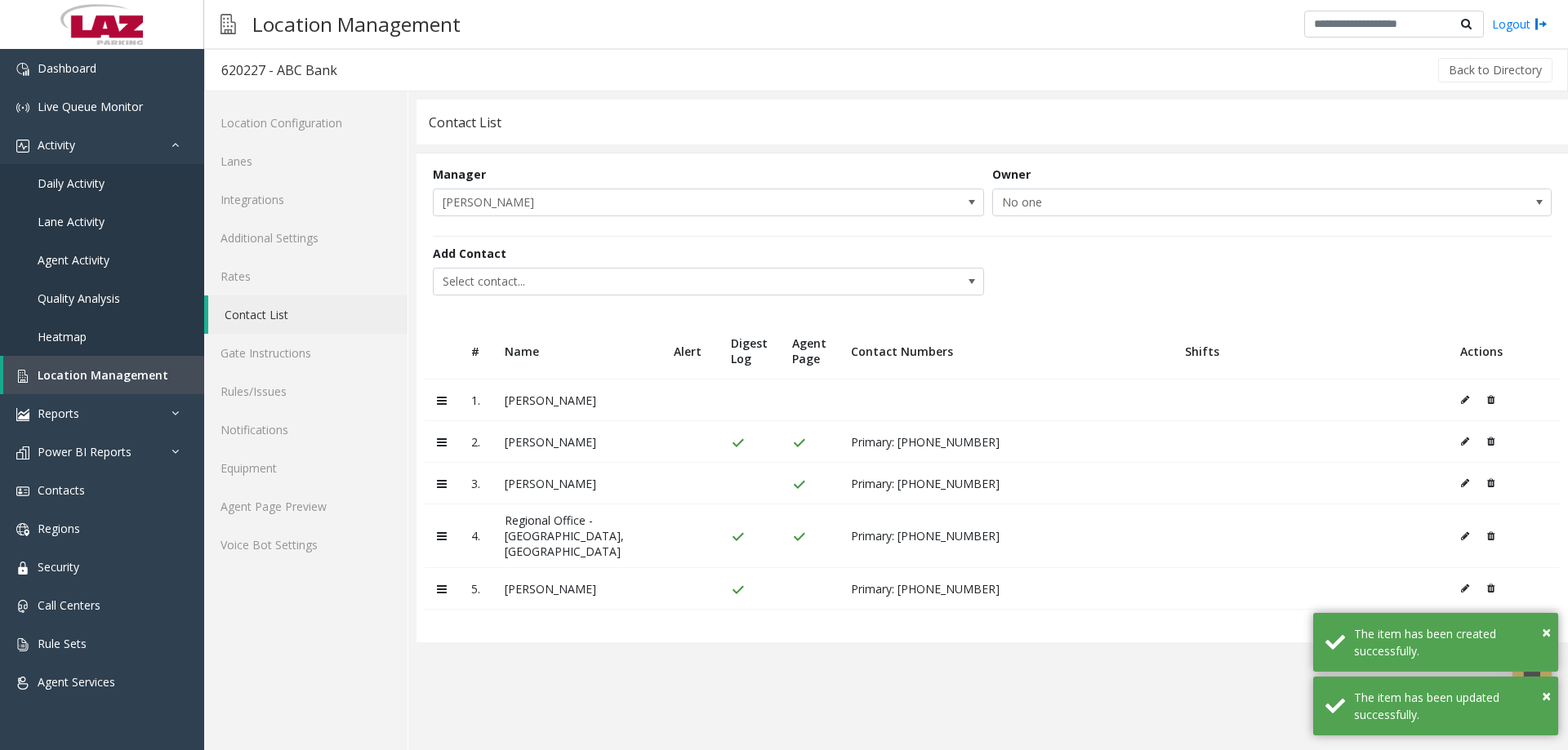
click at [1464, 402] on icon at bounding box center [1464, 399] width 9 height 10
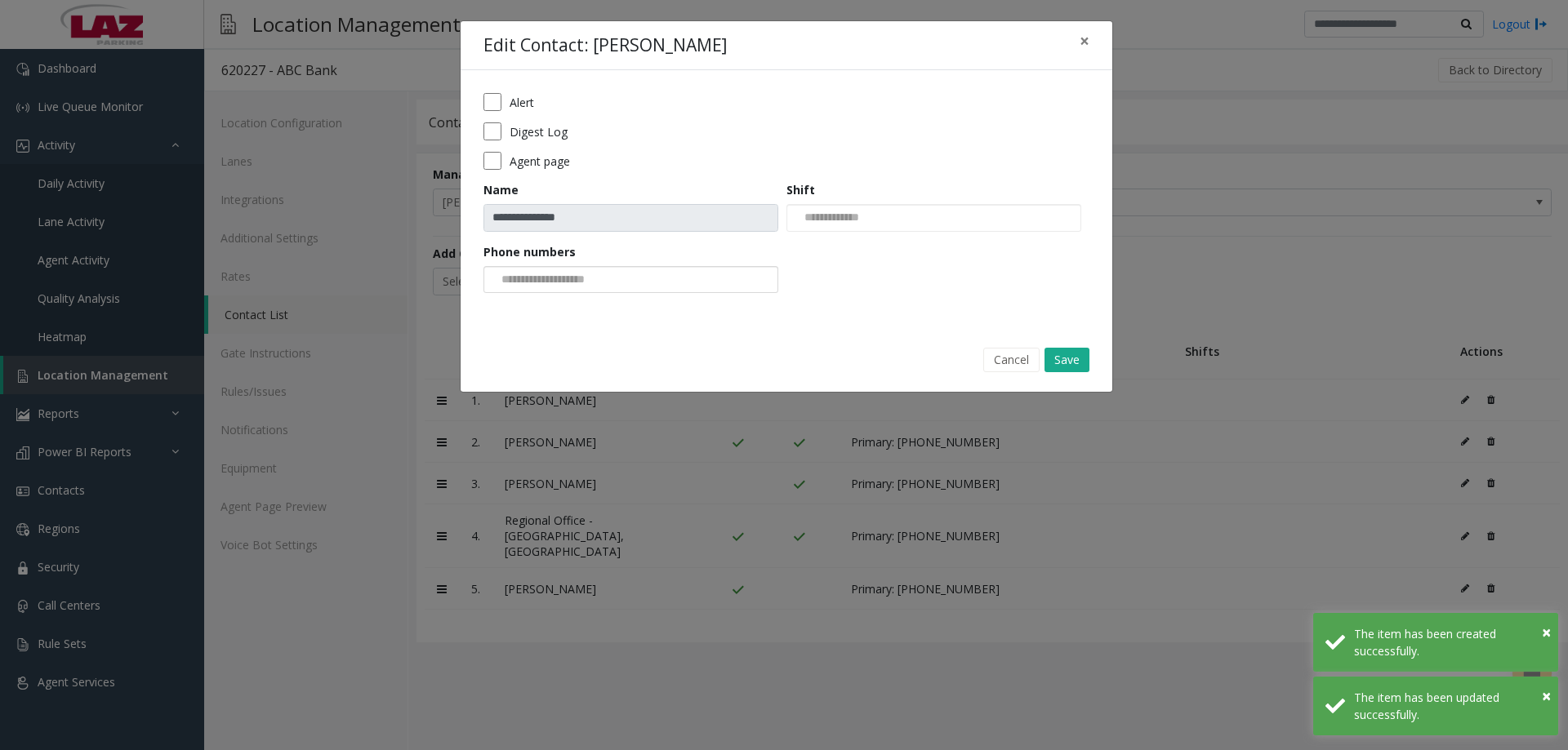
click at [561, 281] on input at bounding box center [545, 280] width 124 height 26
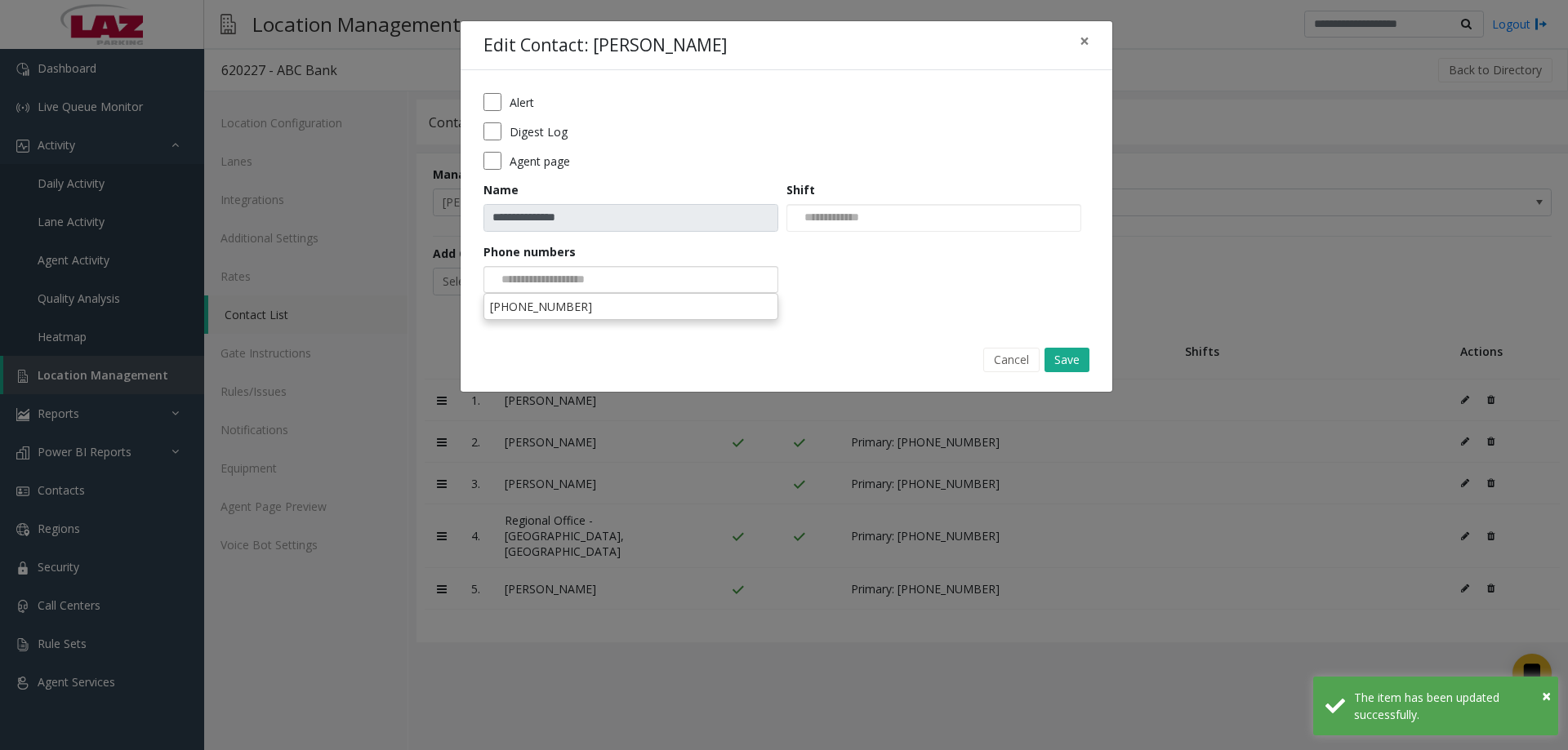
click at [570, 316] on div "**********" at bounding box center [787, 198] width 652 height 257
click at [568, 311] on div "**********" at bounding box center [787, 198] width 652 height 257
click at [563, 286] on input at bounding box center [545, 280] width 124 height 26
click at [560, 311] on li "512-738-7326" at bounding box center [631, 306] width 289 height 22
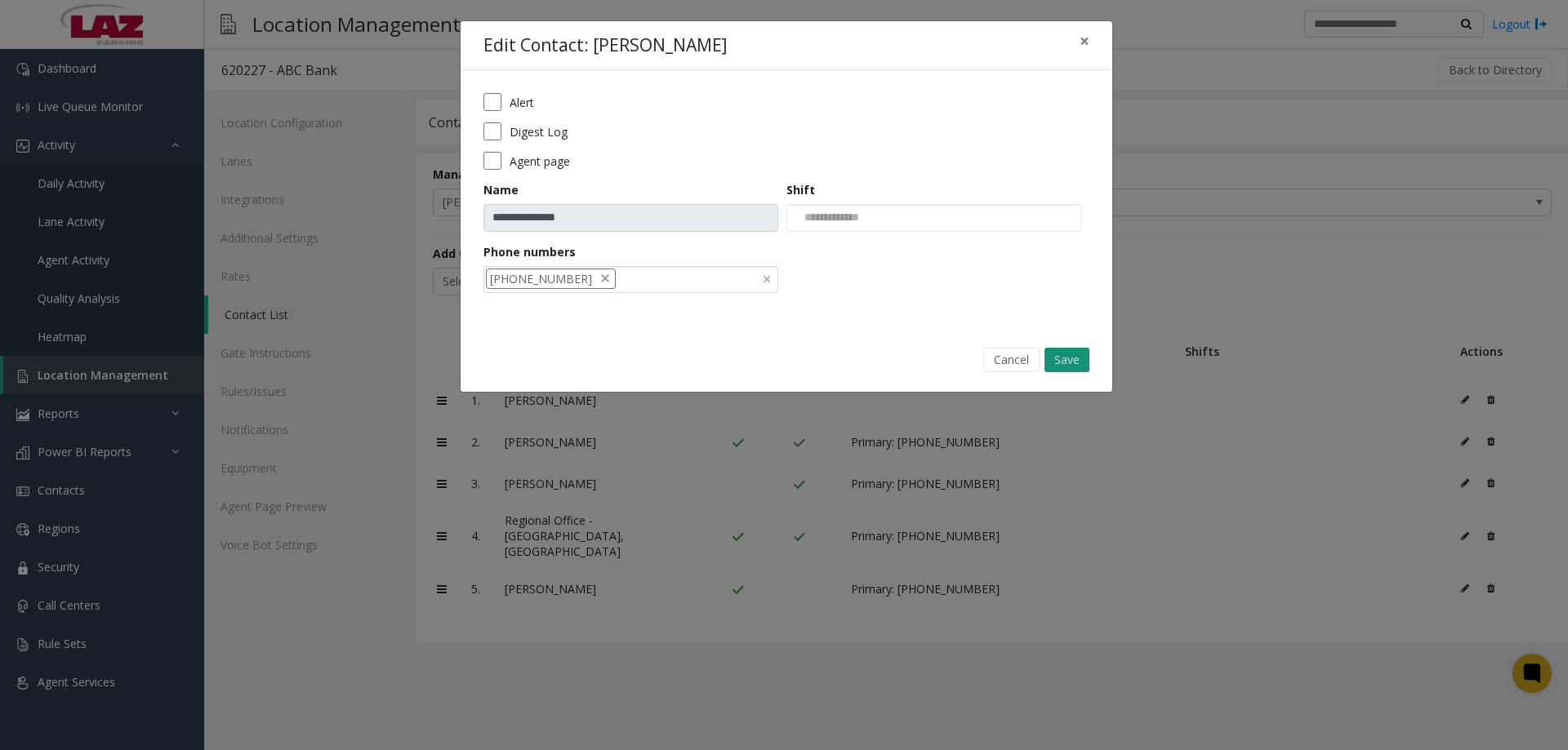
click at [1066, 366] on button "Save" at bounding box center [1067, 360] width 45 height 25
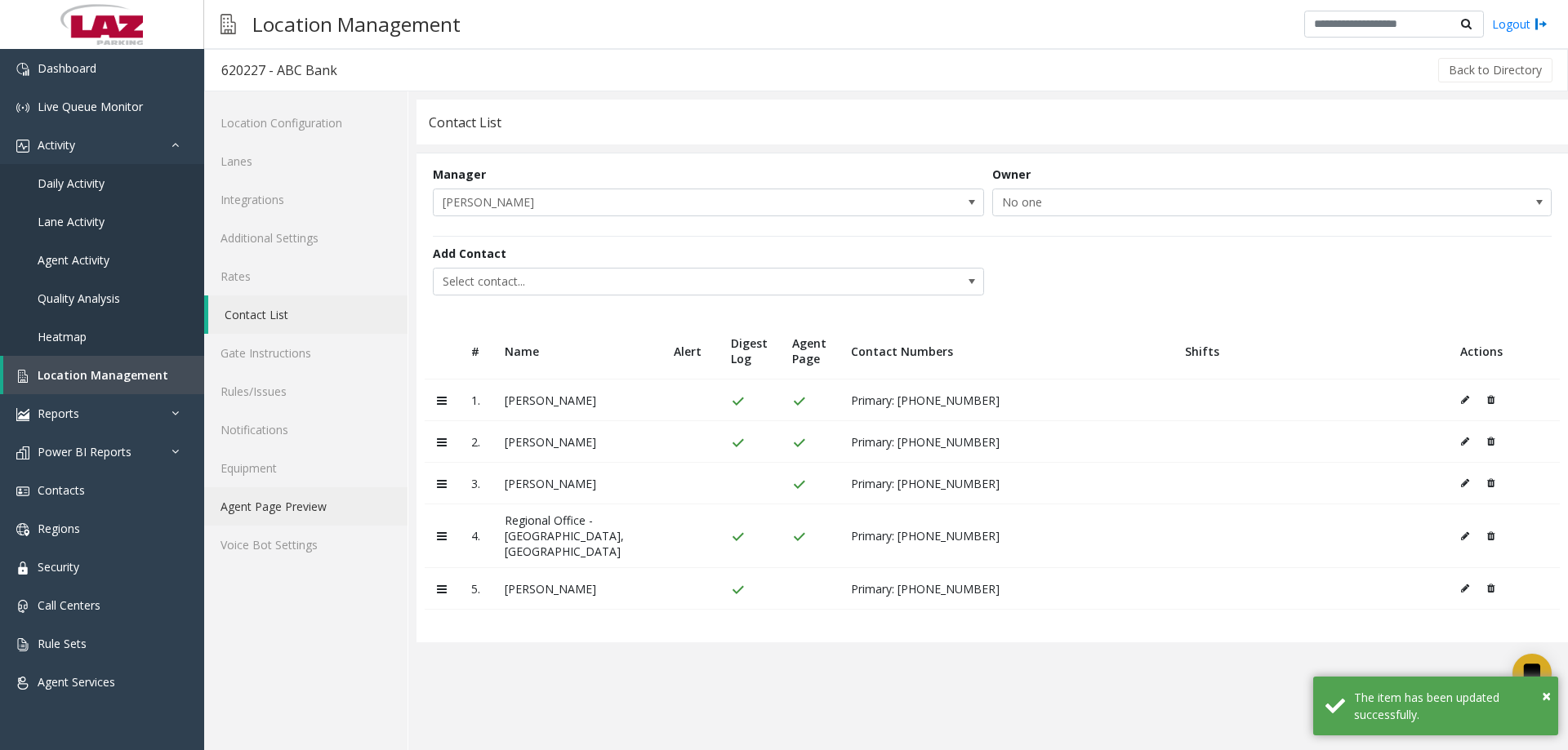
click at [261, 517] on link "Agent Page Preview" at bounding box center [306, 507] width 203 height 38
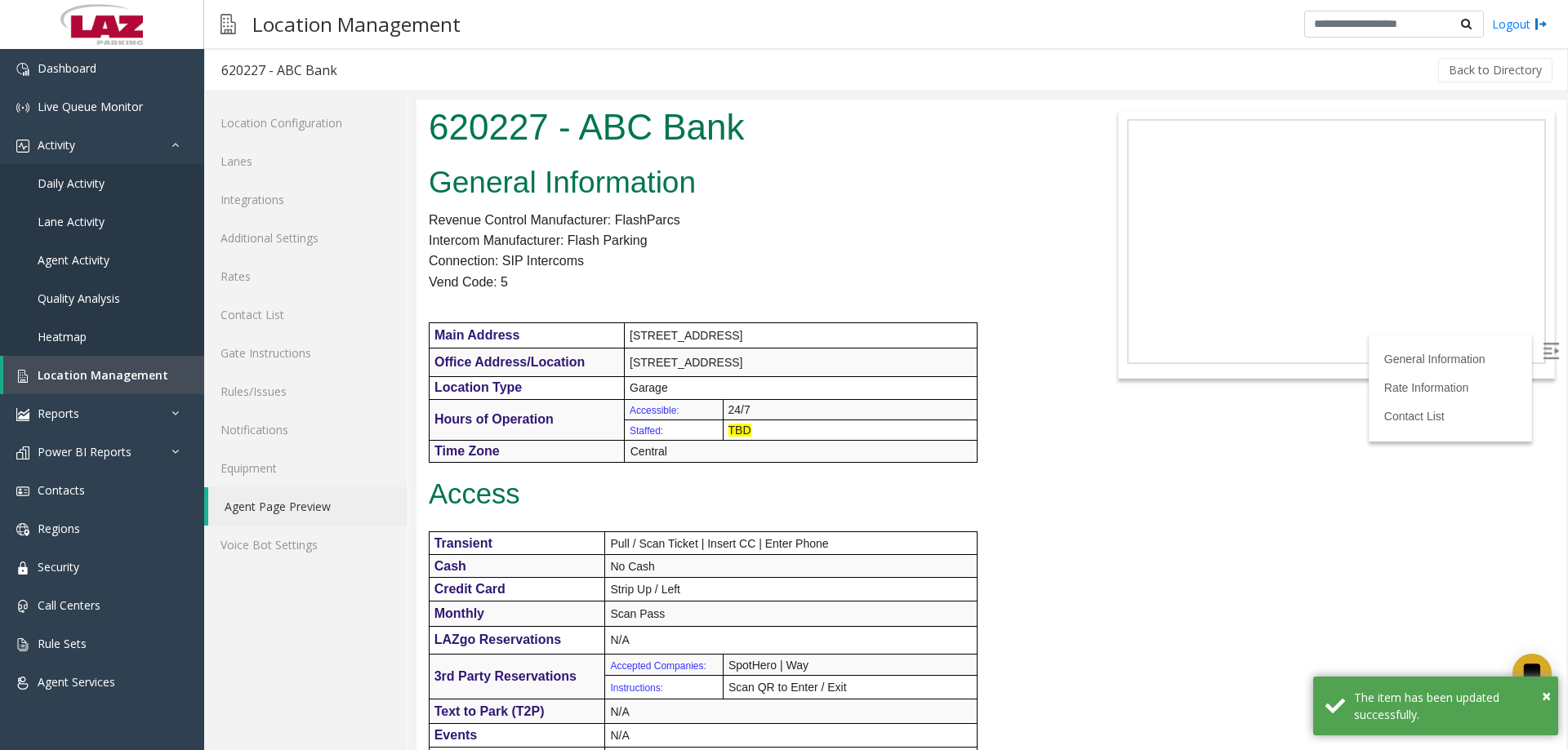
scroll to position [710, 0]
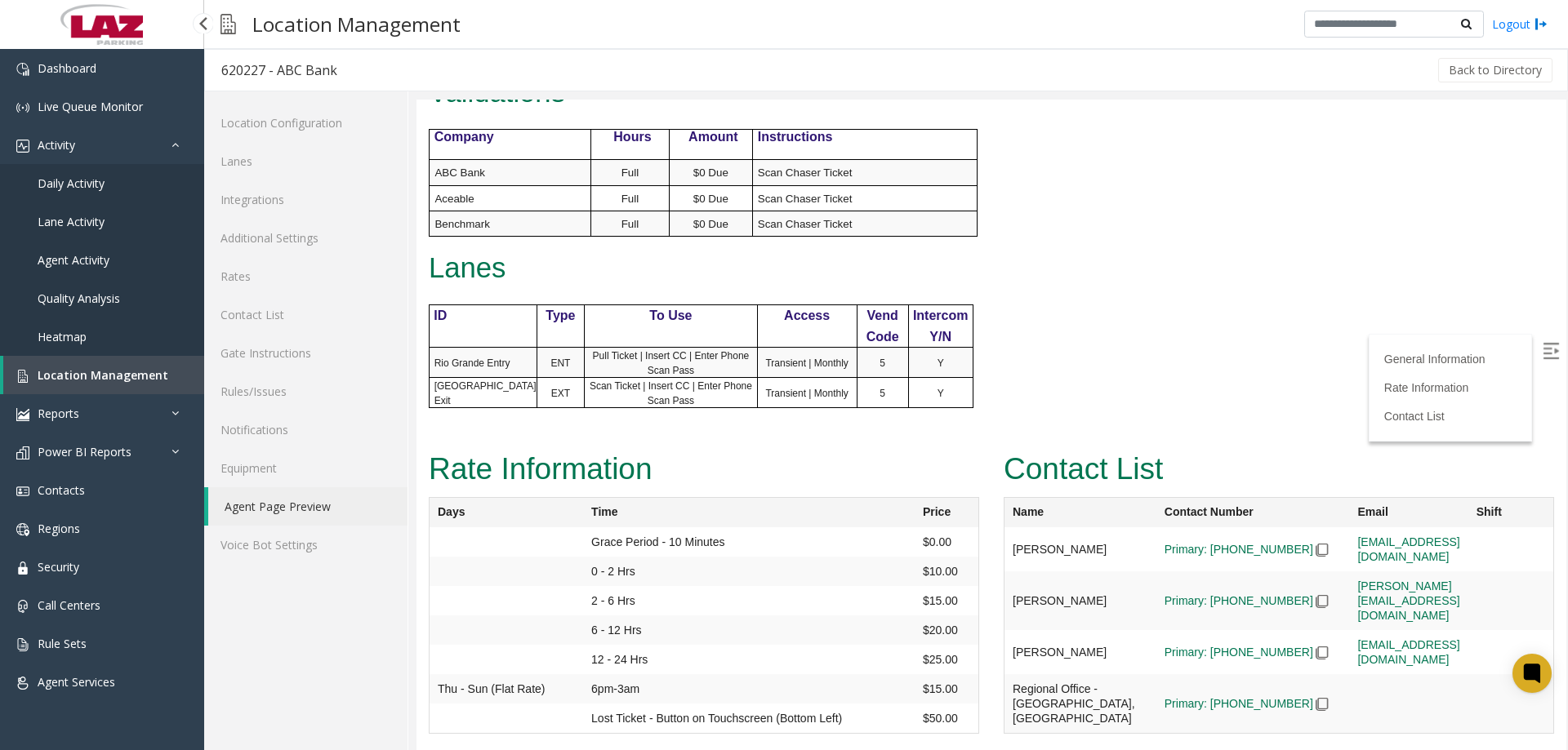
click at [91, 375] on span "Location Management" at bounding box center [103, 375] width 130 height 15
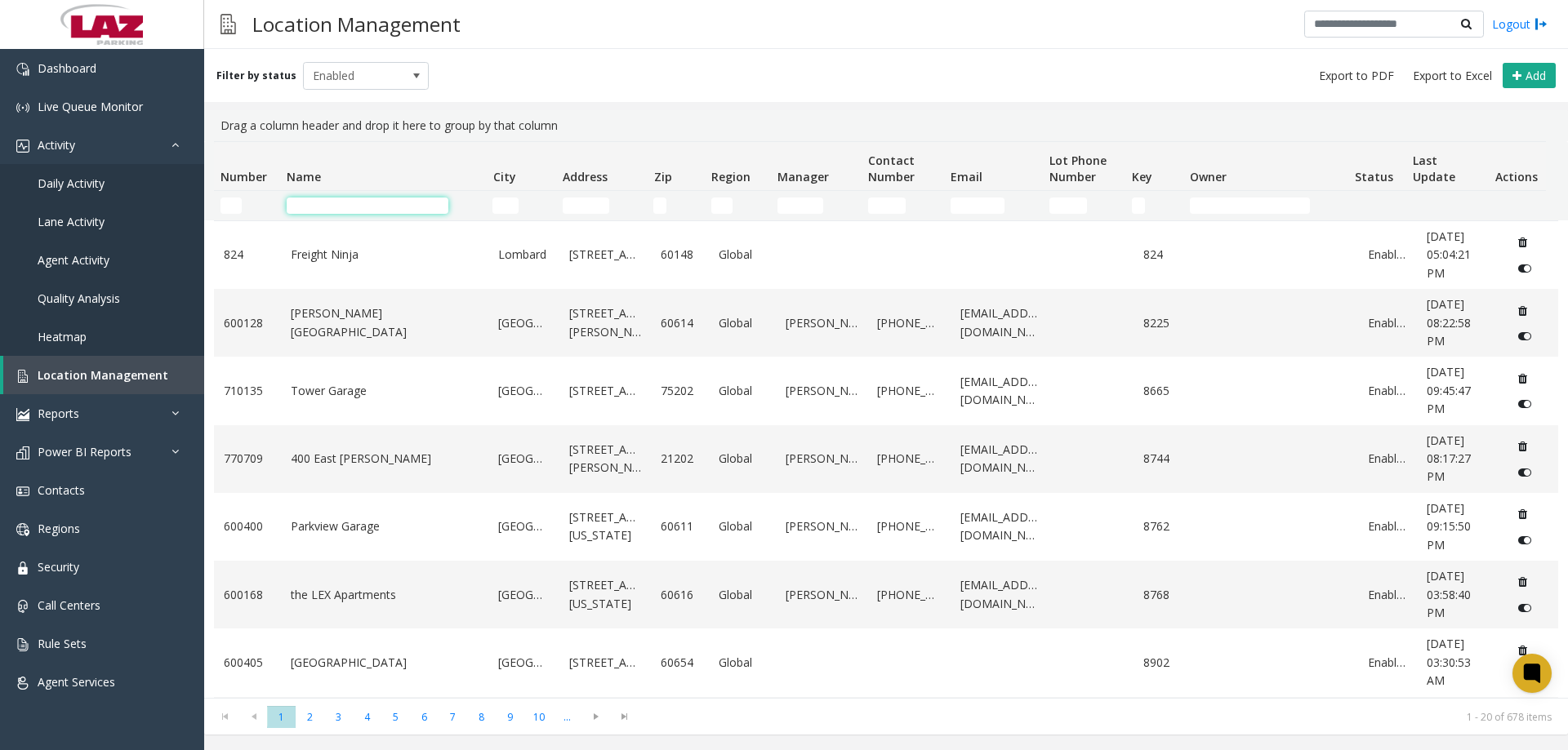
click at [288, 205] on input "Name Filter" at bounding box center [367, 205] width 162 height 16
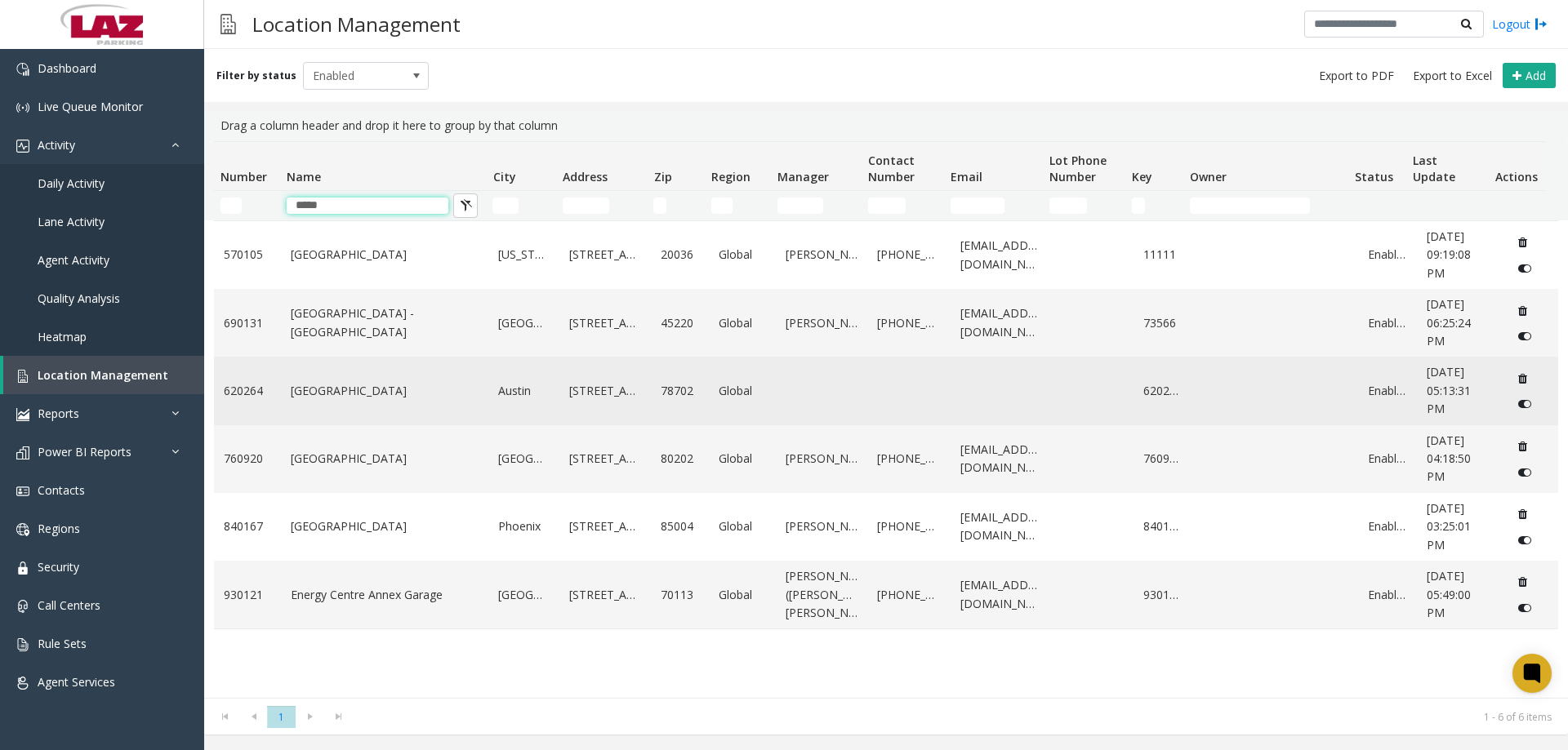
type input "*****"
click at [352, 389] on link "Centro Austin" at bounding box center [384, 391] width 189 height 18
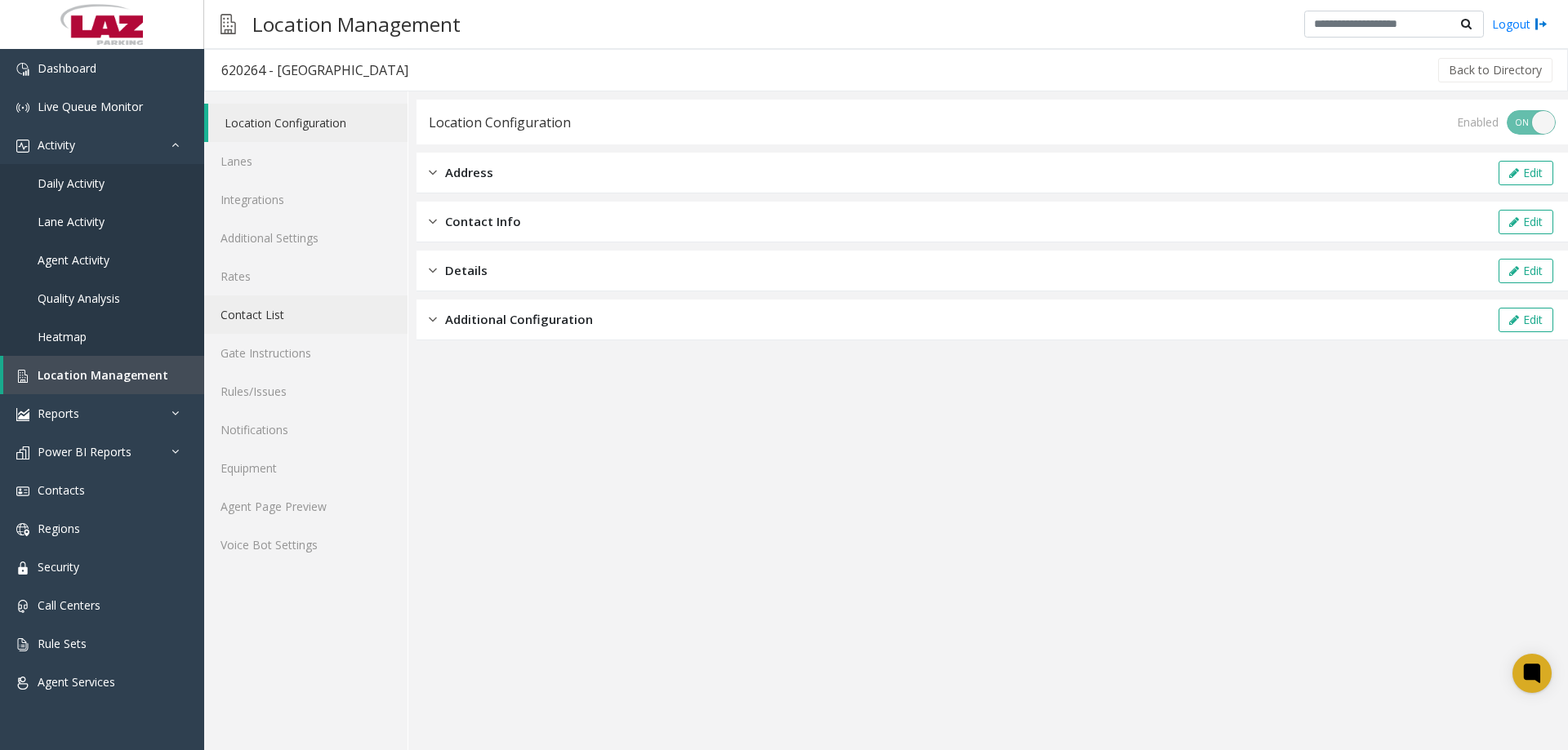
click at [279, 324] on link "Contact List" at bounding box center [306, 314] width 203 height 38
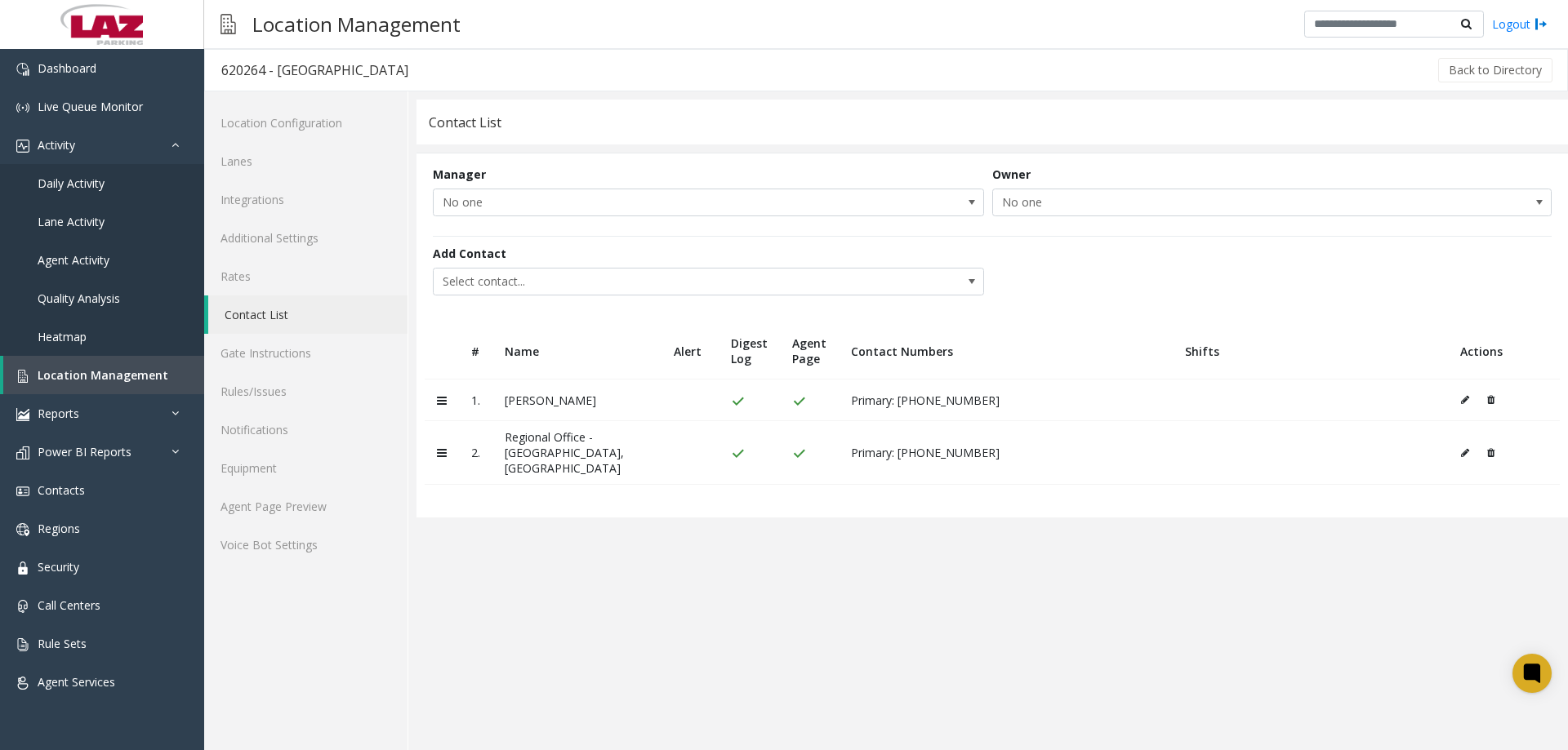
click at [1496, 397] on td at bounding box center [1504, 399] width 112 height 41
click at [1491, 399] on icon at bounding box center [1490, 399] width 8 height 10
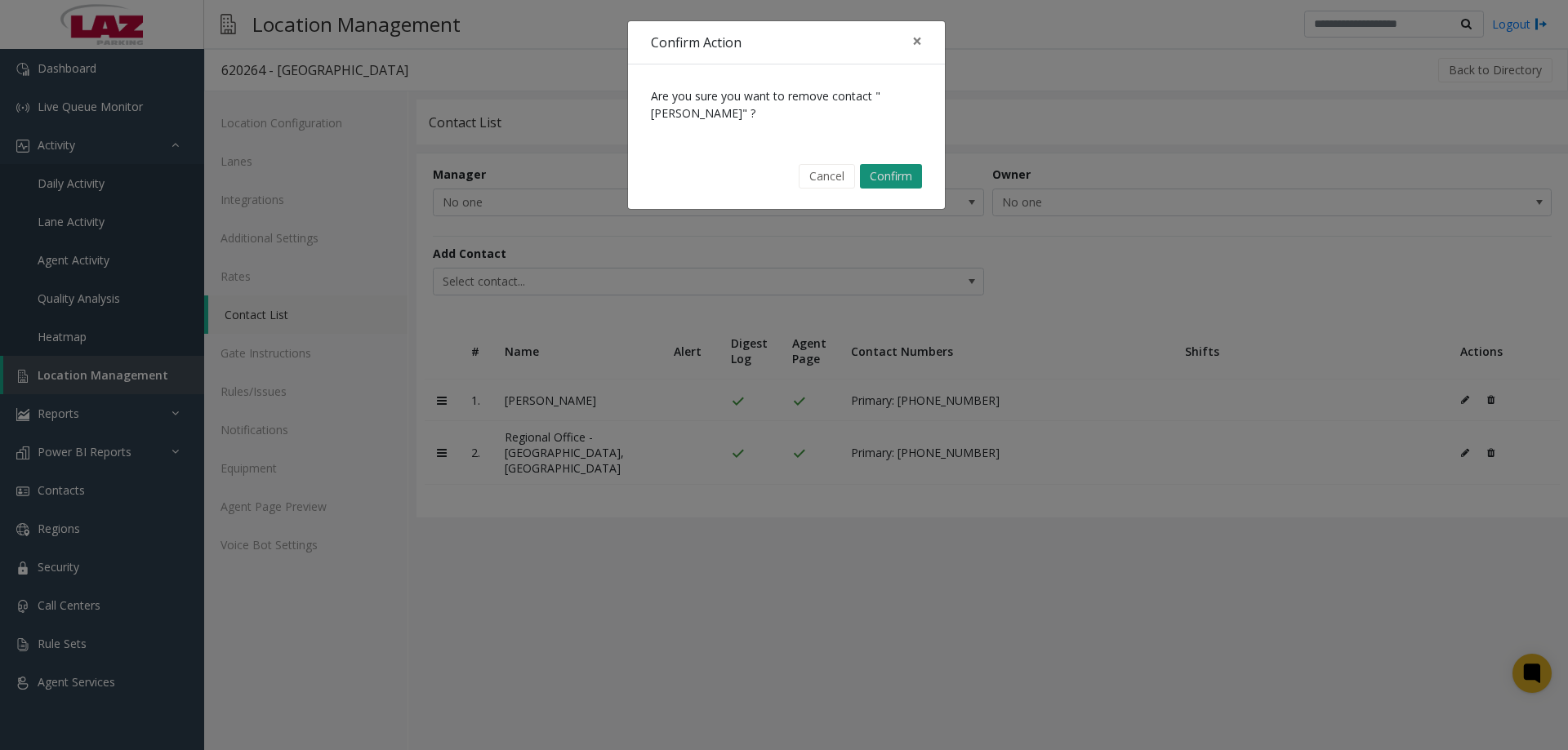
click at [869, 174] on button "Confirm" at bounding box center [890, 176] width 62 height 25
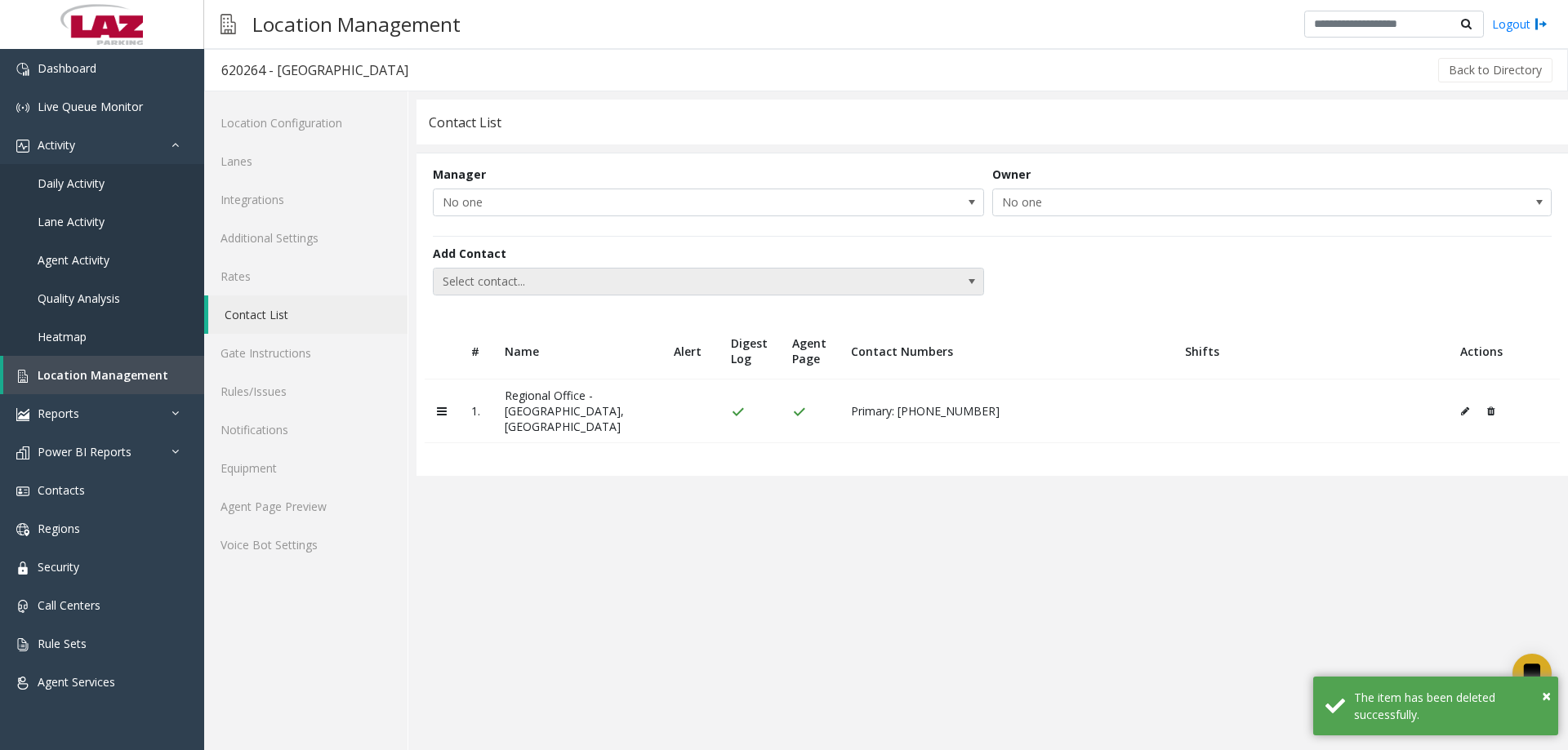
click at [543, 283] on span "Select contact..." at bounding box center [653, 281] width 439 height 26
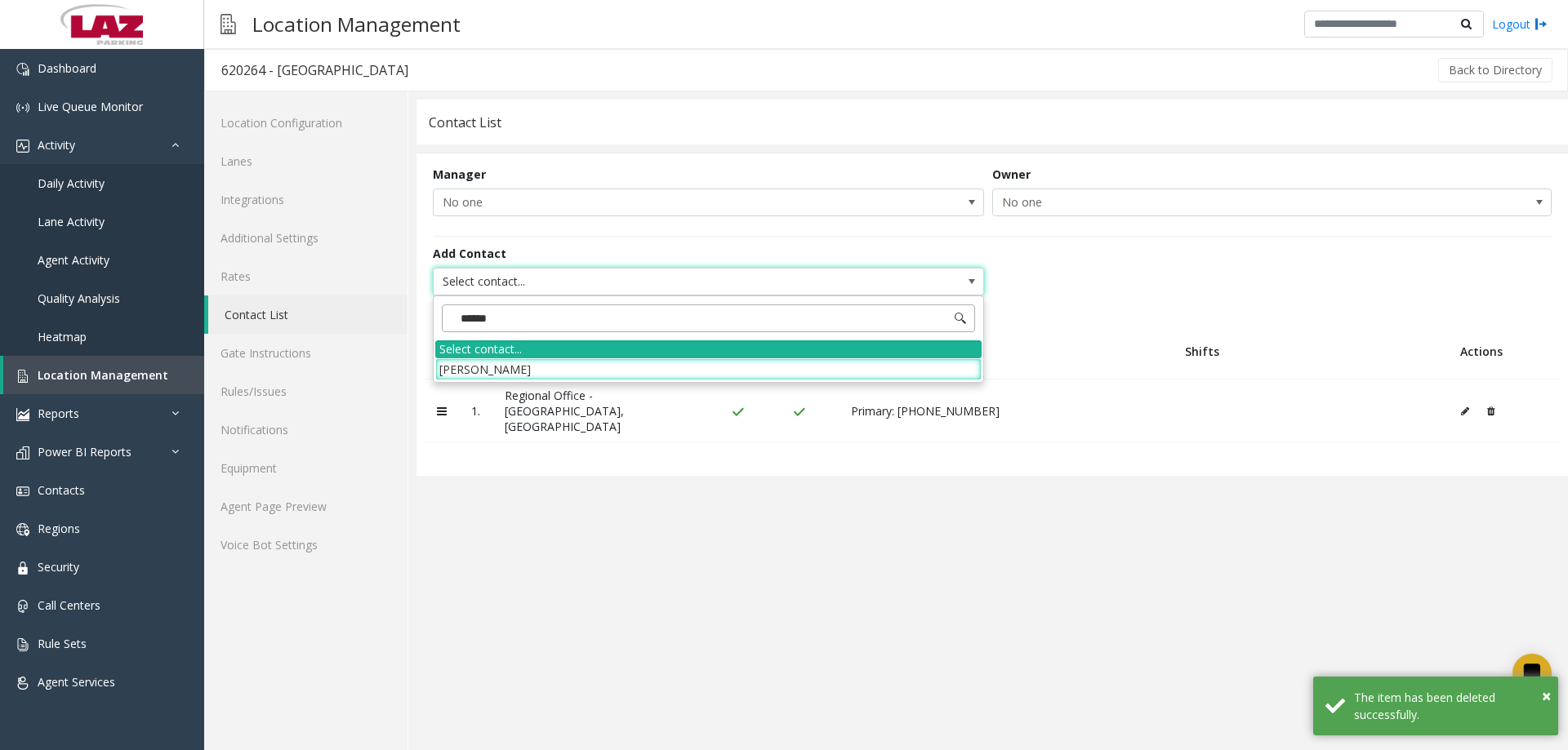
type input "*******"
click at [514, 362] on li "Deandre Dorlean" at bounding box center [708, 369] width 546 height 22
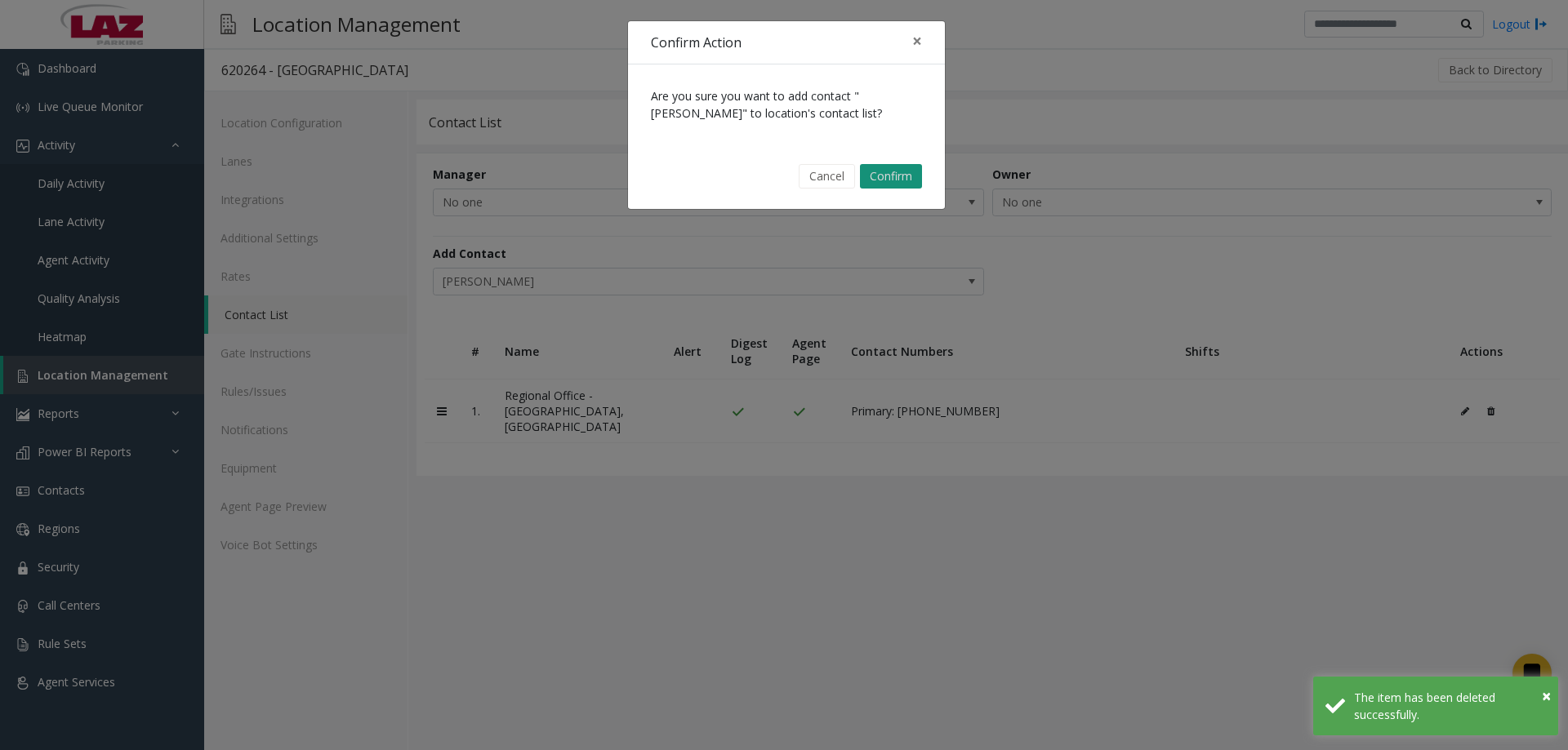
click at [869, 184] on button "Confirm" at bounding box center [890, 176] width 62 height 25
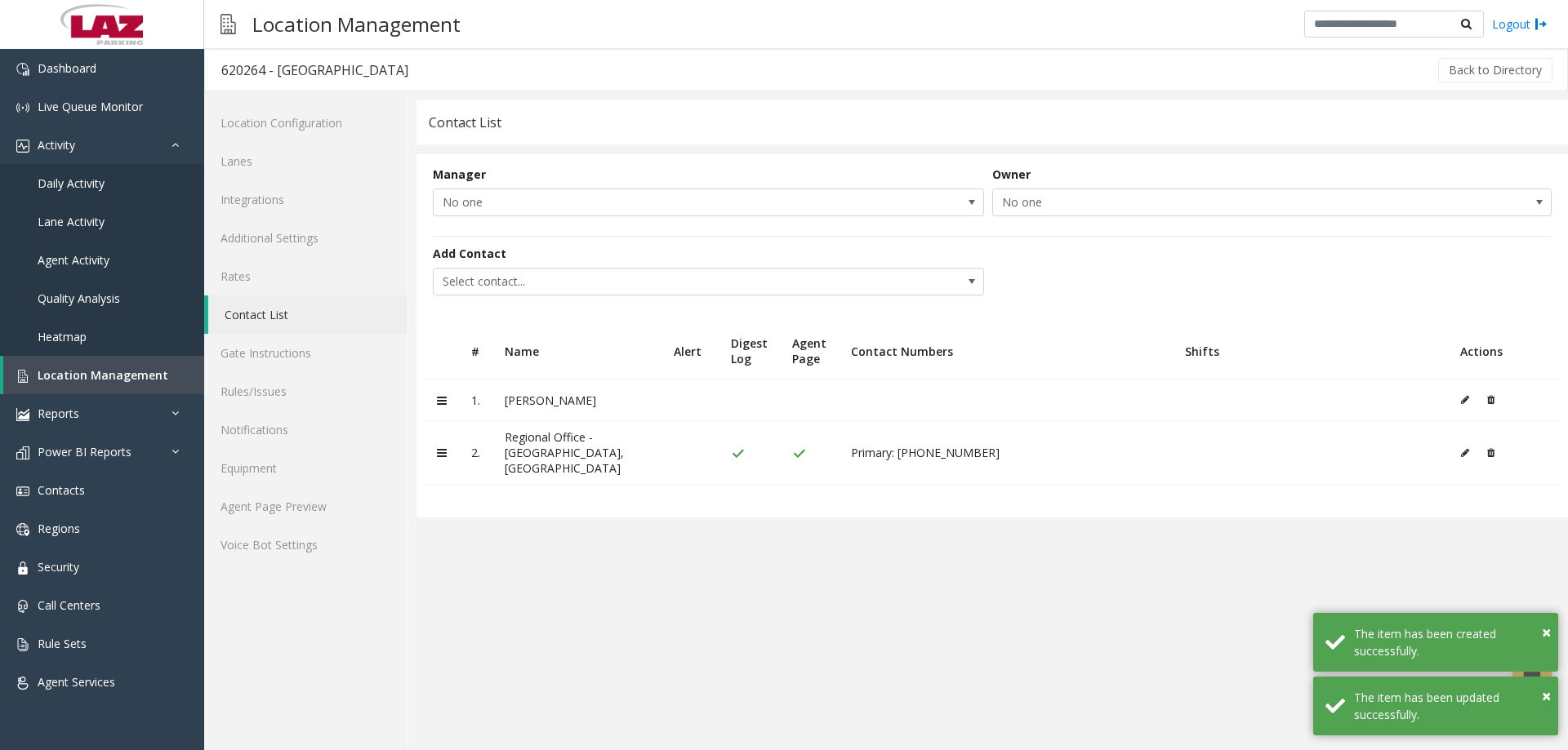
click at [1464, 393] on button at bounding box center [1468, 400] width 18 height 25
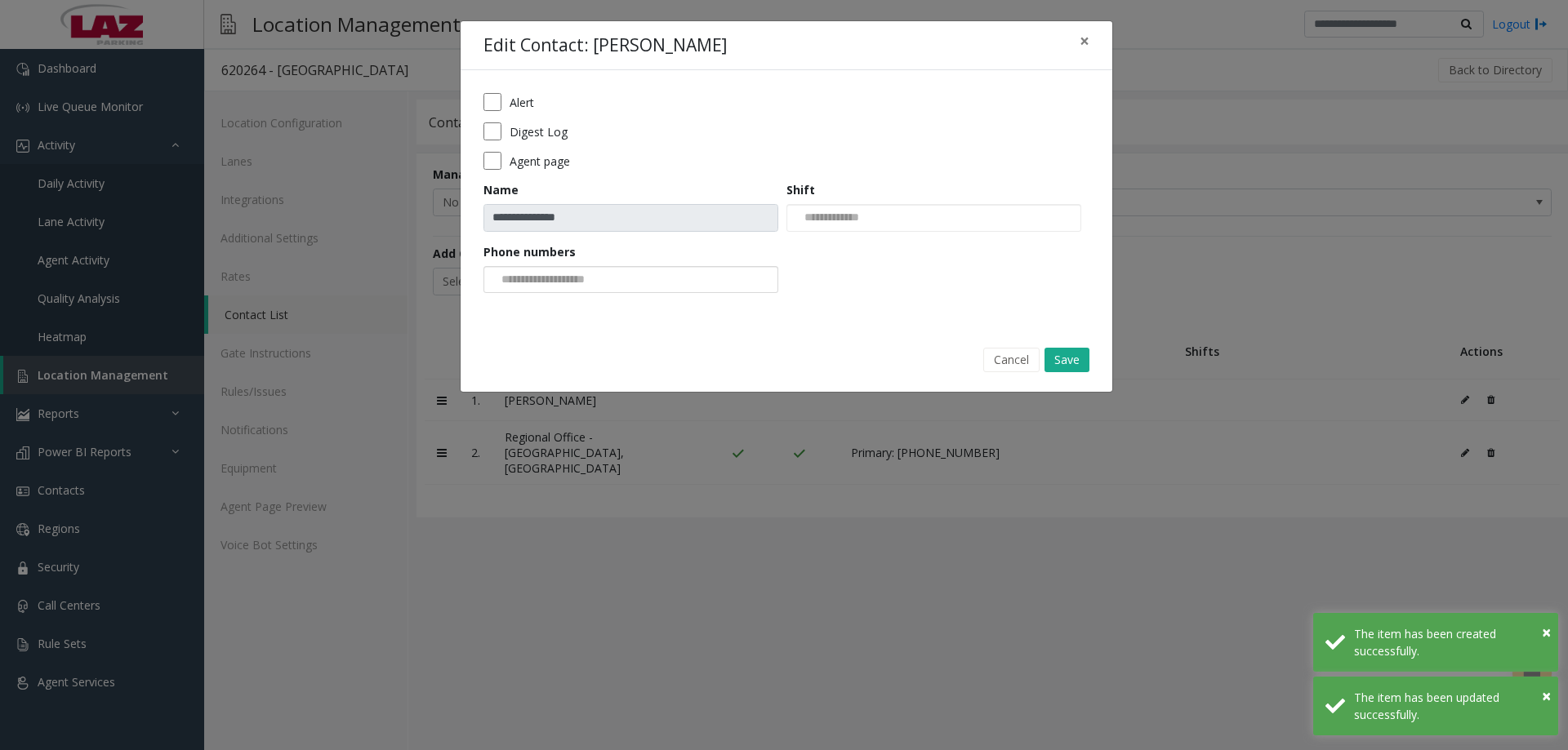
click at [552, 272] on input at bounding box center [545, 280] width 124 height 26
click at [555, 310] on li "512-738-7326" at bounding box center [631, 306] width 289 height 22
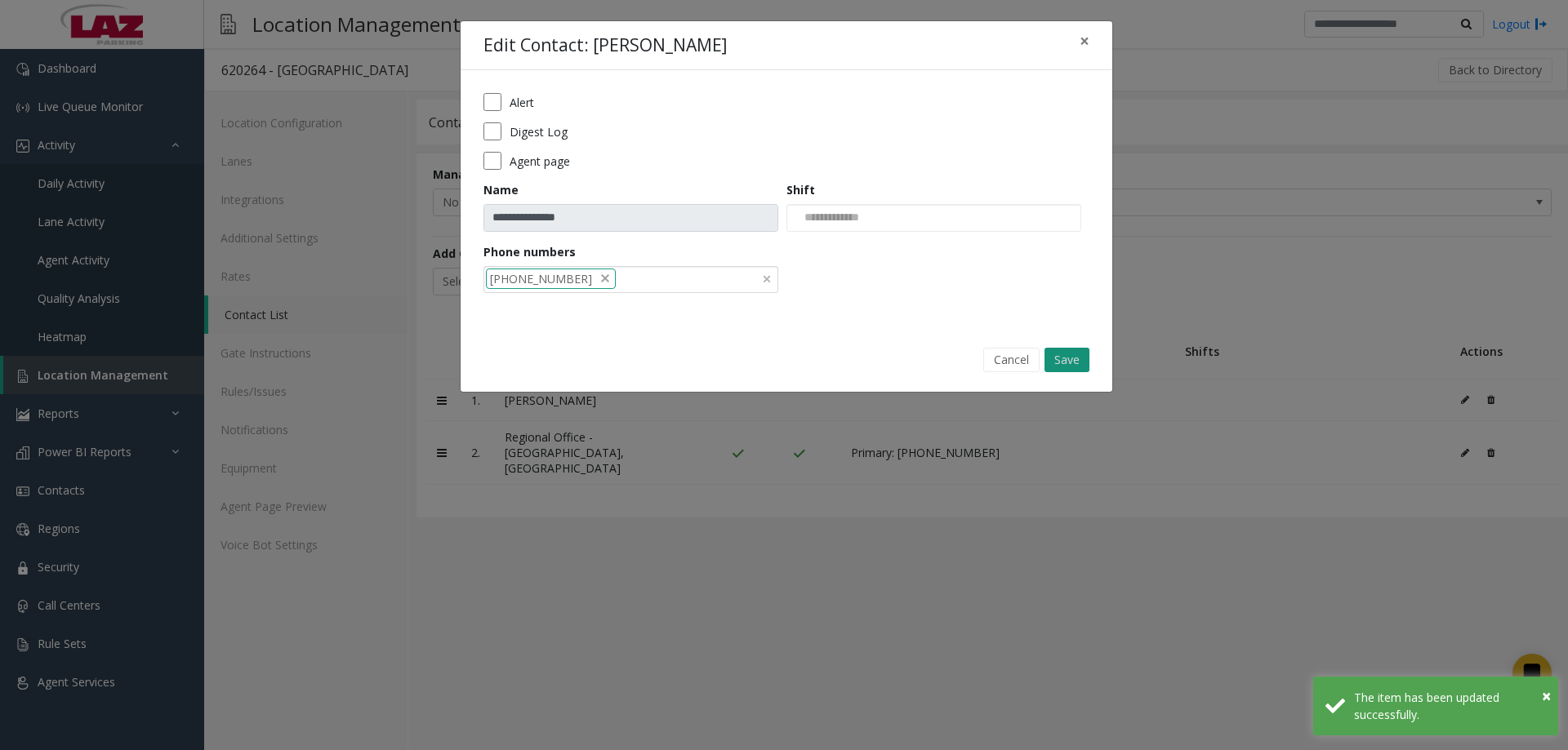
click at [1069, 365] on button "Save" at bounding box center [1067, 360] width 45 height 25
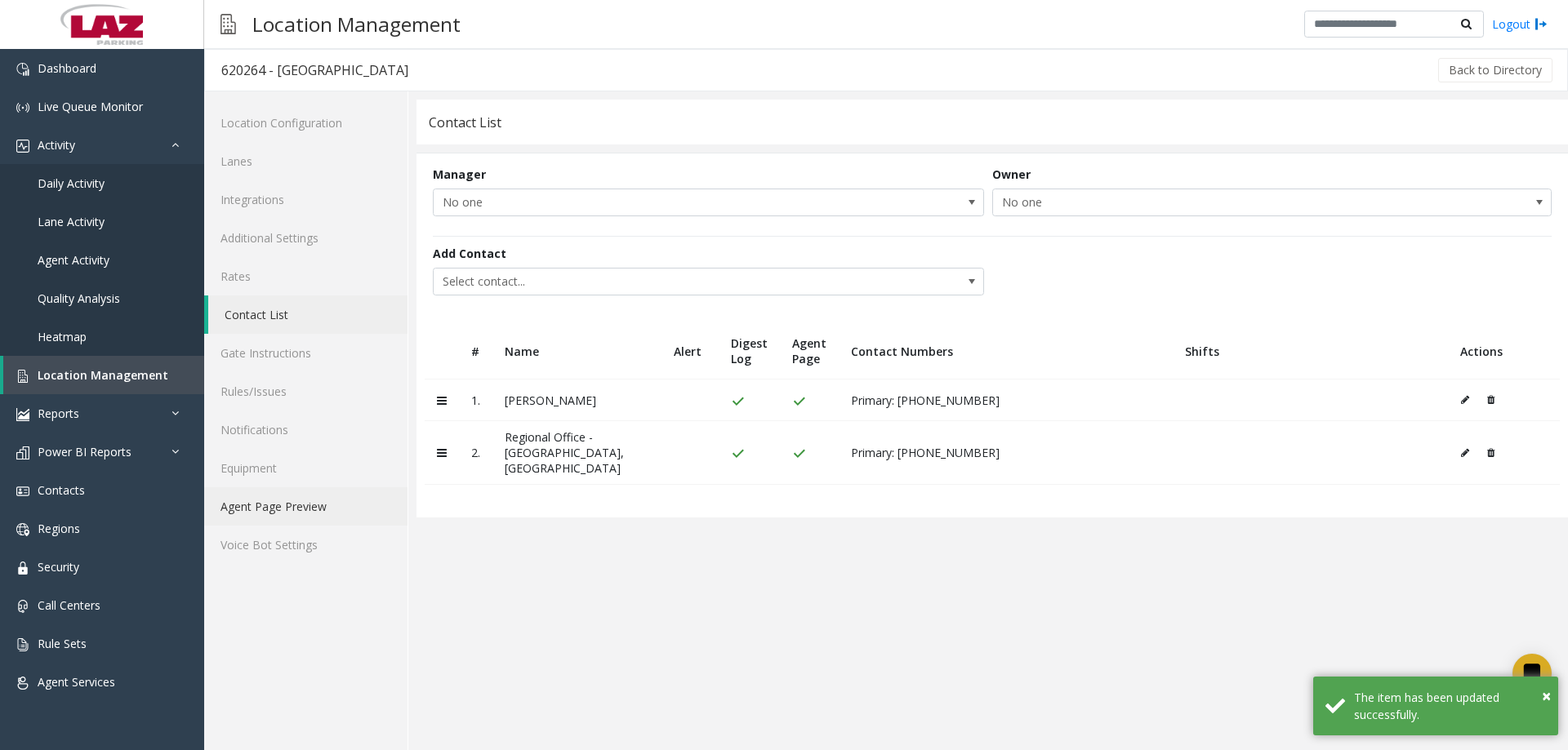
click at [293, 510] on link "Agent Page Preview" at bounding box center [306, 507] width 203 height 38
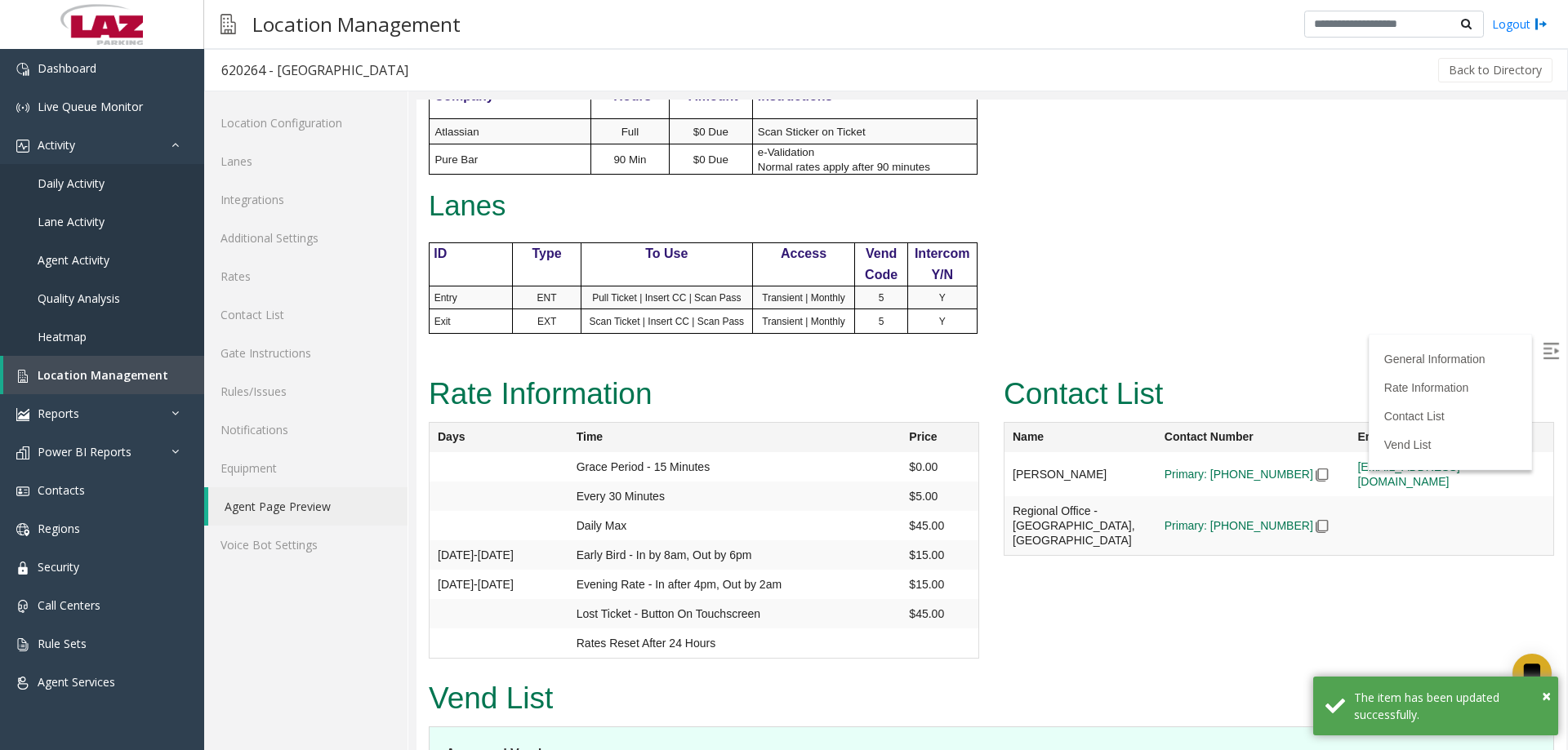
scroll to position [1089, 0]
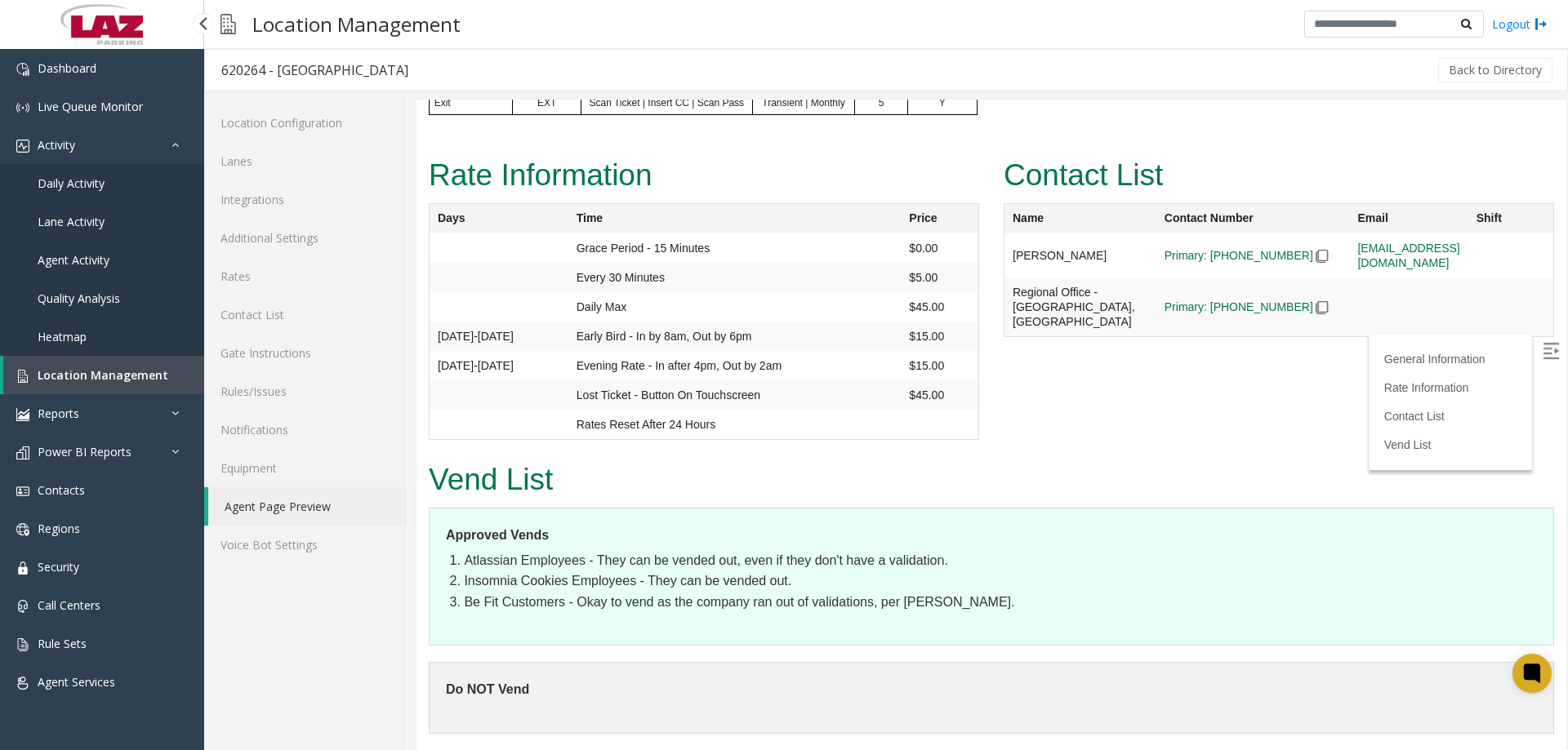
click at [90, 364] on link "Location Management" at bounding box center [104, 375] width 201 height 38
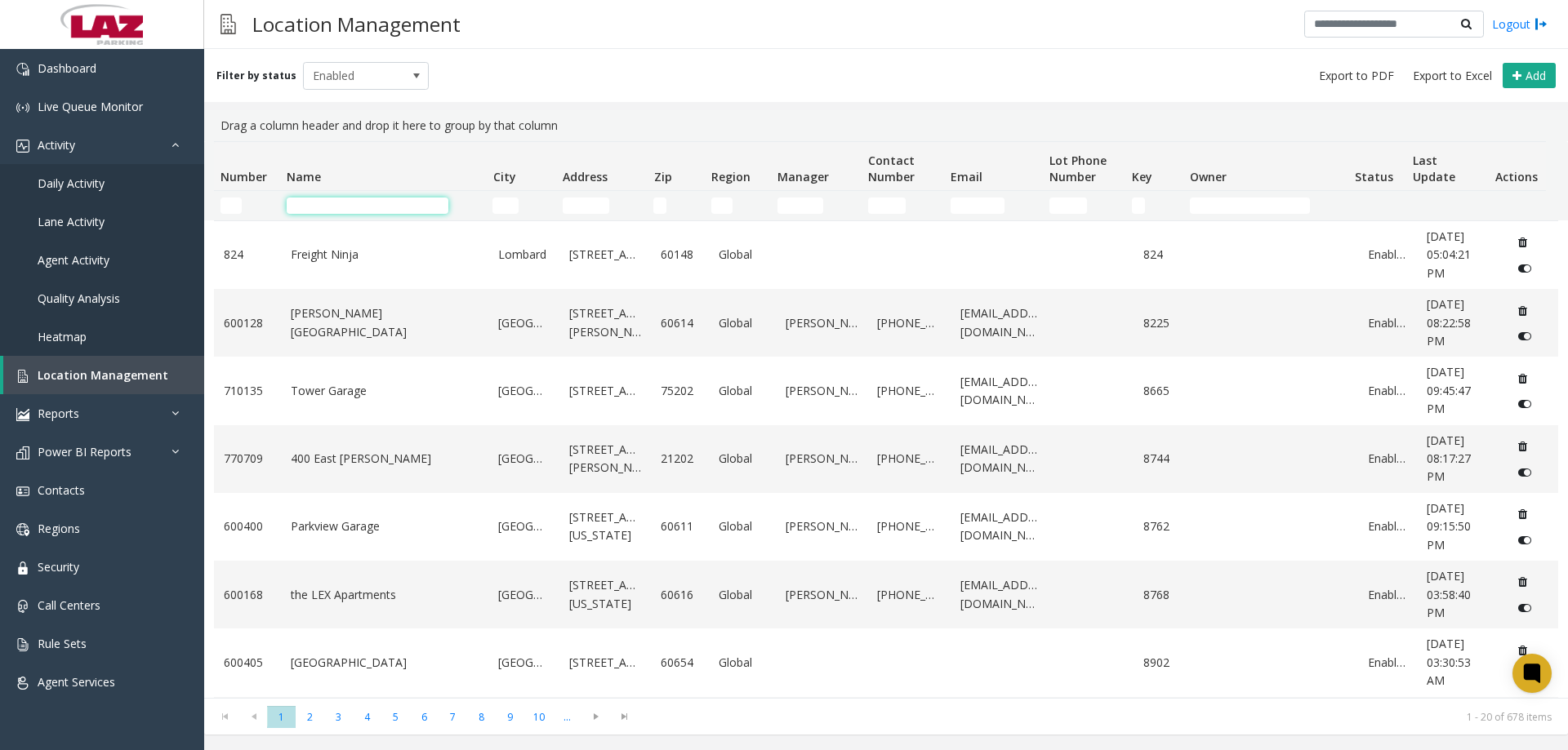
click at [296, 209] on input "Name Filter" at bounding box center [367, 205] width 162 height 16
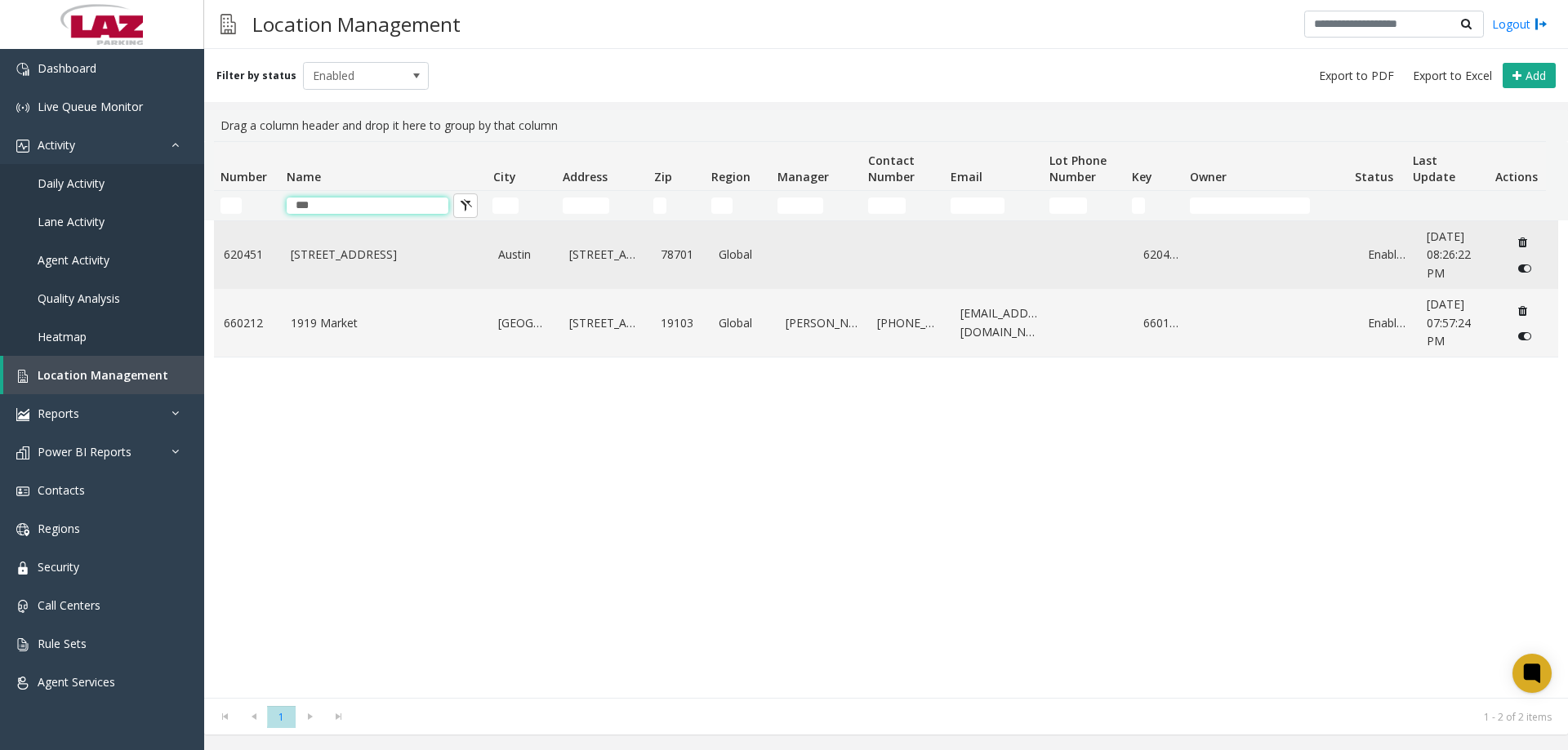
type input "***"
click at [357, 254] on link "919 Congress Ave" at bounding box center [384, 254] width 189 height 18
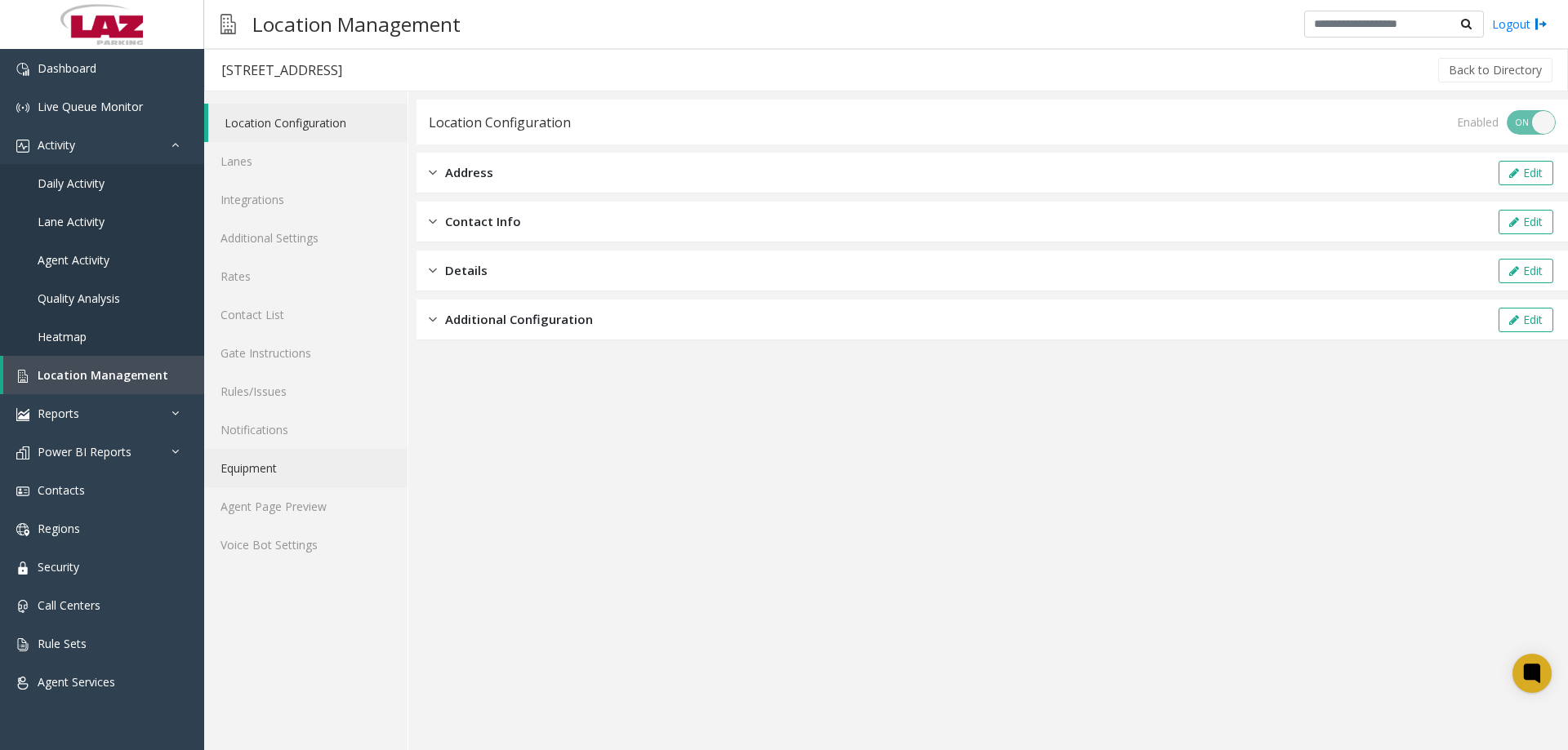
click at [289, 473] on link "Equipment" at bounding box center [306, 468] width 203 height 38
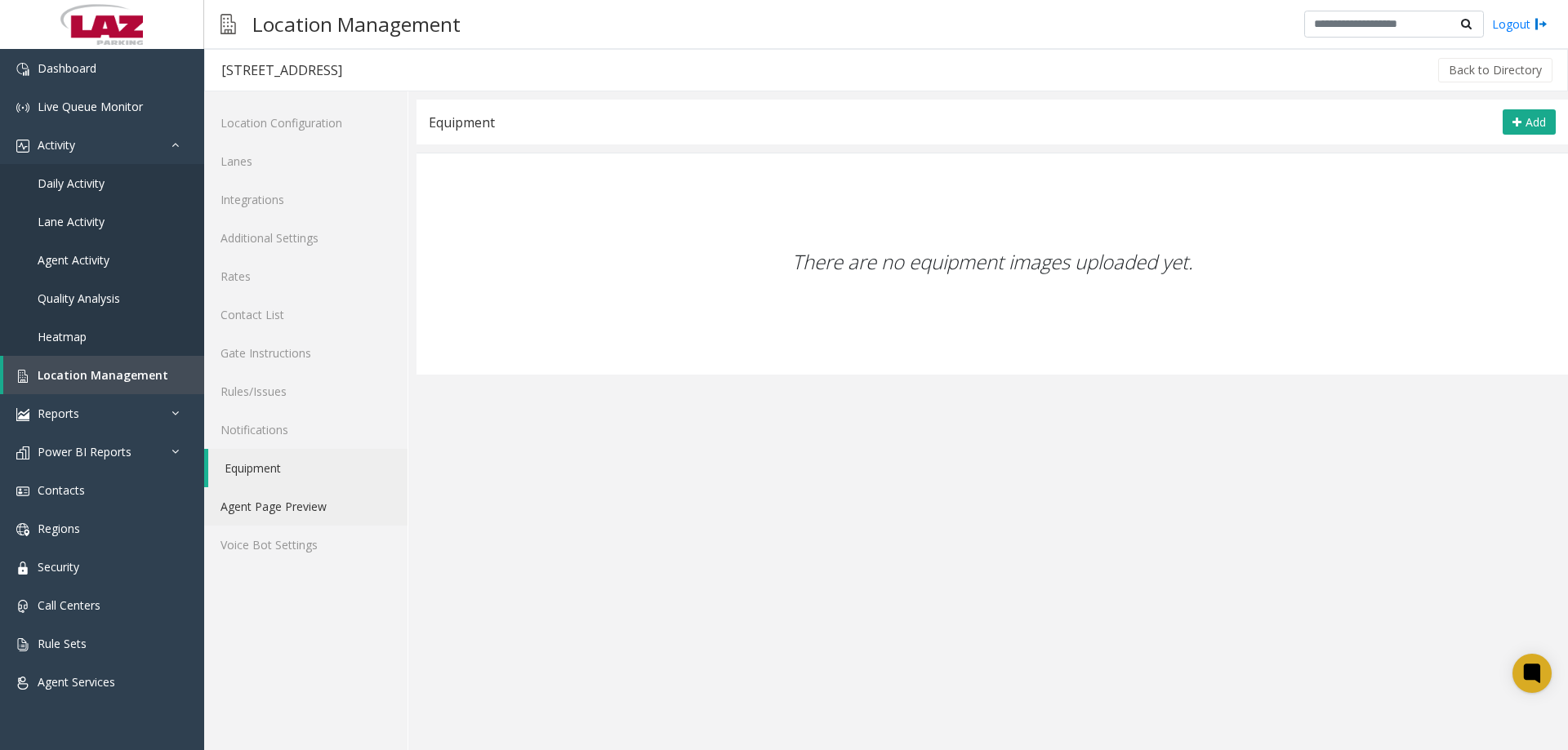
click at [291, 500] on link "Agent Page Preview" at bounding box center [306, 507] width 203 height 38
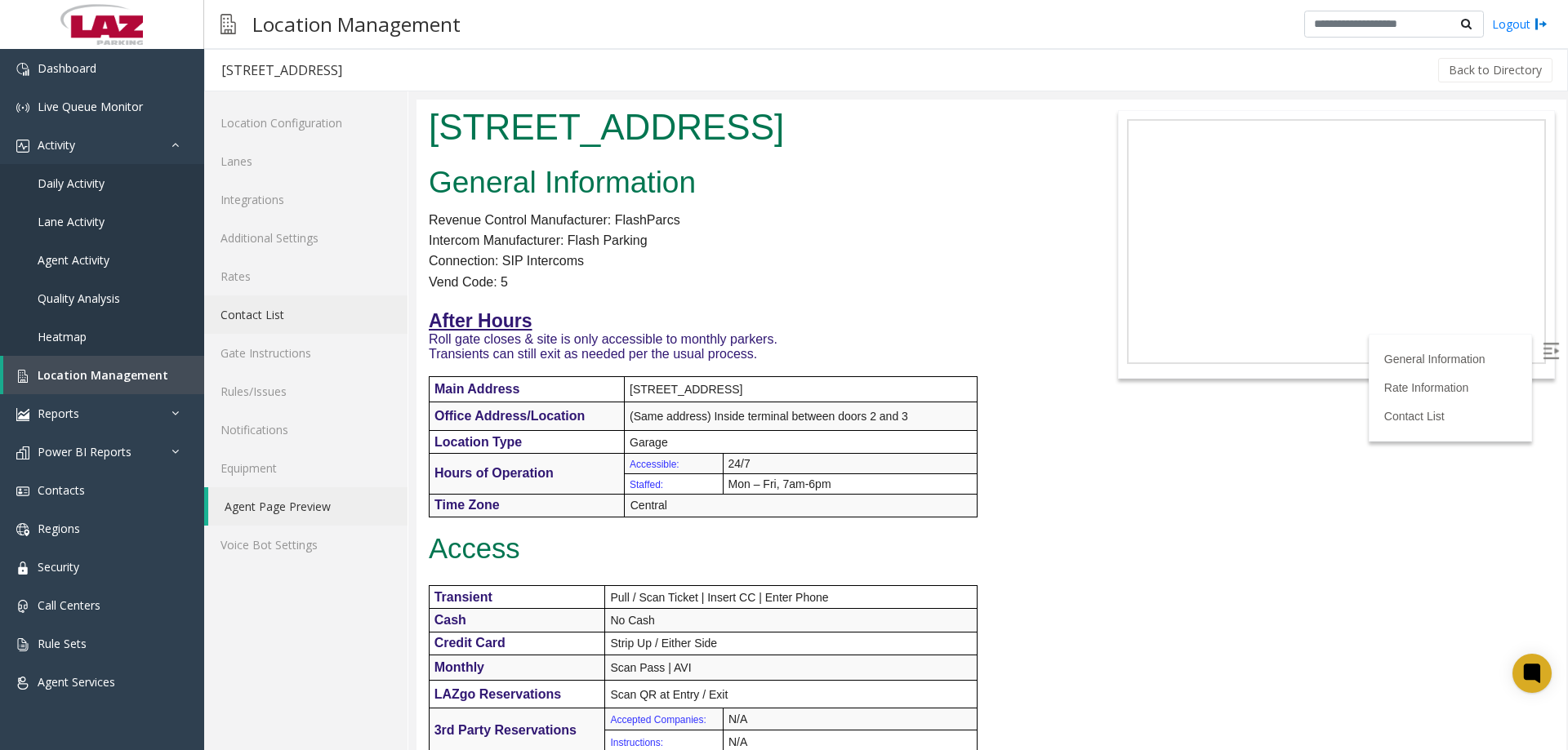
click at [288, 310] on link "Contact List" at bounding box center [306, 314] width 203 height 38
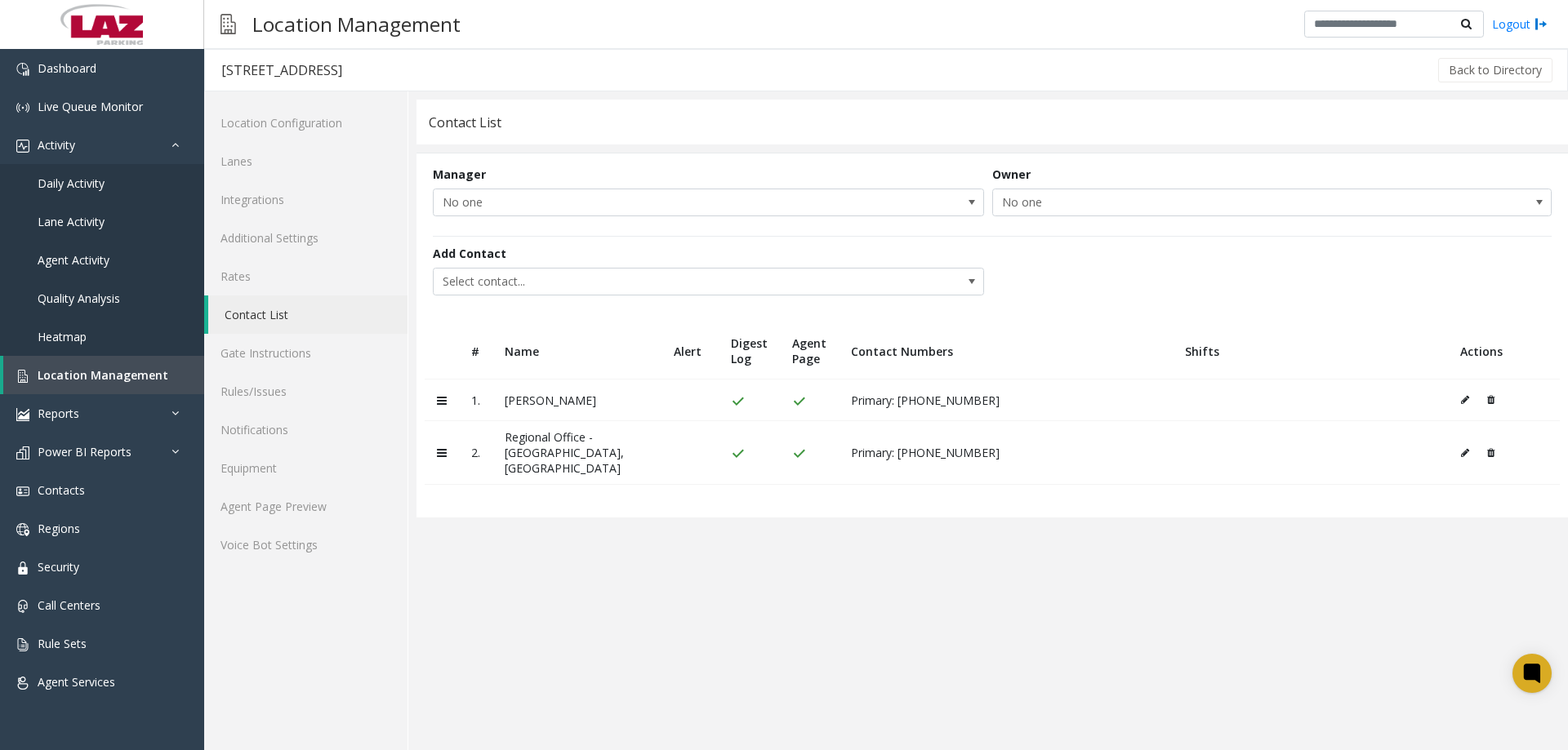
click at [1493, 398] on icon at bounding box center [1490, 399] width 8 height 10
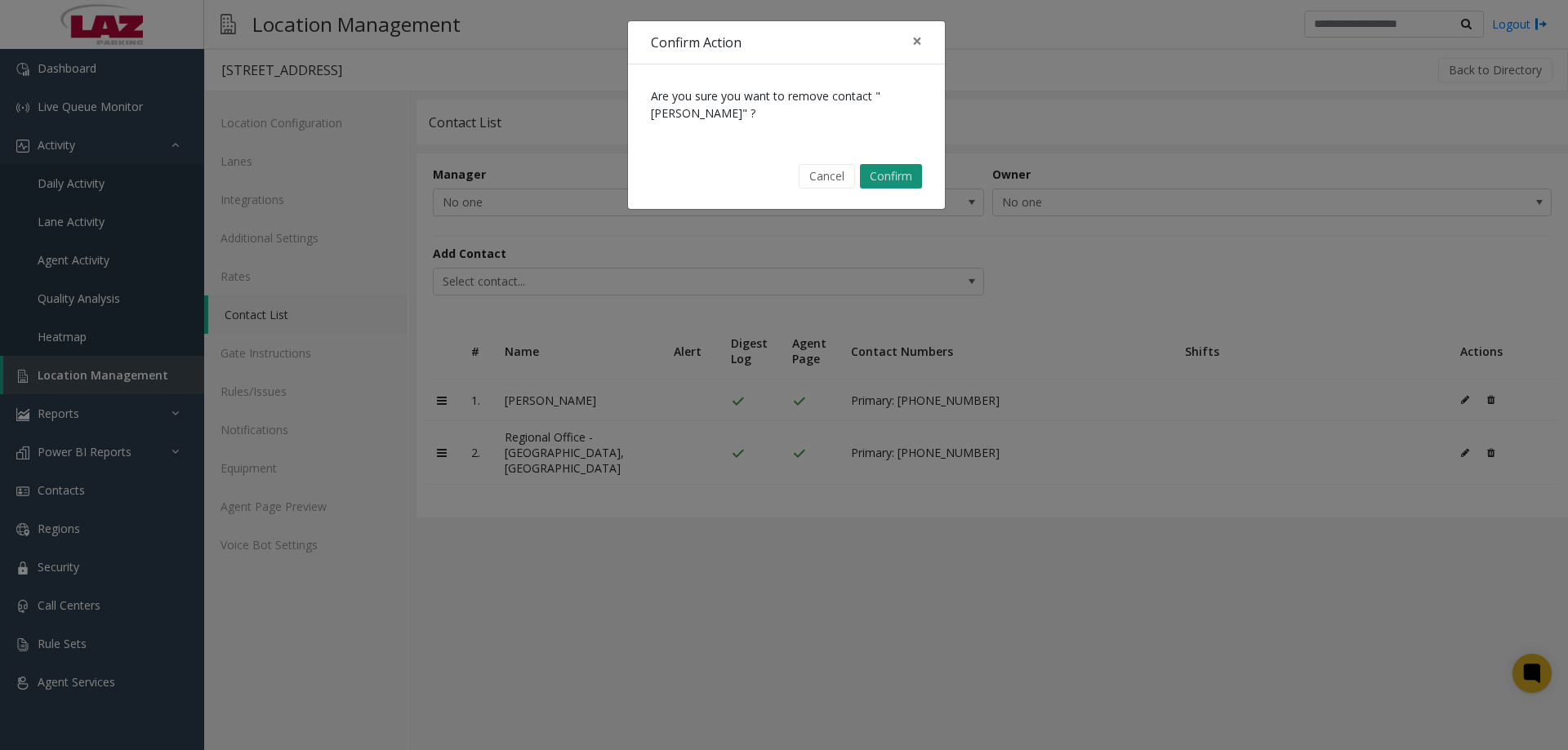
click at [890, 173] on button "Confirm" at bounding box center [890, 176] width 62 height 25
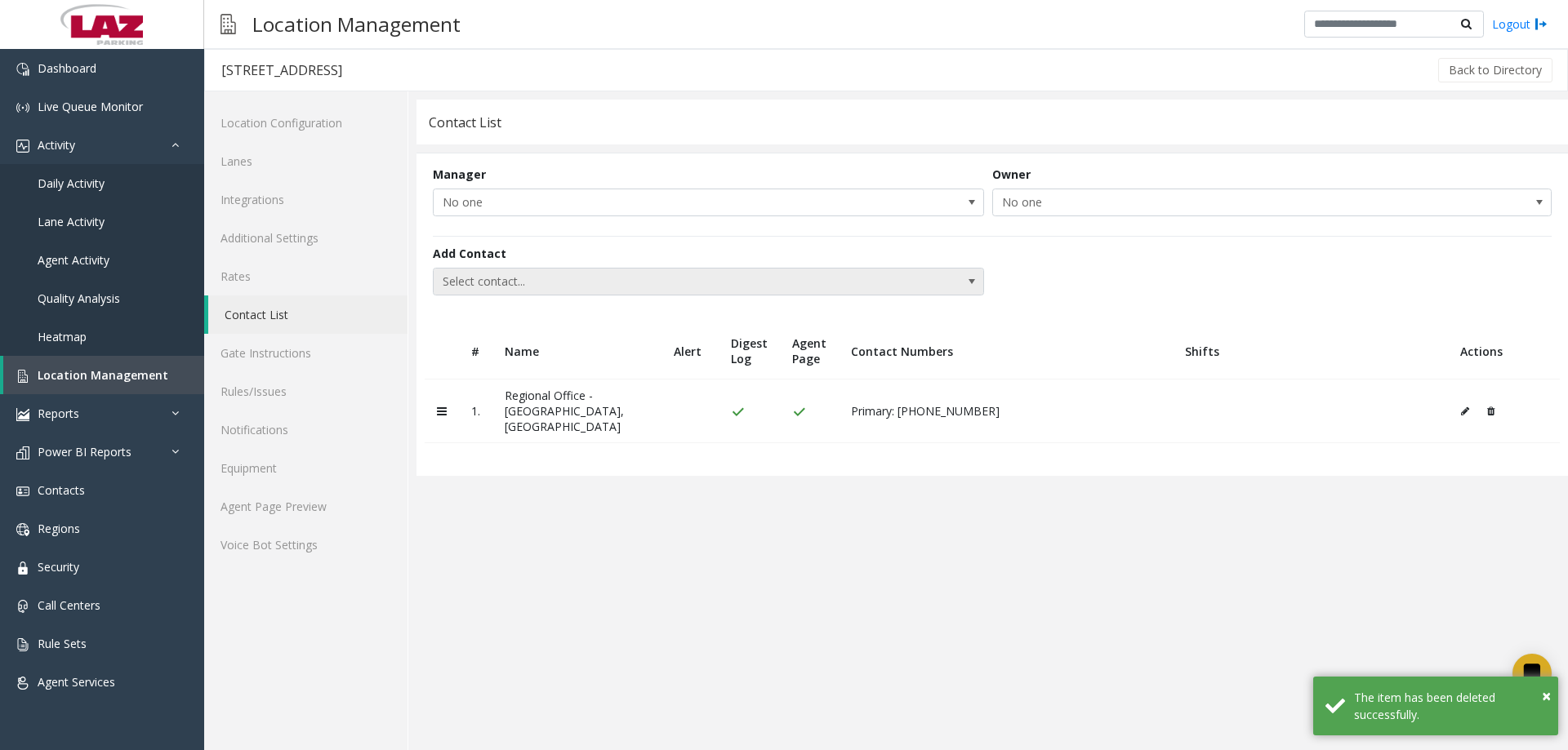
click at [505, 280] on span "Select contact..." at bounding box center [653, 281] width 439 height 26
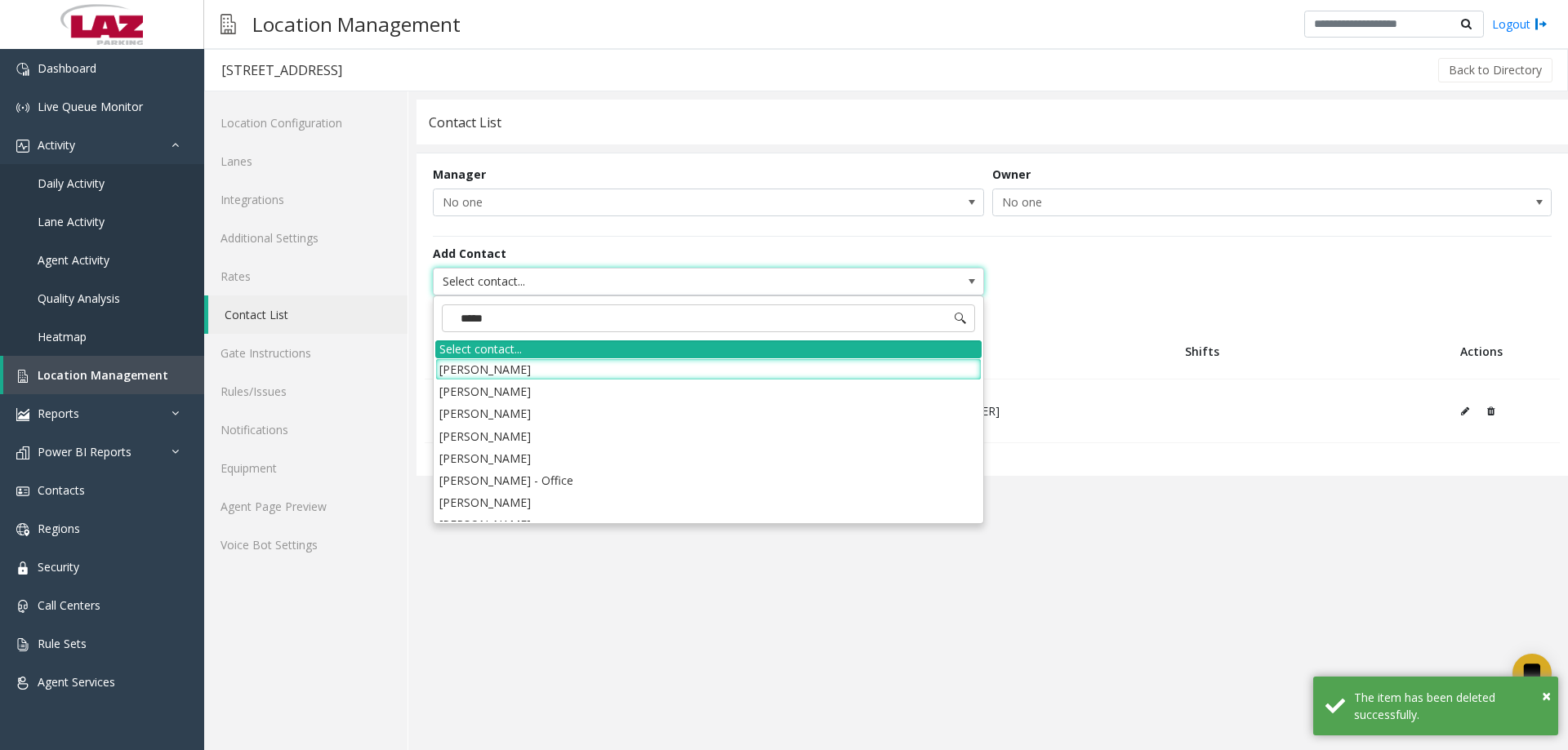
type input "******"
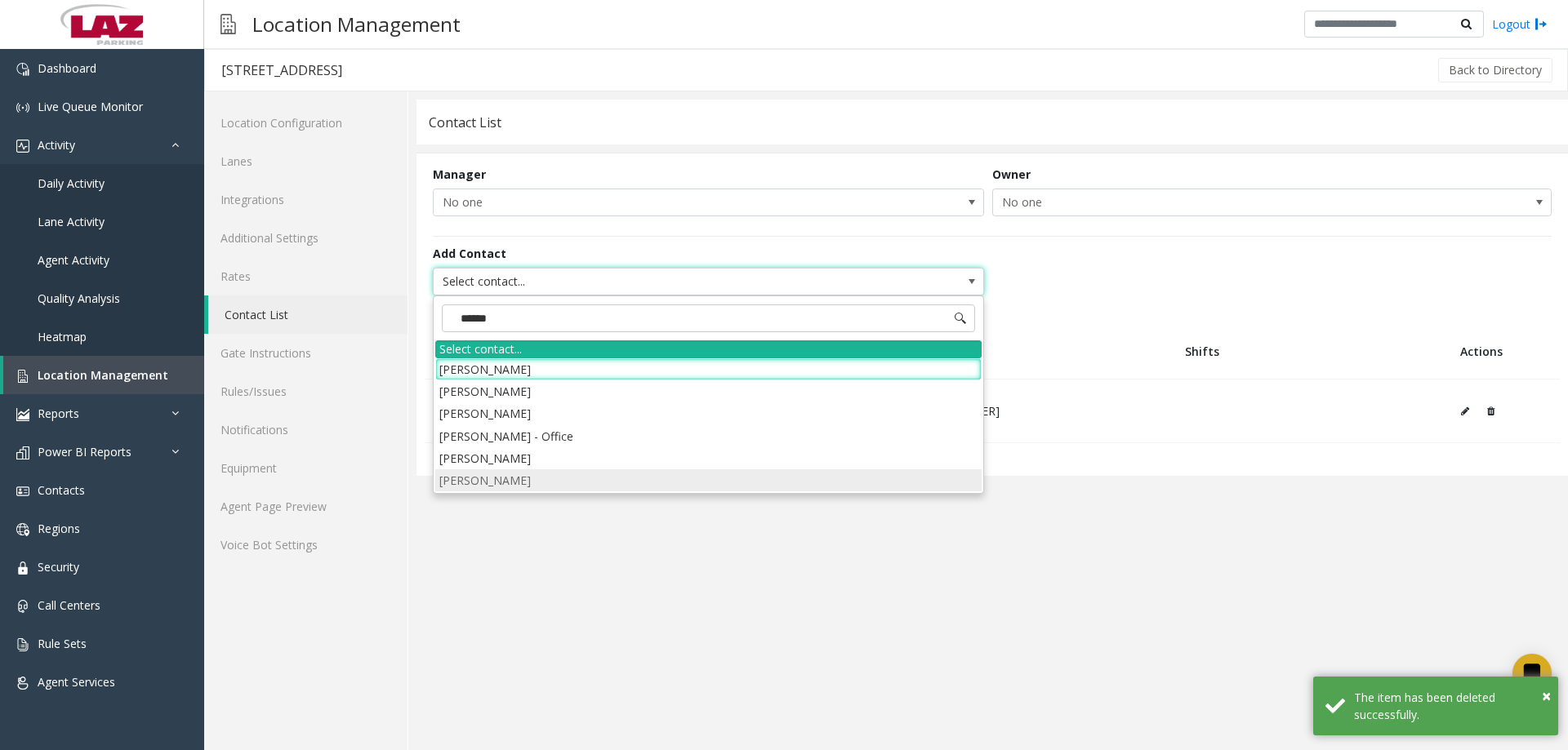
click at [499, 491] on li "Andrew Morris" at bounding box center [708, 480] width 546 height 22
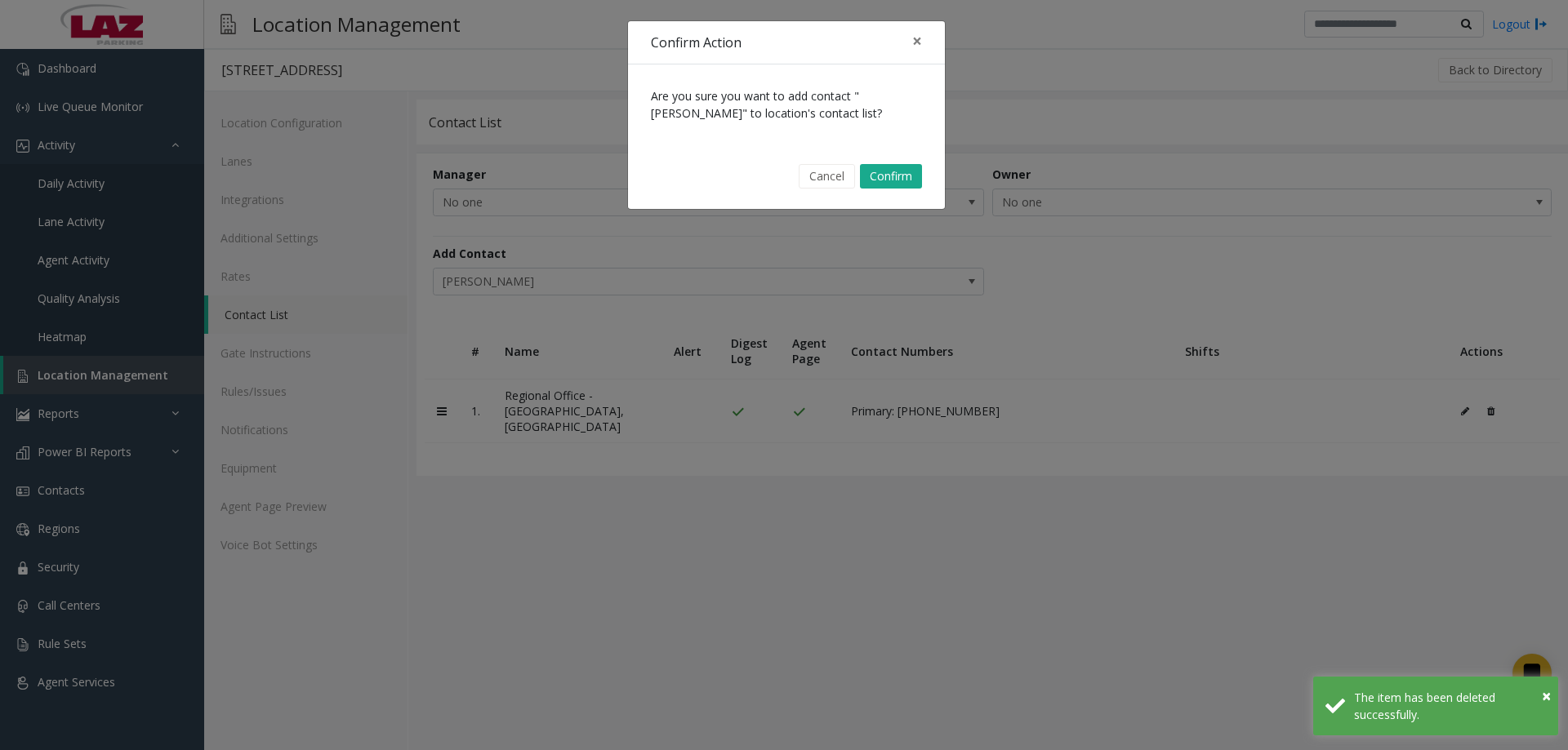
click at [885, 193] on div "Cancel Confirm" at bounding box center [786, 176] width 294 height 41
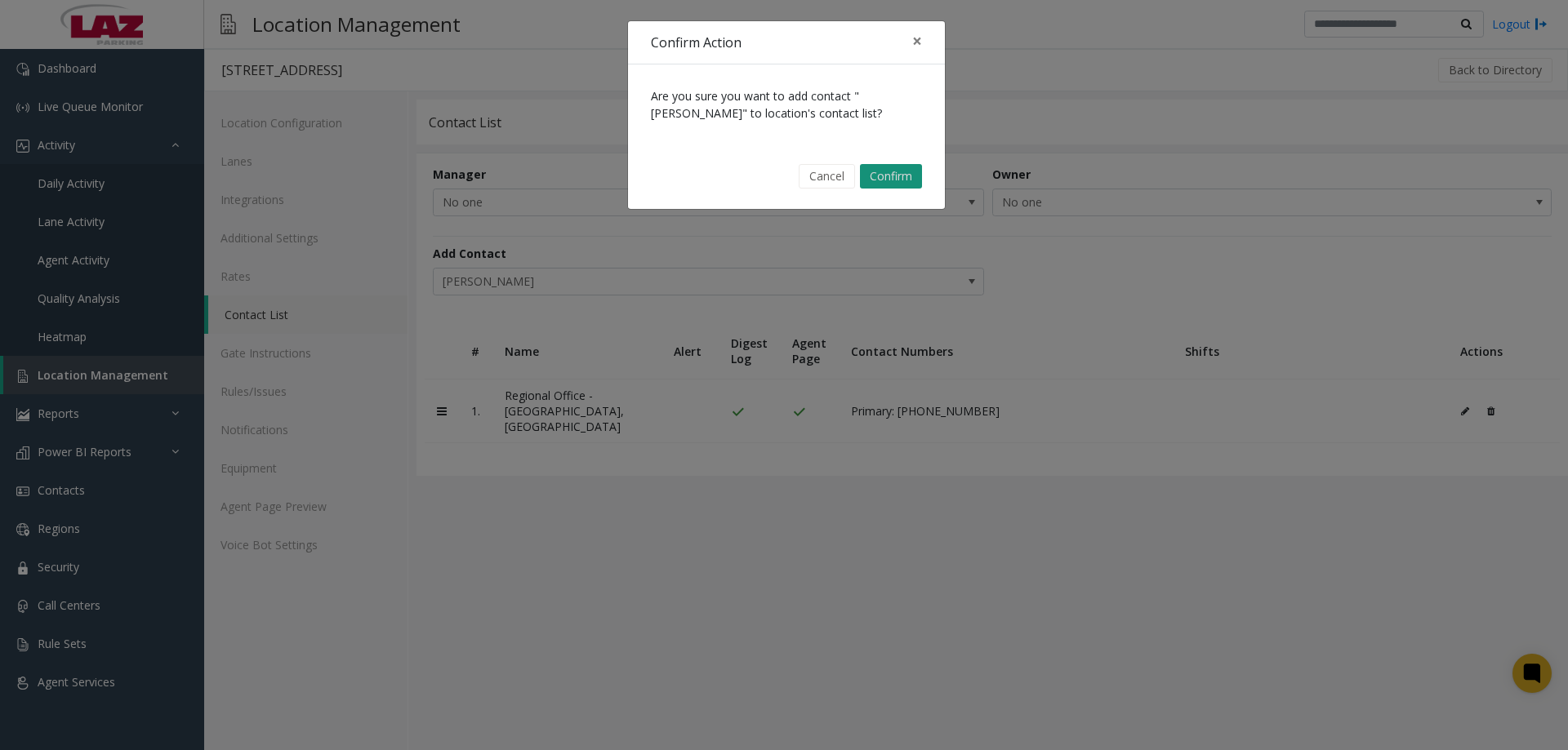
click at [878, 183] on button "Confirm" at bounding box center [890, 176] width 62 height 25
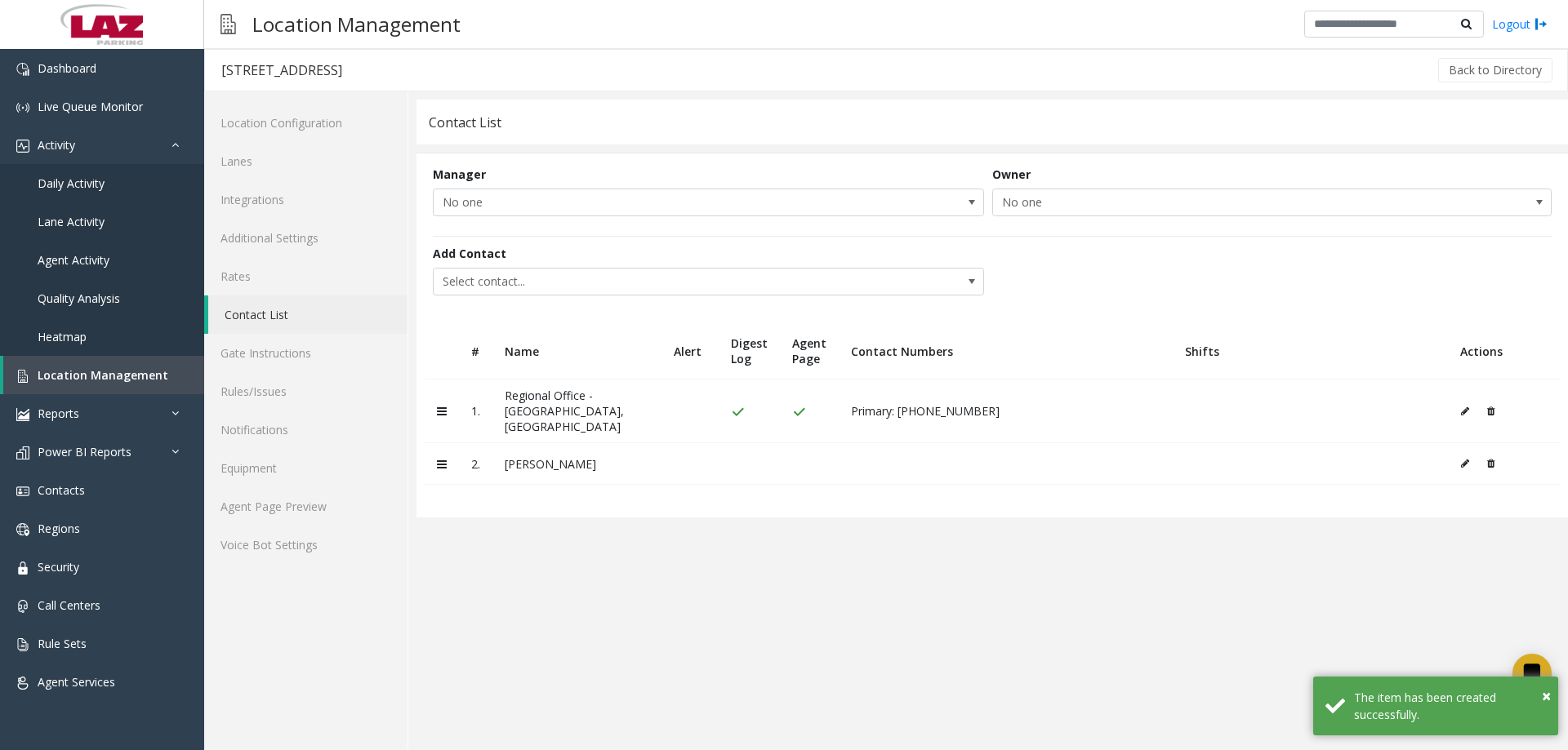
click at [1460, 451] on button at bounding box center [1468, 464] width 18 height 25
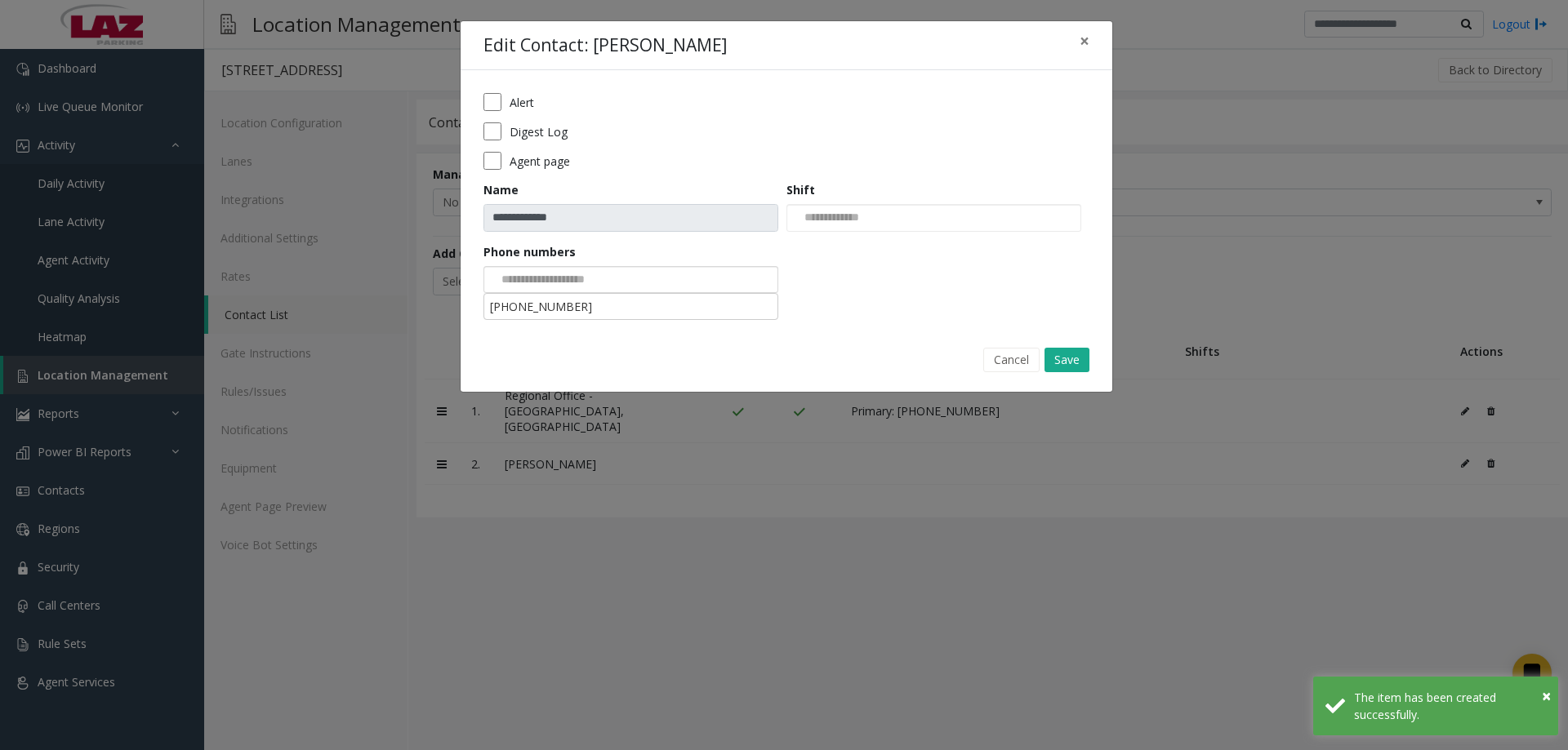
click at [534, 279] on input at bounding box center [545, 280] width 124 height 26
click at [586, 308] on li "818-336-7702" at bounding box center [631, 306] width 289 height 22
click at [1063, 367] on button "Save" at bounding box center [1067, 360] width 45 height 25
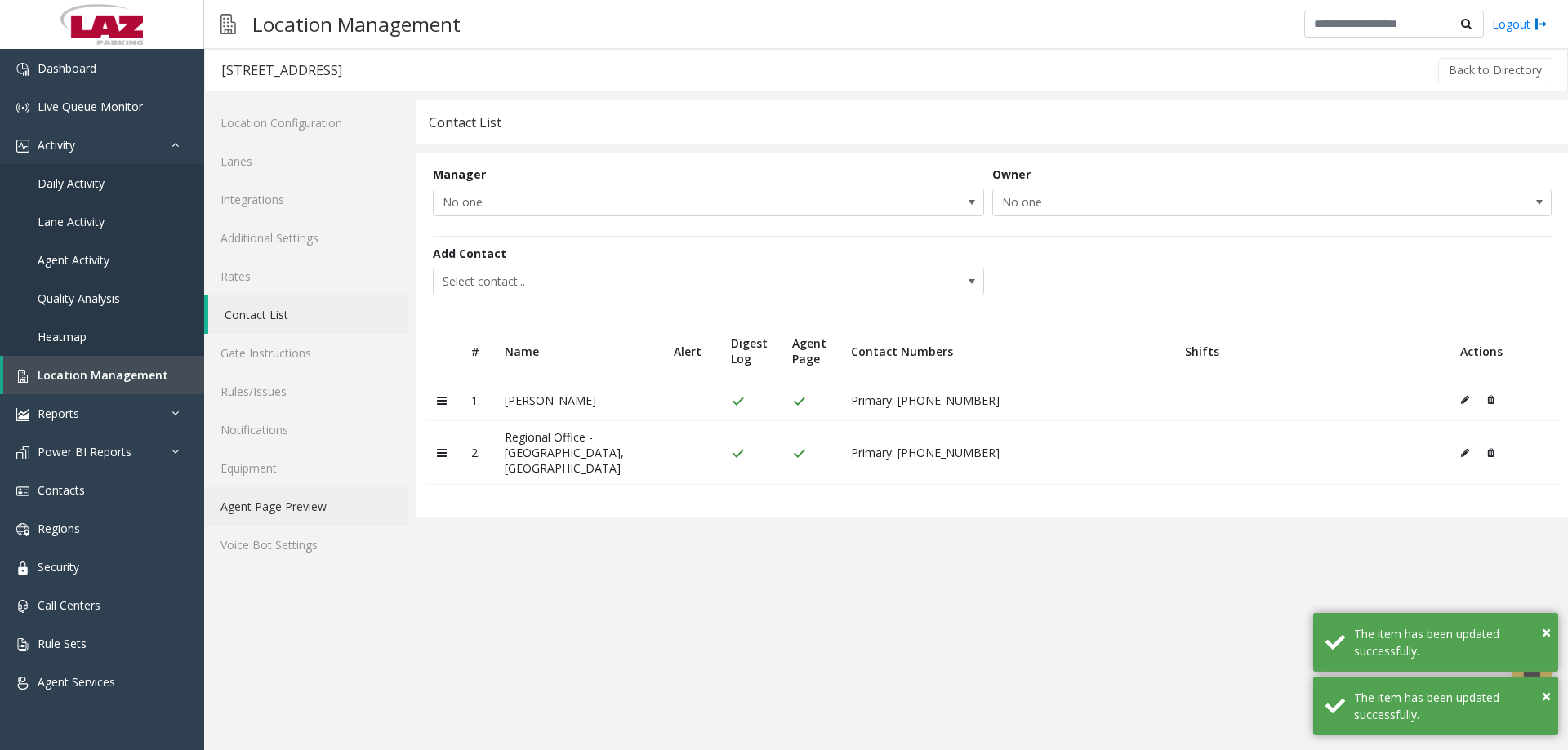
click at [301, 508] on link "Agent Page Preview" at bounding box center [306, 507] width 203 height 38
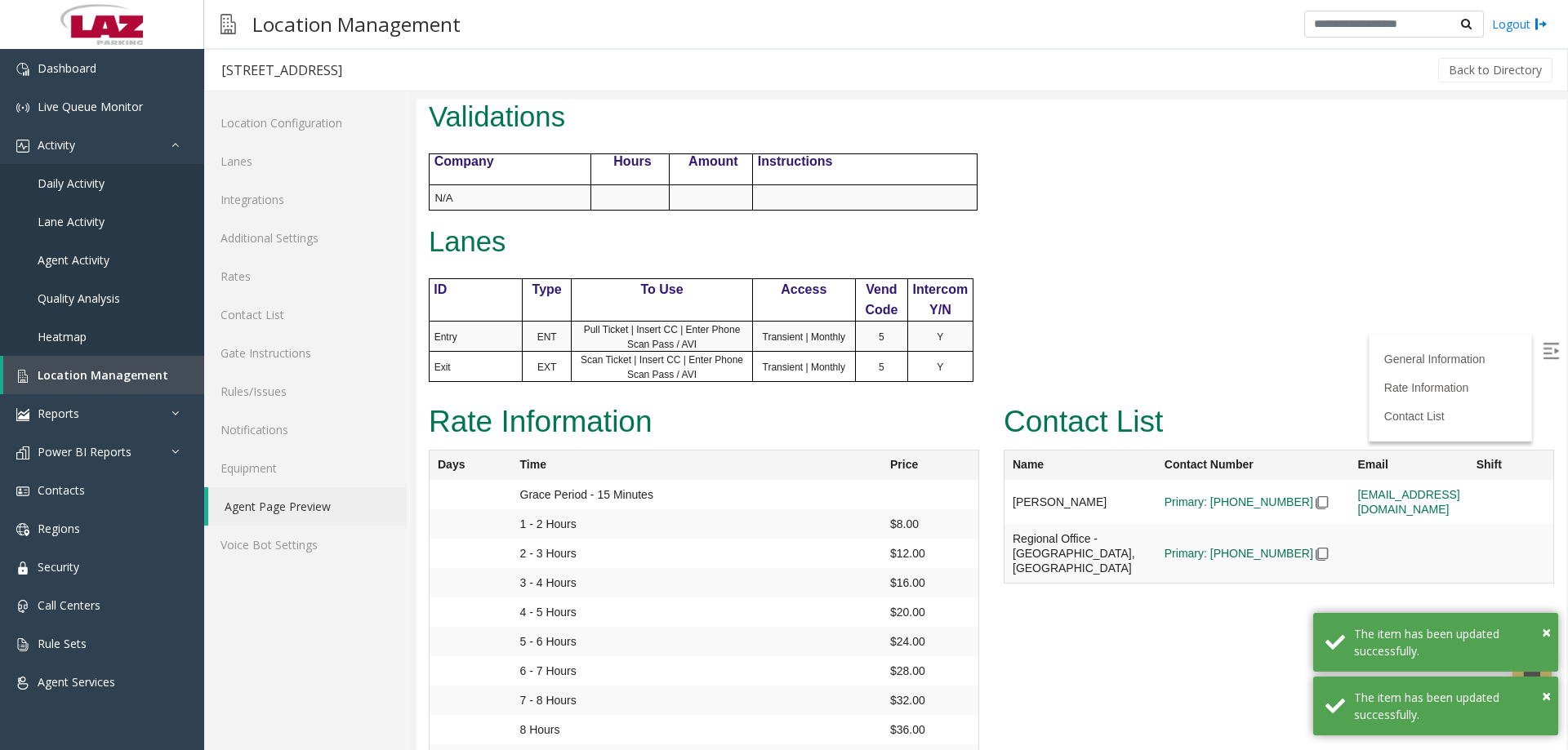
scroll to position [816, 0]
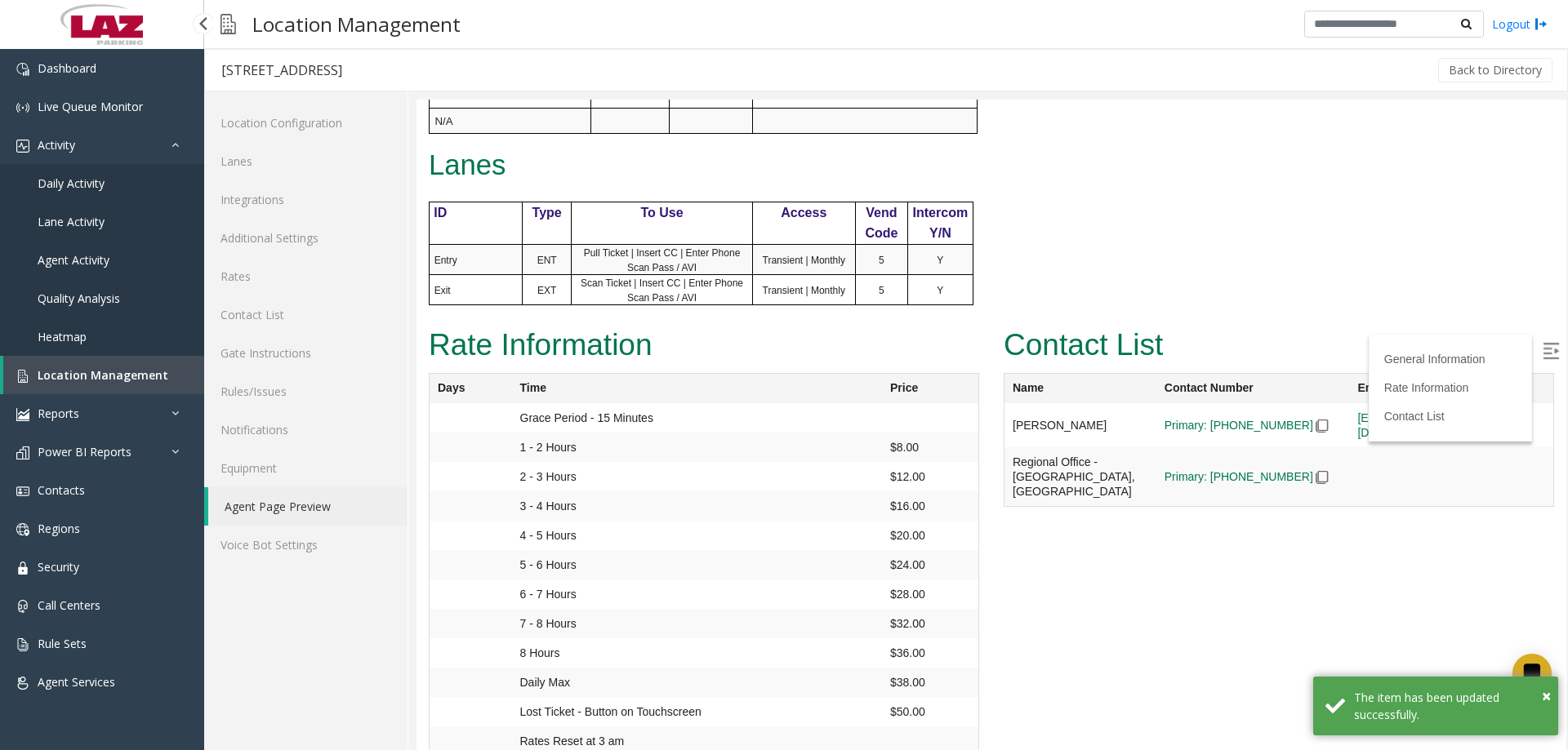
click at [77, 373] on span "Location Management" at bounding box center [103, 375] width 130 height 15
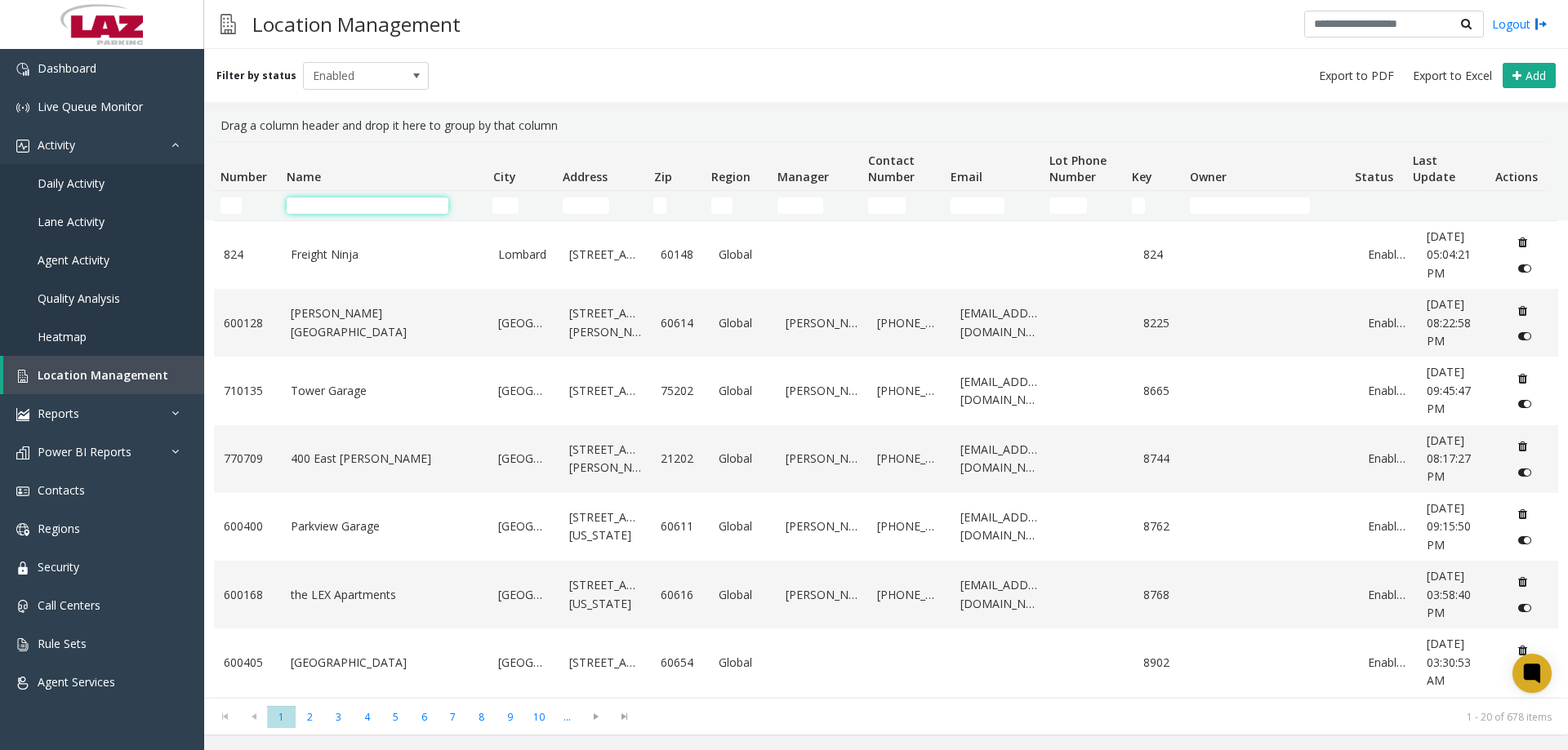
click at [326, 206] on input "Name Filter" at bounding box center [367, 205] width 162 height 16
click at [334, 209] on input "Name Filter" at bounding box center [367, 205] width 162 height 16
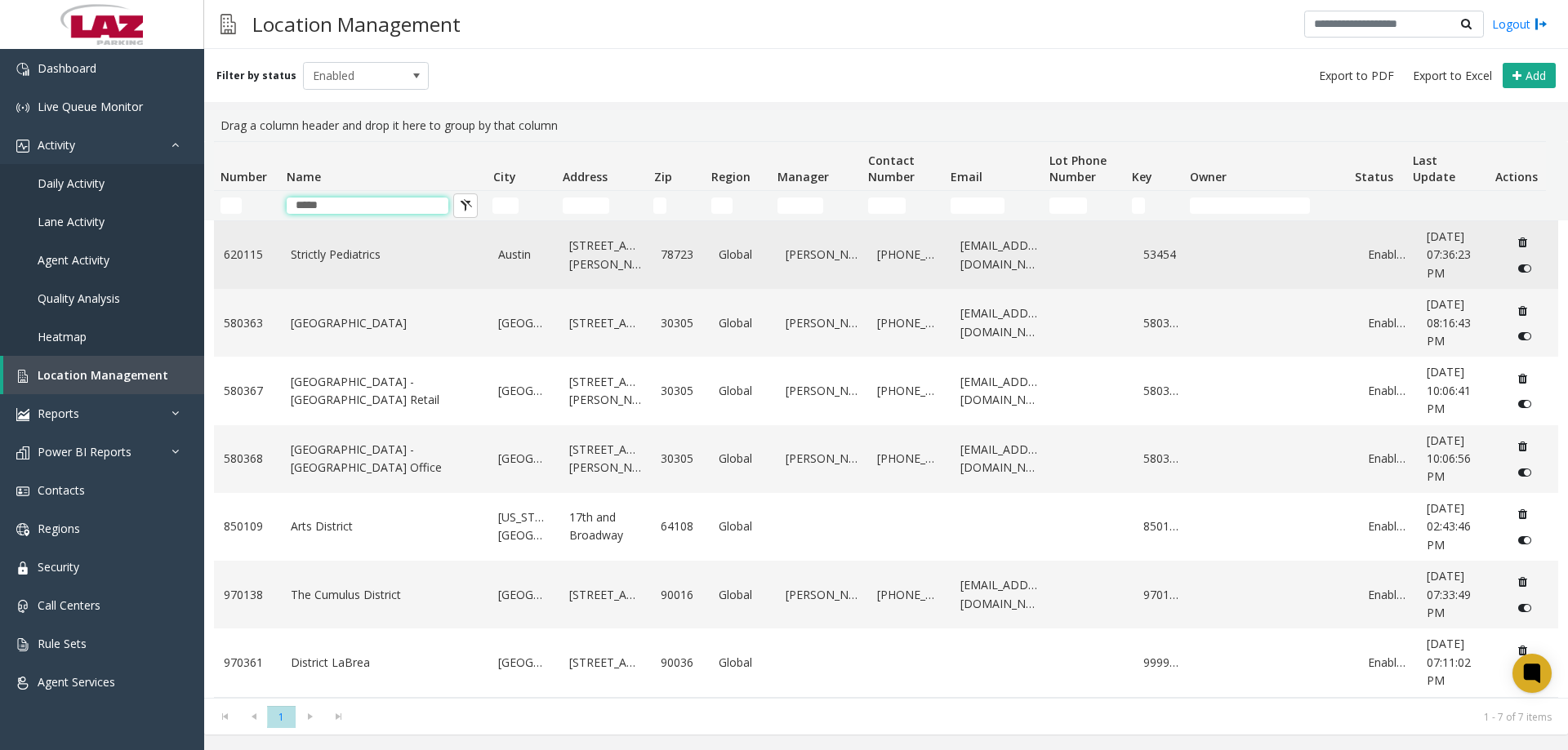
type input "*****"
click at [334, 263] on link "Strictly Pediatrics" at bounding box center [384, 254] width 189 height 18
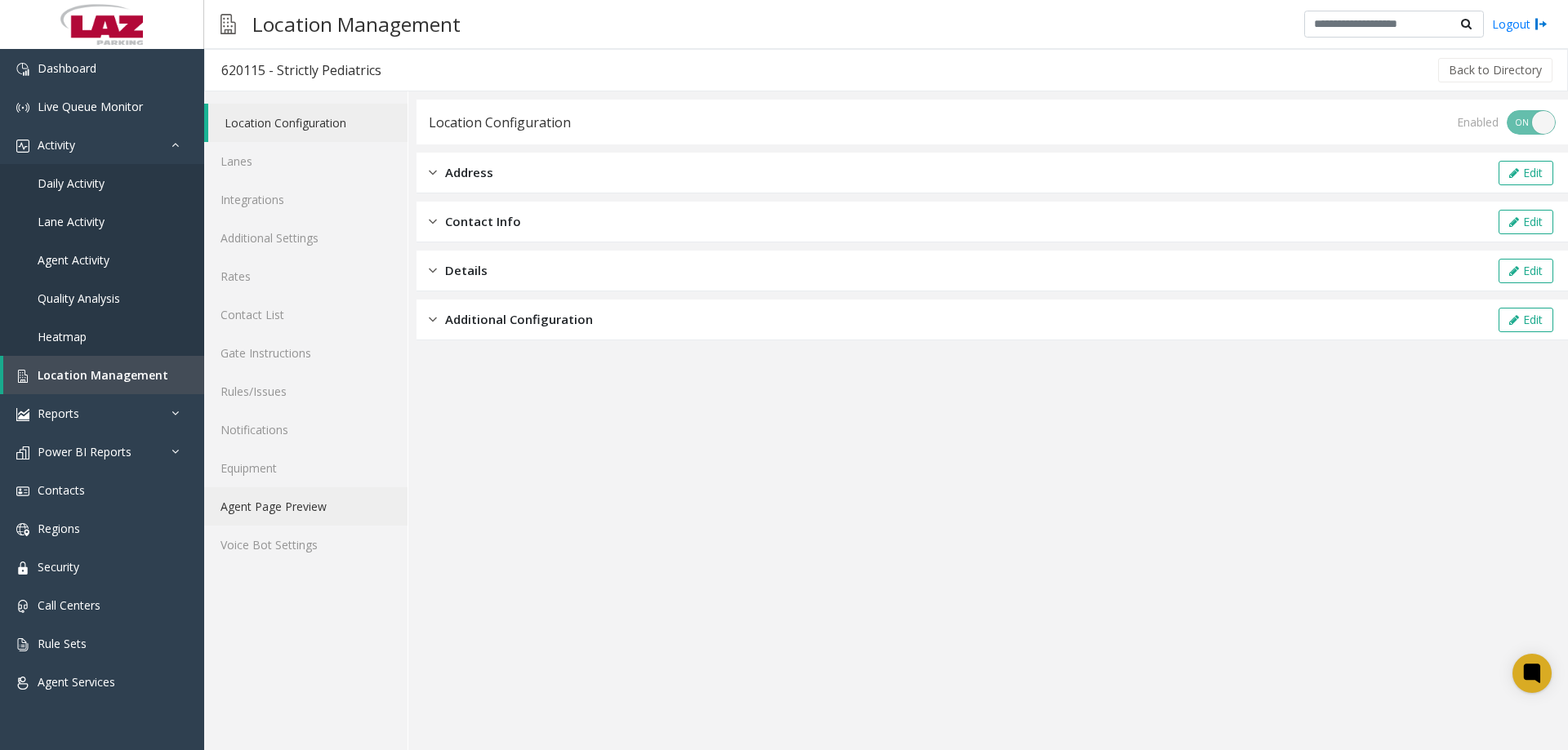
click at [279, 511] on link "Agent Page Preview" at bounding box center [306, 507] width 203 height 38
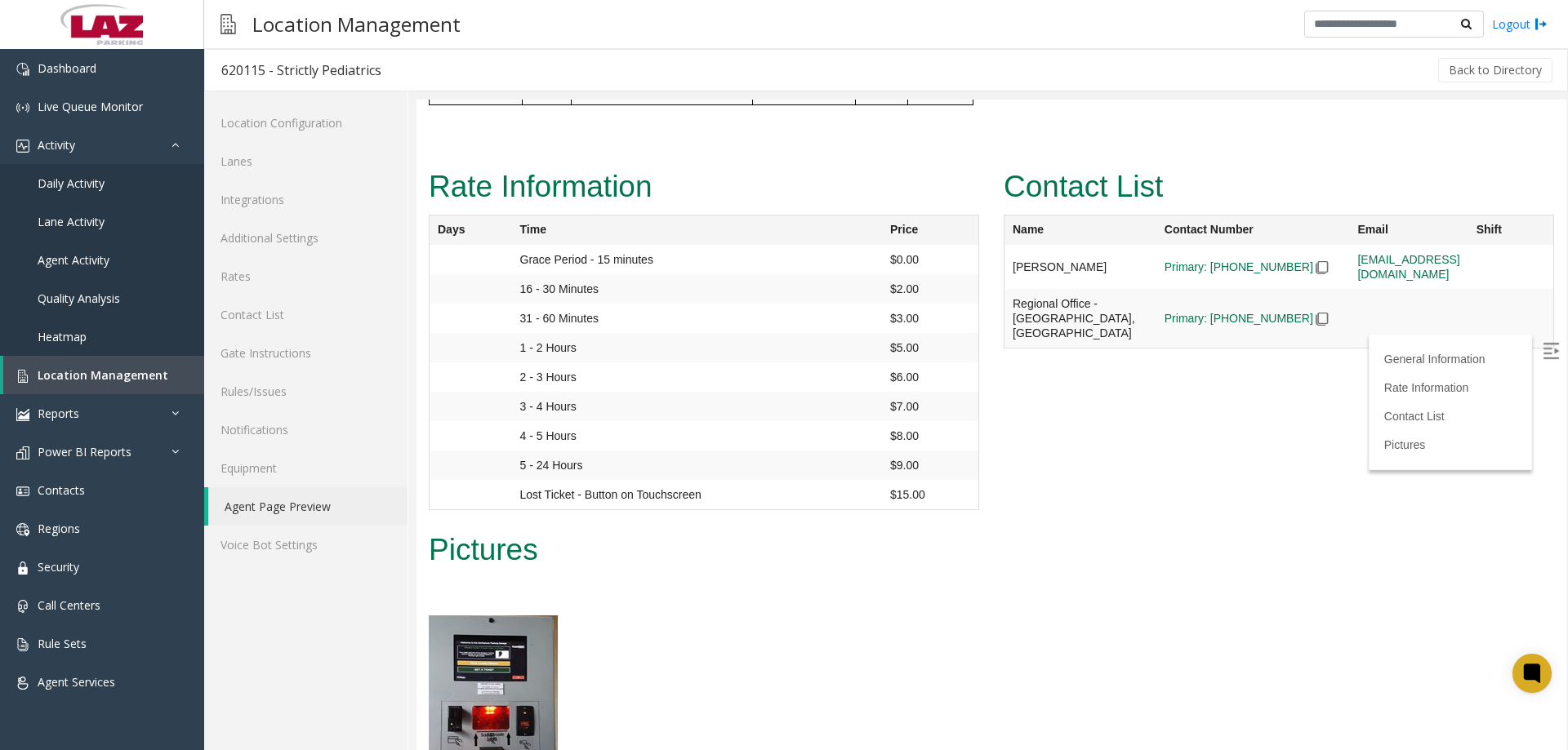
scroll to position [1231, 0]
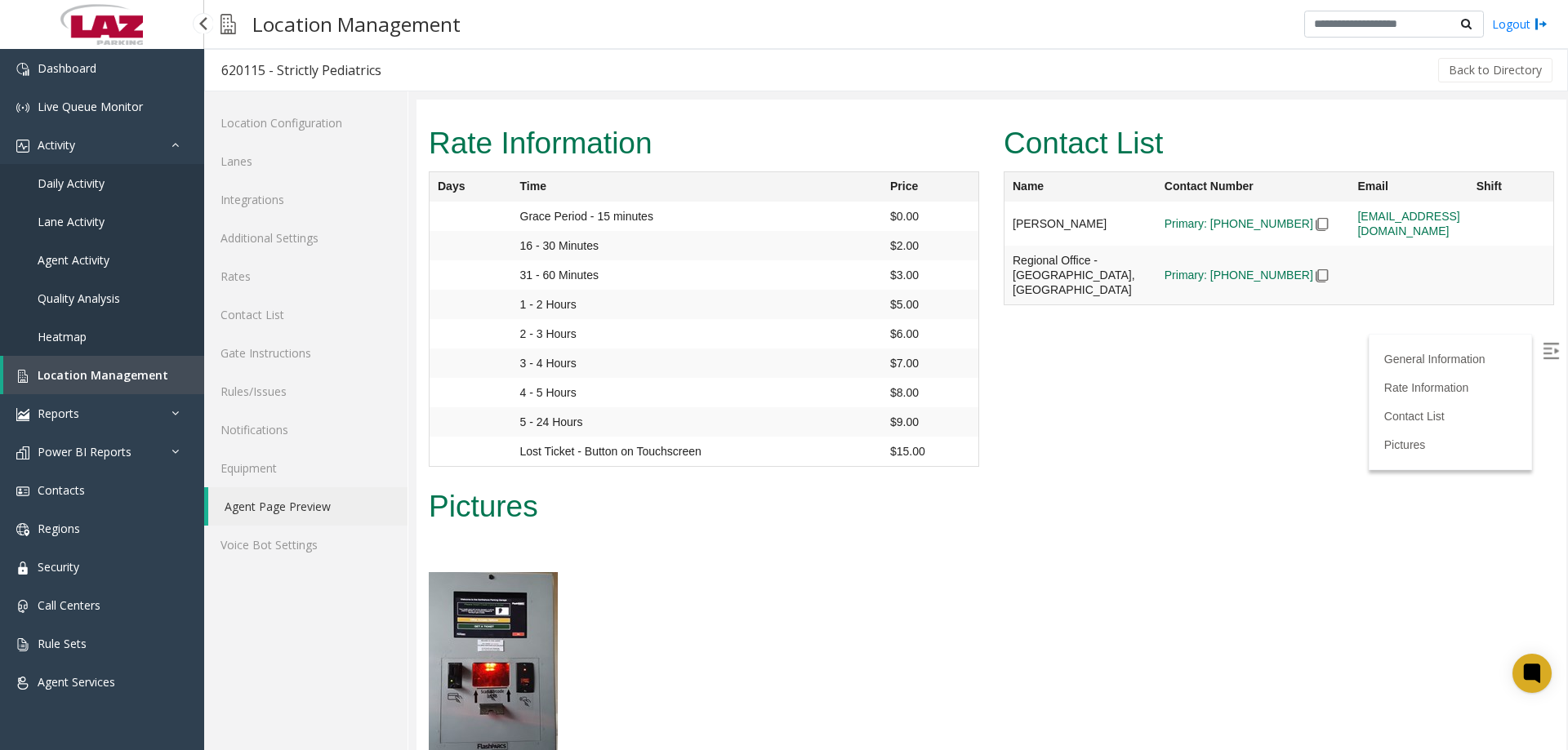
click at [90, 373] on span "Location Management" at bounding box center [103, 375] width 130 height 15
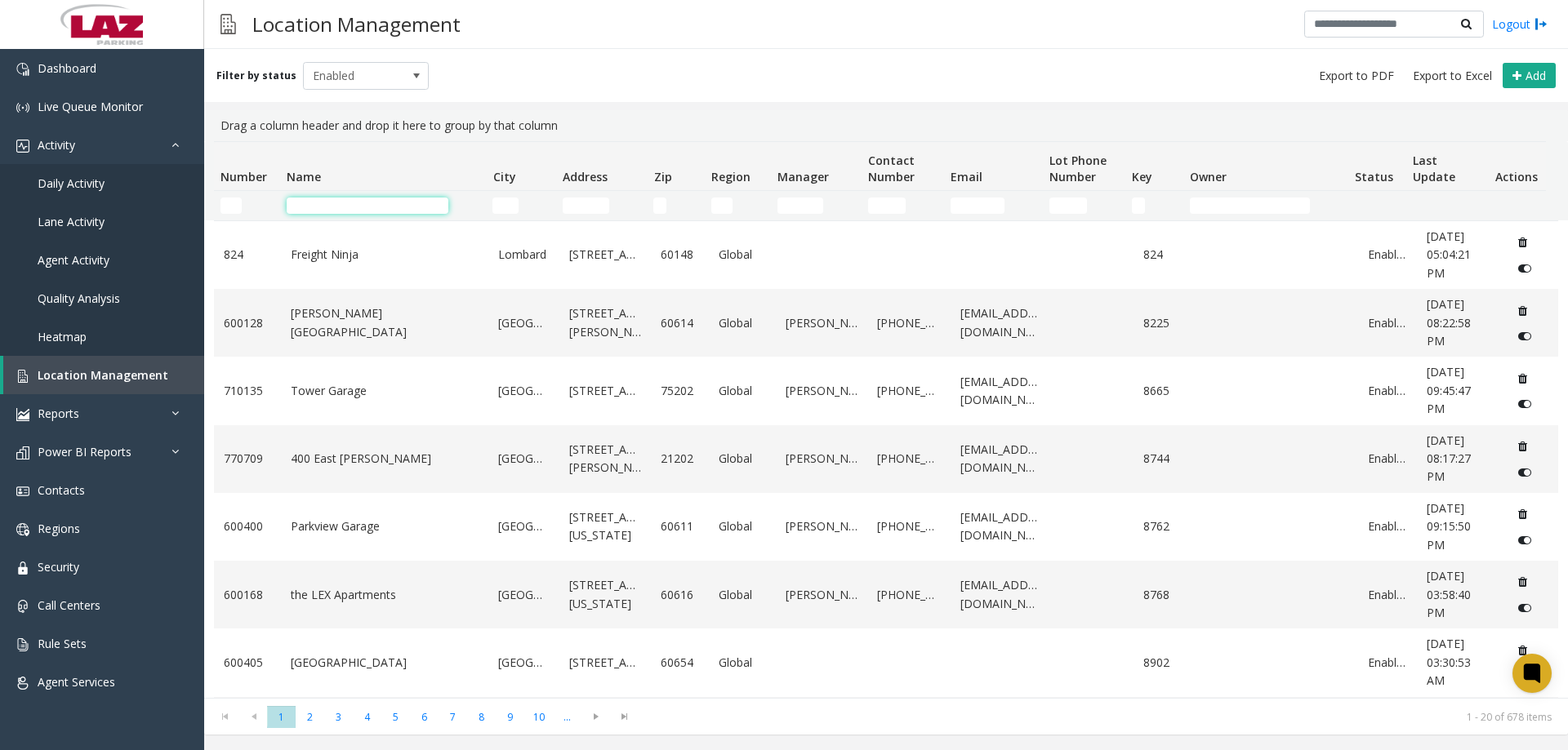
click at [335, 210] on input "Name Filter" at bounding box center [367, 205] width 162 height 16
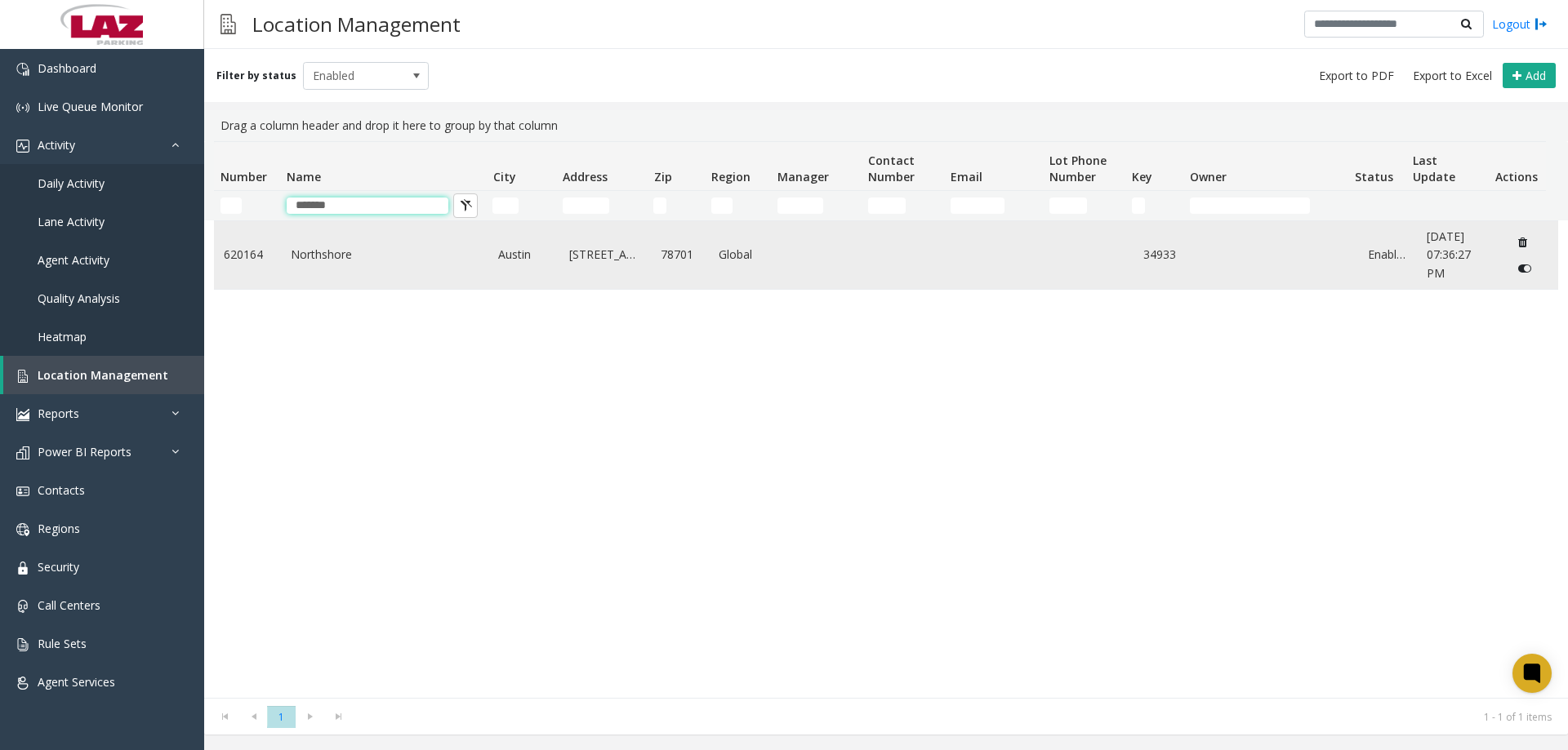
type input "*******"
click at [349, 241] on td "Northshore" at bounding box center [384, 255] width 208 height 68
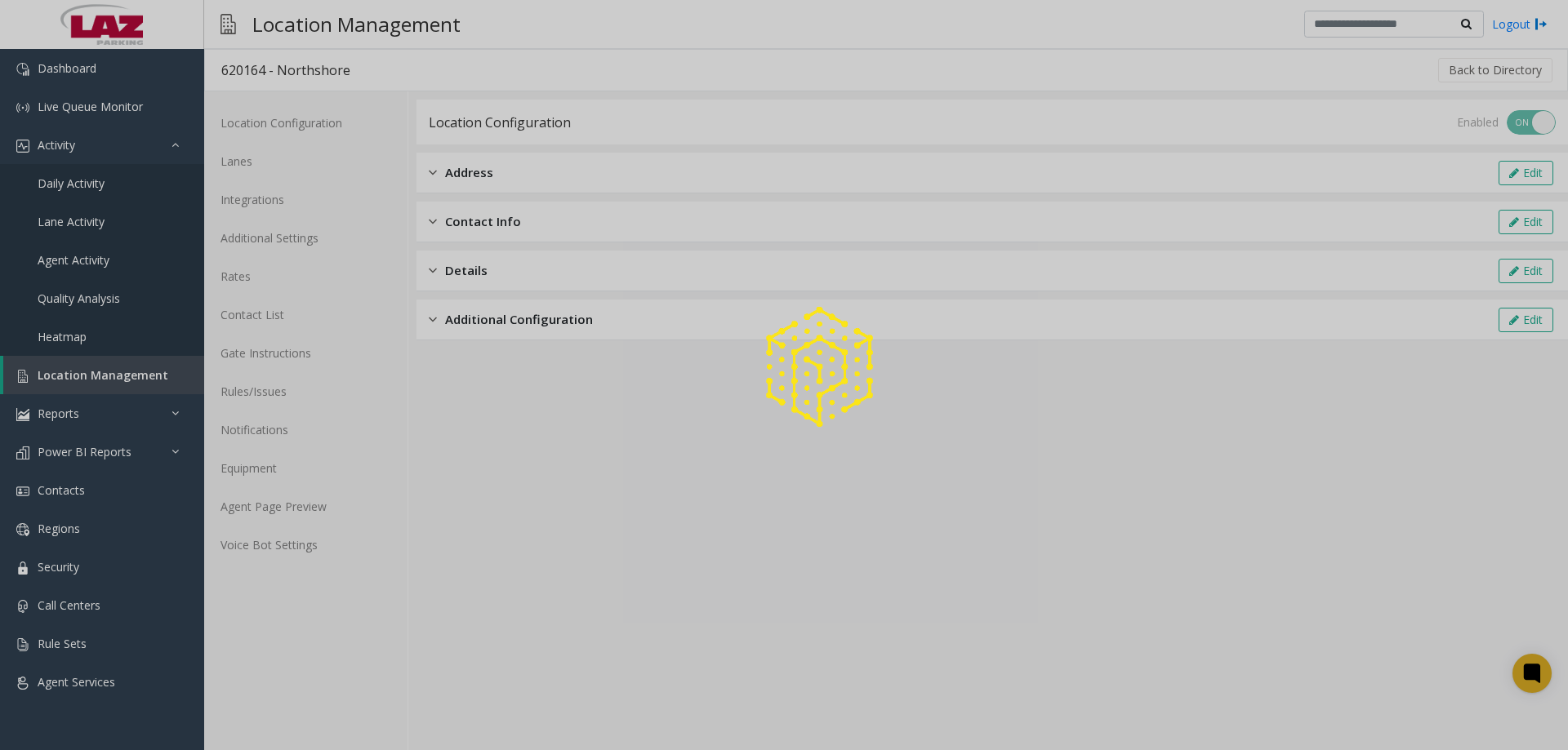
click at [349, 251] on div at bounding box center [784, 375] width 1568 height 750
click at [301, 509] on div at bounding box center [784, 375] width 1568 height 750
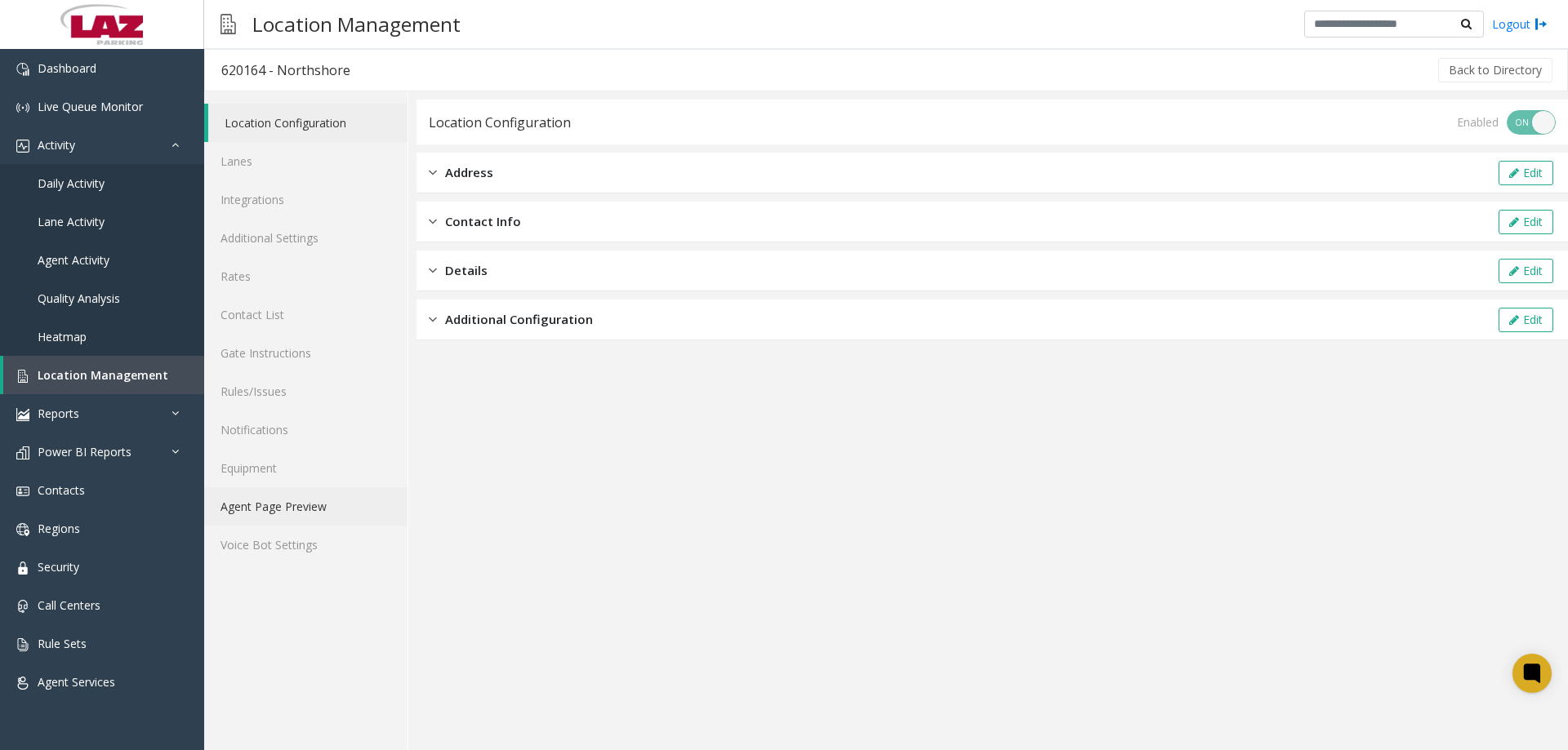
click at [302, 508] on link "Agent Page Preview" at bounding box center [306, 507] width 203 height 38
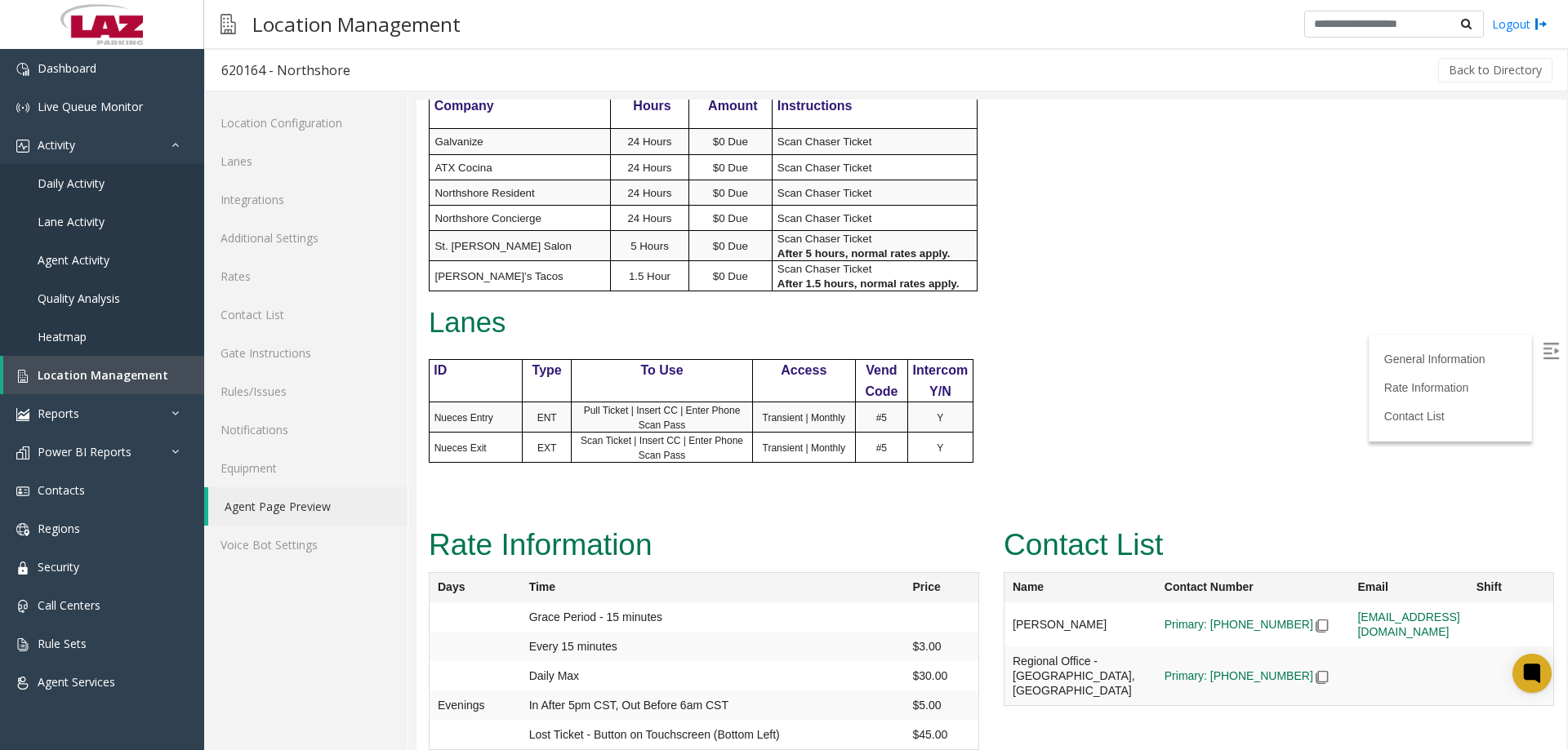
scroll to position [758, 0]
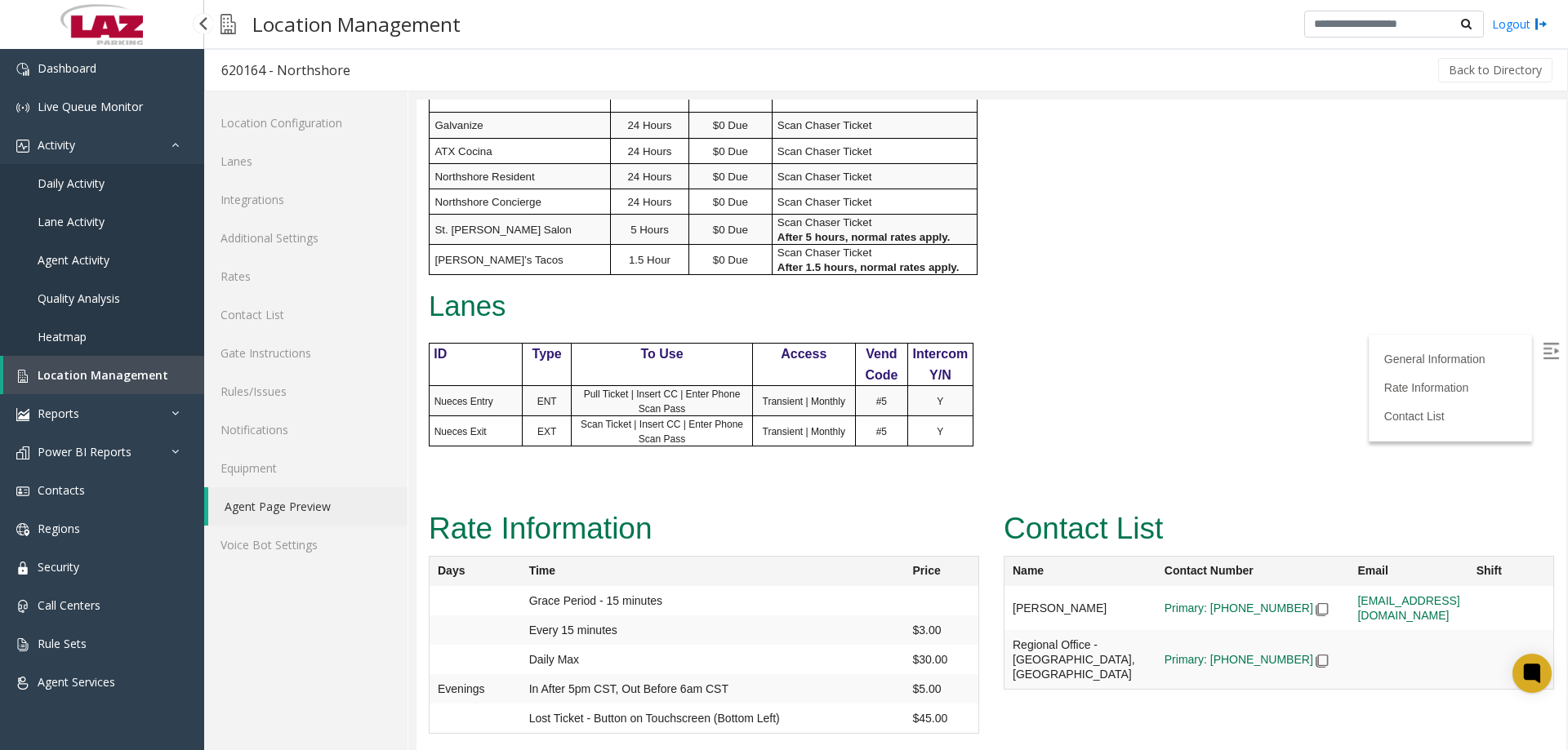
click at [83, 377] on span "Location Management" at bounding box center [103, 375] width 130 height 15
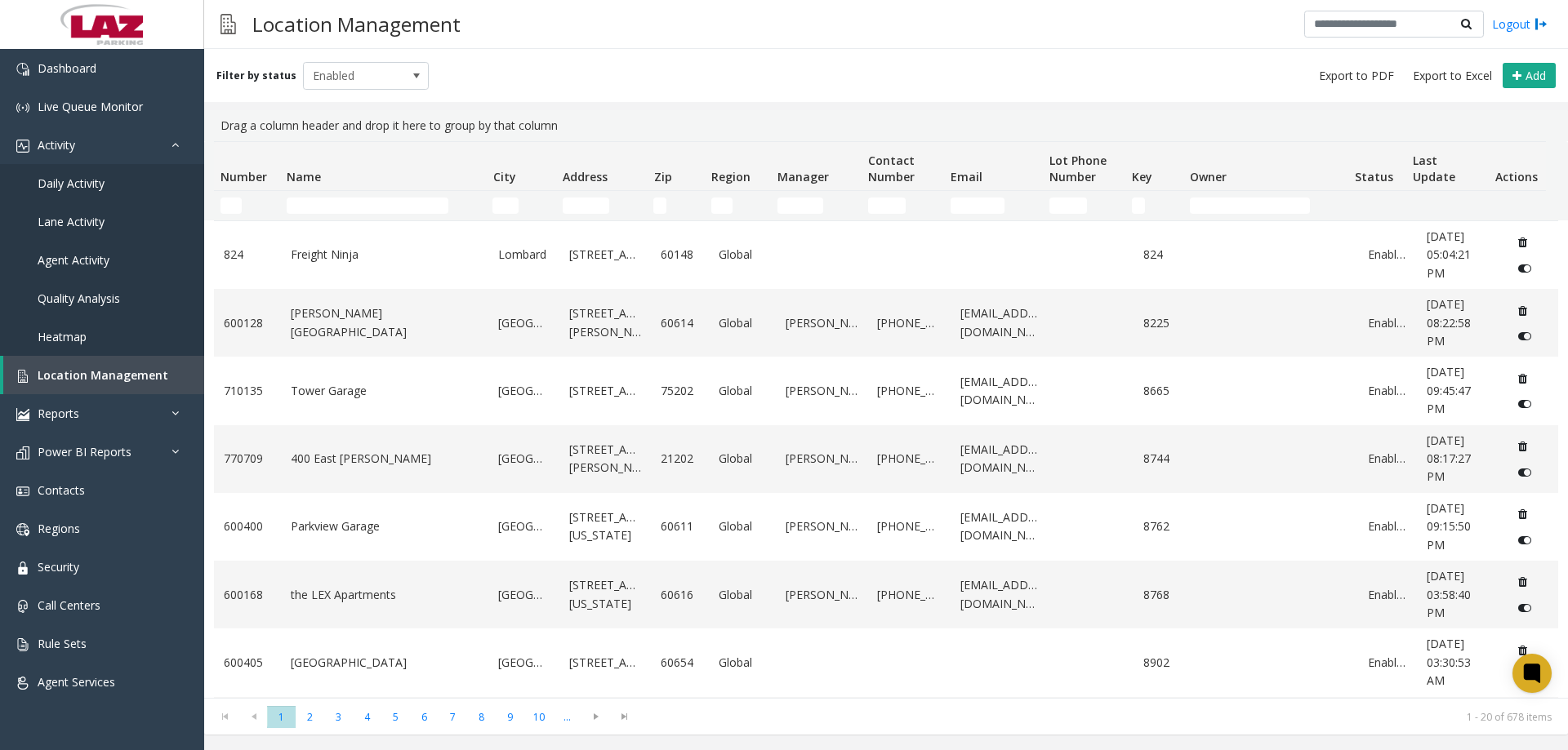
click at [330, 195] on td "Name Filter" at bounding box center [382, 205] width 206 height 30
click at [334, 206] on input "Name Filter" at bounding box center [367, 205] width 162 height 16
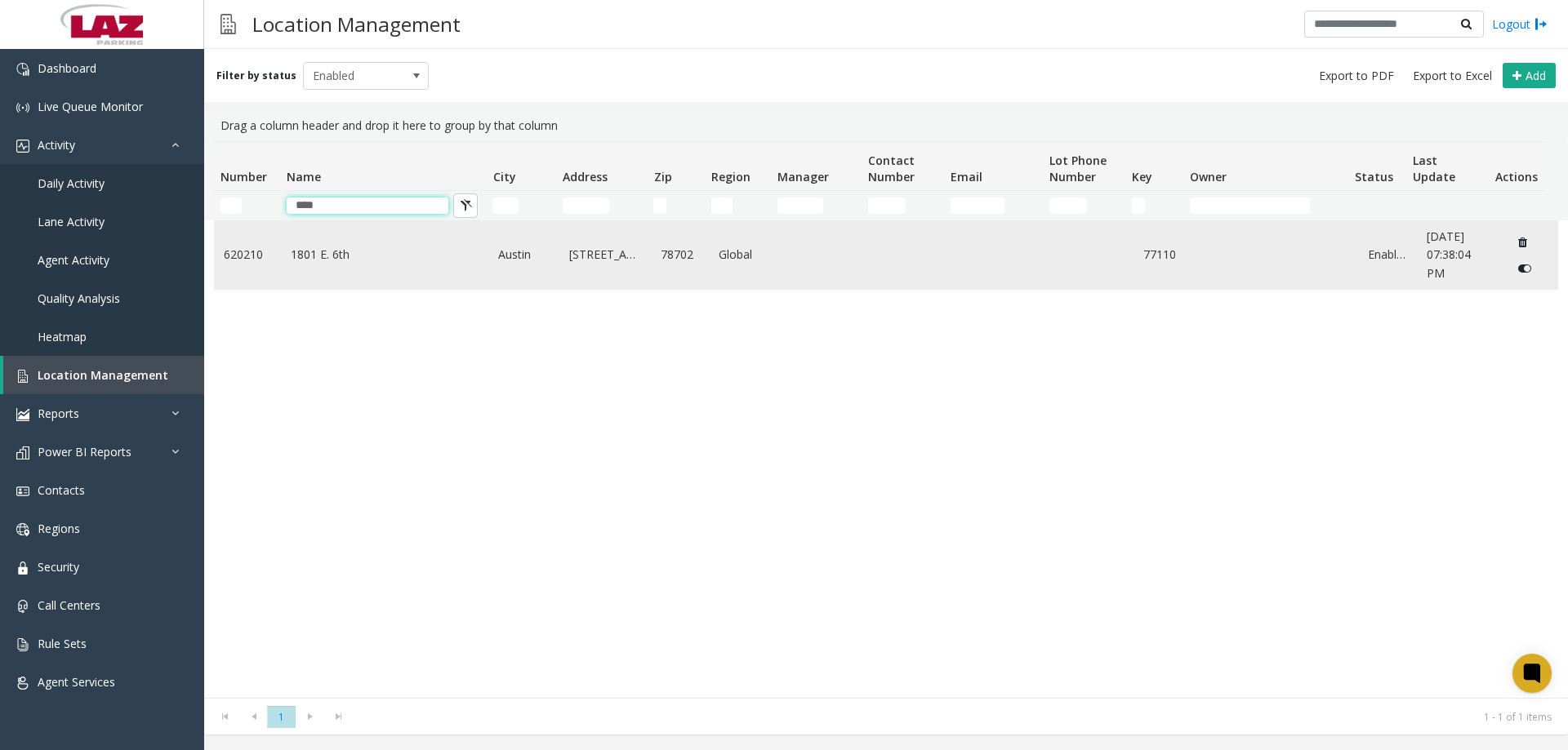
type input "****"
click at [364, 249] on link "1801 E. 6th" at bounding box center [384, 254] width 189 height 18
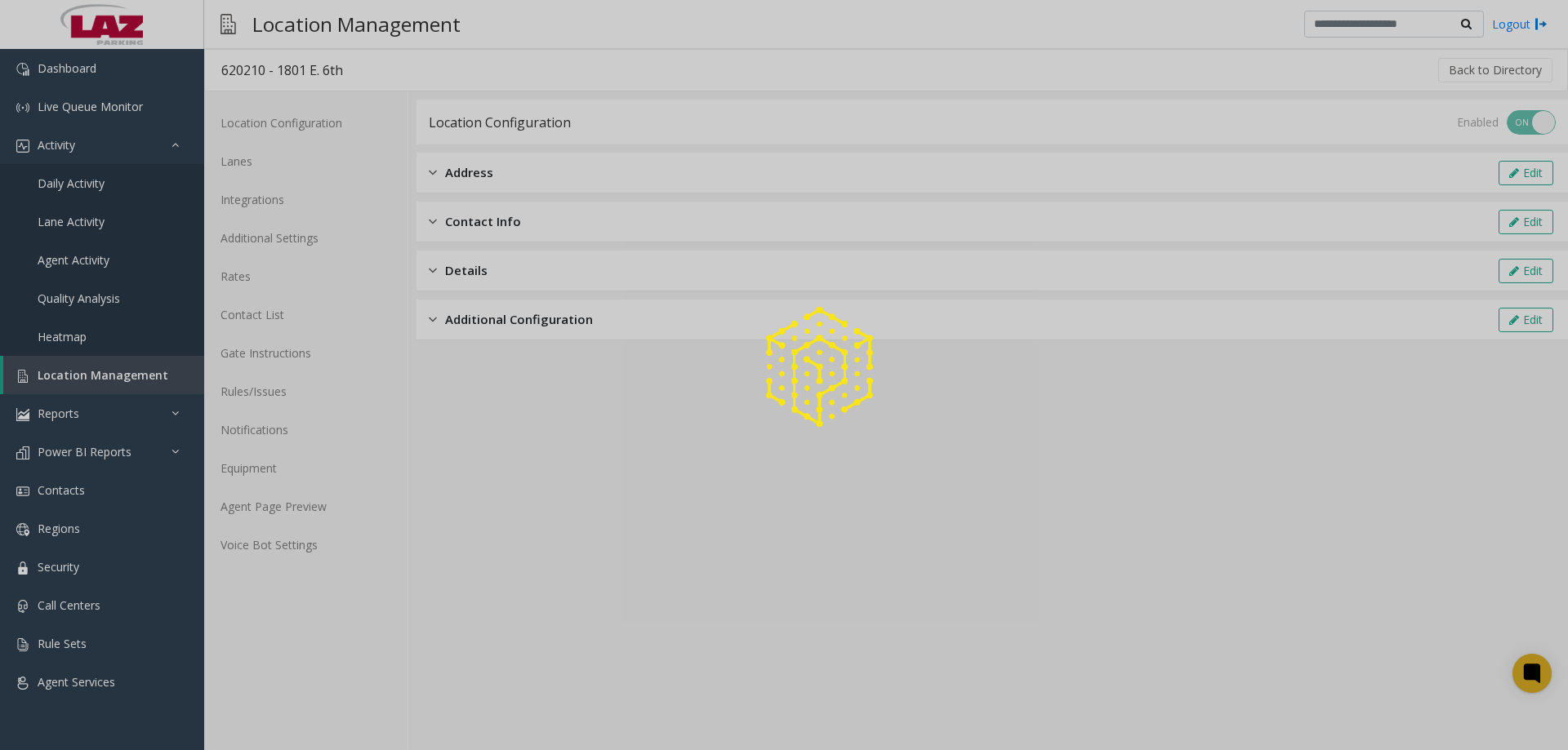
click at [262, 313] on div at bounding box center [784, 375] width 1568 height 750
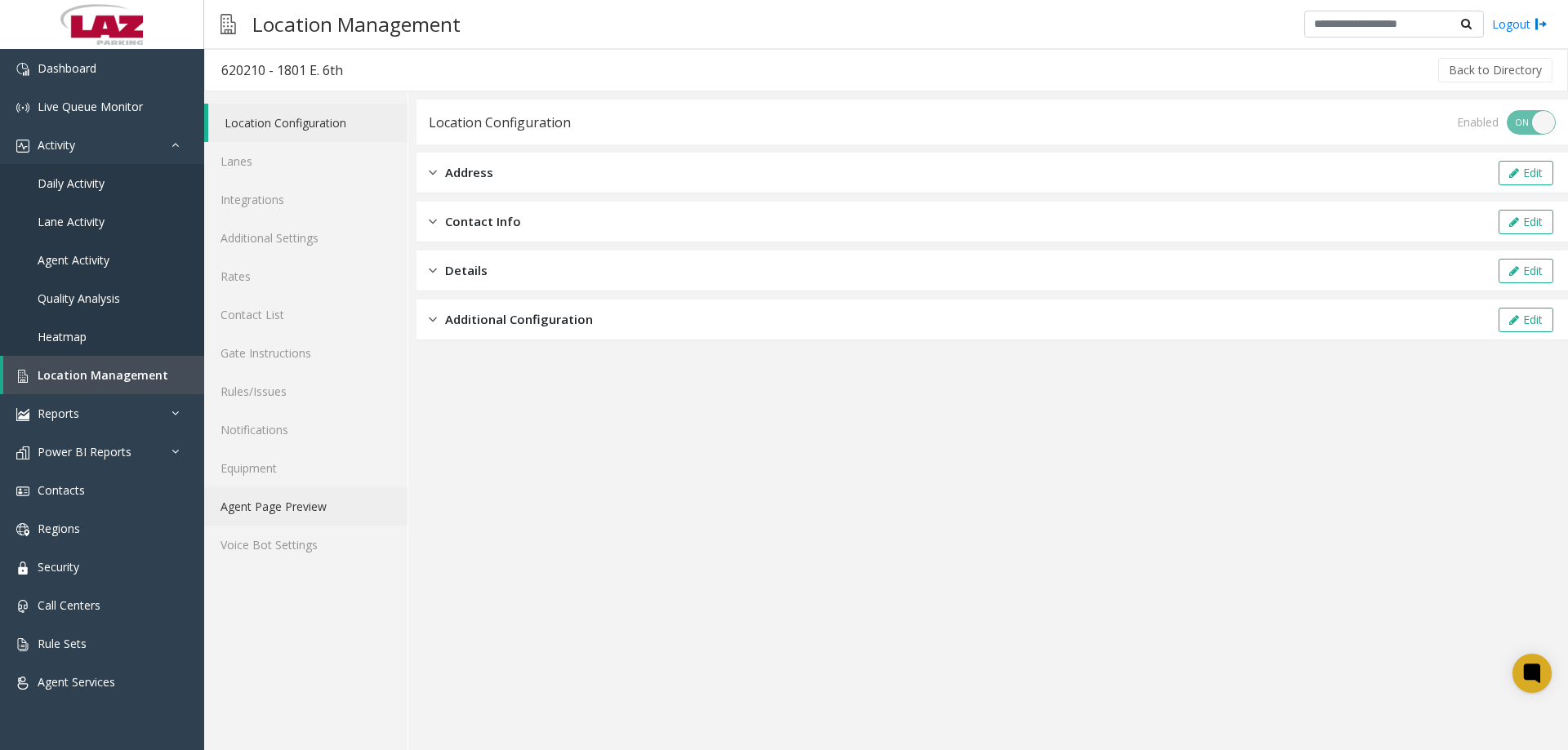
click at [267, 494] on link "Agent Page Preview" at bounding box center [306, 507] width 203 height 38
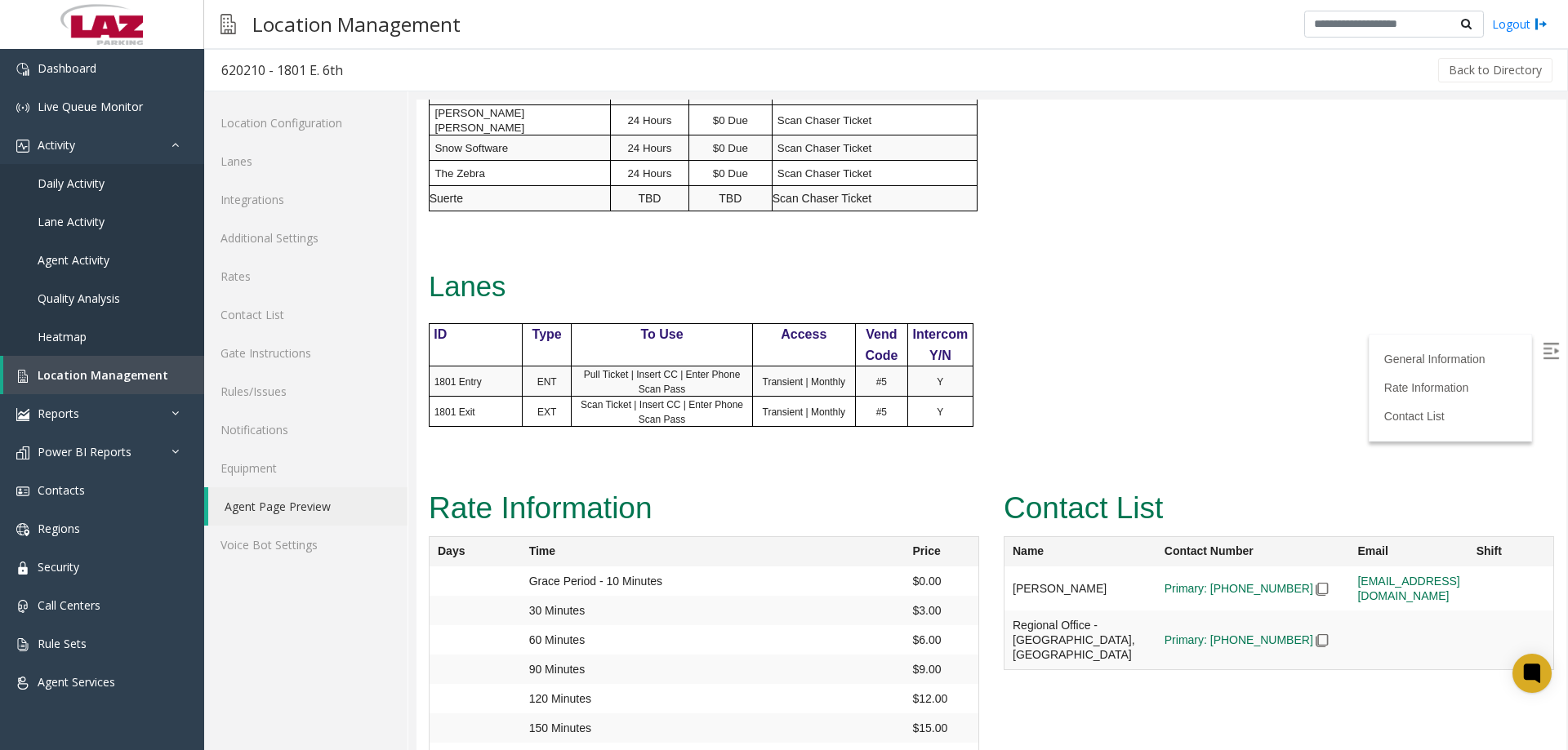
scroll to position [979, 0]
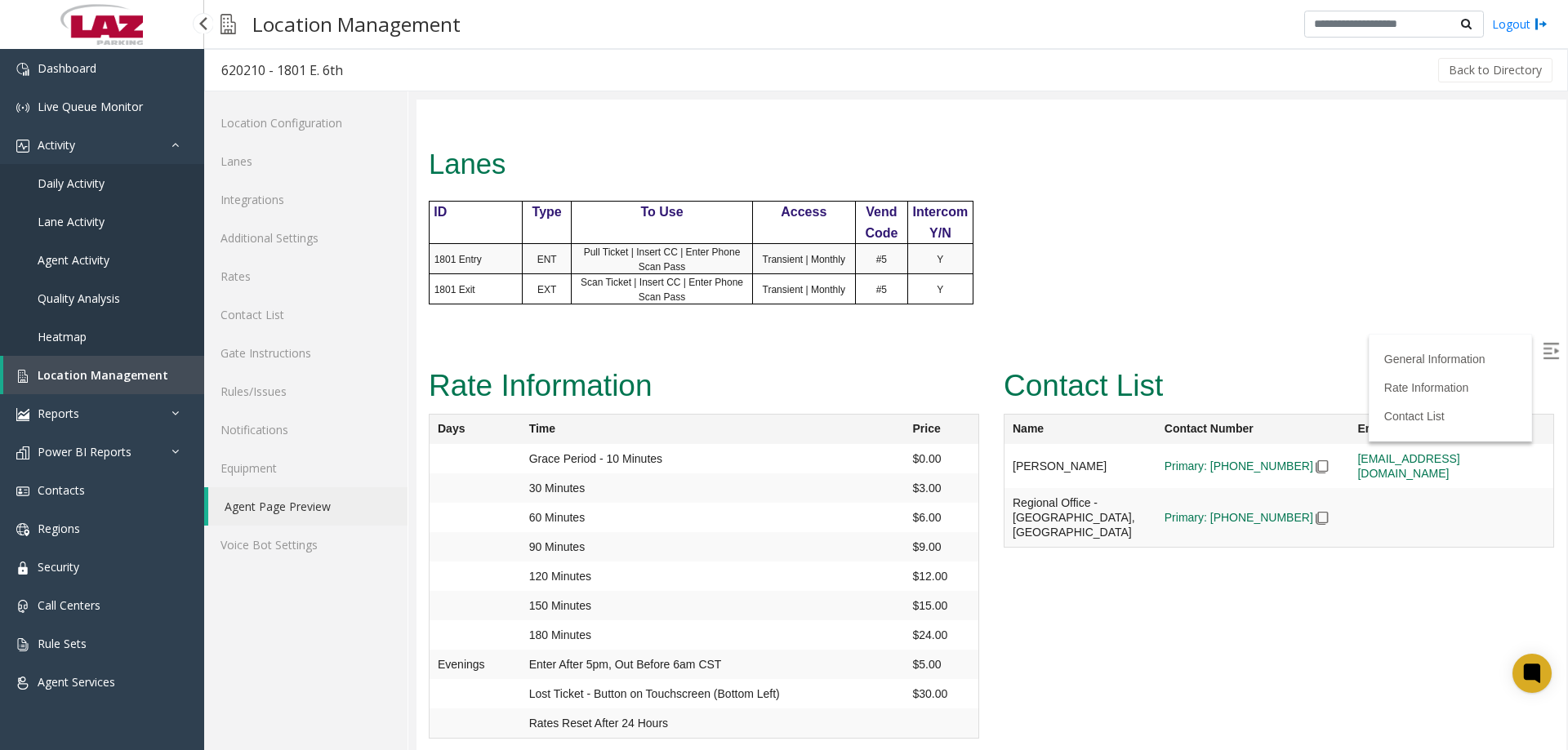
click at [71, 376] on span "Location Management" at bounding box center [103, 375] width 130 height 15
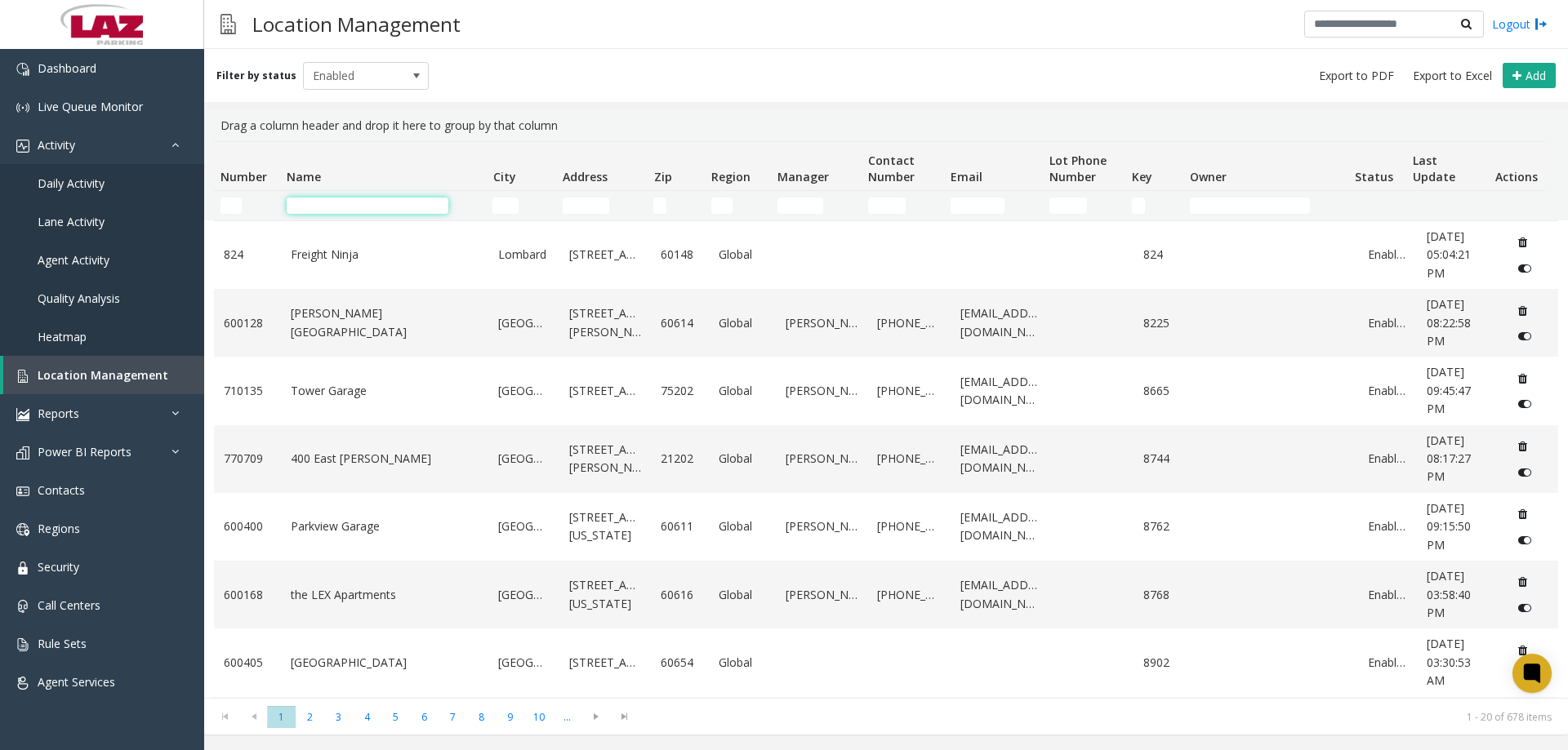
click at [367, 213] on input "Name Filter" at bounding box center [367, 205] width 162 height 16
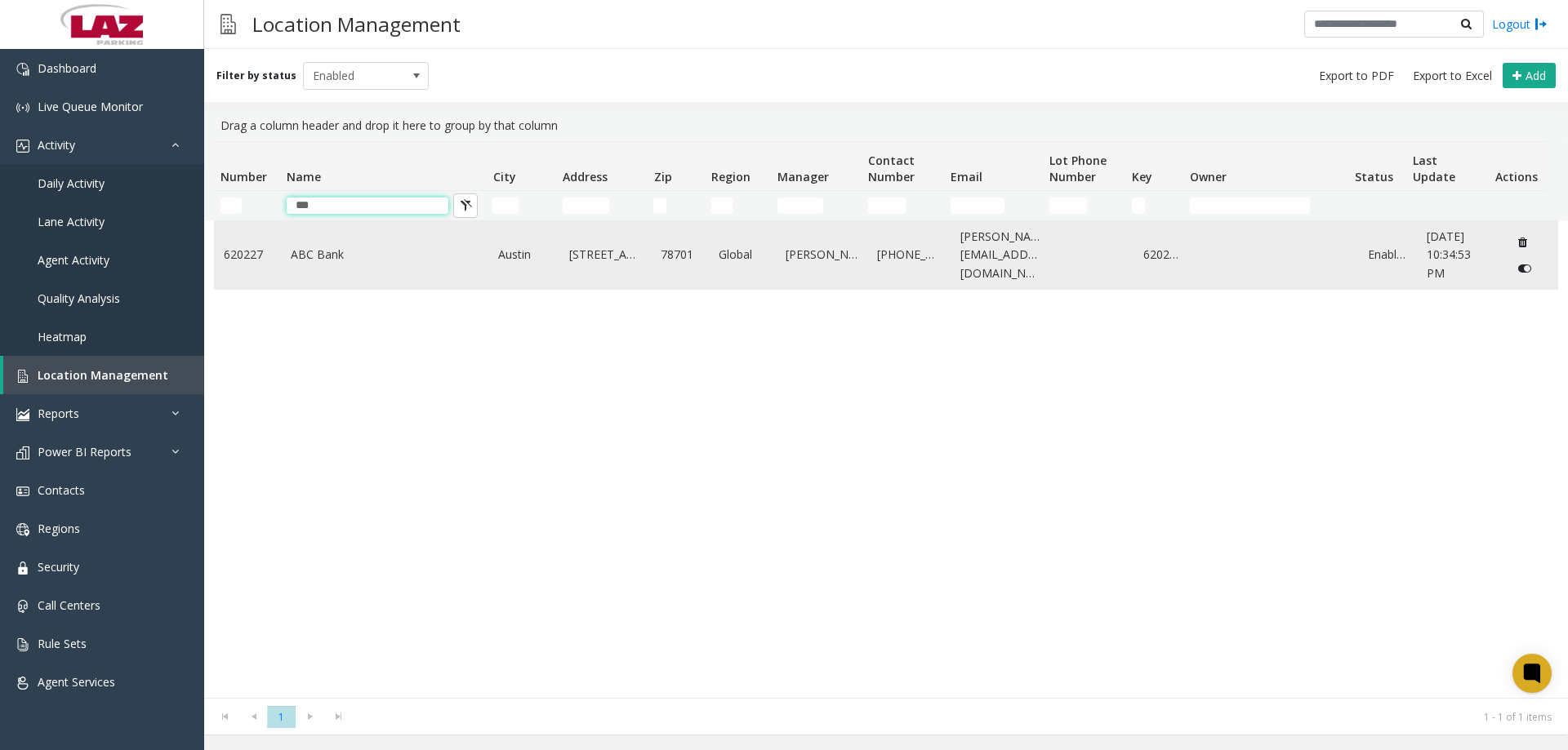
type input "***"
click at [362, 250] on link "ABC Bank" at bounding box center [384, 254] width 189 height 18
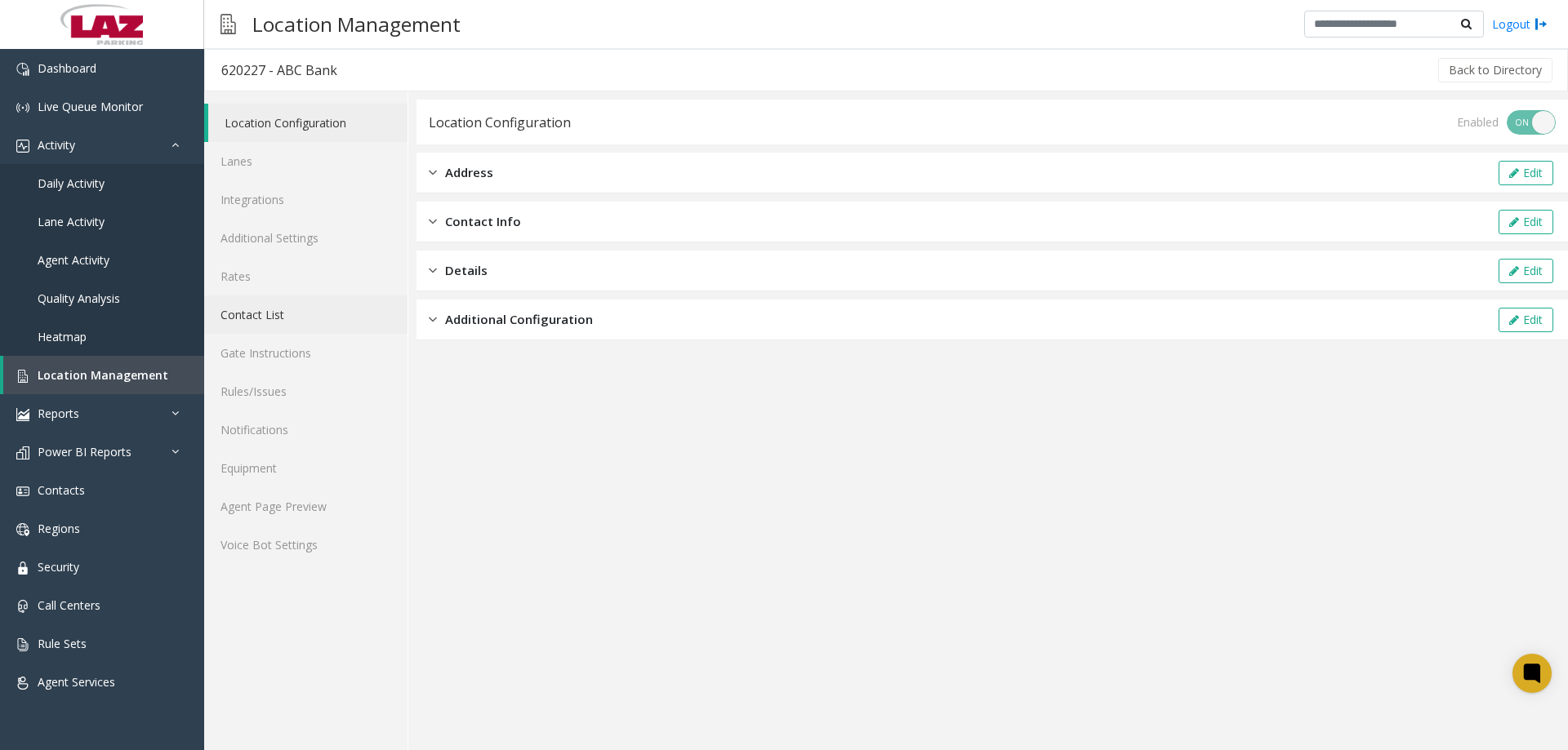
click at [274, 311] on link "Contact List" at bounding box center [306, 314] width 203 height 38
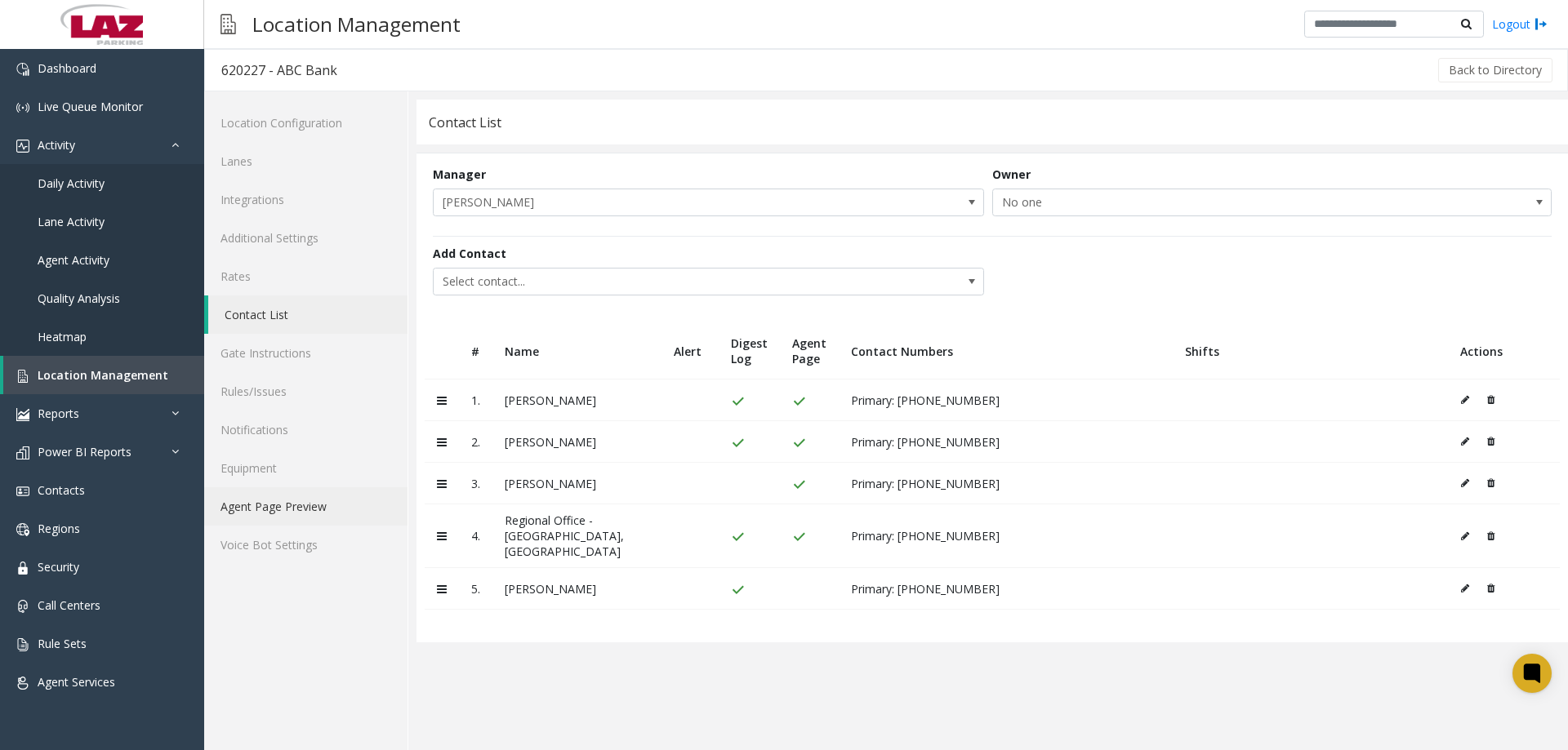
drag, startPoint x: 288, startPoint y: 503, endPoint x: 362, endPoint y: 510, distance: 74.3
click at [288, 502] on link "Agent Page Preview" at bounding box center [306, 507] width 203 height 38
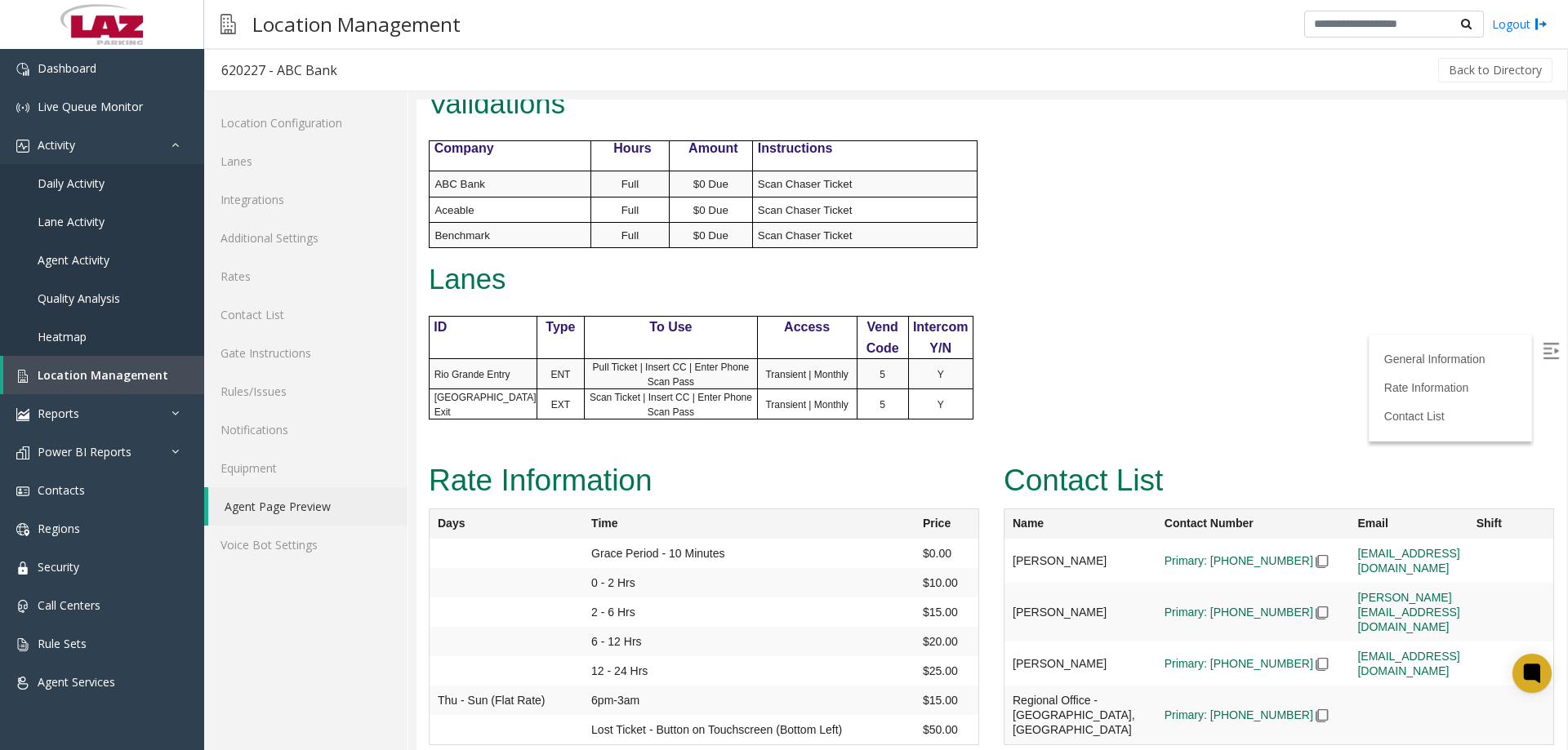
scroll to position [710, 0]
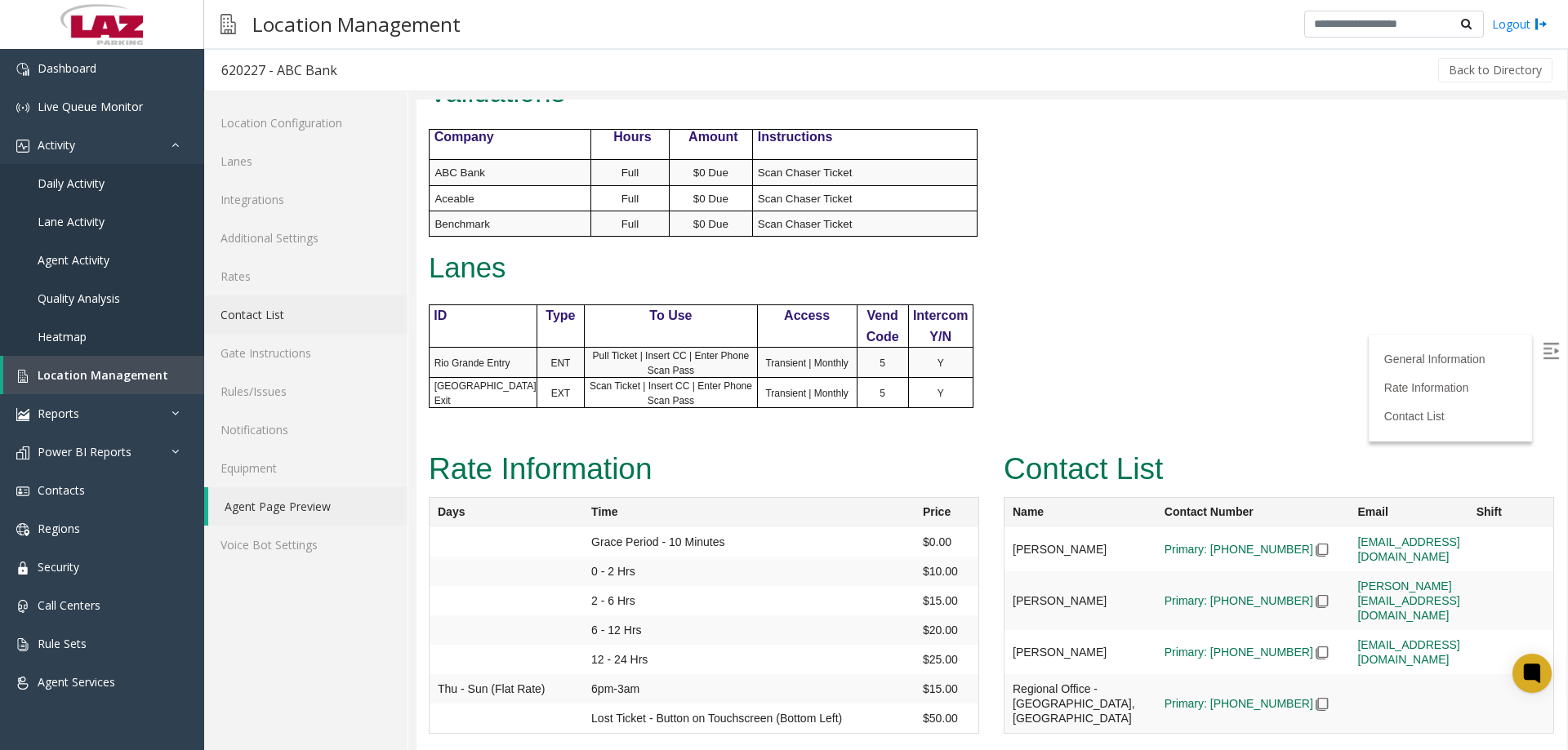
click at [257, 309] on link "Contact List" at bounding box center [306, 314] width 203 height 38
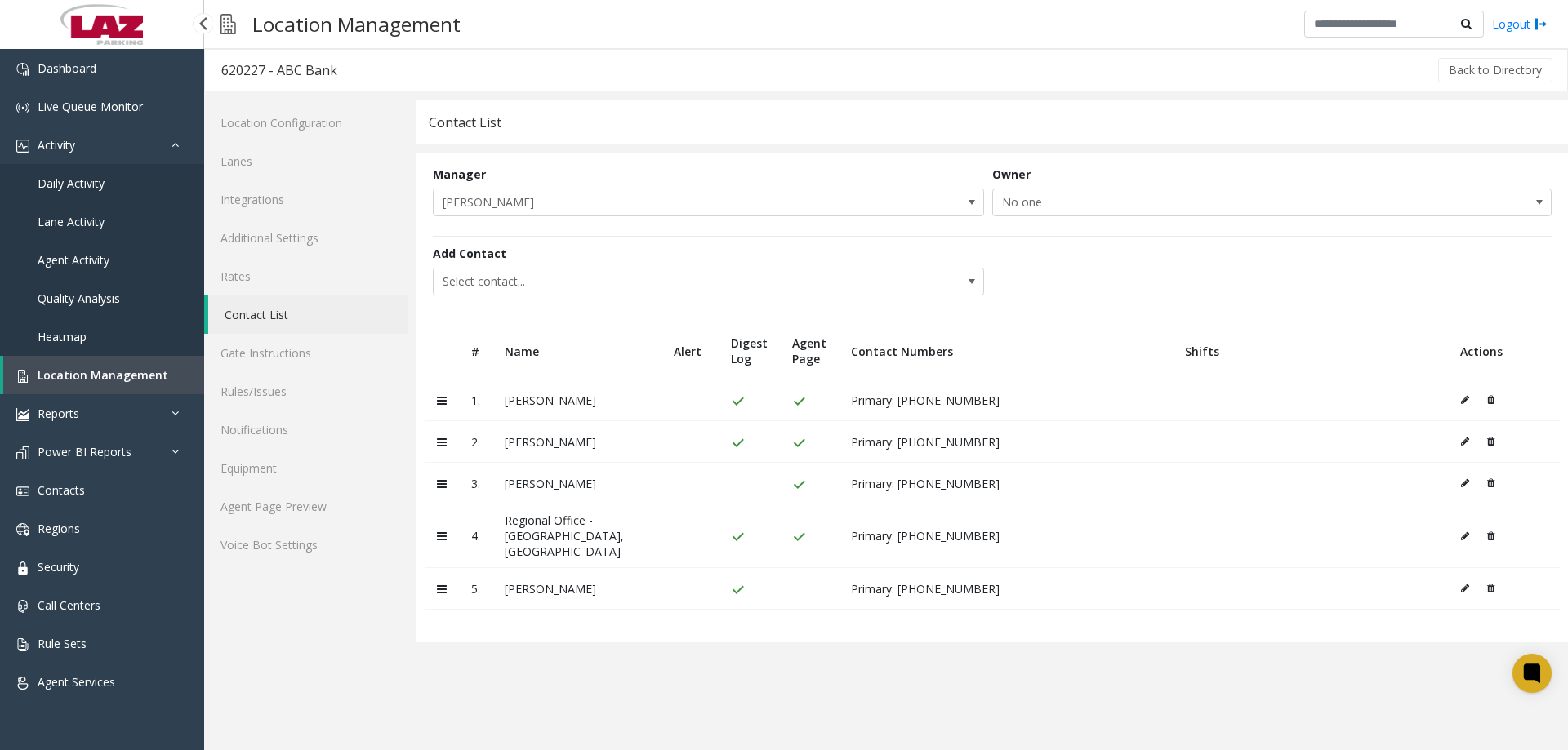
click at [67, 374] on span "Location Management" at bounding box center [103, 375] width 130 height 15
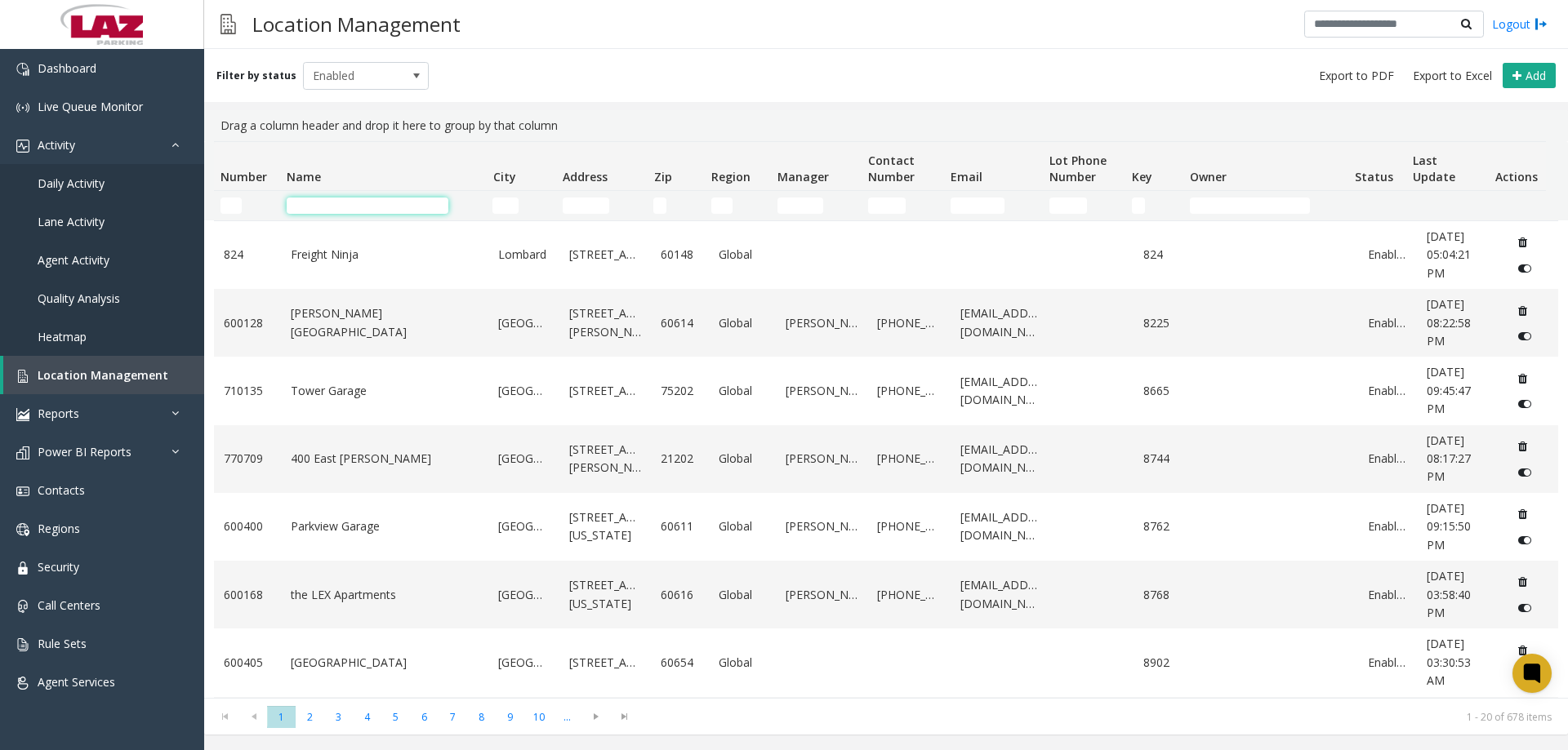
click at [345, 201] on input "Name Filter" at bounding box center [367, 205] width 162 height 16
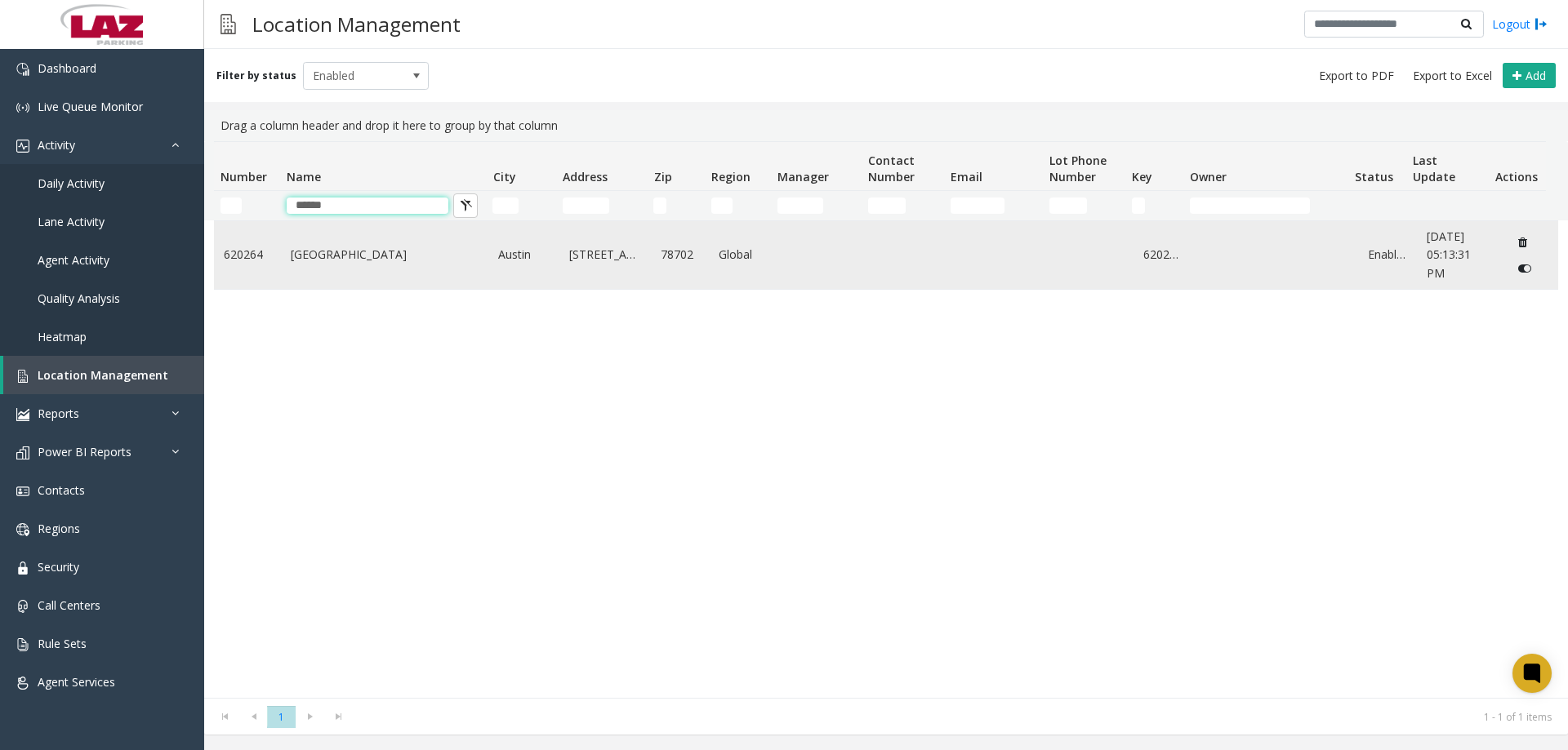
type input "******"
click at [340, 251] on link "Centro Austin" at bounding box center [384, 254] width 189 height 18
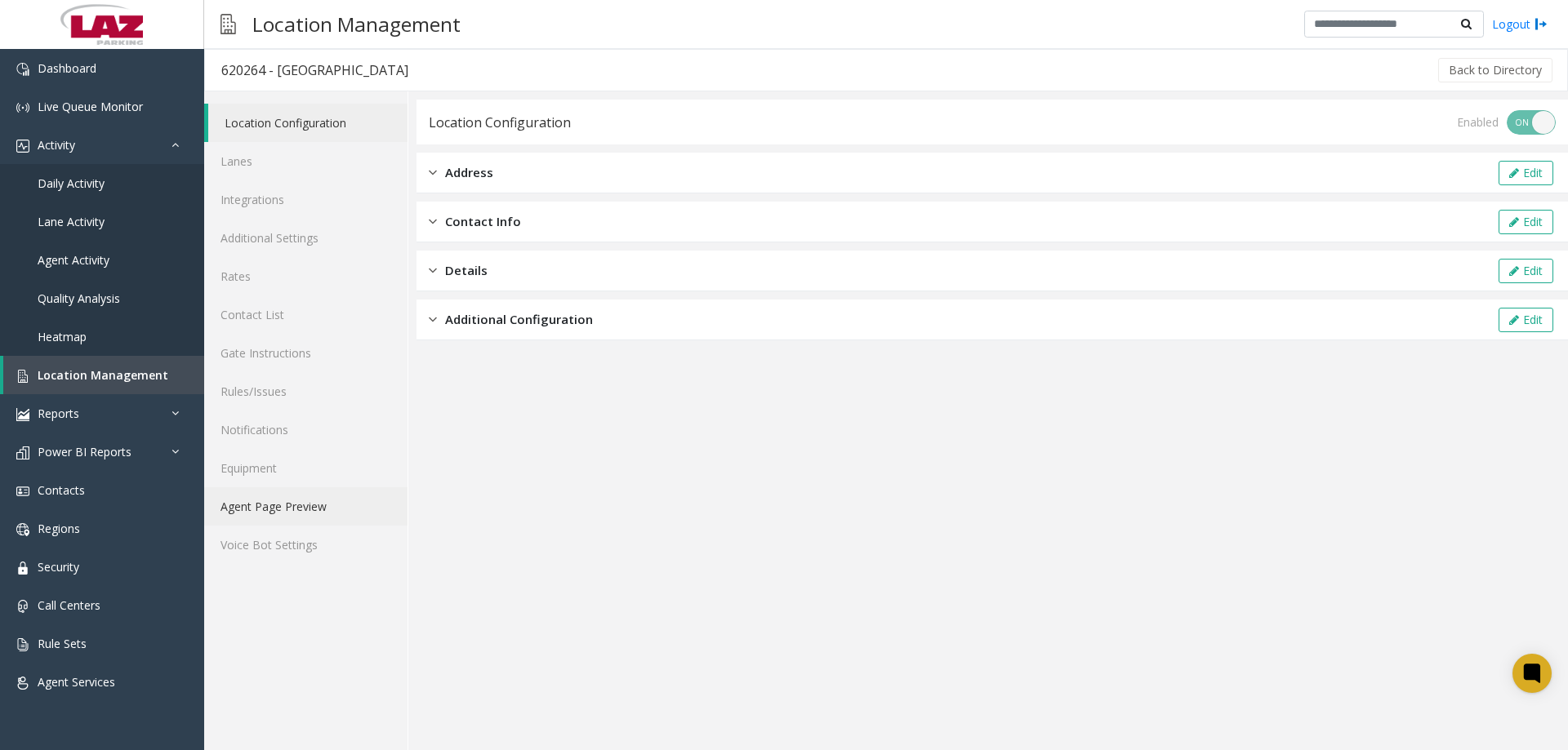
click at [296, 506] on link "Agent Page Preview" at bounding box center [306, 507] width 203 height 38
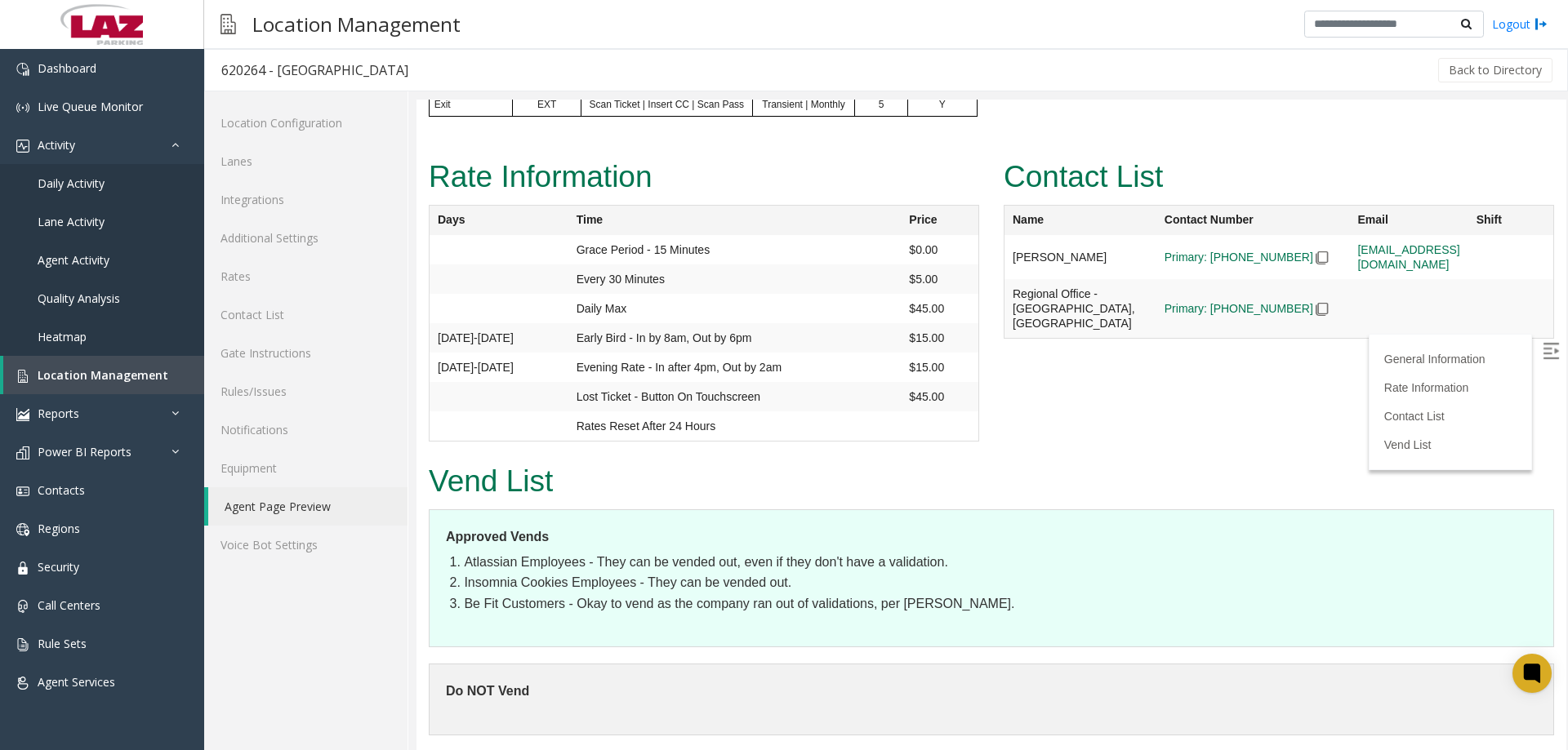
scroll to position [1089, 0]
click at [86, 74] on span "Dashboard" at bounding box center [66, 68] width 58 height 15
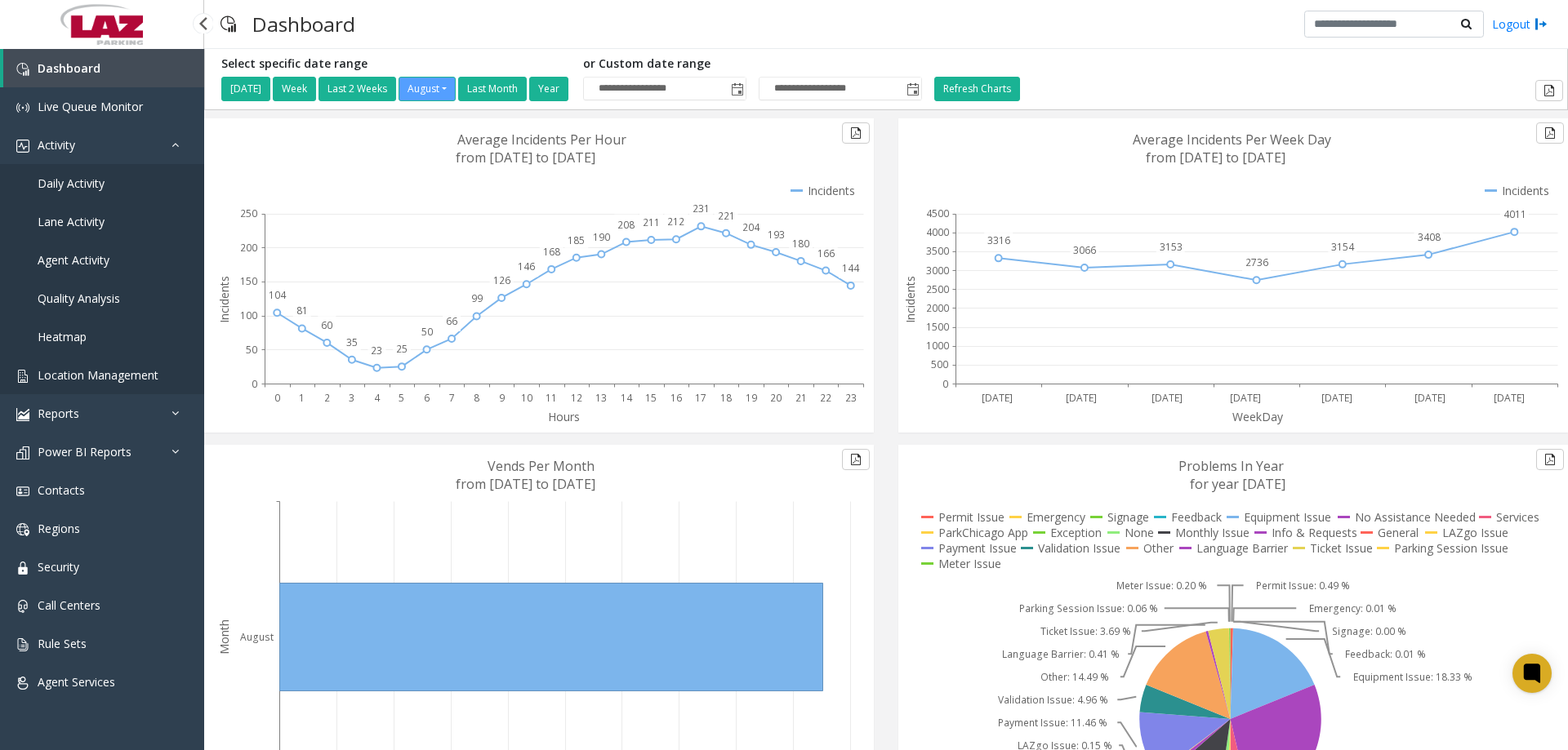
click at [104, 365] on link "Location Management" at bounding box center [102, 375] width 204 height 38
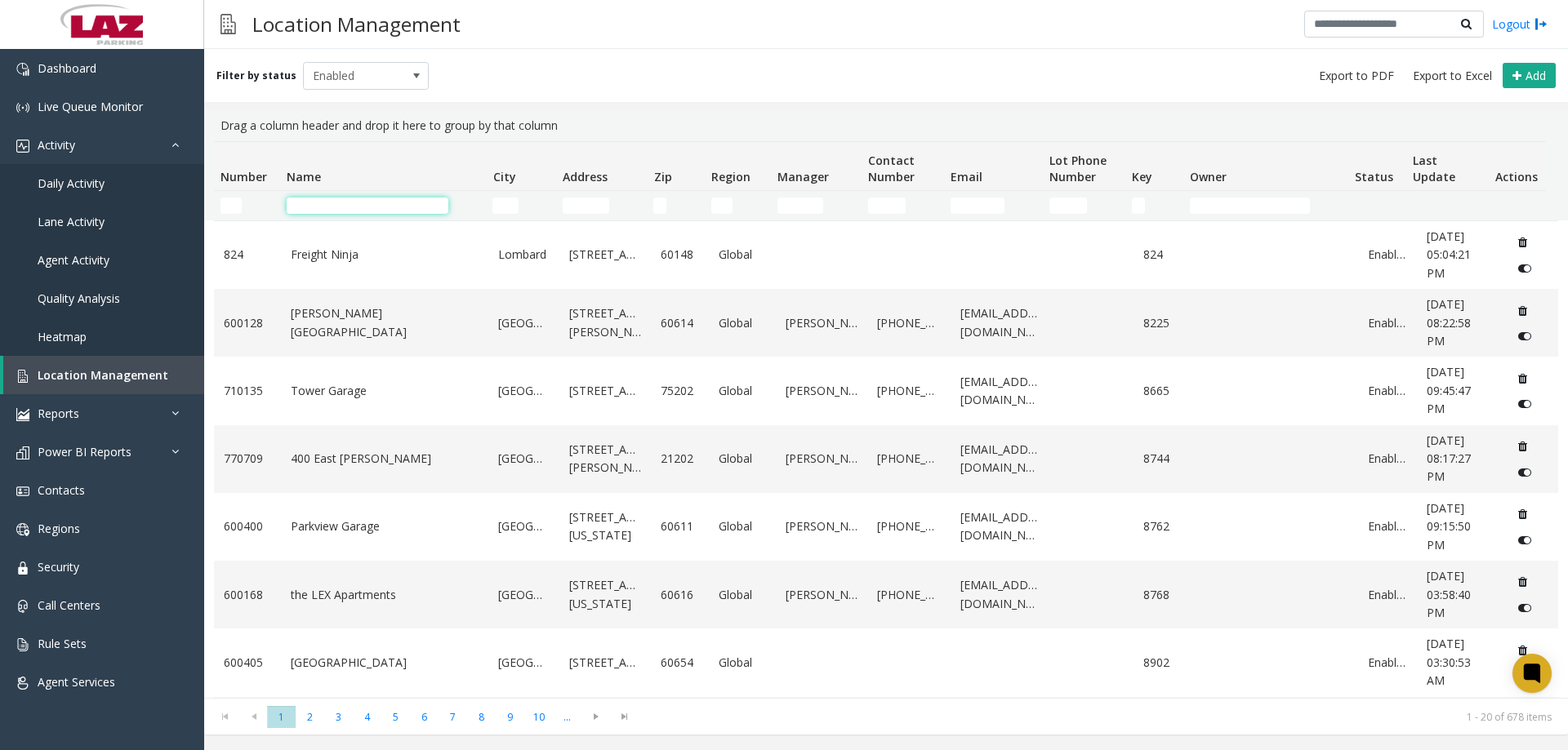
click at [315, 203] on input "Name Filter" at bounding box center [367, 205] width 162 height 16
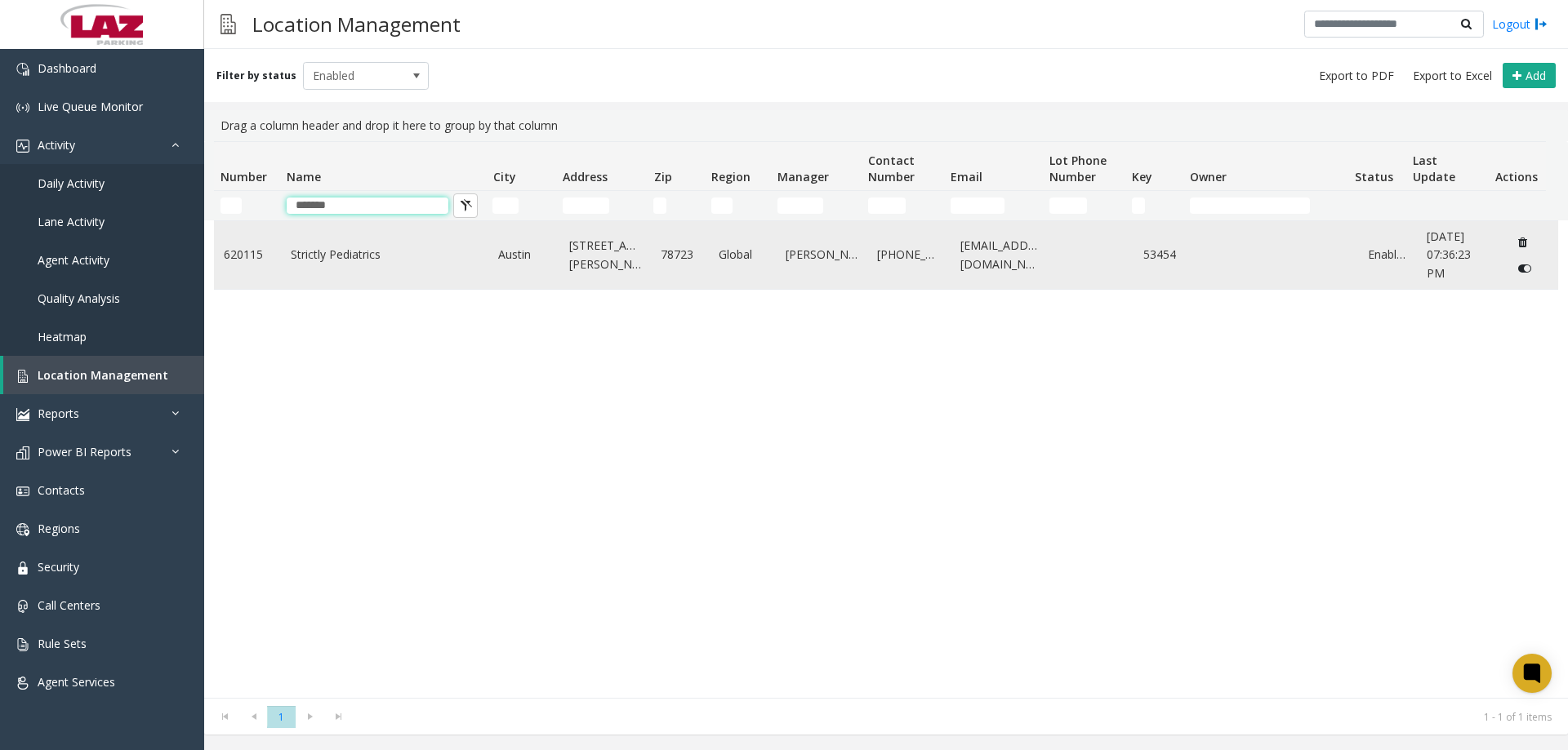
type input "*******"
click at [351, 279] on td "Strictly Pediatrics" at bounding box center [384, 255] width 208 height 68
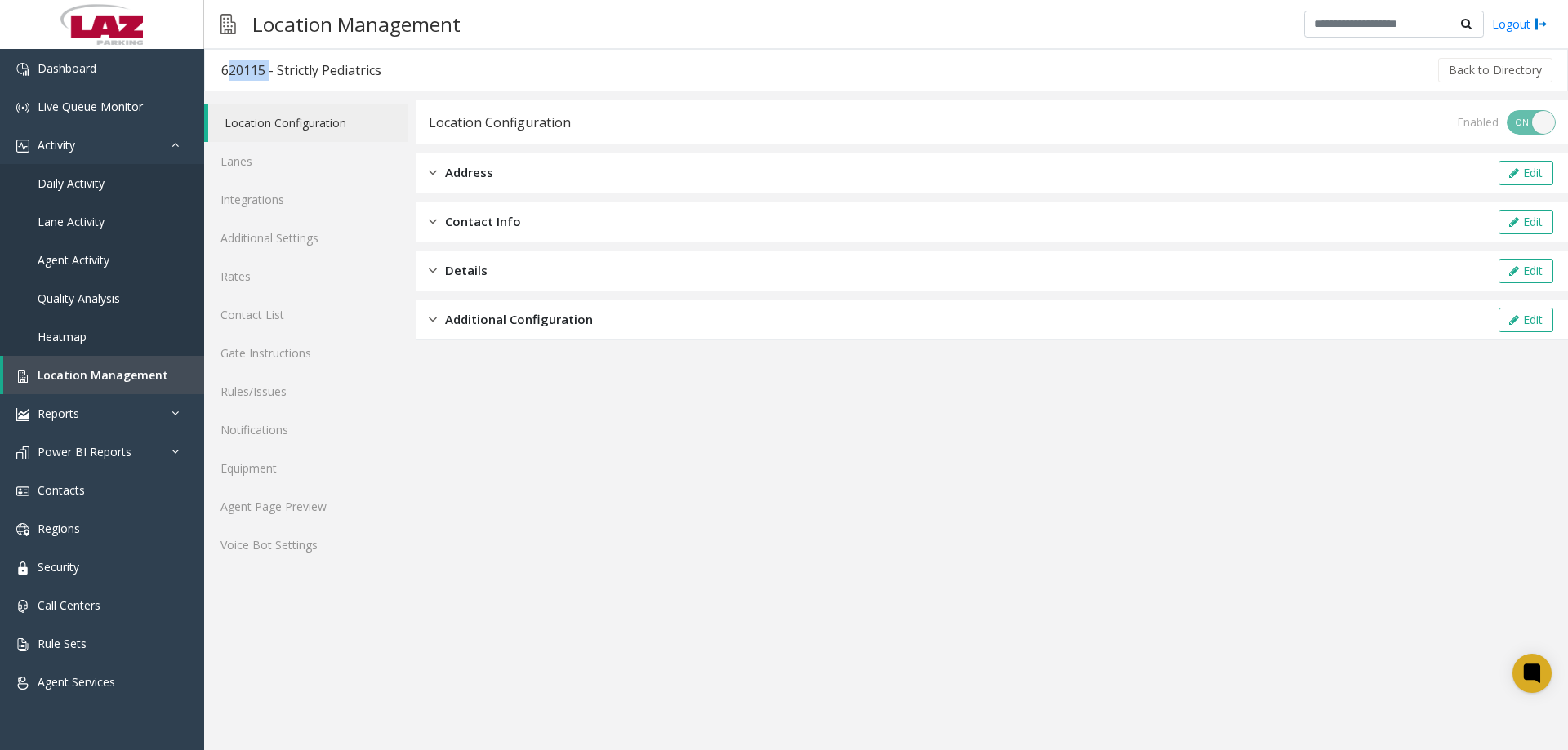
drag, startPoint x: 266, startPoint y: 70, endPoint x: 222, endPoint y: 63, distance: 44.6
click at [222, 63] on div "620115 - Strictly Pediatrics" at bounding box center [301, 70] width 160 height 21
copy div "620115"
click at [512, 505] on app-location-configuration "Location Configuration Enabled ON OFF Address Edit Contact Info Edit Details Ed…" at bounding box center [992, 424] width 1151 height 650
click at [91, 74] on span "Dashboard" at bounding box center [66, 68] width 58 height 15
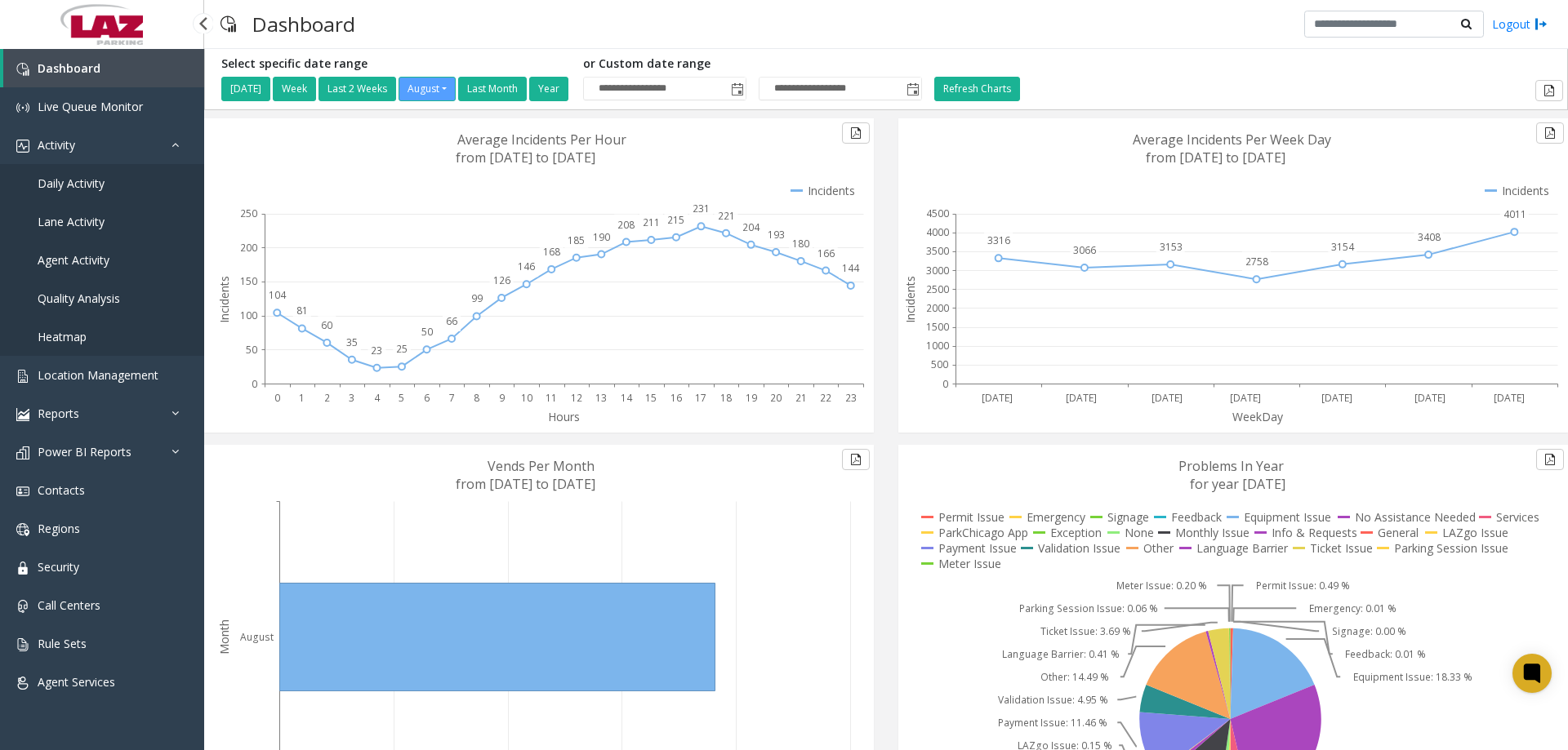
click at [102, 185] on span "Daily Activity" at bounding box center [71, 183] width 67 height 15
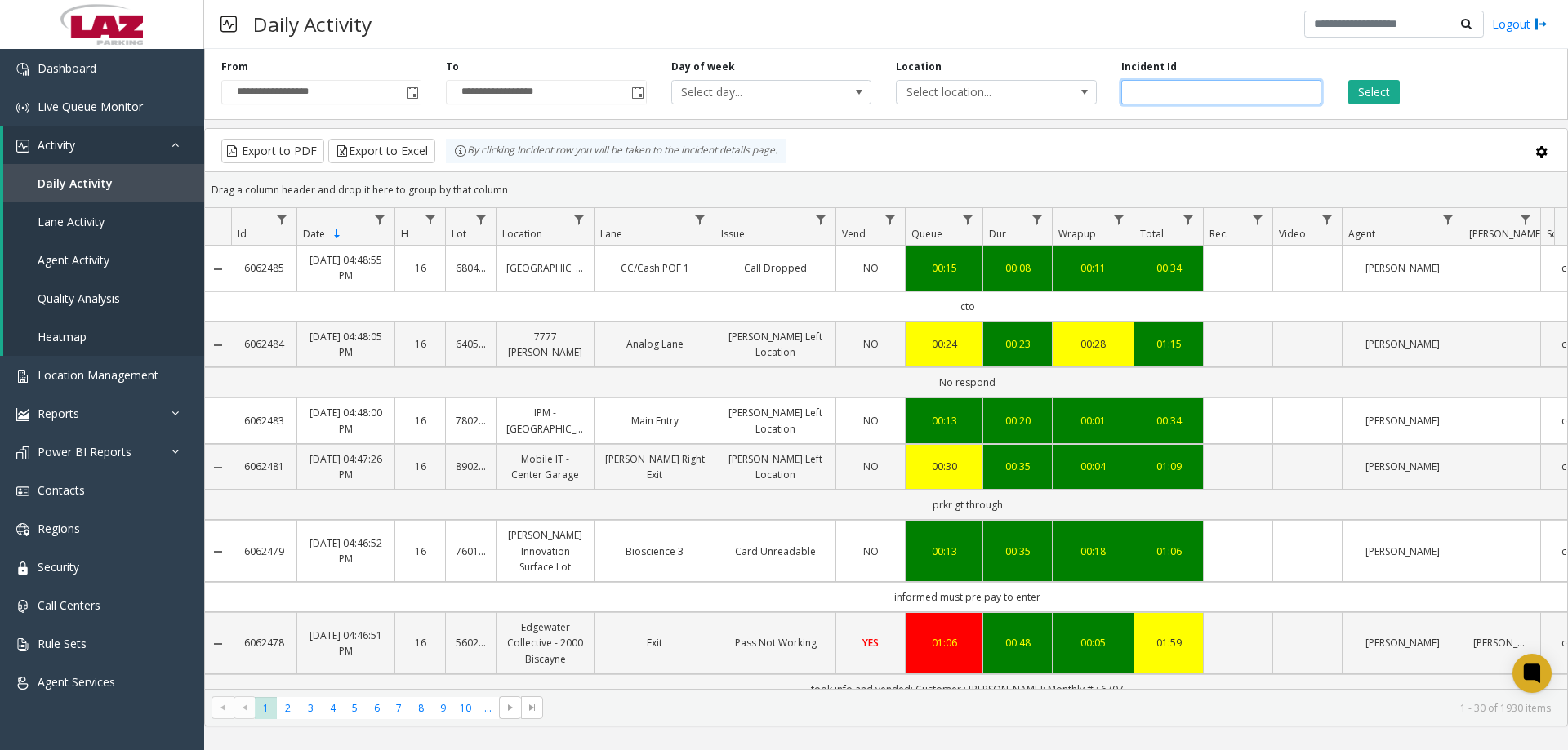
click at [1248, 87] on input "number" at bounding box center [1221, 92] width 200 height 25
click at [989, 83] on span "Select location..." at bounding box center [976, 92] width 159 height 23
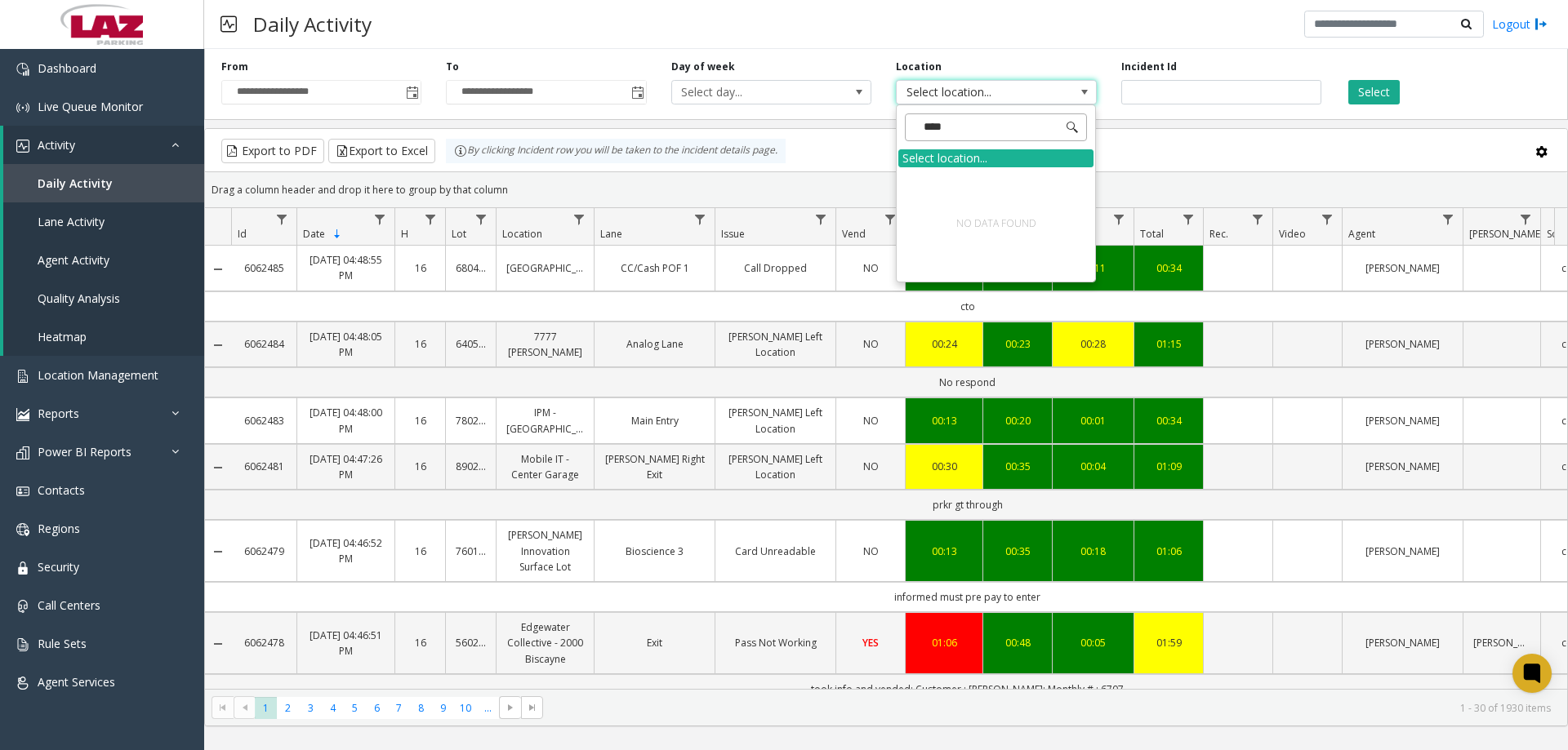
type input "***"
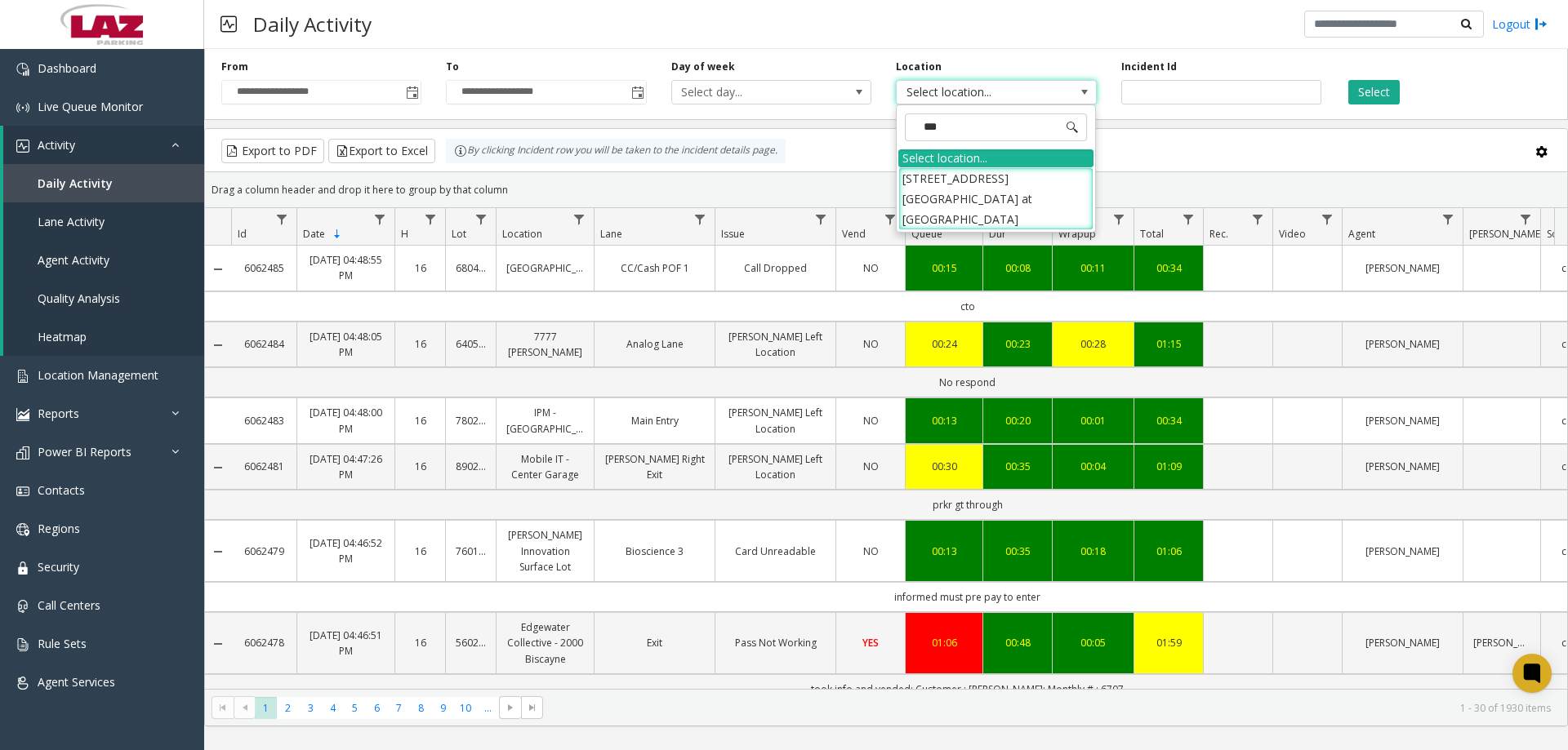
click at [1006, 184] on li "[STREET_ADDRESS][GEOGRAPHIC_DATA] at [GEOGRAPHIC_DATA]" at bounding box center [996, 199] width 196 height 63
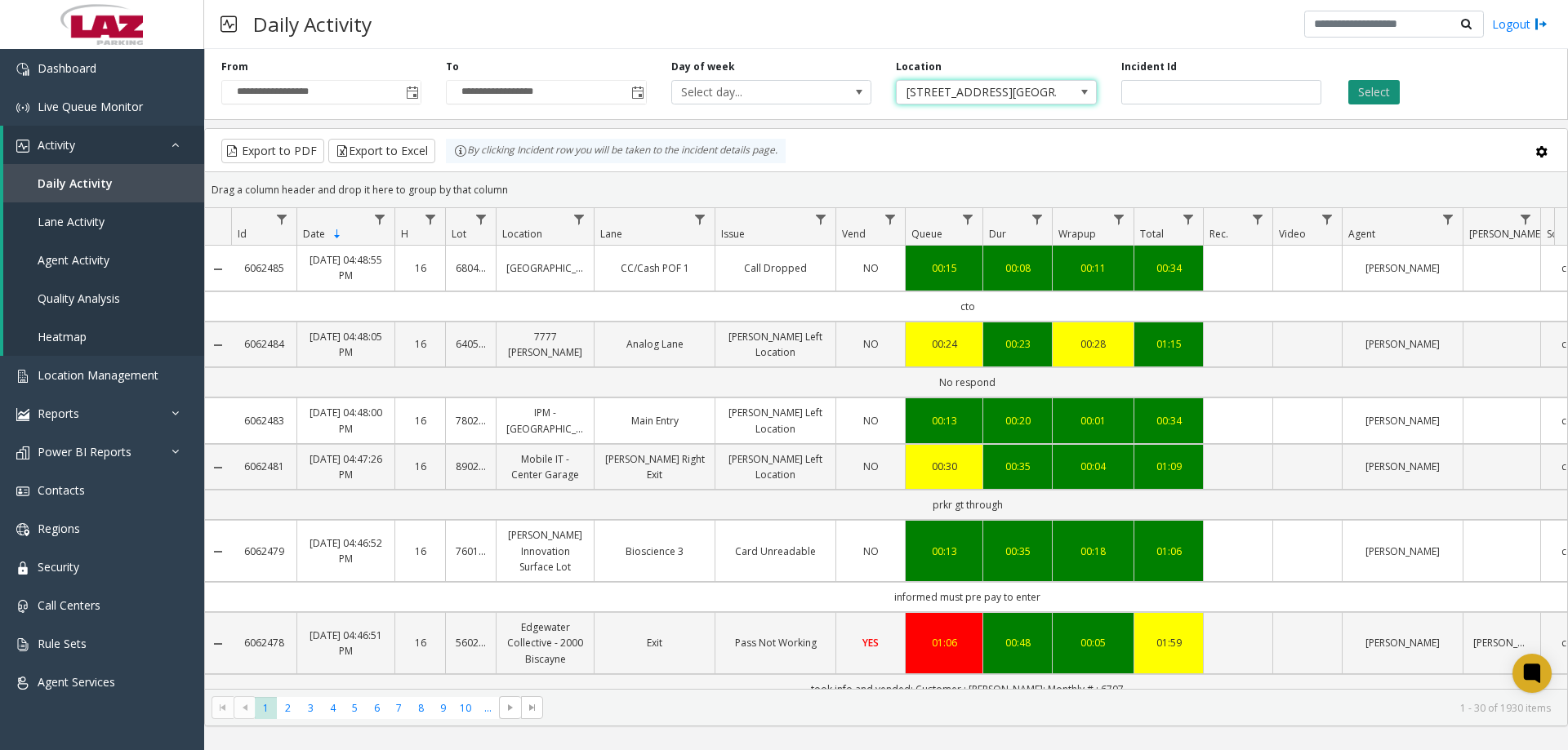
click at [1383, 82] on button "Select" at bounding box center [1374, 92] width 52 height 25
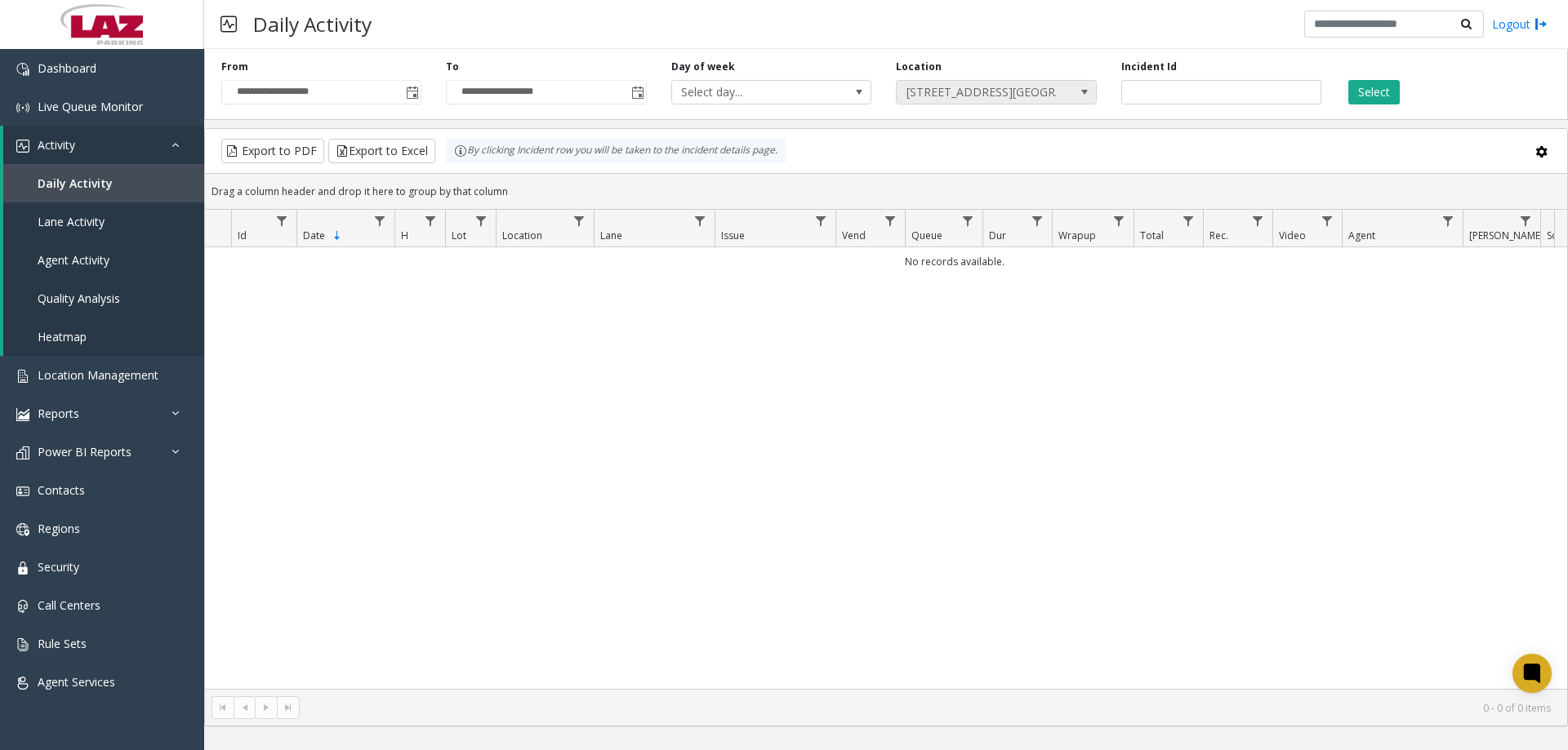
click at [995, 92] on span "[STREET_ADDRESS][GEOGRAPHIC_DATA] at [GEOGRAPHIC_DATA]" at bounding box center [976, 92] width 159 height 23
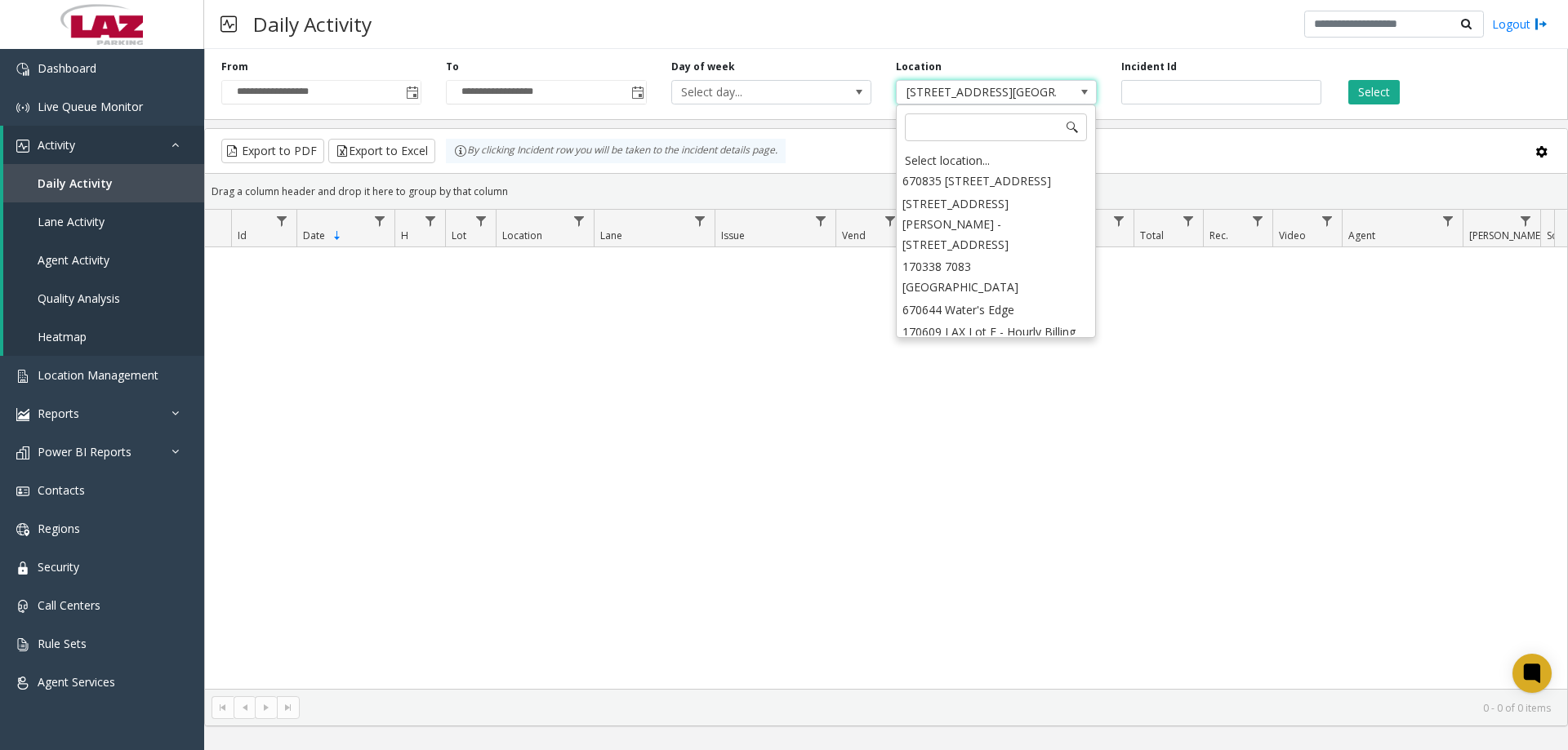
scroll to position [1519, 0]
click at [713, 315] on div "No records available." at bounding box center [886, 467] width 1362 height 442
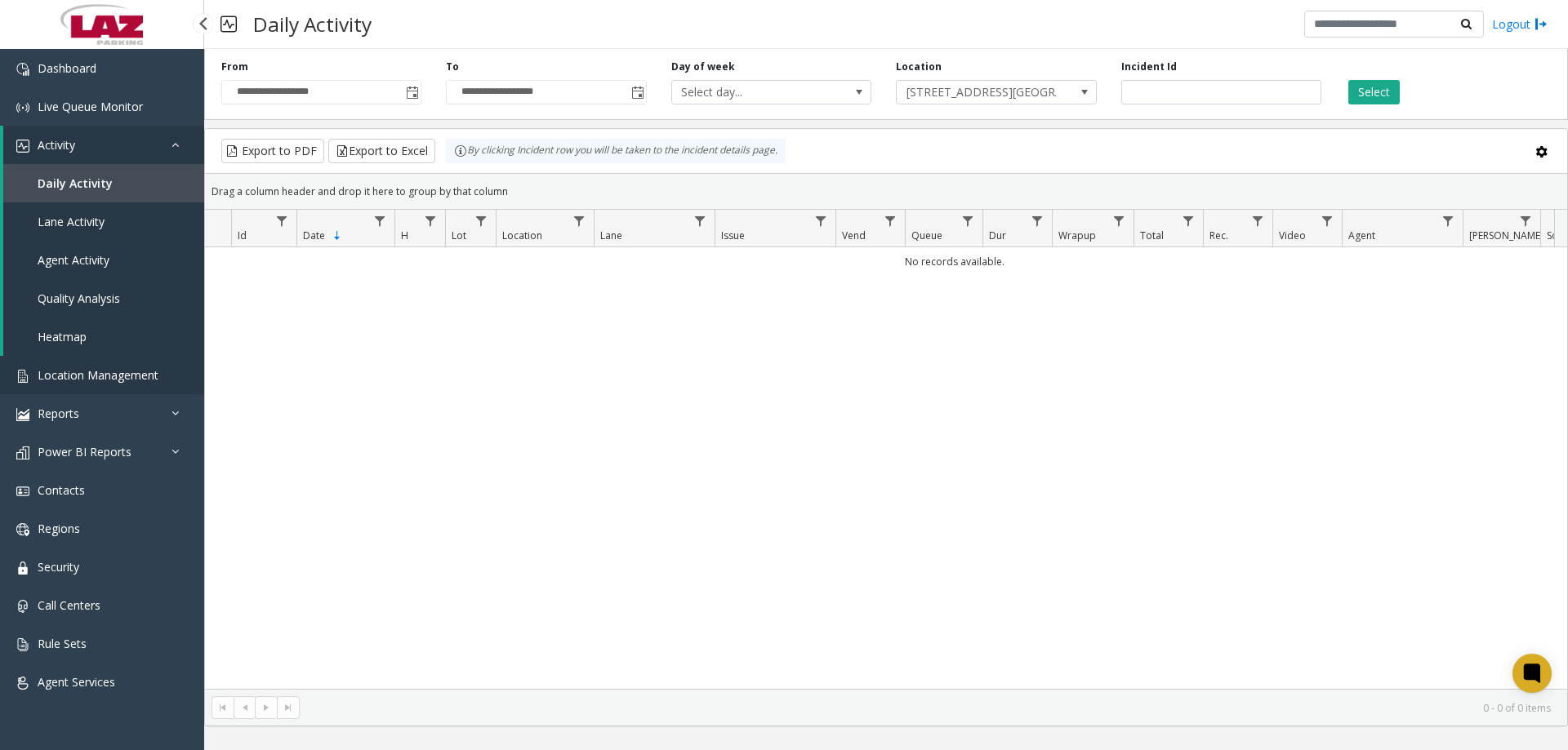
click at [68, 360] on link "Location Management" at bounding box center [102, 375] width 204 height 38
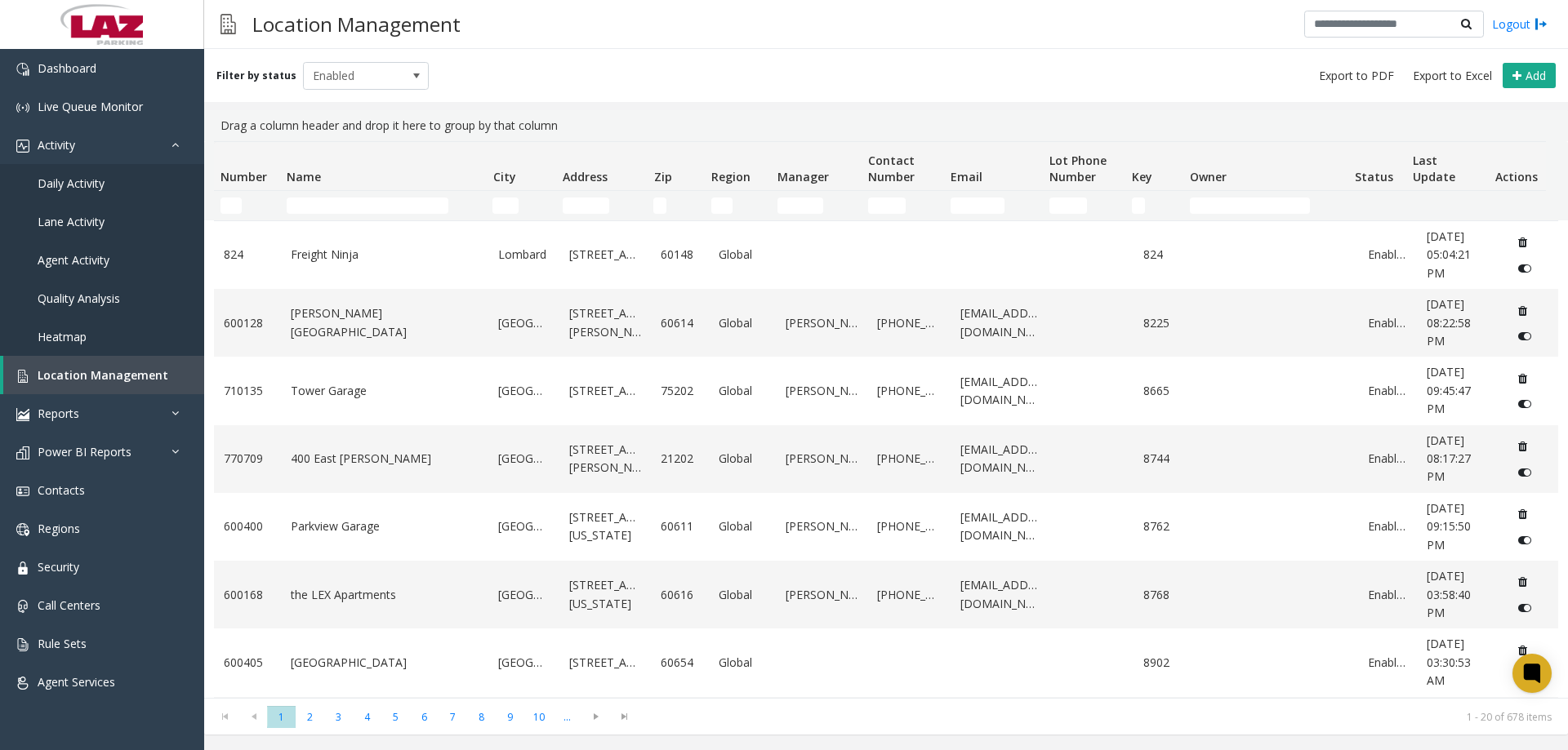
click at [339, 200] on thead "Number Name City Address Zip Region Manager Contact Number Email Lot Phone Numb…" at bounding box center [880, 181] width 1332 height 79
click at [335, 207] on input "Name Filter" at bounding box center [367, 205] width 162 height 16
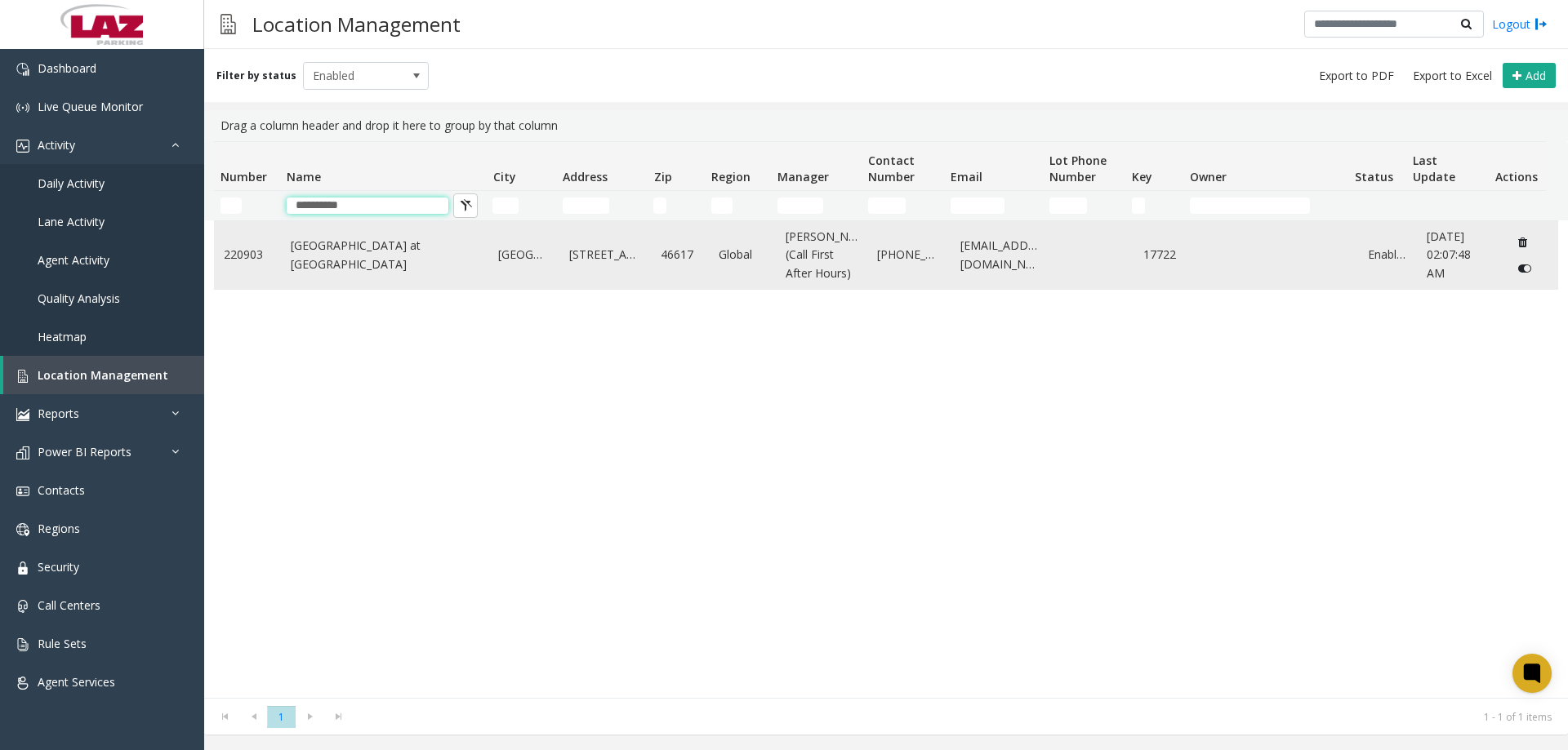
type input "**********"
click at [342, 257] on link "Eddy Street Commons at Notre Dame" at bounding box center [384, 255] width 189 height 36
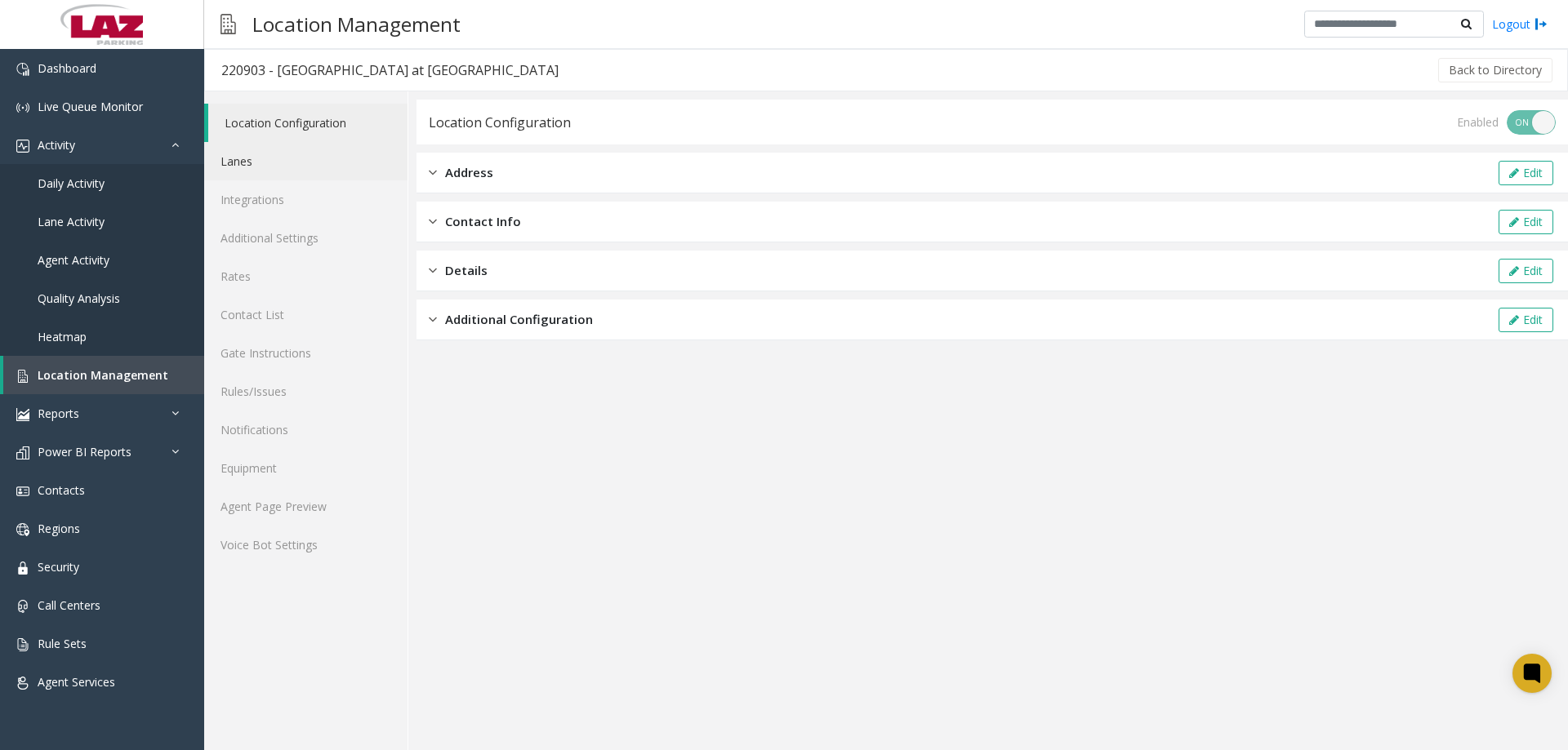
click at [267, 159] on link "Lanes" at bounding box center [306, 161] width 203 height 38
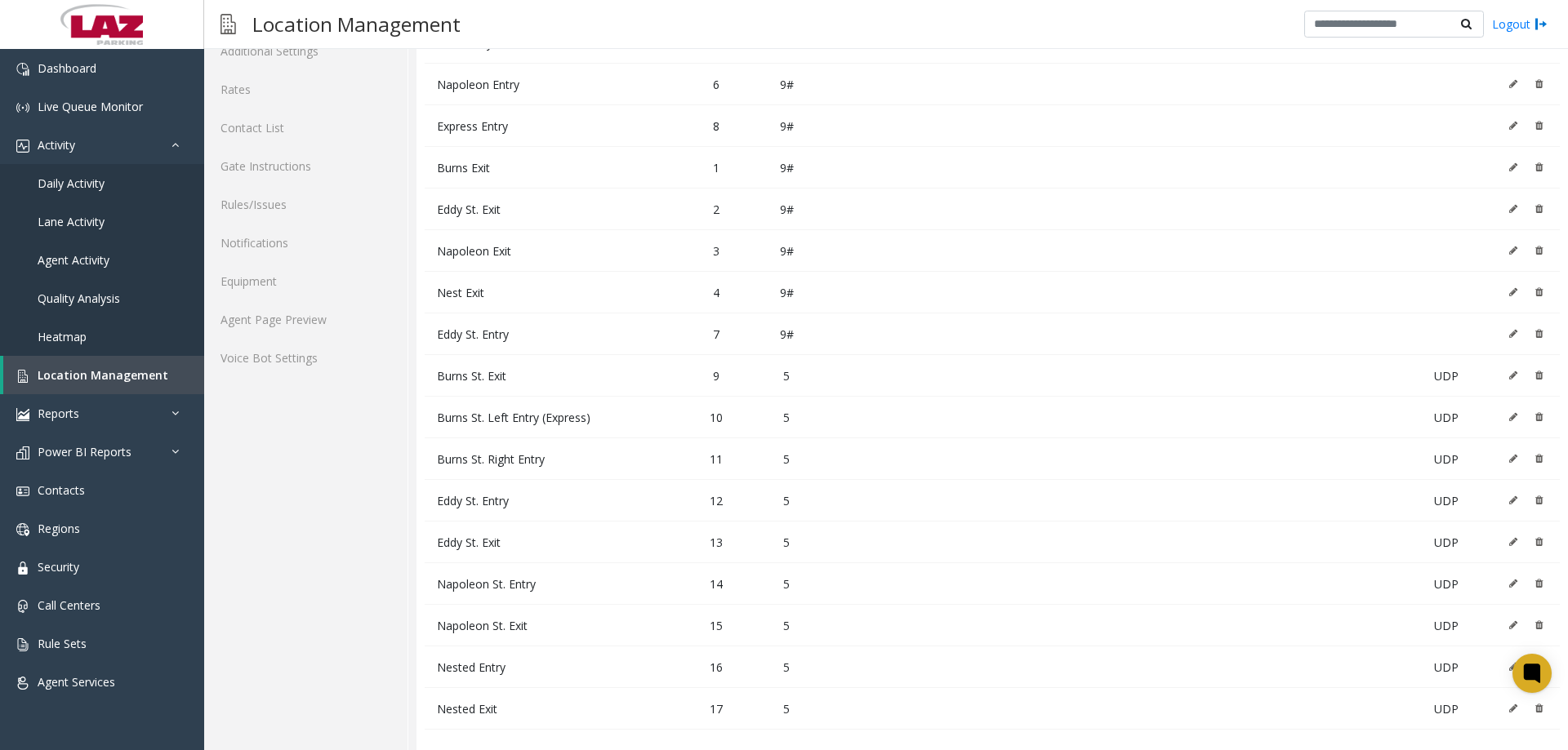
scroll to position [199, 0]
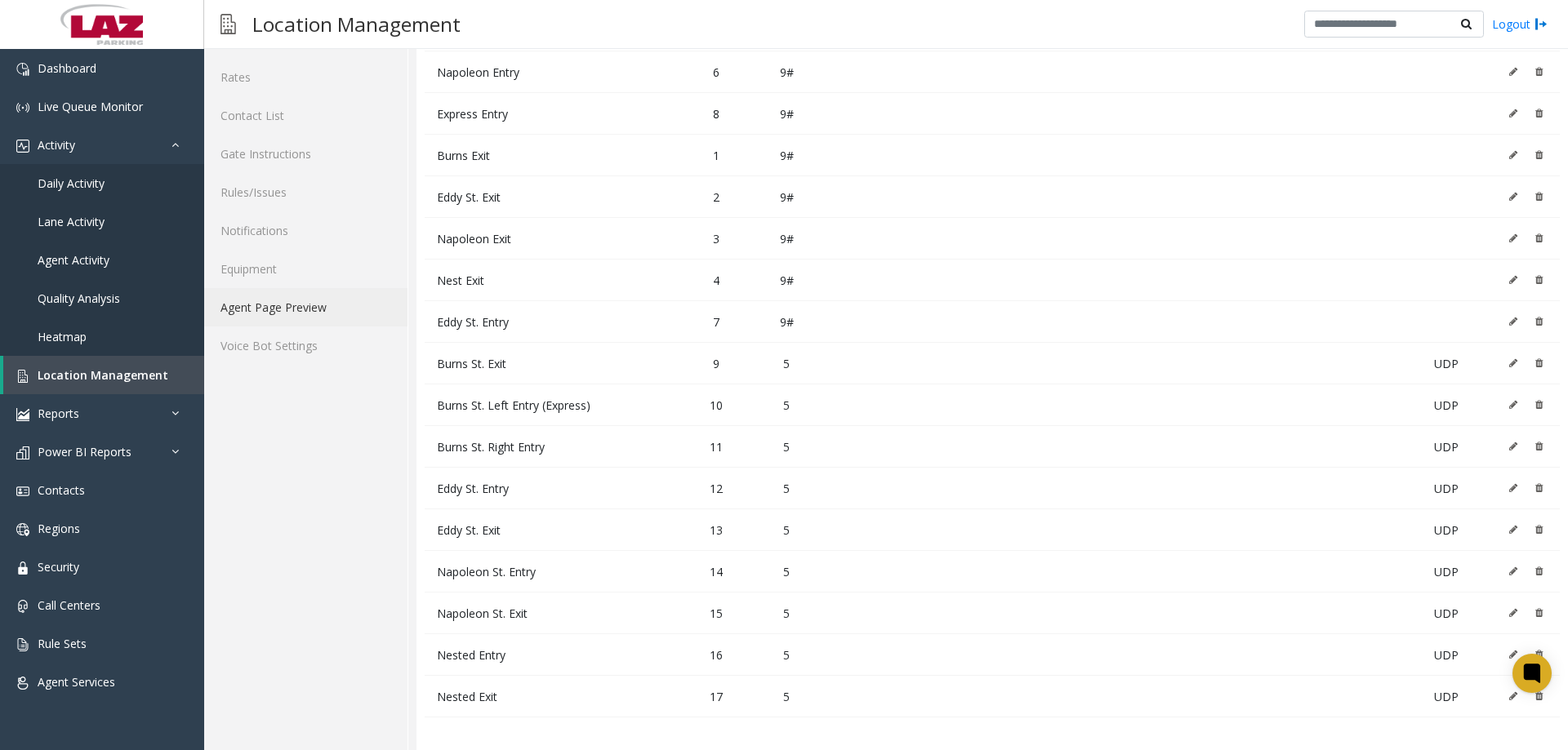
click at [321, 323] on link "Agent Page Preview" at bounding box center [306, 307] width 203 height 38
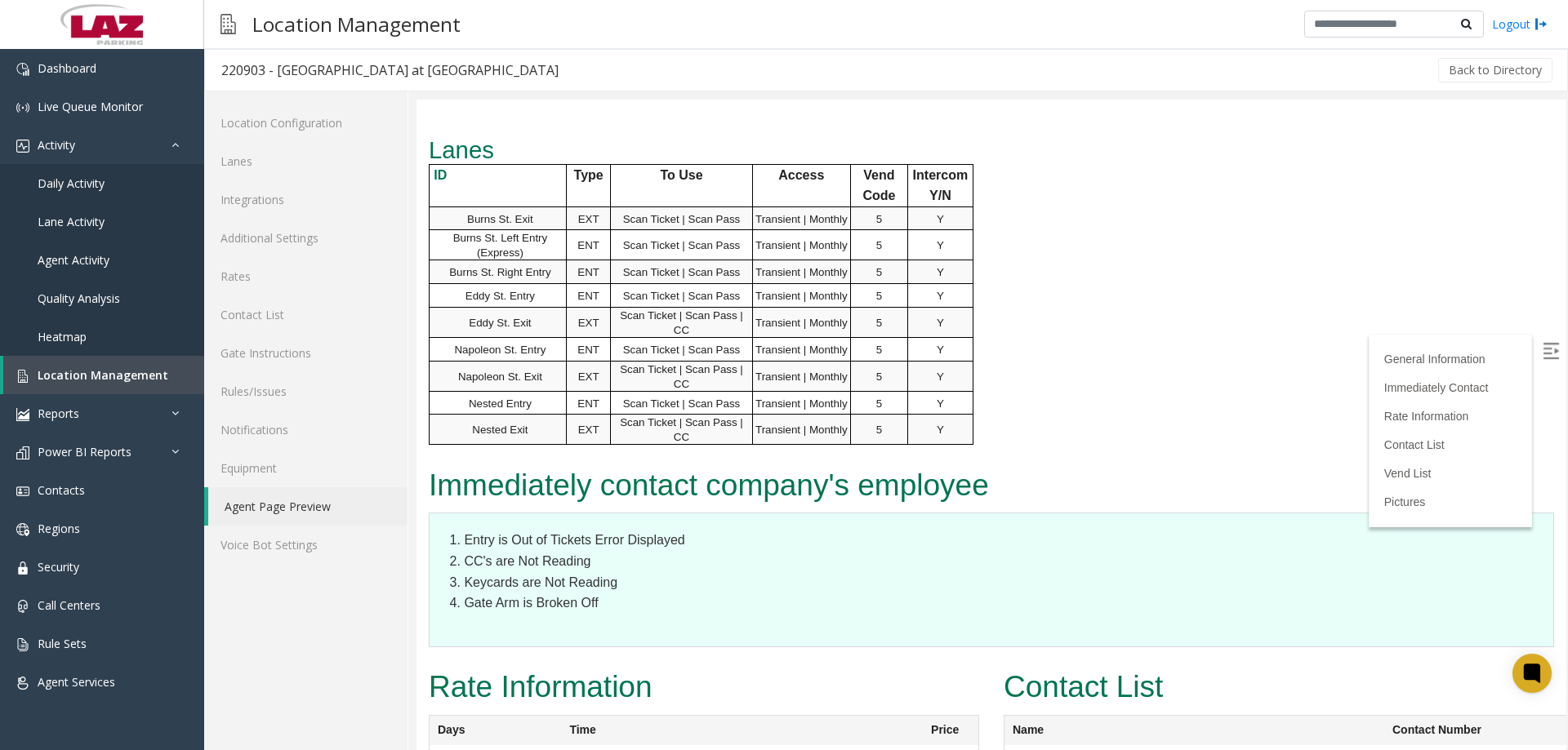
scroll to position [1469, 0]
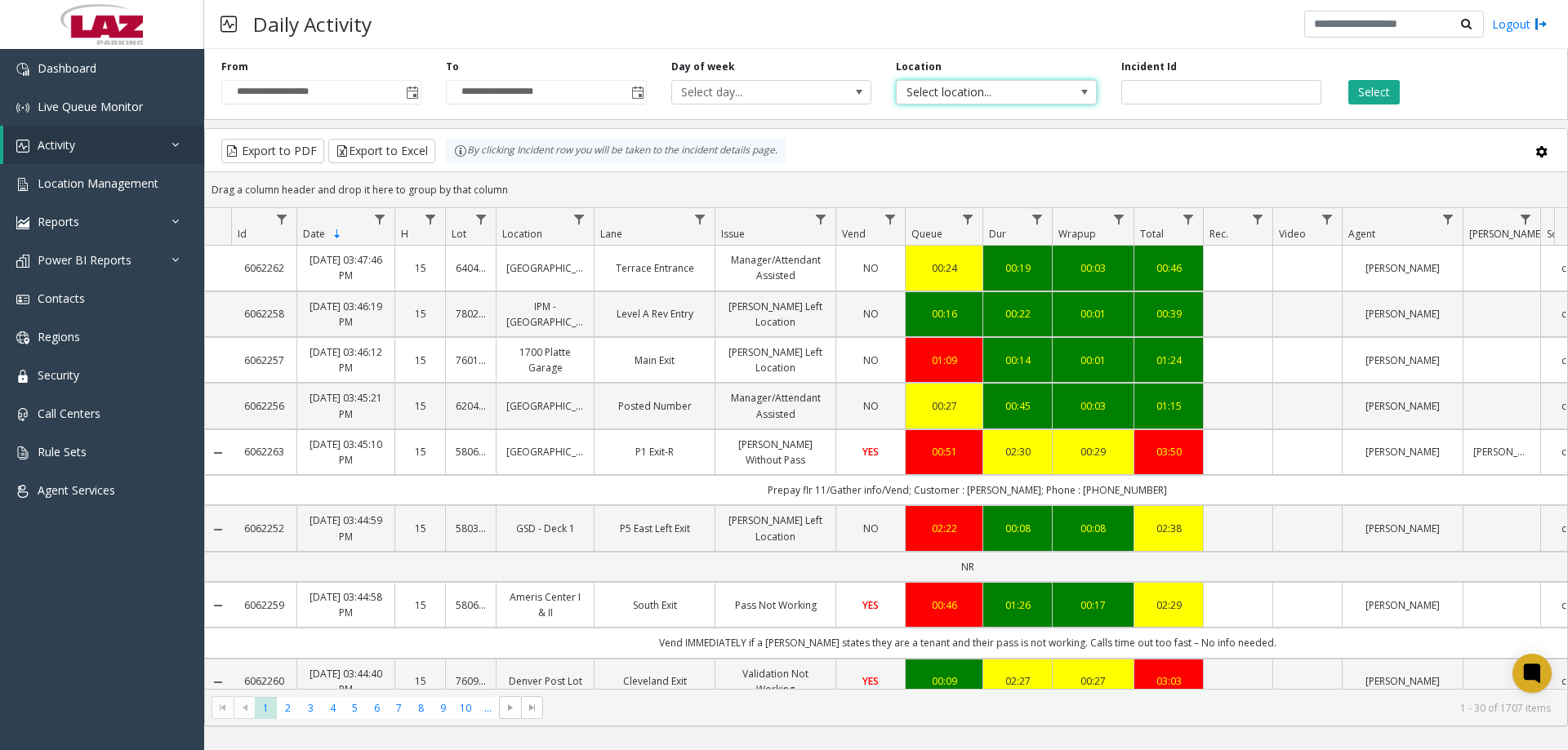
click at [1000, 100] on span "Select location..." at bounding box center [976, 92] width 159 height 23
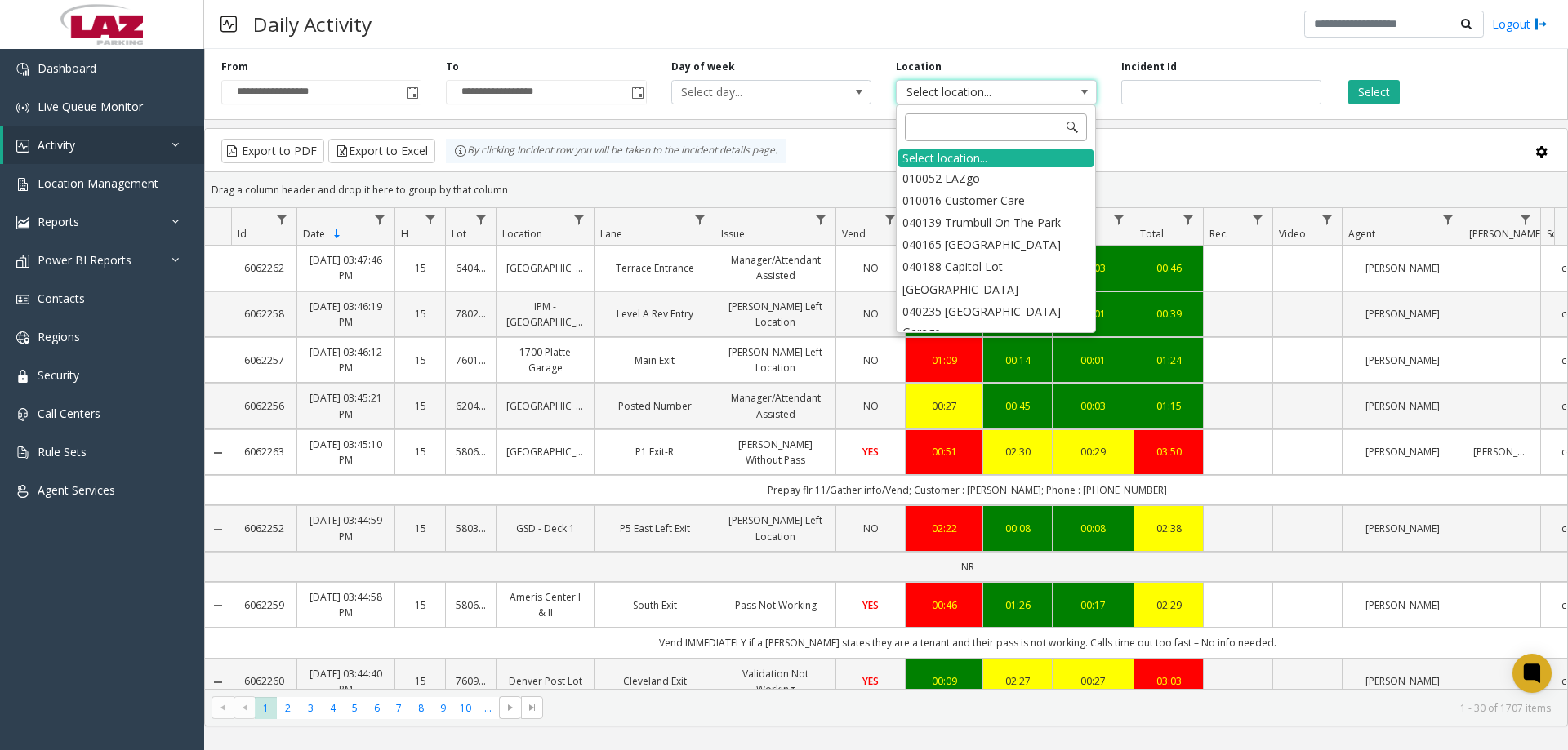
type input "******"
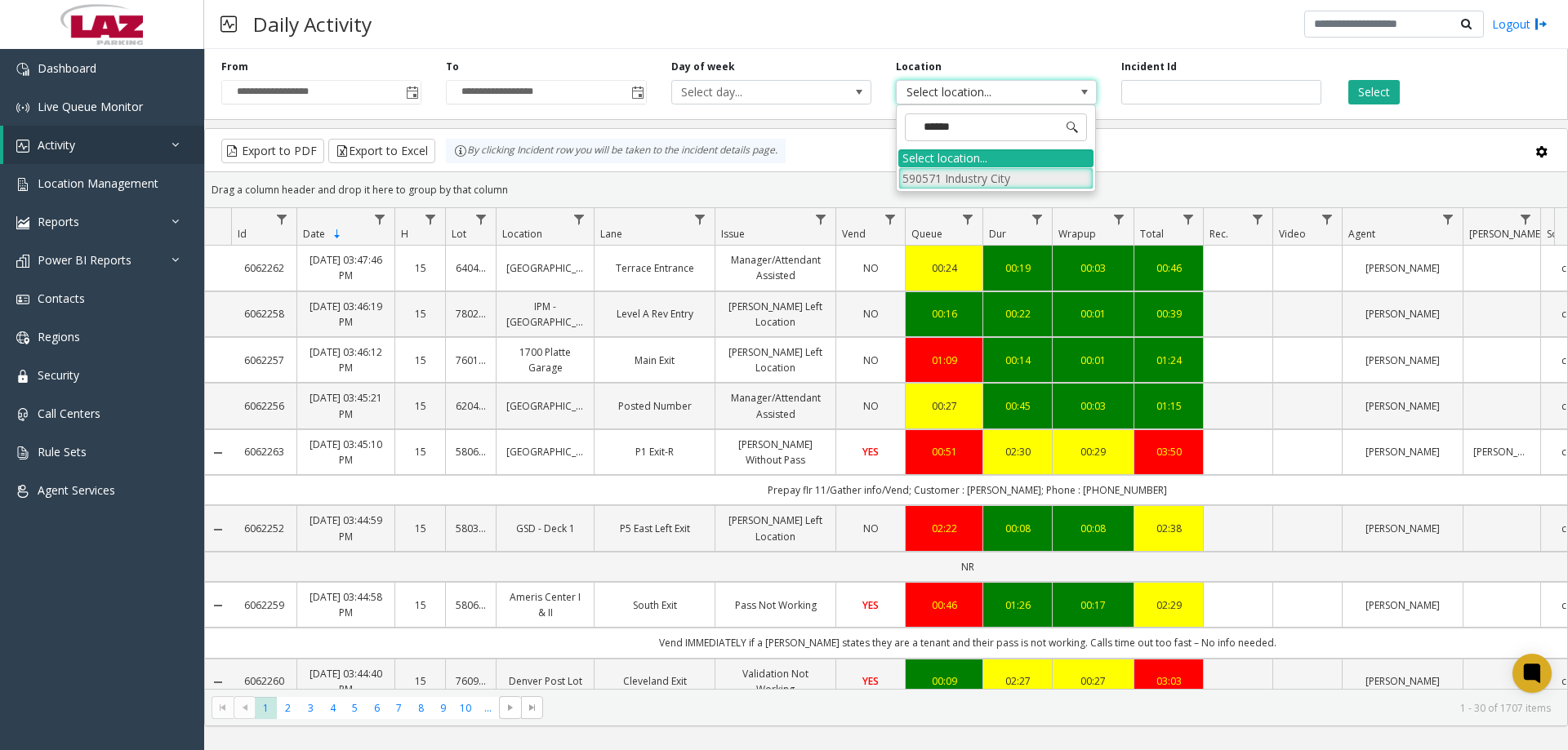
click at [974, 177] on li "590571 Industry City" at bounding box center [996, 178] width 196 height 22
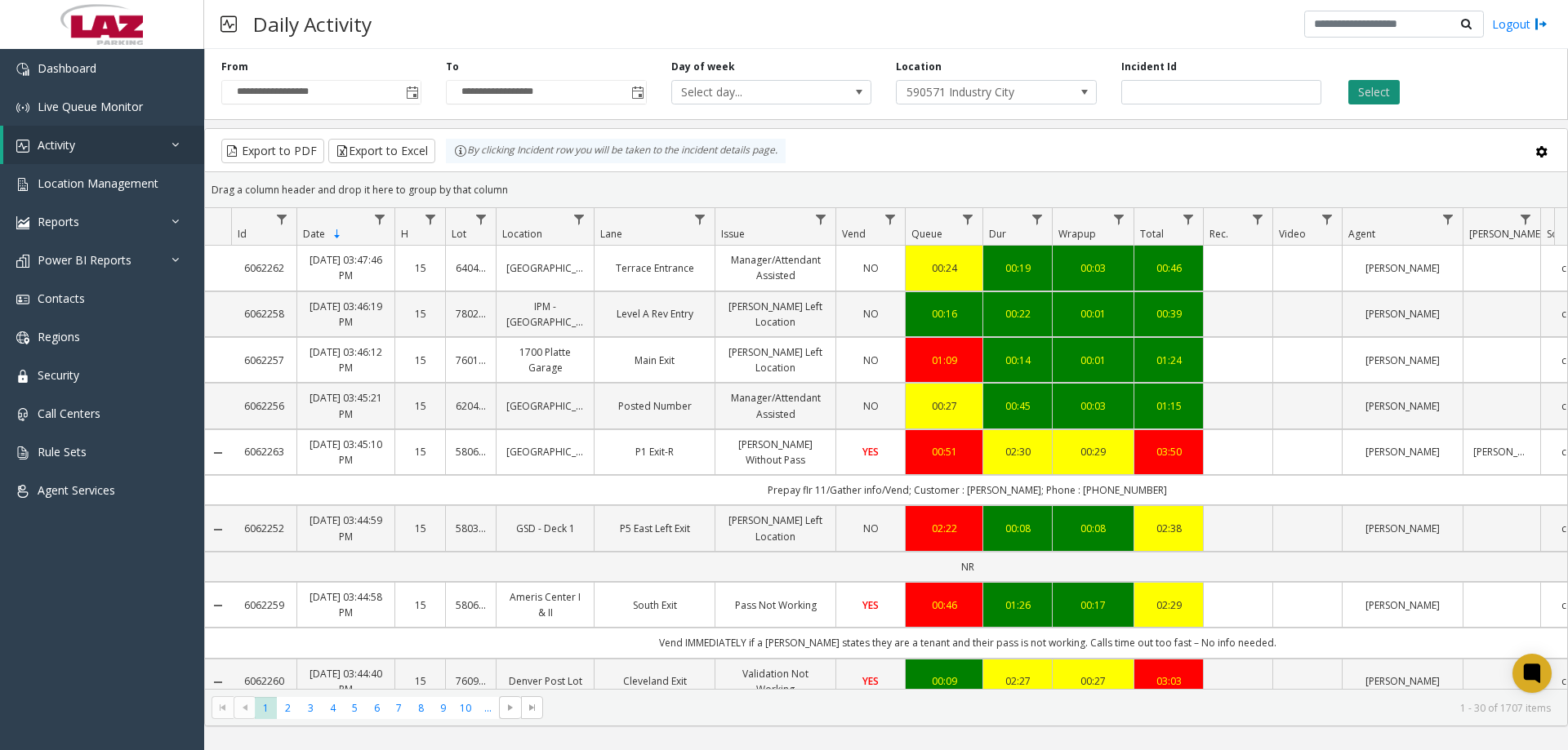
click at [1369, 89] on button "Select" at bounding box center [1374, 92] width 52 height 25
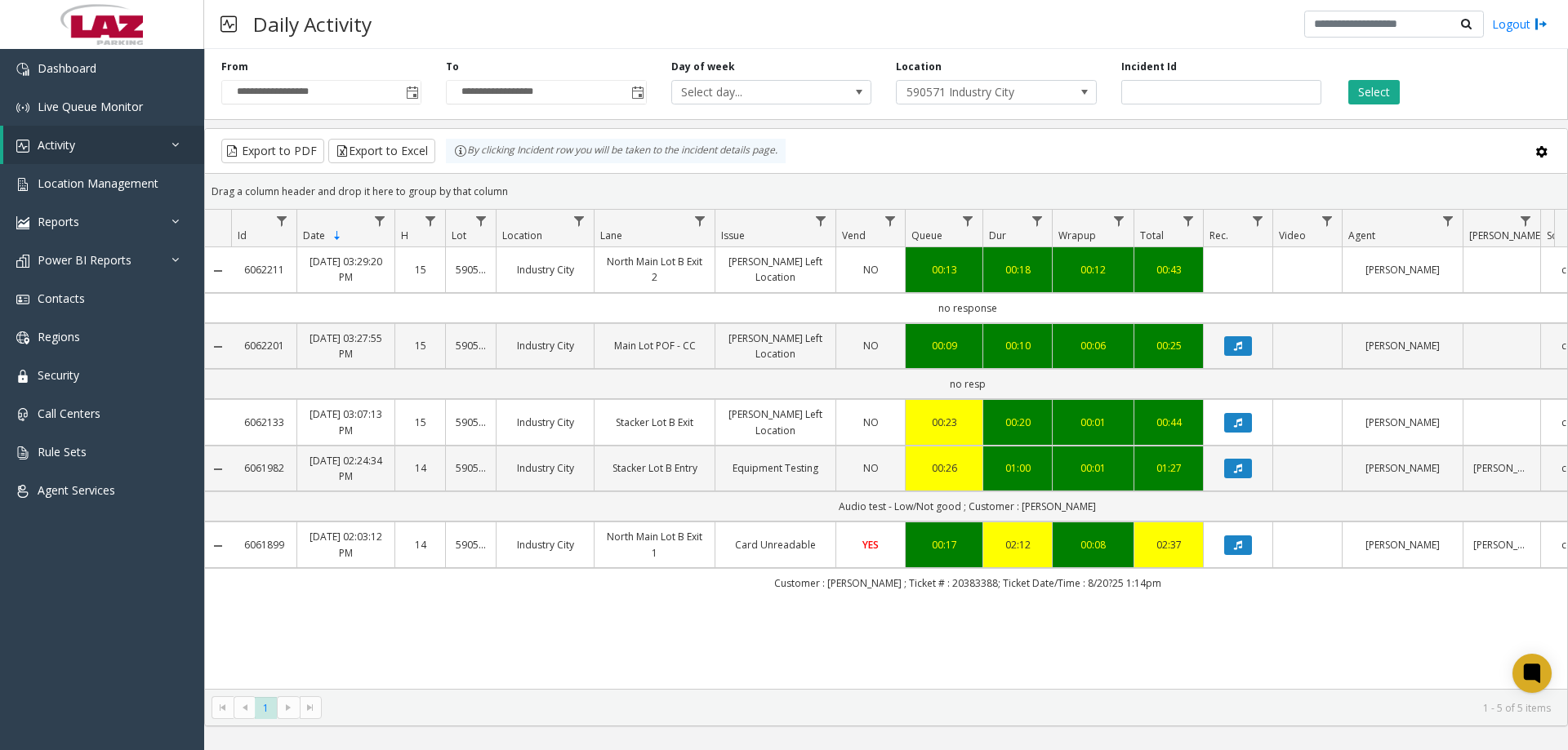
click at [1180, 641] on div "6062211 [DATE] 03:29:20 PM 15 [GEOGRAPHIC_DATA] [GEOGRAPHIC_DATA] B Exit 2 [PER…" at bounding box center [886, 467] width 1362 height 442
click at [407, 97] on span "Toggle popup" at bounding box center [412, 93] width 13 height 13
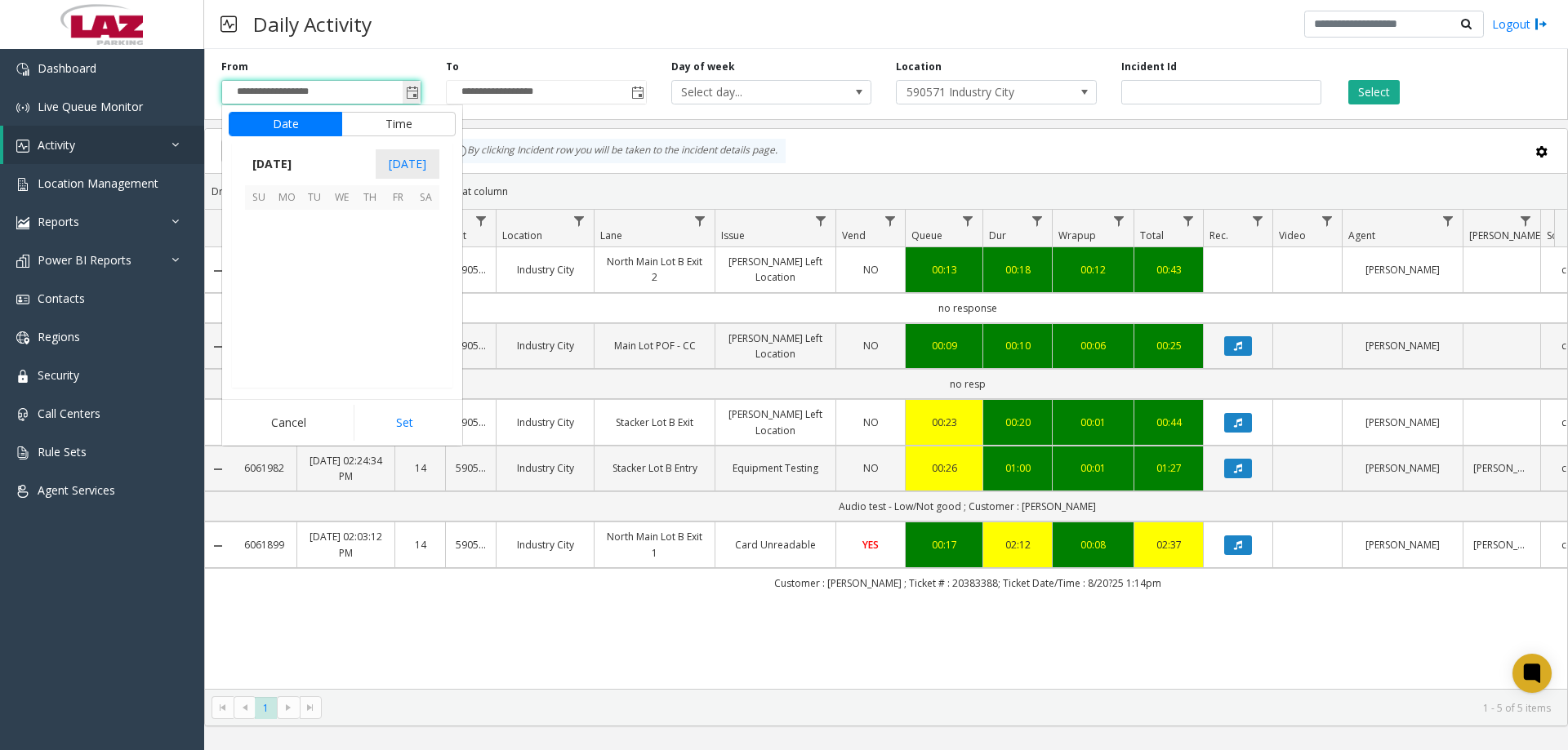
scroll to position [292702, 0]
click at [455, 645] on div "6062211 [DATE] 03:29:20 PM 15 [GEOGRAPHIC_DATA] [GEOGRAPHIC_DATA] B Exit 2 [PER…" at bounding box center [886, 467] width 1362 height 442
